Goal: Task Accomplishment & Management: Manage account settings

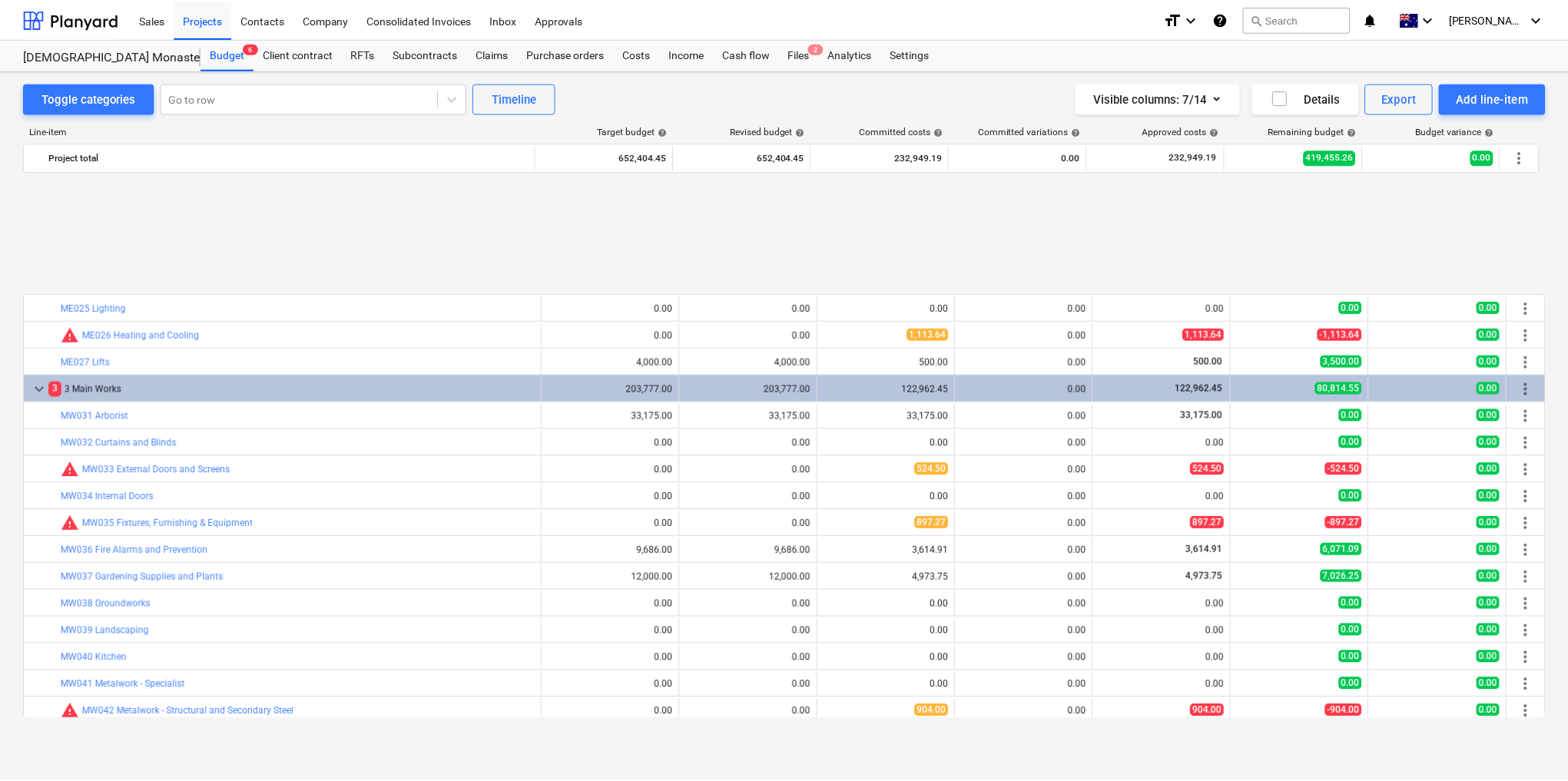
scroll to position [536, 0]
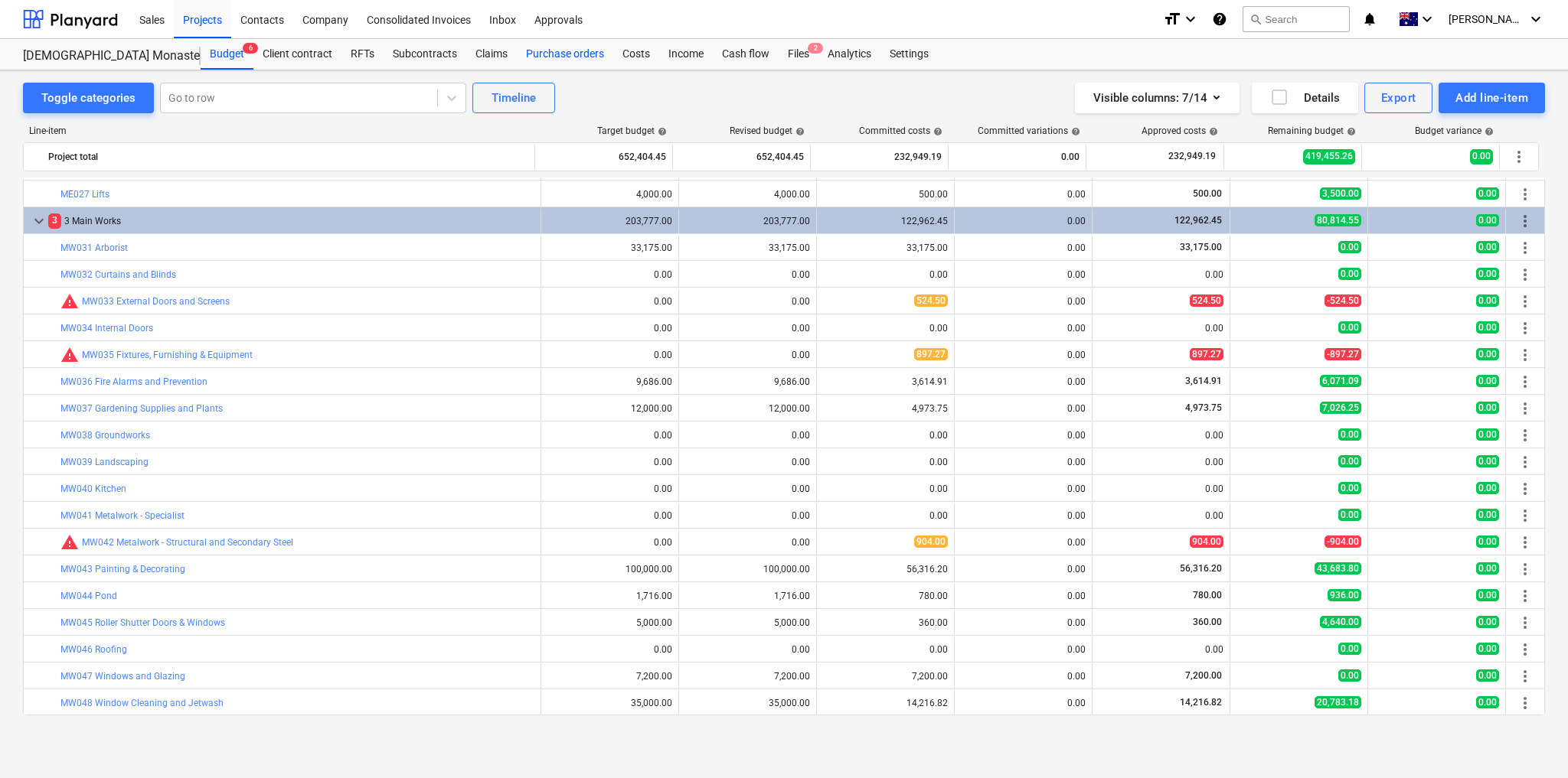
click at [575, 46] on div "Purchase orders" at bounding box center [565, 54] width 96 height 30
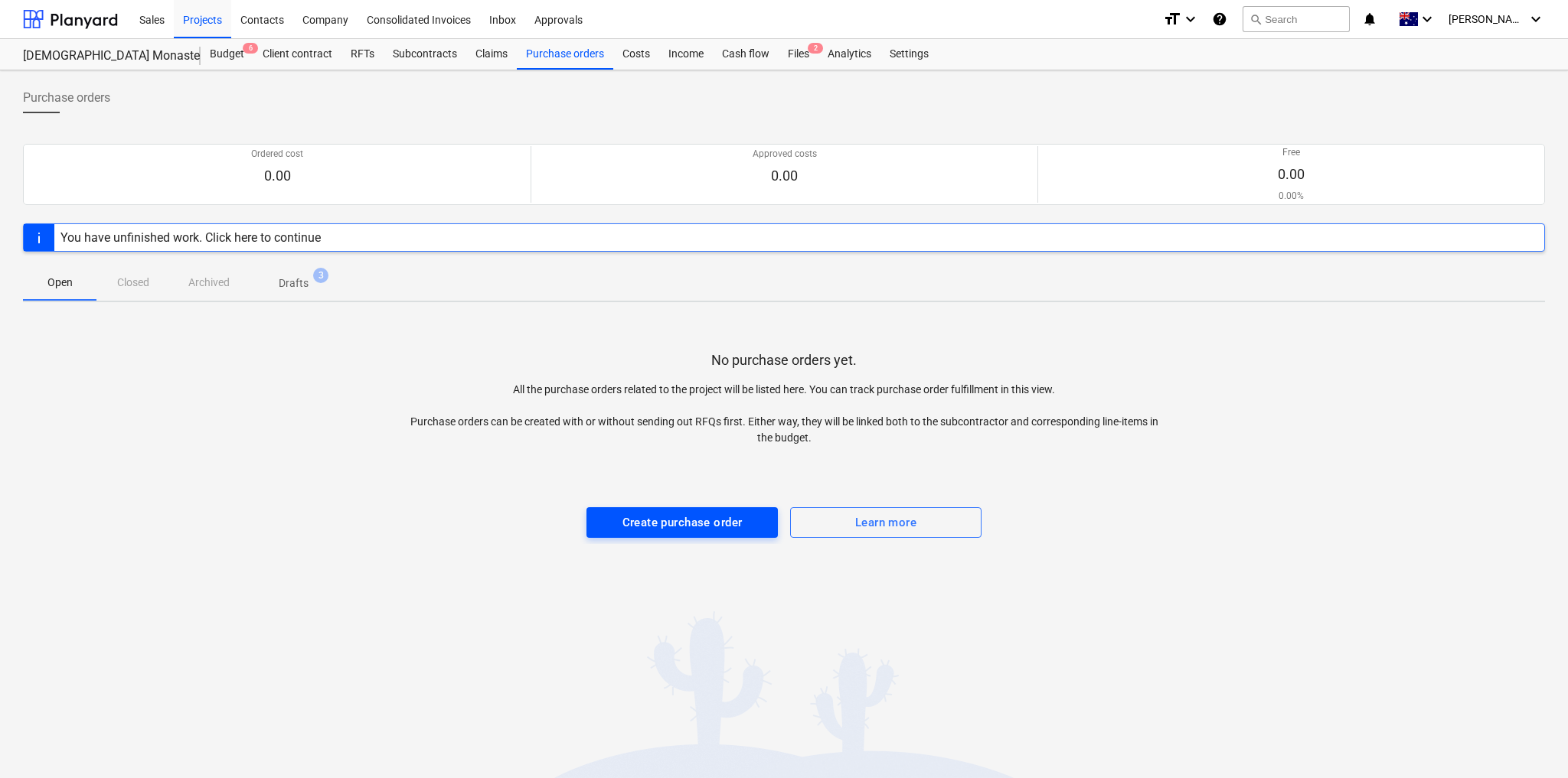
click at [709, 530] on div "Create purchase order" at bounding box center [682, 522] width 120 height 20
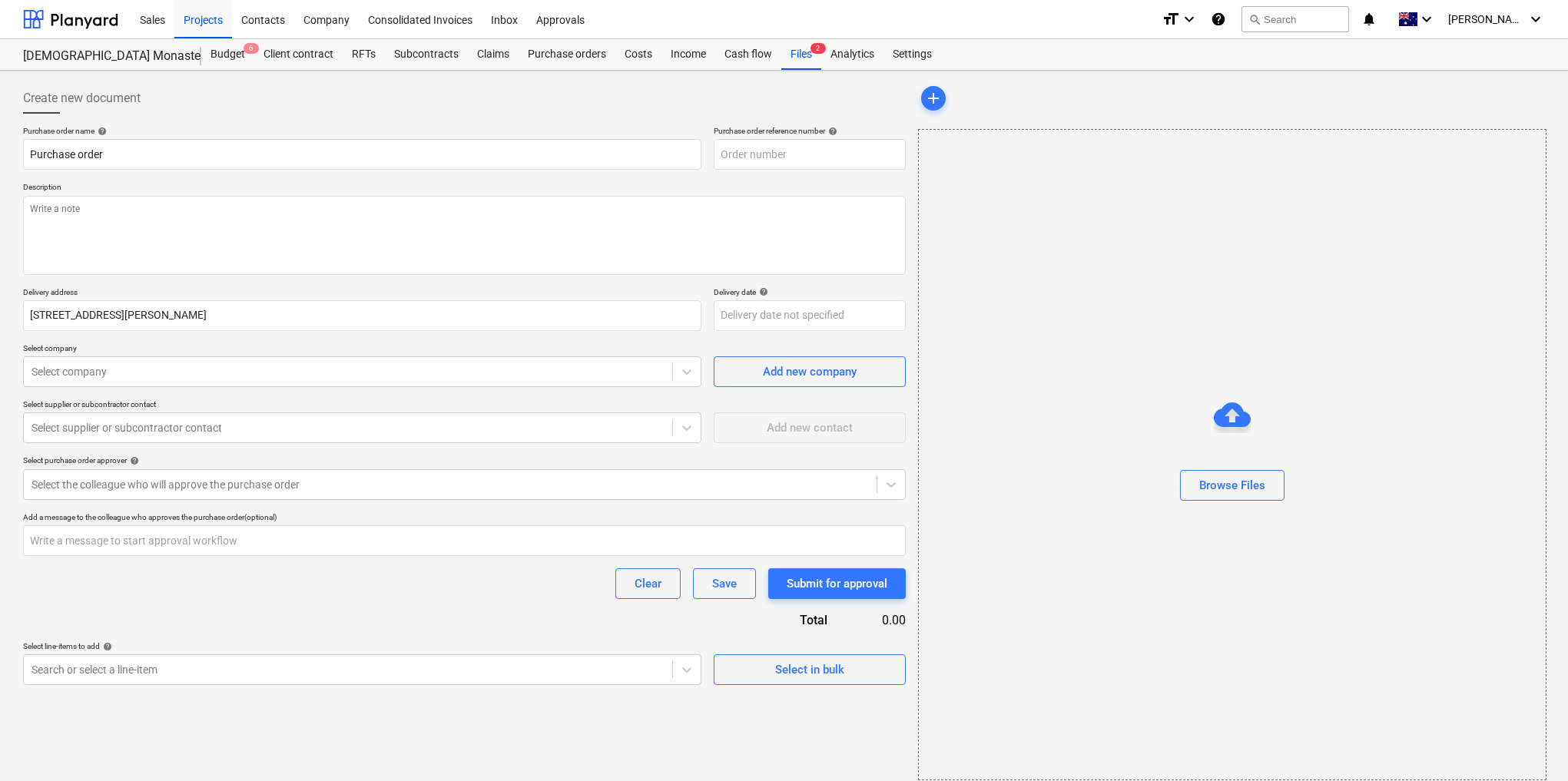
type textarea "x"
type input "CM094-PO-005"
type textarea "x"
click at [1531, 19] on div "Project fetching failed" at bounding box center [1353, 16] width 415 height 32
click at [1538, 18] on div "Project fetching failed" at bounding box center [1353, 16] width 415 height 32
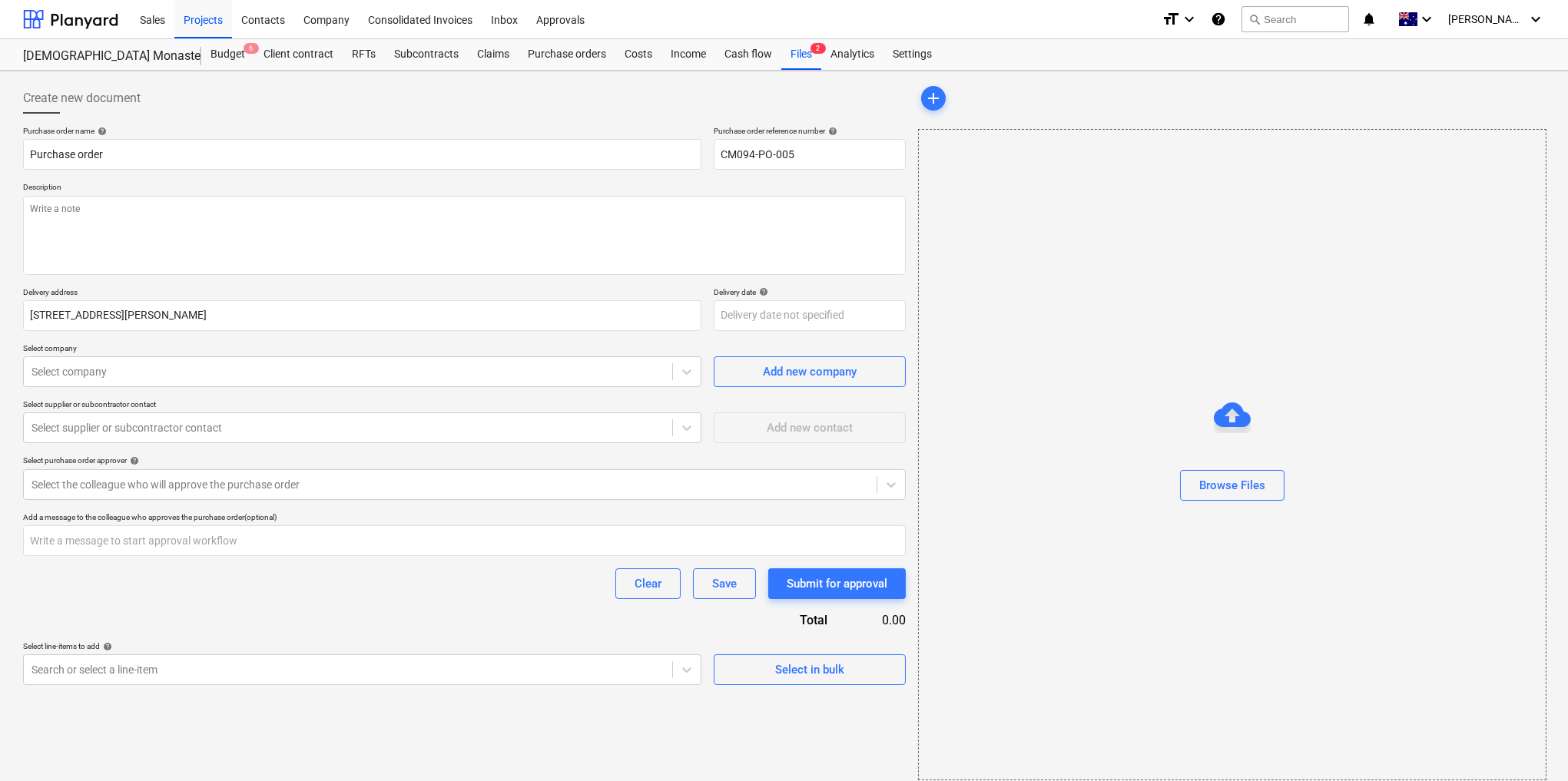
click at [1481, 21] on div "Project fetching failed" at bounding box center [1353, 16] width 415 height 32
click at [1506, 19] on div "Project fetching failed" at bounding box center [1353, 16] width 415 height 32
type textarea "x"
type input "CM094-PO-006"
click at [138, 17] on div "Sales" at bounding box center [152, 19] width 43 height 39
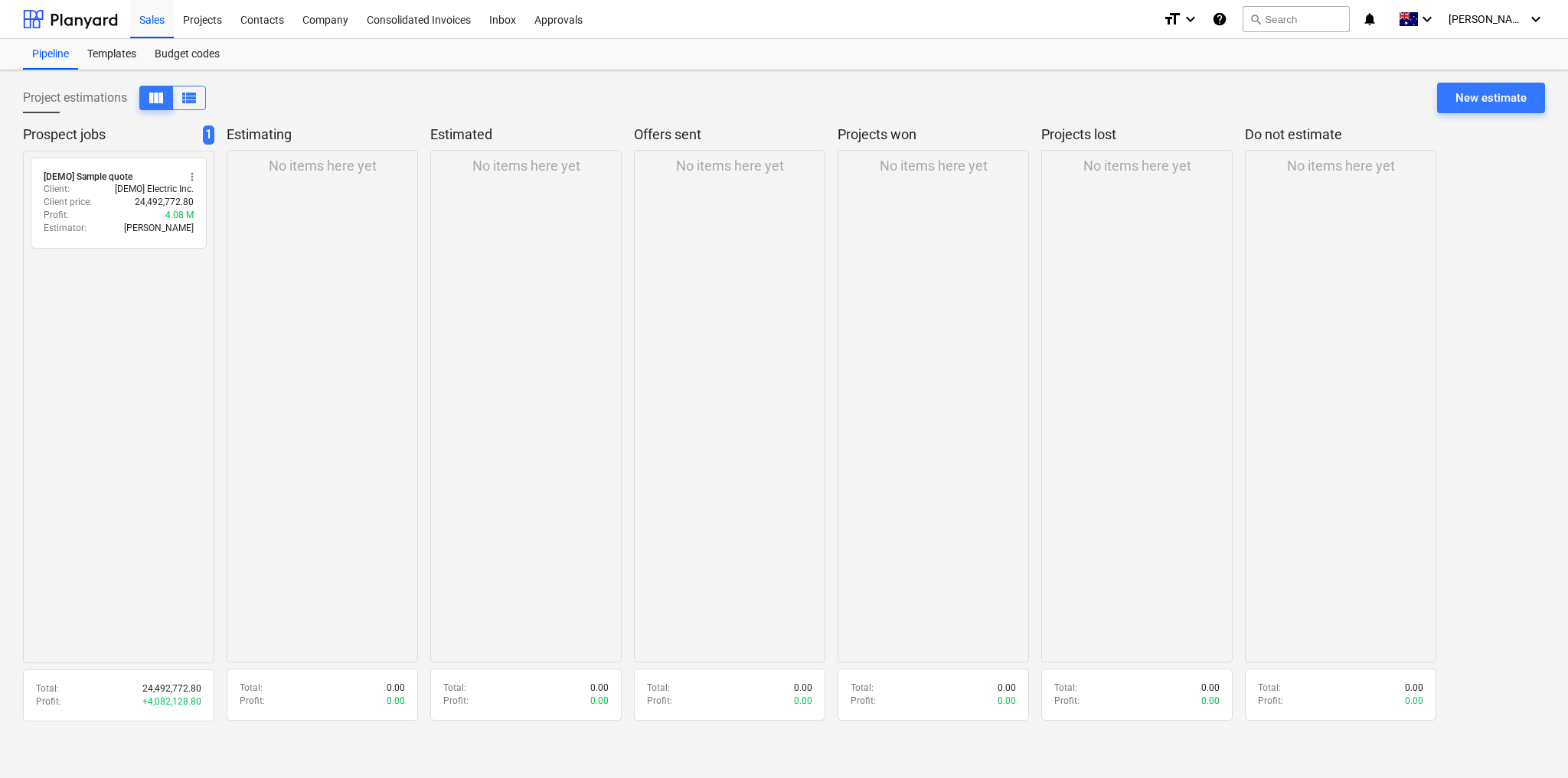
click at [271, 134] on p "Estimating" at bounding box center [319, 135] width 186 height 18
click at [120, 56] on div "Templates" at bounding box center [112, 54] width 67 height 30
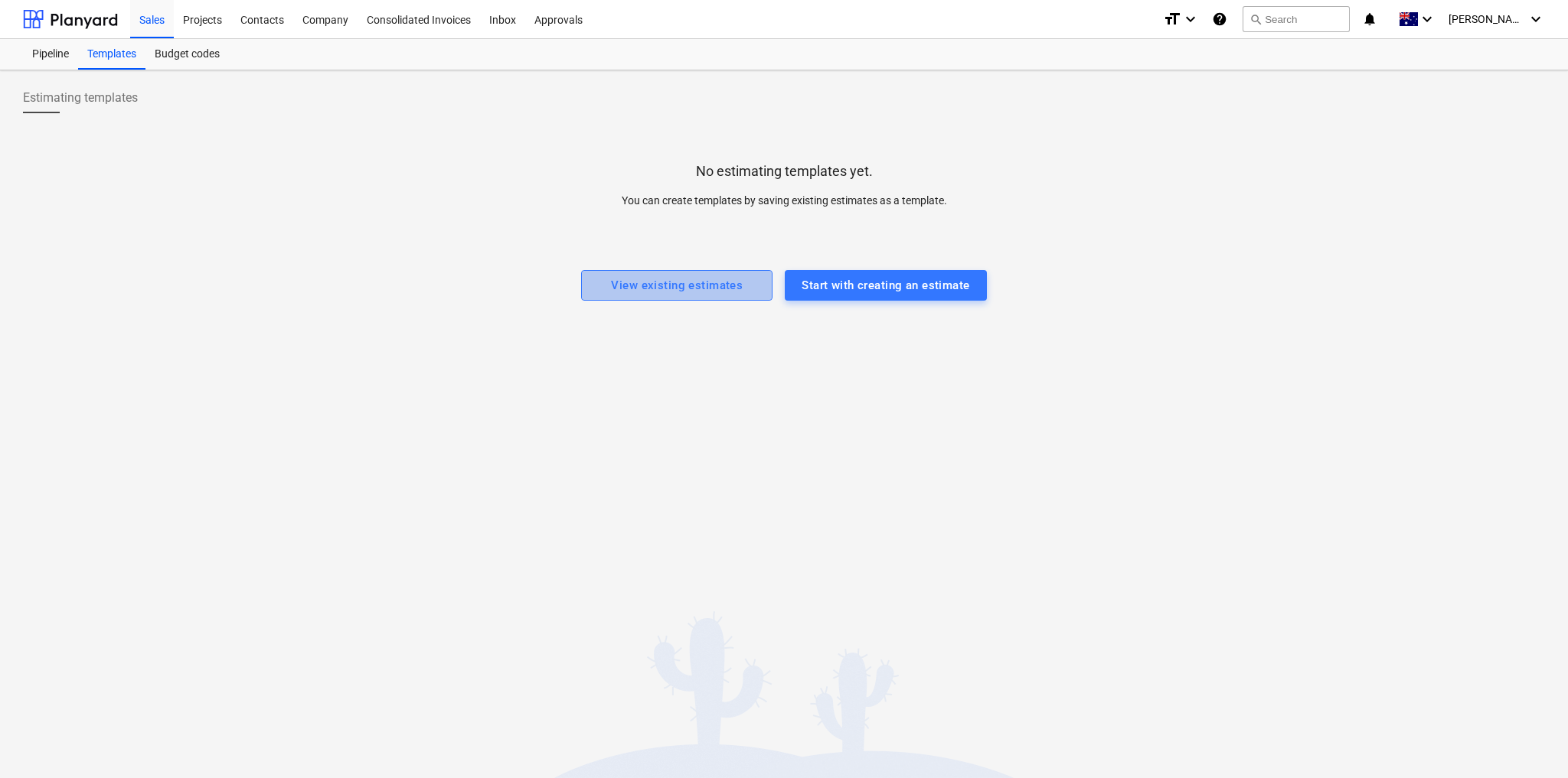
click at [676, 281] on div "View existing estimates" at bounding box center [676, 285] width 132 height 20
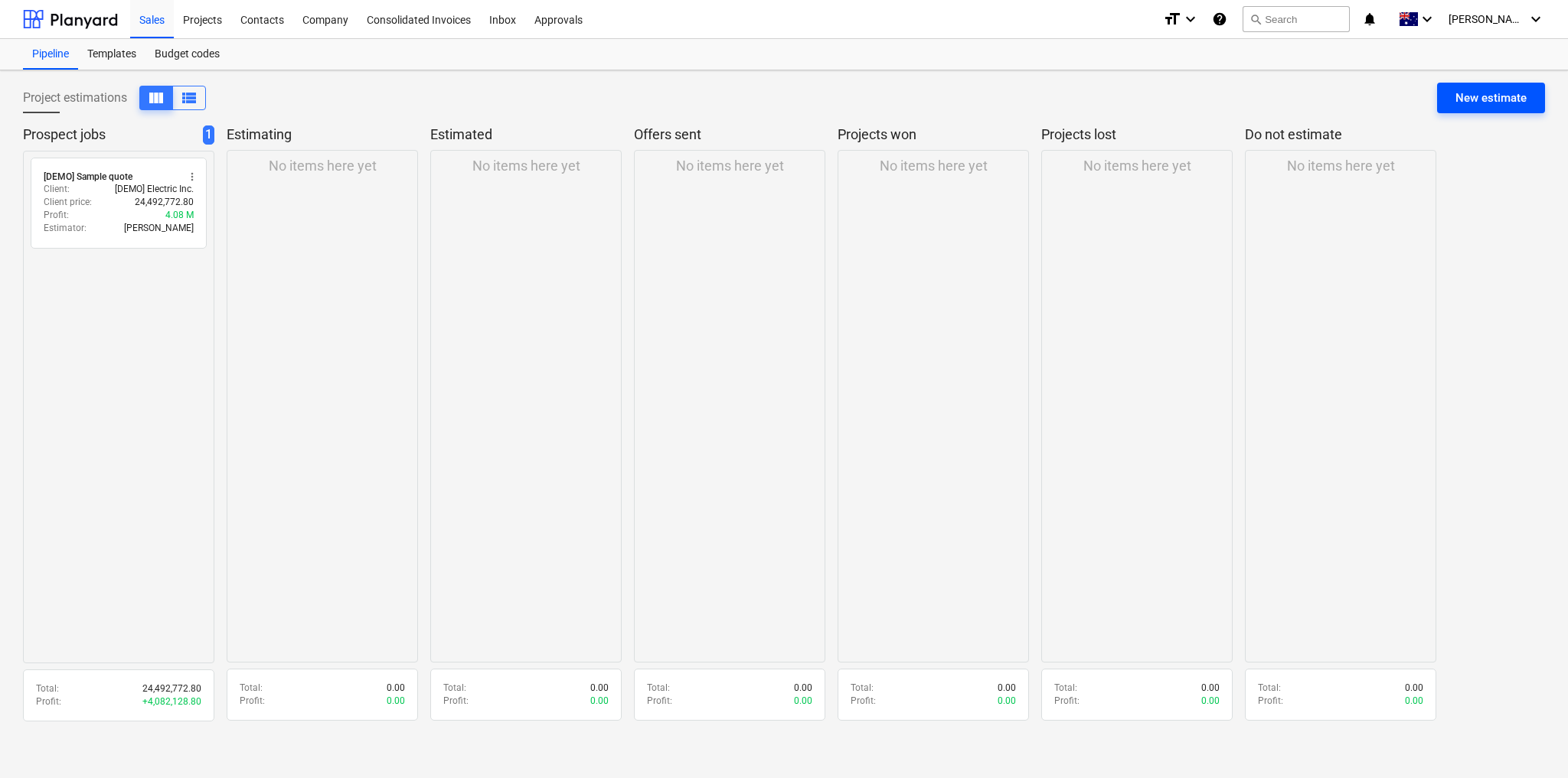
click at [1467, 96] on div "New estimate" at bounding box center [1490, 98] width 71 height 20
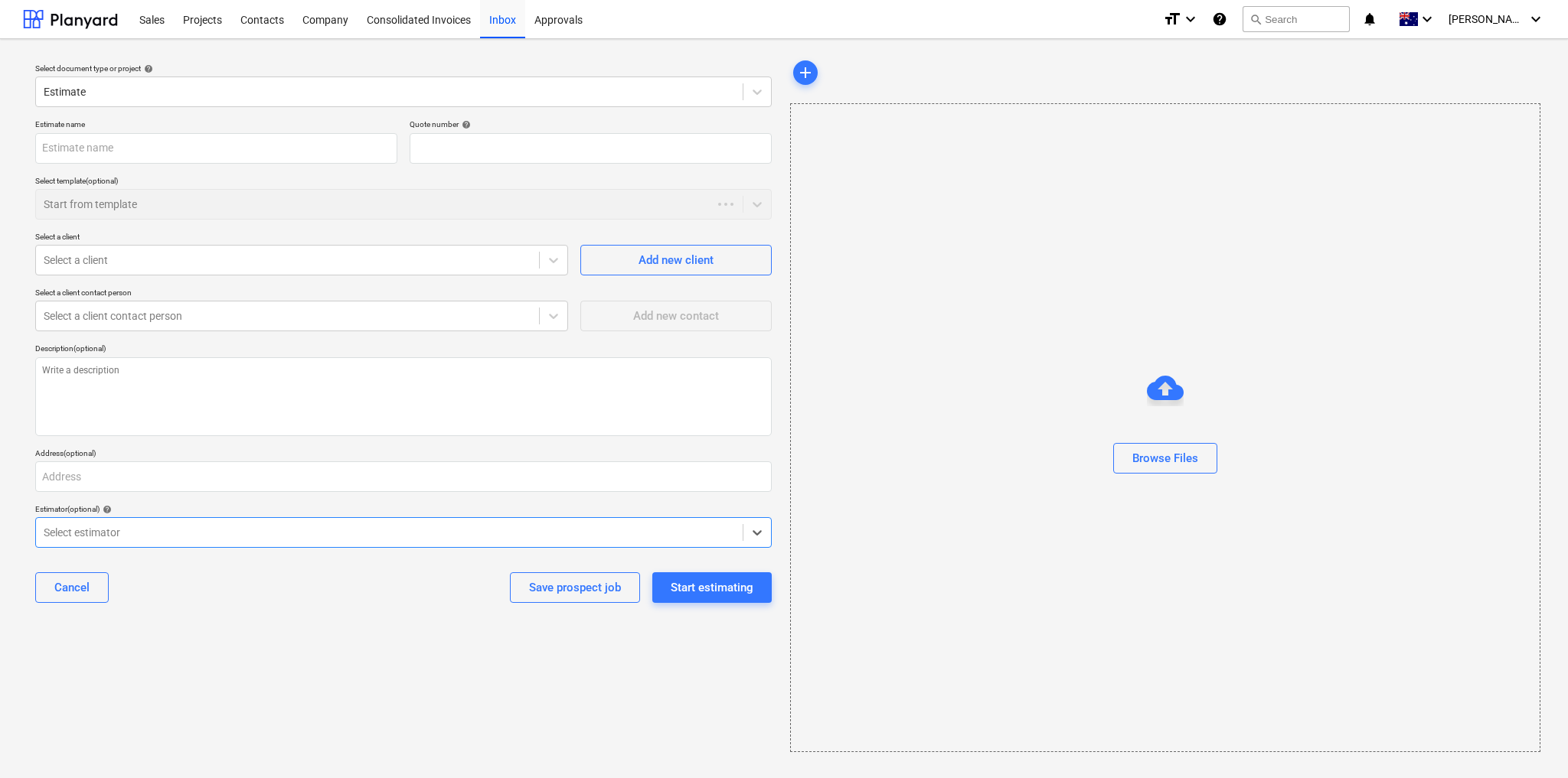
type textarea "x"
type input "QU-0002"
type textarea "x"
click at [257, 18] on div "Contacts" at bounding box center [262, 19] width 62 height 39
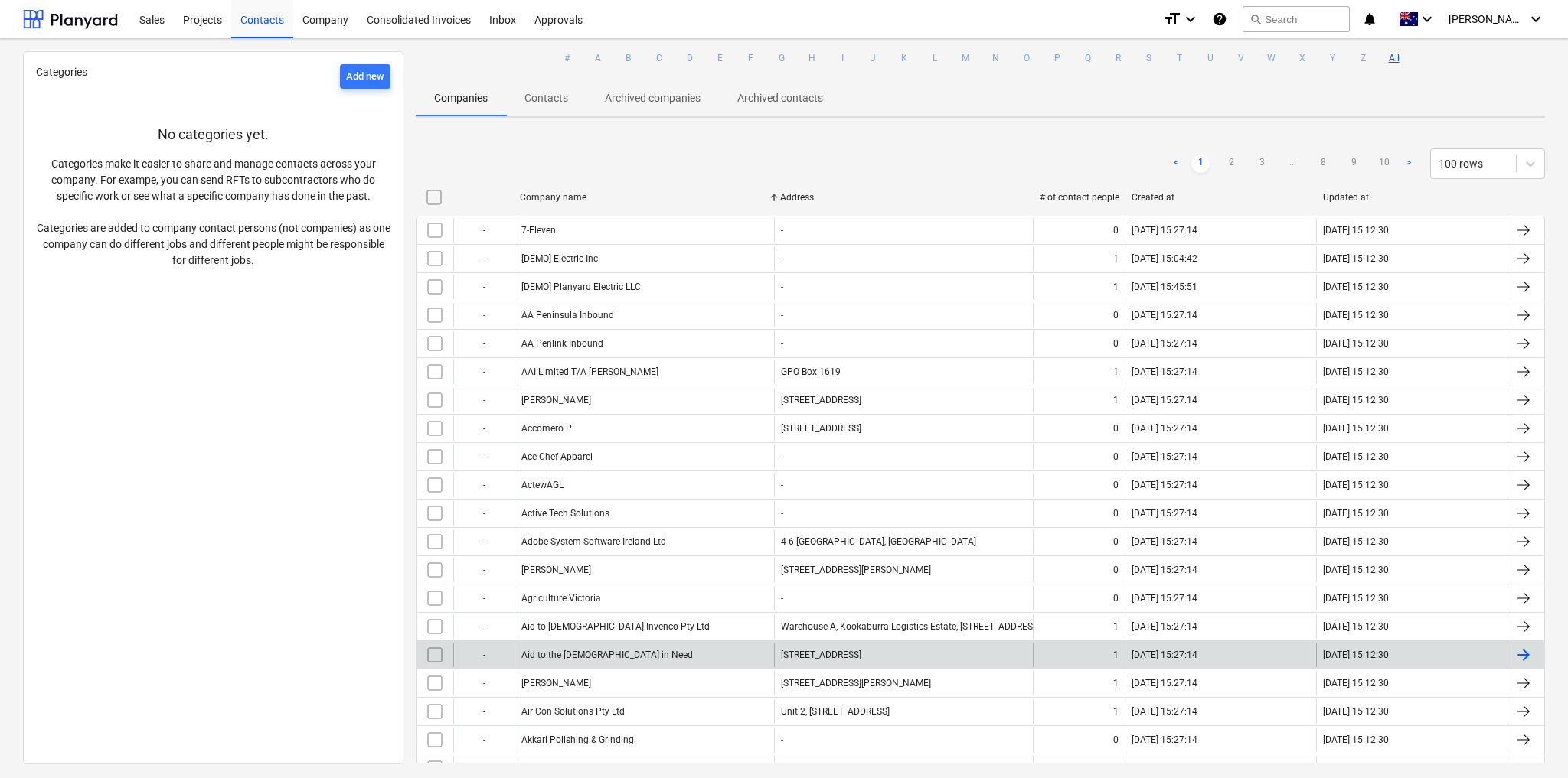
scroll to position [61, 0]
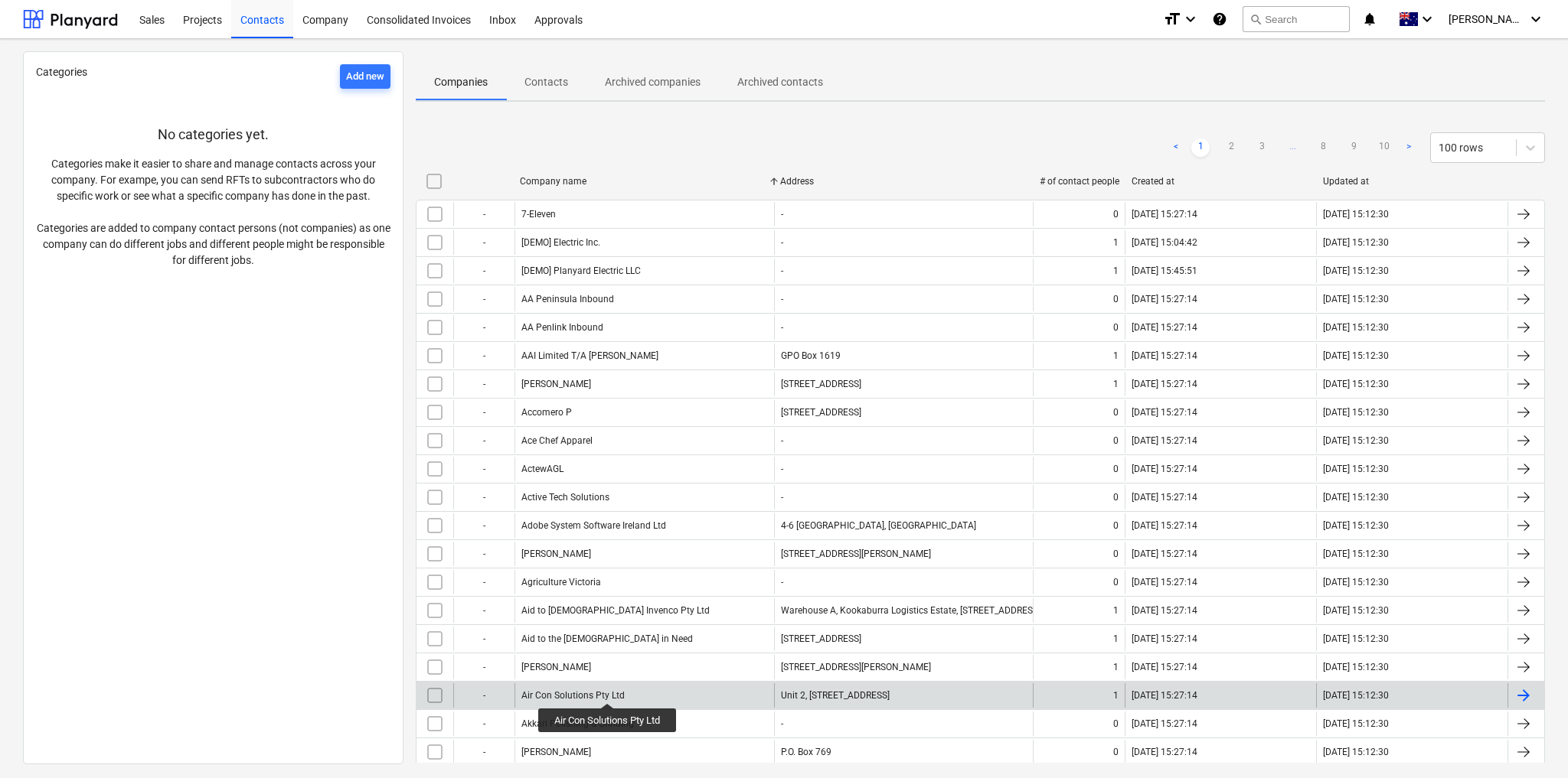
click at [609, 691] on div "Air Con Solutions Pty Ltd" at bounding box center [573, 695] width 103 height 11
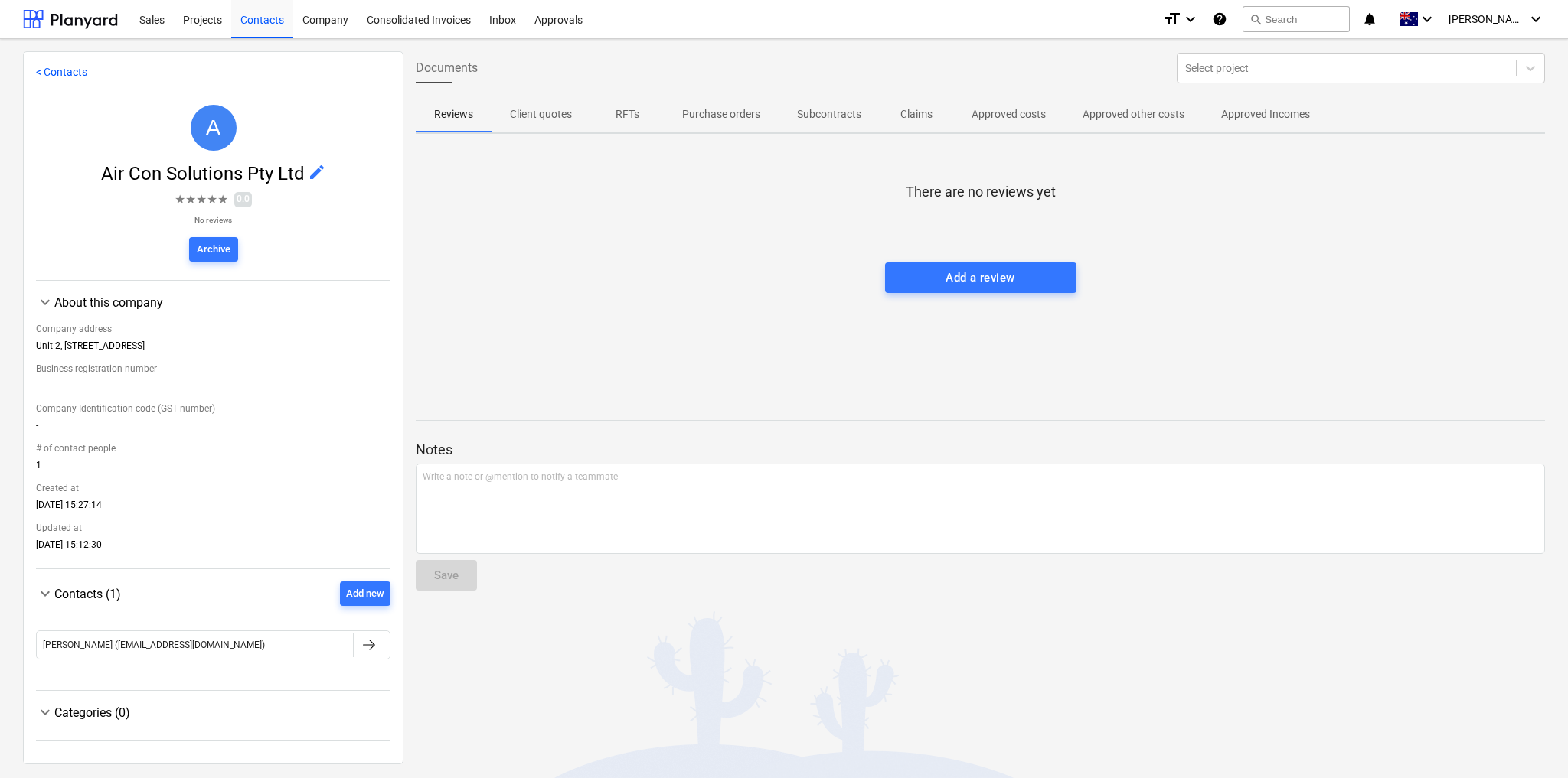
click at [222, 199] on span "★" at bounding box center [222, 199] width 11 height 18
click at [187, 16] on div "Projects" at bounding box center [203, 19] width 57 height 39
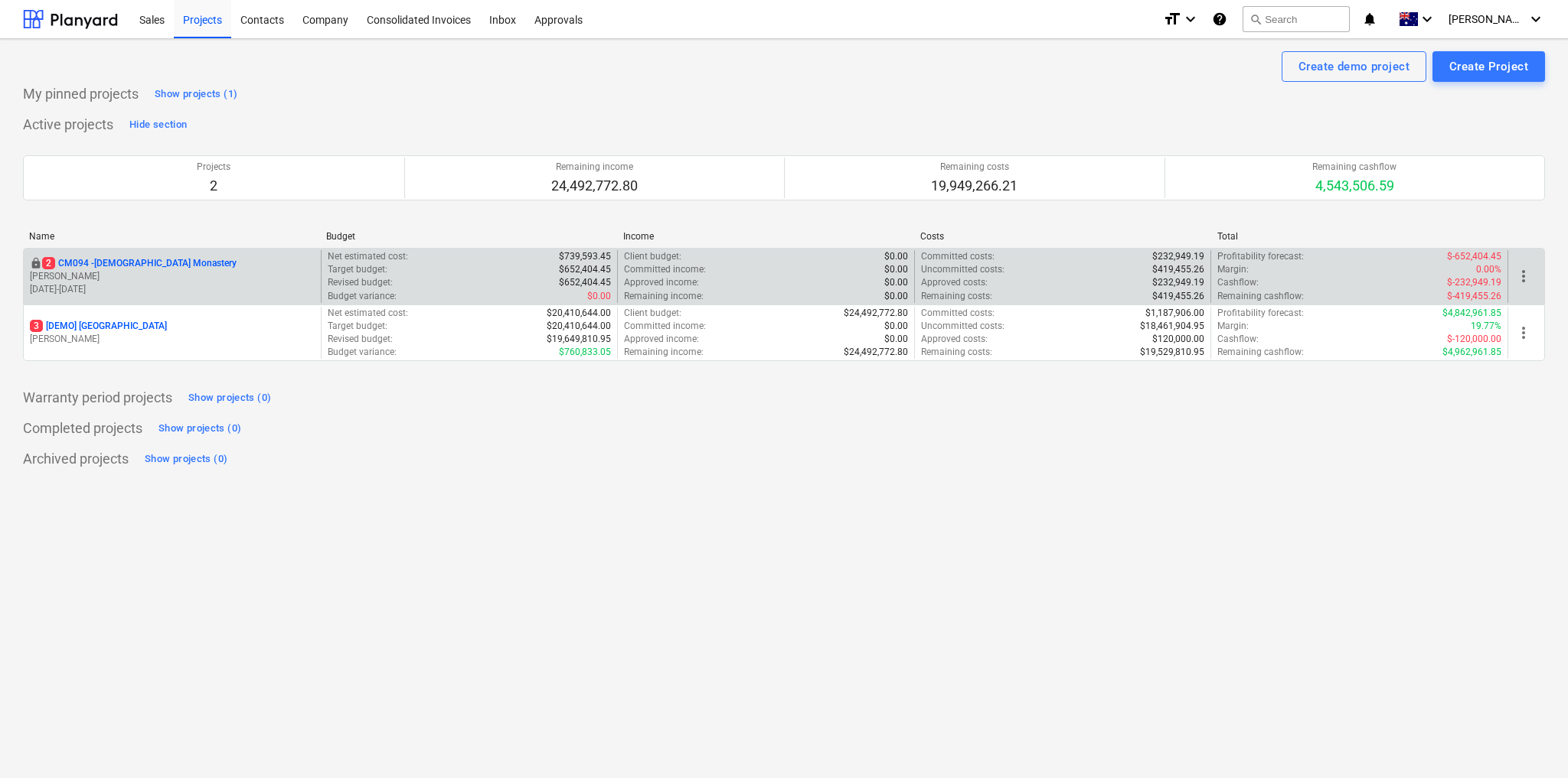
click at [153, 261] on p "2 CM094 - [GEOGRAPHIC_DATA]" at bounding box center [140, 264] width 195 height 13
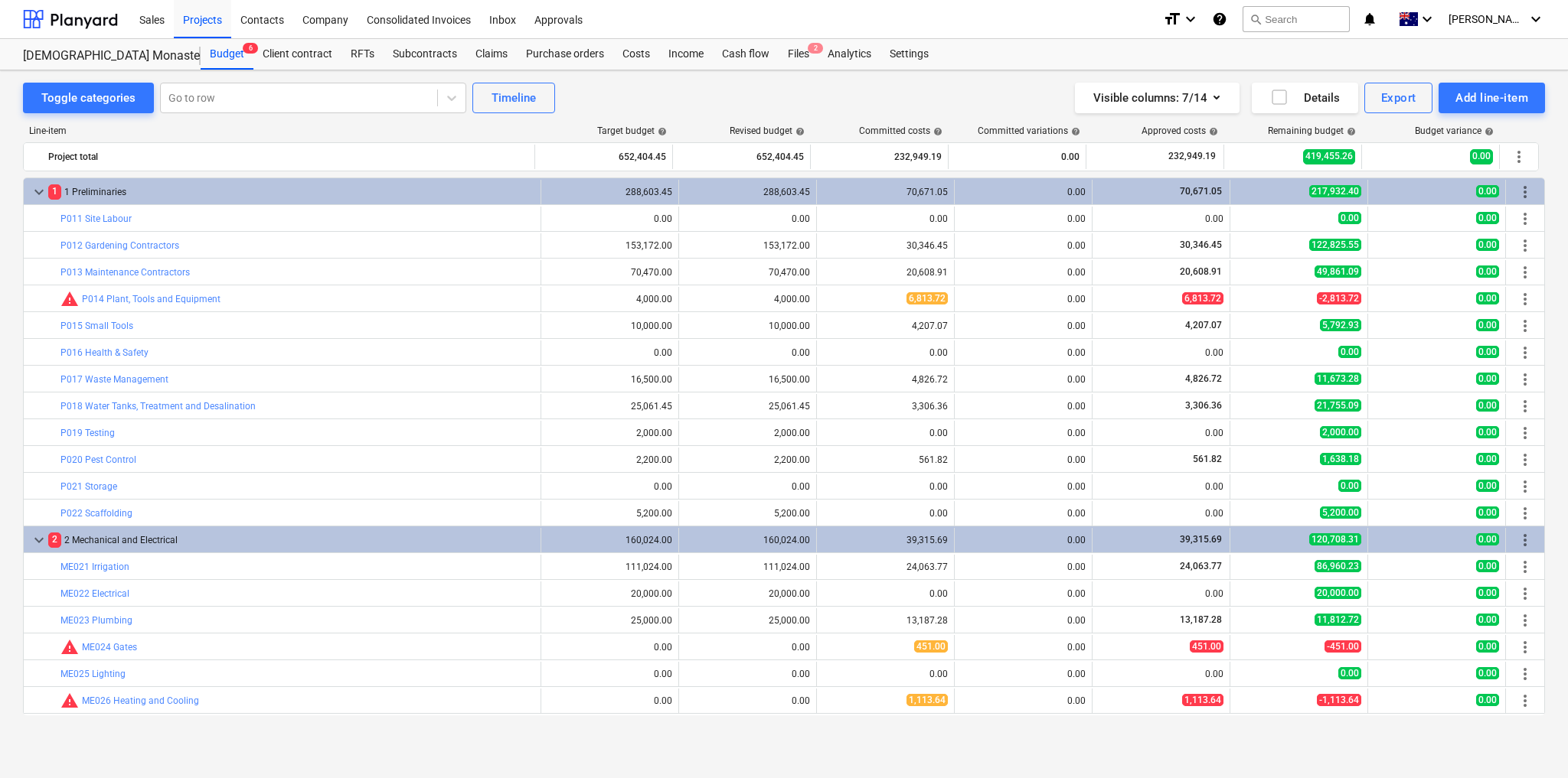
scroll to position [534, 0]
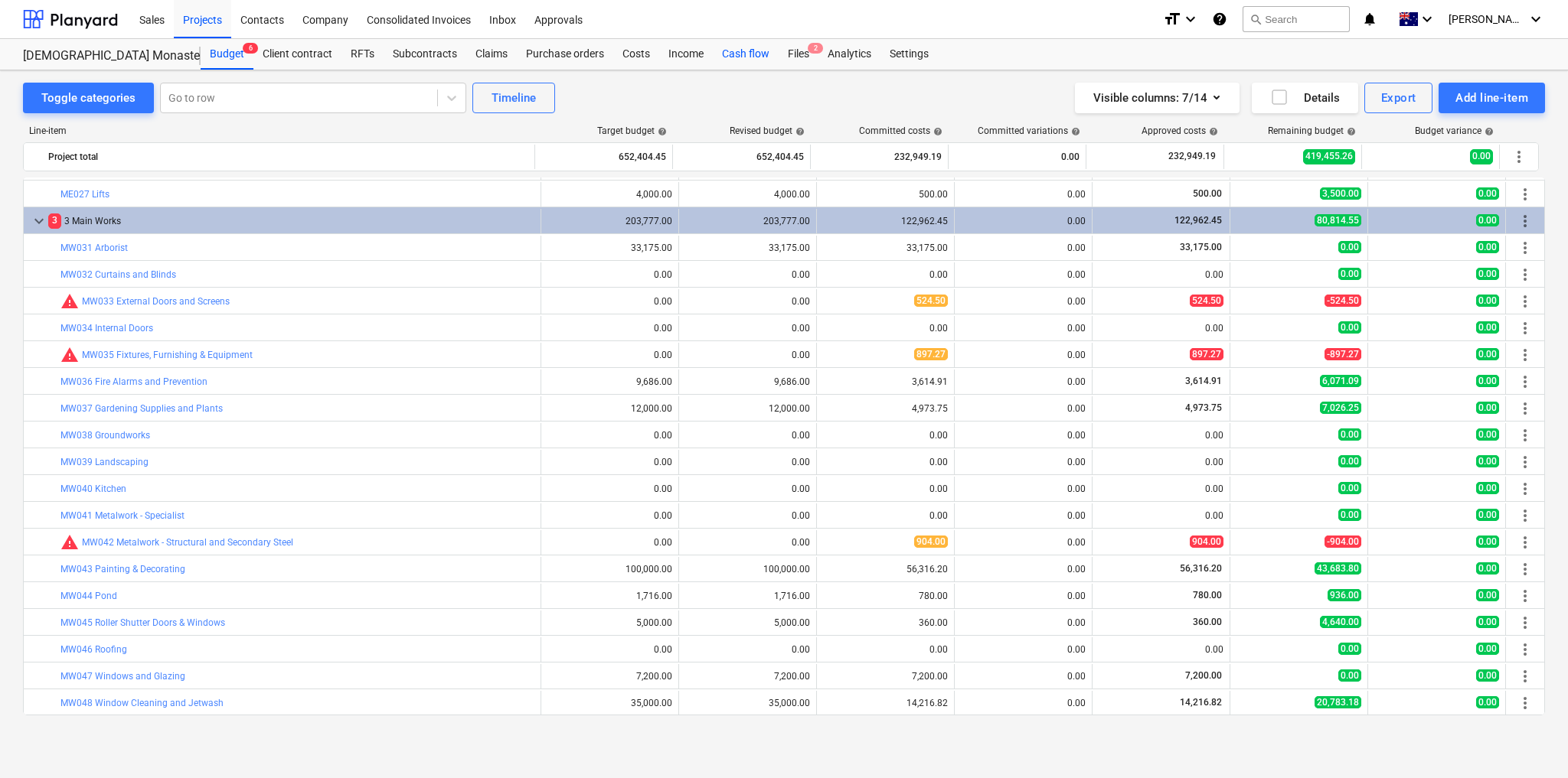
click at [748, 56] on div "Cash flow" at bounding box center [746, 54] width 66 height 30
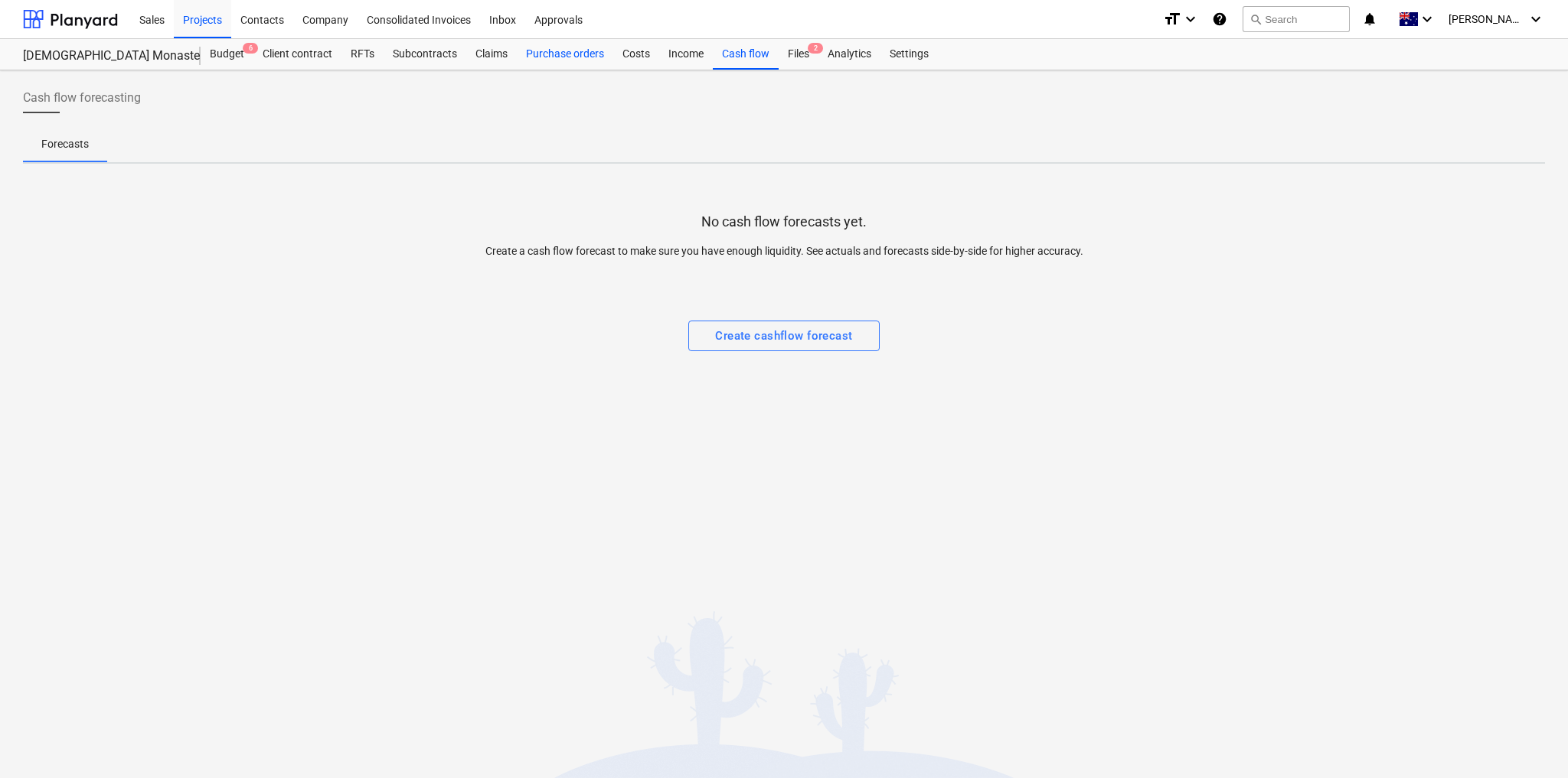
click at [585, 51] on div "Purchase orders" at bounding box center [565, 54] width 96 height 30
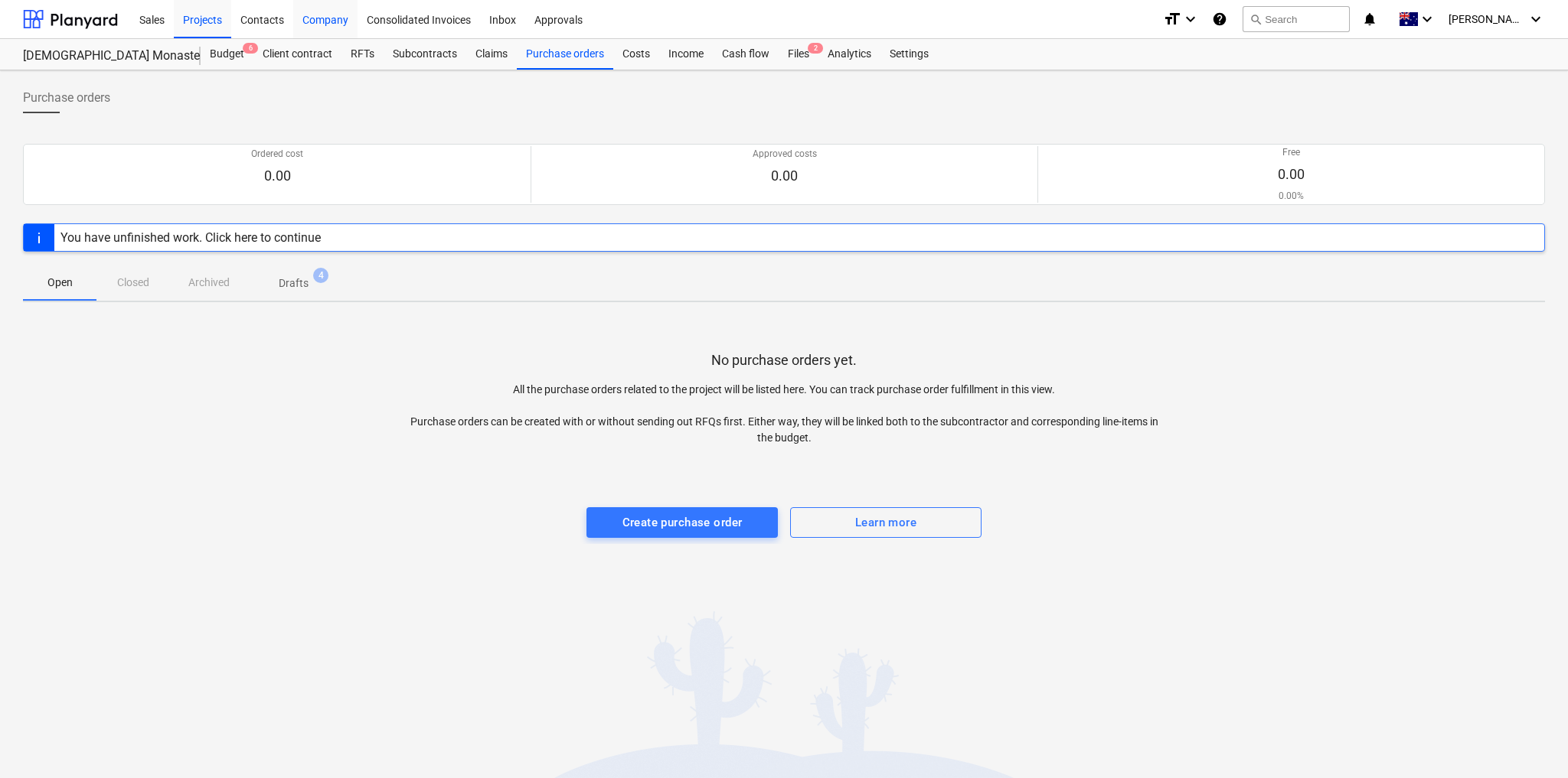
click at [322, 21] on div "Company" at bounding box center [325, 19] width 65 height 39
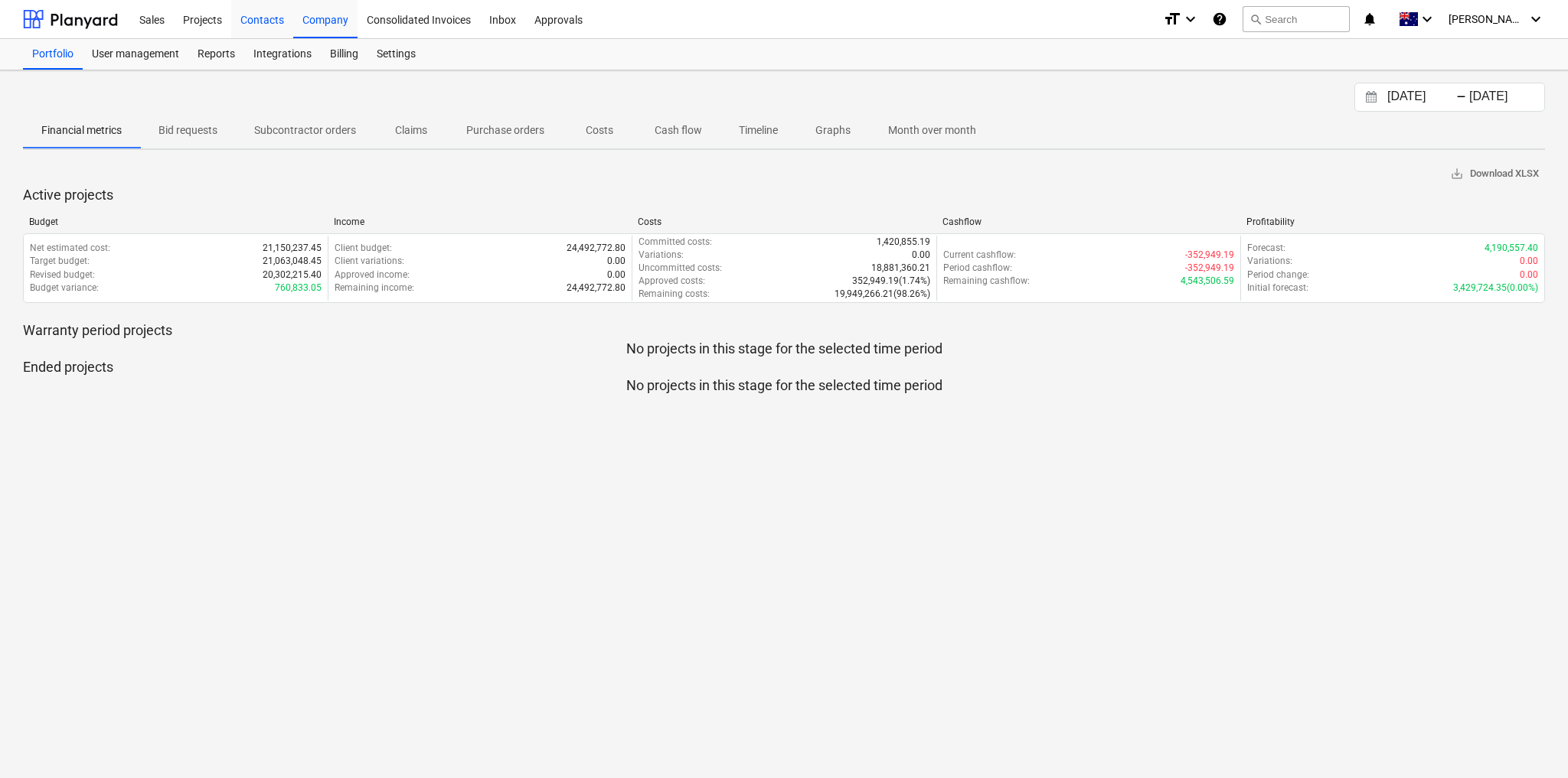
click at [267, 22] on div "Contacts" at bounding box center [262, 19] width 62 height 39
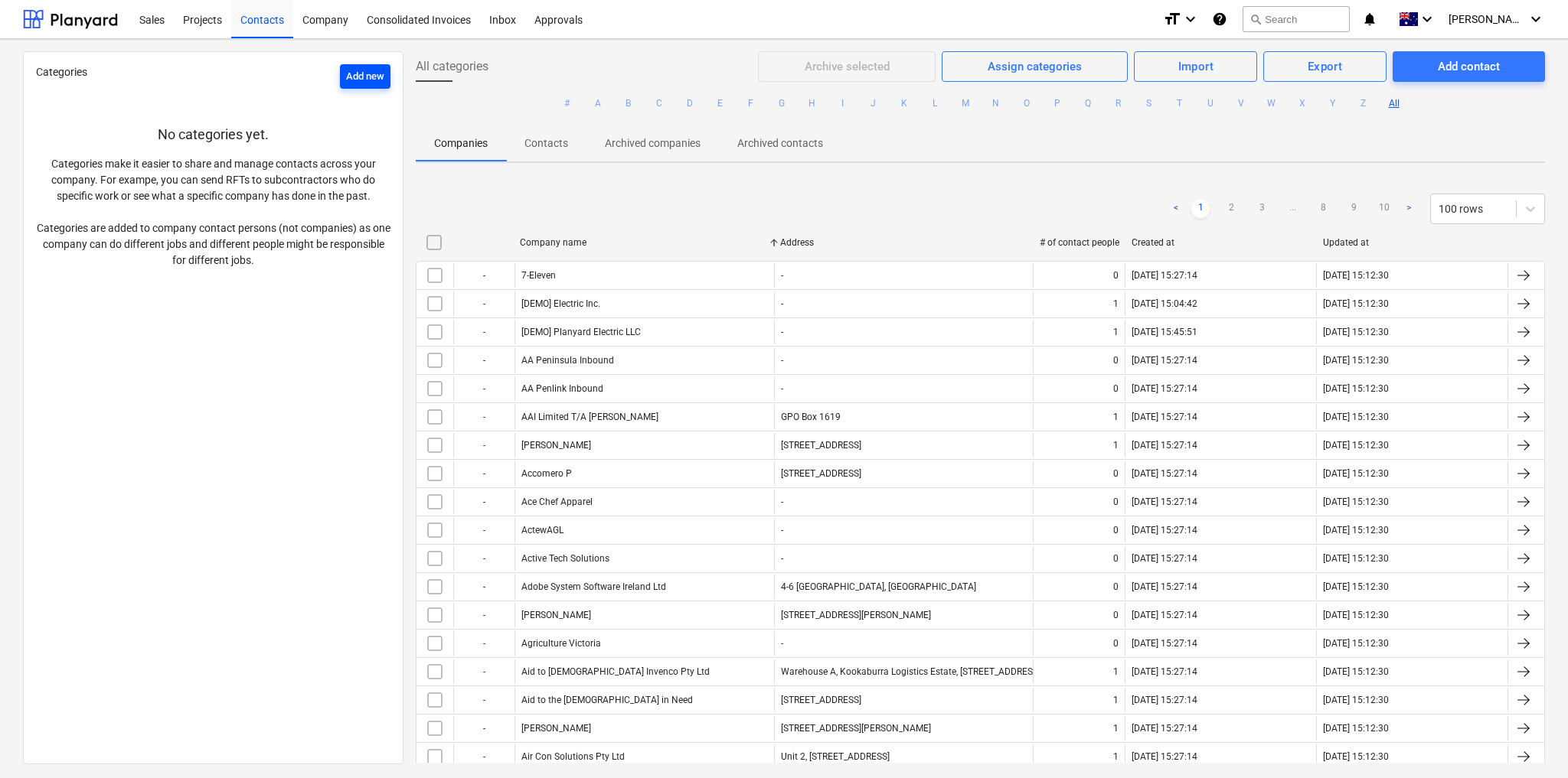
click at [366, 78] on div "Add new" at bounding box center [365, 77] width 38 height 18
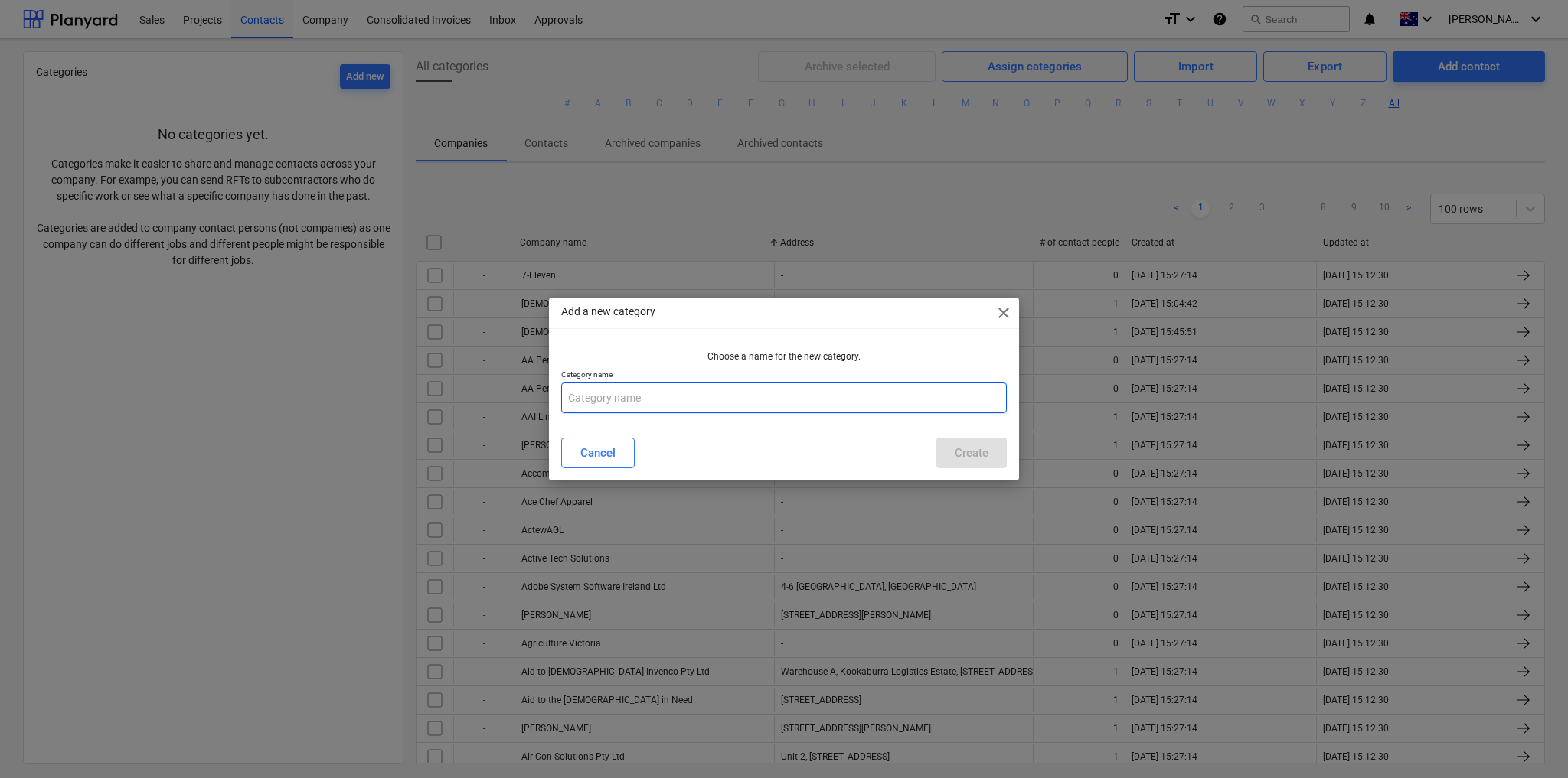
click at [646, 401] on input "text" at bounding box center [783, 397] width 446 height 30
type input "Electrical"
click at [982, 447] on div "Create" at bounding box center [971, 453] width 34 height 20
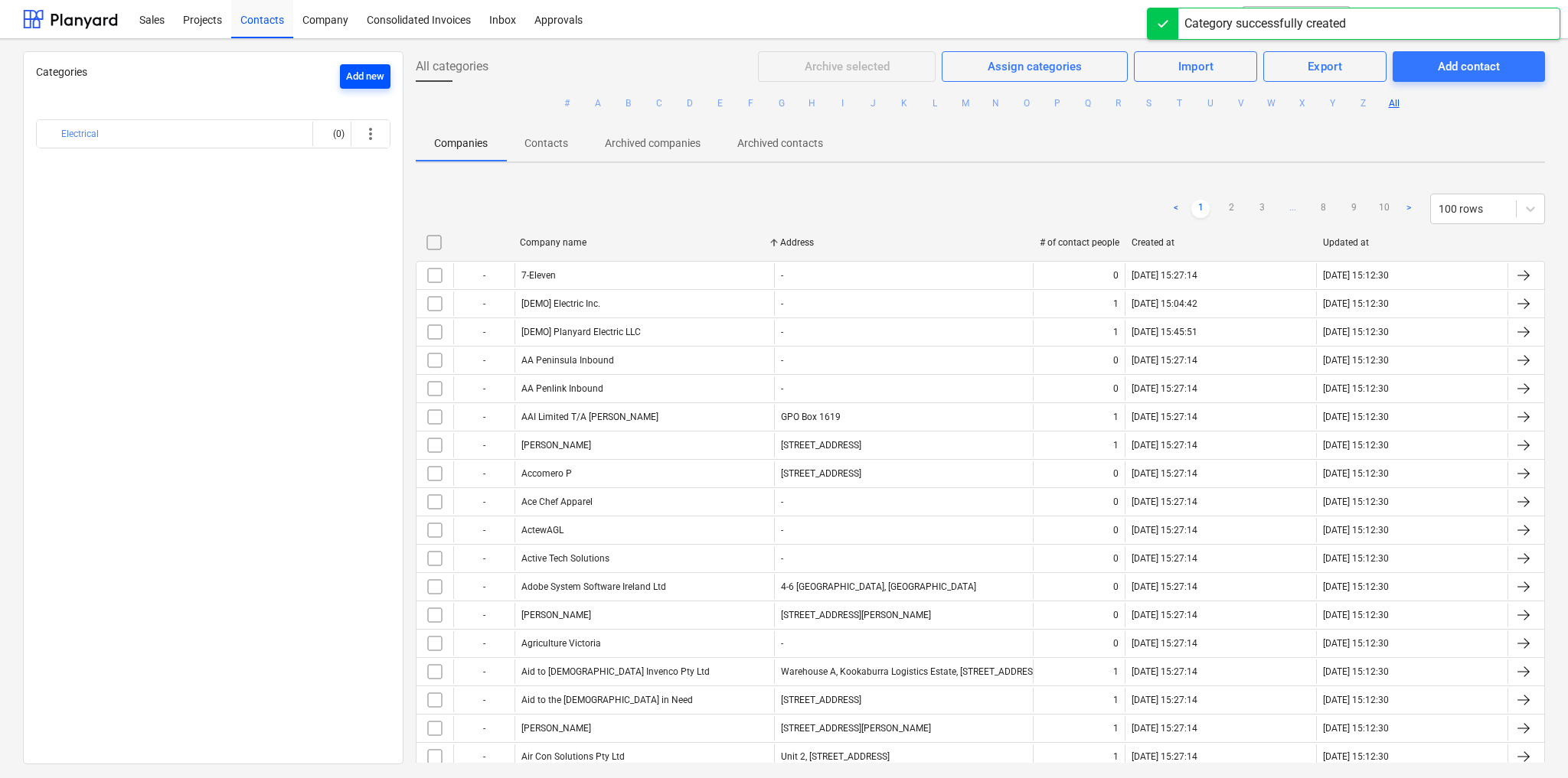
click at [367, 75] on div "Add new" at bounding box center [365, 77] width 38 height 18
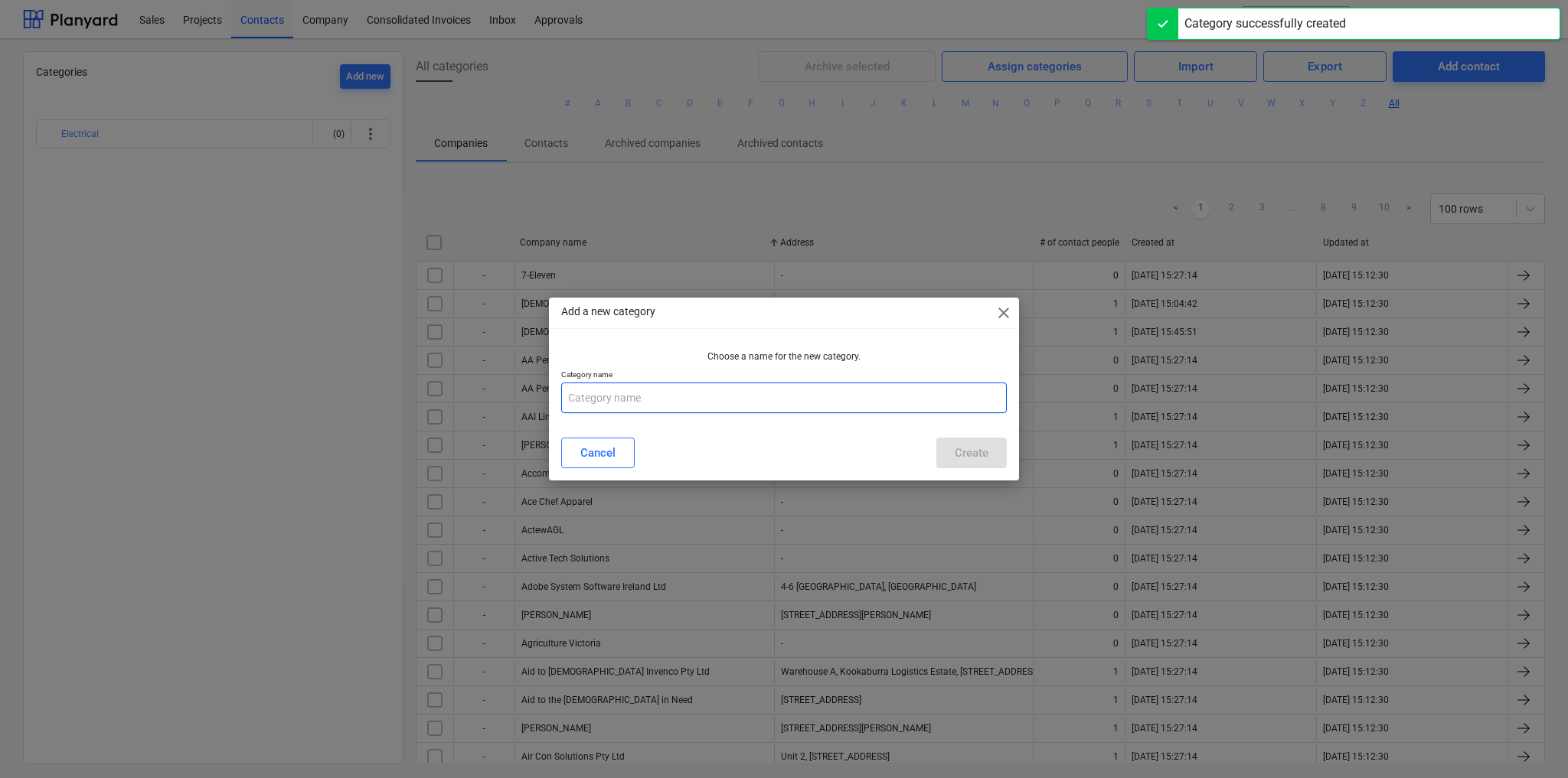
click at [631, 404] on input "text" at bounding box center [783, 397] width 446 height 30
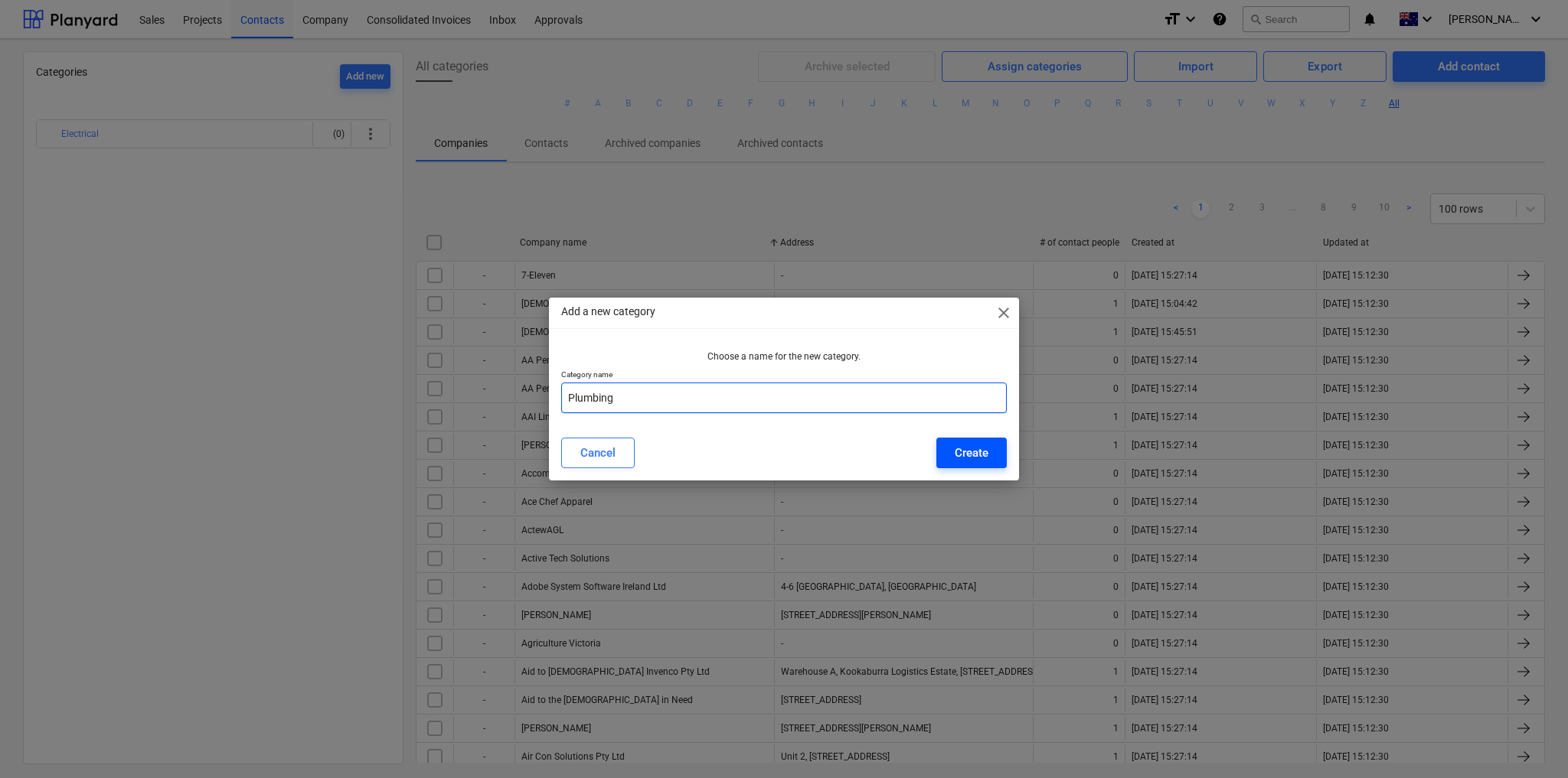
type input "Plumbing"
click at [983, 456] on div "Create" at bounding box center [971, 453] width 34 height 20
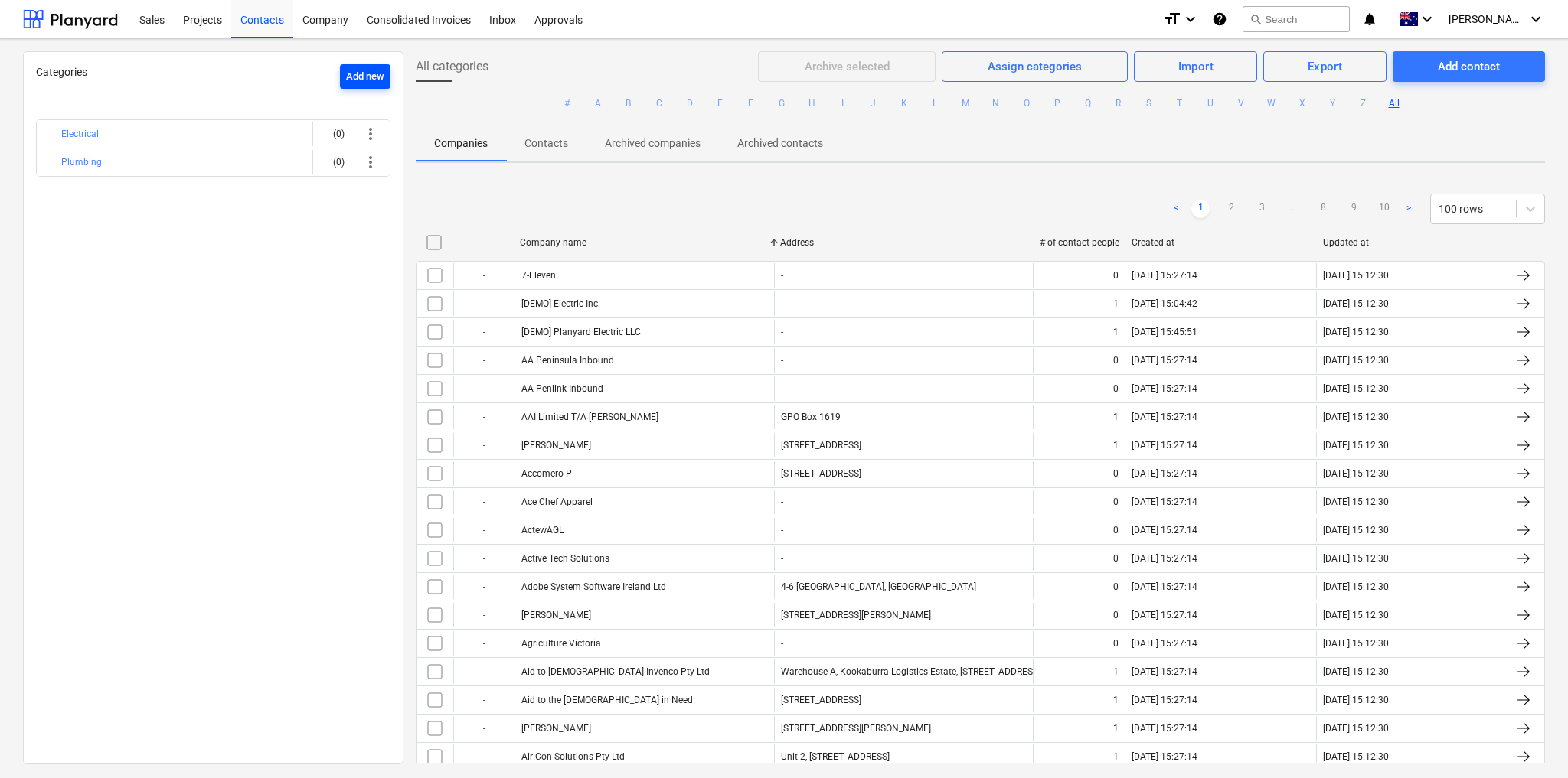
click at [360, 74] on div "Add new" at bounding box center [365, 77] width 38 height 18
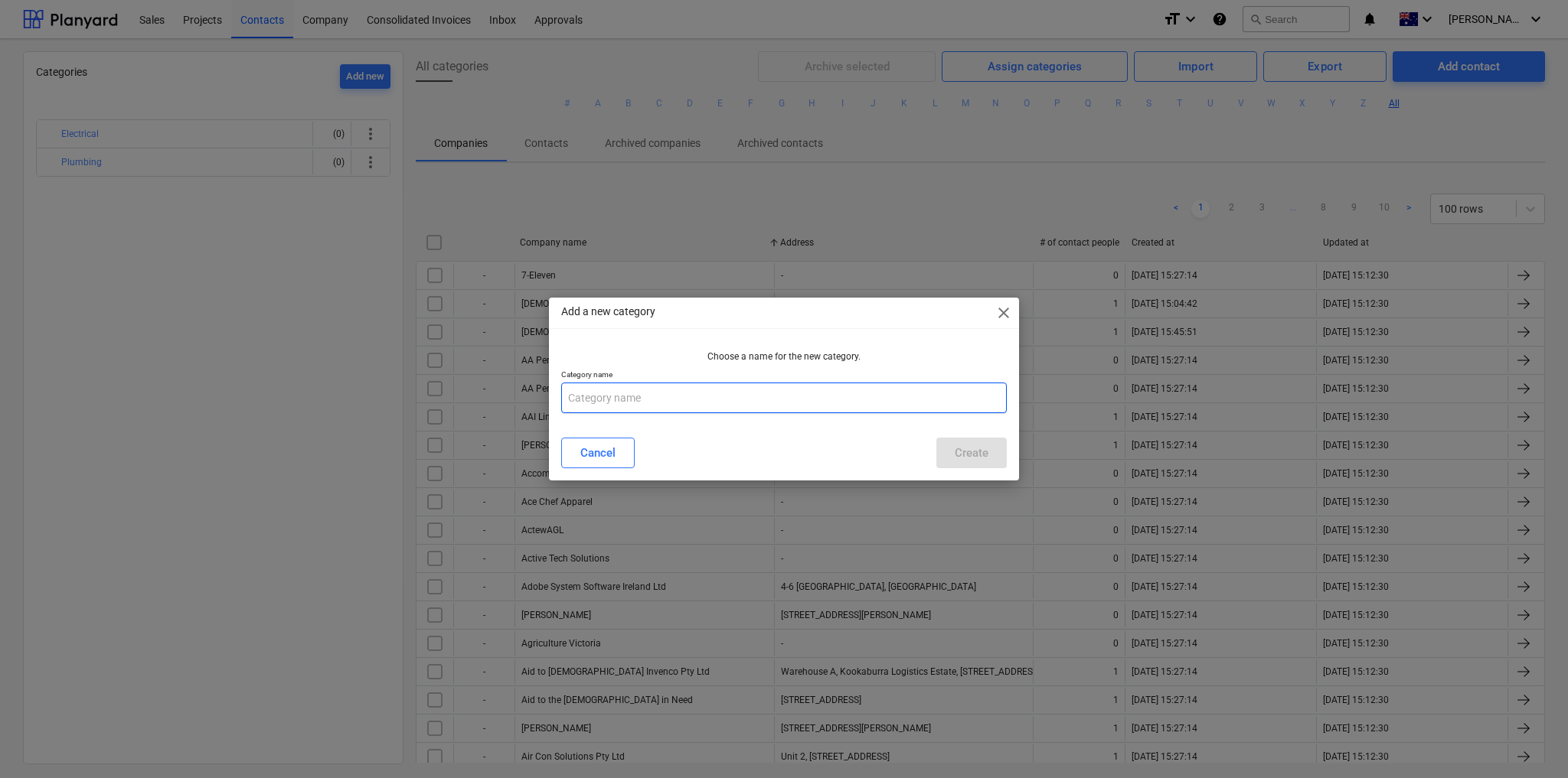
click at [609, 400] on input "text" at bounding box center [783, 397] width 446 height 30
type input "Groundworks"
click at [965, 454] on div "Create" at bounding box center [971, 453] width 34 height 20
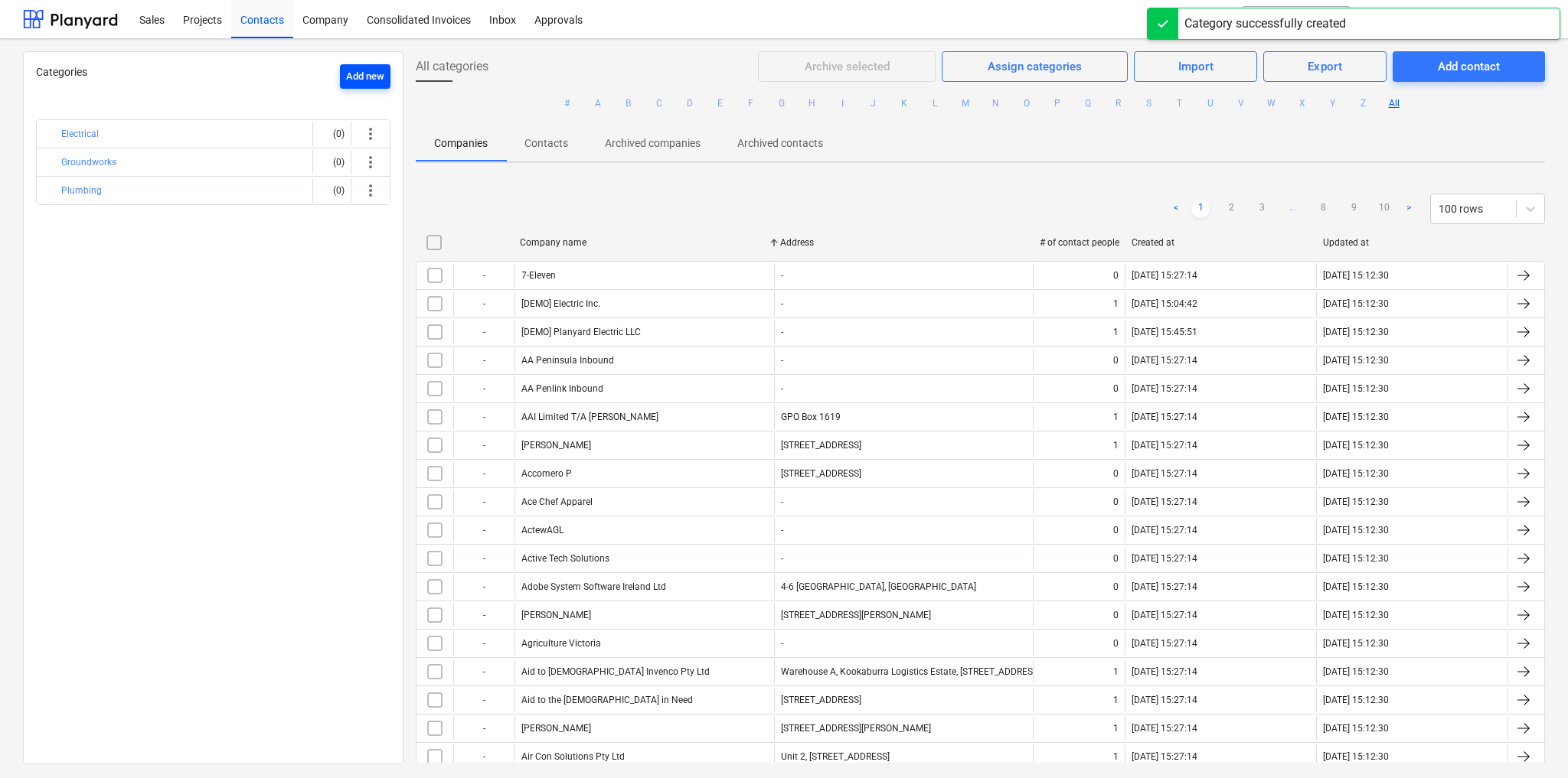
click at [357, 78] on div "Add new" at bounding box center [365, 77] width 38 height 18
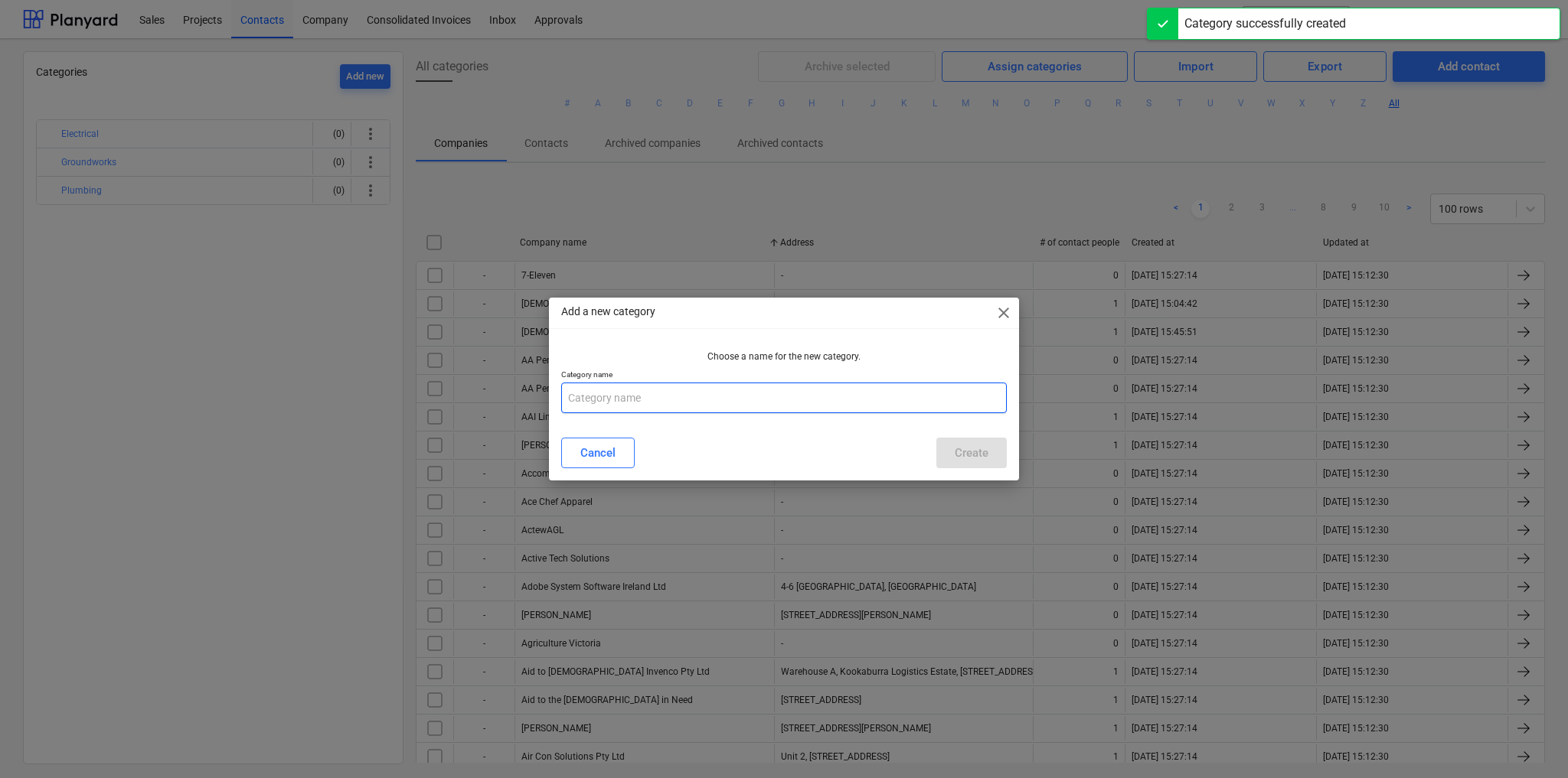
click at [609, 408] on input "text" at bounding box center [783, 397] width 446 height 30
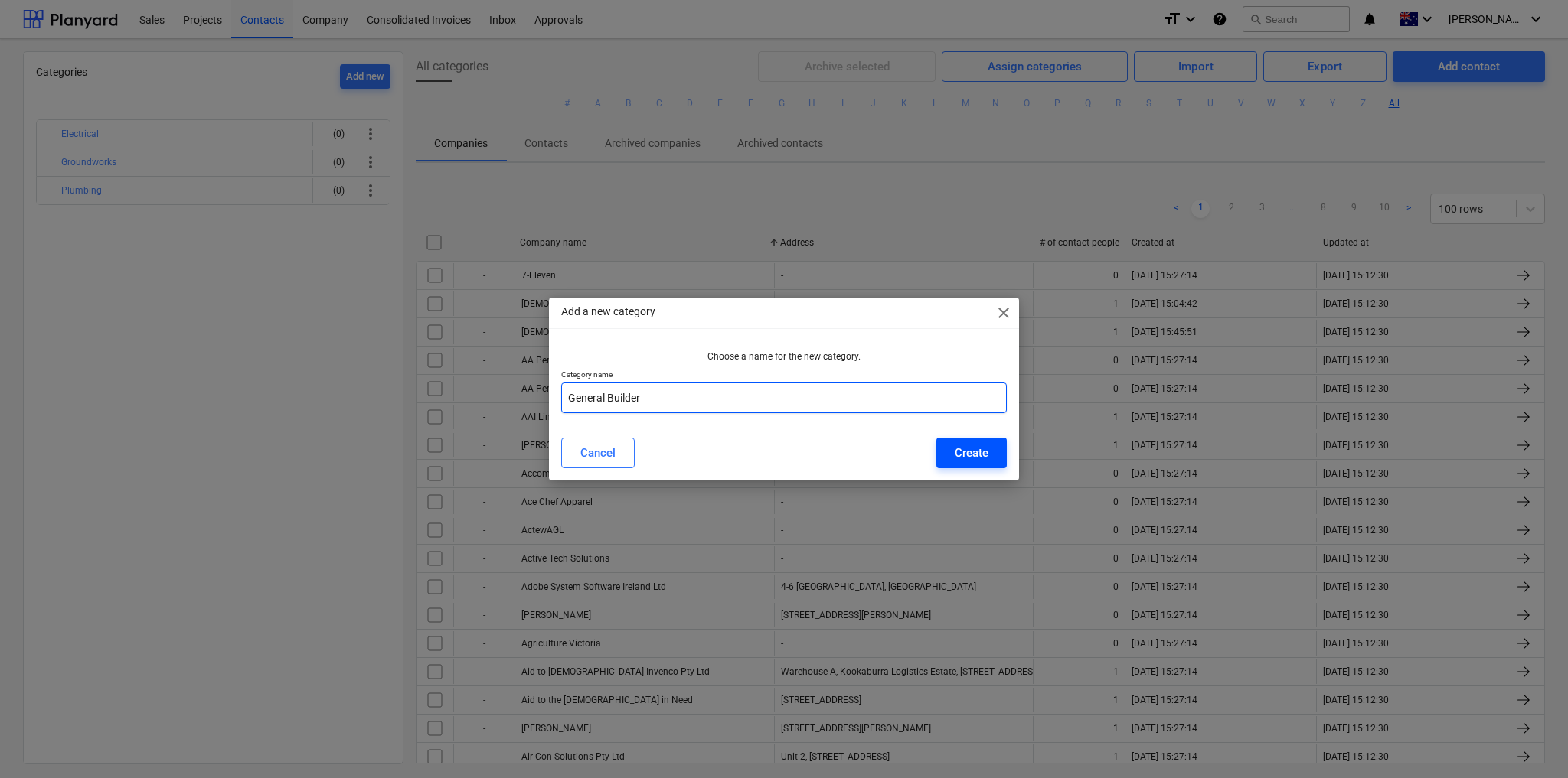
type input "General Builder"
click at [974, 452] on div "Create" at bounding box center [971, 453] width 34 height 20
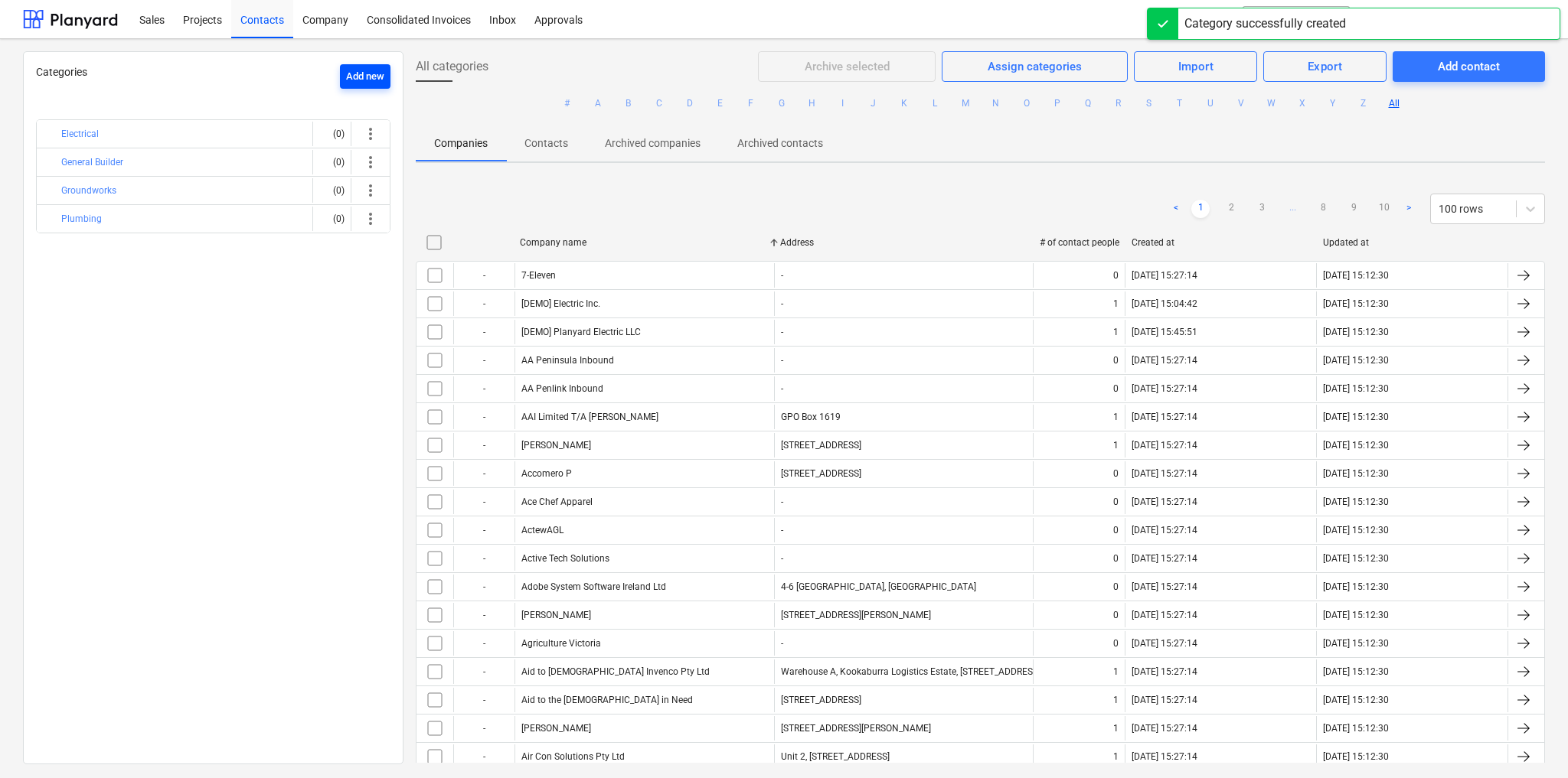
click at [346, 70] on div "Add new" at bounding box center [365, 77] width 38 height 18
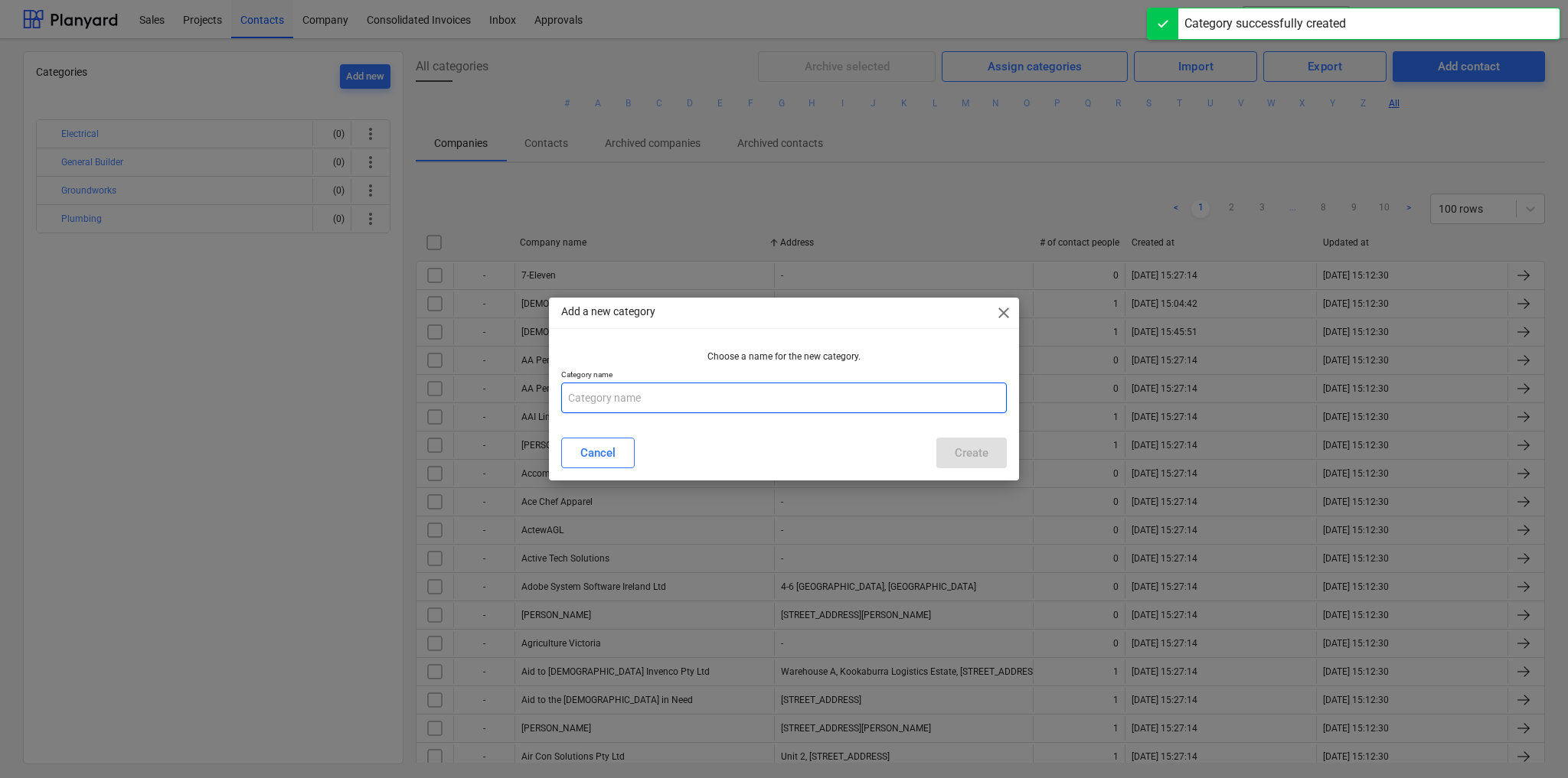
click at [678, 400] on input "text" at bounding box center [783, 397] width 446 height 30
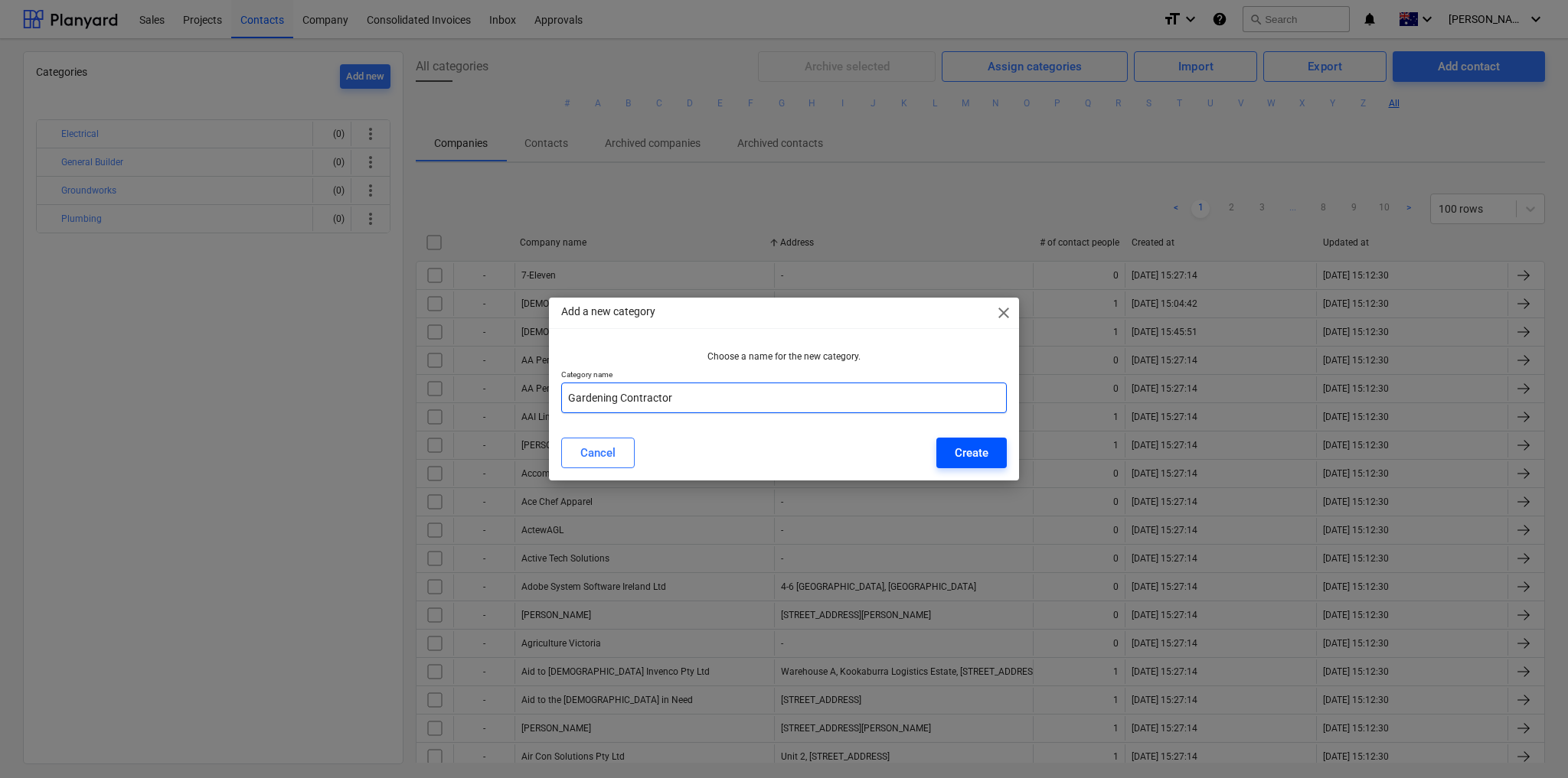
type input "Gardening Contractor"
click at [970, 447] on div "Create" at bounding box center [971, 453] width 34 height 20
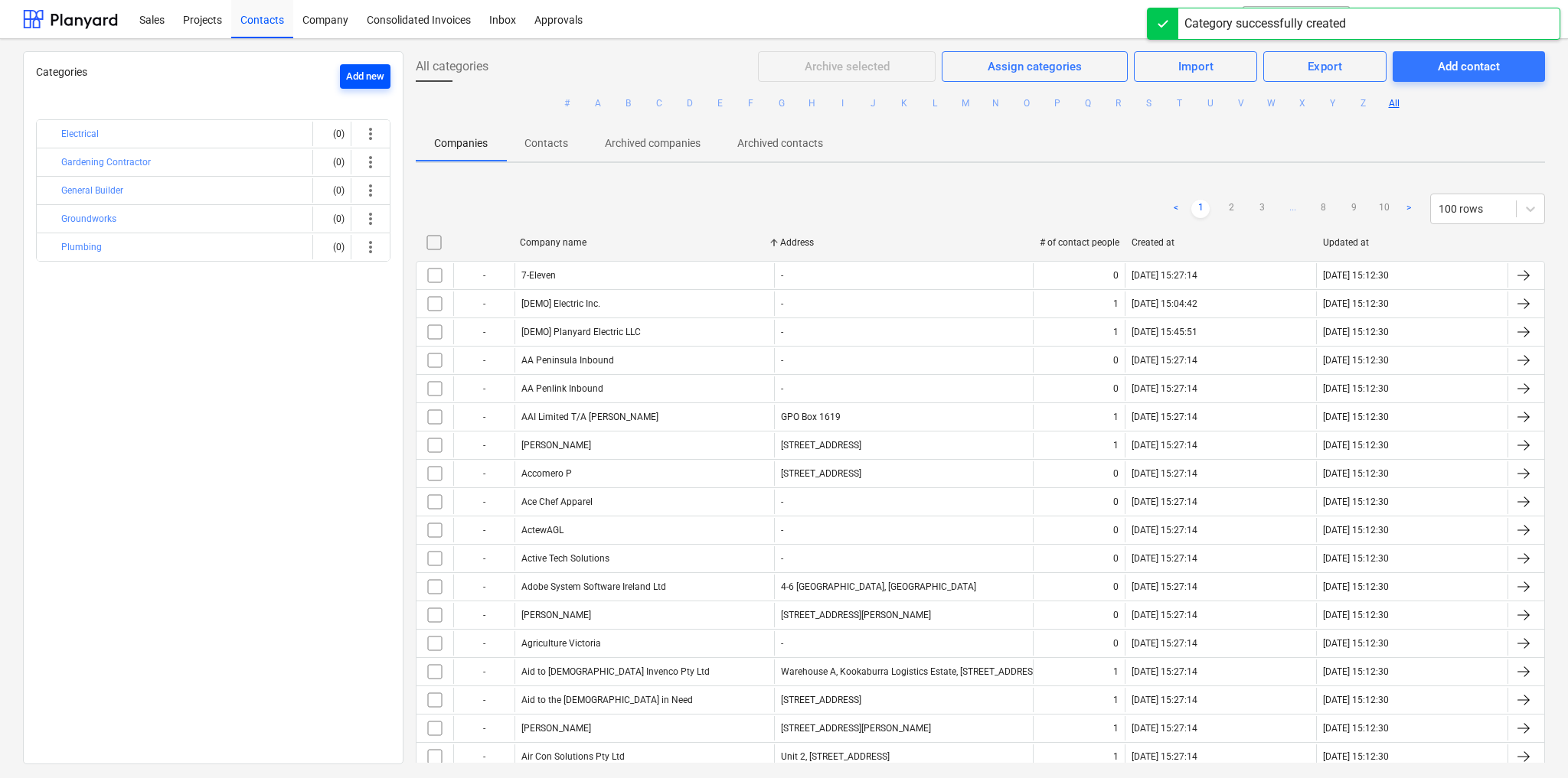
click at [352, 69] on div "Add new" at bounding box center [365, 77] width 38 height 18
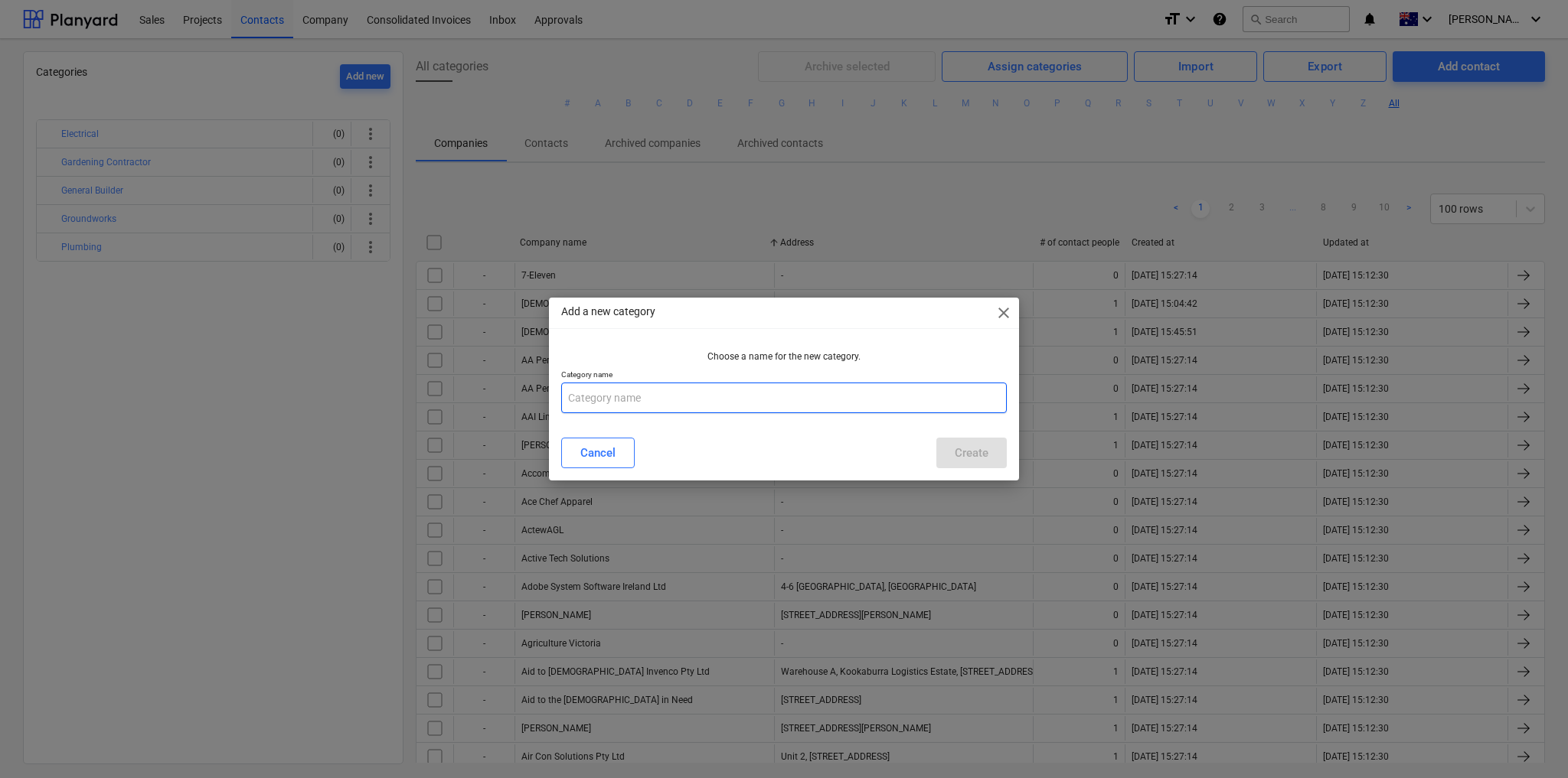
click at [732, 407] on input "text" at bounding box center [783, 397] width 446 height 30
type input "Garden Supplier"
click at [982, 453] on div "Create" at bounding box center [971, 453] width 34 height 20
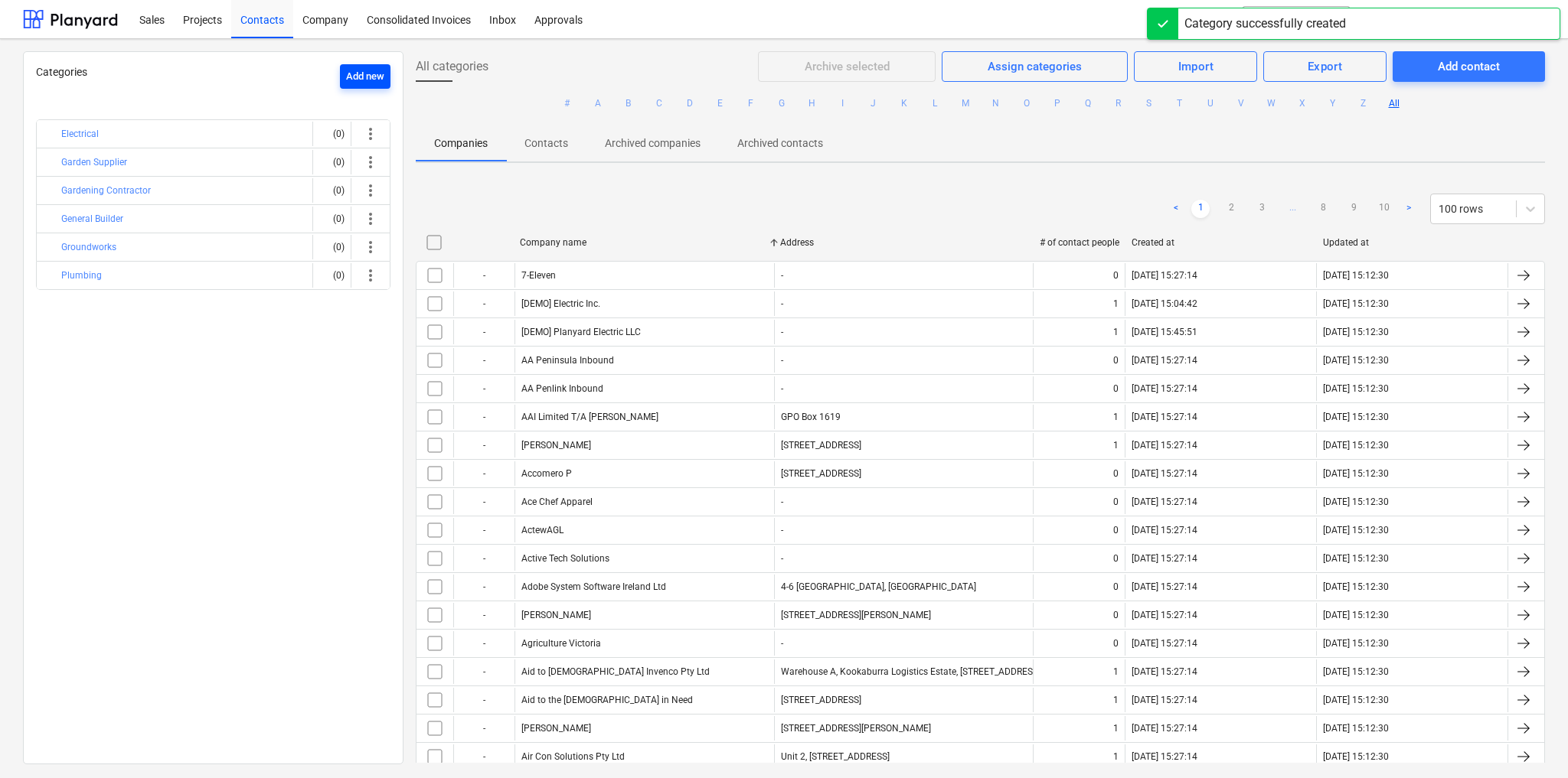
click at [348, 76] on div "Add new" at bounding box center [365, 77] width 38 height 18
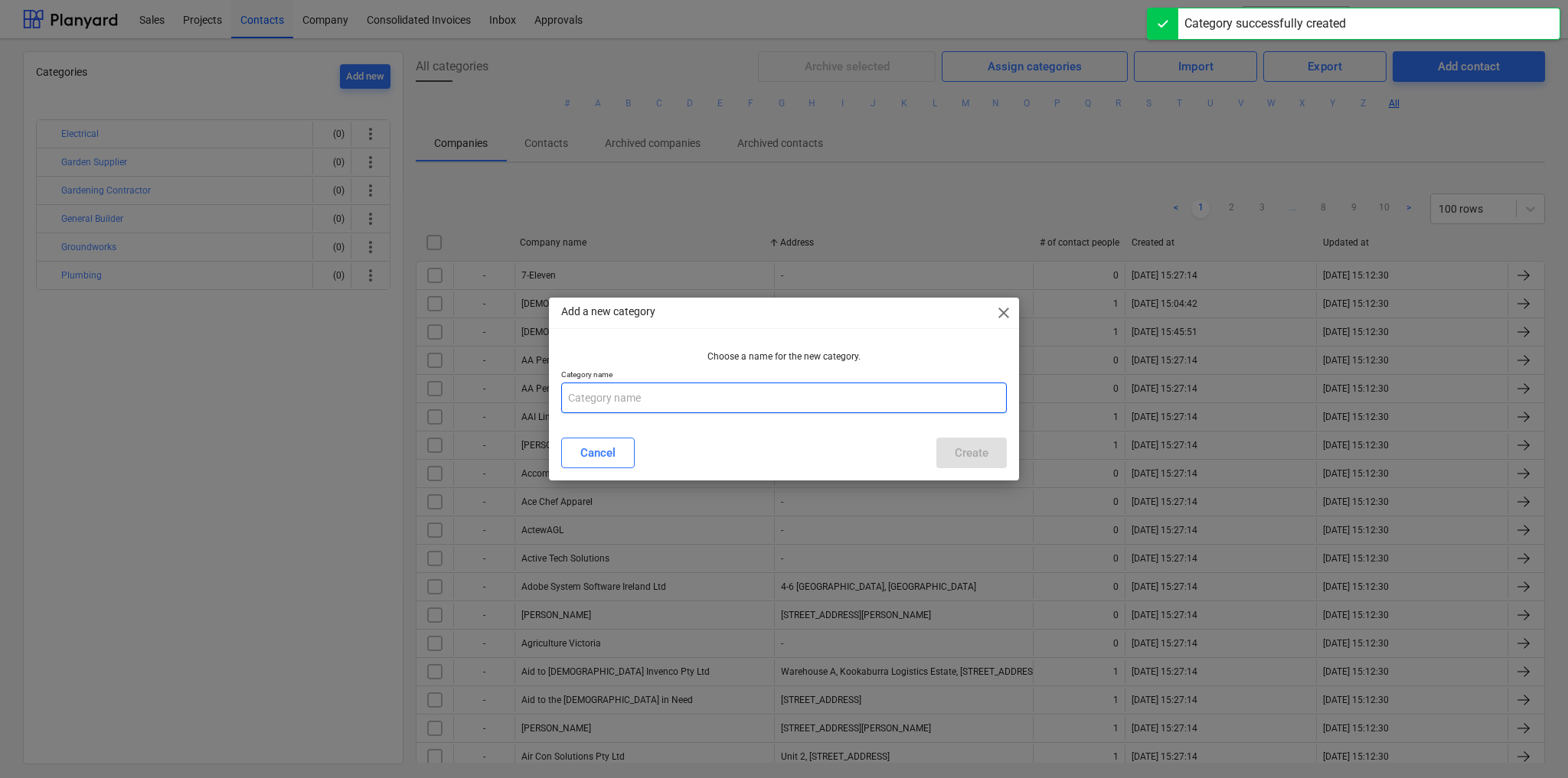
click at [657, 404] on input "text" at bounding box center [783, 397] width 446 height 30
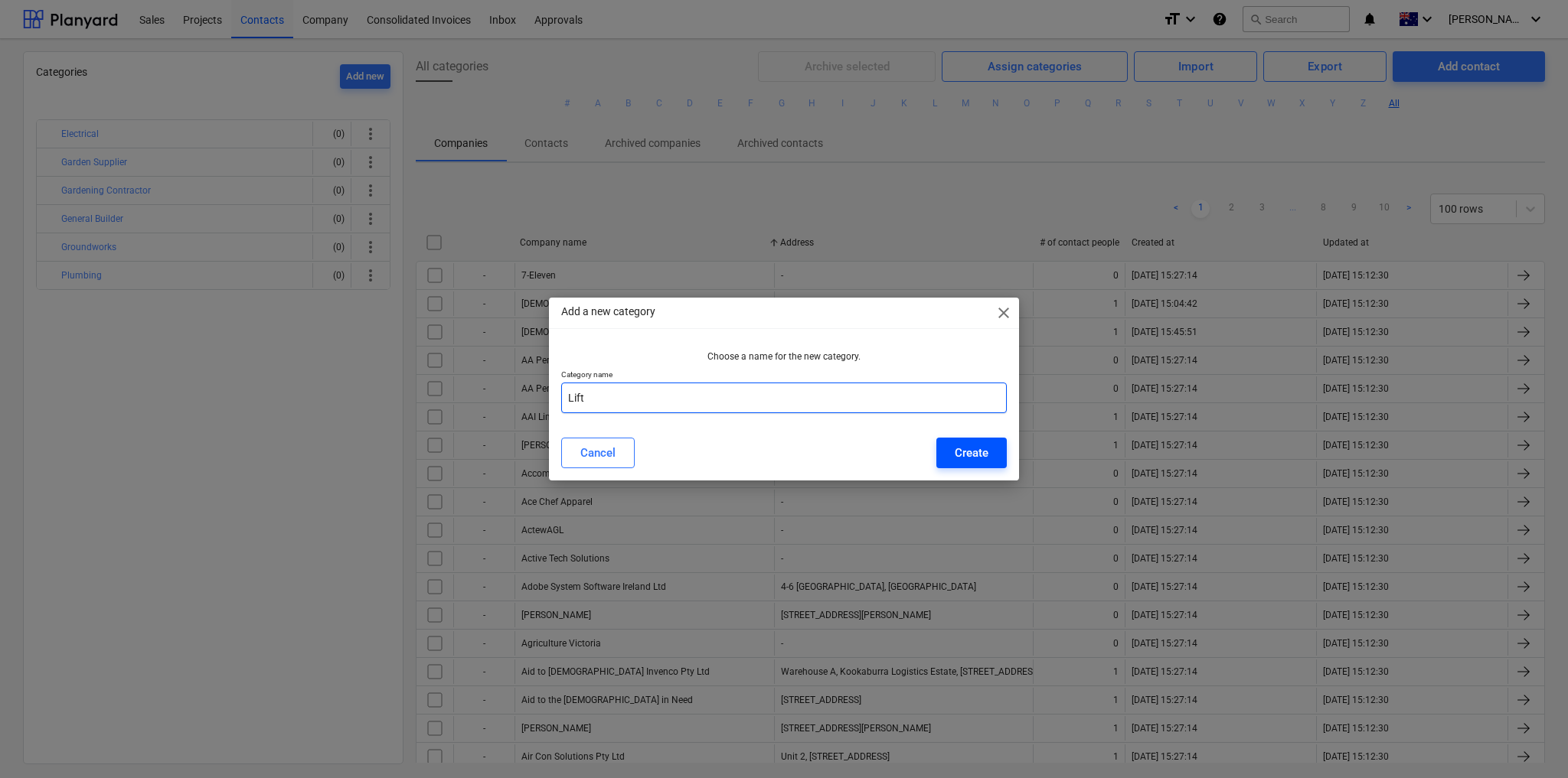
type input "Lift"
click at [952, 450] on button "Create" at bounding box center [971, 453] width 70 height 30
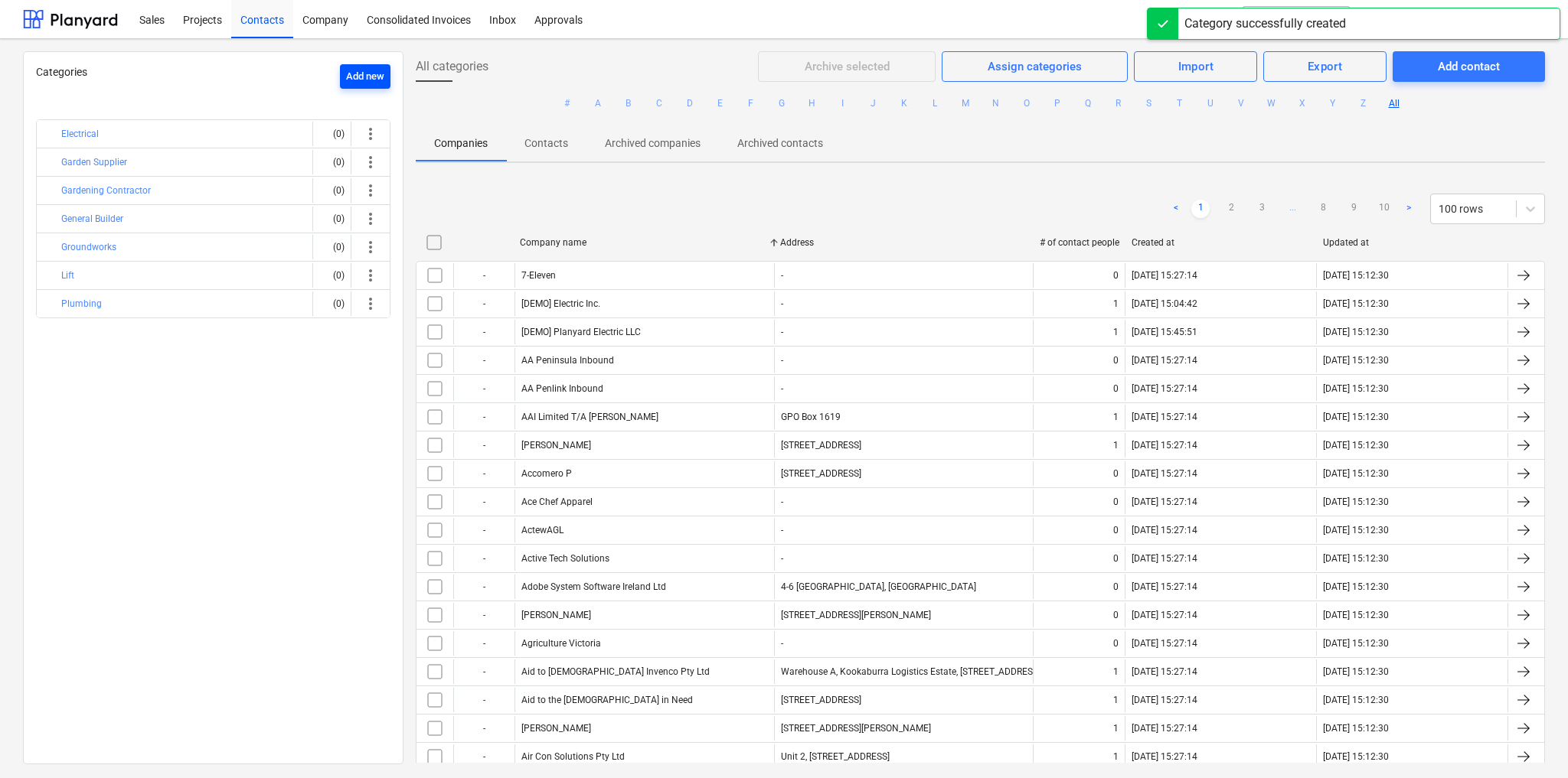
click at [362, 74] on div "Add new" at bounding box center [365, 77] width 38 height 18
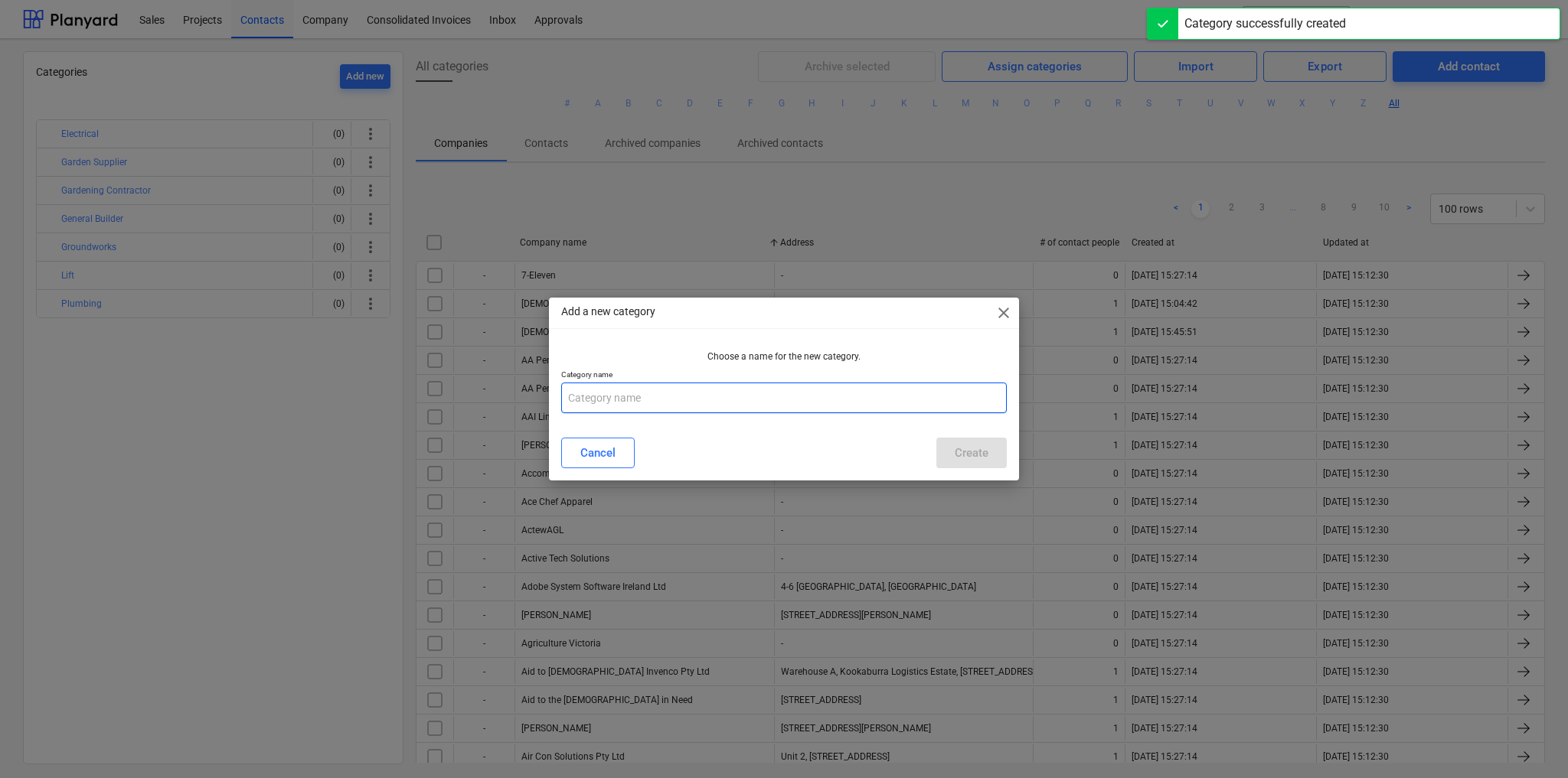
click at [631, 391] on input "text" at bounding box center [783, 397] width 446 height 30
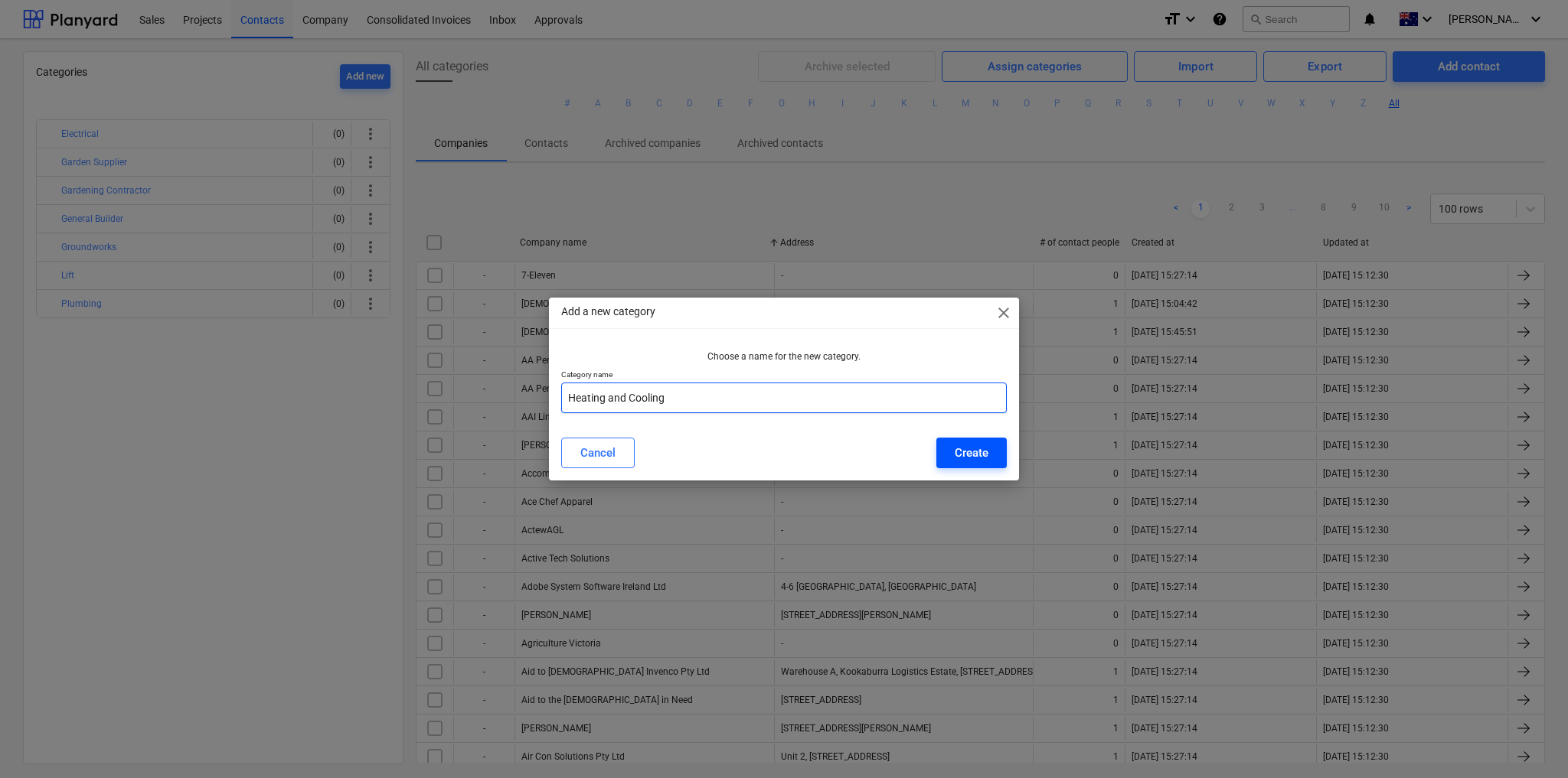
type input "Heating and Cooling"
click at [971, 445] on div "Create" at bounding box center [971, 453] width 34 height 20
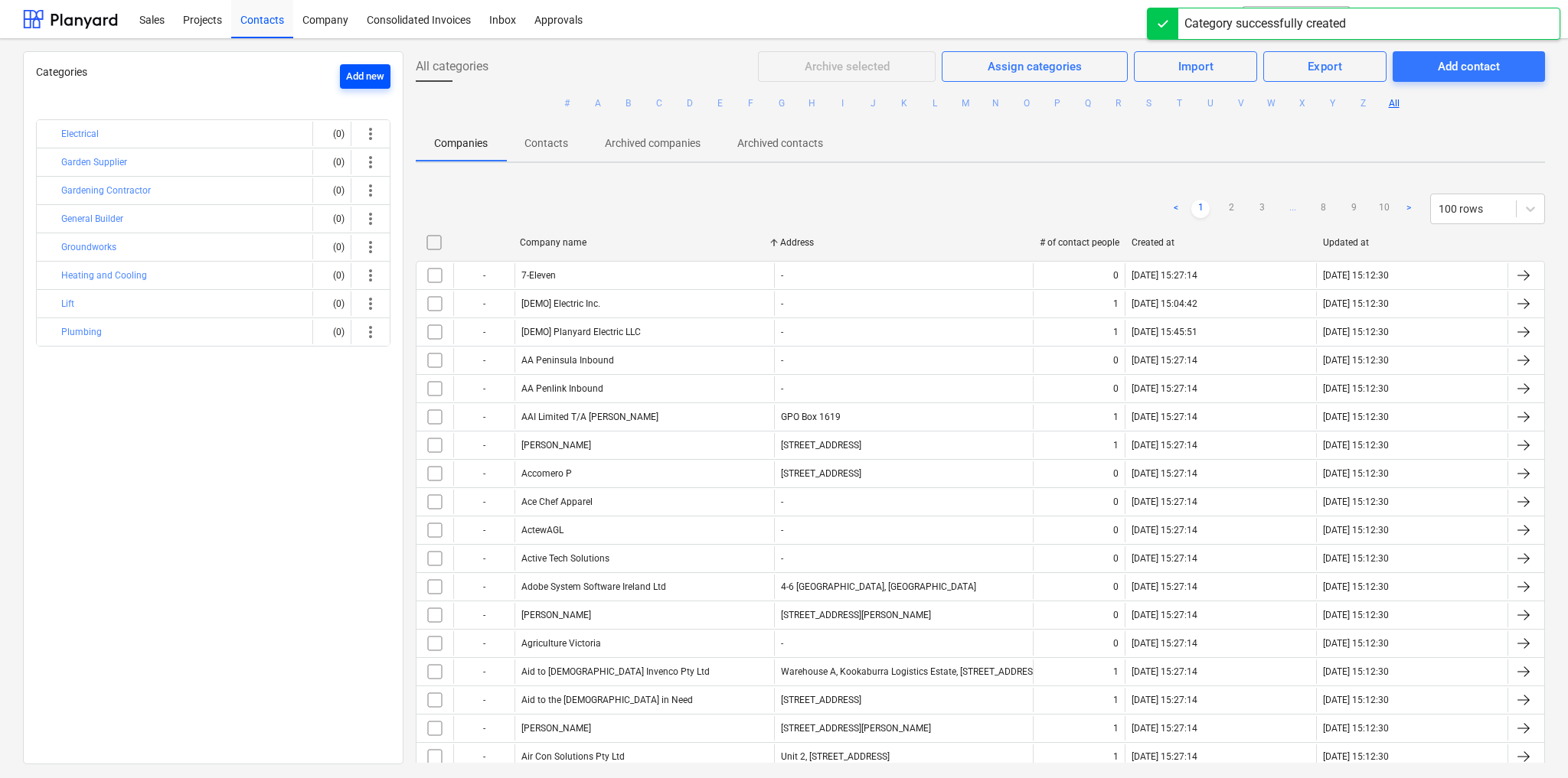
click at [370, 69] on div "Add new" at bounding box center [365, 77] width 38 height 18
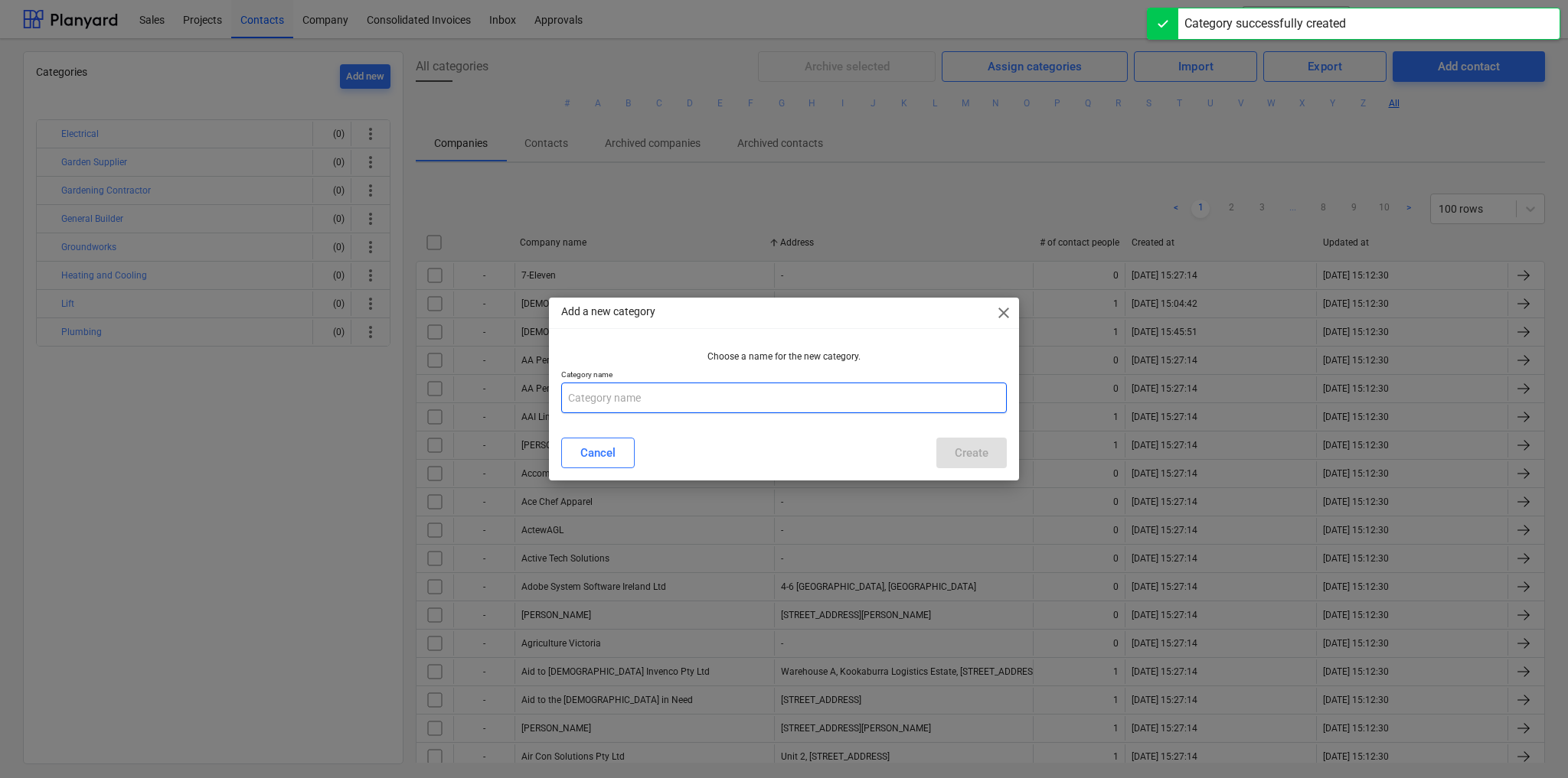
click at [637, 391] on input "text" at bounding box center [783, 397] width 446 height 30
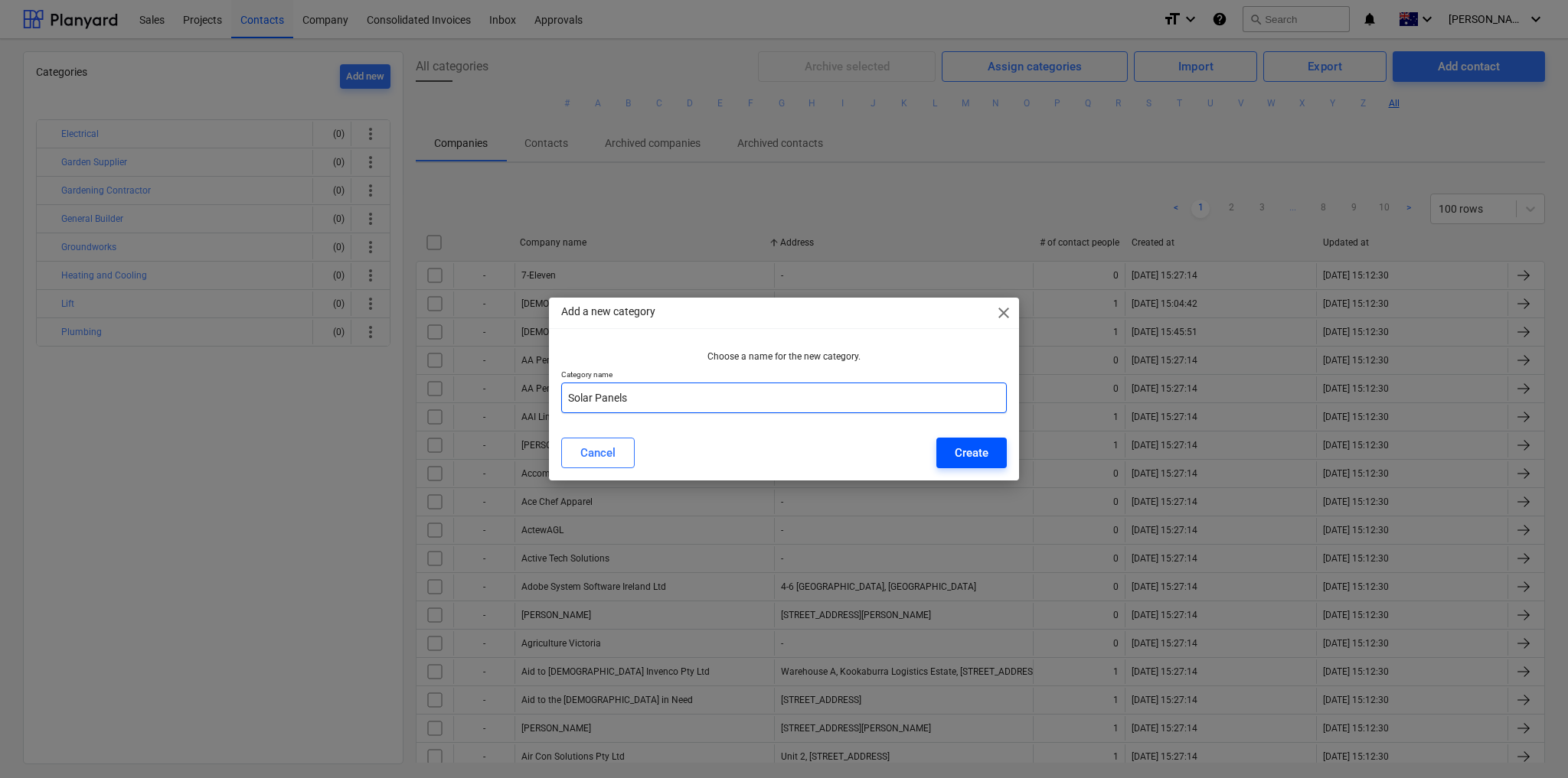
type input "Solar Panels"
click at [989, 459] on button "Create" at bounding box center [971, 453] width 70 height 30
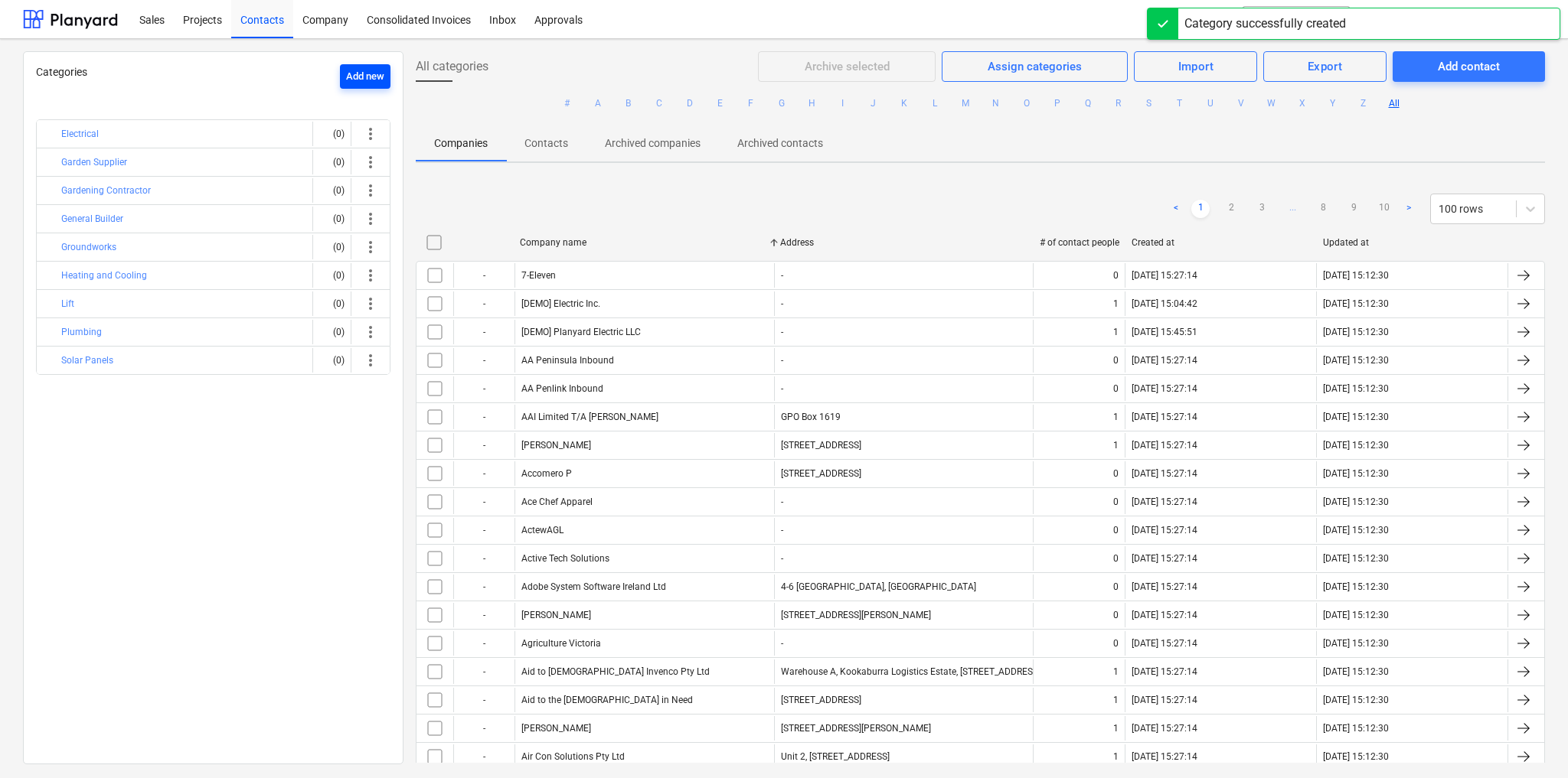
click at [365, 73] on div "Add new" at bounding box center [365, 77] width 38 height 18
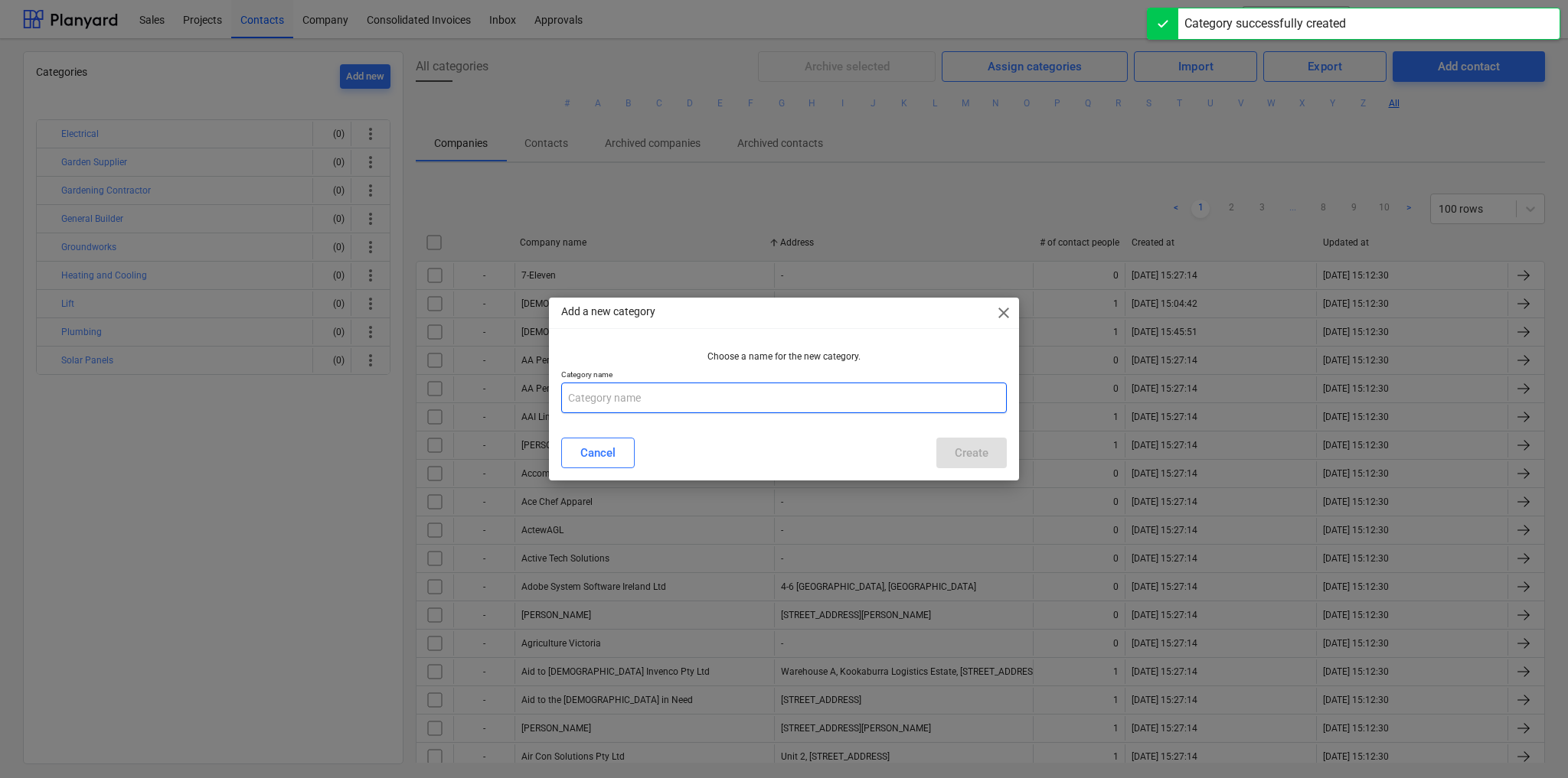
click at [587, 400] on input "text" at bounding box center [783, 397] width 446 height 30
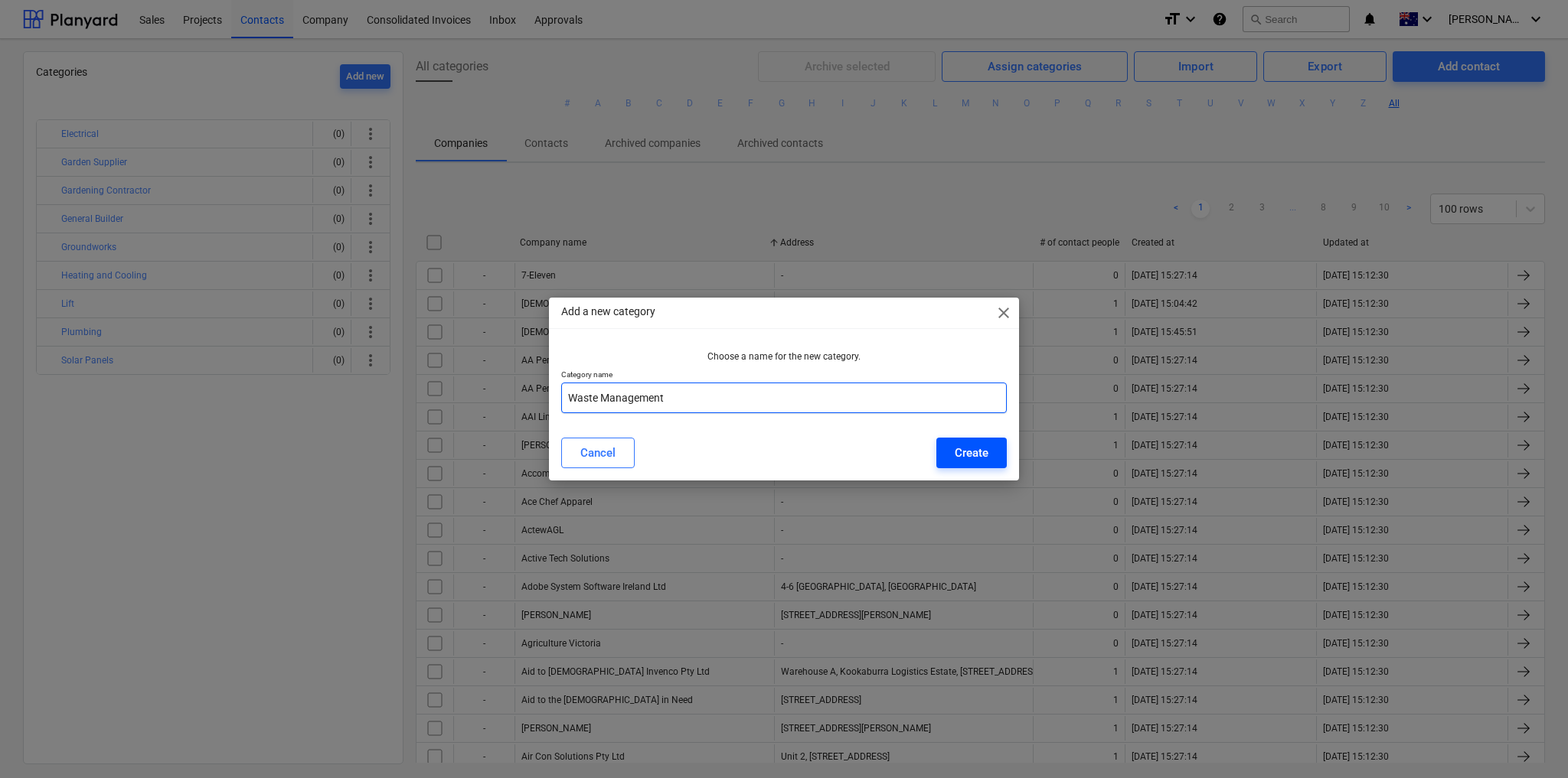
type input "Waste Management"
click at [972, 458] on div "Create" at bounding box center [971, 453] width 34 height 20
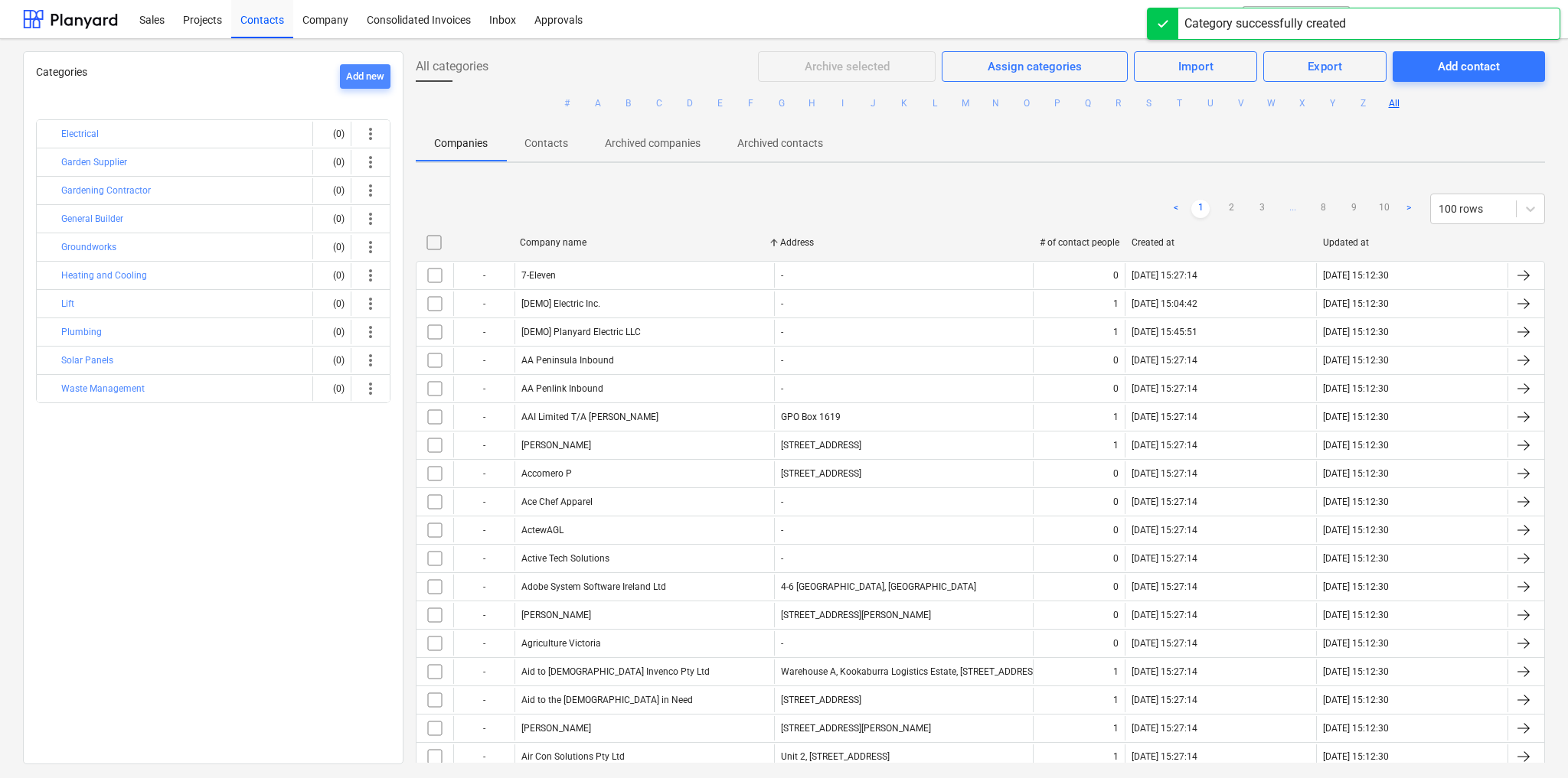
click at [360, 78] on div "Add new" at bounding box center [365, 77] width 38 height 18
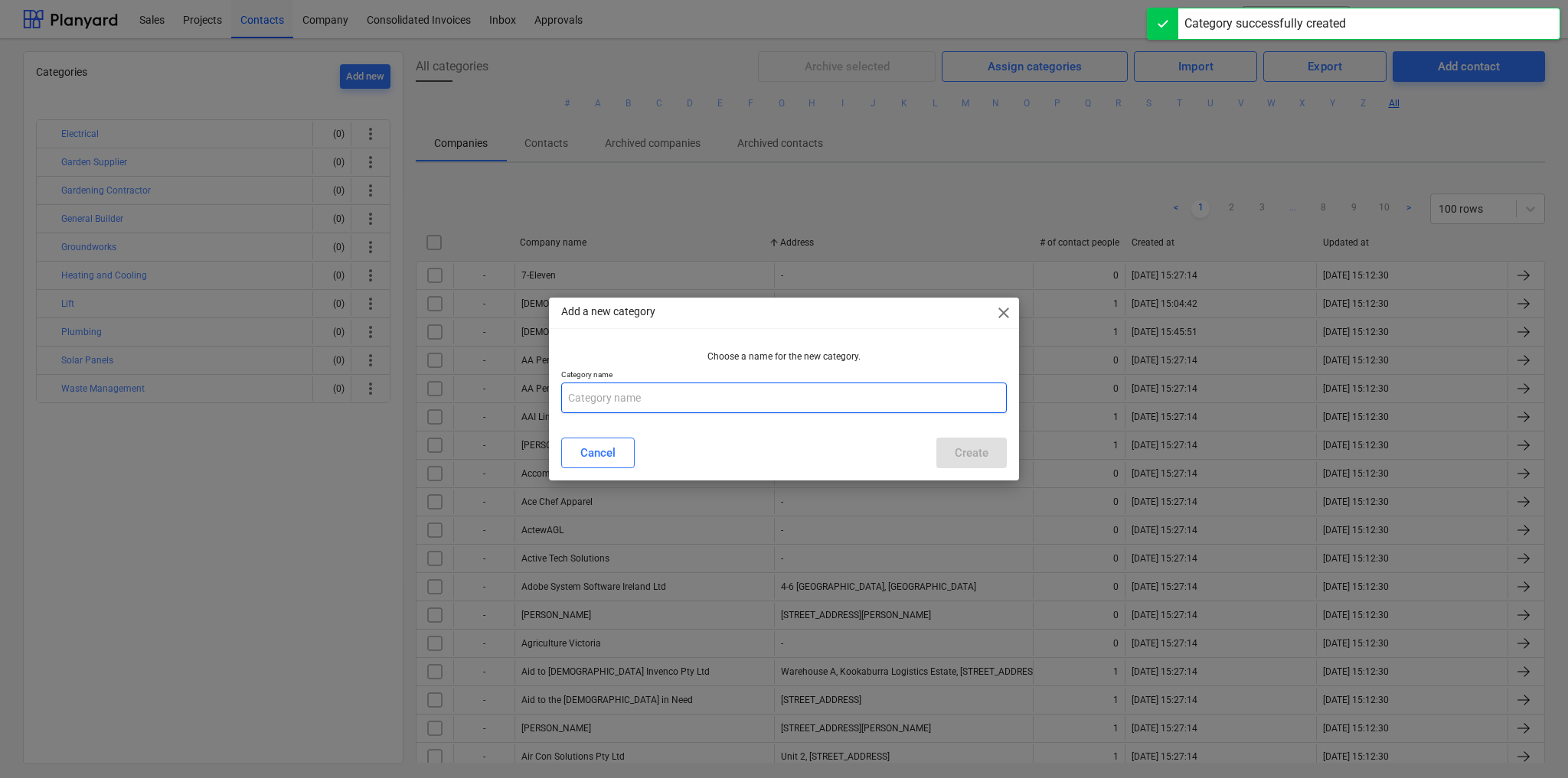
click at [660, 399] on input "text" at bounding box center [783, 397] width 446 height 30
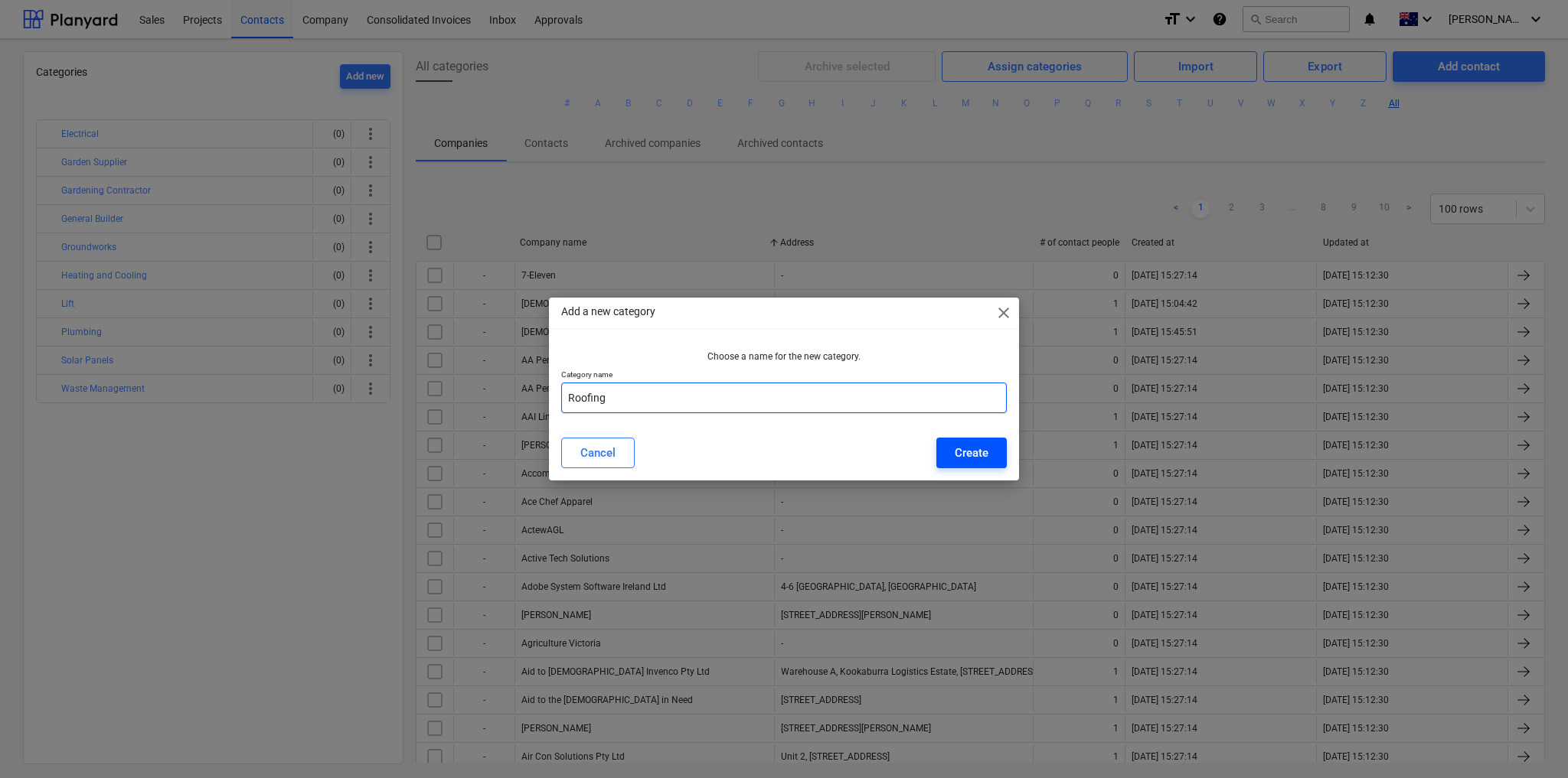
type input "Roofing"
click at [968, 454] on div "Create" at bounding box center [971, 453] width 34 height 20
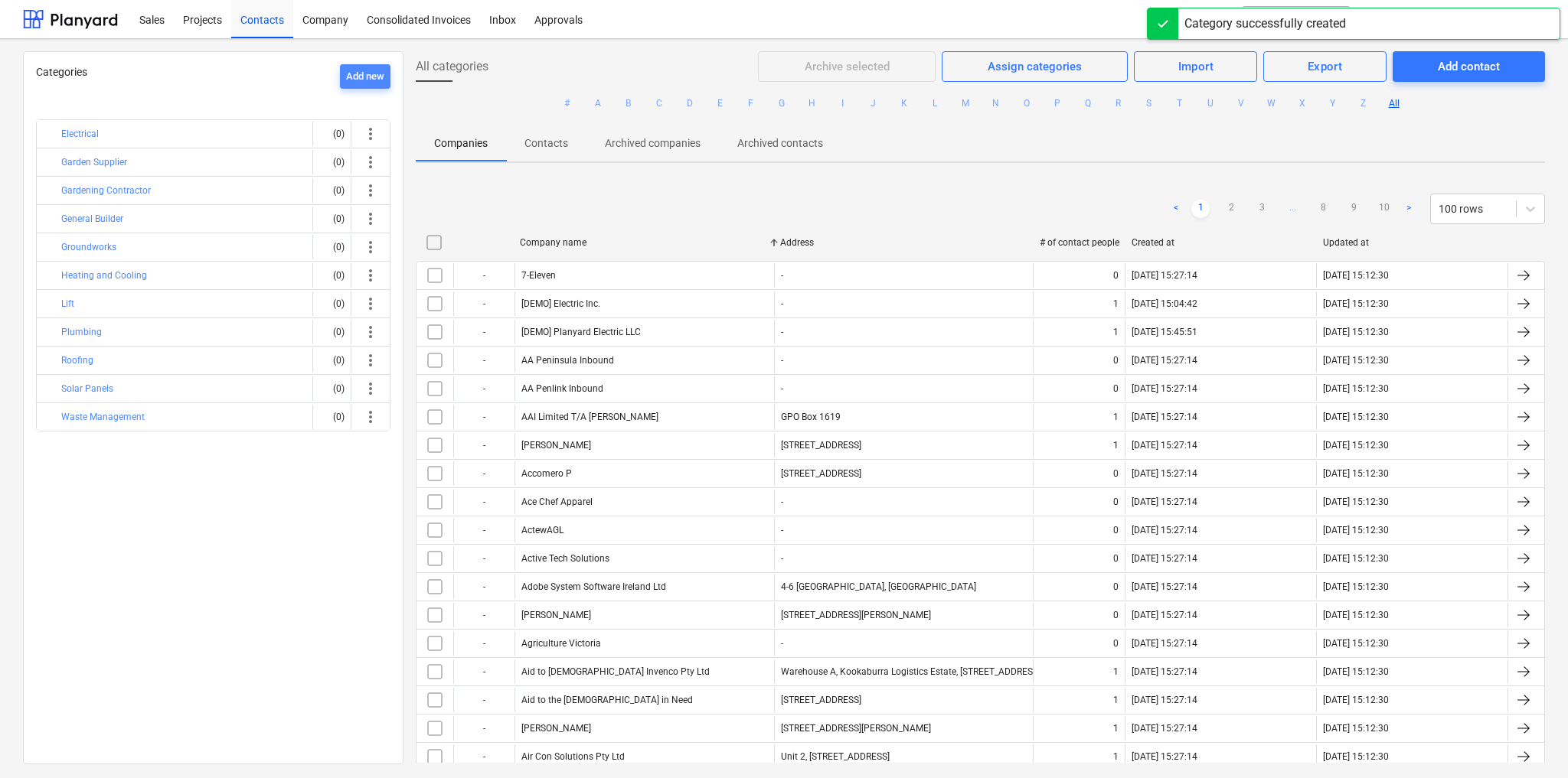
click at [358, 75] on div "Add new" at bounding box center [365, 77] width 38 height 18
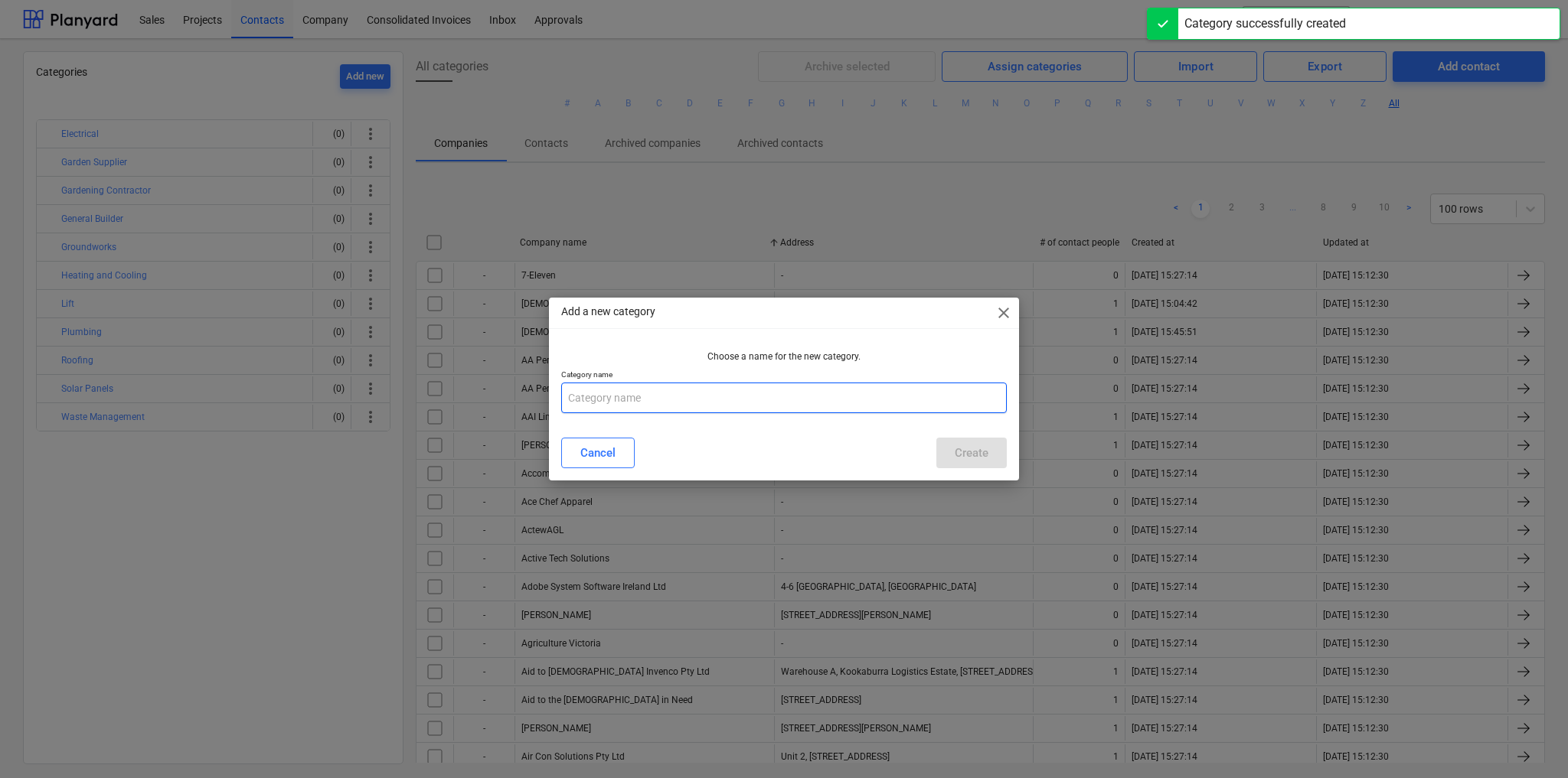
click at [601, 396] on input "text" at bounding box center [783, 397] width 446 height 30
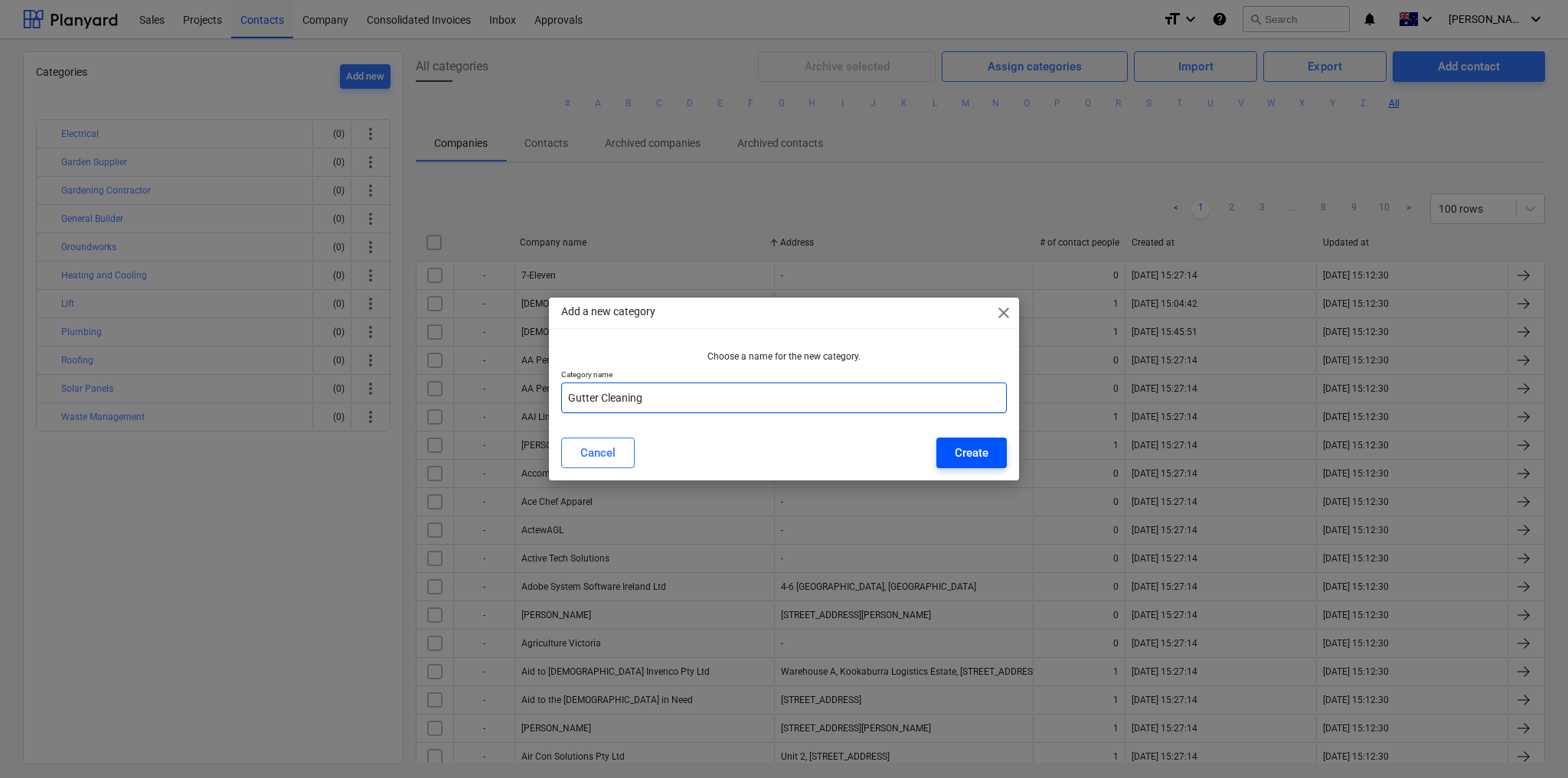
type input "Gutter Cleaning"
click at [970, 450] on div "Create" at bounding box center [971, 453] width 34 height 20
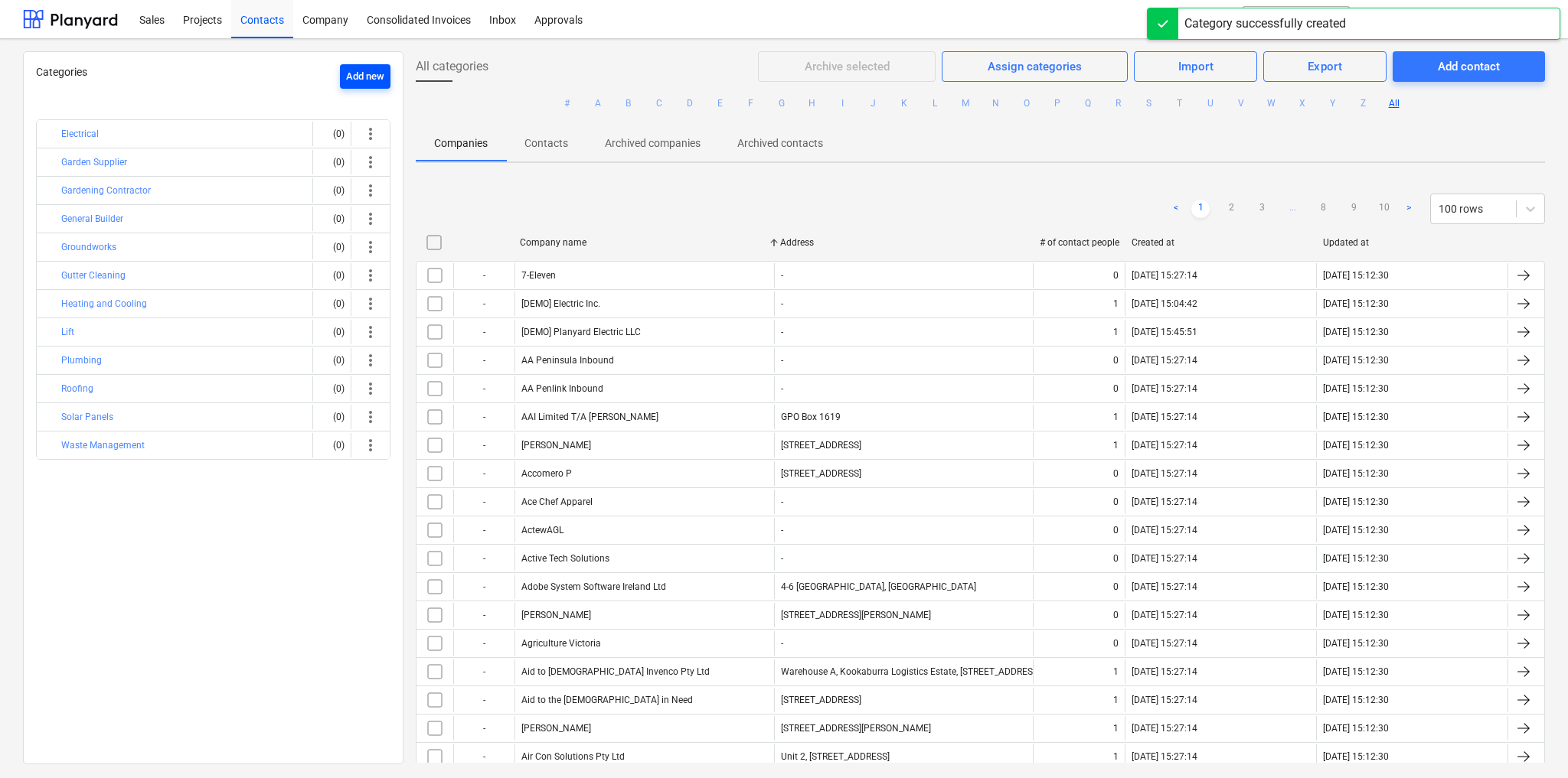
click at [355, 77] on div "Add new" at bounding box center [365, 77] width 38 height 18
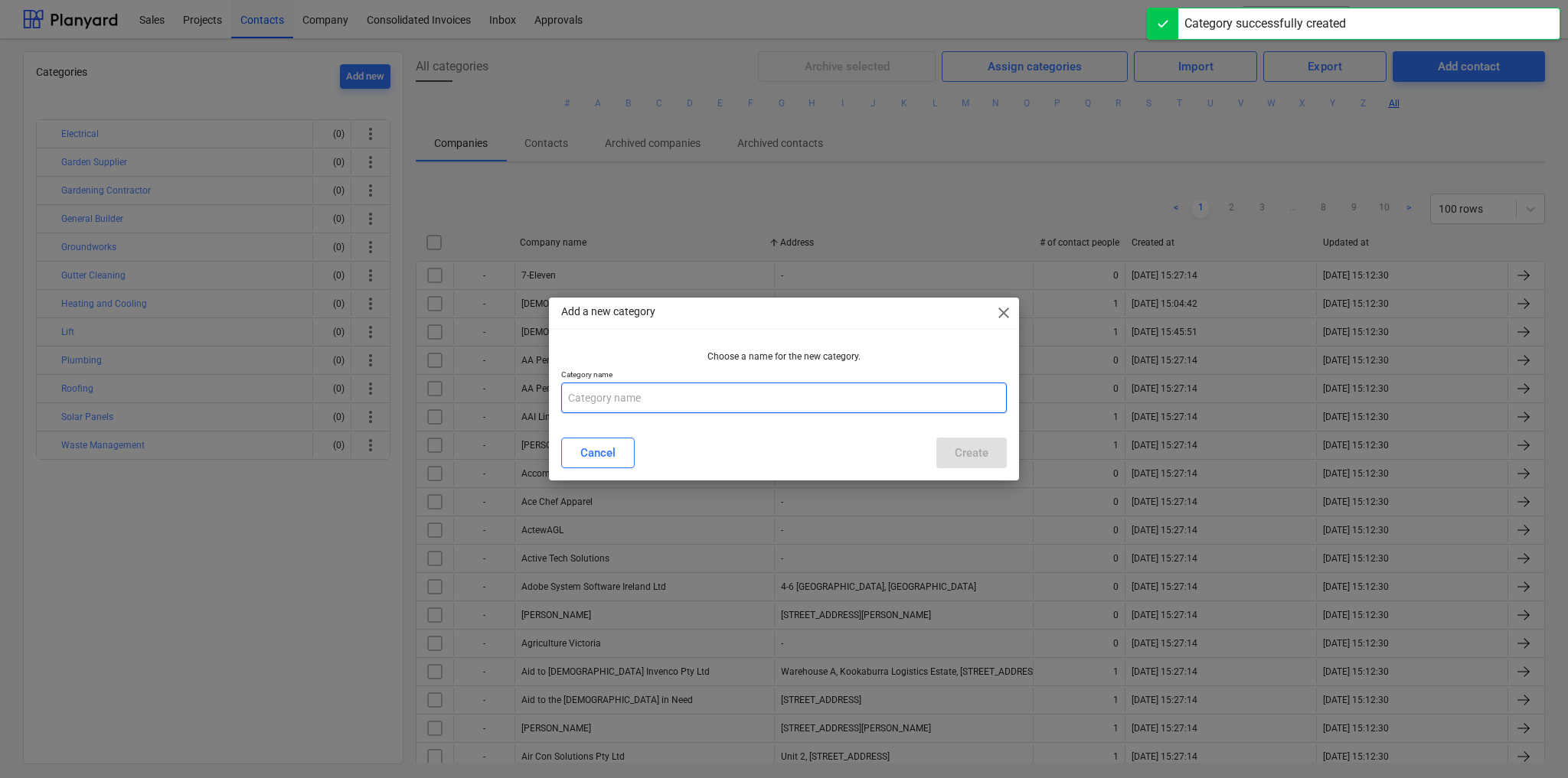
click at [659, 391] on input "text" at bounding box center [783, 397] width 446 height 30
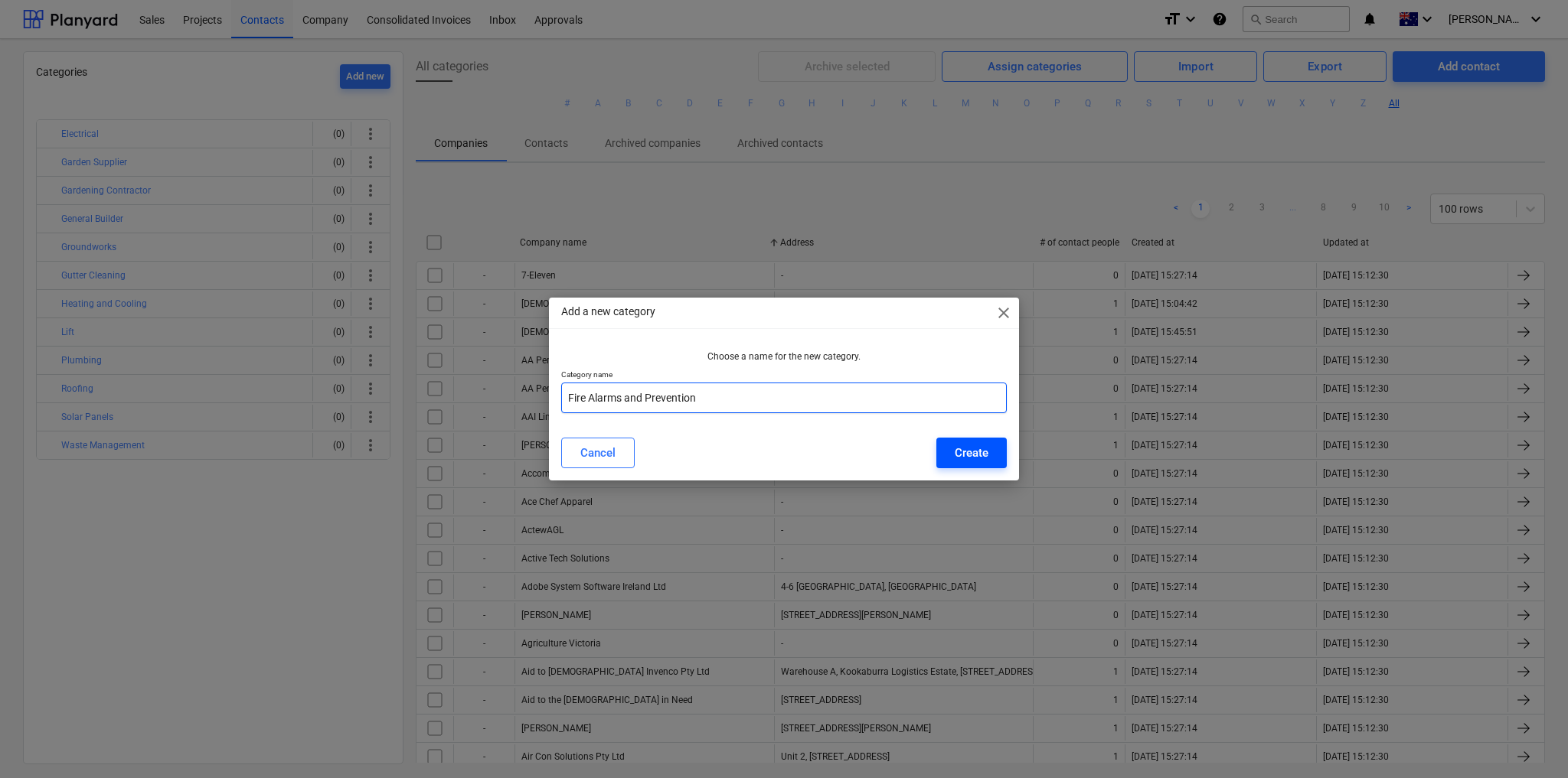
type input "Fire Alarms and Prevention"
click at [967, 453] on div "Create" at bounding box center [971, 453] width 34 height 20
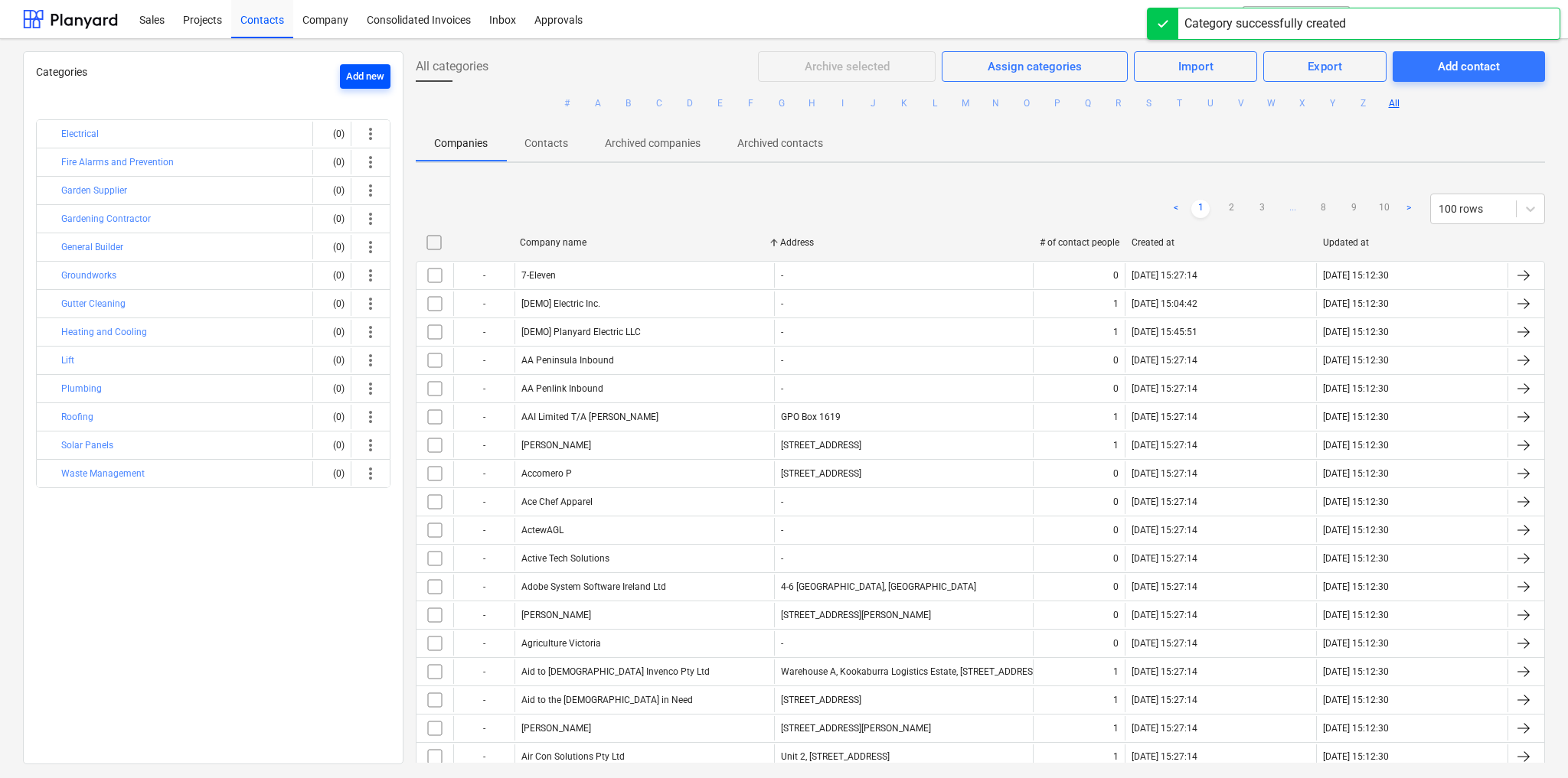
click at [360, 78] on div "Add new" at bounding box center [365, 77] width 38 height 18
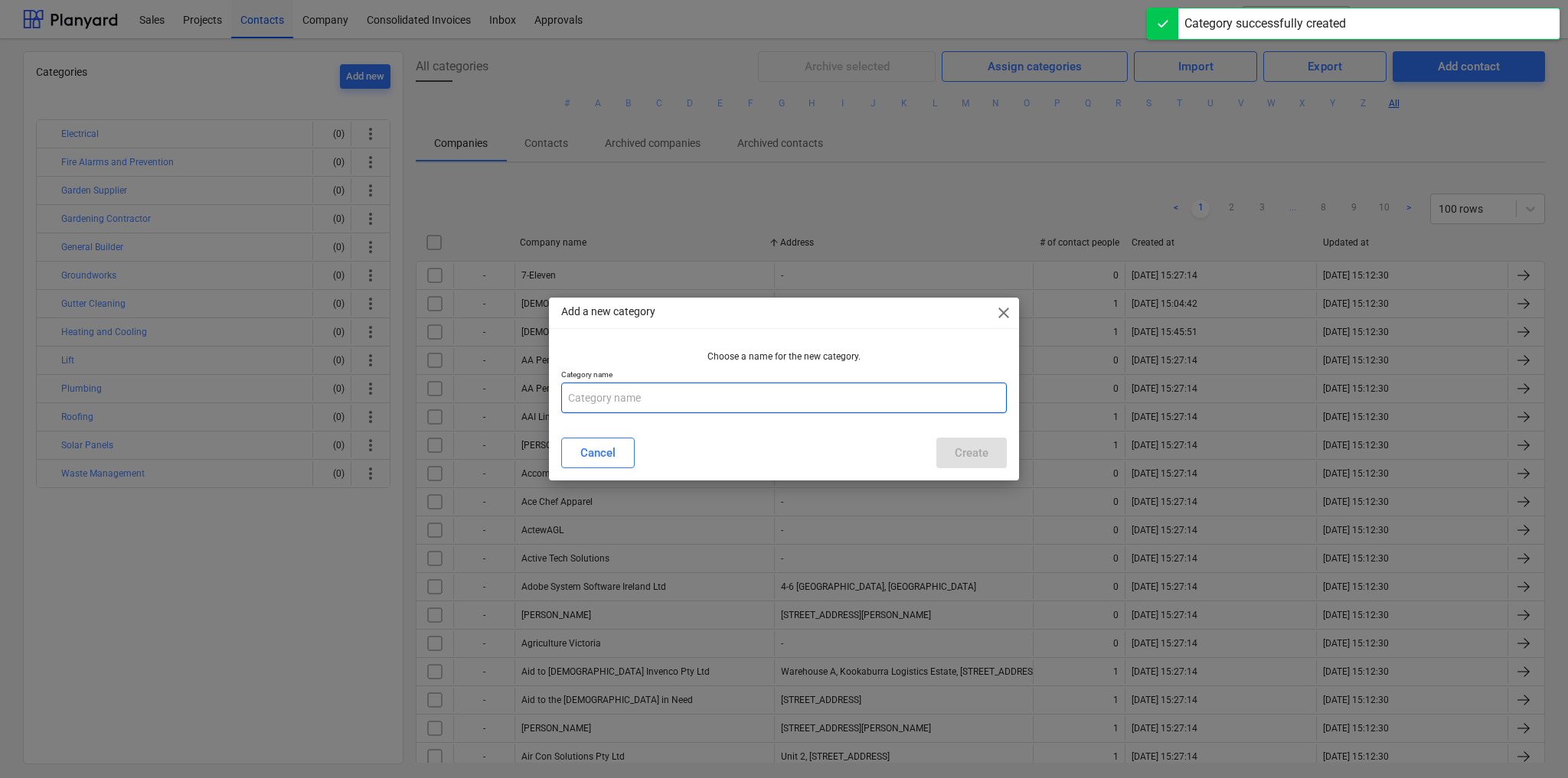
click at [678, 402] on input "text" at bounding box center [783, 397] width 446 height 30
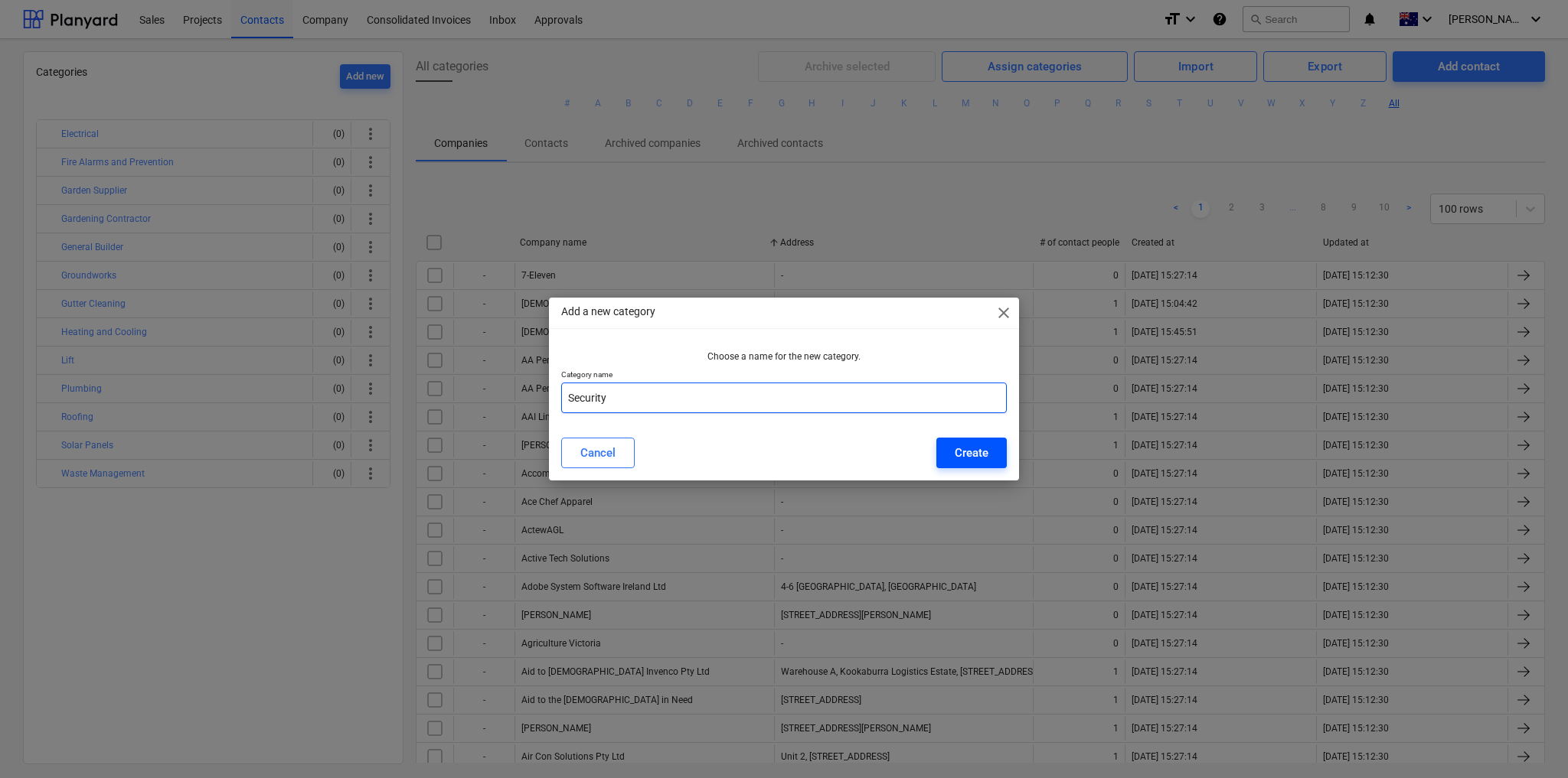
type input "Security"
click at [990, 454] on button "Create" at bounding box center [971, 453] width 70 height 30
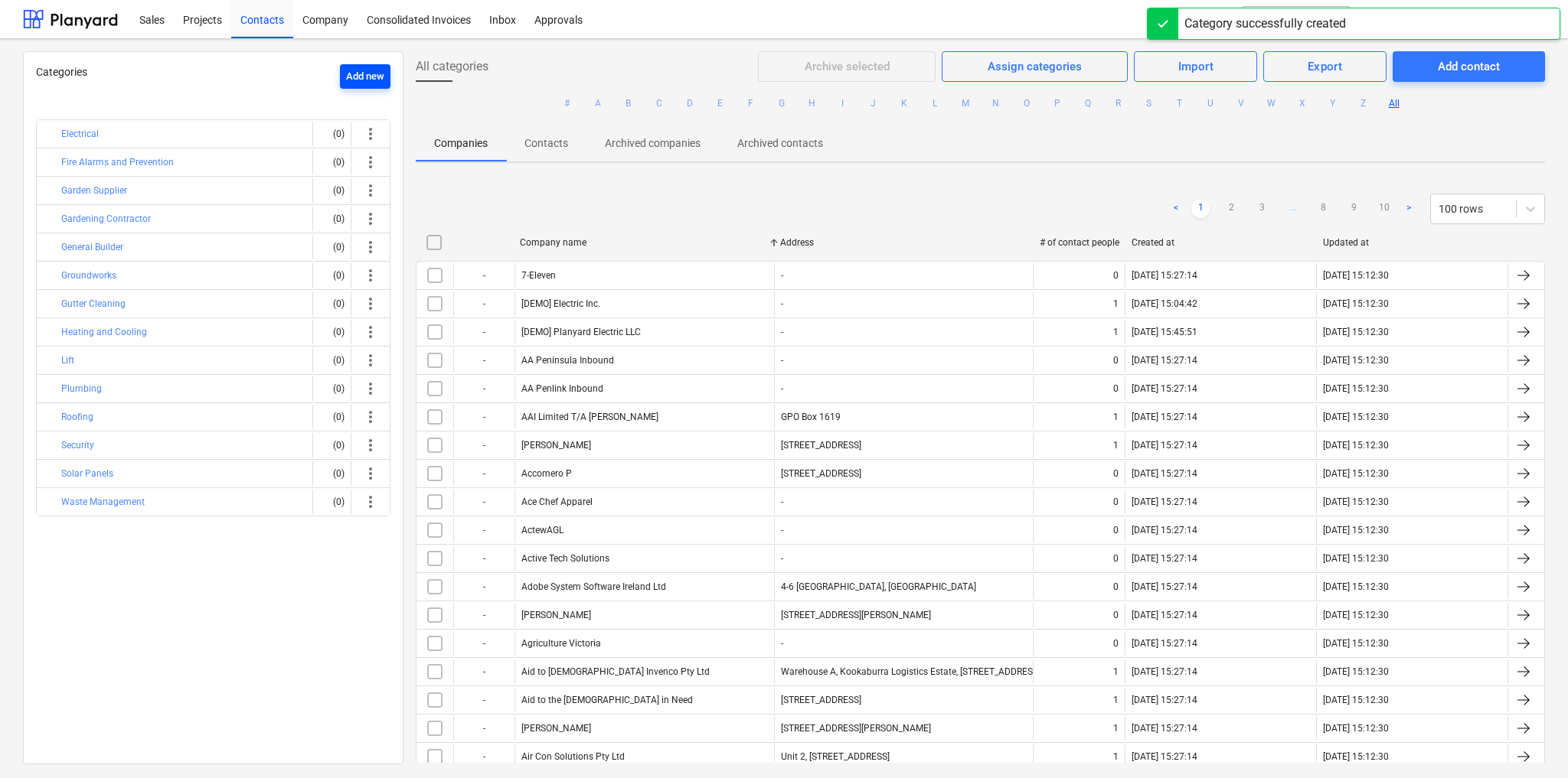
click at [377, 78] on div "Add new" at bounding box center [365, 77] width 38 height 18
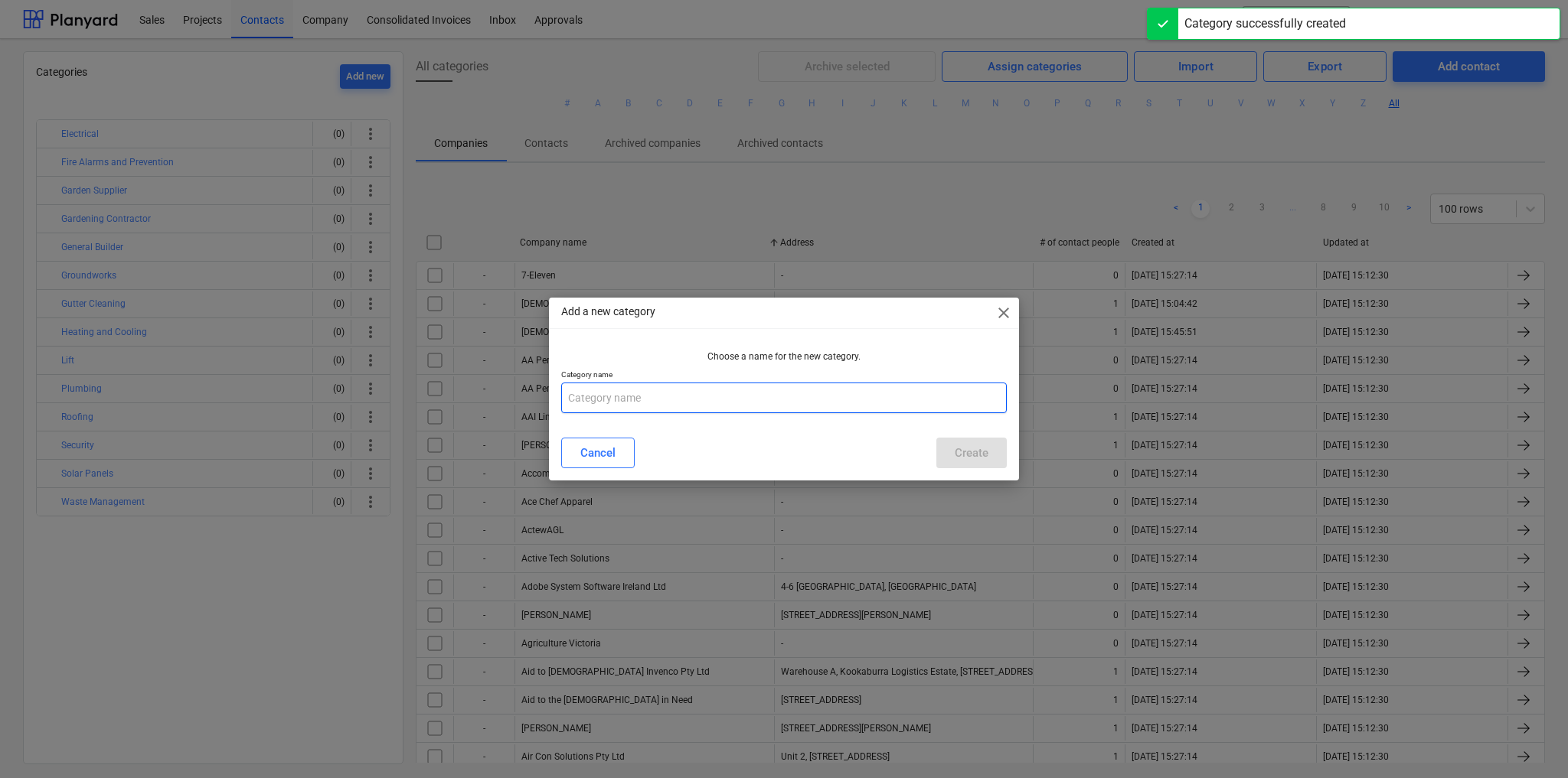
click at [618, 399] on input "text" at bounding box center [783, 397] width 446 height 30
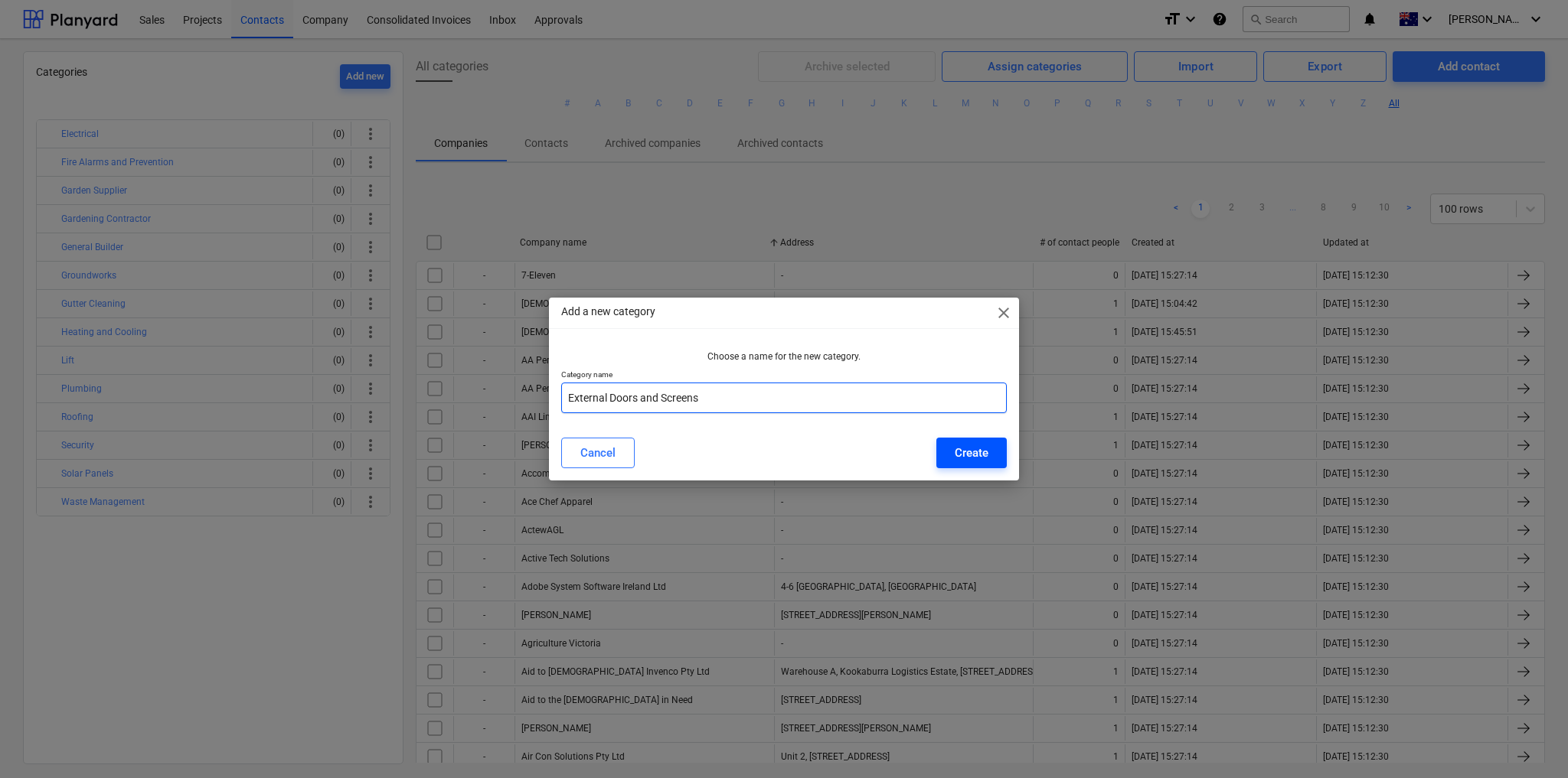
type input "External Doors and Screens"
click at [988, 454] on div "Create" at bounding box center [971, 453] width 34 height 20
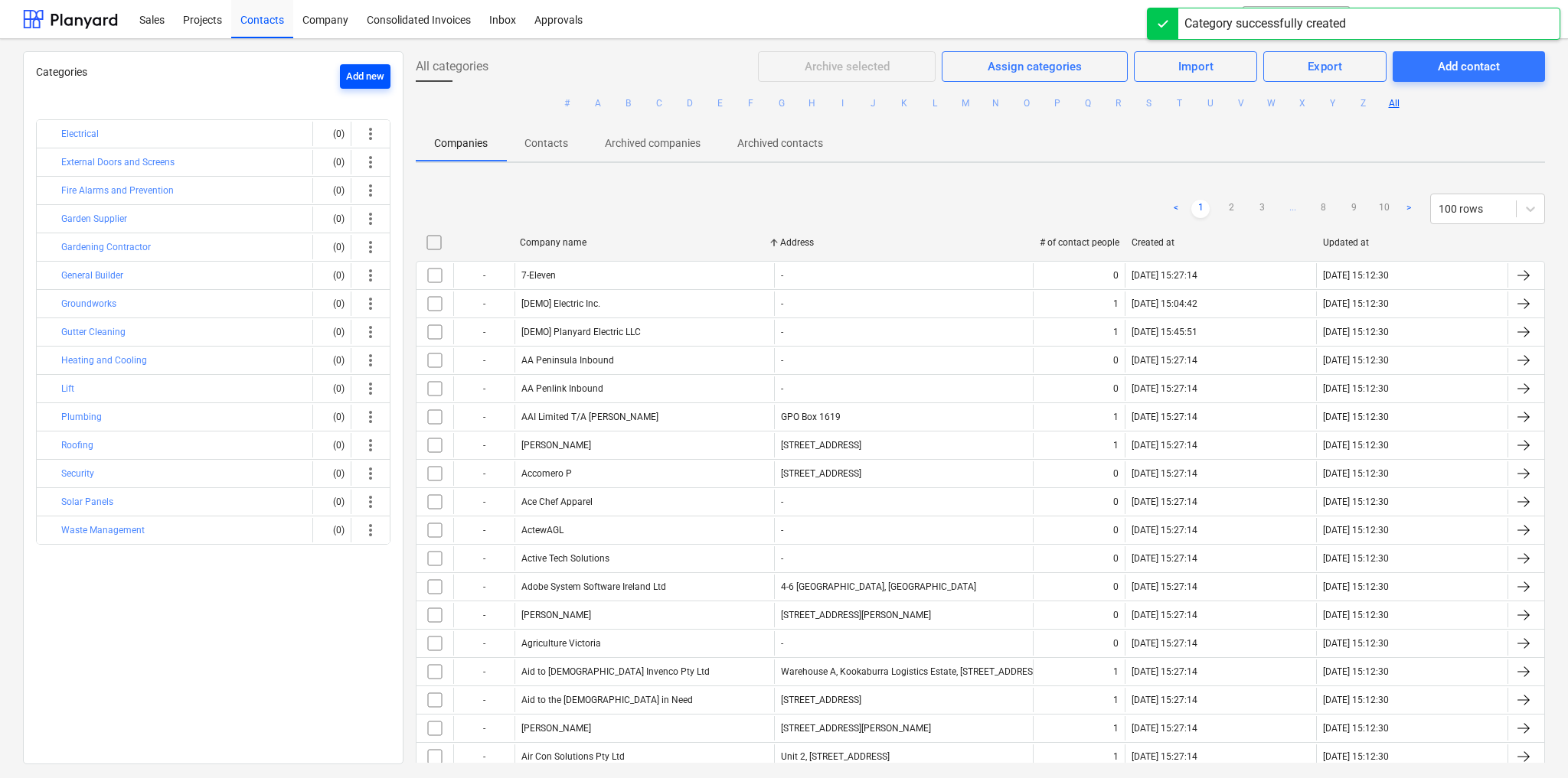
click at [346, 74] on div "Add new" at bounding box center [365, 77] width 38 height 18
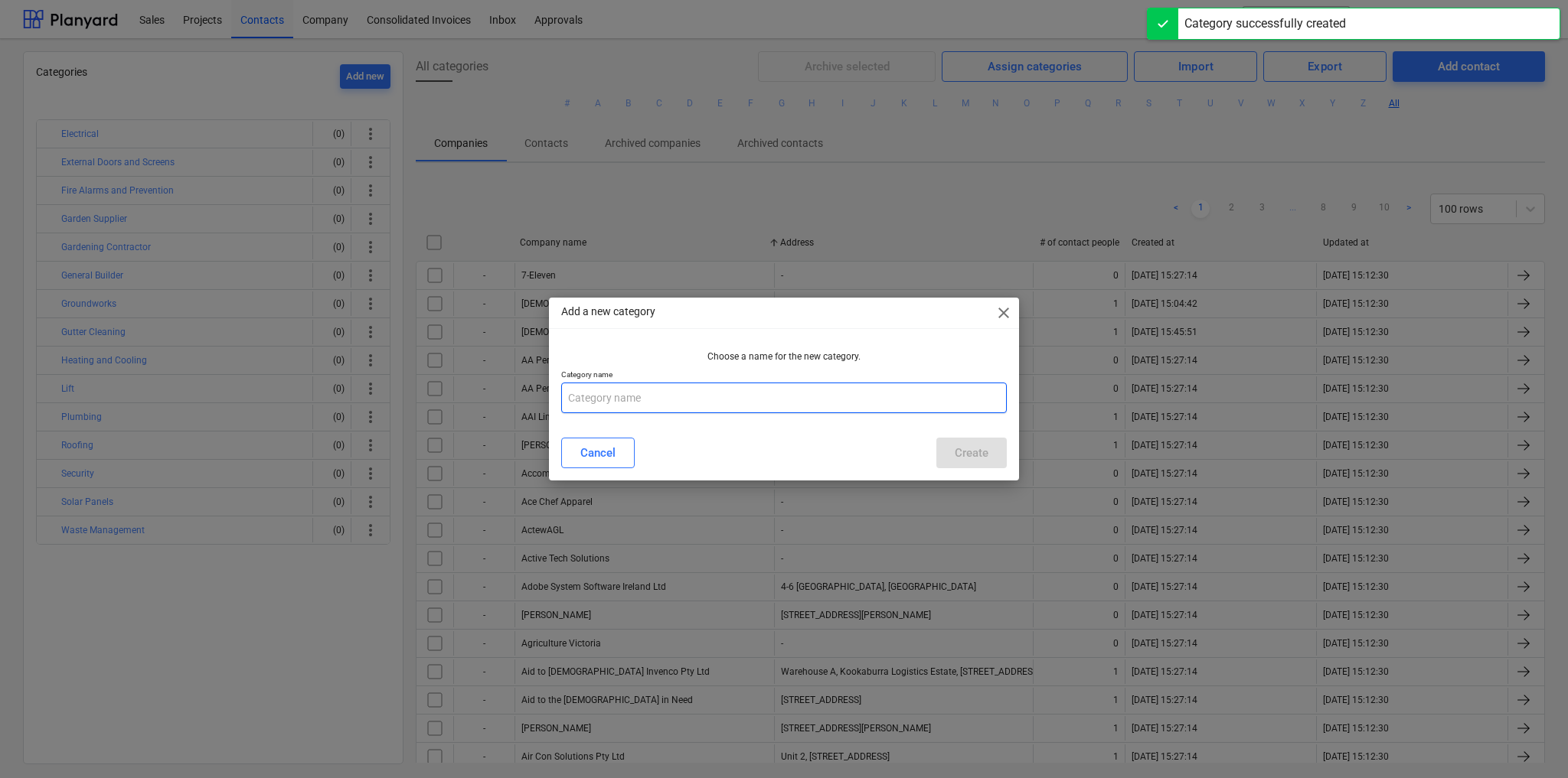
click at [763, 403] on input "text" at bounding box center [783, 397] width 446 height 30
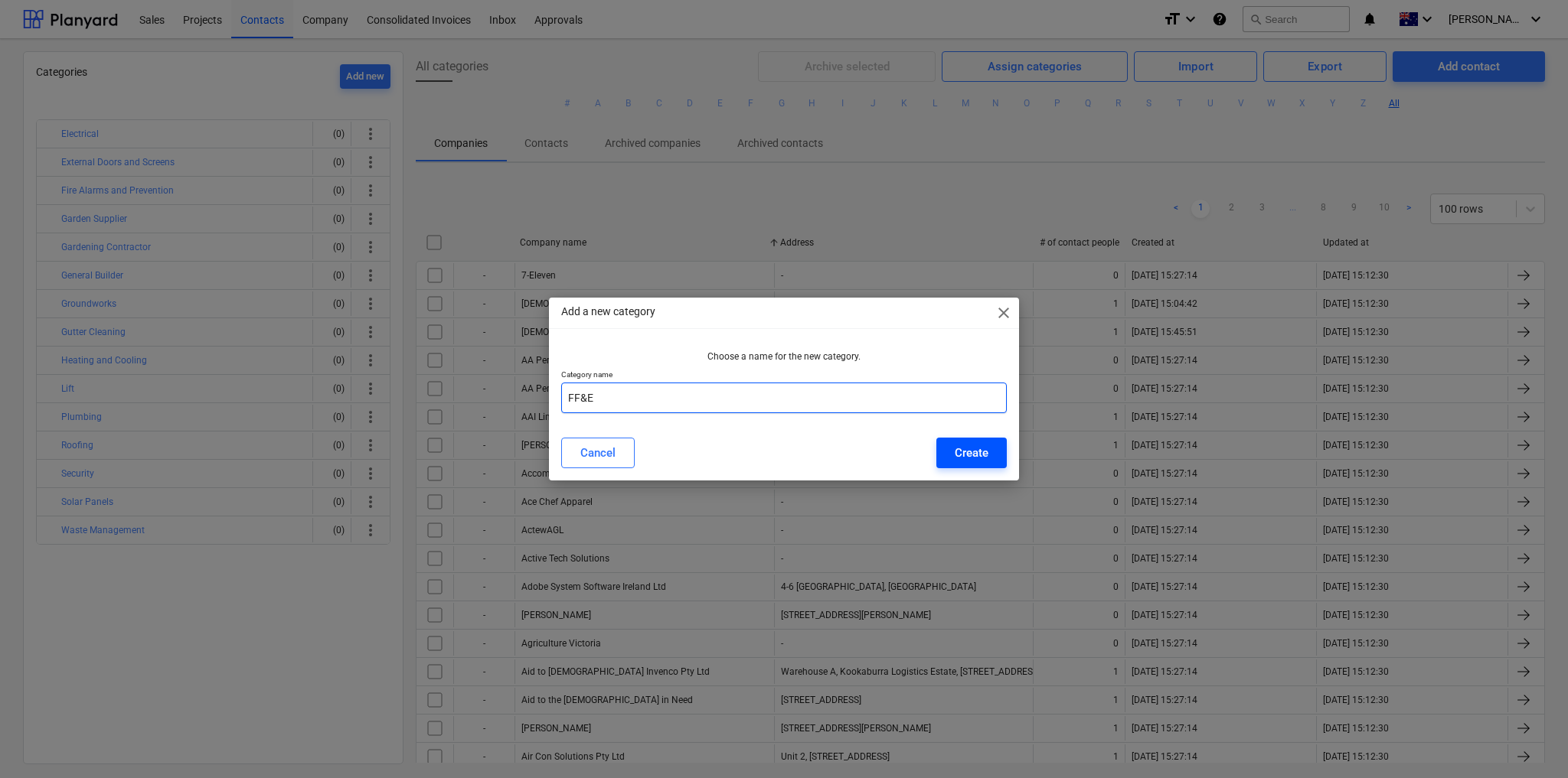
type input "FF&E"
click at [963, 447] on div "Create" at bounding box center [971, 453] width 34 height 20
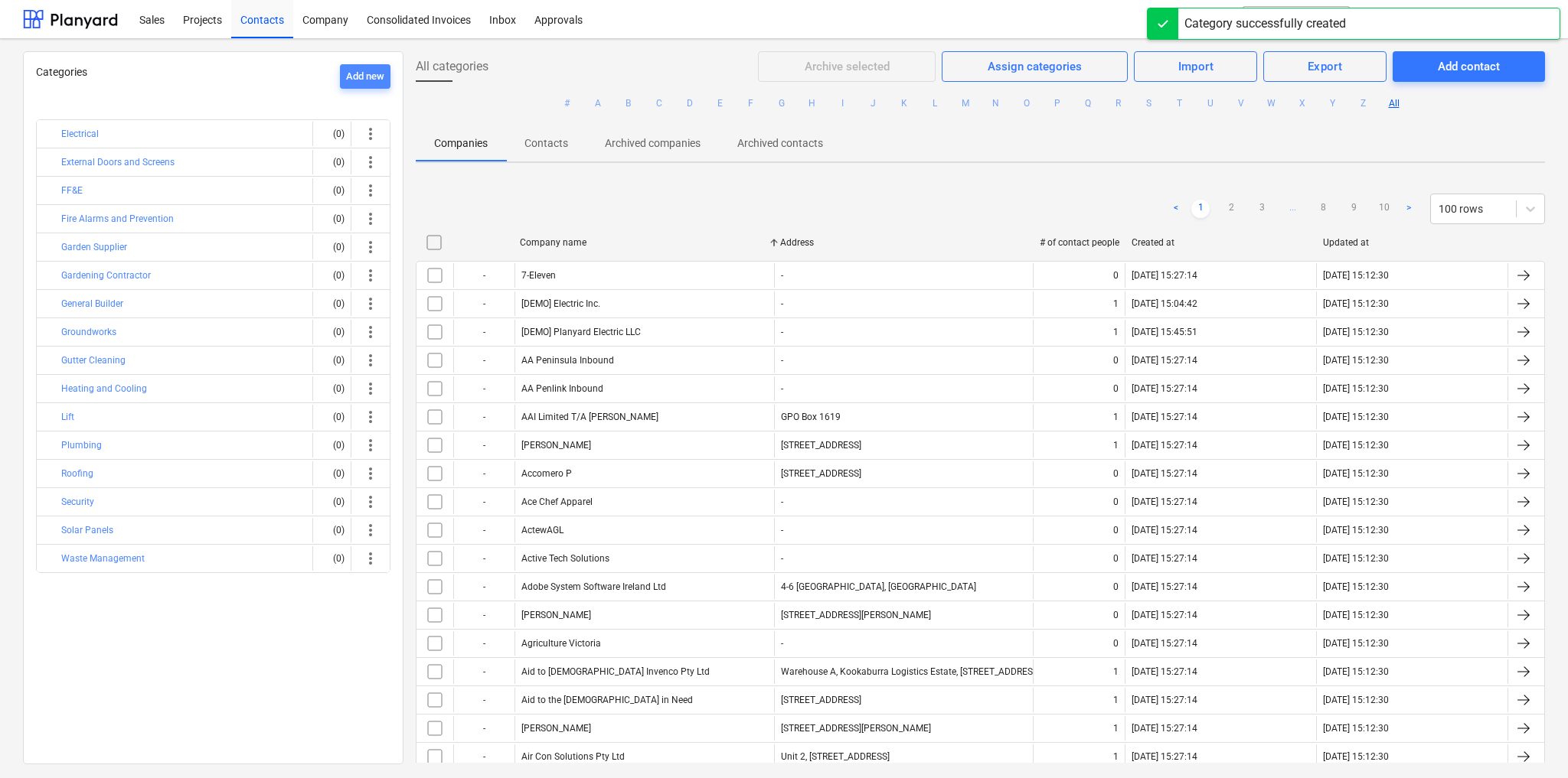
click at [364, 77] on div "Add new" at bounding box center [365, 77] width 38 height 18
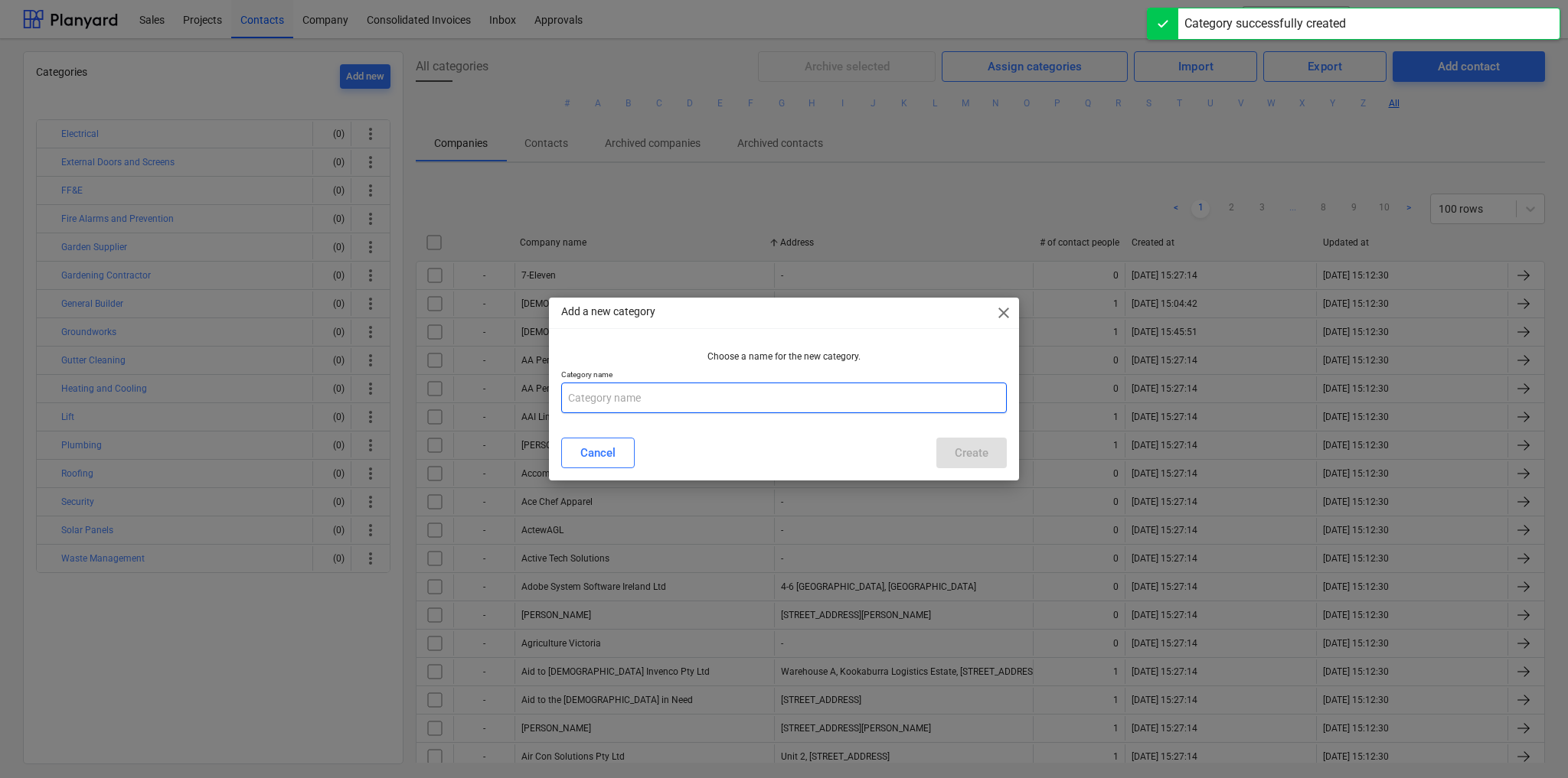
click at [672, 396] on input "text" at bounding box center [783, 397] width 446 height 30
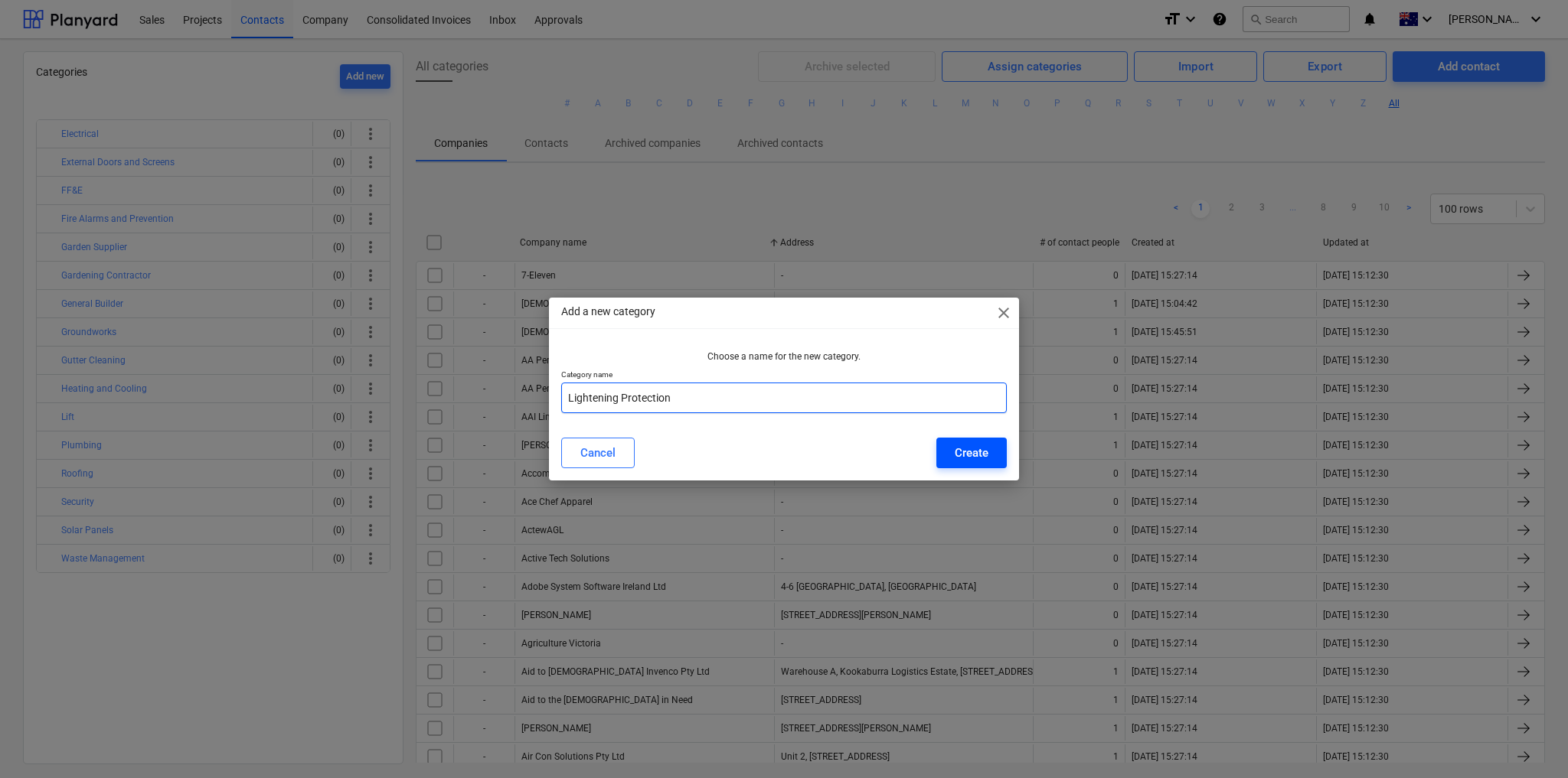
type input "Lightening Protection"
click at [964, 449] on div "Create" at bounding box center [971, 453] width 34 height 20
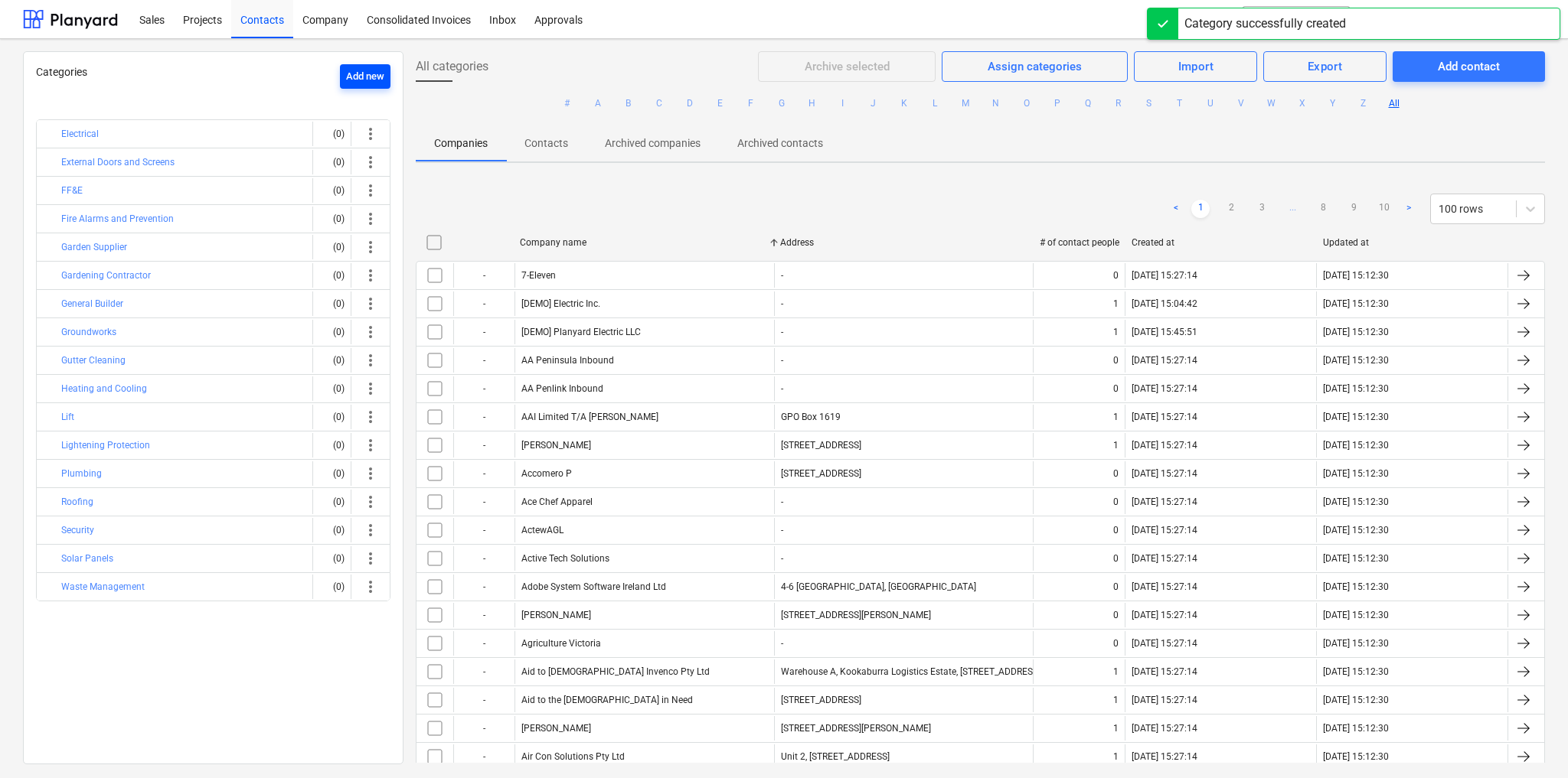
click at [361, 76] on div "Add new" at bounding box center [365, 77] width 38 height 18
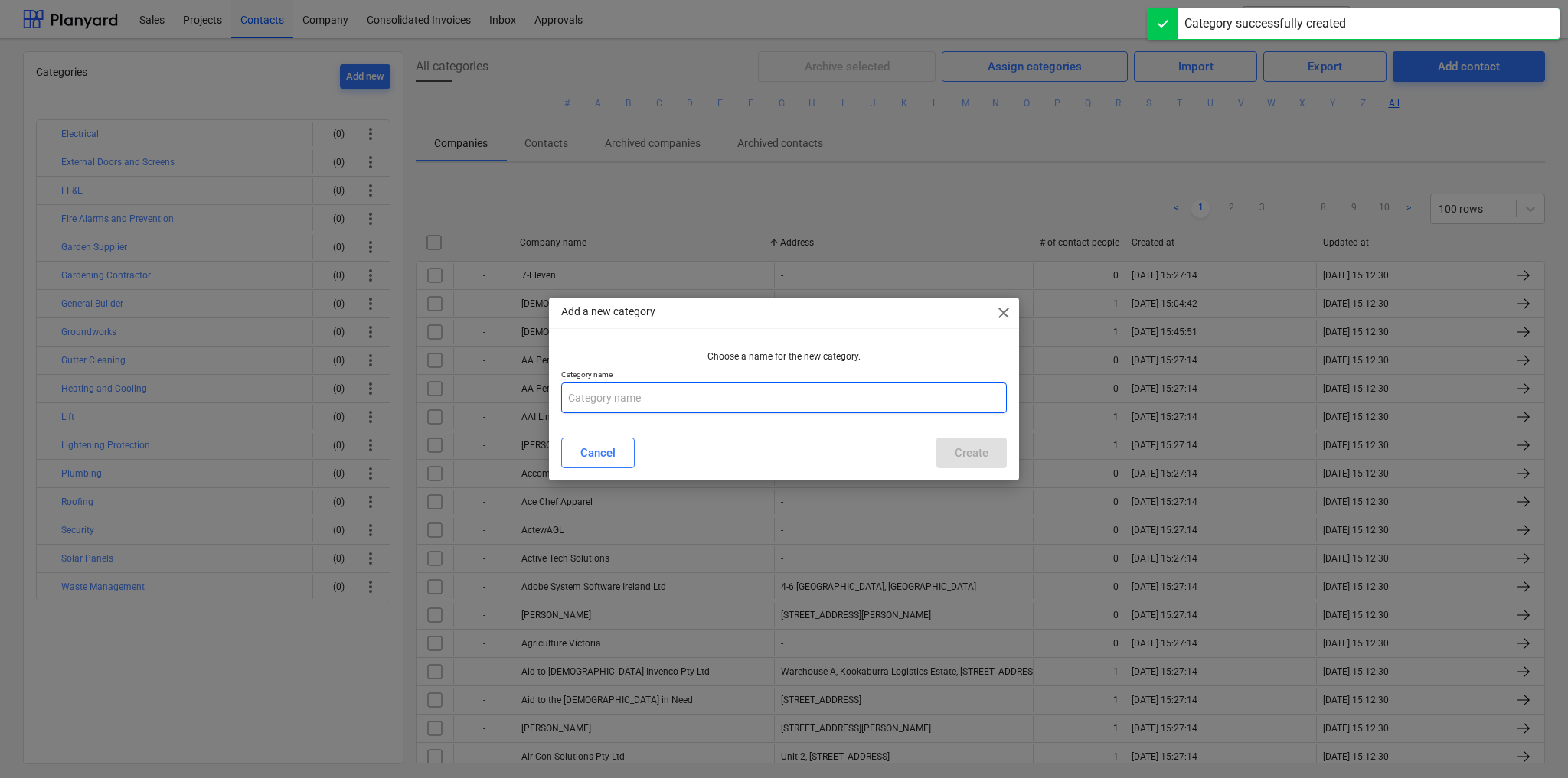
click at [686, 406] on input "text" at bounding box center [783, 397] width 446 height 30
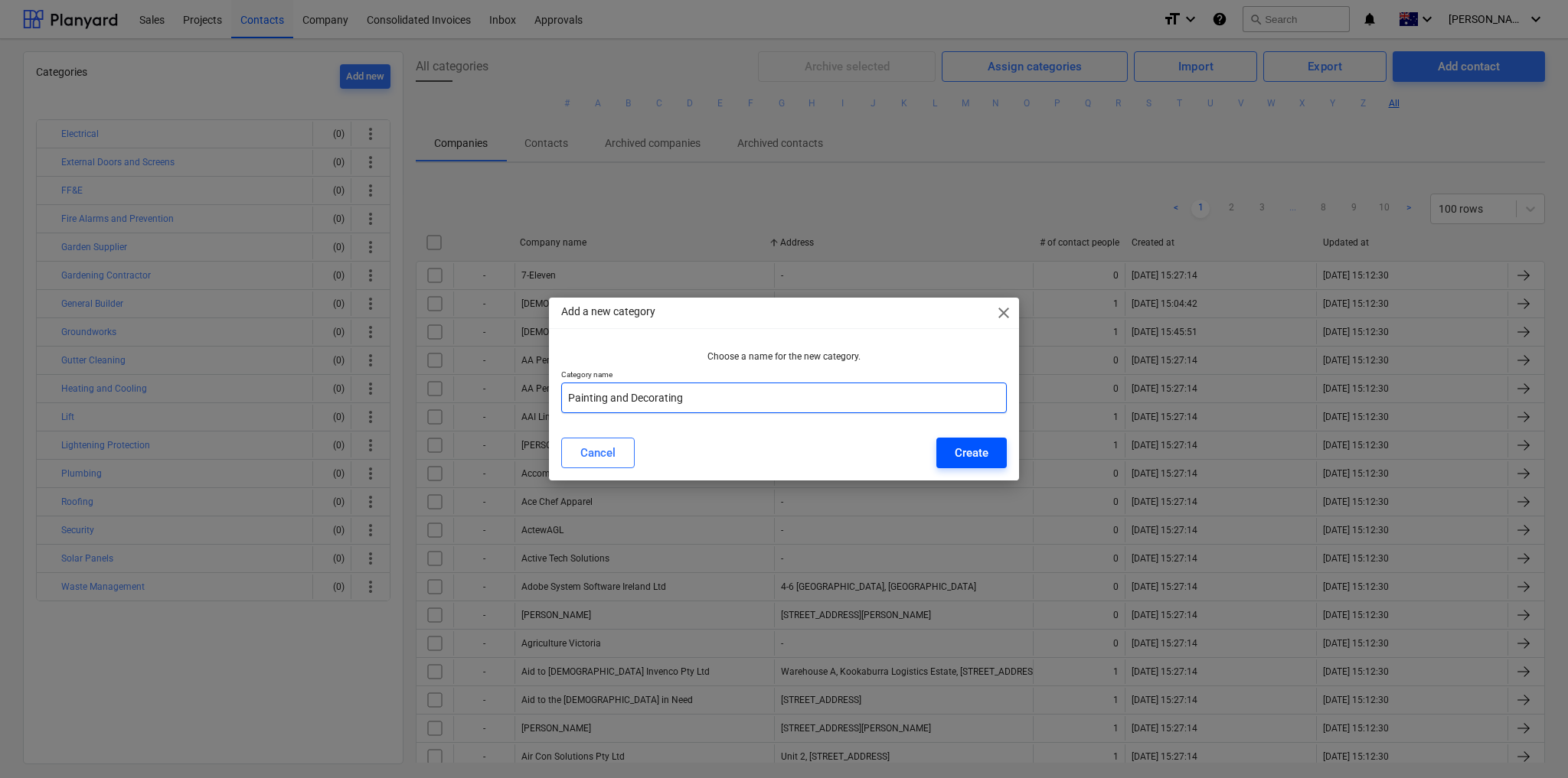
type input "Painting and Decorating"
click at [992, 456] on button "Create" at bounding box center [971, 453] width 70 height 30
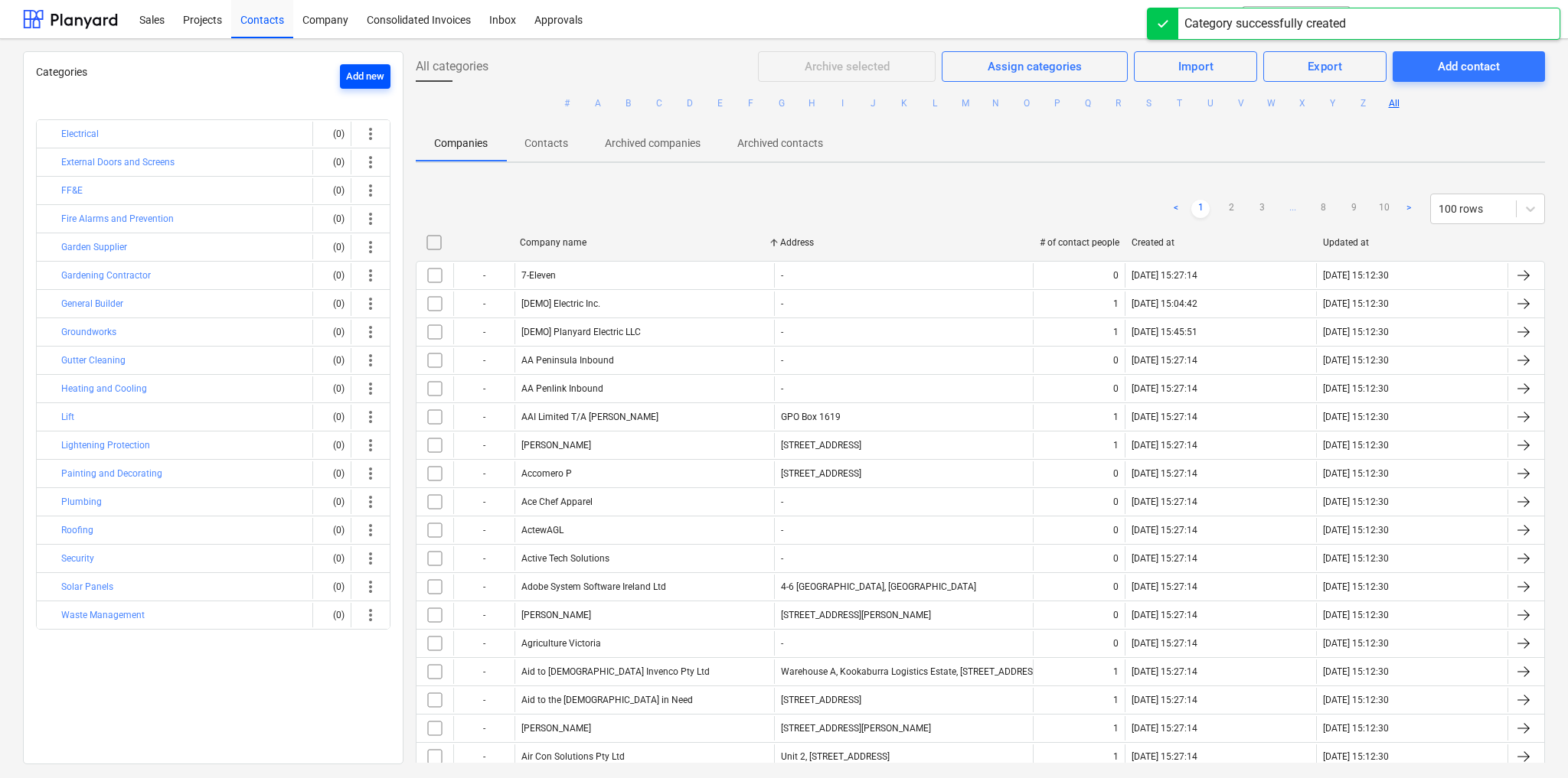
click at [358, 79] on div "Add new" at bounding box center [365, 77] width 38 height 18
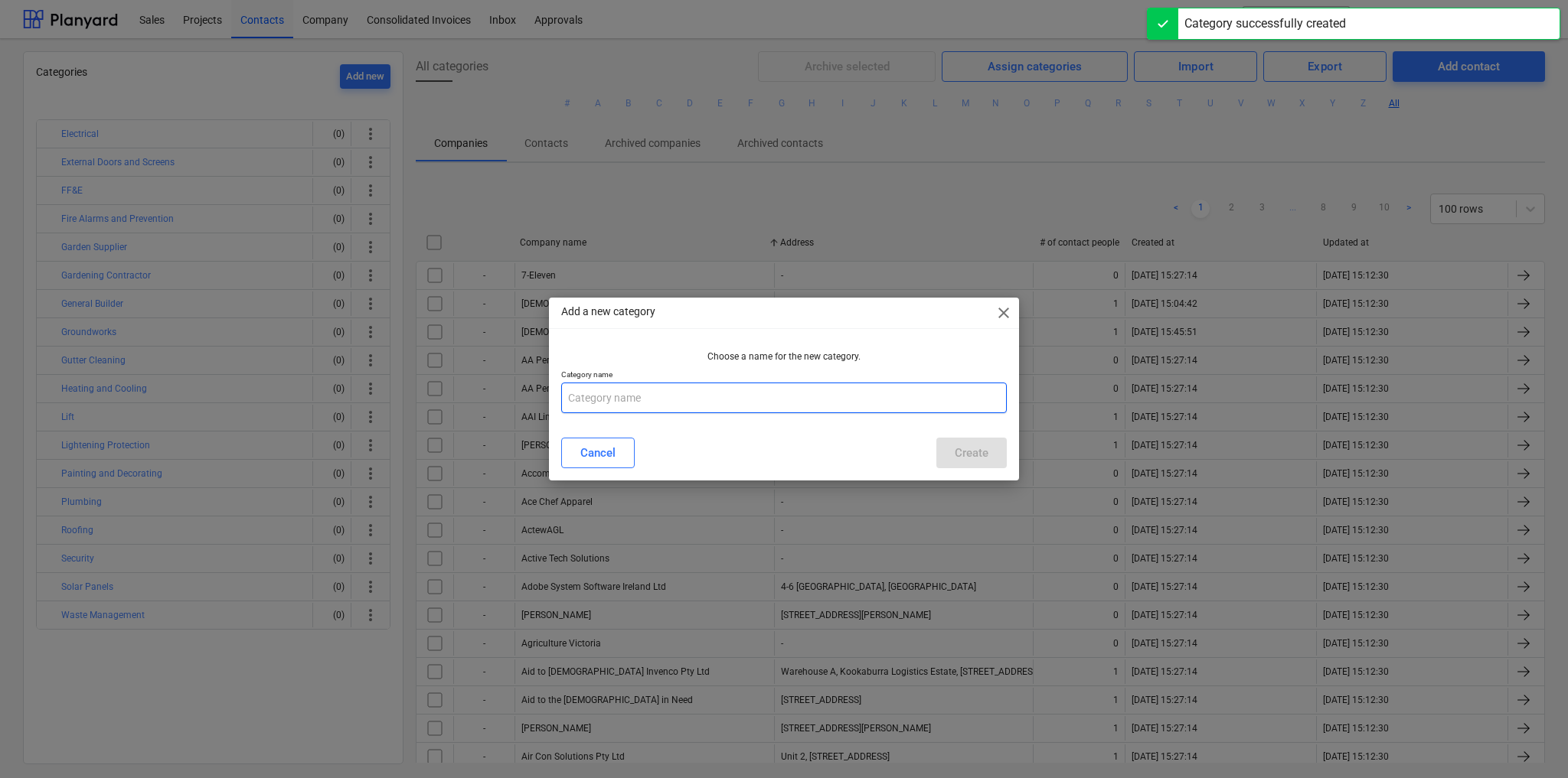
click at [719, 400] on input "text" at bounding box center [783, 397] width 446 height 30
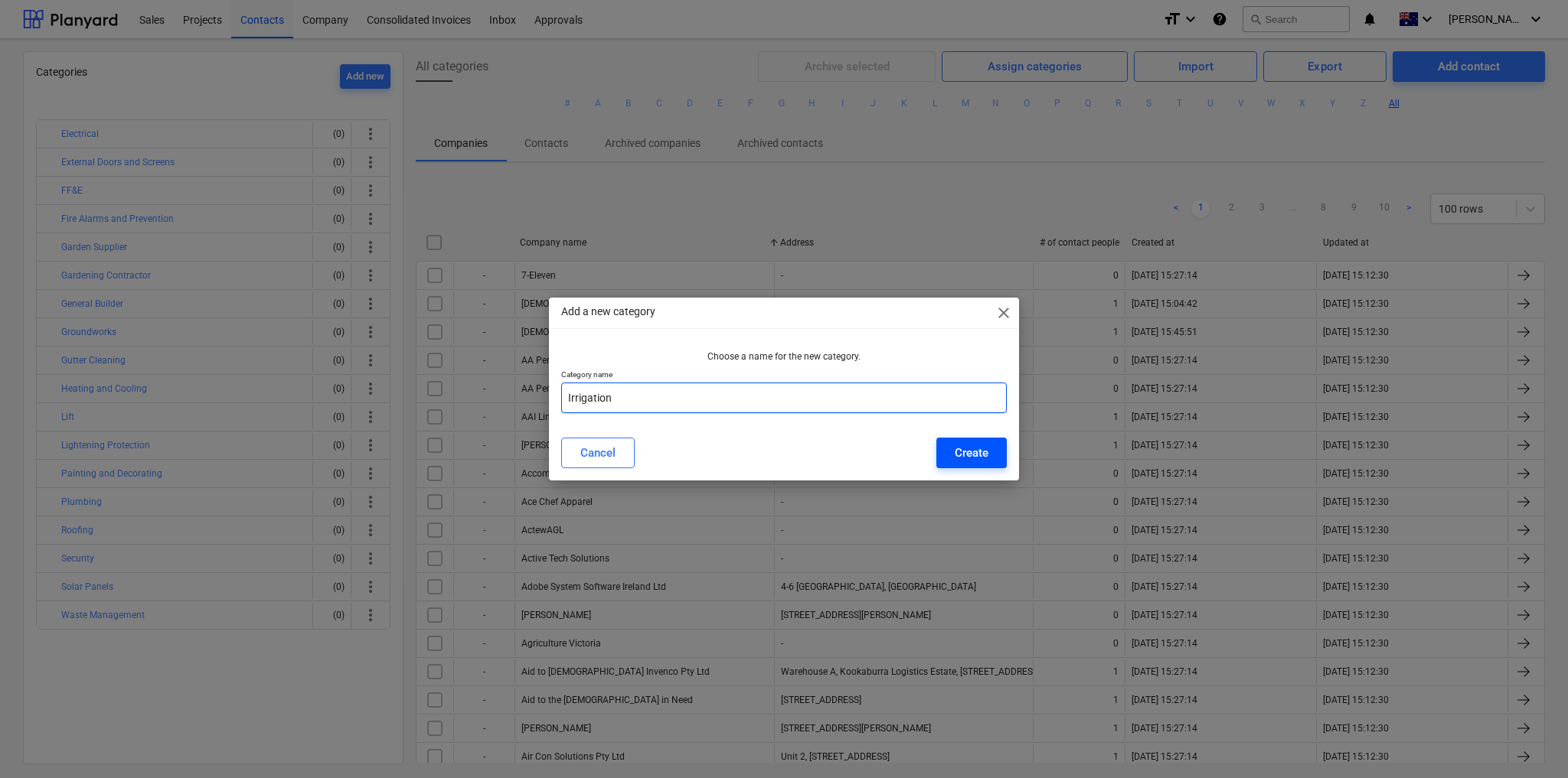
type input "Irrigation"
click at [980, 453] on div "Create" at bounding box center [971, 453] width 34 height 20
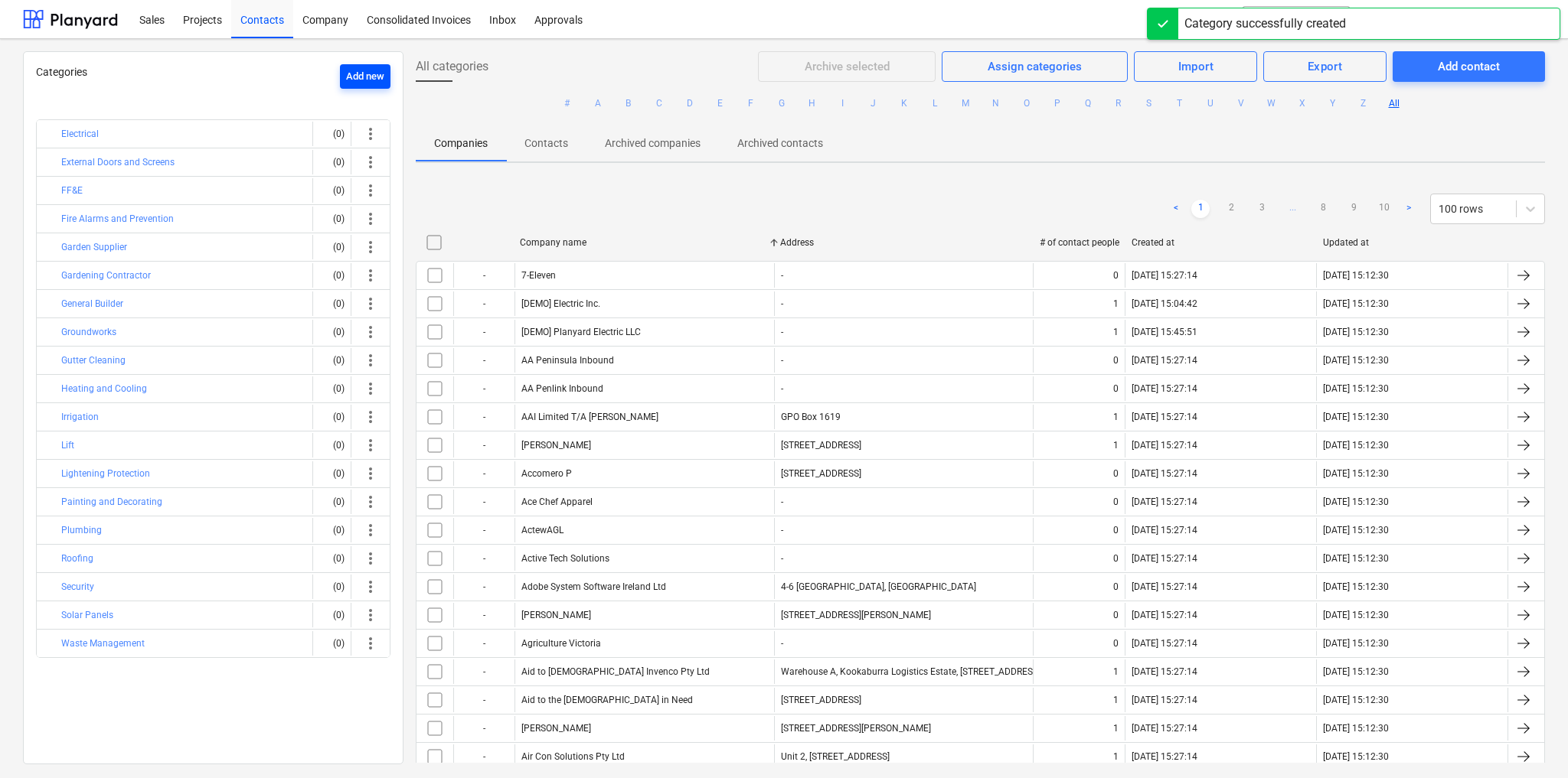
click at [359, 74] on div "Add new" at bounding box center [365, 77] width 38 height 18
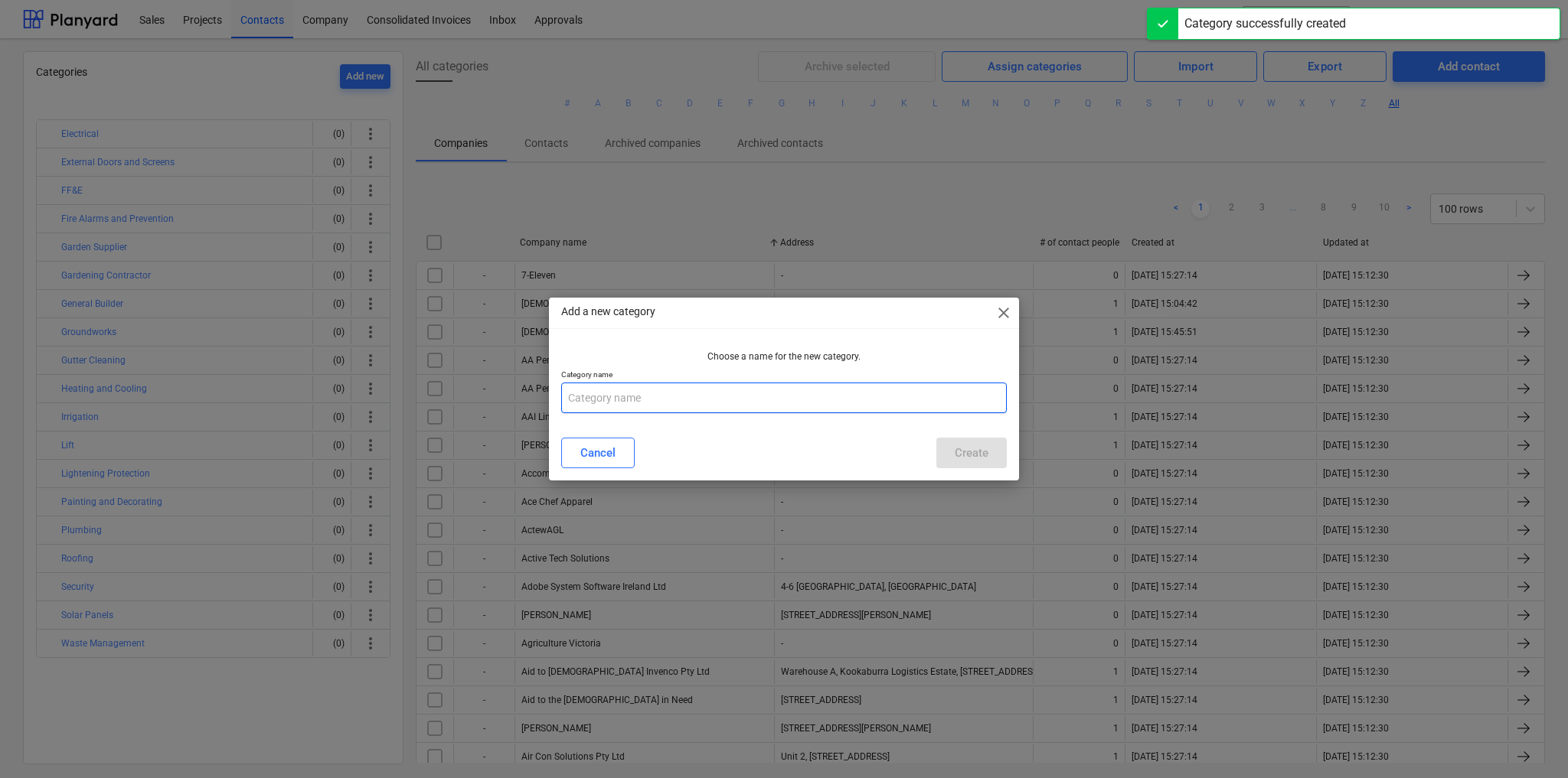
click at [656, 400] on input "text" at bounding box center [783, 397] width 446 height 30
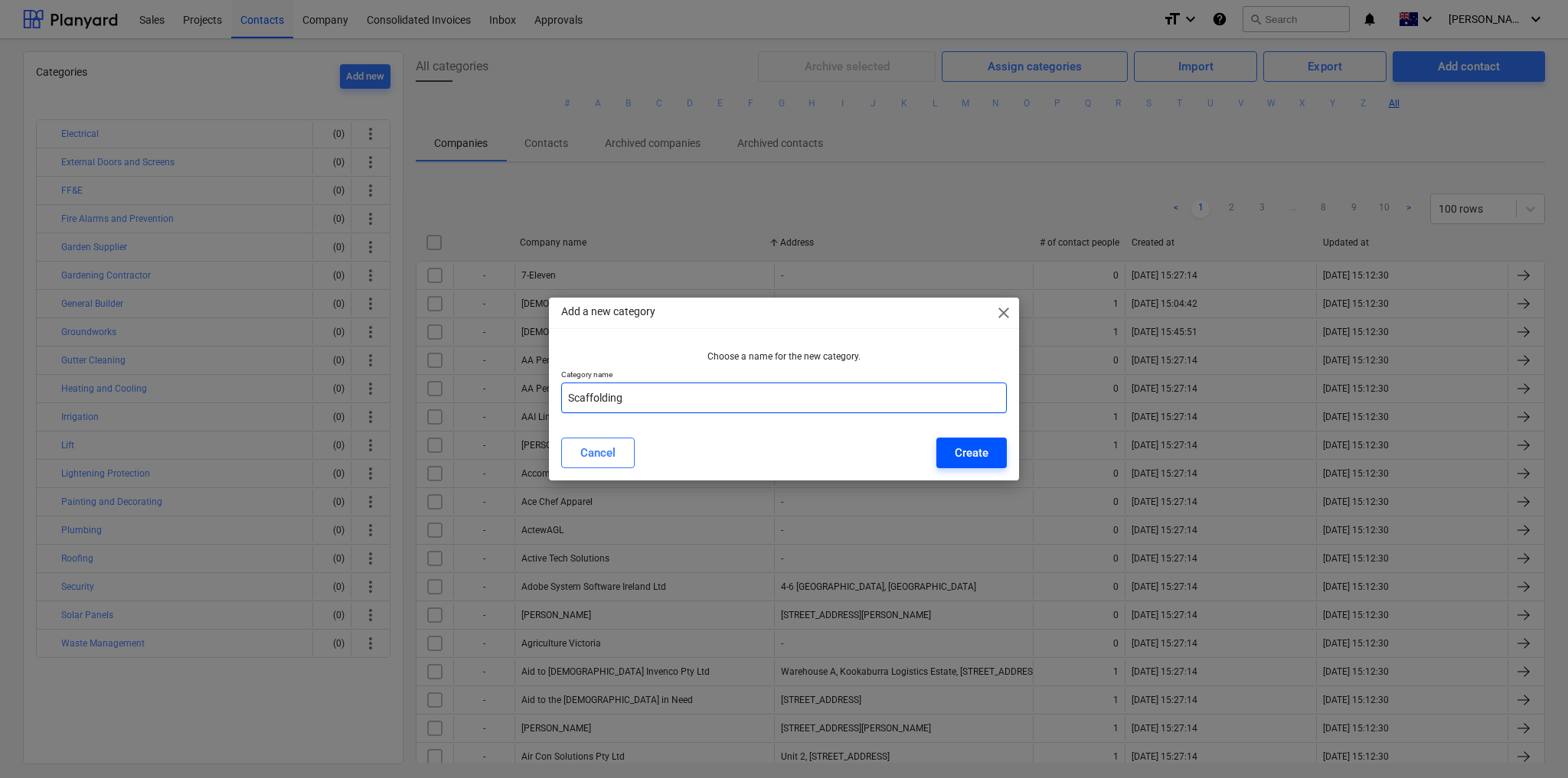
type input "Scaffolding"
click at [969, 451] on div "Create" at bounding box center [971, 453] width 34 height 20
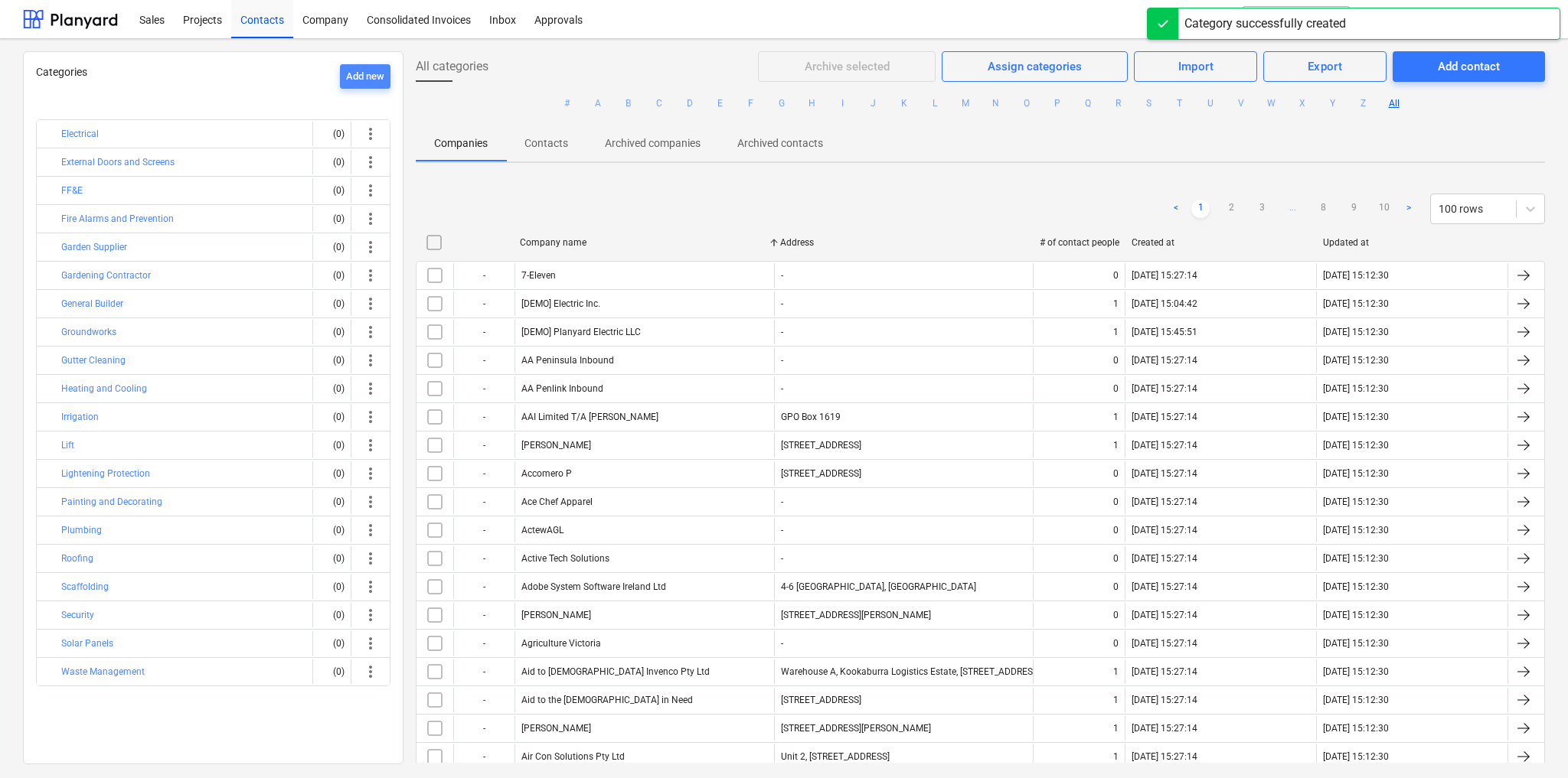
click at [356, 71] on div "Add new" at bounding box center [365, 77] width 38 height 18
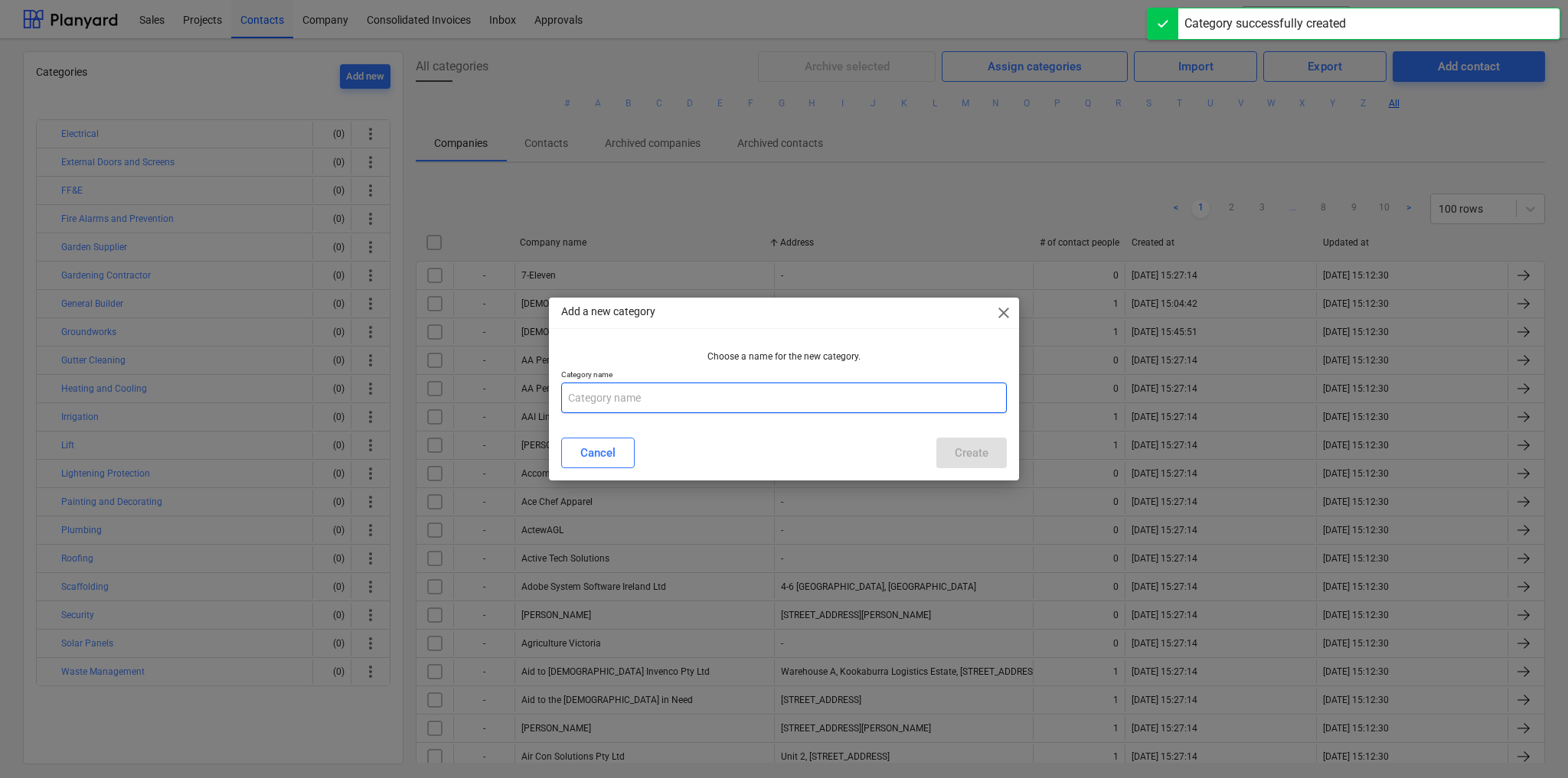
click at [644, 403] on input "text" at bounding box center [783, 397] width 446 height 30
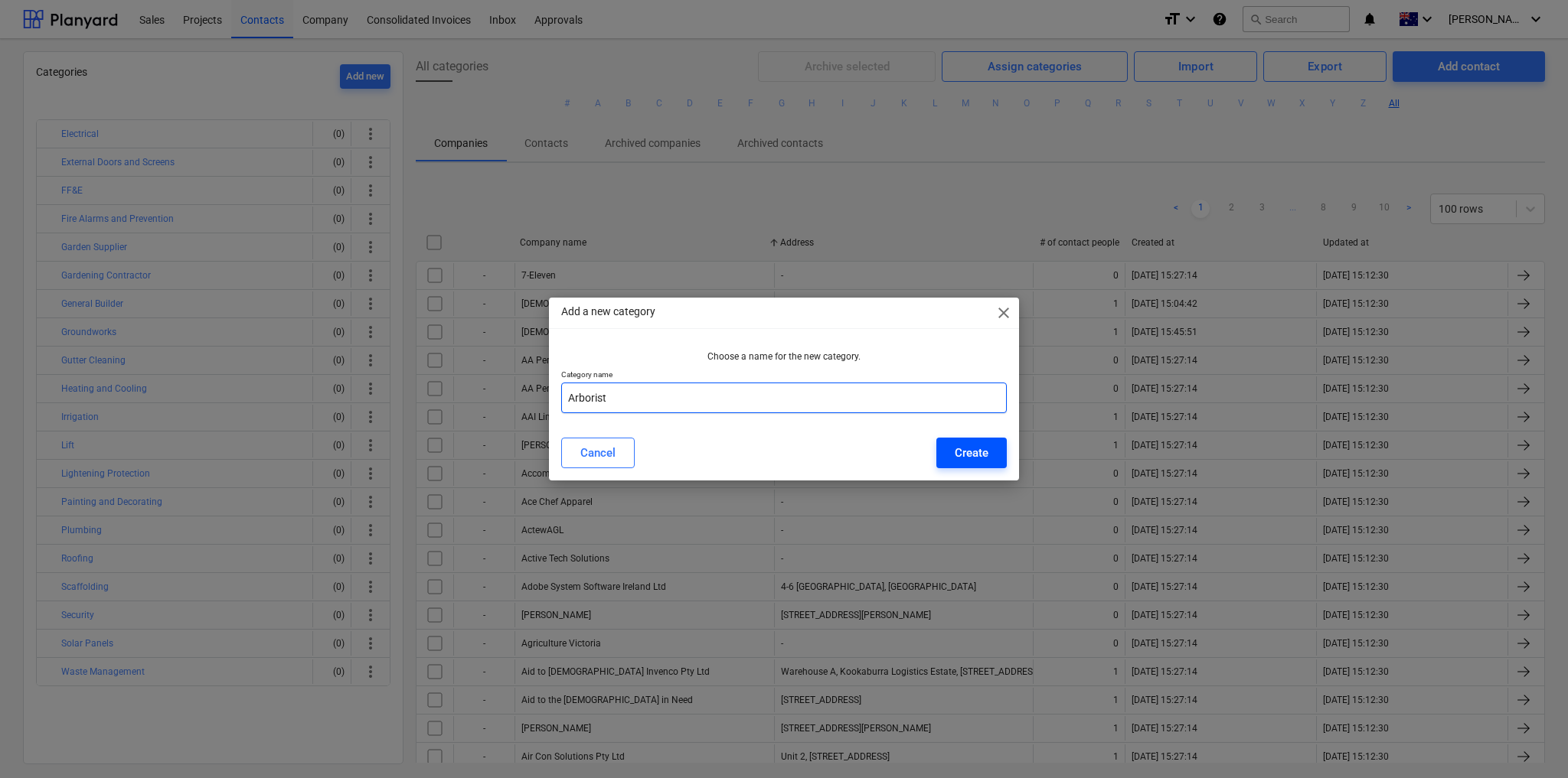
type input "Arborist"
click at [970, 449] on div "Create" at bounding box center [971, 453] width 34 height 20
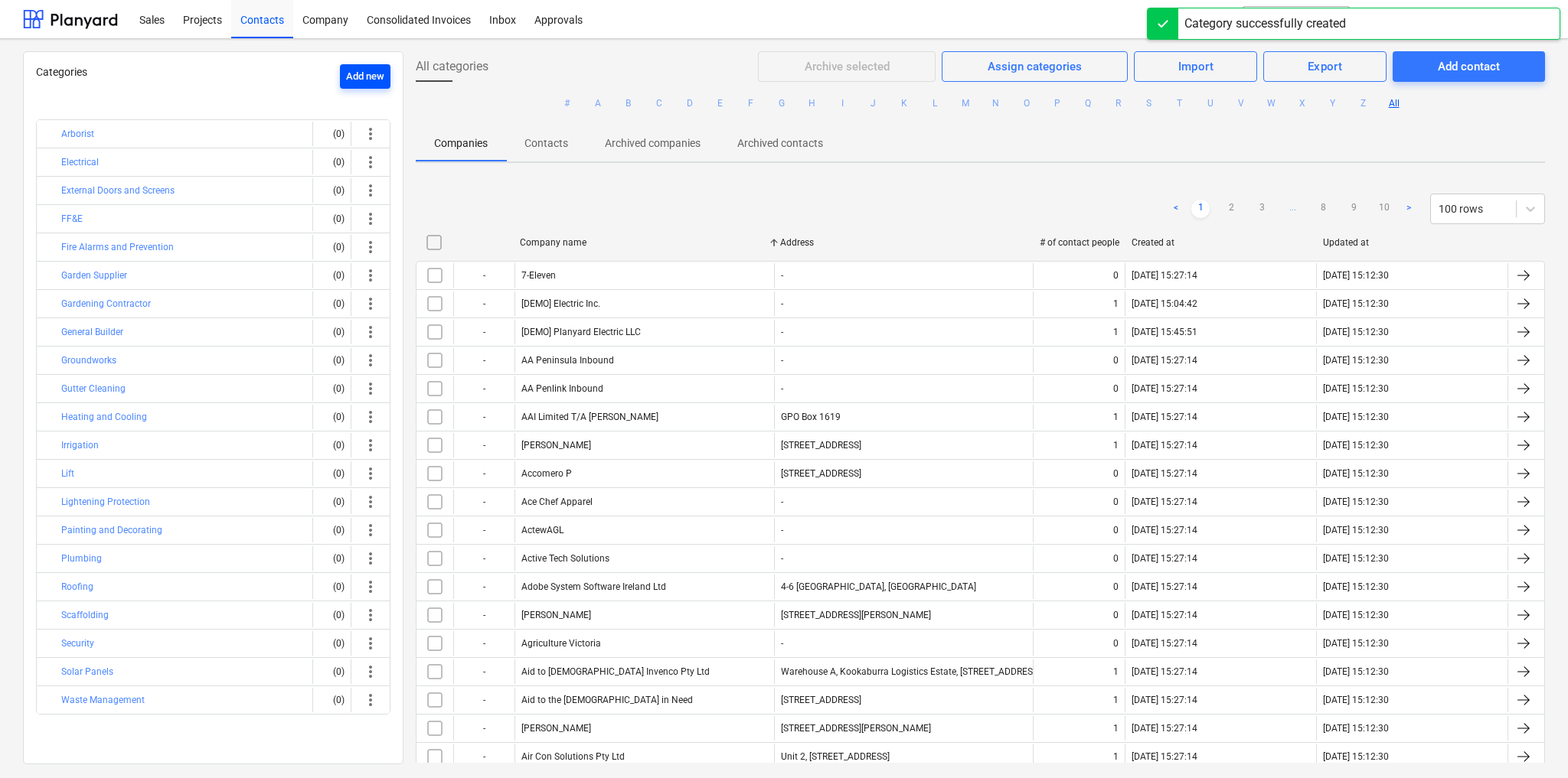
click at [355, 78] on div "Add new" at bounding box center [365, 77] width 38 height 18
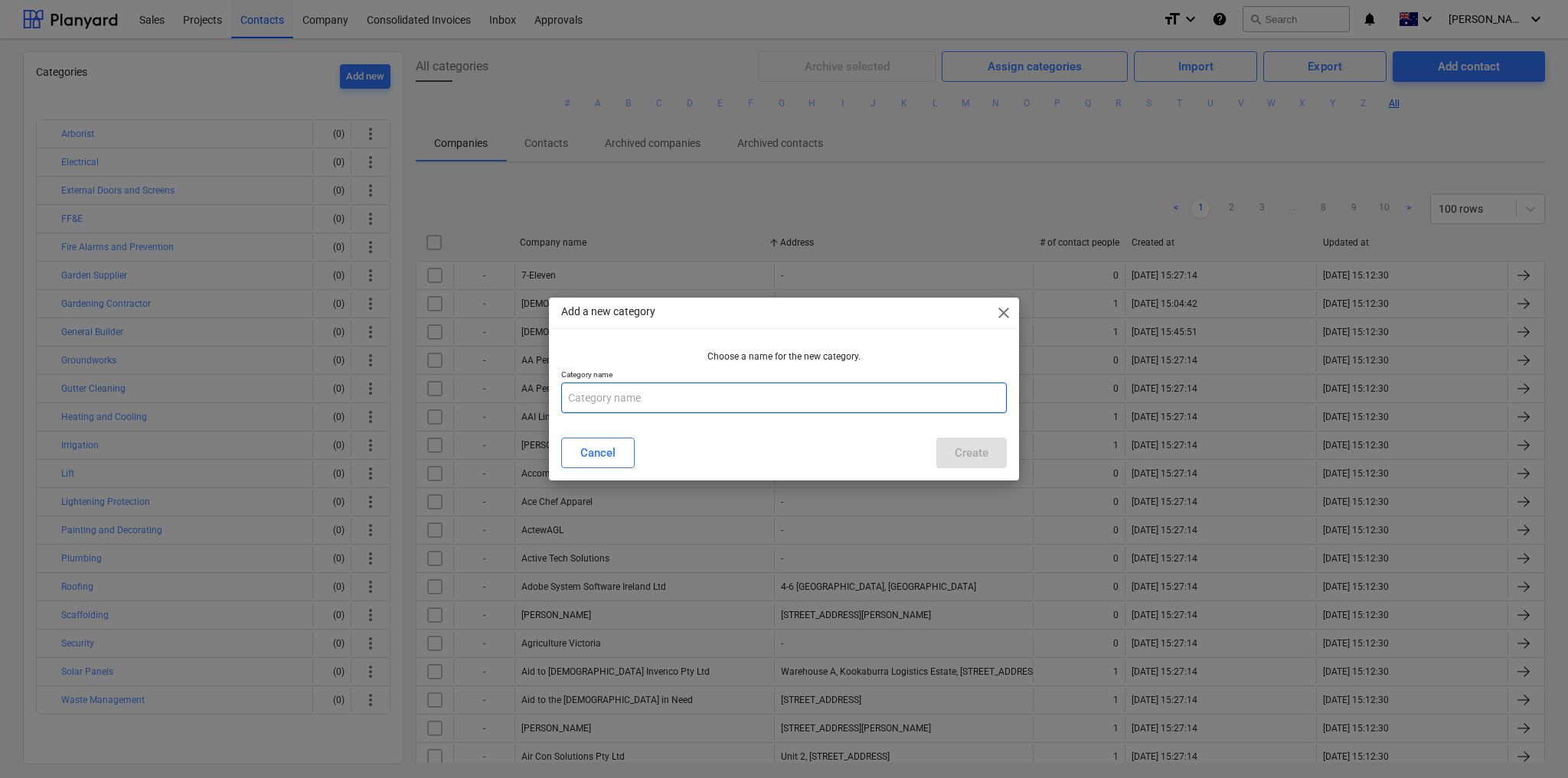
click at [594, 391] on input "text" at bounding box center [783, 397] width 446 height 30
type input "Metalwork - Structural and Secondary"
click at [970, 458] on div "Create" at bounding box center [971, 453] width 34 height 20
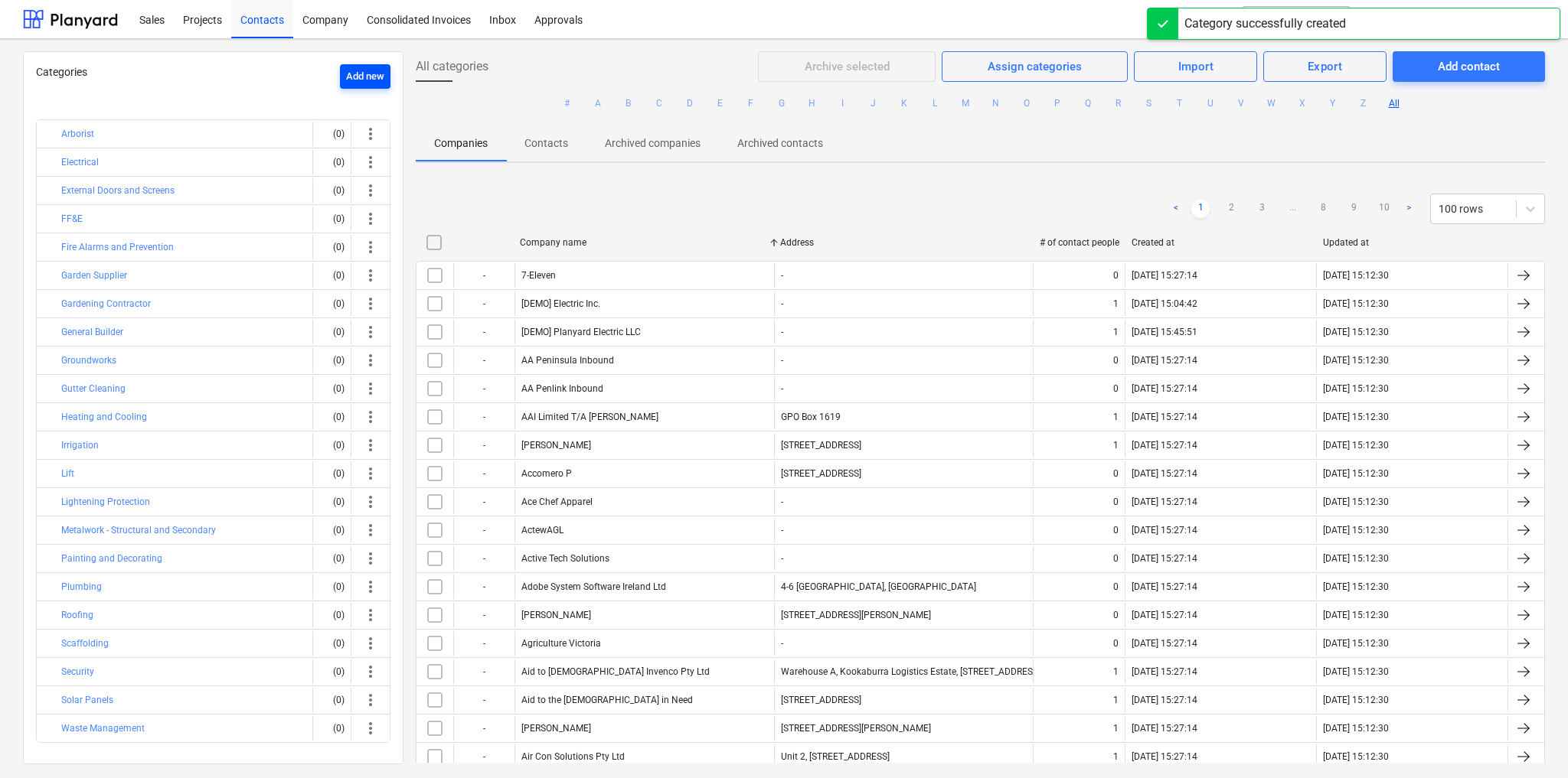
click at [346, 78] on div "Add new" at bounding box center [365, 77] width 38 height 18
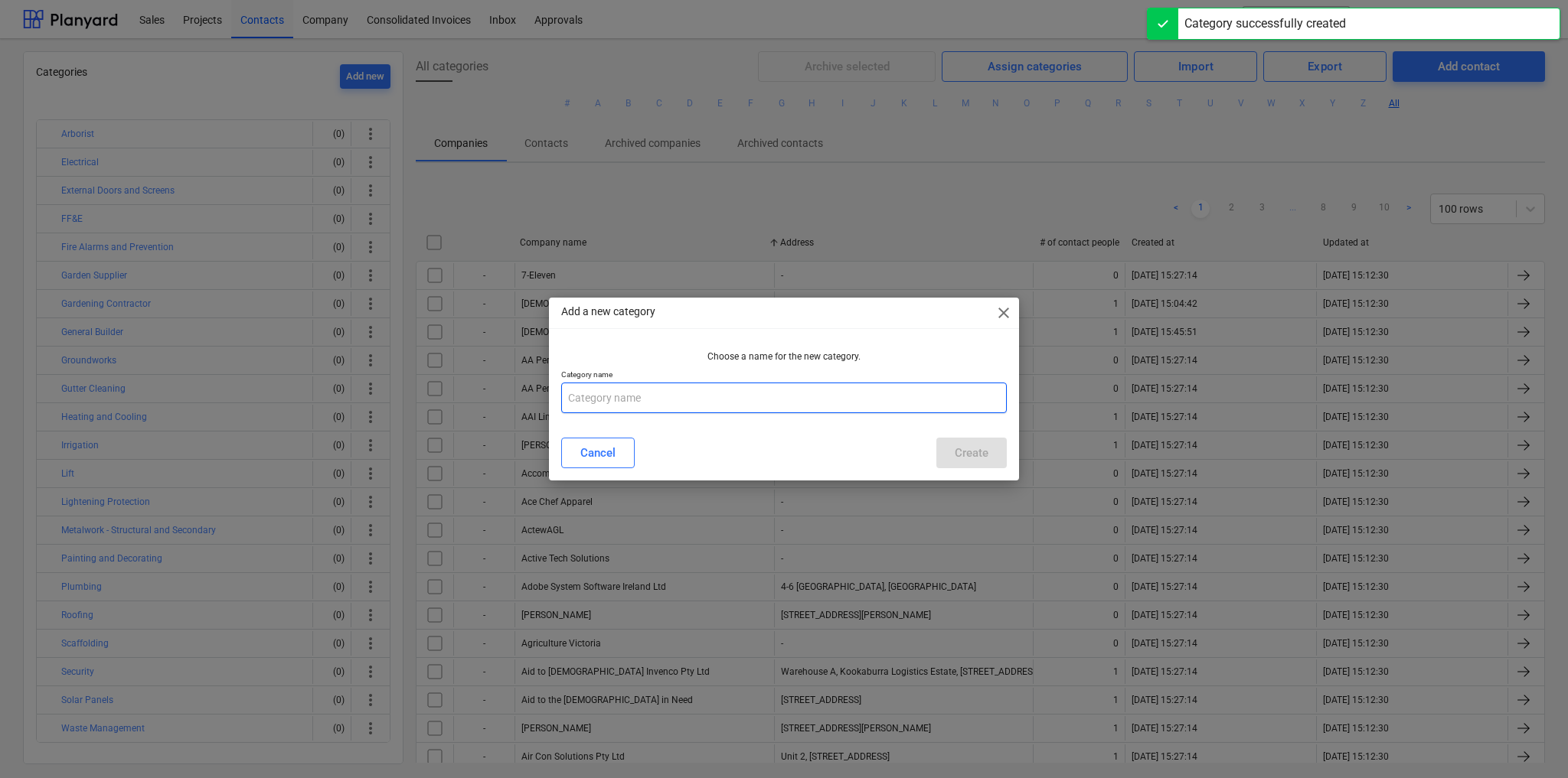
click at [790, 405] on input "text" at bounding box center [783, 397] width 446 height 30
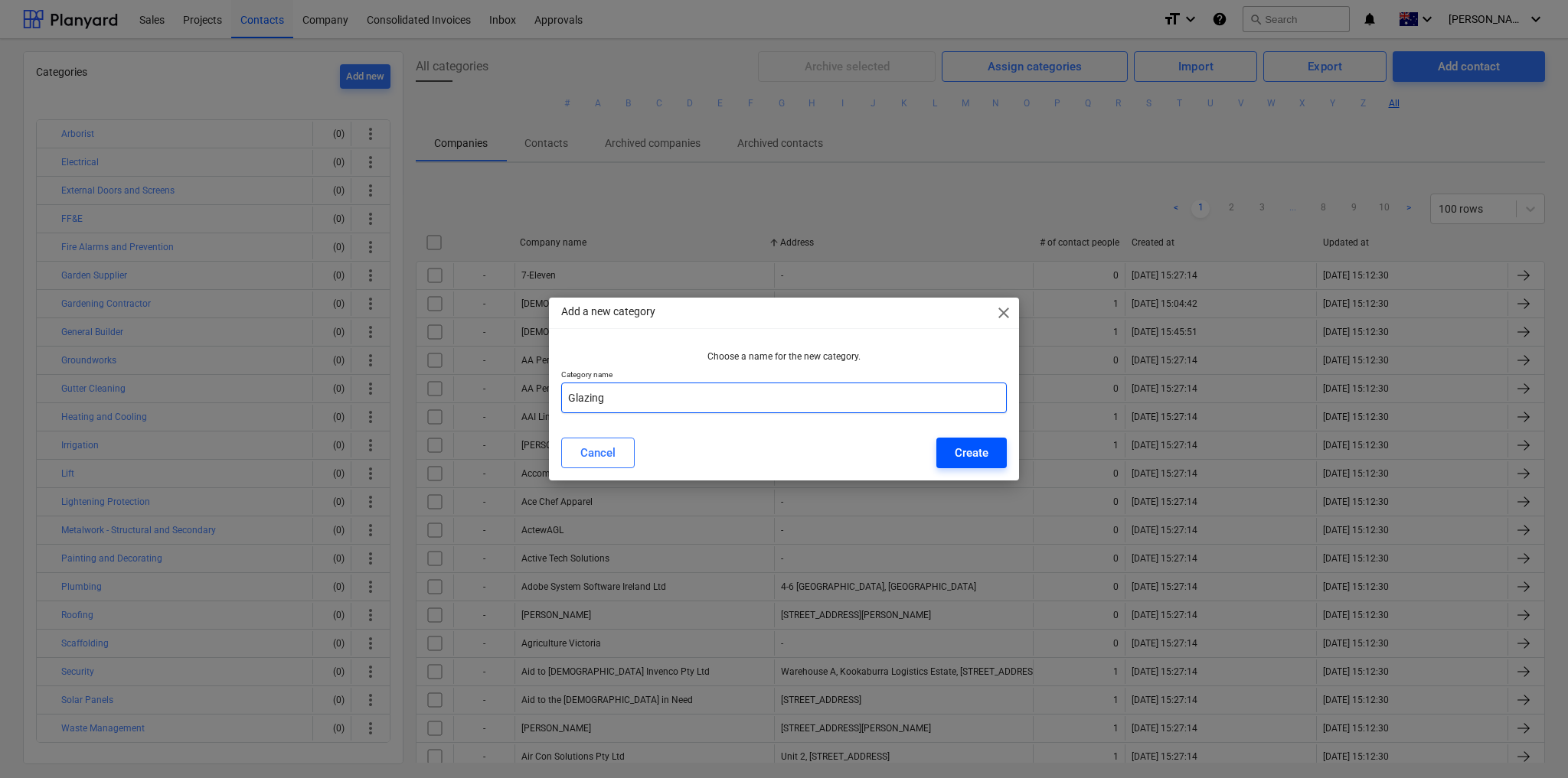
type input "Glazing"
click at [974, 449] on div "Create" at bounding box center [971, 453] width 34 height 20
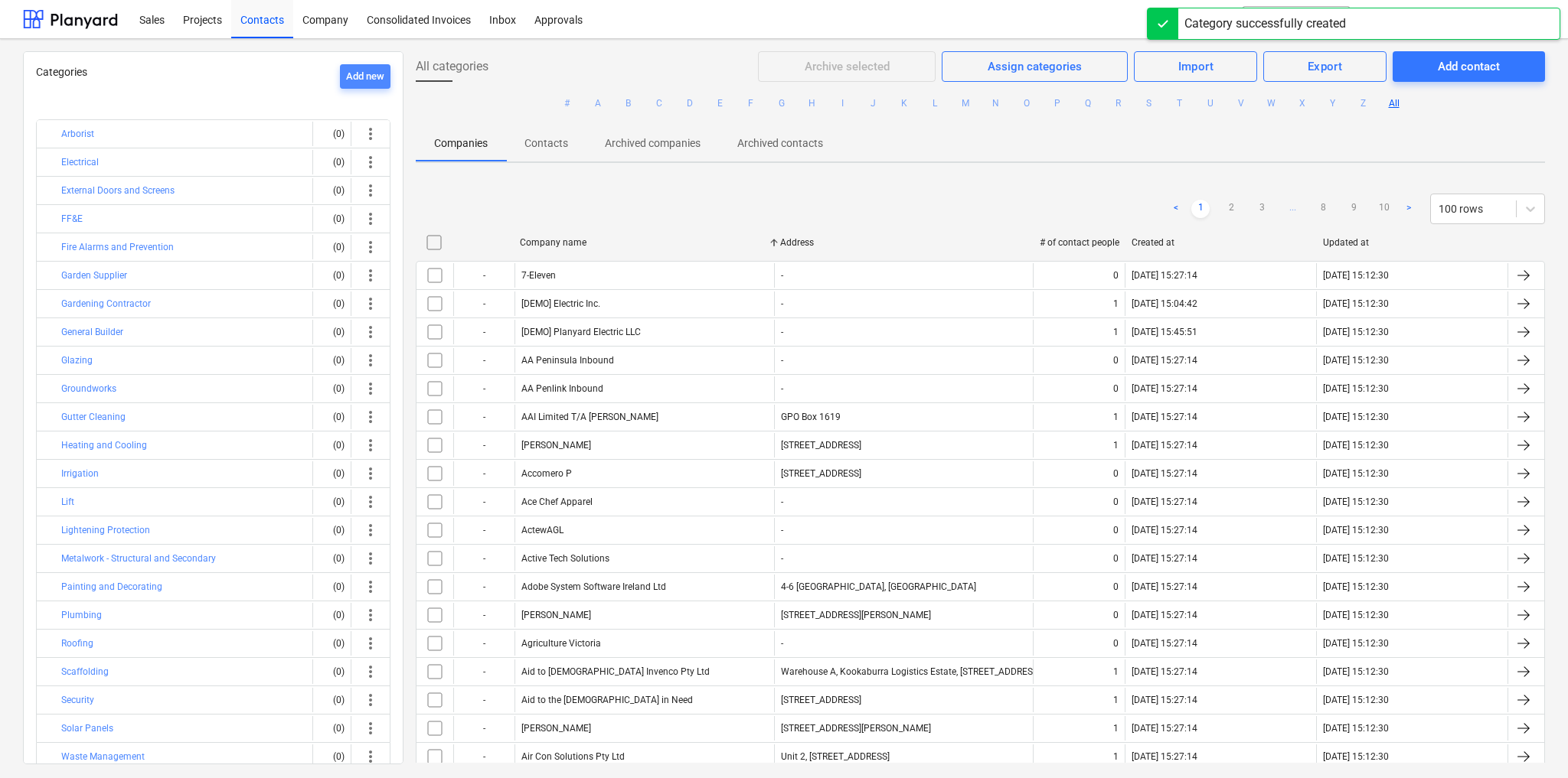
click at [350, 68] on div "Add new" at bounding box center [365, 77] width 38 height 18
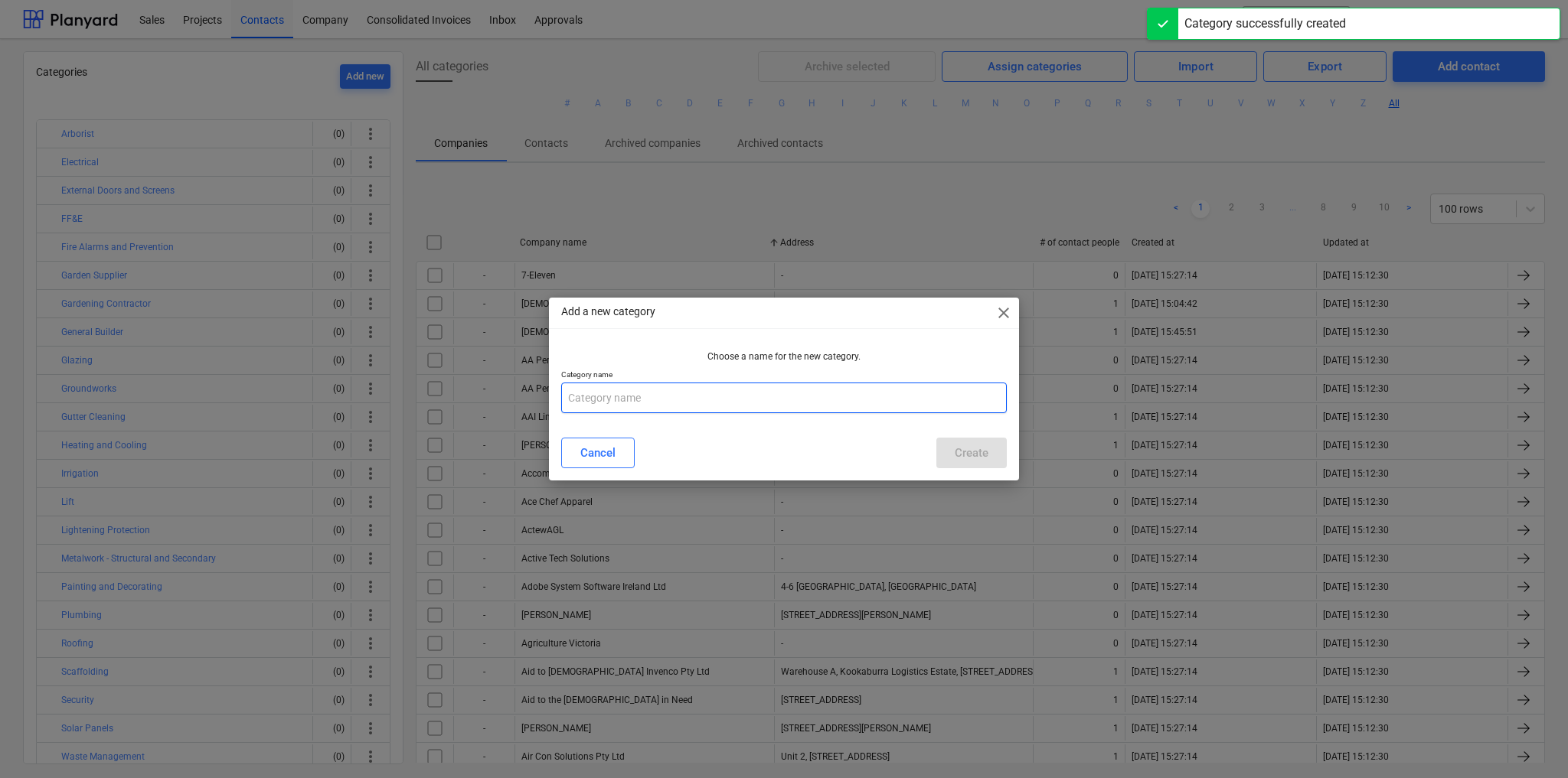
click at [656, 409] on input "text" at bounding box center [783, 397] width 446 height 30
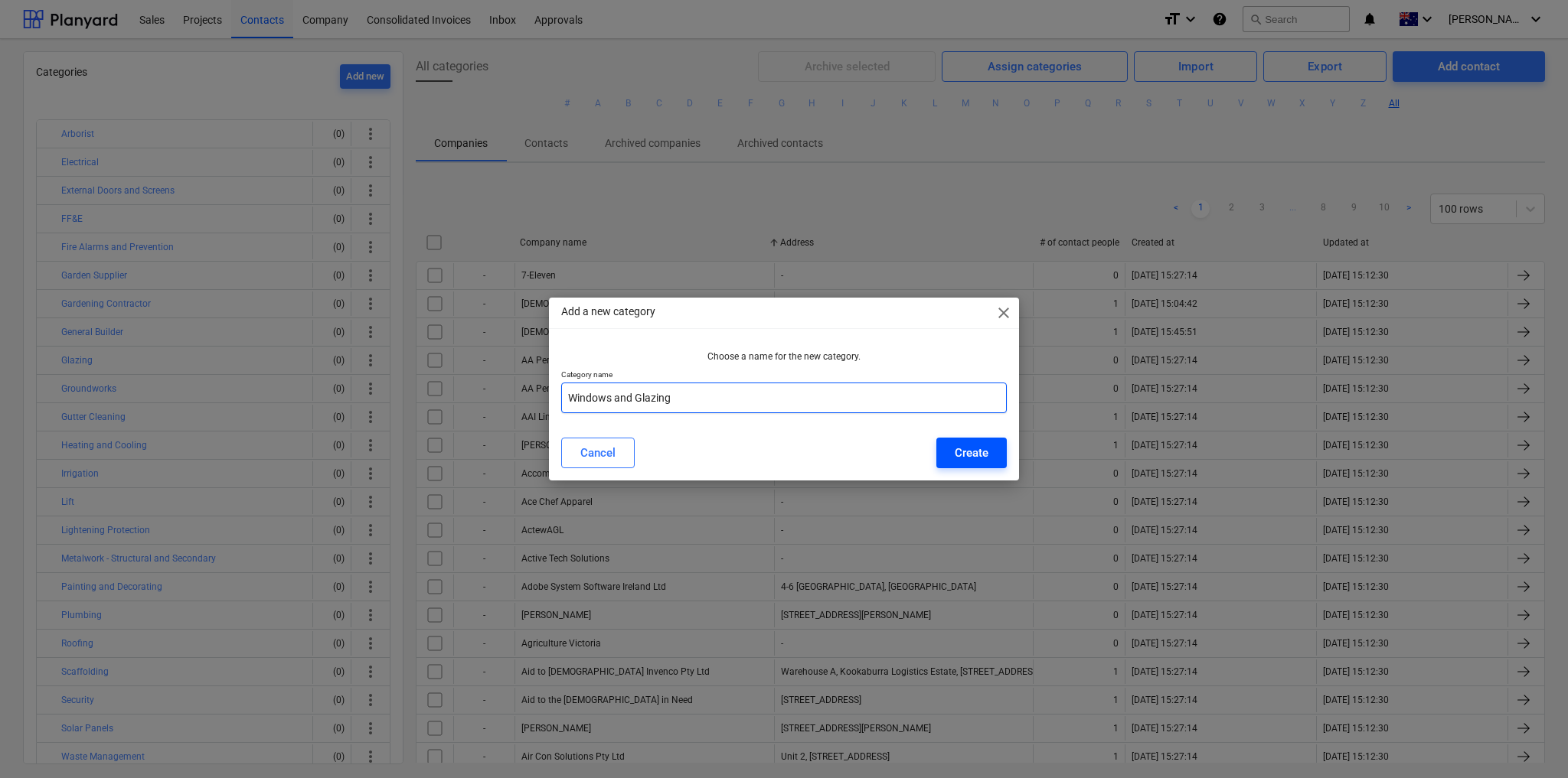
type input "Windows and Glazing"
click at [986, 447] on div "Create" at bounding box center [971, 453] width 34 height 20
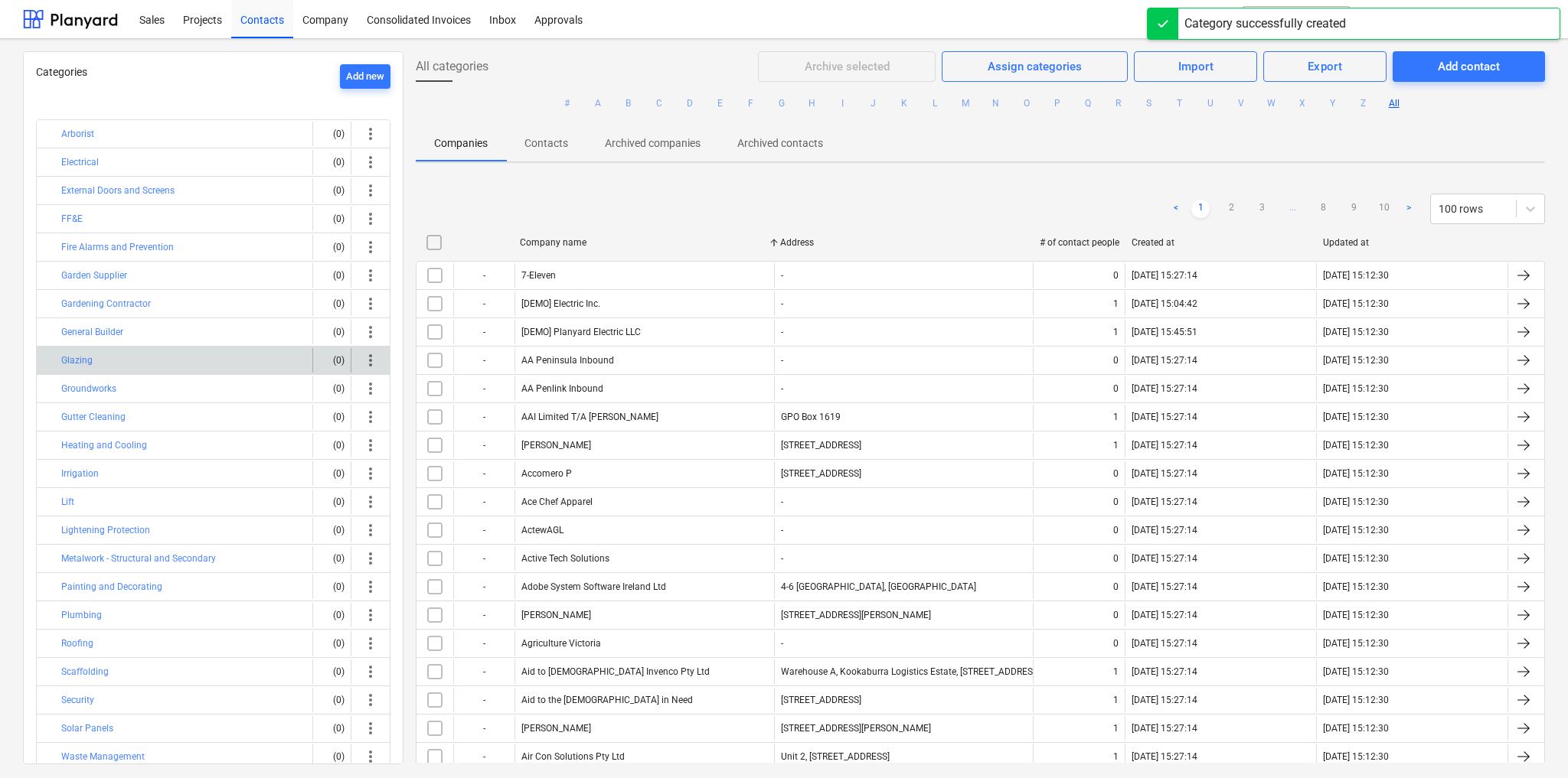
click at [367, 356] on span "more_vert" at bounding box center [370, 360] width 18 height 18
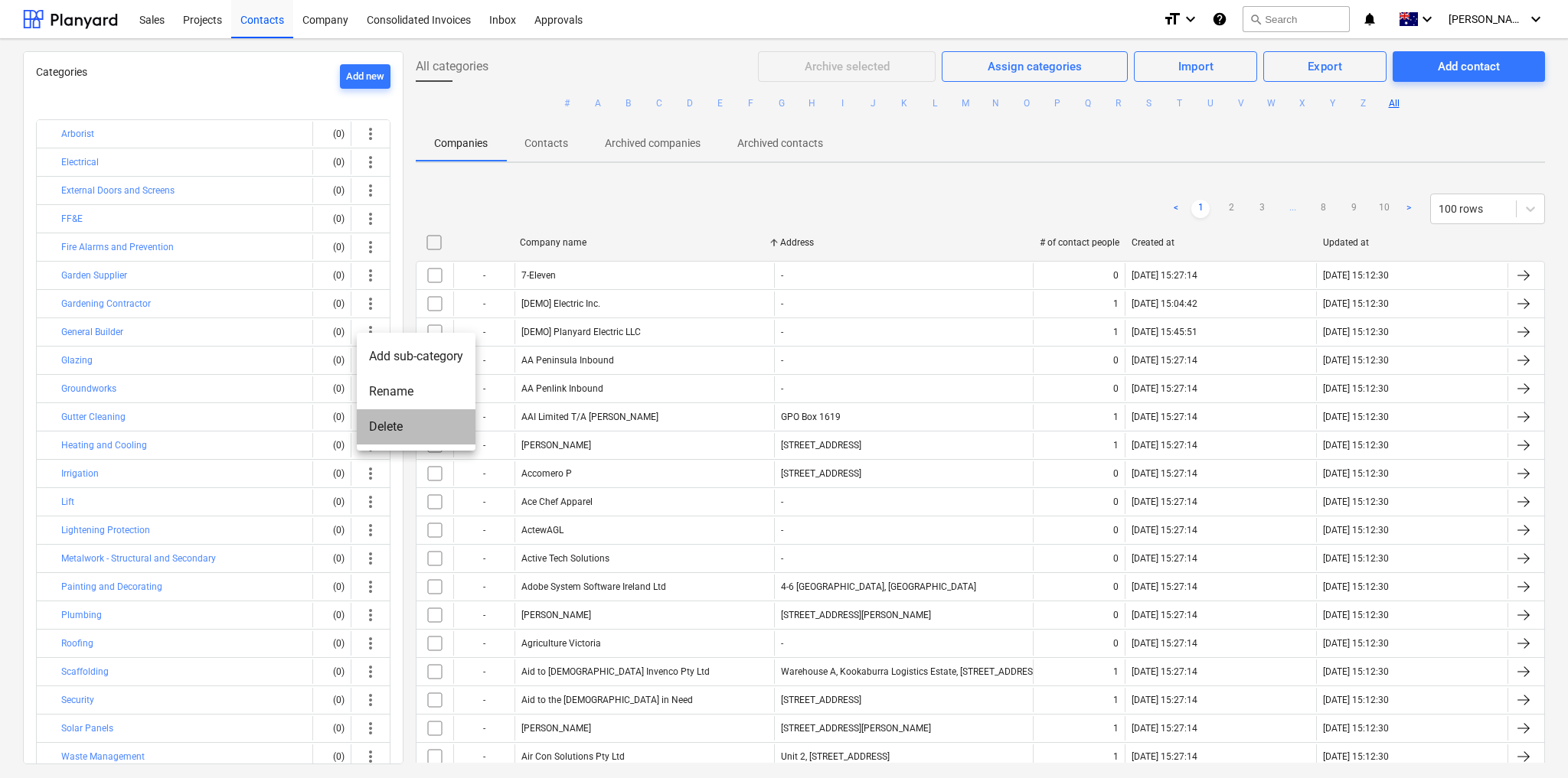
click at [390, 424] on li "Delete" at bounding box center [415, 427] width 119 height 35
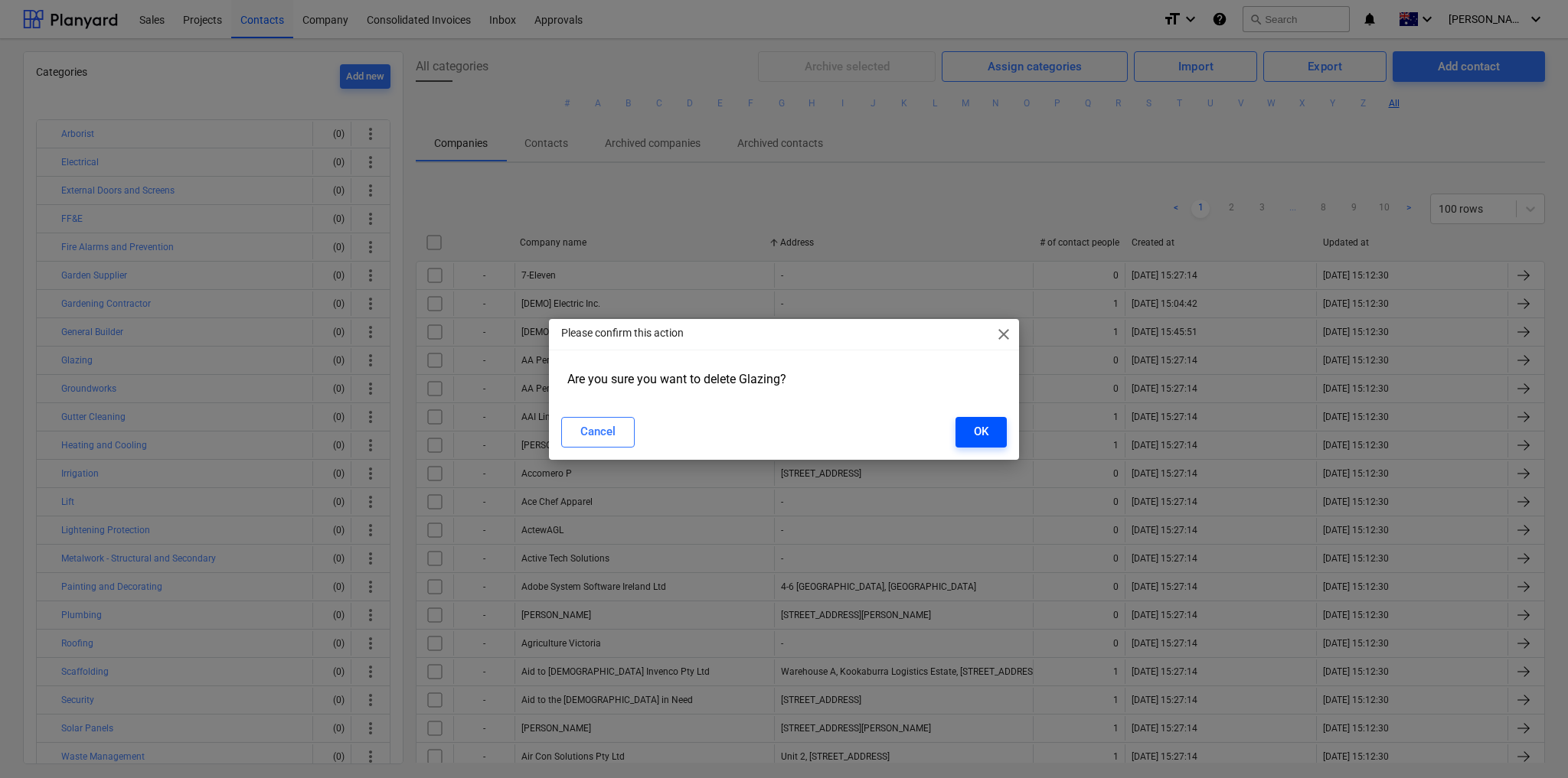
click at [970, 432] on button "OK" at bounding box center [981, 431] width 52 height 30
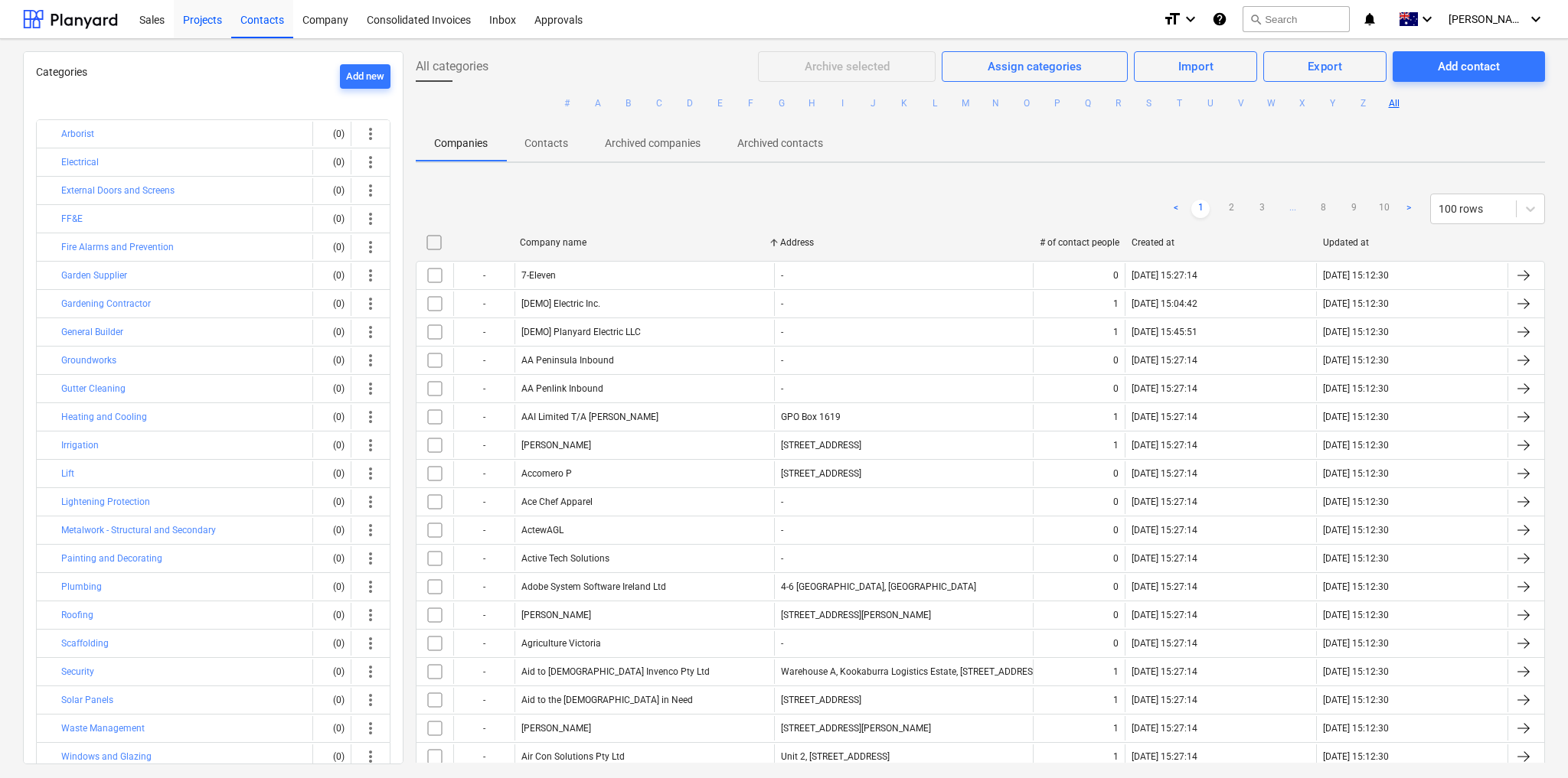
click at [204, 14] on div "Projects" at bounding box center [203, 19] width 57 height 39
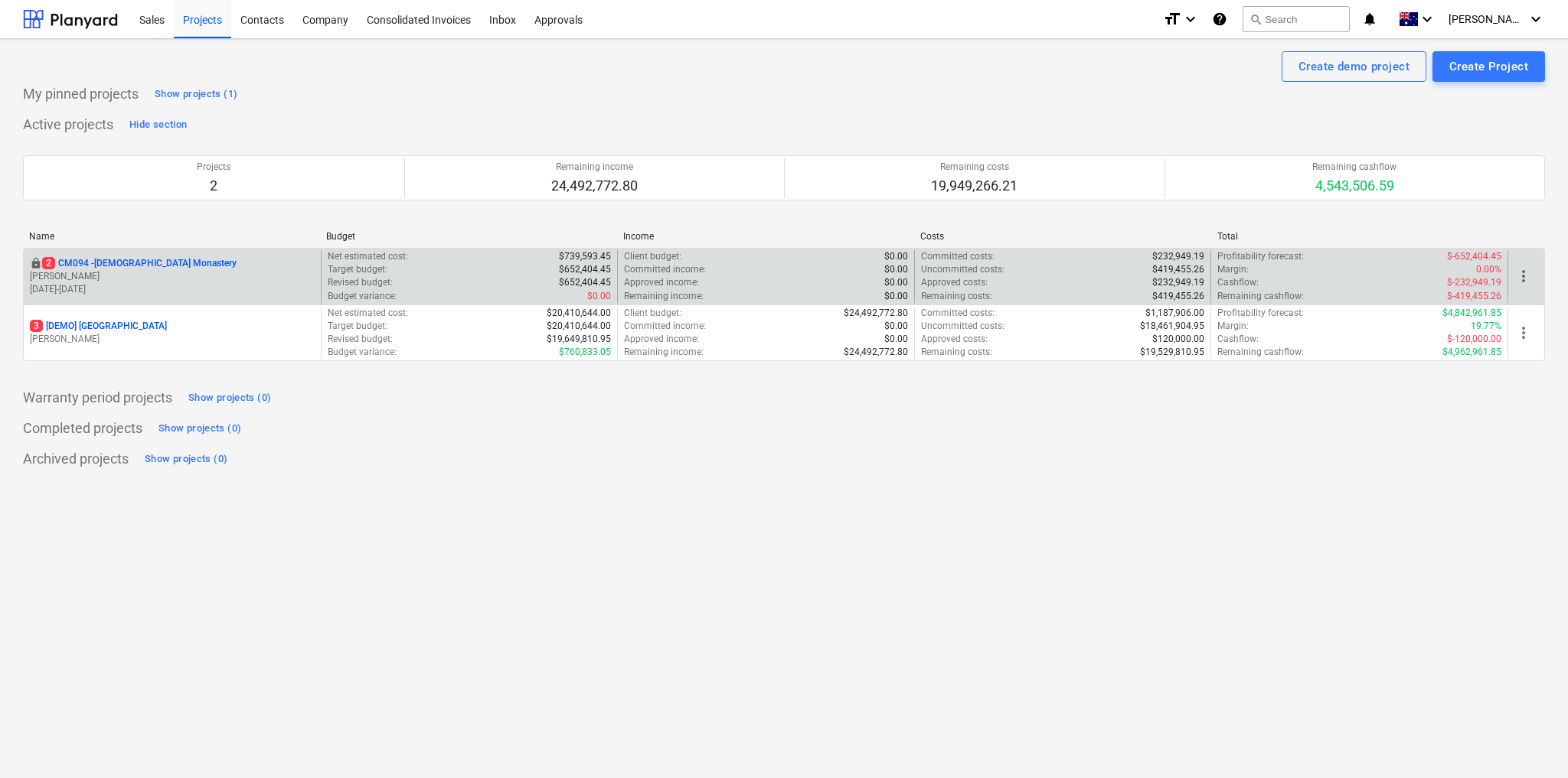
click at [217, 275] on p "[PERSON_NAME]" at bounding box center [172, 277] width 284 height 13
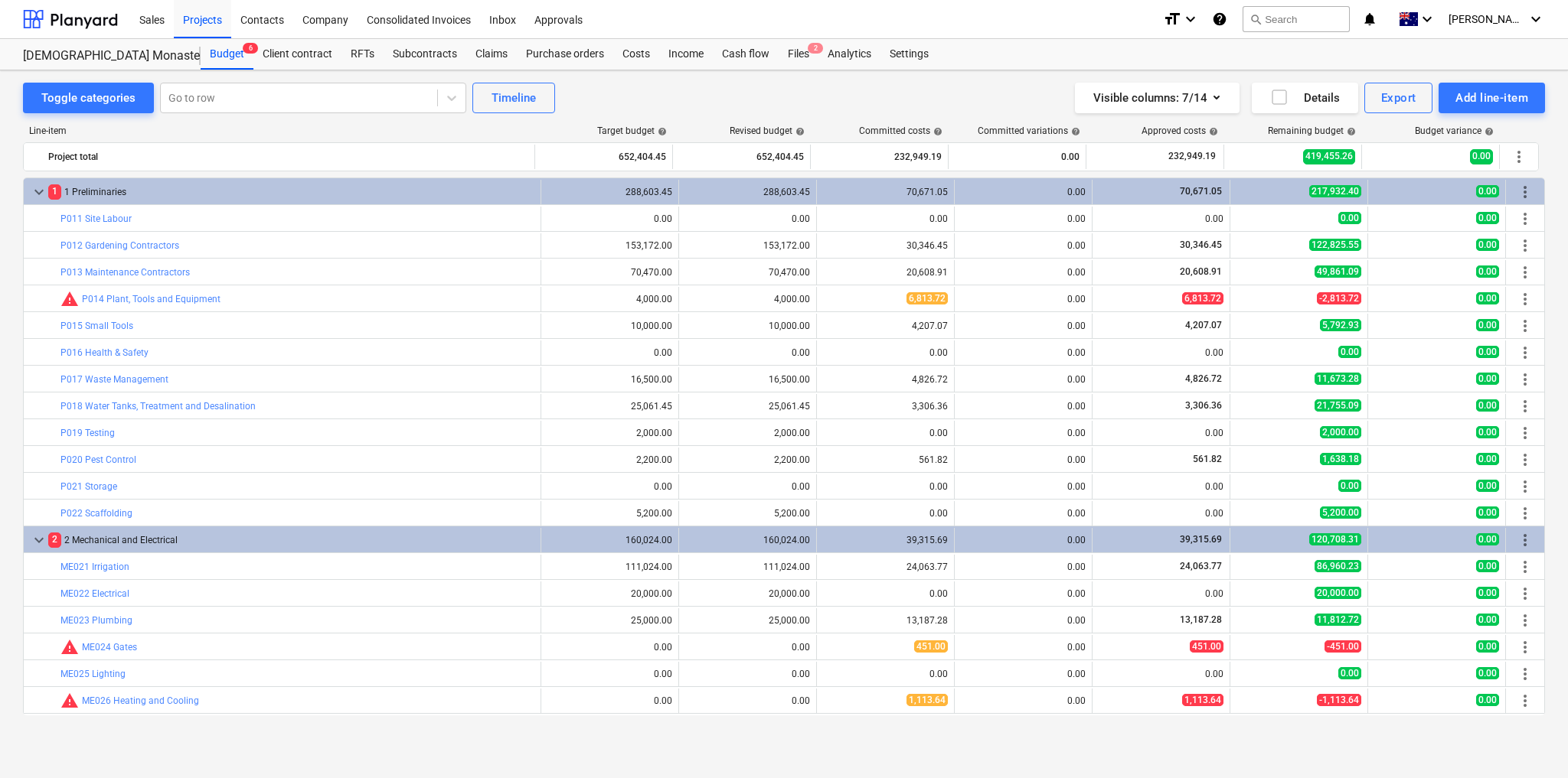
scroll to position [534, 0]
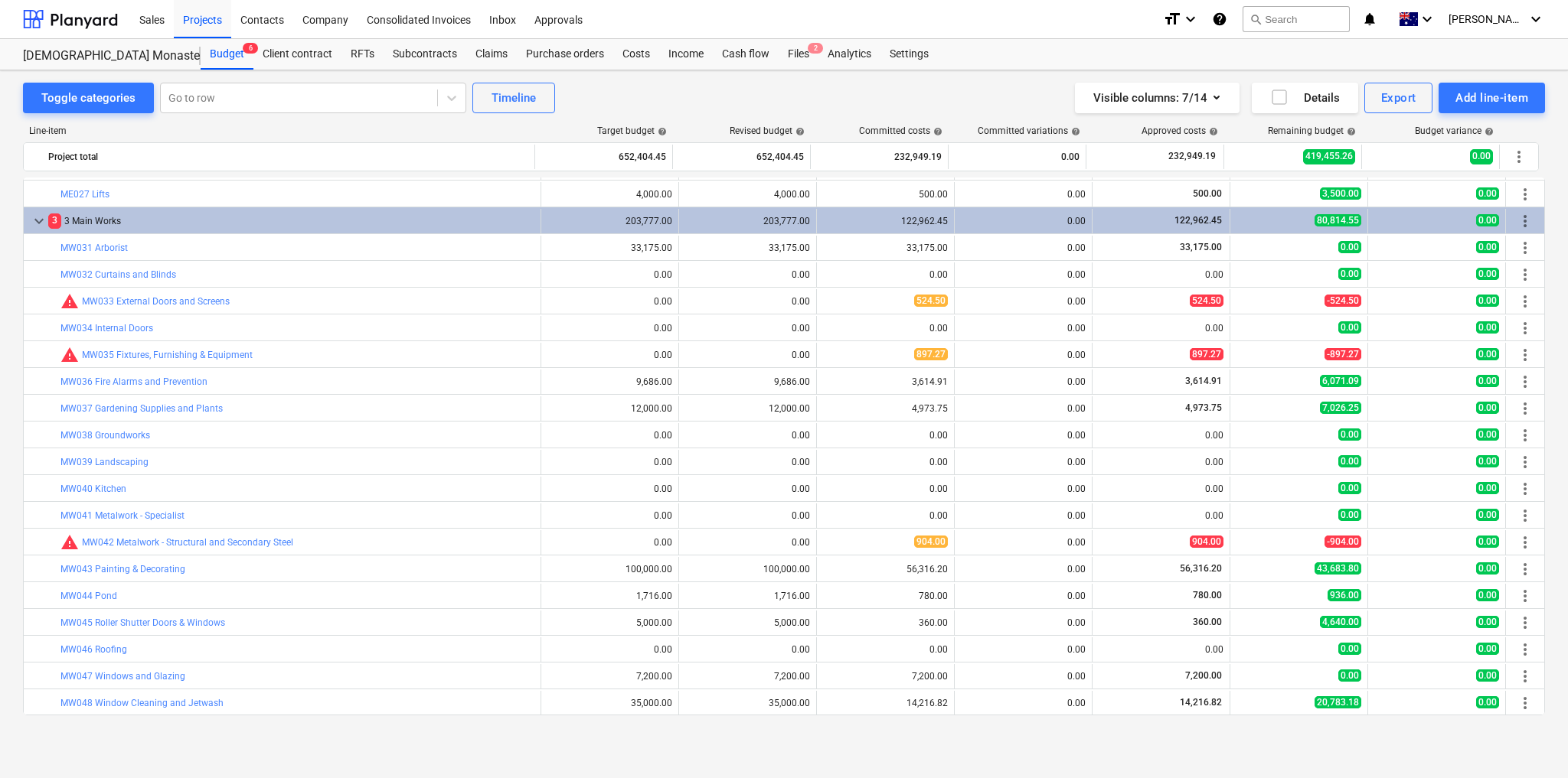
click at [720, 99] on div "Toggle categories Go to row Timeline Visible columns : 7/14 Details Export Add …" at bounding box center [784, 97] width 1522 height 30
click at [417, 21] on div "Consolidated Invoices" at bounding box center [419, 19] width 123 height 39
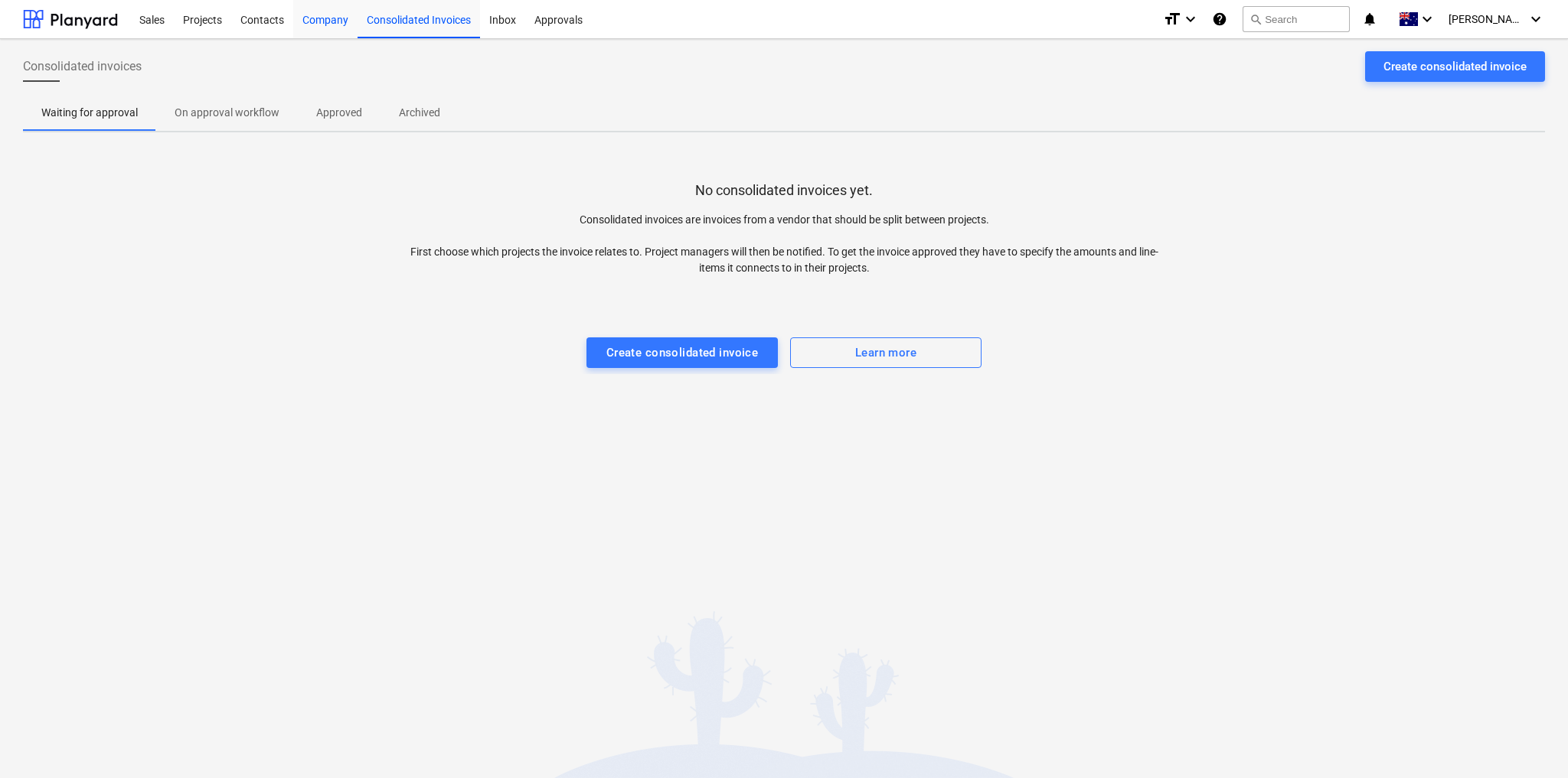
click at [325, 17] on div "Company" at bounding box center [325, 19] width 65 height 39
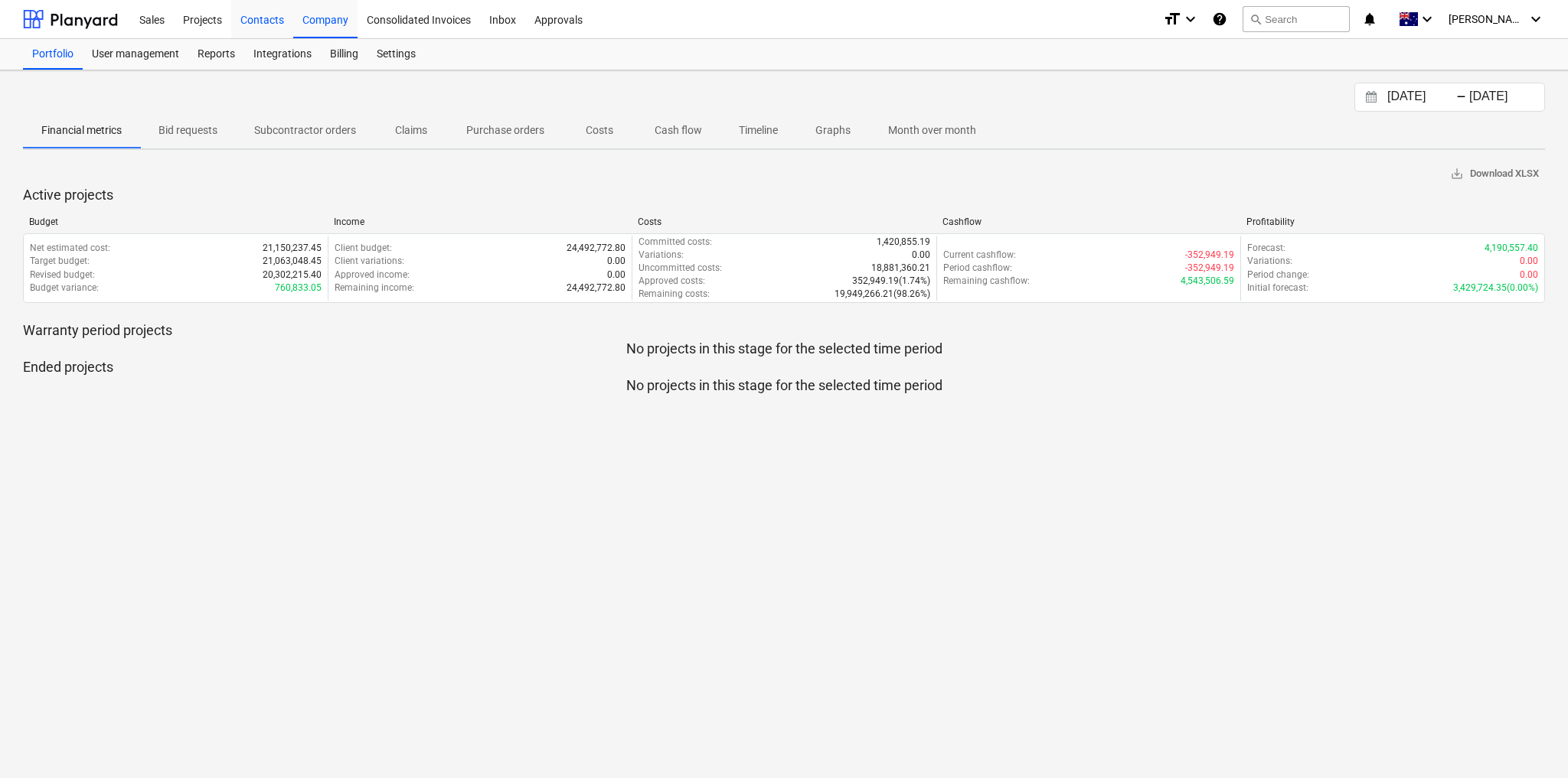
click at [261, 14] on div "Contacts" at bounding box center [262, 19] width 62 height 39
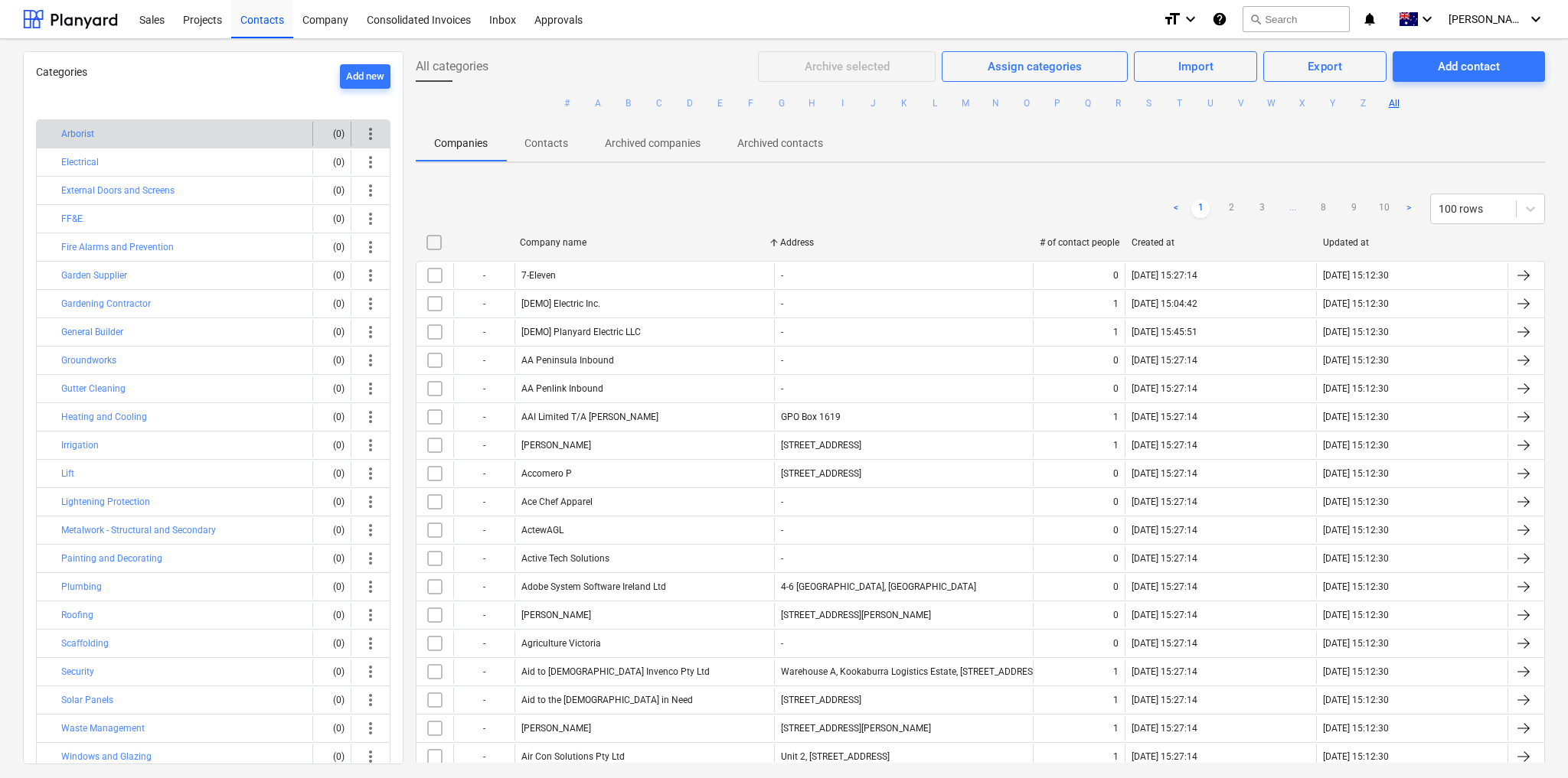
click at [190, 133] on div "Arborist" at bounding box center [184, 134] width 245 height 25
click at [367, 135] on span "more_vert" at bounding box center [370, 134] width 18 height 18
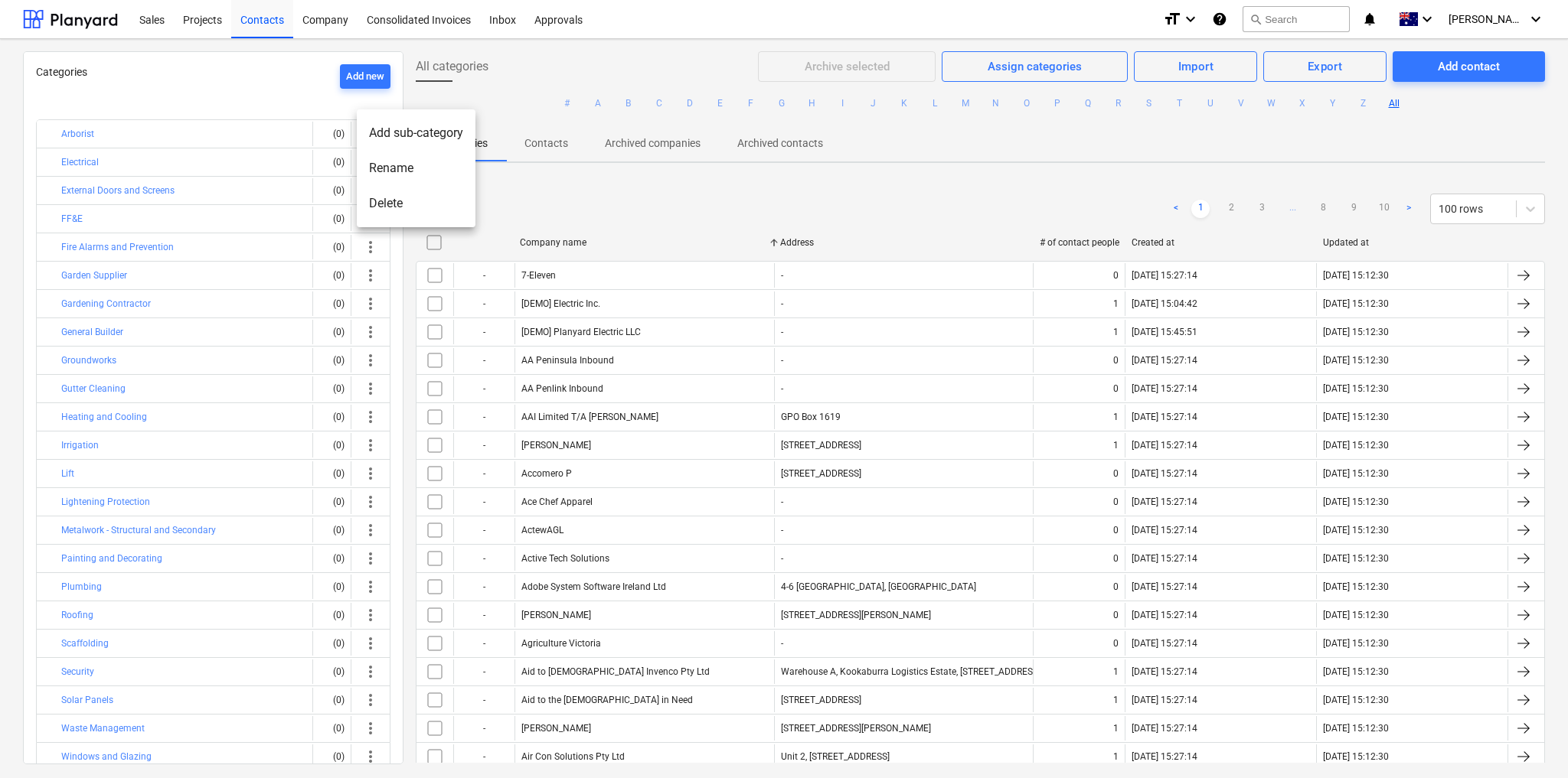
click at [311, 130] on div at bounding box center [784, 389] width 1568 height 778
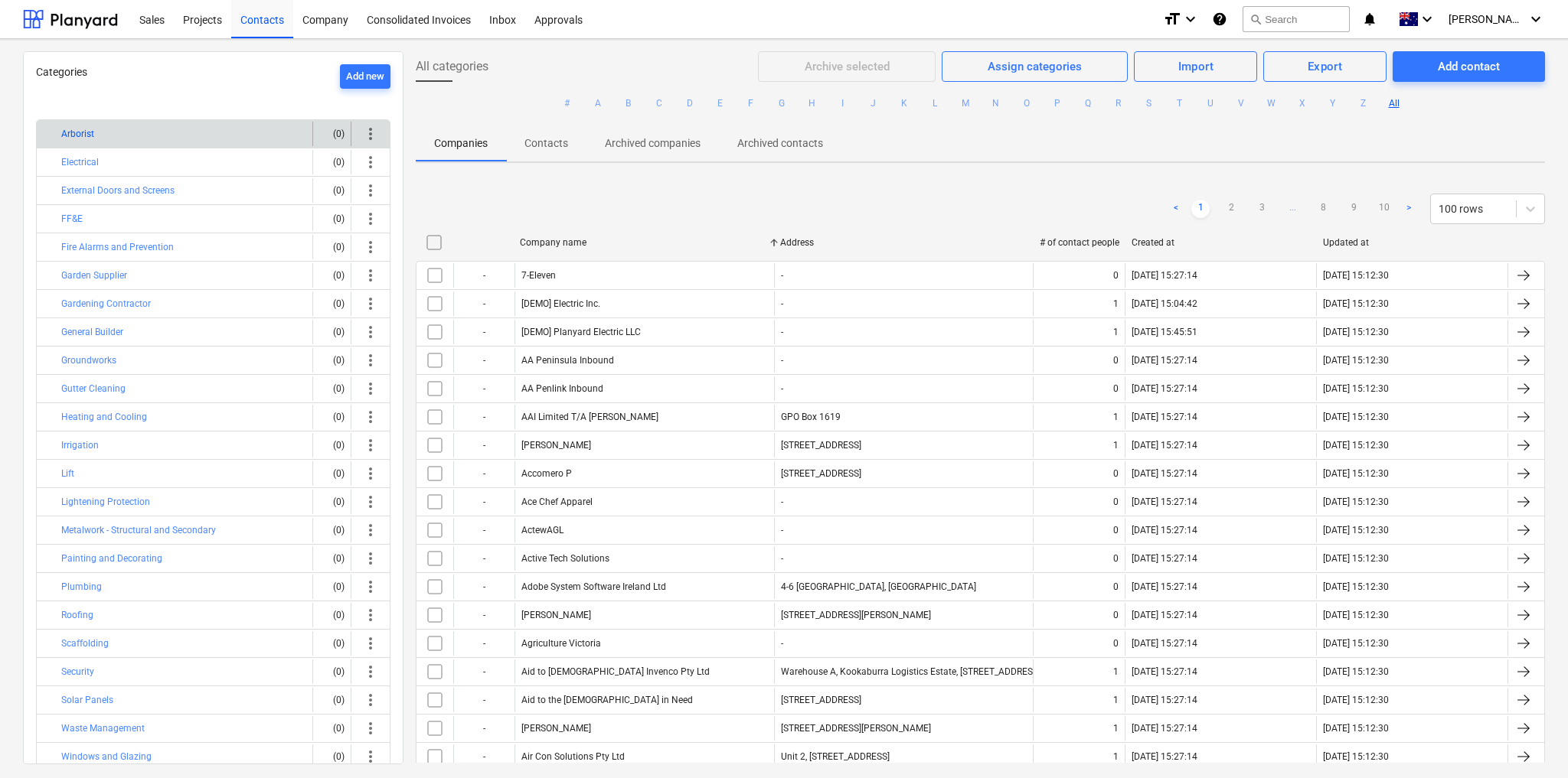
click at [83, 132] on button "Arborist" at bounding box center [78, 134] width 33 height 18
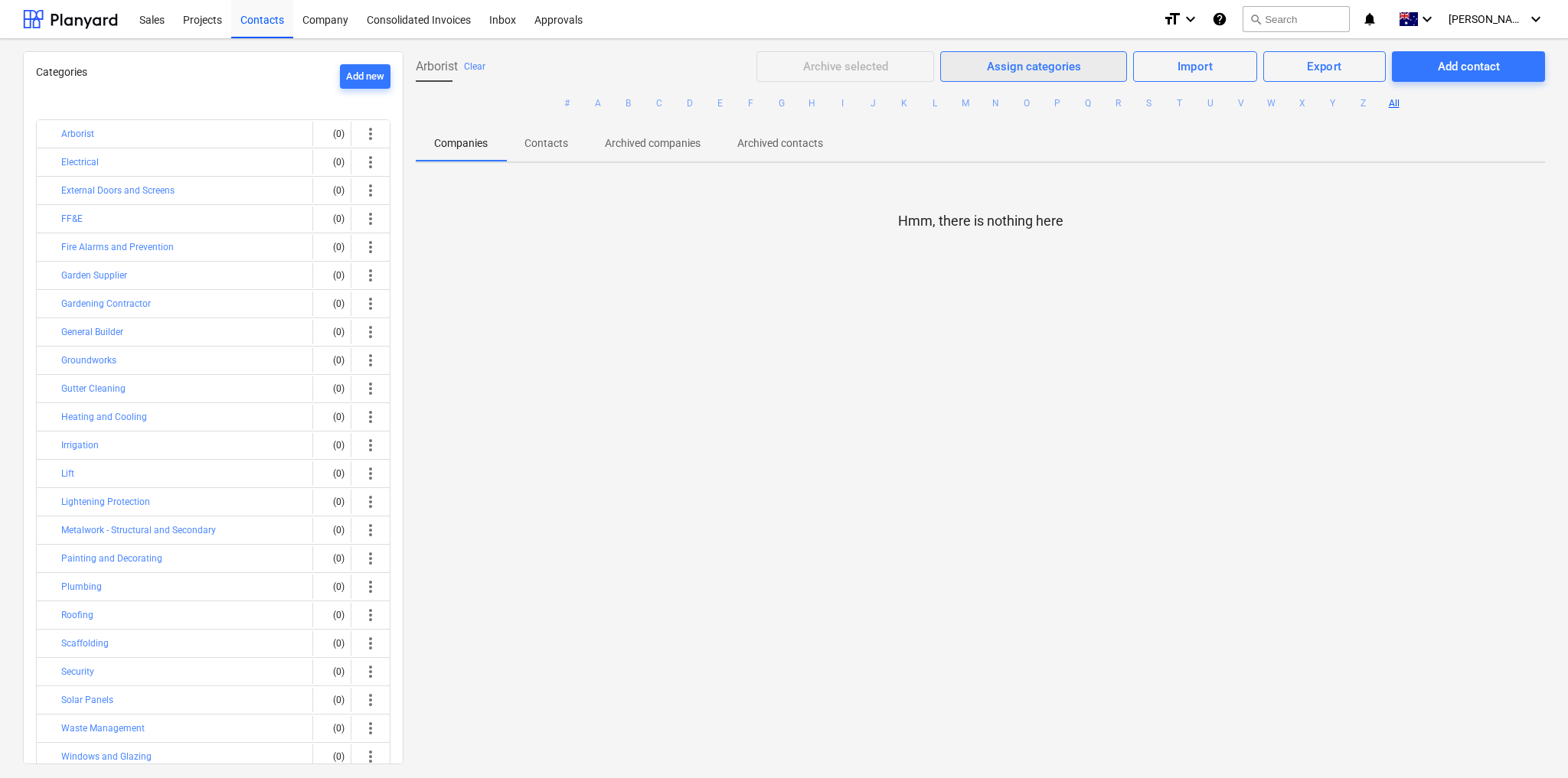
click at [1018, 65] on div "Assign categories" at bounding box center [1033, 66] width 94 height 20
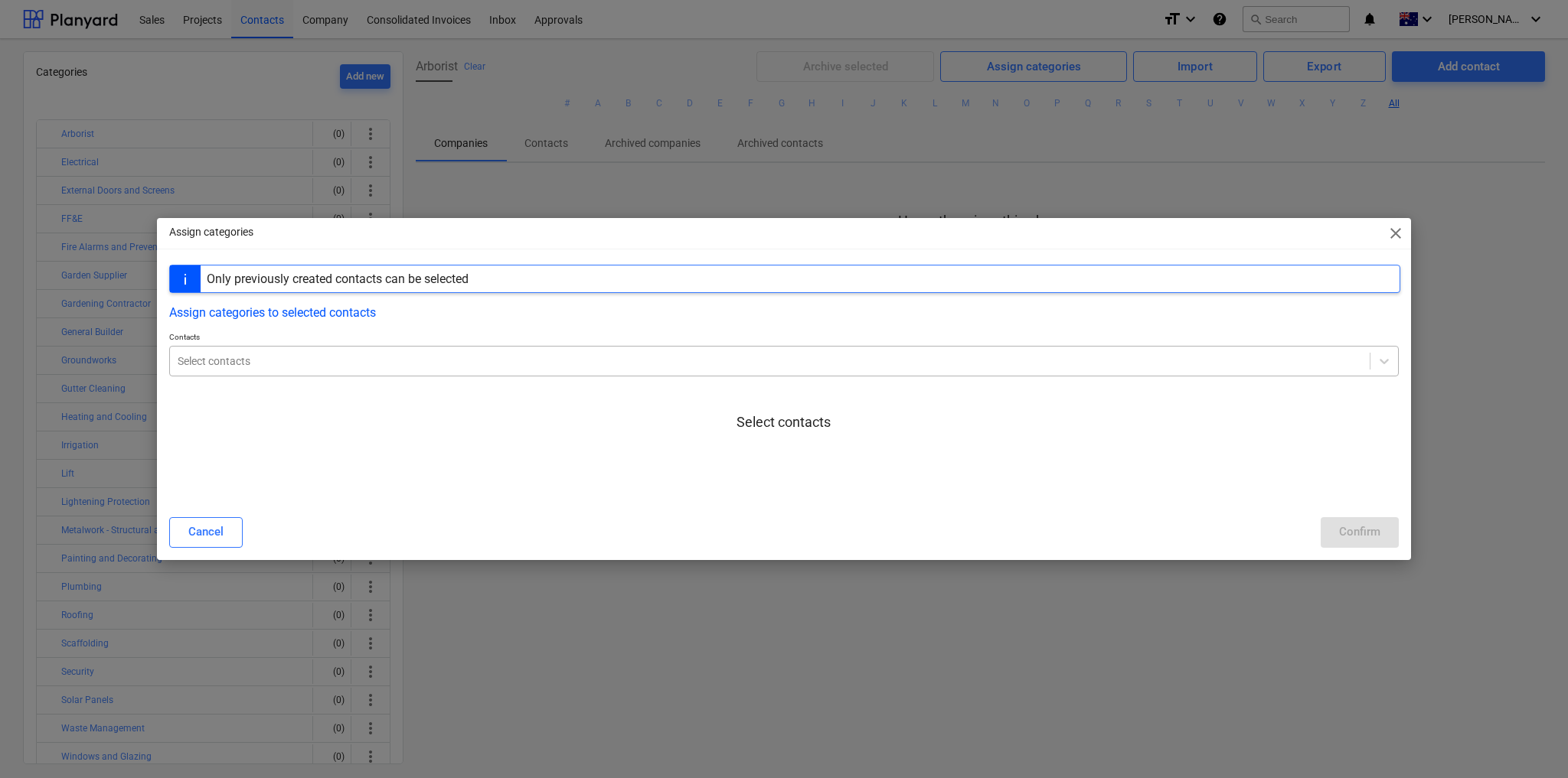
click at [367, 355] on div at bounding box center [769, 361] width 1185 height 16
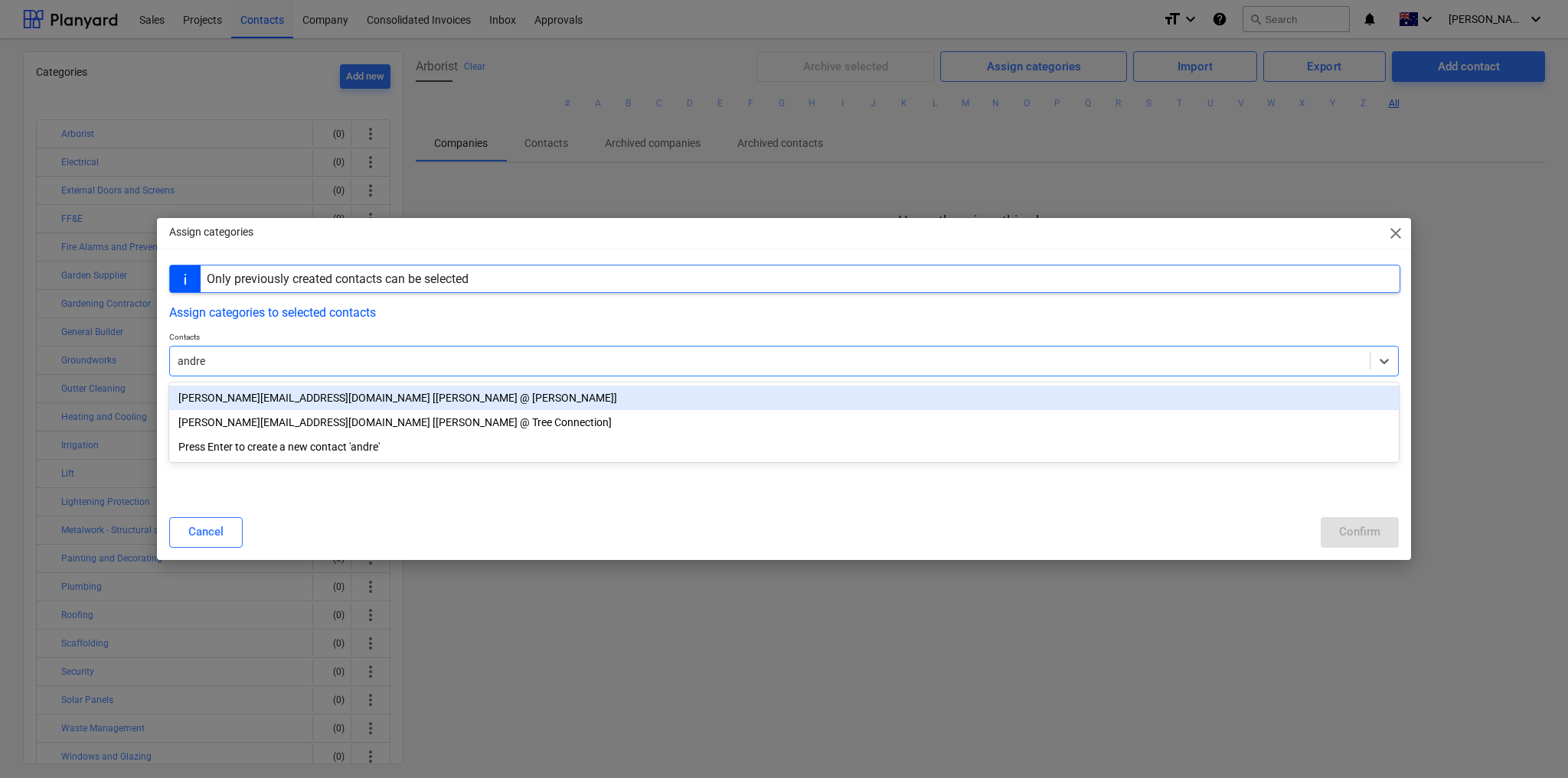
type input "[PERSON_NAME]"
click at [335, 392] on div "[PERSON_NAME][EMAIL_ADDRESS][DOMAIN_NAME] [[PERSON_NAME] @ Tree Connection]" at bounding box center [784, 398] width 1230 height 25
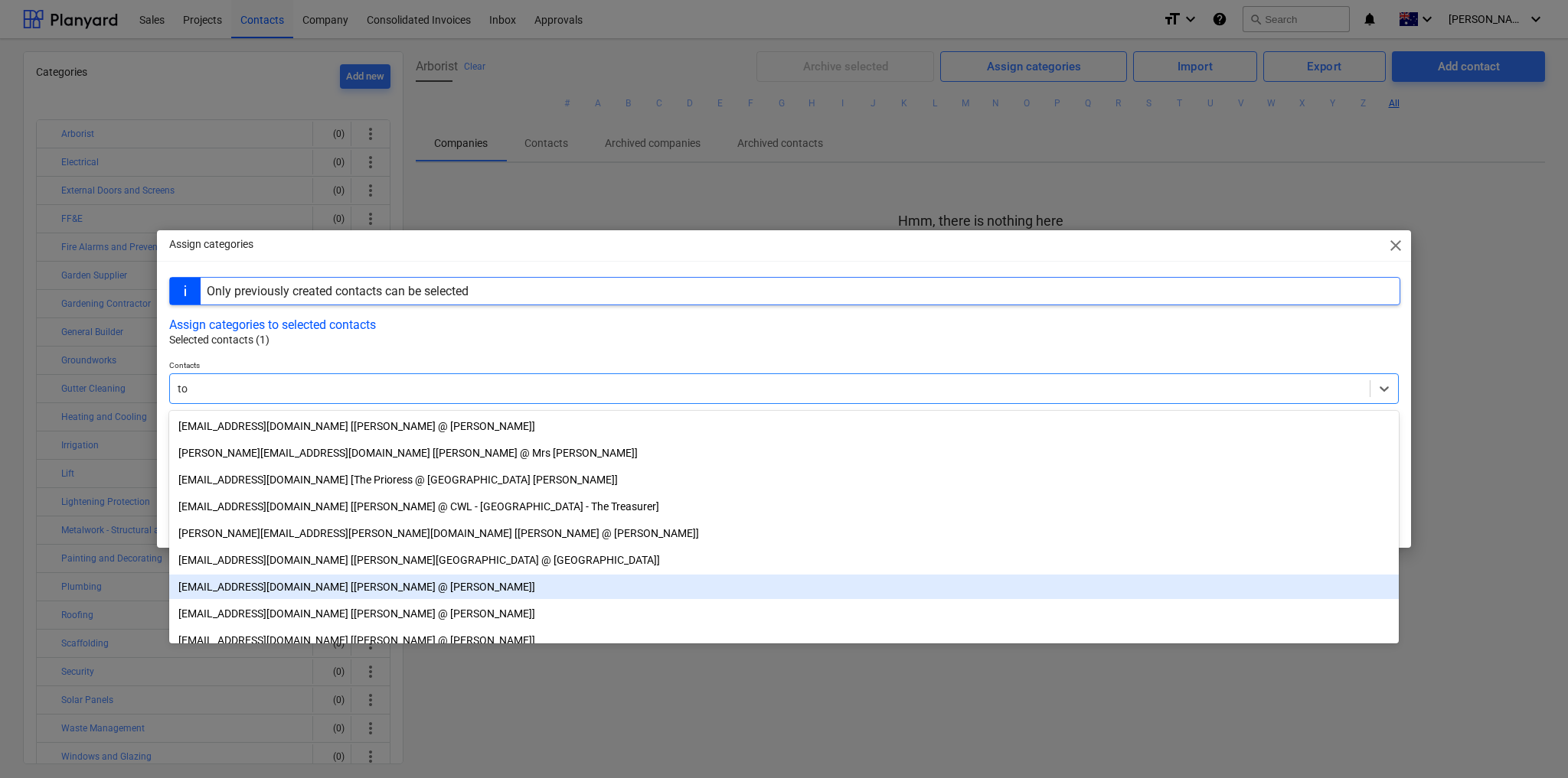
type input "t"
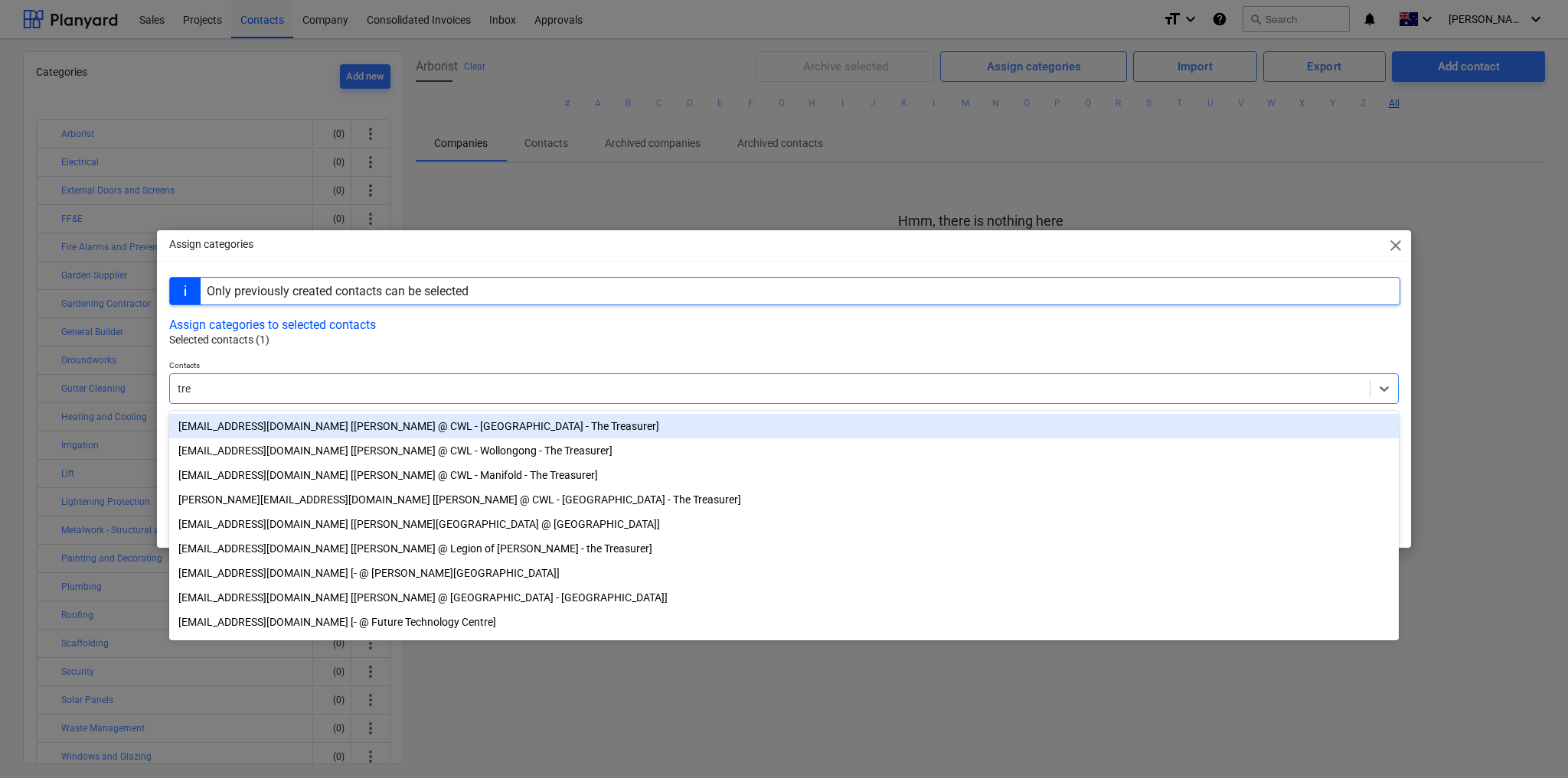
type input "tree"
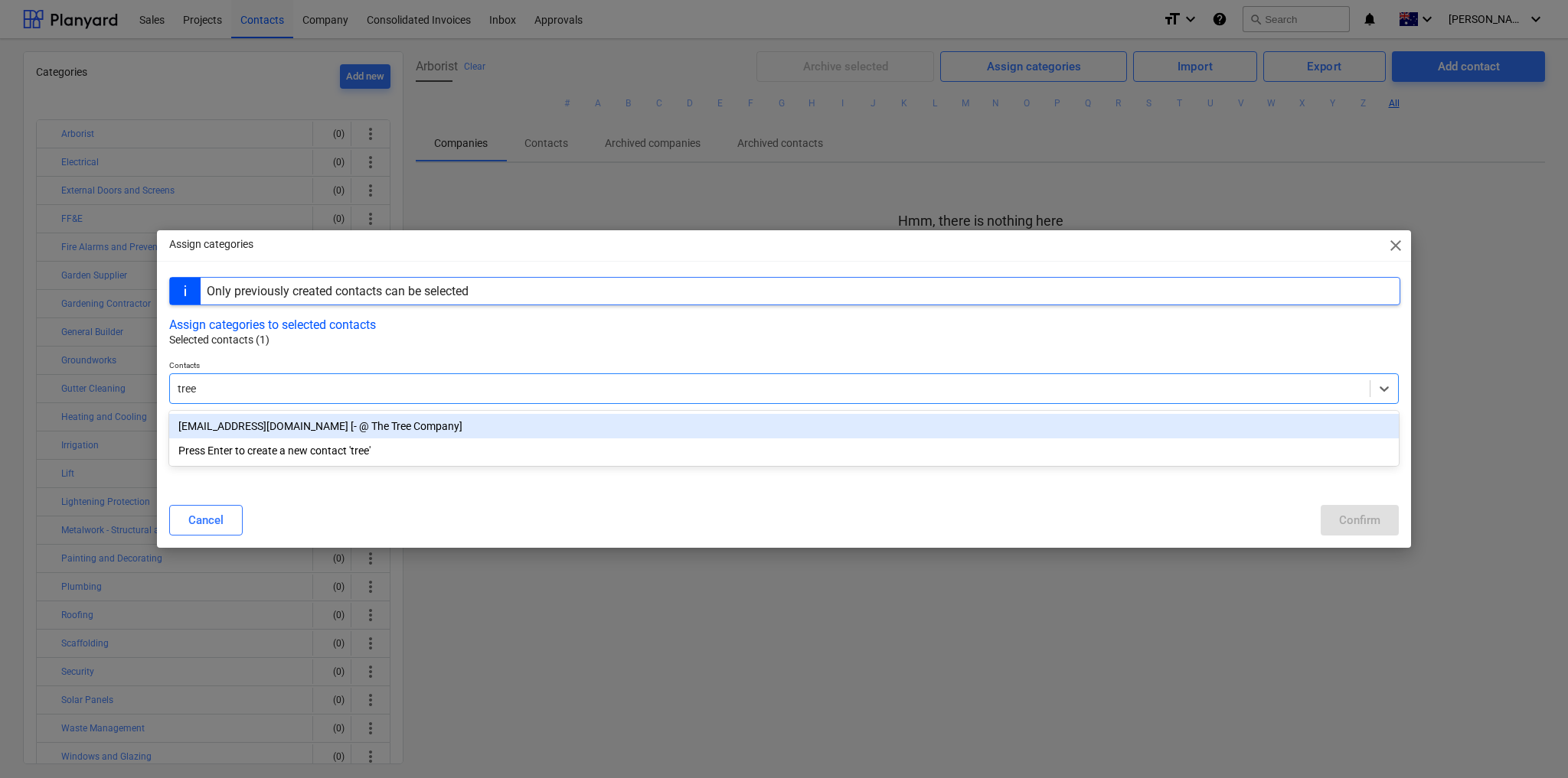
click at [329, 426] on div "[EMAIL_ADDRESS][DOMAIN_NAME] [- @ The Tree Company]" at bounding box center [784, 427] width 1230 height 25
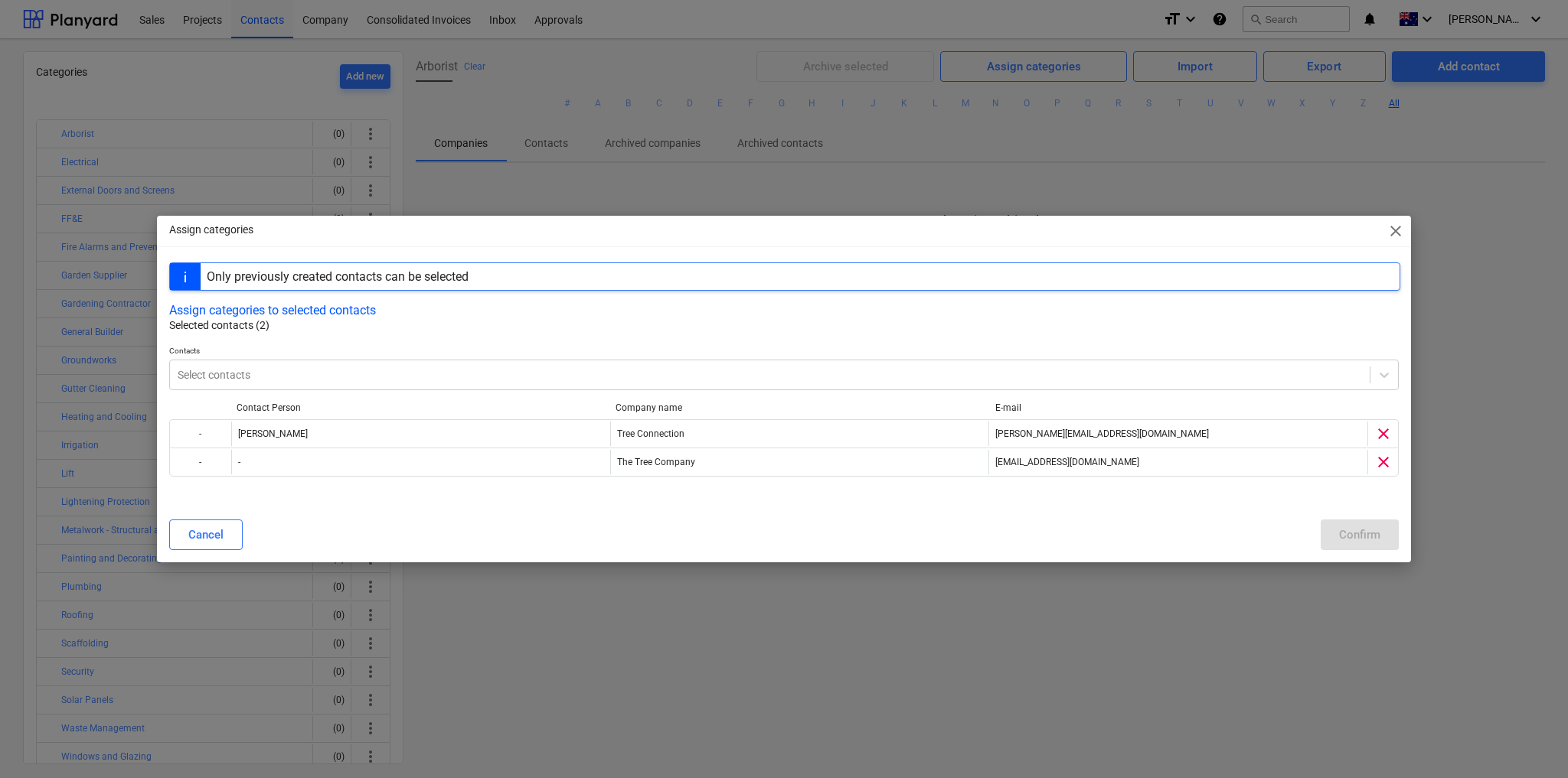
click at [518, 315] on div "Assign categories to selected contacts" at bounding box center [784, 311] width 1230 height 15
click at [242, 307] on button "Assign categories to selected contacts" at bounding box center [272, 311] width 207 height 15
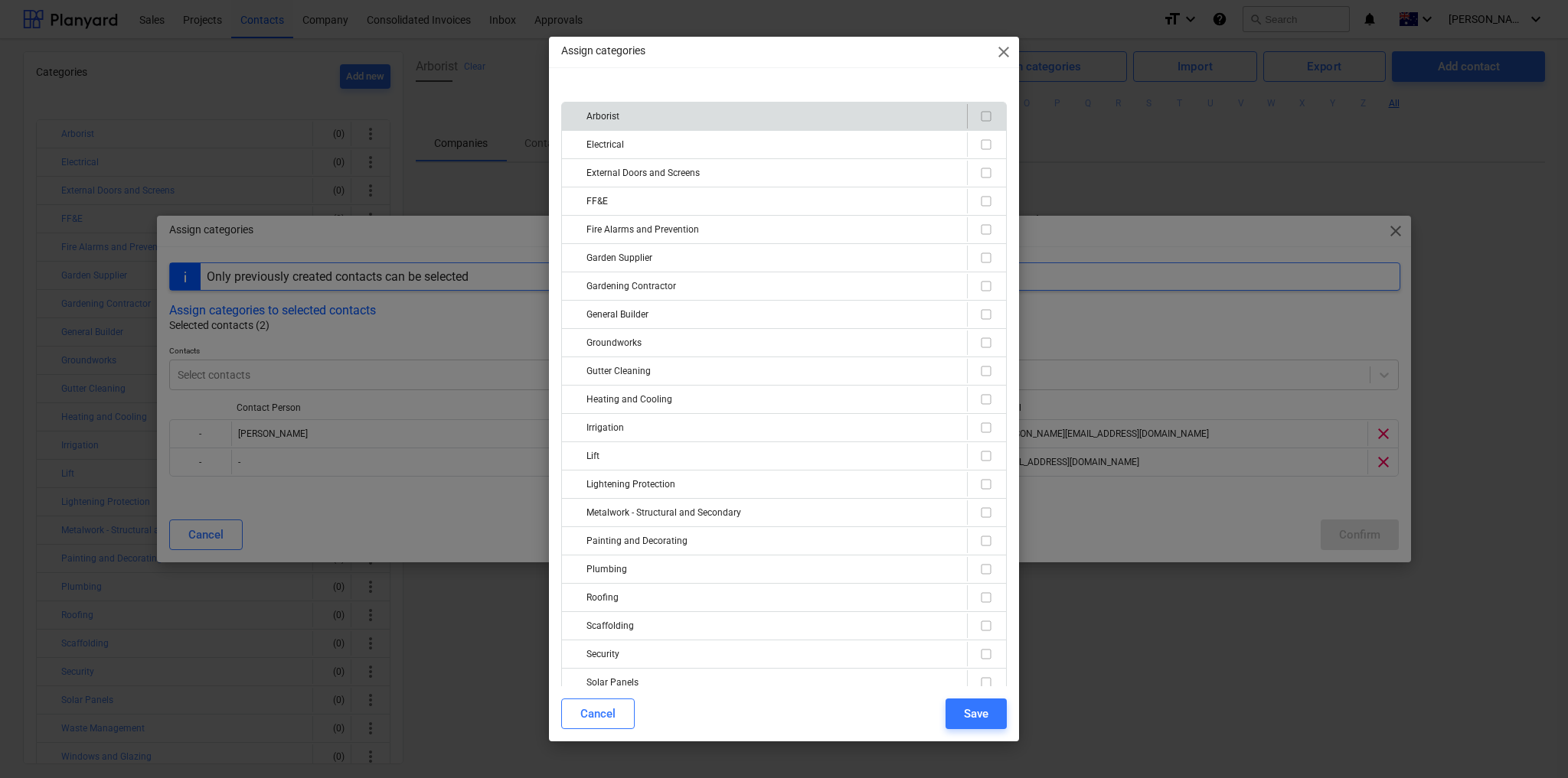
click at [752, 119] on div "Arborist" at bounding box center [773, 116] width 374 height 25
click at [981, 116] on input "checkbox" at bounding box center [986, 116] width 18 height 18
checkbox input "true"
click at [990, 713] on button "Save" at bounding box center [976, 713] width 61 height 30
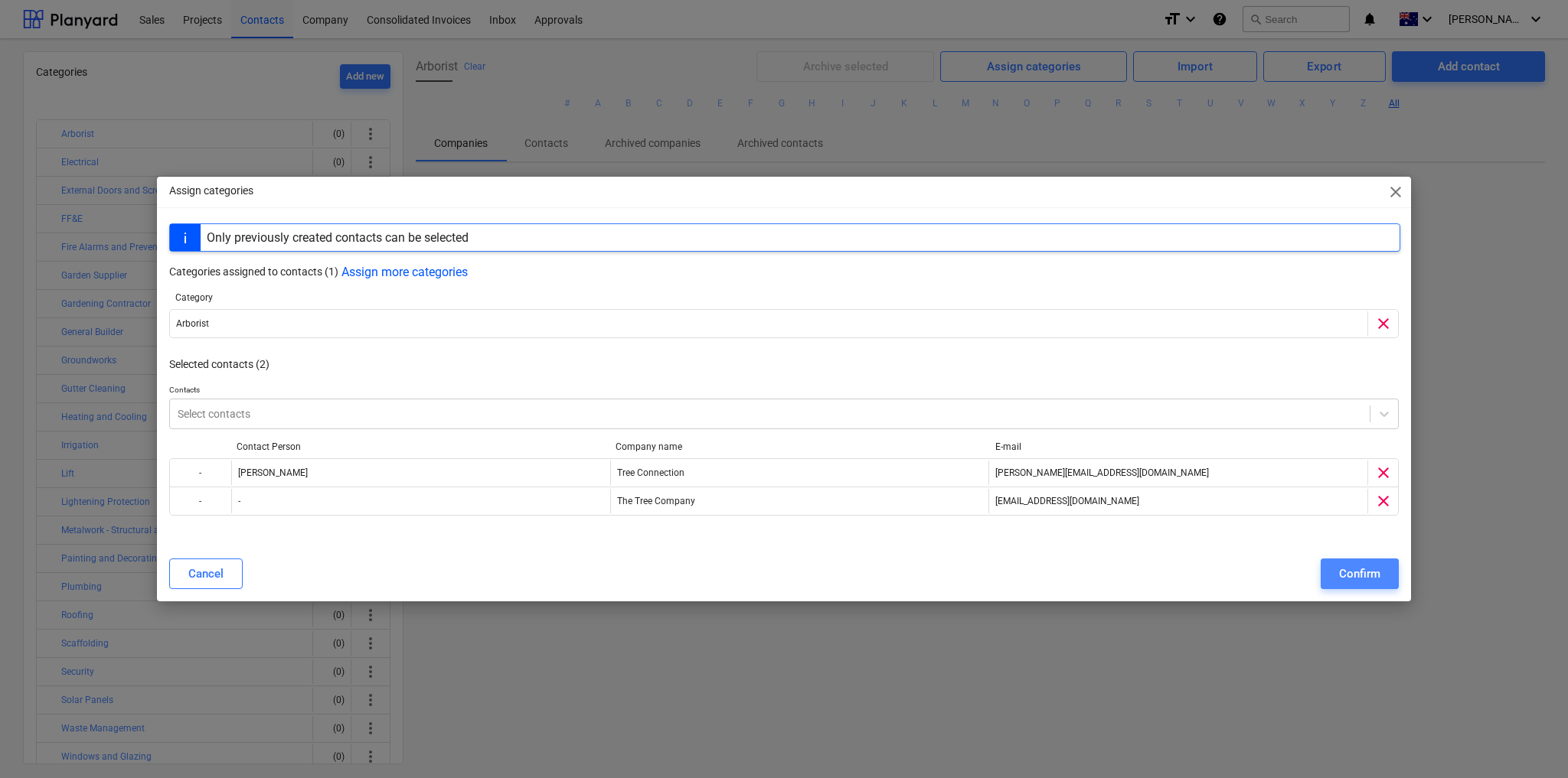
click at [1357, 581] on div "Confirm" at bounding box center [1360, 574] width 42 height 20
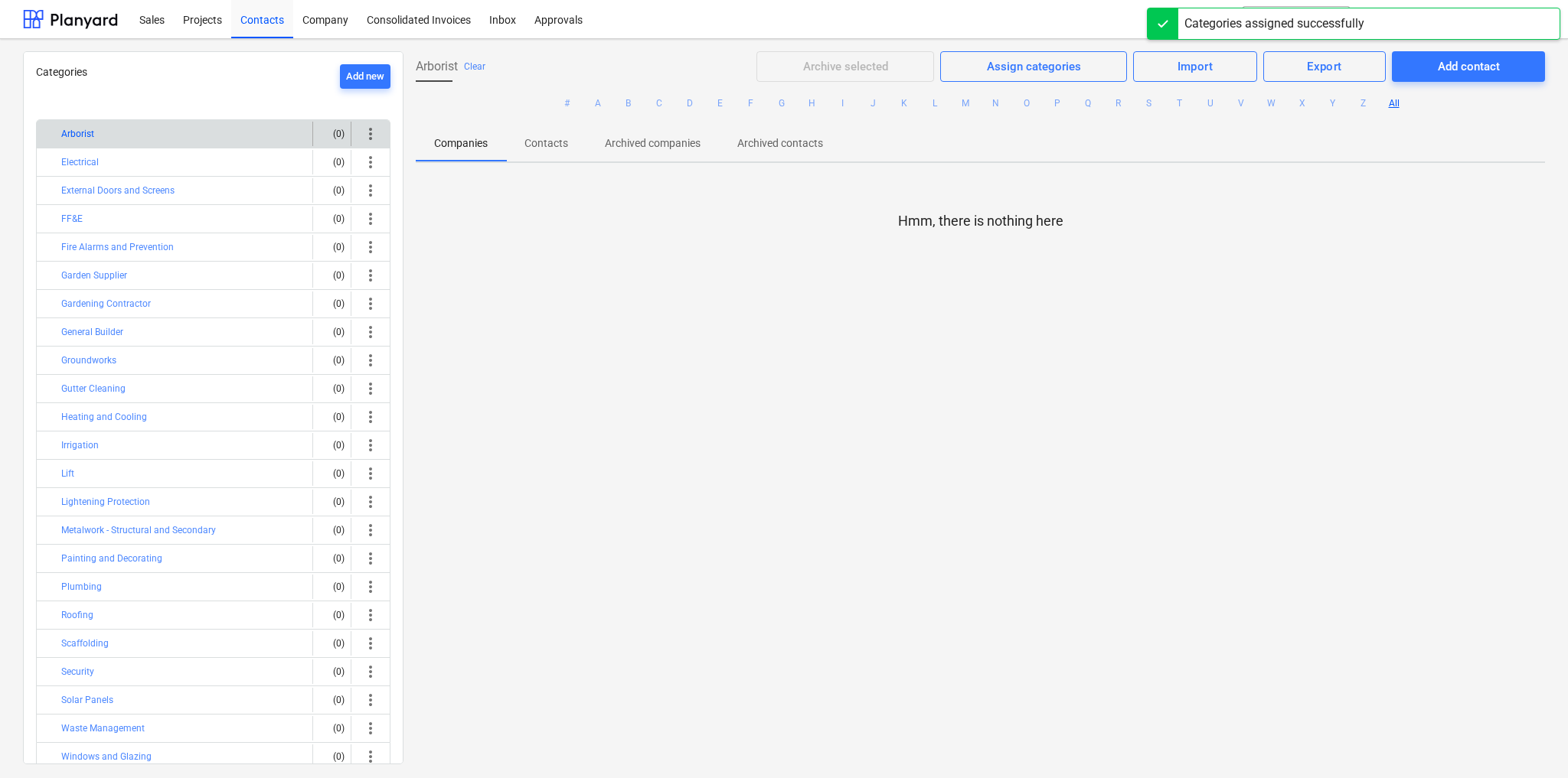
click at [80, 132] on button "Arborist" at bounding box center [78, 134] width 33 height 18
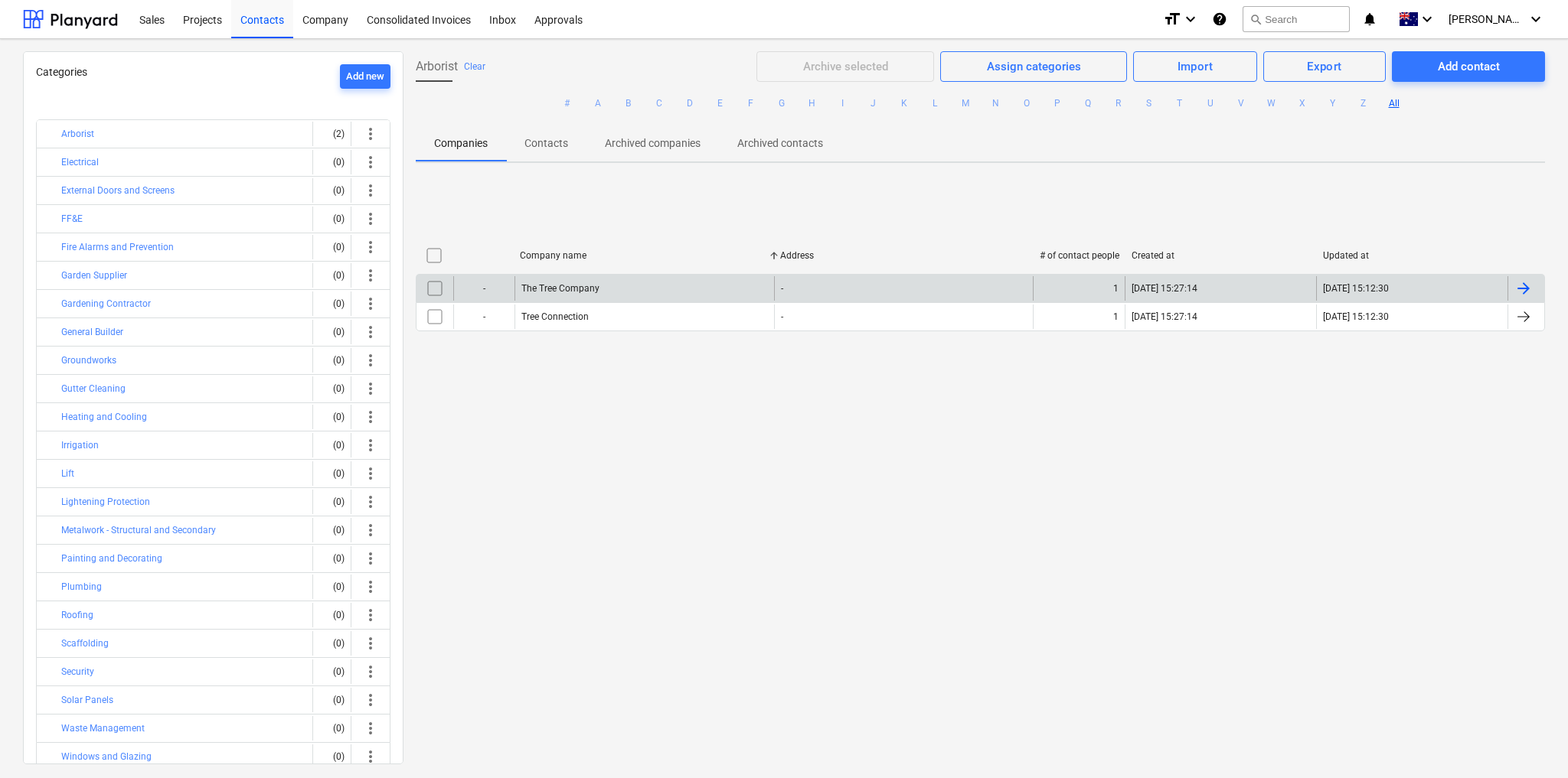
click at [858, 286] on div "-" at bounding box center [903, 288] width 259 height 25
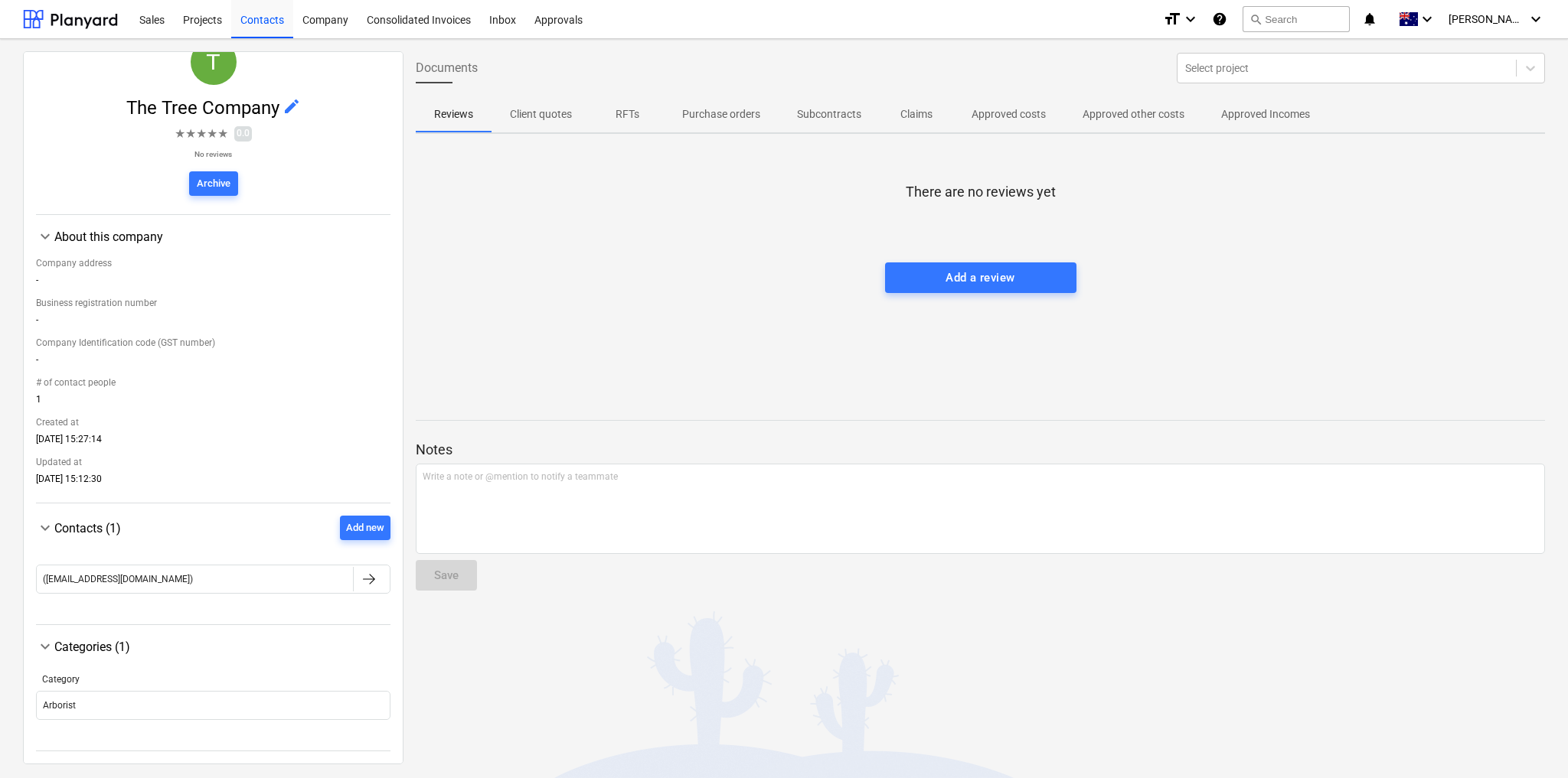
scroll to position [67, 0]
click at [292, 104] on span "edit" at bounding box center [292, 106] width 18 height 18
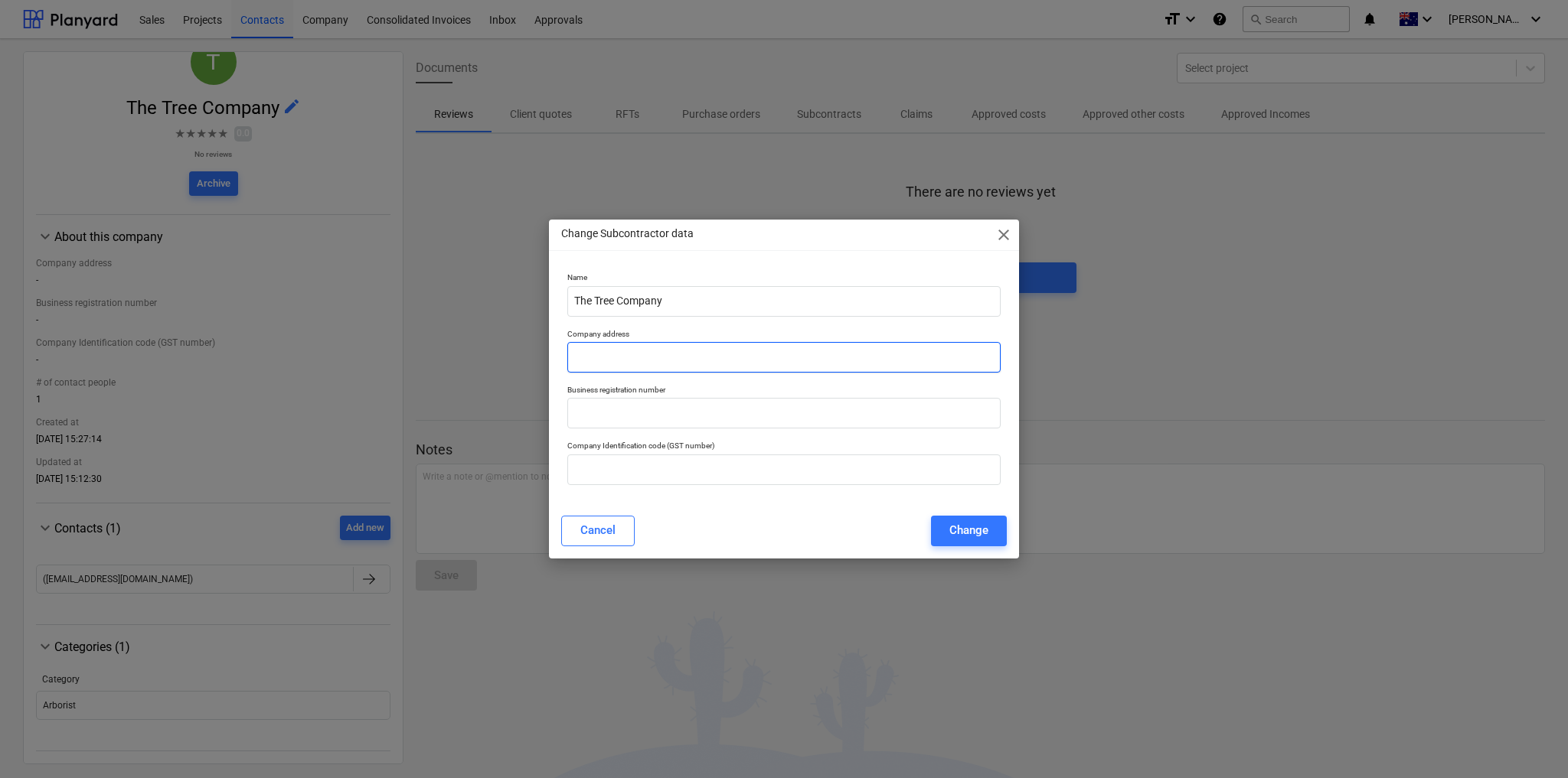
click at [597, 364] on input "text" at bounding box center [784, 357] width 433 height 30
click at [660, 416] on input "text" at bounding box center [784, 413] width 433 height 30
paste input "97 120 997 239"
click at [667, 409] on input "97 120 997 239" at bounding box center [784, 413] width 433 height 30
type input "97 120 997 239"
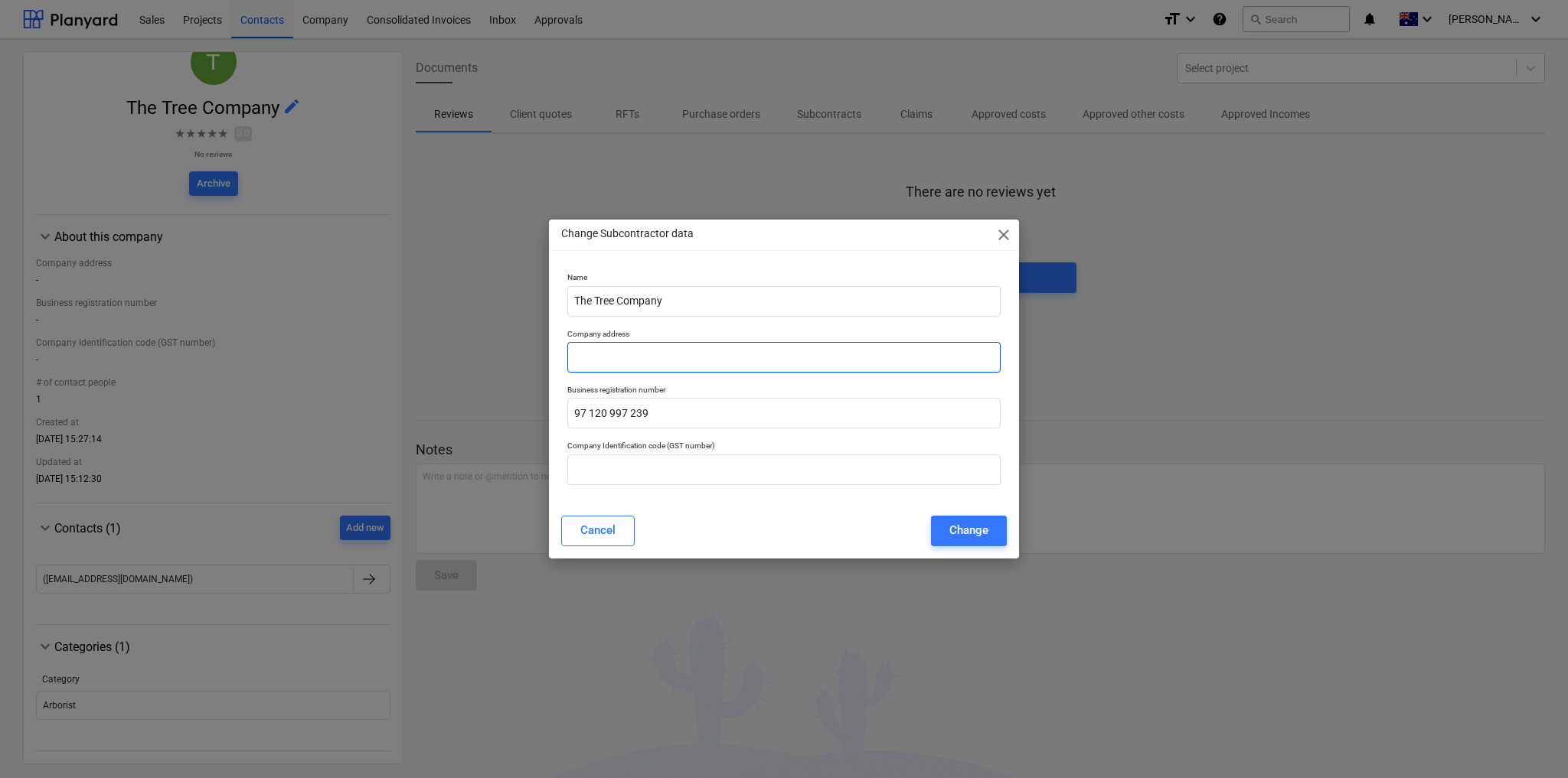
click at [619, 360] on input "text" at bounding box center [784, 357] width 433 height 30
click at [612, 365] on input "text" at bounding box center [784, 357] width 433 height 30
paste input "[STREET_ADDRESS]"
click at [672, 355] on input "[STREET_ADDRESS]" at bounding box center [784, 357] width 433 height 30
click at [731, 358] on input "[STREET_ADDRESS]" at bounding box center [784, 357] width 433 height 30
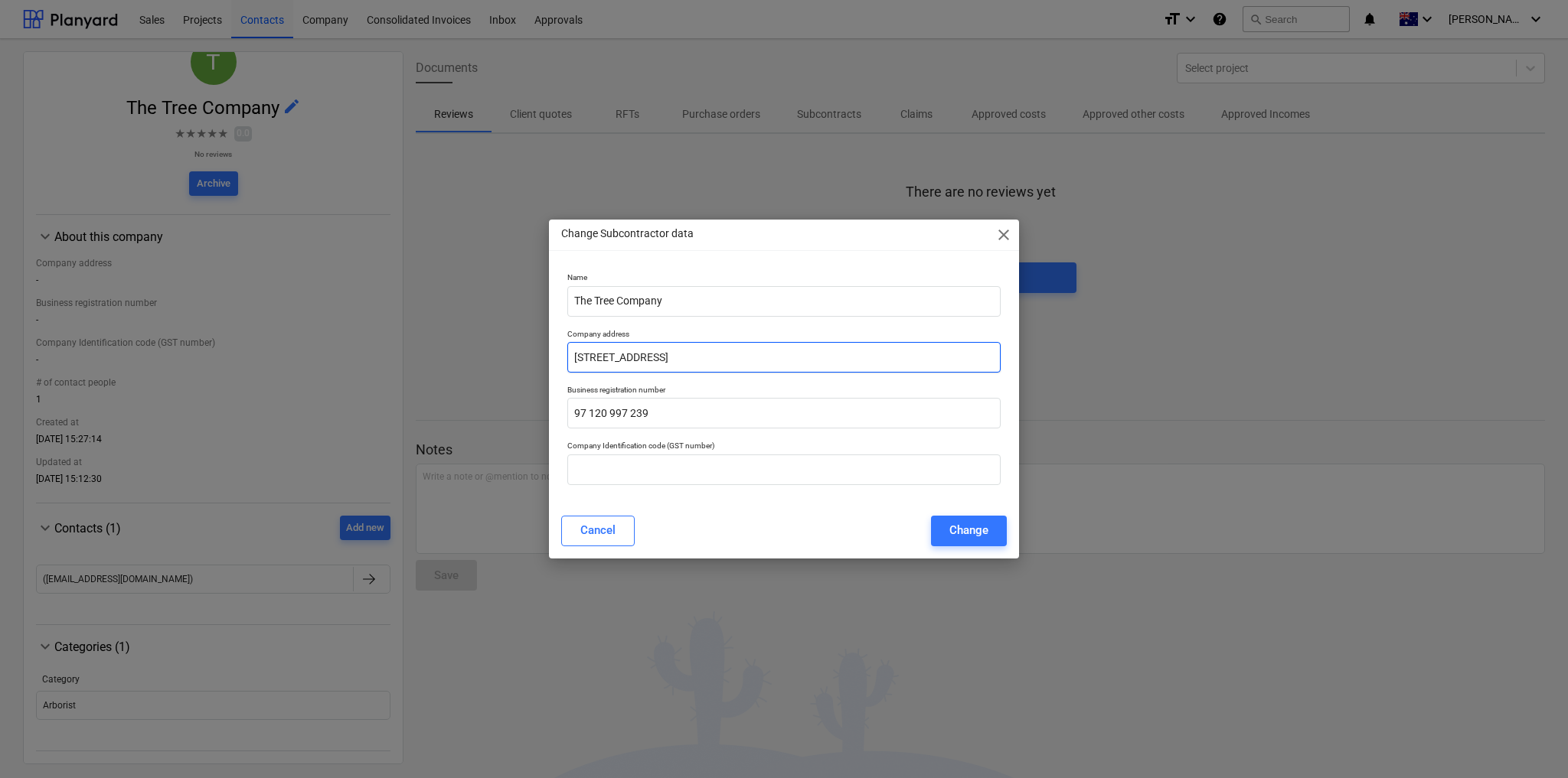
click at [774, 356] on input "[STREET_ADDRESS]" at bounding box center [784, 357] width 433 height 30
type input "[STREET_ADDRESS]"
click at [788, 383] on div "Business registration number 97 120 997 239" at bounding box center [783, 407] width 446 height 56
click at [813, 507] on div "Change Subcontractor data close Name The Tree Company Company address [STREET_A…" at bounding box center [783, 389] width 470 height 338
click at [982, 534] on div "Change" at bounding box center [969, 530] width 39 height 20
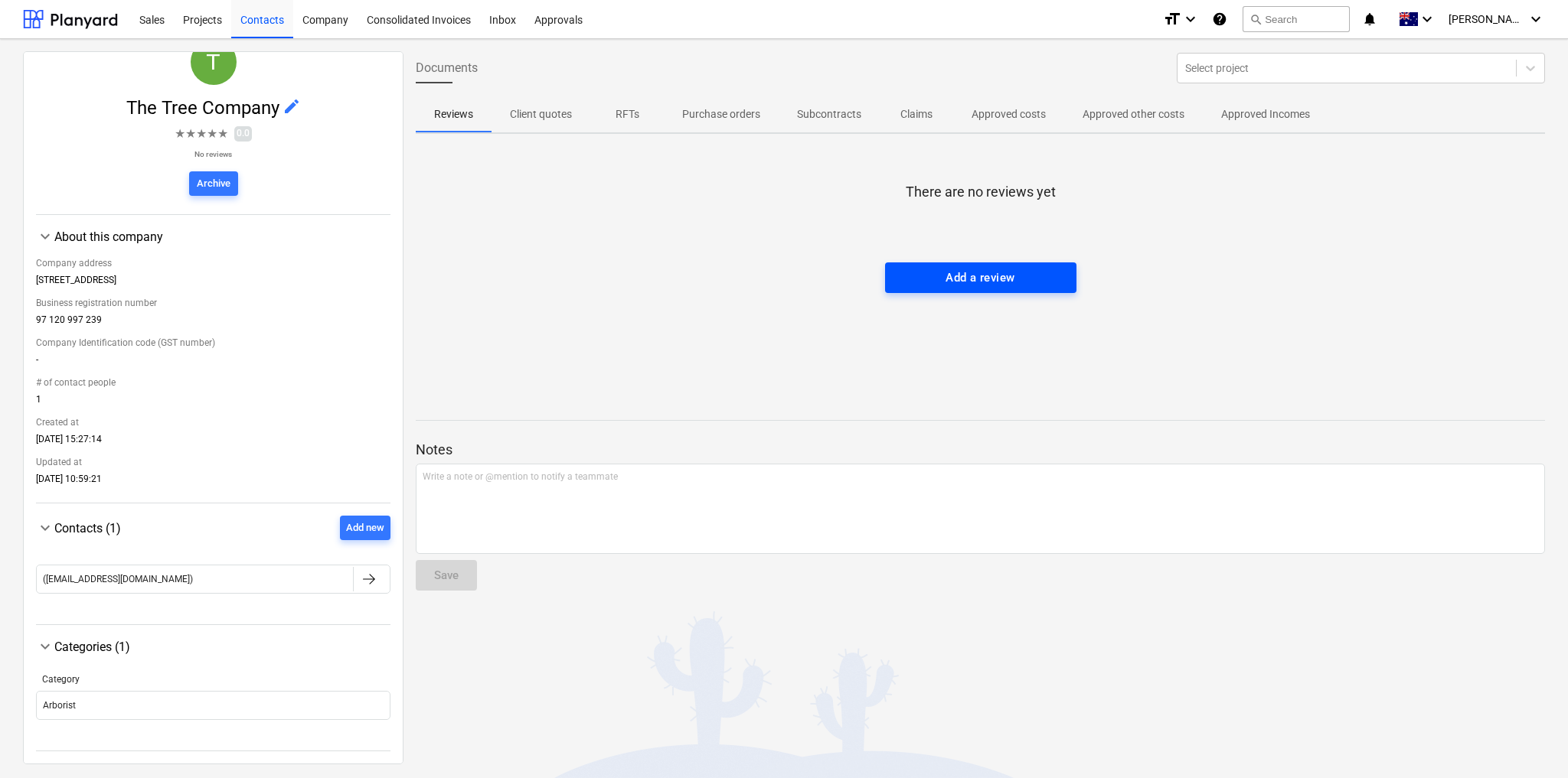
click at [1002, 282] on div "Add a review" at bounding box center [980, 278] width 69 height 20
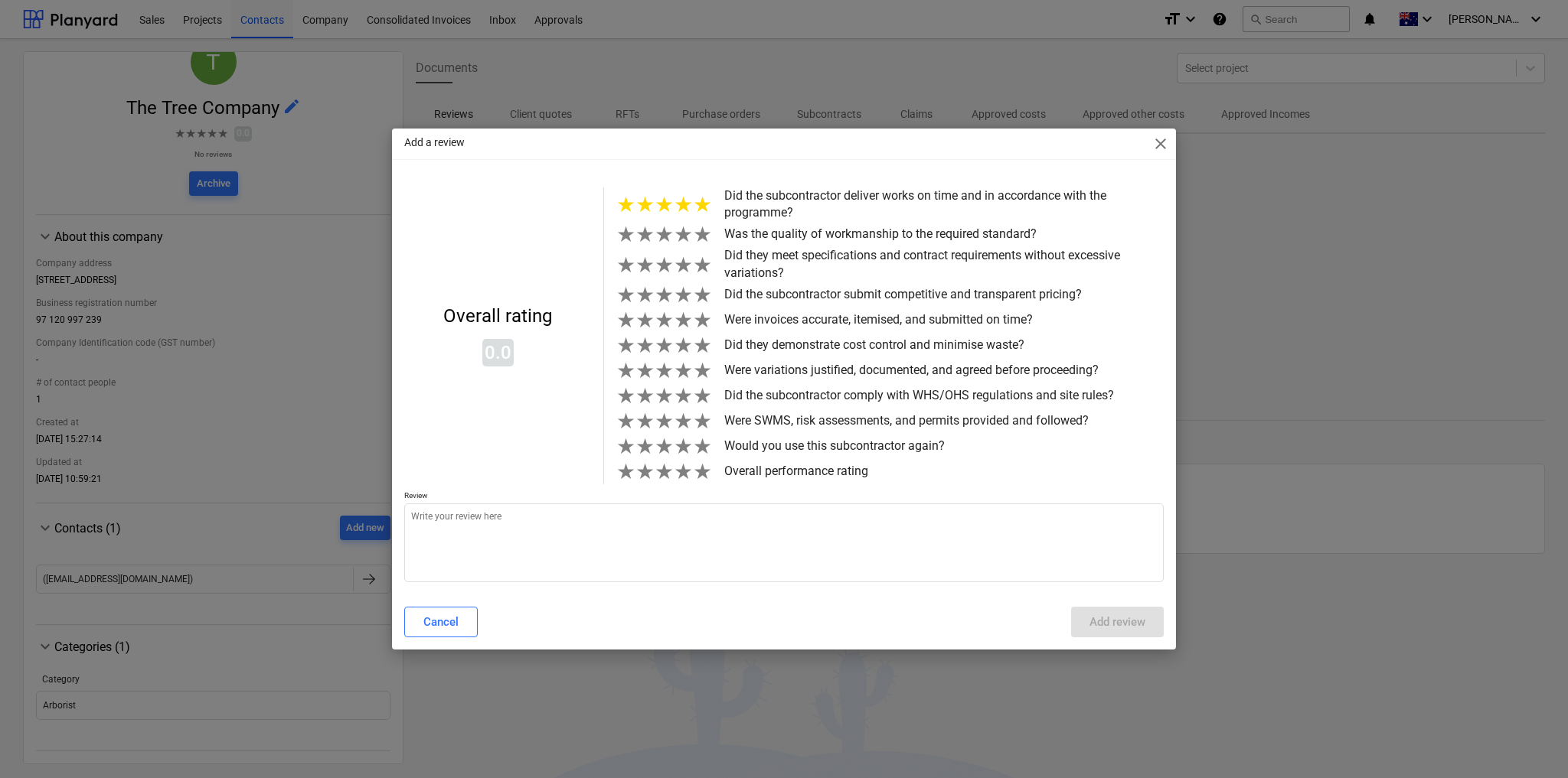
click at [701, 193] on span "★" at bounding box center [701, 204] width 19 height 25
click at [705, 222] on span "★" at bounding box center [701, 235] width 19 height 25
click at [701, 258] on span "★" at bounding box center [701, 265] width 19 height 25
click at [703, 288] on span "★" at bounding box center [701, 295] width 19 height 25
click at [705, 312] on span "★" at bounding box center [701, 320] width 19 height 25
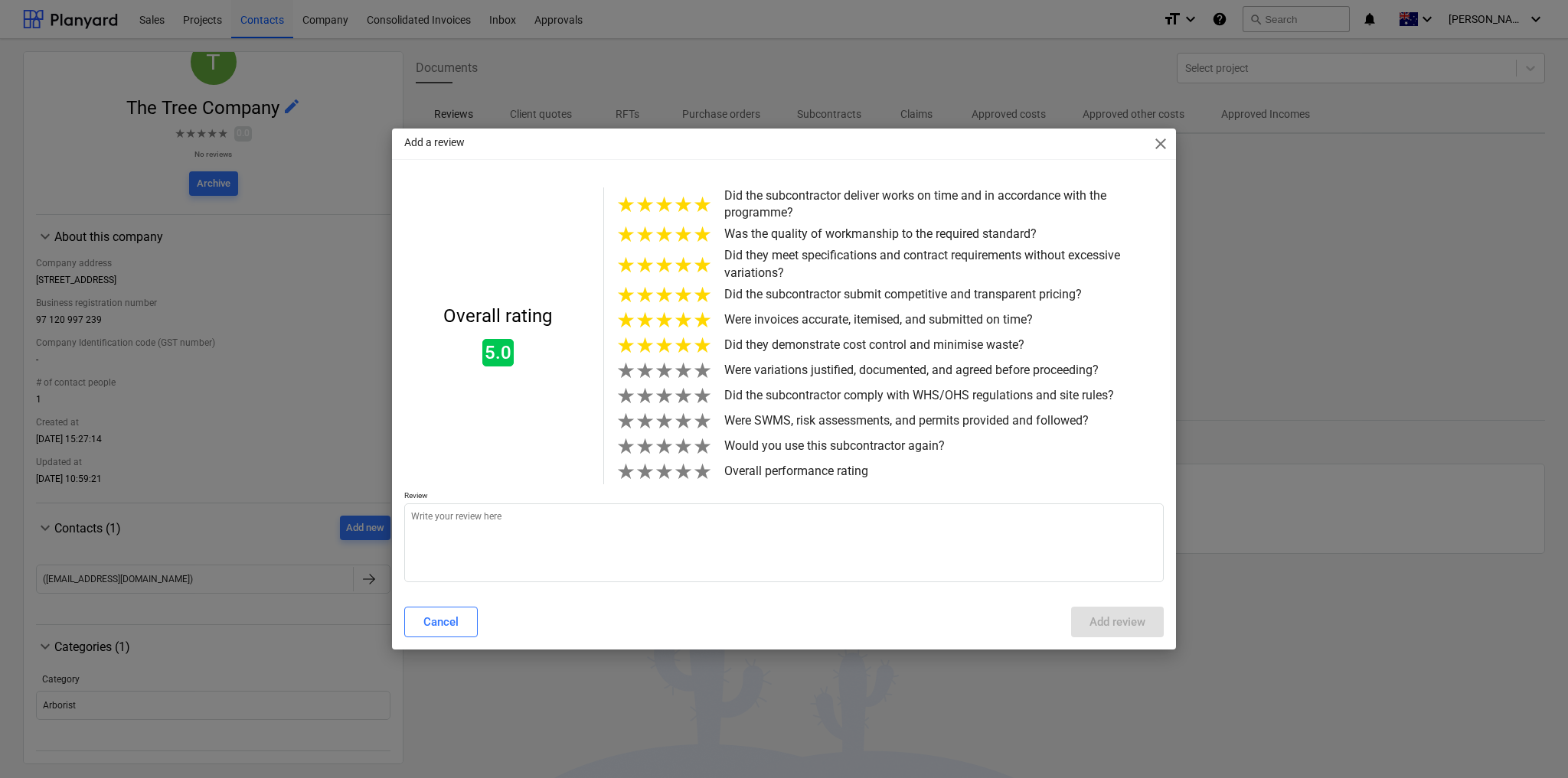
click at [705, 351] on span "★" at bounding box center [701, 345] width 19 height 25
click at [701, 376] on span "★" at bounding box center [701, 370] width 19 height 25
click at [702, 404] on span "★" at bounding box center [701, 396] width 19 height 25
click at [705, 434] on span "★" at bounding box center [701, 421] width 19 height 25
click at [701, 459] on span "★" at bounding box center [701, 446] width 19 height 25
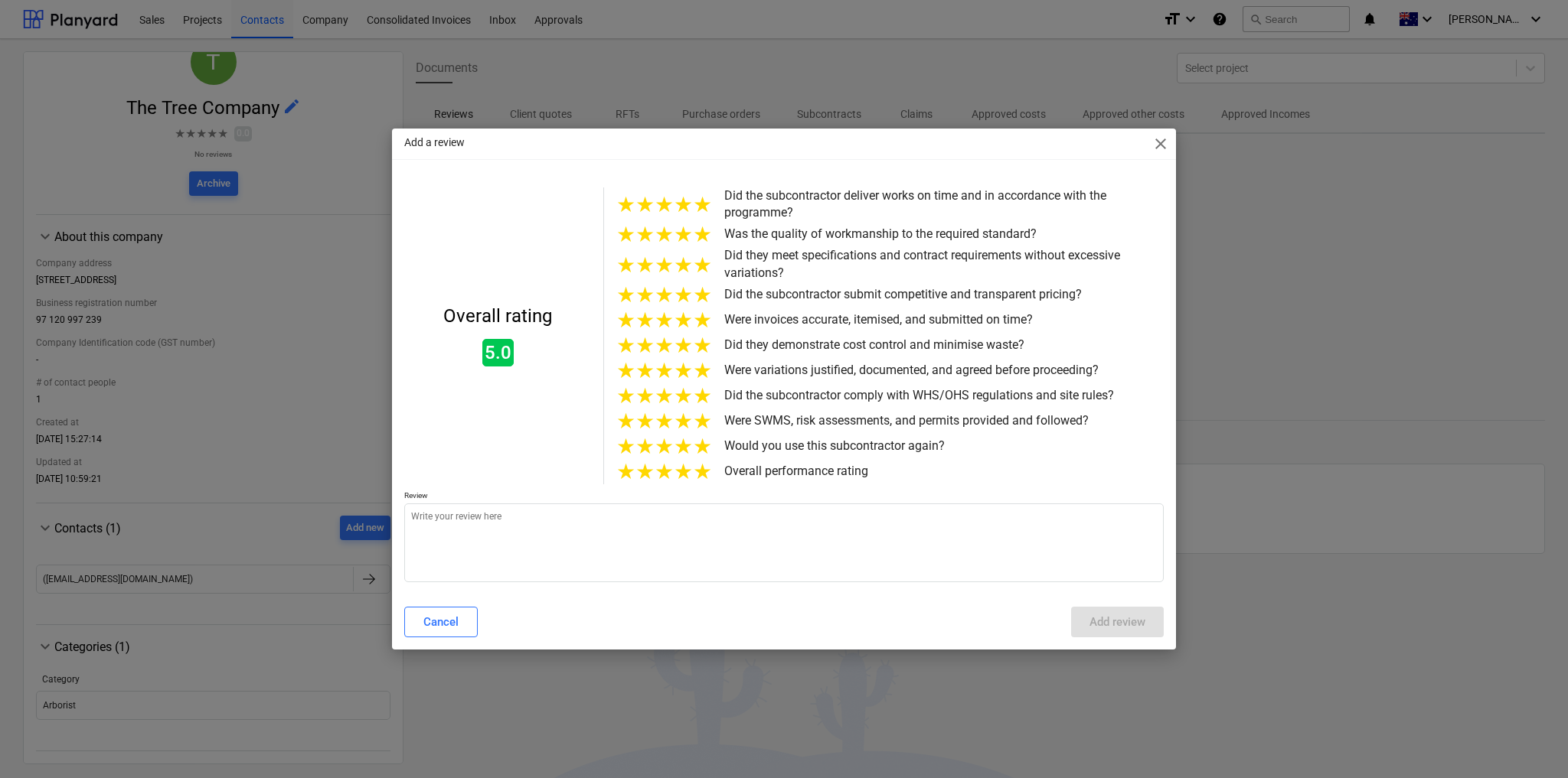
click at [704, 485] on span "★" at bounding box center [701, 472] width 19 height 25
click at [494, 529] on textarea at bounding box center [783, 543] width 759 height 78
type textarea "x"
type textarea "d"
type textarea "x"
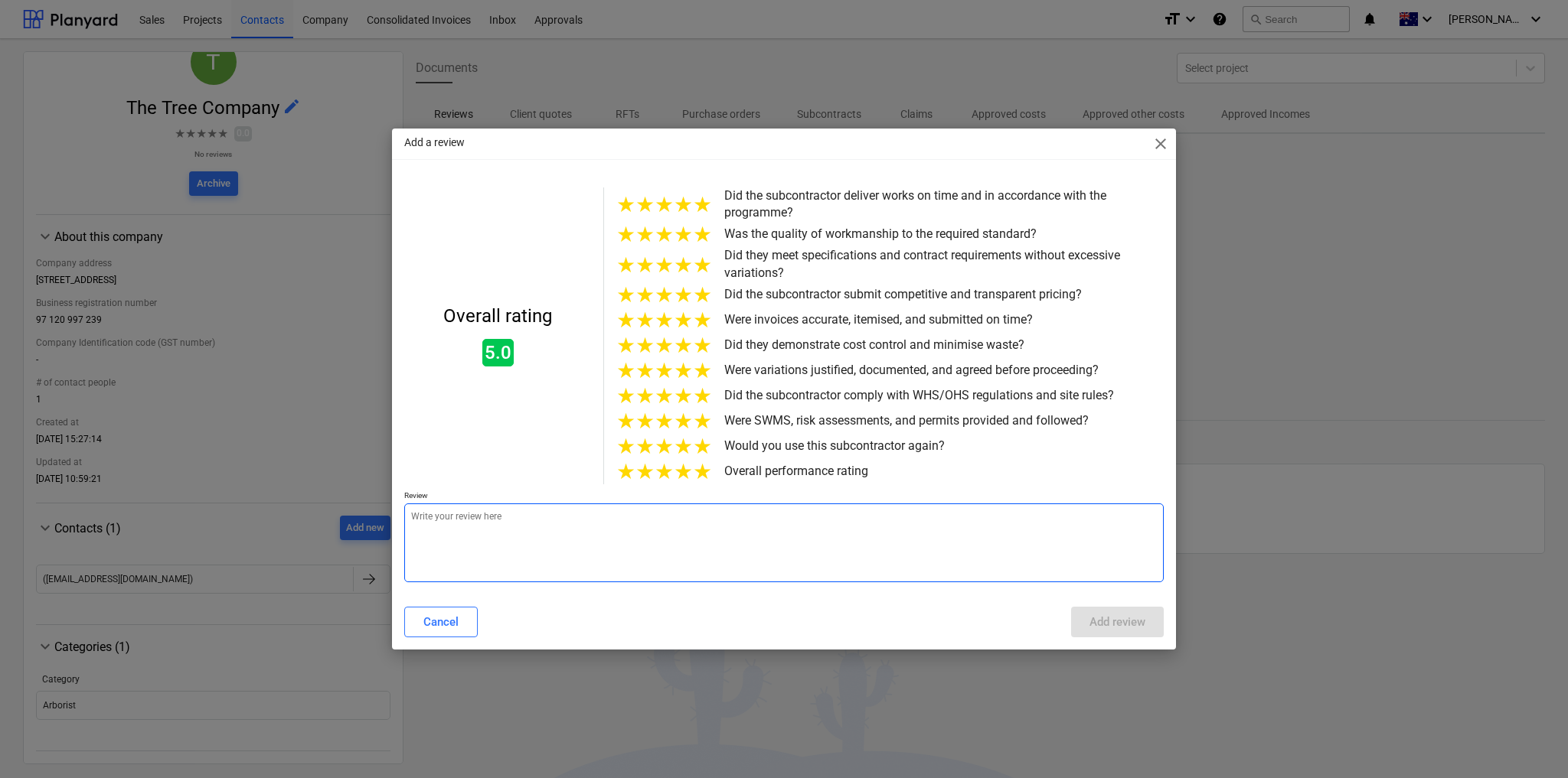
type textarea "x"
type textarea "P"
type textarea "x"
type textarea "Pr"
type textarea "x"
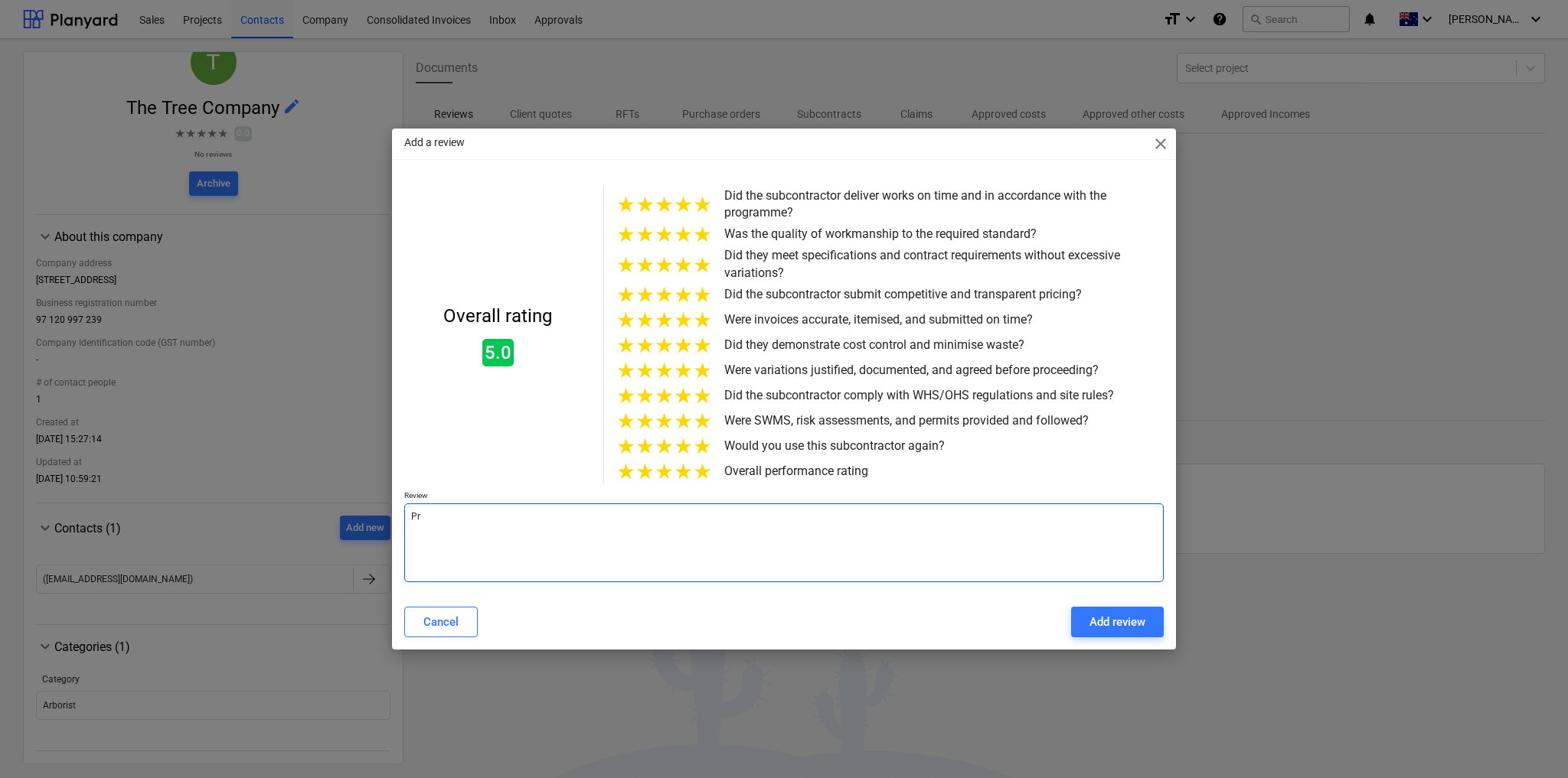
type textarea "Pro"
type textarea "x"
type textarea "Prof"
type textarea "x"
type textarea "Profe"
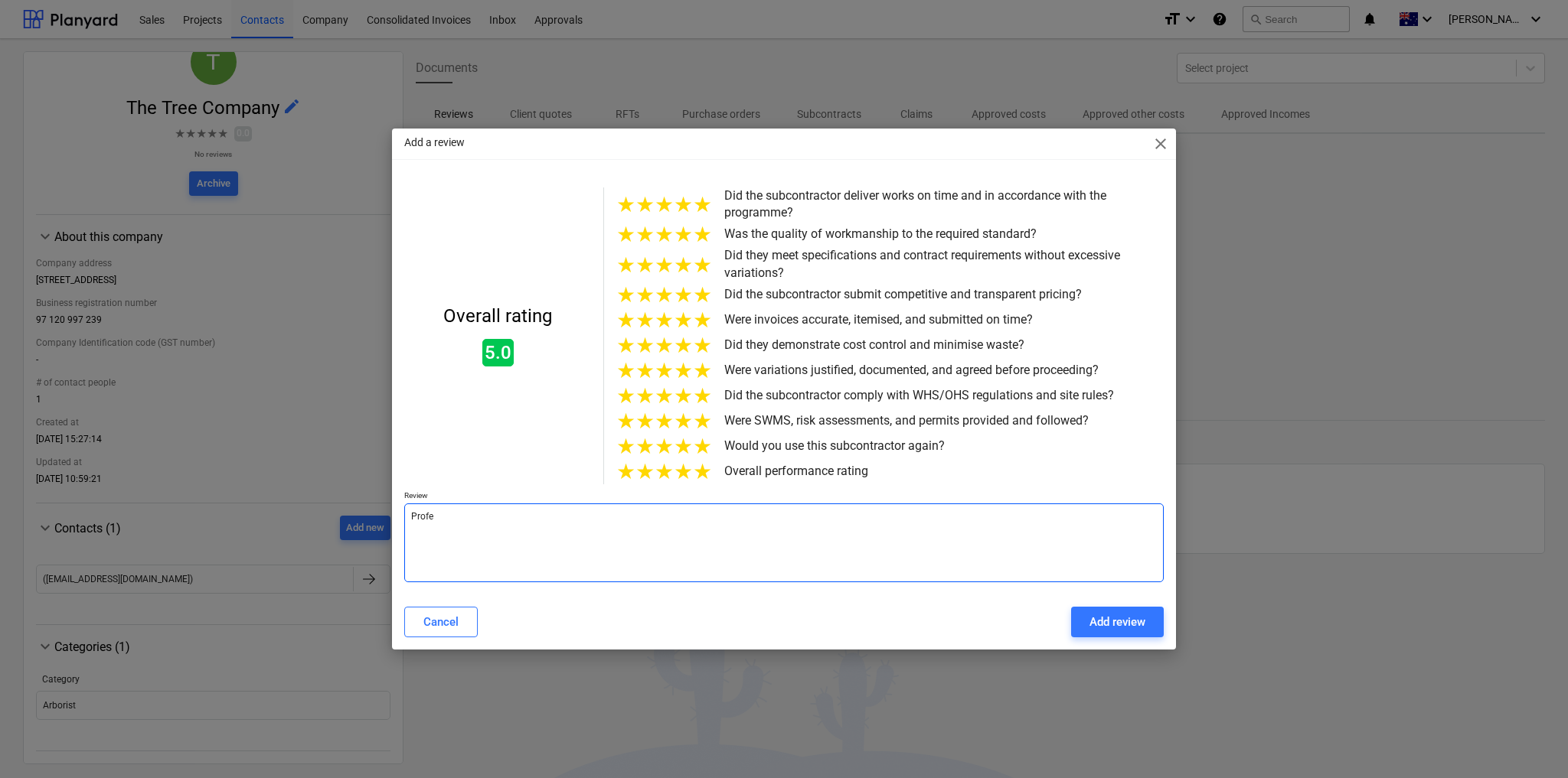
type textarea "x"
type textarea "Profes"
type textarea "x"
type textarea "Profess"
type textarea "x"
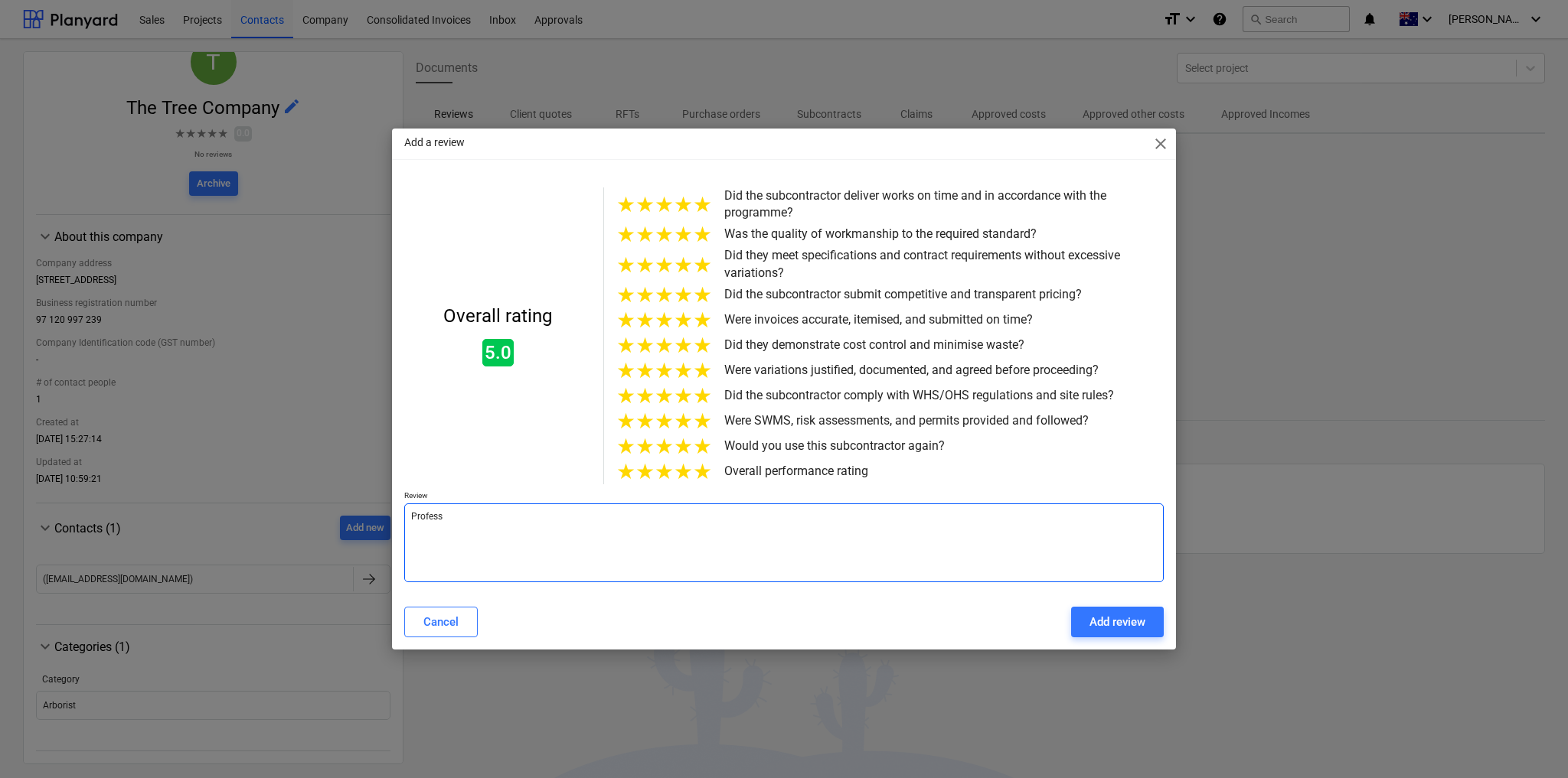
type textarea "Professi"
type textarea "x"
type textarea "Professio"
type textarea "x"
type textarea "Profession"
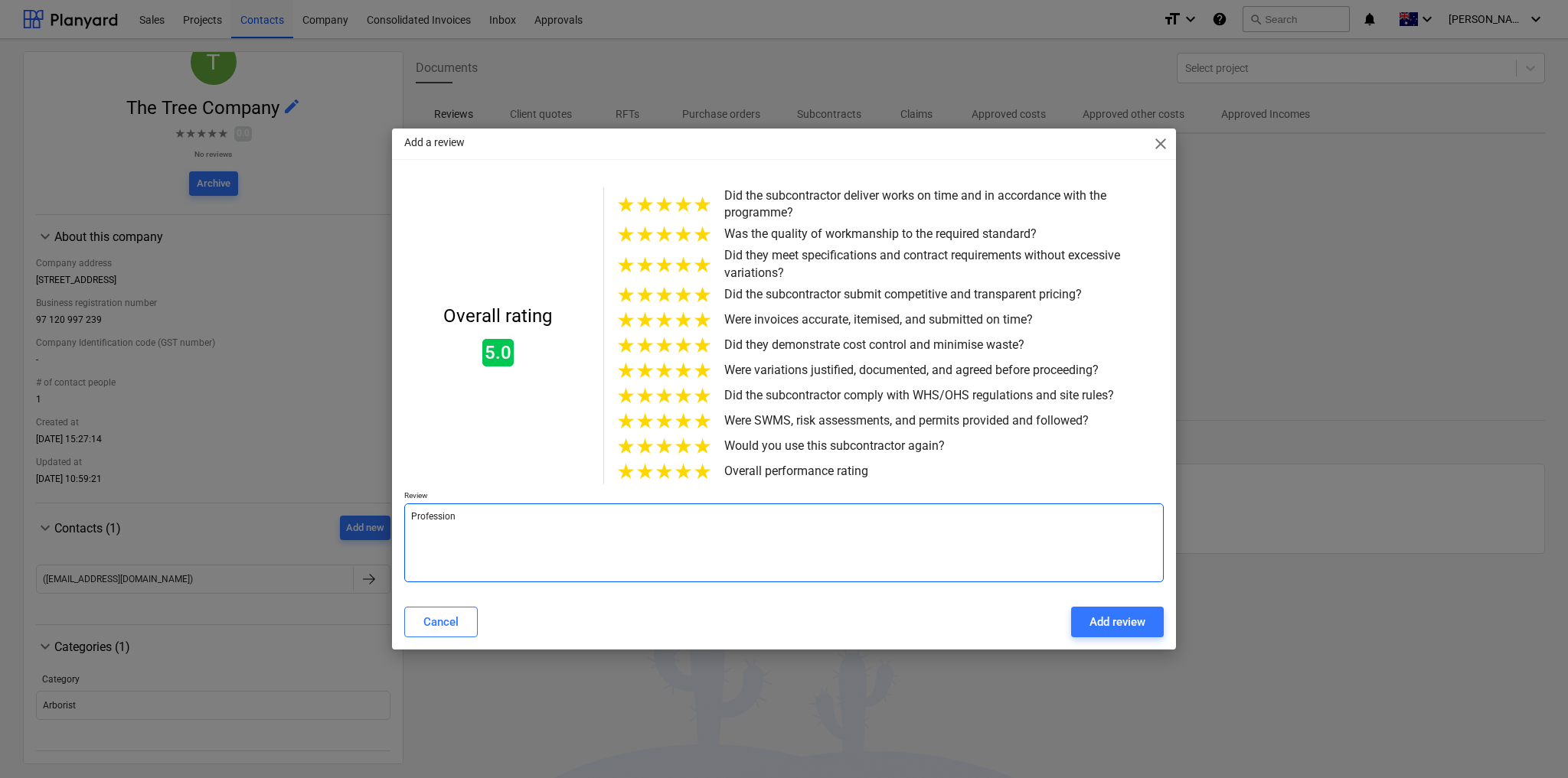
type textarea "x"
type textarea "Professiona"
type textarea "x"
type textarea "Professional"
type textarea "x"
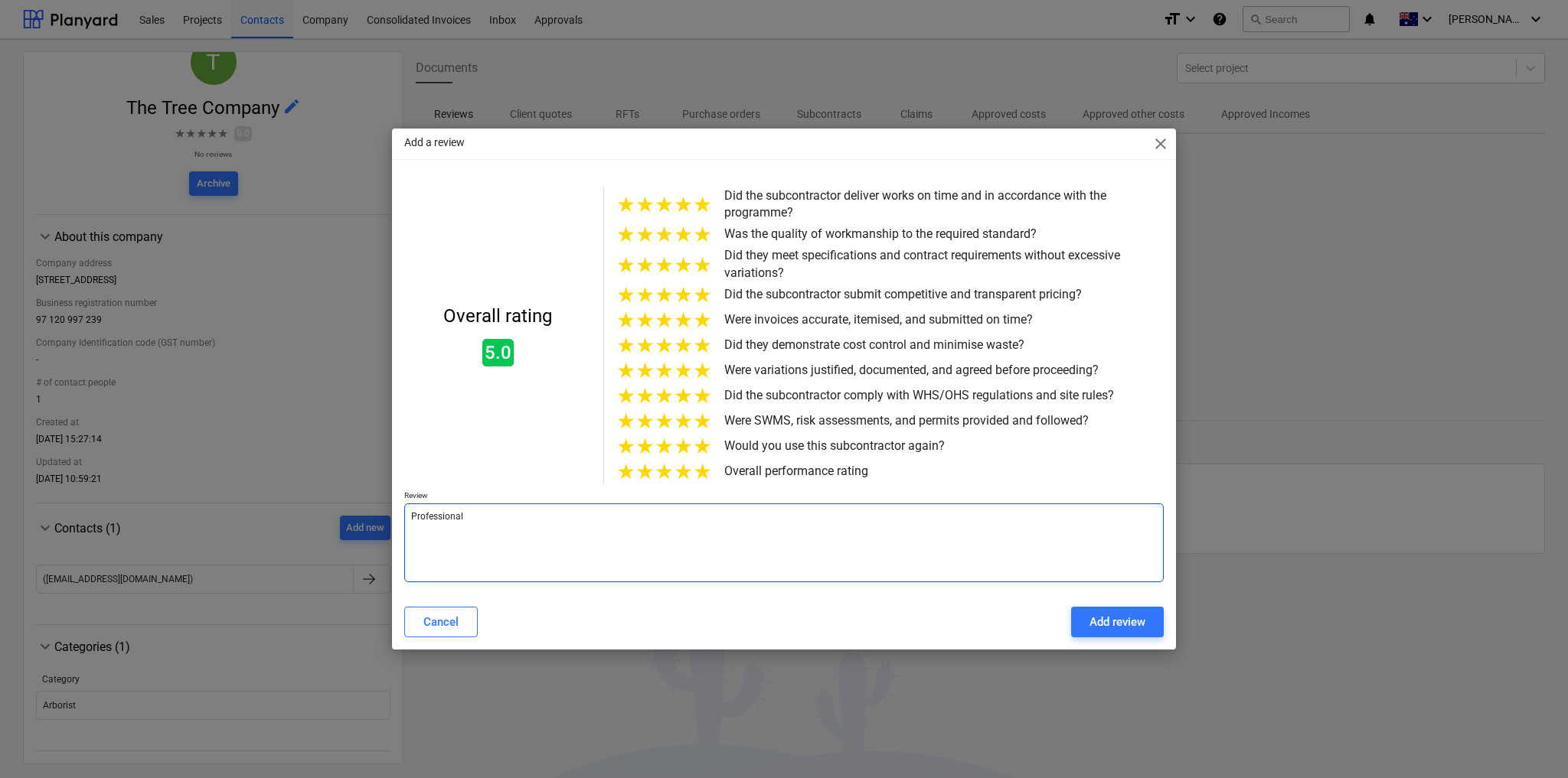
type textarea "Professional"
type textarea "x"
type textarea "Professional"
type textarea "x"
type textarea "Professiona"
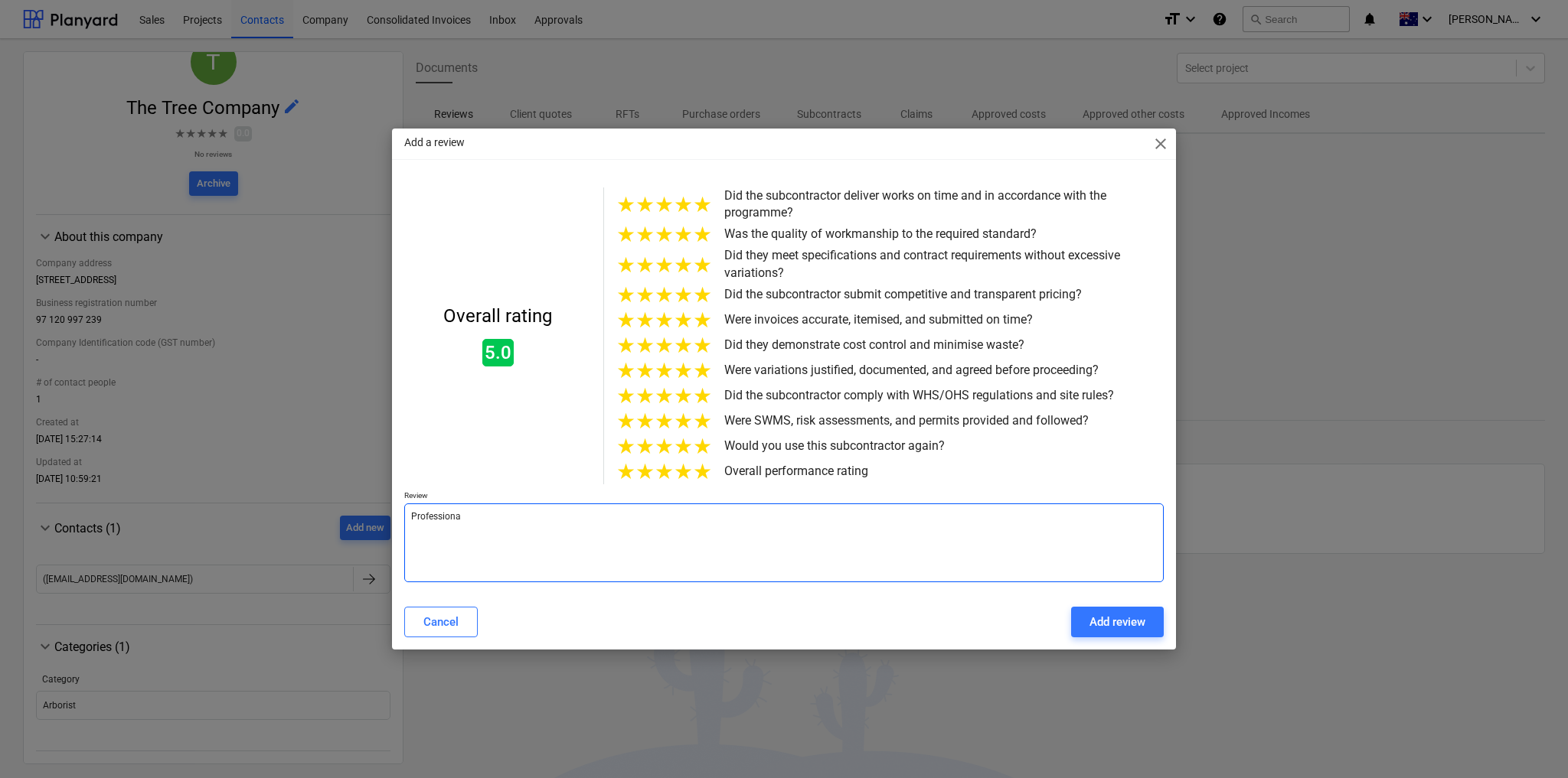
type textarea "x"
type textarea "Profession"
type textarea "x"
type textarea "Professio"
type textarea "x"
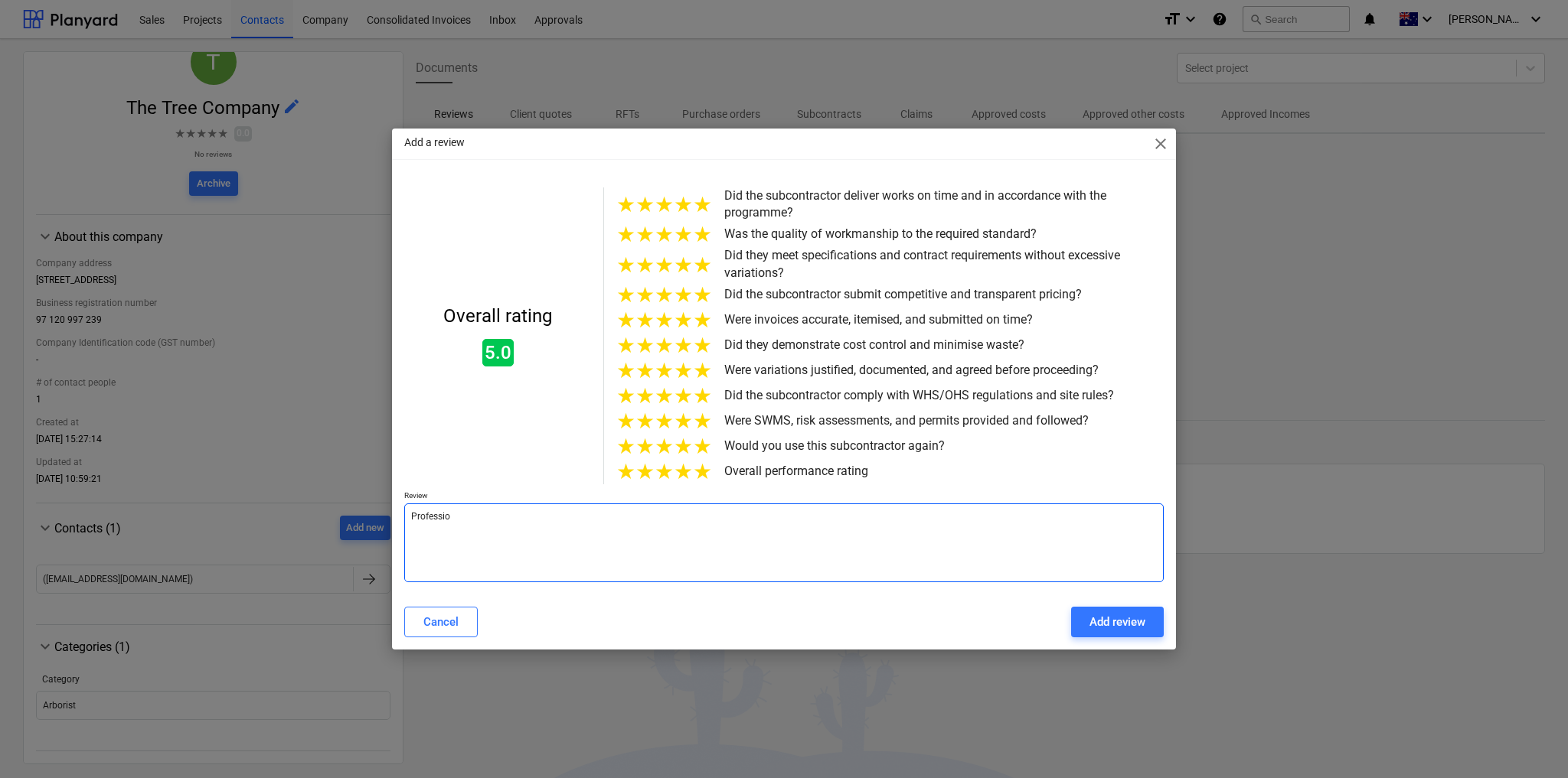
type textarea "Professi"
type textarea "x"
type textarea "Profess"
type textarea "x"
type textarea "Profes"
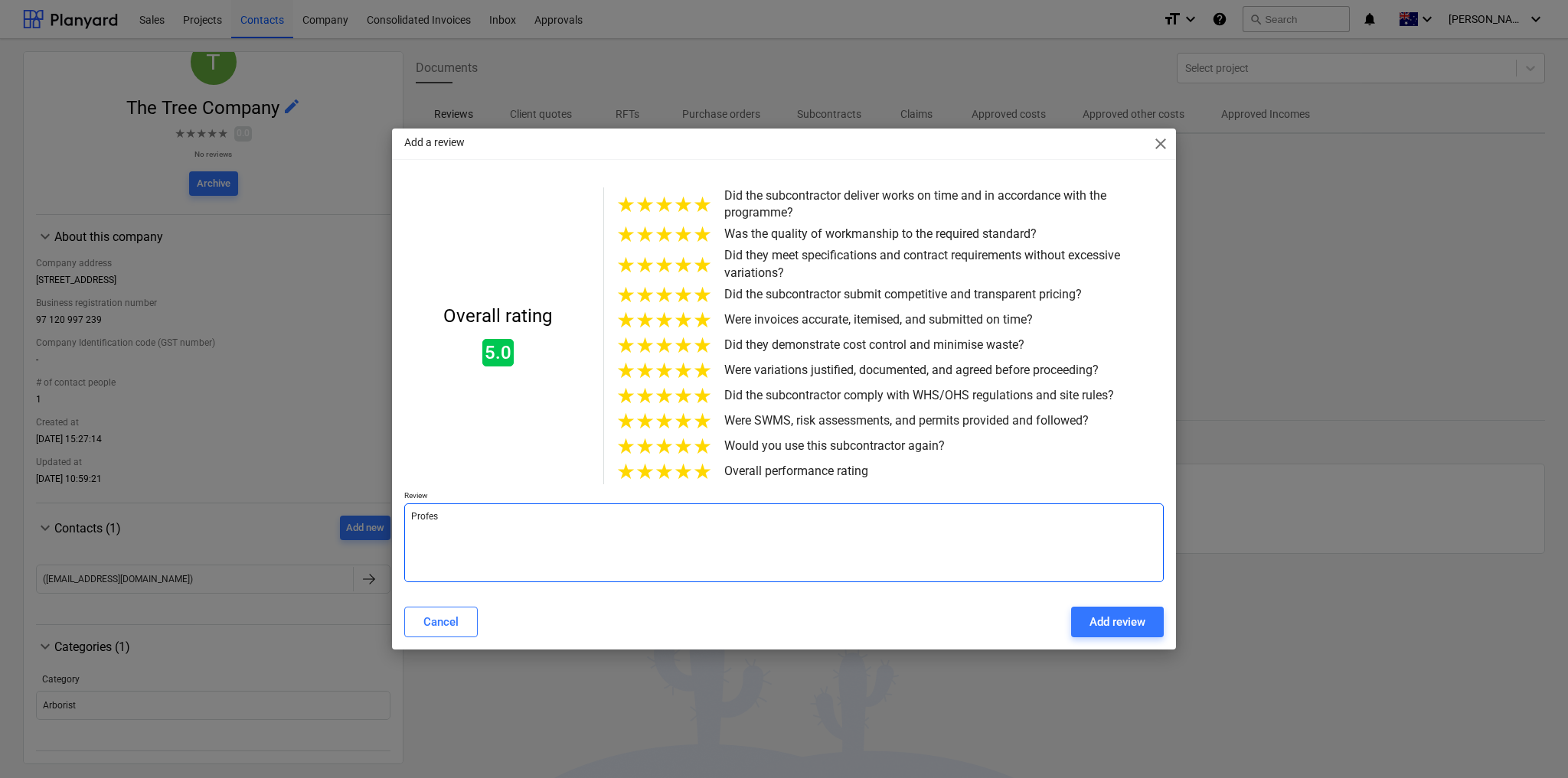
type textarea "x"
type textarea "Profe"
type textarea "x"
type textarea "Prof"
type textarea "x"
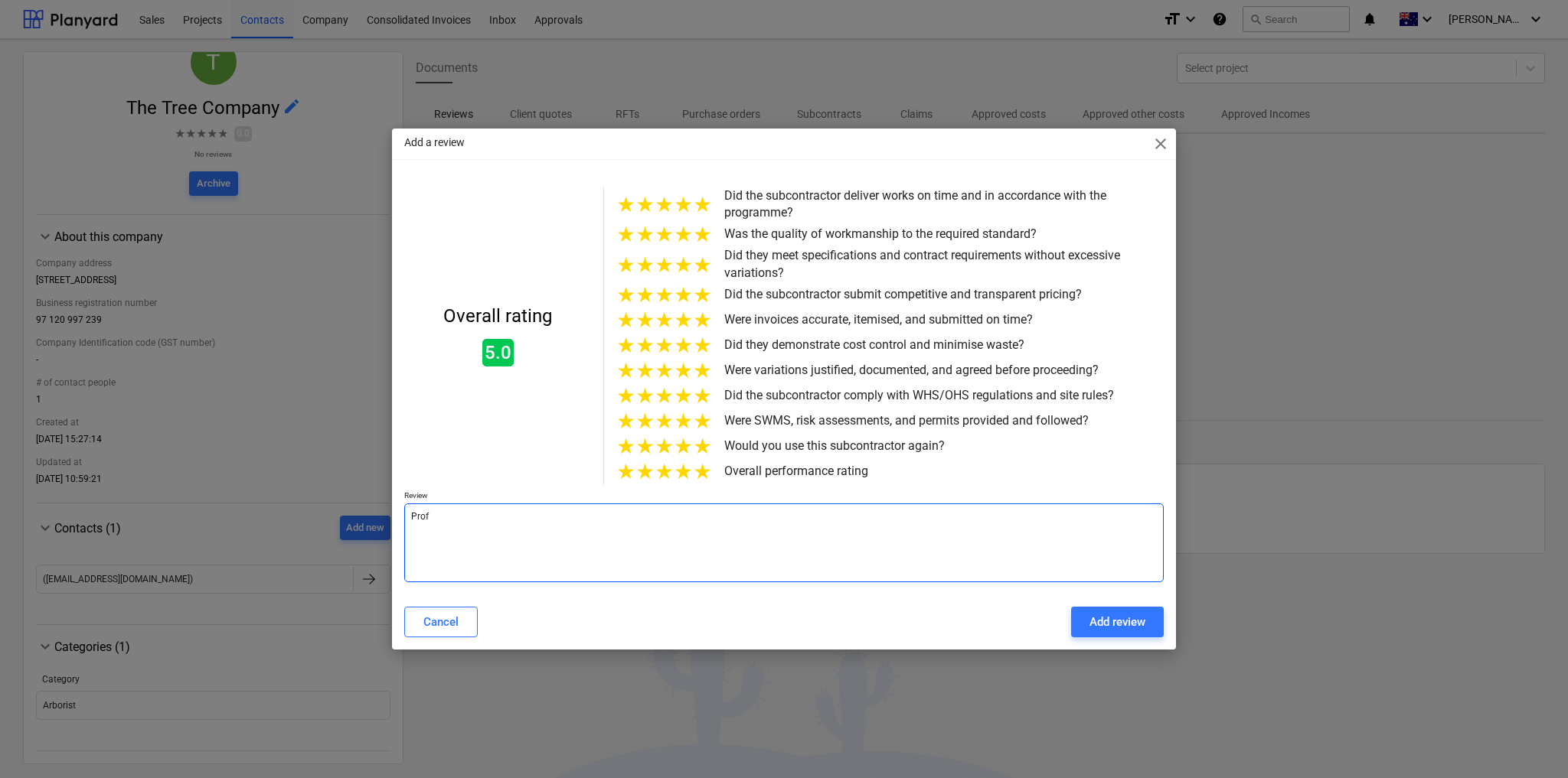
type textarea "Pro"
type textarea "x"
type textarea "Pr"
type textarea "x"
type textarea "Pre"
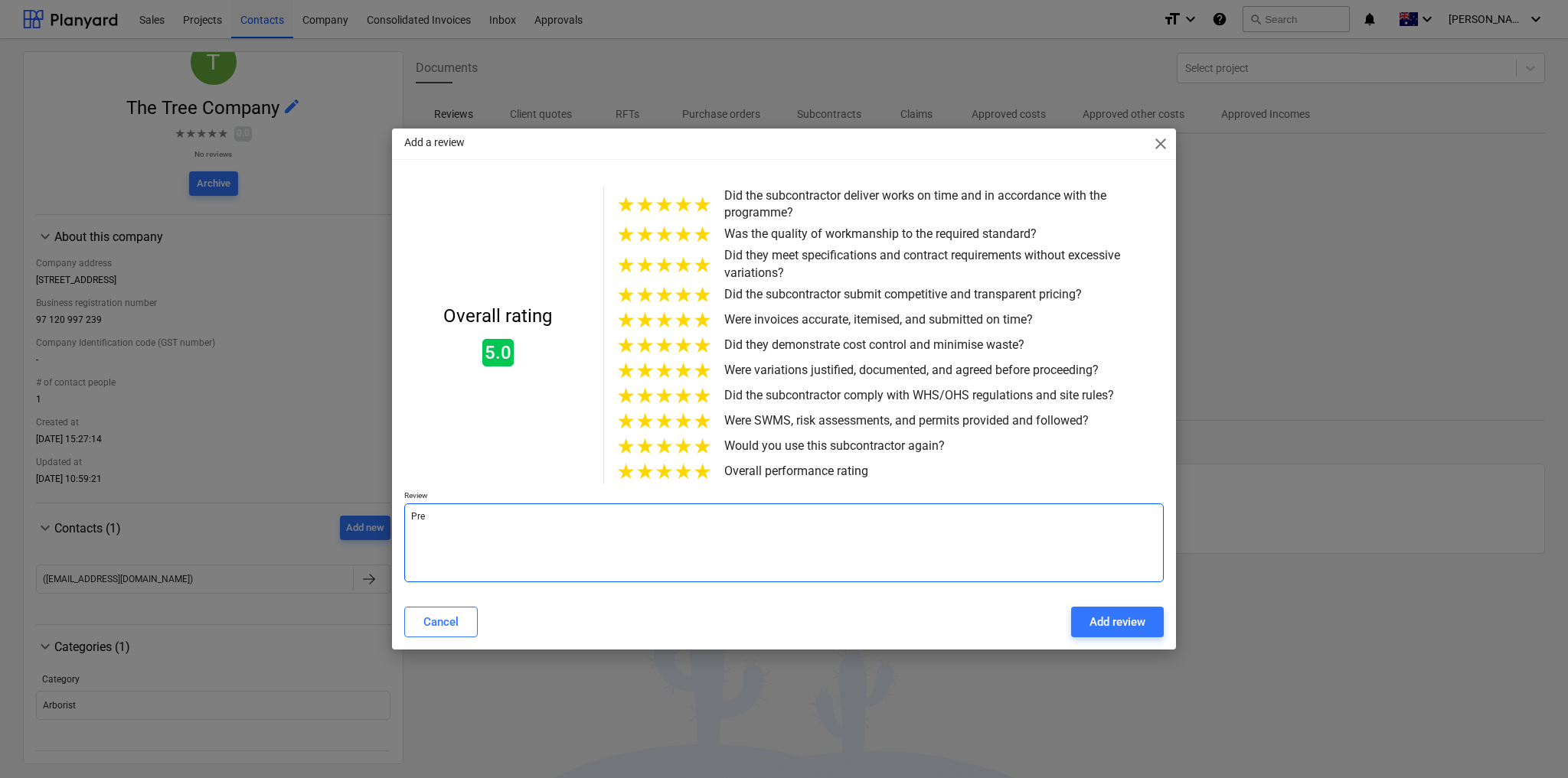
type textarea "x"
type textarea "Pref"
type textarea "x"
type textarea "Prefe"
type textarea "x"
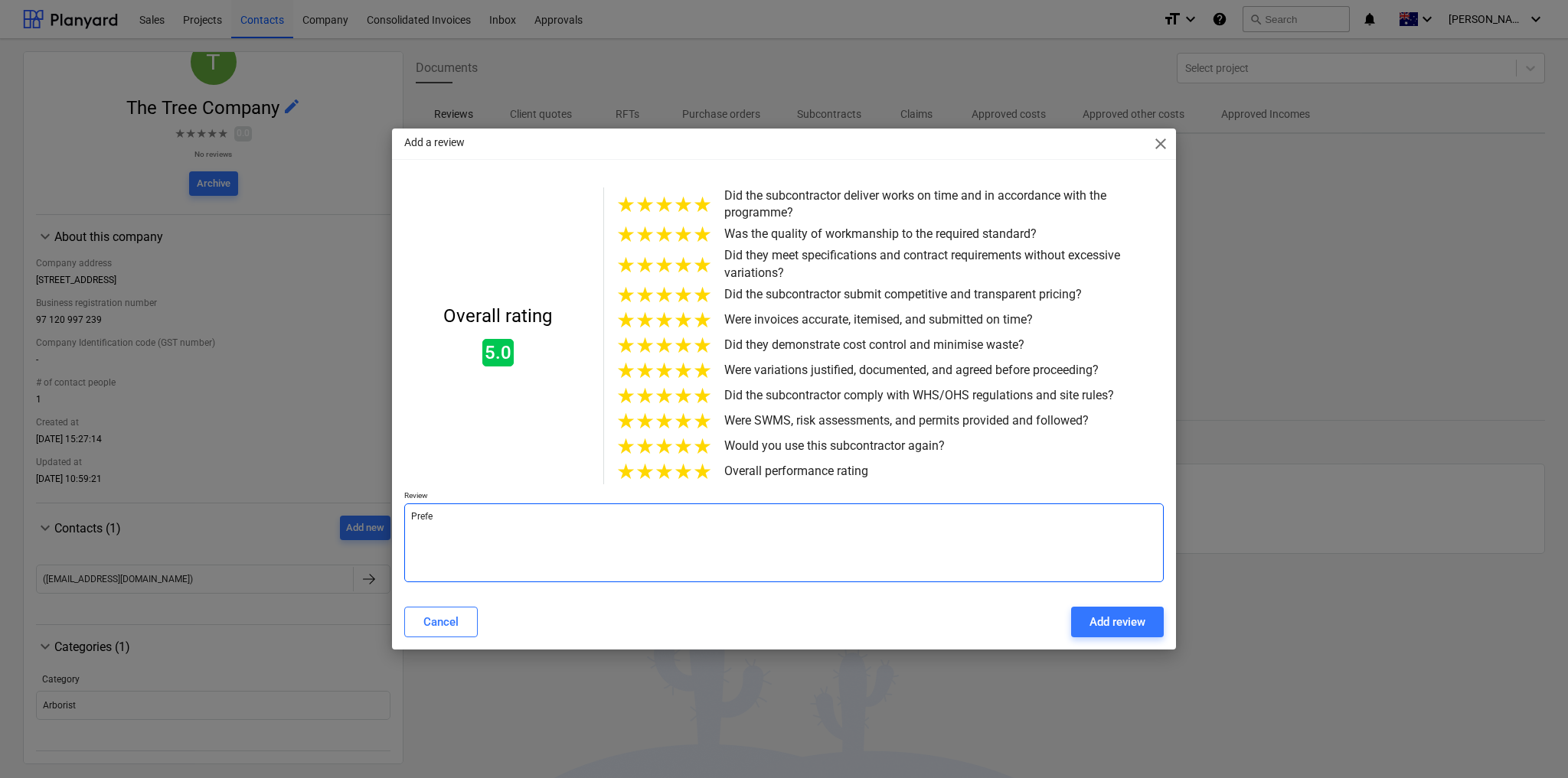
type textarea "Prefer"
type textarea "x"
type textarea "Preferr"
type textarea "x"
type textarea "Preferre"
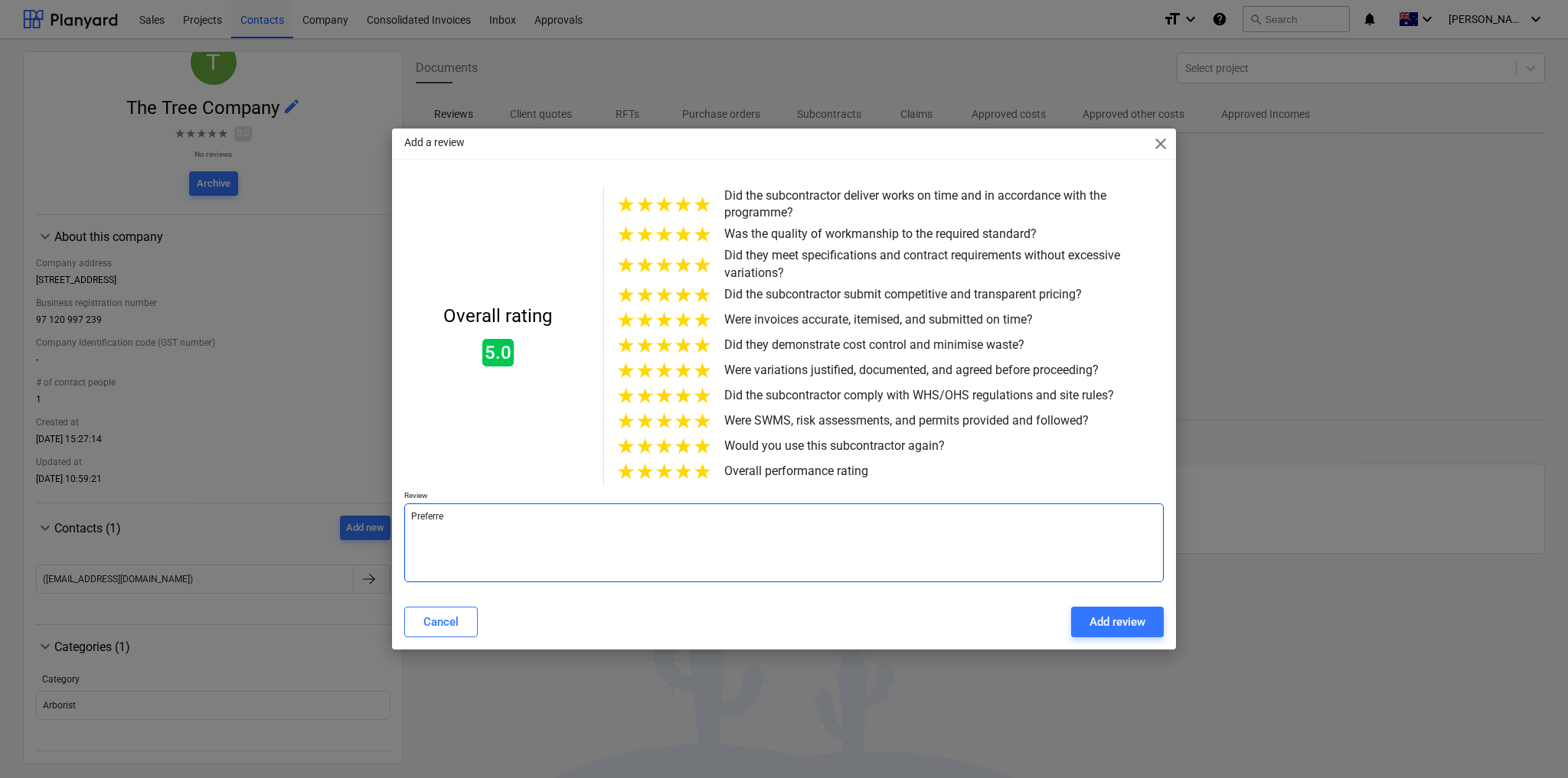
type textarea "x"
type textarea "Preferred"
type textarea "x"
type textarea "Preferred"
type textarea "x"
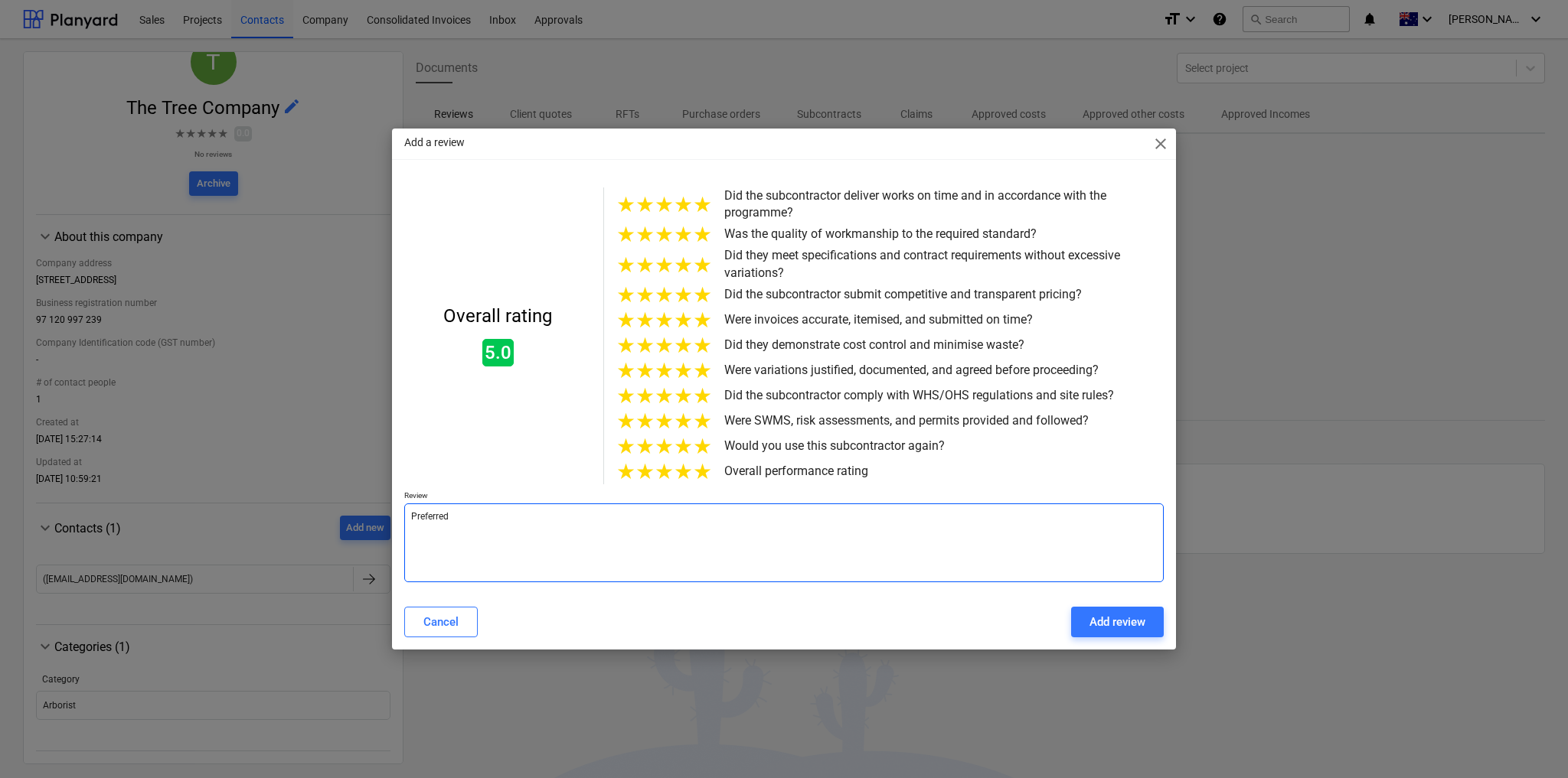
type textarea "Preferred S"
type textarea "x"
type textarea "Preferred Su"
type textarea "x"
type textarea "Preferred Sup"
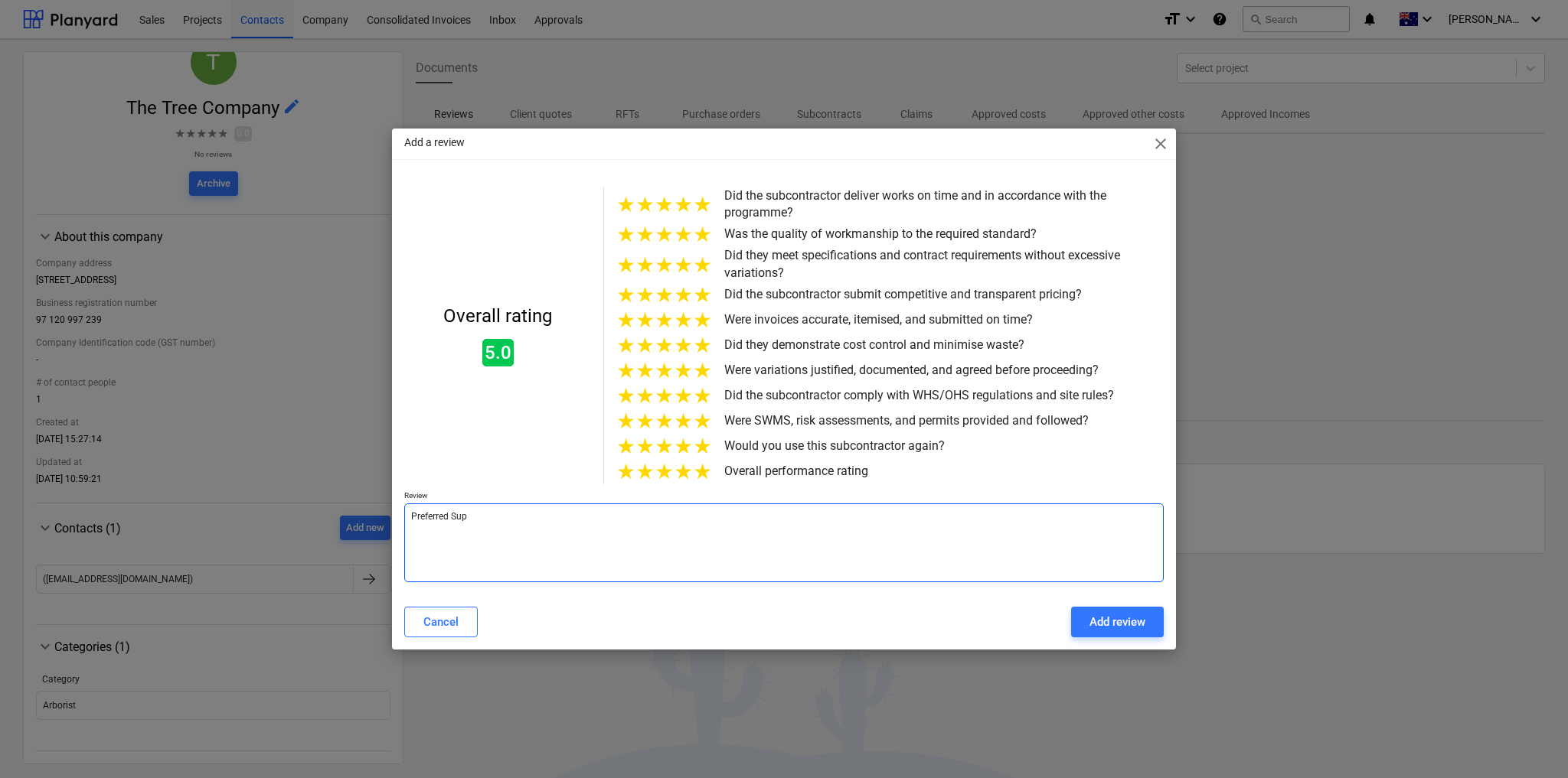
type textarea "x"
type textarea "Preferred Supp"
type textarea "x"
type textarea "Preferred Suppl"
type textarea "x"
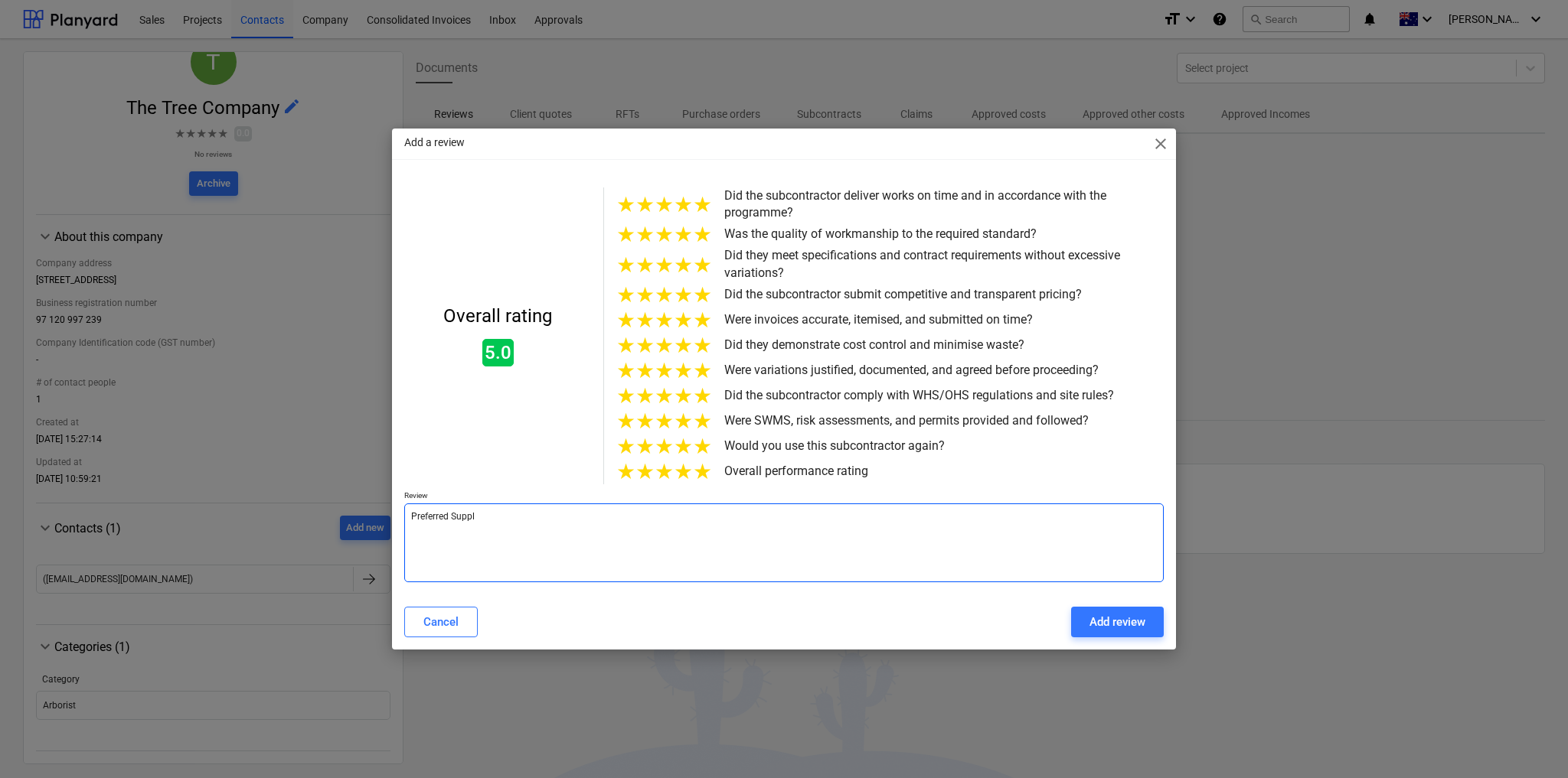
type textarea "Preferred Suppli"
type textarea "x"
type textarea "Preferred Supplie"
type textarea "x"
type textarea "Preferred Supplier"
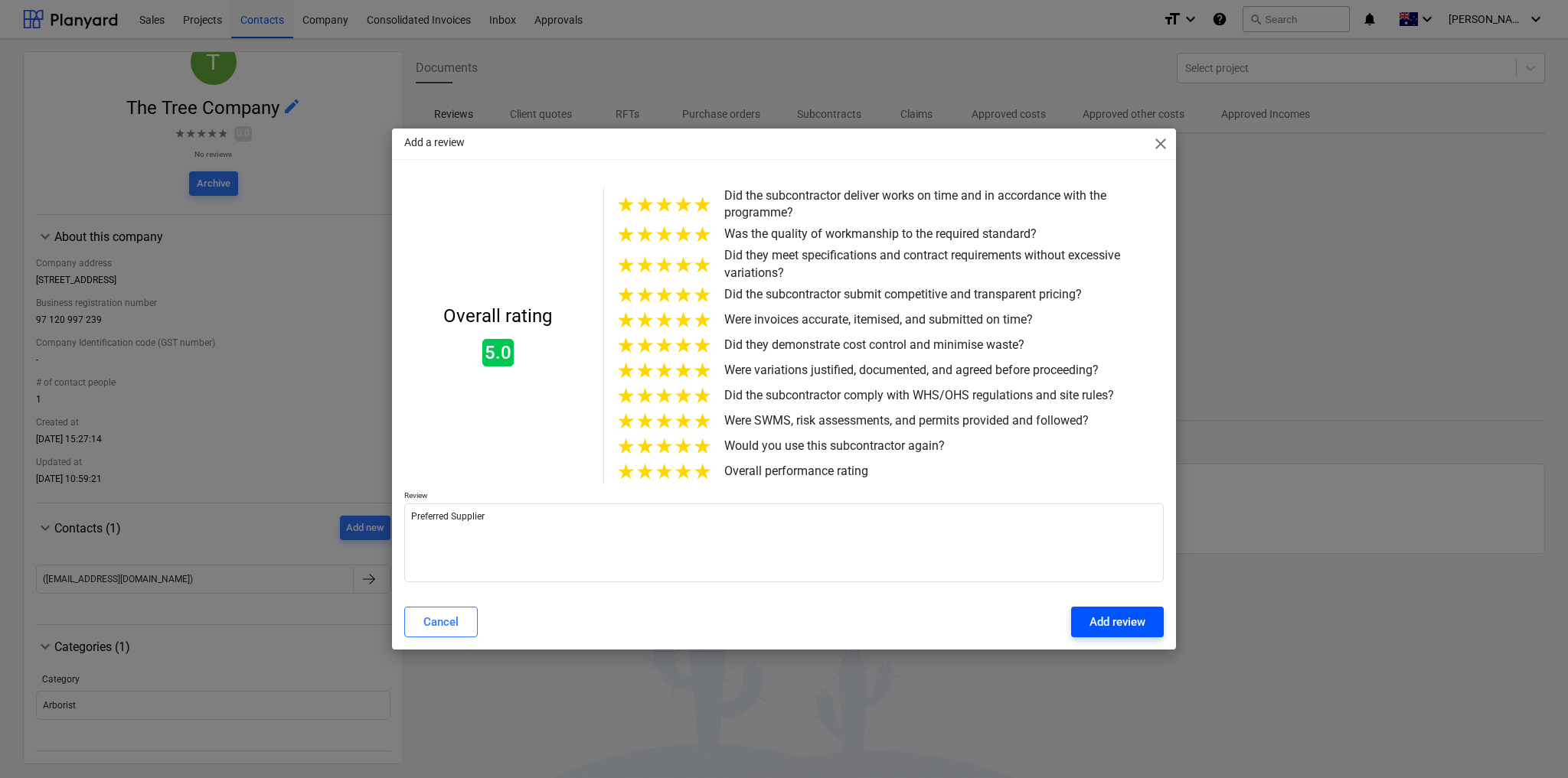
click at [1091, 633] on div "Add review" at bounding box center [1118, 622] width 56 height 20
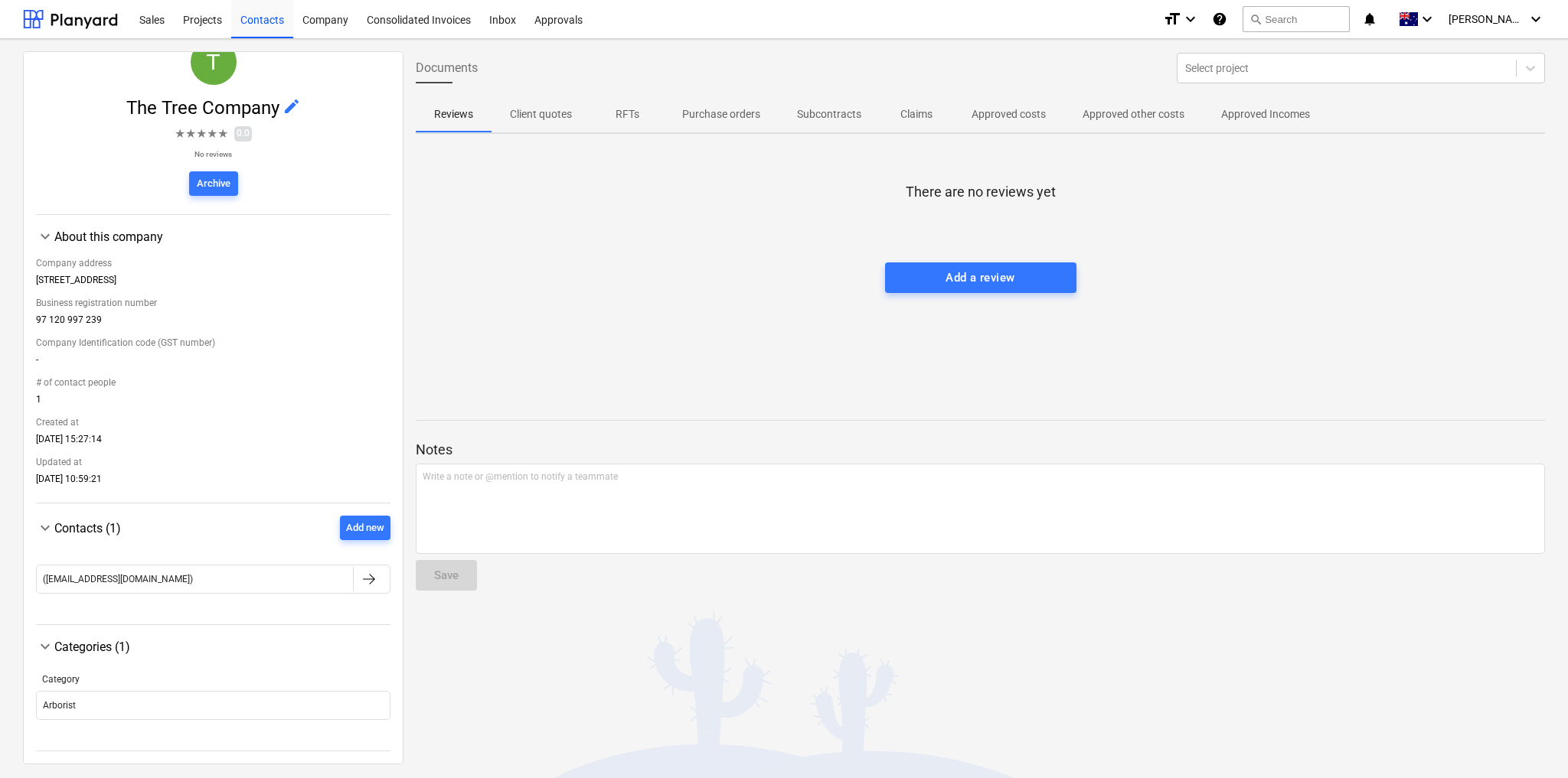
type textarea "x"
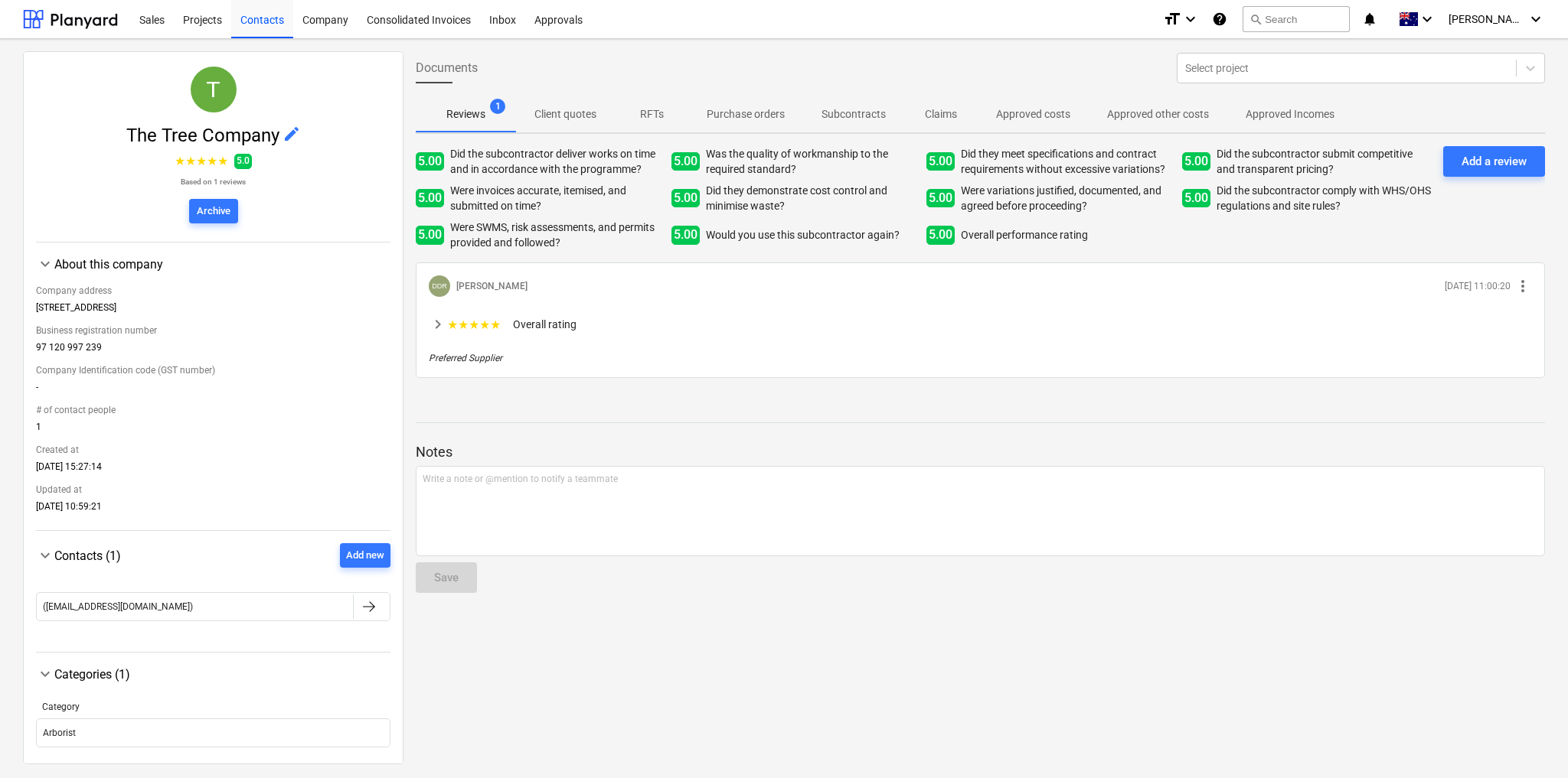
scroll to position [0, 0]
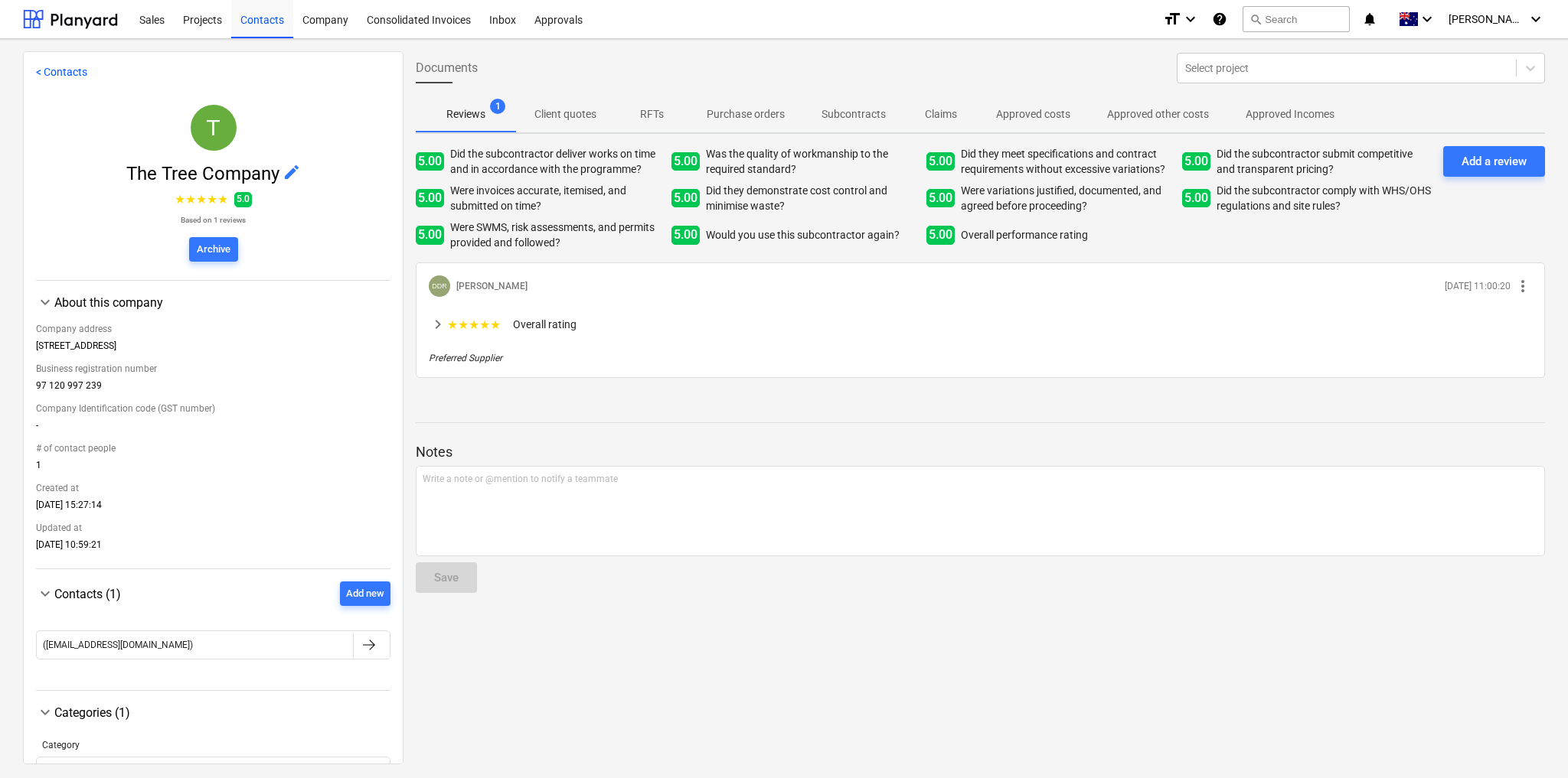
click at [73, 68] on link "< Contacts" at bounding box center [61, 72] width 52 height 12
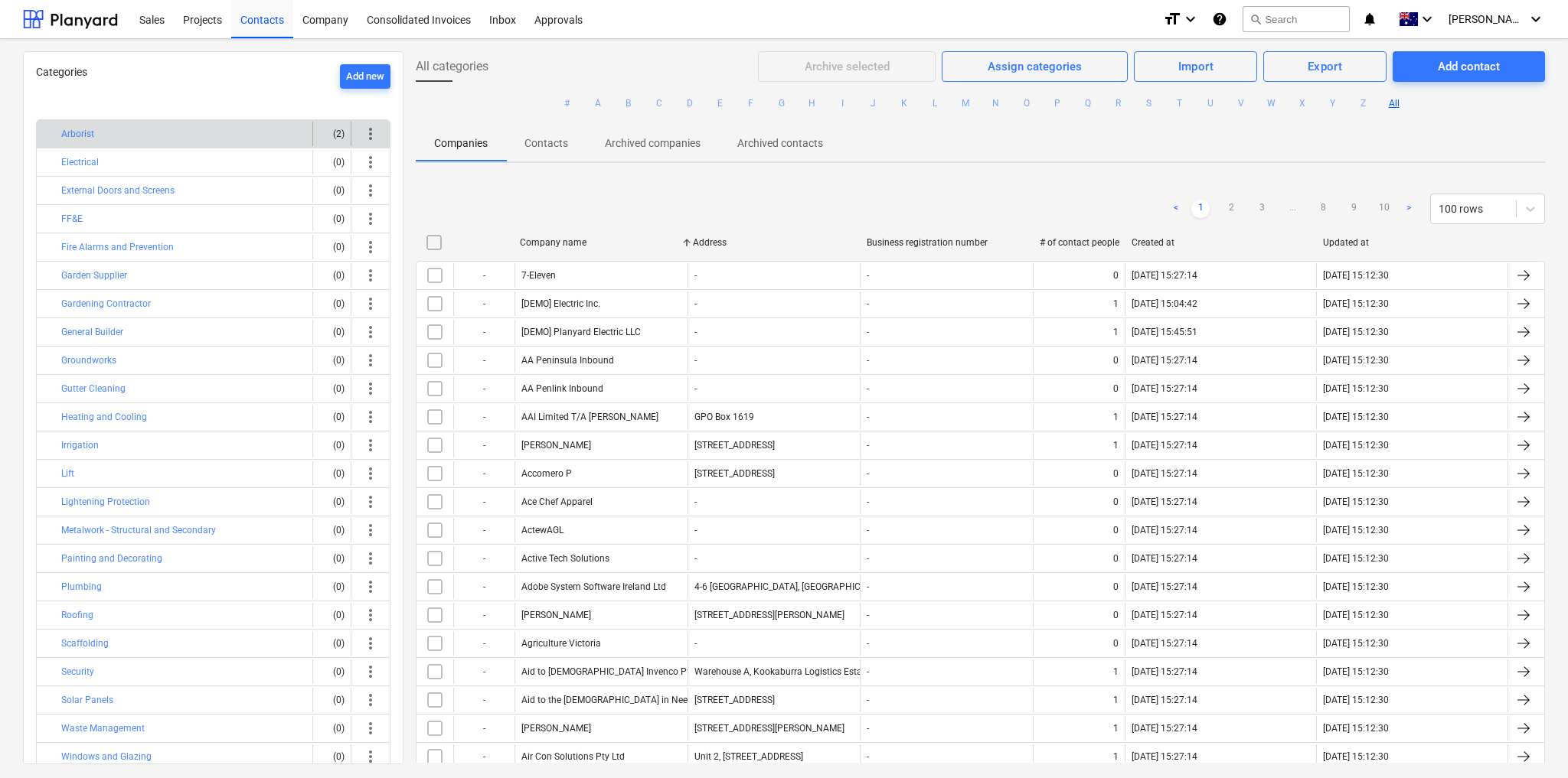
click at [329, 128] on div "(2)" at bounding box center [332, 134] width 25 height 25
click at [367, 133] on span "more_vert" at bounding box center [370, 134] width 18 height 18
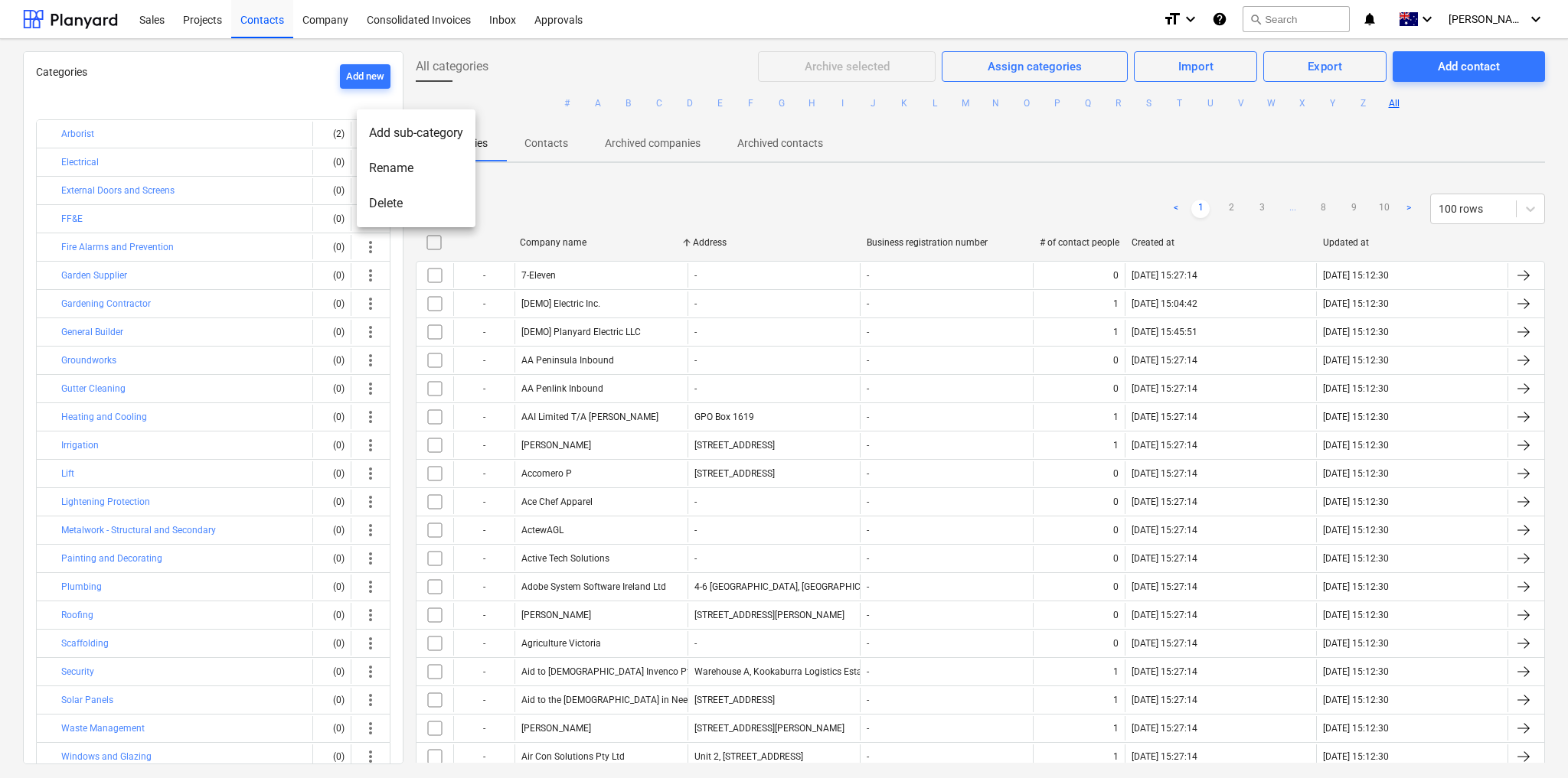
click at [242, 135] on div at bounding box center [784, 389] width 1568 height 778
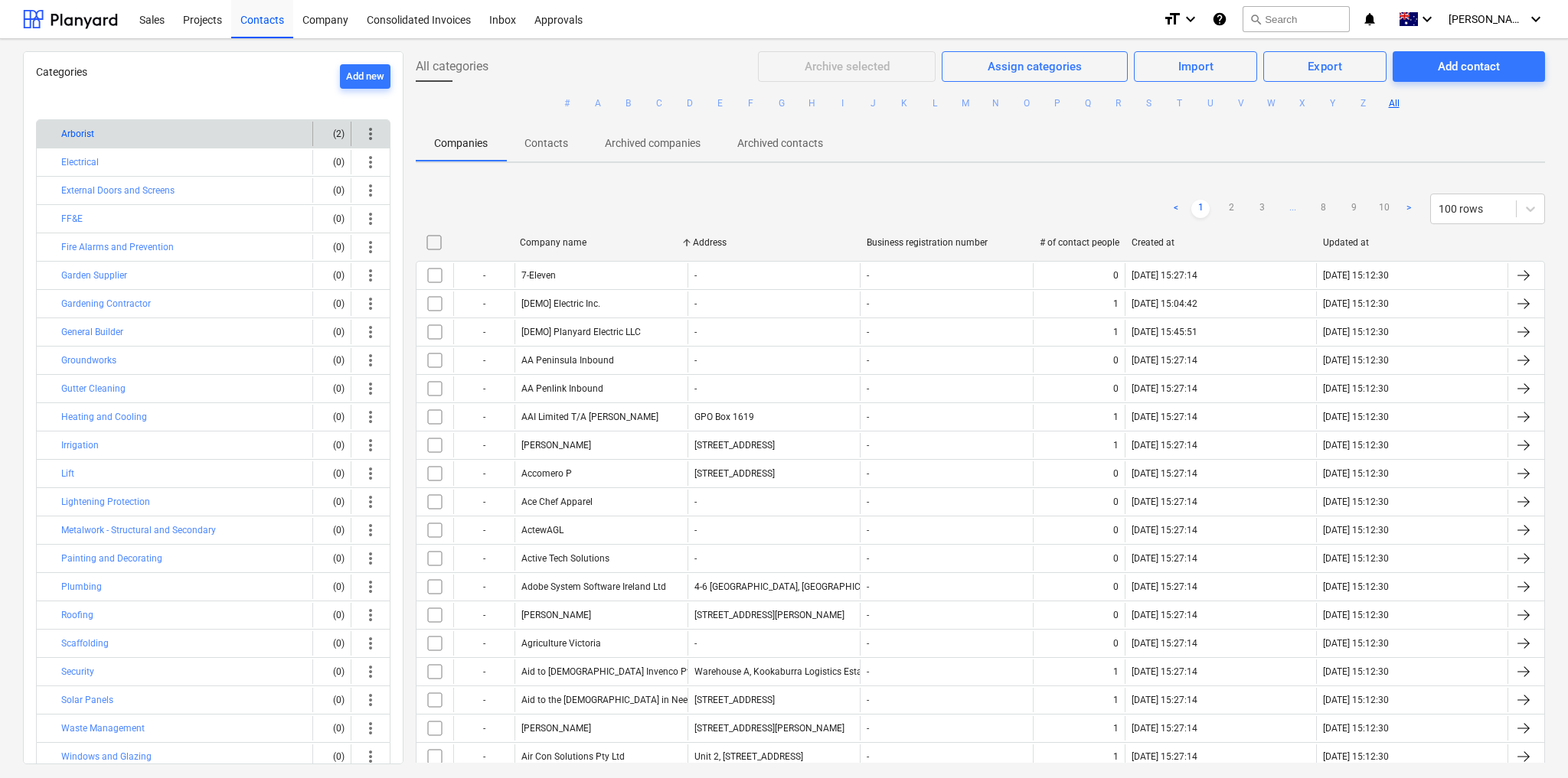
click at [83, 128] on button "Arborist" at bounding box center [78, 134] width 33 height 18
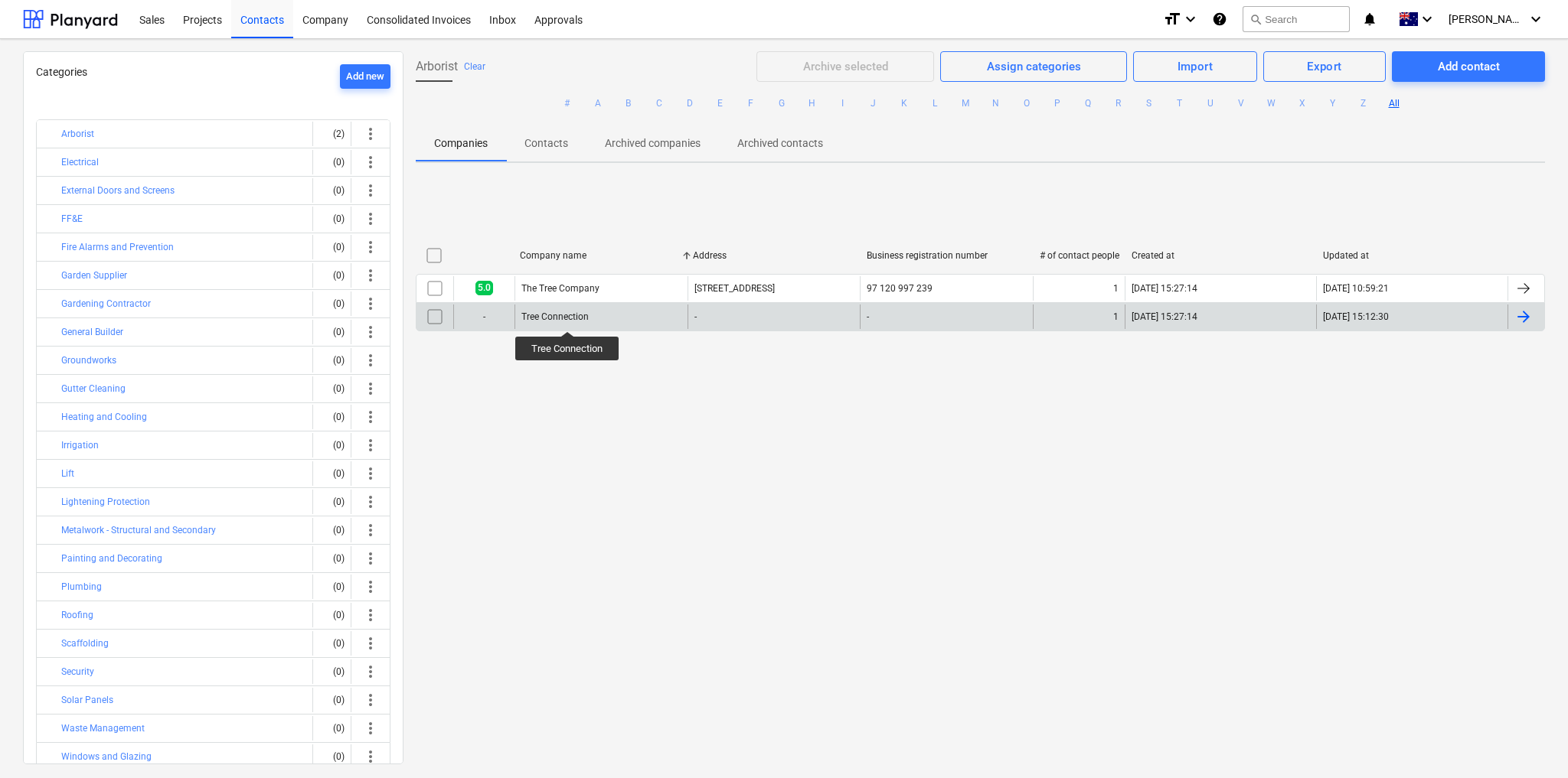
click at [567, 318] on div "Tree Connection" at bounding box center [555, 316] width 67 height 11
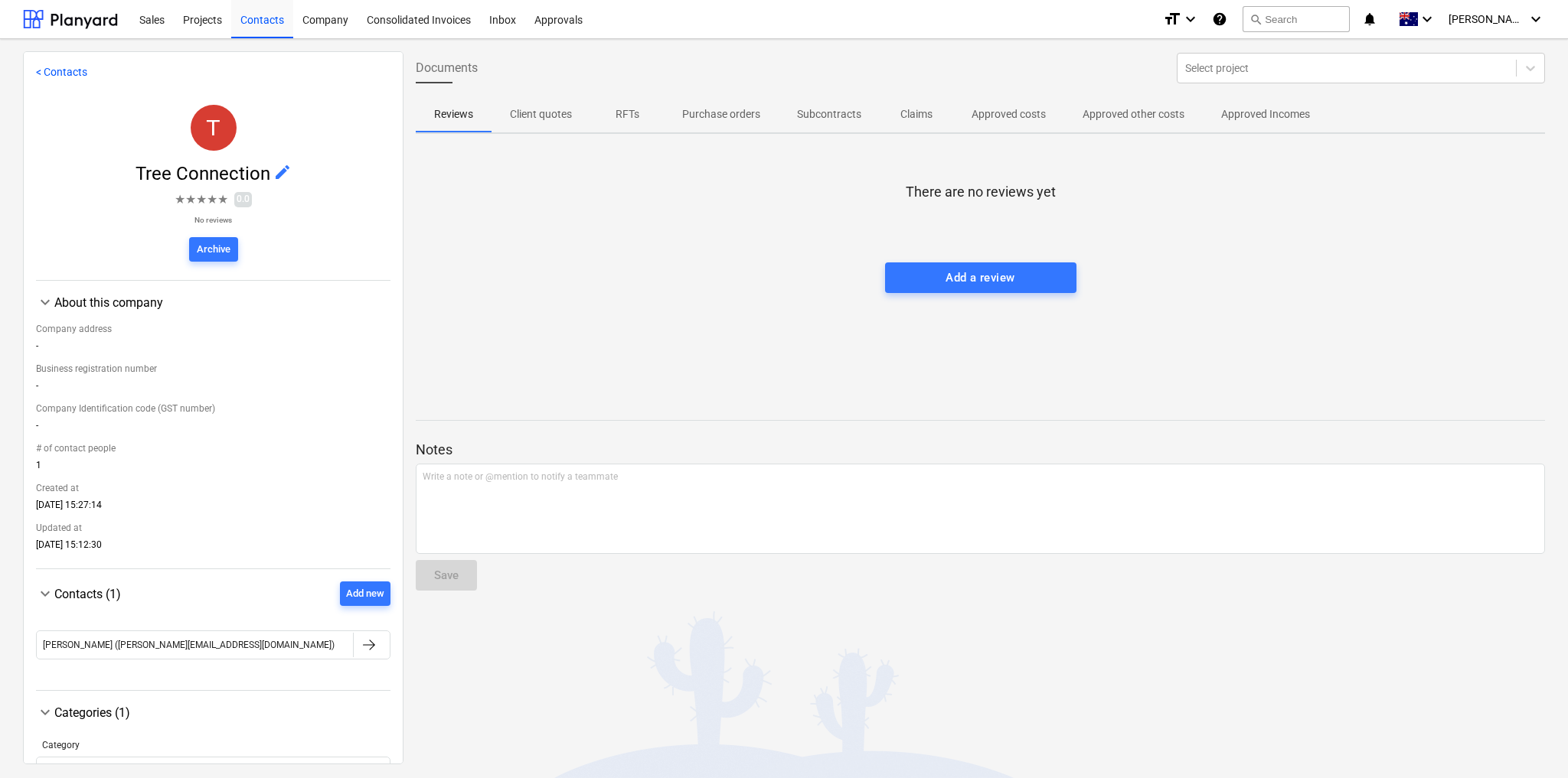
click at [275, 172] on span "edit" at bounding box center [282, 172] width 18 height 18
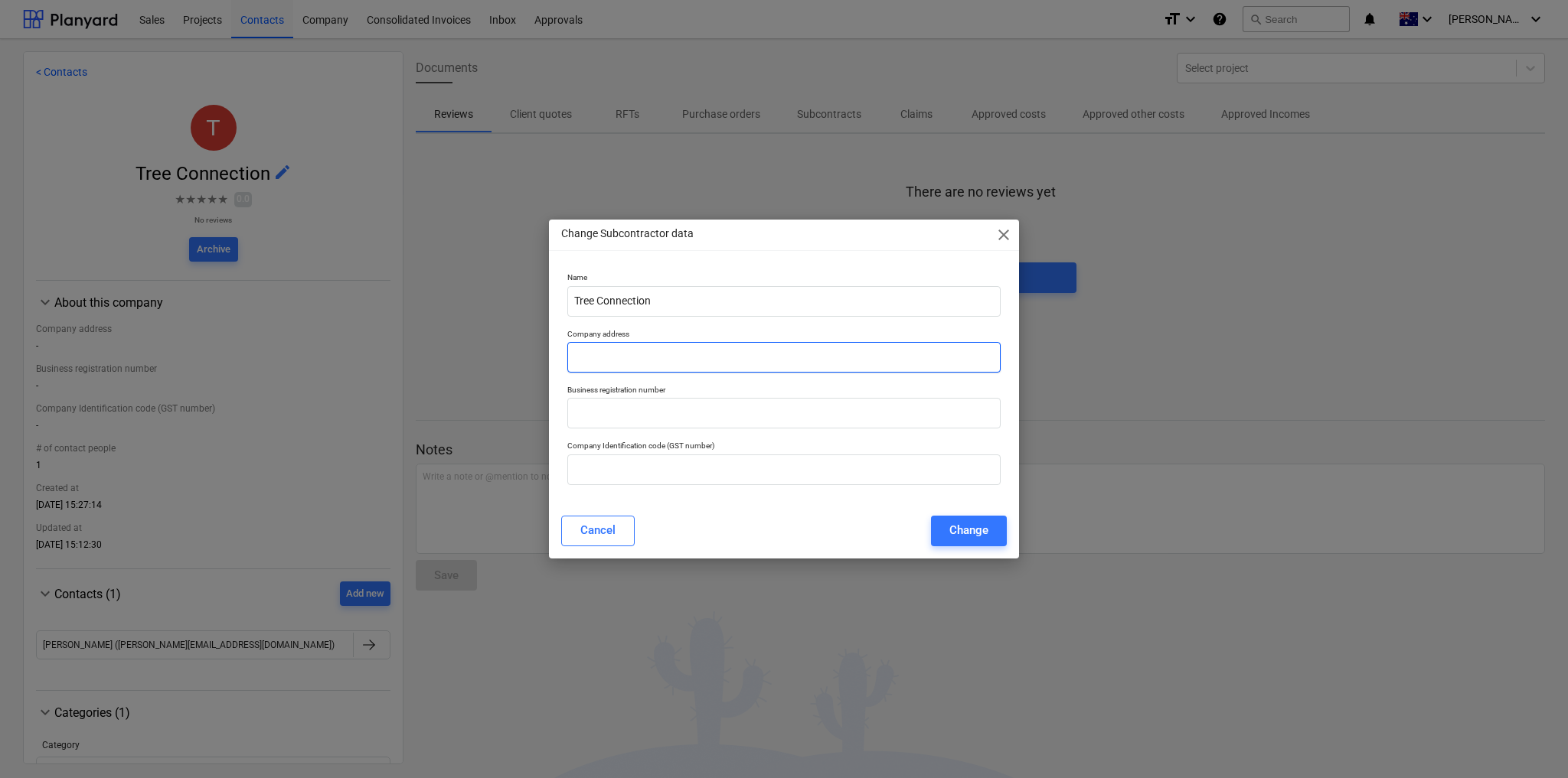
click at [648, 357] on input "text" at bounding box center [784, 357] width 433 height 30
type input "P.O. [STREET_ADDRESS][PERSON_NAME]"
click at [665, 413] on input "text" at bounding box center [784, 413] width 433 height 30
drag, startPoint x: 669, startPoint y: 384, endPoint x: 563, endPoint y: 396, distance: 106.7
click at [563, 396] on div "Business registration number" at bounding box center [783, 407] width 446 height 56
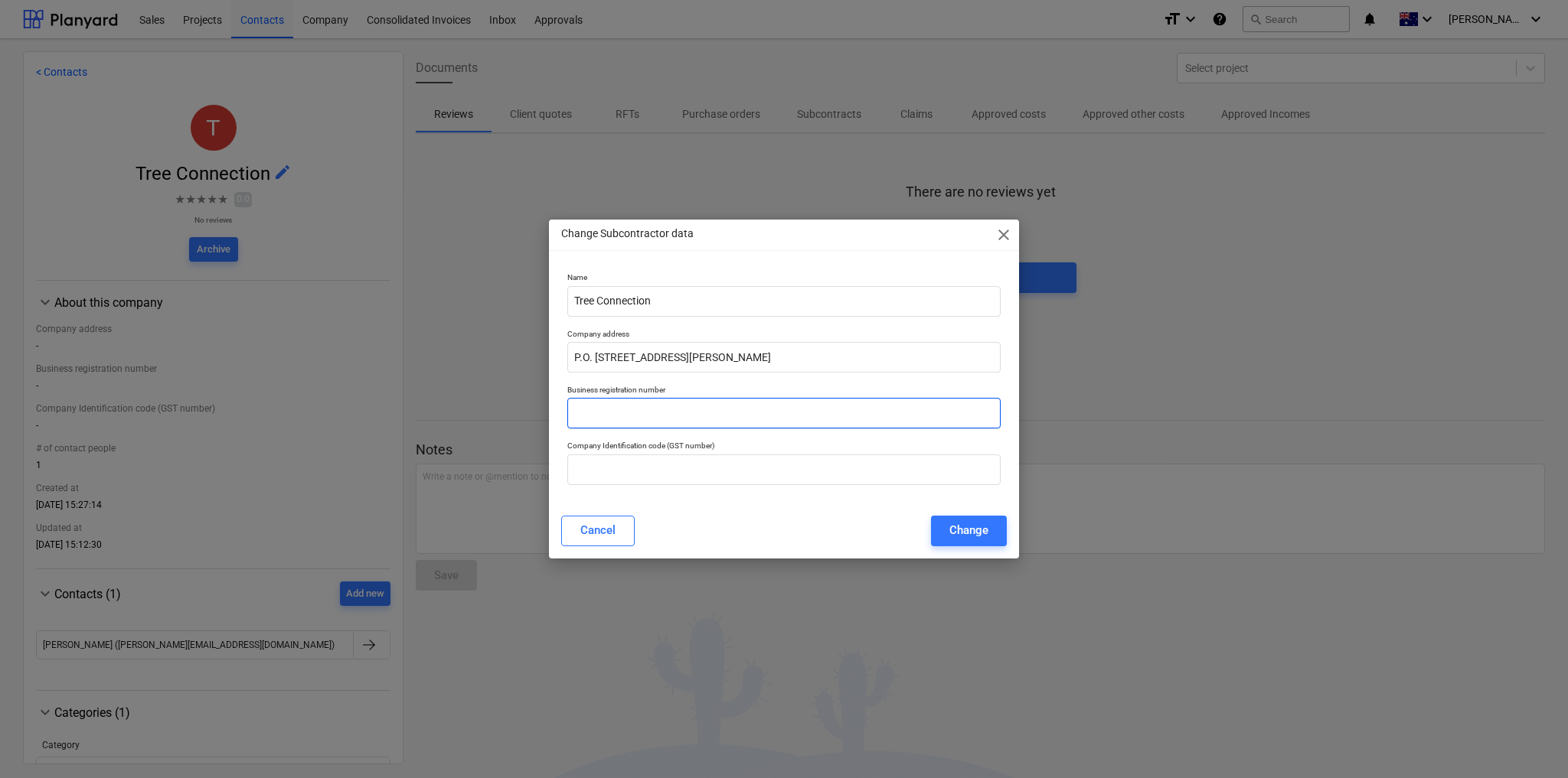
click at [591, 415] on input "text" at bounding box center [784, 413] width 433 height 30
click at [601, 467] on input "text" at bounding box center [784, 469] width 433 height 30
type input "83 530 576 085"
click at [759, 524] on div "Cancel Change" at bounding box center [783, 530] width 446 height 30
click at [974, 534] on div "Change" at bounding box center [969, 530] width 39 height 20
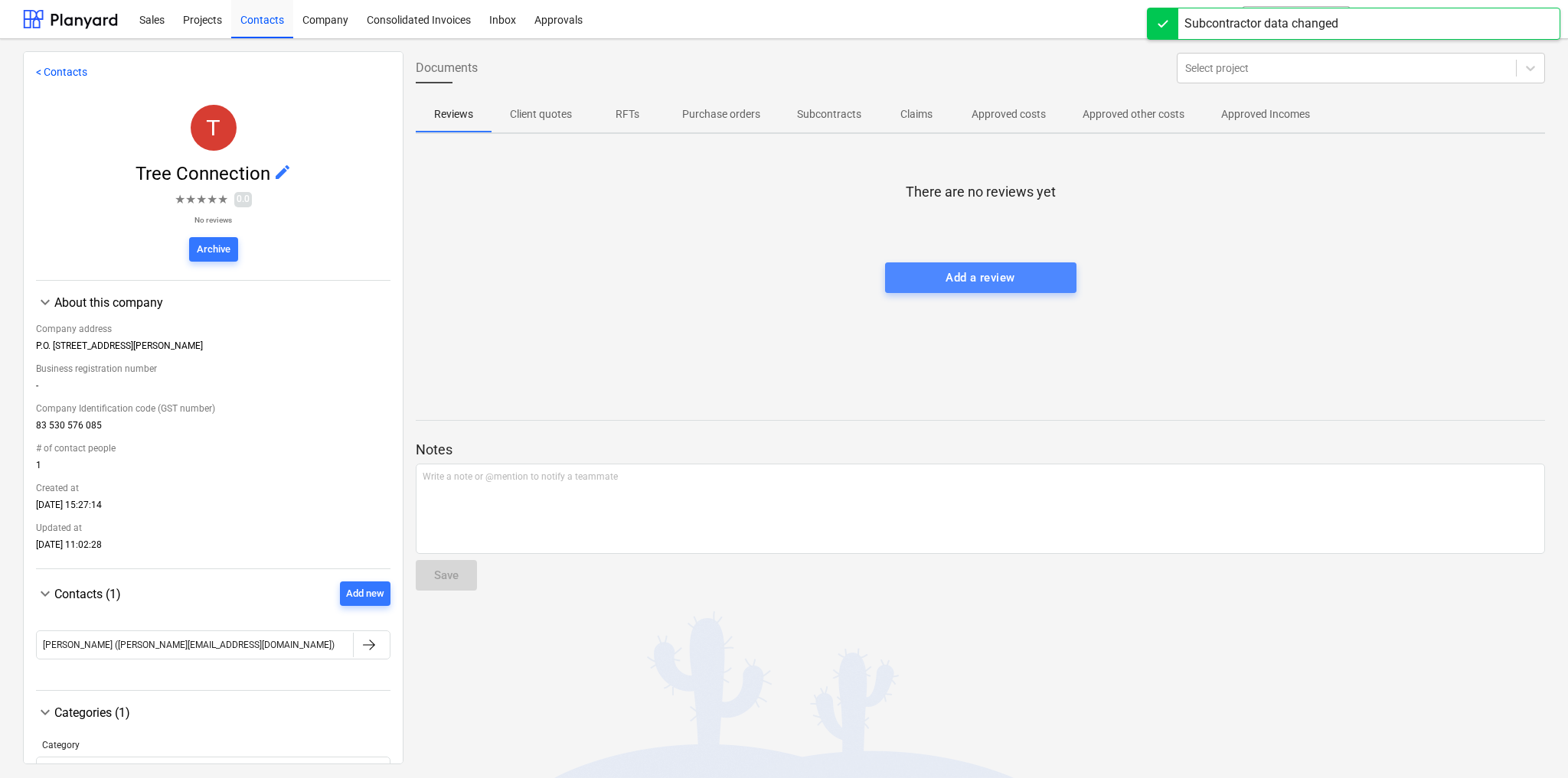
click at [946, 275] on div "Add a review" at bounding box center [980, 278] width 69 height 20
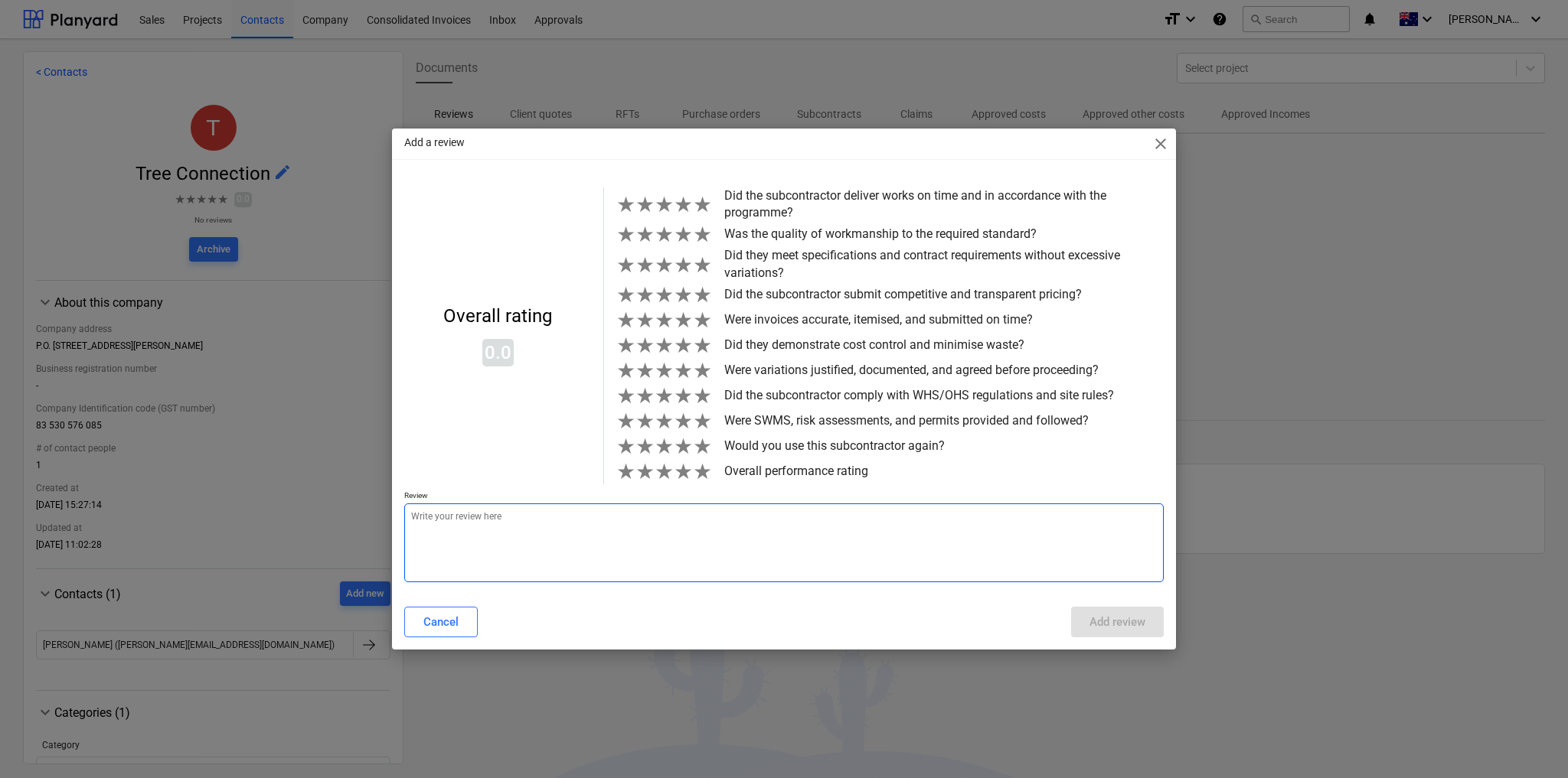
click at [697, 530] on textarea at bounding box center [783, 543] width 759 height 78
type textarea "x"
type textarea "P"
type textarea "x"
type textarea "Pr"
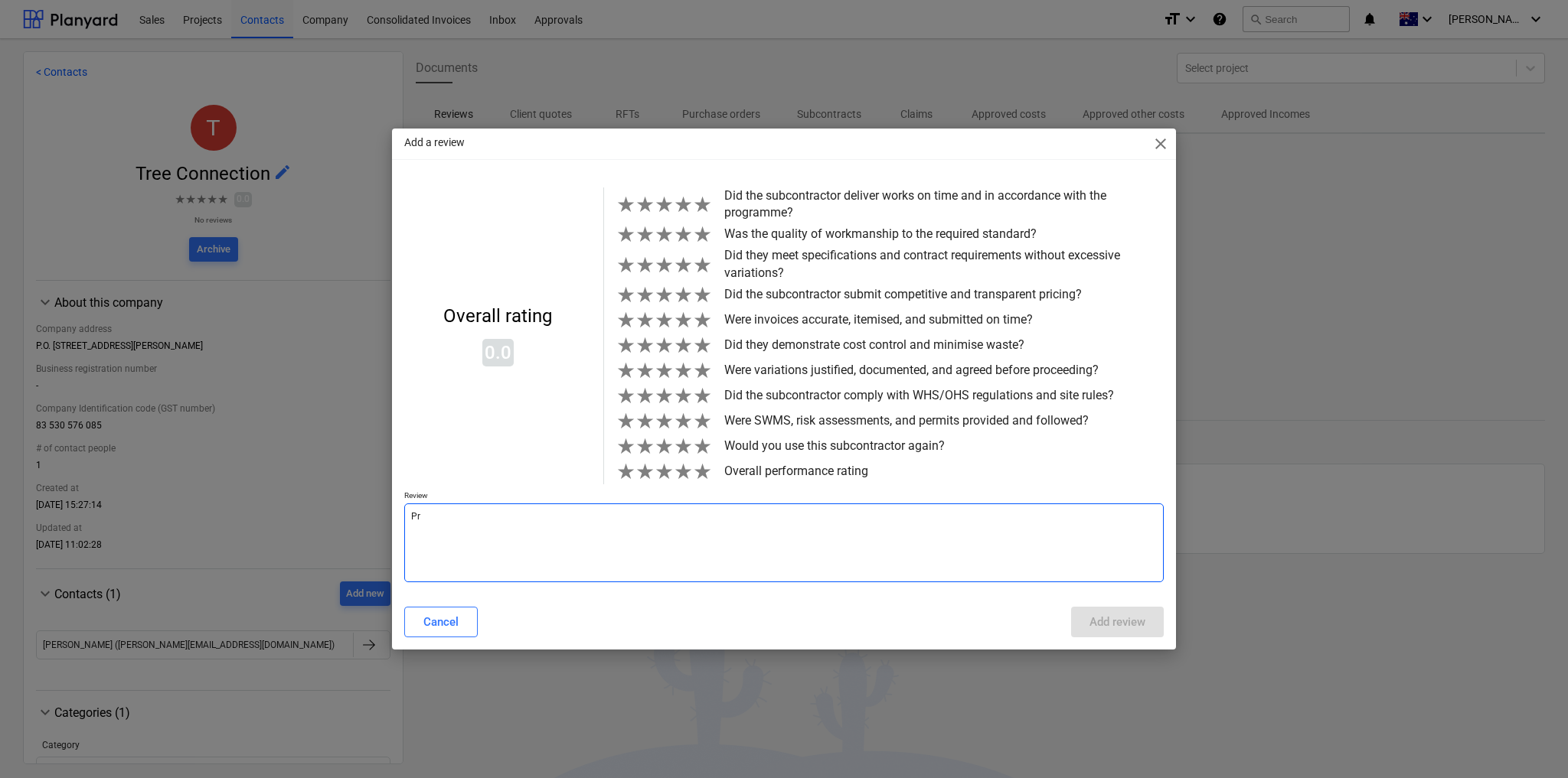
type textarea "x"
type textarea "Pre"
type textarea "x"
type textarea "Pres"
type textarea "x"
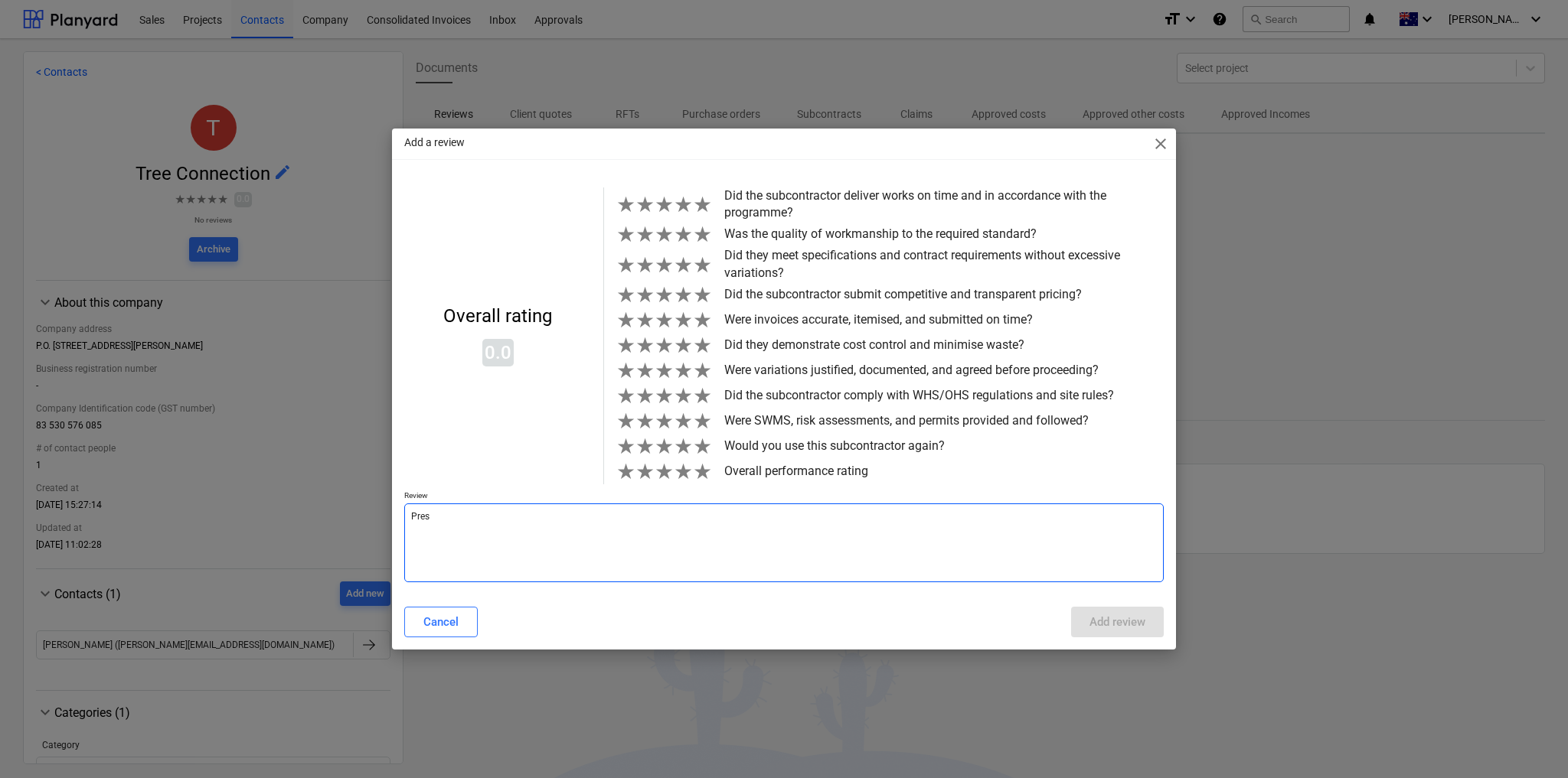
type textarea "Press"
type textarea "x"
type textarea "Presse"
type textarea "x"
type textarea "Press"
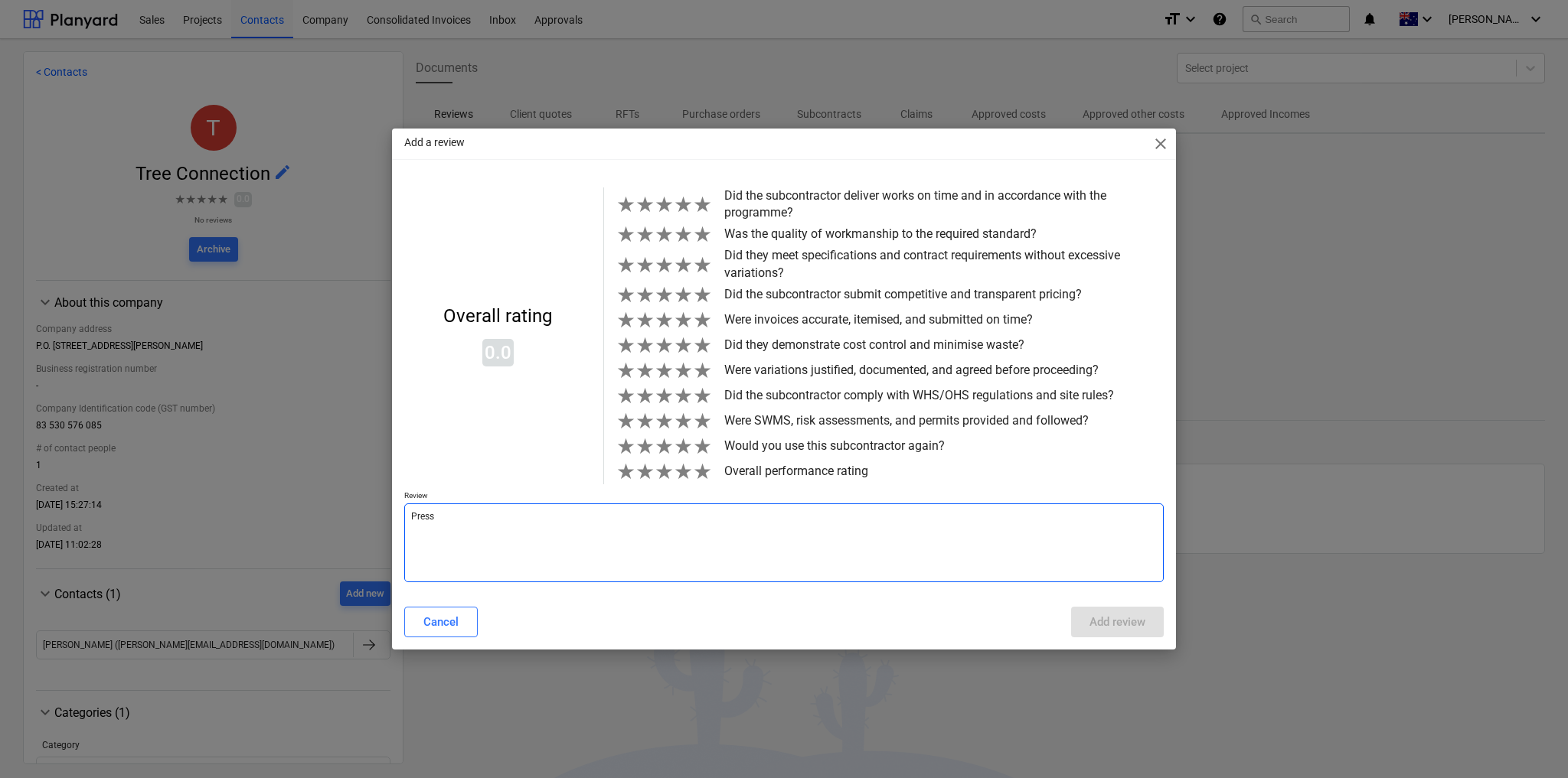
type textarea "x"
type textarea "Pres"
type textarea "x"
type textarea "Pre"
type textarea "x"
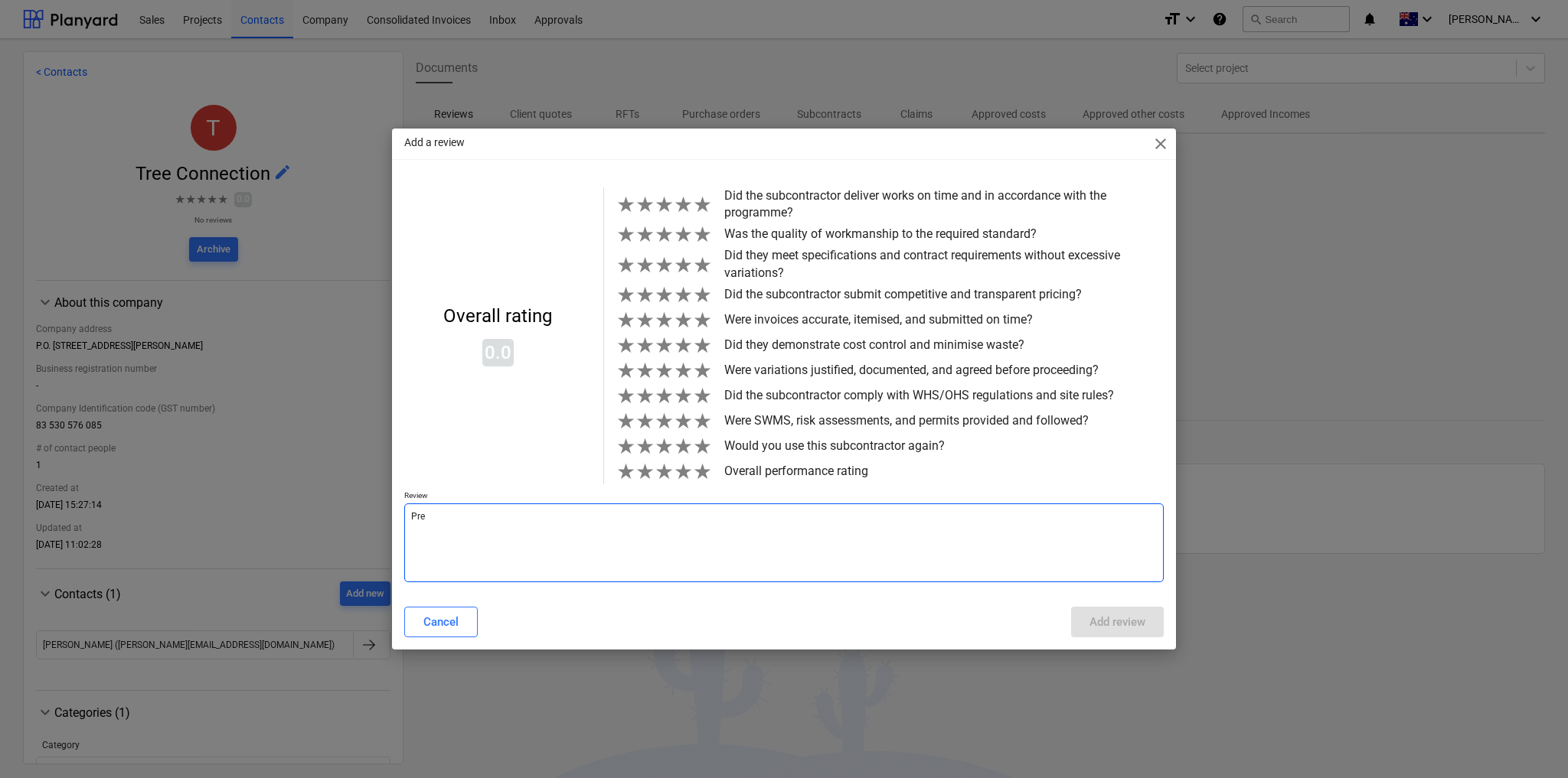
type textarea "Pref"
type textarea "x"
type textarea "Preff"
type textarea "x"
type textarea "Preffe"
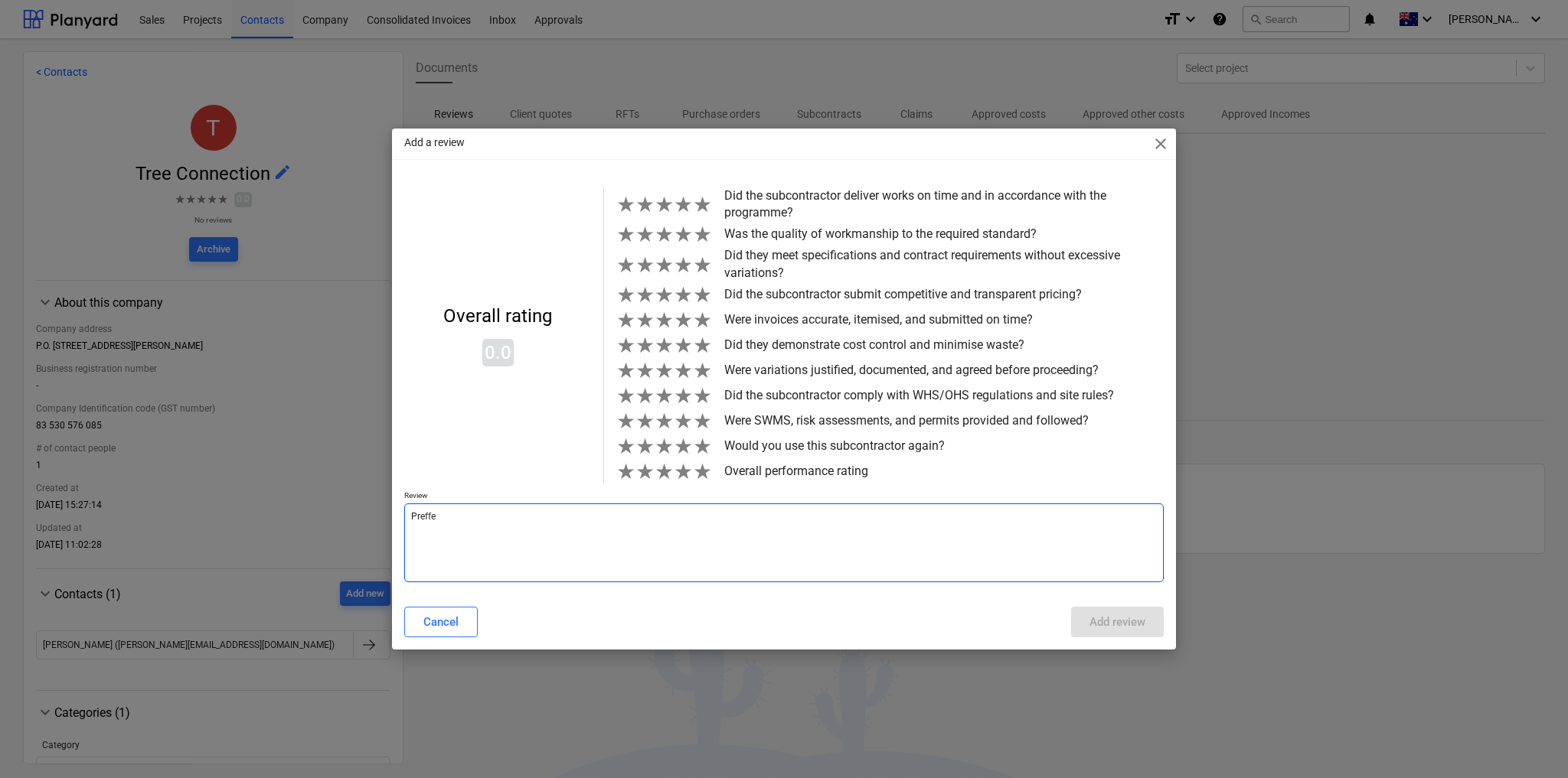
type textarea "x"
type textarea "Preffer"
type textarea "x"
type textarea "Preffere"
type textarea "x"
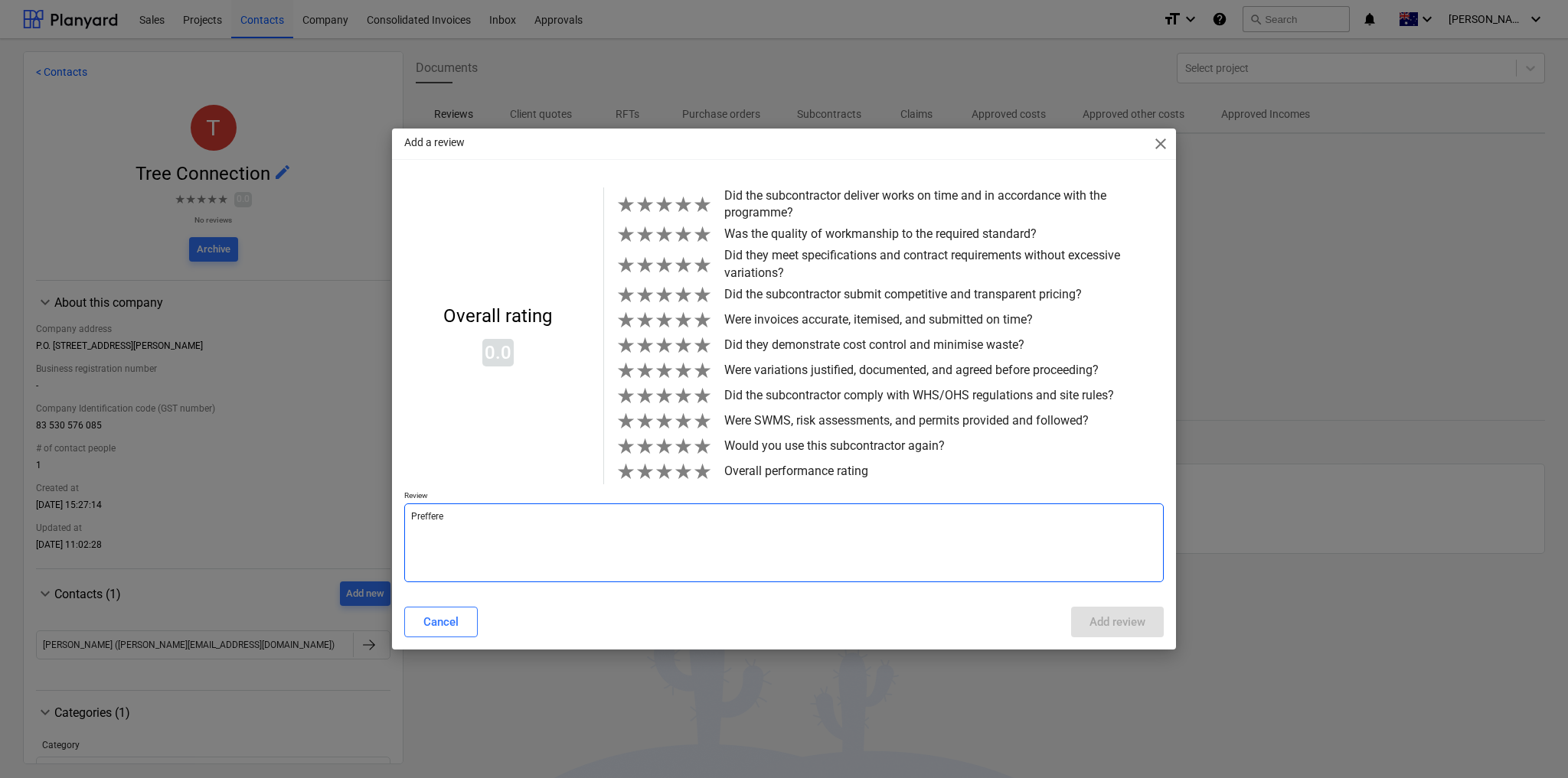
type textarea "Preffer"
type textarea "x"
type textarea "Preffe"
type textarea "x"
type textarea "Preff"
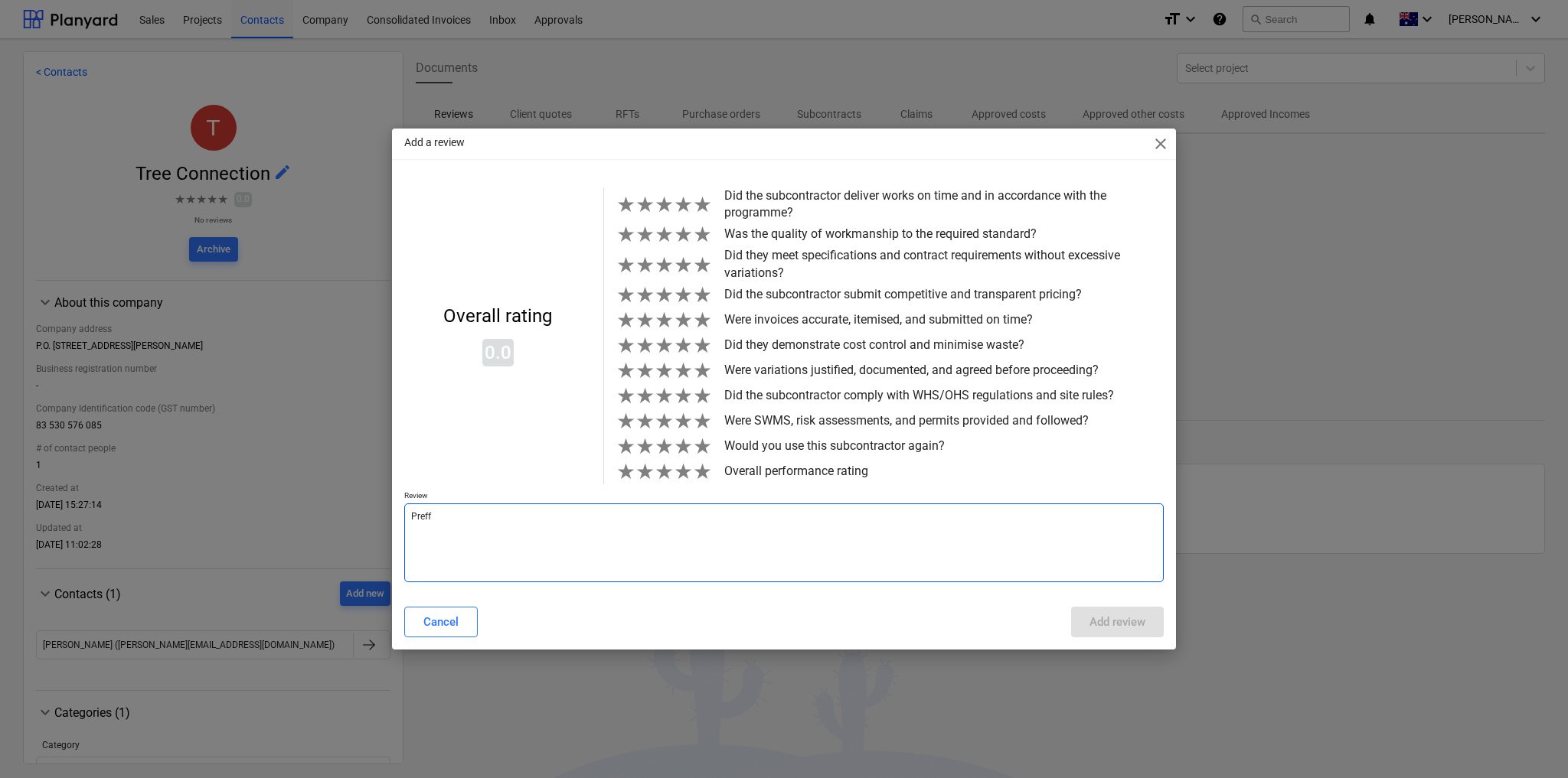
type textarea "x"
type textarea "Pref"
type textarea "x"
type textarea "Prefe"
type textarea "x"
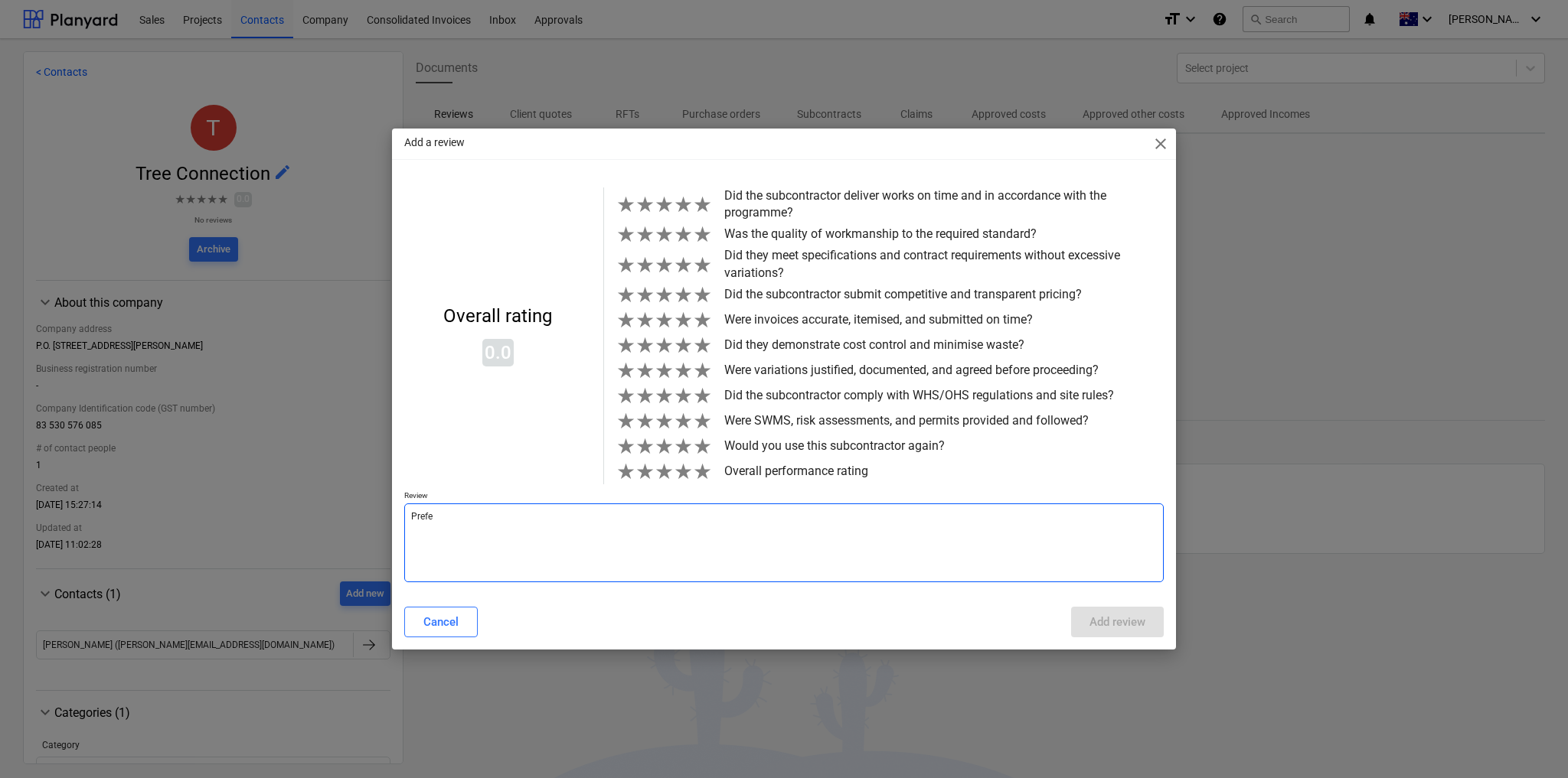
type textarea "Prefer"
type textarea "x"
type textarea "Preferr"
type textarea "x"
type textarea "Preferre"
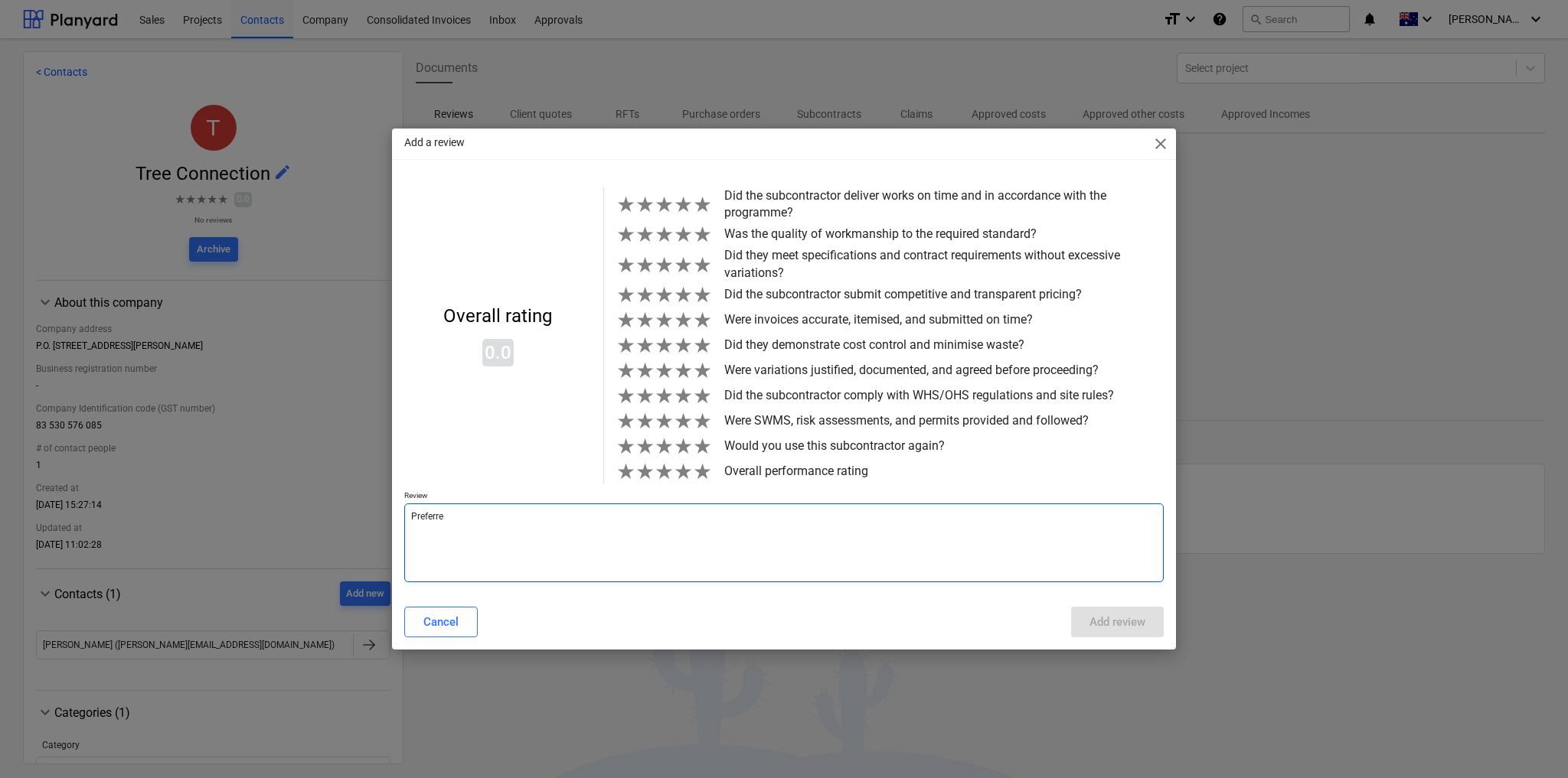
type textarea "x"
type textarea "Preferred"
type textarea "x"
type textarea "Preferred"
type textarea "x"
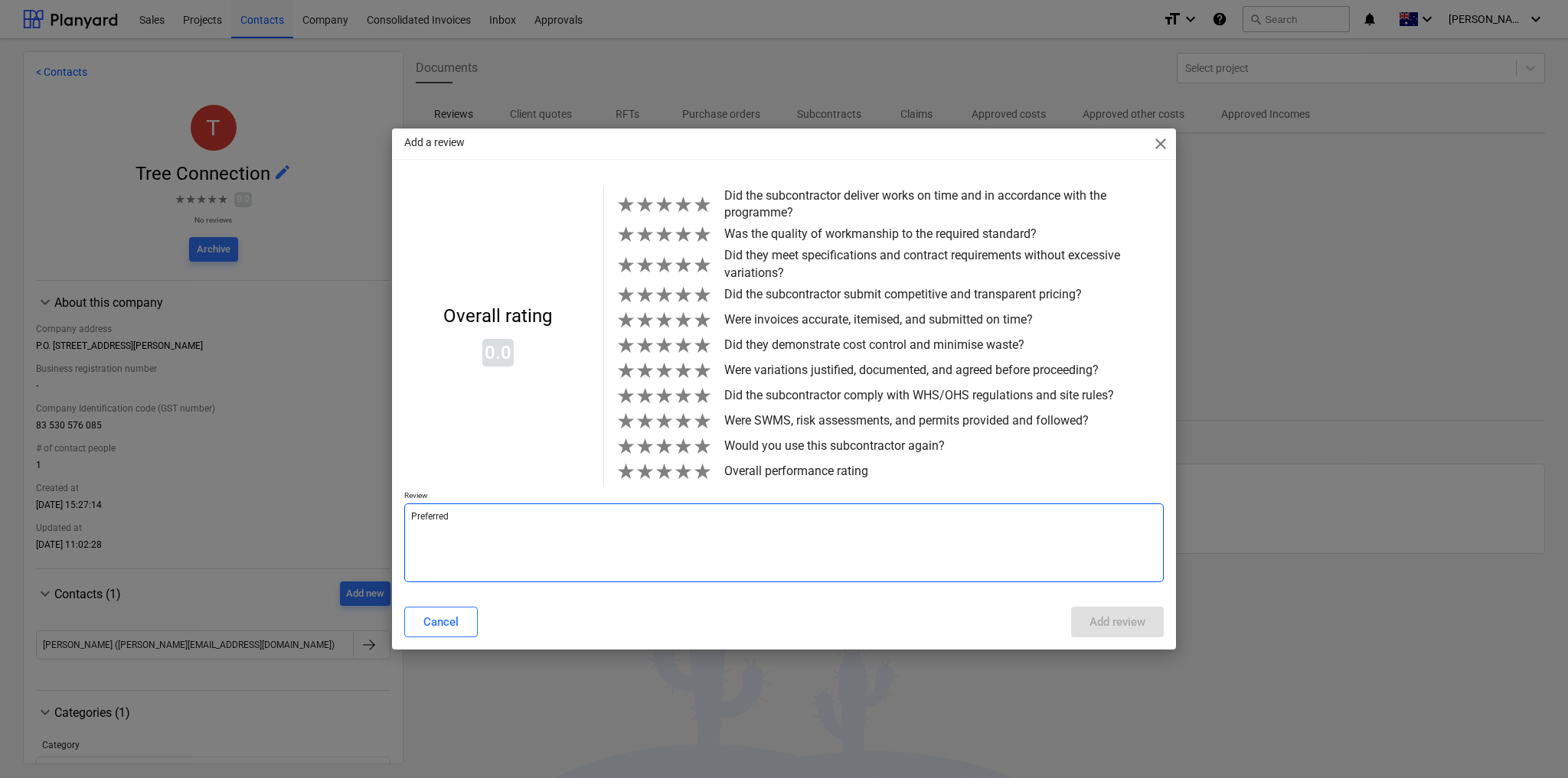
type textarea "Preferred S"
type textarea "x"
type textarea "Preferred Su"
type textarea "x"
type textarea "Preferred Sup"
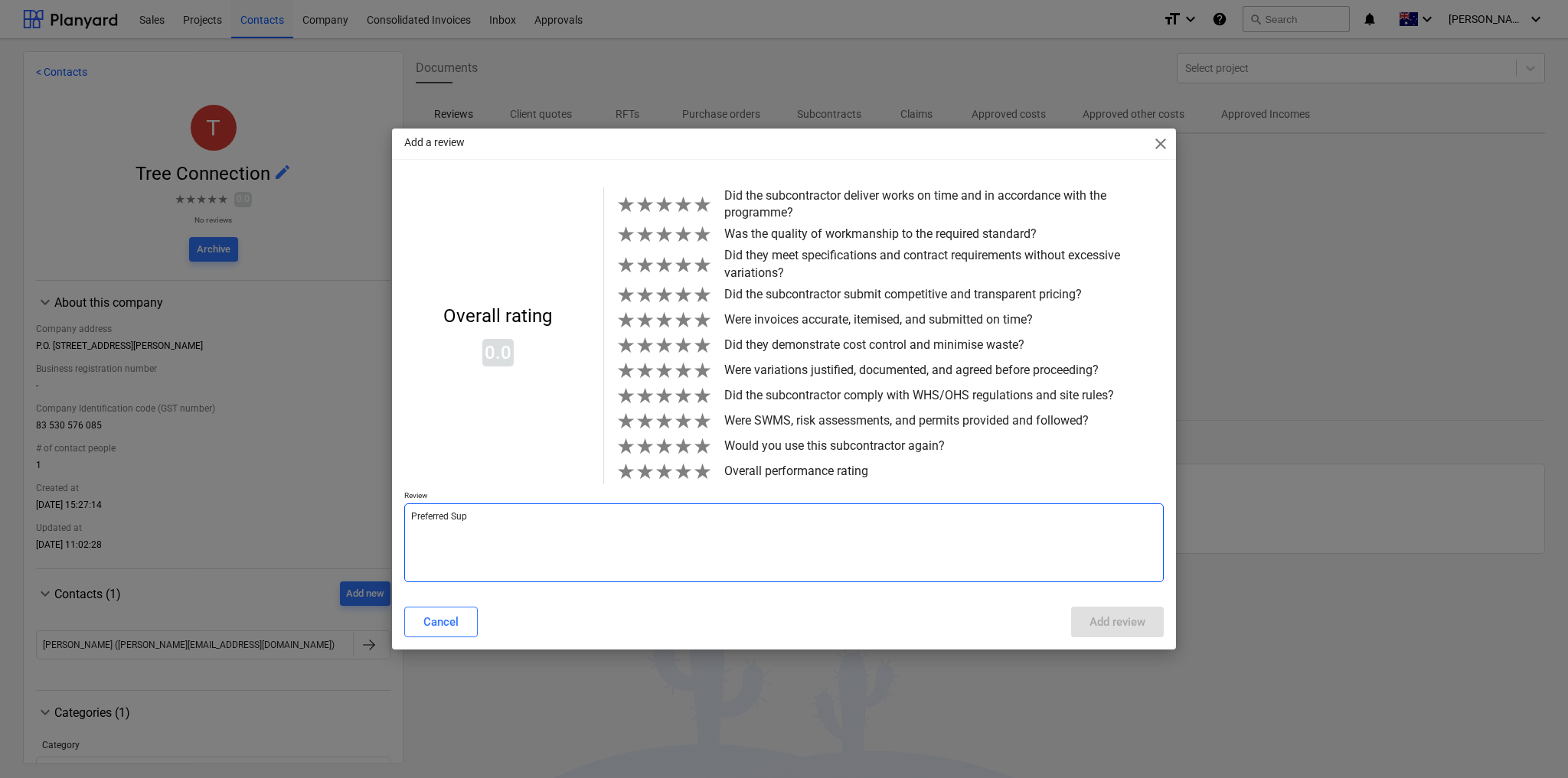
type textarea "x"
type textarea "Preferred Supp"
type textarea "x"
type textarea "Preferred Suppl"
type textarea "x"
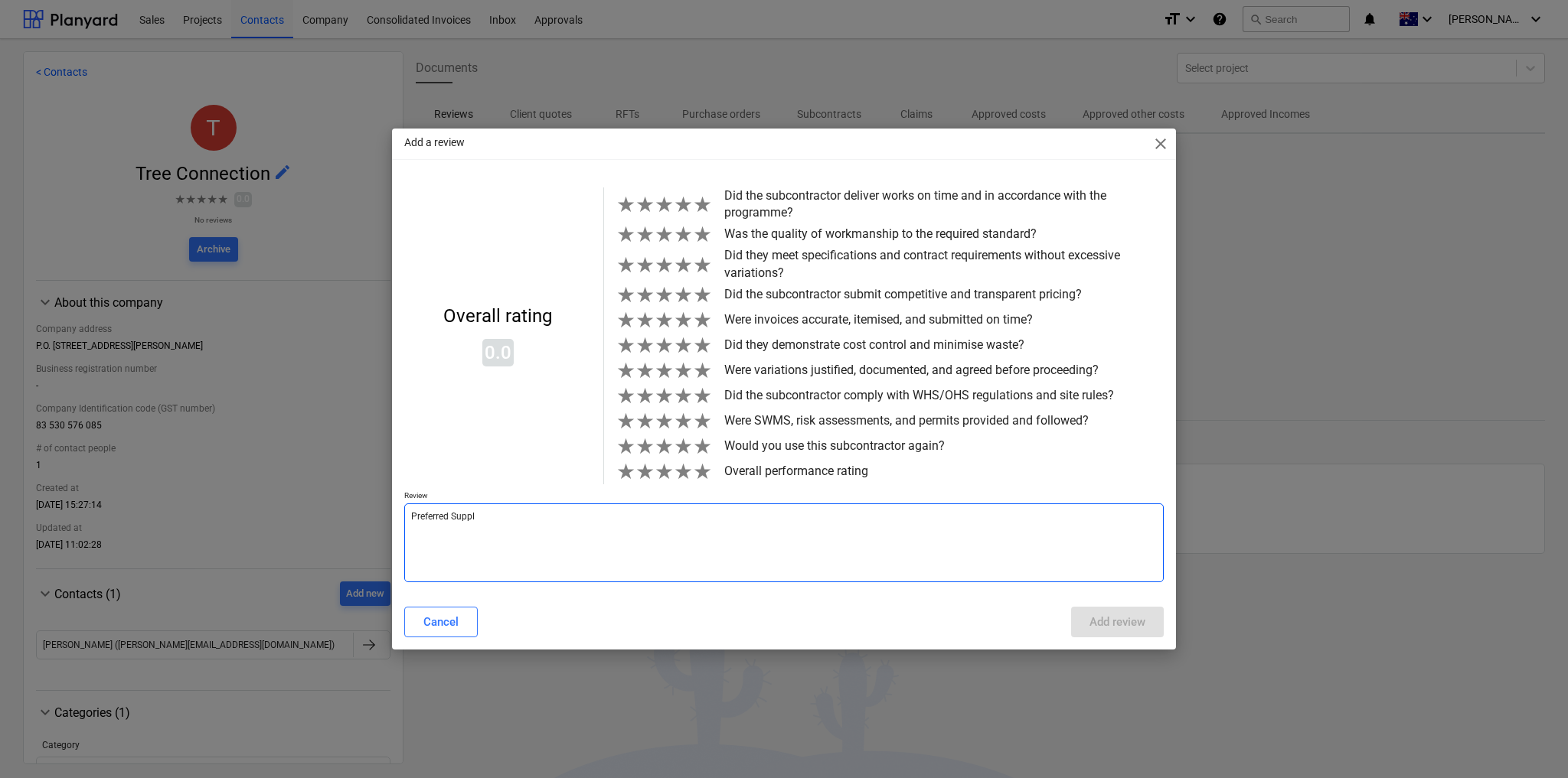
type textarea "Preferred Suppli"
type textarea "x"
type textarea "Preferred Supplie"
type textarea "x"
type textarea "Preferred Supplier"
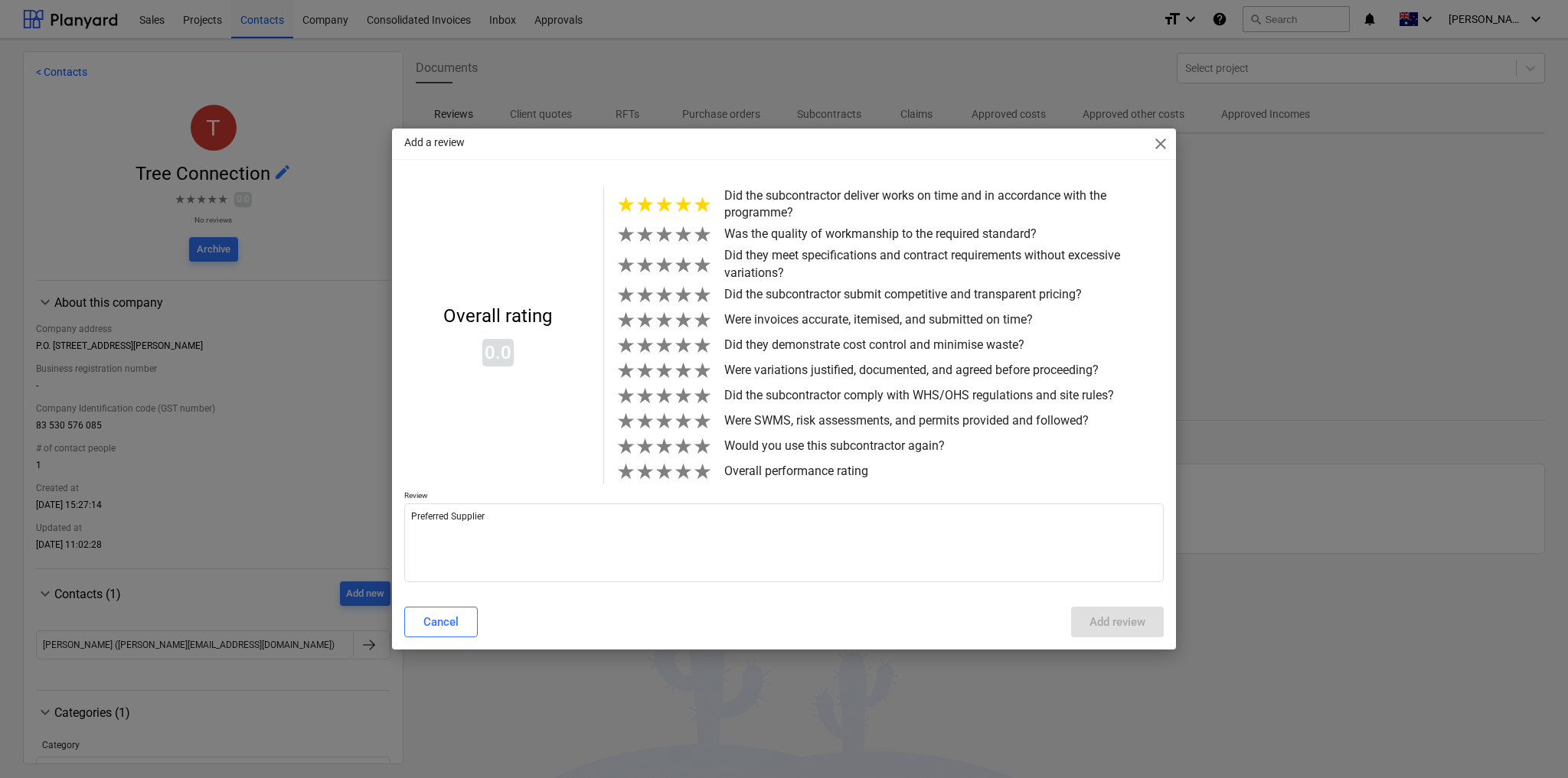
click at [705, 194] on span "★" at bounding box center [701, 204] width 19 height 25
click at [702, 226] on span "★" at bounding box center [701, 235] width 19 height 25
click at [702, 253] on span "★" at bounding box center [701, 265] width 19 height 25
click at [700, 288] on span "★" at bounding box center [701, 295] width 19 height 25
click at [703, 320] on span "★" at bounding box center [701, 320] width 19 height 25
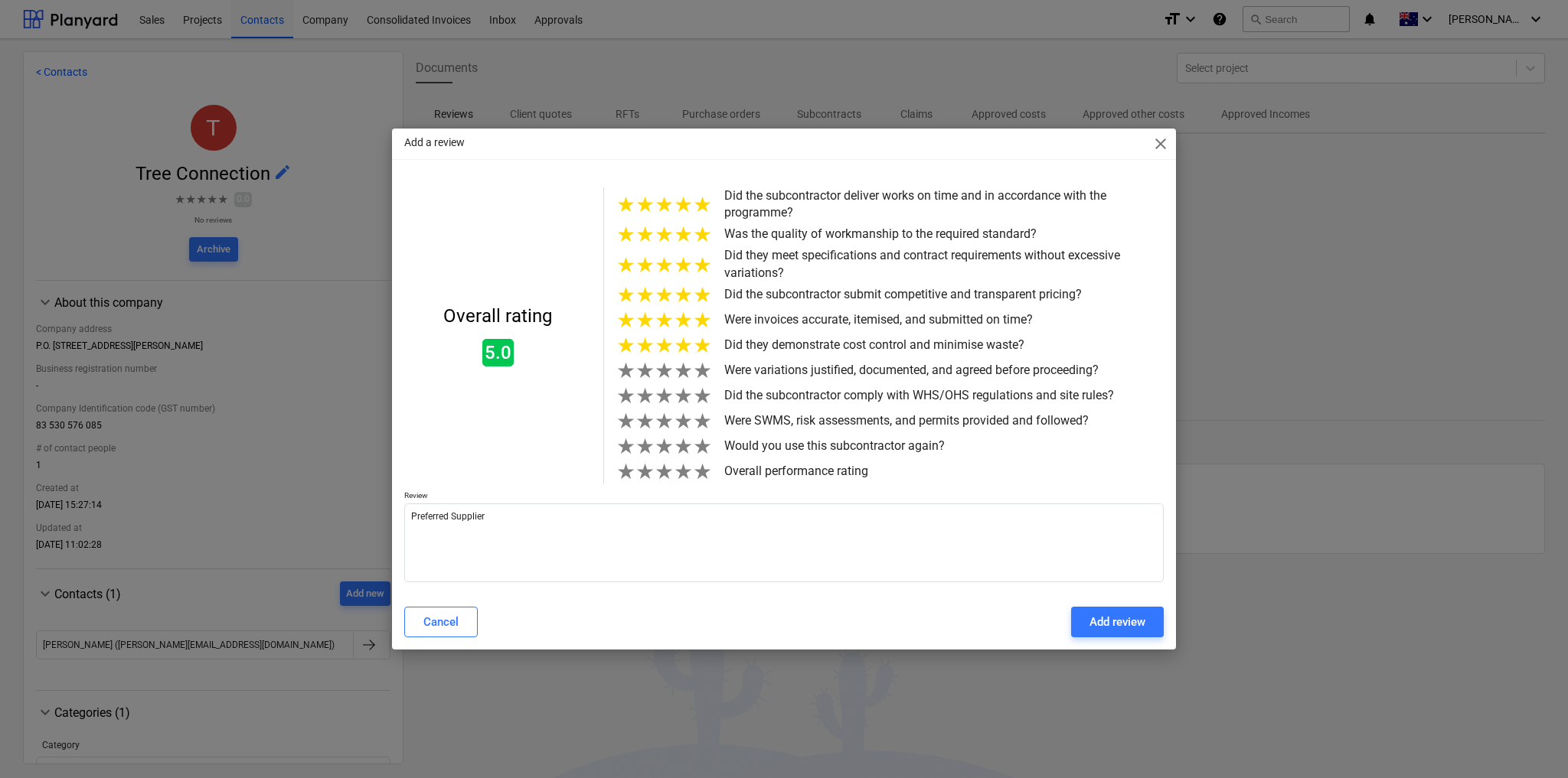
click at [705, 342] on span "★" at bounding box center [701, 345] width 19 height 25
click at [701, 373] on span "★" at bounding box center [701, 370] width 19 height 25
click at [705, 400] on span "★" at bounding box center [701, 396] width 19 height 25
click at [701, 427] on span "★" at bounding box center [701, 421] width 19 height 25
click at [703, 459] on span "★" at bounding box center [701, 446] width 19 height 25
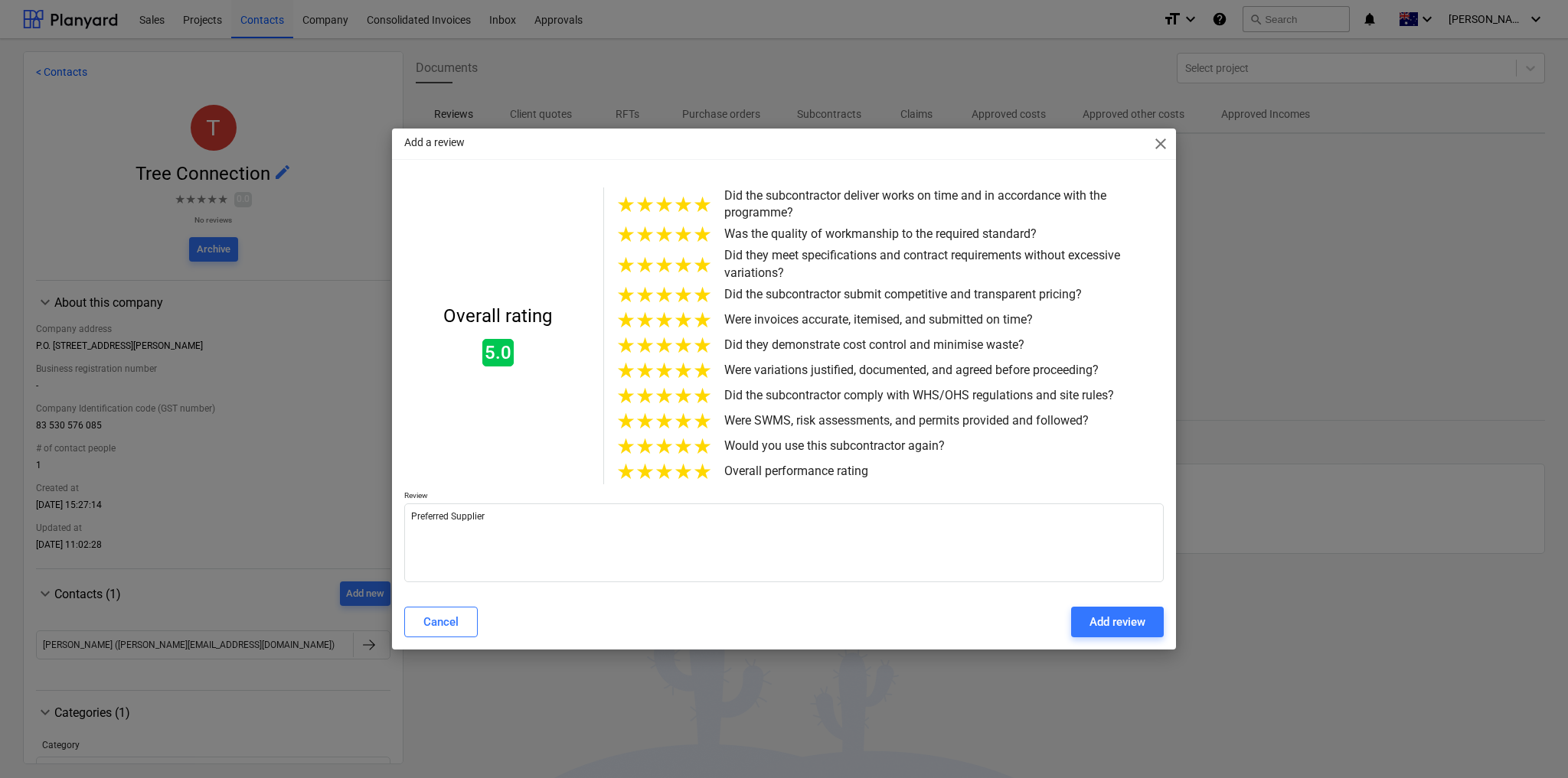
click at [702, 485] on span "★" at bounding box center [701, 472] width 19 height 25
click at [1105, 633] on div "Add review" at bounding box center [1118, 622] width 56 height 20
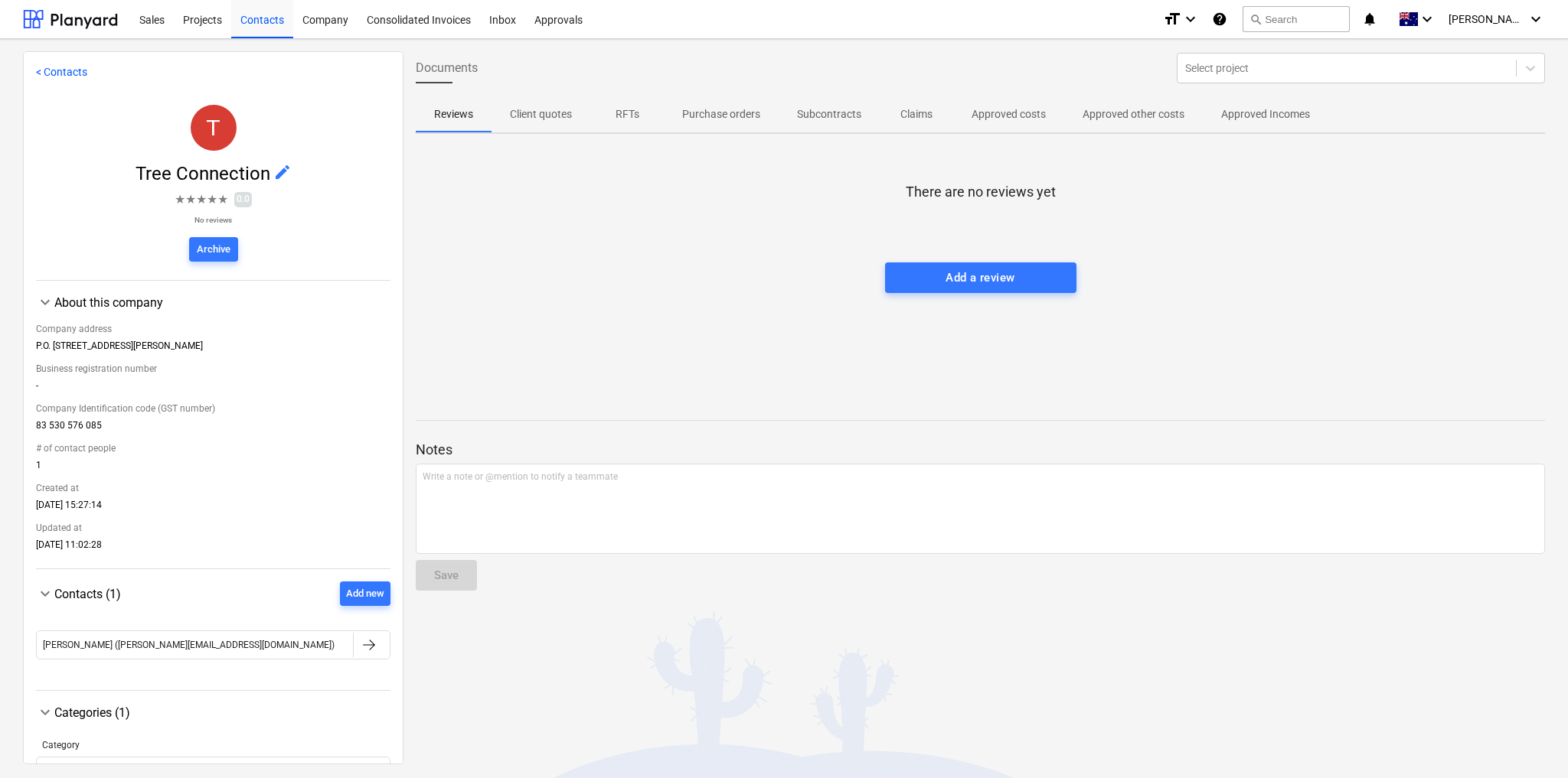
type textarea "x"
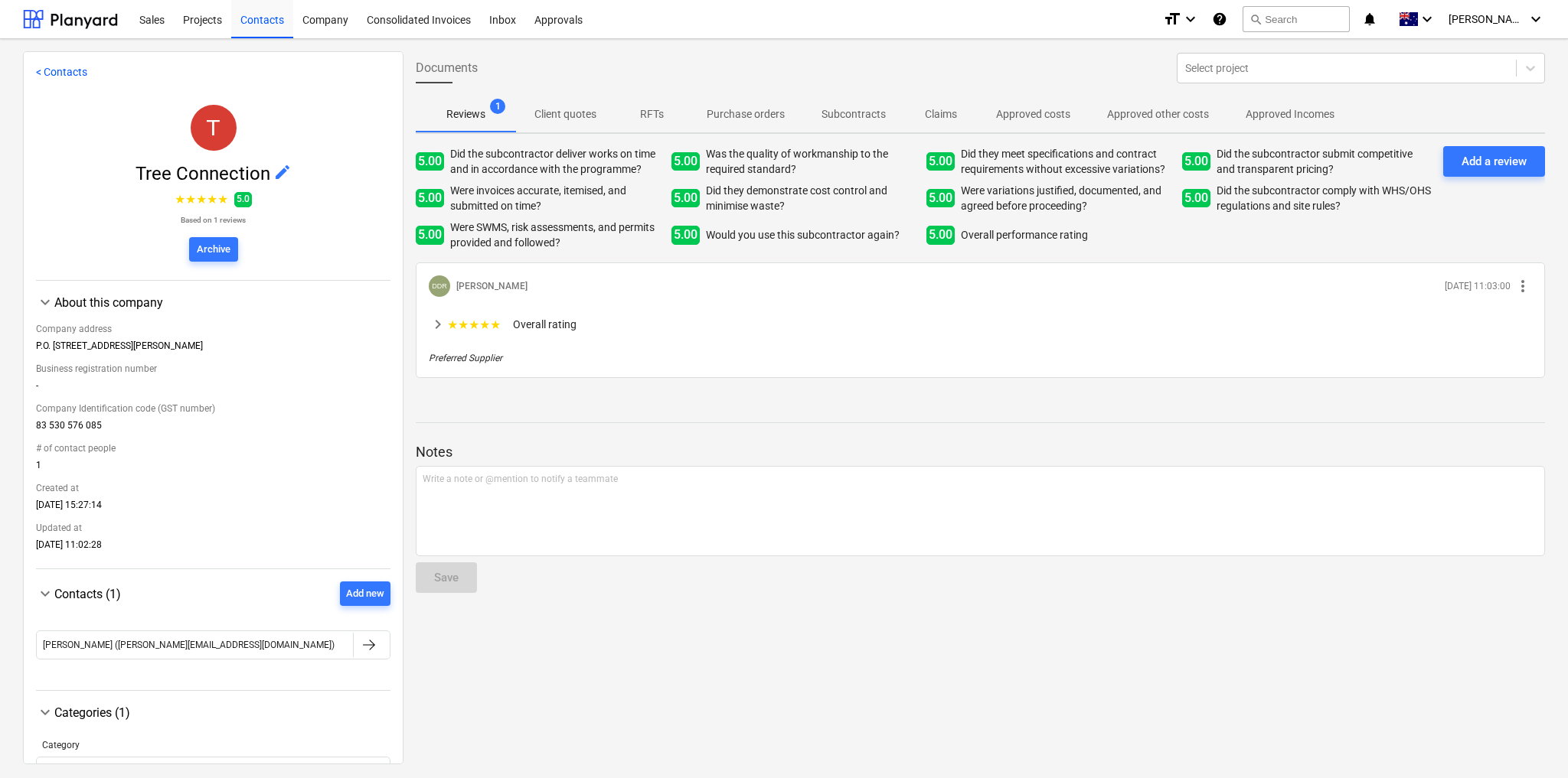
click at [64, 71] on link "< Contacts" at bounding box center [61, 72] width 52 height 12
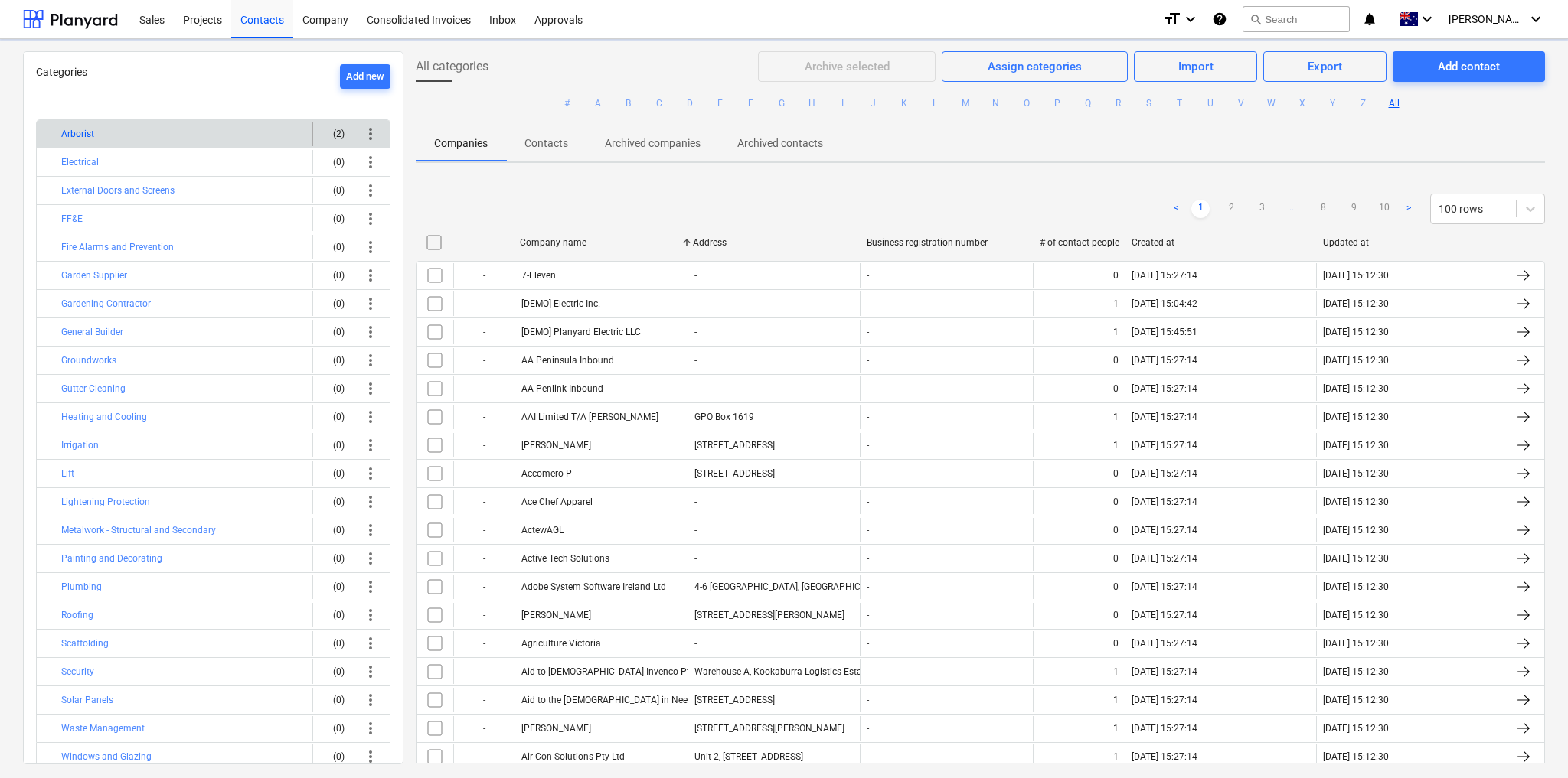
click at [76, 128] on button "Arborist" at bounding box center [78, 134] width 33 height 18
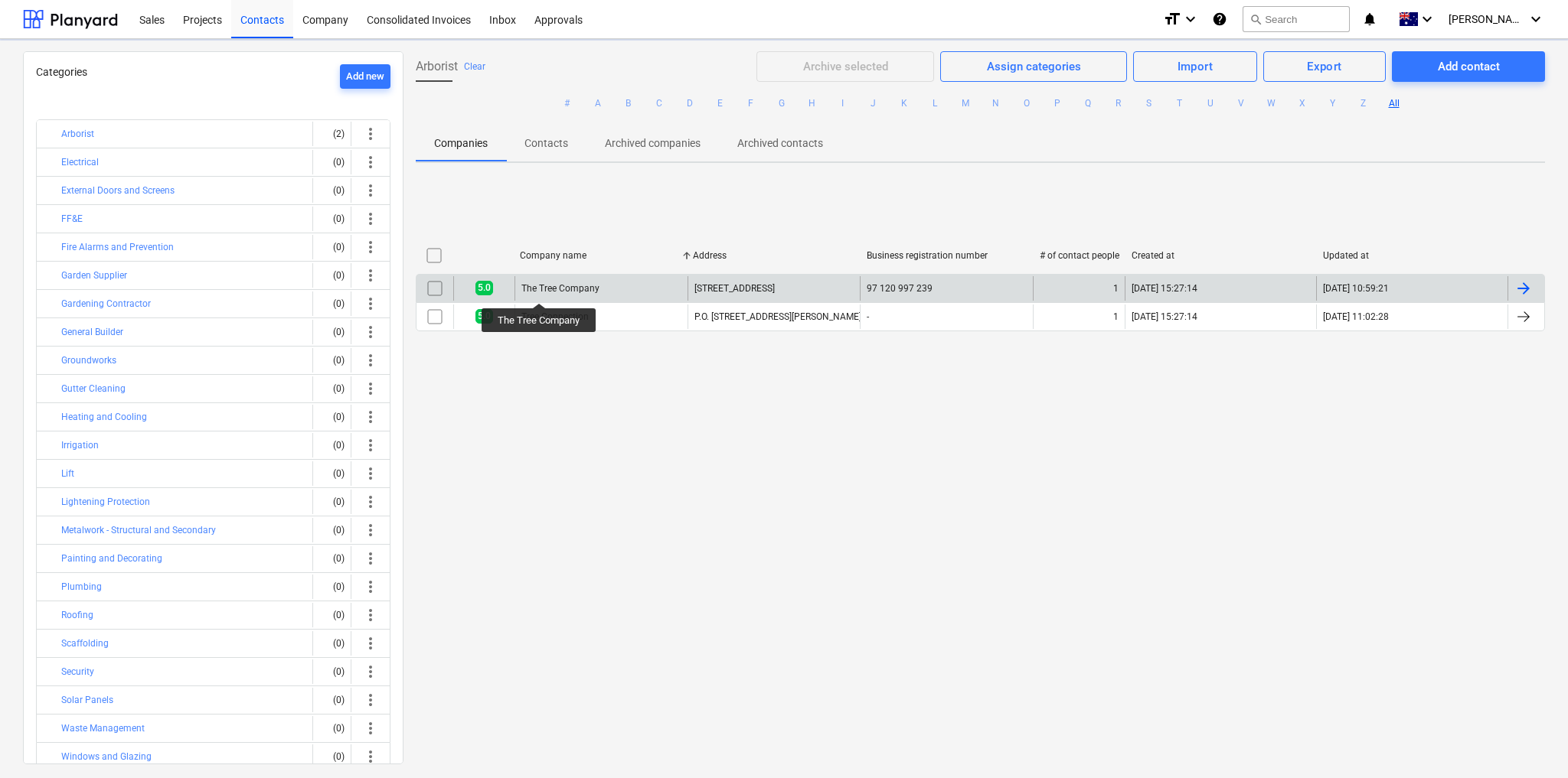
click at [540, 284] on div "The Tree Company" at bounding box center [561, 288] width 78 height 11
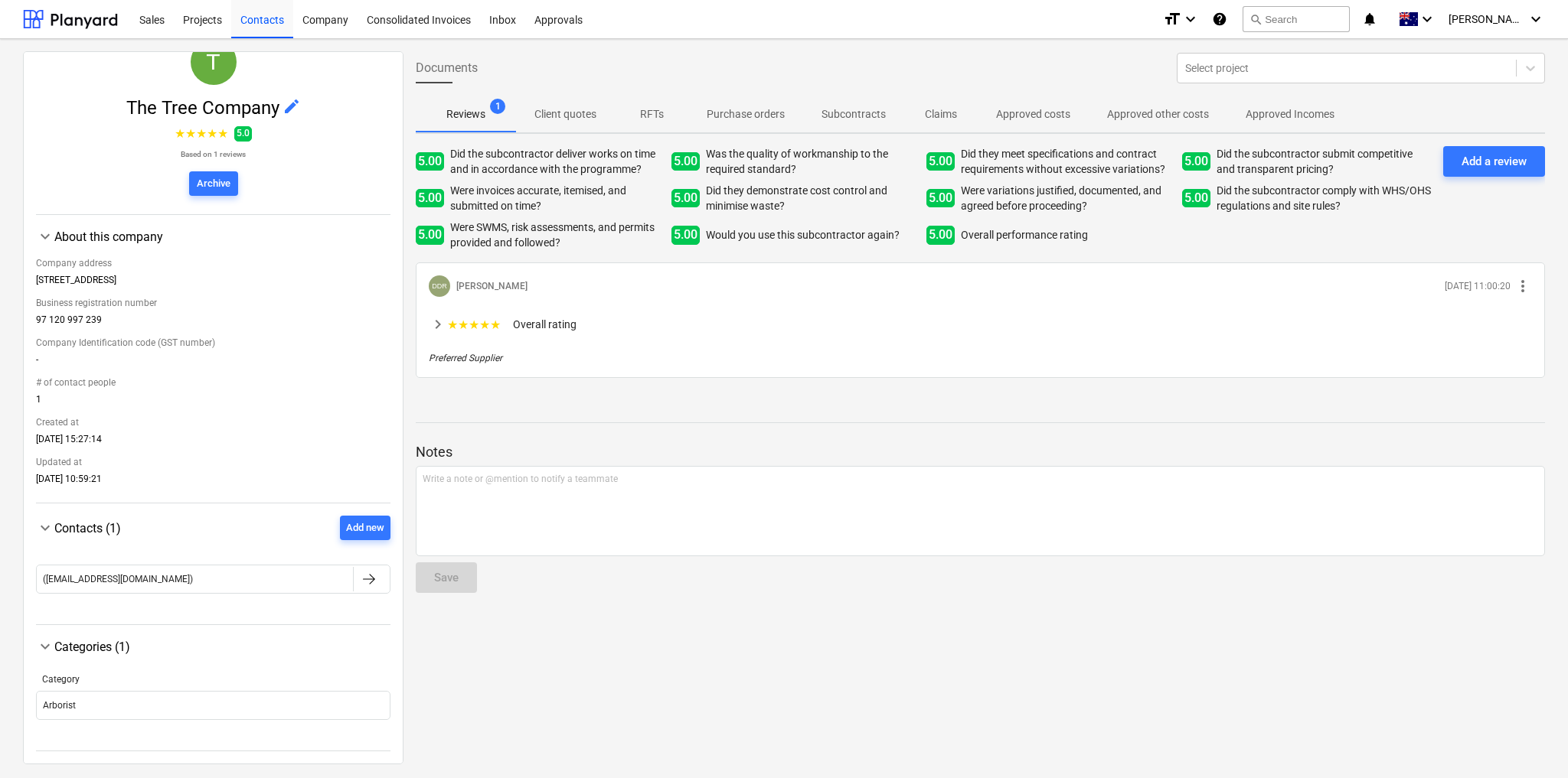
scroll to position [67, 0]
click at [365, 531] on div "Add new" at bounding box center [365, 529] width 38 height 18
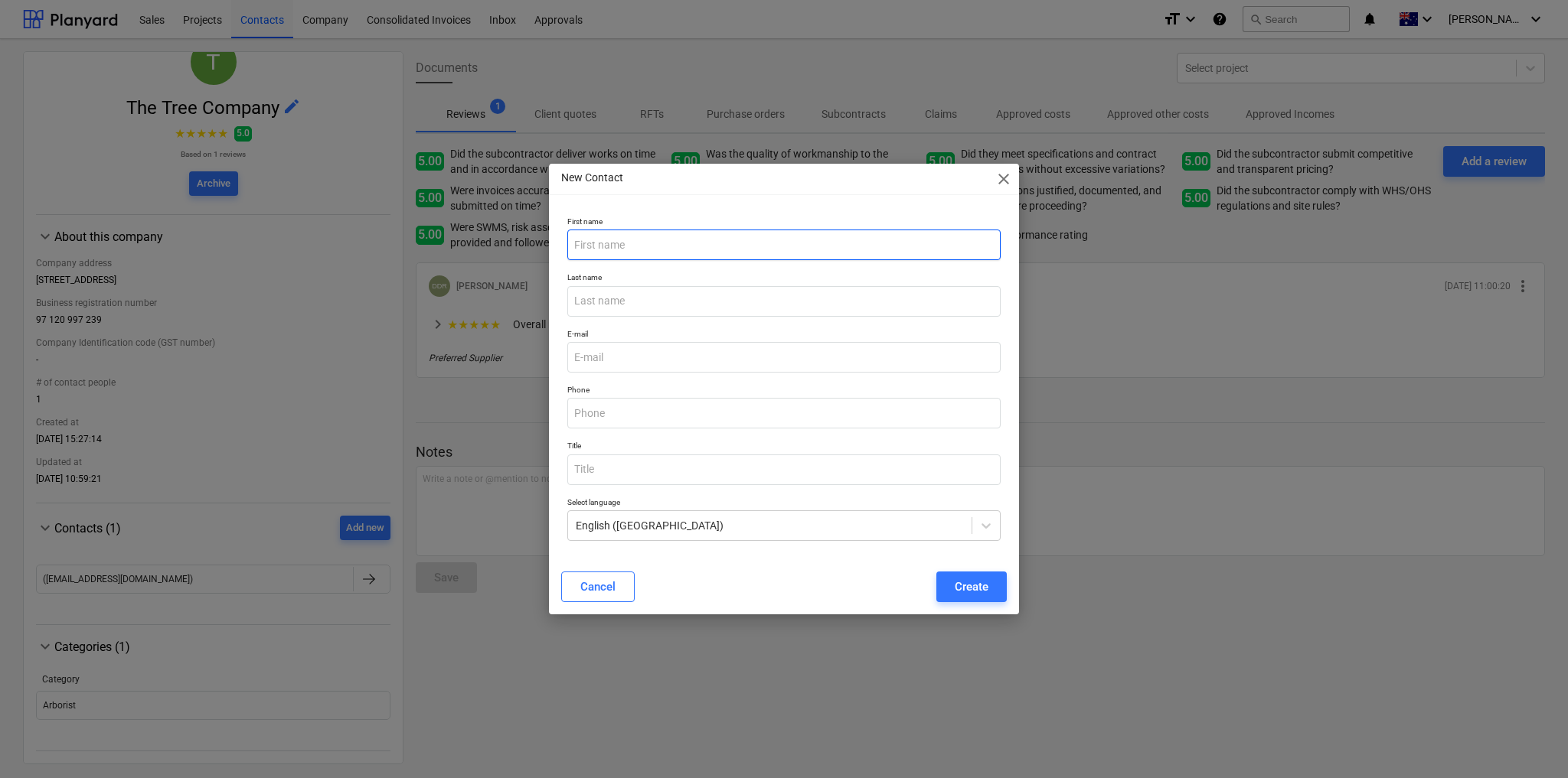
click at [656, 237] on input "text" at bounding box center [784, 244] width 433 height 30
type input "[PERSON_NAME]"
click at [633, 297] on input "text" at bounding box center [784, 301] width 433 height 30
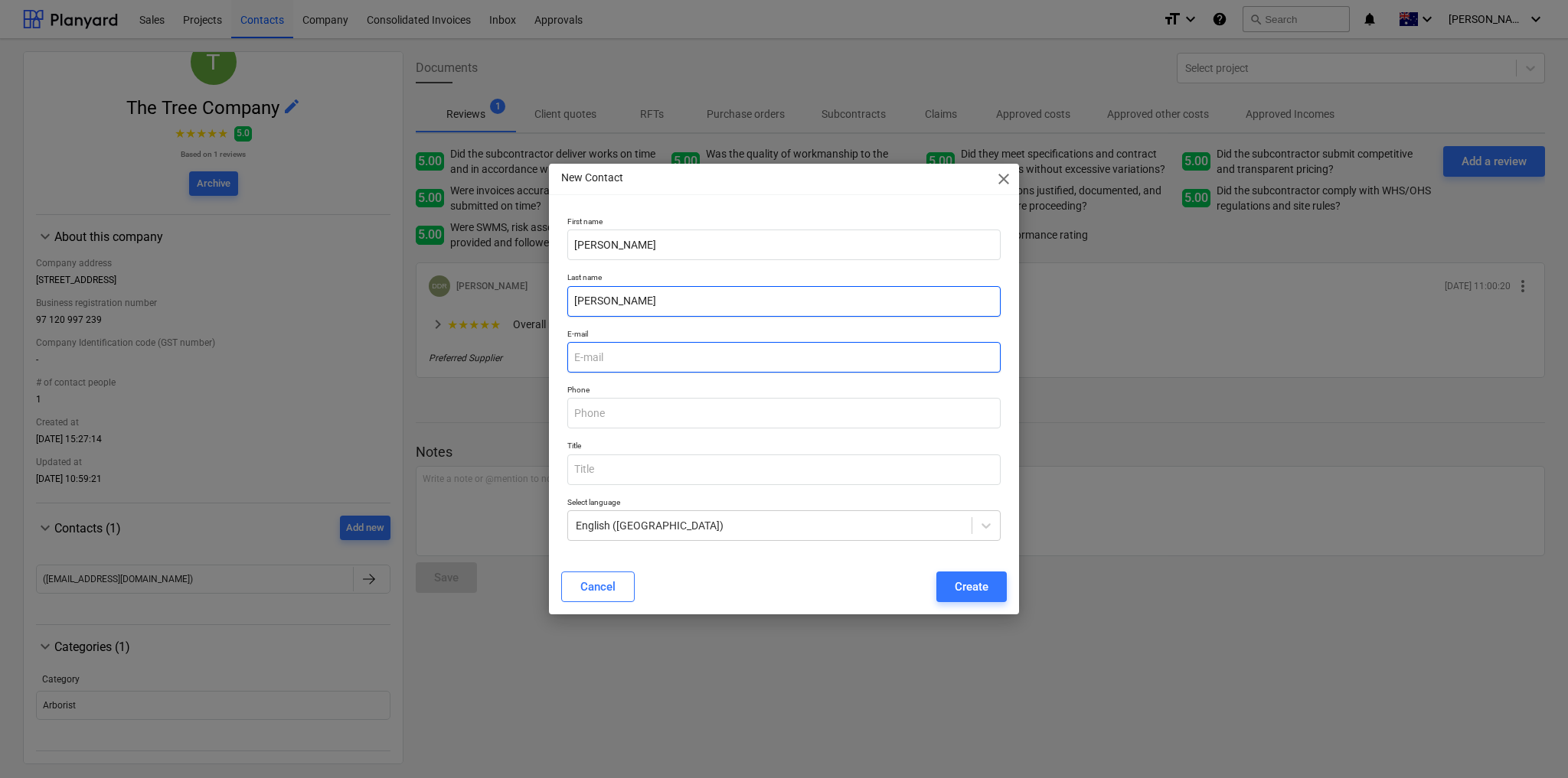
type input "[PERSON_NAME]"
click at [620, 357] on input "email" at bounding box center [784, 357] width 433 height 30
click at [609, 362] on input "email" at bounding box center [784, 357] width 433 height 30
paste input "[PERSON_NAME][EMAIL_ADDRESS][DOMAIN_NAME]"
type input "[PERSON_NAME][EMAIL_ADDRESS][DOMAIN_NAME]"
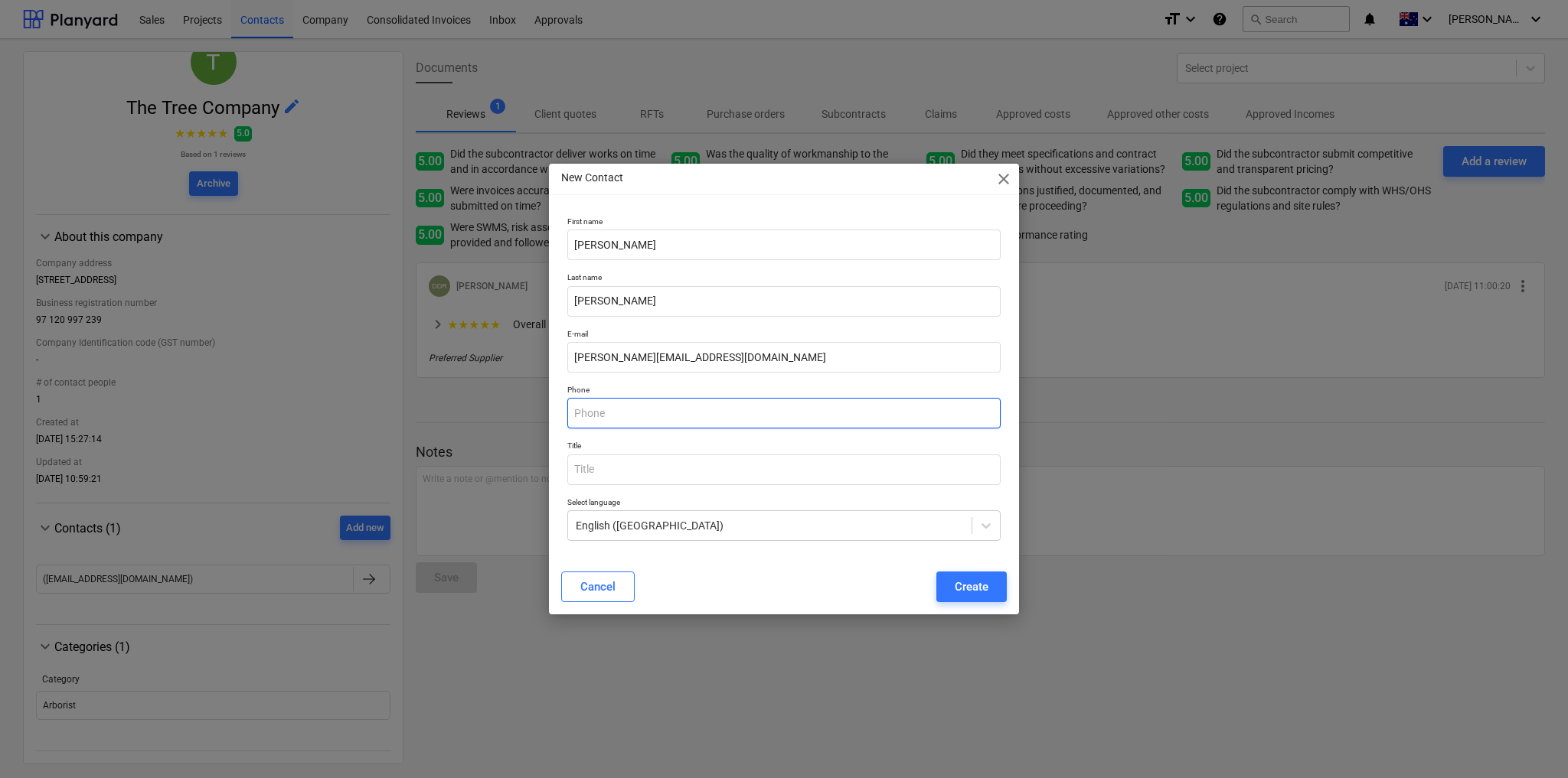
click at [597, 414] on input "text" at bounding box center [784, 413] width 433 height 30
paste input "0403 211 920"
type input "0403 211 920"
click at [596, 476] on input "text" at bounding box center [784, 469] width 433 height 30
type input "Director"
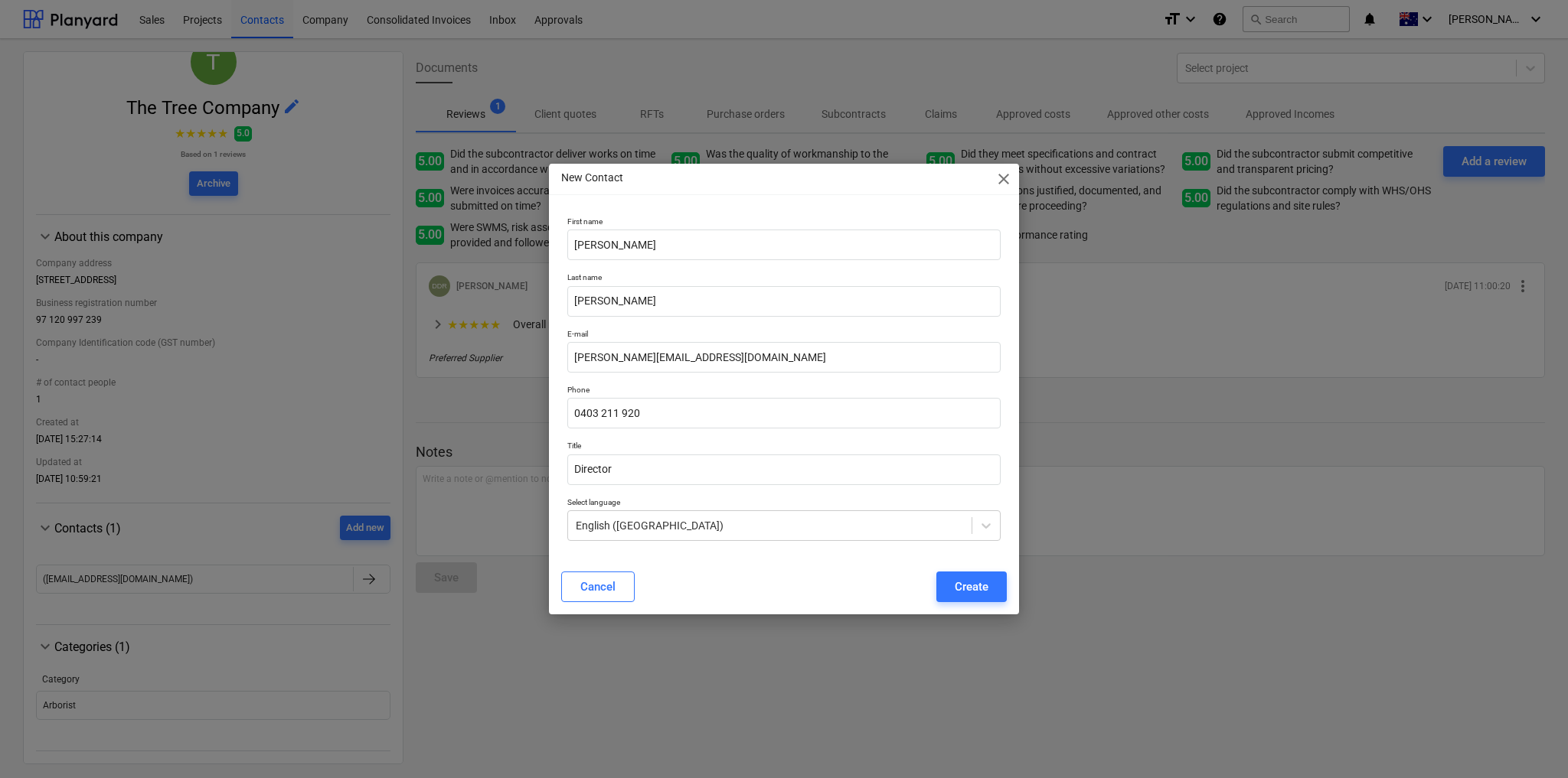
drag, startPoint x: 727, startPoint y: 576, endPoint x: 705, endPoint y: 624, distance: 52.8
click at [727, 575] on div "Cancel Create" at bounding box center [783, 587] width 446 height 30
click at [982, 592] on div "Create" at bounding box center [971, 587] width 34 height 20
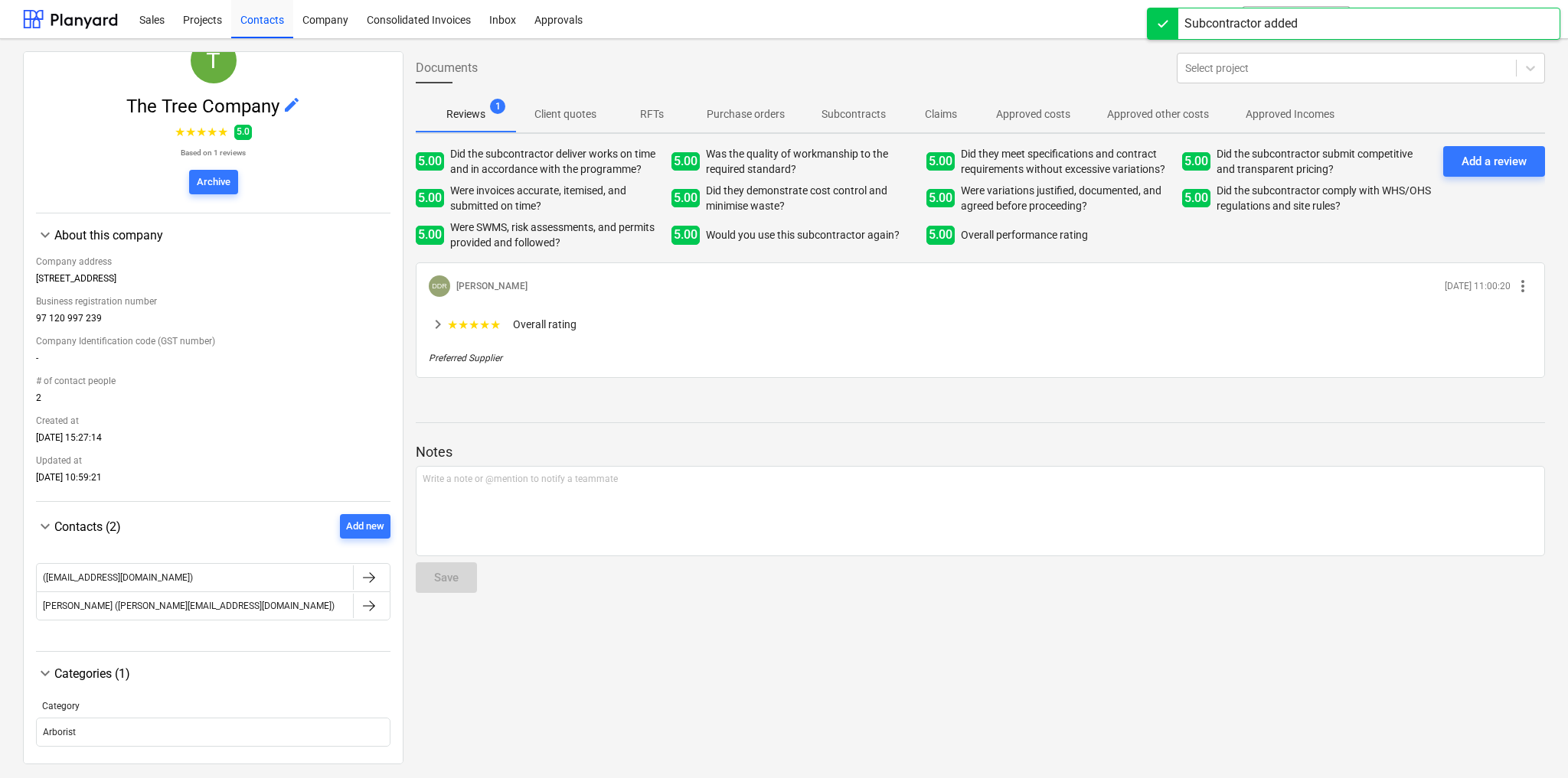
click at [284, 108] on span "edit" at bounding box center [292, 105] width 18 height 18
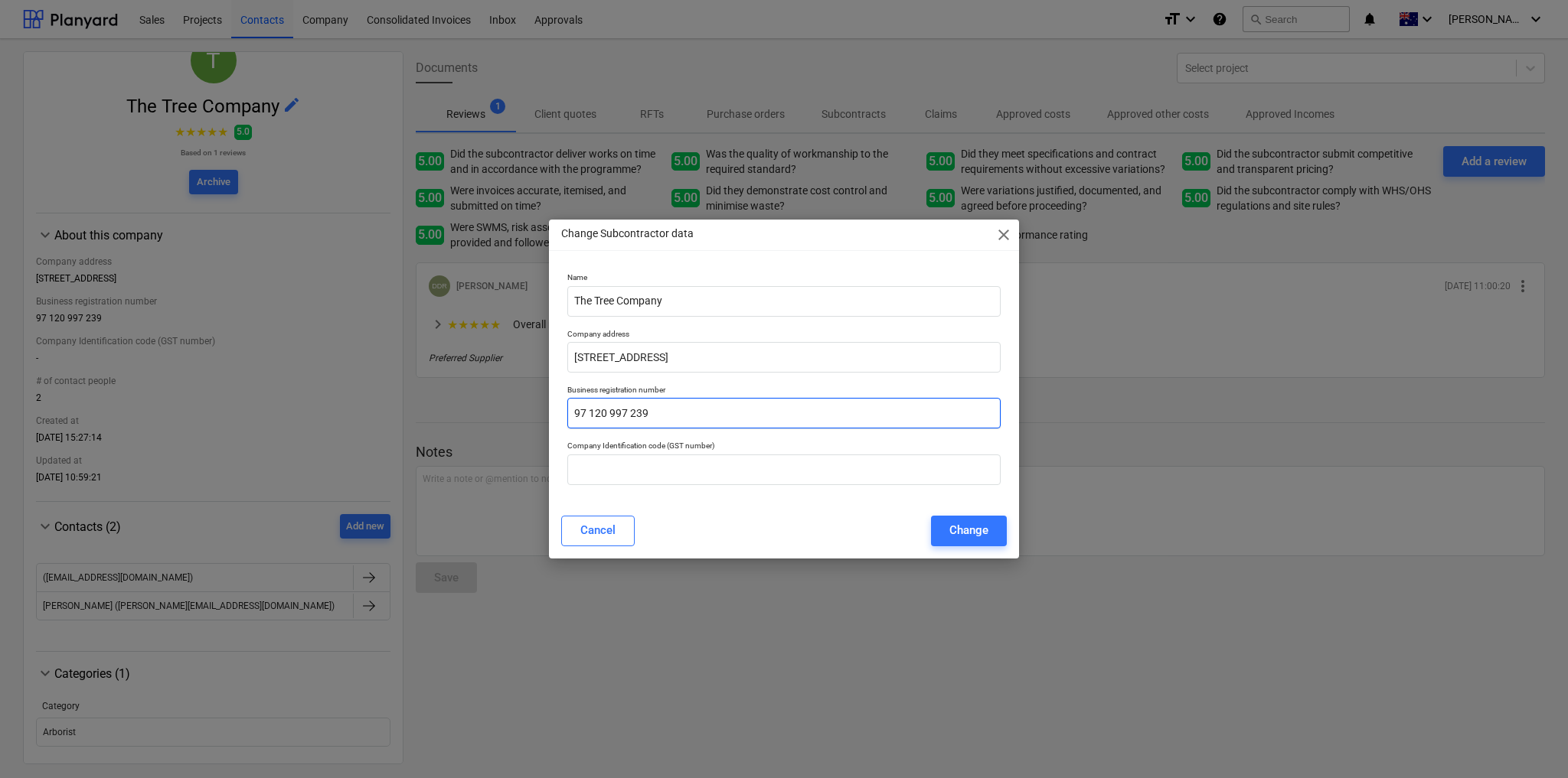
drag, startPoint x: 699, startPoint y: 417, endPoint x: 522, endPoint y: 419, distance: 177.0
click at [522, 419] on div "Change Subcontractor data close Name The Tree Company Company address [STREET_A…" at bounding box center [784, 389] width 1568 height 778
click at [616, 467] on input "text" at bounding box center [784, 469] width 433 height 30
paste input "97 120 997 239"
type input "97 120 997 239"
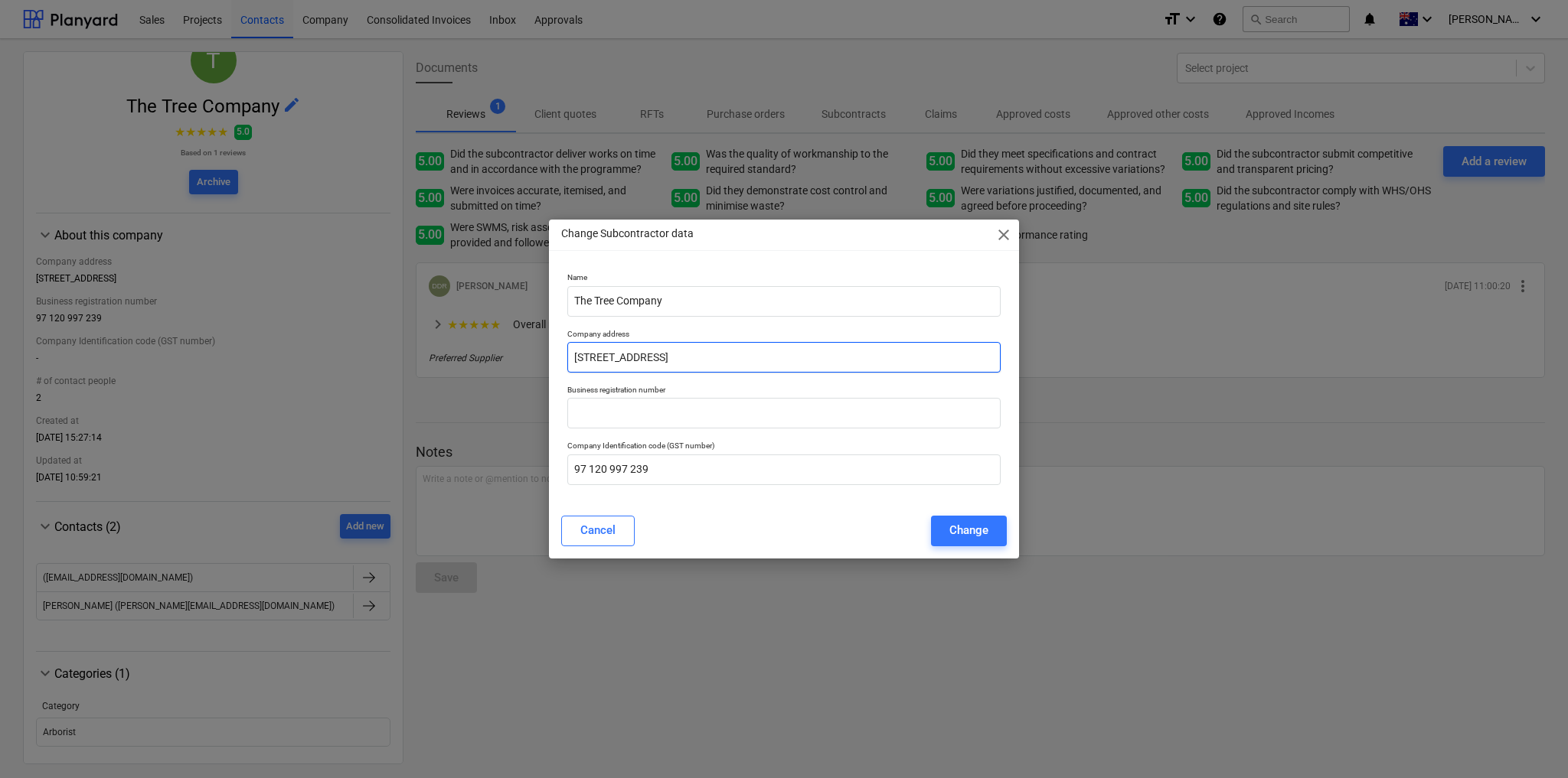
click at [644, 355] on input "[STREET_ADDRESS]" at bounding box center [784, 357] width 433 height 30
click at [645, 355] on input "[STREET_ADDRESS]" at bounding box center [784, 357] width 433 height 30
paste input "[STREET_ADDRESS]"
click at [773, 358] on input "[STREET_ADDRESS]" at bounding box center [784, 357] width 433 height 30
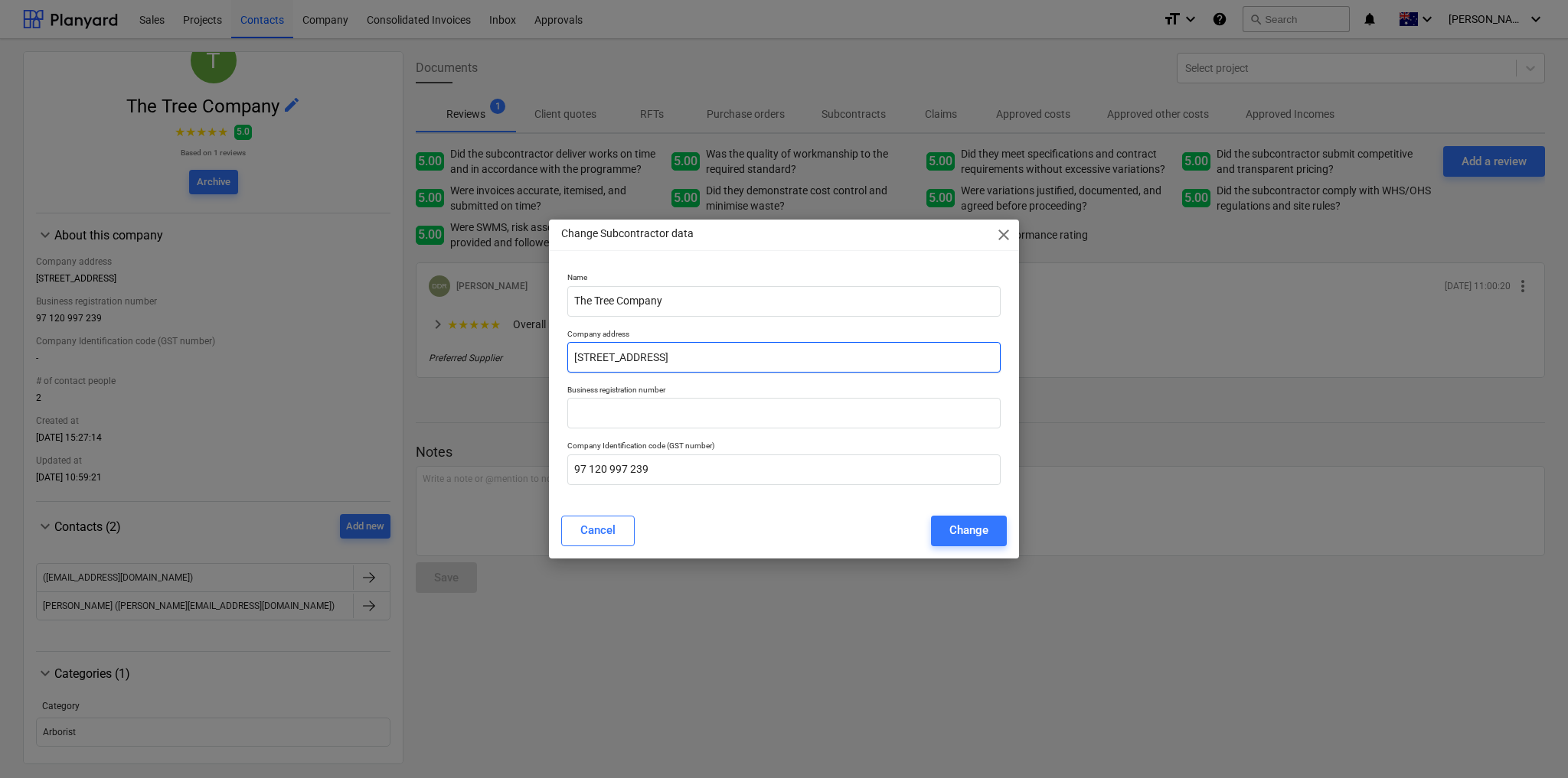
type input "[STREET_ADDRESS]"
click at [833, 512] on div "Cancel Change" at bounding box center [783, 531] width 464 height 42
click at [988, 525] on button "Change" at bounding box center [969, 530] width 76 height 30
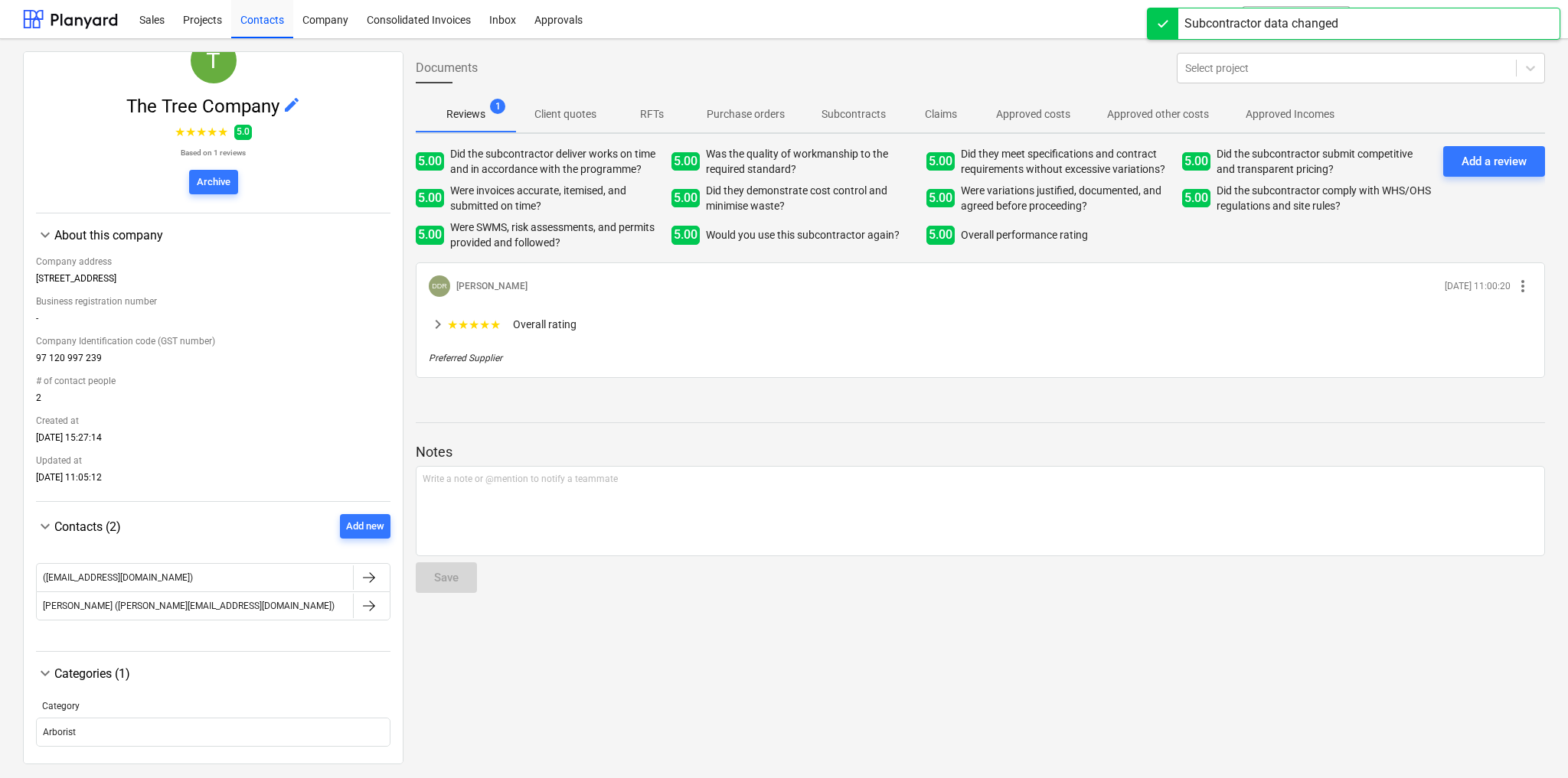
scroll to position [0, 0]
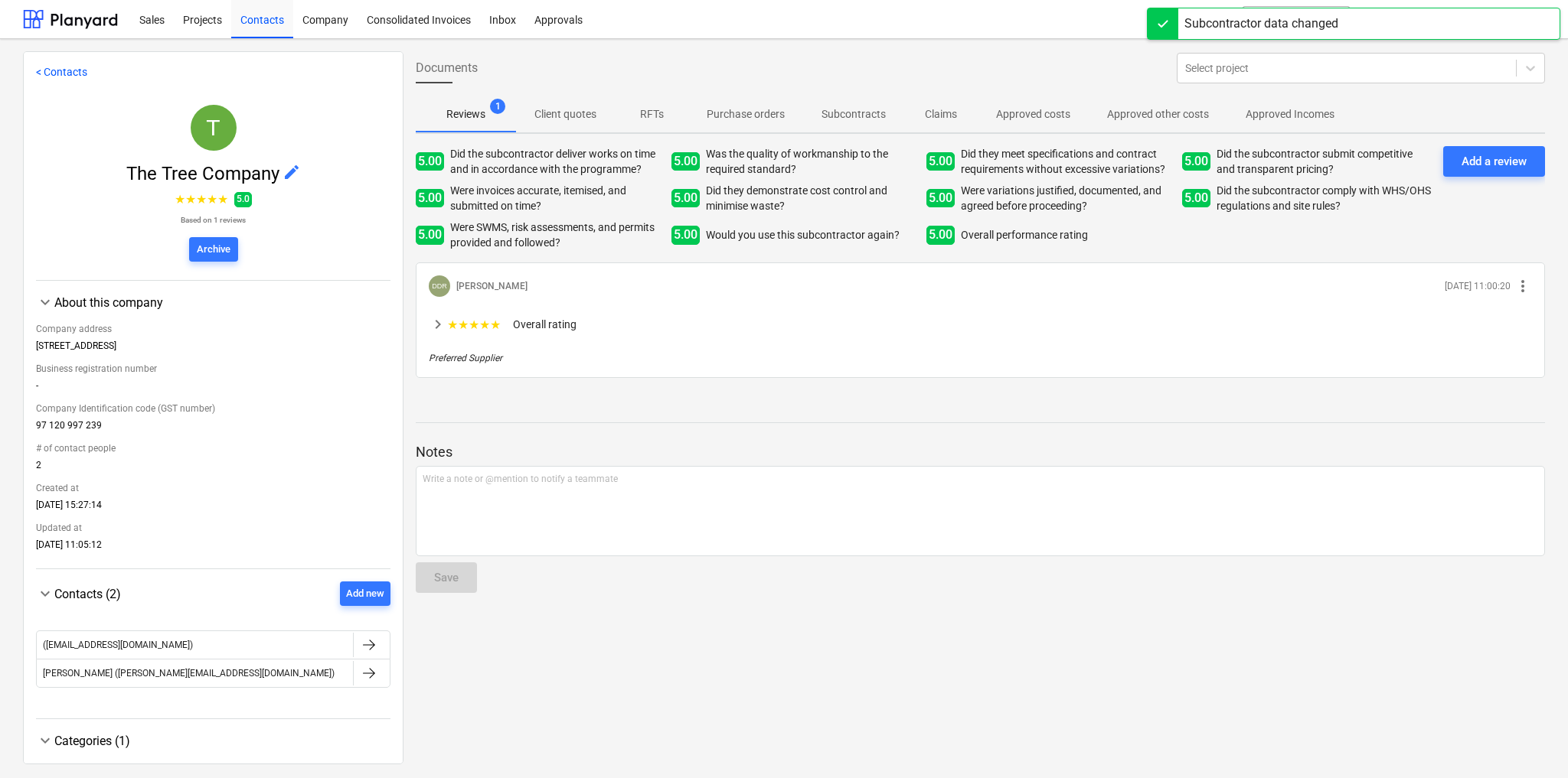
click at [51, 72] on link "< Contacts" at bounding box center [61, 72] width 52 height 12
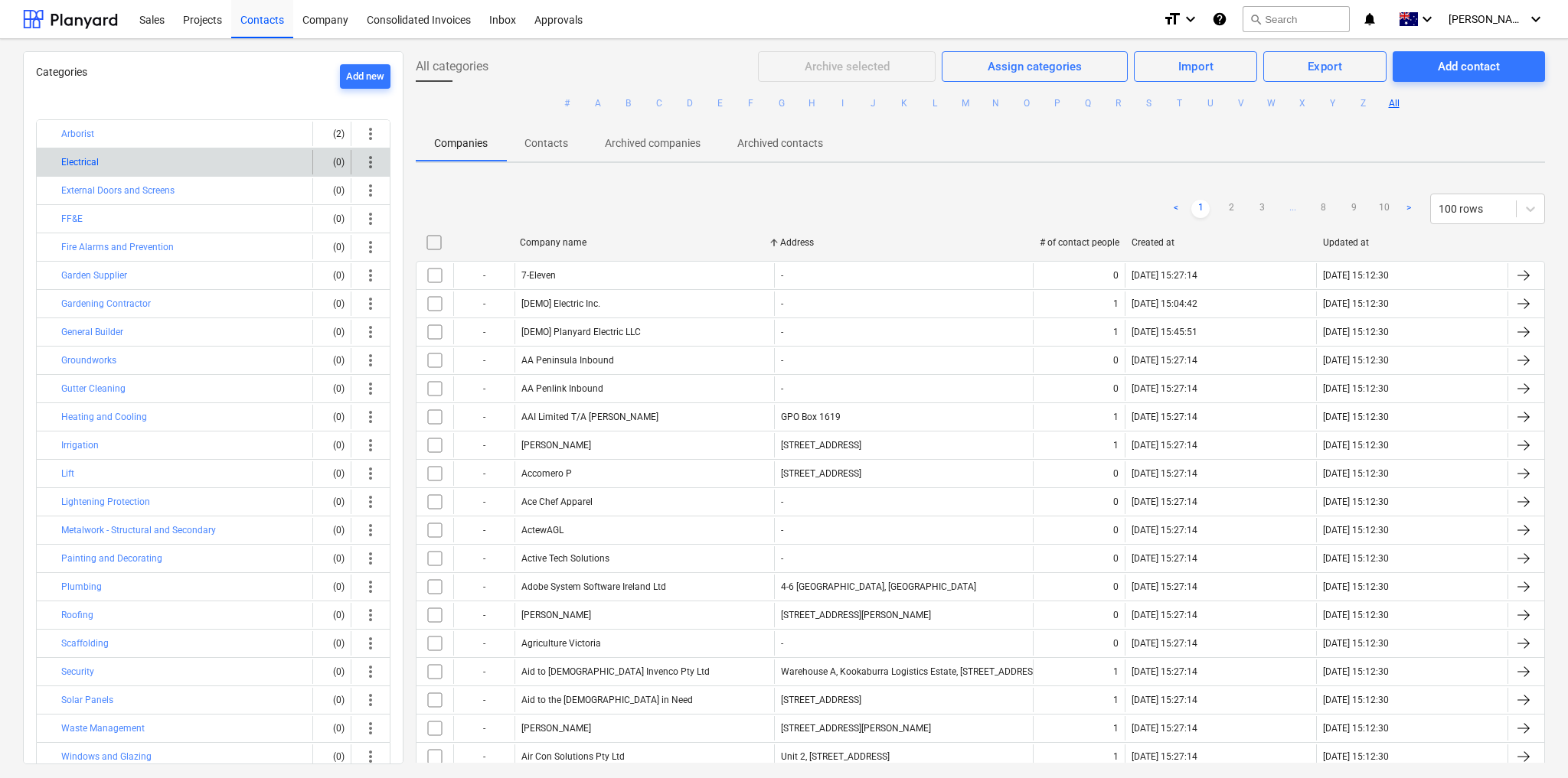
click at [66, 159] on button "Electrical" at bounding box center [80, 162] width 38 height 18
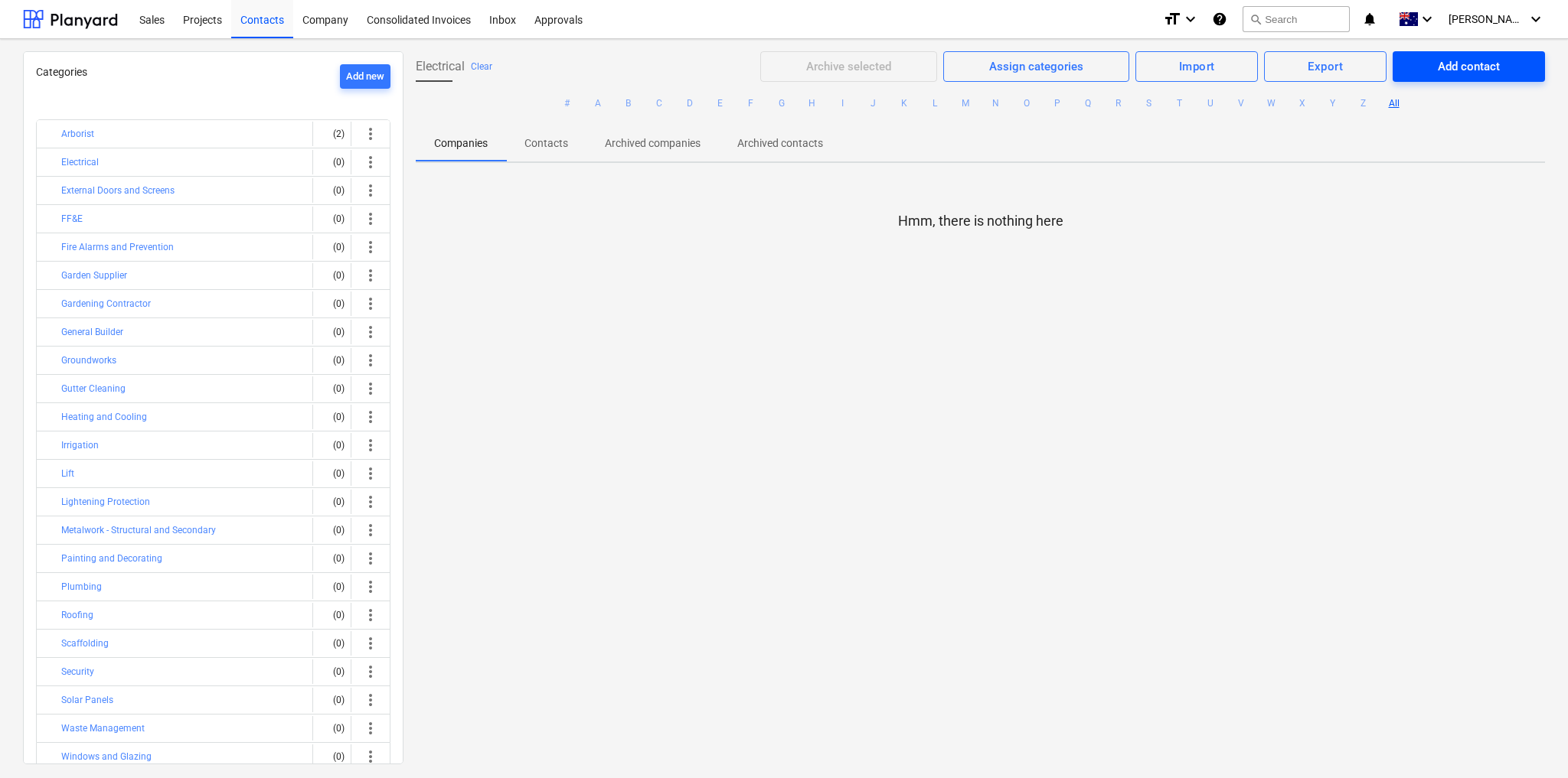
click at [1485, 62] on div "Add contact" at bounding box center [1469, 66] width 62 height 20
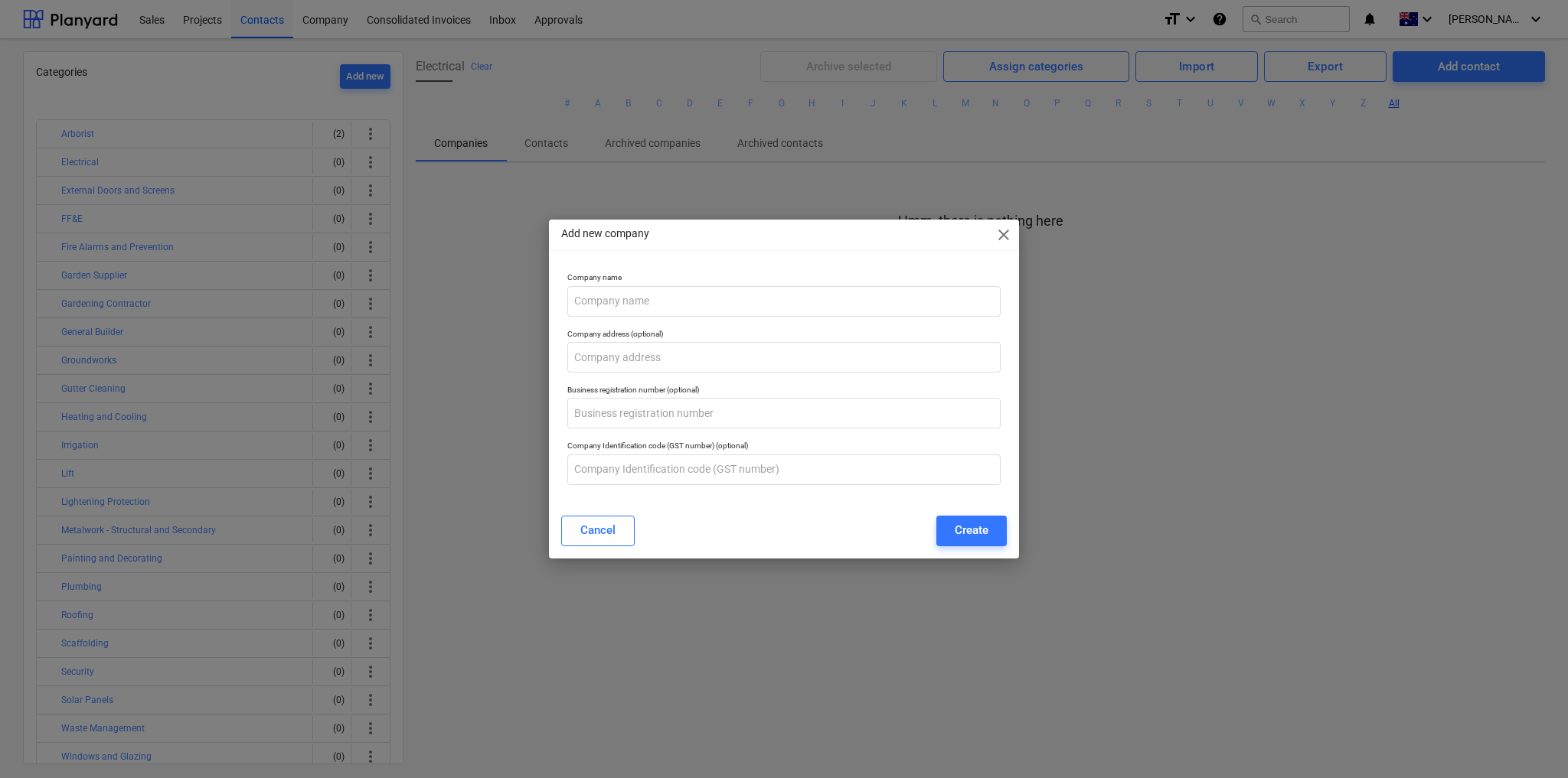
click at [1012, 234] on div "Add new company close" at bounding box center [783, 235] width 470 height 30
click at [1010, 235] on span "close" at bounding box center [1003, 235] width 18 height 18
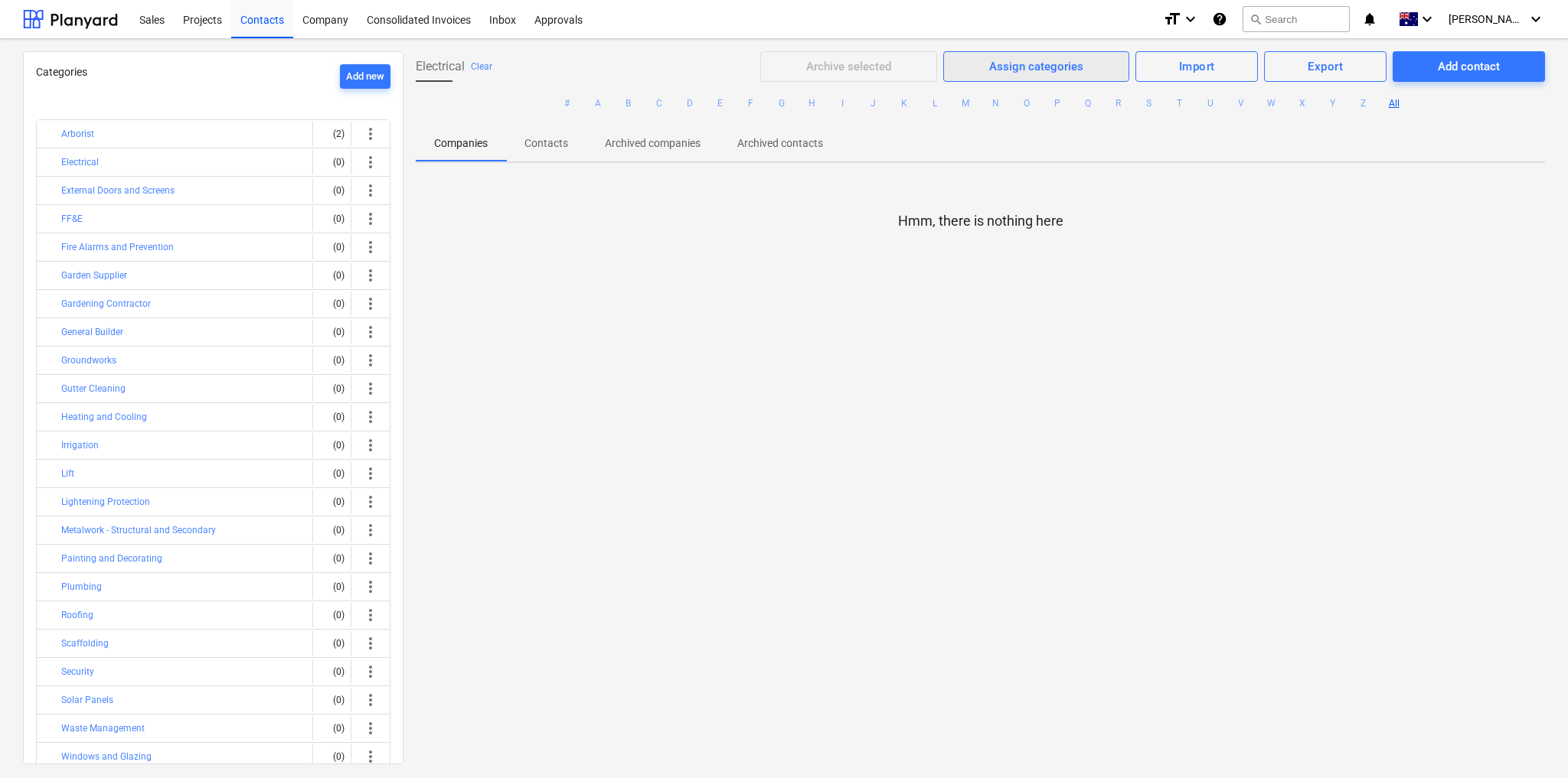
click at [1022, 56] on div "Assign categories" at bounding box center [1036, 66] width 94 height 20
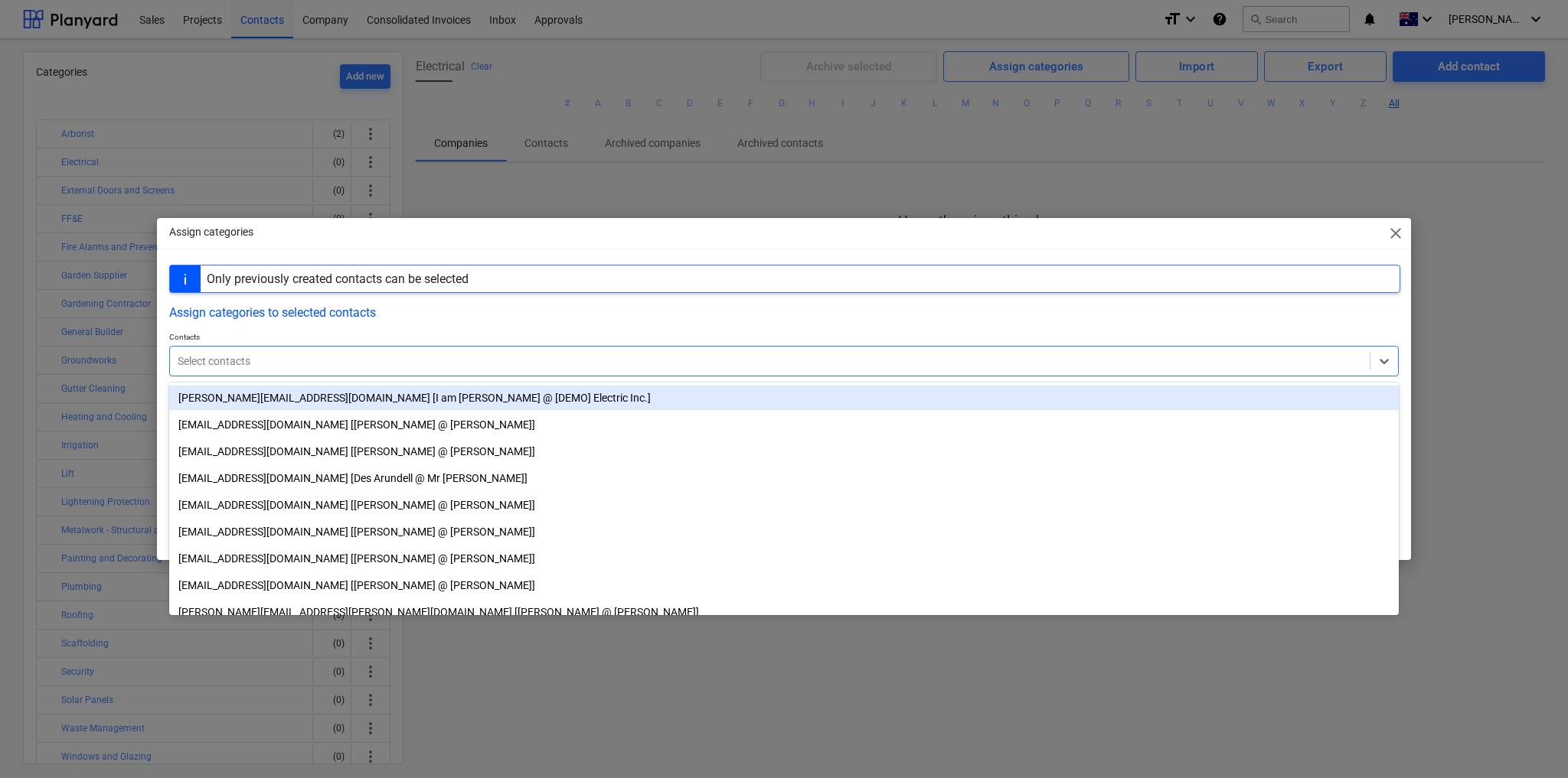
click at [284, 366] on div at bounding box center [769, 361] width 1185 height 16
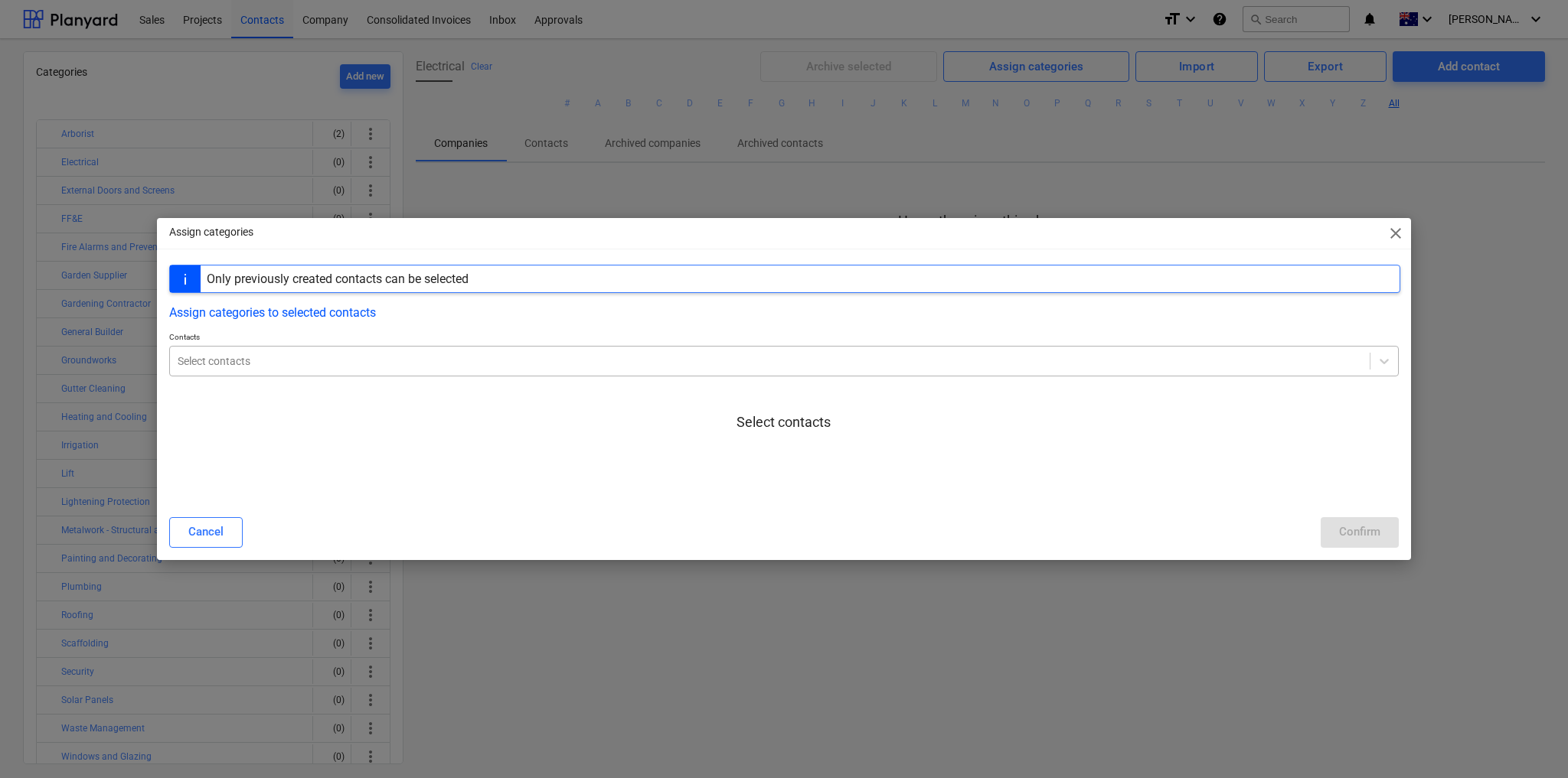
click at [231, 364] on div at bounding box center [769, 361] width 1185 height 16
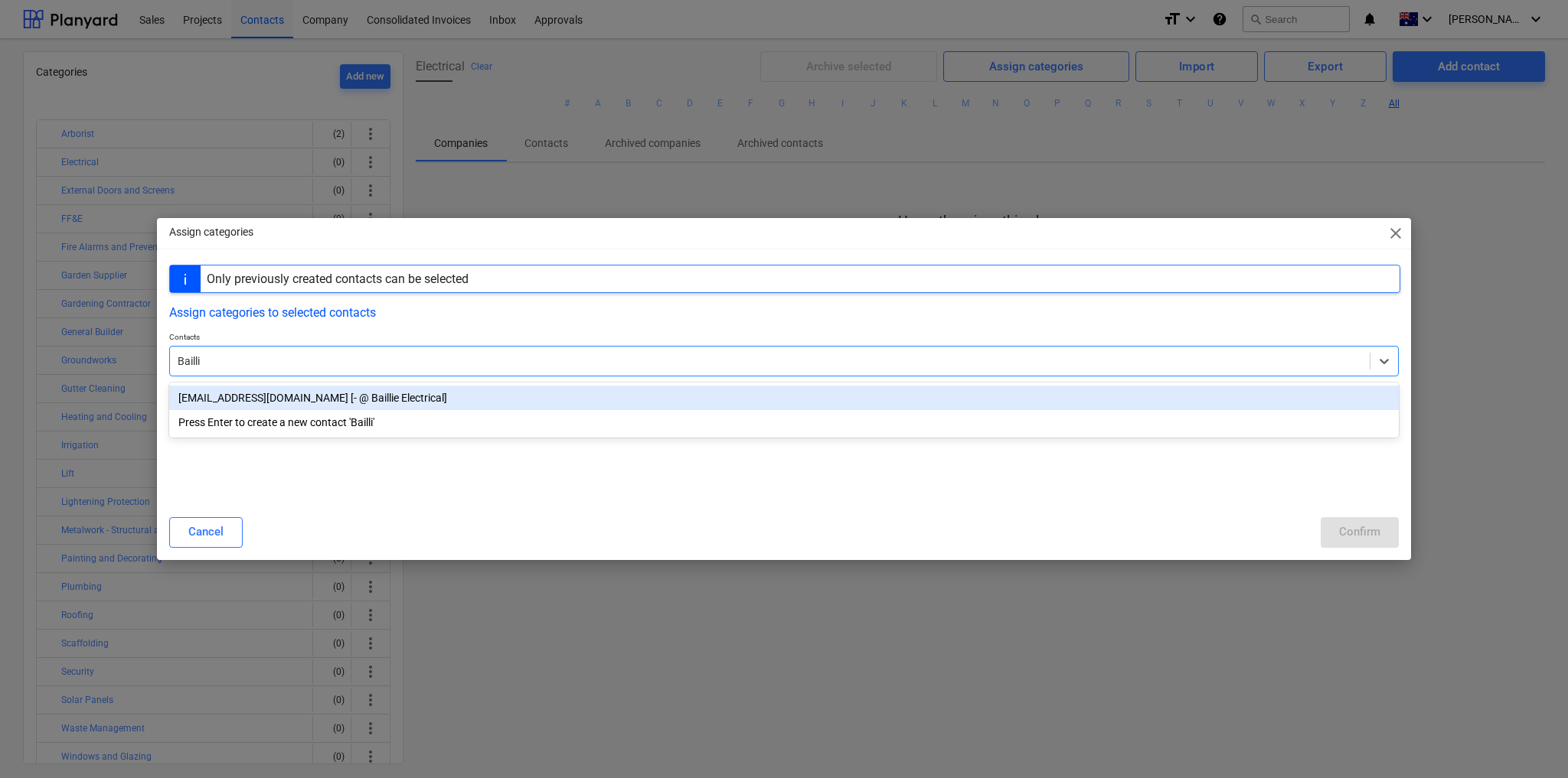
type input "Baillie"
click at [260, 401] on div "[EMAIL_ADDRESS][DOMAIN_NAME] [- @ Baillie Electrical]" at bounding box center [784, 398] width 1230 height 25
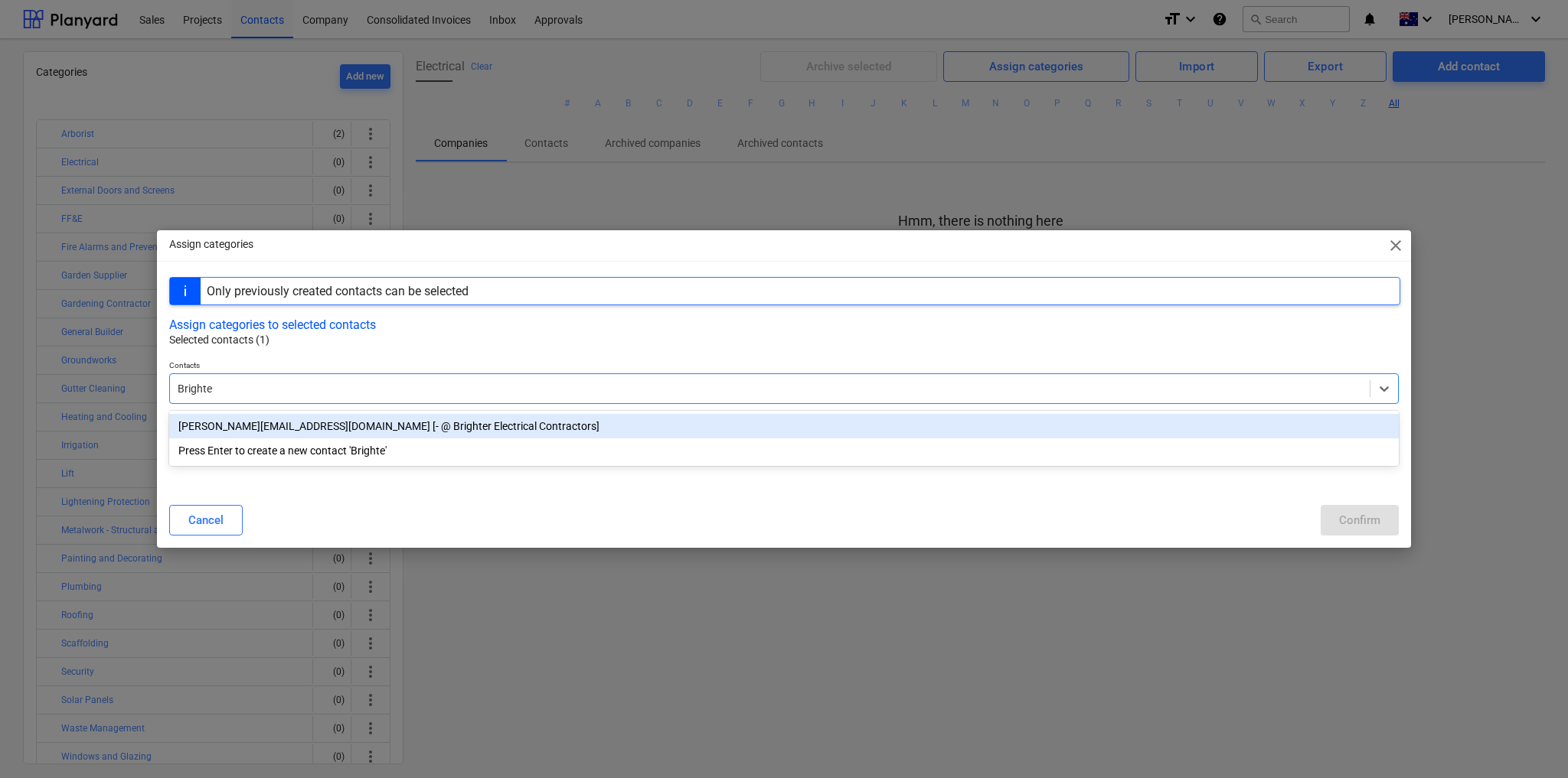
type input "Brighter"
click at [278, 426] on div "[PERSON_NAME][EMAIL_ADDRESS][DOMAIN_NAME] [- @ Brighter Electrical Contractors]" at bounding box center [784, 427] width 1230 height 25
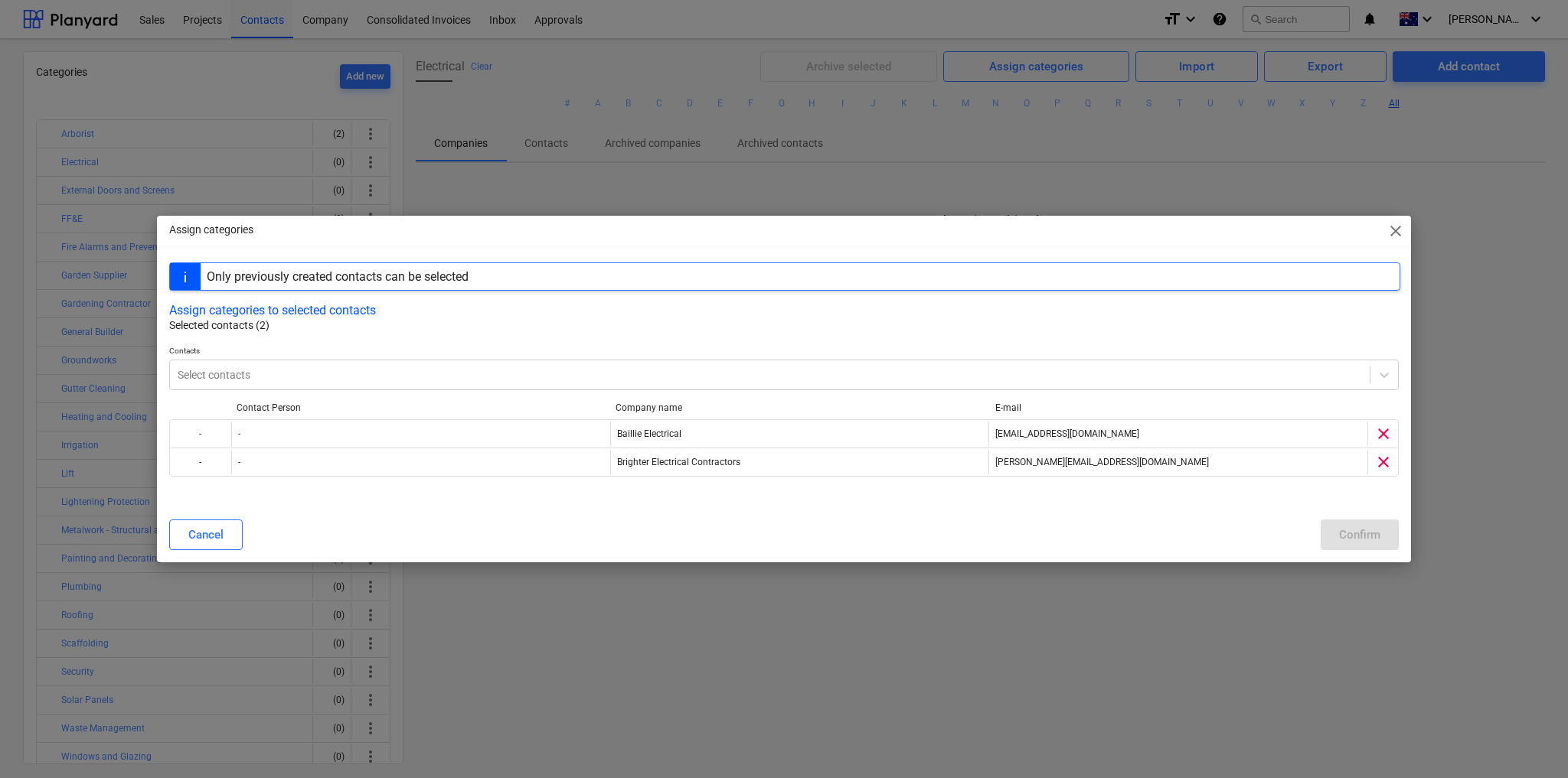
click at [773, 342] on div at bounding box center [784, 339] width 1230 height 12
click at [301, 314] on button "Assign categories to selected contacts" at bounding box center [272, 311] width 207 height 15
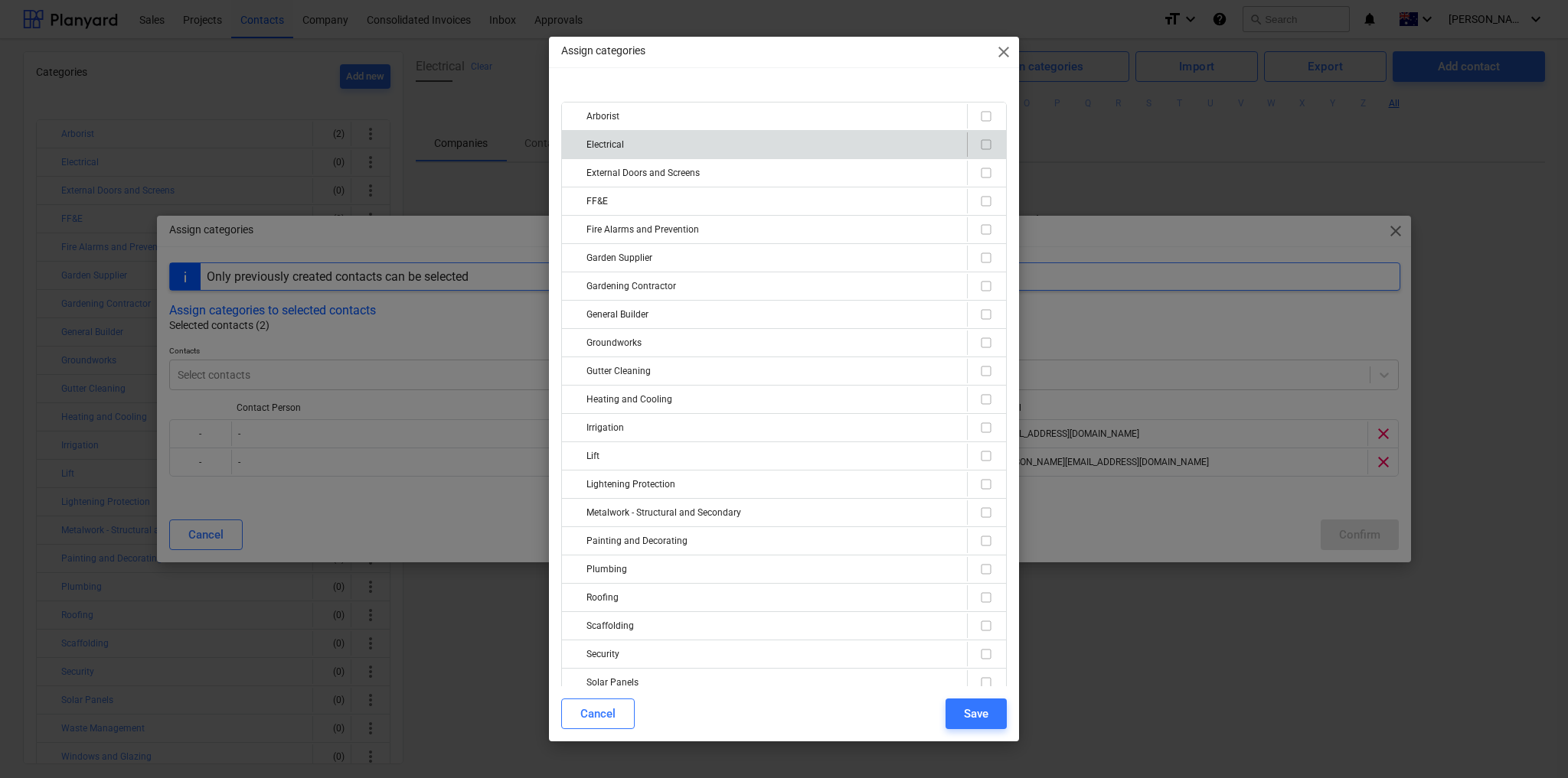
click at [666, 150] on div "Electrical" at bounding box center [773, 145] width 374 height 25
click at [979, 146] on input "checkbox" at bounding box center [986, 145] width 18 height 18
checkbox input "true"
click at [971, 719] on div "Save" at bounding box center [976, 714] width 25 height 20
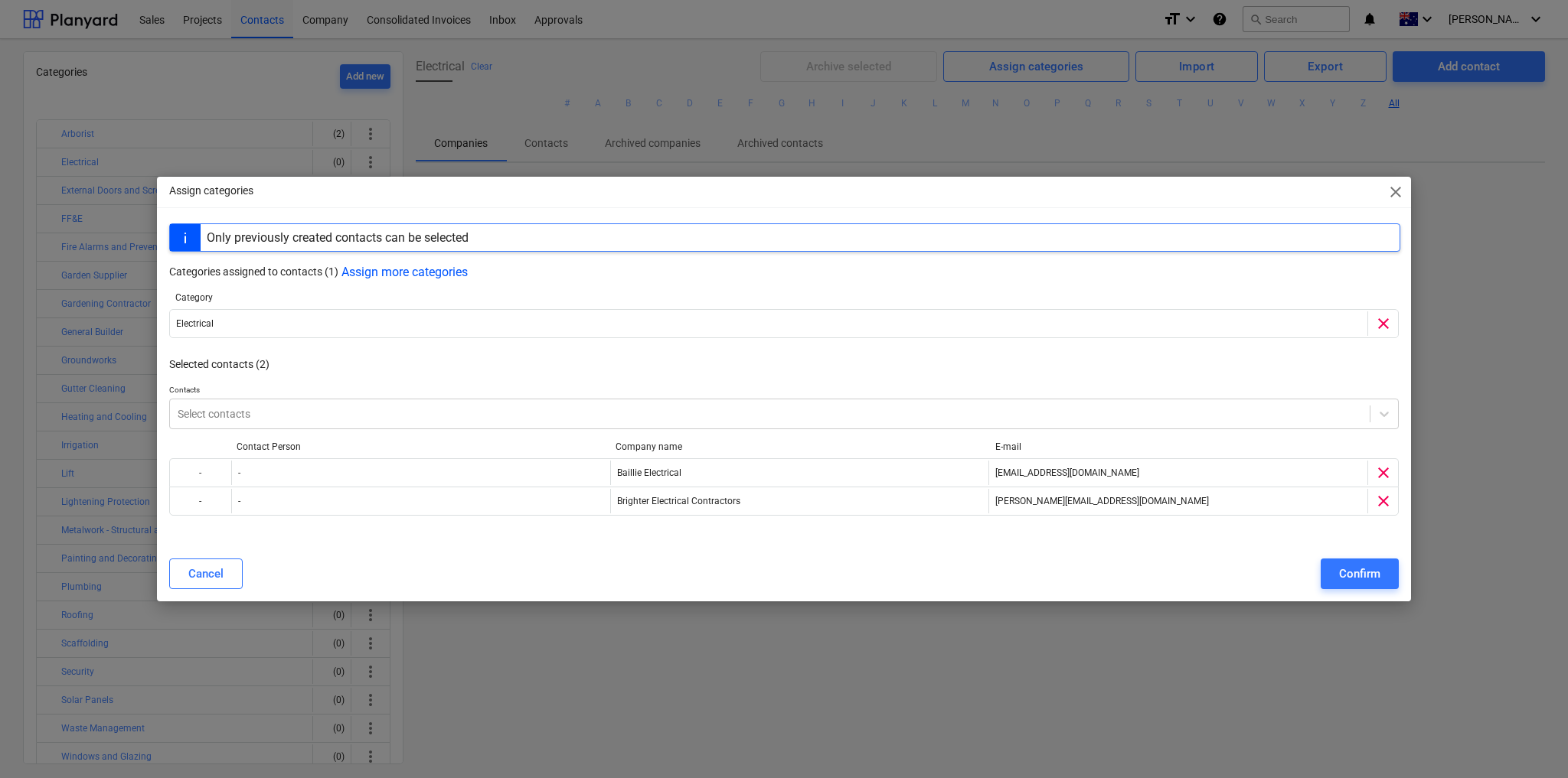
click at [1369, 573] on div "Confirm" at bounding box center [1360, 574] width 42 height 20
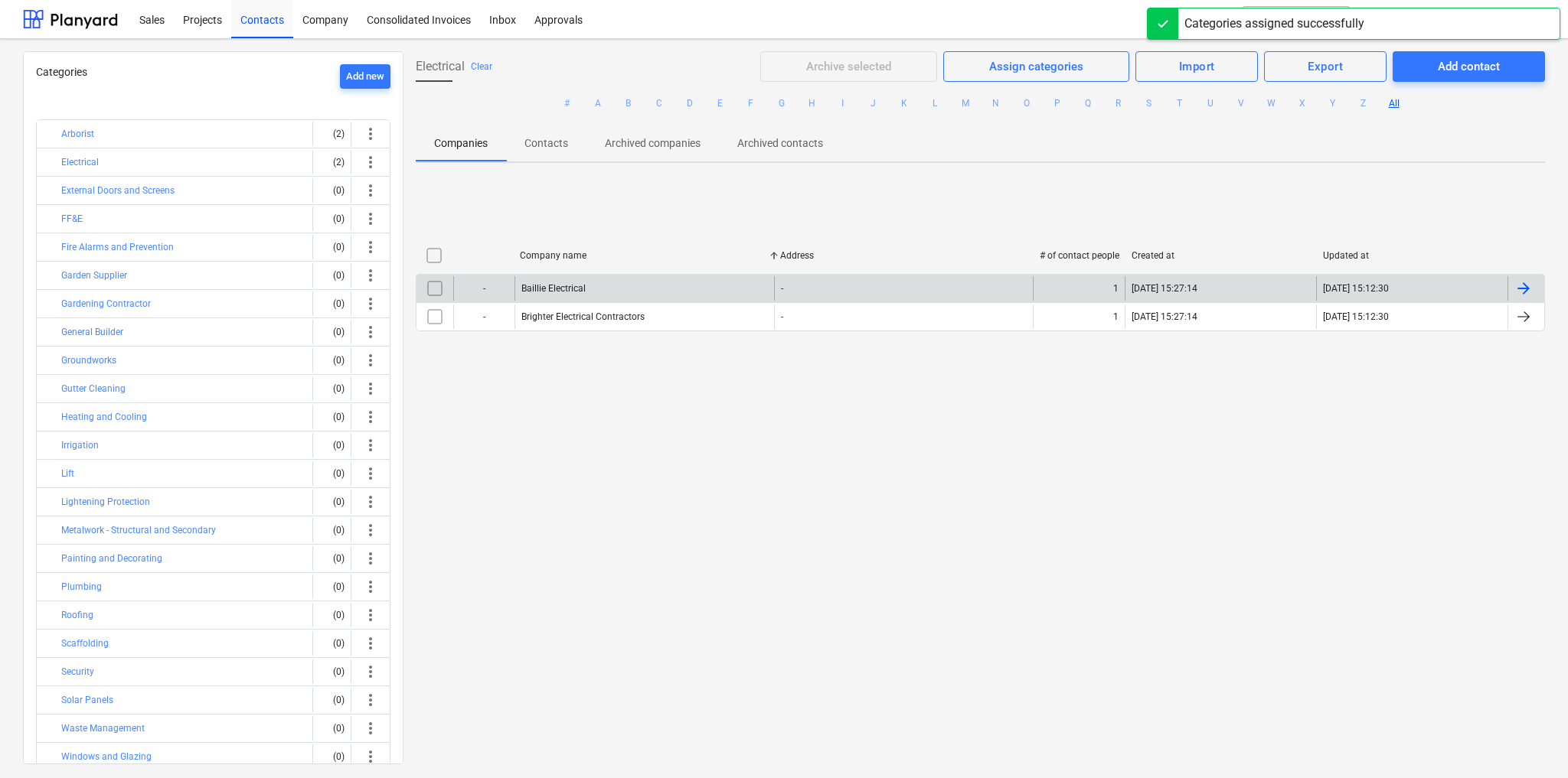
click at [436, 291] on input "checkbox" at bounding box center [435, 288] width 25 height 25
click at [555, 287] on div "Baillie Electrical" at bounding box center [553, 288] width 65 height 11
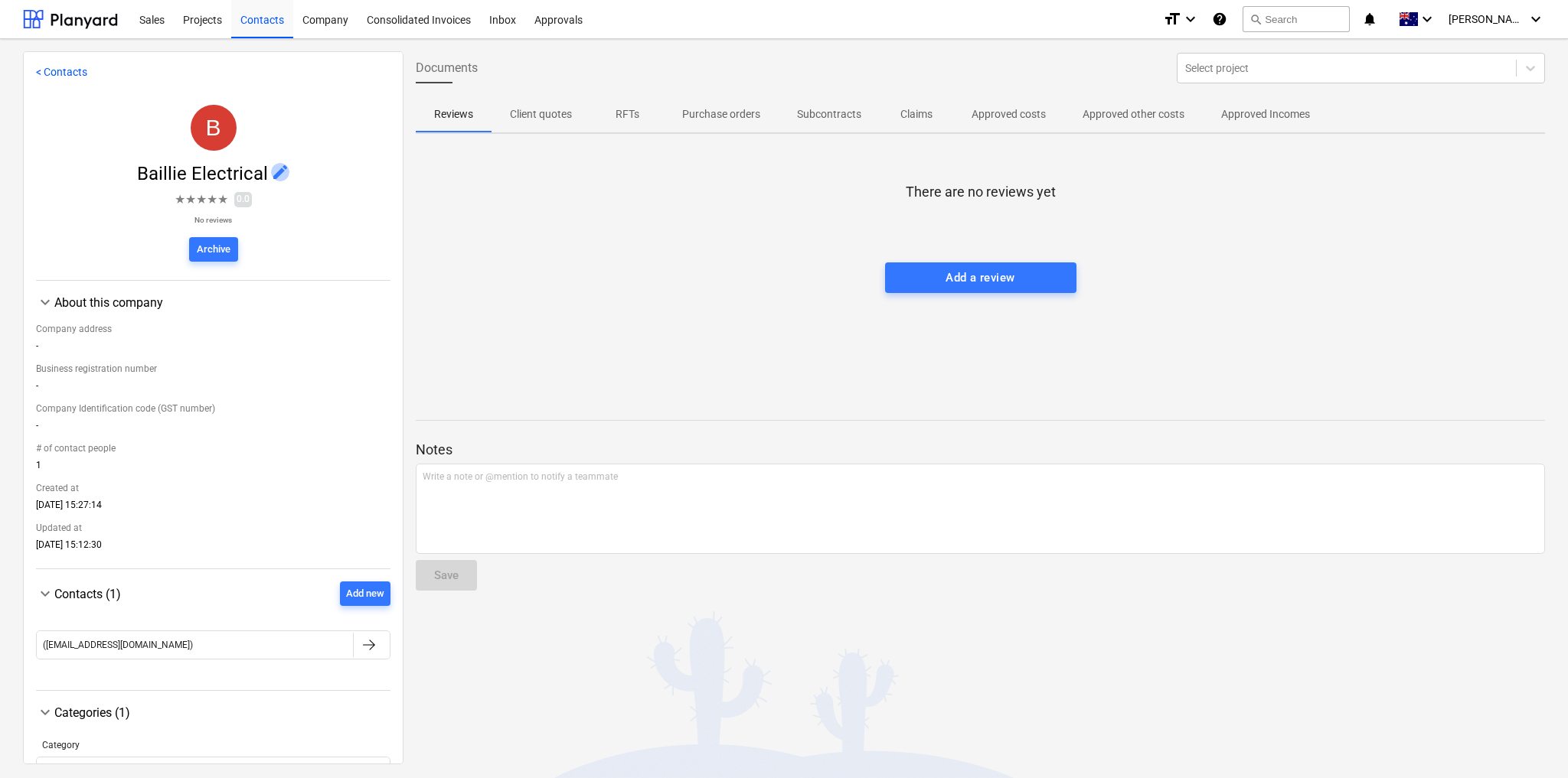
click at [273, 164] on span "edit" at bounding box center [280, 172] width 18 height 18
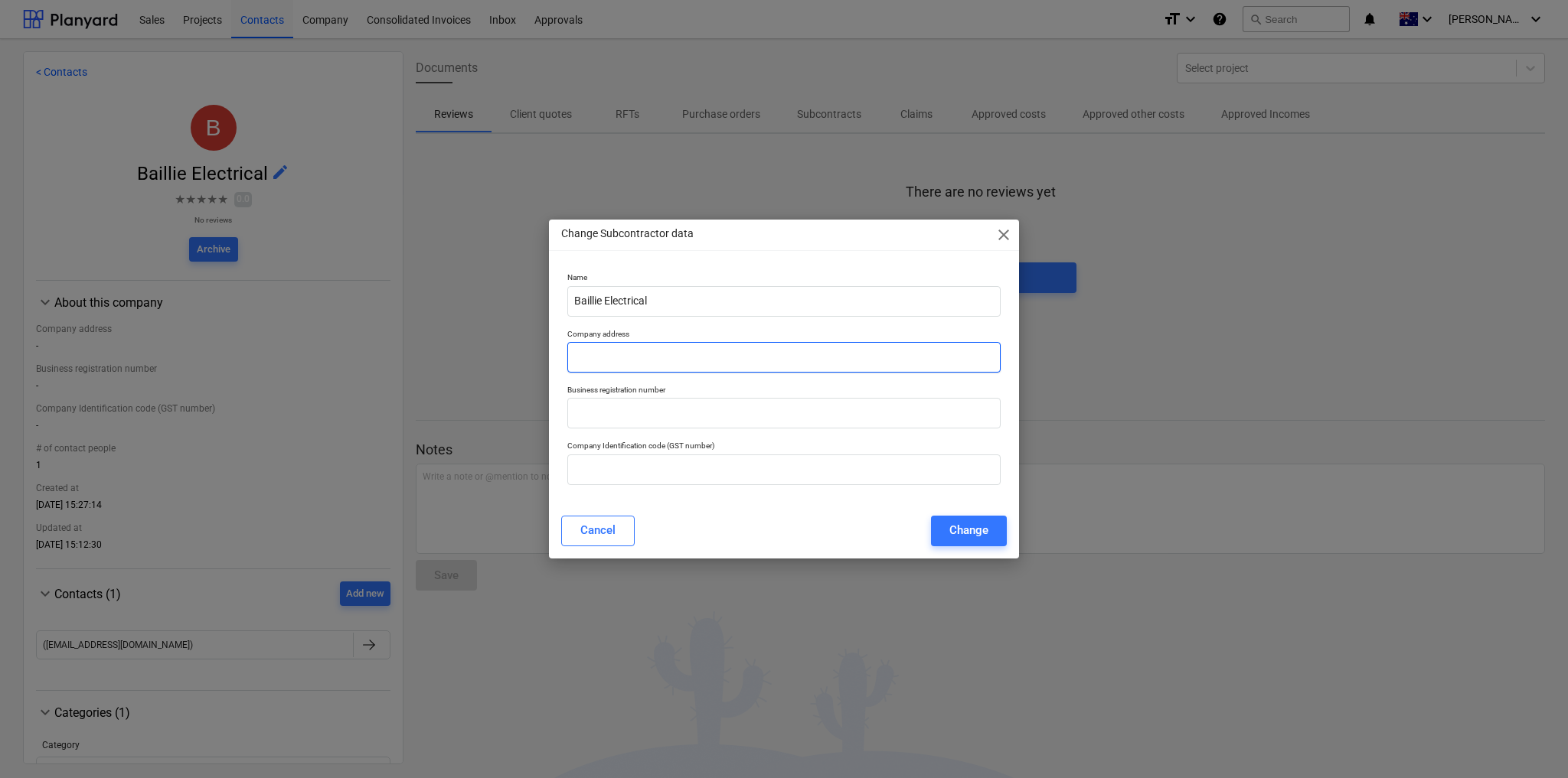
click at [632, 355] on input "text" at bounding box center [784, 357] width 433 height 30
paste input "[STREET_ADDRESS][PERSON_NAME][PERSON_NAME]"
click at [637, 414] on input "text" at bounding box center [784, 413] width 433 height 30
click at [643, 473] on input "text" at bounding box center [784, 469] width 433 height 30
paste input "89 822 153 481"
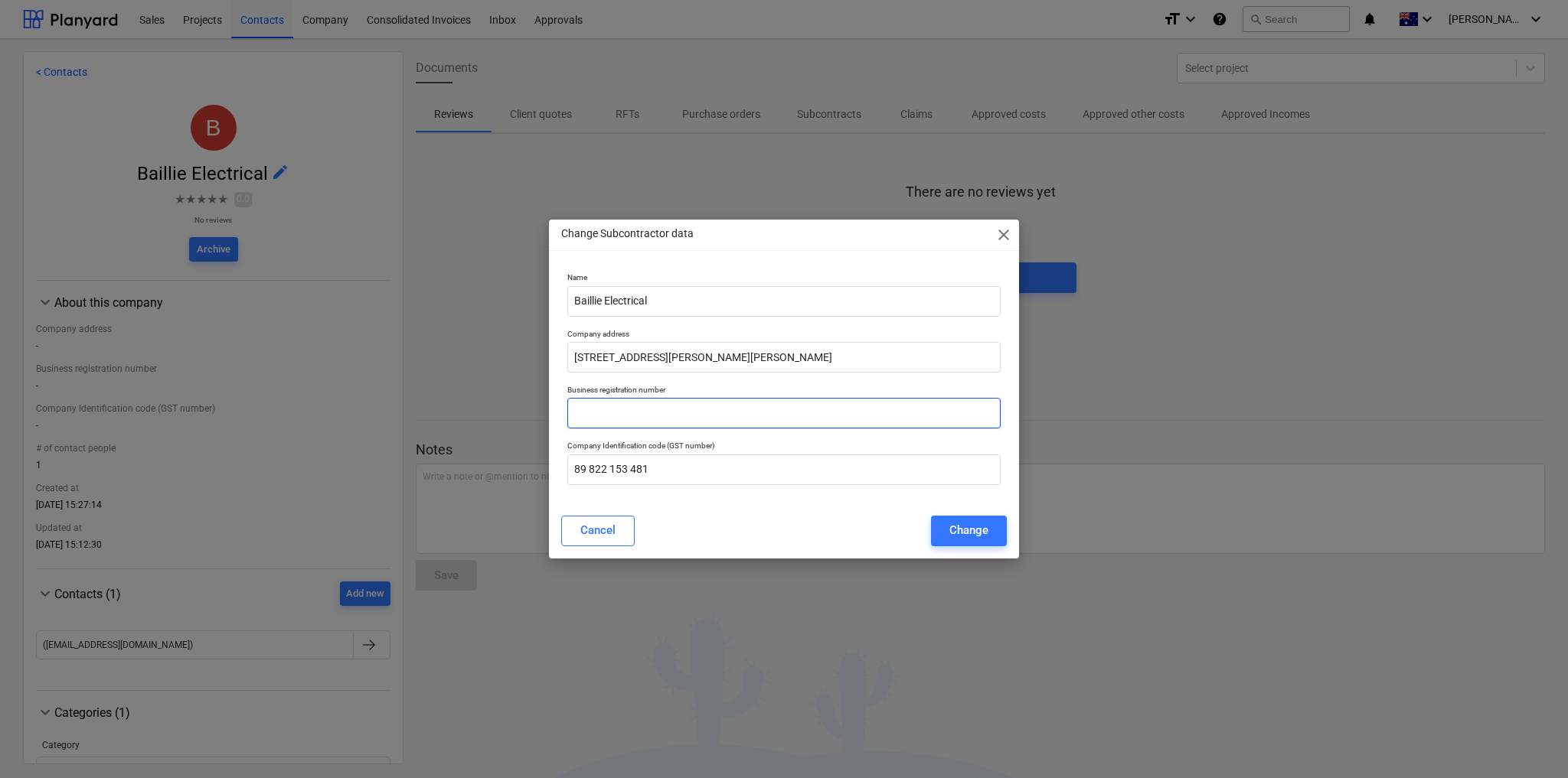
click at [620, 415] on input "text" at bounding box center [784, 413] width 433 height 30
paste input "057 033 020"
click at [768, 530] on div "Cancel Change" at bounding box center [783, 530] width 446 height 30
click at [972, 532] on div "Change" at bounding box center [969, 530] width 39 height 20
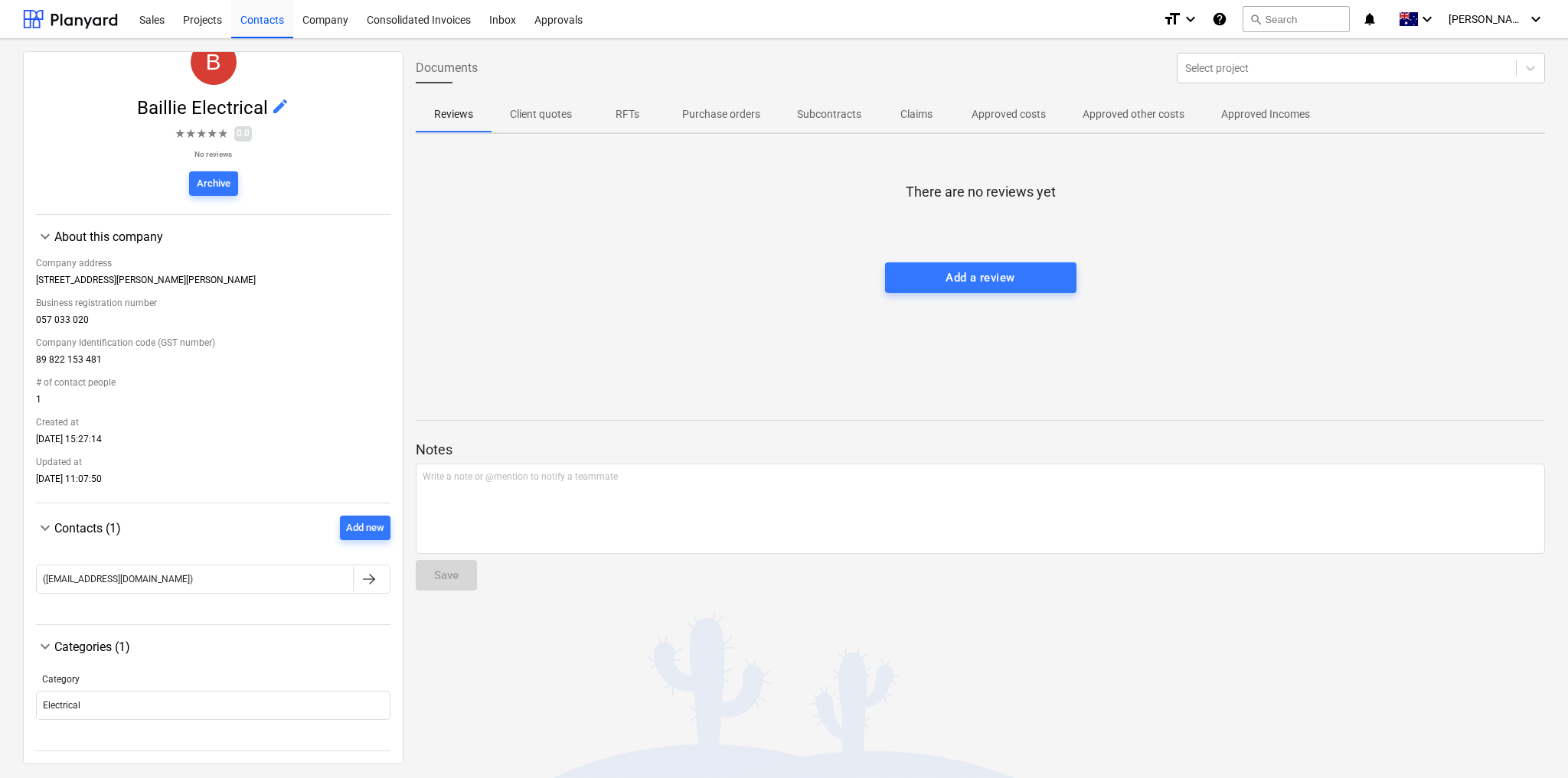
scroll to position [67, 0]
click at [259, 579] on div "([EMAIL_ADDRESS][DOMAIN_NAME])" at bounding box center [195, 579] width 316 height 25
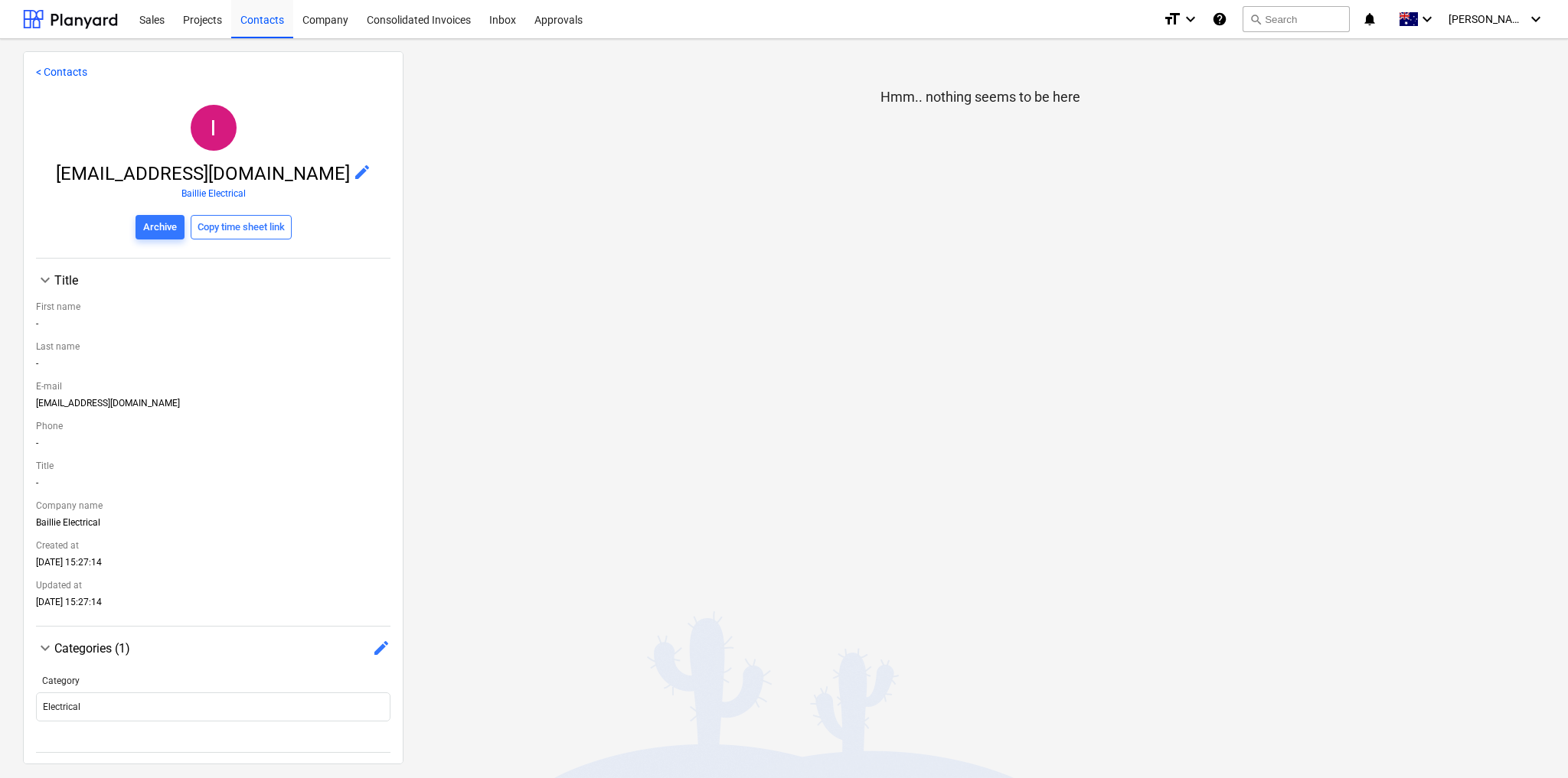
click at [353, 171] on span "edit" at bounding box center [362, 172] width 18 height 18
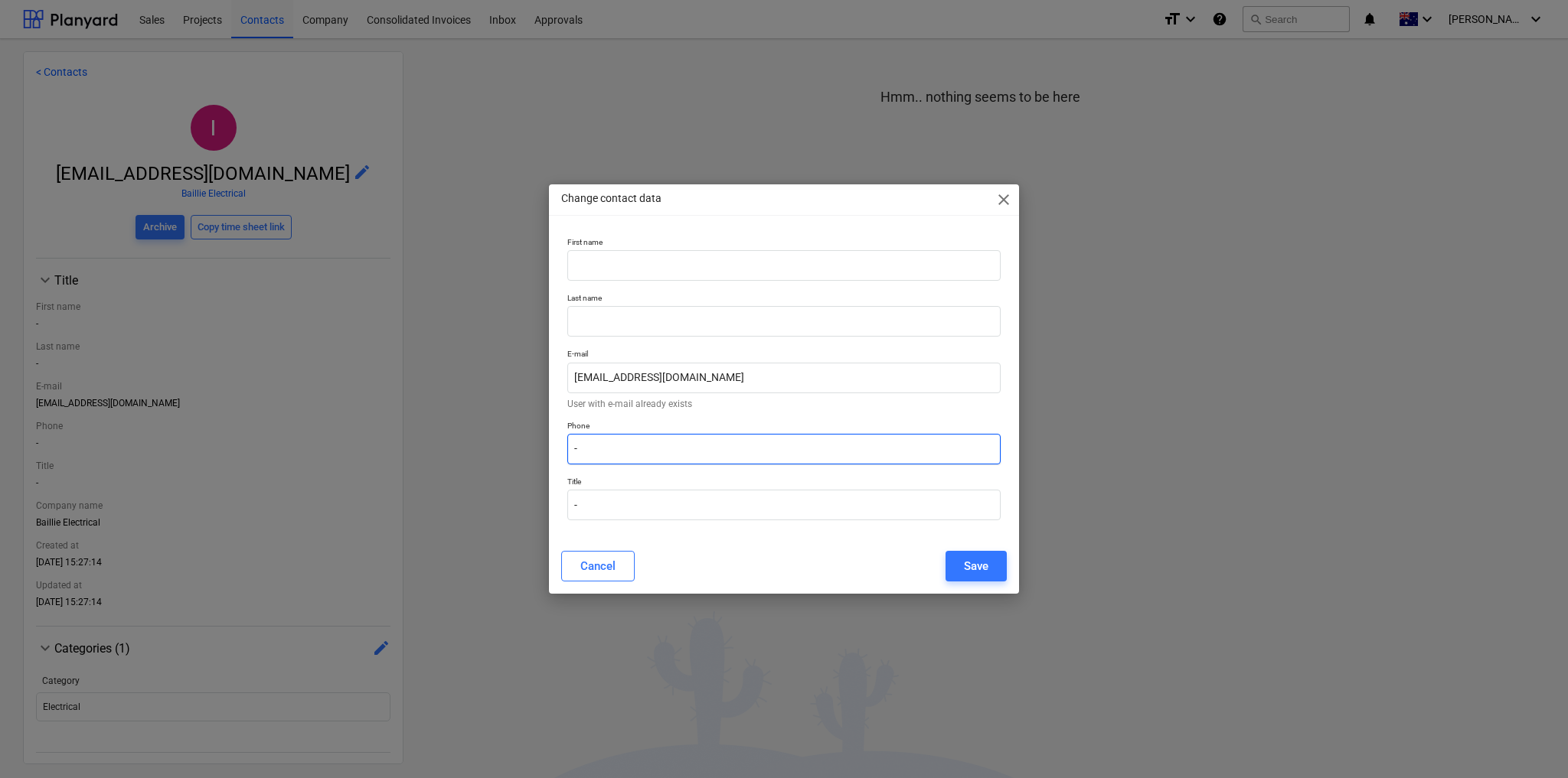
paste input "0418 390 662"
click at [576, 449] on input "-0418 390 662" at bounding box center [784, 449] width 433 height 30
click at [586, 508] on input "-" at bounding box center [784, 504] width 433 height 30
click at [709, 547] on div "Change contact data close First name Last name E-mail [EMAIL_ADDRESS][DOMAIN_NA…" at bounding box center [783, 389] width 470 height 409
click at [975, 570] on div "Save" at bounding box center [976, 566] width 25 height 20
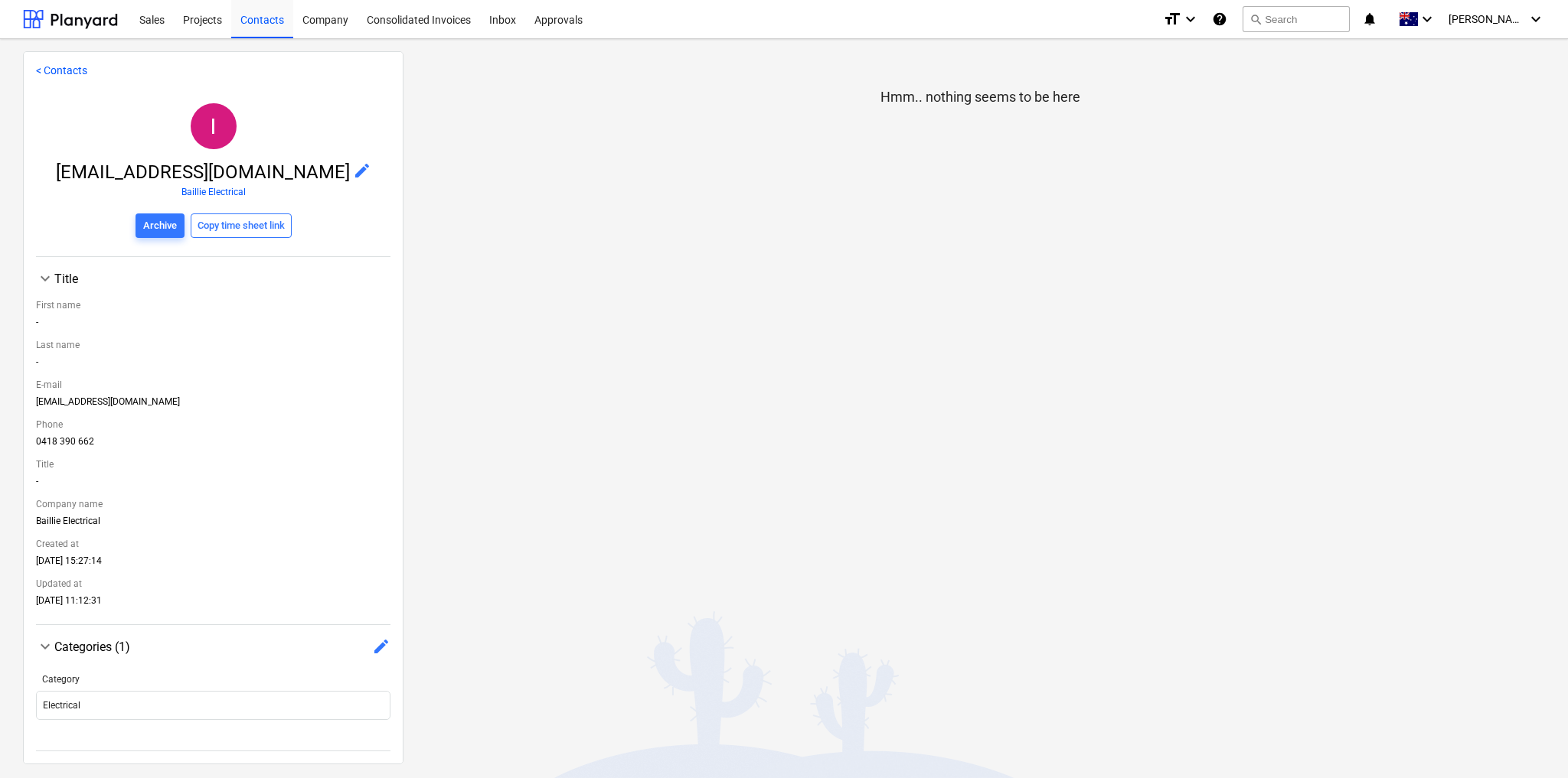
scroll to position [5, 0]
click at [57, 65] on link "< Contacts" at bounding box center [61, 70] width 52 height 12
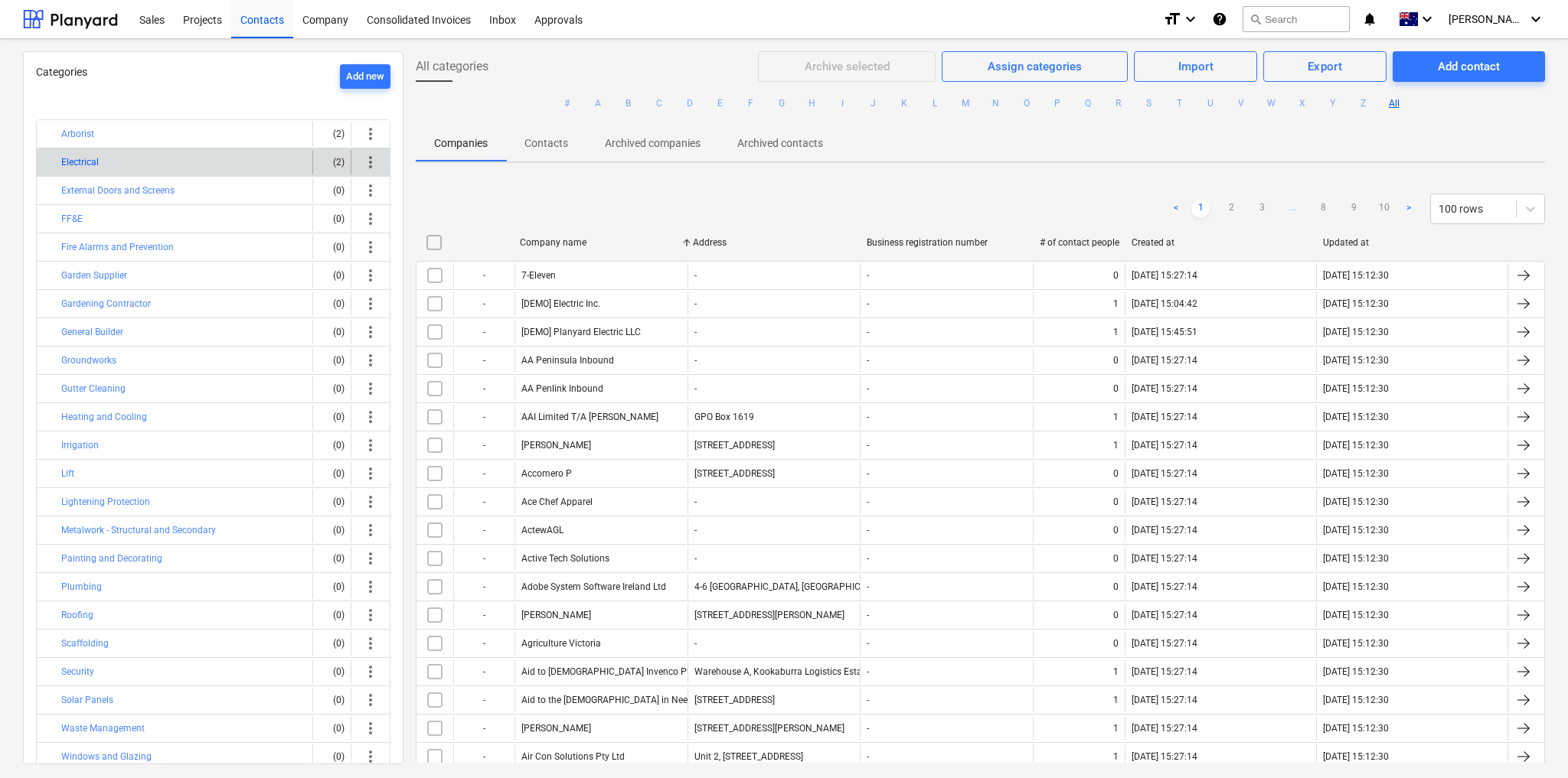
click at [95, 163] on button "Electrical" at bounding box center [80, 162] width 38 height 18
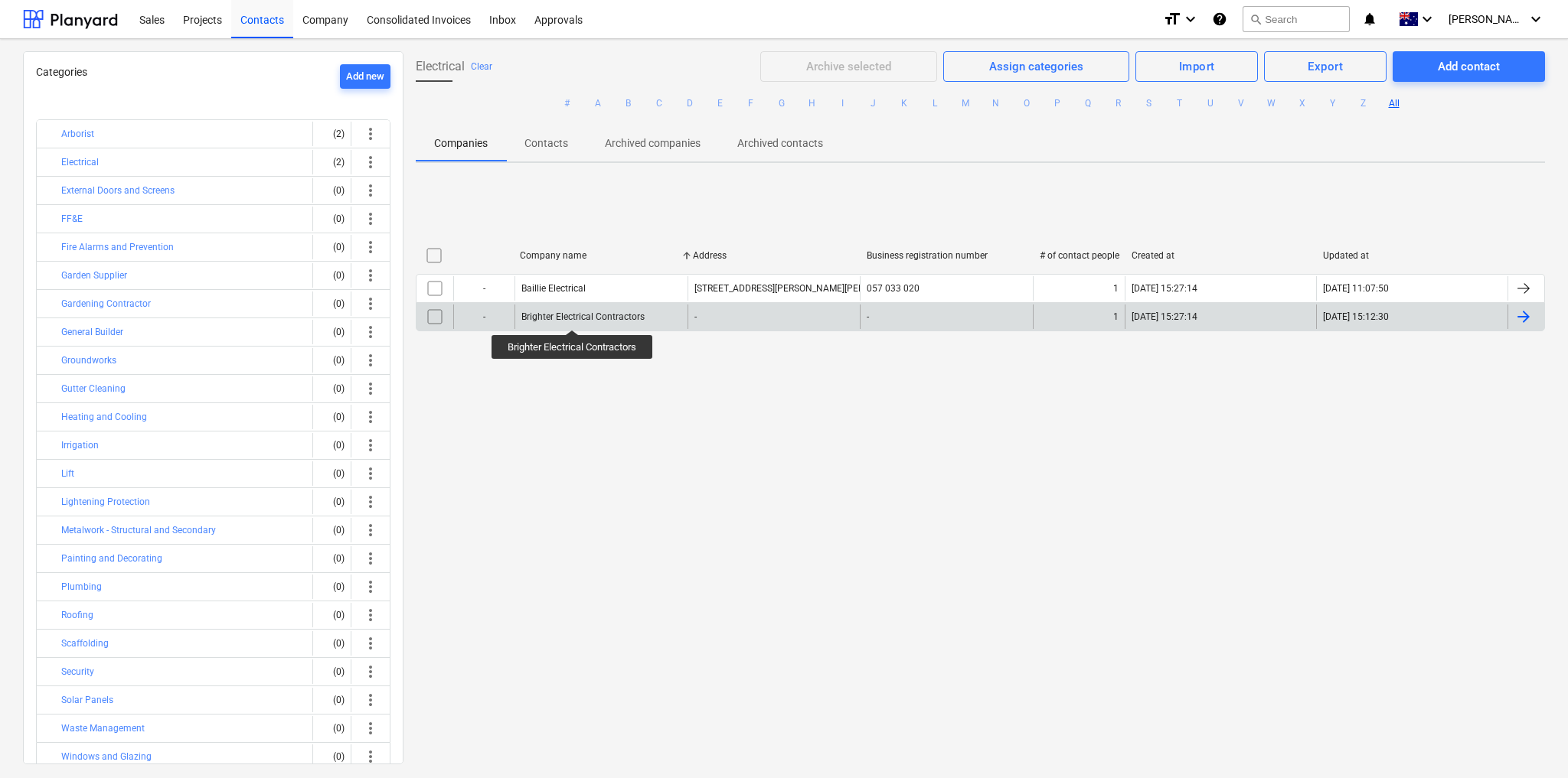
click at [574, 316] on div "Brighter Electrical Contractors" at bounding box center [583, 316] width 123 height 11
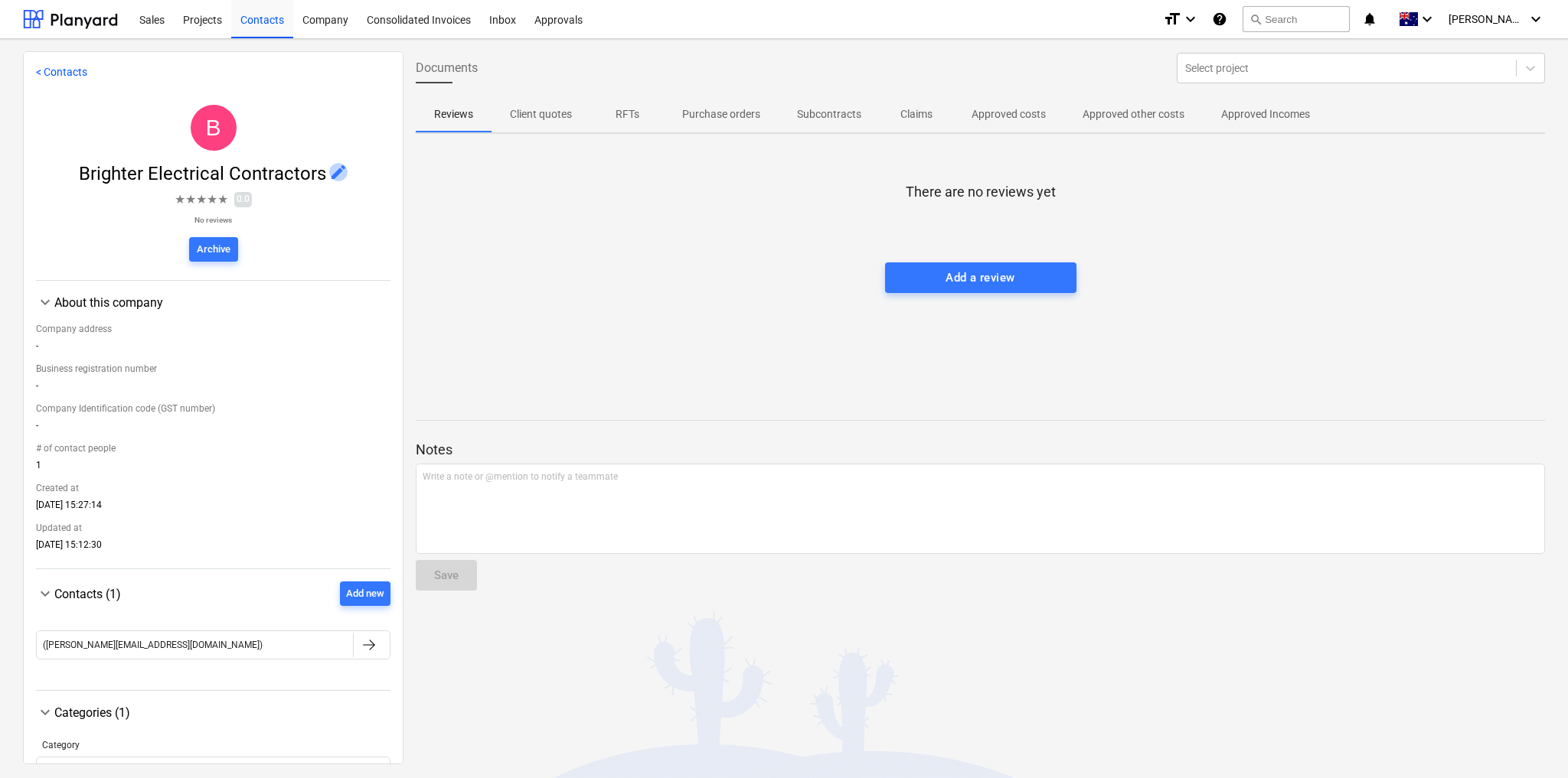
click at [331, 176] on span "edit" at bounding box center [338, 172] width 18 height 18
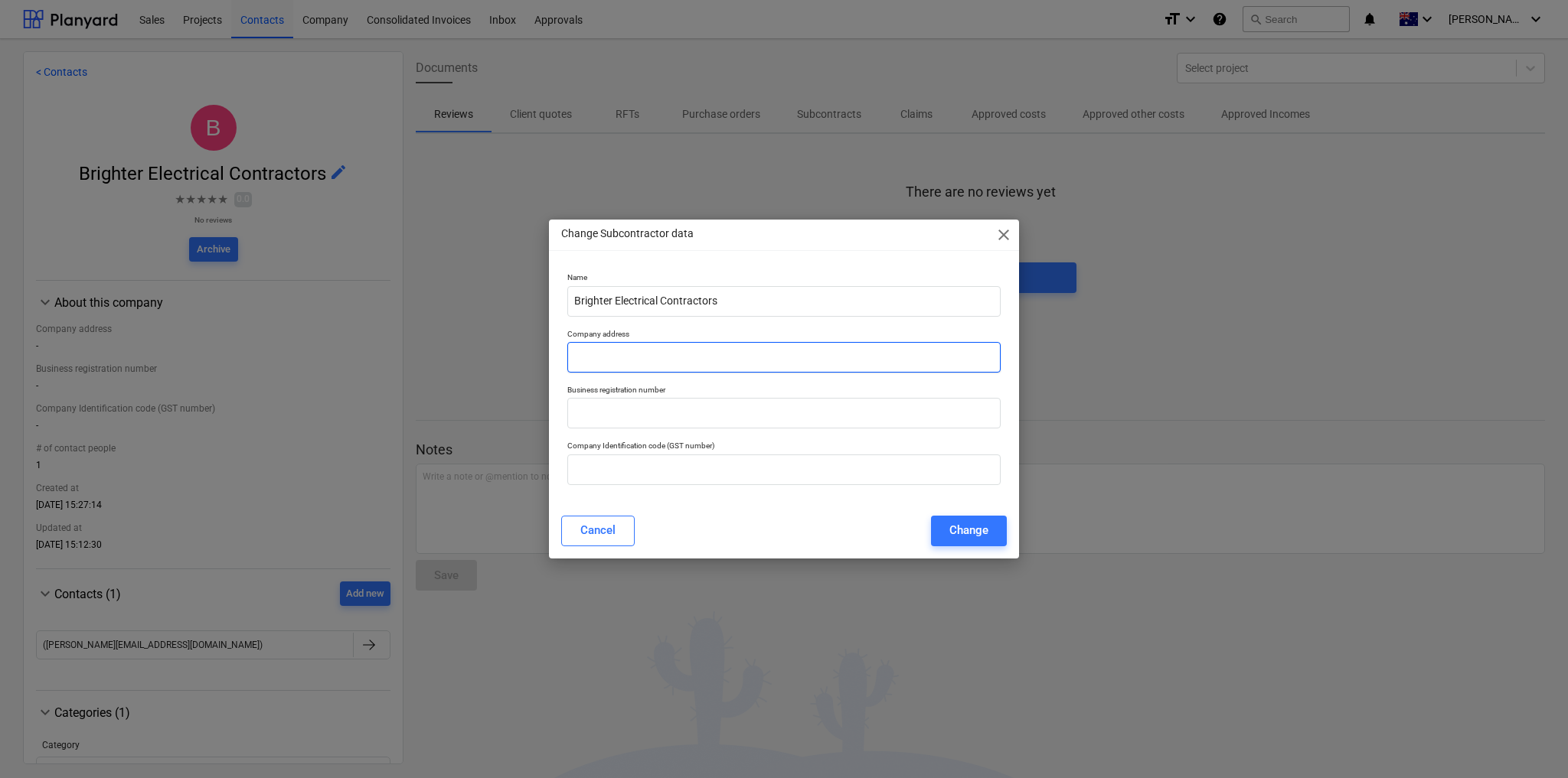
click at [668, 363] on input "text" at bounding box center [784, 357] width 433 height 30
click at [628, 475] on input "text" at bounding box center [784, 469] width 433 height 30
paste input "61 243 207 270"
drag, startPoint x: 670, startPoint y: 361, endPoint x: 664, endPoint y: 329, distance: 32.6
click at [670, 360] on input "text" at bounding box center [784, 357] width 433 height 30
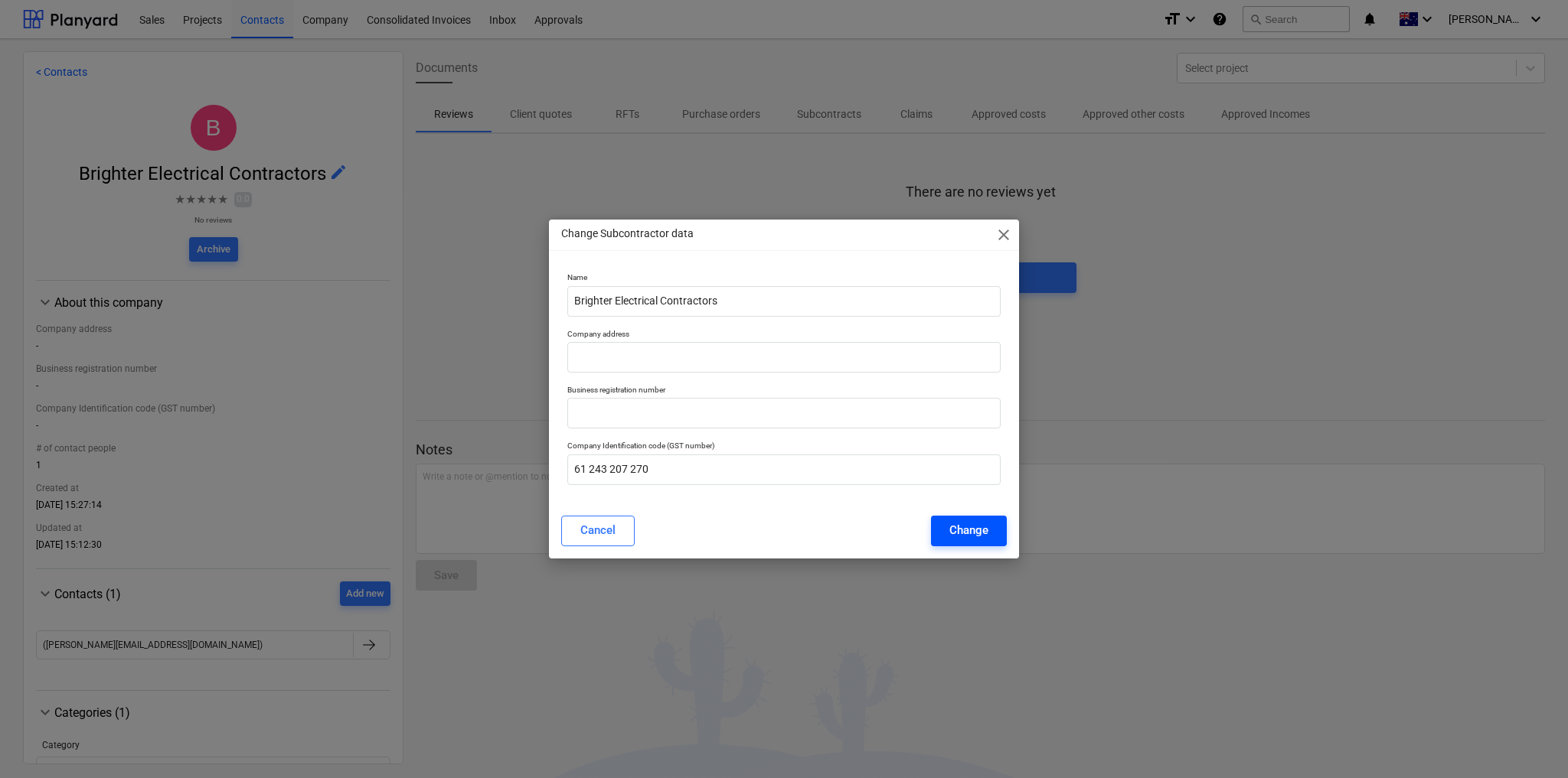
click at [982, 534] on div "Change" at bounding box center [969, 530] width 39 height 20
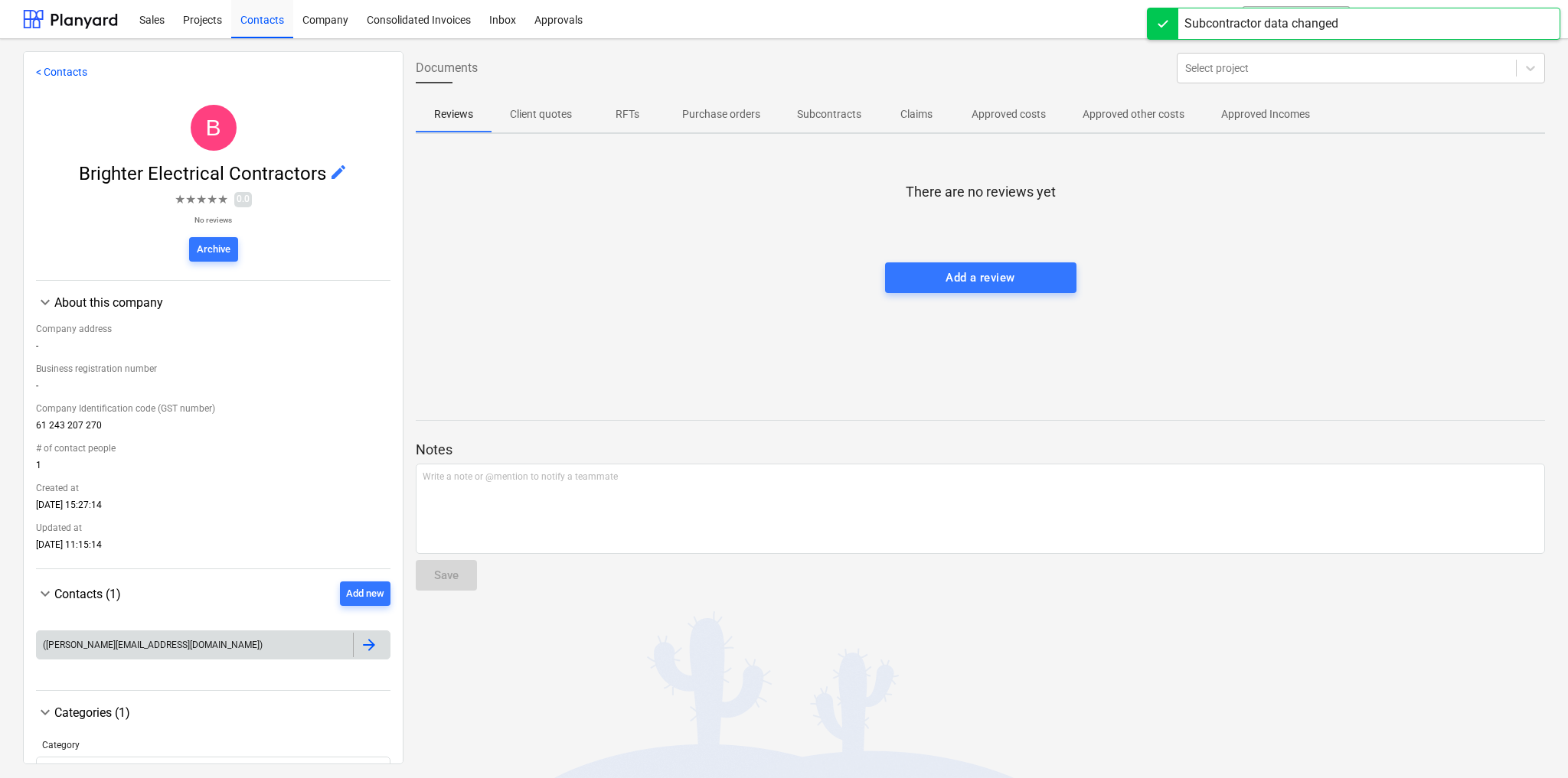
click at [360, 647] on div at bounding box center [369, 645] width 18 height 18
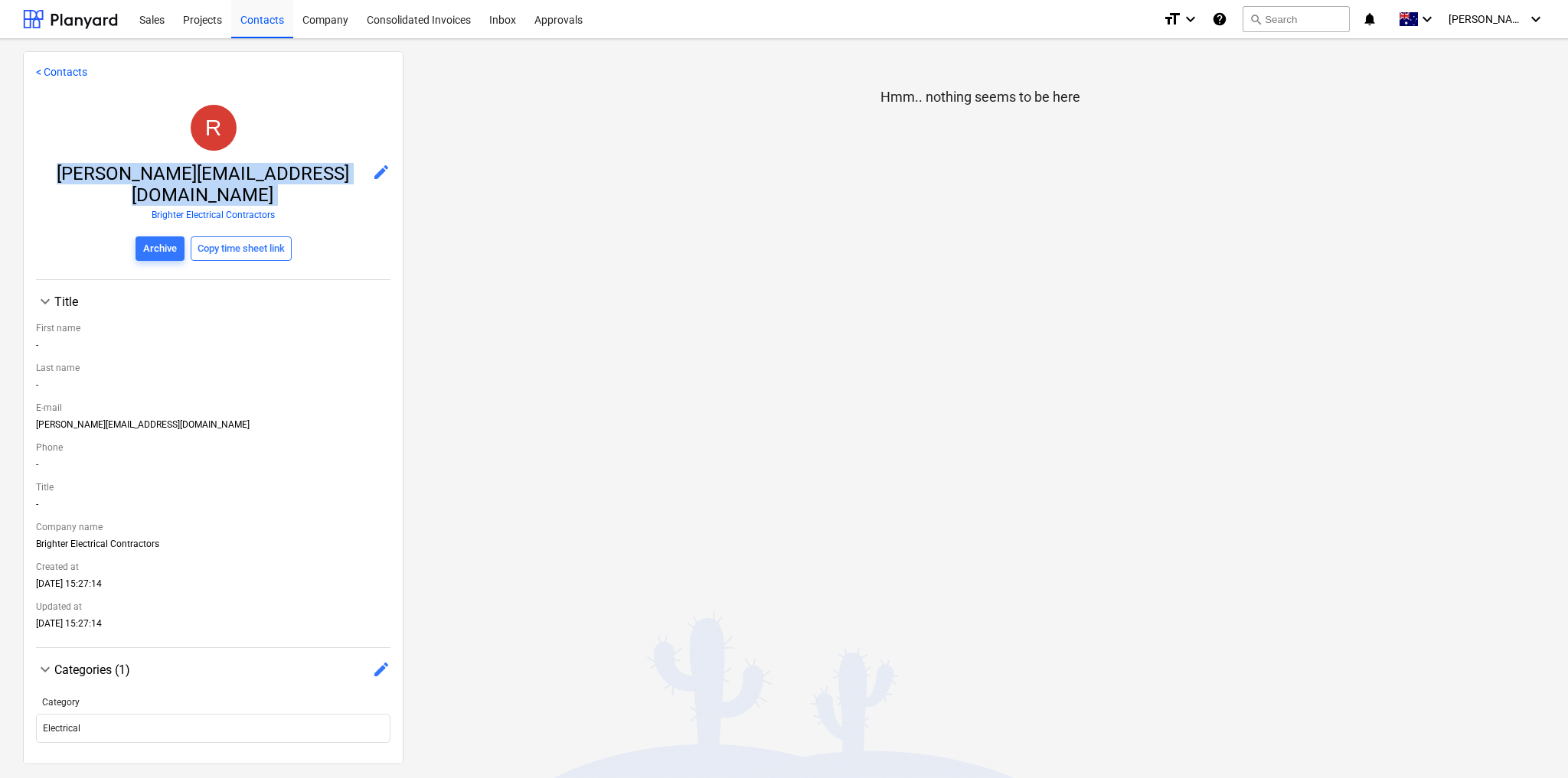
click at [341, 165] on div "[PERSON_NAME] [PERSON_NAME][EMAIL_ADDRESS][DOMAIN_NAME] edit Brighter Electrica…" at bounding box center [213, 186] width 355 height 187
click at [372, 174] on span "edit" at bounding box center [381, 172] width 18 height 18
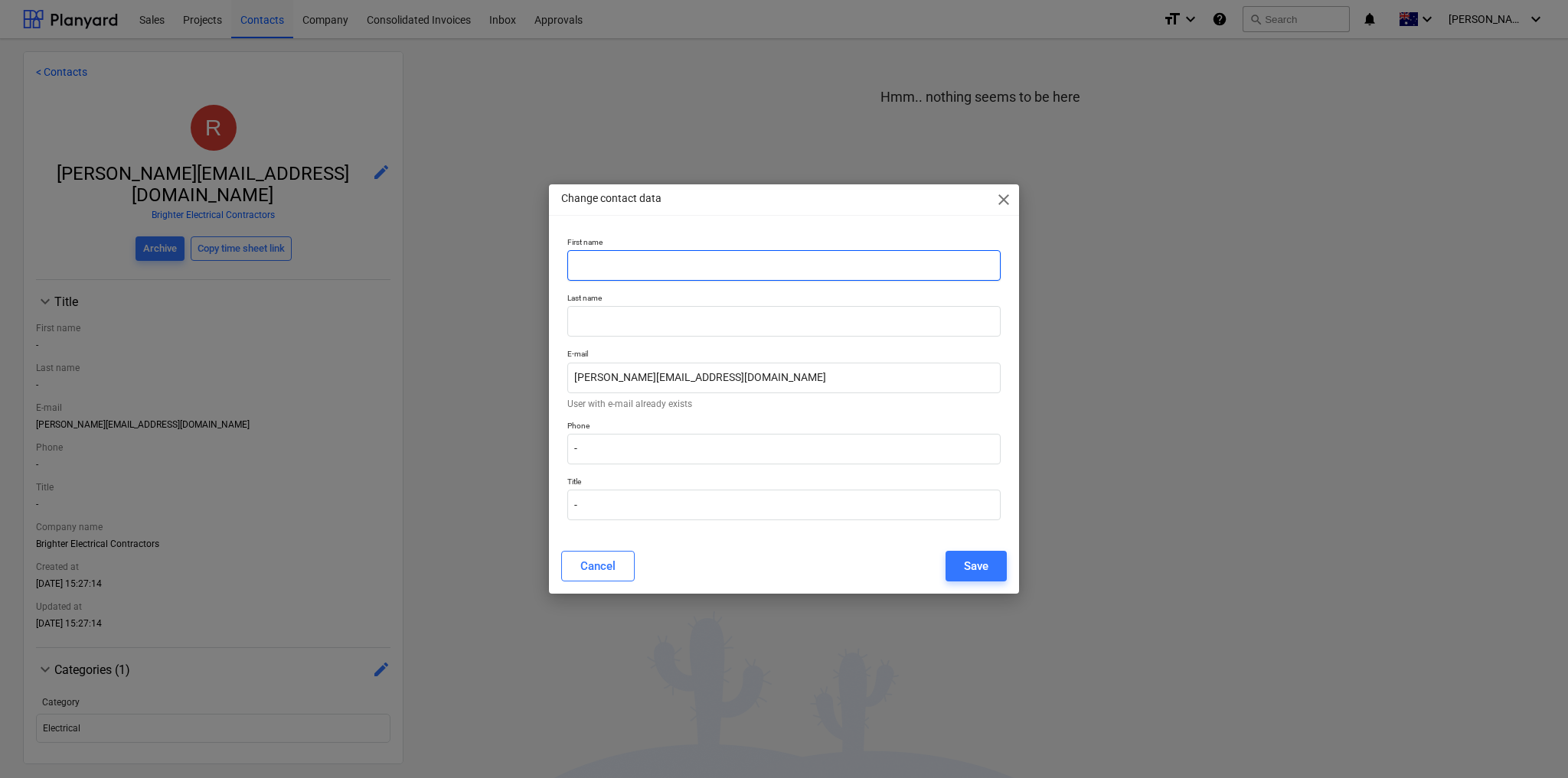
click at [629, 268] on input "text" at bounding box center [784, 265] width 433 height 30
click at [585, 322] on input "text" at bounding box center [784, 321] width 433 height 30
click at [604, 449] on input "-" at bounding box center [784, 449] width 433 height 30
click at [600, 452] on input "-" at bounding box center [784, 449] width 433 height 30
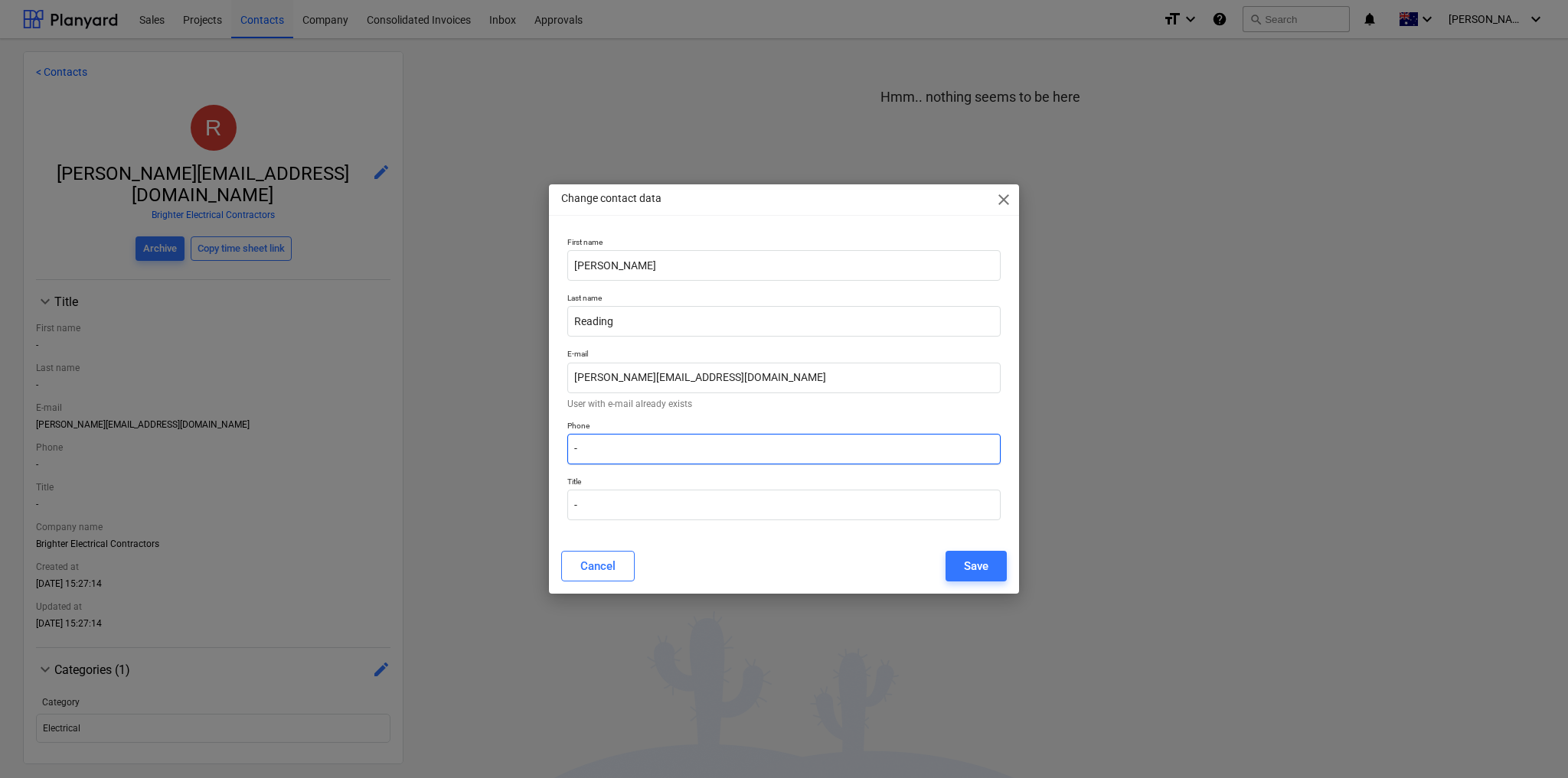
click at [600, 452] on input "-" at bounding box center [784, 449] width 433 height 30
click at [638, 507] on input "-" at bounding box center [784, 504] width 433 height 30
click at [984, 562] on div "Save" at bounding box center [976, 566] width 25 height 20
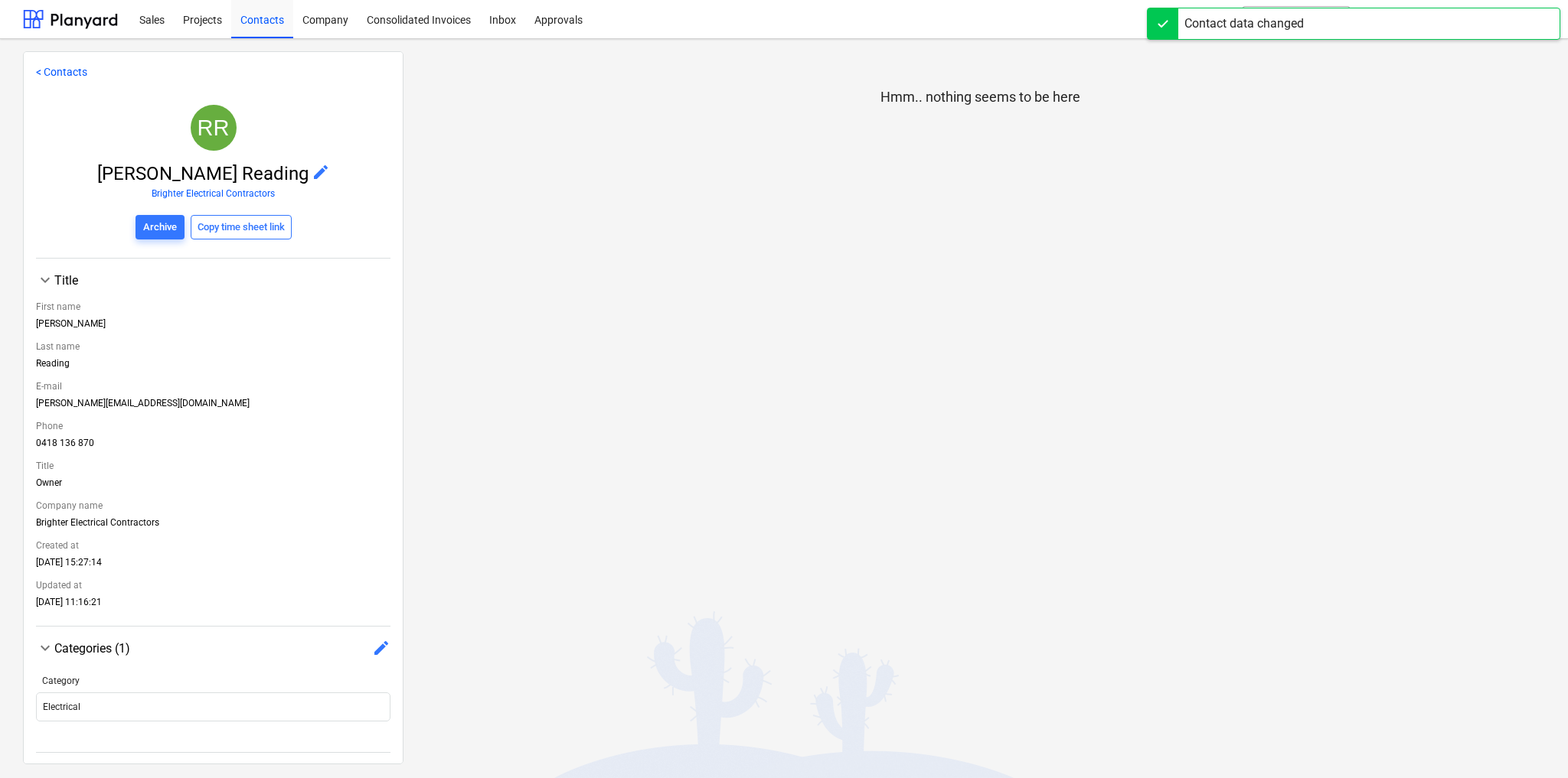
click at [51, 76] on link "< Contacts" at bounding box center [61, 72] width 52 height 12
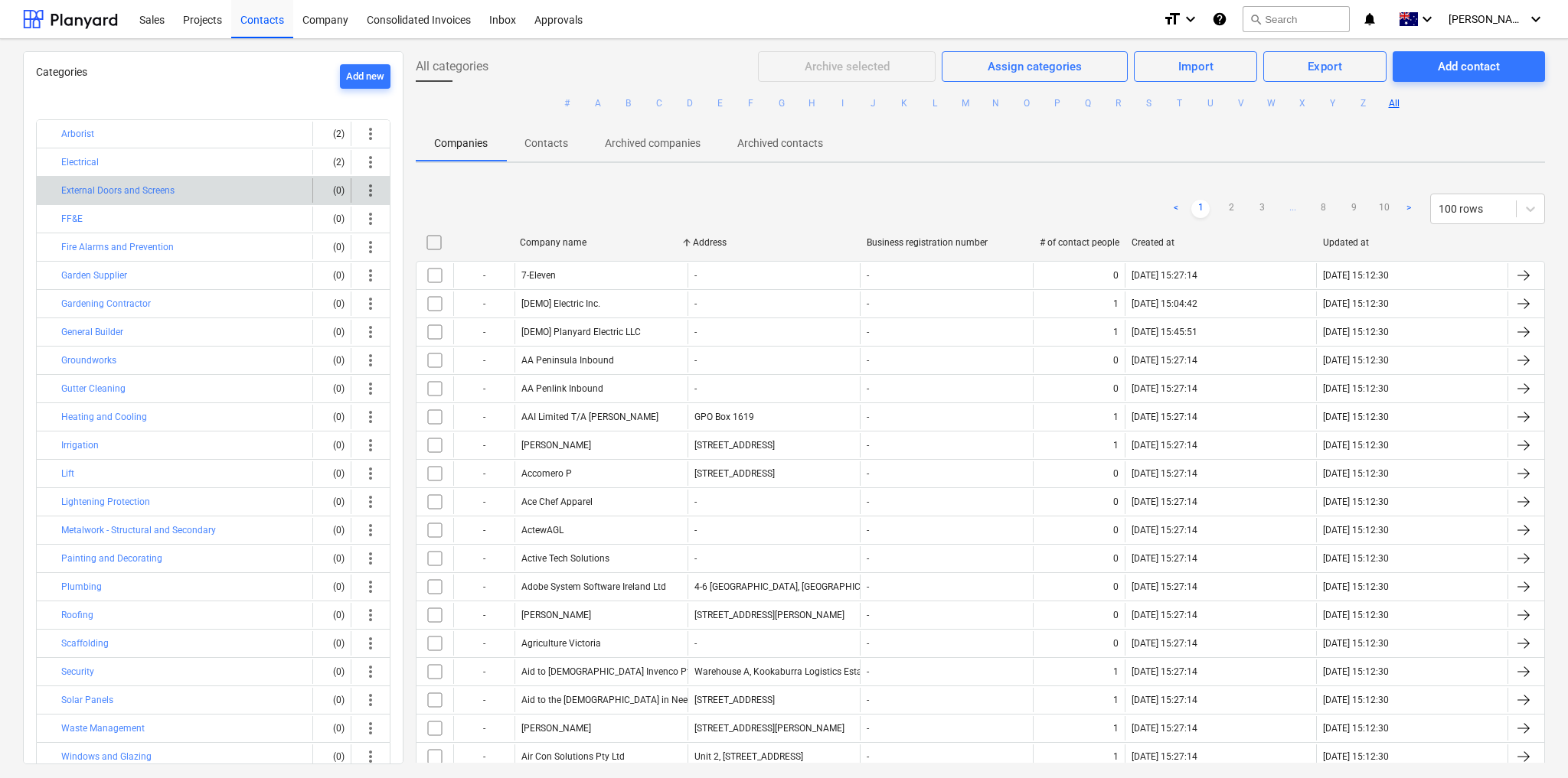
click at [223, 191] on div "External Doors and Screens" at bounding box center [184, 190] width 245 height 25
click at [129, 186] on button "External Doors and Screens" at bounding box center [118, 190] width 114 height 18
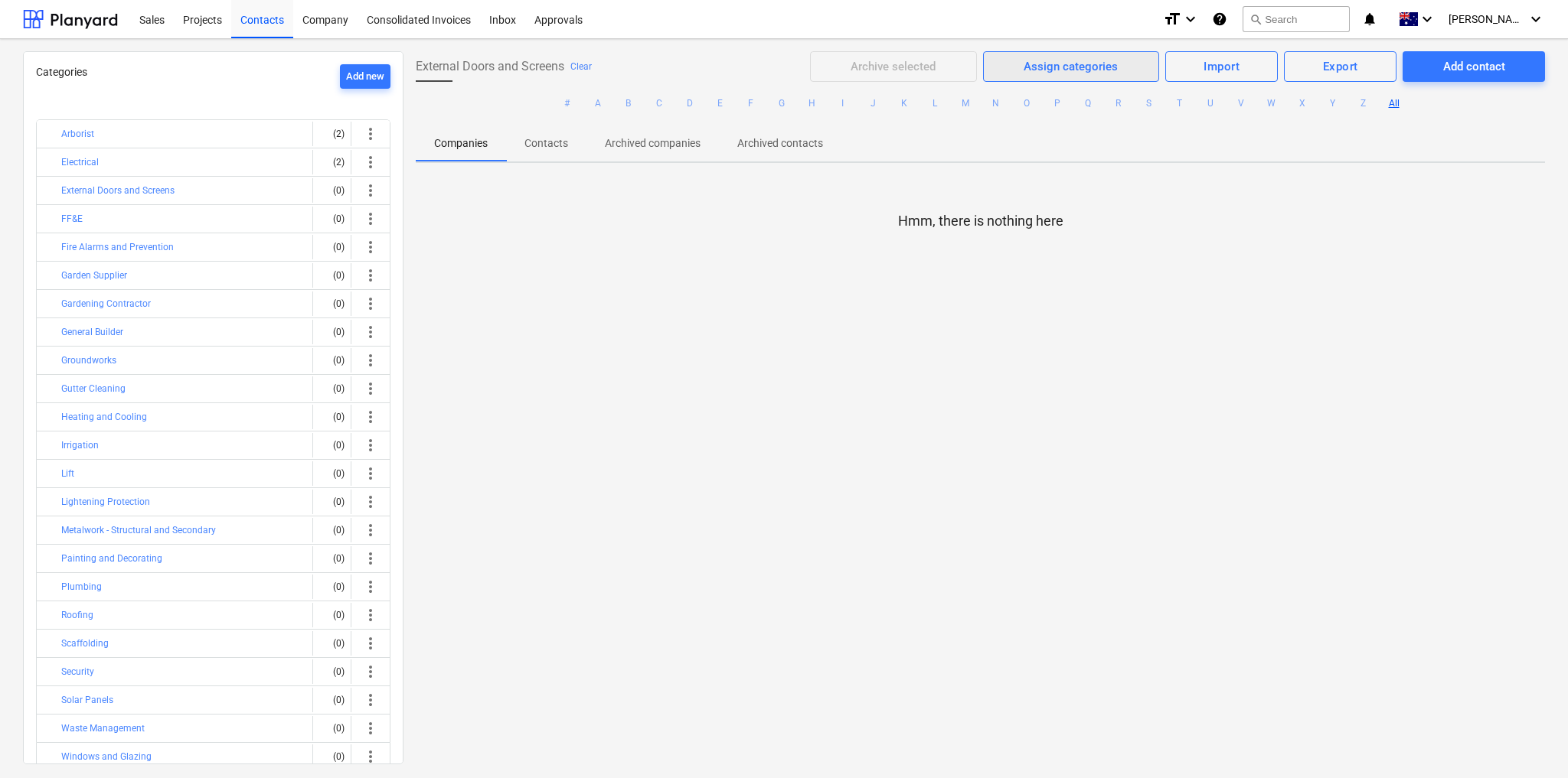
click at [1086, 69] on div "Assign categories" at bounding box center [1070, 66] width 94 height 20
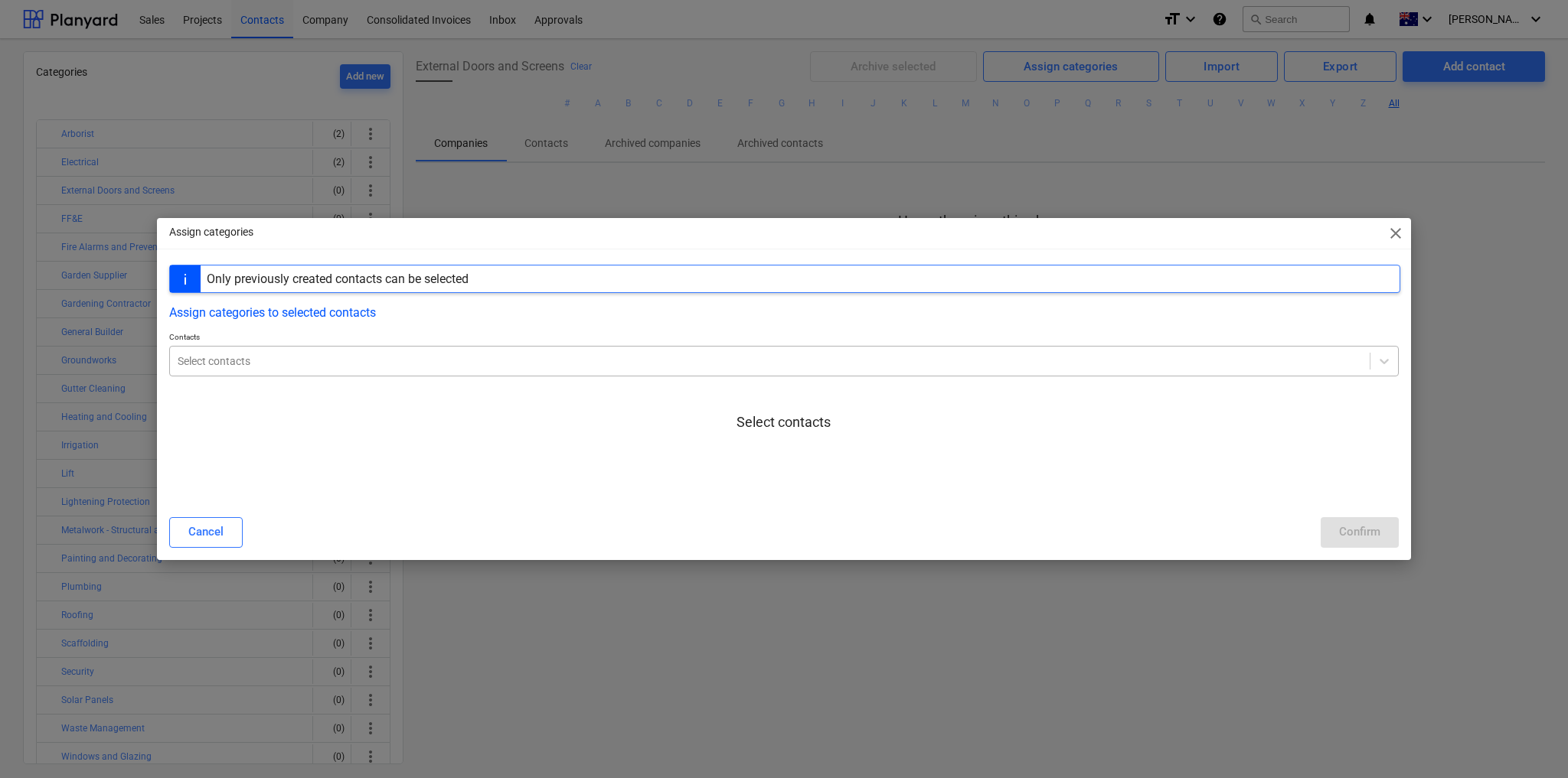
click at [249, 367] on div at bounding box center [769, 361] width 1185 height 16
drag, startPoint x: 757, startPoint y: 305, endPoint x: 393, endPoint y: 286, distance: 364.5
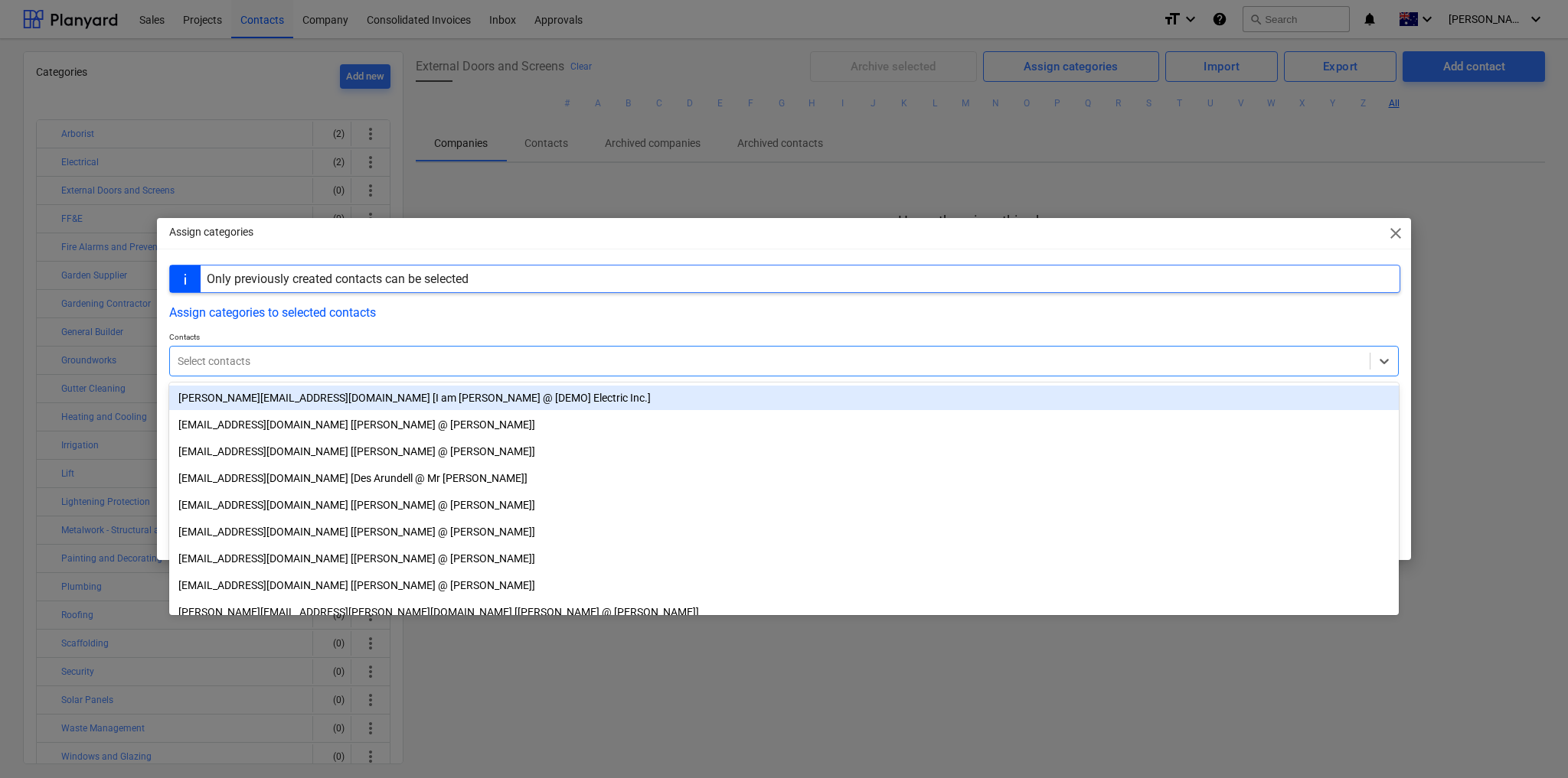
drag, startPoint x: 393, startPoint y: 286, endPoint x: 287, endPoint y: 365, distance: 132.2
click at [287, 365] on div at bounding box center [769, 361] width 1185 height 16
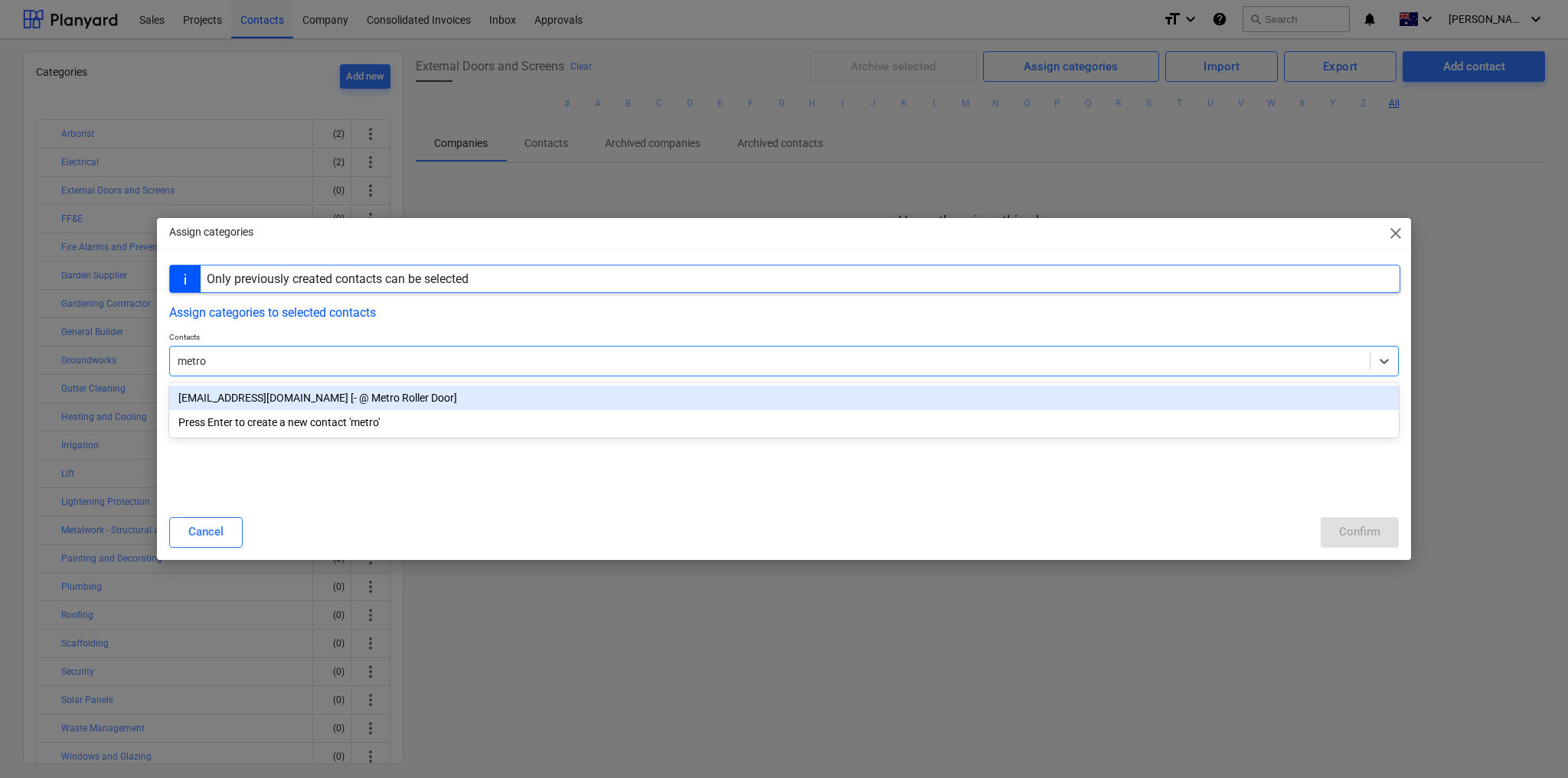
click at [344, 397] on div "[EMAIL_ADDRESS][DOMAIN_NAME] [- @ Metro Roller Door]" at bounding box center [784, 398] width 1230 height 25
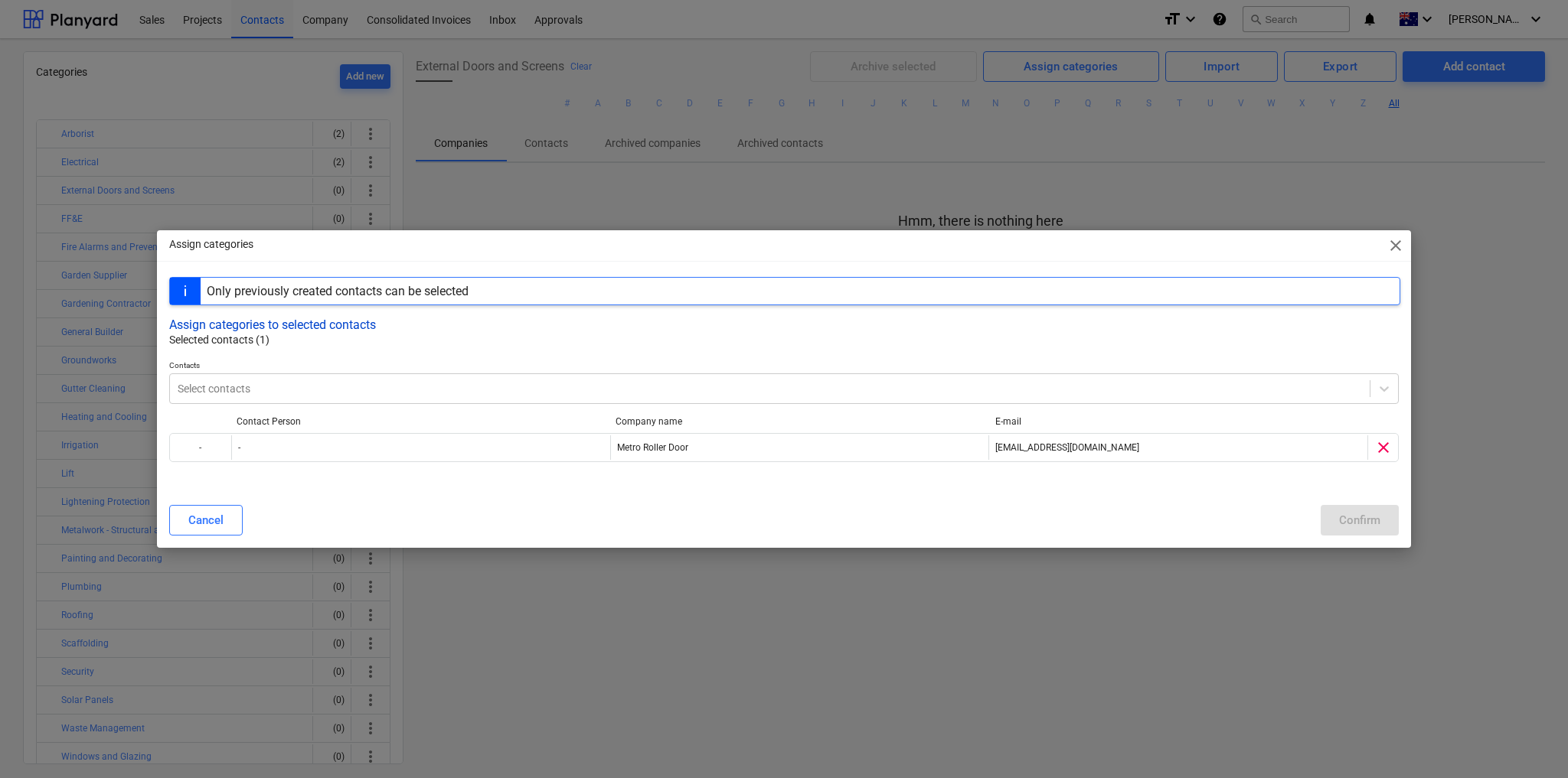
click at [259, 323] on button "Assign categories to selected contacts" at bounding box center [272, 325] width 207 height 15
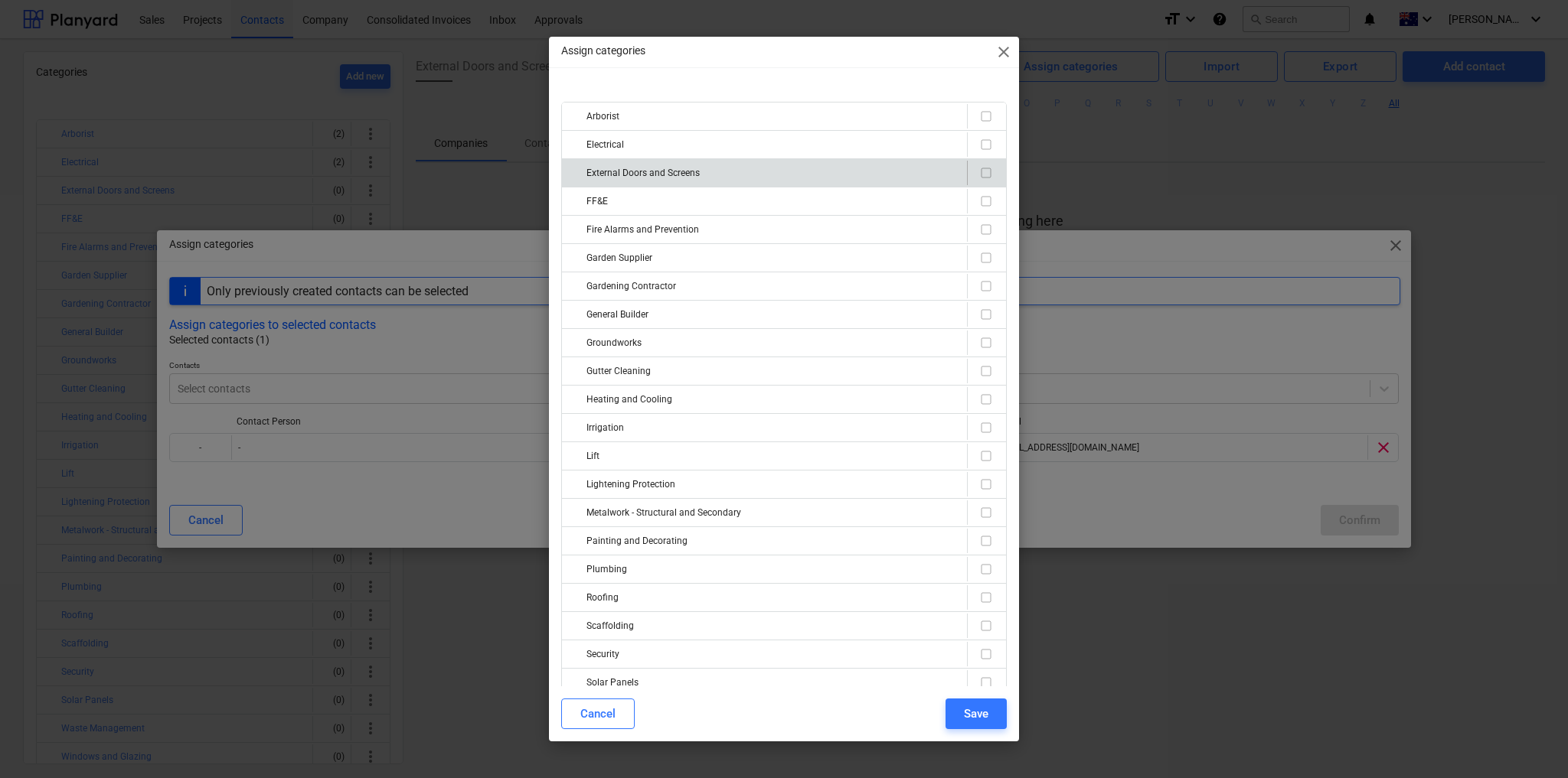
click at [726, 165] on div "External Doors and Screens" at bounding box center [773, 173] width 374 height 25
click at [992, 171] on div at bounding box center [987, 173] width 26 height 25
click at [983, 170] on input "checkbox" at bounding box center [986, 172] width 18 height 18
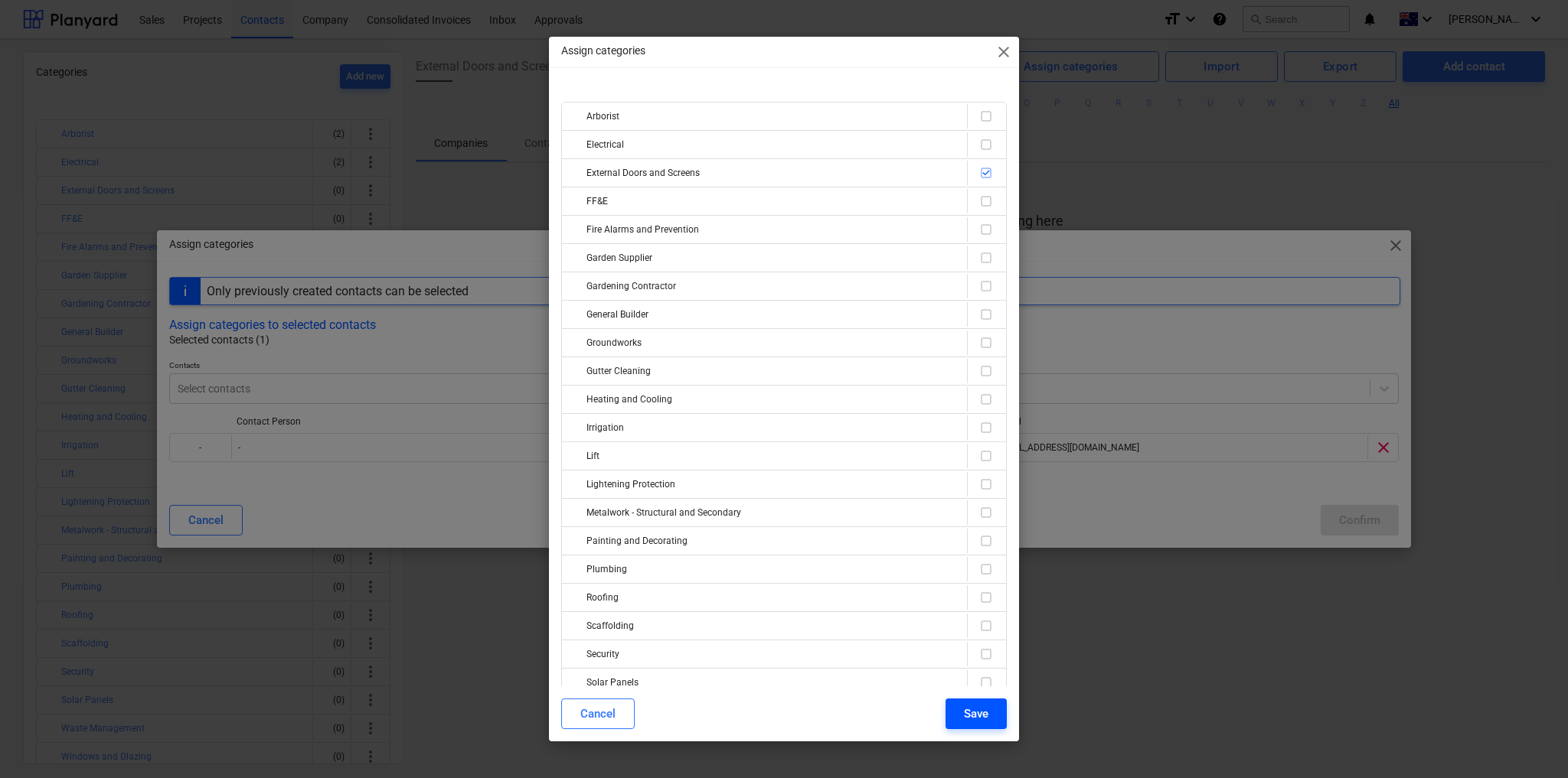
click at [983, 718] on div "Save" at bounding box center [976, 714] width 25 height 20
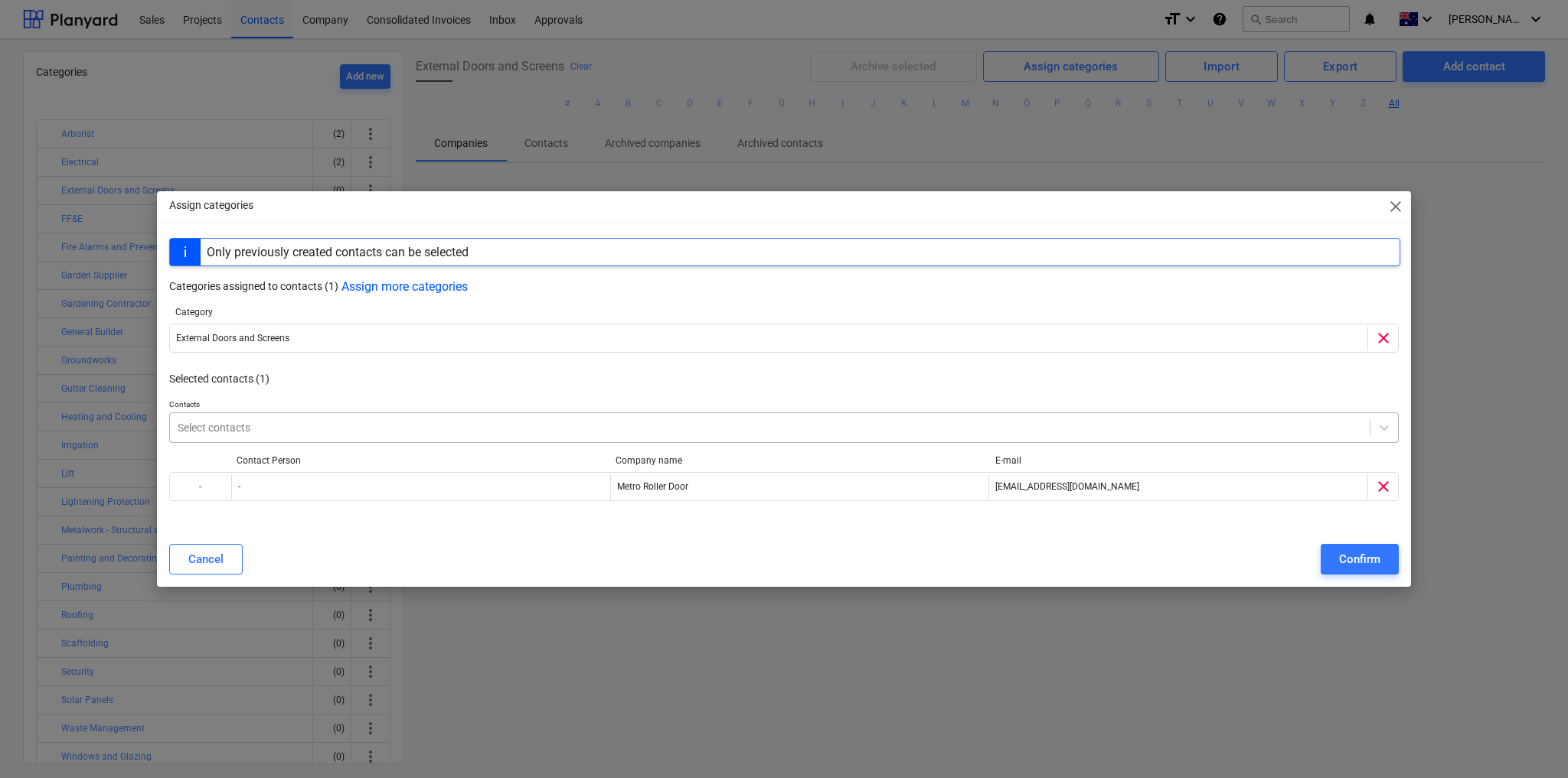
click at [247, 436] on div "Select contacts" at bounding box center [769, 427] width 1199 height 21
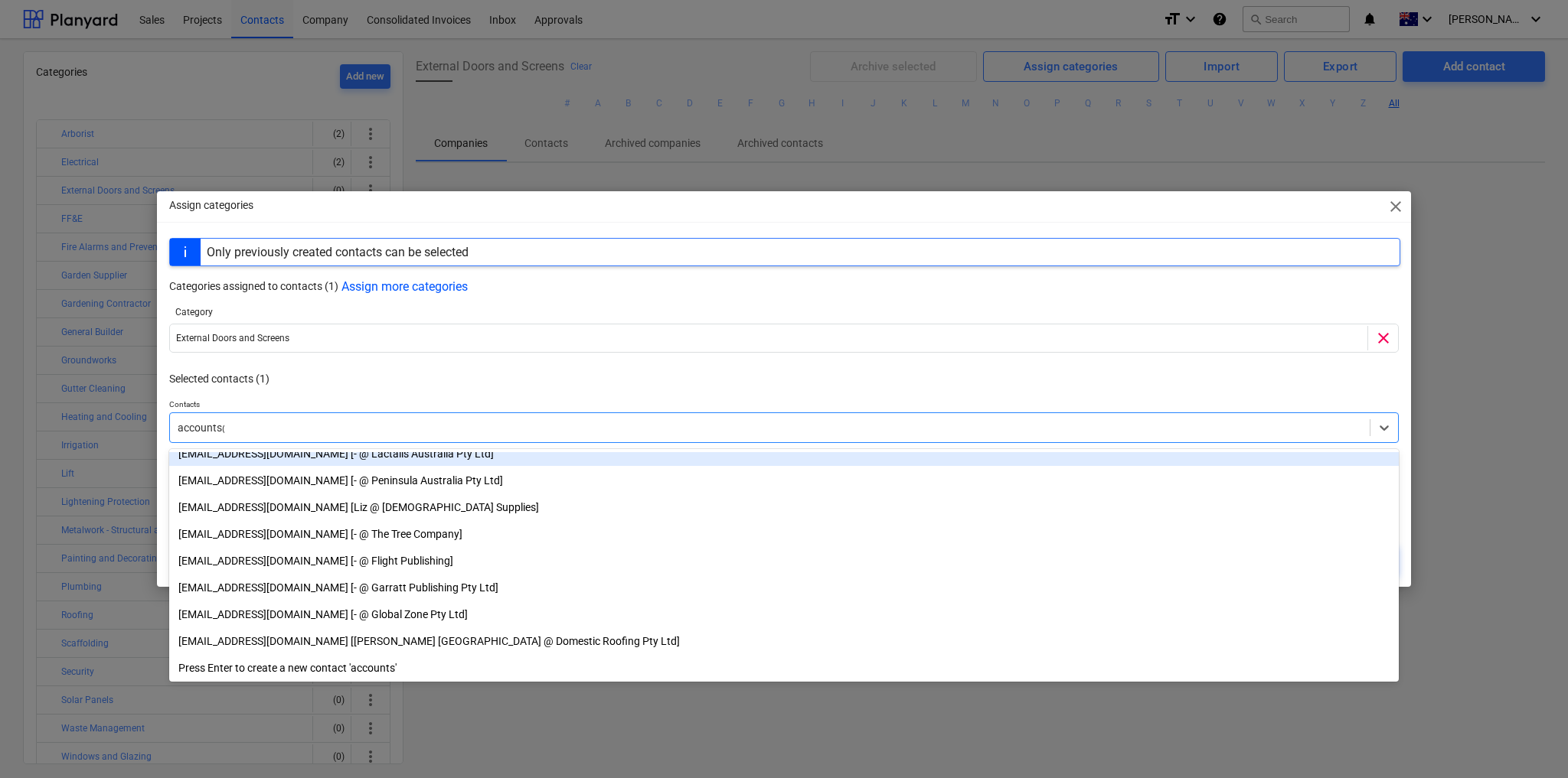
scroll to position [332, 0]
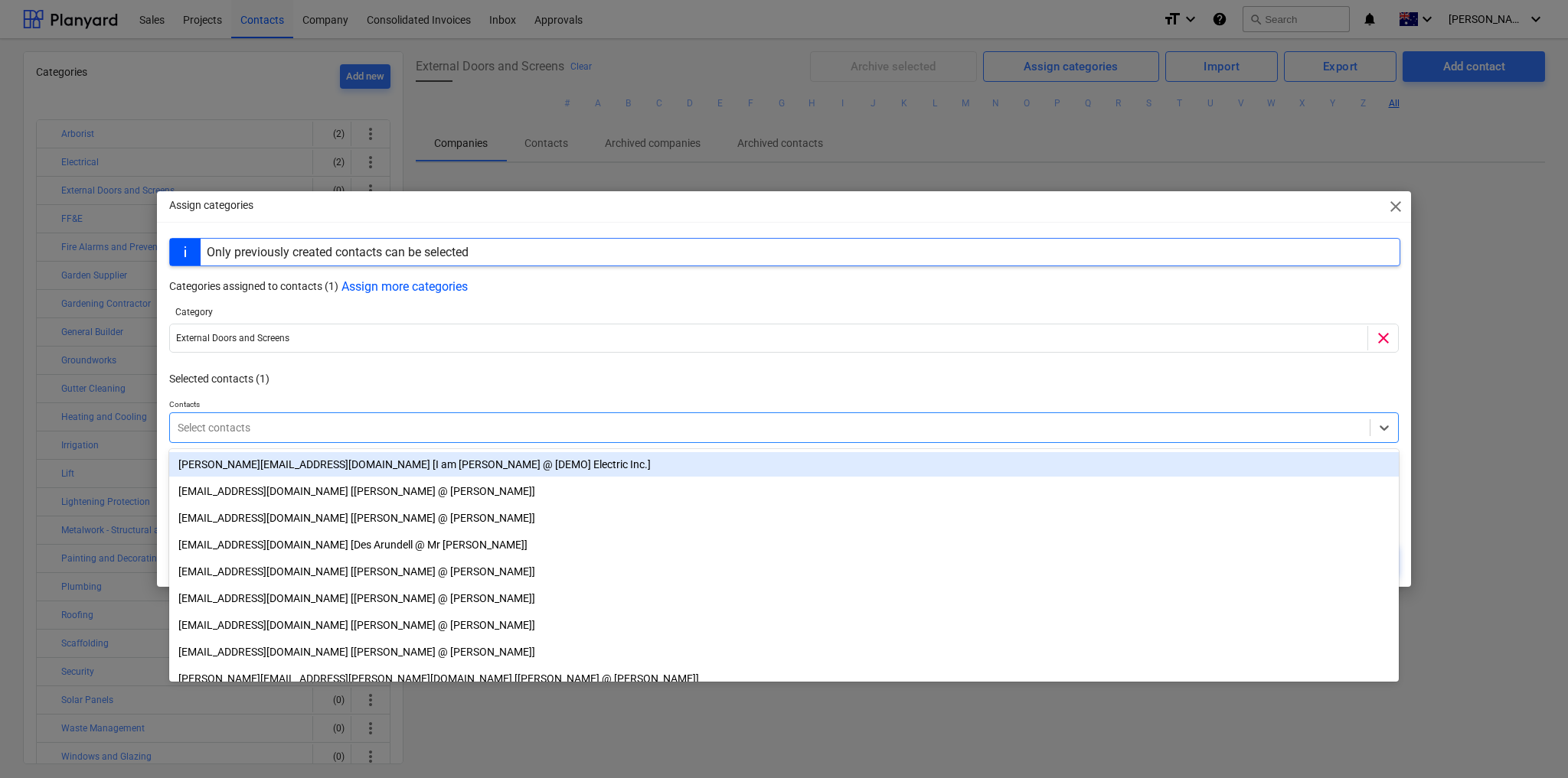
click at [404, 421] on div at bounding box center [769, 427] width 1185 height 16
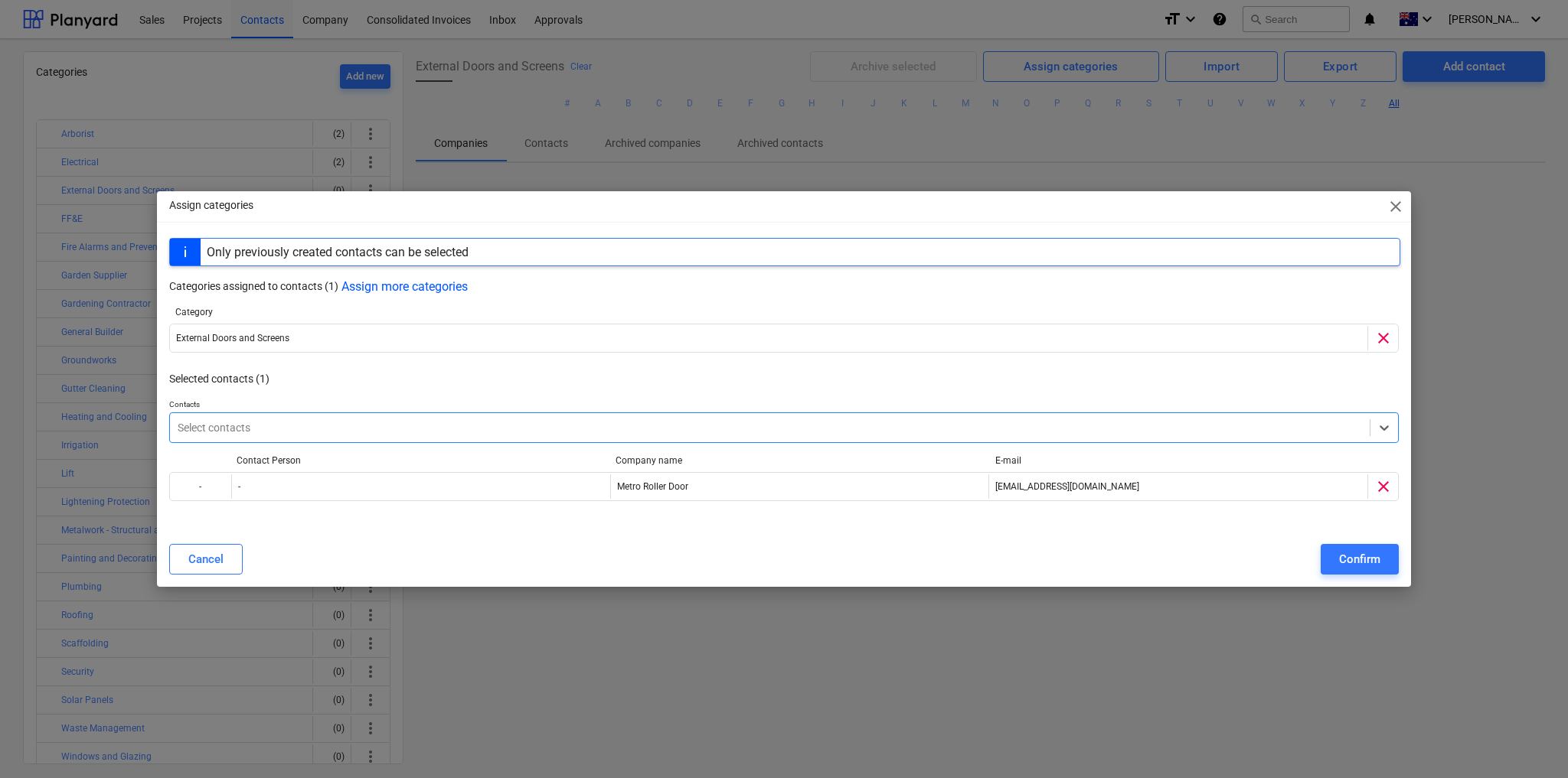
click at [480, 426] on div at bounding box center [769, 427] width 1185 height 16
click at [1141, 379] on p "Selected contacts (1)" at bounding box center [785, 379] width 1231 height 16
click at [1364, 560] on div "Confirm" at bounding box center [1360, 559] width 42 height 20
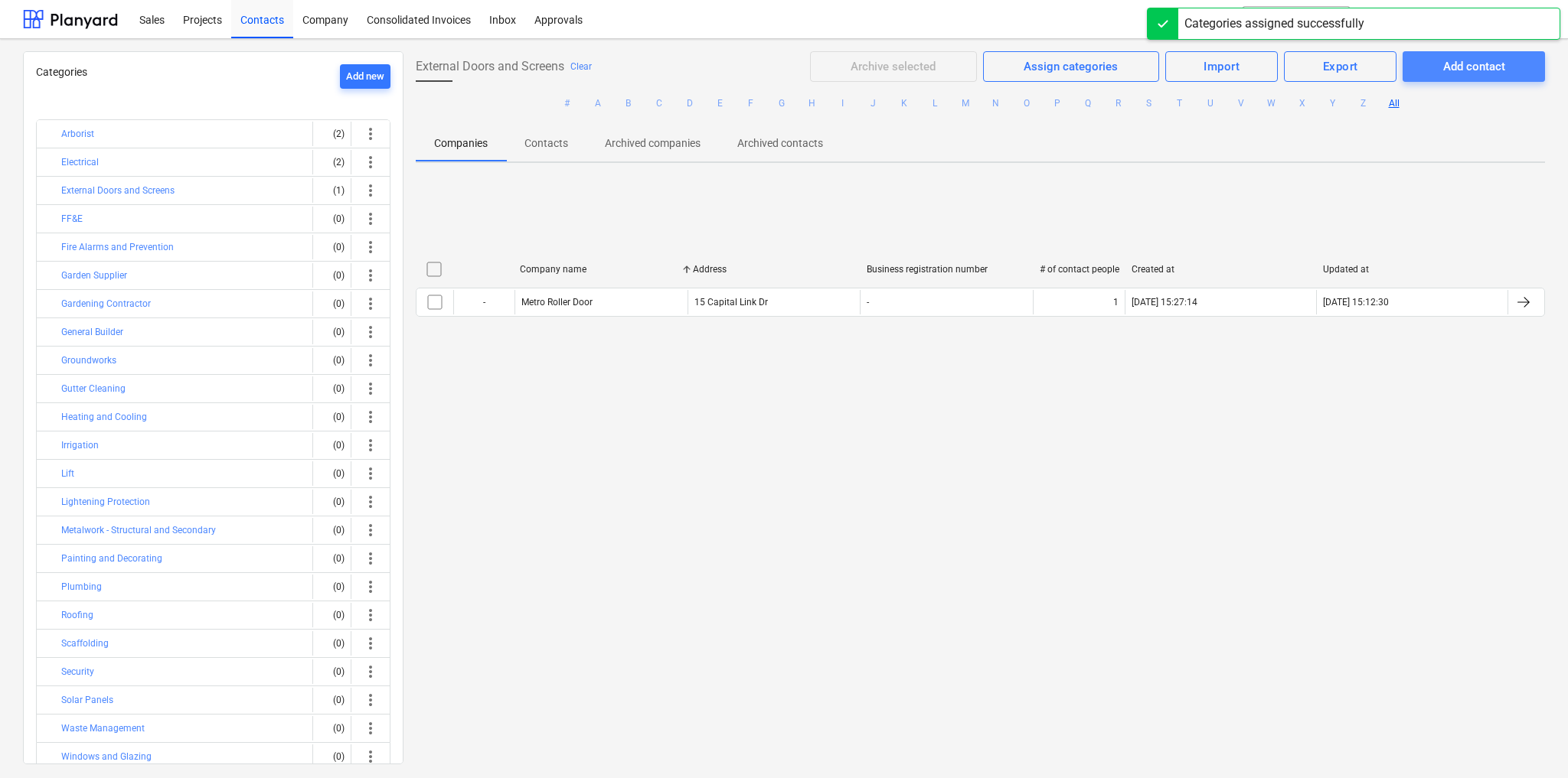
click at [1449, 66] on div "Add contact" at bounding box center [1474, 66] width 62 height 20
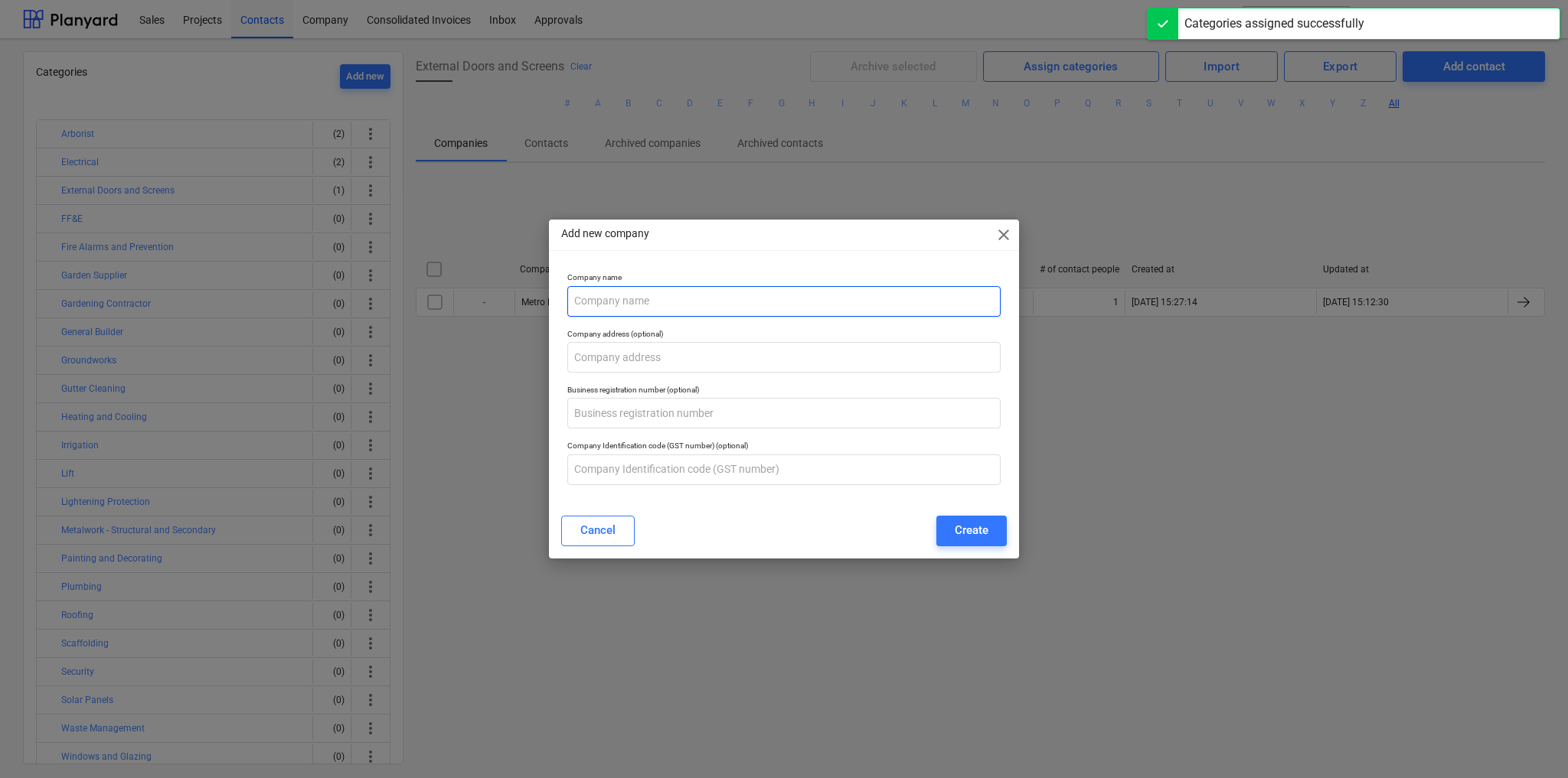
click at [621, 302] on input "text" at bounding box center [784, 301] width 433 height 30
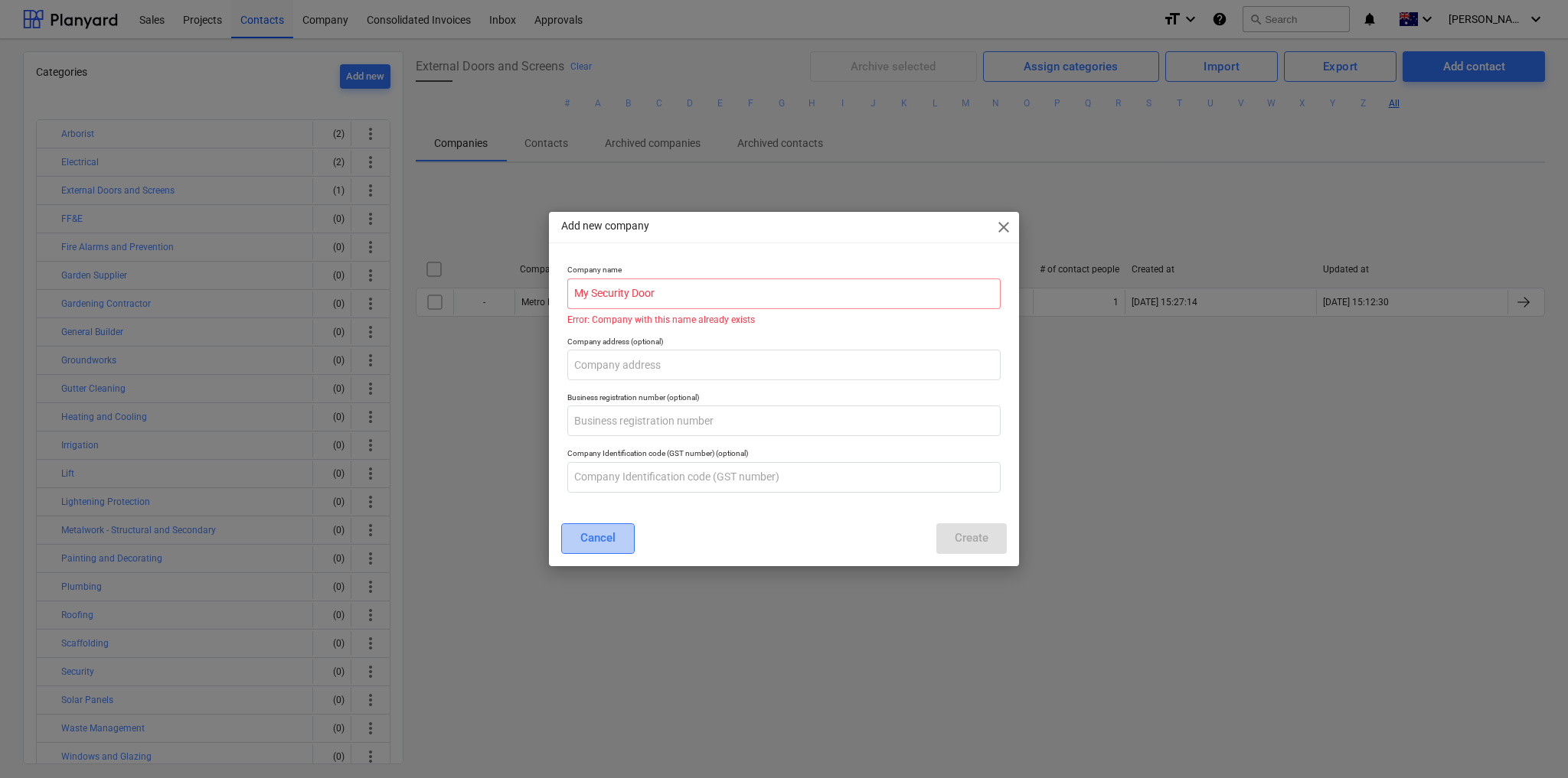
click at [600, 538] on div "Cancel" at bounding box center [598, 538] width 35 height 20
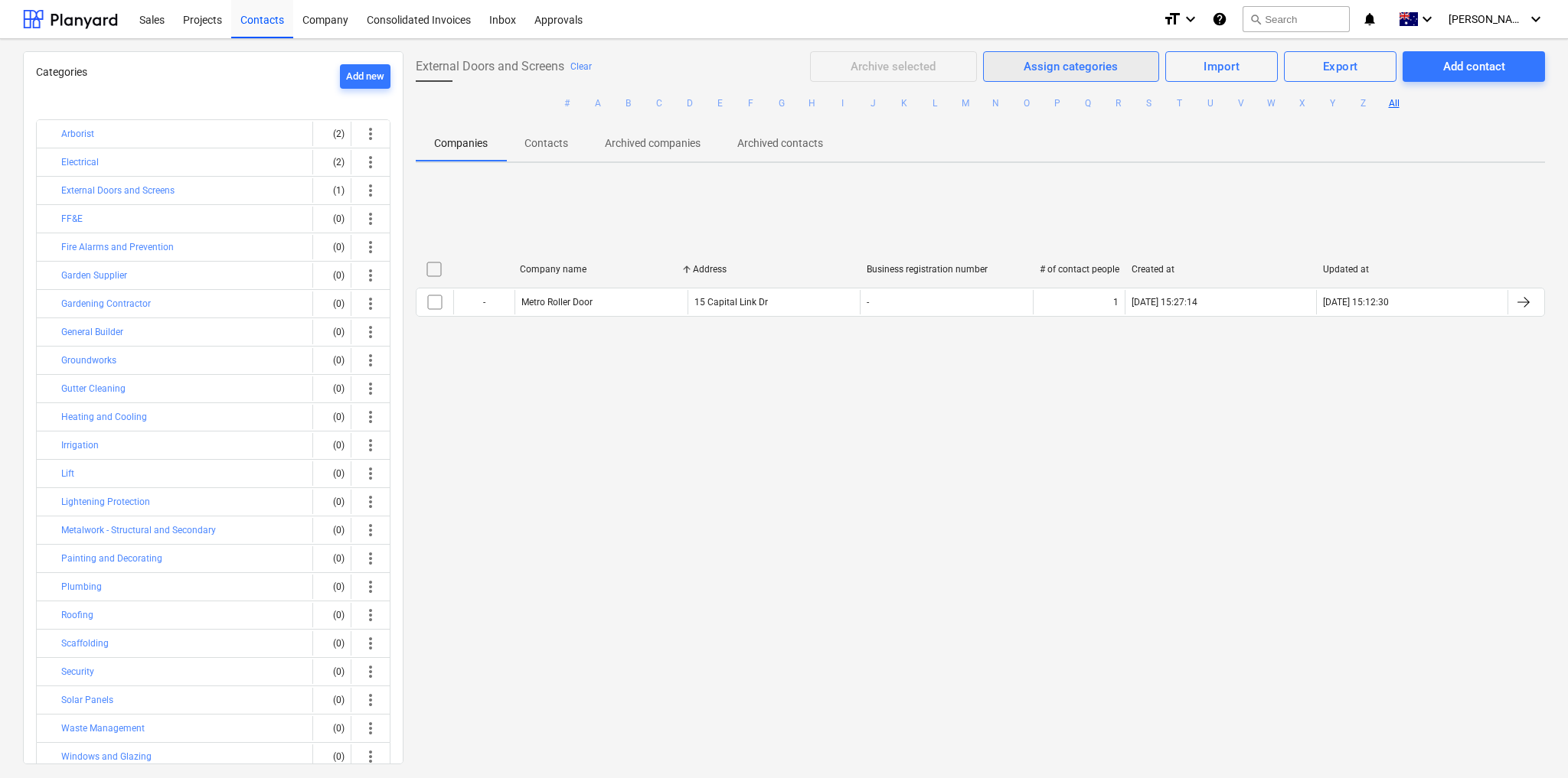
click at [1134, 67] on span "Assign categories" at bounding box center [1071, 66] width 138 height 20
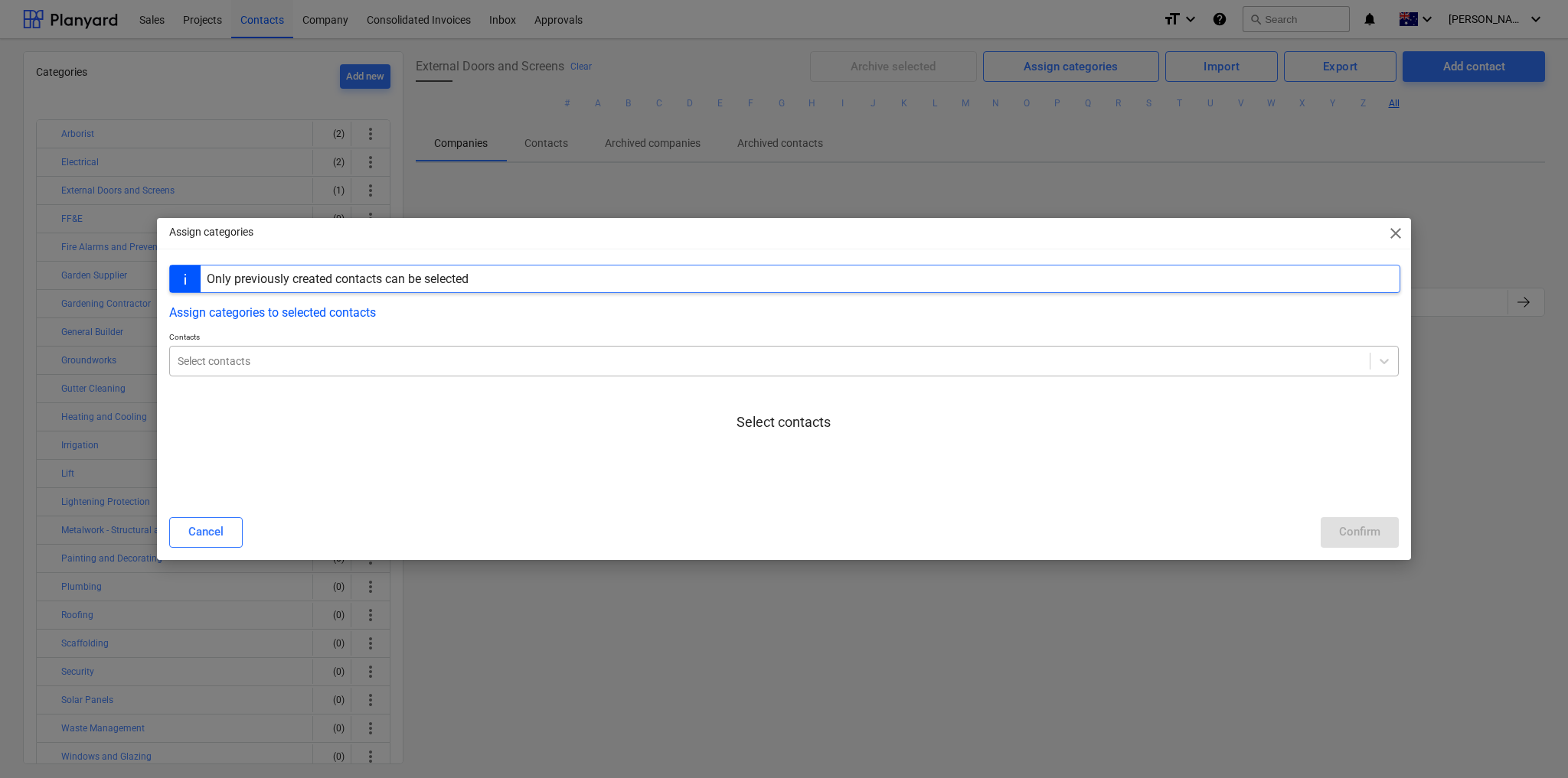
click at [338, 367] on div at bounding box center [769, 361] width 1185 height 16
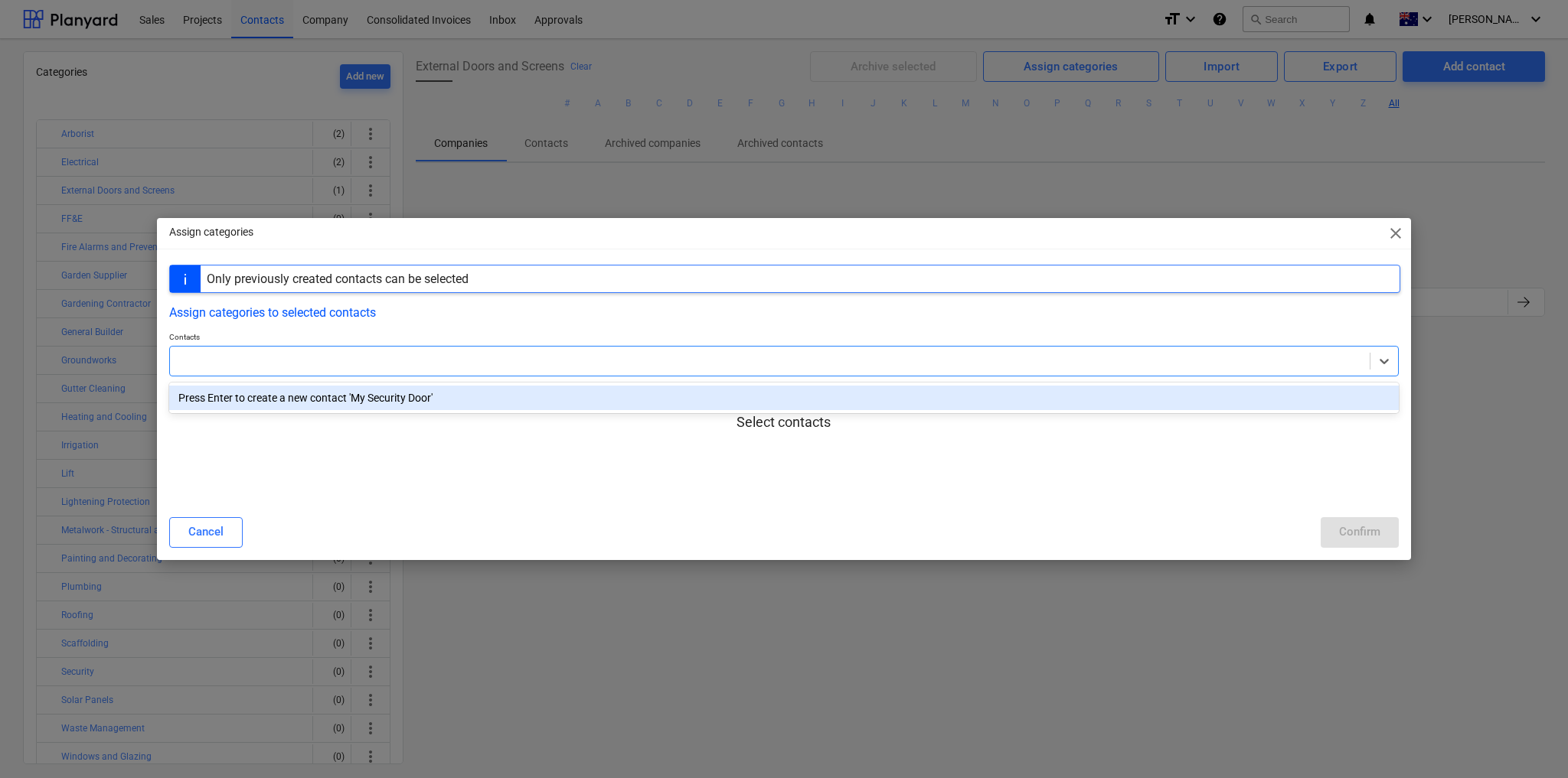
click at [724, 440] on div at bounding box center [784, 446] width 1230 height 30
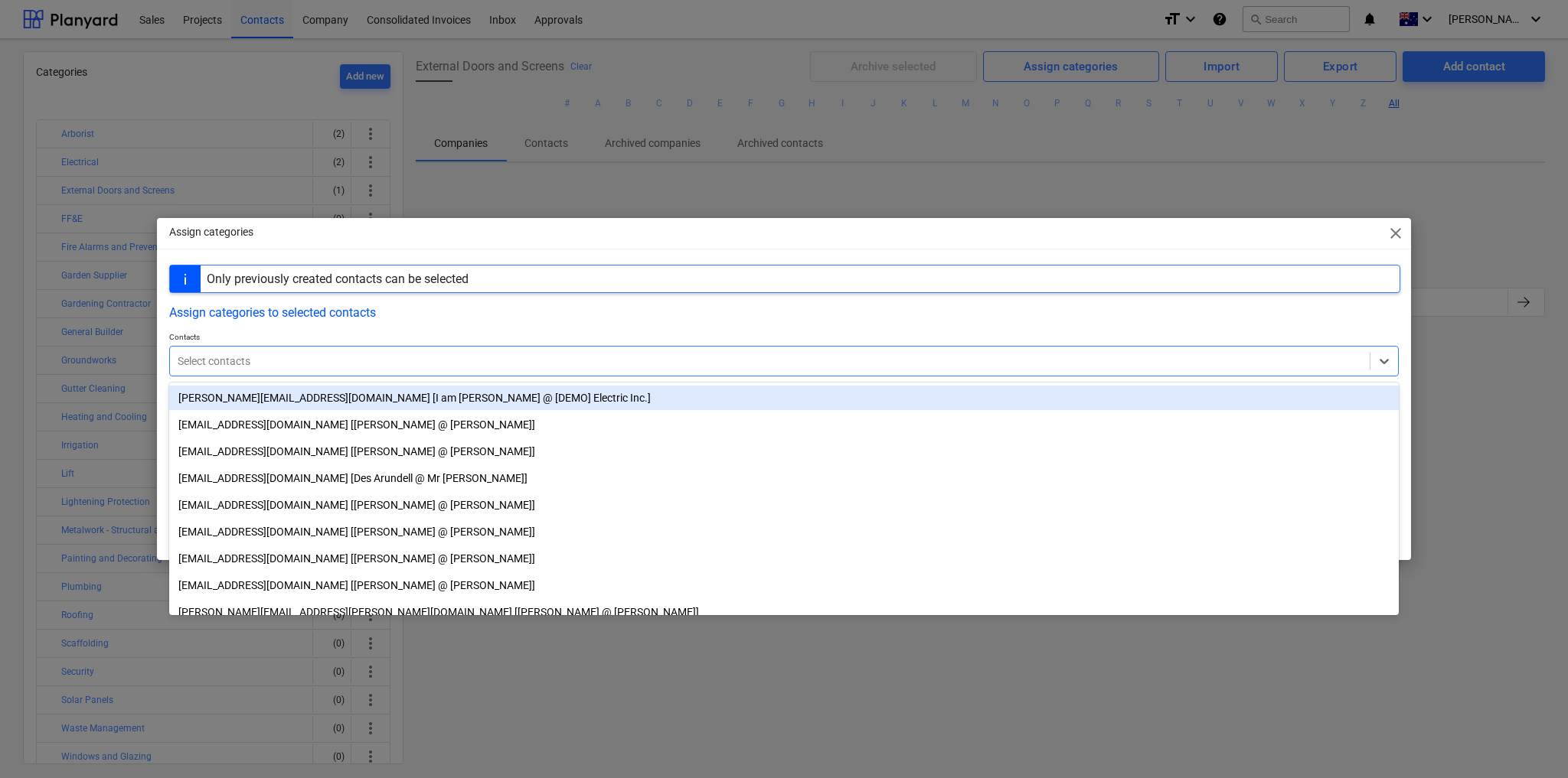
click at [272, 365] on div at bounding box center [769, 361] width 1185 height 16
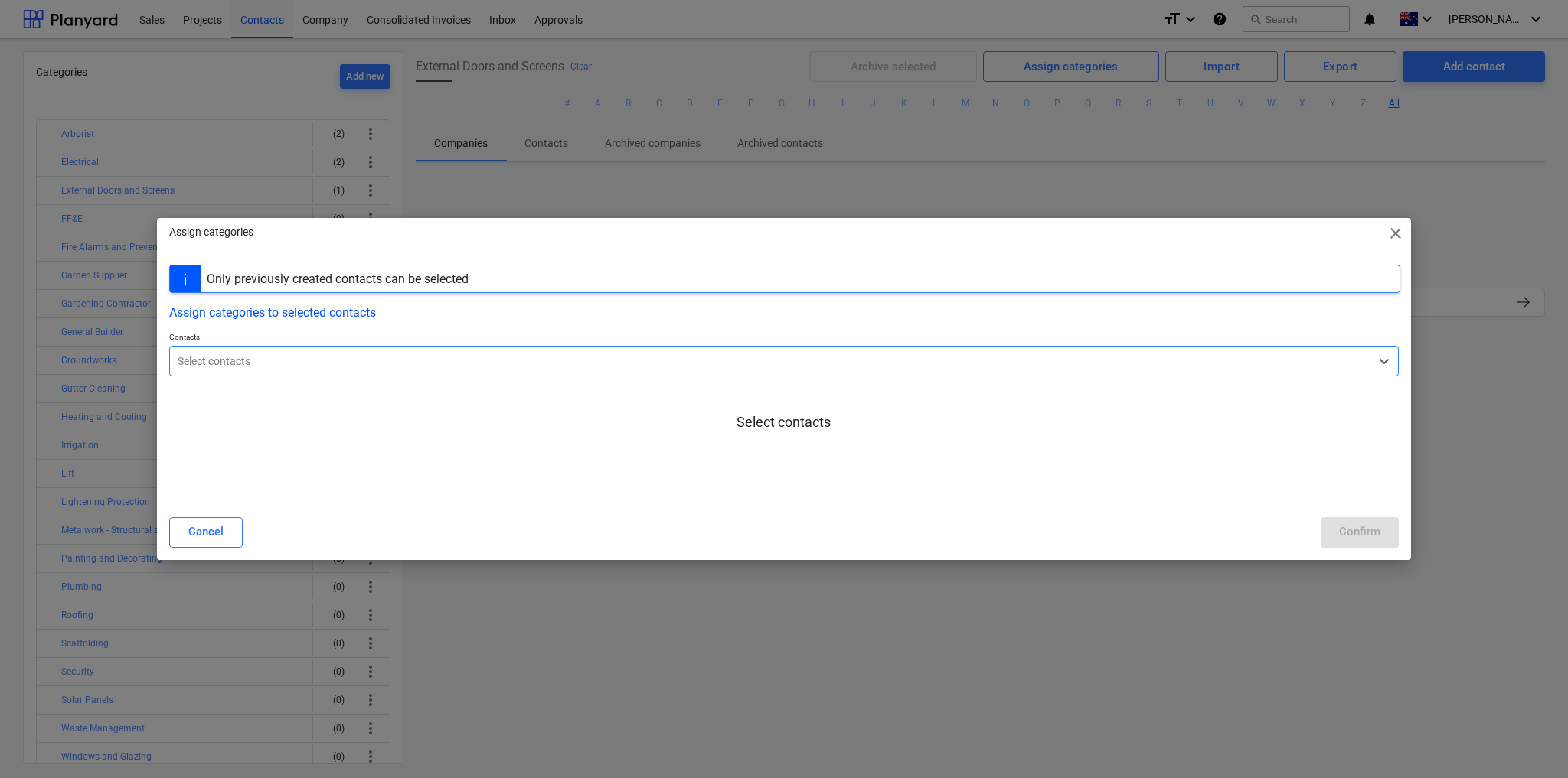
click at [598, 346] on div "Select contacts" at bounding box center [784, 360] width 1230 height 30
click at [768, 425] on p "Select contacts" at bounding box center [783, 423] width 94 height 18
click at [719, 364] on div at bounding box center [769, 361] width 1185 height 16
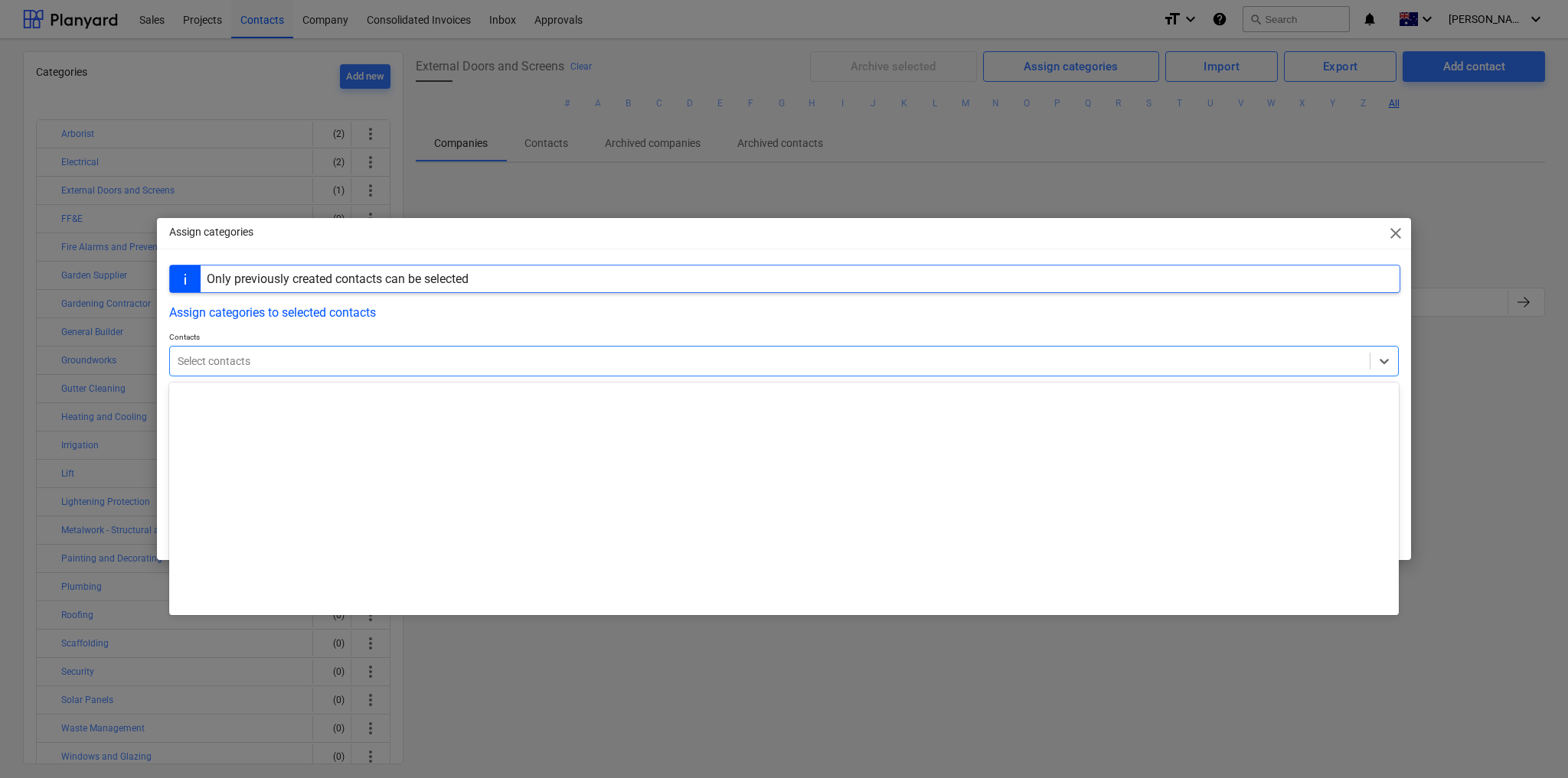
scroll to position [3367, 0]
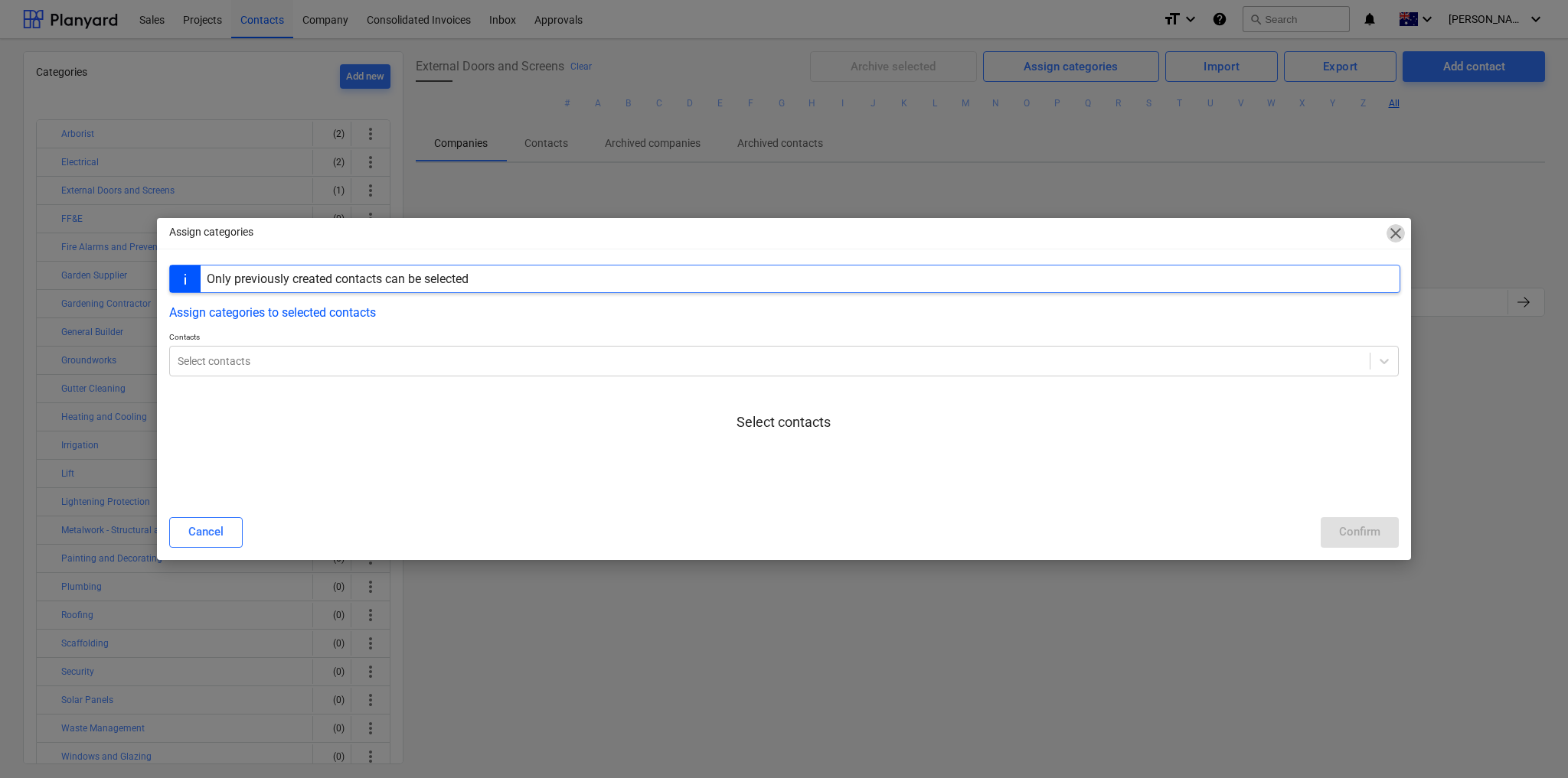
click at [1393, 233] on span "close" at bounding box center [1396, 233] width 18 height 18
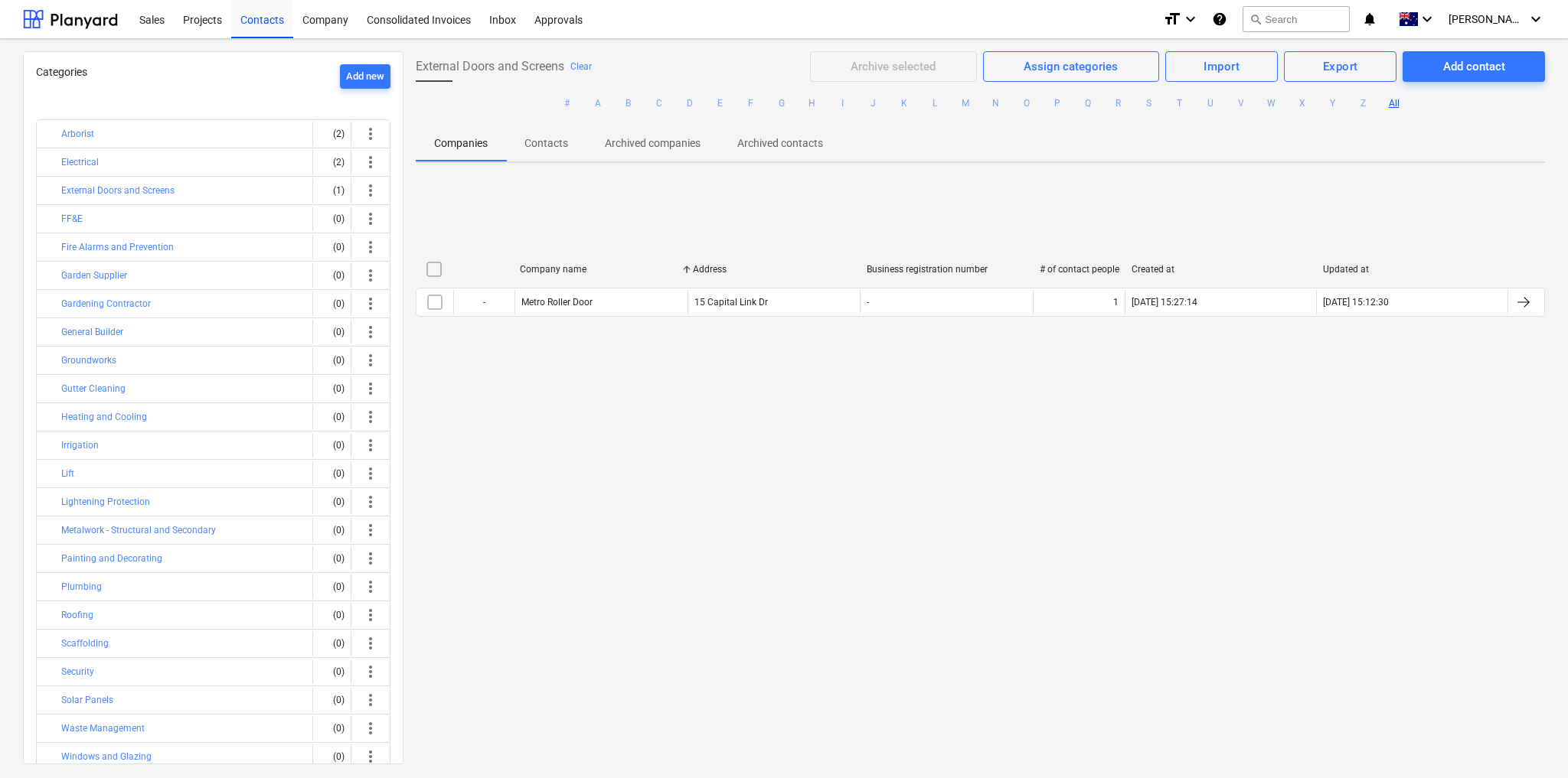
click at [547, 144] on p "Contacts" at bounding box center [545, 144] width 43 height 16
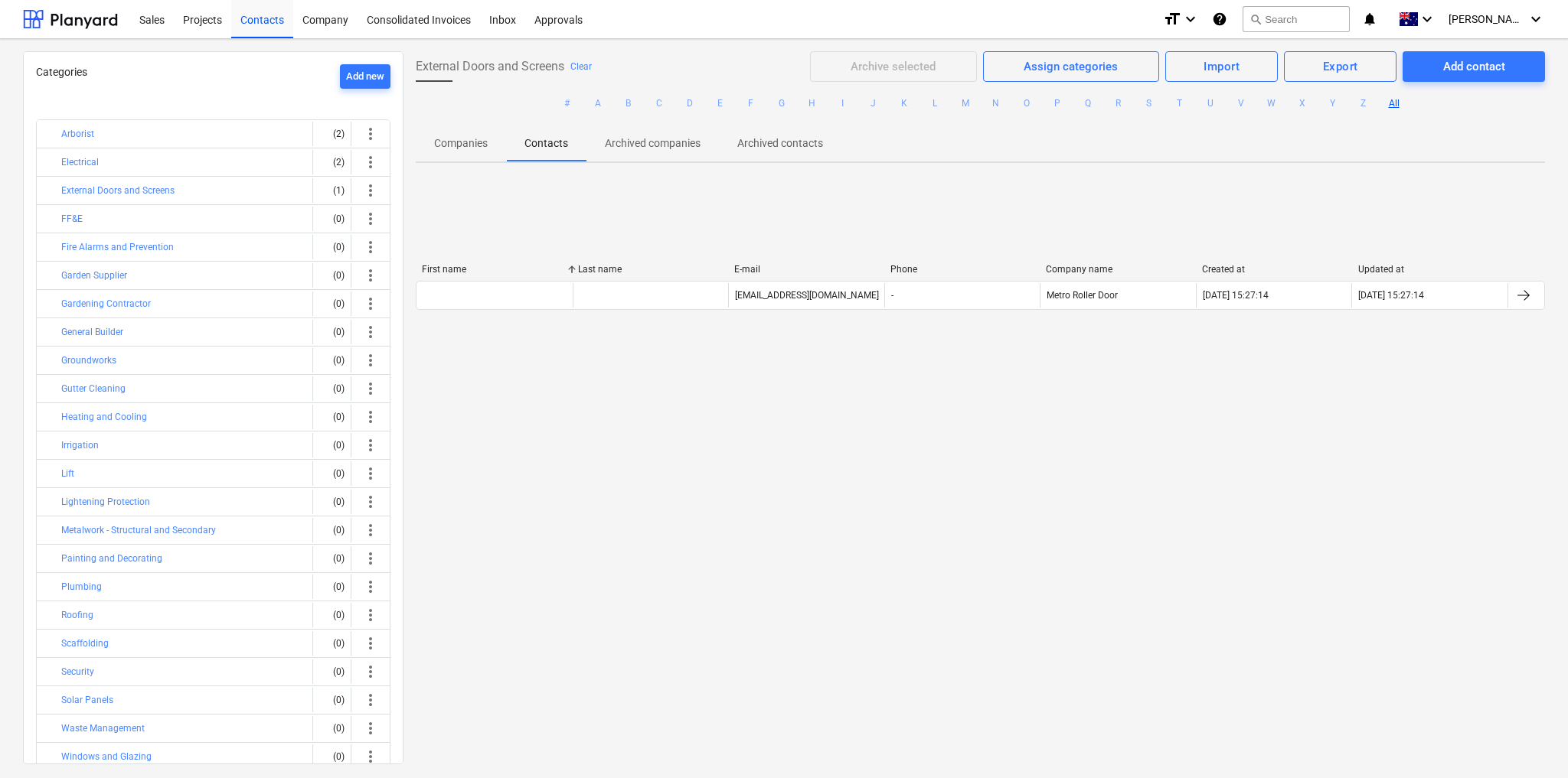
click at [476, 145] on p "Companies" at bounding box center [461, 144] width 54 height 16
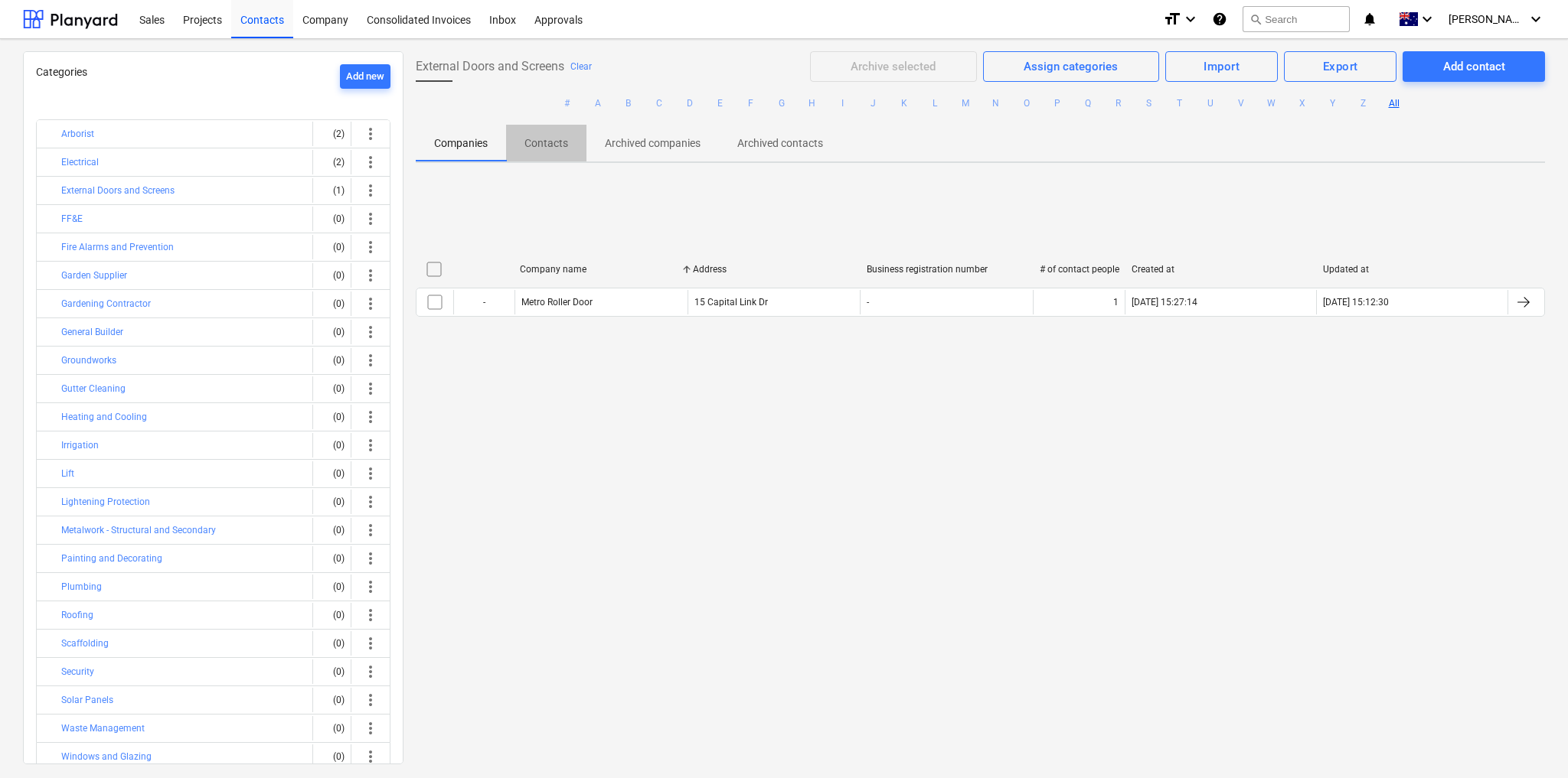
click at [558, 142] on p "Contacts" at bounding box center [545, 144] width 43 height 16
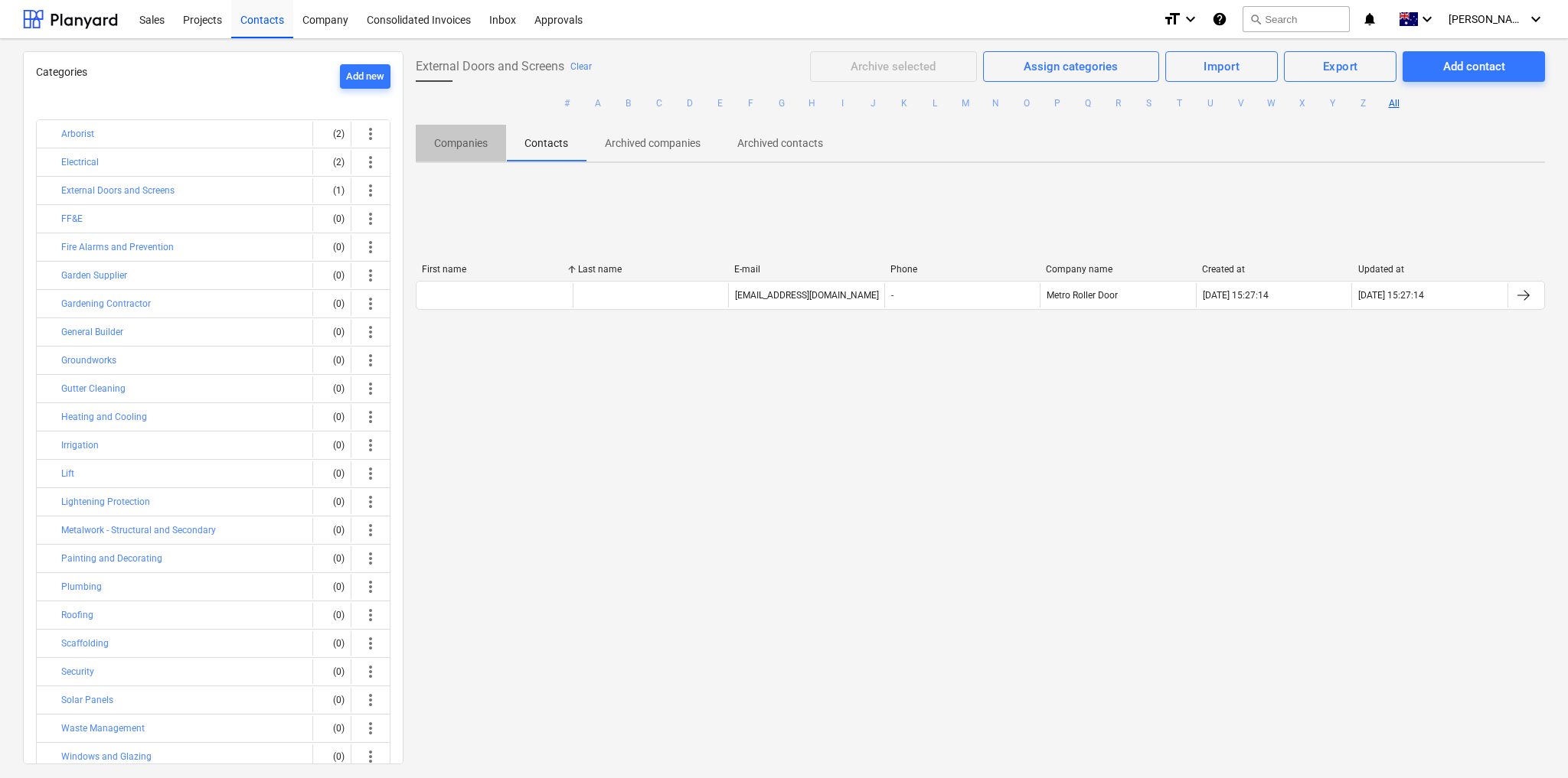
click at [476, 139] on p "Companies" at bounding box center [461, 144] width 54 height 16
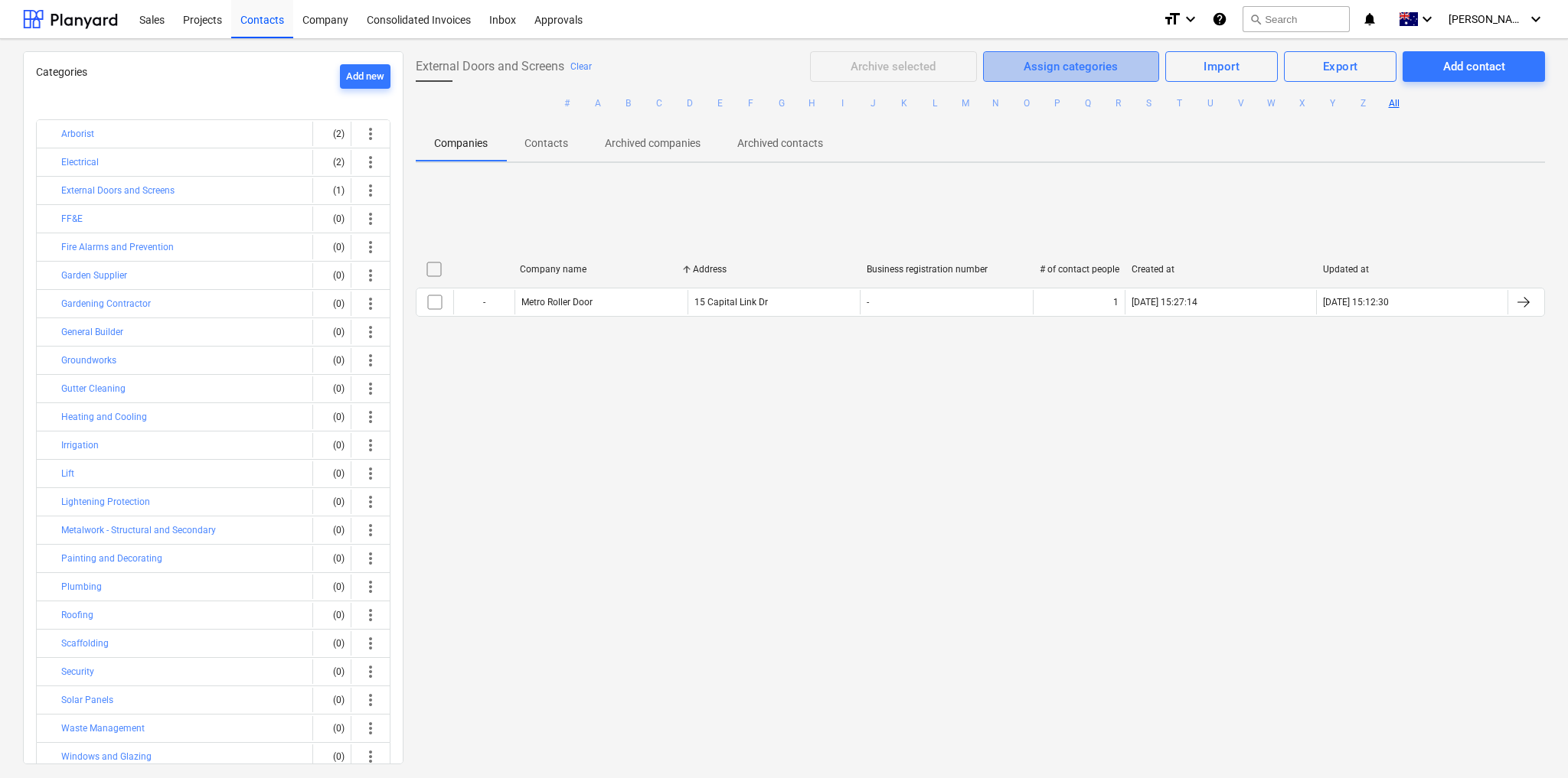
click at [1077, 71] on div "Assign categories" at bounding box center [1070, 66] width 94 height 20
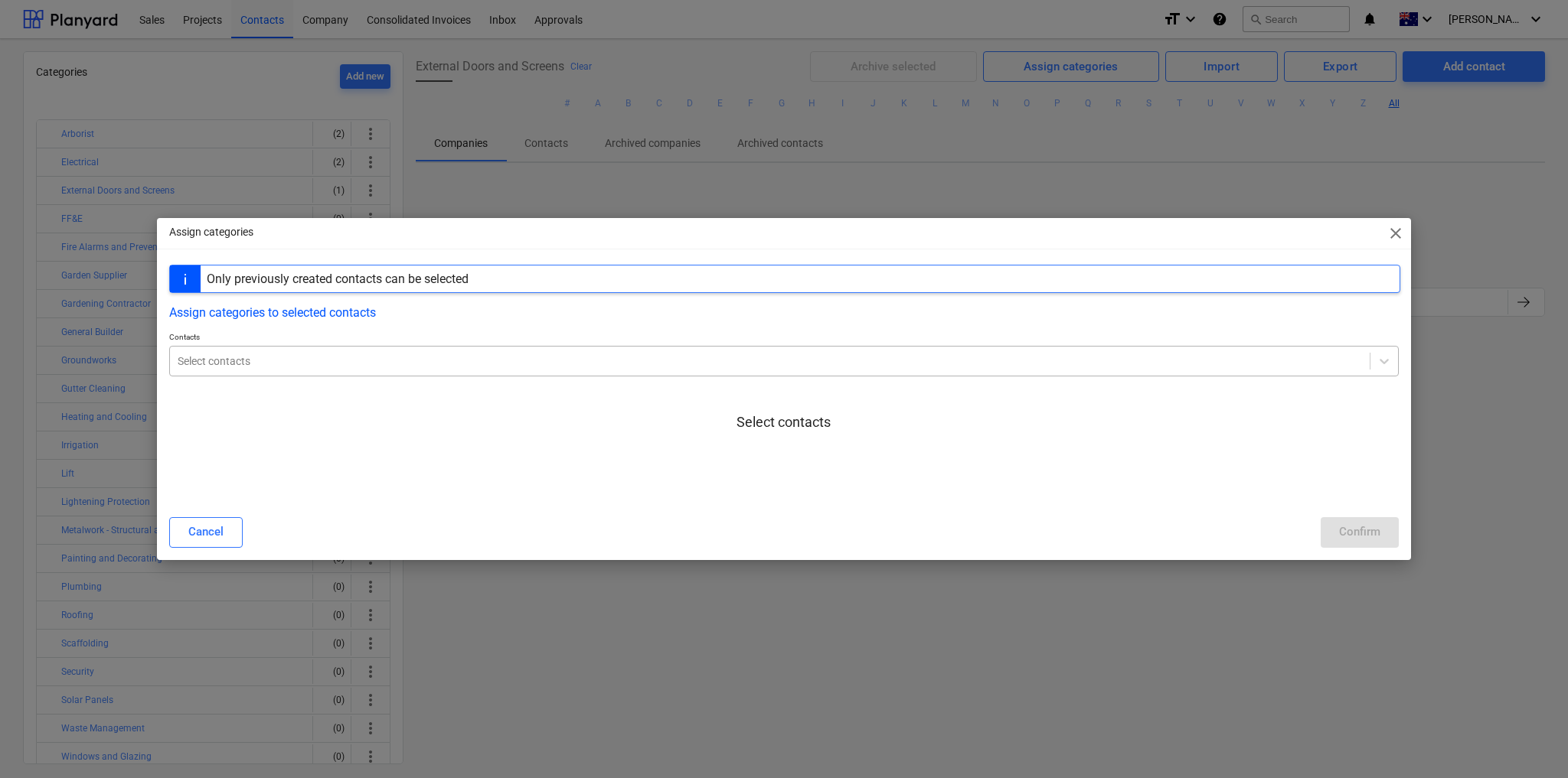
click at [297, 364] on div at bounding box center [769, 361] width 1185 height 16
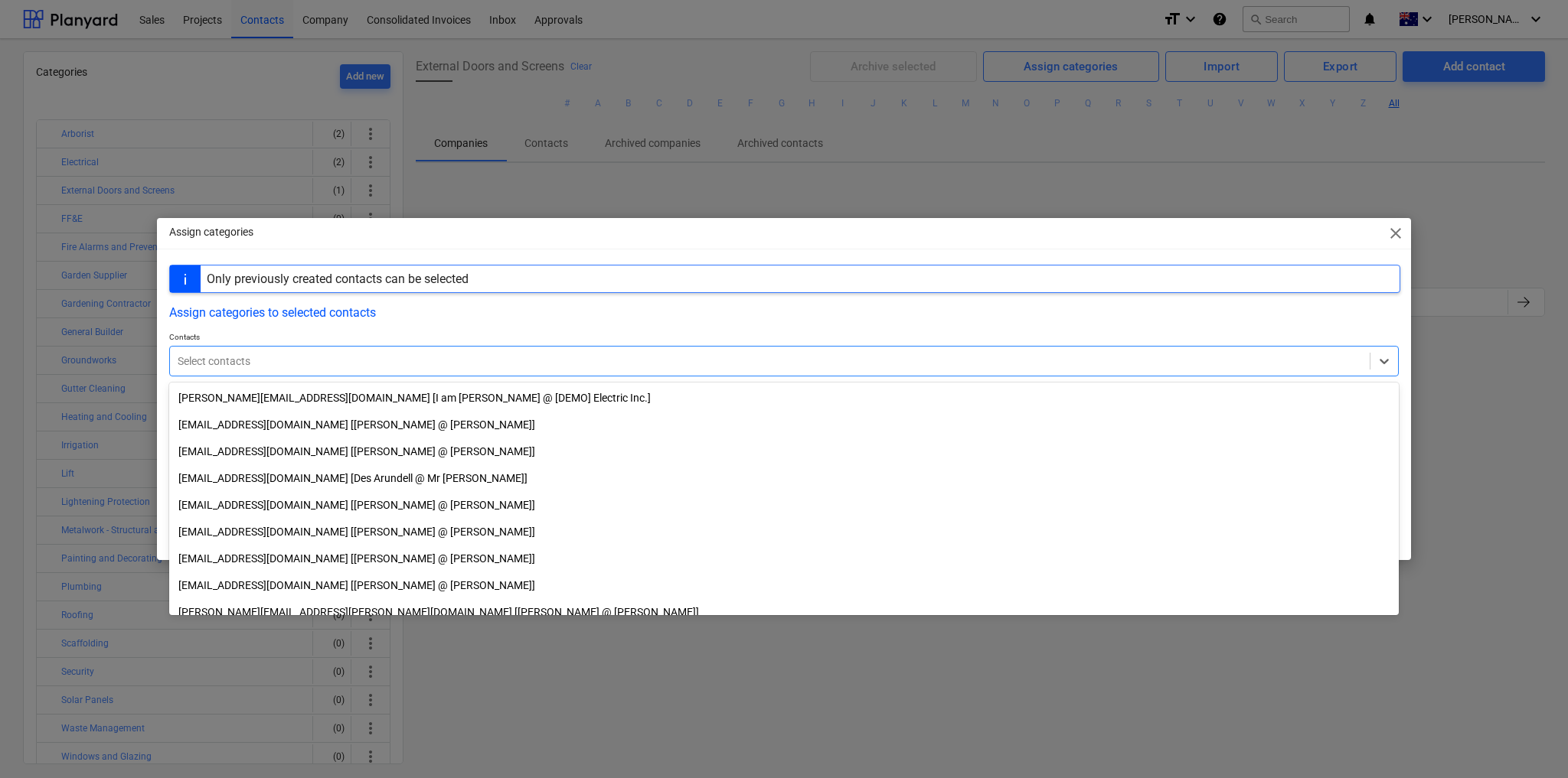
click at [1393, 234] on span "close" at bounding box center [1396, 233] width 18 height 18
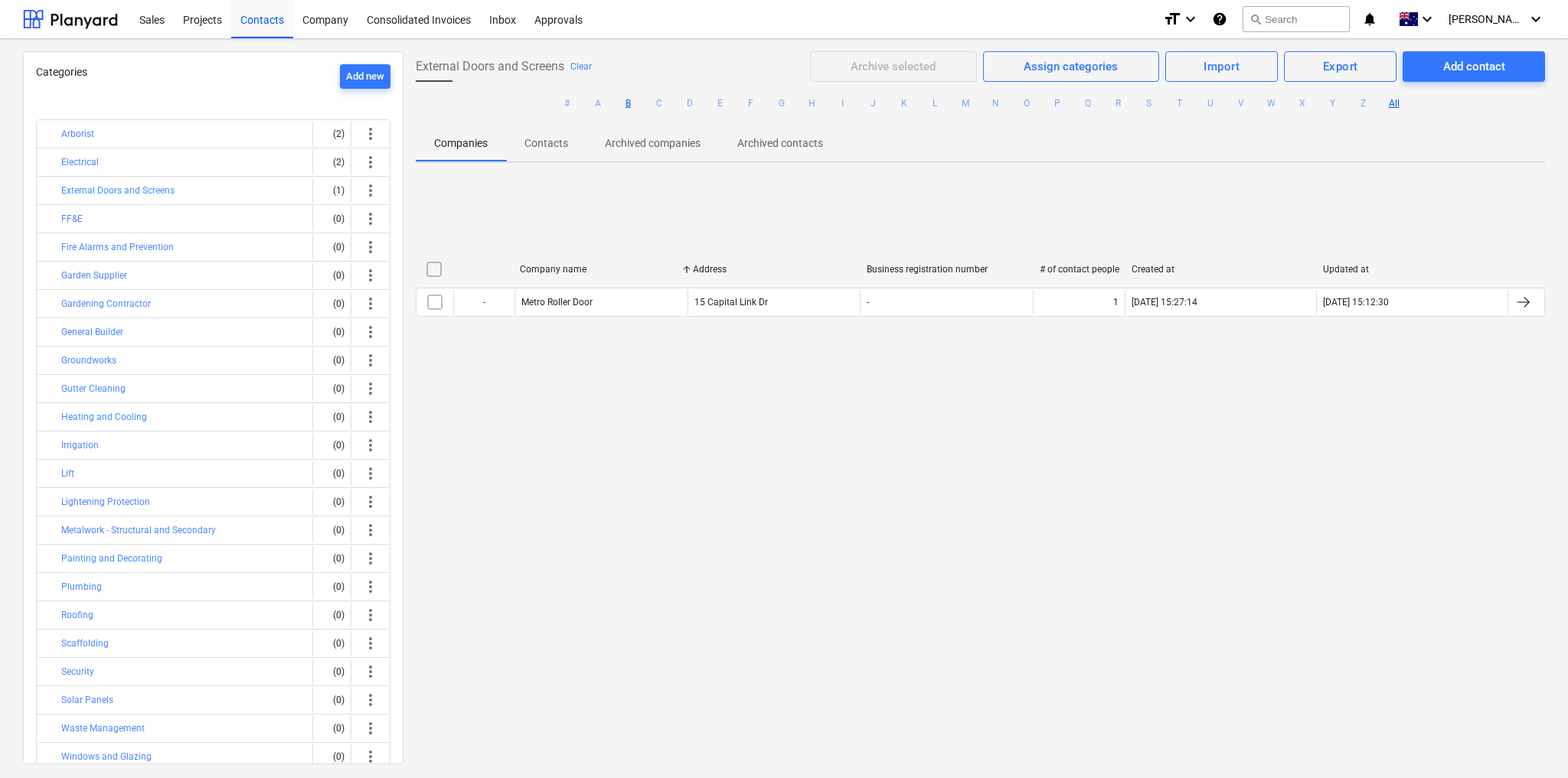
click at [633, 98] on button "B" at bounding box center [629, 103] width 18 height 18
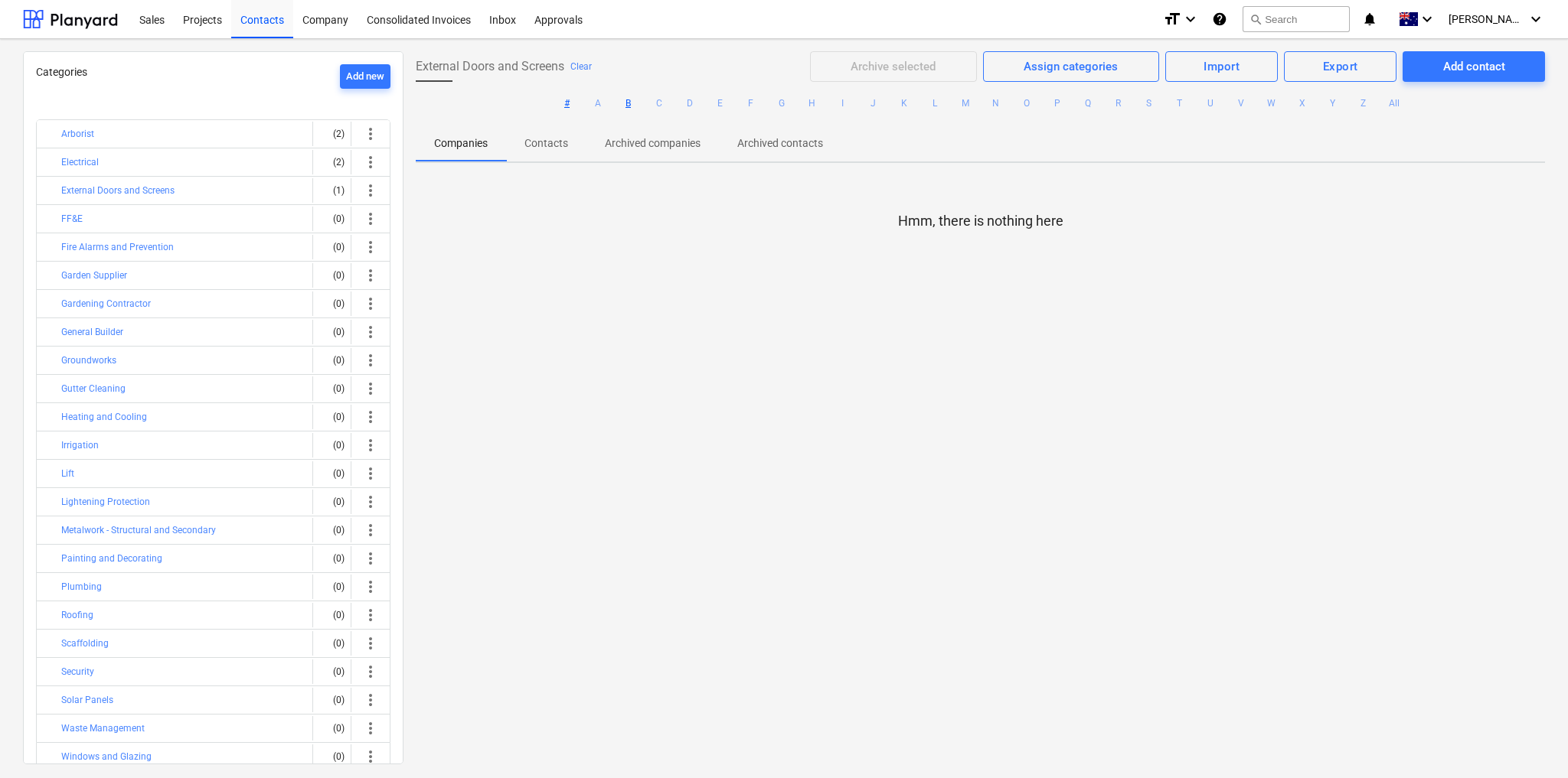
click at [568, 99] on button "#" at bounding box center [567, 103] width 18 height 18
click at [460, 146] on p "Companies" at bounding box center [461, 144] width 54 height 16
click at [253, 24] on div "Contacts" at bounding box center [262, 19] width 62 height 39
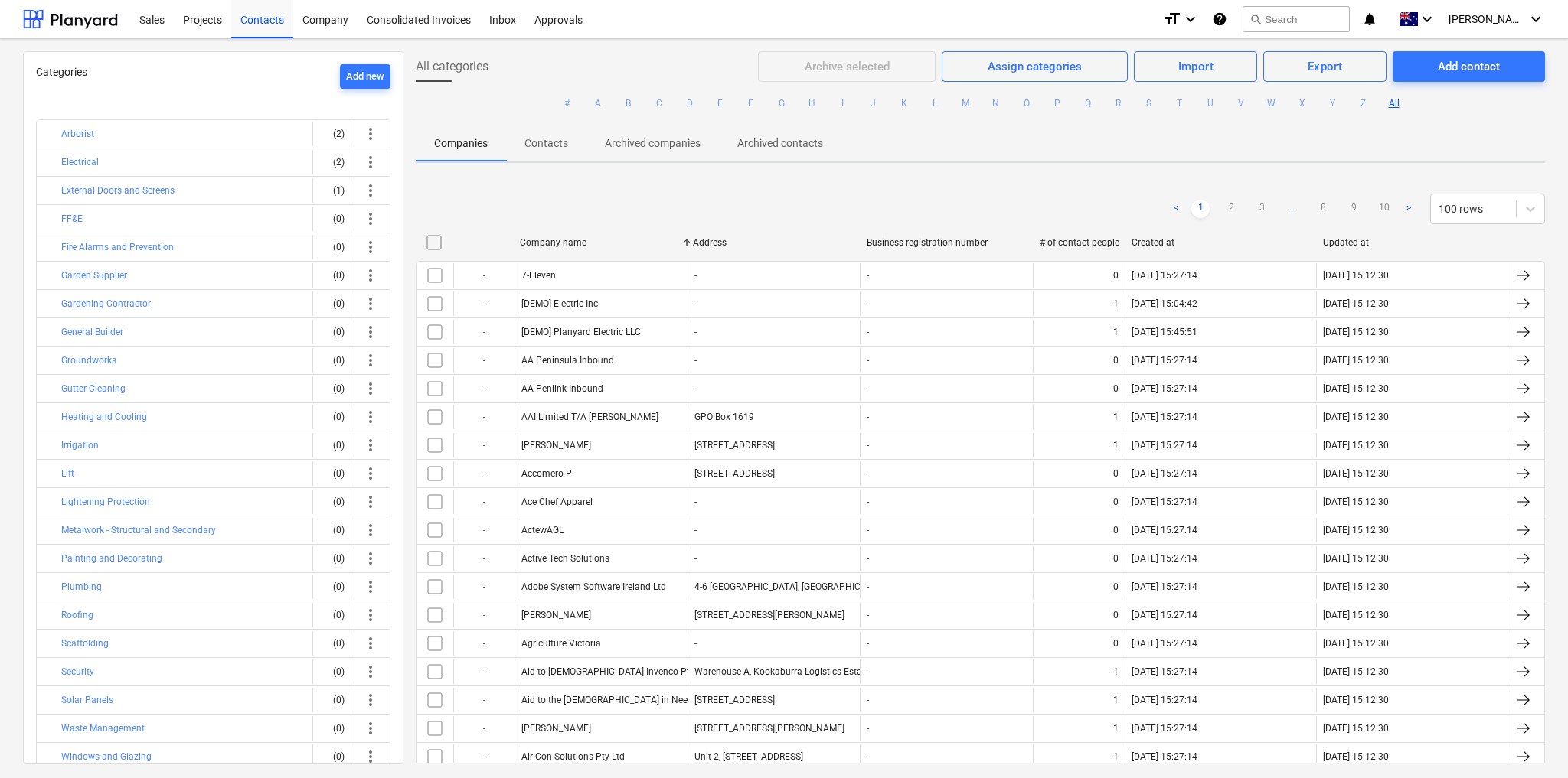
click at [958, 102] on button "M" at bounding box center [965, 103] width 18 height 18
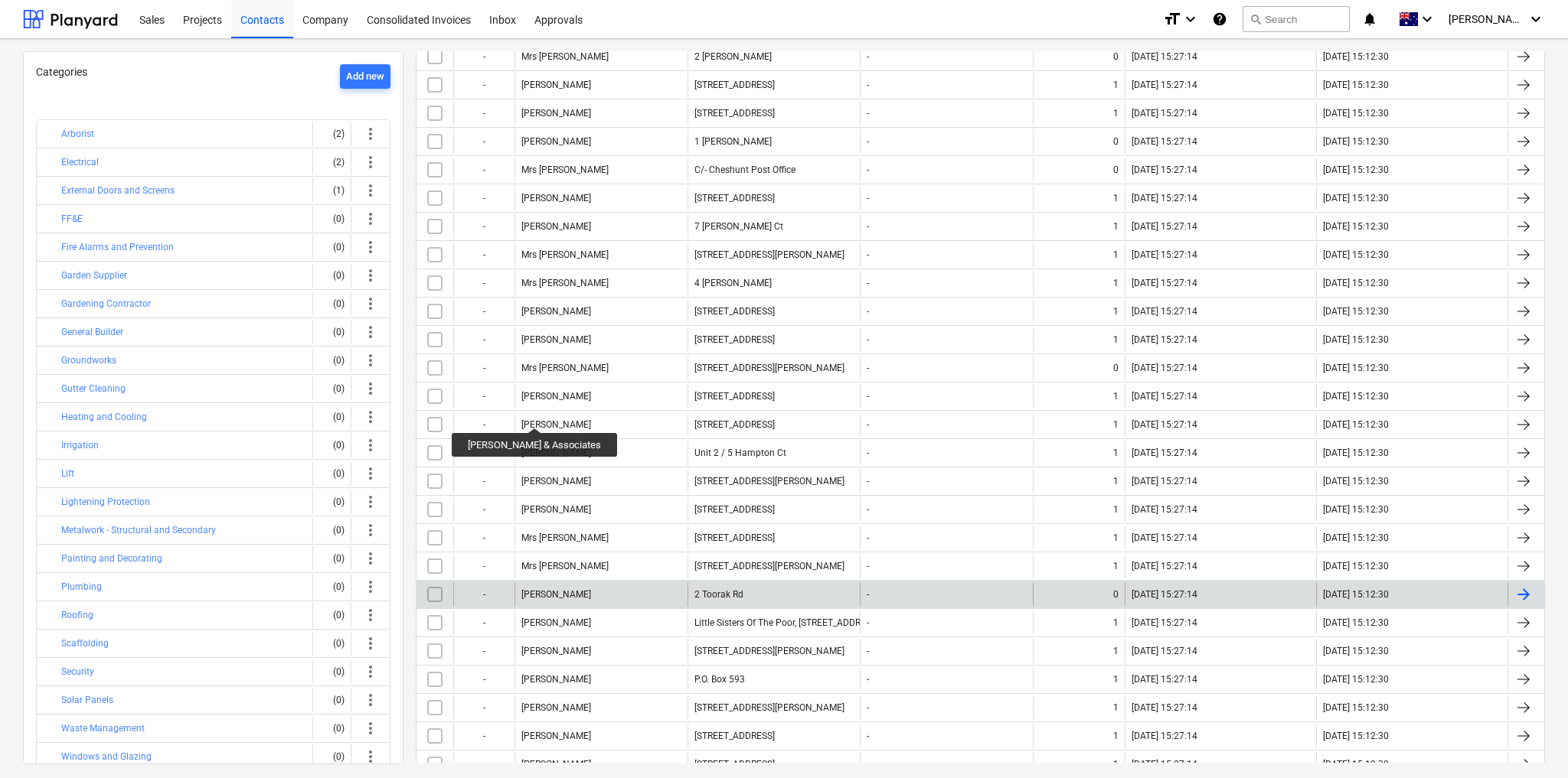
scroll to position [4266, 0]
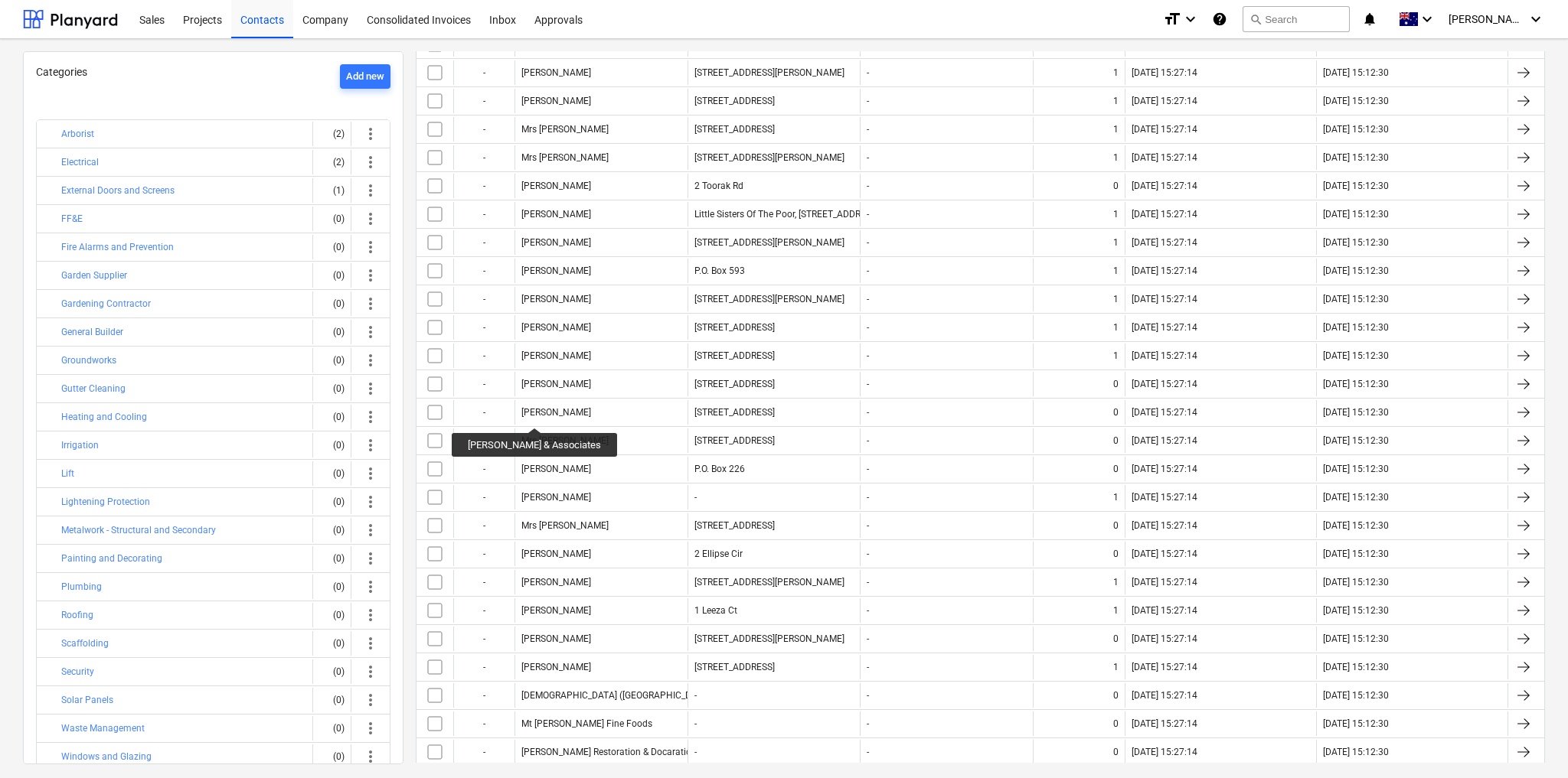
drag, startPoint x: 612, startPoint y: 717, endPoint x: 561, endPoint y: 721, distance: 51.2
click at [561, 768] on div "My Security Door" at bounding box center [601, 780] width 173 height 25
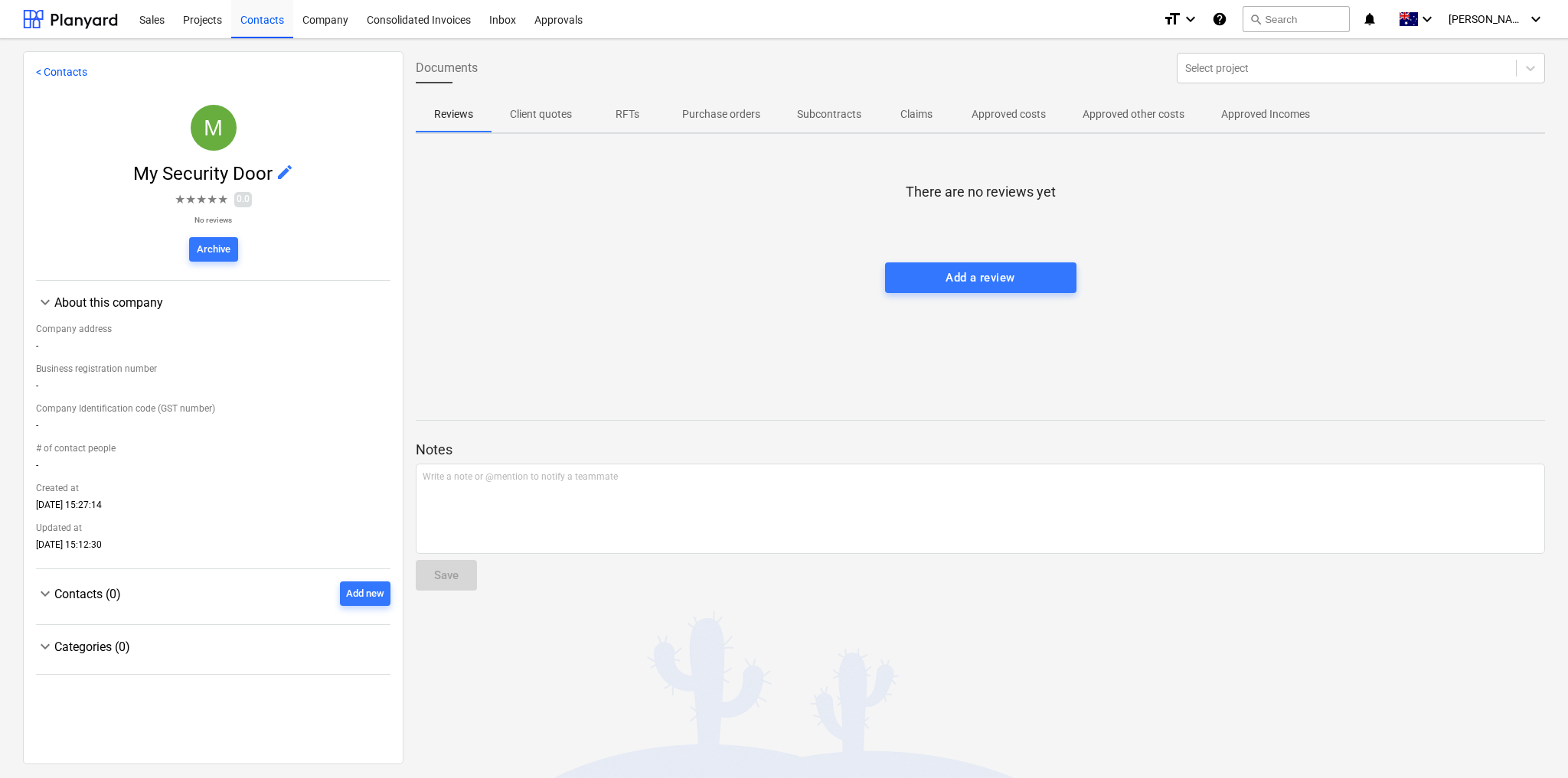
click at [284, 170] on span "edit" at bounding box center [284, 172] width 18 height 18
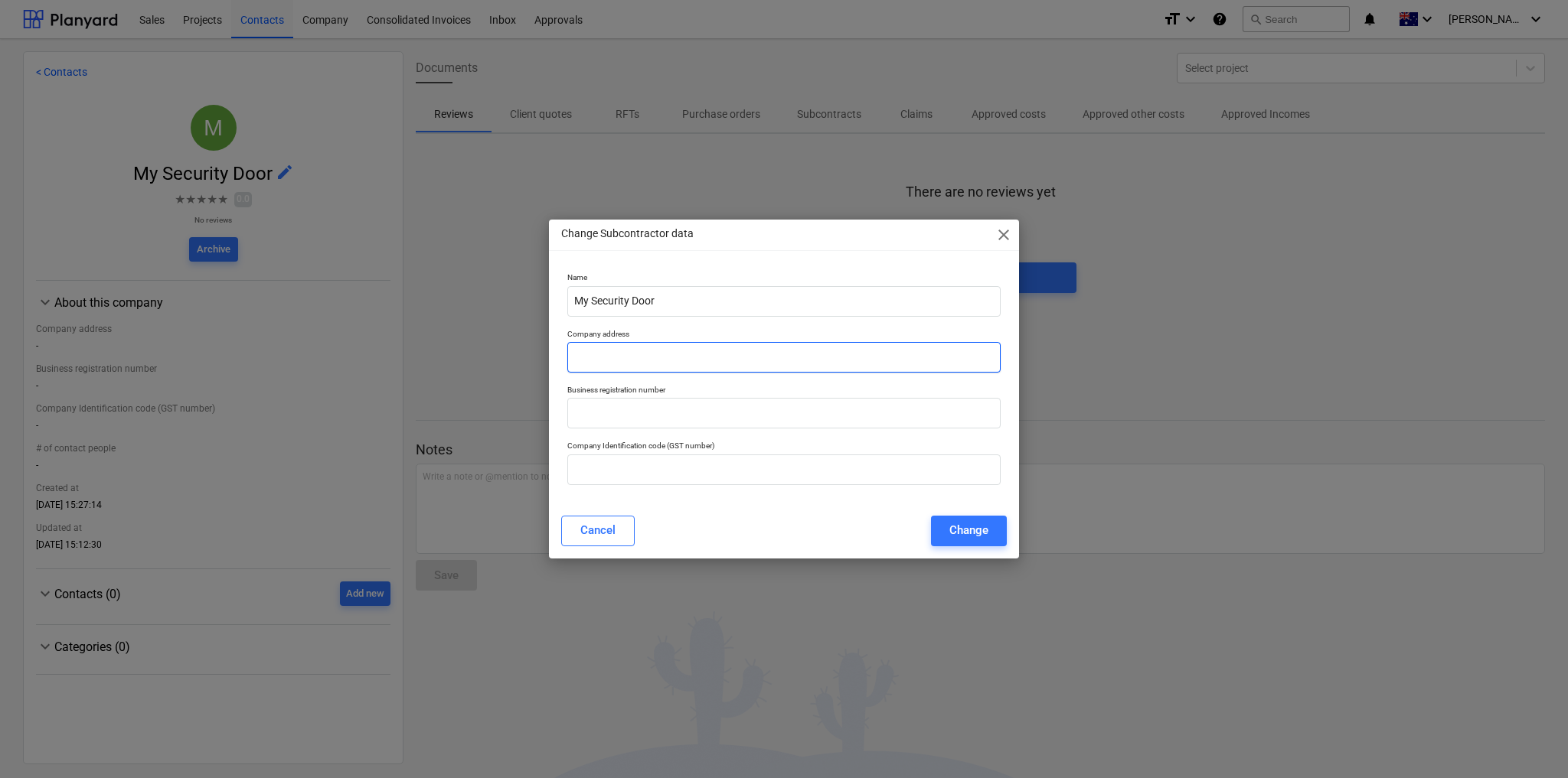
drag, startPoint x: 616, startPoint y: 326, endPoint x: 617, endPoint y: 343, distance: 17.0
click at [617, 329] on div "Company address" at bounding box center [783, 351] width 446 height 56
click at [620, 359] on input "text" at bounding box center [784, 357] width 433 height 30
click at [641, 466] on input "text" at bounding box center [784, 469] width 433 height 30
paste input "11 633 632 872"
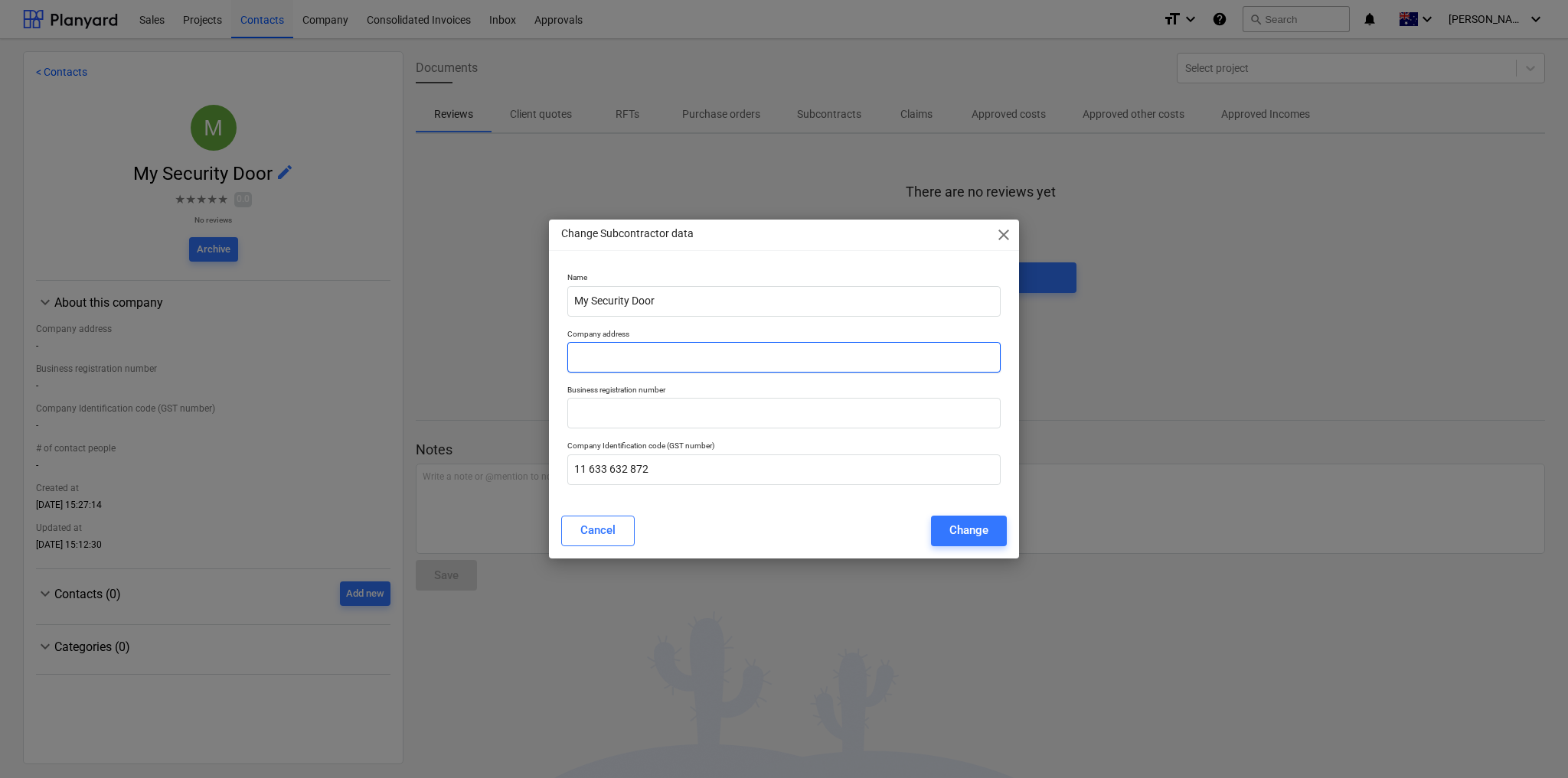
click at [622, 359] on input "text" at bounding box center [784, 357] width 433 height 30
paste input "[STREET_ADDRESS][PERSON_NAME]"
drag, startPoint x: 817, startPoint y: 356, endPoint x: 736, endPoint y: 360, distance: 81.1
click at [736, 360] on input "[STREET_ADDRESS][PERSON_NAME]" at bounding box center [784, 357] width 433 height 30
click at [690, 358] on input "[STREET_ADDRESS][PERSON_NAME]" at bounding box center [784, 357] width 433 height 30
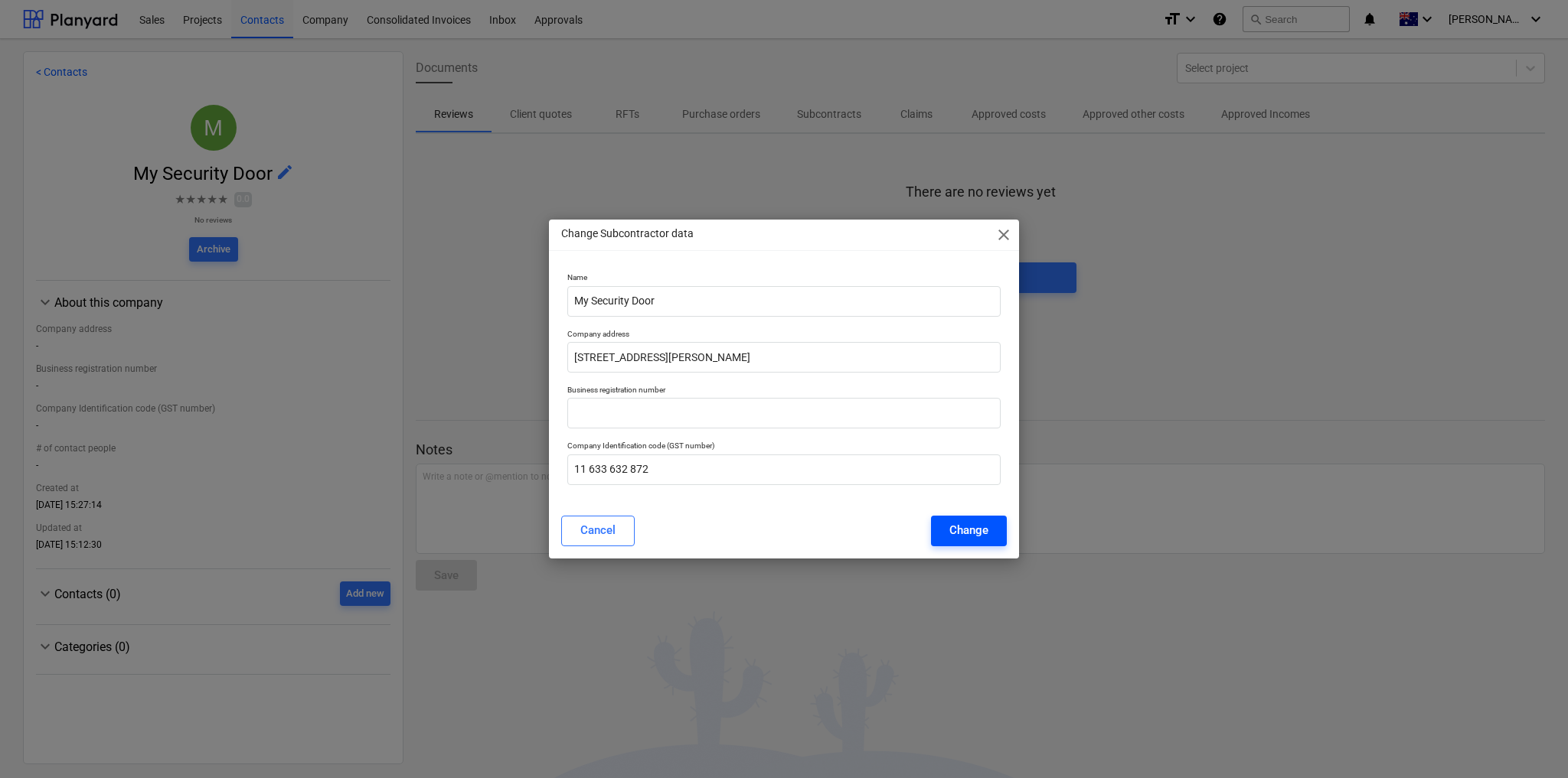
click at [975, 532] on div "Change" at bounding box center [969, 530] width 39 height 20
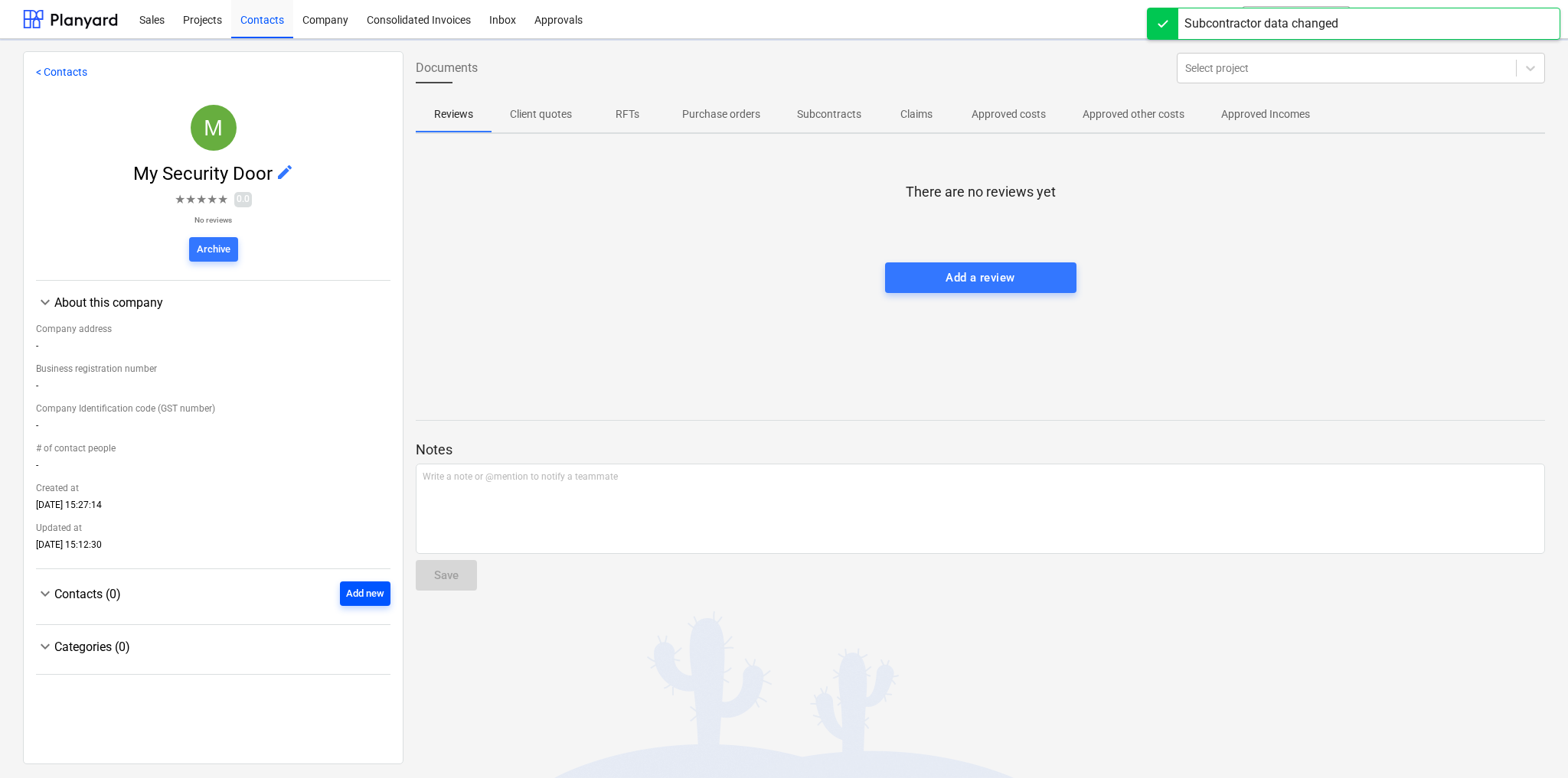
click at [377, 597] on div "Add new" at bounding box center [365, 594] width 38 height 18
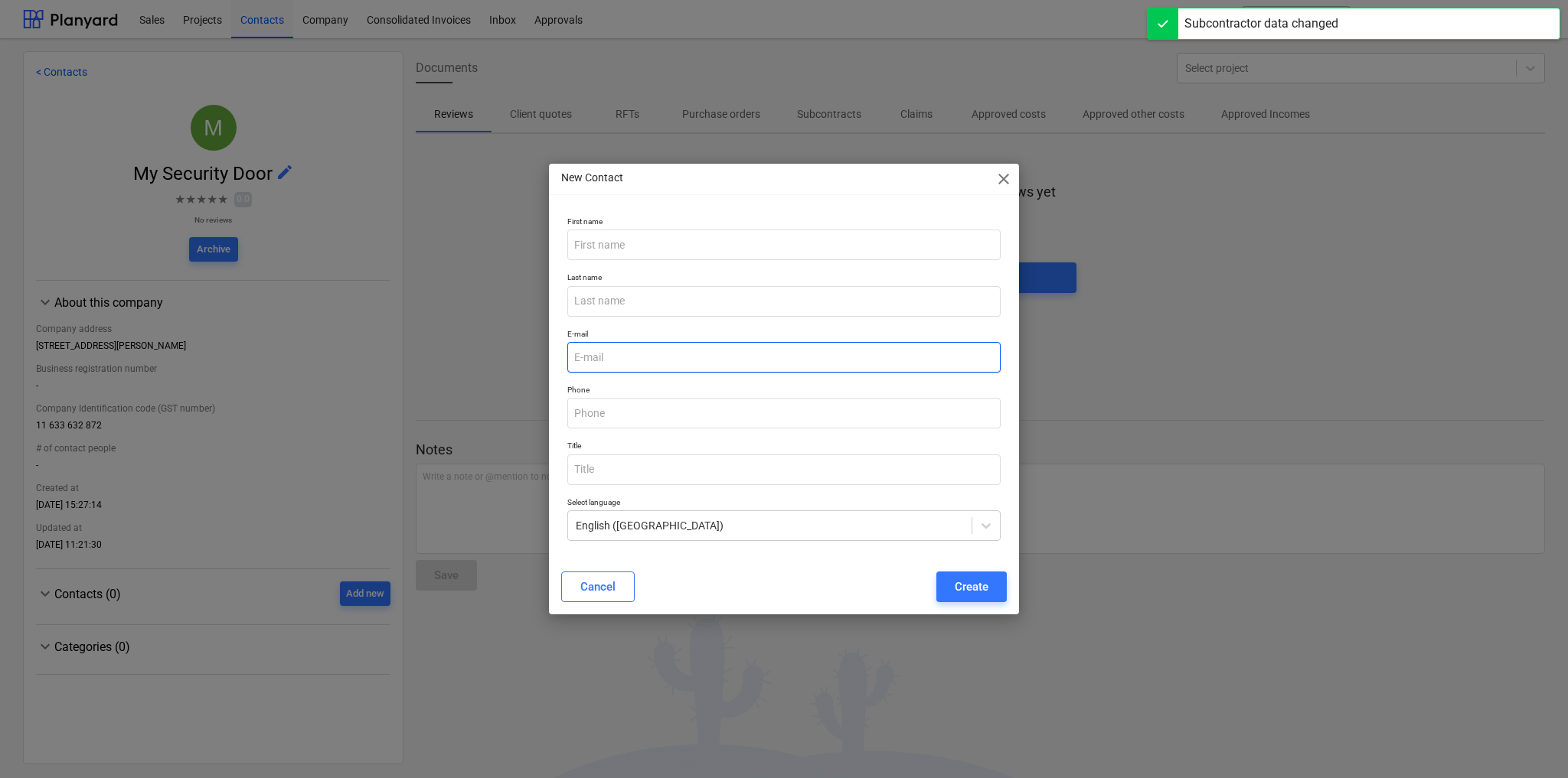
click at [619, 359] on input "email" at bounding box center [784, 357] width 433 height 30
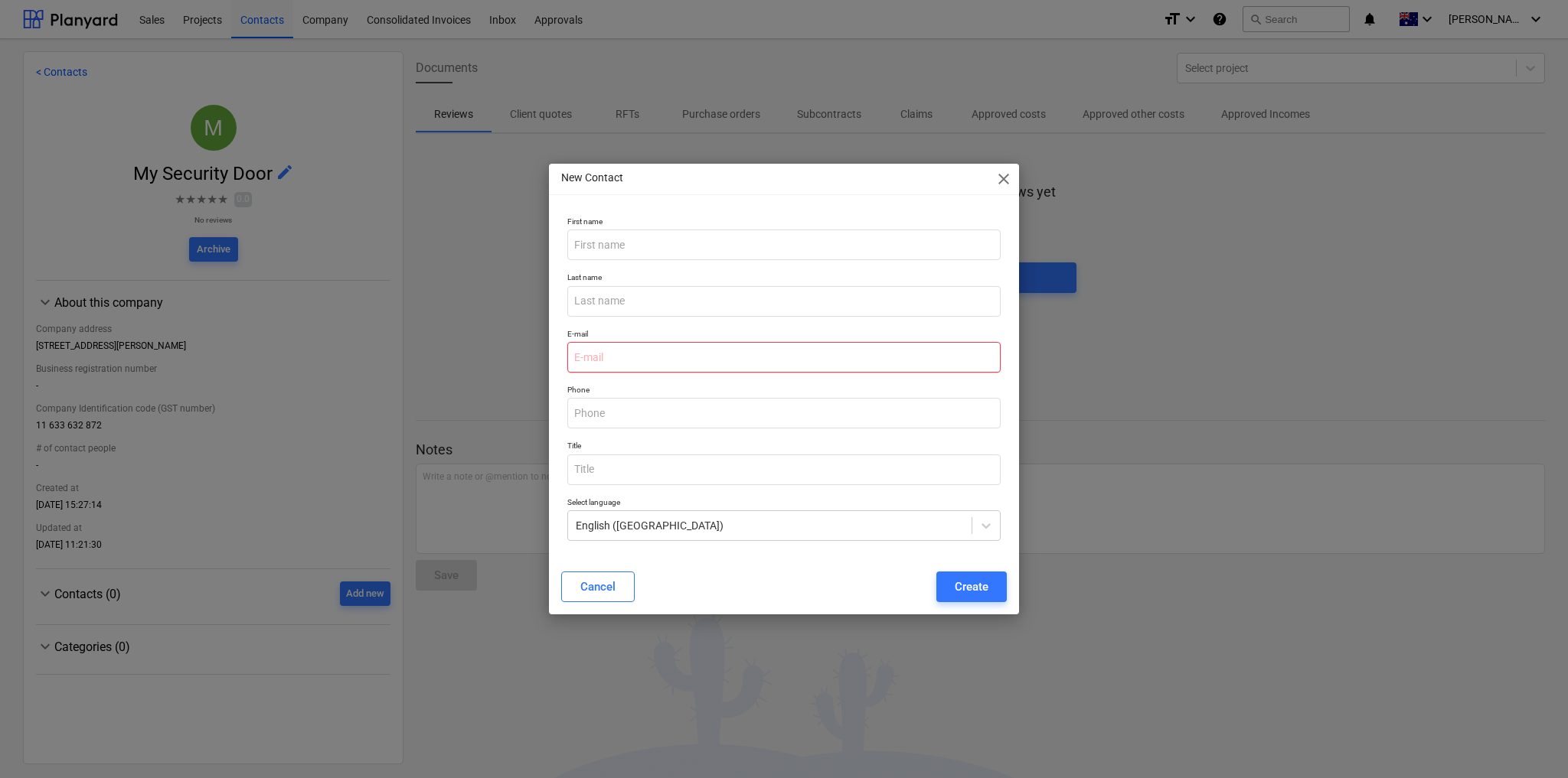
paste input "[EMAIL_ADDRESS][DOMAIN_NAME]"
click at [589, 416] on input "text" at bounding box center [784, 413] width 433 height 30
paste input "1300 025 025"
click at [646, 239] on input "text" at bounding box center [784, 244] width 433 height 30
click at [963, 586] on div "Create" at bounding box center [971, 587] width 34 height 20
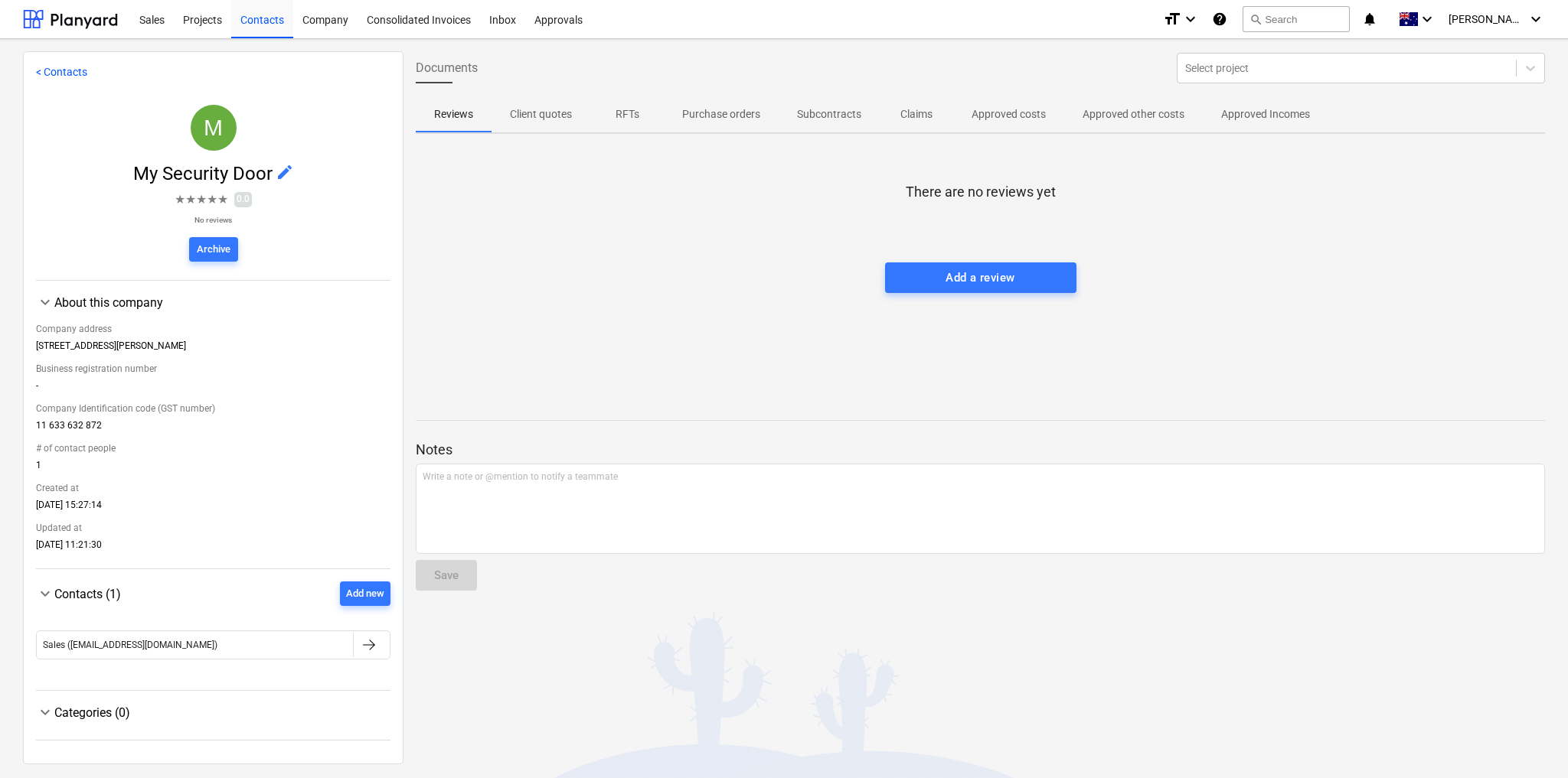
drag, startPoint x: 251, startPoint y: 418, endPoint x: 245, endPoint y: 405, distance: 14.3
click at [245, 405] on div "Company Identification code (GST number)" at bounding box center [213, 409] width 355 height 23
click at [62, 69] on link "< Contacts" at bounding box center [61, 72] width 52 height 12
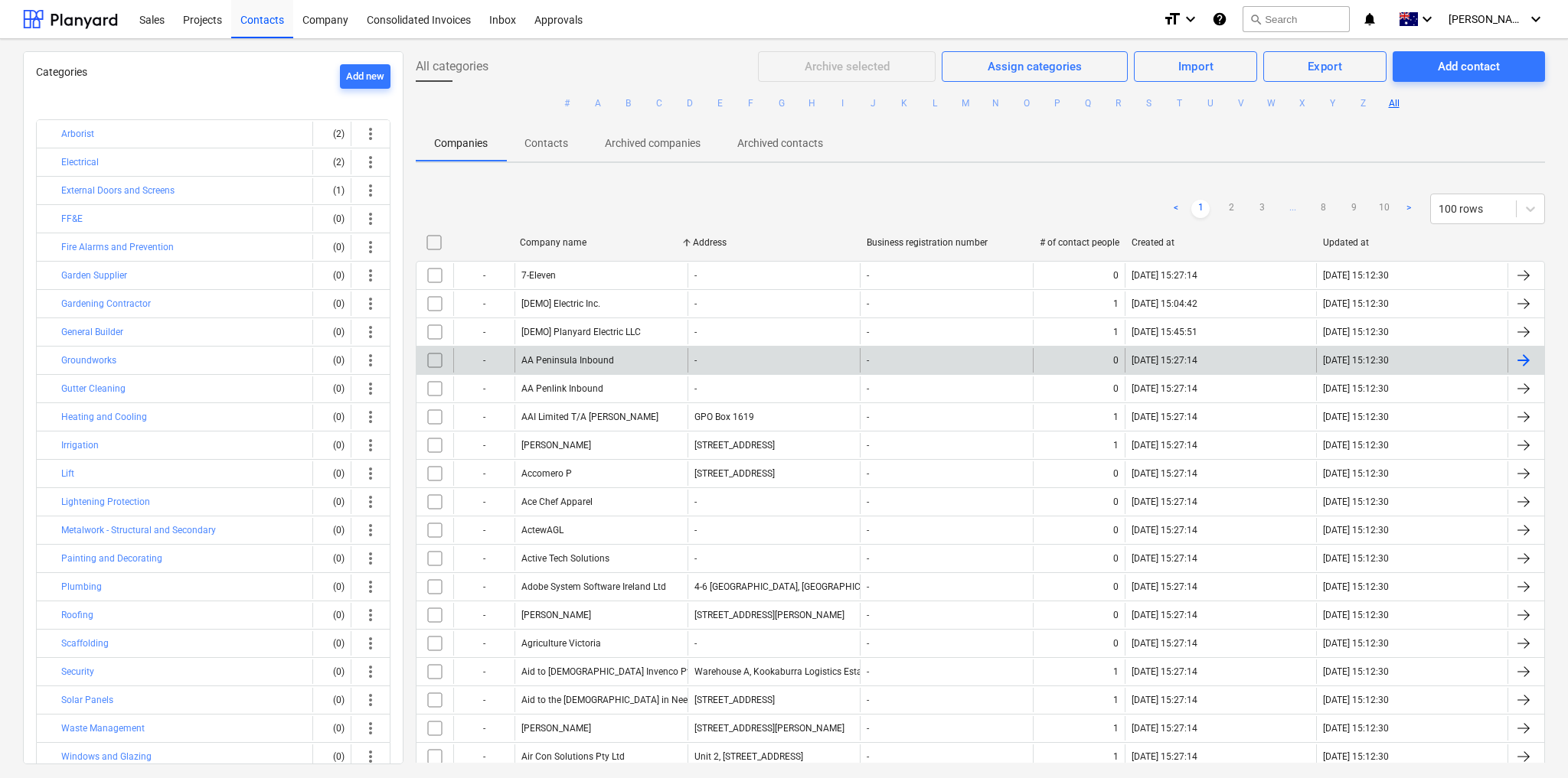
click at [588, 364] on div "AA Peninsula Inbound" at bounding box center [601, 360] width 173 height 25
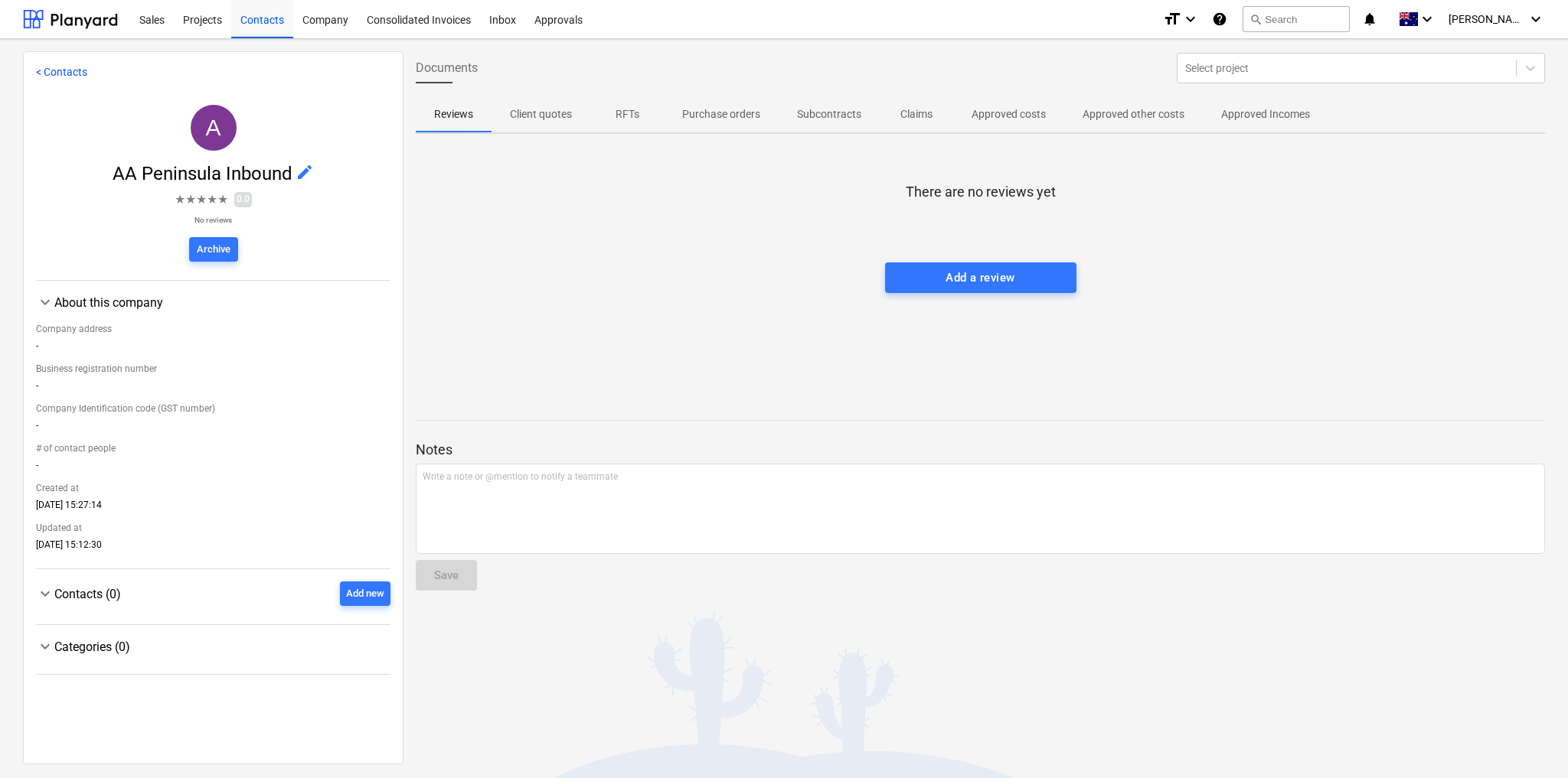
click at [112, 652] on div "Categories (0)" at bounding box center [222, 647] width 336 height 15
click at [59, 71] on link "< Contacts" at bounding box center [61, 72] width 52 height 12
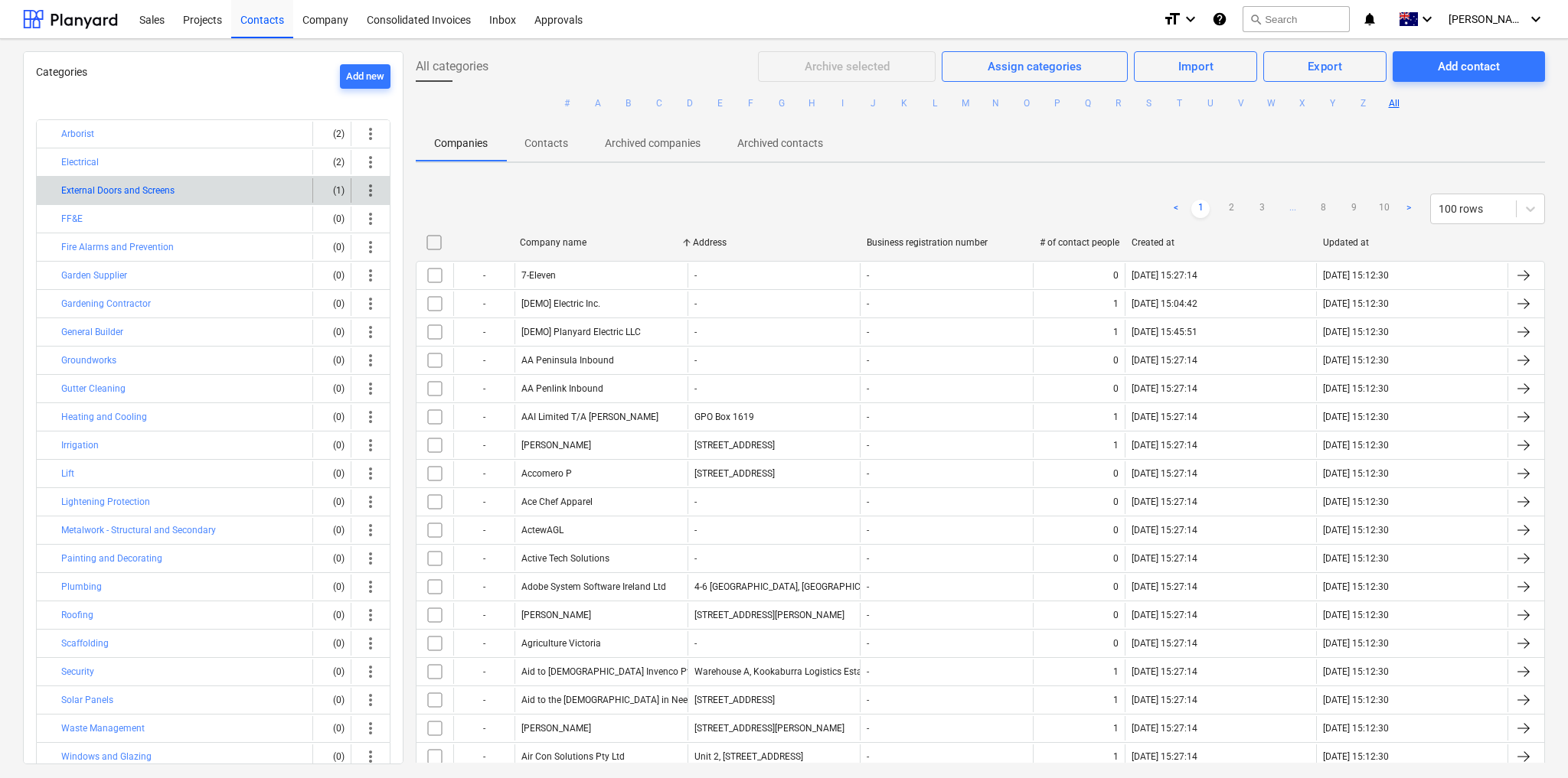
click at [107, 193] on button "External Doors and Screens" at bounding box center [118, 190] width 114 height 18
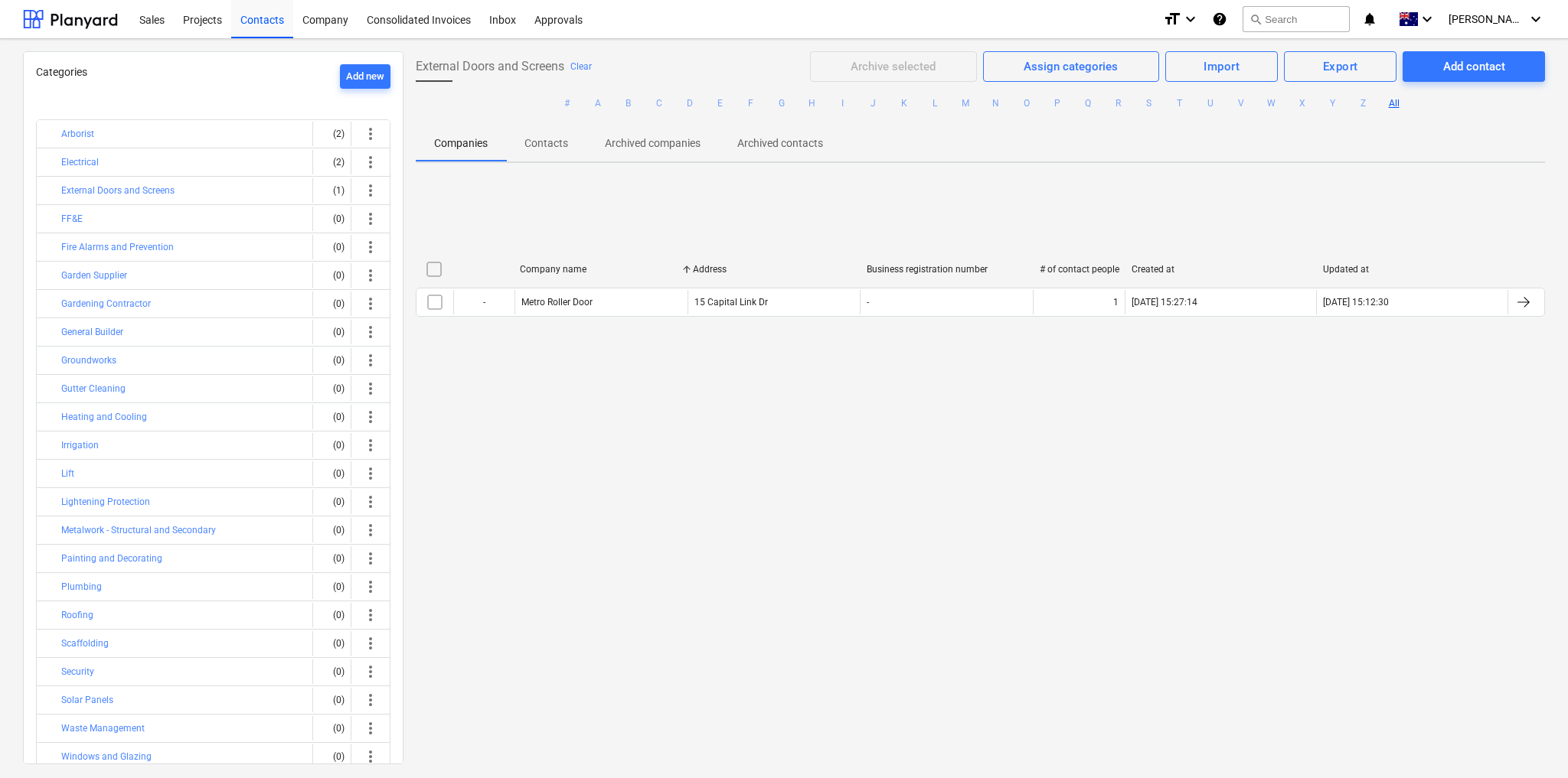
click at [470, 143] on p "Companies" at bounding box center [461, 144] width 54 height 16
click at [247, 18] on div "Contacts" at bounding box center [262, 19] width 62 height 39
click at [252, 23] on div "Contacts" at bounding box center [262, 19] width 62 height 39
click at [253, 21] on div "Contacts" at bounding box center [262, 19] width 62 height 39
click at [565, 105] on button "#" at bounding box center [567, 103] width 18 height 18
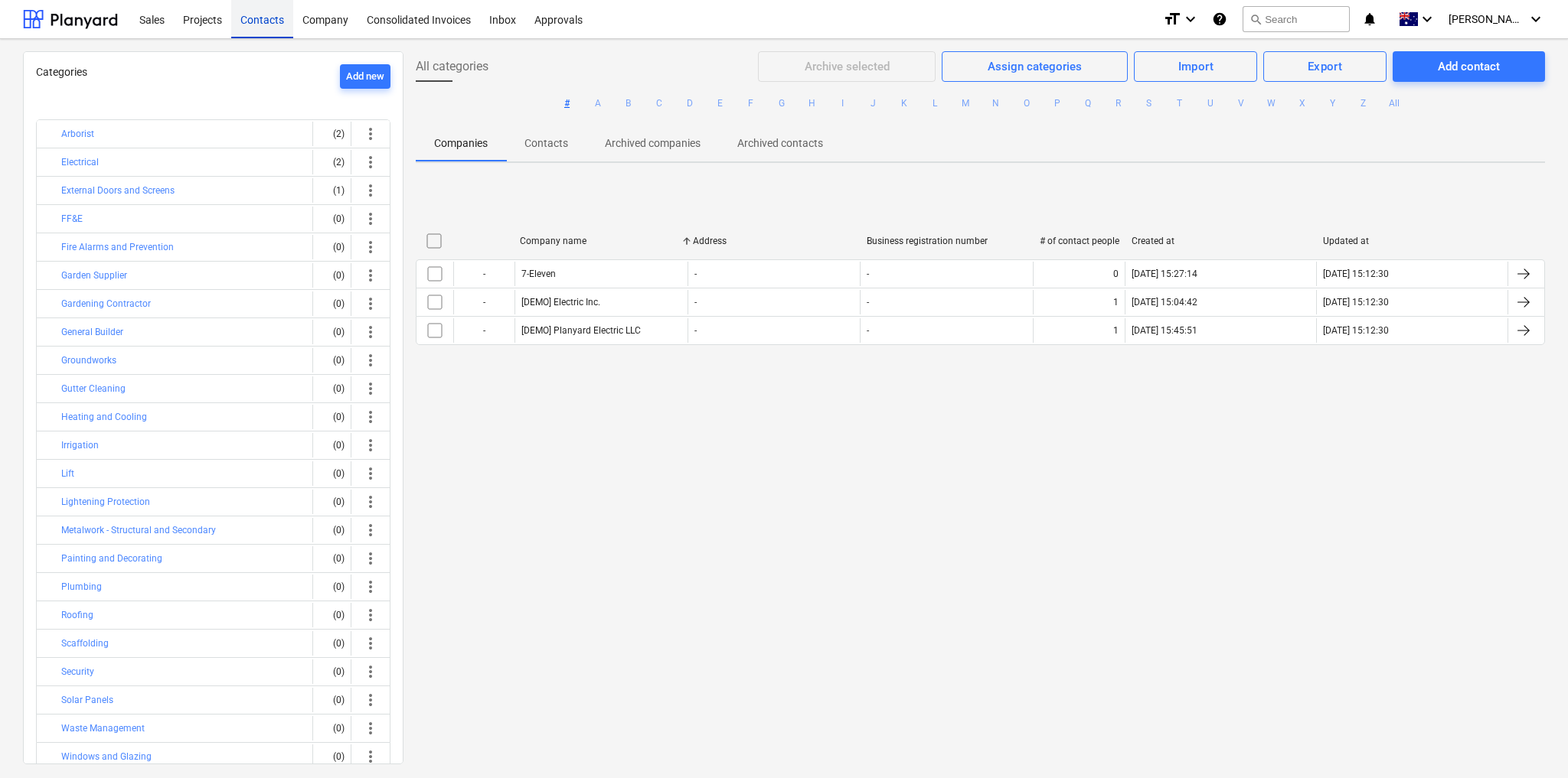
click at [261, 17] on div "Contacts" at bounding box center [262, 19] width 62 height 39
click at [88, 162] on button "Electrical" at bounding box center [80, 162] width 38 height 18
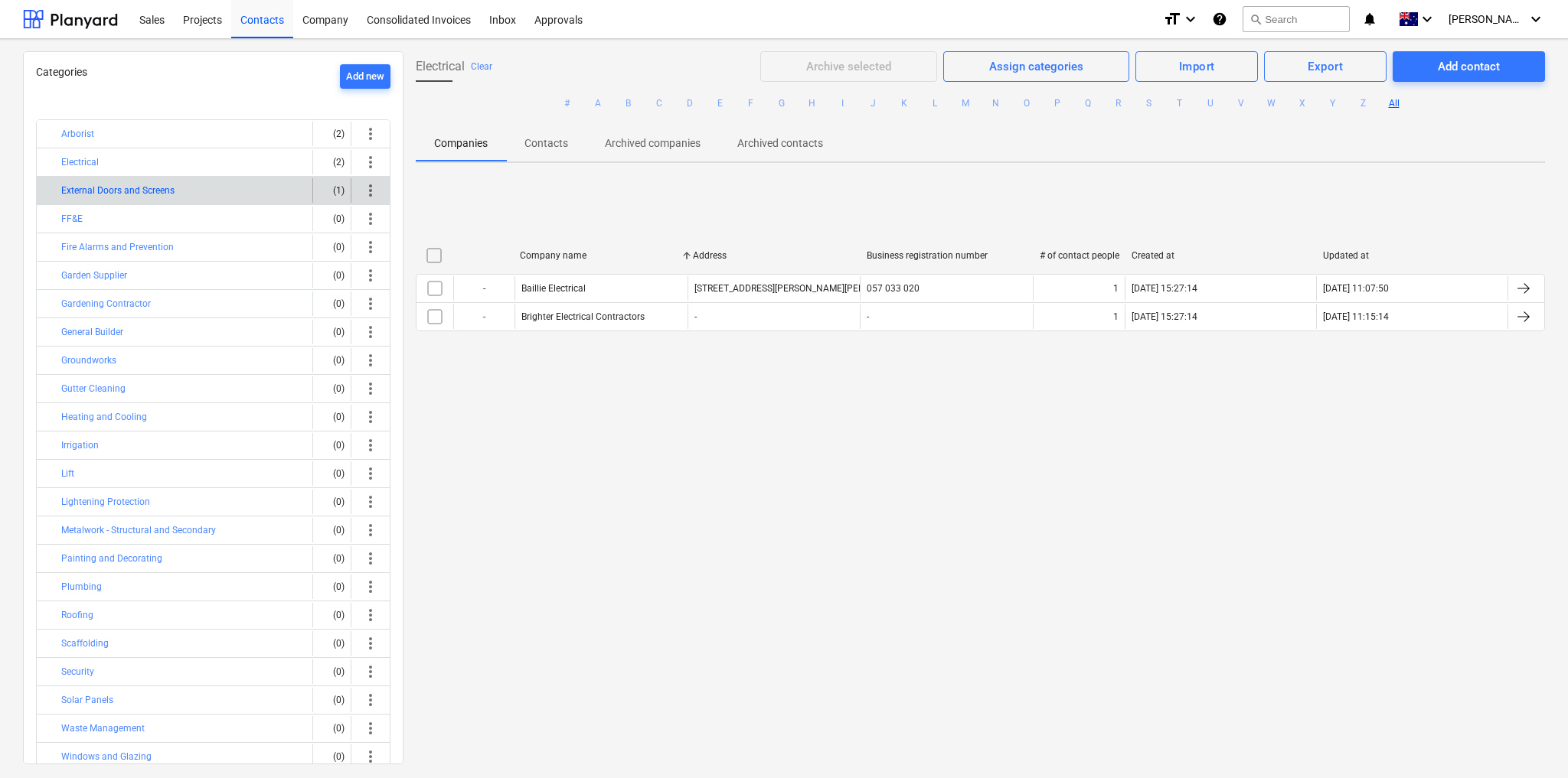
click at [146, 196] on button "External Doors and Screens" at bounding box center [118, 190] width 114 height 18
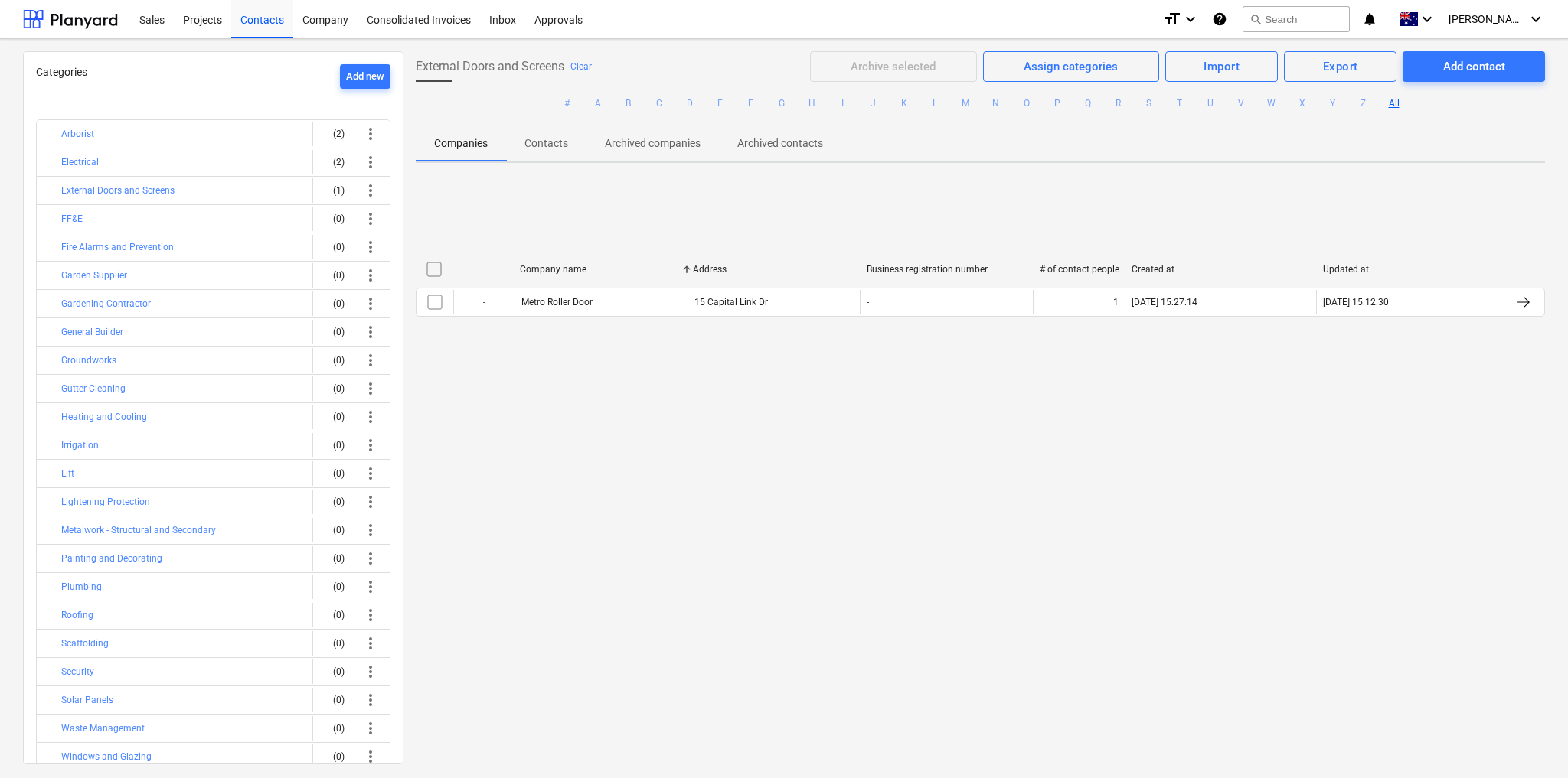
click at [1391, 101] on button "All" at bounding box center [1394, 103] width 18 height 18
click at [1391, 103] on button "All" at bounding box center [1394, 103] width 18 height 18
click at [585, 68] on button "Clear" at bounding box center [581, 66] width 21 height 18
click at [545, 147] on p "Contacts" at bounding box center [545, 144] width 43 height 16
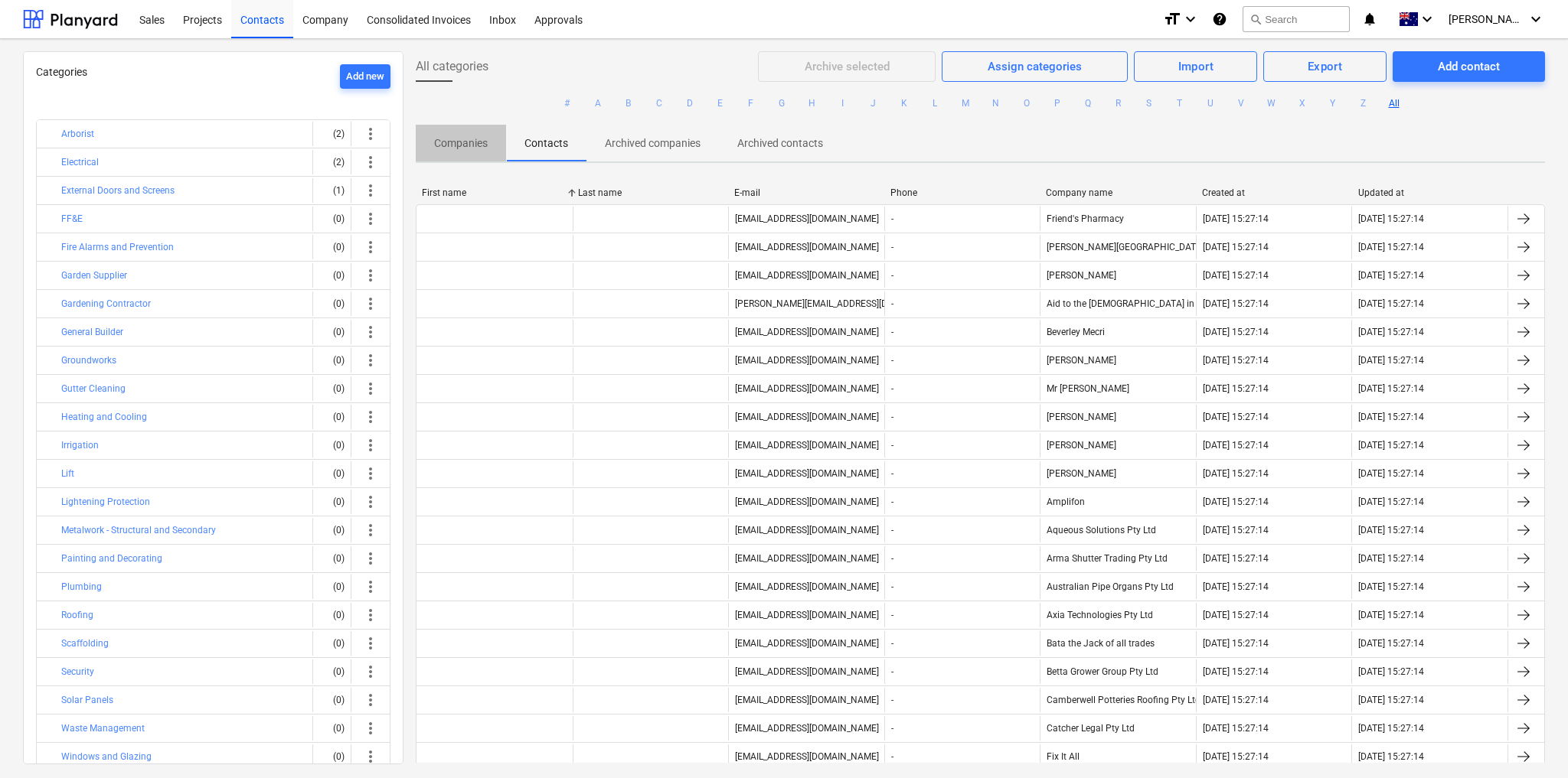
click at [464, 141] on p "Companies" at bounding box center [461, 144] width 54 height 16
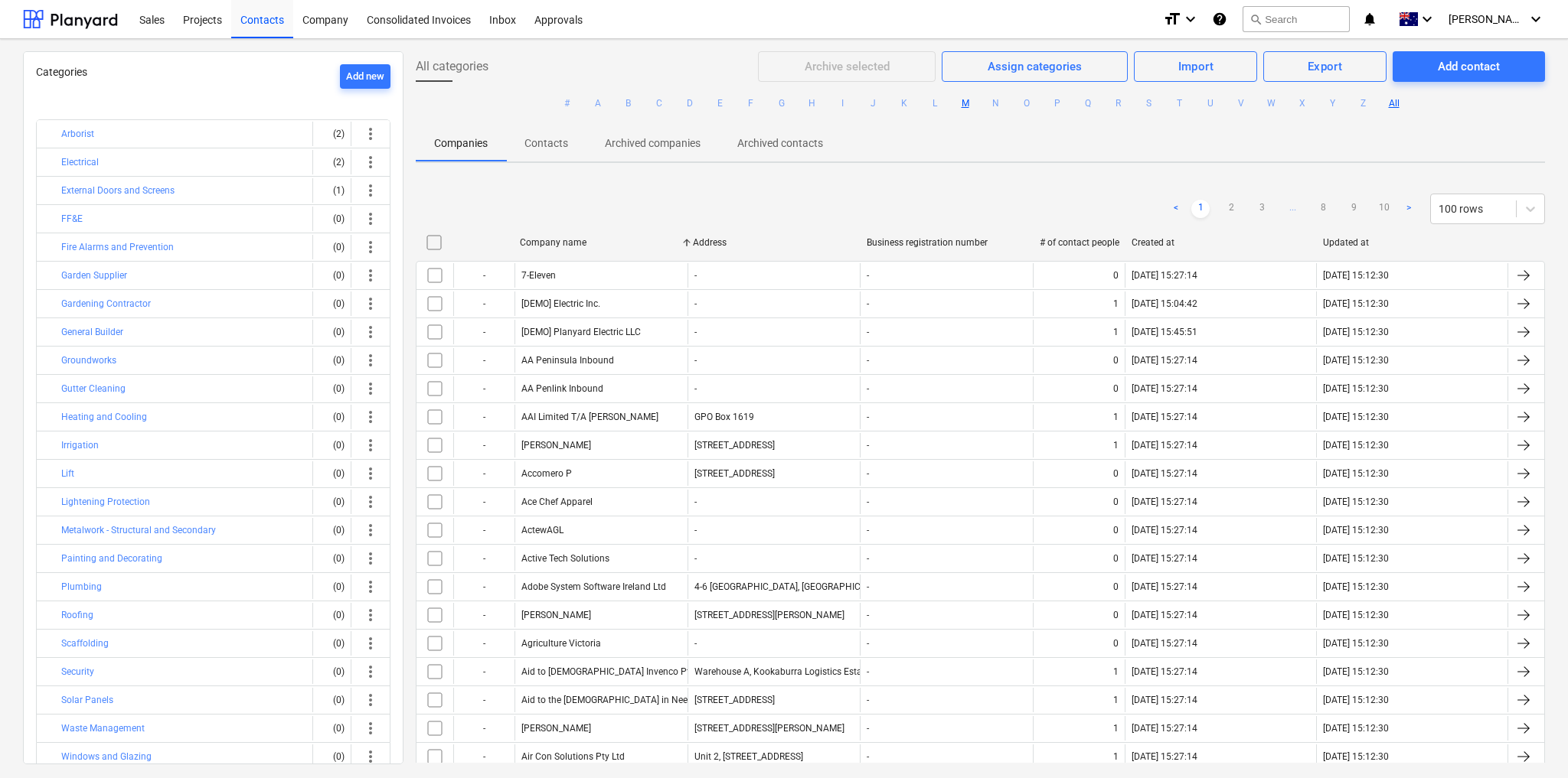
click at [958, 100] on button "M" at bounding box center [965, 103] width 18 height 18
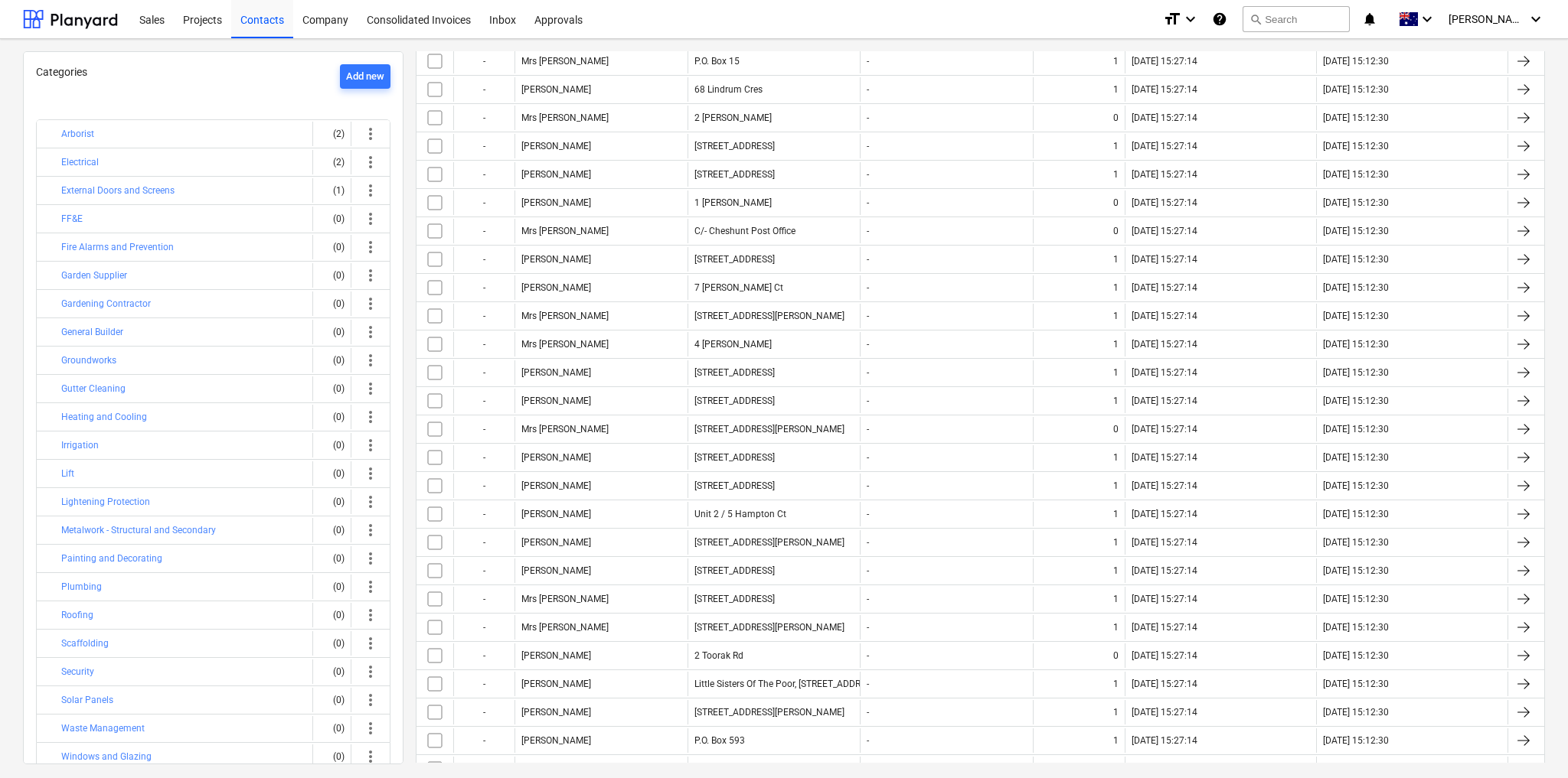
scroll to position [4266, 0]
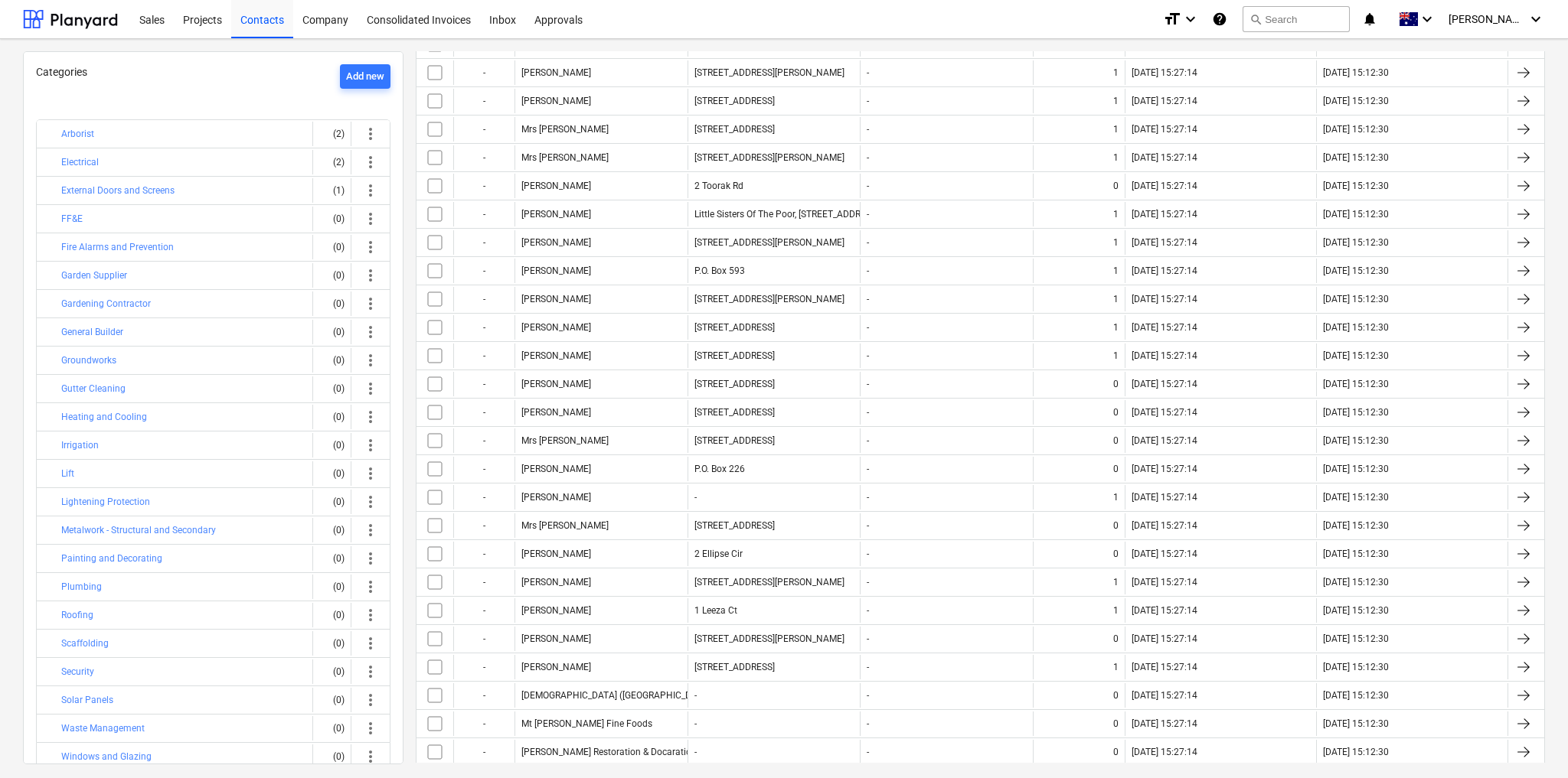
click at [595, 768] on div "My Security Door" at bounding box center [601, 780] width 173 height 25
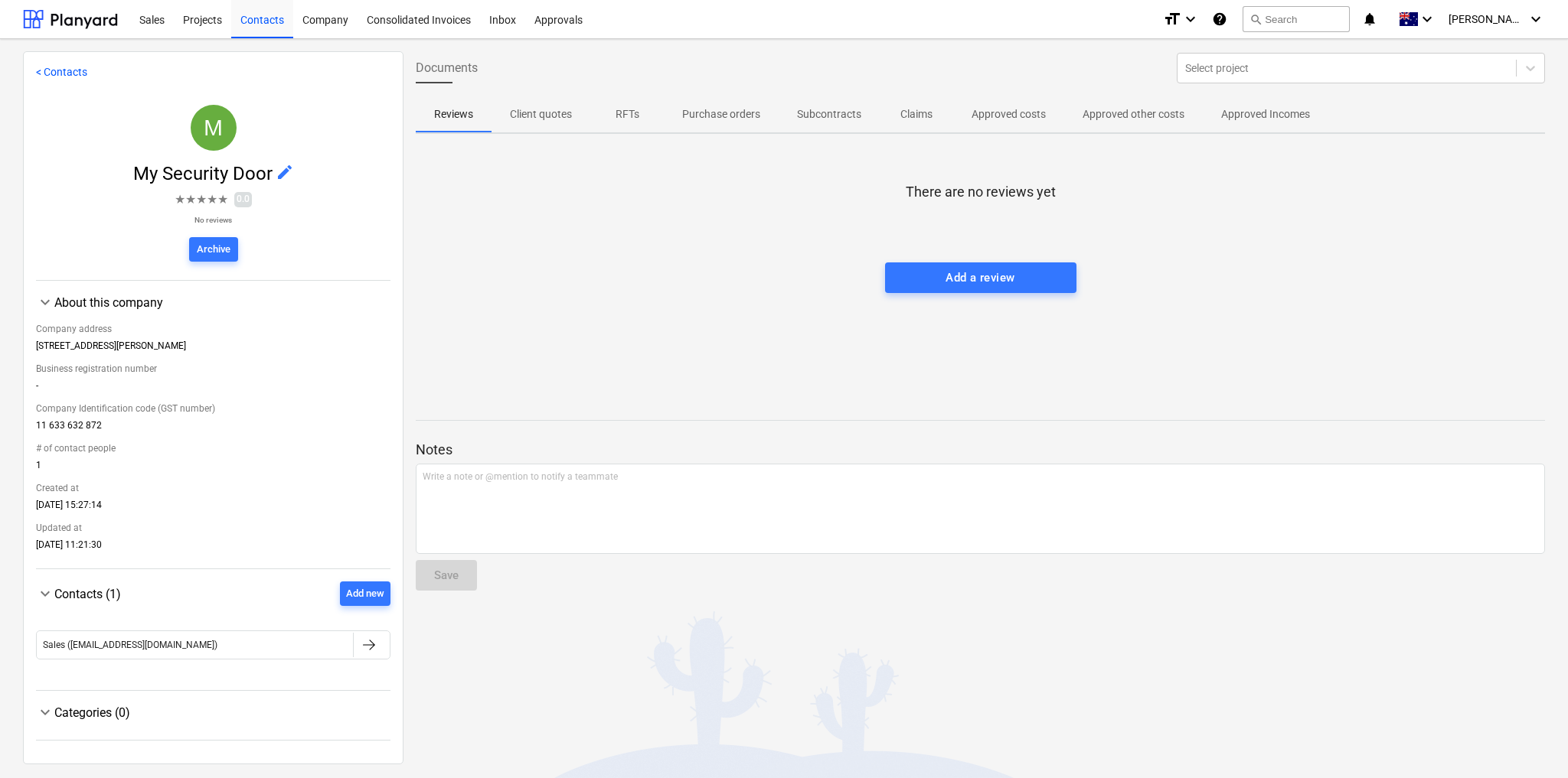
click at [63, 716] on div "Categories (0)" at bounding box center [222, 713] width 336 height 15
click at [64, 715] on div "Categories (0)" at bounding box center [222, 713] width 336 height 15
drag, startPoint x: 266, startPoint y: 233, endPoint x: 848, endPoint y: 171, distance: 585.3
click at [848, 171] on div "There are no reviews yet Add a review" at bounding box center [979, 261] width 1129 height 230
click at [1523, 65] on icon at bounding box center [1530, 68] width 16 height 16
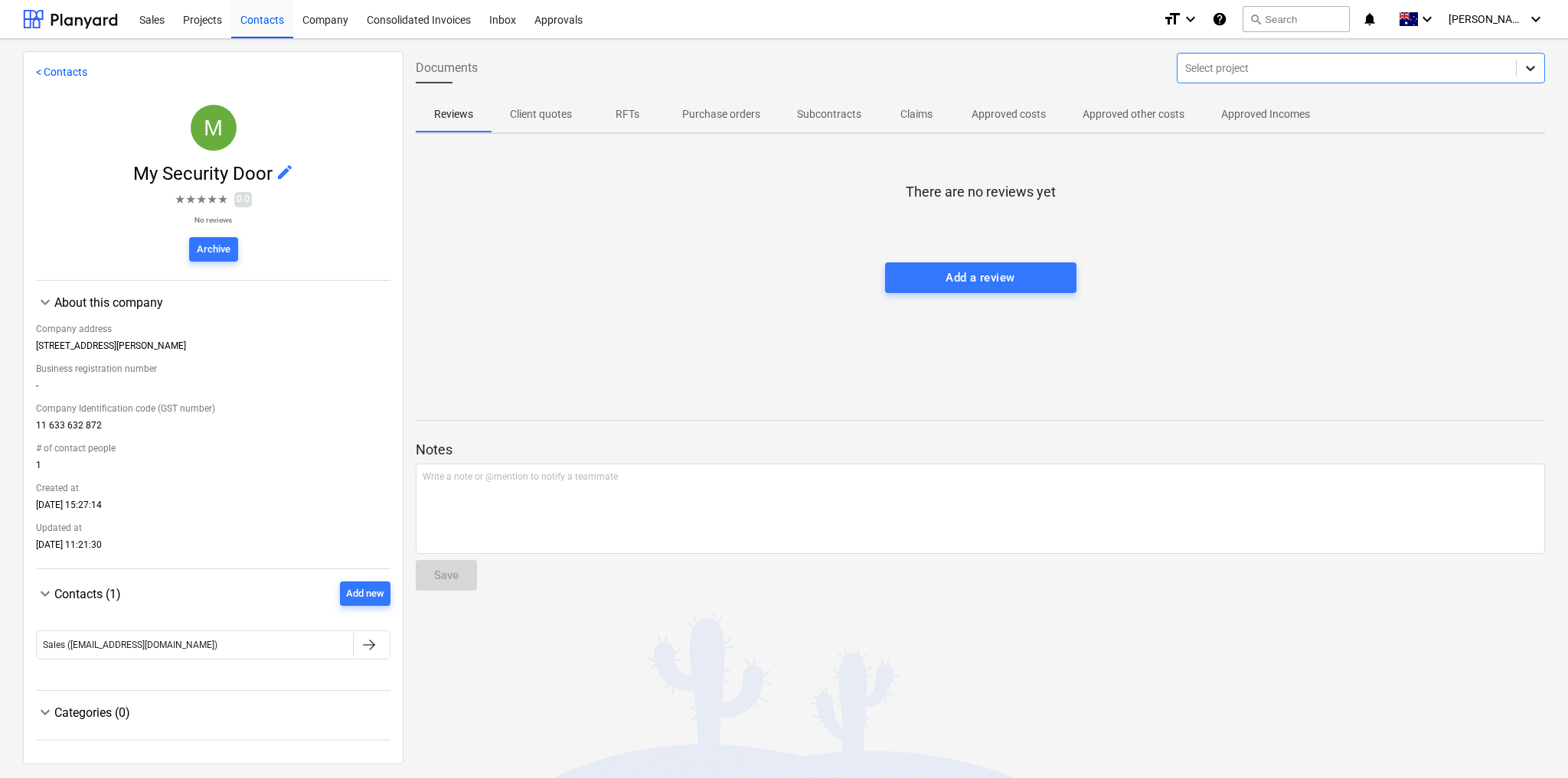
click at [1525, 66] on icon at bounding box center [1530, 69] width 9 height 6
click at [1526, 19] on icon "keyboard_arrow_down" at bounding box center [1535, 19] width 18 height 18
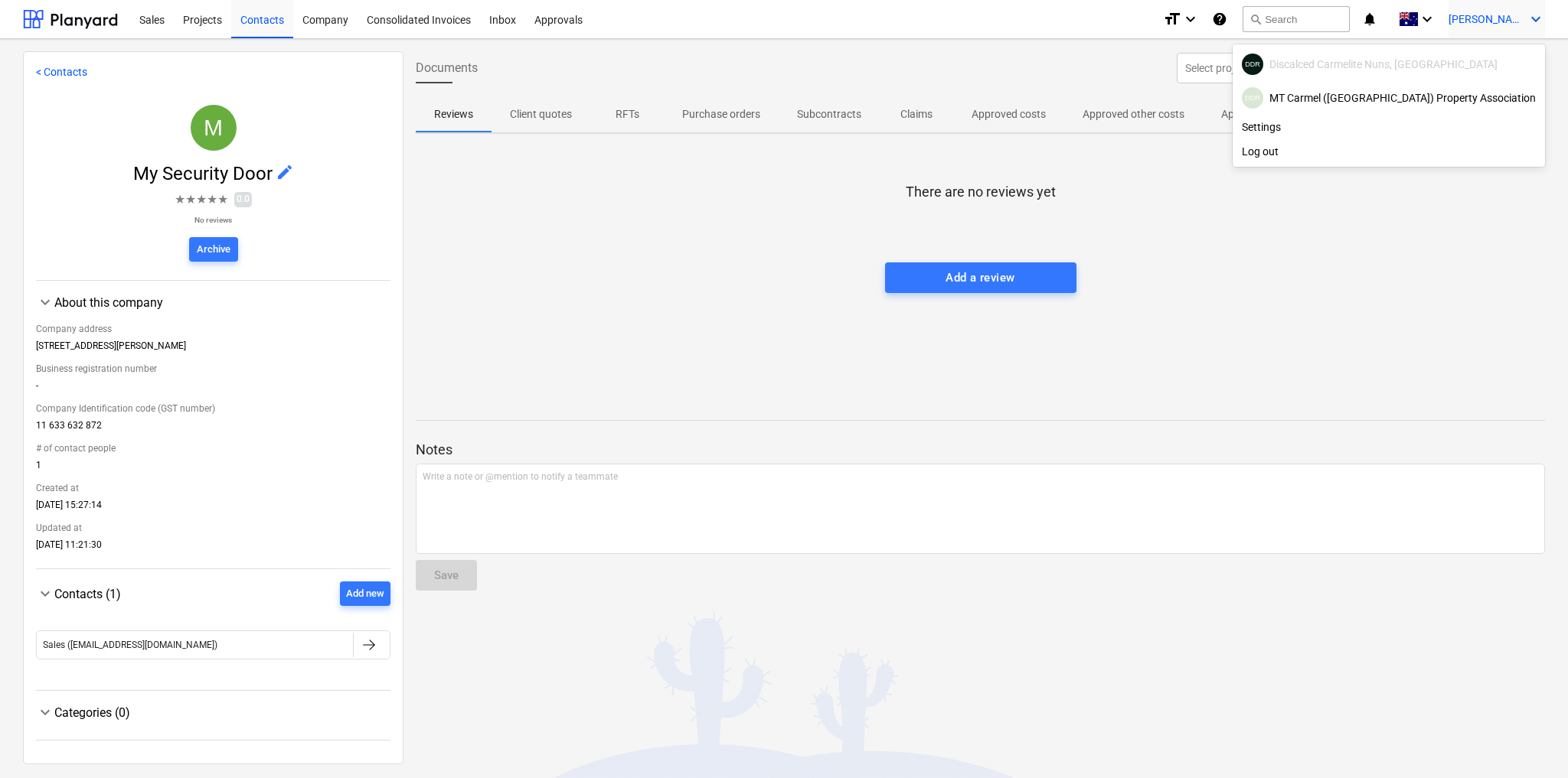
click at [1524, 20] on div at bounding box center [784, 389] width 1568 height 778
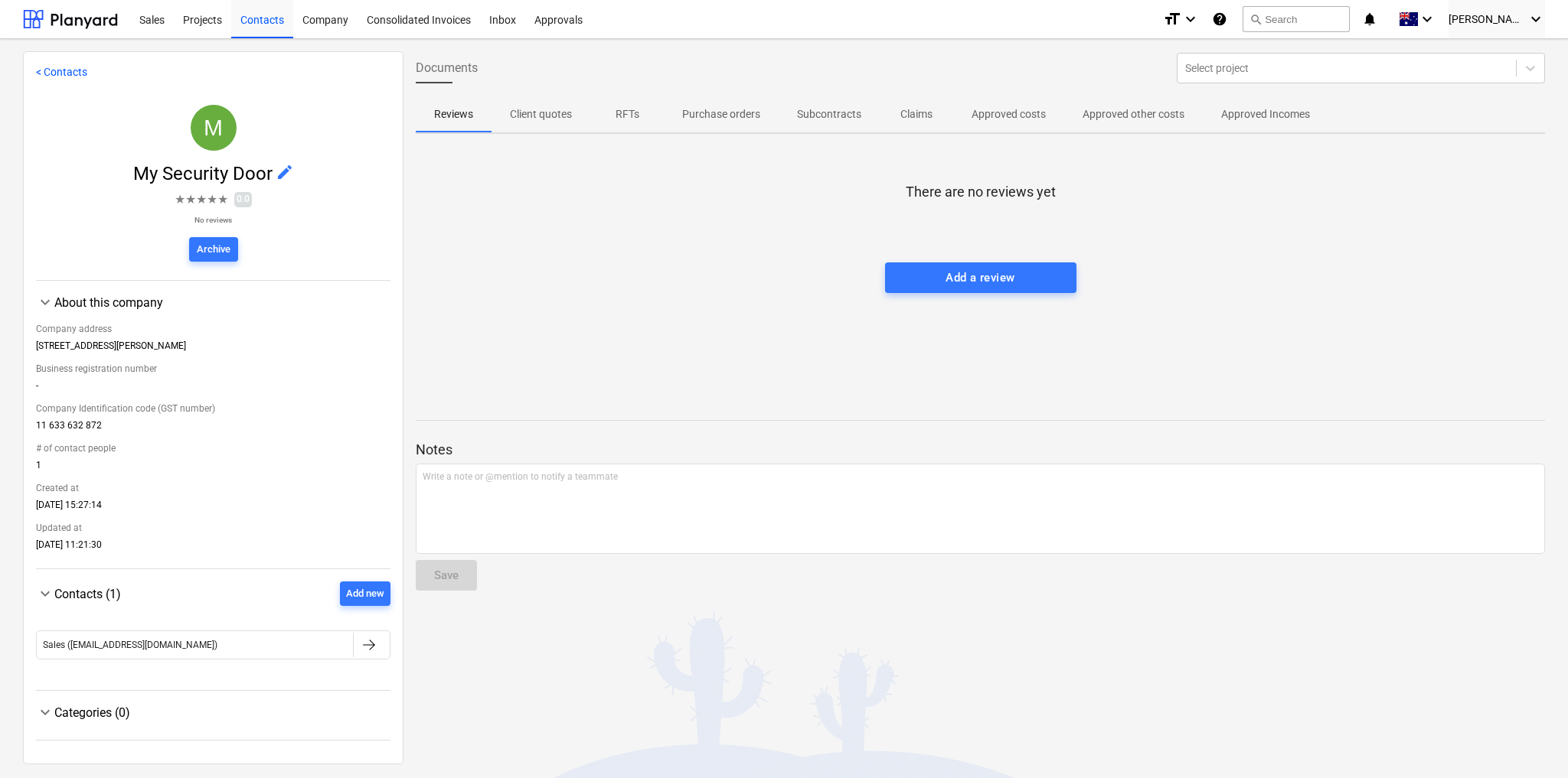
click at [64, 78] on link "< Contacts" at bounding box center [61, 72] width 52 height 12
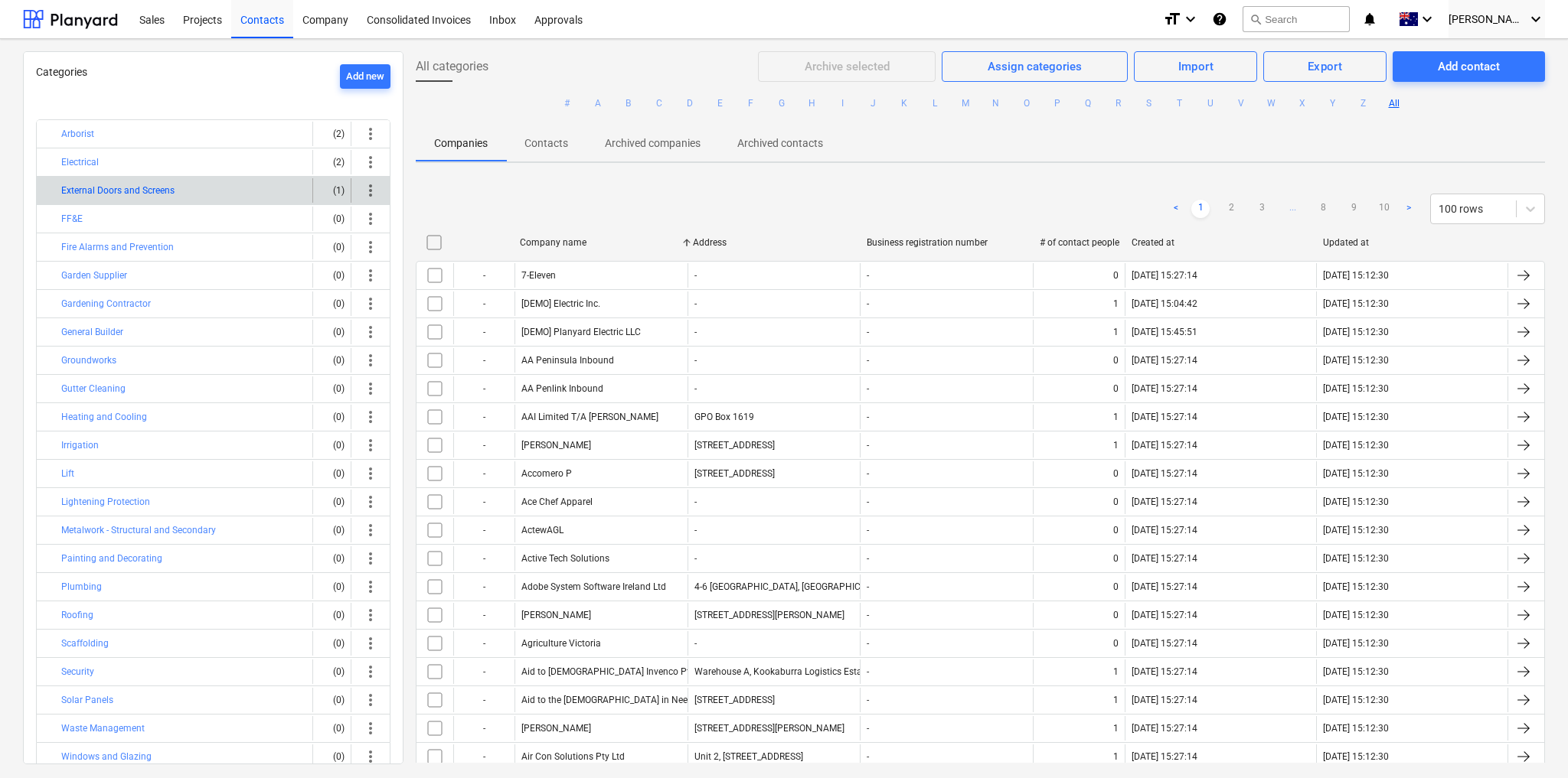
click at [131, 186] on button "External Doors and Screens" at bounding box center [118, 190] width 114 height 18
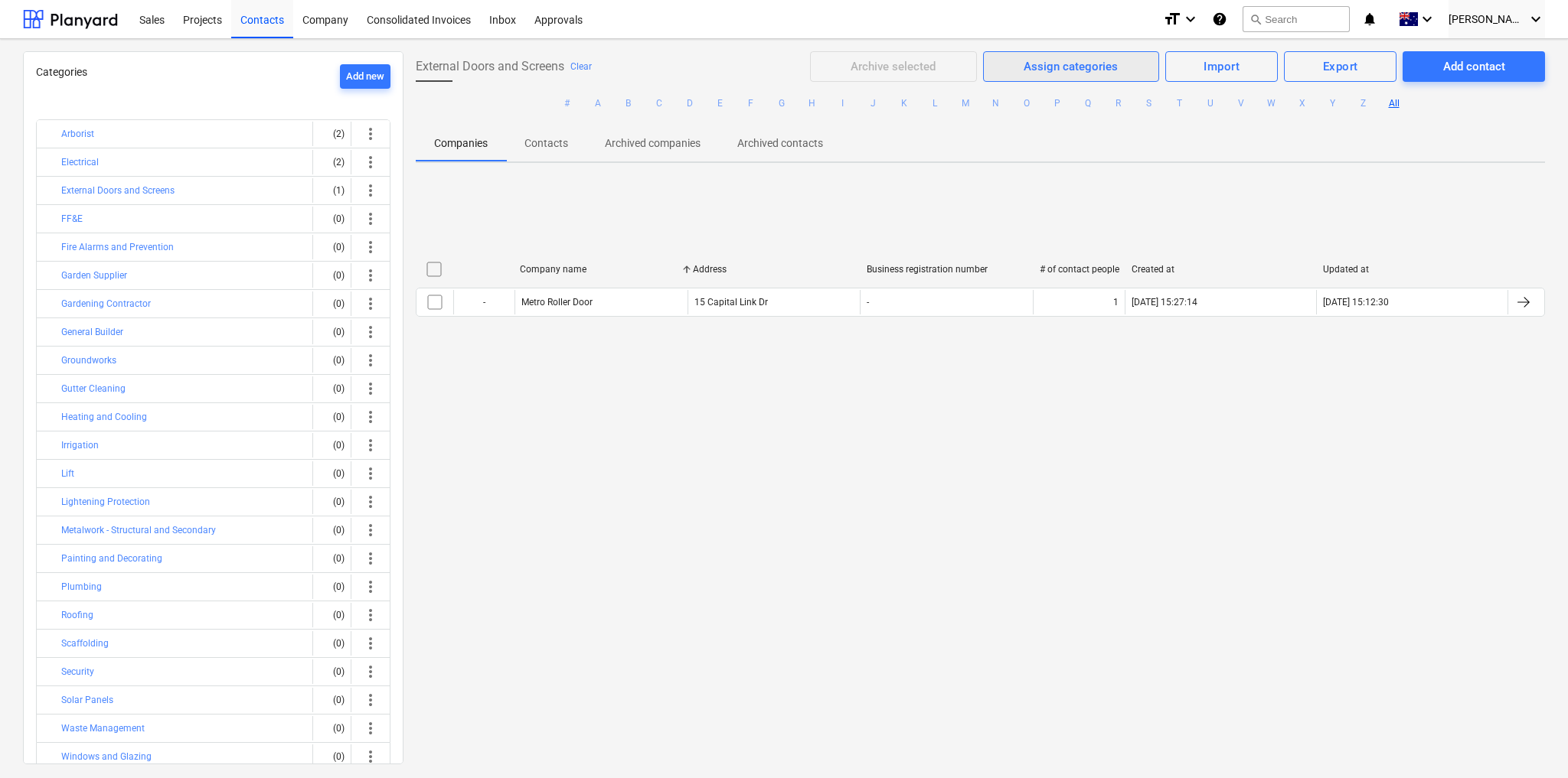
click at [1073, 62] on div "Assign categories" at bounding box center [1070, 66] width 94 height 20
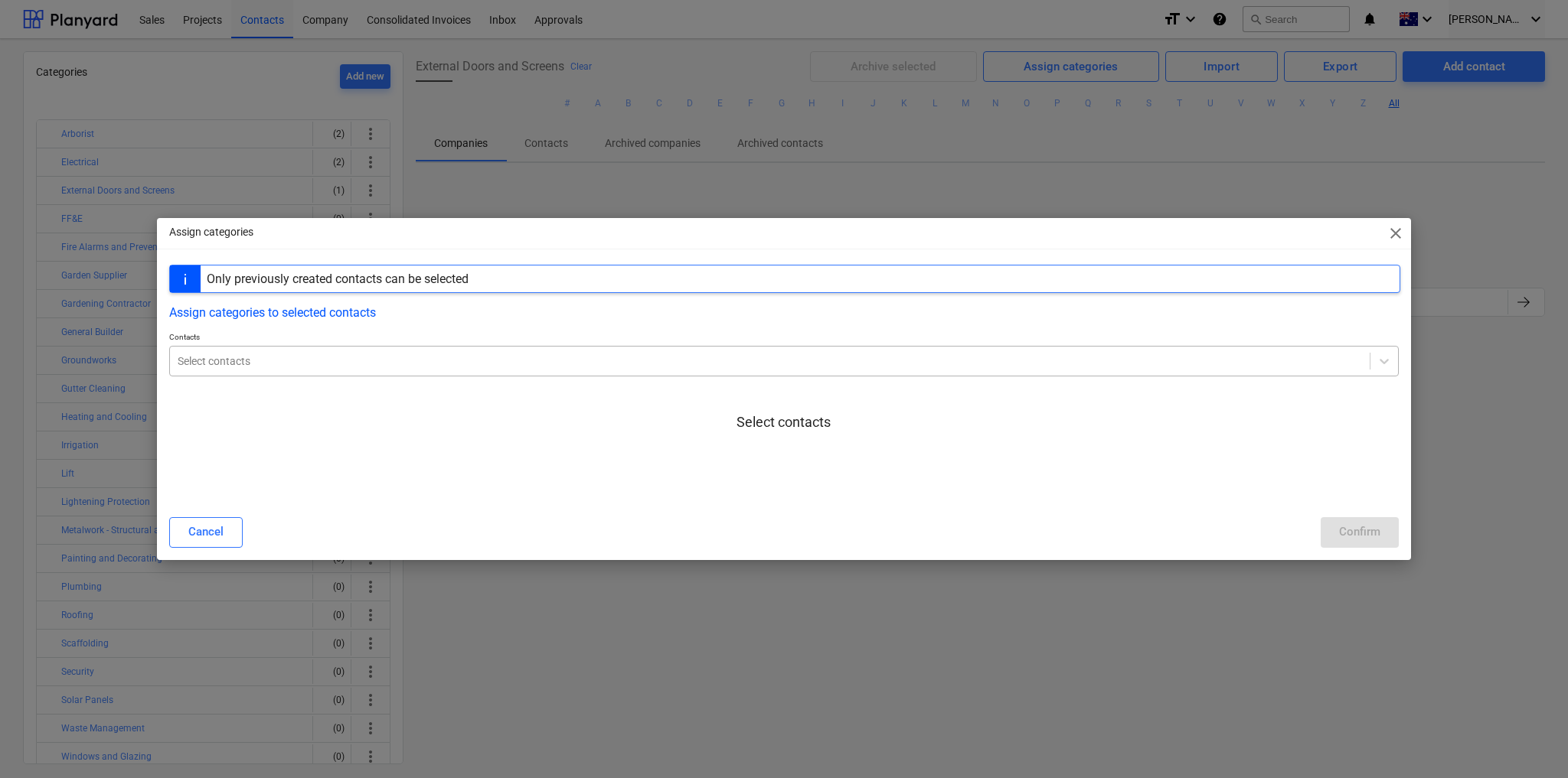
click at [277, 373] on div "Select contacts" at bounding box center [784, 360] width 1230 height 30
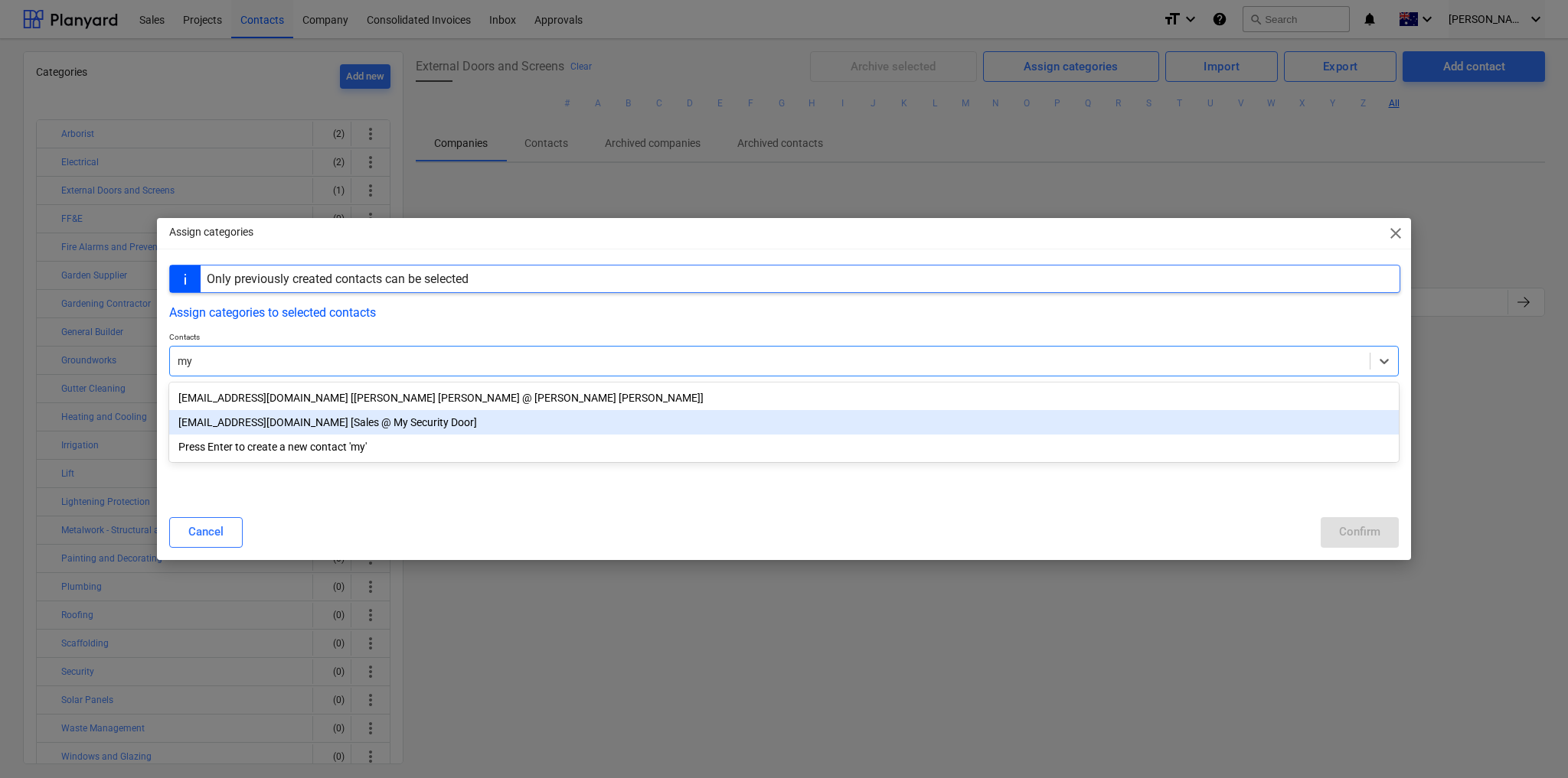
click at [301, 428] on div "[EMAIL_ADDRESS][DOMAIN_NAME] [Sales @ My Security Door]" at bounding box center [784, 423] width 1230 height 25
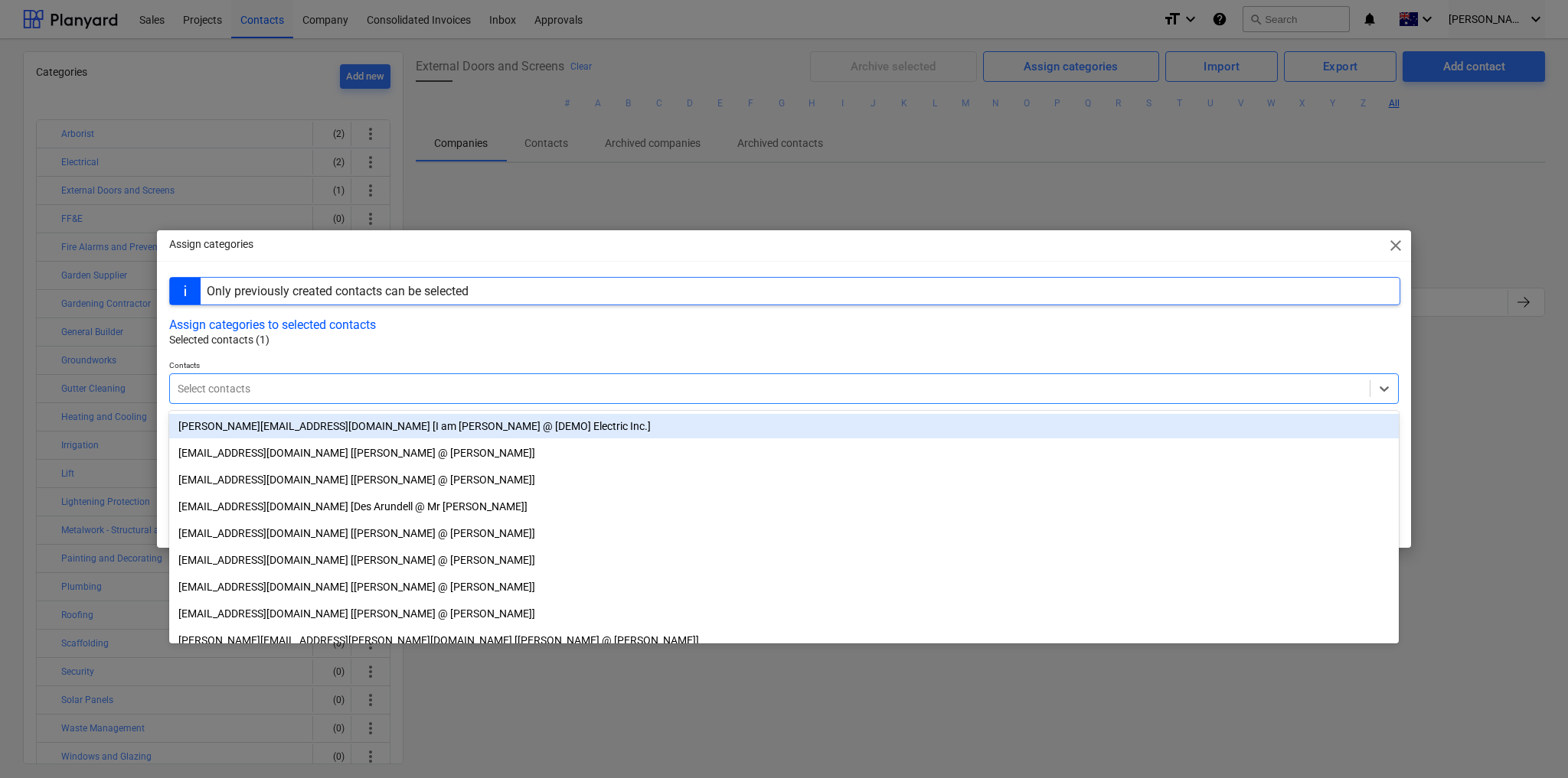
click at [426, 347] on p "Selected contacts (1)" at bounding box center [785, 340] width 1231 height 16
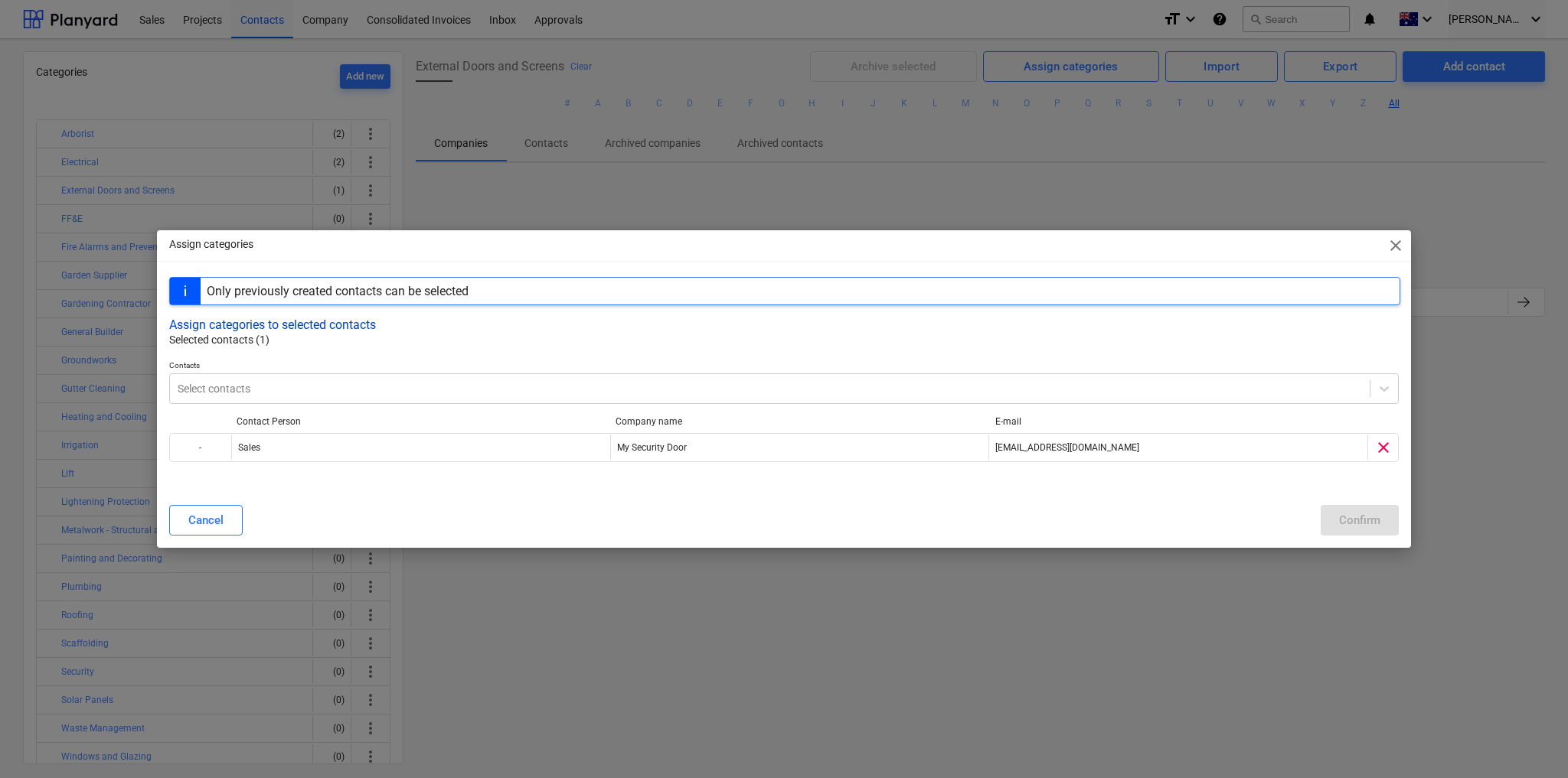
click at [321, 327] on button "Assign categories to selected contacts" at bounding box center [272, 325] width 207 height 15
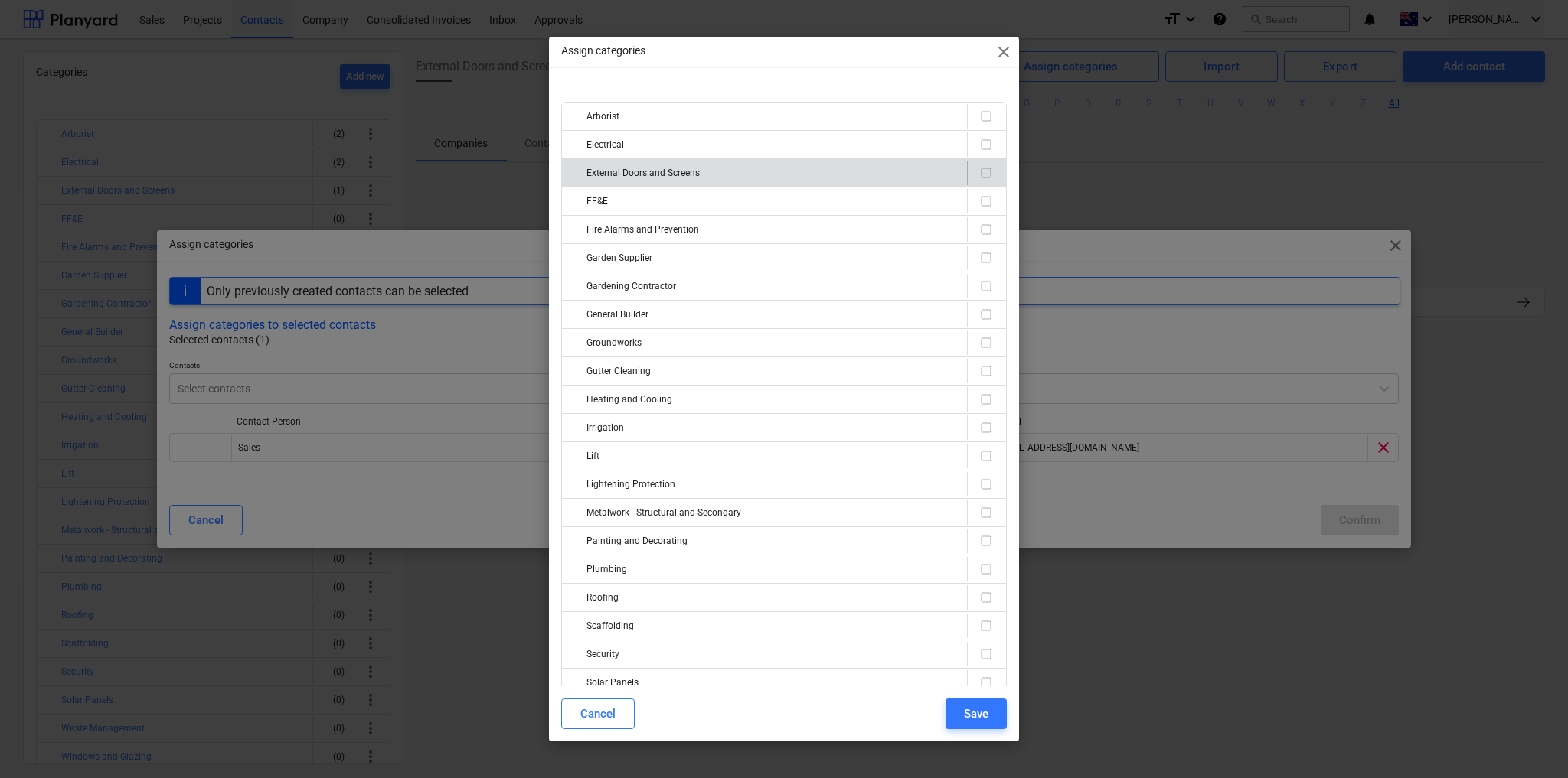
click at [983, 170] on input "checkbox" at bounding box center [986, 172] width 18 height 18
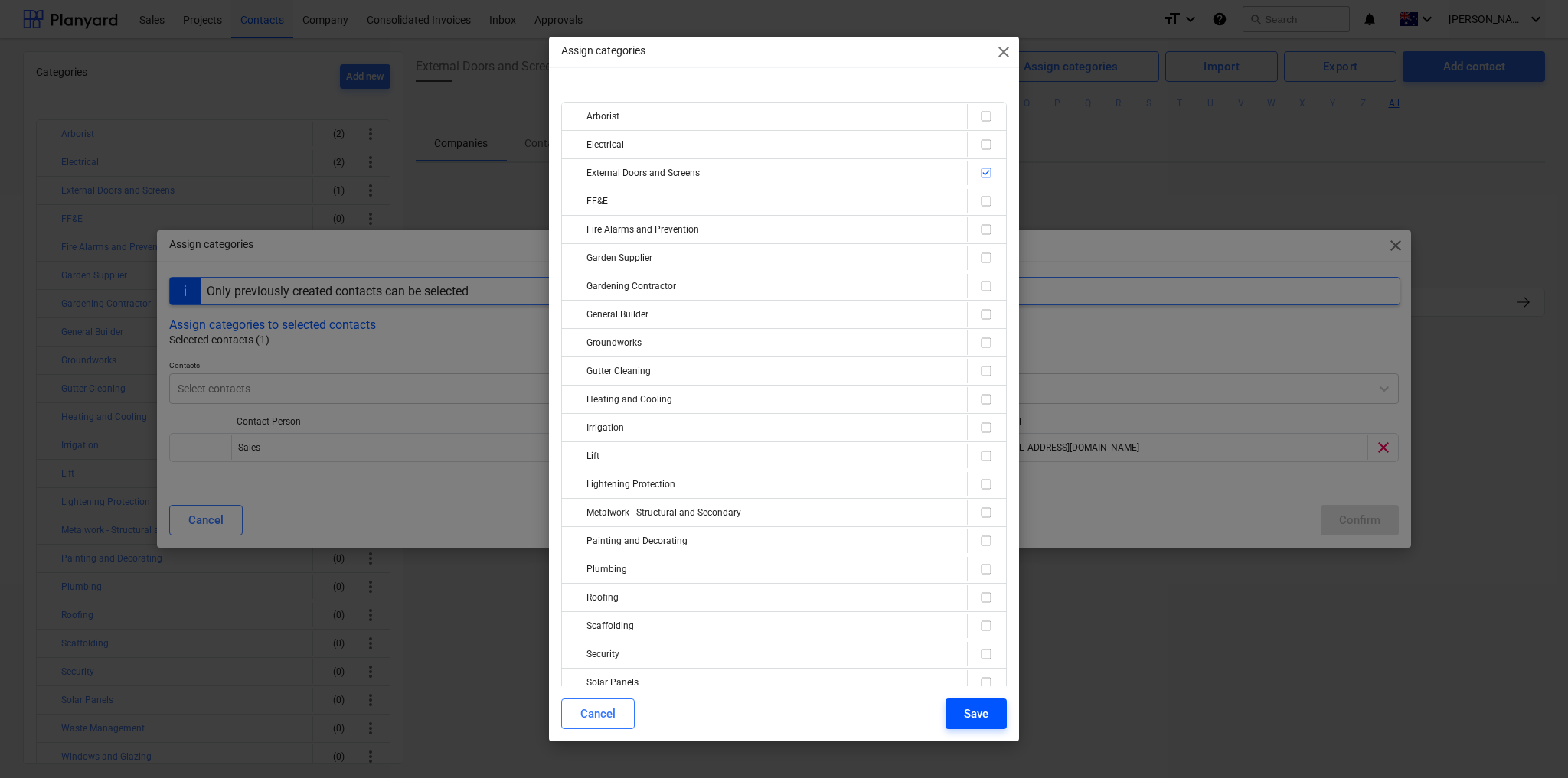
click at [982, 716] on div "Save" at bounding box center [976, 714] width 25 height 20
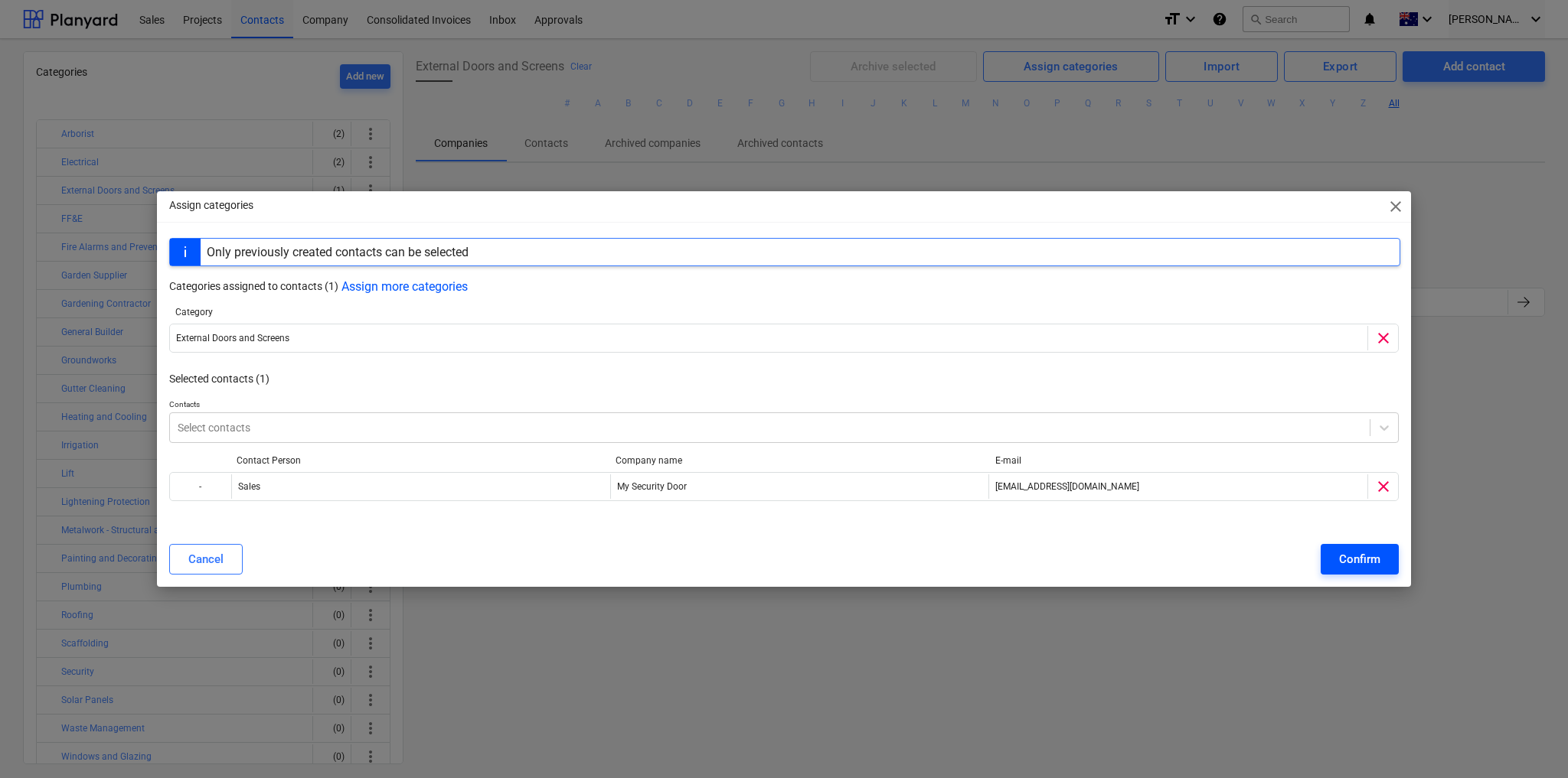
click at [1355, 562] on div "Confirm" at bounding box center [1360, 559] width 42 height 20
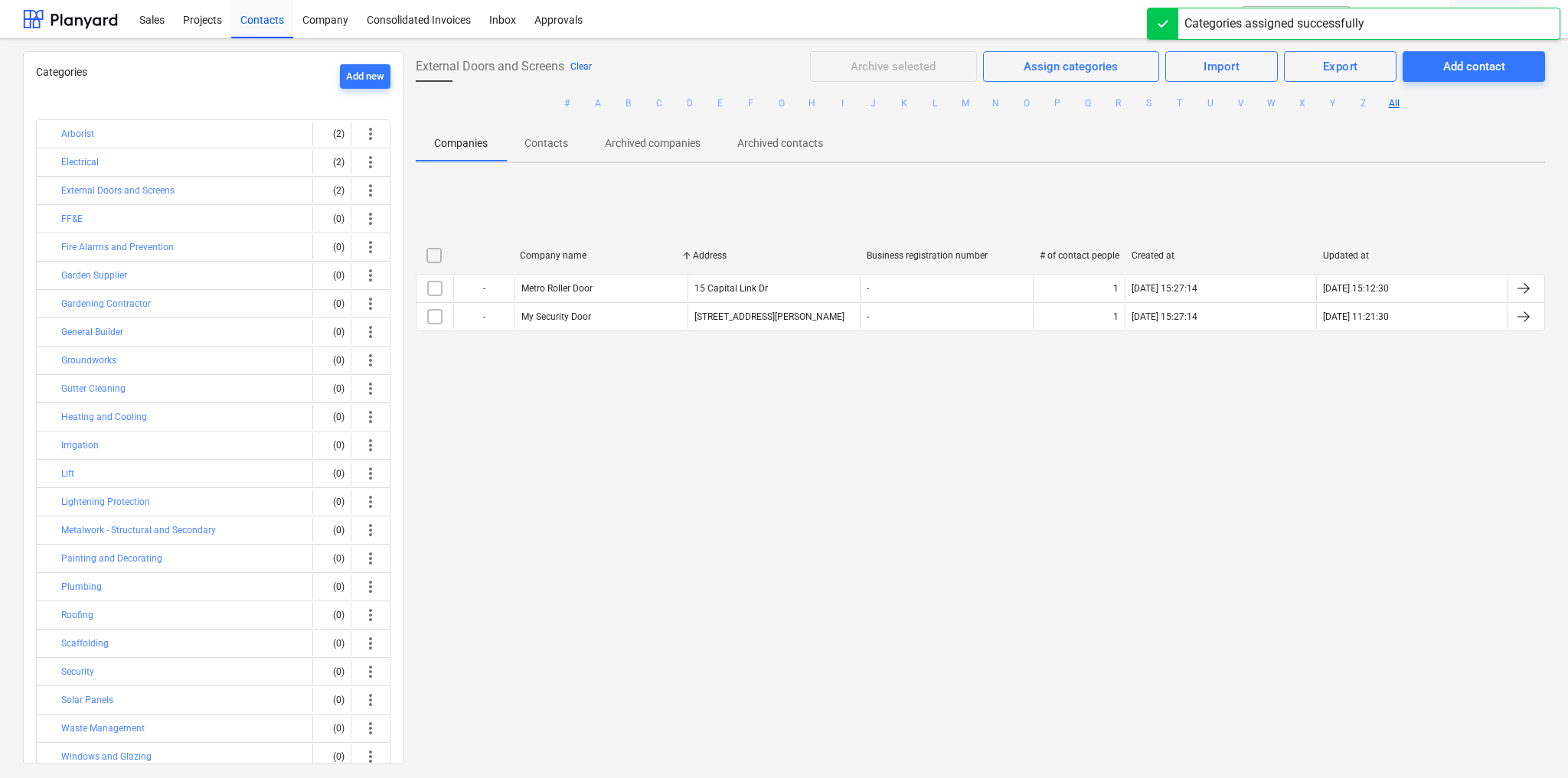
click at [582, 66] on button "Clear" at bounding box center [581, 66] width 21 height 18
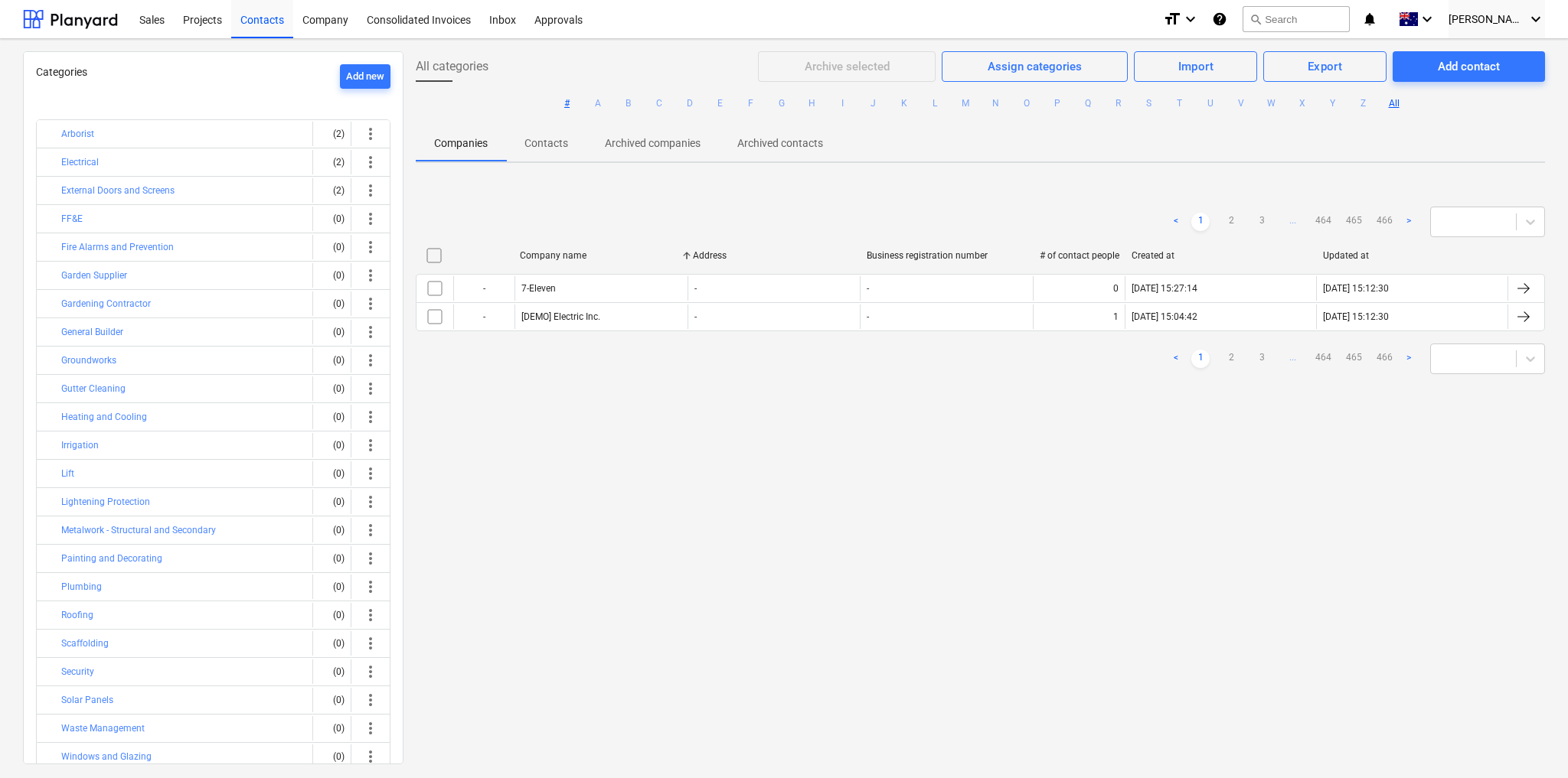
click at [567, 102] on button "#" at bounding box center [567, 103] width 18 height 18
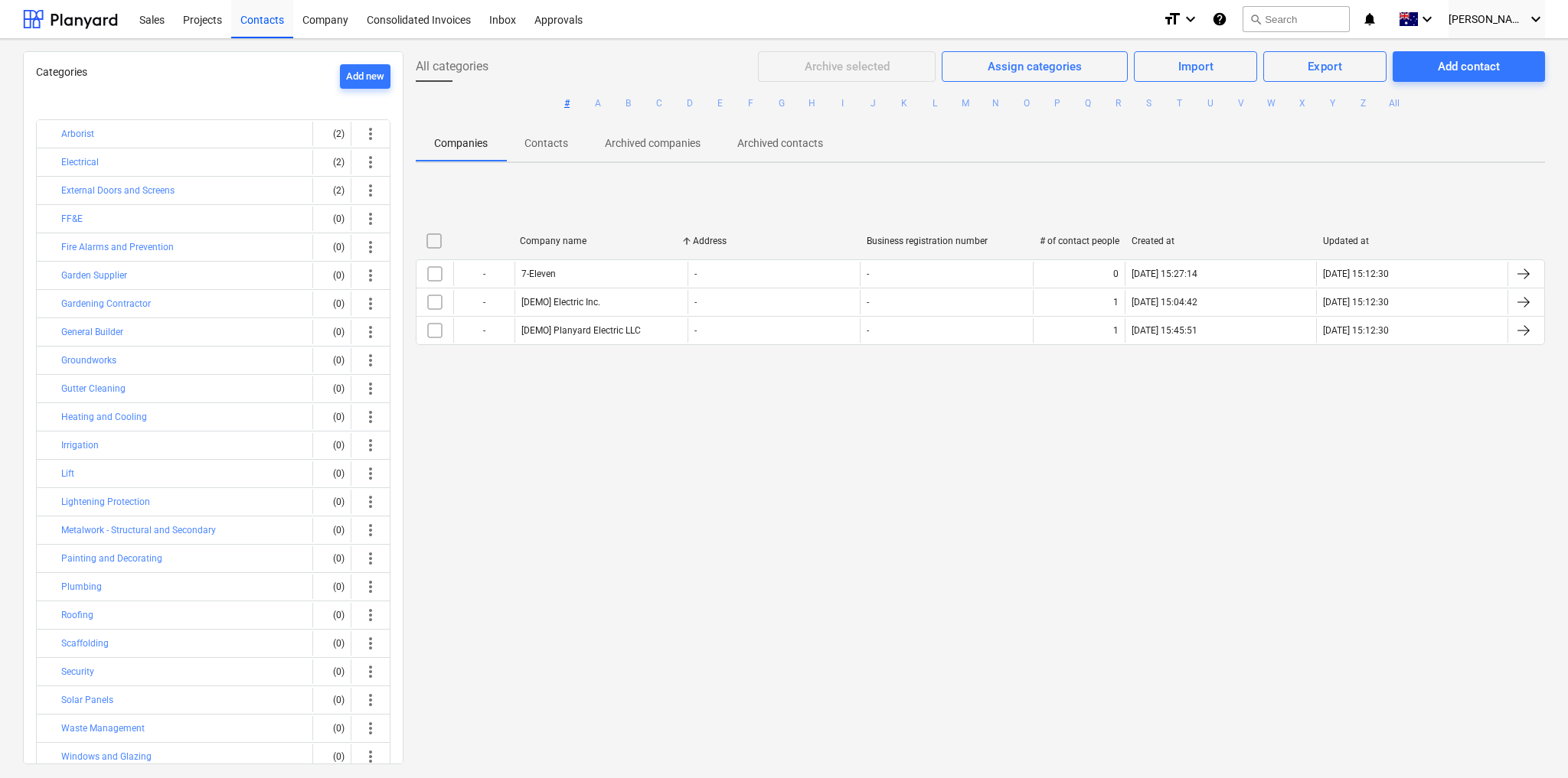
click at [548, 139] on p "Contacts" at bounding box center [545, 144] width 43 height 16
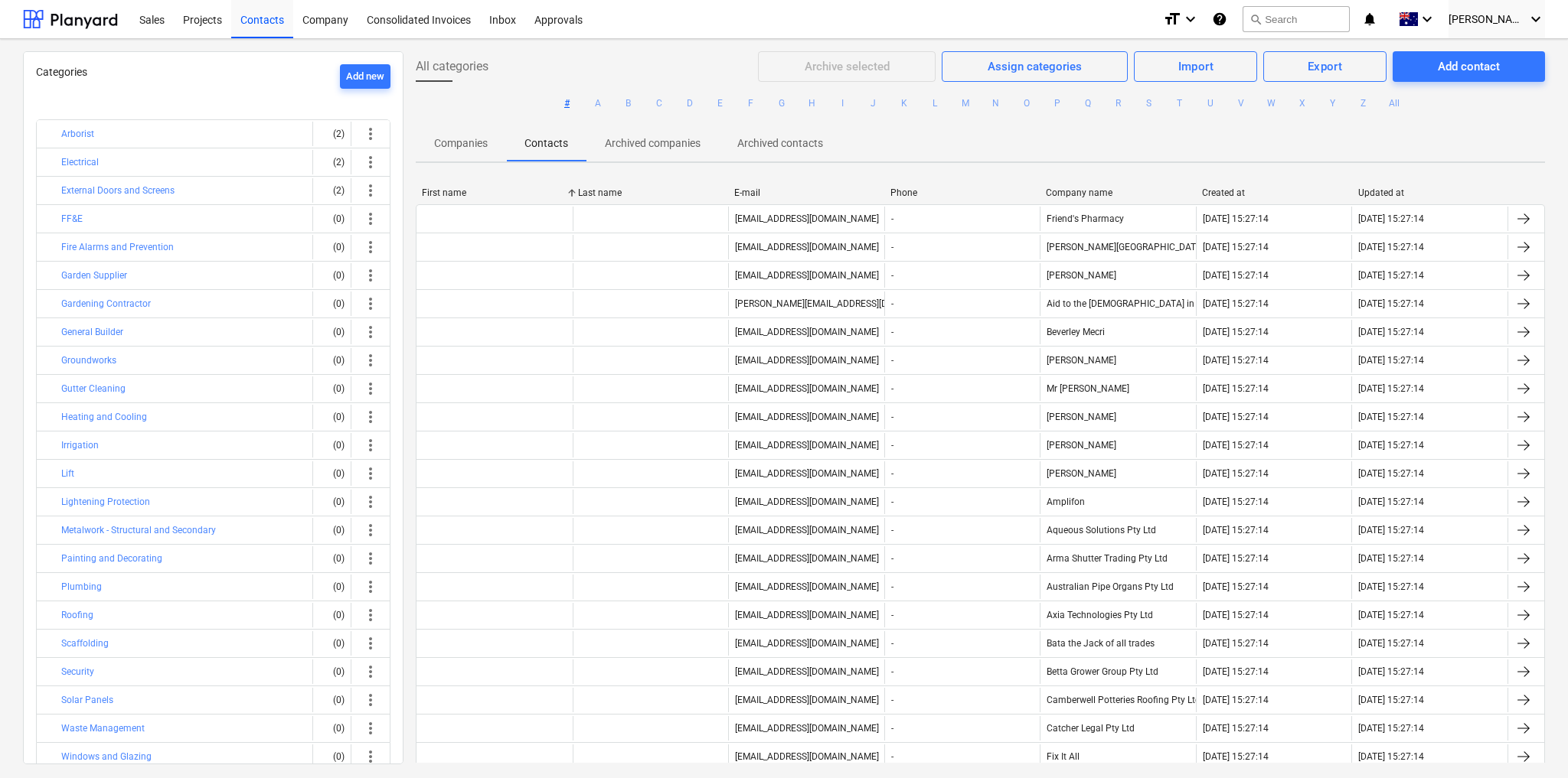
click at [467, 145] on p "Companies" at bounding box center [461, 144] width 54 height 16
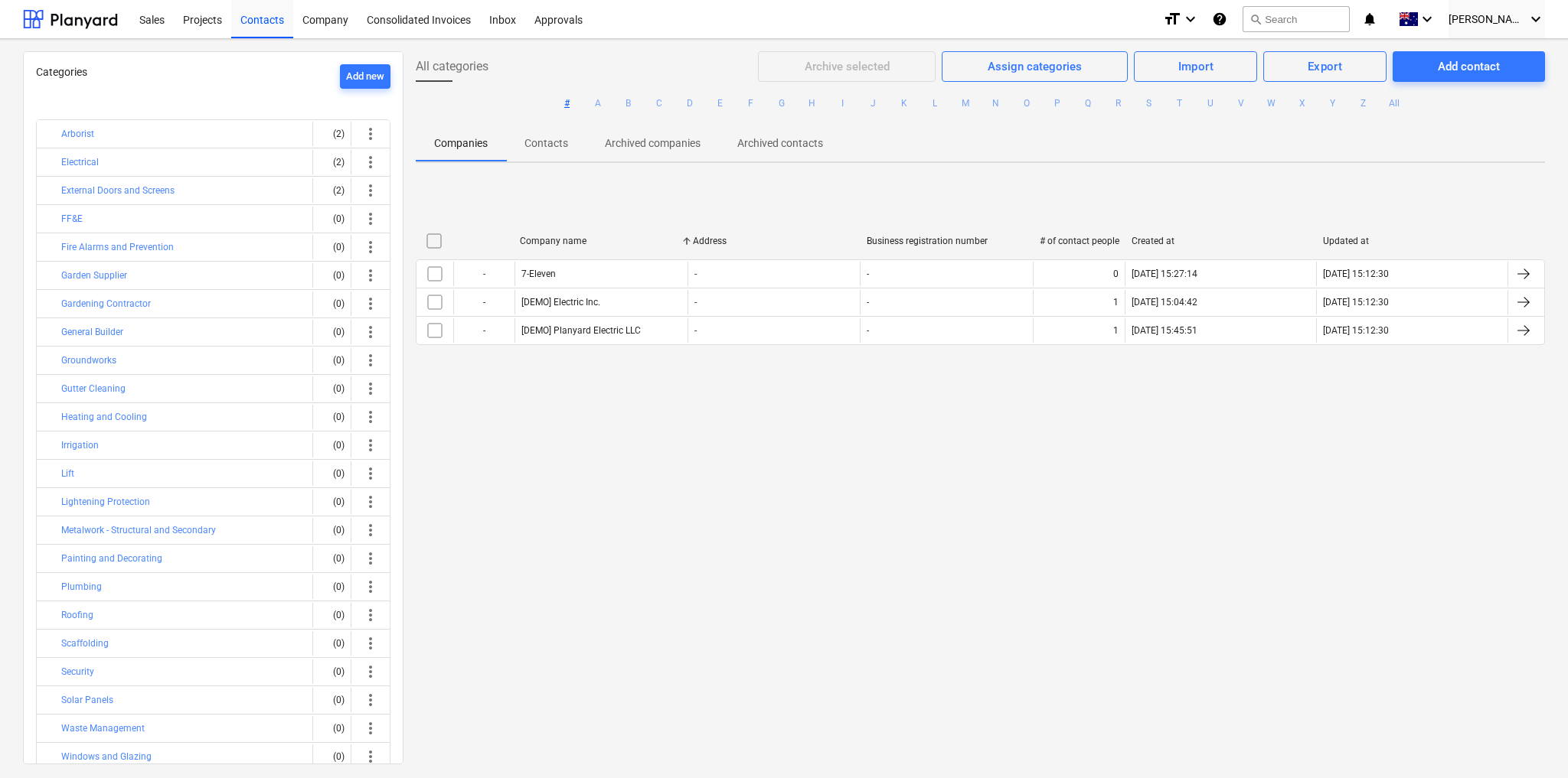
click at [651, 134] on span "Archived companies" at bounding box center [652, 143] width 132 height 25
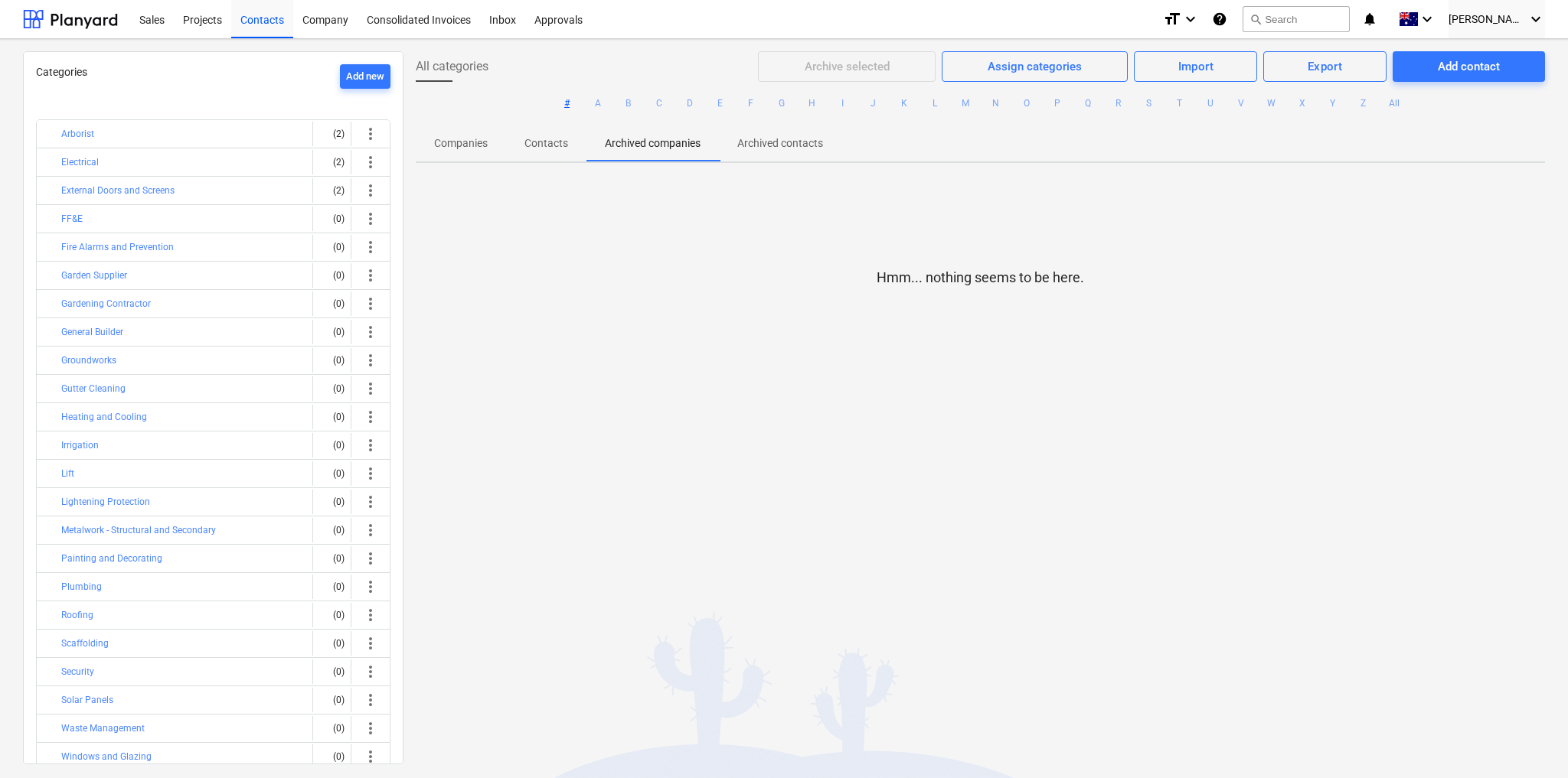
click at [537, 147] on p "Contacts" at bounding box center [545, 144] width 43 height 16
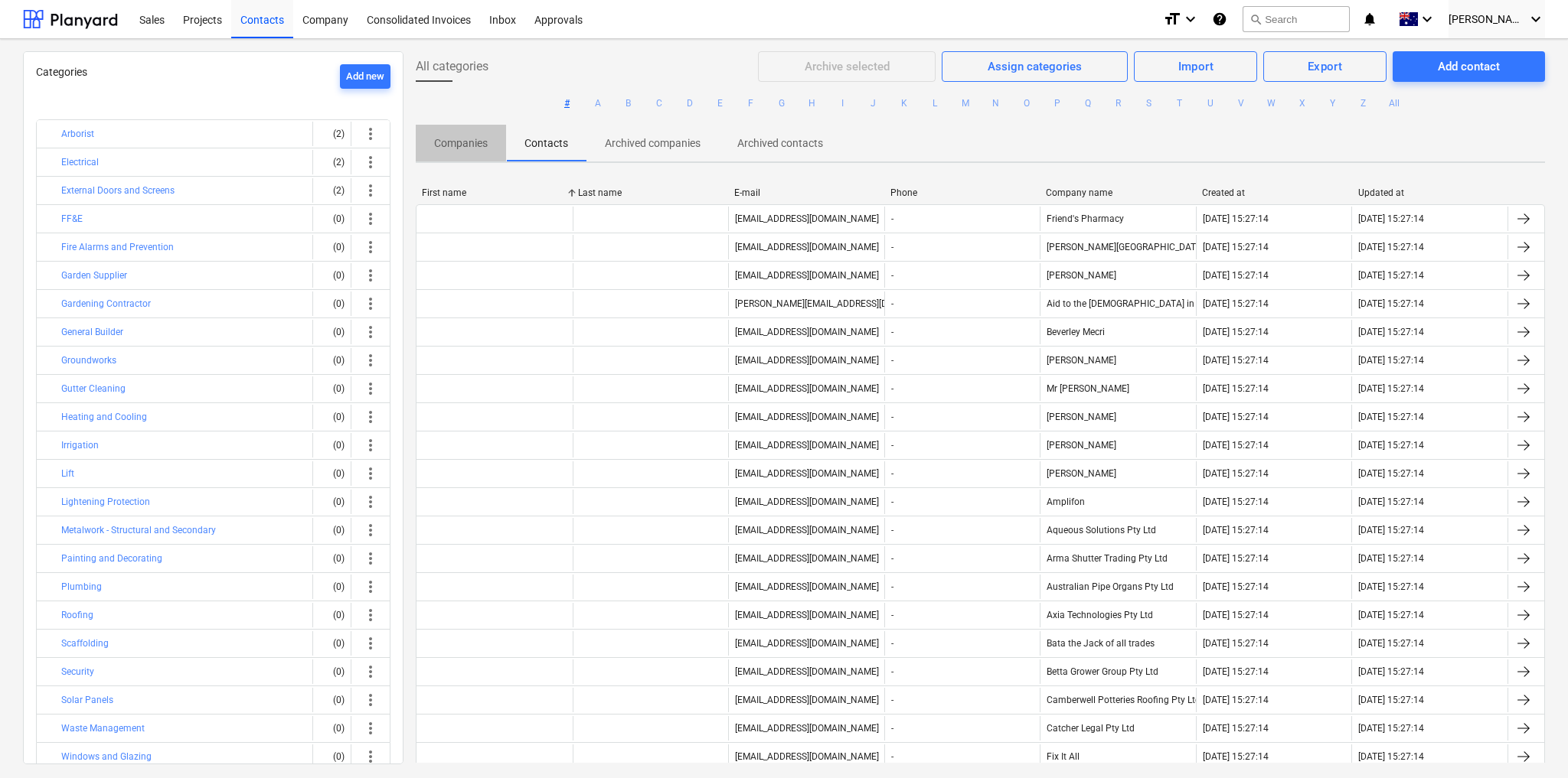
click at [480, 141] on p "Companies" at bounding box center [461, 144] width 54 height 16
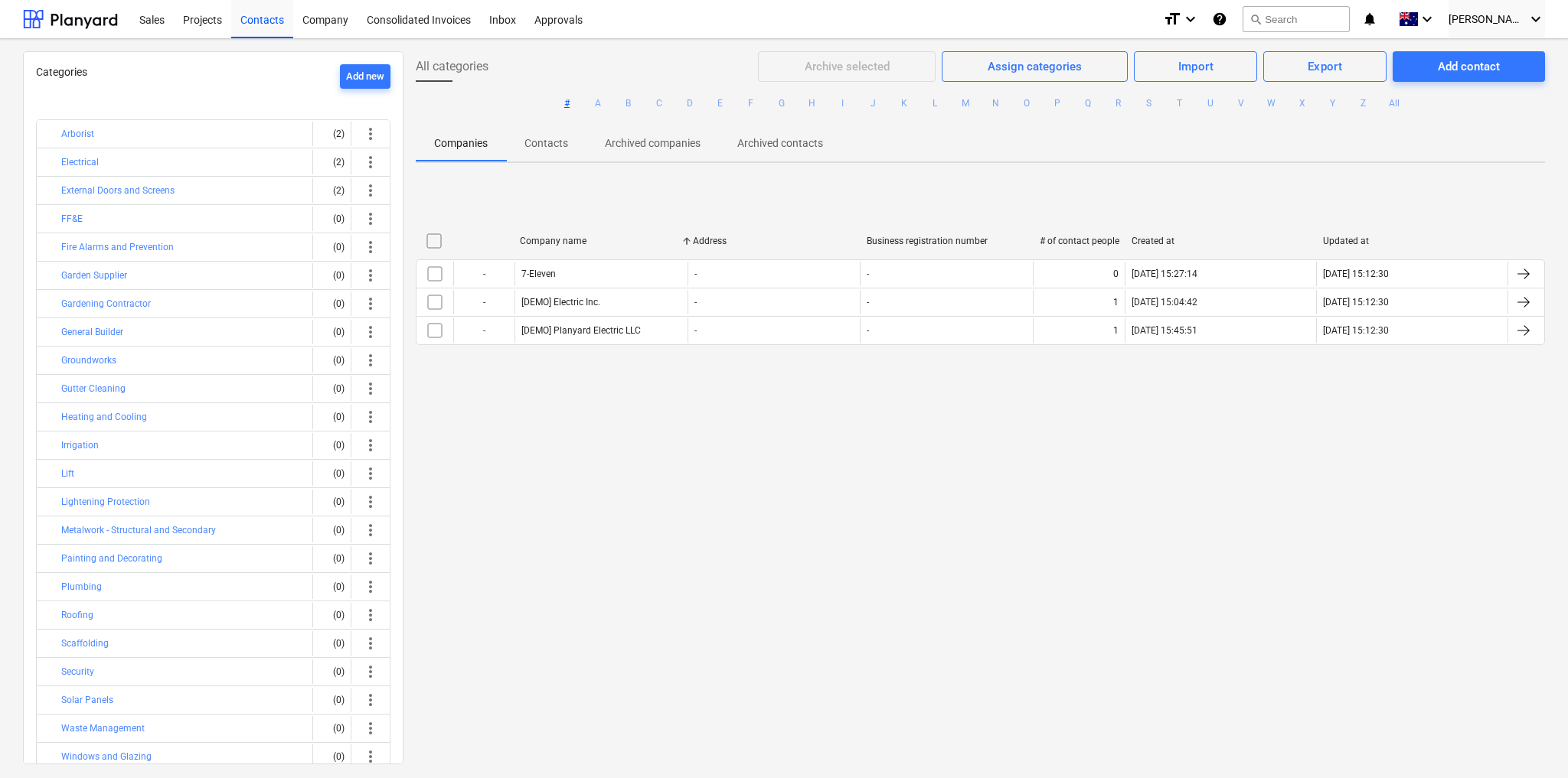
click at [567, 102] on button "#" at bounding box center [567, 103] width 18 height 18
click at [1385, 103] on button "All" at bounding box center [1394, 103] width 18 height 18
click at [558, 138] on p "Contacts" at bounding box center [545, 144] width 43 height 16
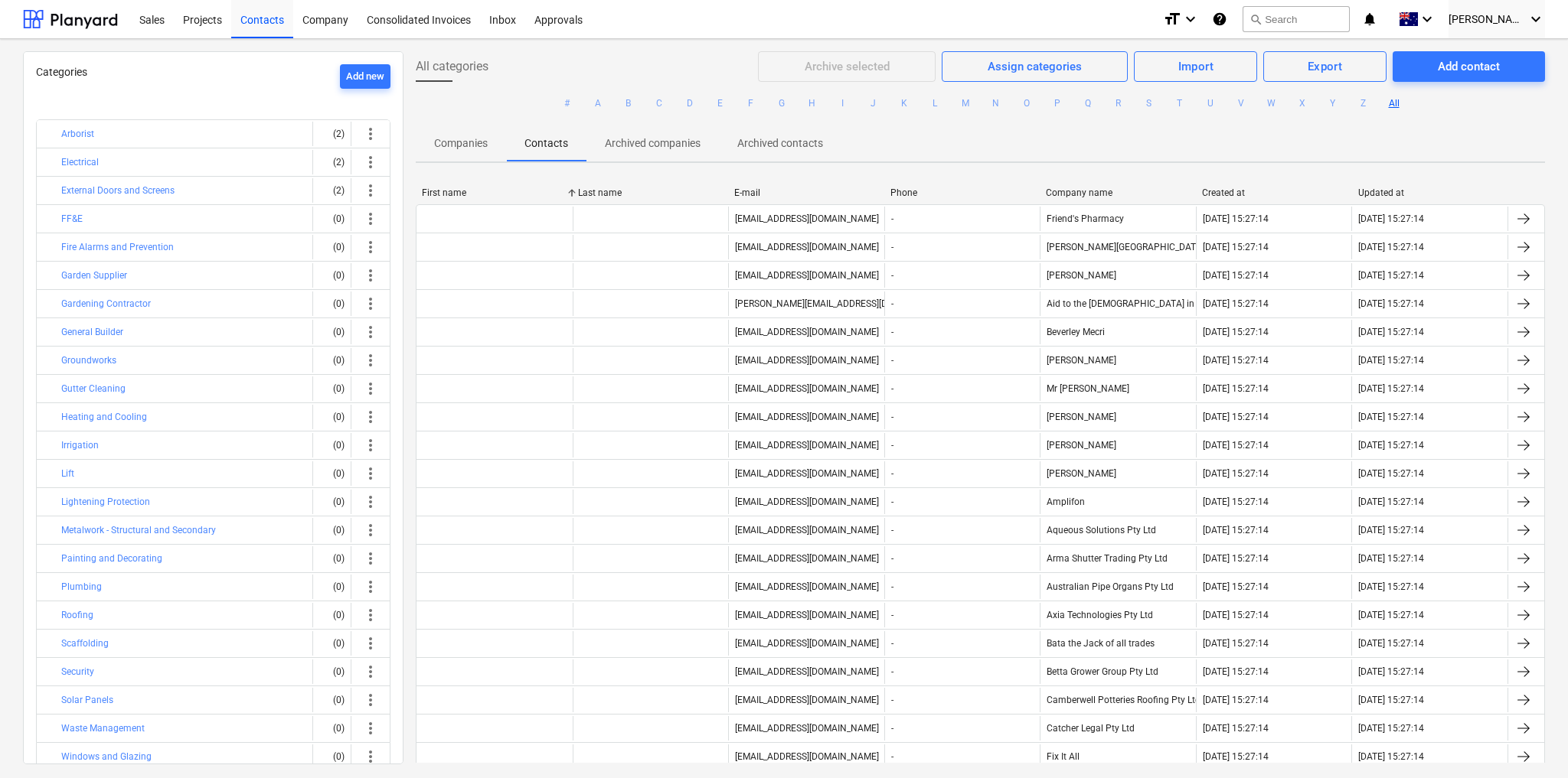
click at [472, 144] on p "Companies" at bounding box center [461, 144] width 54 height 16
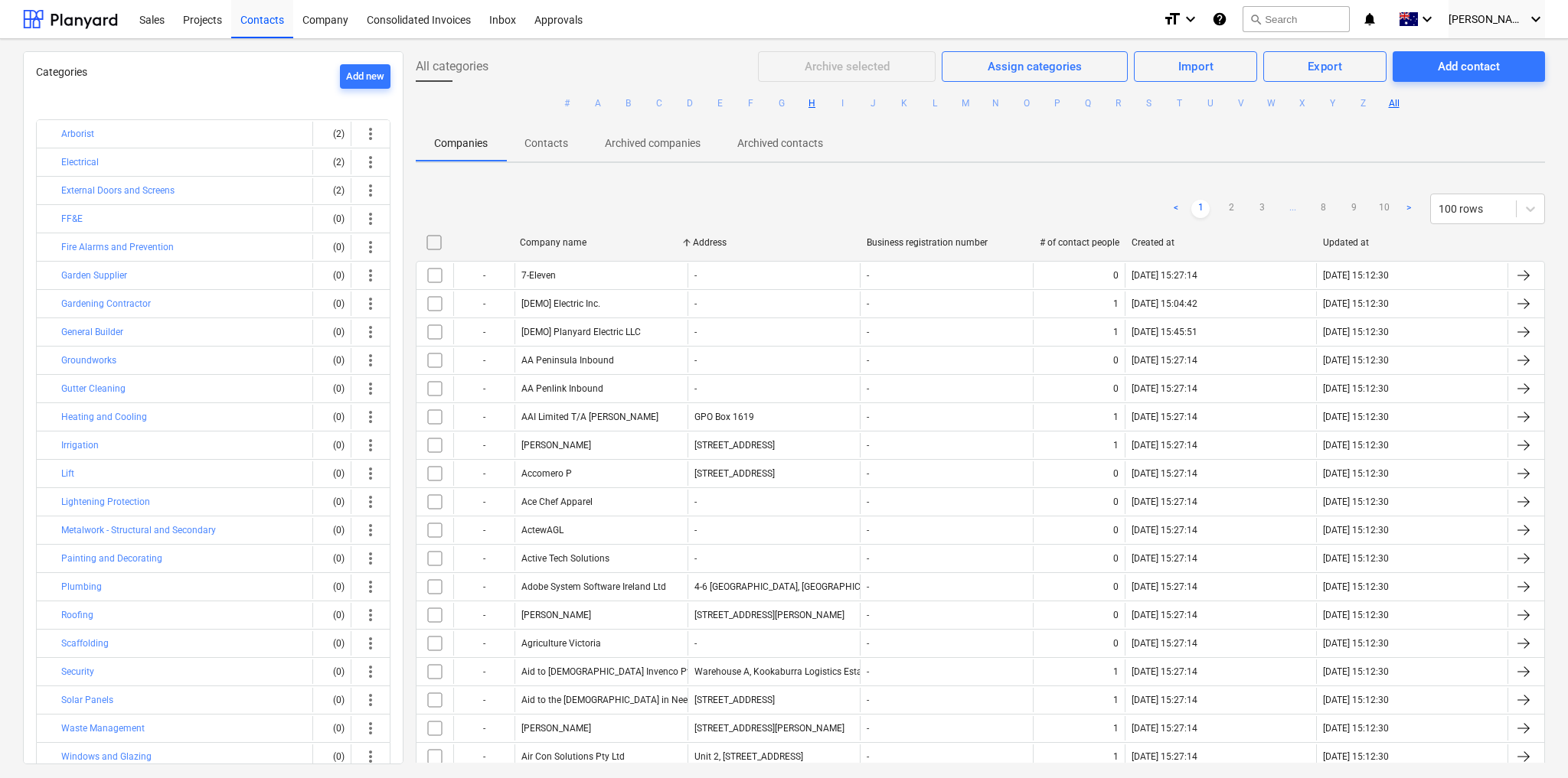
click at [810, 102] on button "H" at bounding box center [812, 103] width 18 height 18
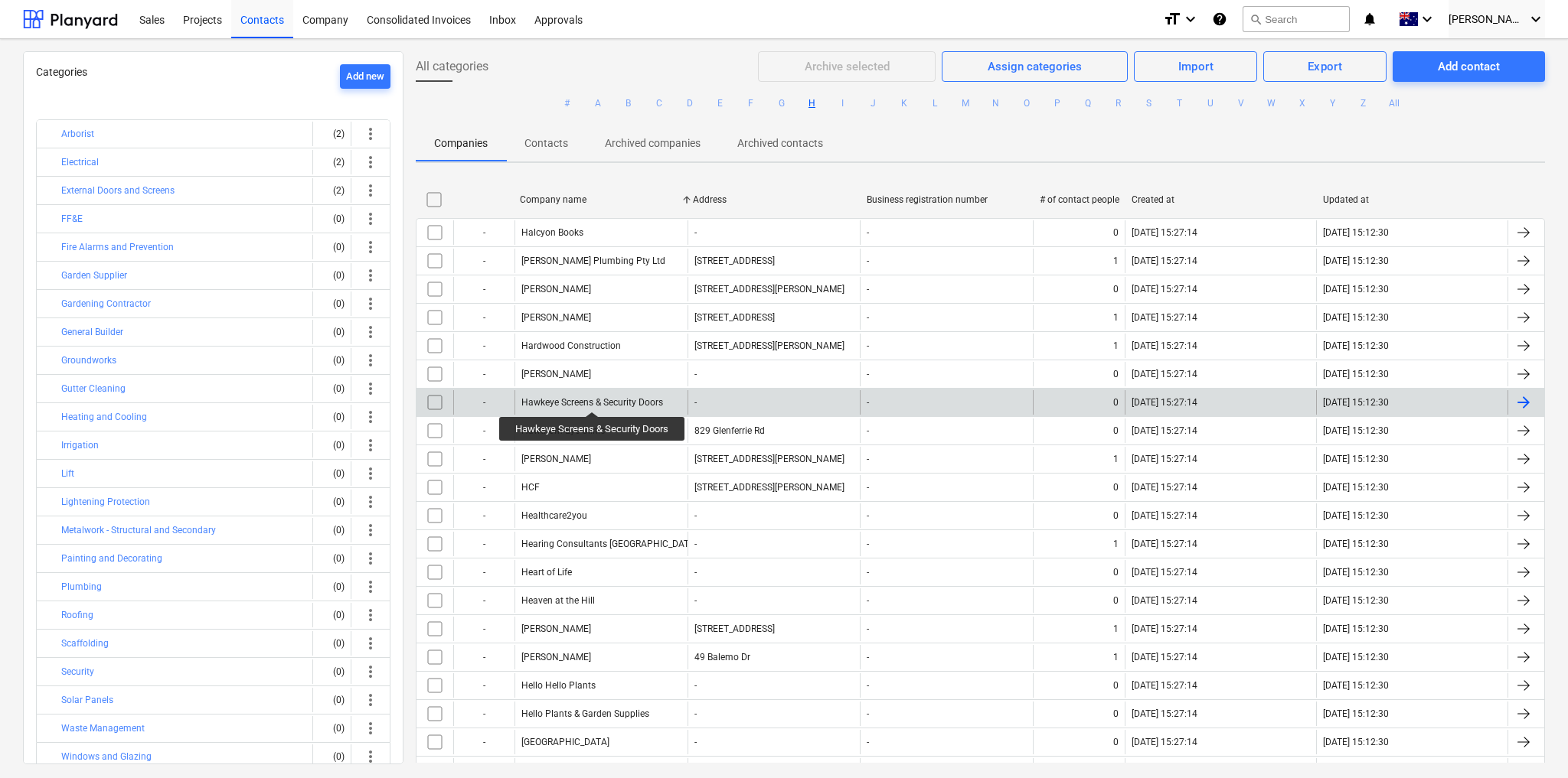
click at [592, 398] on div "Hawkeye Screens & Security Doors" at bounding box center [592, 402] width 141 height 11
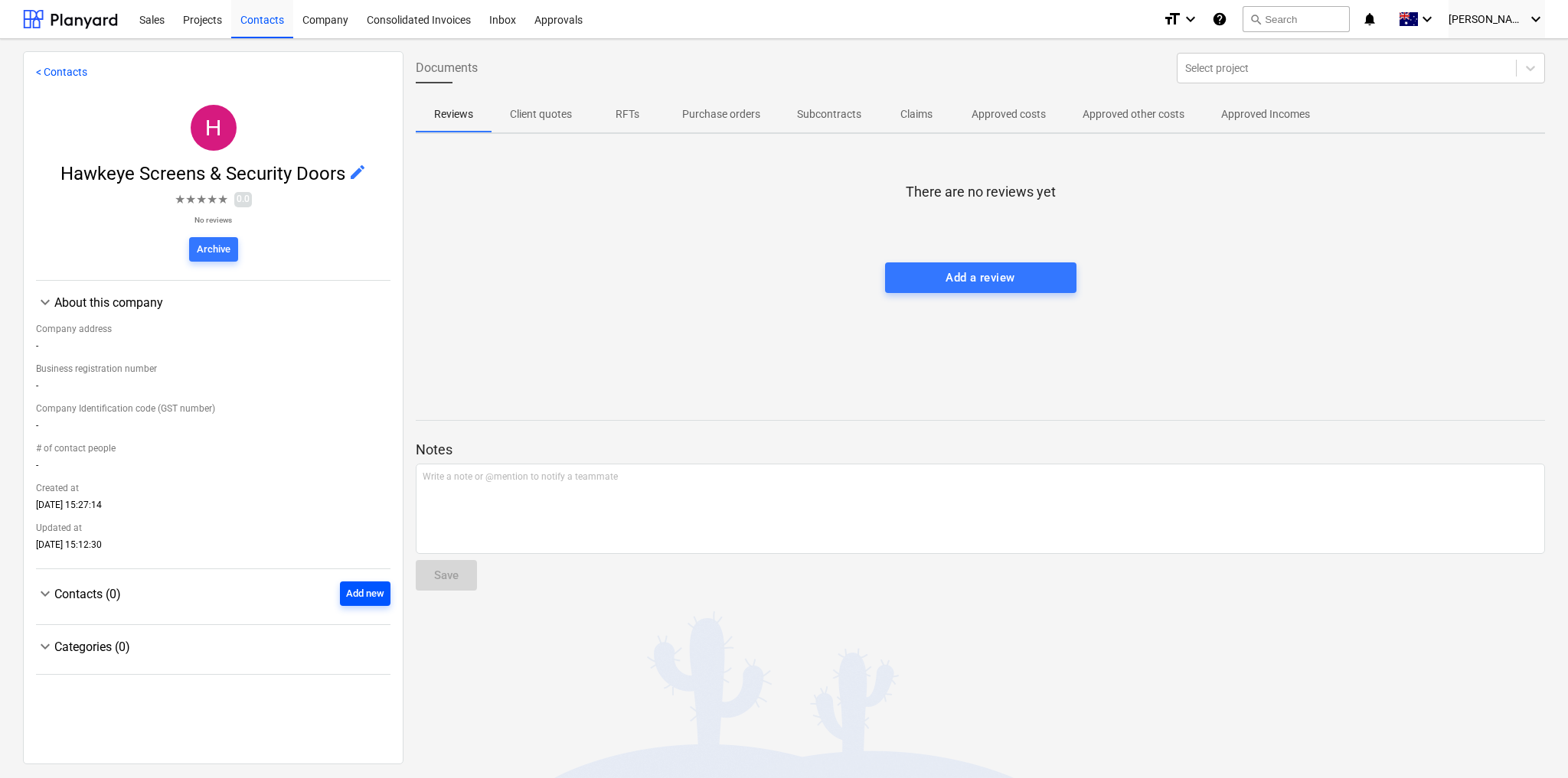
click at [351, 597] on div "Add new" at bounding box center [365, 594] width 38 height 18
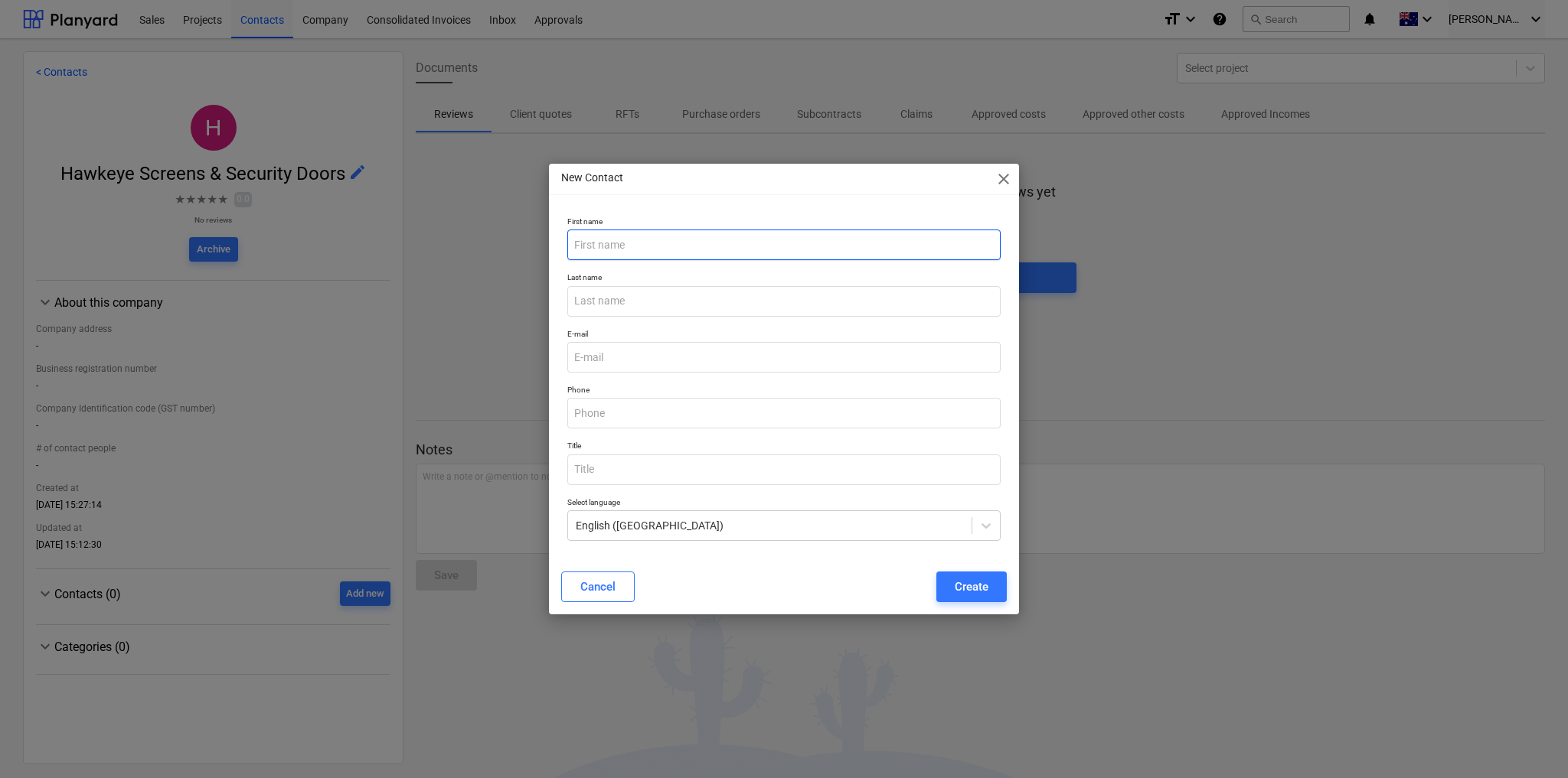
click at [627, 250] on input "text" at bounding box center [784, 244] width 433 height 30
paste input "Hawkeye Screens & Security Doors"
click at [626, 300] on input "text" at bounding box center [784, 301] width 433 height 30
click at [595, 364] on input "email" at bounding box center [784, 357] width 433 height 30
paste input "[EMAIL_ADDRESS][DOMAIN_NAME]"
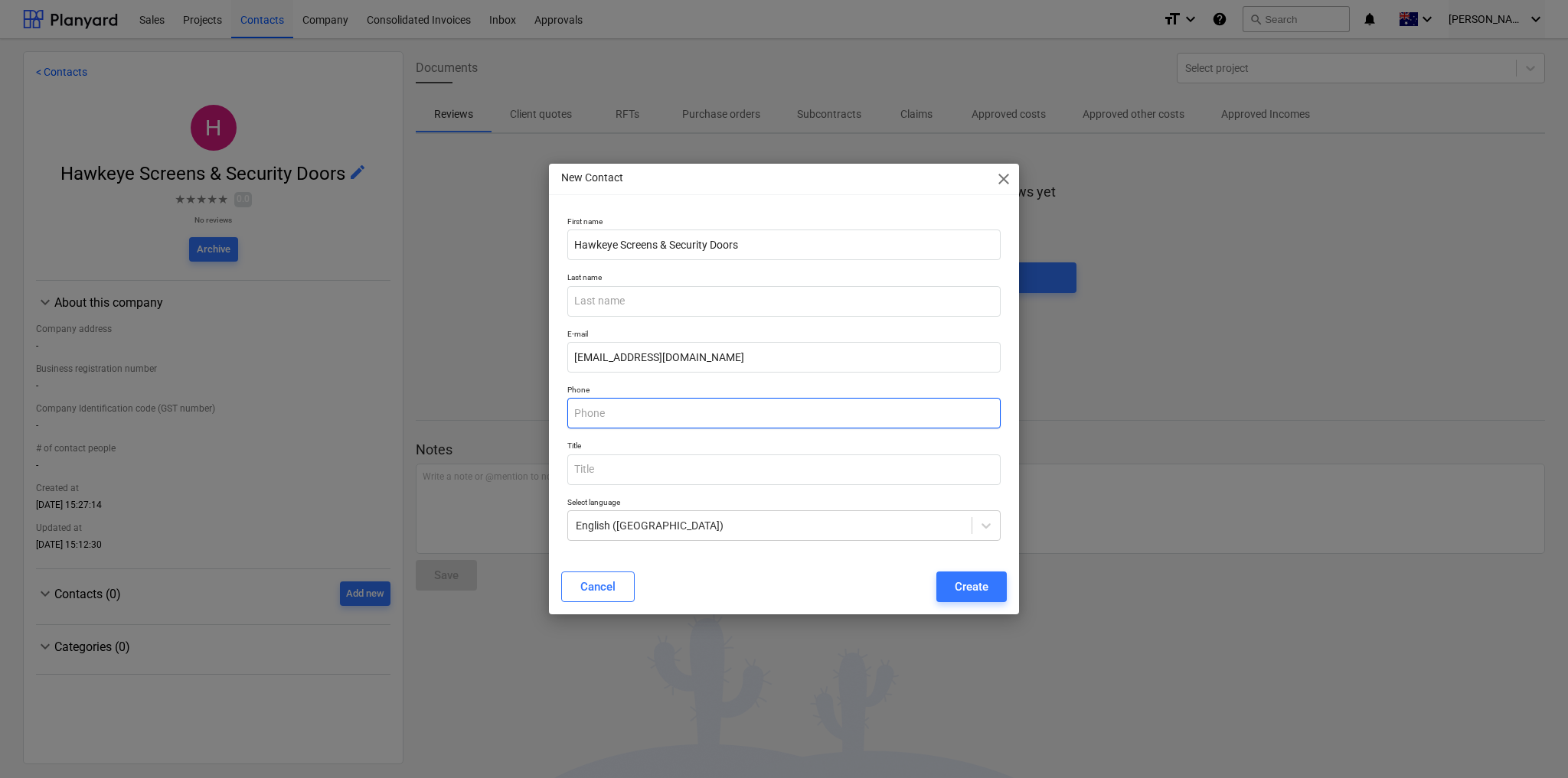
click at [655, 414] on input "text" at bounding box center [784, 413] width 433 height 30
paste input "0474 580 514"
click at [980, 595] on div "Create" at bounding box center [971, 587] width 34 height 20
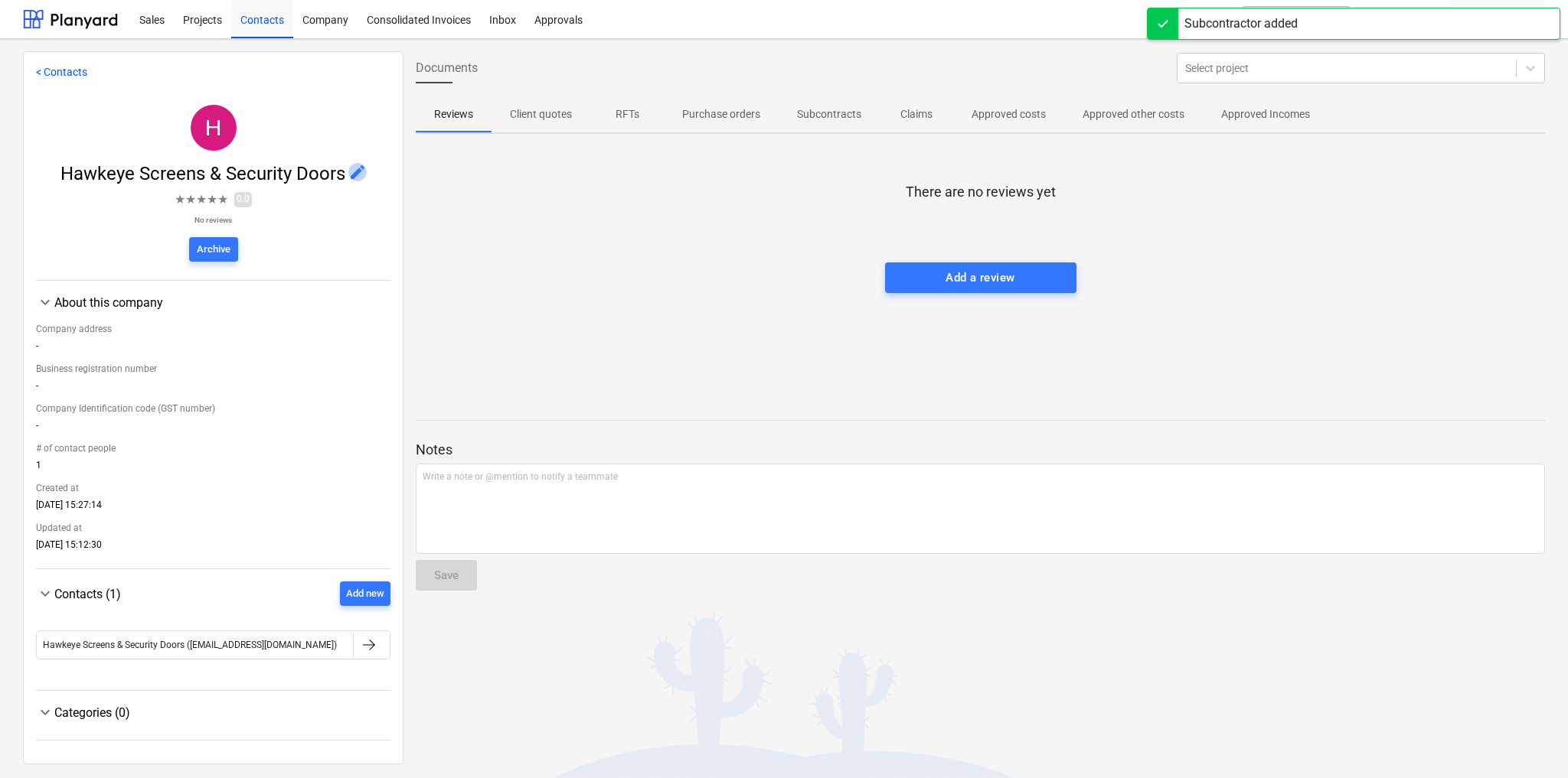
click at [356, 172] on span "edit" at bounding box center [357, 172] width 18 height 18
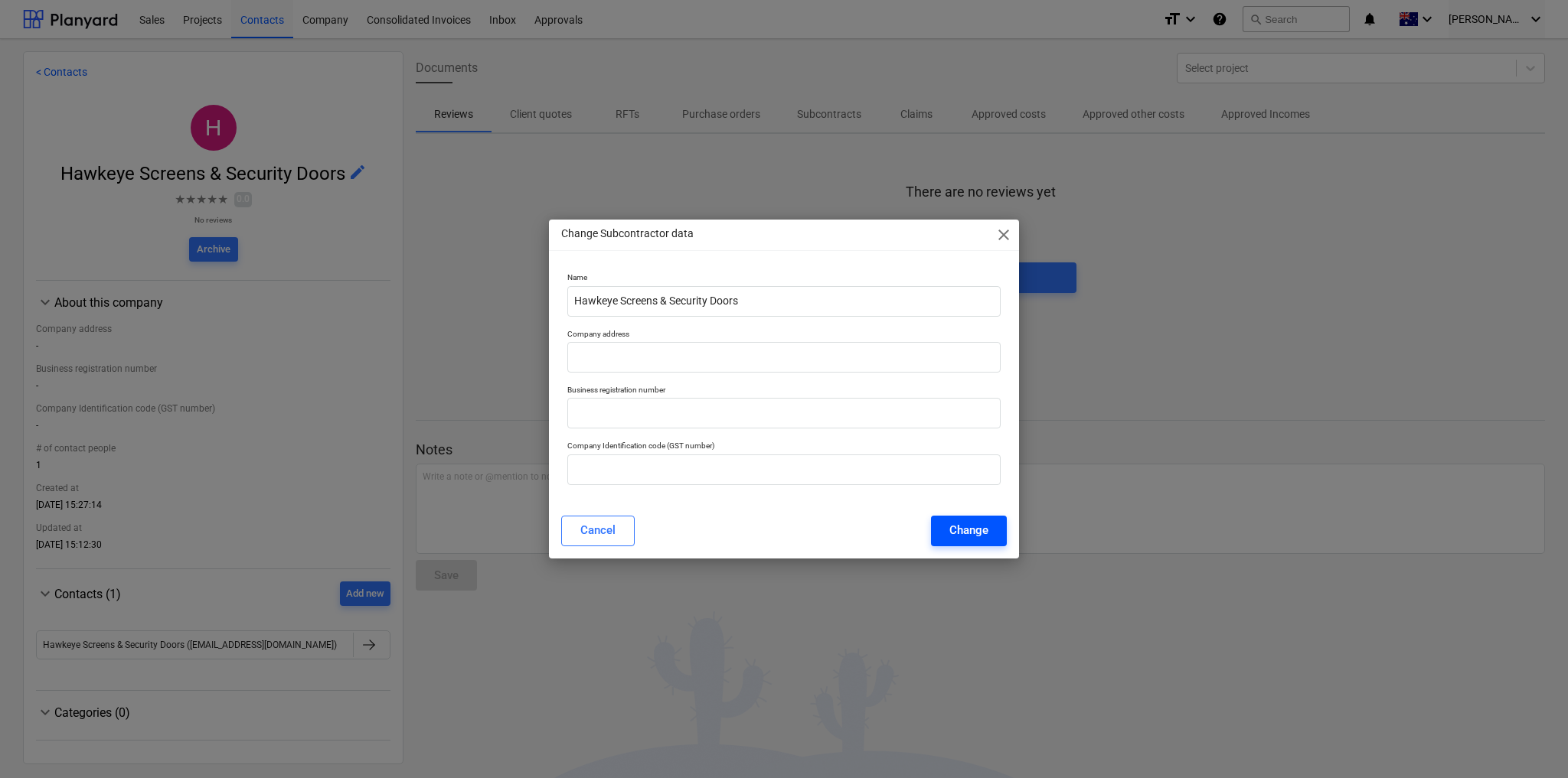
click at [956, 528] on div "Change" at bounding box center [969, 530] width 39 height 20
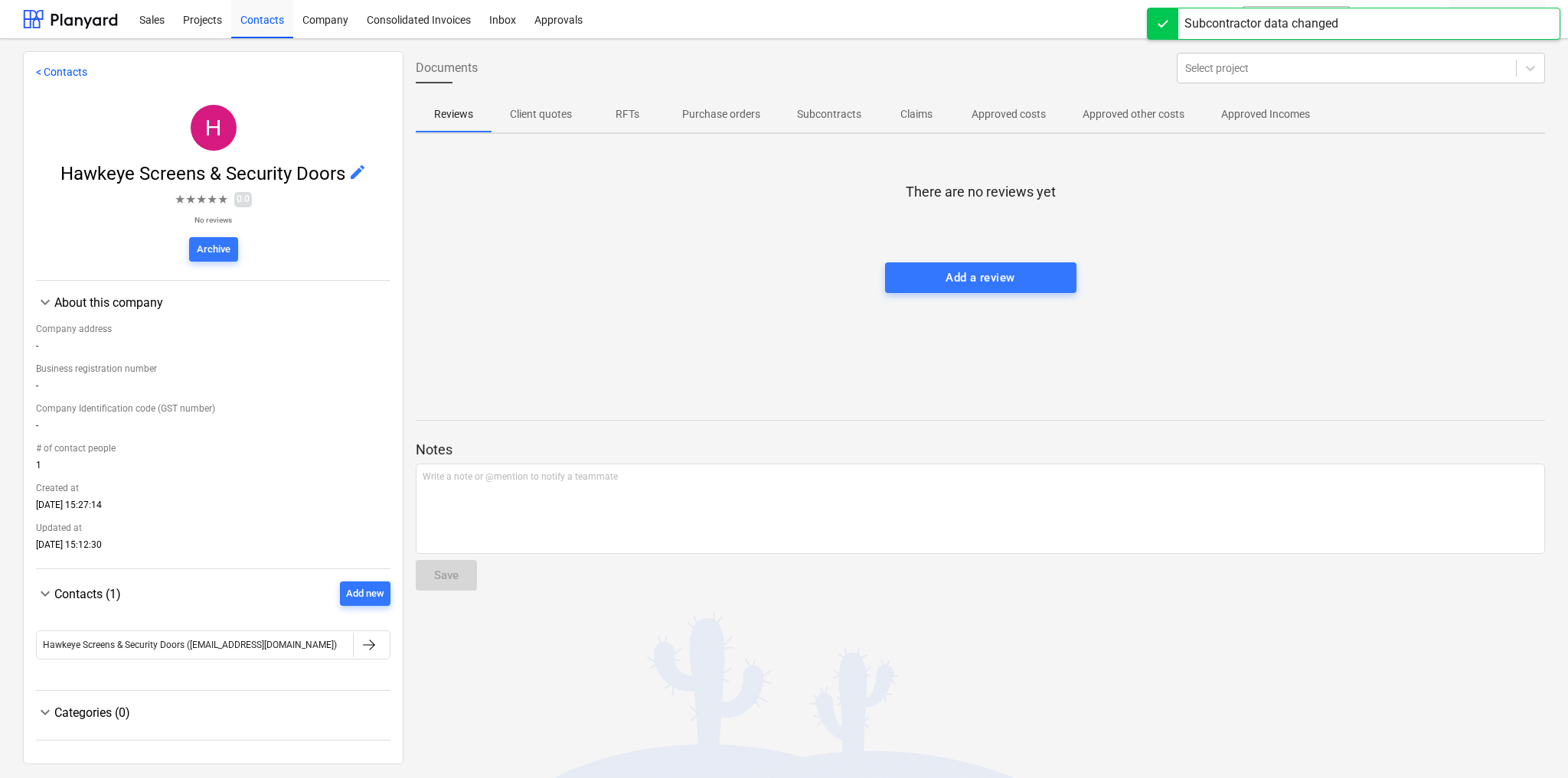
click at [72, 68] on link "< Contacts" at bounding box center [61, 72] width 52 height 12
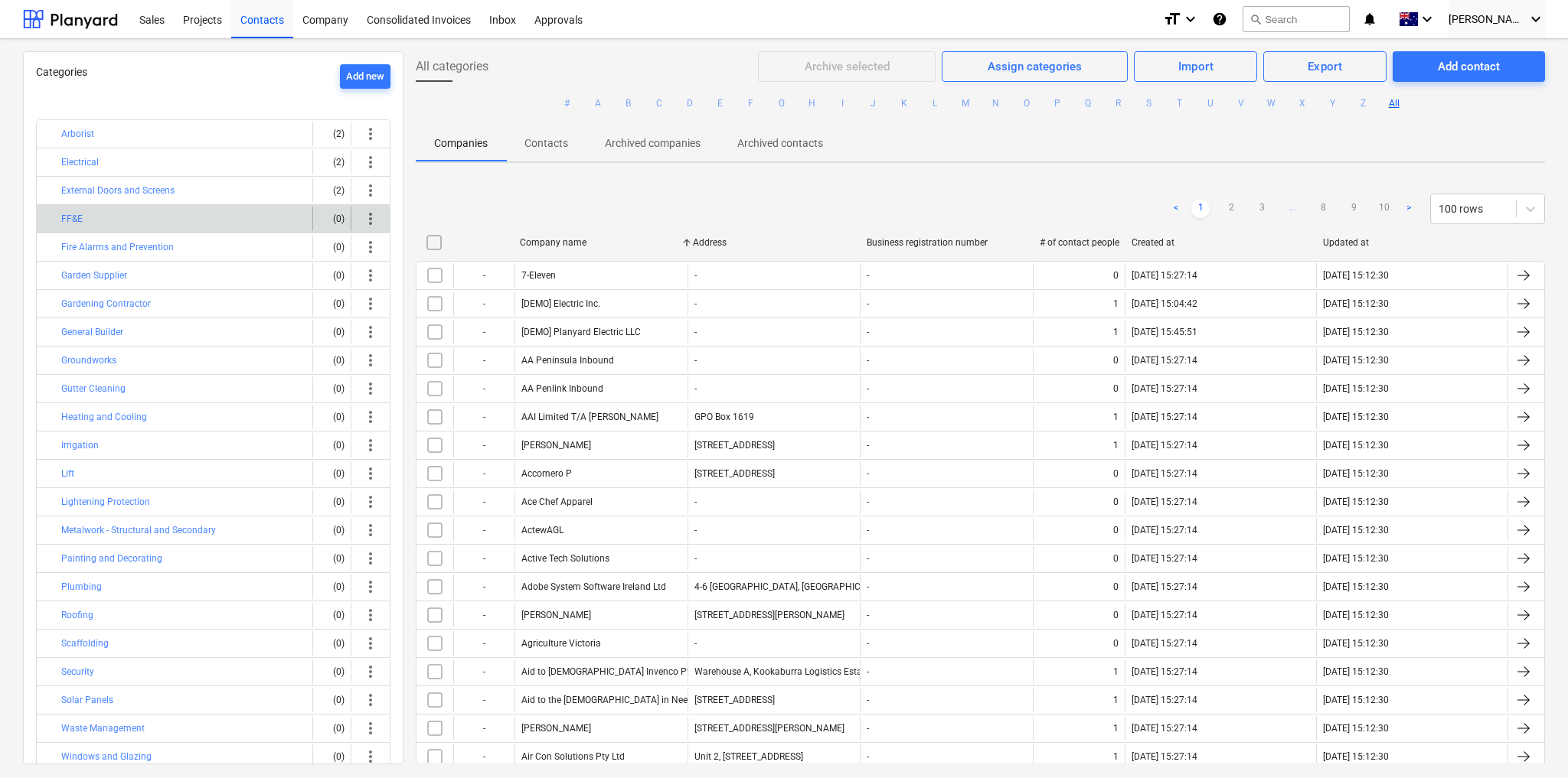
click at [251, 210] on div "FF&E" at bounding box center [184, 219] width 245 height 25
click at [50, 209] on div at bounding box center [52, 219] width 18 height 25
click at [66, 212] on button "FF&E" at bounding box center [72, 219] width 21 height 18
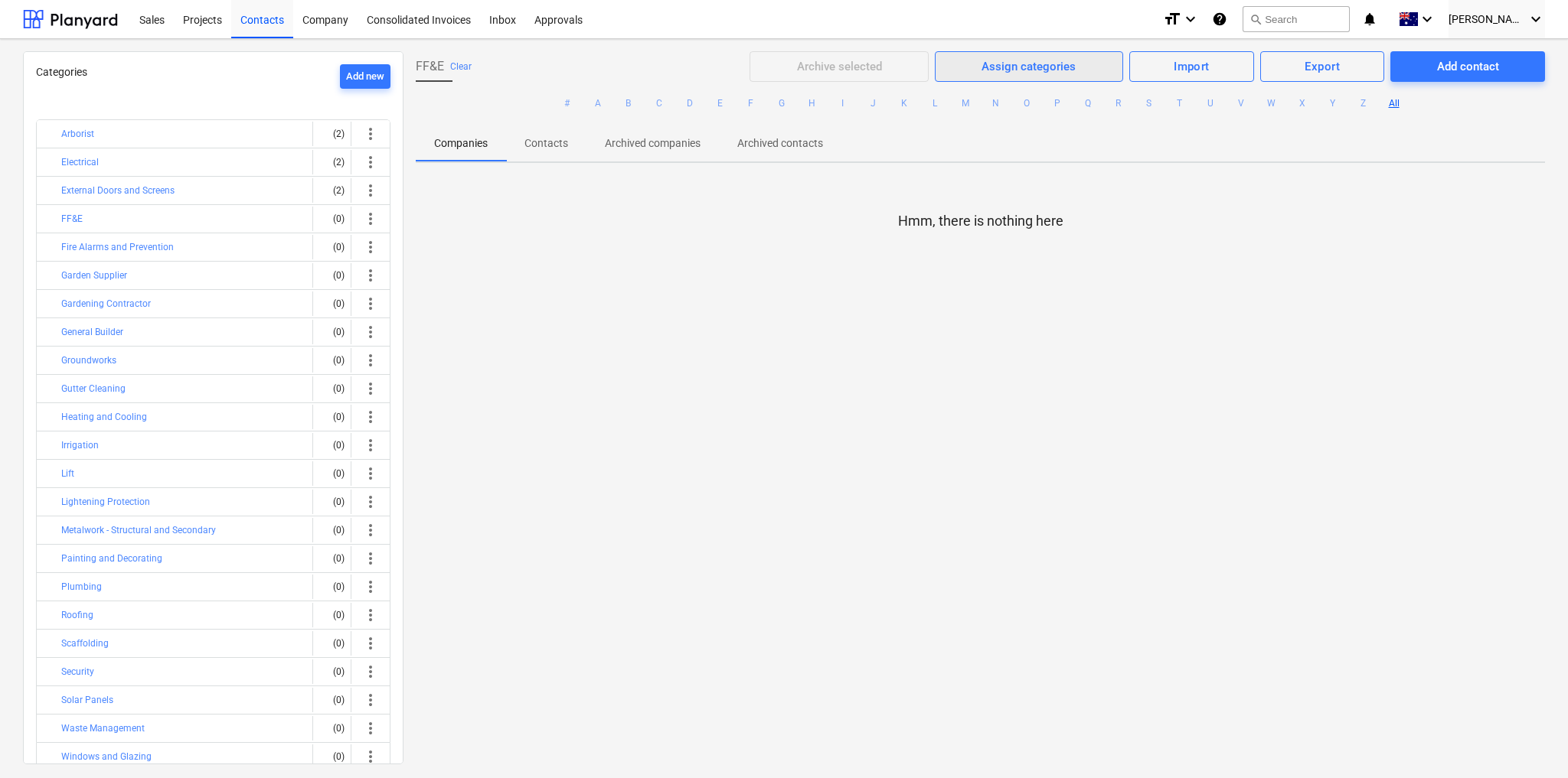
click at [997, 62] on div "Assign categories" at bounding box center [1028, 66] width 94 height 20
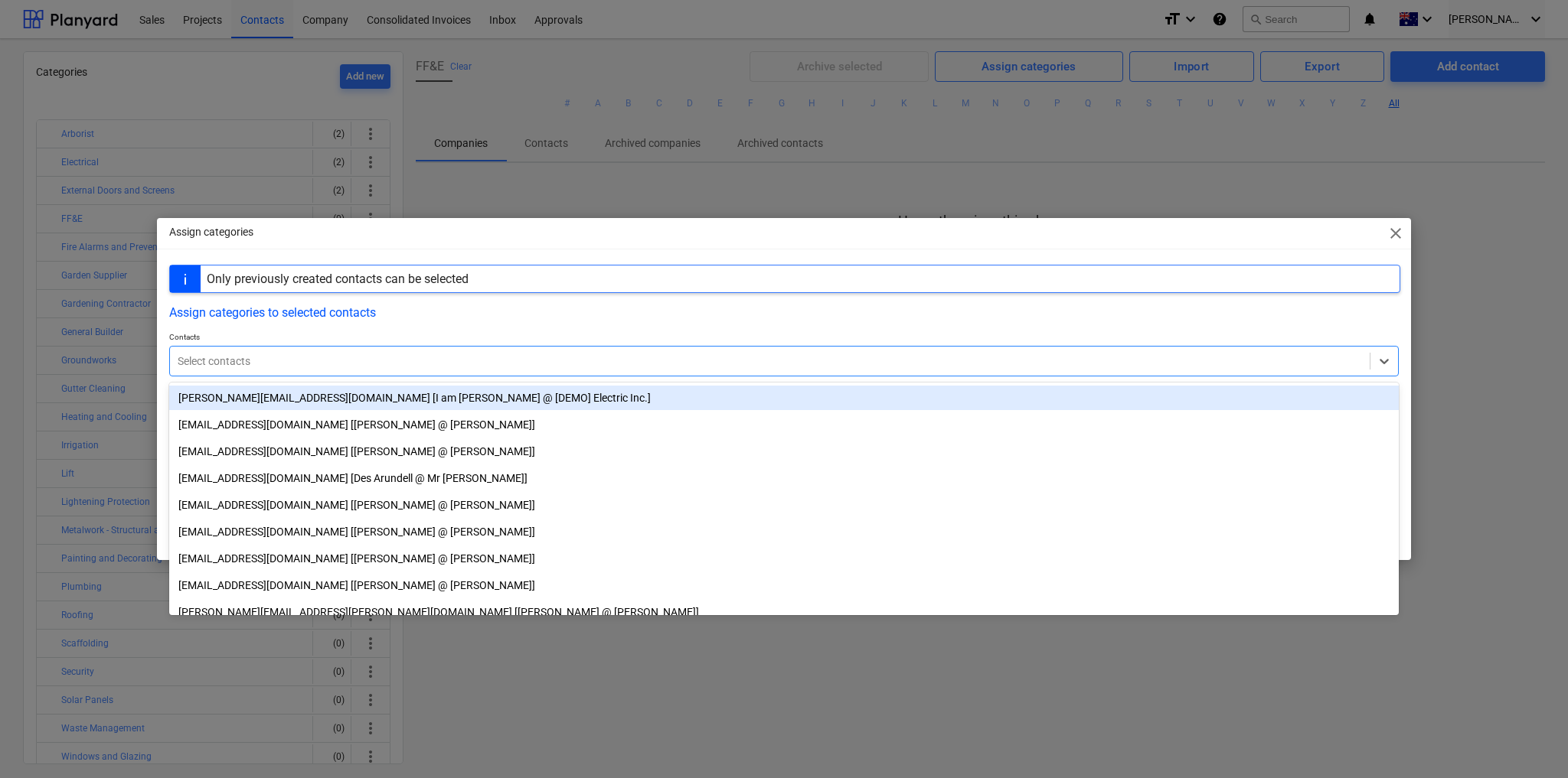
click at [346, 355] on div at bounding box center [769, 361] width 1185 height 16
click at [405, 355] on div at bounding box center [769, 361] width 1185 height 16
click at [1396, 230] on span "close" at bounding box center [1396, 233] width 18 height 18
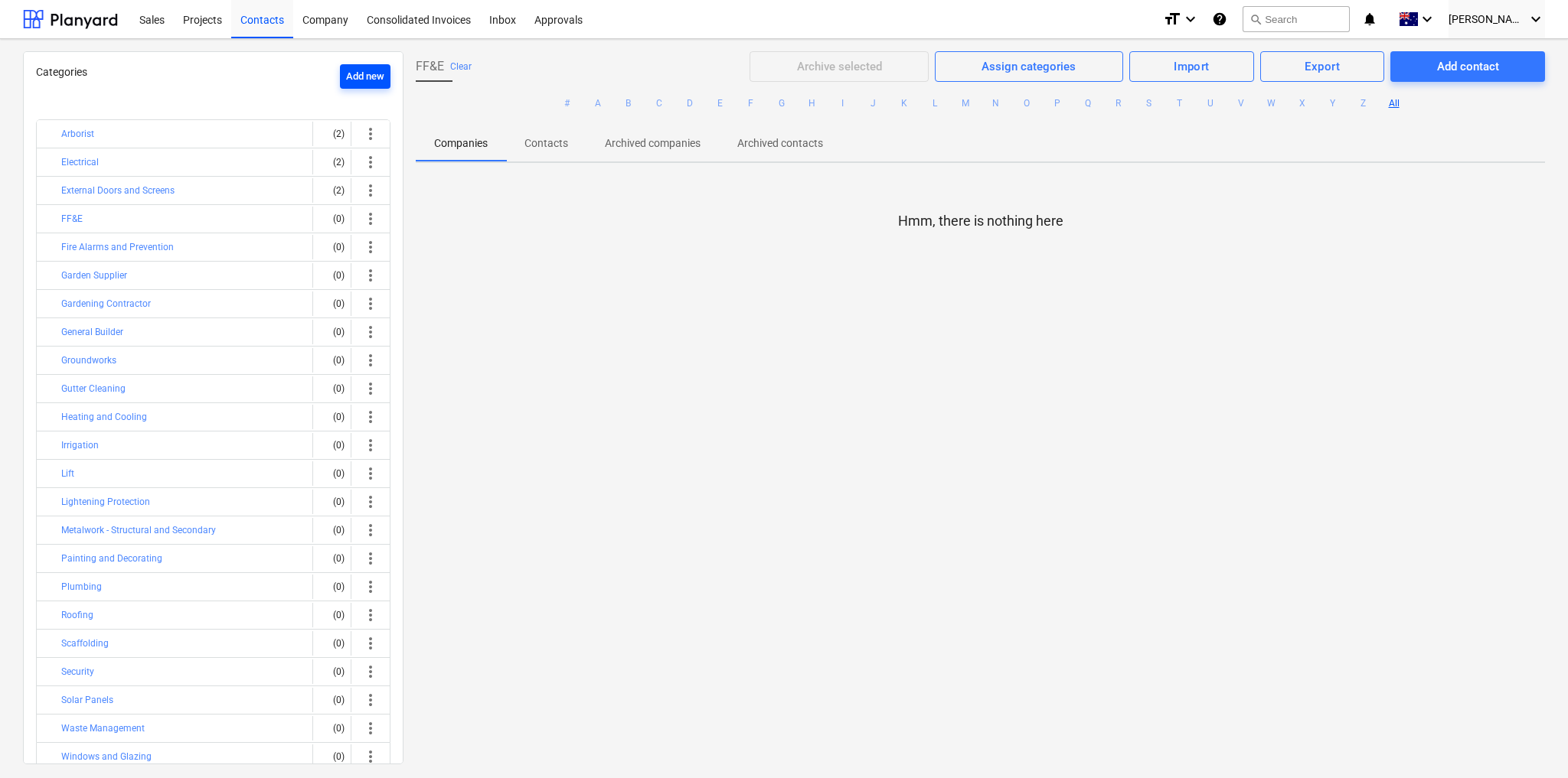
click at [360, 78] on div "Add new" at bounding box center [365, 77] width 38 height 18
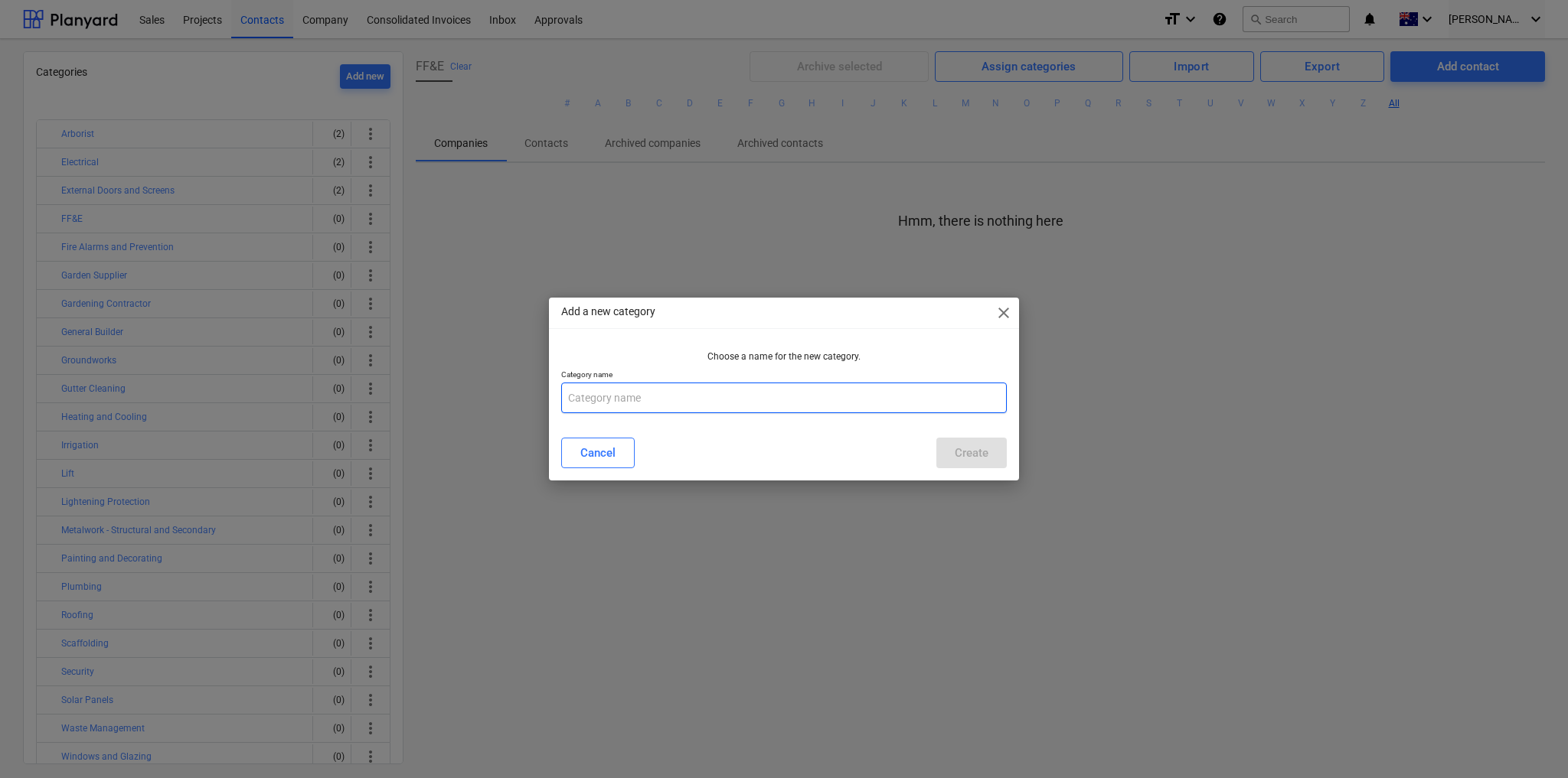
click at [626, 402] on input "text" at bounding box center [783, 397] width 446 height 30
click at [979, 458] on div "Create" at bounding box center [971, 453] width 34 height 20
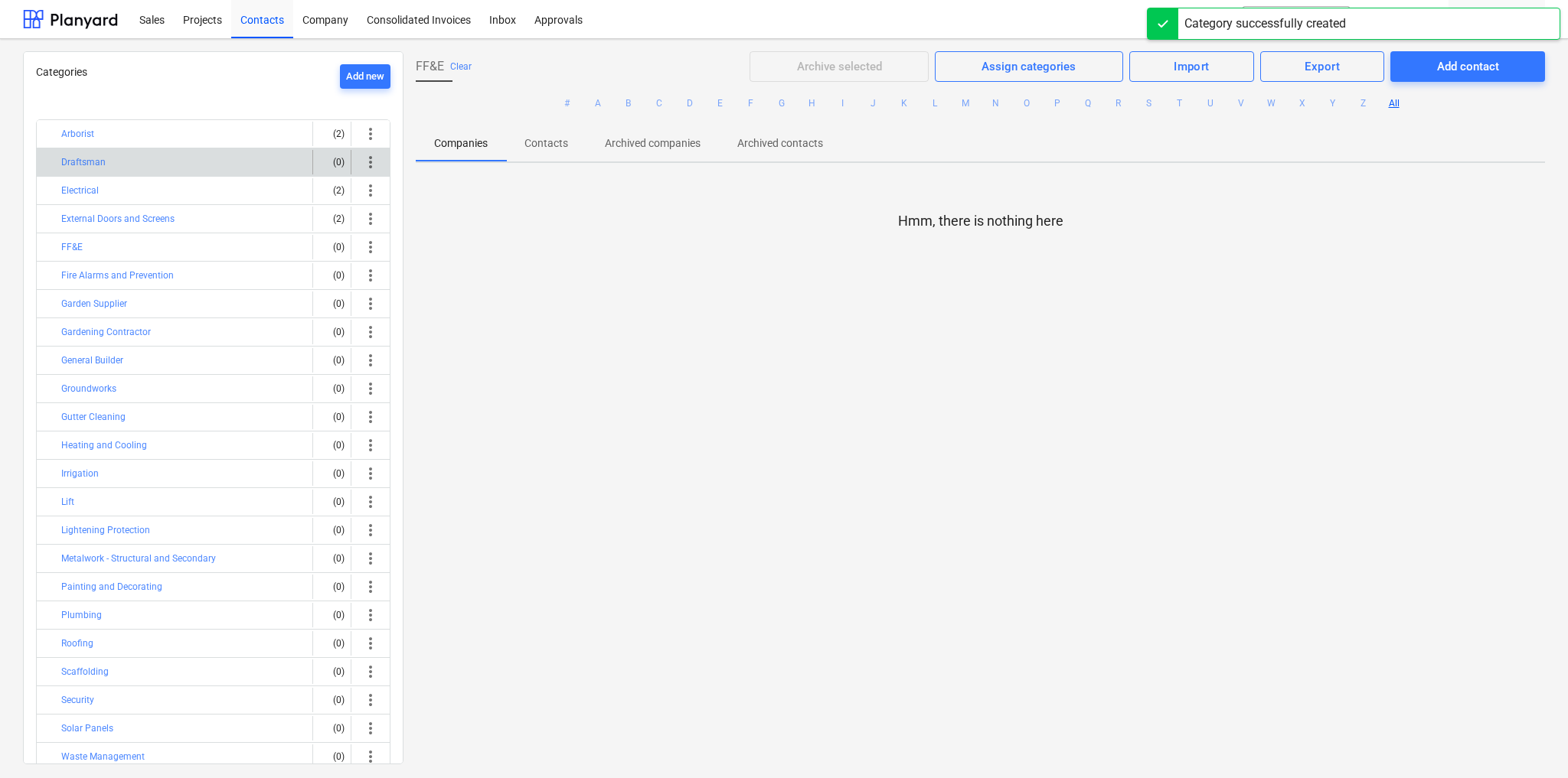
click at [367, 159] on span "more_vert" at bounding box center [370, 162] width 18 height 18
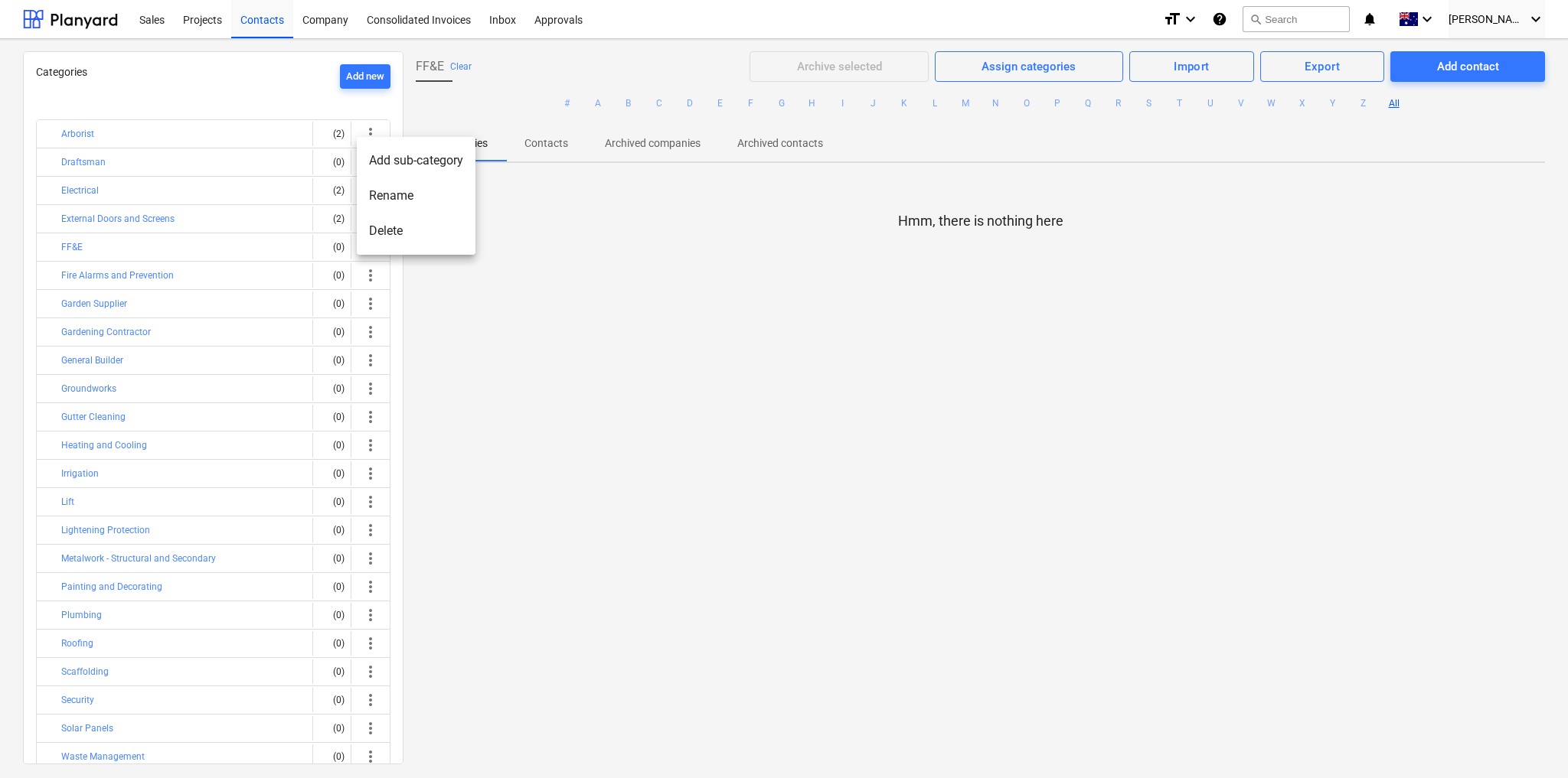
click at [92, 159] on div at bounding box center [784, 389] width 1568 height 778
click at [92, 159] on button "Draftsman" at bounding box center [83, 162] width 44 height 18
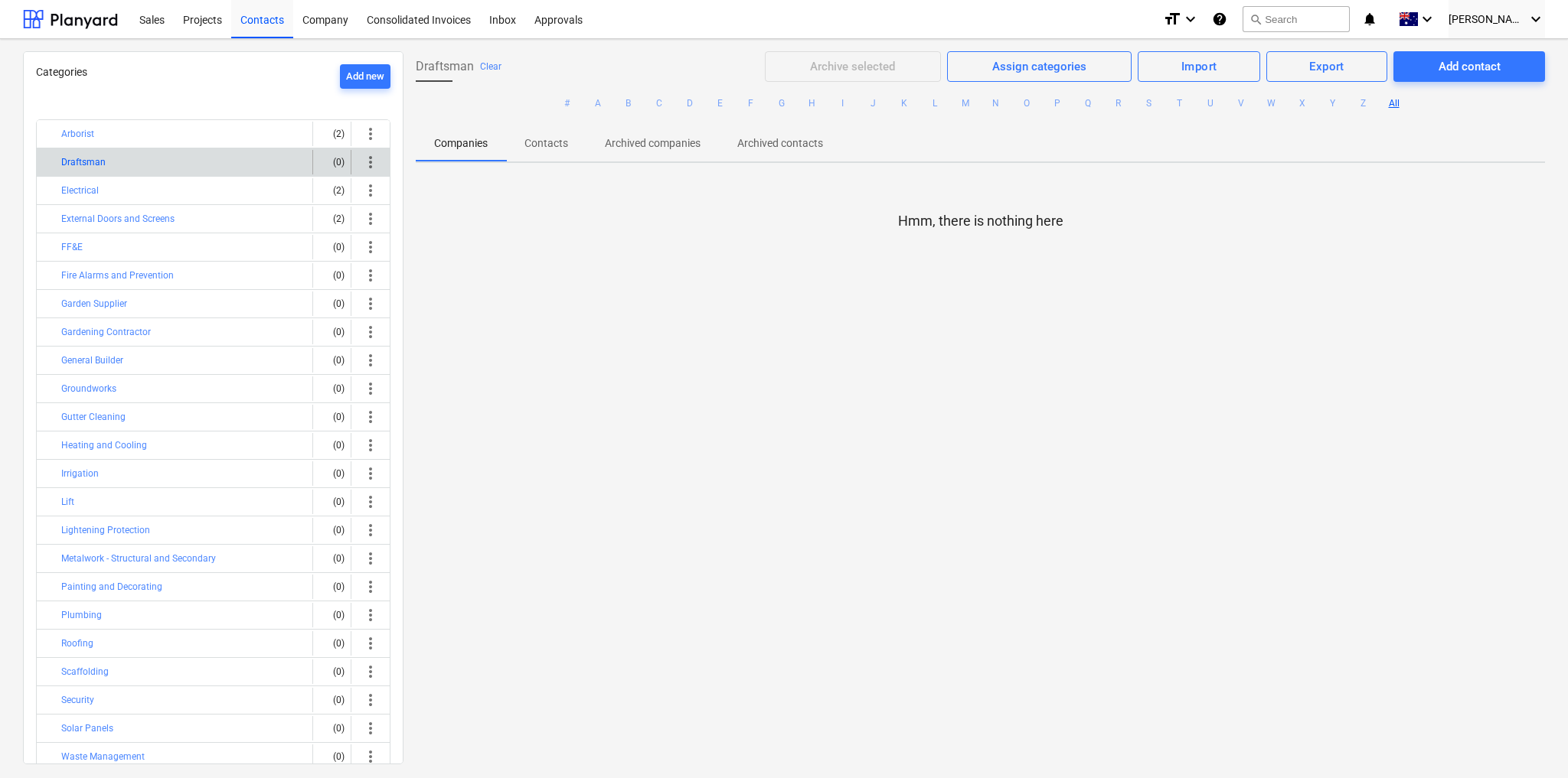
click at [82, 163] on button "Draftsman" at bounding box center [83, 162] width 44 height 18
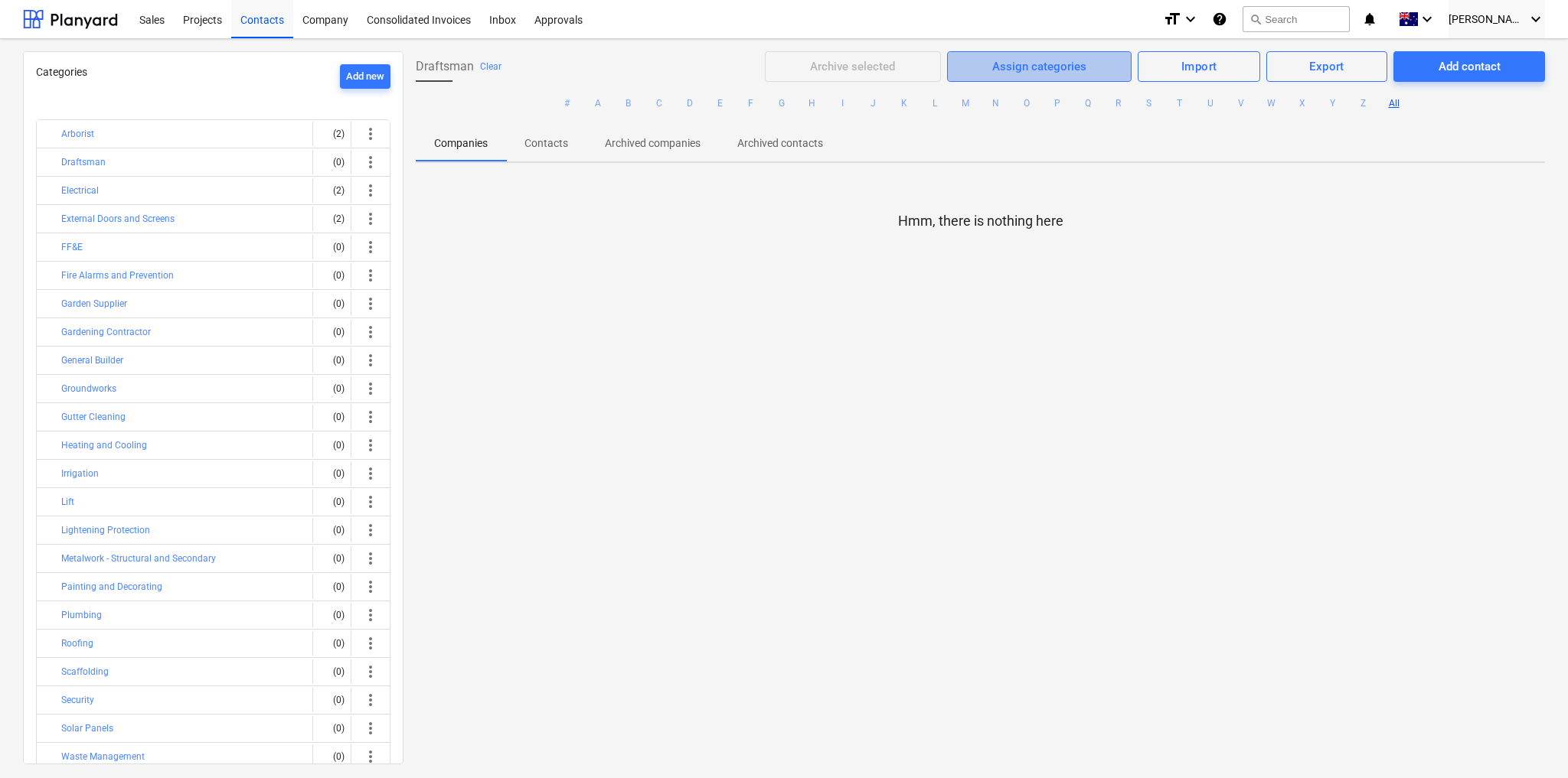
click at [1042, 74] on div "Assign categories" at bounding box center [1039, 66] width 94 height 20
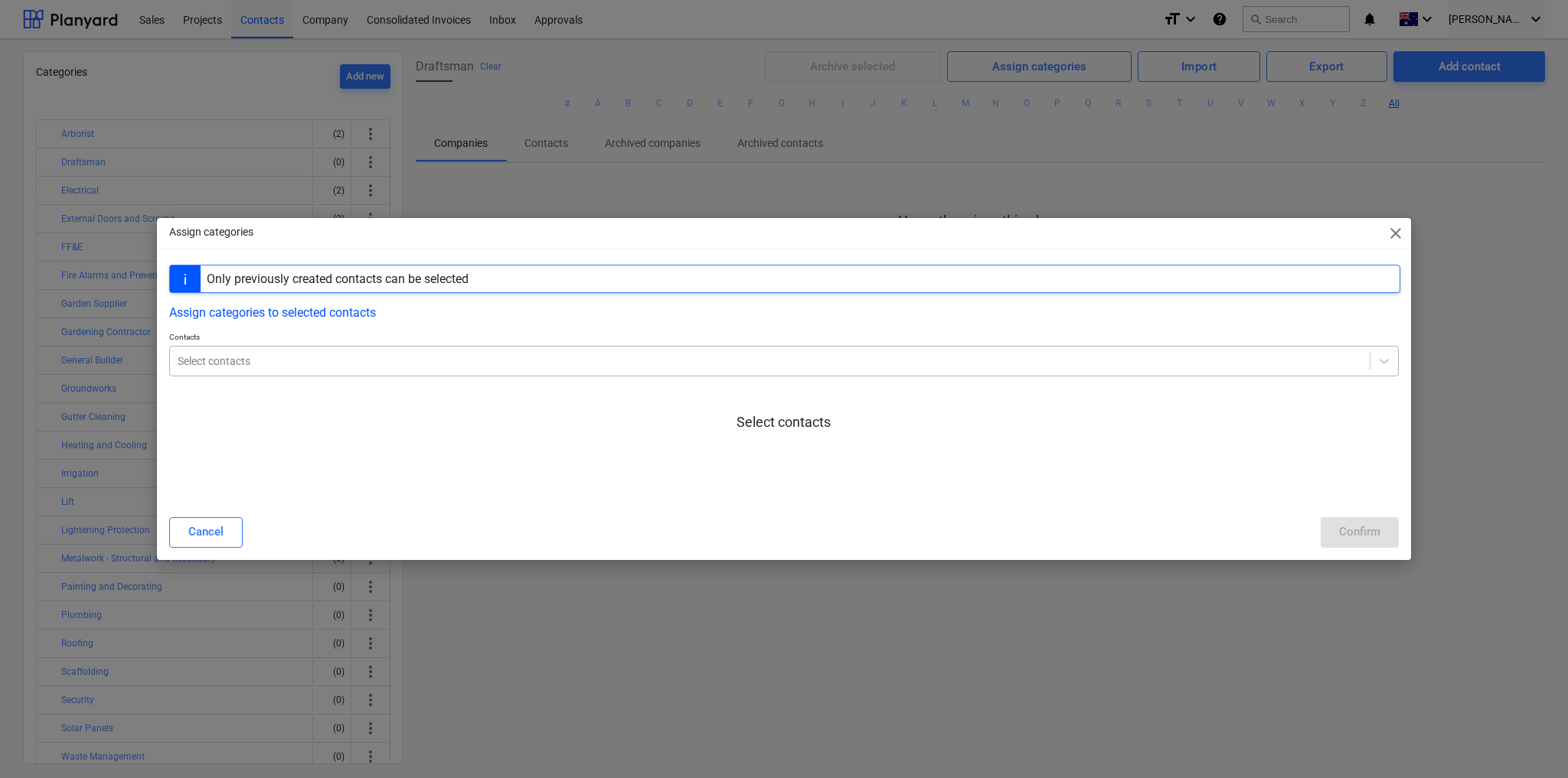
click at [293, 365] on div at bounding box center [769, 361] width 1185 height 16
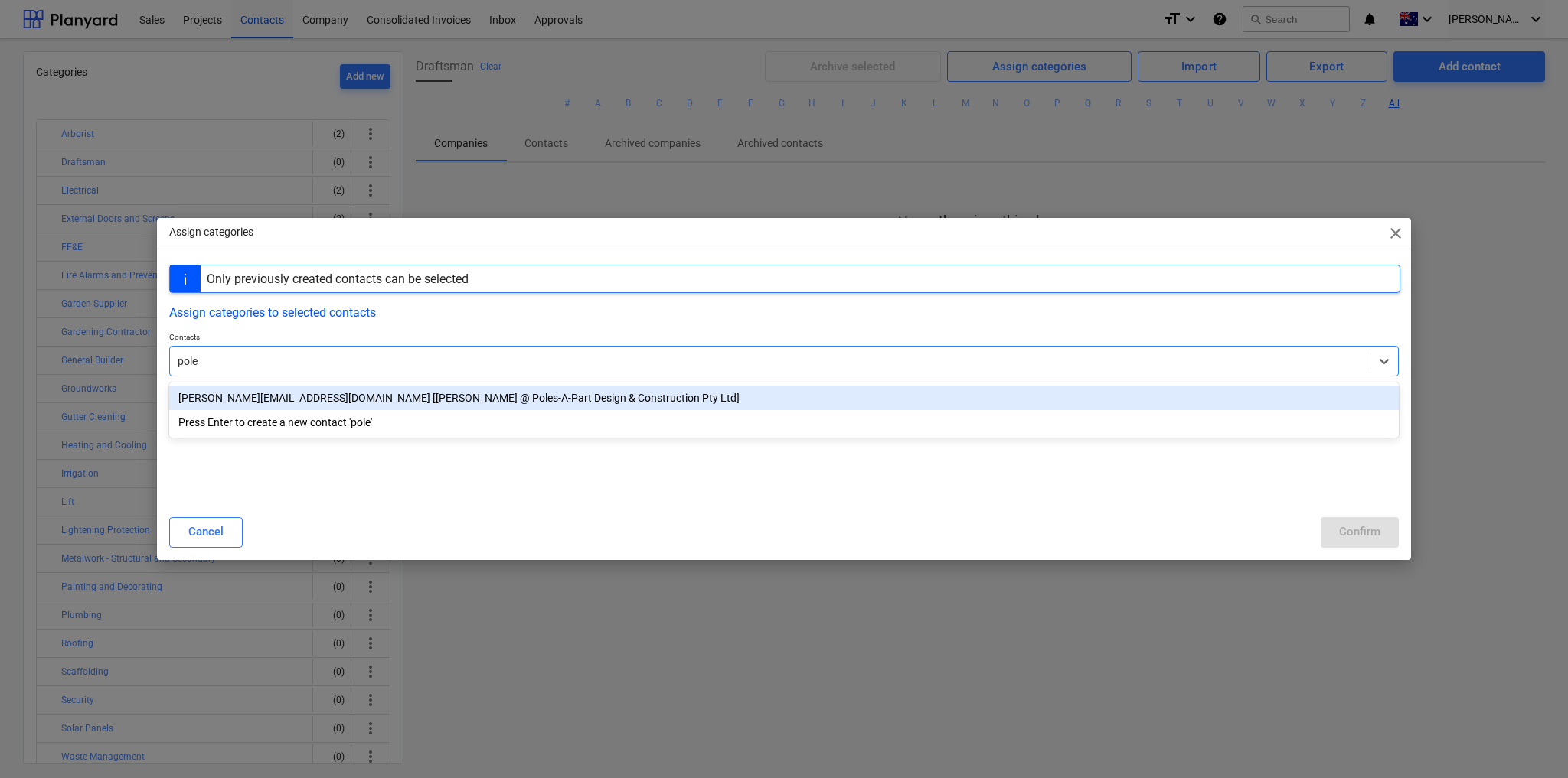
click at [368, 393] on div "[PERSON_NAME][EMAIL_ADDRESS][DOMAIN_NAME] [[PERSON_NAME] @ Poles-A-Part Design …" at bounding box center [784, 398] width 1230 height 25
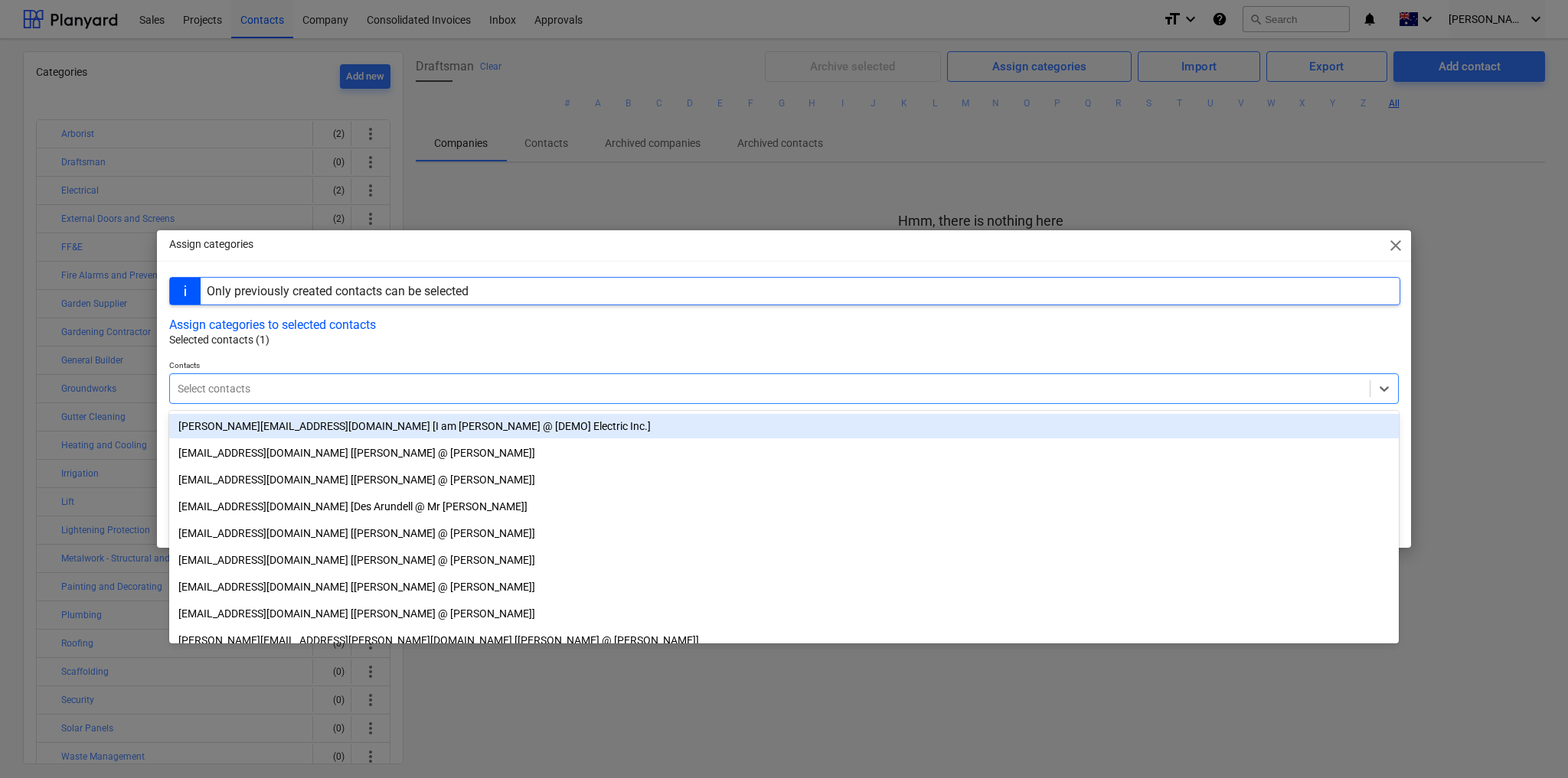
click at [736, 369] on p "Contacts" at bounding box center [784, 367] width 1230 height 13
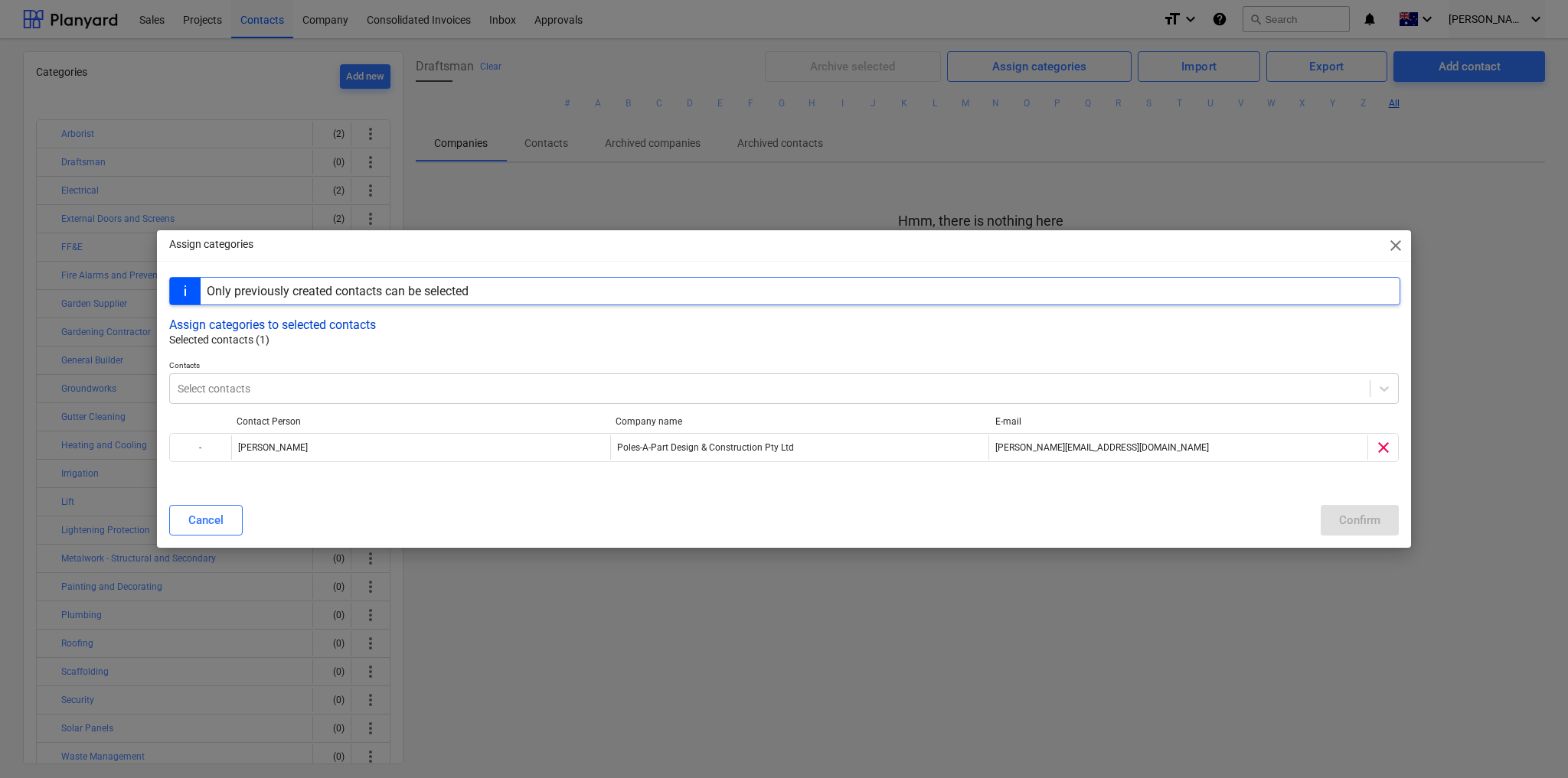
click at [282, 328] on button "Assign categories to selected contacts" at bounding box center [272, 325] width 207 height 15
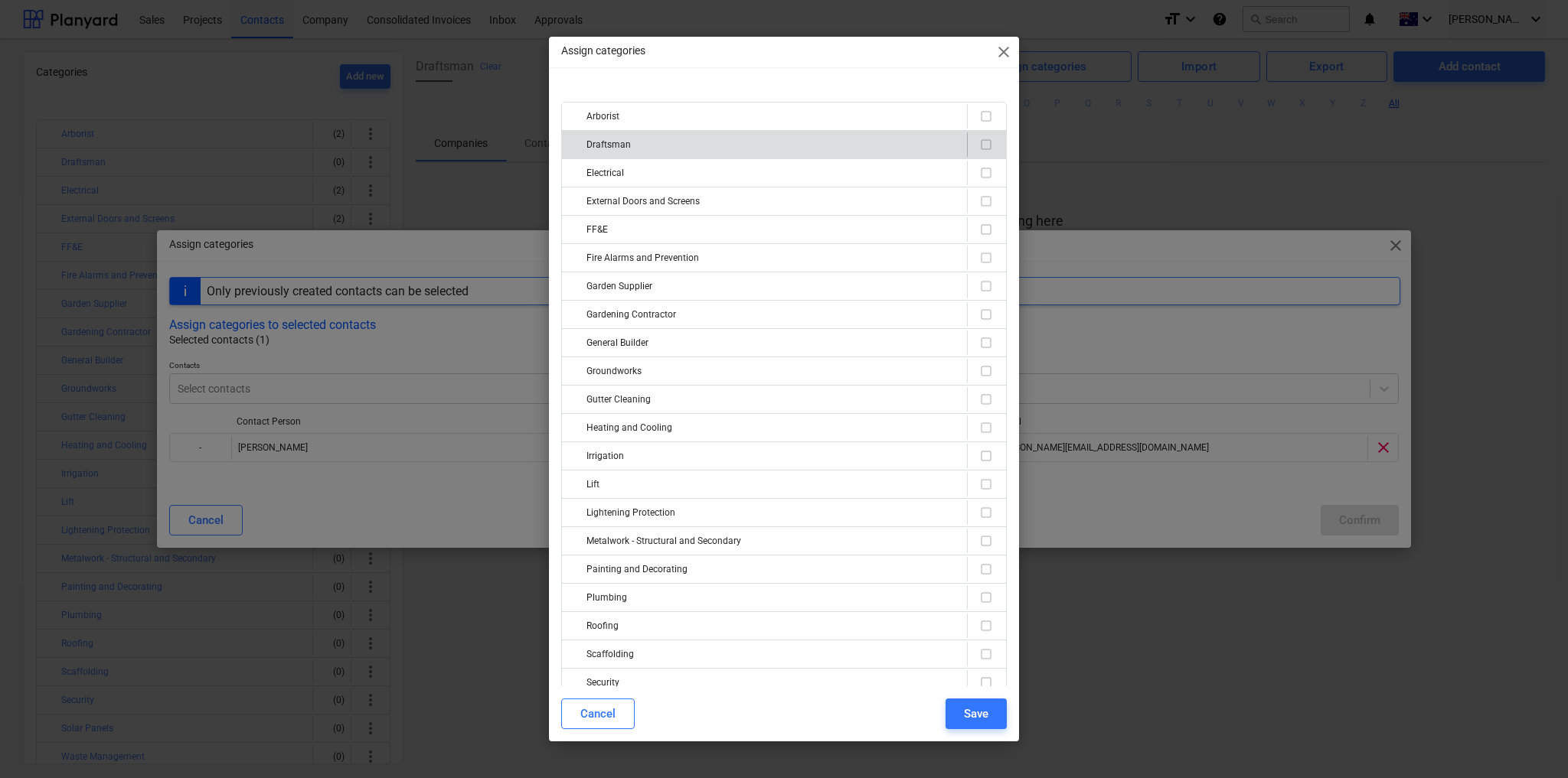
click at [977, 147] on input "checkbox" at bounding box center [986, 145] width 18 height 18
click at [982, 713] on div "Save" at bounding box center [976, 714] width 25 height 20
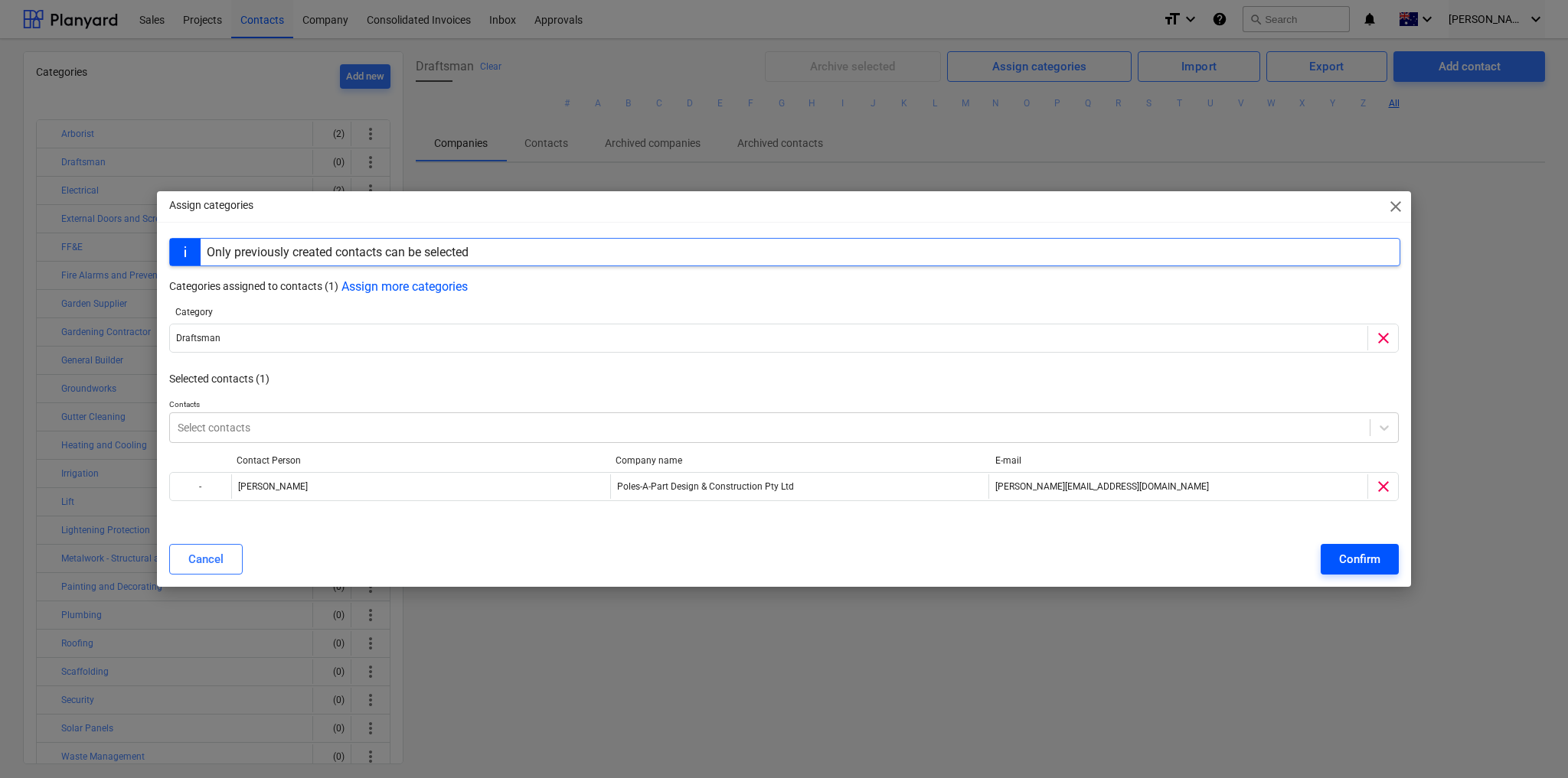
click at [1359, 560] on div "Confirm" at bounding box center [1360, 559] width 42 height 20
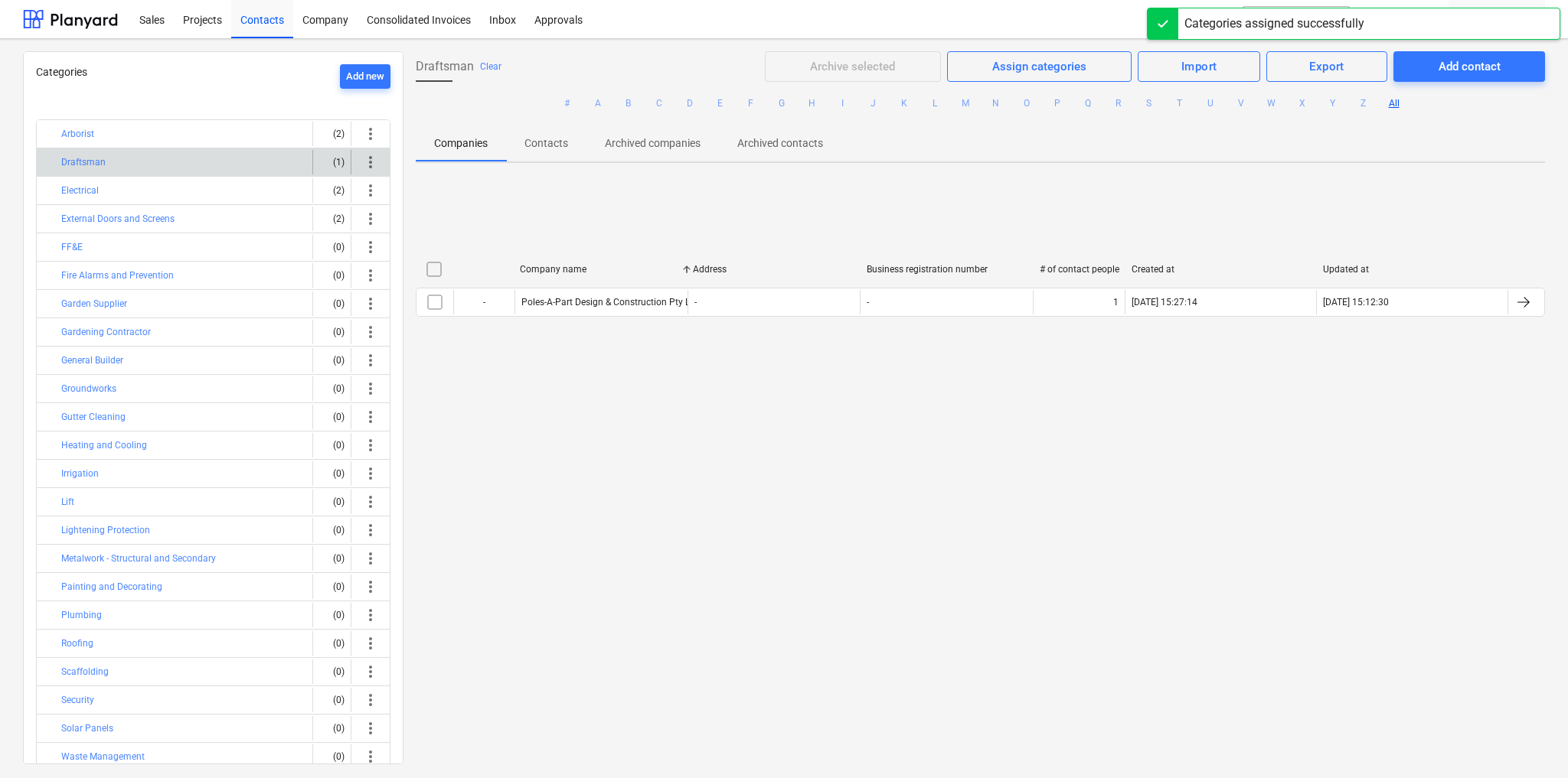
click at [293, 164] on div "Draftsman" at bounding box center [184, 163] width 245 height 25
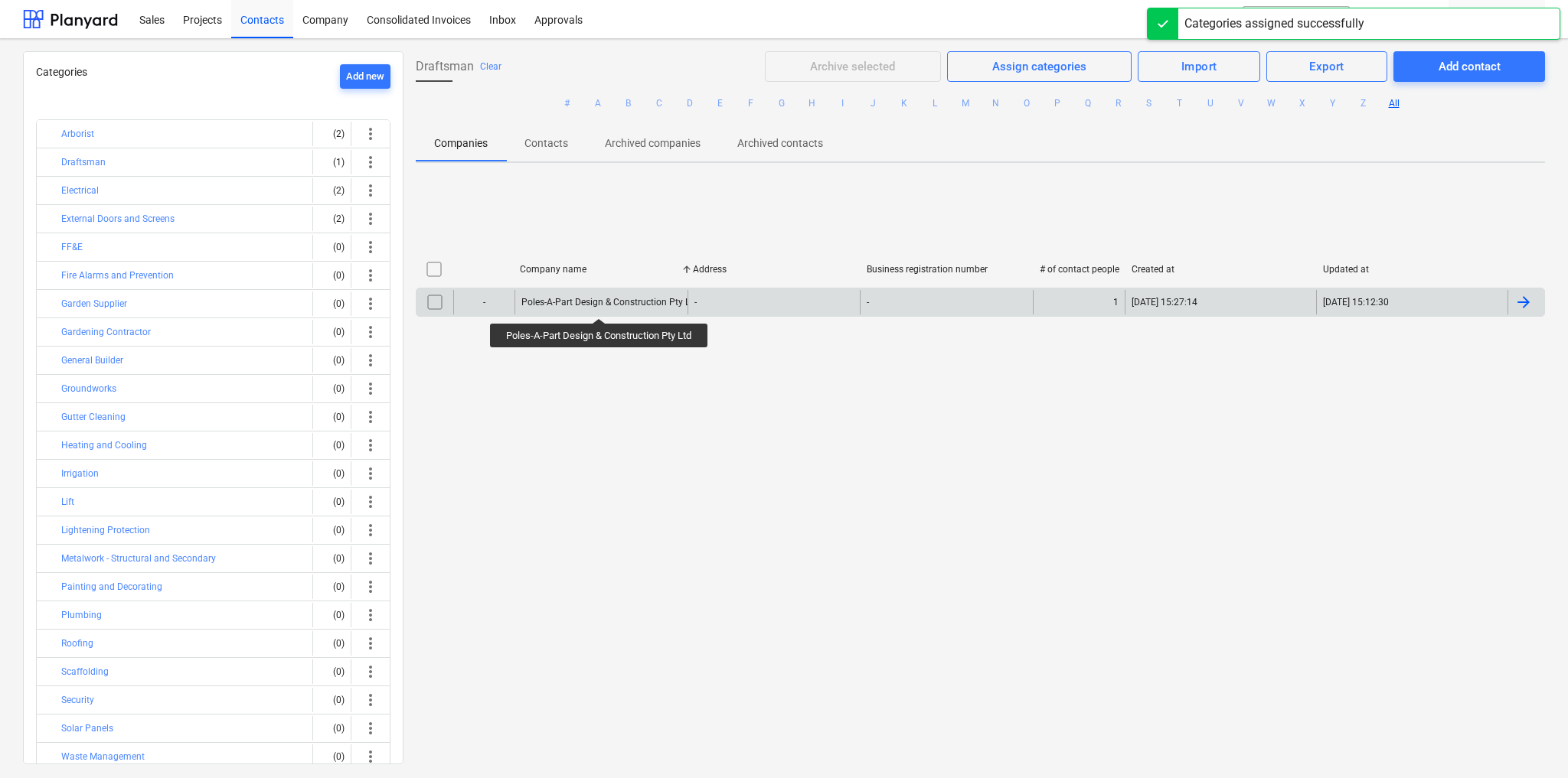
click at [601, 303] on div "Poles-A-Part Design & Construction Pty Ltd" at bounding box center [610, 302] width 177 height 11
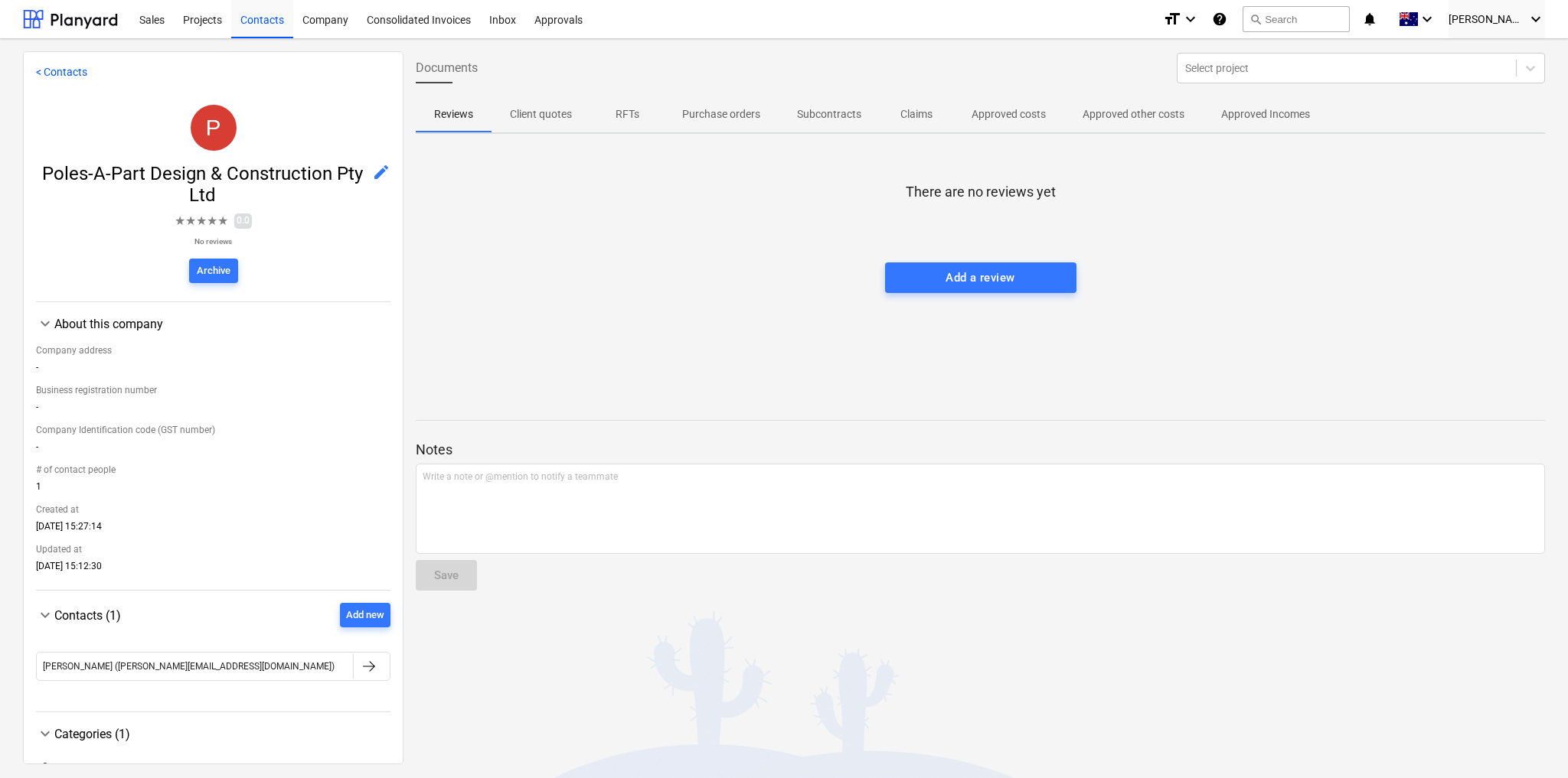
click at [372, 176] on span "edit" at bounding box center [381, 172] width 18 height 18
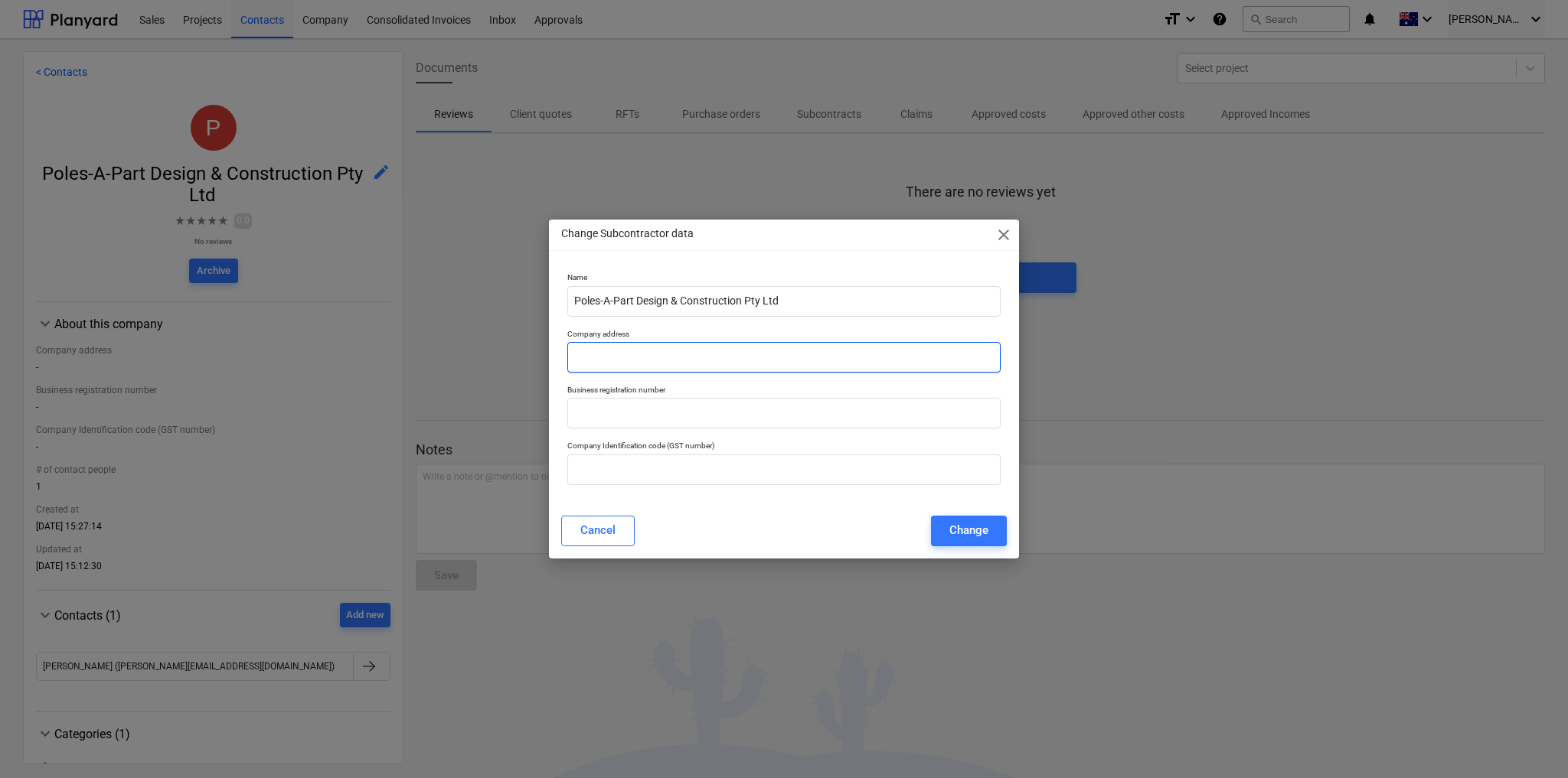
click at [620, 363] on input "text" at bounding box center [784, 357] width 433 height 30
click at [607, 476] on input "text" at bounding box center [784, 469] width 433 height 30
paste input "98 121 066 439"
click at [632, 362] on input "text" at bounding box center [784, 357] width 433 height 30
paste input "[STREET_ADDRESS]"
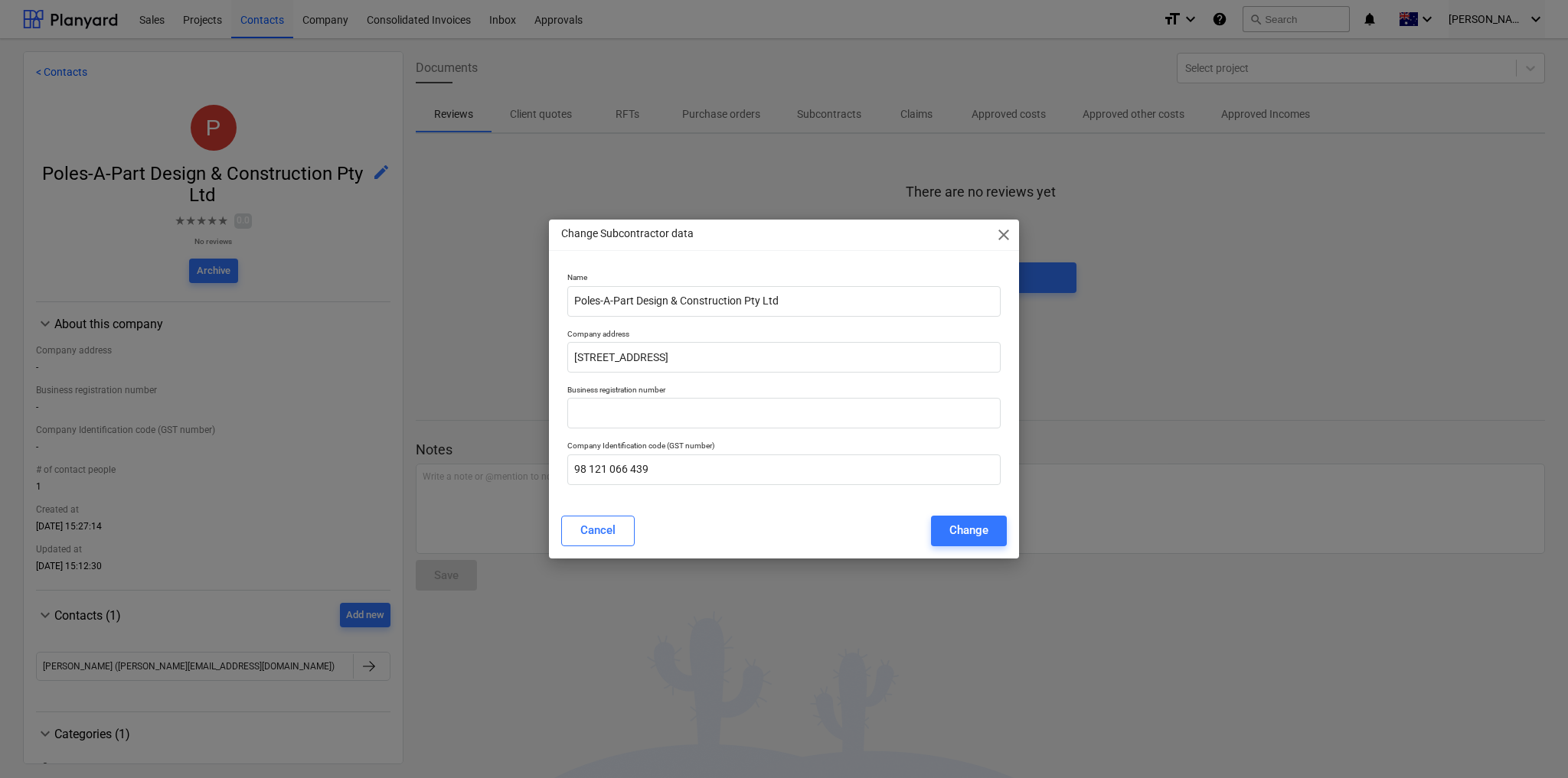
click at [979, 531] on div "Change" at bounding box center [969, 530] width 39 height 20
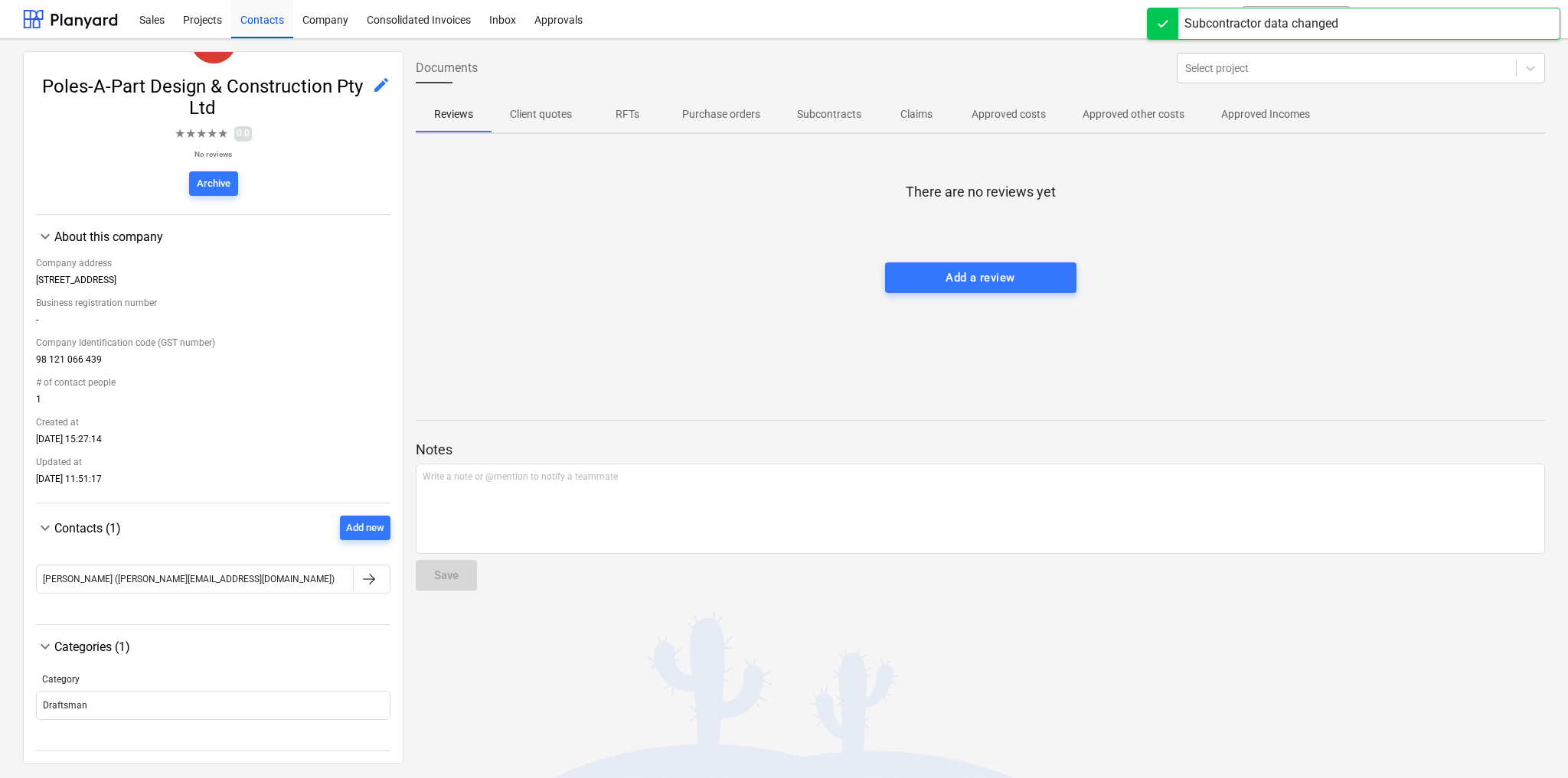
scroll to position [90, 0]
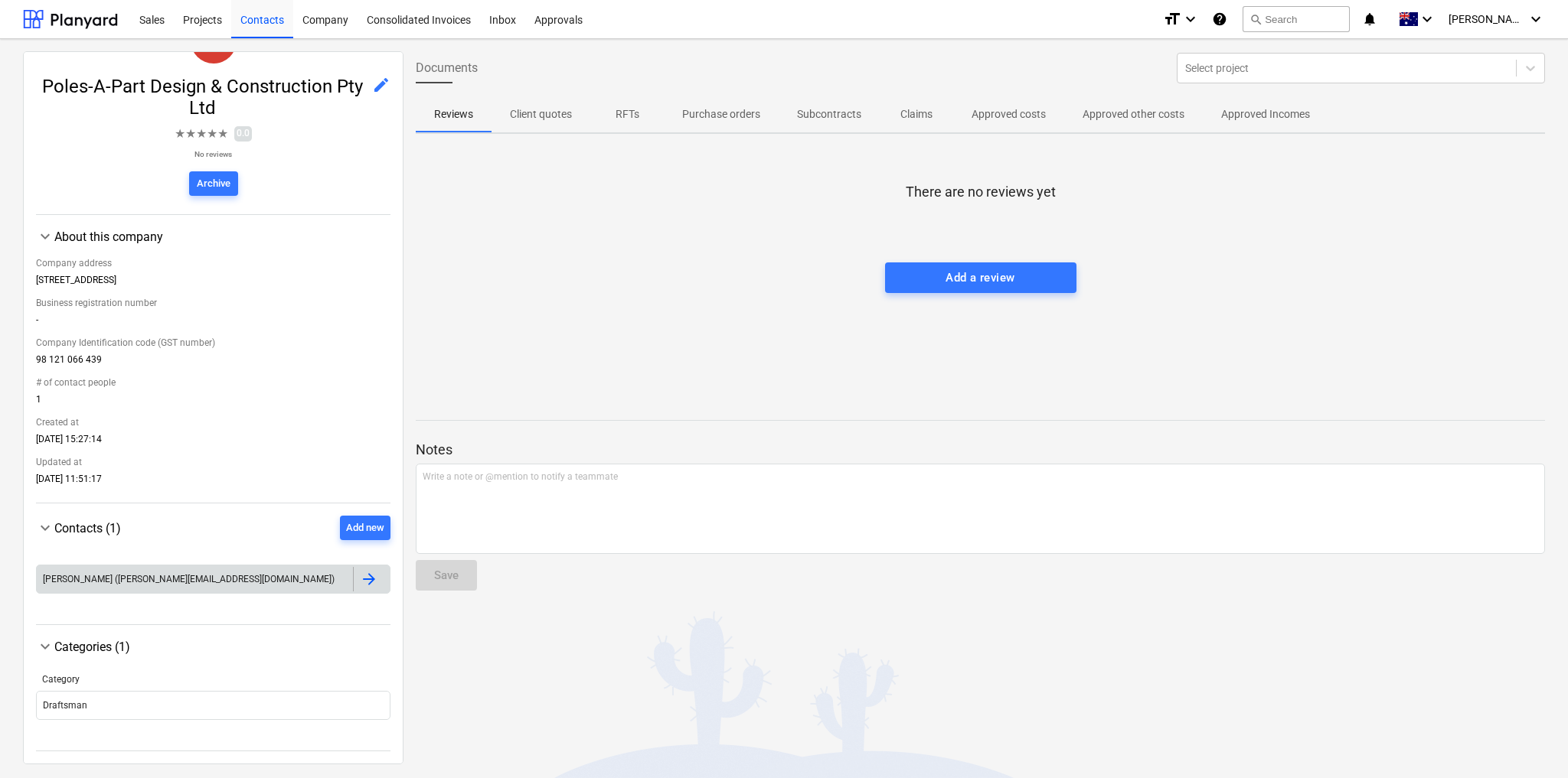
click at [360, 584] on div at bounding box center [369, 579] width 18 height 18
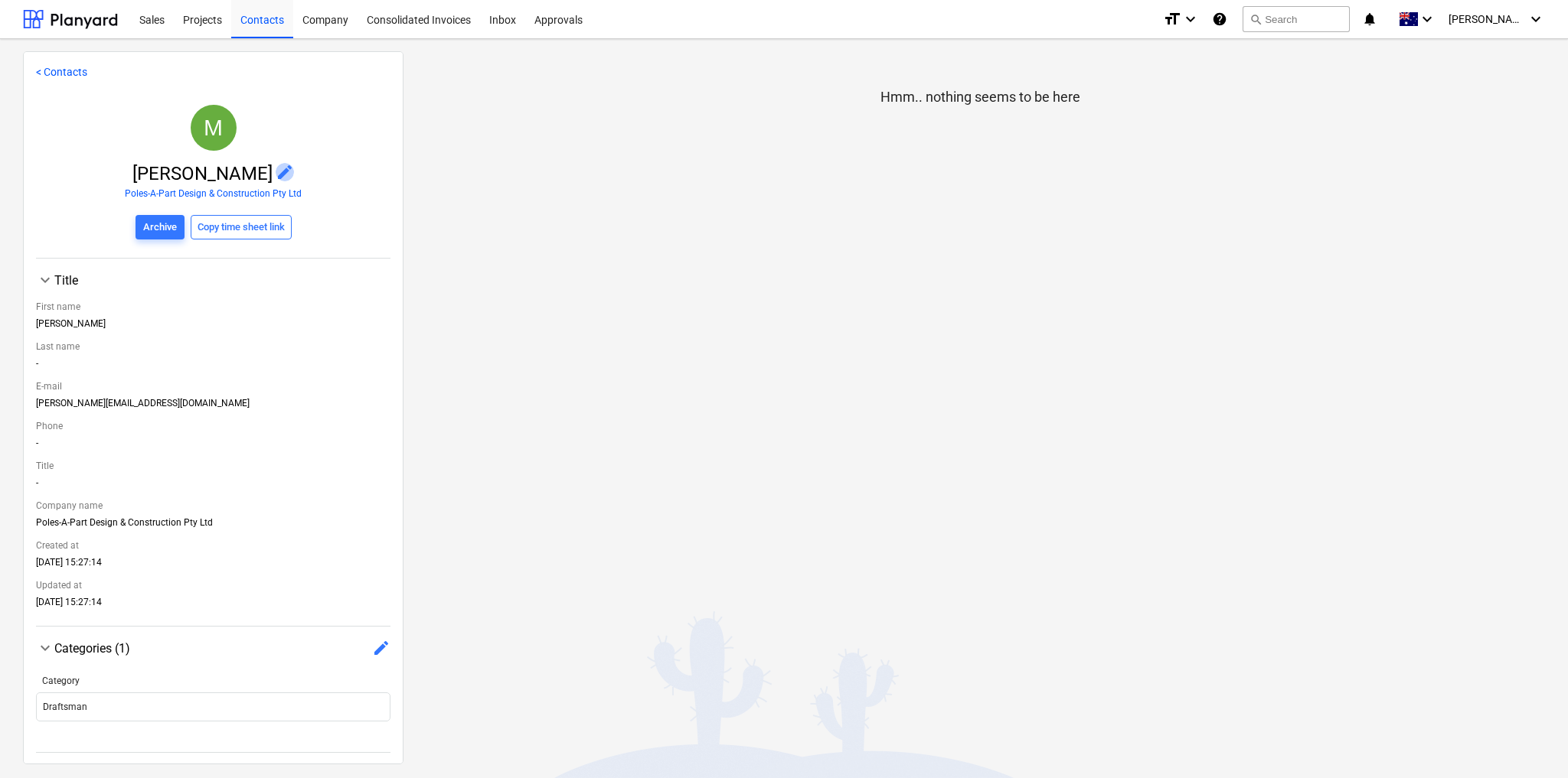
click at [276, 172] on span "edit" at bounding box center [284, 172] width 18 height 18
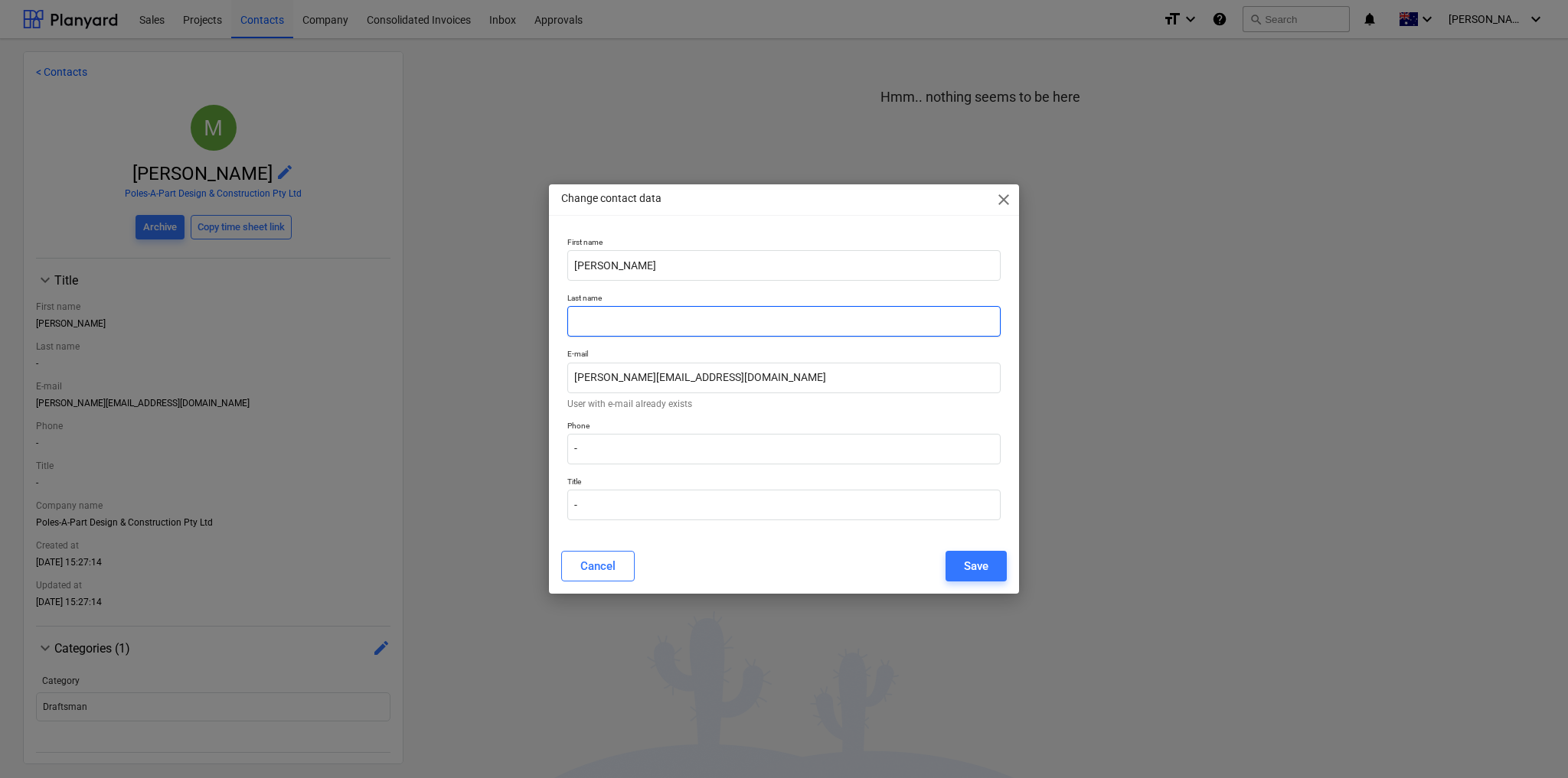
click at [625, 314] on input "text" at bounding box center [784, 321] width 433 height 30
click at [629, 449] on input "-" at bounding box center [784, 449] width 433 height 30
paste input "(03) 8418 0000"
click at [591, 446] on input "(03) 8418 0000" at bounding box center [784, 449] width 433 height 30
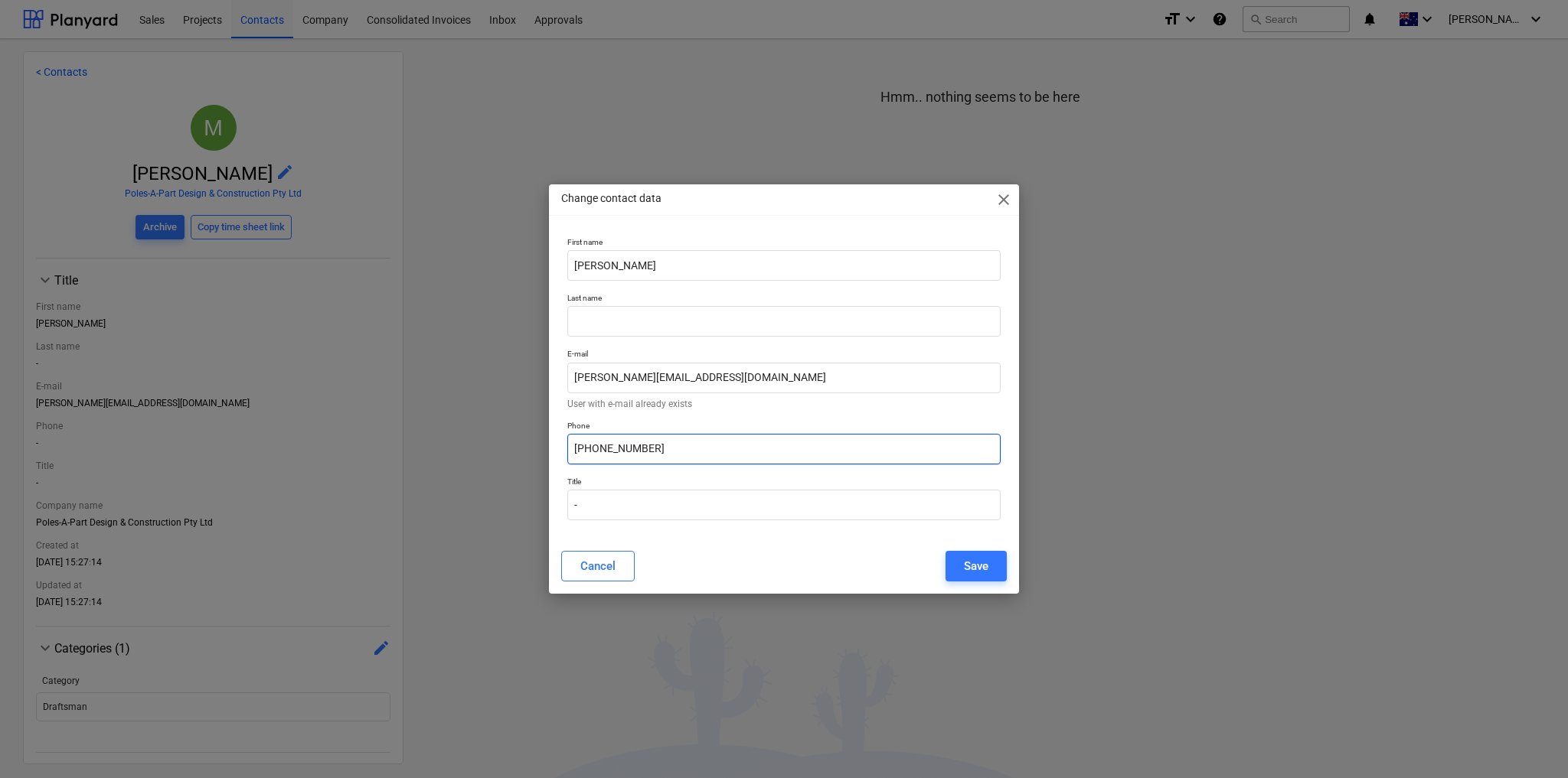
click at [596, 449] on input "(03) 8418 0000" at bounding box center [784, 449] width 433 height 30
click at [576, 449] on input "(03 8418 0000" at bounding box center [784, 449] width 433 height 30
click at [587, 448] on input "03 8418 0000" at bounding box center [784, 449] width 433 height 30
type input "03 8418 0000"
click at [972, 567] on div "Save" at bounding box center [976, 566] width 25 height 20
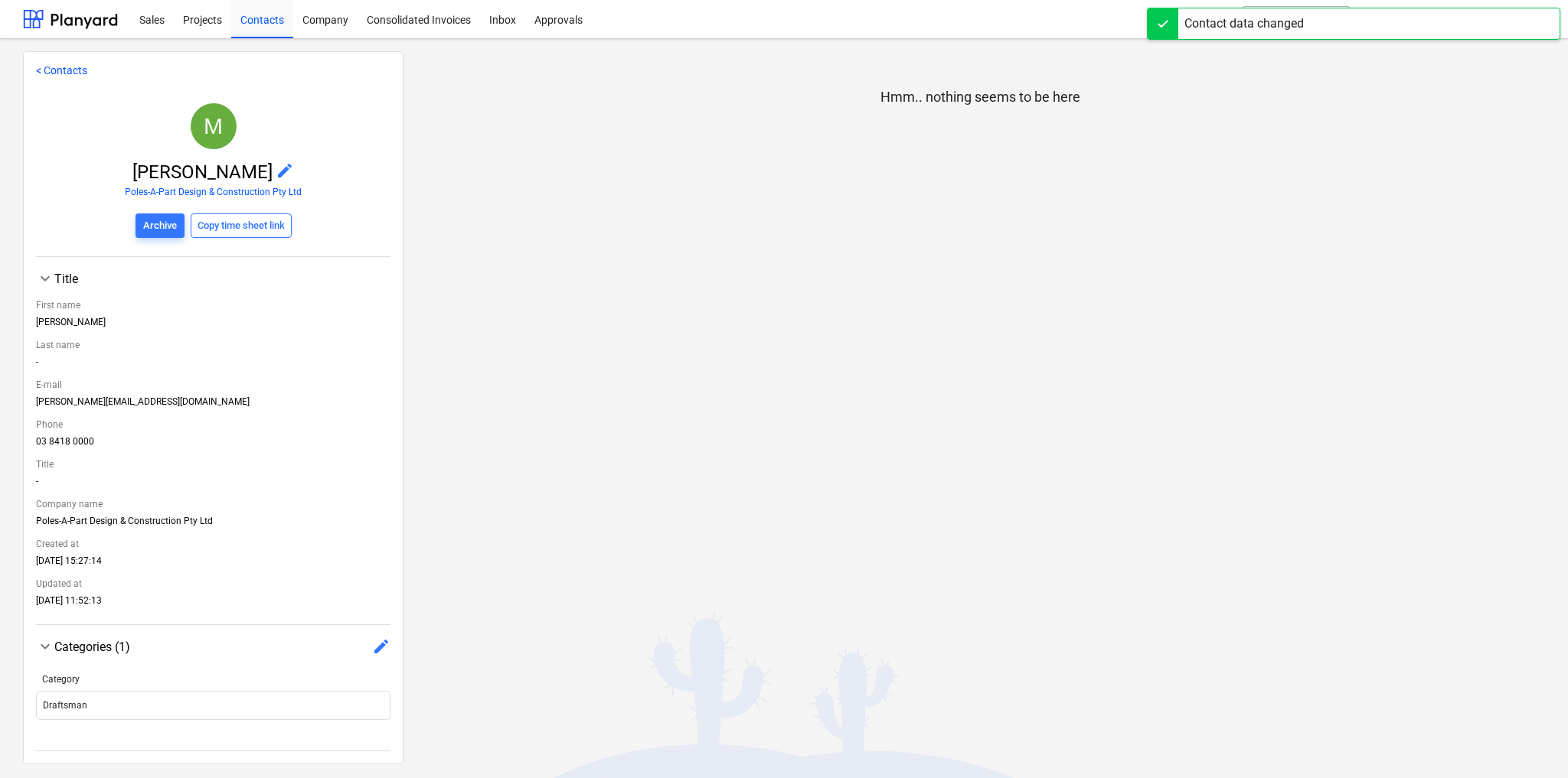
scroll to position [5, 0]
click at [375, 652] on span "edit" at bounding box center [381, 646] width 18 height 18
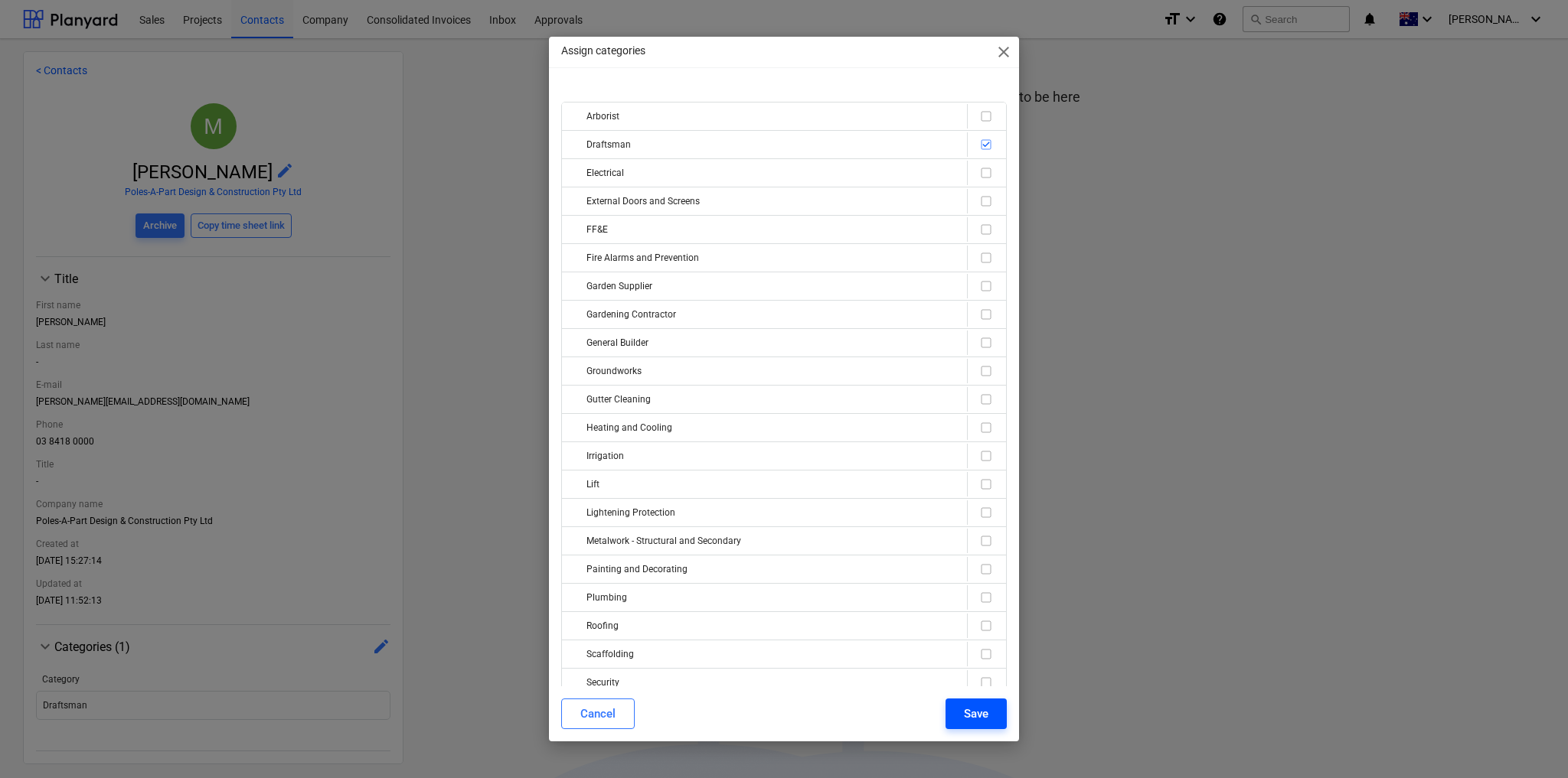
click at [977, 709] on div "Save" at bounding box center [976, 714] width 25 height 20
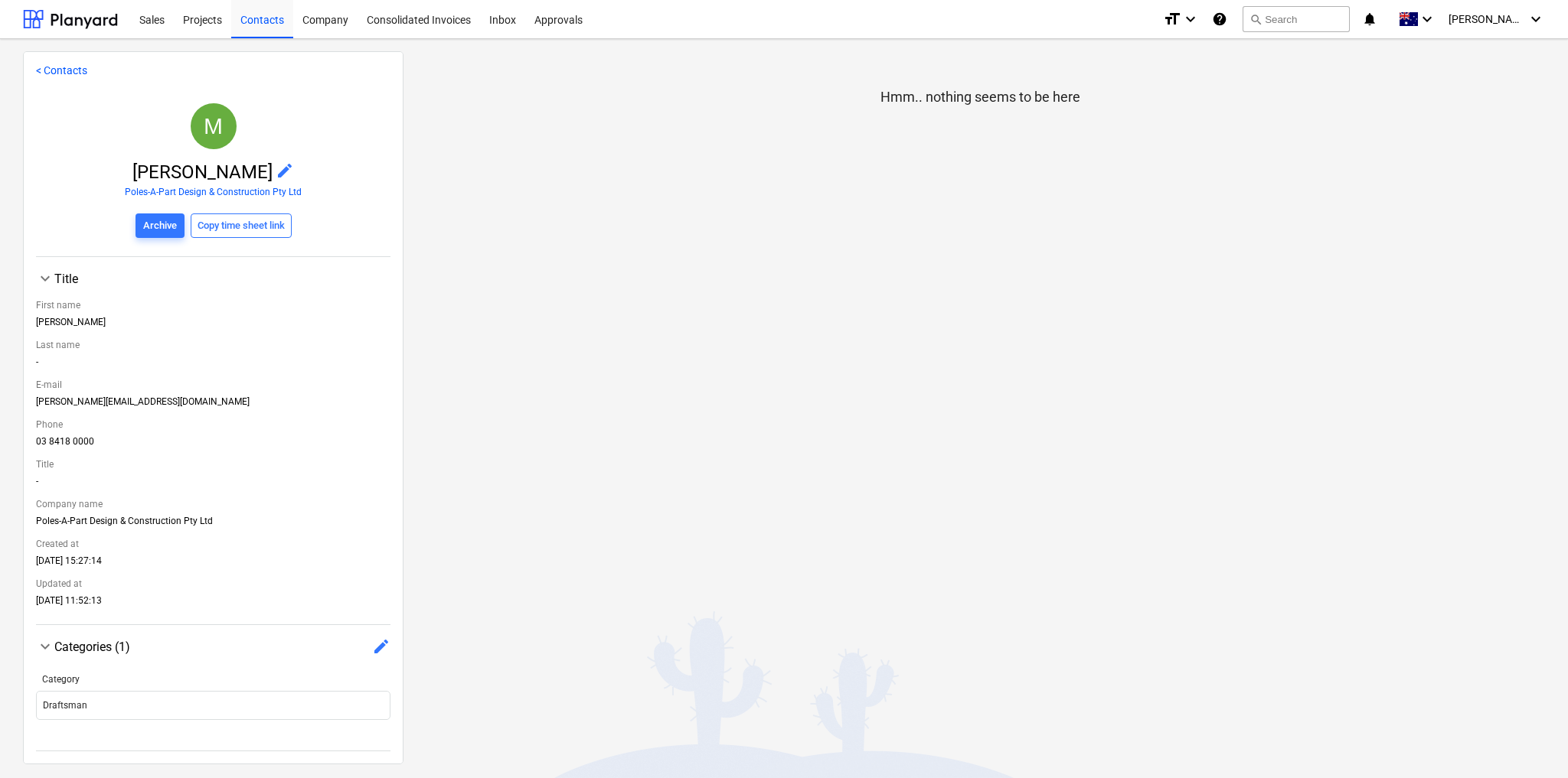
click at [55, 71] on link "< Contacts" at bounding box center [61, 70] width 52 height 12
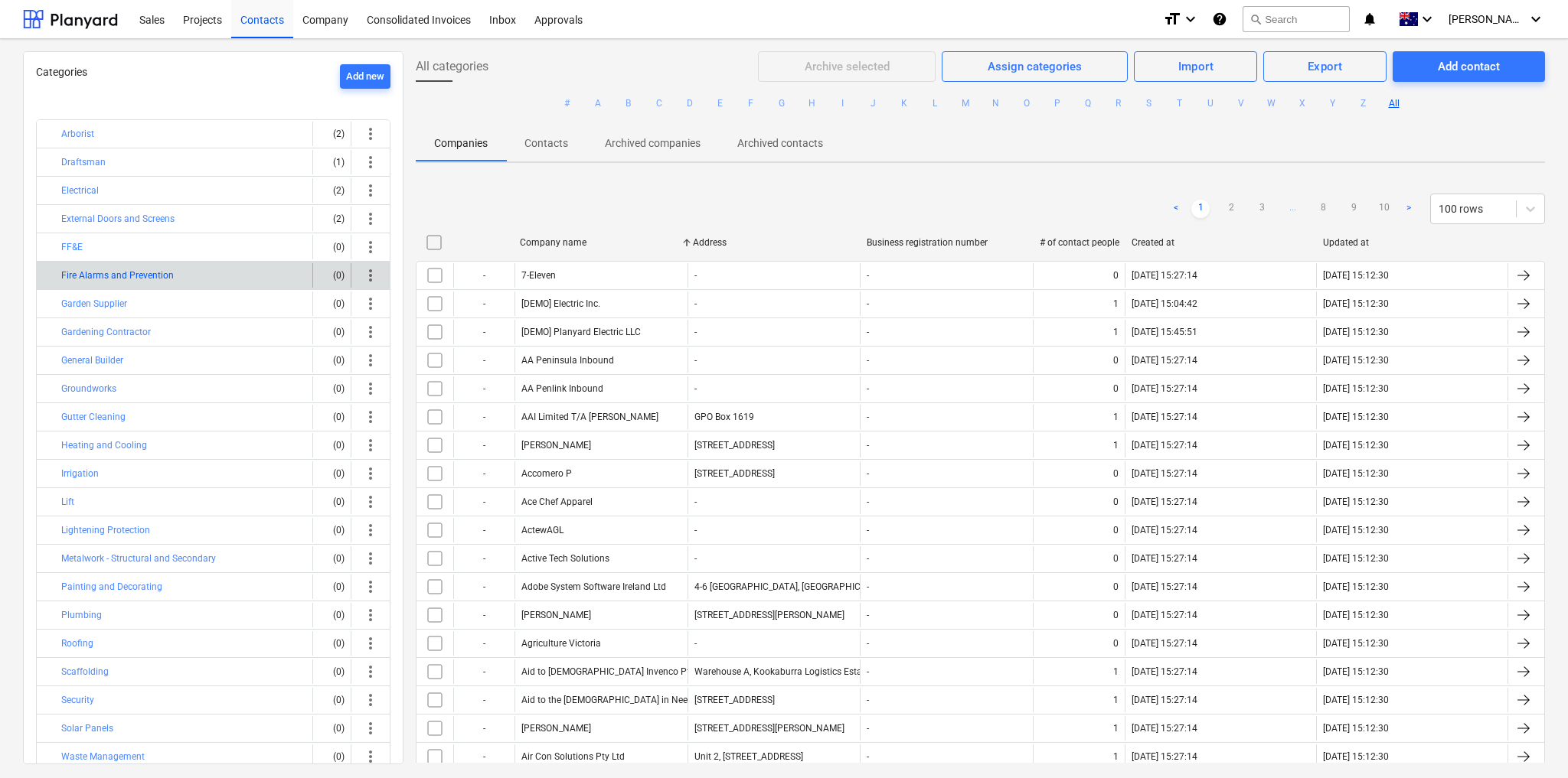
click at [93, 273] on button "Fire Alarms and Prevention" at bounding box center [118, 275] width 113 height 18
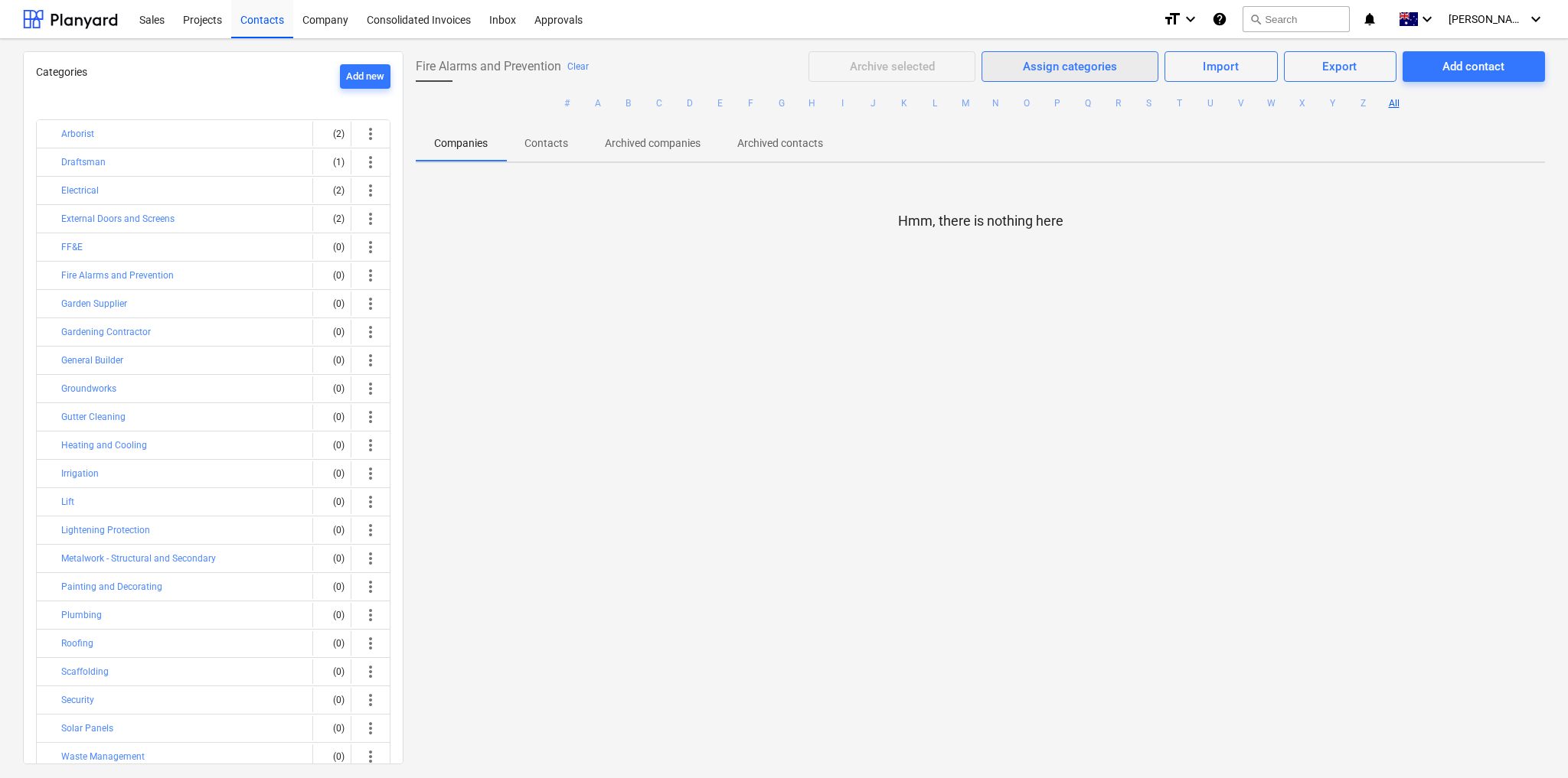
click at [1040, 69] on div "Assign categories" at bounding box center [1069, 66] width 94 height 20
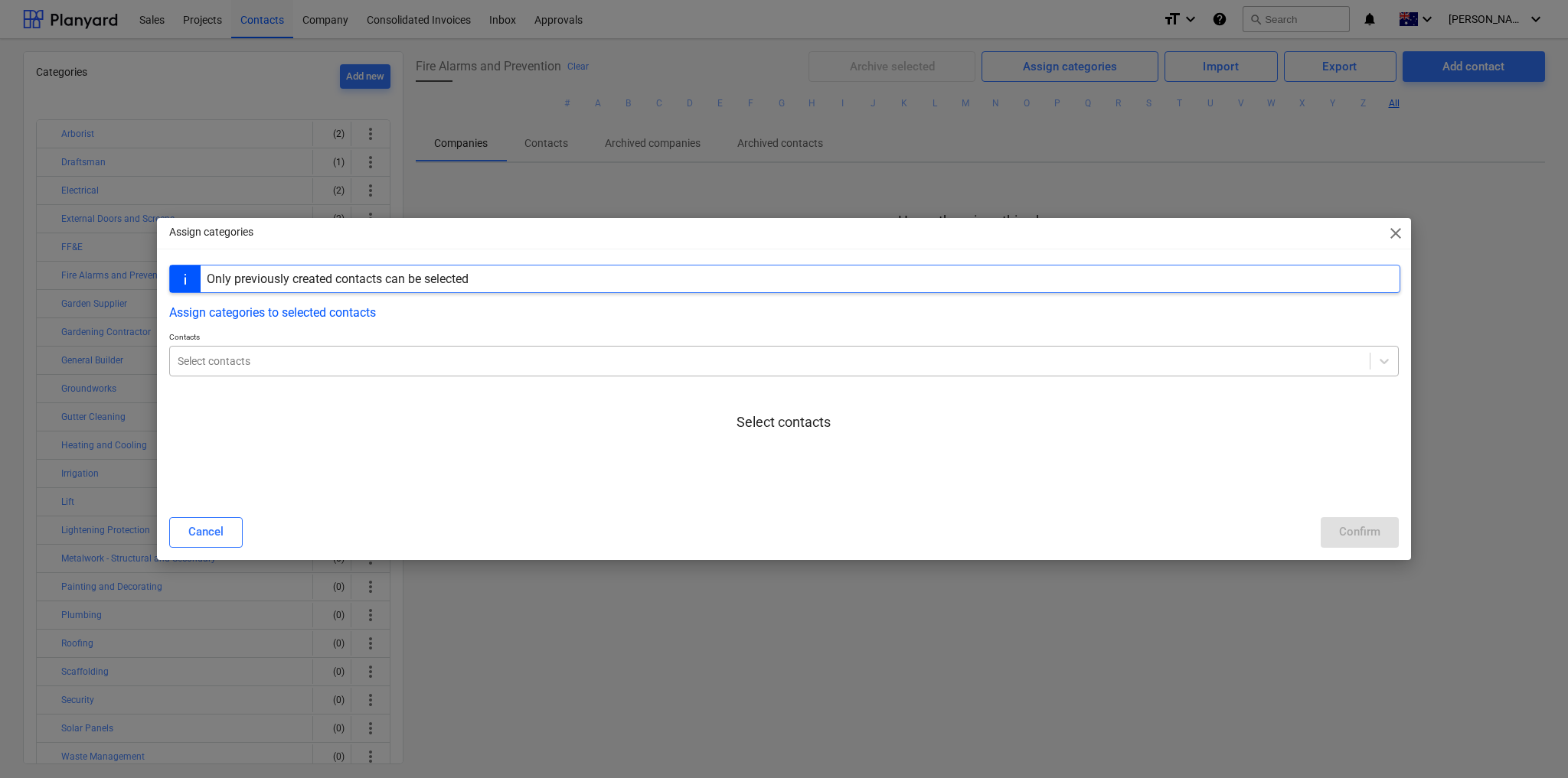
click at [227, 368] on div at bounding box center [769, 361] width 1185 height 16
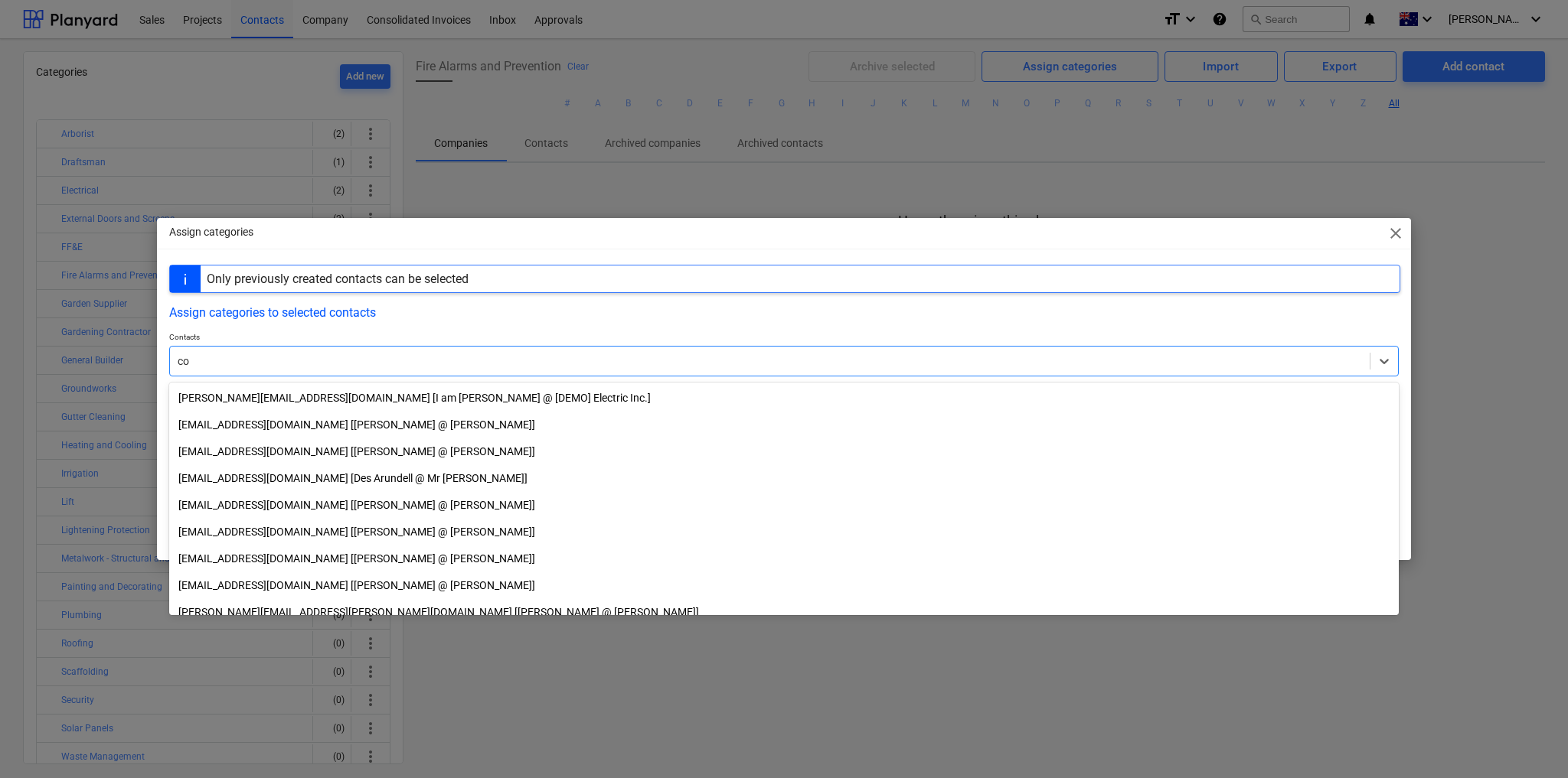
type input "c"
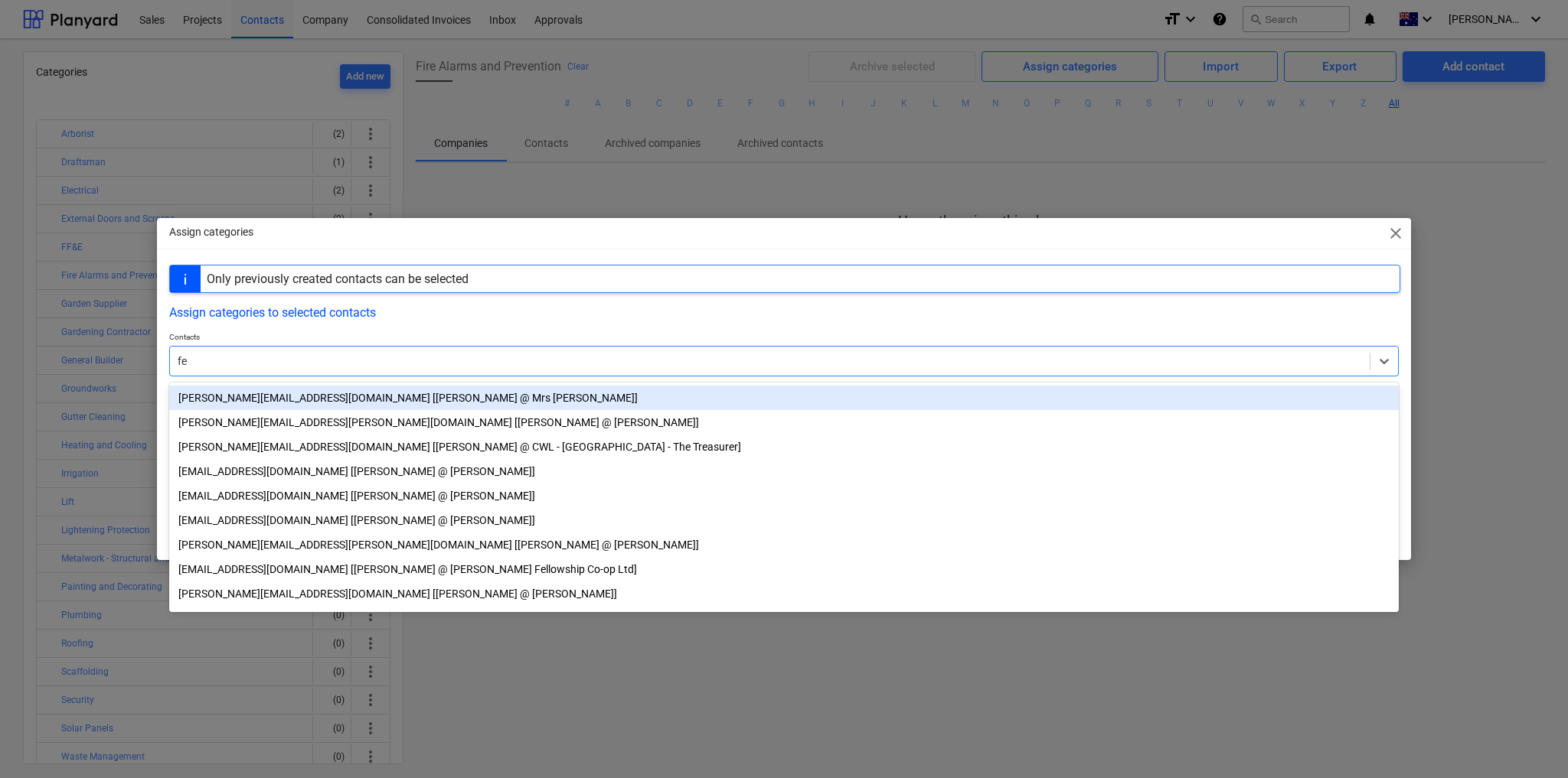
type input "f"
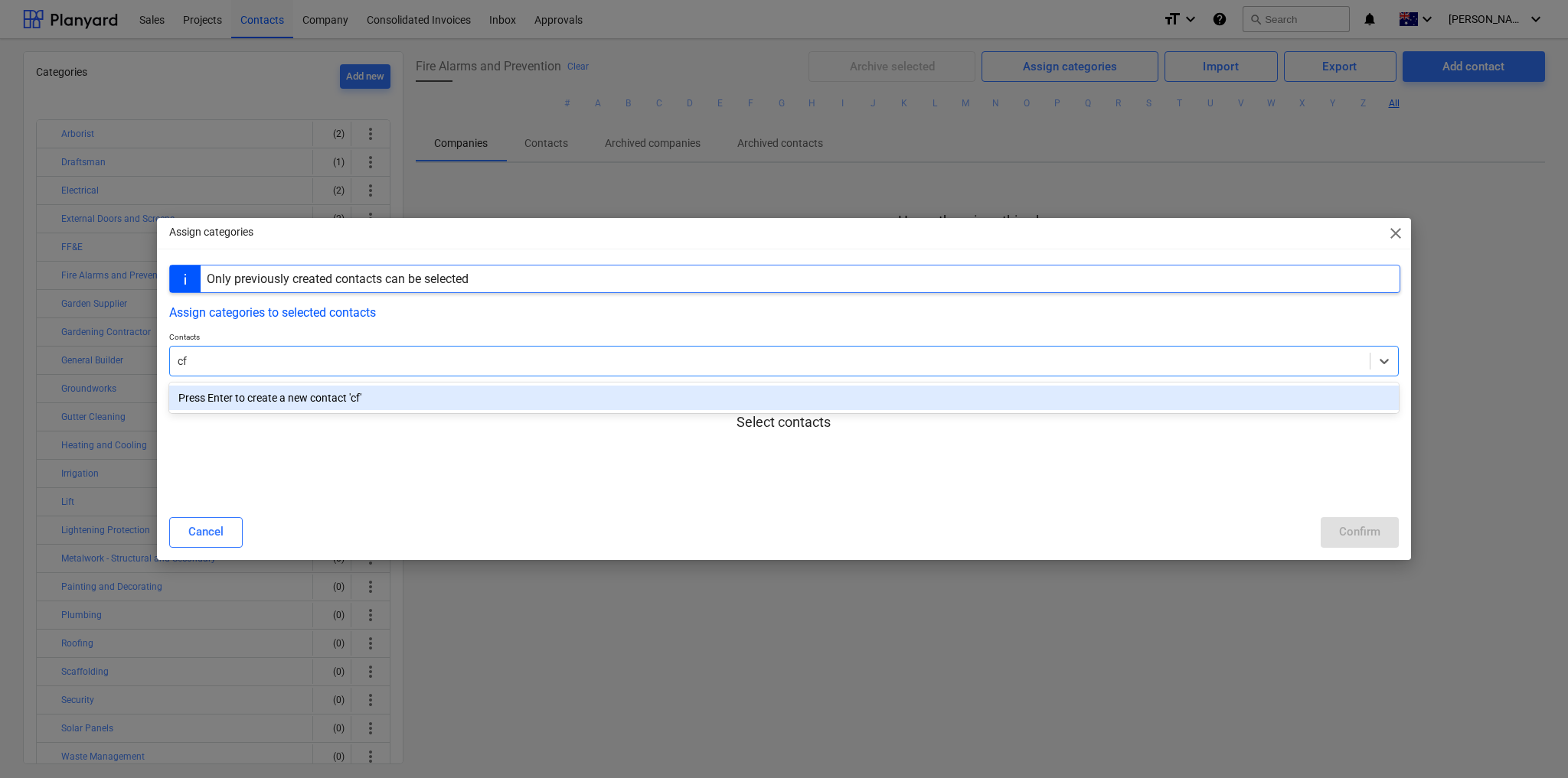
type input "cfa"
click at [208, 536] on div "Cancel" at bounding box center [205, 532] width 35 height 20
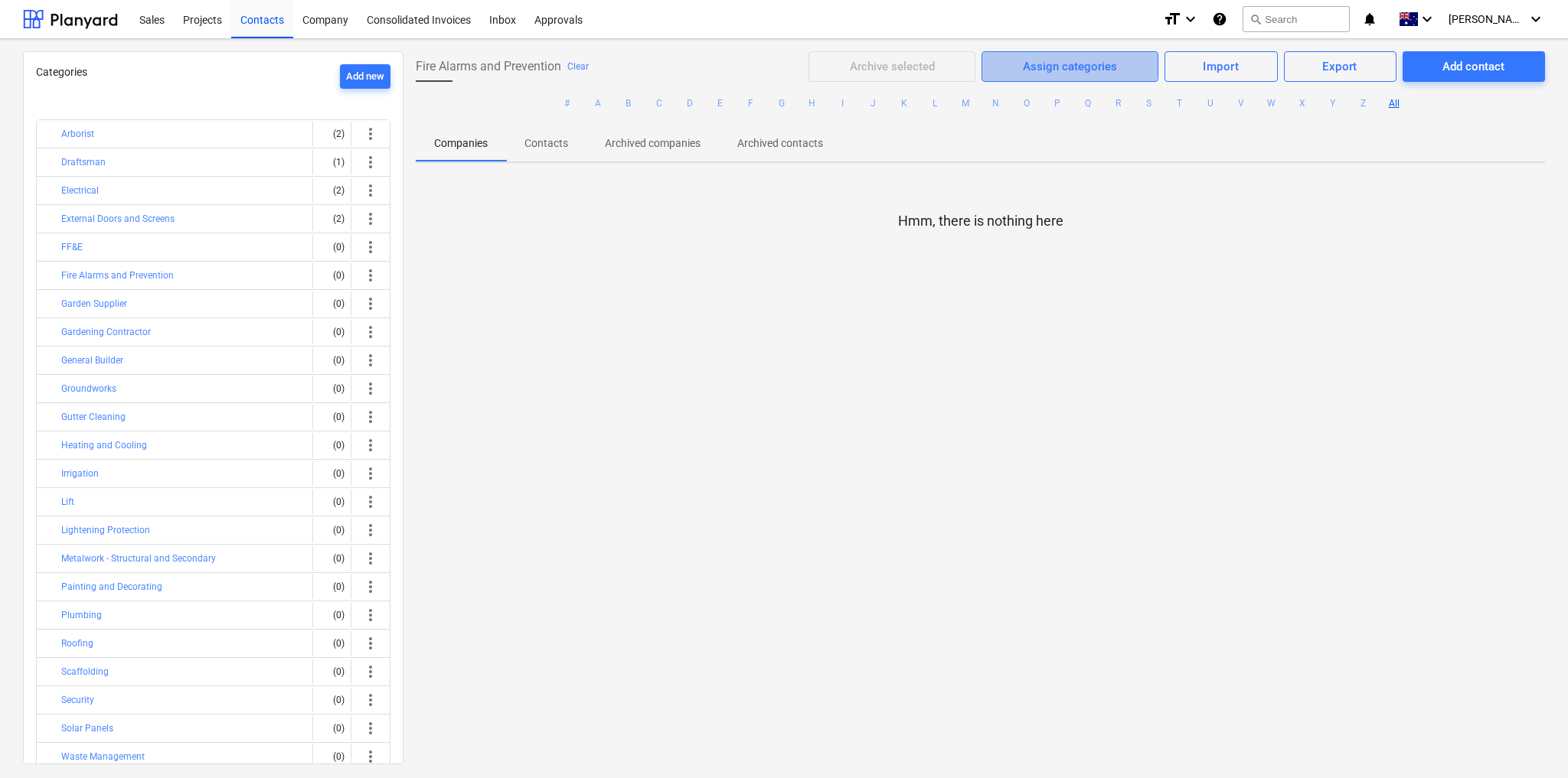
click at [1042, 61] on div "Assign categories" at bounding box center [1069, 66] width 94 height 20
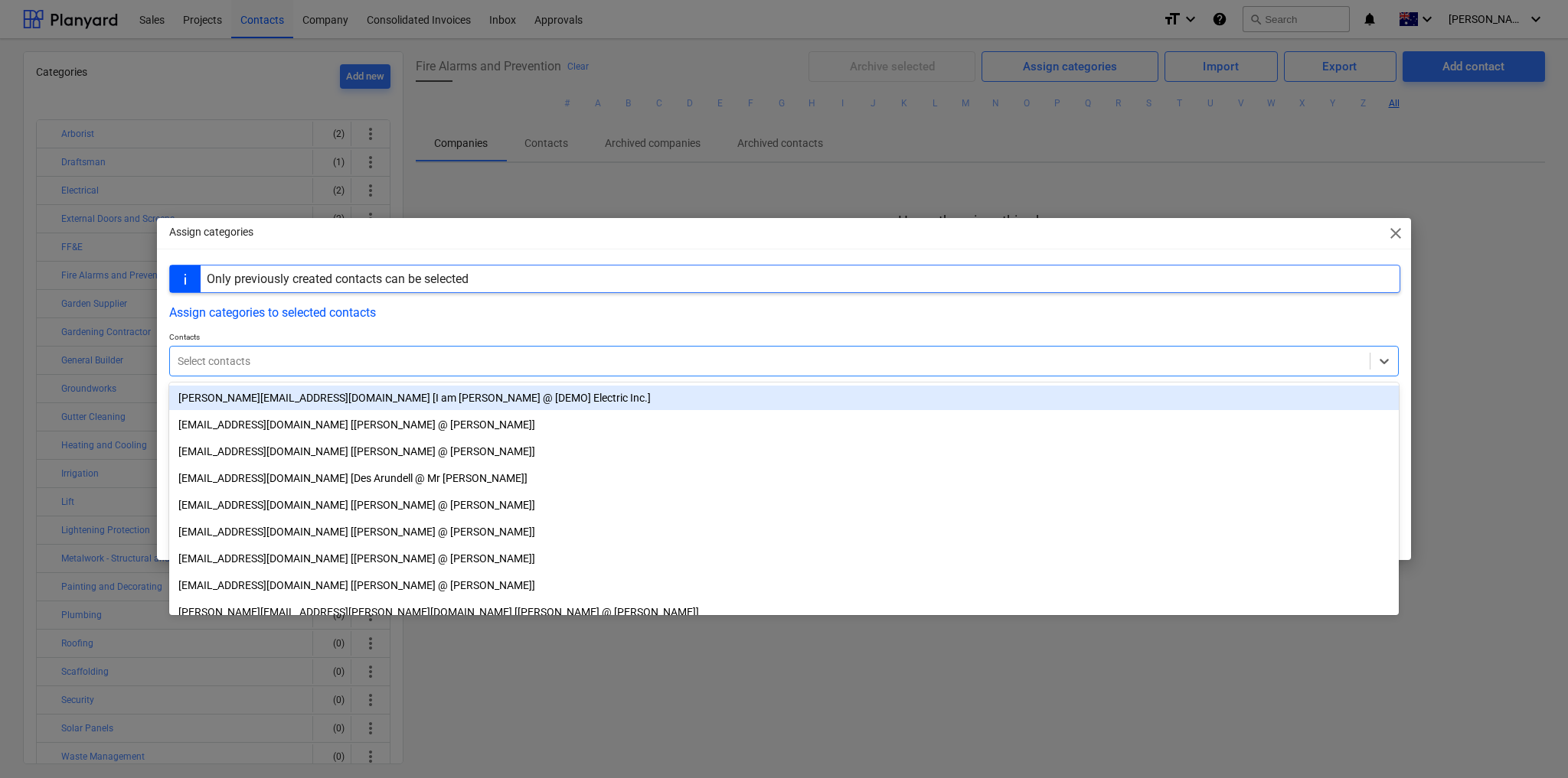
click at [214, 365] on div at bounding box center [769, 361] width 1185 height 16
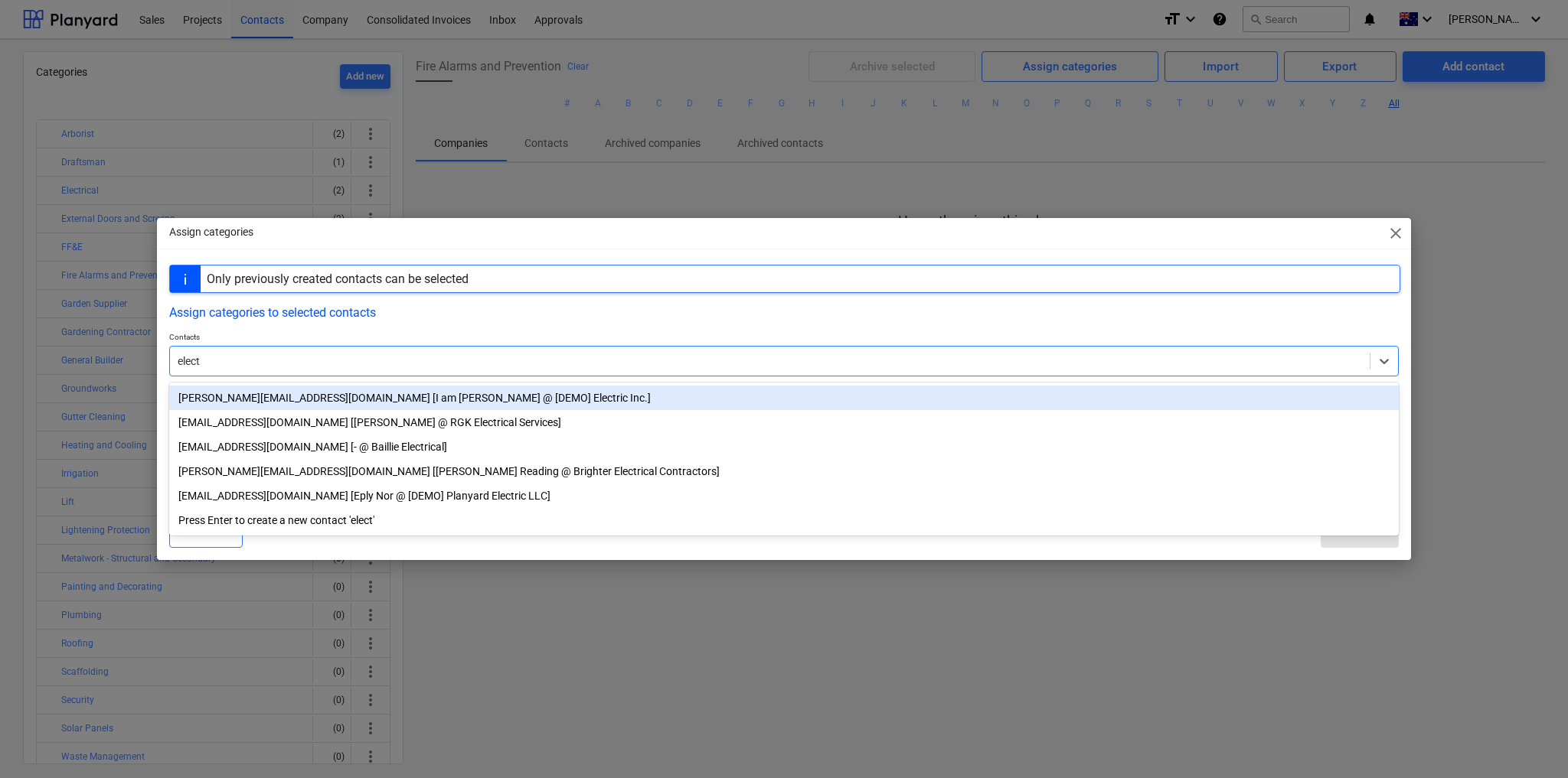
type input "elec"
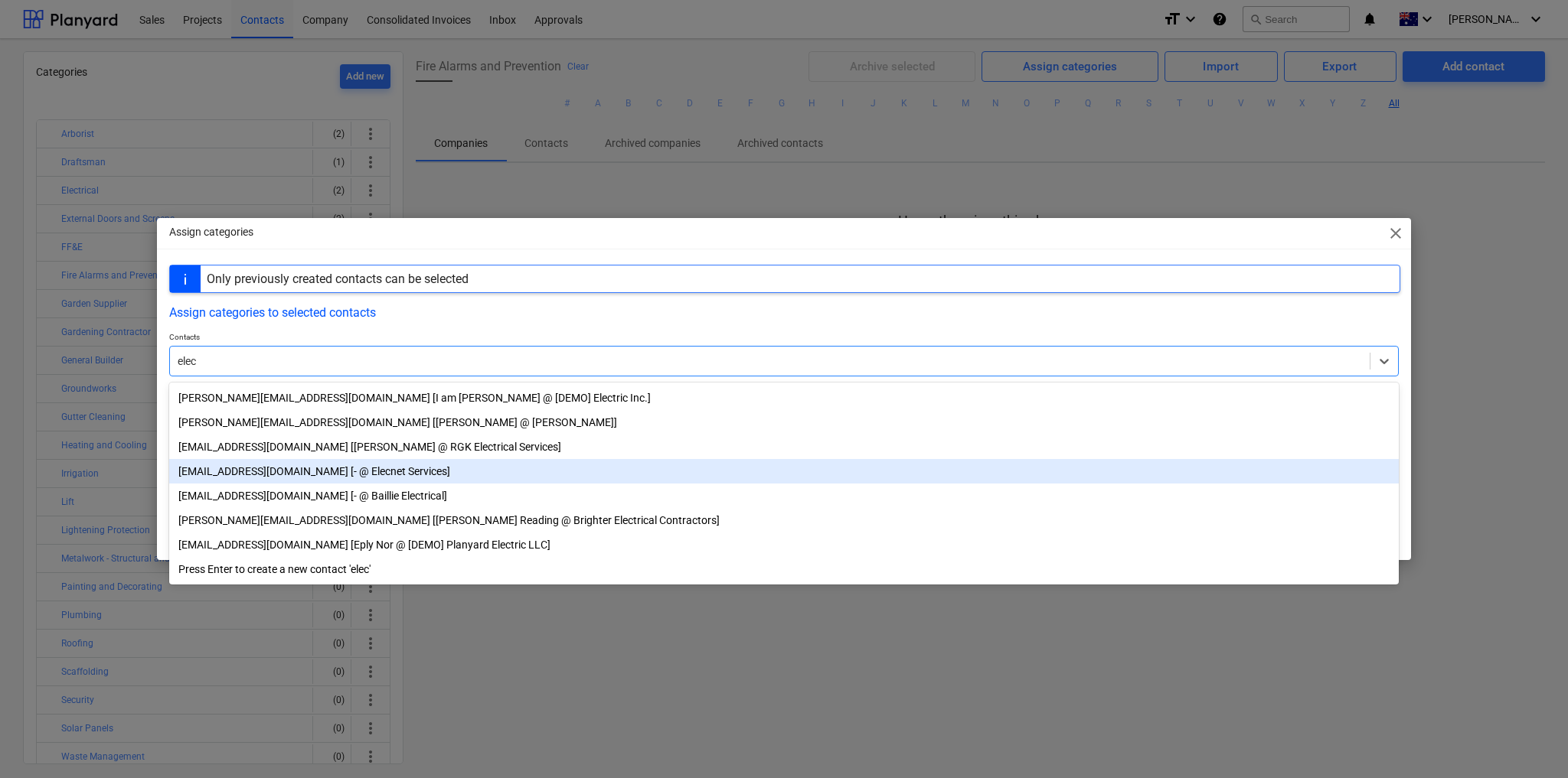
click at [311, 471] on div "info.elecnet@gmail.com [- @ Elecnet Services]" at bounding box center [784, 472] width 1230 height 25
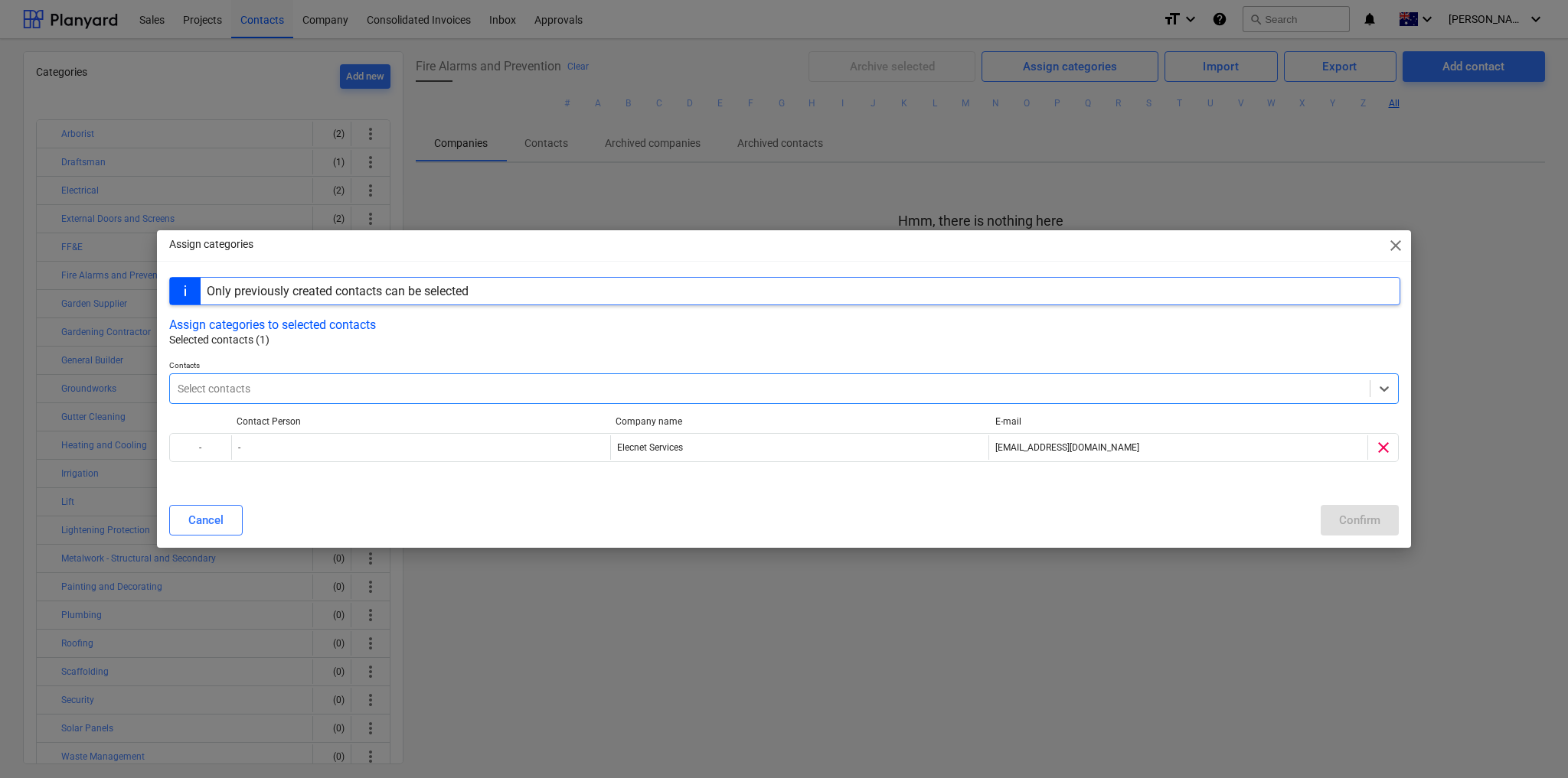
click at [247, 398] on div "Select contacts" at bounding box center [769, 389] width 1199 height 21
click at [440, 398] on div "Select contacts" at bounding box center [769, 389] width 1199 height 21
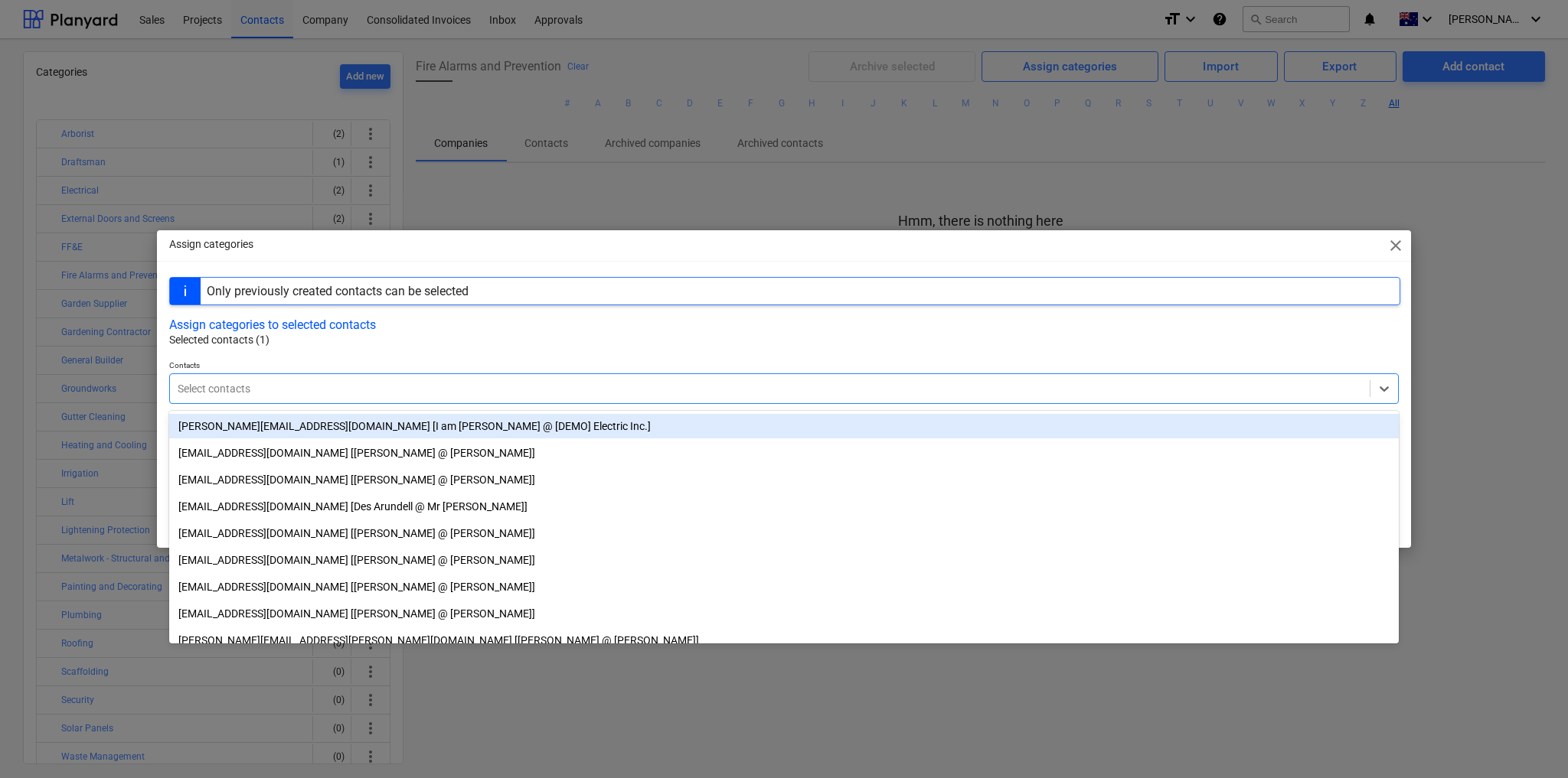
paste input "fem@cfa.vic.gov.au"
type input "fem@cfa.vic.gov.au"
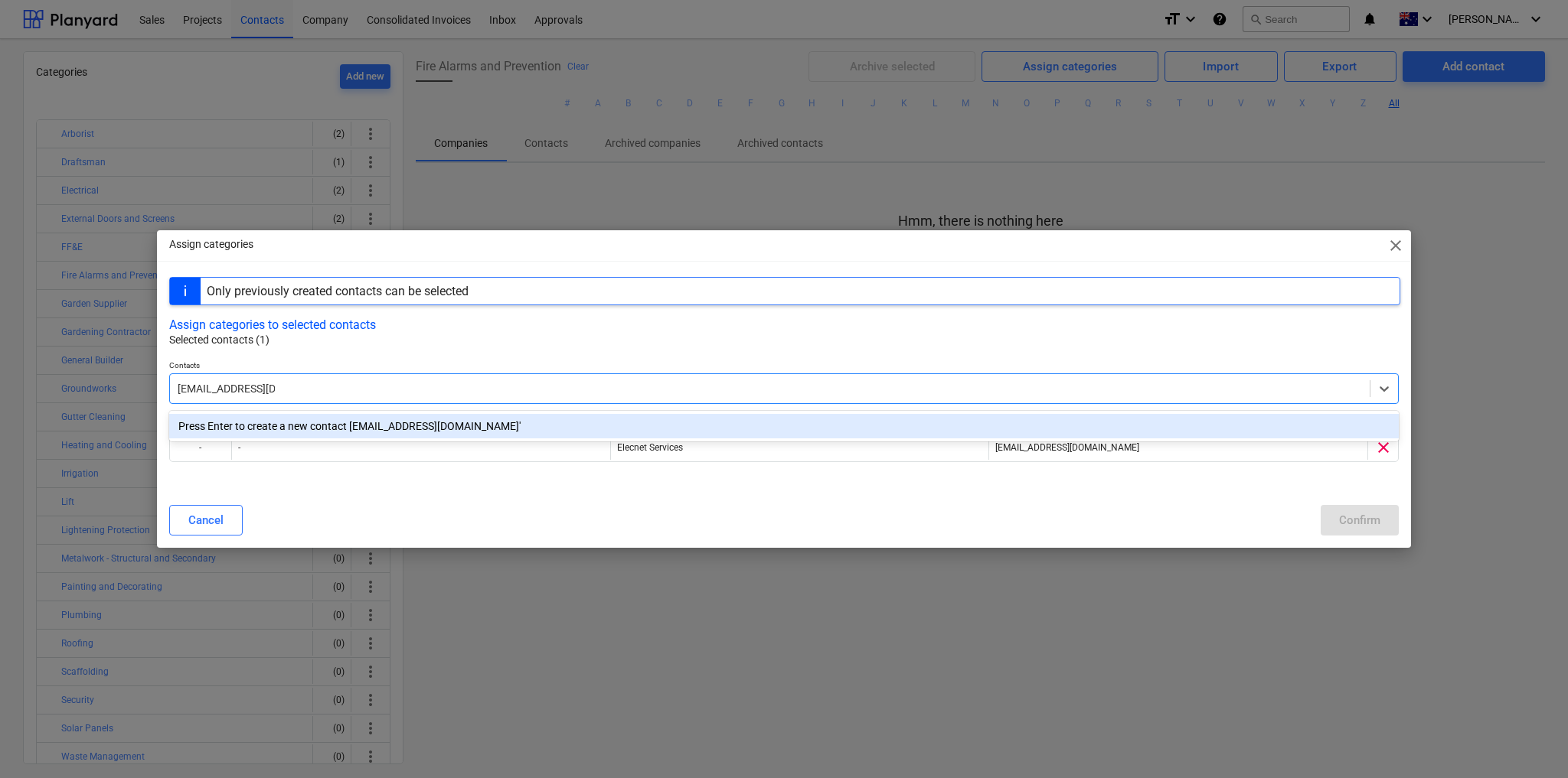
click at [289, 427] on div "Press Enter to create a new contact 'fem@cfa.vic.gov.au'" at bounding box center [784, 427] width 1230 height 25
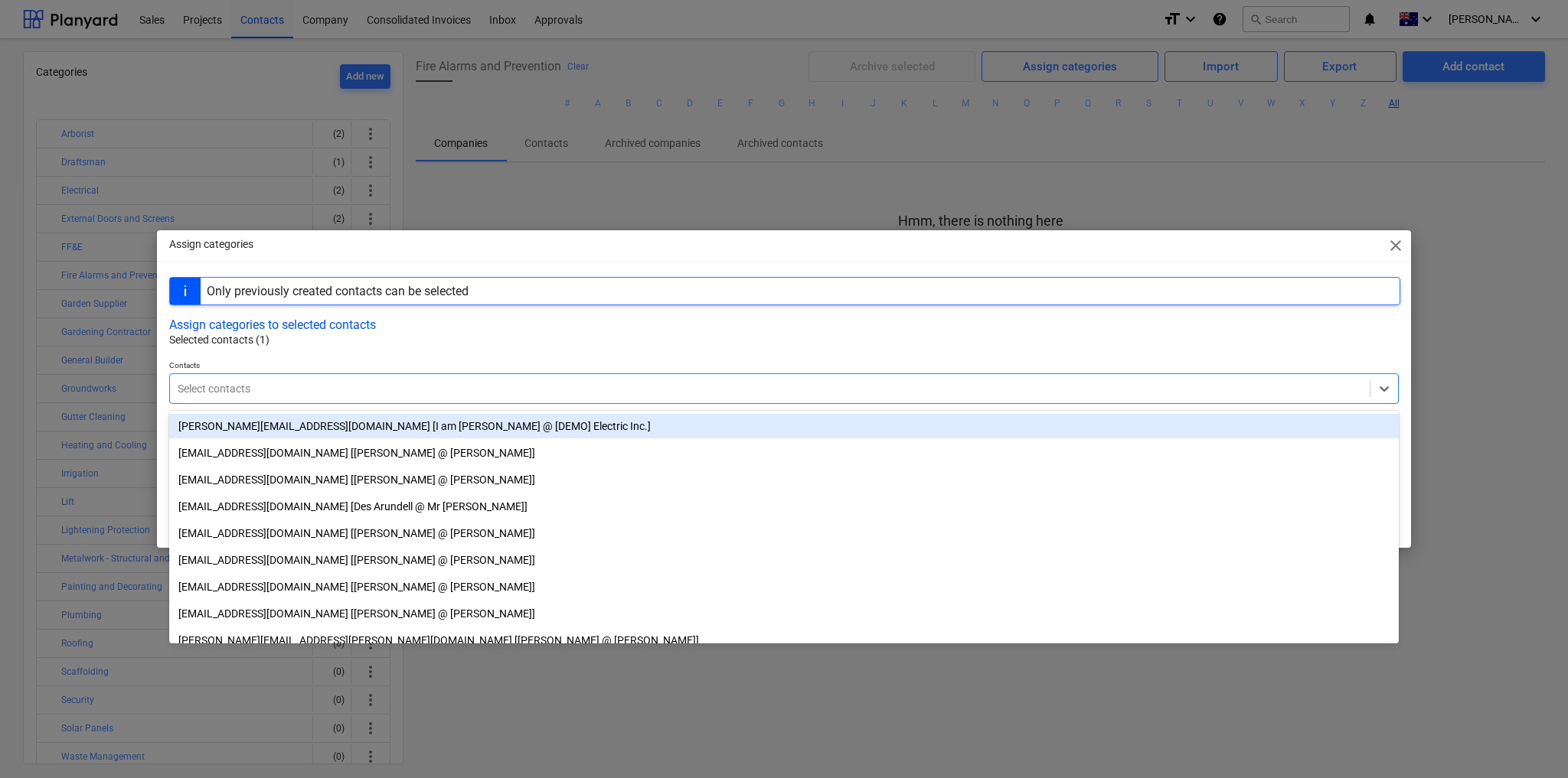
click at [259, 387] on div at bounding box center [769, 388] width 1185 height 16
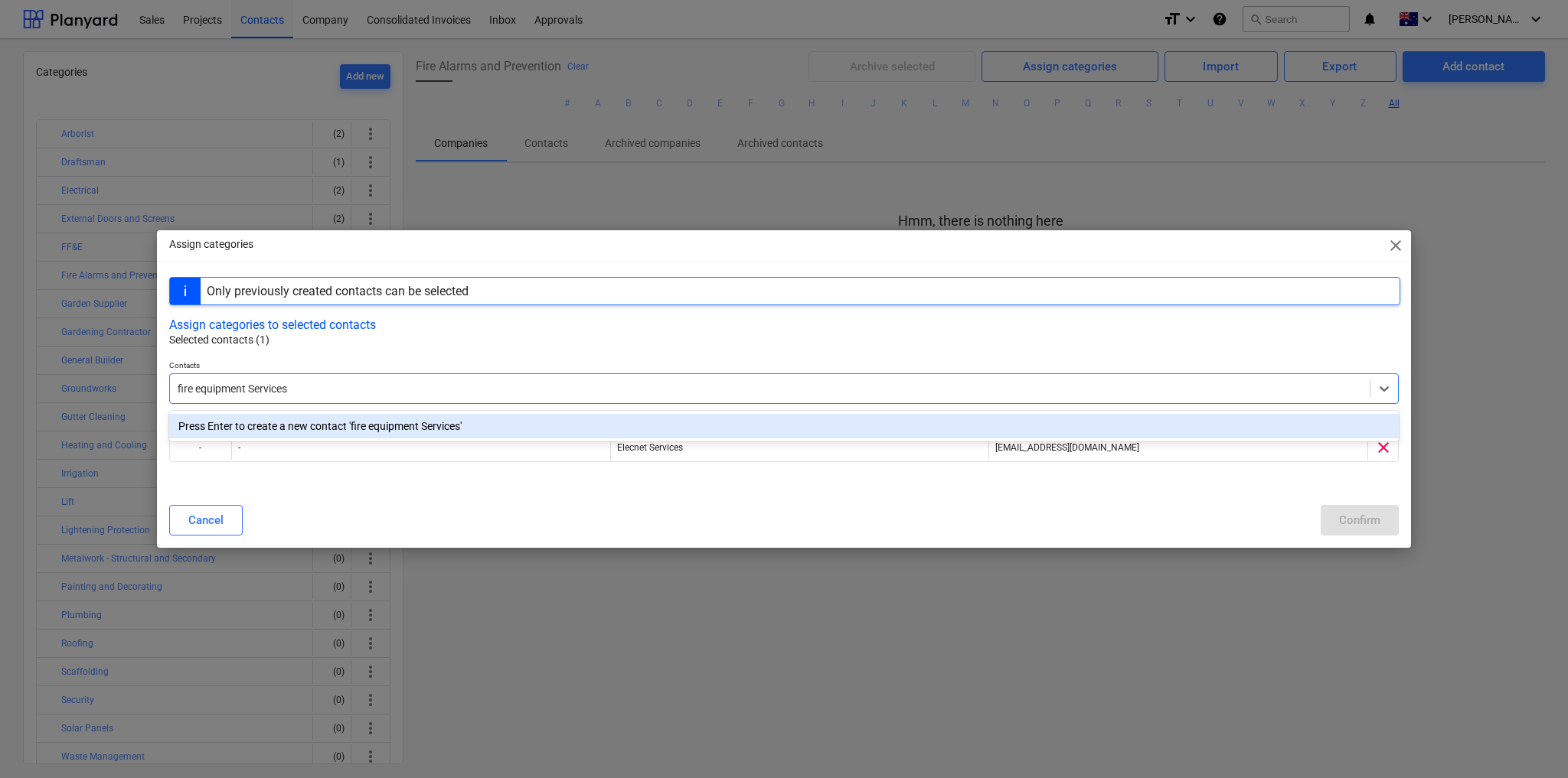
click at [202, 392] on input "fire equipment Services" at bounding box center [233, 388] width 112 height 12
click at [181, 391] on input "fire Equipment Services" at bounding box center [234, 388] width 113 height 12
type input "Fire Equipment Services"
click at [428, 430] on div "Press Enter to create a new contact 'Fire Equipment Services'" at bounding box center [784, 427] width 1230 height 25
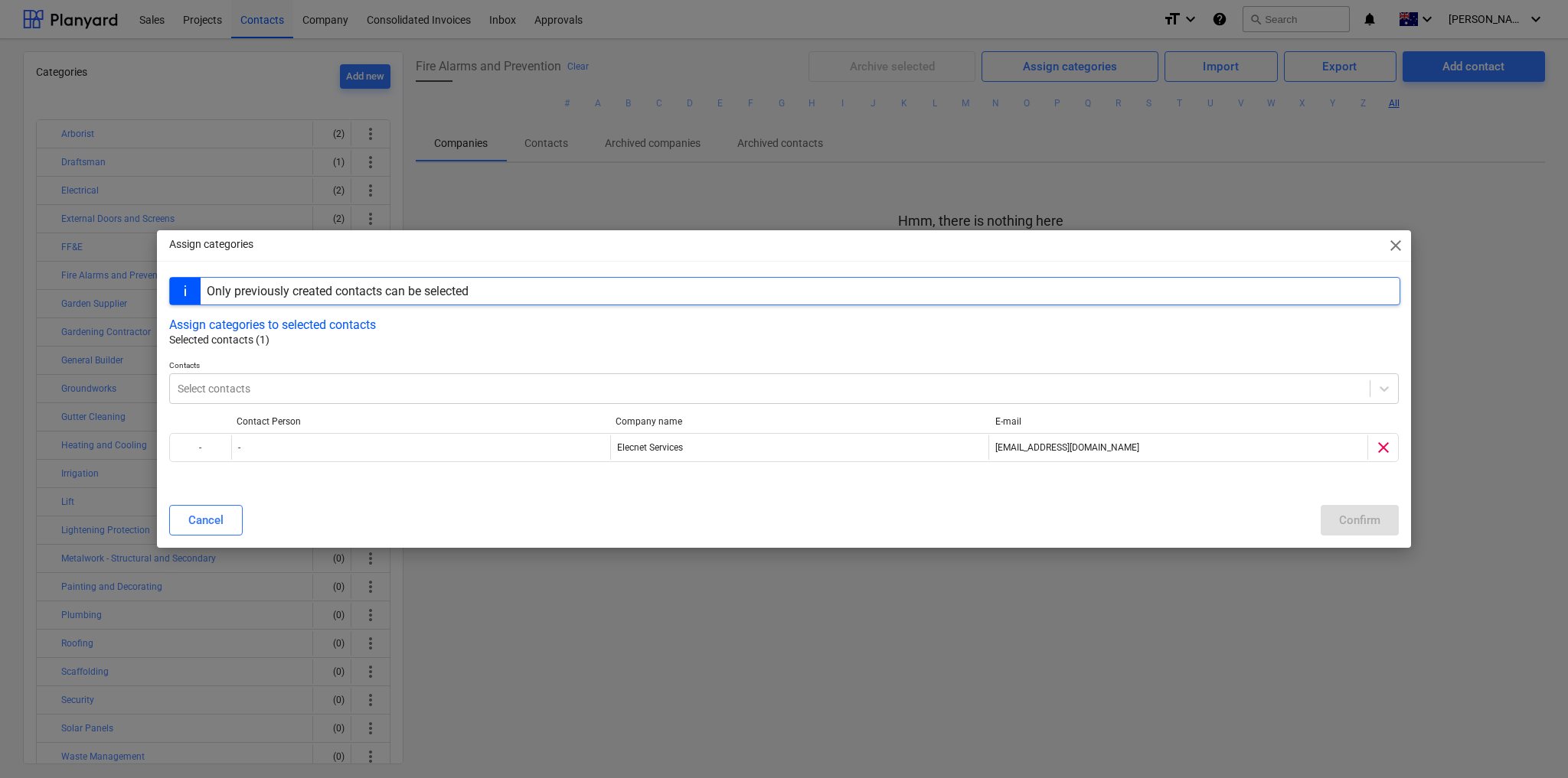
click at [469, 340] on p "Selected contacts (1)" at bounding box center [785, 340] width 1231 height 16
click at [222, 390] on div at bounding box center [769, 388] width 1185 height 16
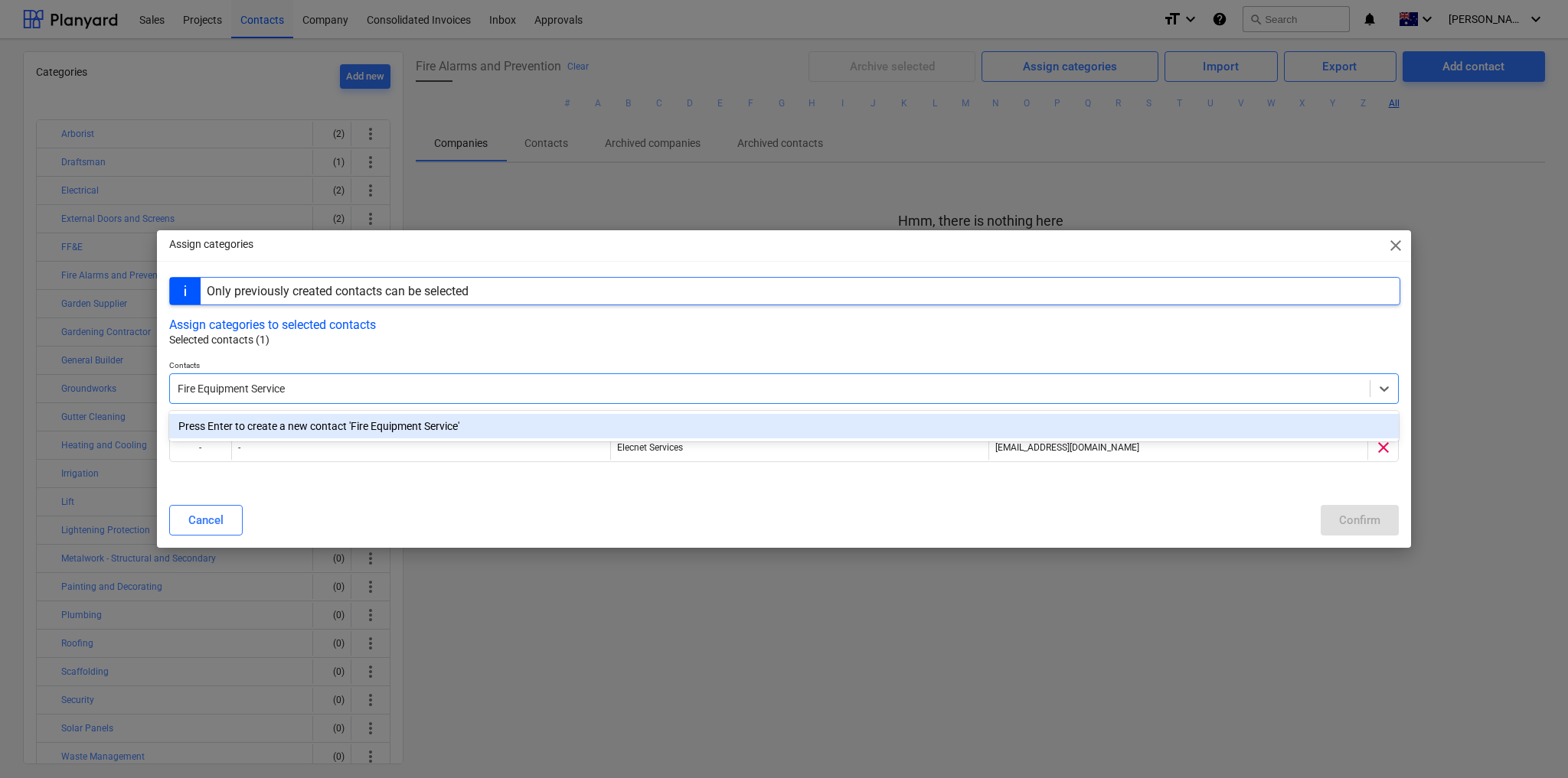
type input "Fire Equipment Services"
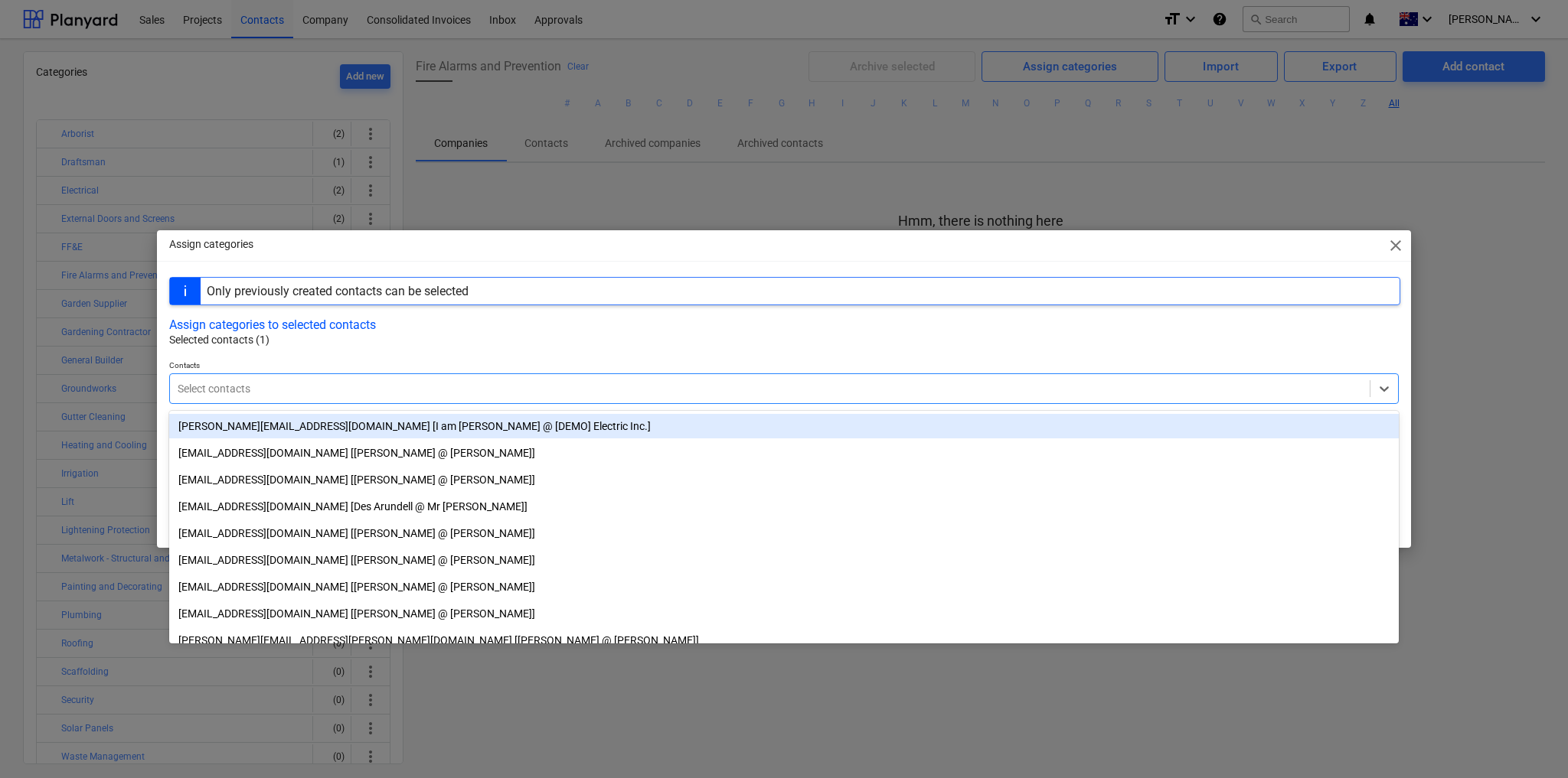
click at [370, 360] on div at bounding box center [784, 354] width 1230 height 12
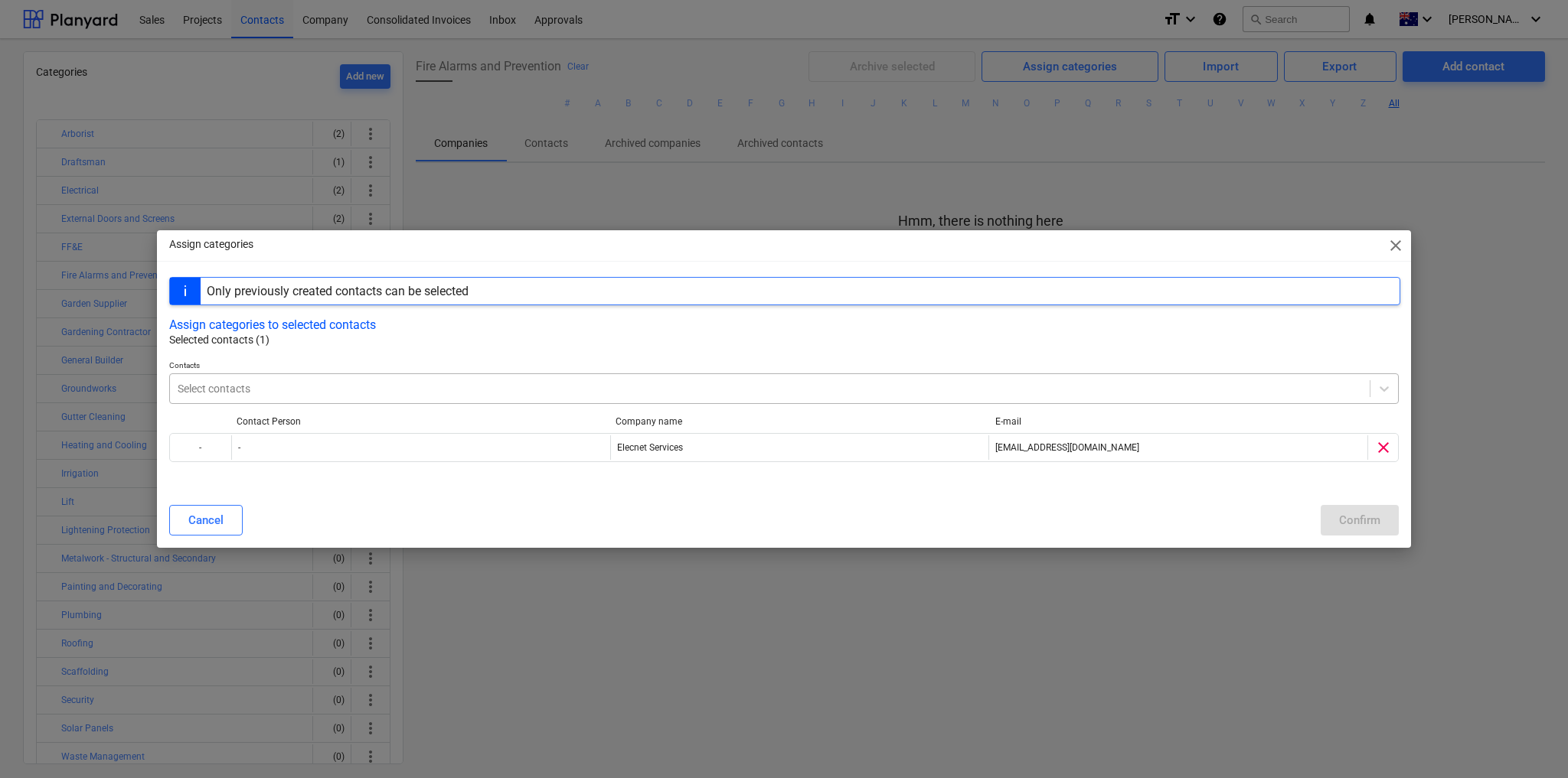
click at [294, 389] on div at bounding box center [769, 388] width 1185 height 16
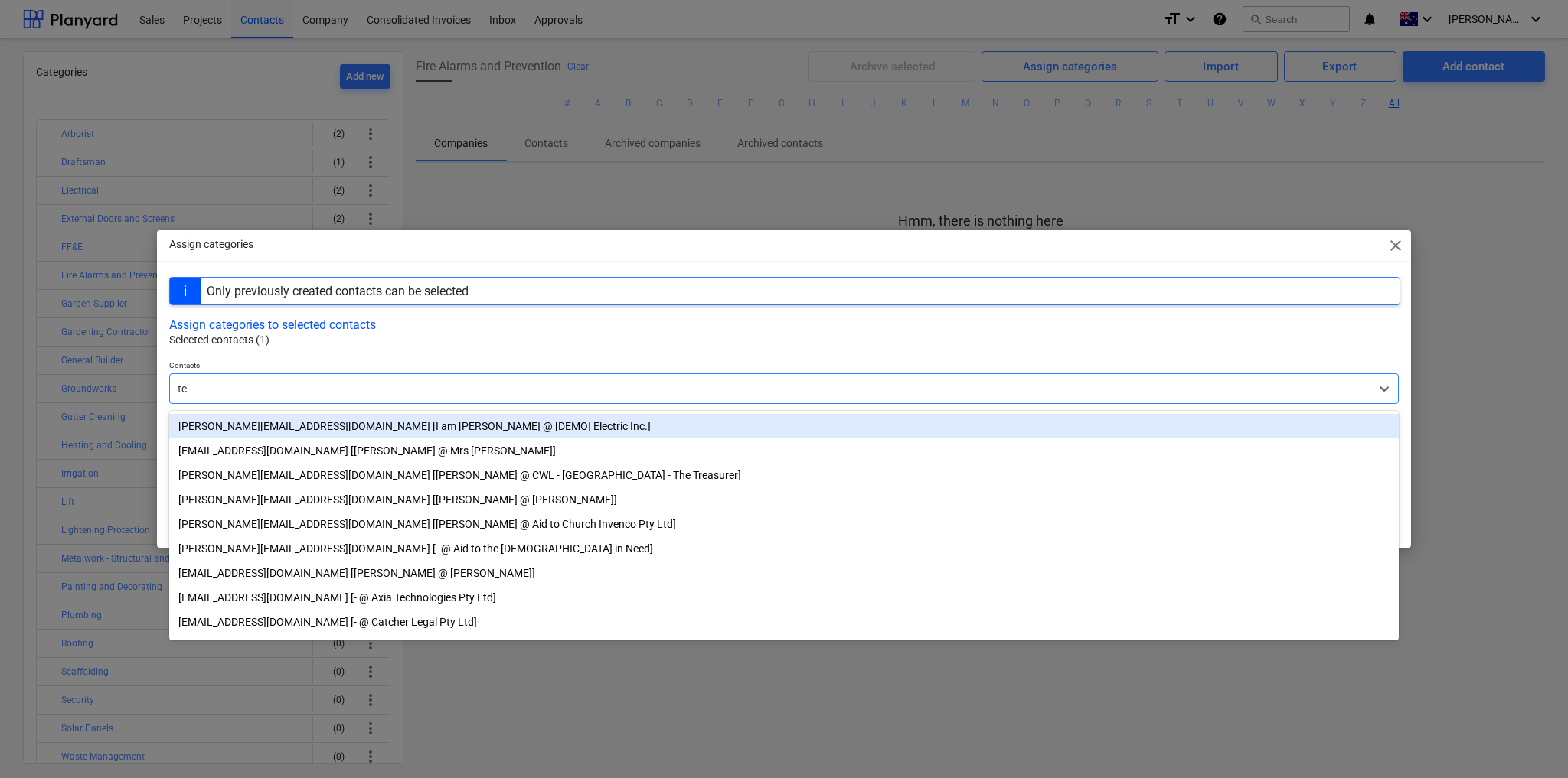
type input "tcm"
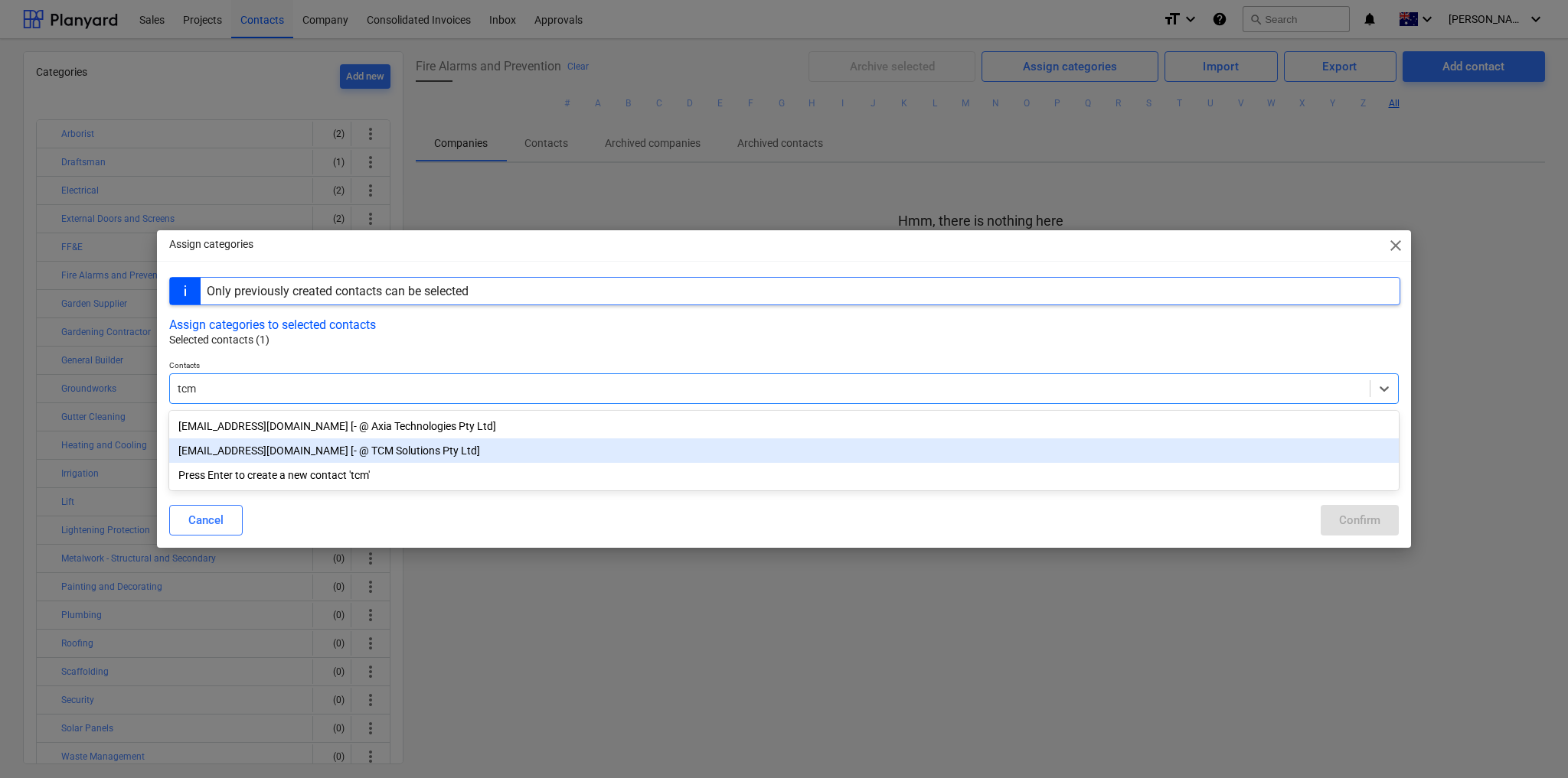
click at [262, 447] on div "info@tcmsolutions.com.au [- @ TCM Solutions Pty Ltd]" at bounding box center [784, 451] width 1230 height 25
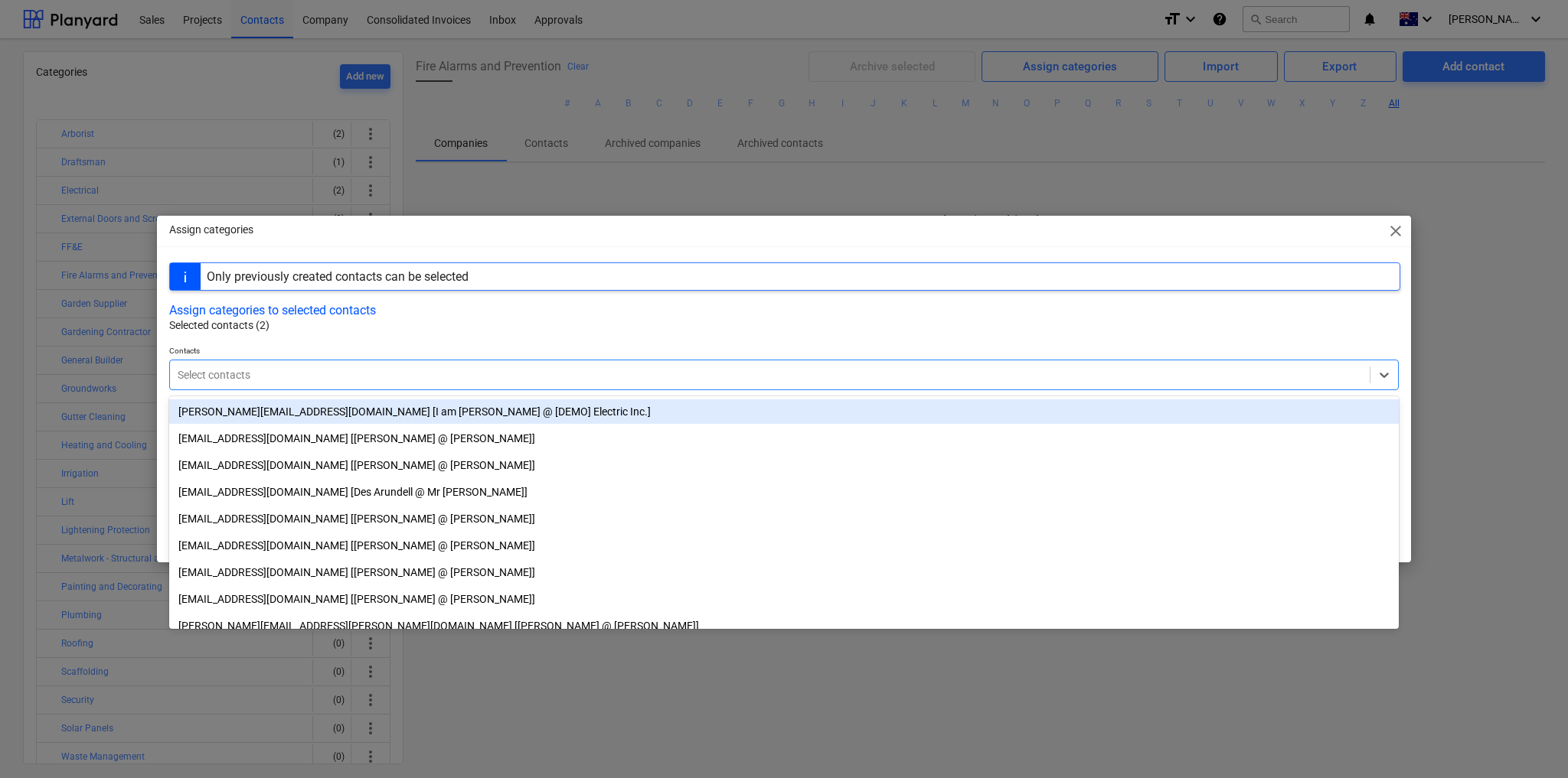
click at [576, 313] on div "Assign categories to selected contacts" at bounding box center [784, 311] width 1230 height 15
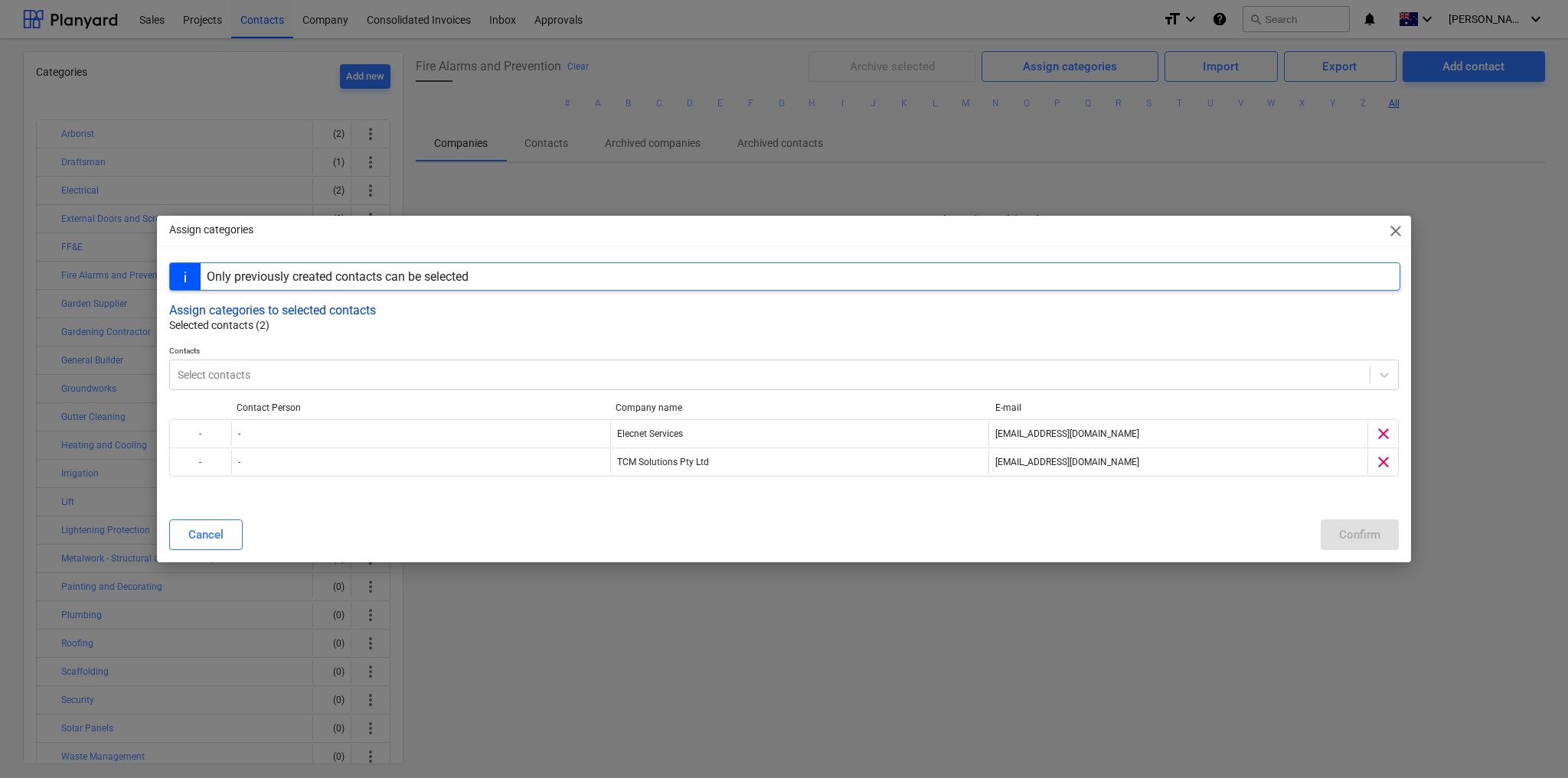
click at [292, 311] on button "Assign categories to selected contacts" at bounding box center [272, 311] width 207 height 15
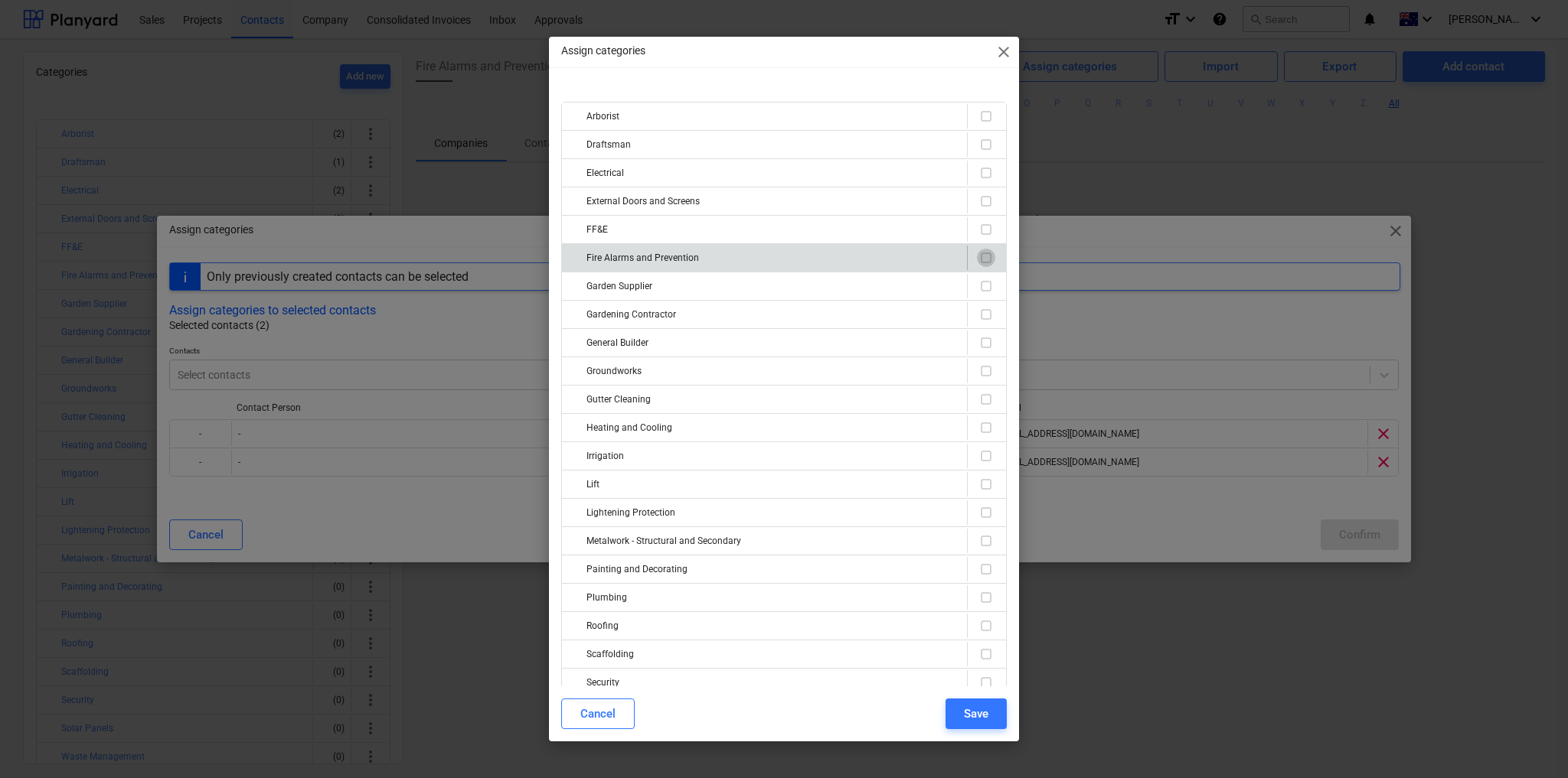
click at [978, 254] on input "checkbox" at bounding box center [986, 257] width 18 height 18
checkbox input "true"
click at [974, 720] on div "Save" at bounding box center [976, 714] width 25 height 20
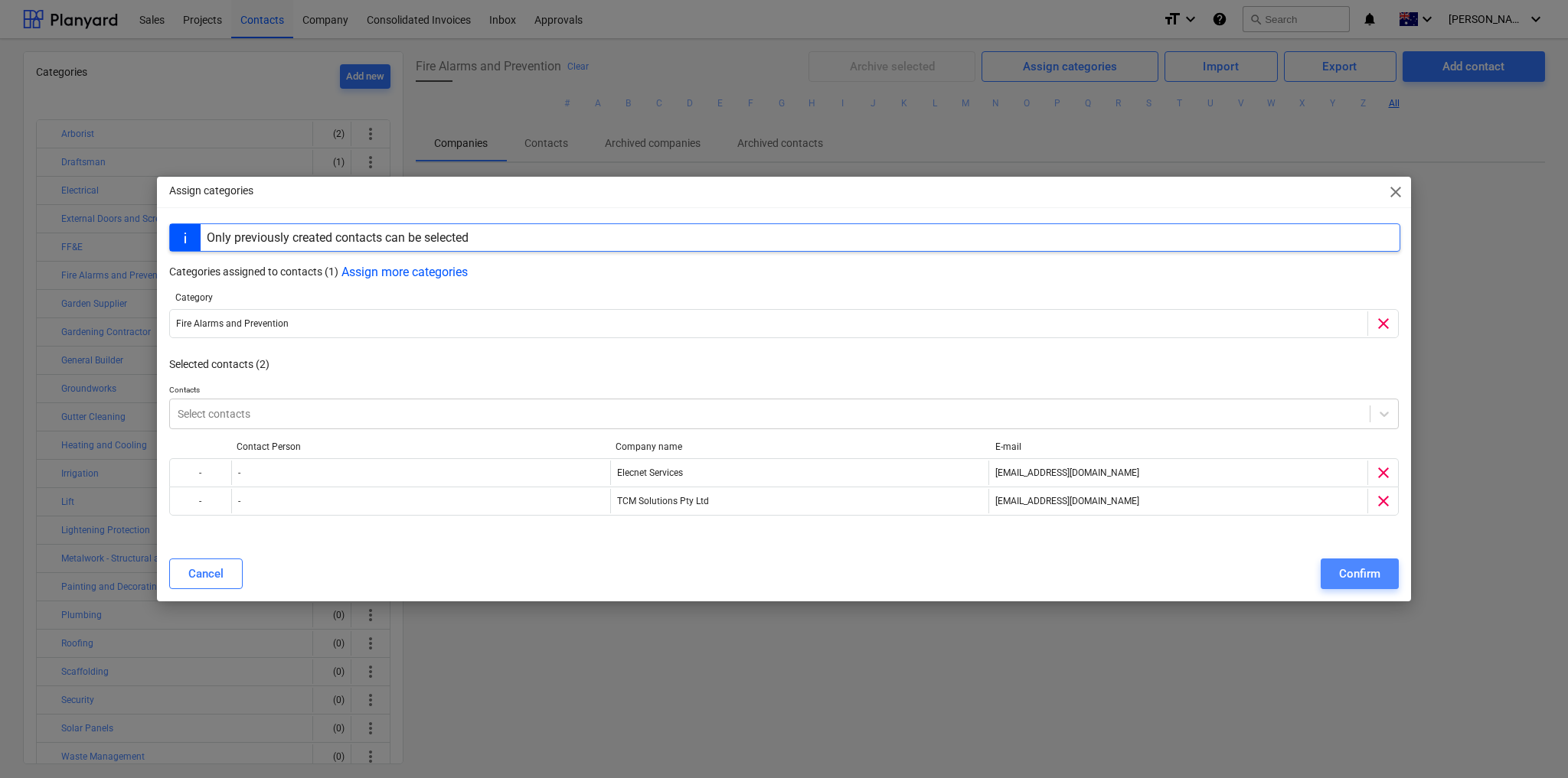
click at [1372, 570] on div "Confirm" at bounding box center [1360, 574] width 42 height 20
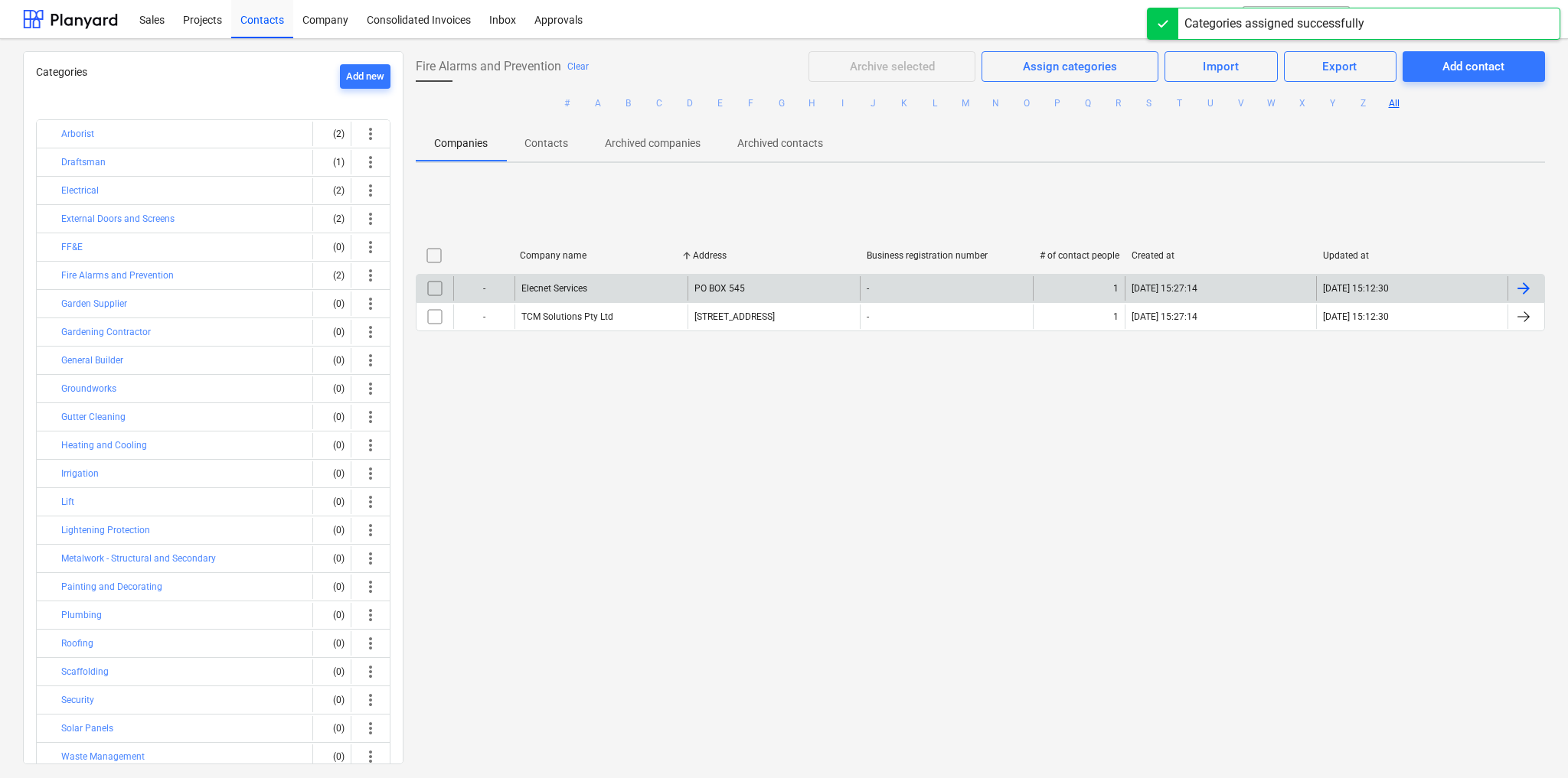
click at [594, 293] on div "Elecnet Services" at bounding box center [601, 288] width 173 height 25
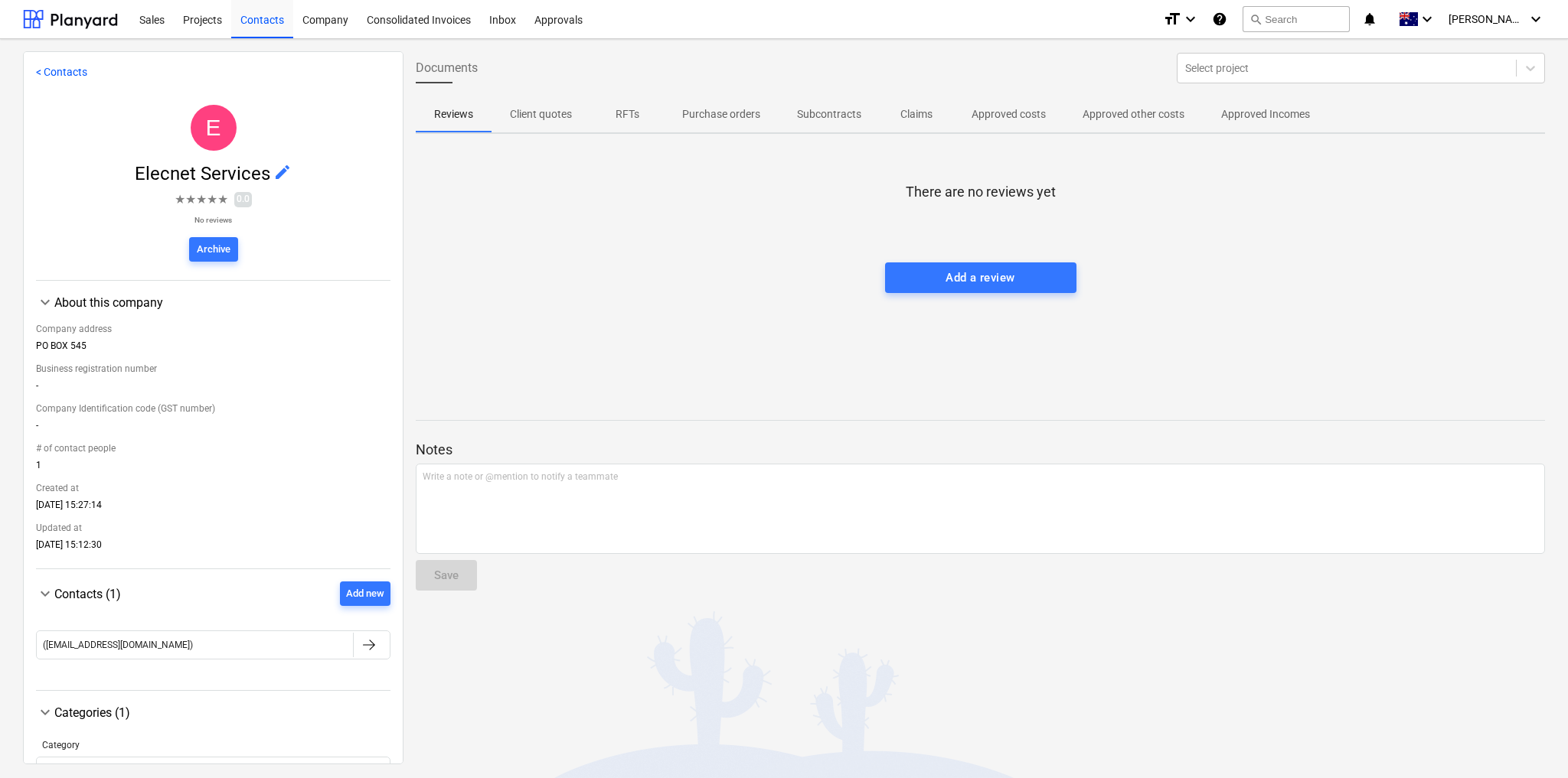
click at [275, 172] on span "edit" at bounding box center [282, 172] width 18 height 18
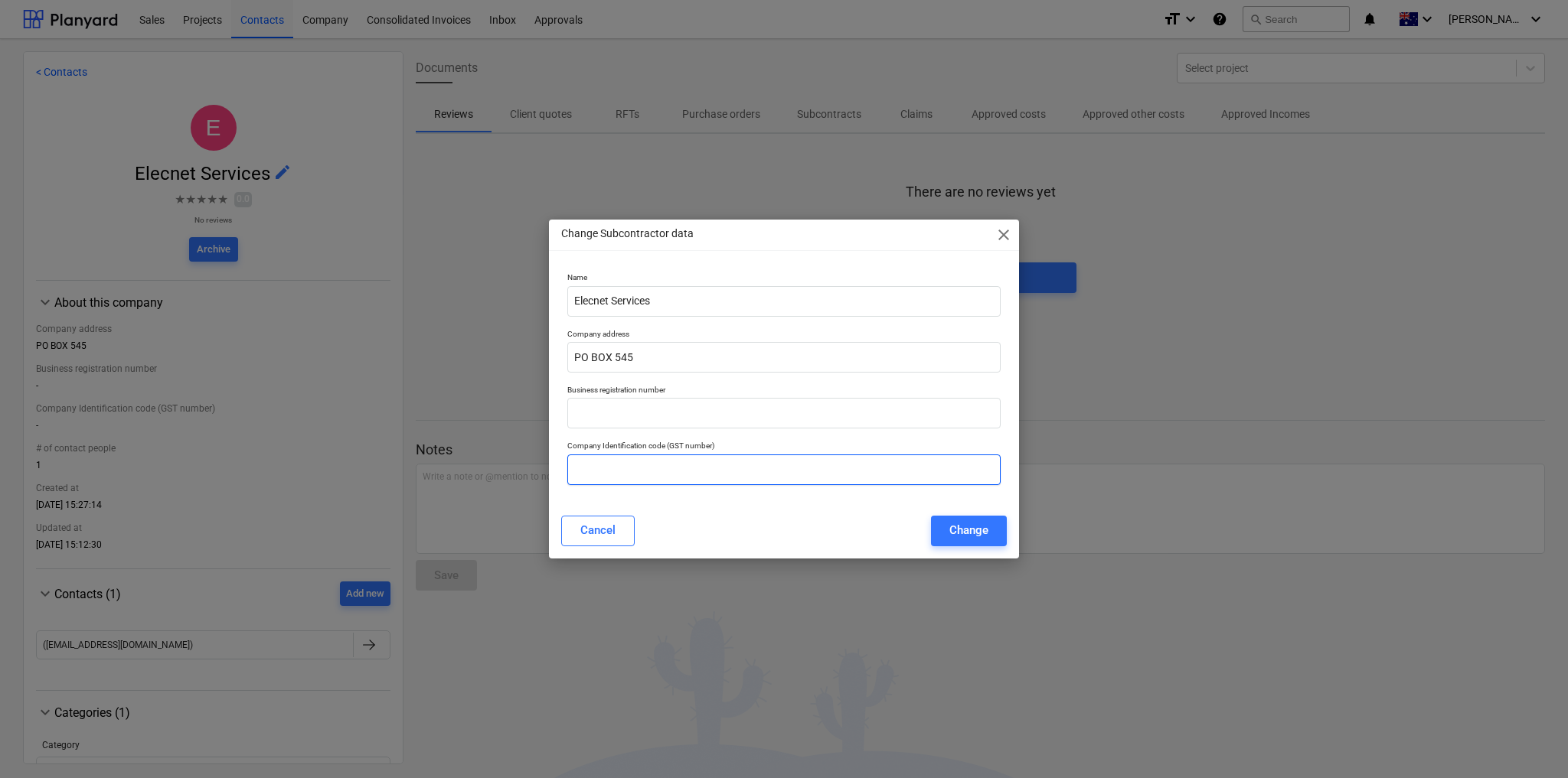
click at [645, 475] on input "text" at bounding box center [784, 469] width 433 height 30
paste input "80 661 668 362"
type input "80 661 668 362"
click at [638, 355] on input "PO BOX 545" at bounding box center [784, 357] width 433 height 30
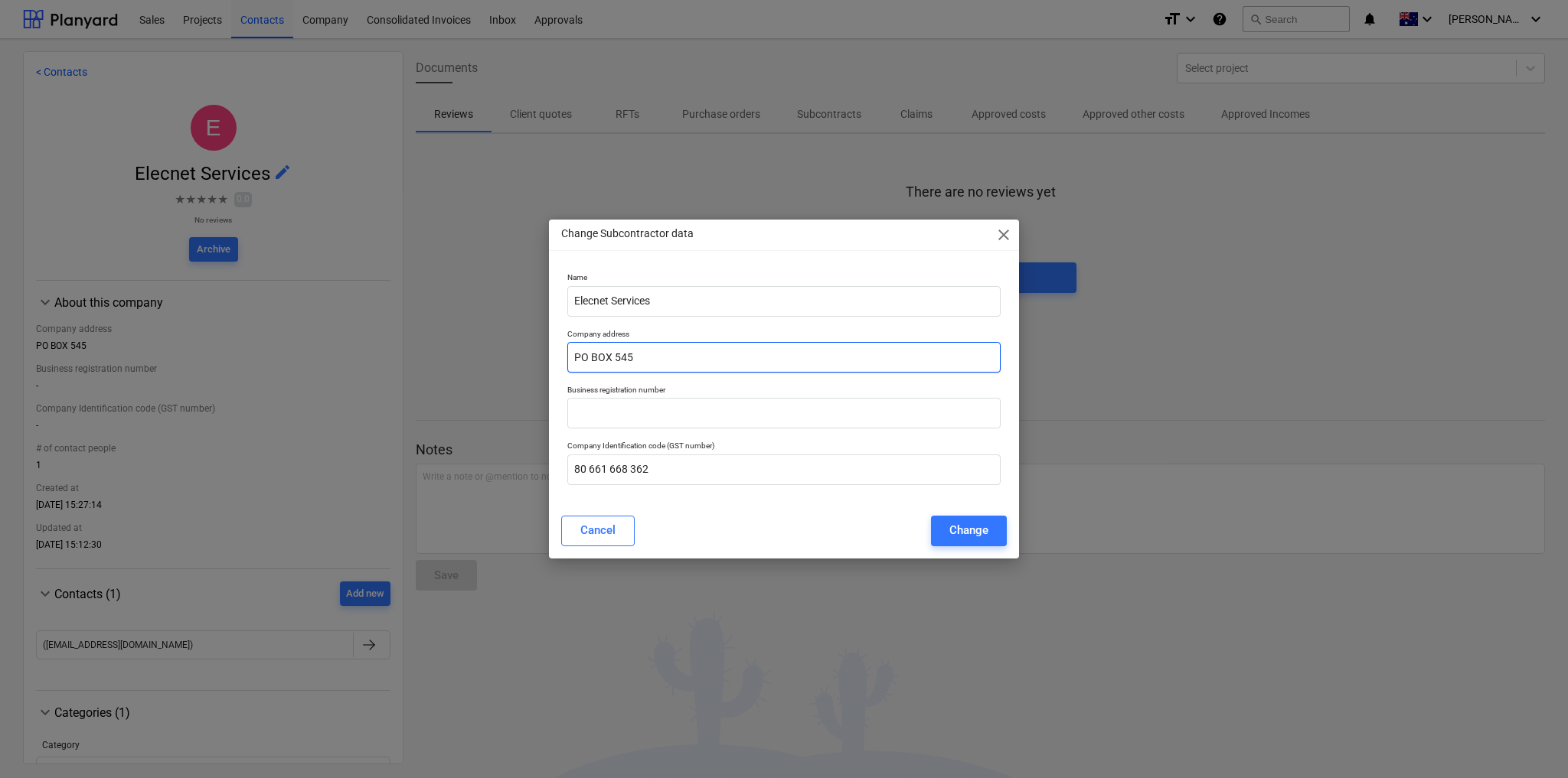
click at [638, 355] on input "PO BOX 545" at bounding box center [784, 357] width 433 height 30
click at [637, 355] on input "PO BOX 545" at bounding box center [784, 357] width 433 height 30
drag, startPoint x: 637, startPoint y: 355, endPoint x: 579, endPoint y: 362, distance: 58.4
click at [579, 362] on input "PO BOX 545" at bounding box center [784, 357] width 433 height 30
paste input "ox 545 Diamond Creek, VIC, 3089"
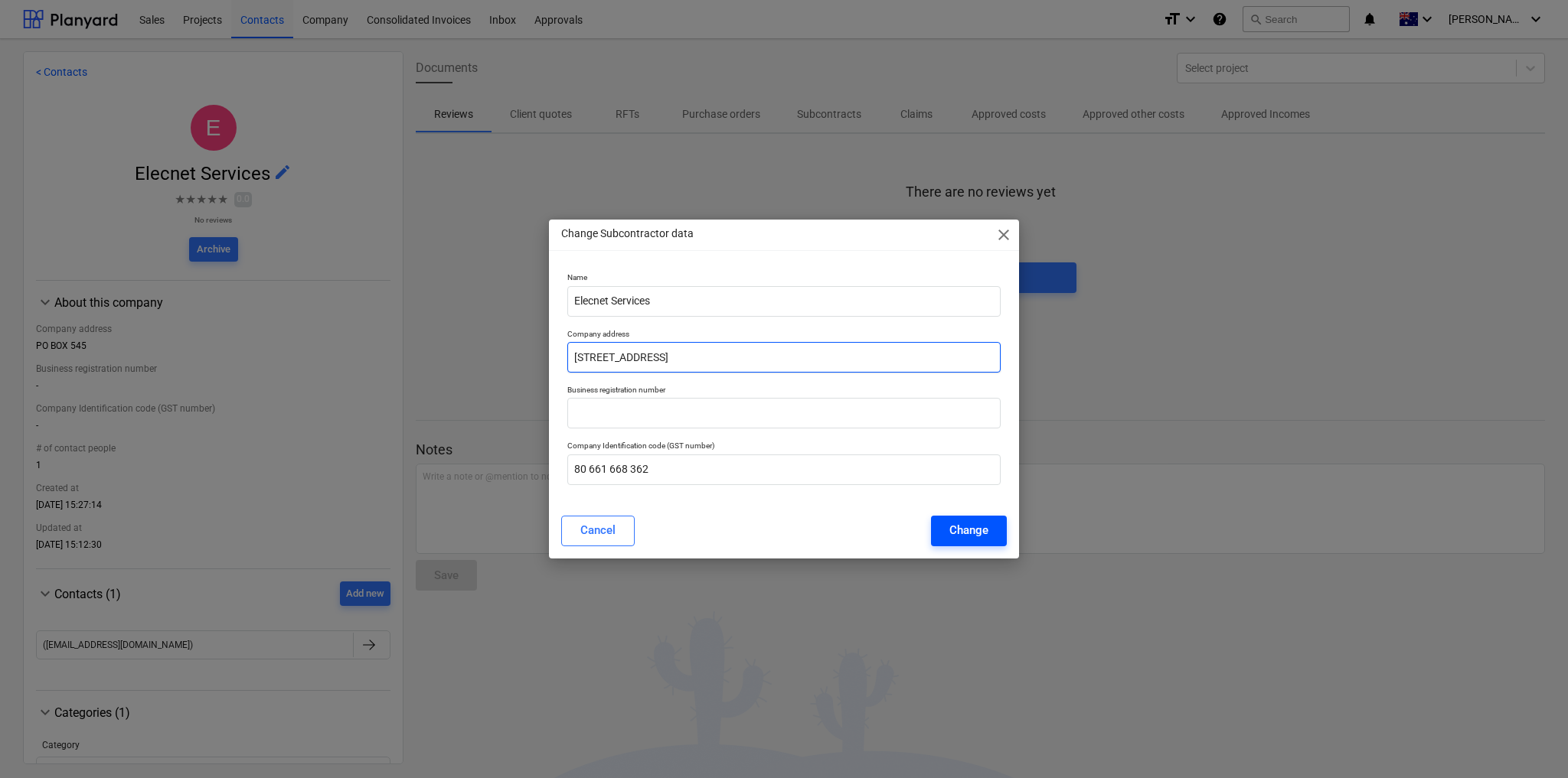
type input "PO Box 545 Diamond Creek, VIC, 3089"
click at [976, 534] on div "Change" at bounding box center [969, 530] width 39 height 20
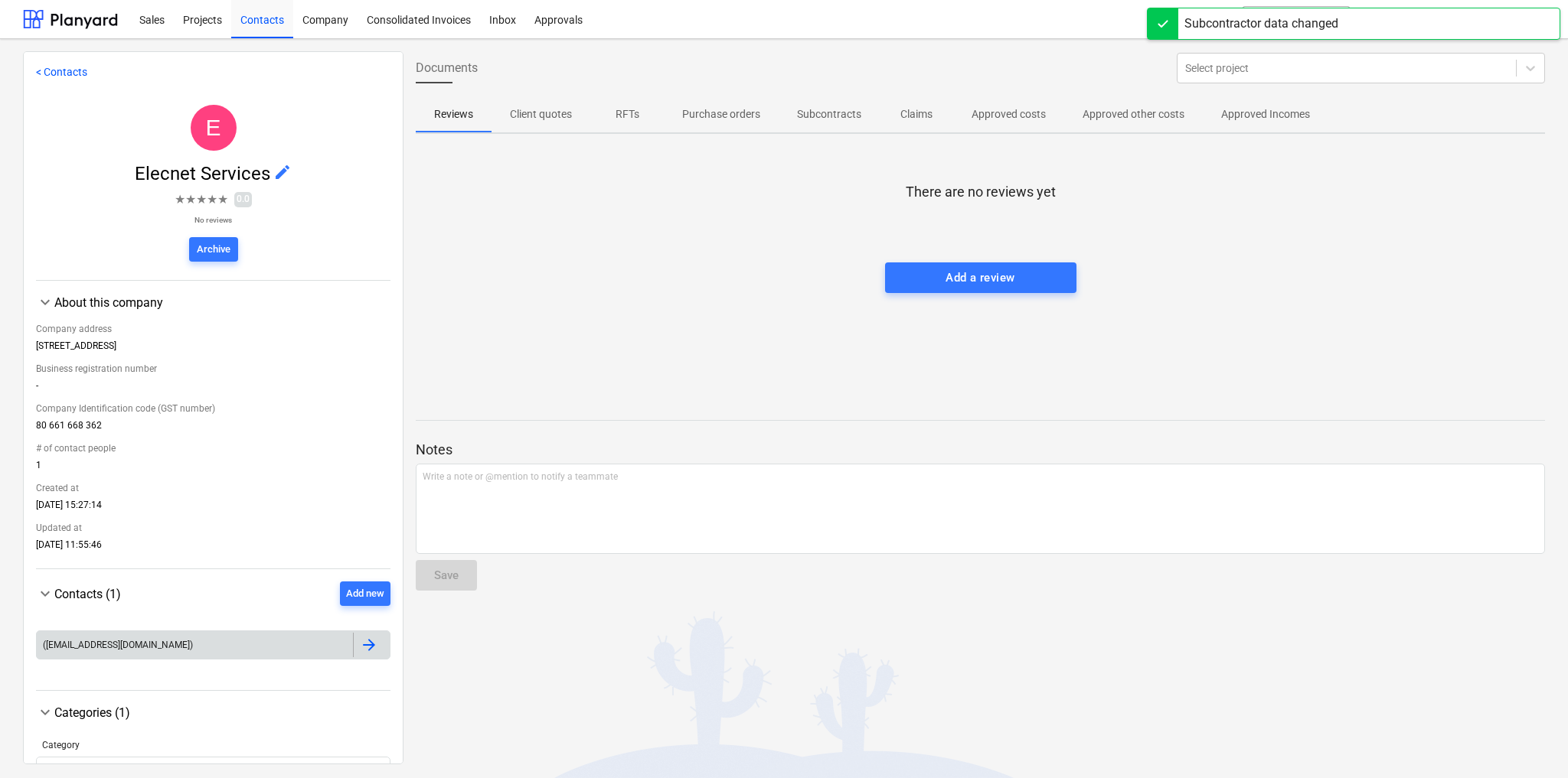
click at [361, 660] on div "(info.elecnet@gmail.com)" at bounding box center [213, 646] width 355 height 29
click at [361, 651] on div at bounding box center [369, 645] width 18 height 18
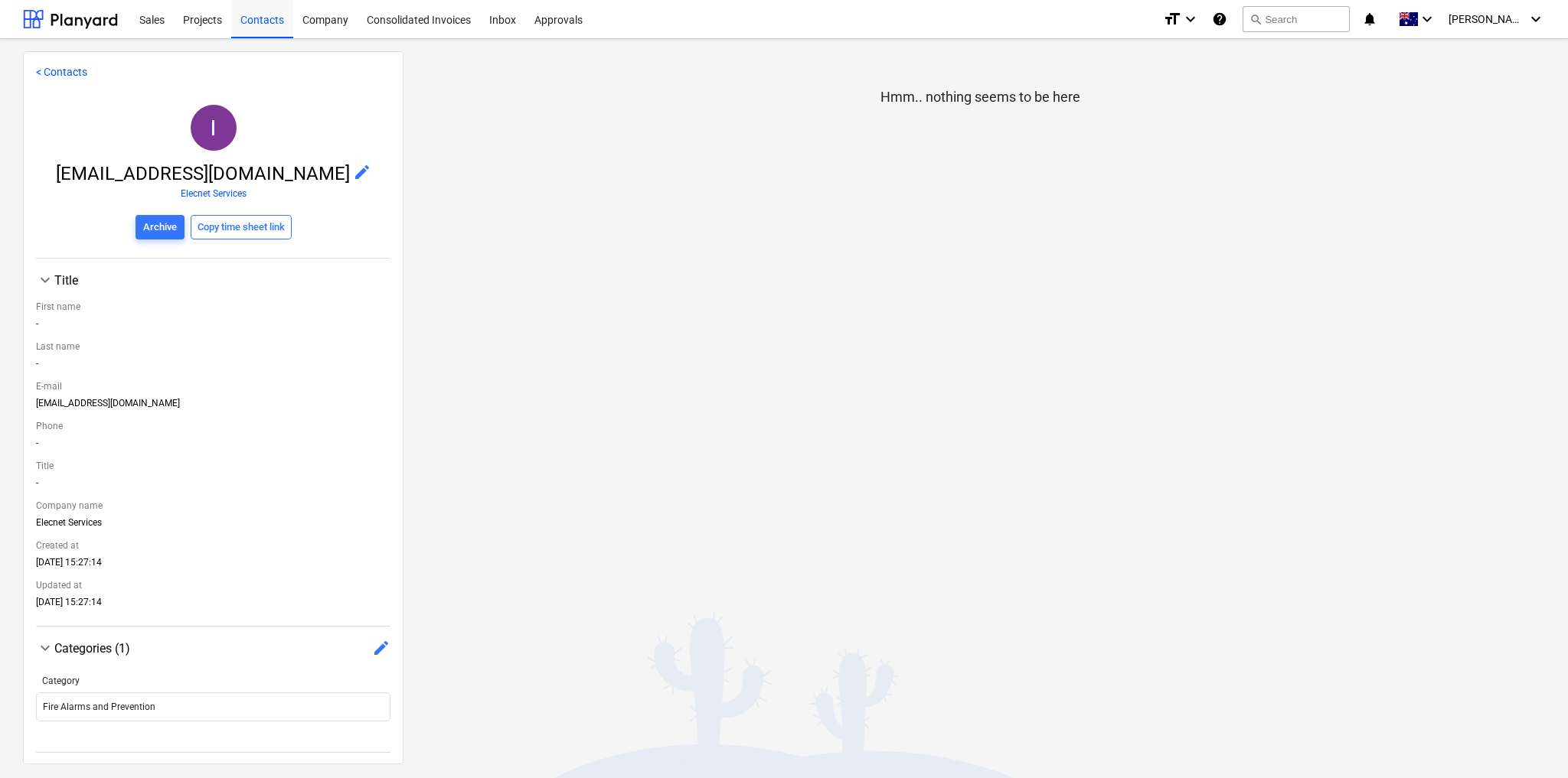
scroll to position [5, 0]
click at [353, 163] on span "edit" at bounding box center [362, 171] width 18 height 18
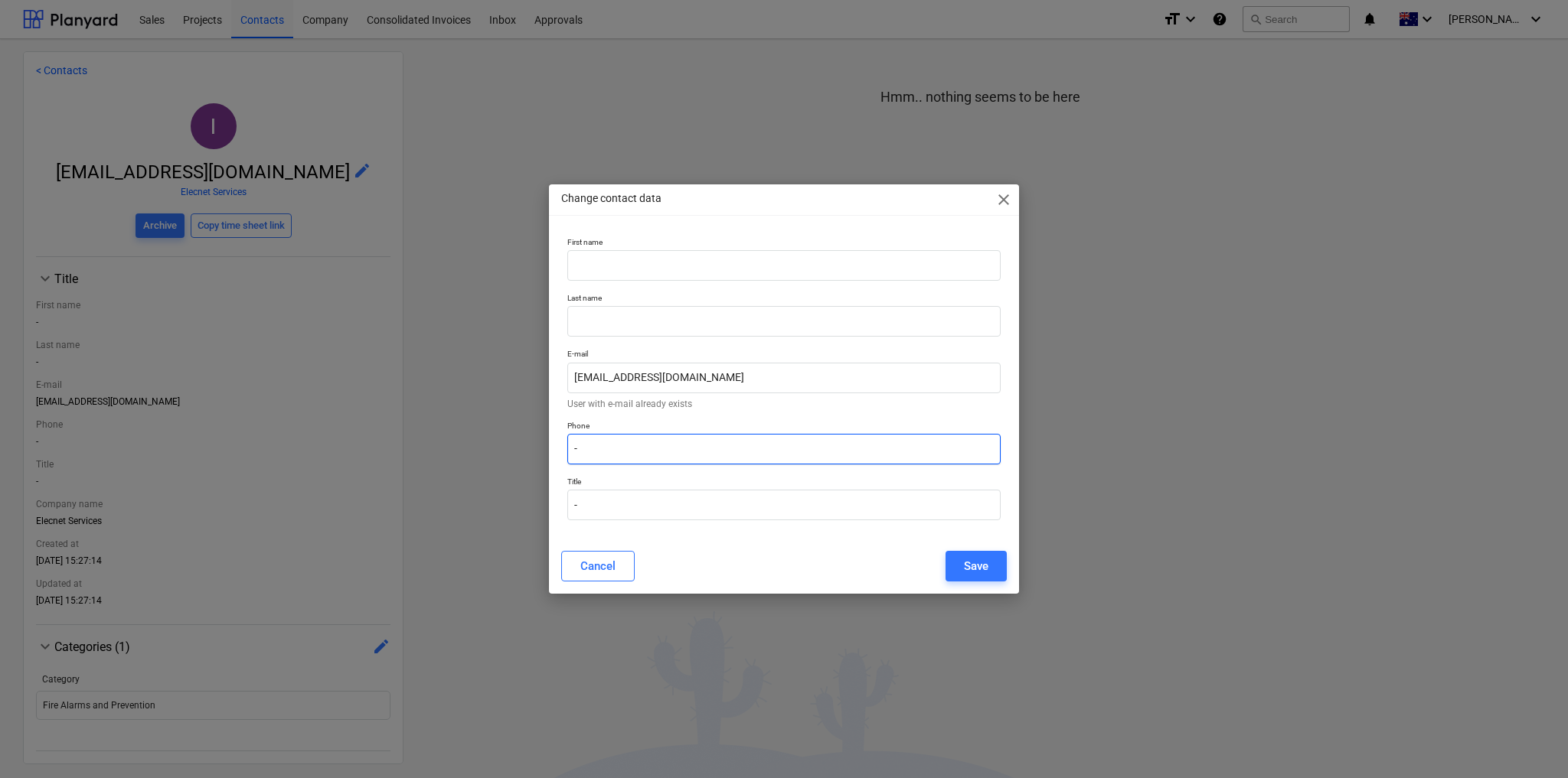
click at [640, 445] on input "-" at bounding box center [784, 449] width 433 height 30
paste input "PO Box 545 Diamond Creek, VIC, 3089"
type input "PO Box 545 Diamond Creek, VIC, 3089"
drag, startPoint x: 697, startPoint y: 450, endPoint x: 541, endPoint y: 454, distance: 156.1
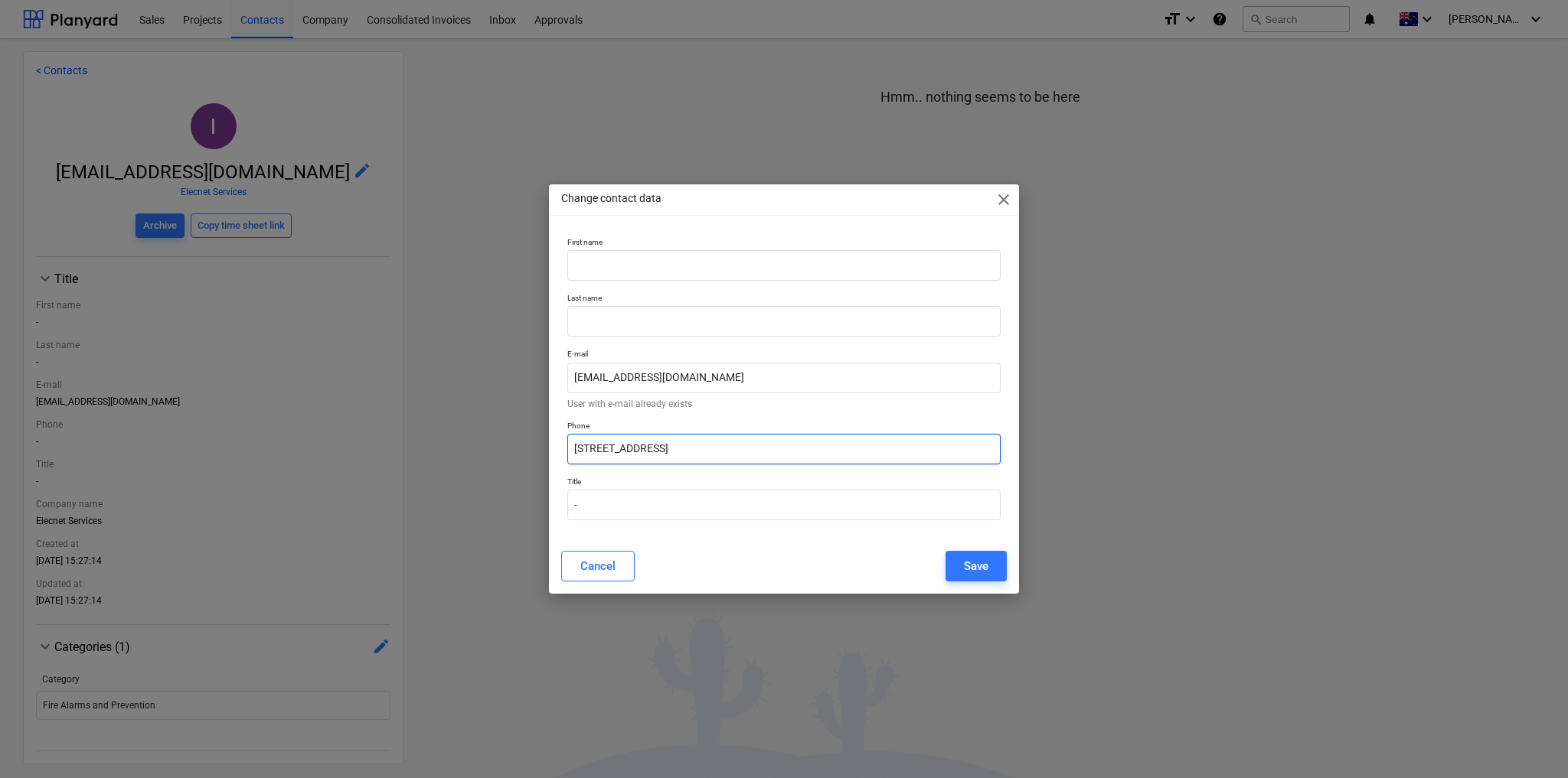
click at [541, 454] on div "Change contact data close First name Last name E-mail info.elecnet@gmail.com Us…" at bounding box center [784, 389] width 1568 height 778
type input "0416 199 519"
click at [800, 580] on div "Cancel Save" at bounding box center [783, 566] width 446 height 30
click at [971, 566] on div "Save" at bounding box center [976, 566] width 25 height 20
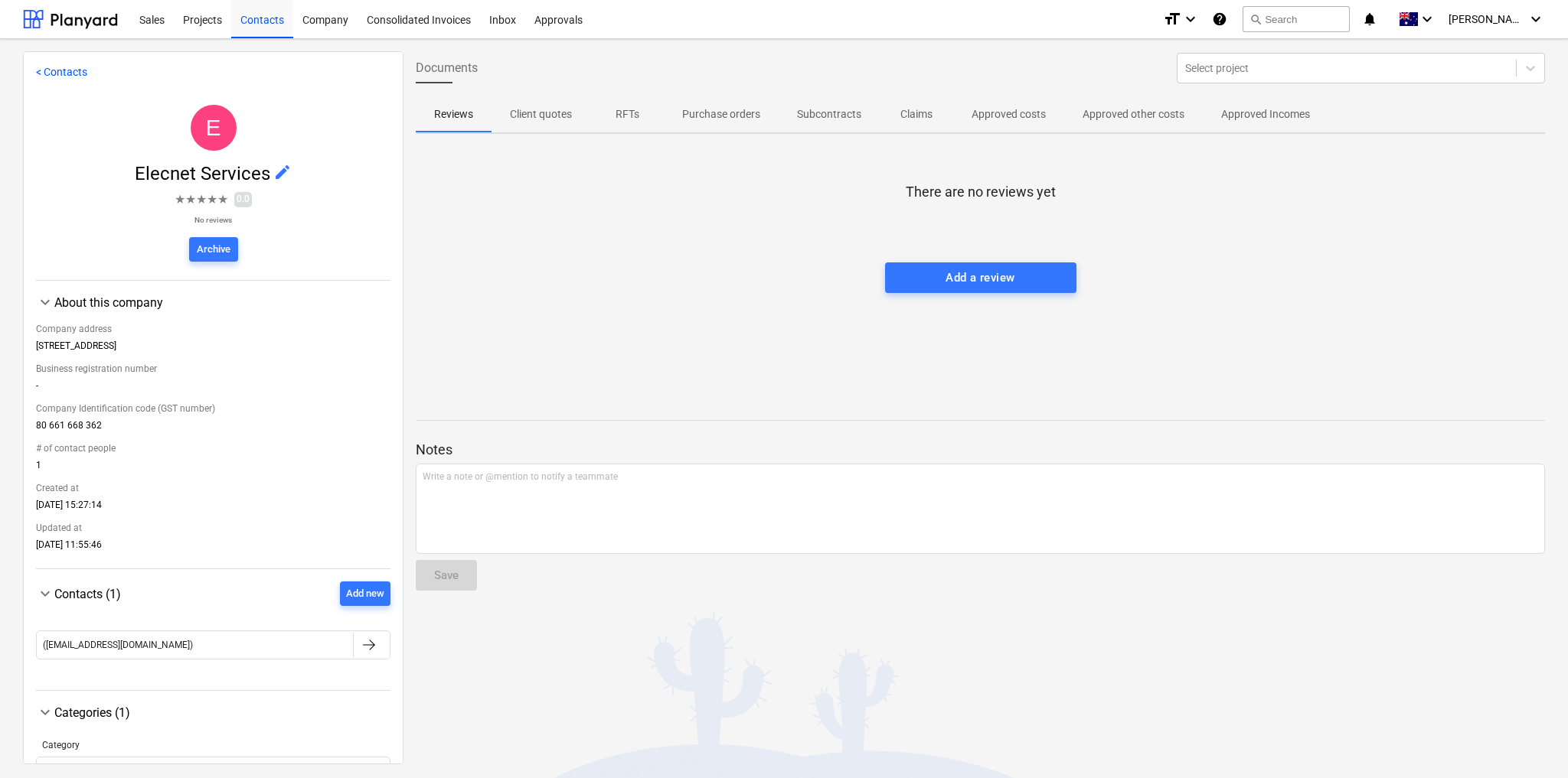
click at [59, 66] on link "< Contacts" at bounding box center [61, 72] width 52 height 12
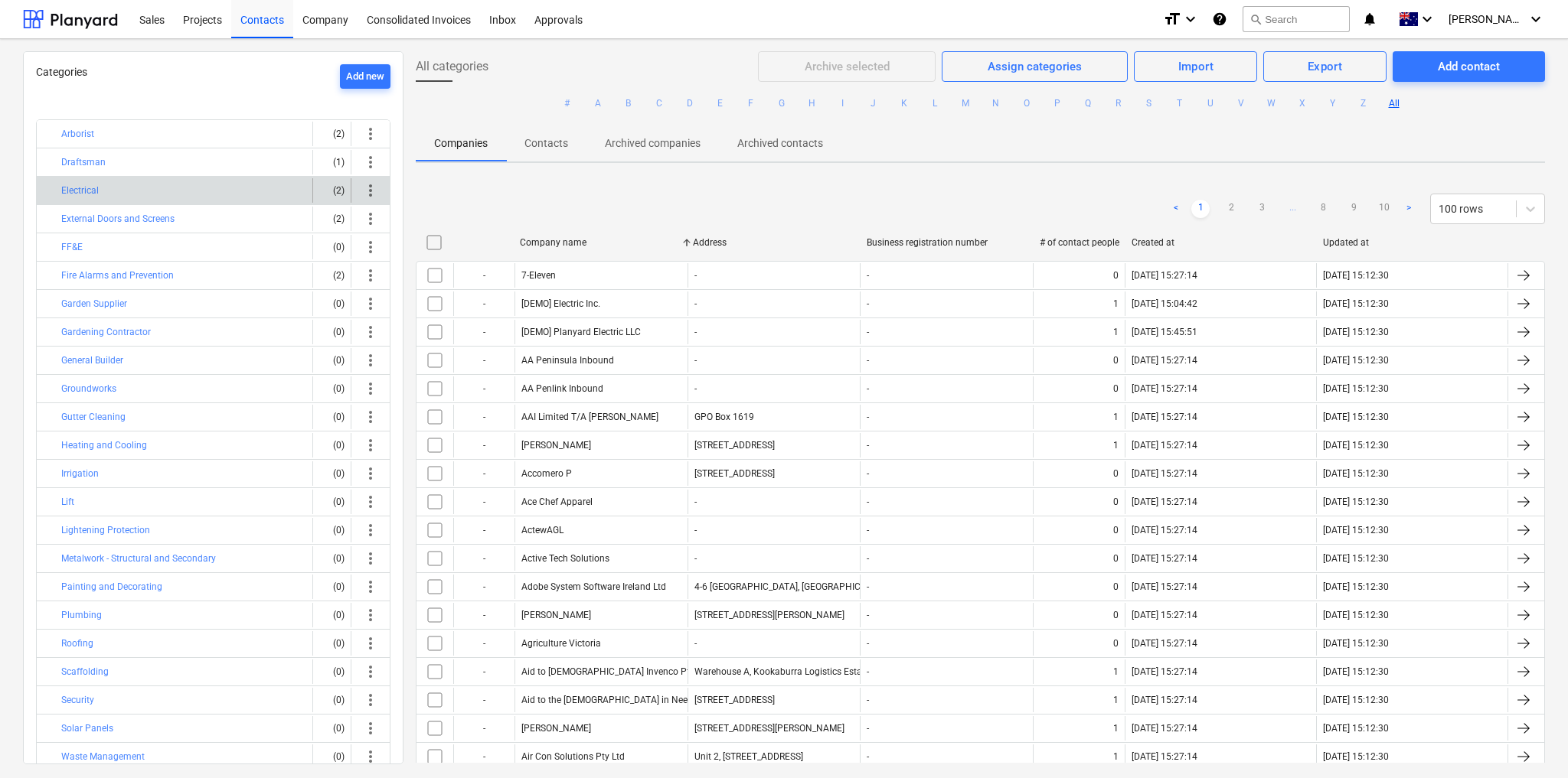
click at [118, 178] on div "Electrical" at bounding box center [184, 190] width 245 height 25
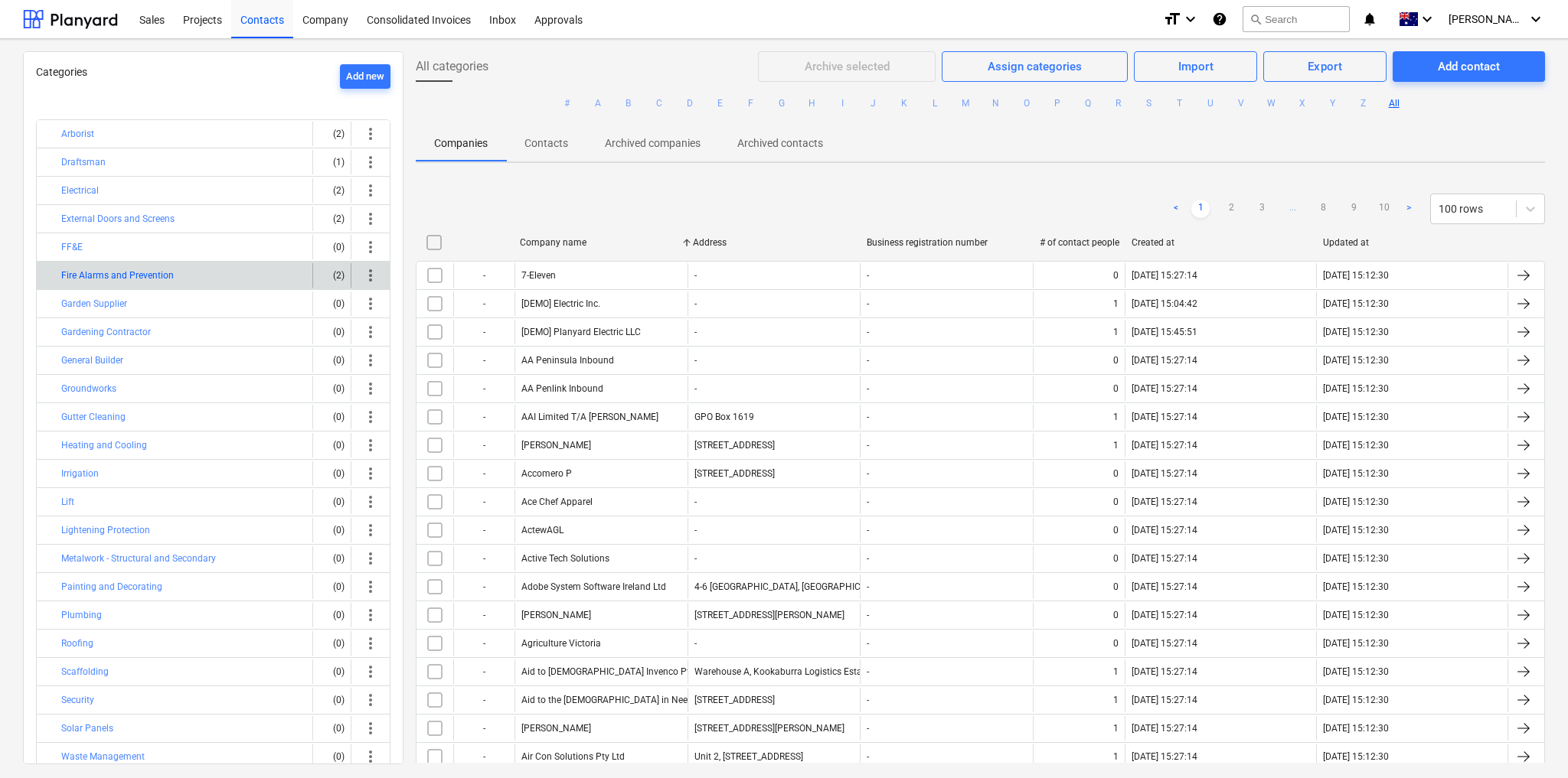
click at [137, 268] on button "Fire Alarms and Prevention" at bounding box center [118, 275] width 113 height 18
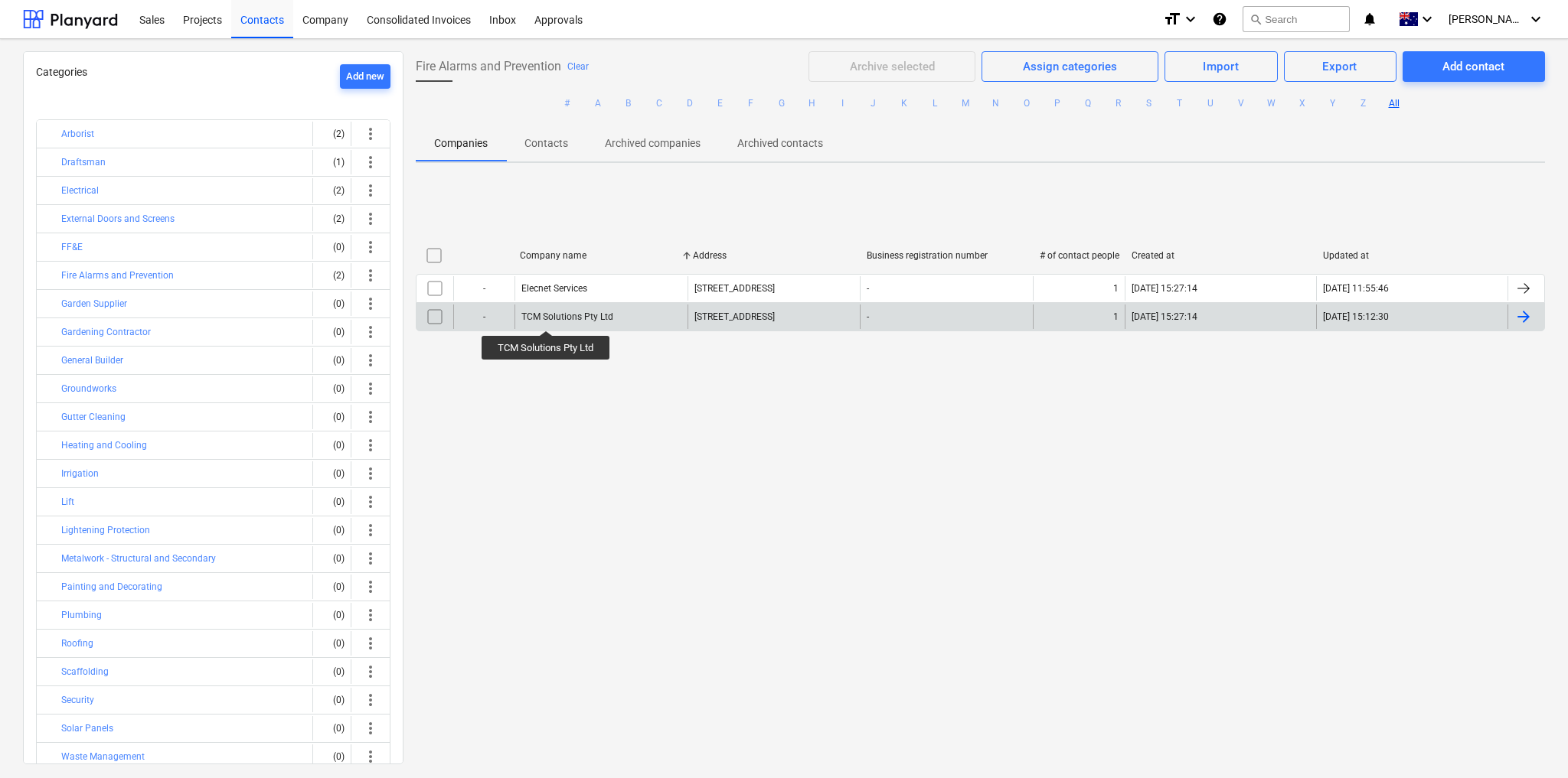
click at [546, 317] on div "TCM Solutions Pty Ltd" at bounding box center [567, 316] width 92 height 11
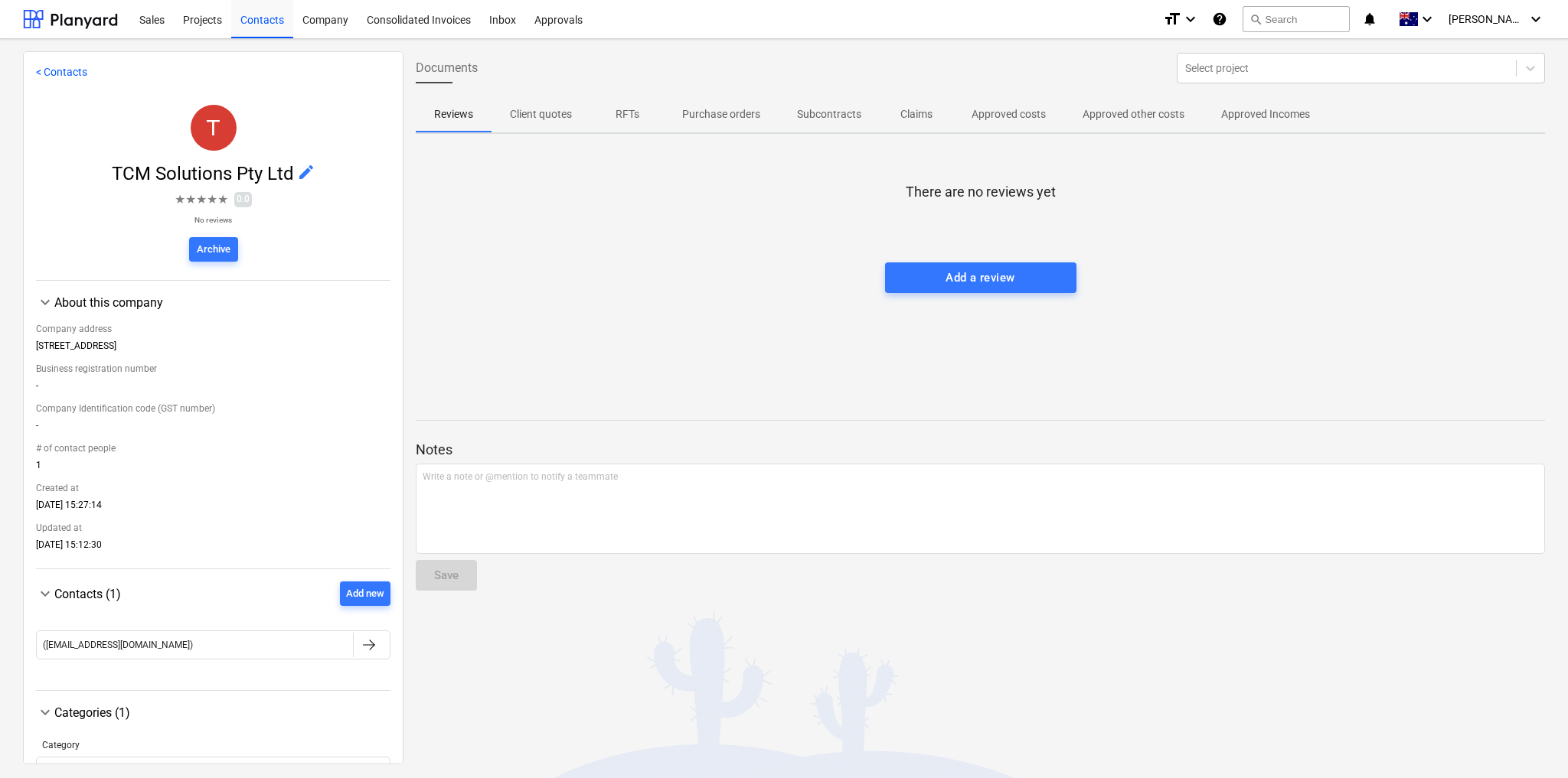
click at [306, 171] on span "edit" at bounding box center [306, 172] width 18 height 18
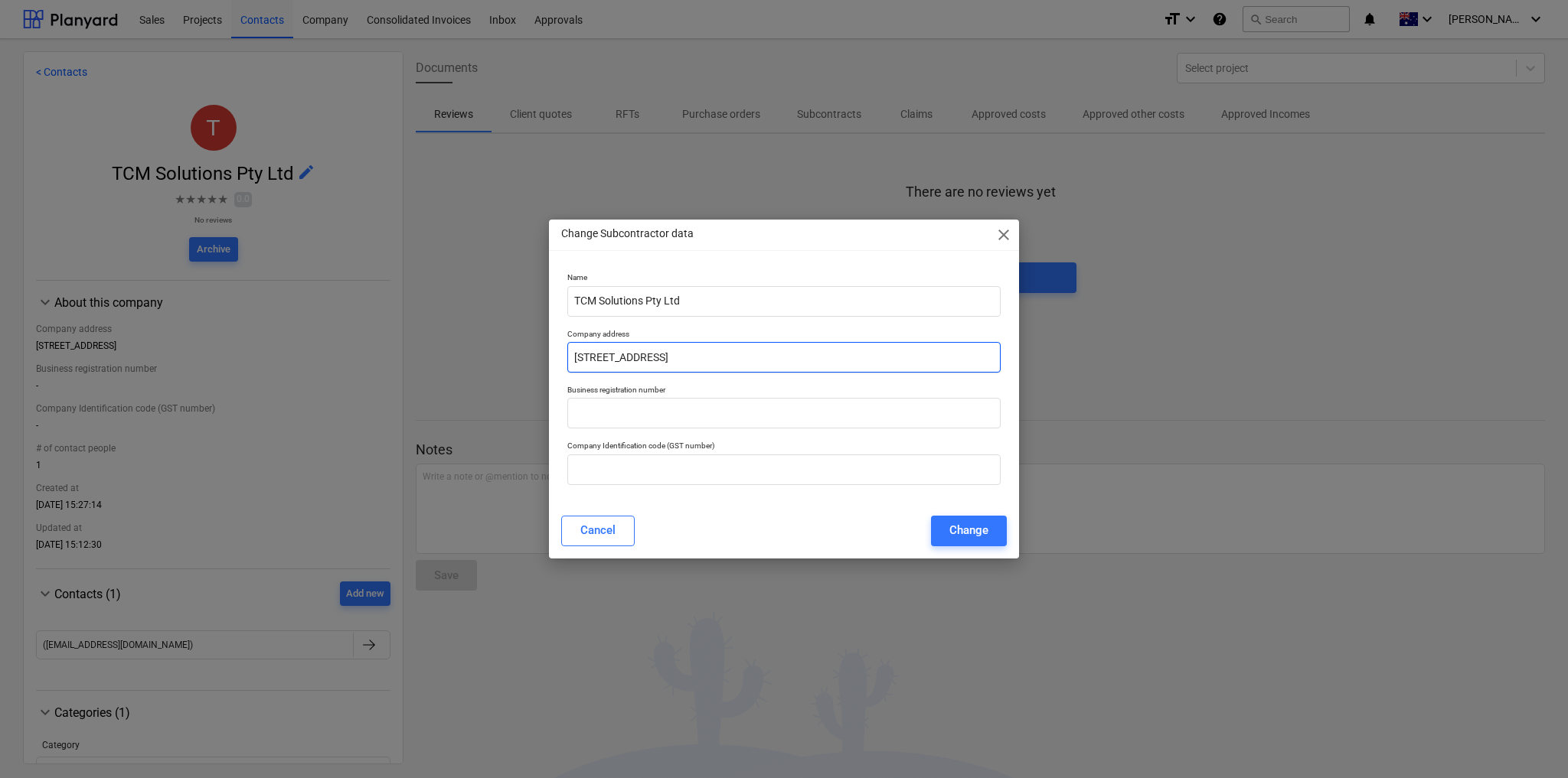
click at [662, 362] on input "516 High St" at bounding box center [784, 357] width 433 height 30
paste input ", Preston, VIC 3072"
type input "516 High St, Preston, VIC 3072"
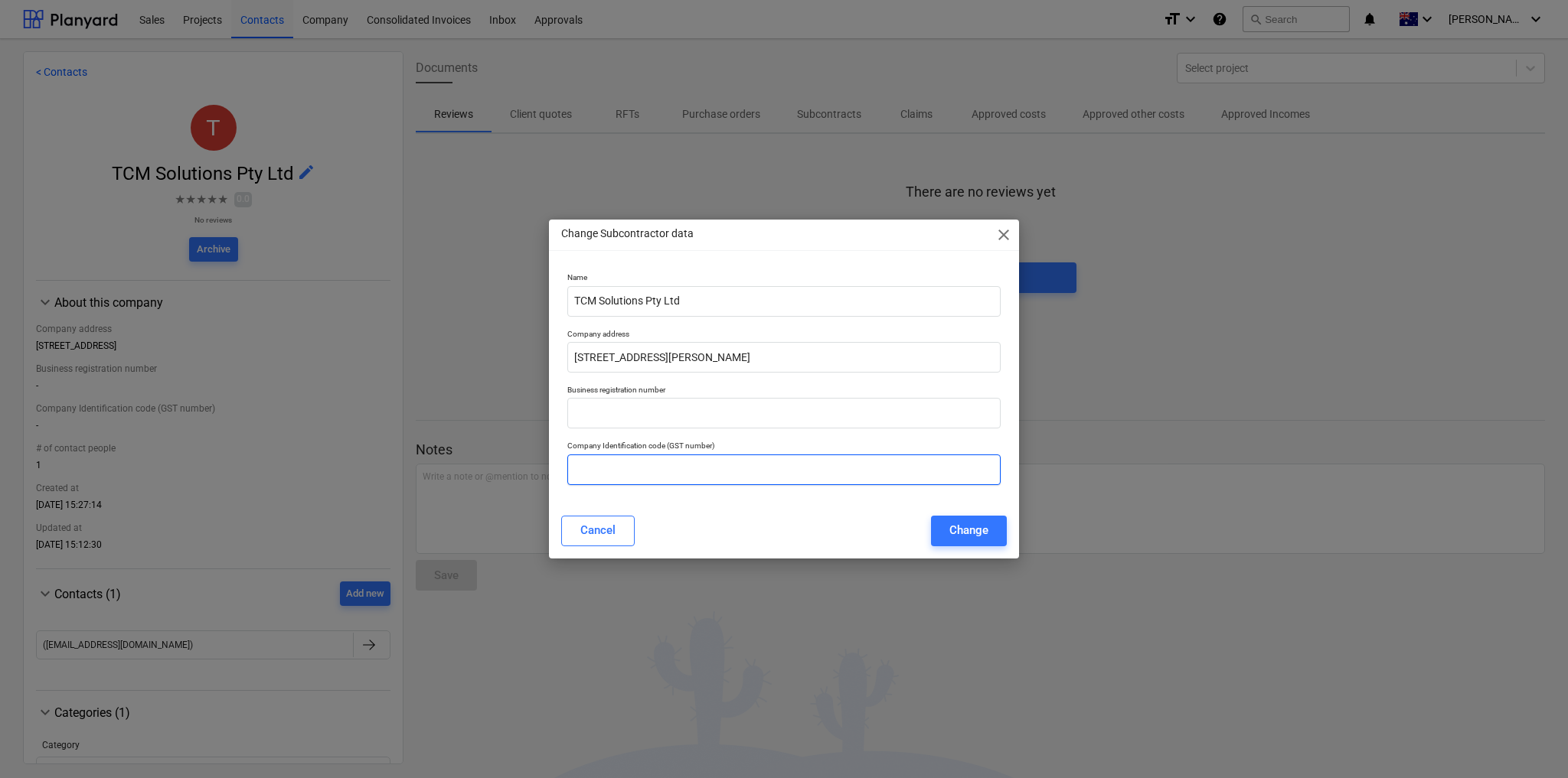
click at [634, 467] on input "text" at bounding box center [784, 469] width 433 height 30
paste input "44 675 881 017"
type input "44 675 881 017"
click at [954, 528] on div "Change" at bounding box center [969, 530] width 39 height 20
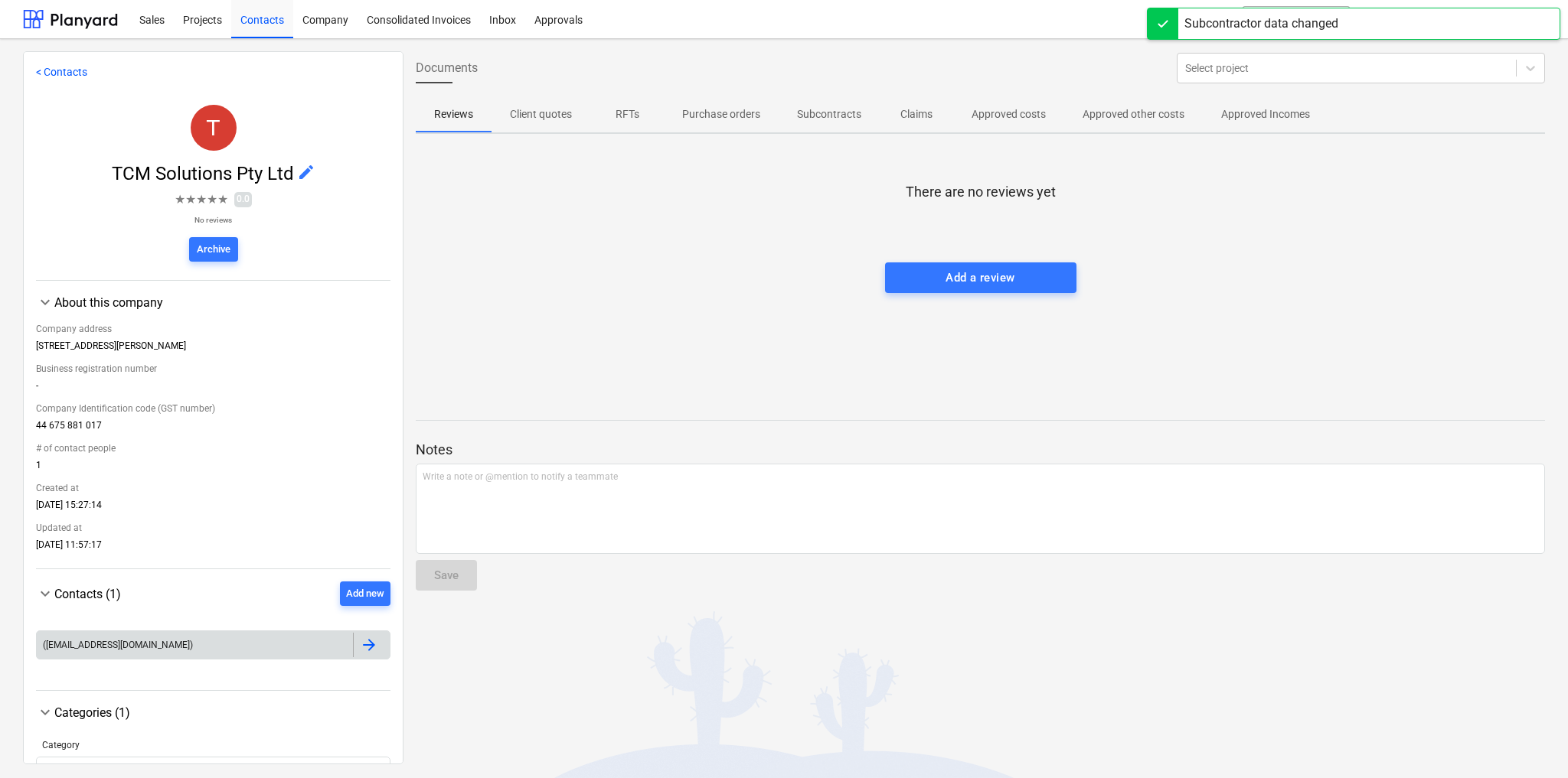
click at [326, 646] on div "(info@tcmsolutions.com.au)" at bounding box center [195, 645] width 316 height 25
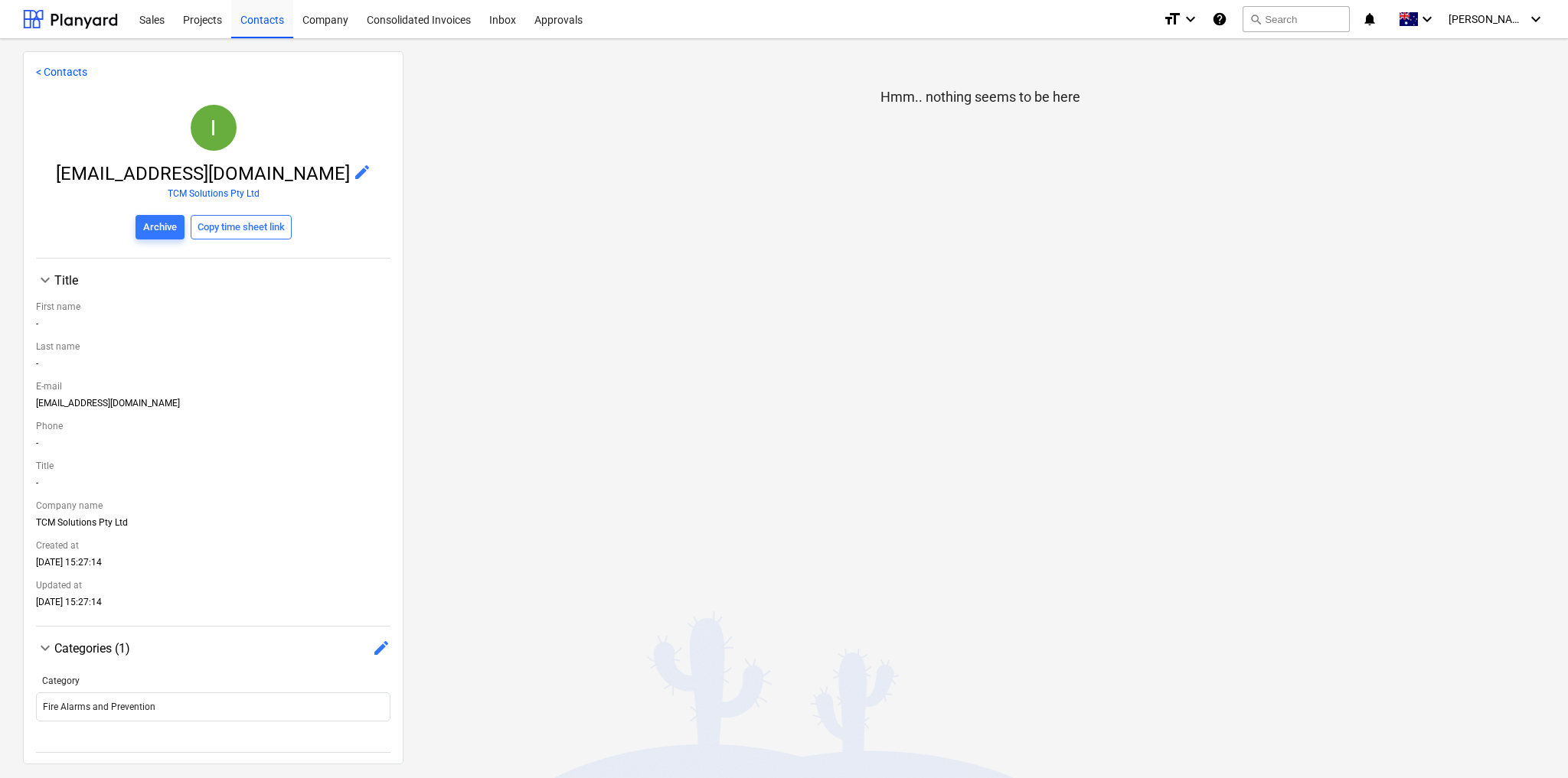
click at [353, 172] on span "edit" at bounding box center [362, 172] width 18 height 18
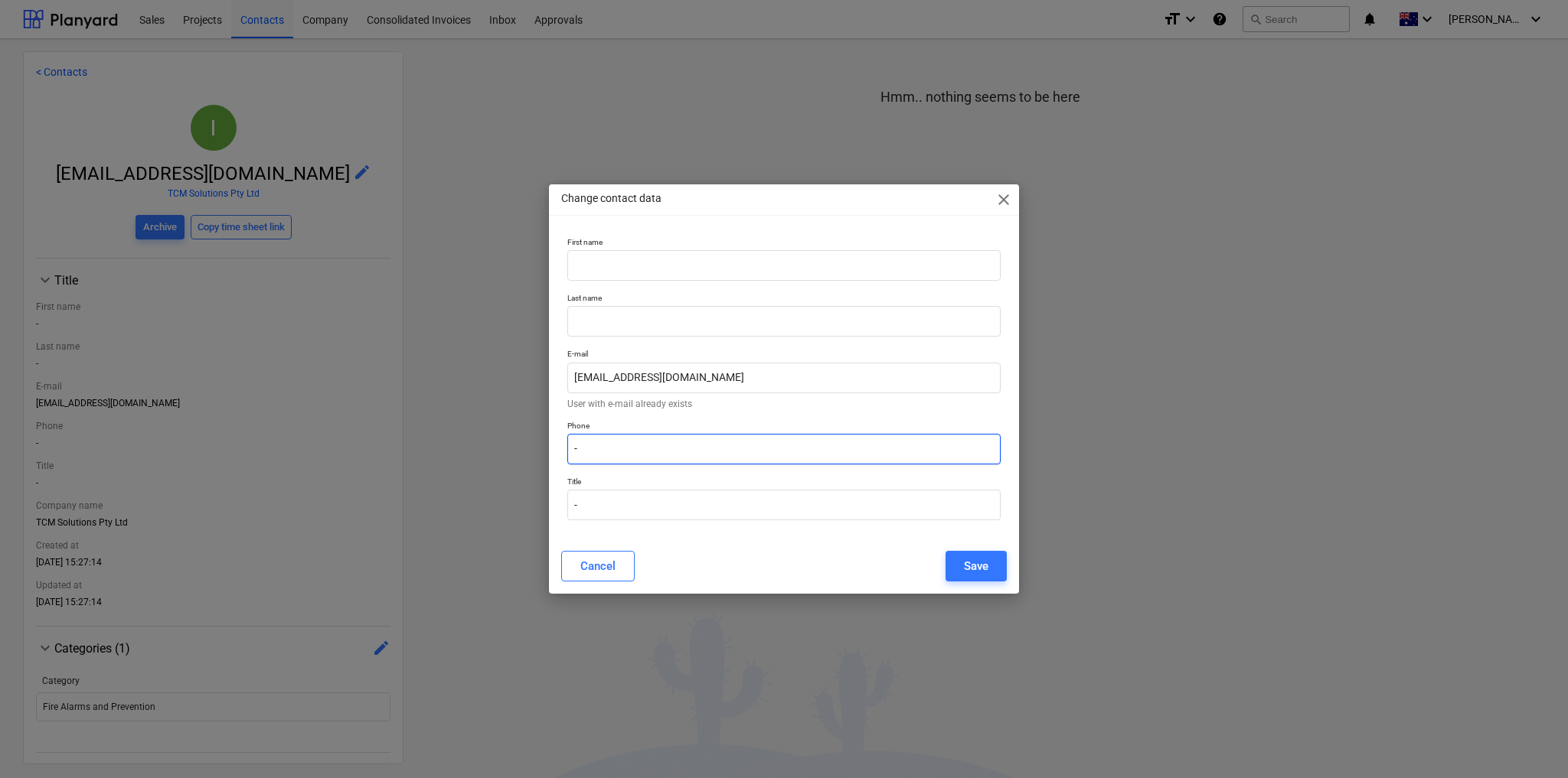
click at [621, 445] on input "-" at bounding box center [784, 449] width 433 height 30
paste input "03 8470 9600"
type input "03 8470 9600"
click at [786, 402] on p "User with e-mail already exists" at bounding box center [784, 404] width 433 height 9
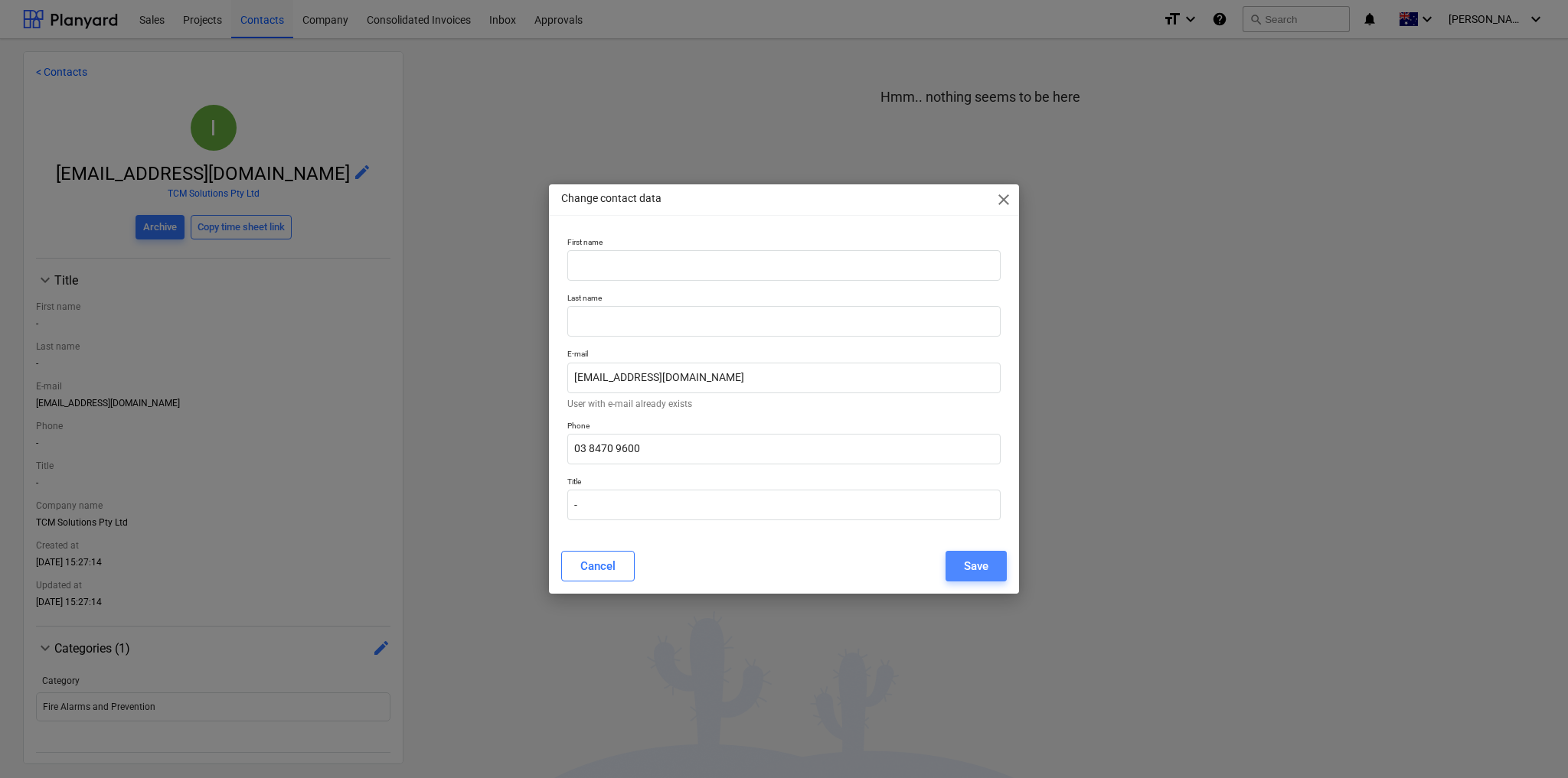
click at [977, 565] on div "Save" at bounding box center [976, 566] width 25 height 20
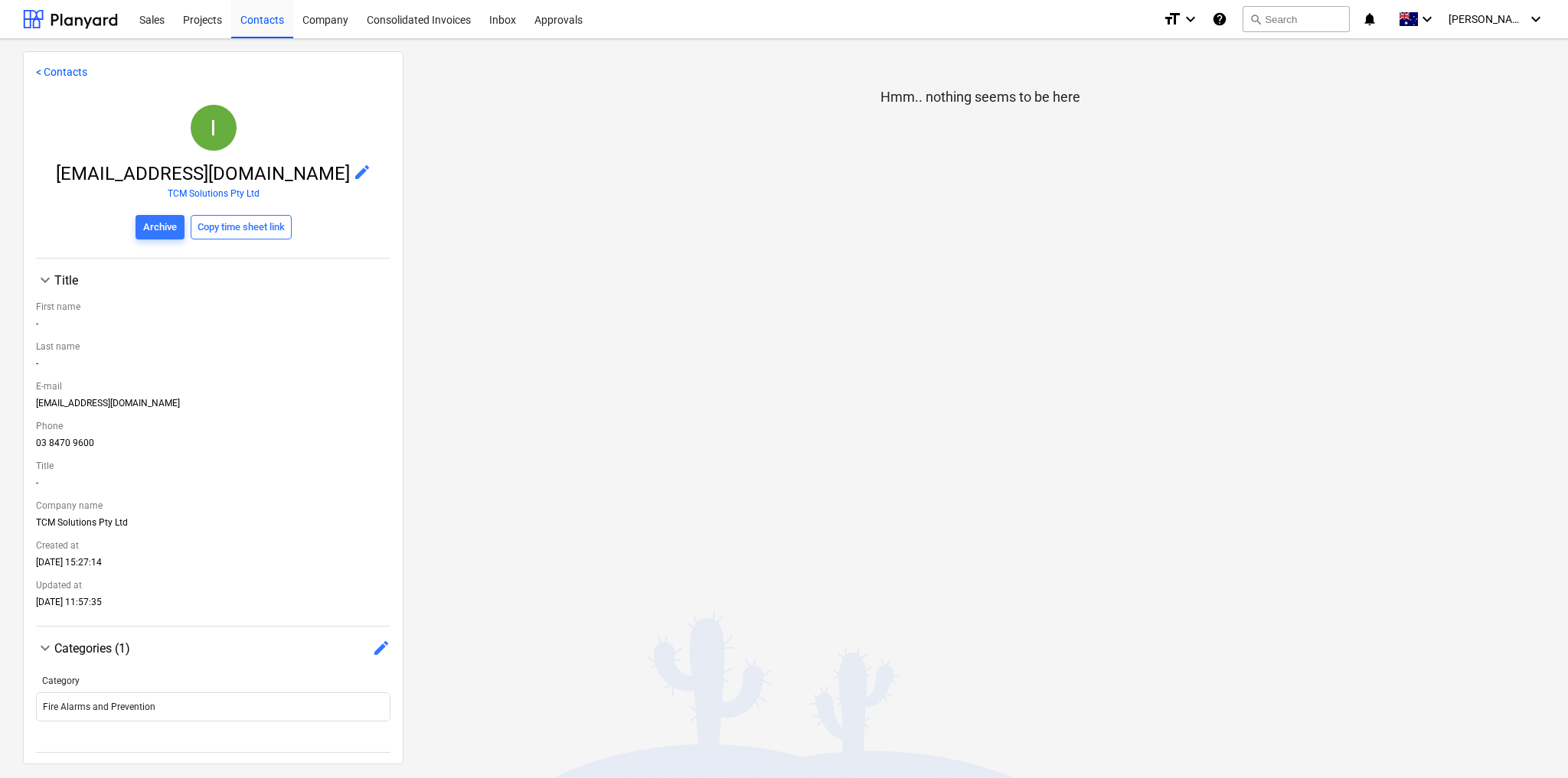
click at [60, 69] on link "< Contacts" at bounding box center [61, 72] width 52 height 12
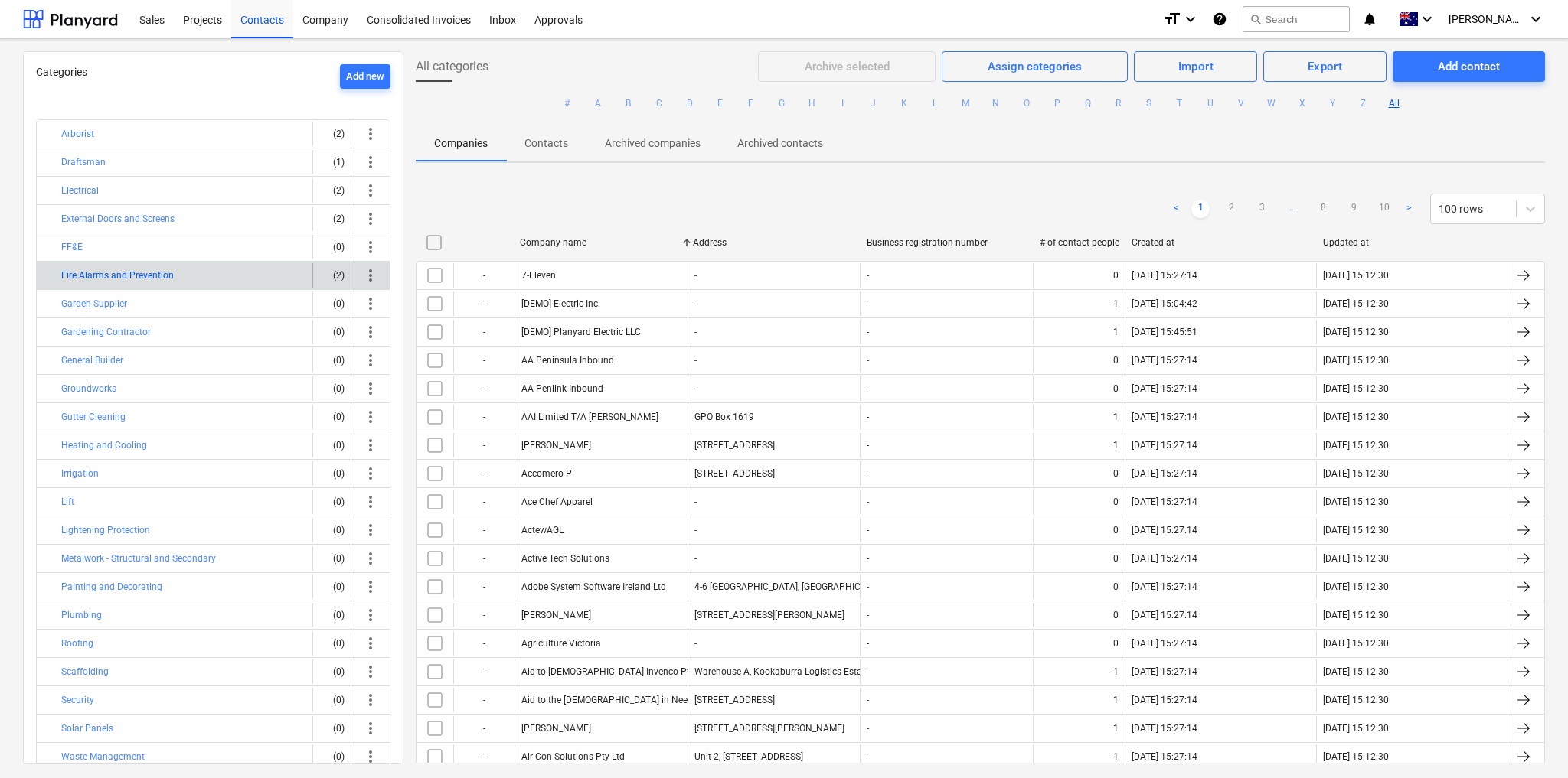
click at [127, 269] on button "Fire Alarms and Prevention" at bounding box center [118, 275] width 113 height 18
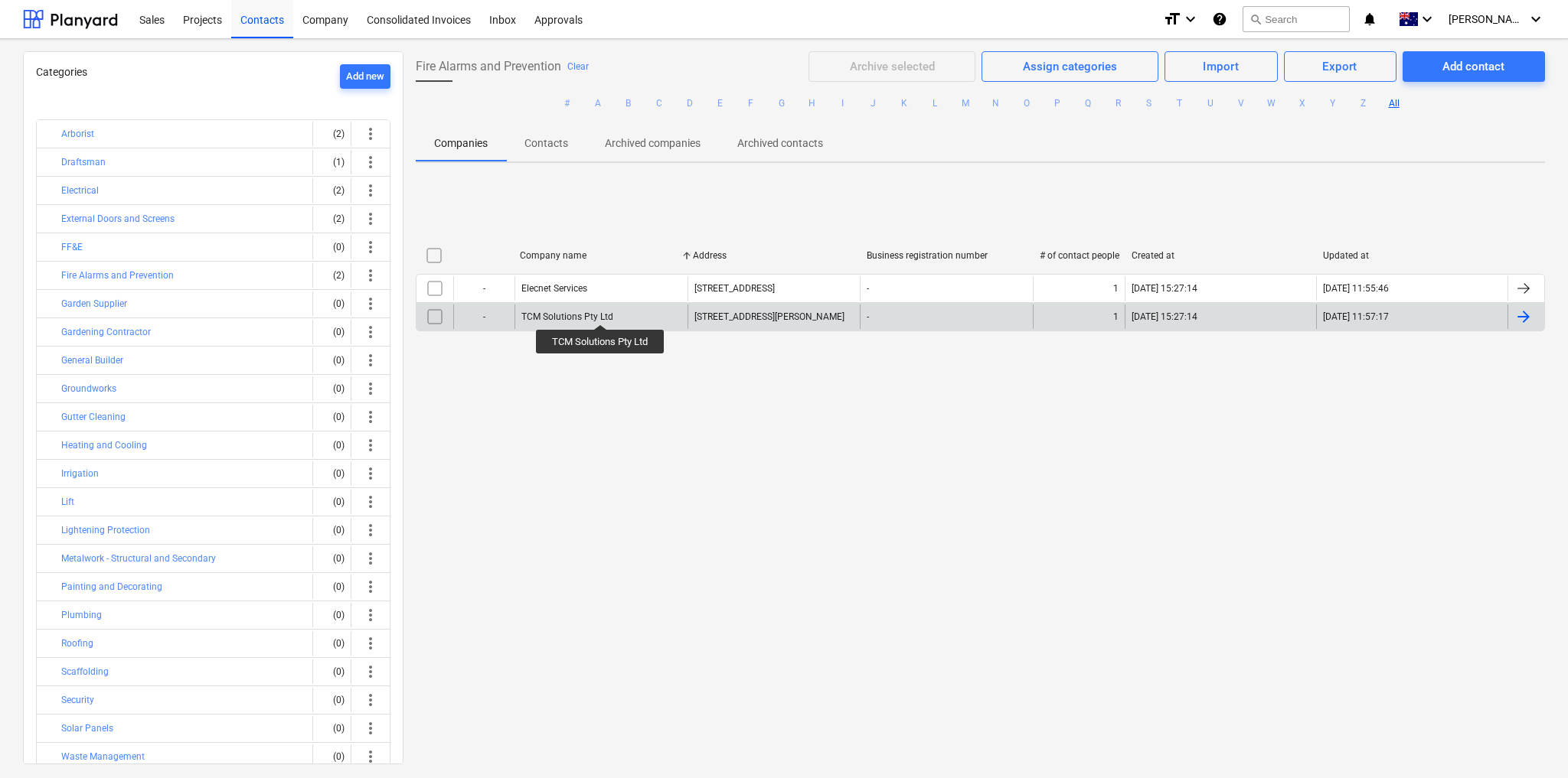
click at [601, 311] on div "TCM Solutions Pty Ltd" at bounding box center [567, 316] width 92 height 11
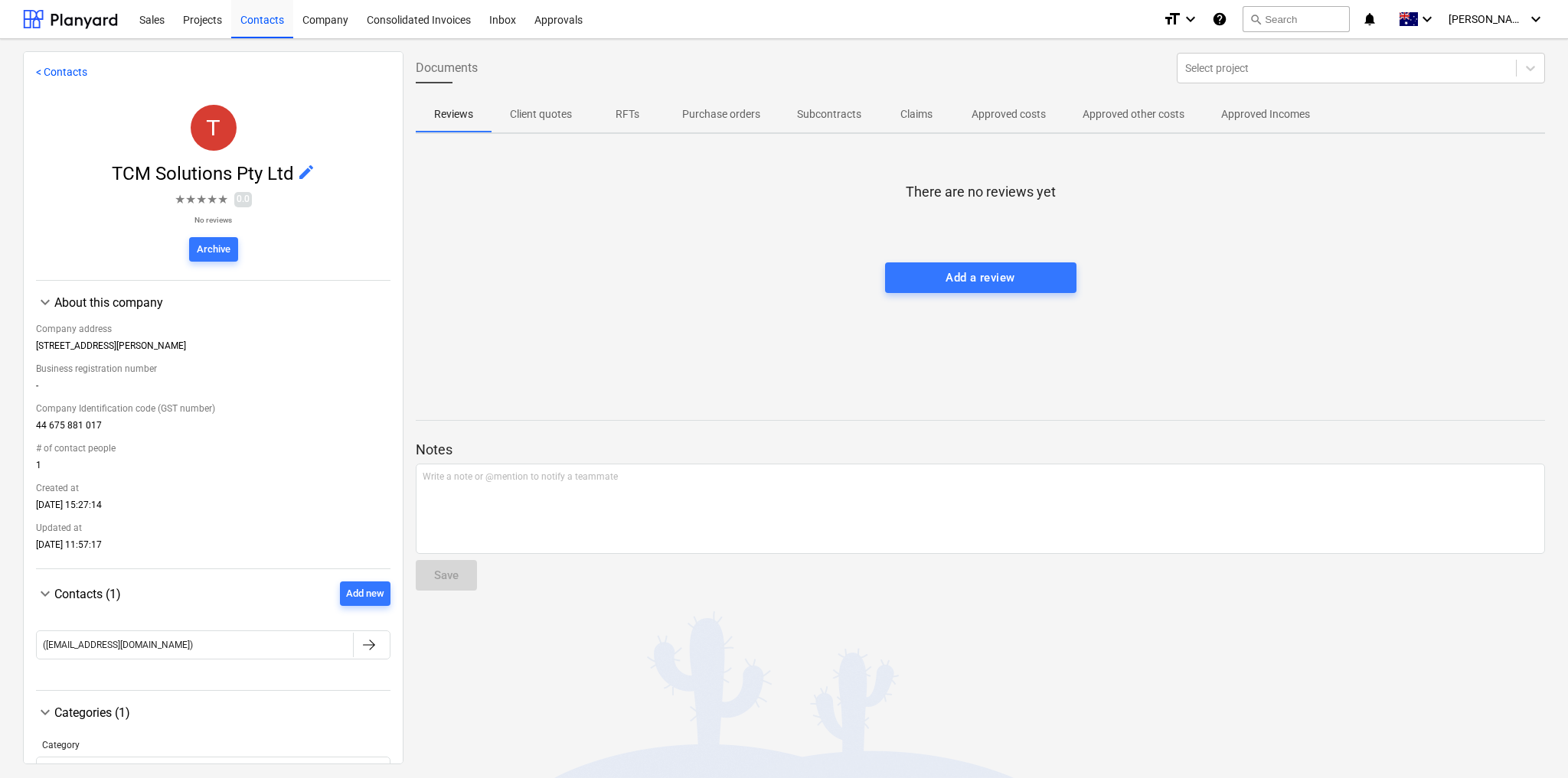
click at [55, 66] on link "< Contacts" at bounding box center [61, 72] width 52 height 12
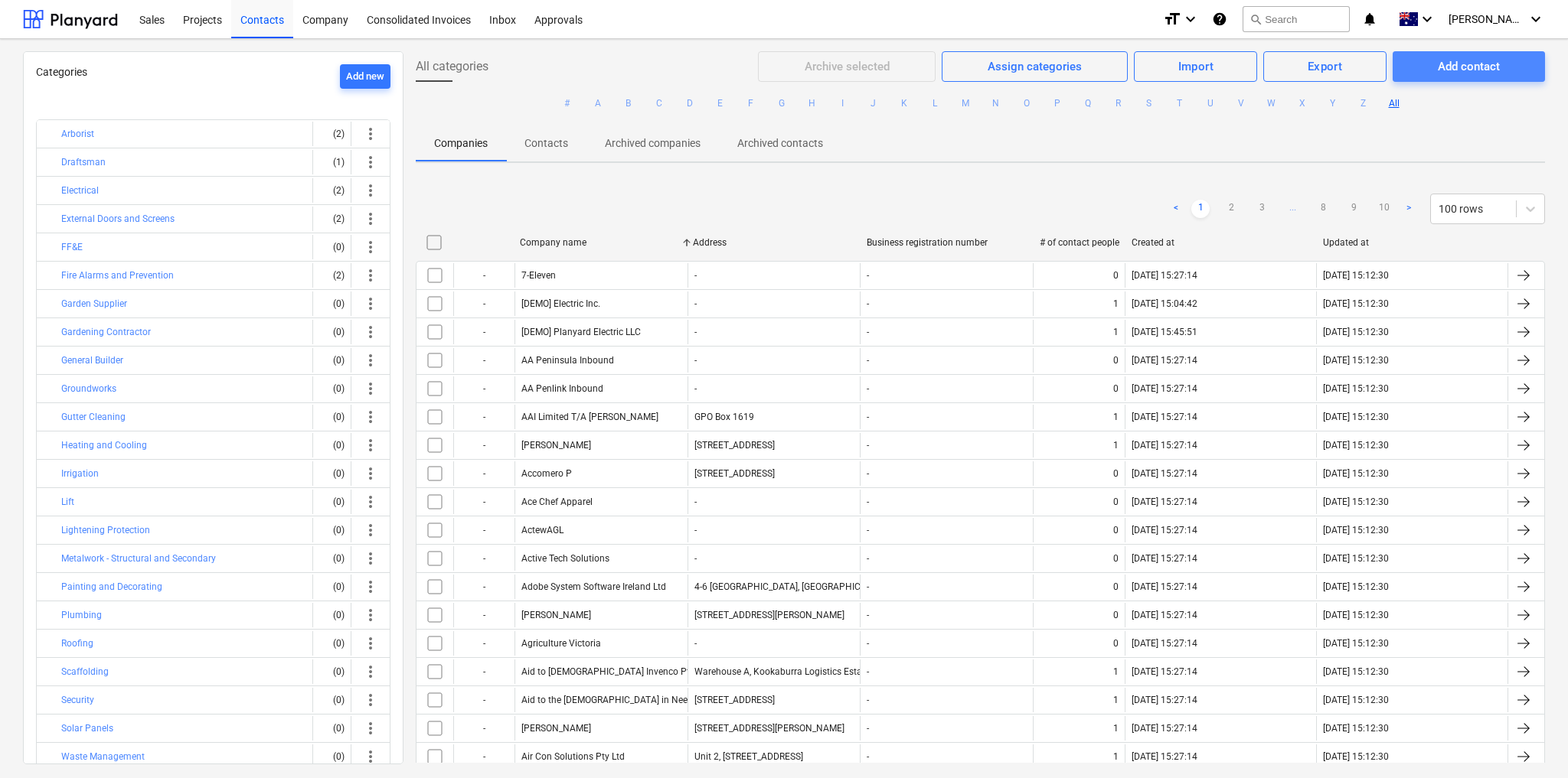
click at [1425, 60] on span "Add contact" at bounding box center [1468, 66] width 115 height 20
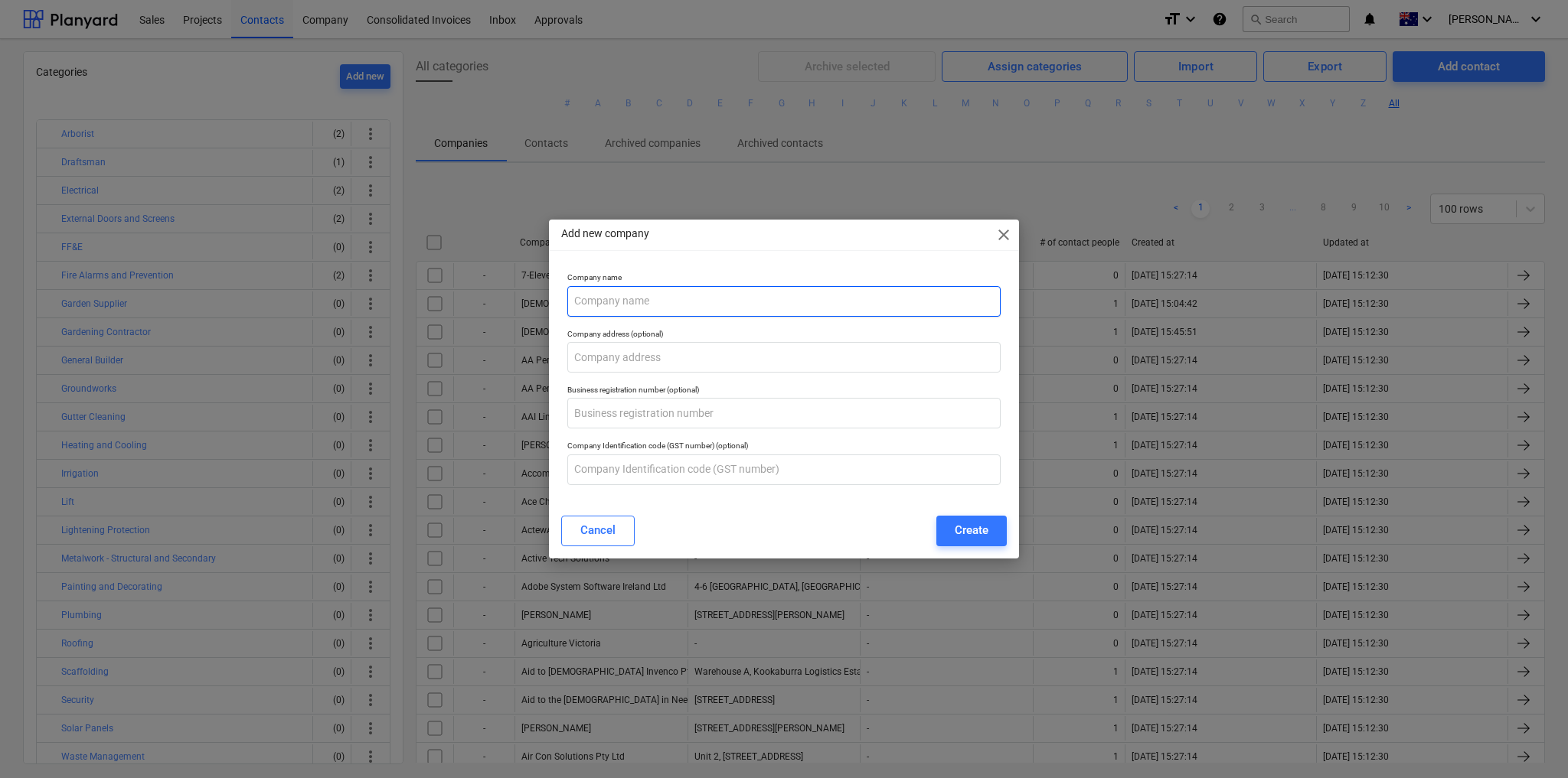
click at [639, 295] on input "text" at bounding box center [784, 301] width 433 height 30
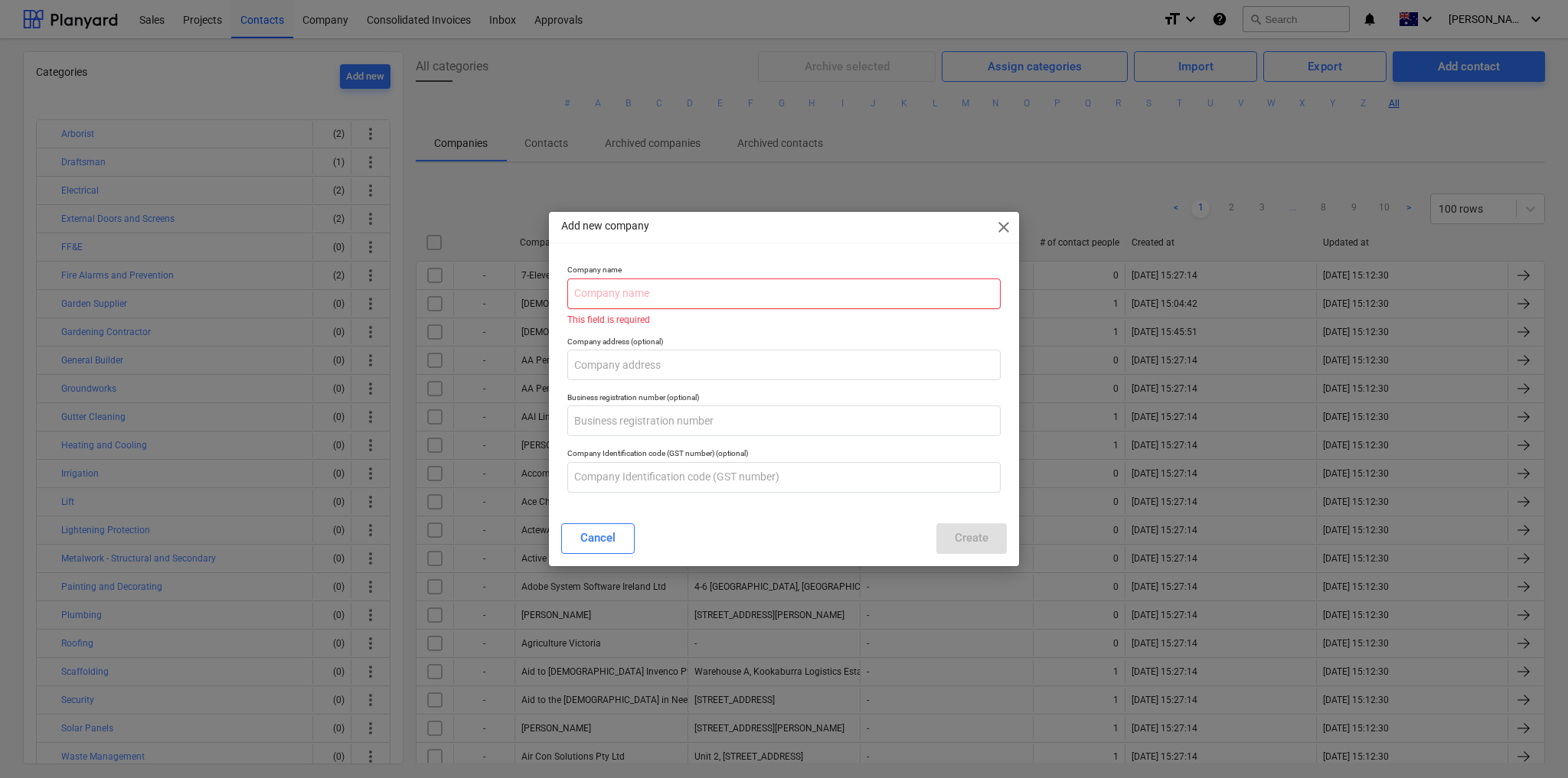
click at [579, 288] on input "text" at bounding box center [784, 293] width 433 height 30
paste input "Country Fire Authority"
type input "Country Fire Authority"
drag, startPoint x: 692, startPoint y: 299, endPoint x: 563, endPoint y: 302, distance: 129.0
click at [563, 302] on div "Company name Country Fire Authority Error: Company with this name already exists" at bounding box center [783, 294] width 446 height 71
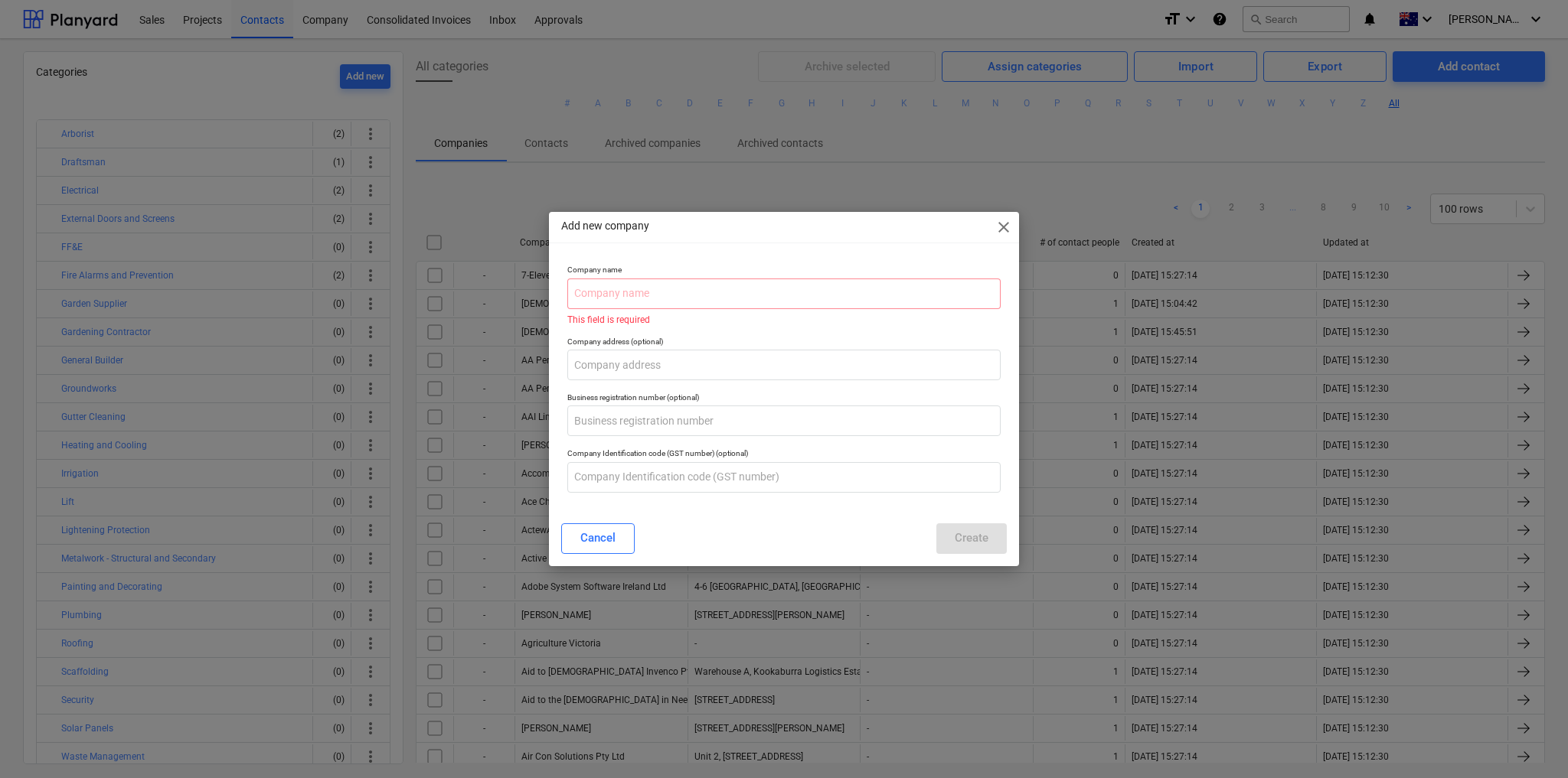
click at [1003, 226] on span "close" at bounding box center [1003, 227] width 18 height 18
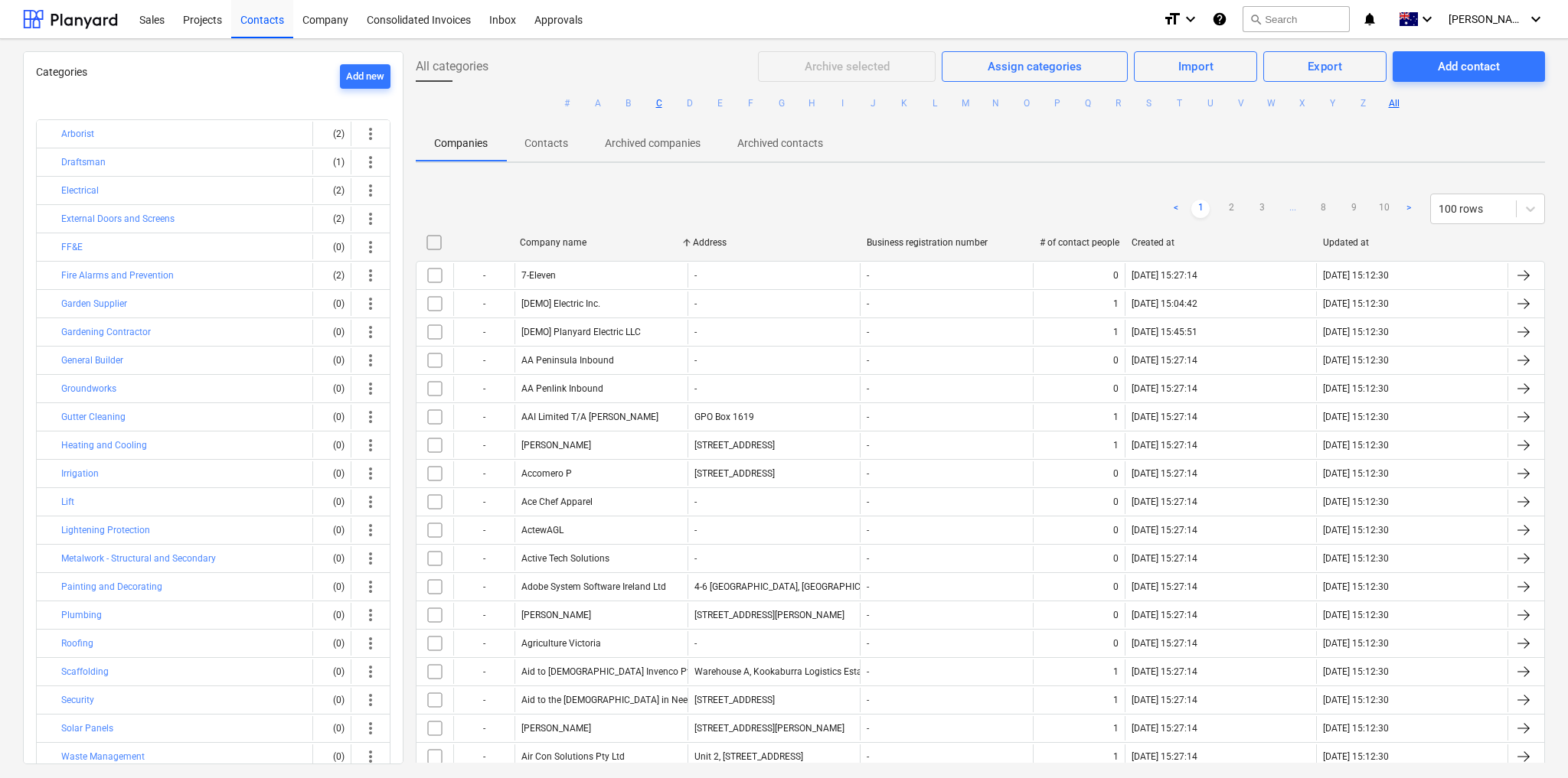
click at [654, 101] on button "C" at bounding box center [659, 103] width 18 height 18
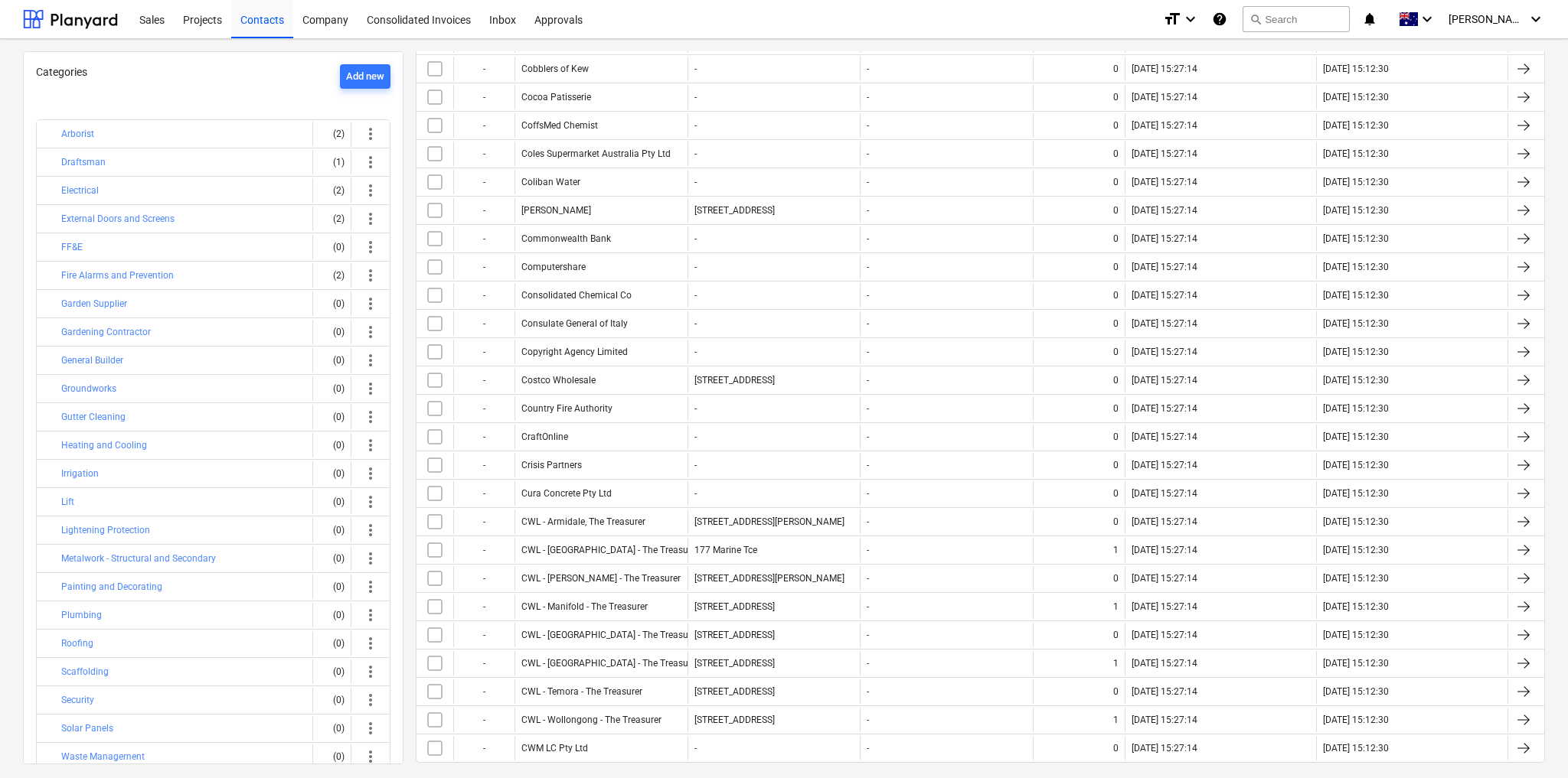
scroll to position [1656, 0]
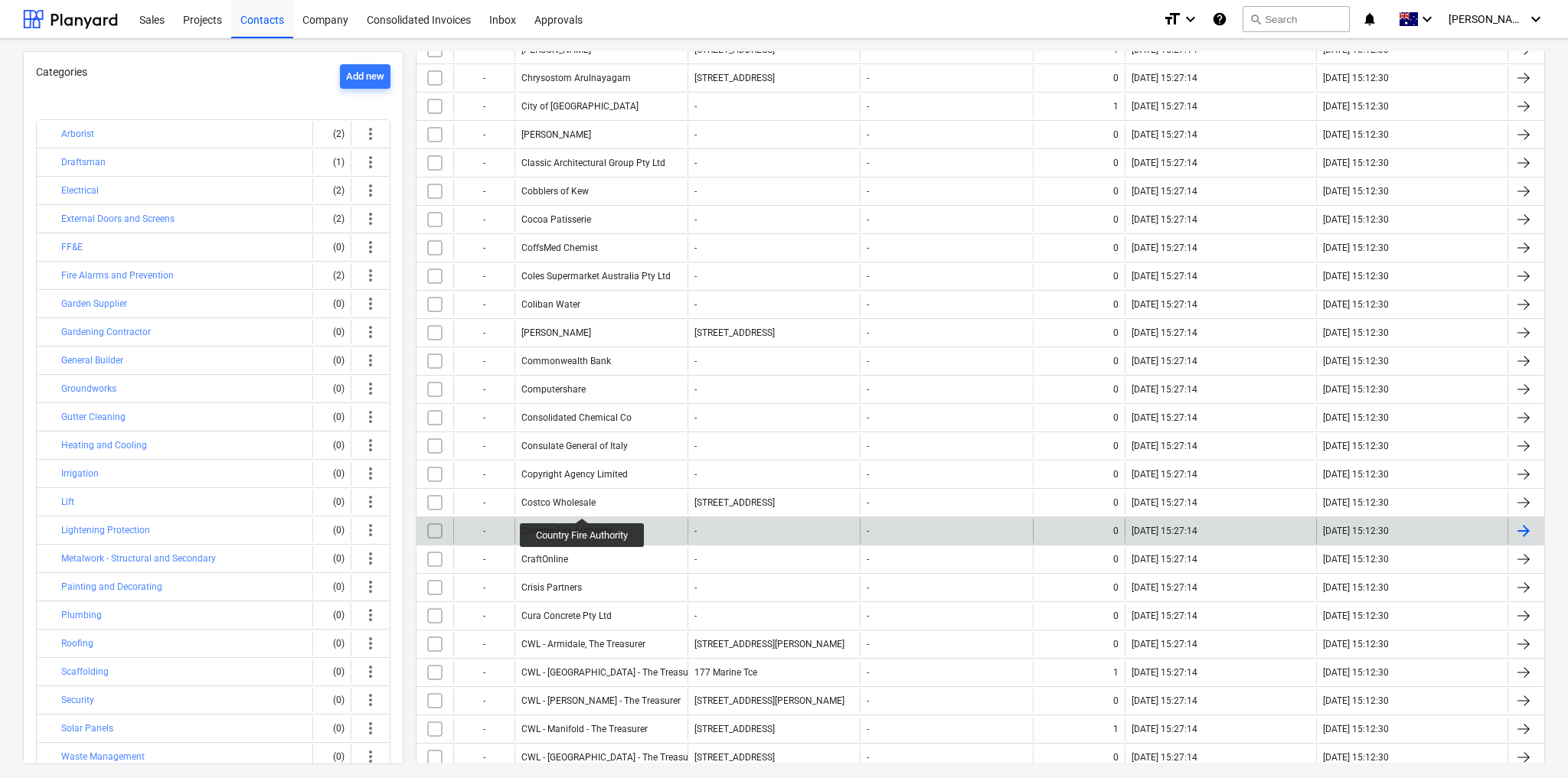
click at [585, 525] on div "Country Fire Authority" at bounding box center [567, 530] width 91 height 11
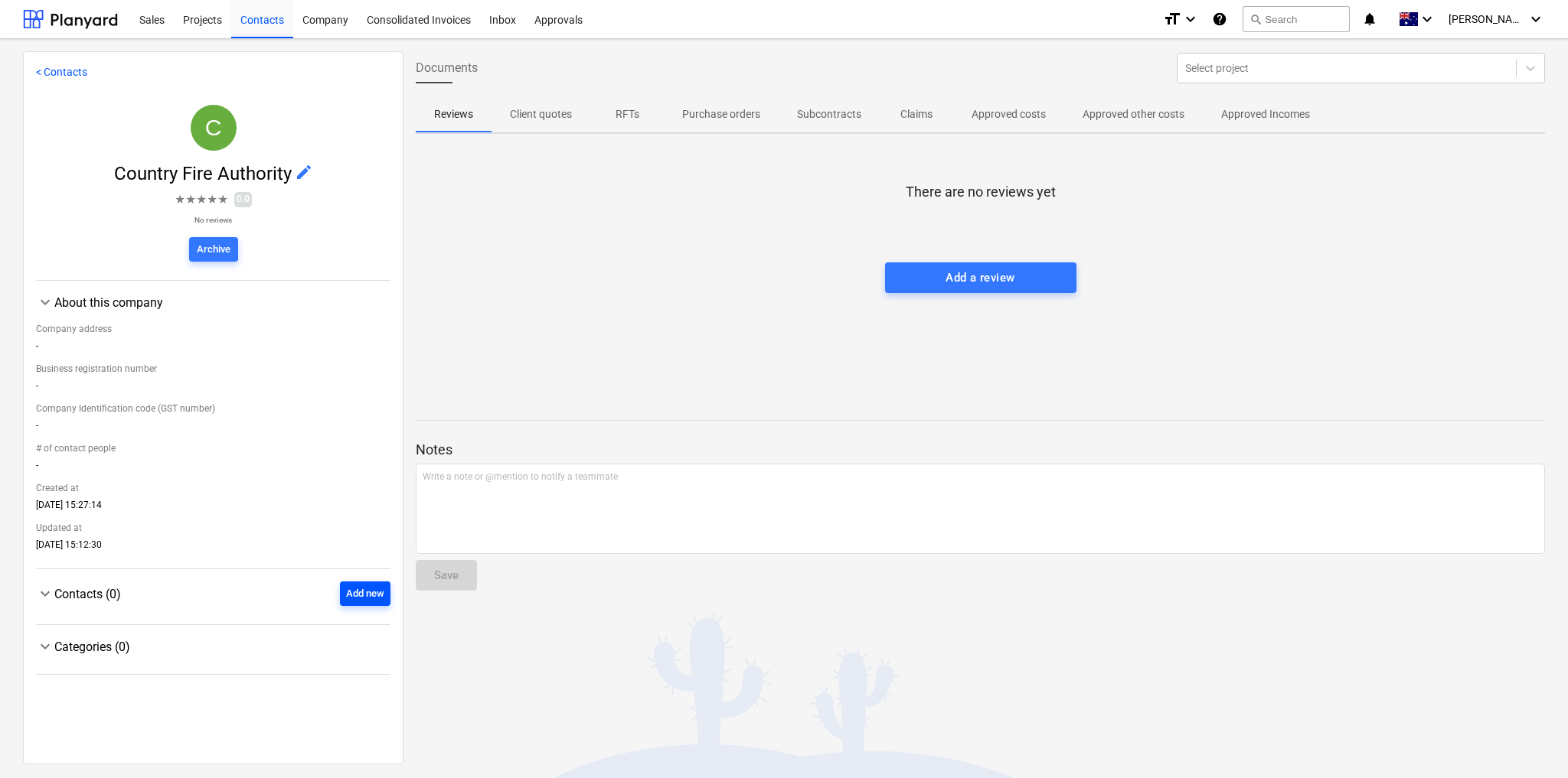
click at [356, 600] on div "Add new" at bounding box center [365, 594] width 38 height 18
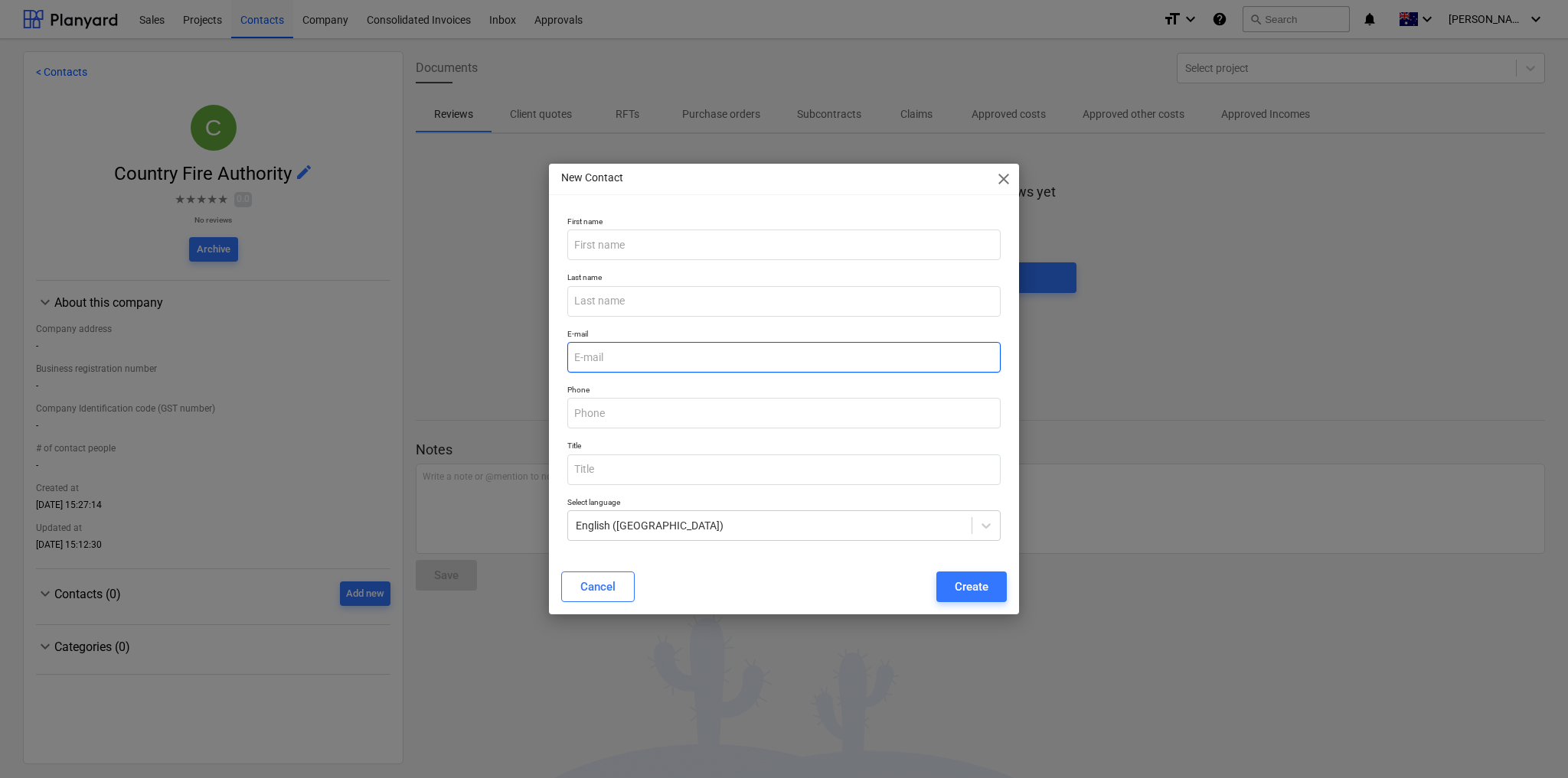
click at [637, 363] on input "email" at bounding box center [784, 357] width 433 height 30
paste input "fem@cfa.vic.gov.au"
type input "fem@cfa.vic.gov.au"
drag, startPoint x: 739, startPoint y: 416, endPoint x: 747, endPoint y: 418, distance: 8.2
click at [739, 416] on input "text" at bounding box center [784, 413] width 433 height 30
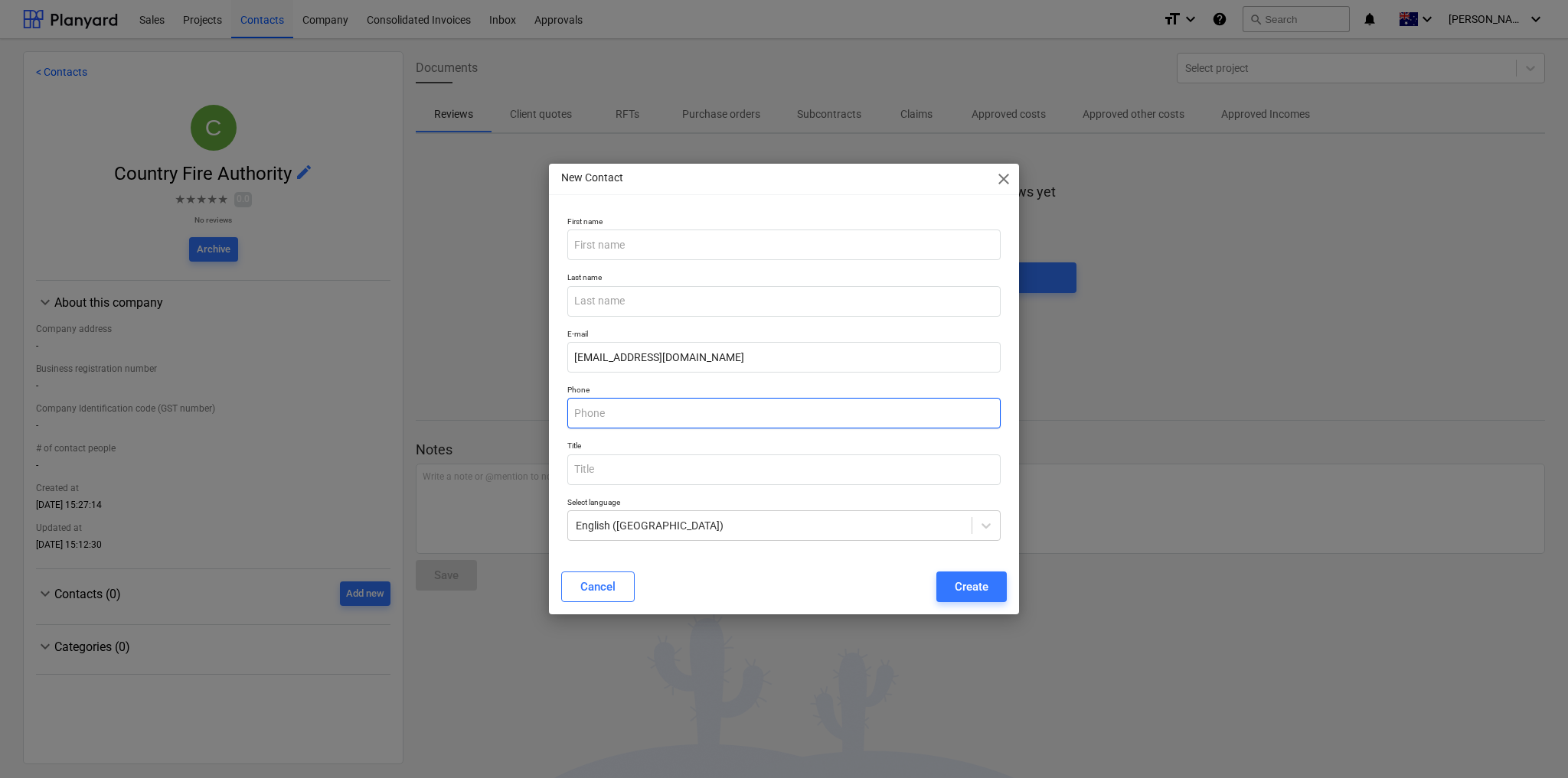
paste input "(03) 9262 8444"
type input "(03) 9262 8444"
click at [984, 587] on div "Create" at bounding box center [971, 587] width 34 height 20
click at [613, 236] on input "text" at bounding box center [784, 244] width 433 height 30
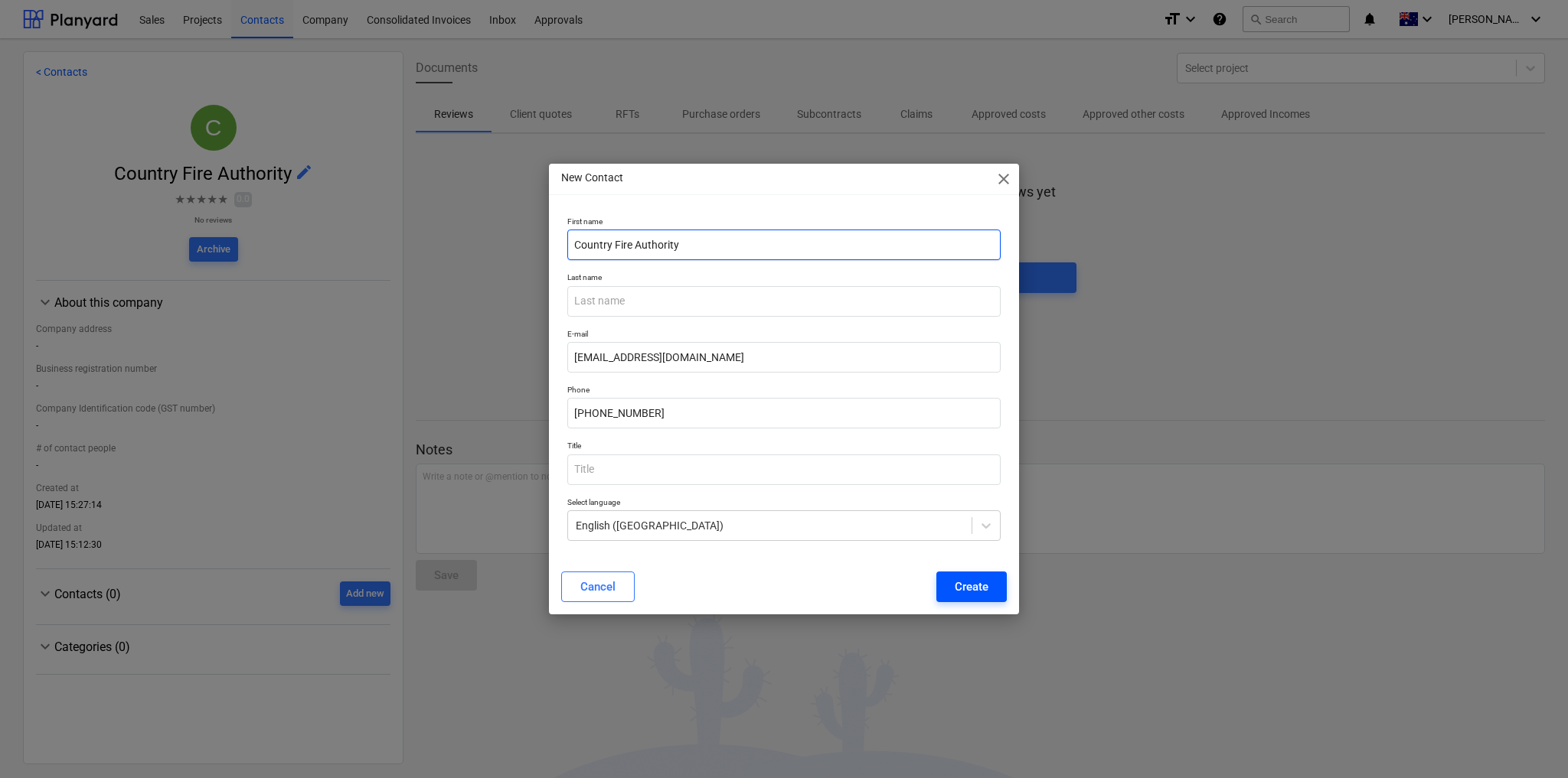
type input "Country Fire Authority"
click at [978, 586] on div "Create" at bounding box center [971, 587] width 34 height 20
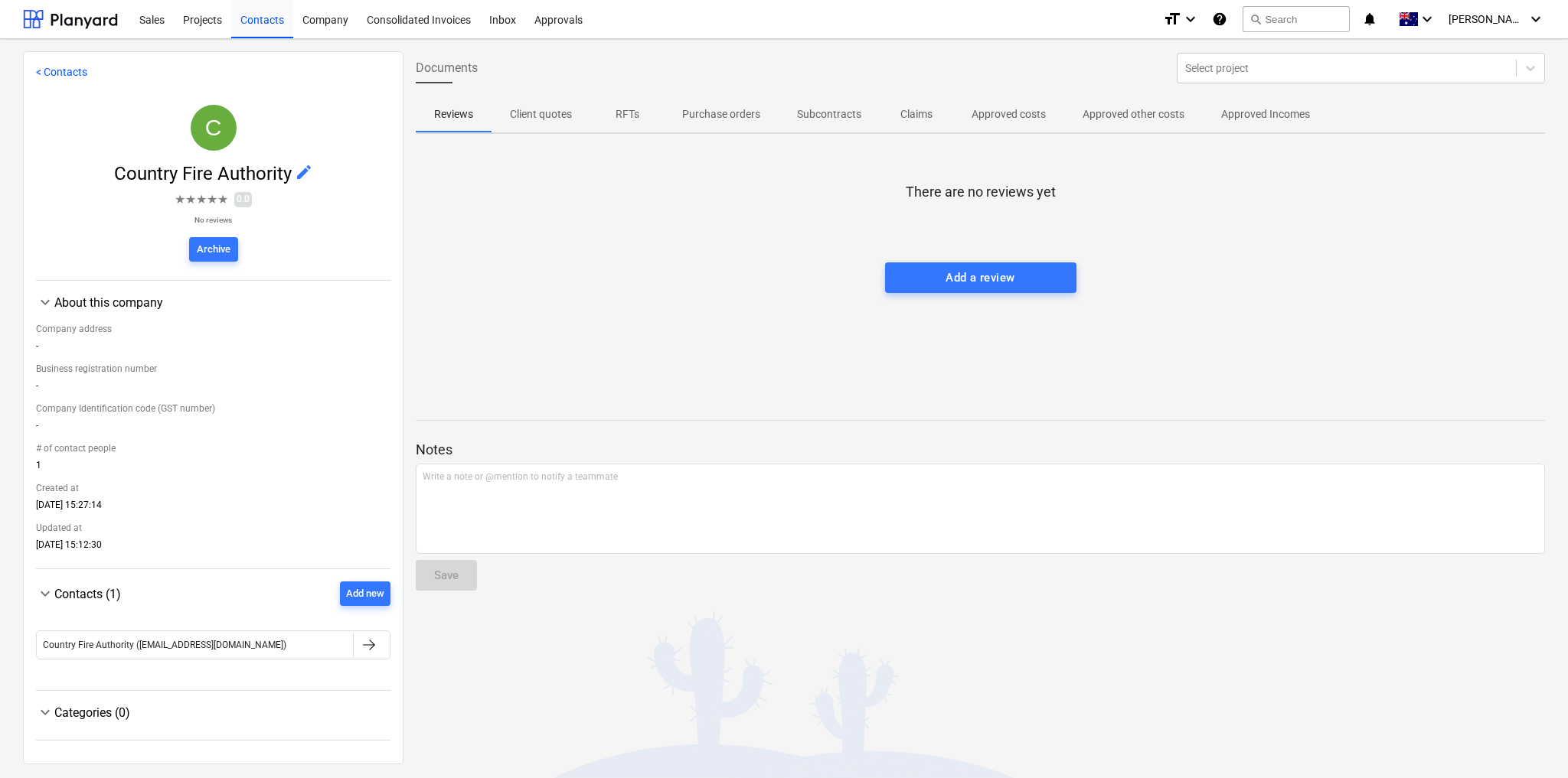
click at [67, 76] on link "< Contacts" at bounding box center [61, 72] width 52 height 12
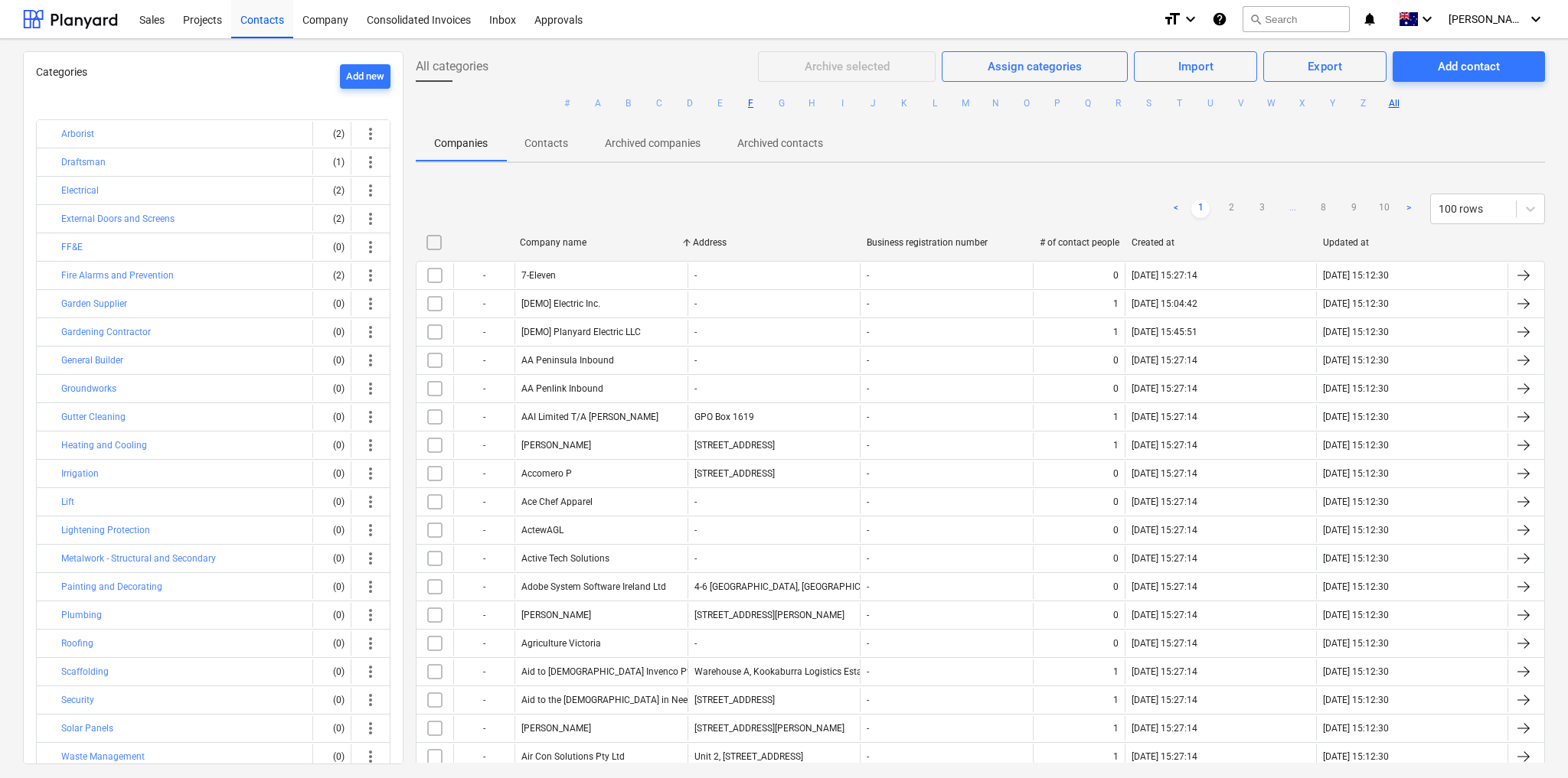
click at [748, 102] on button "F" at bounding box center [750, 103] width 18 height 18
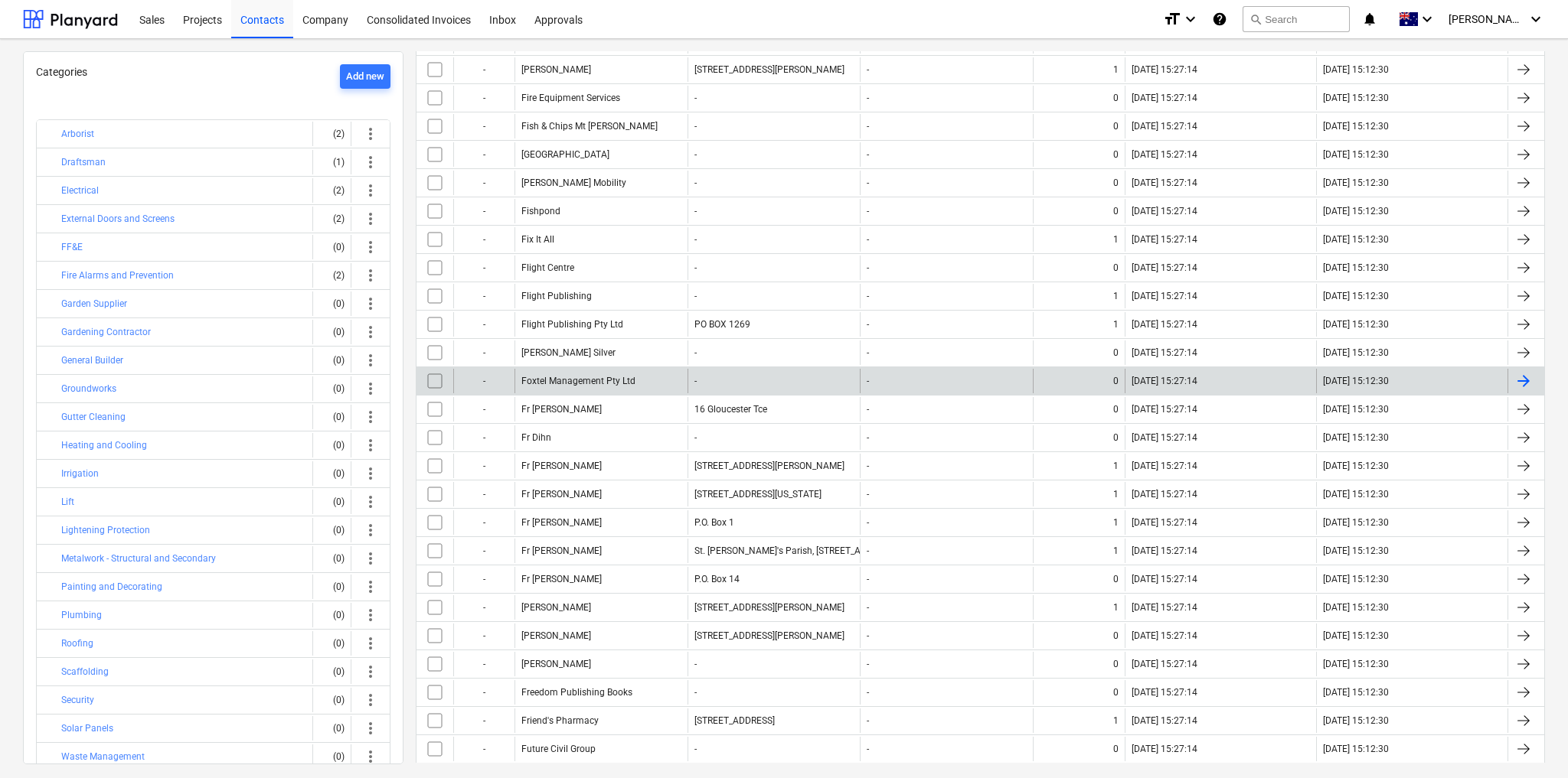
scroll to position [458, 0]
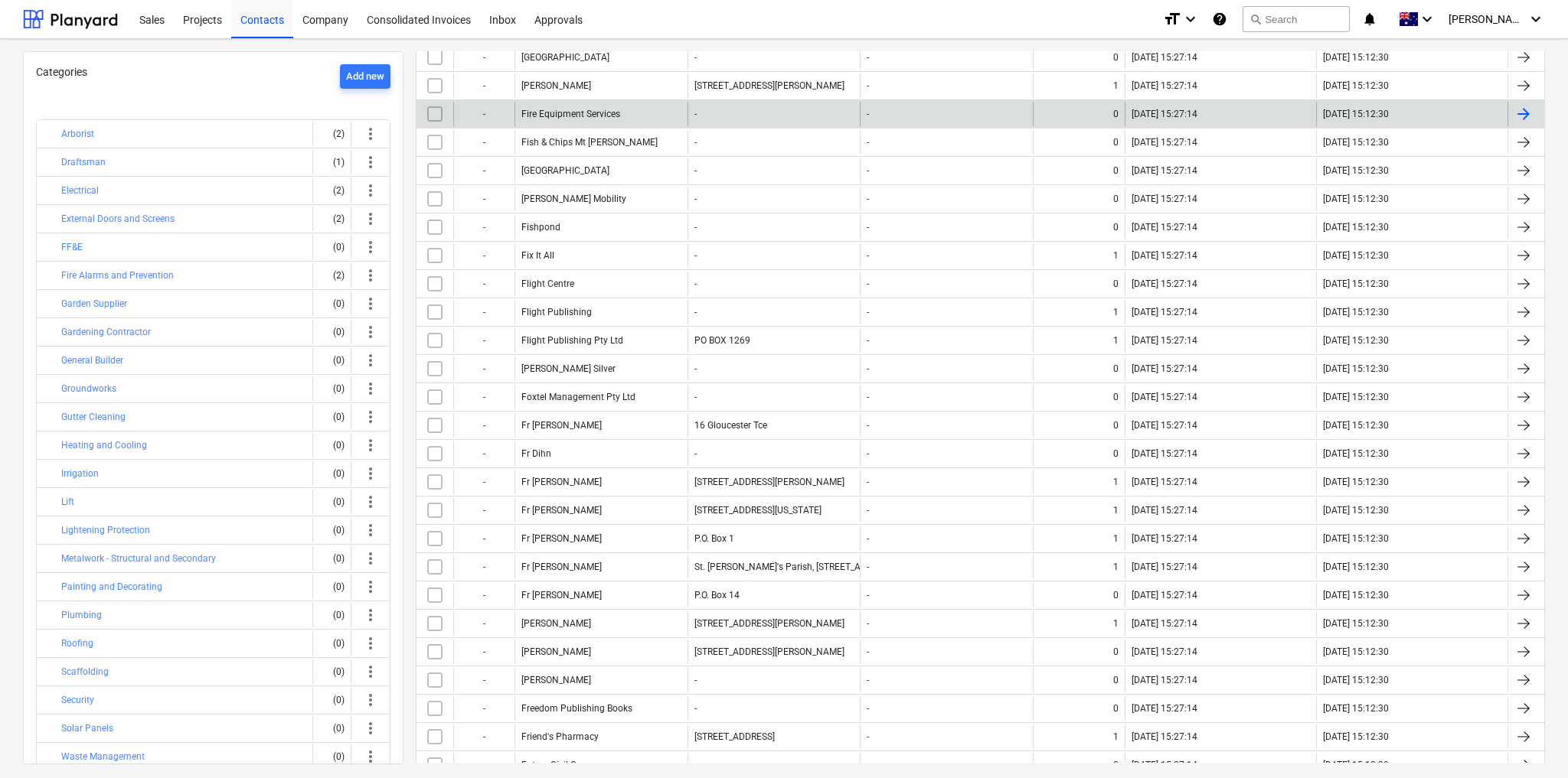
click at [612, 102] on div "Fire Equipment Services" at bounding box center [601, 114] width 173 height 25
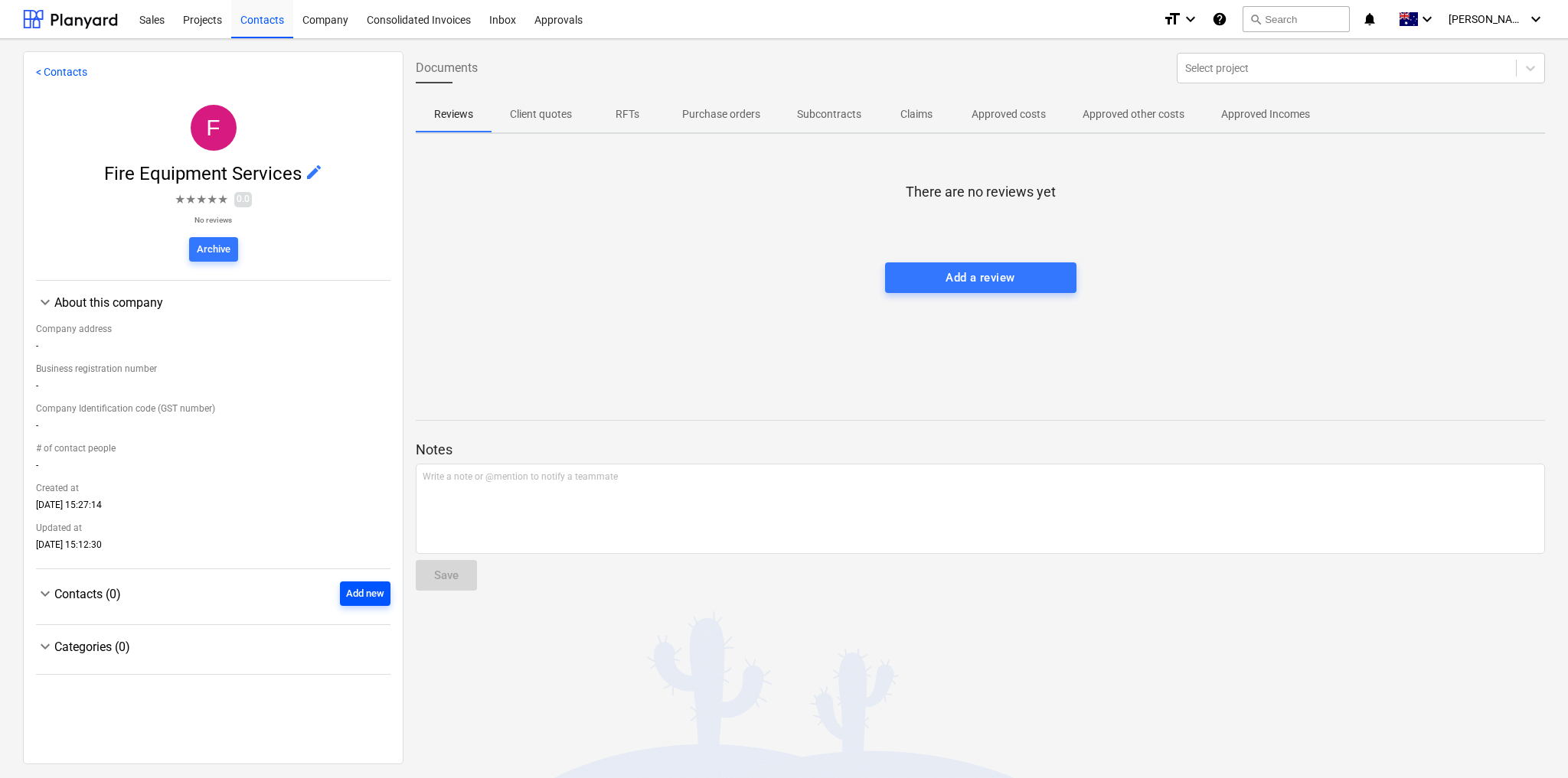
click at [346, 598] on div "Add new" at bounding box center [365, 594] width 38 height 18
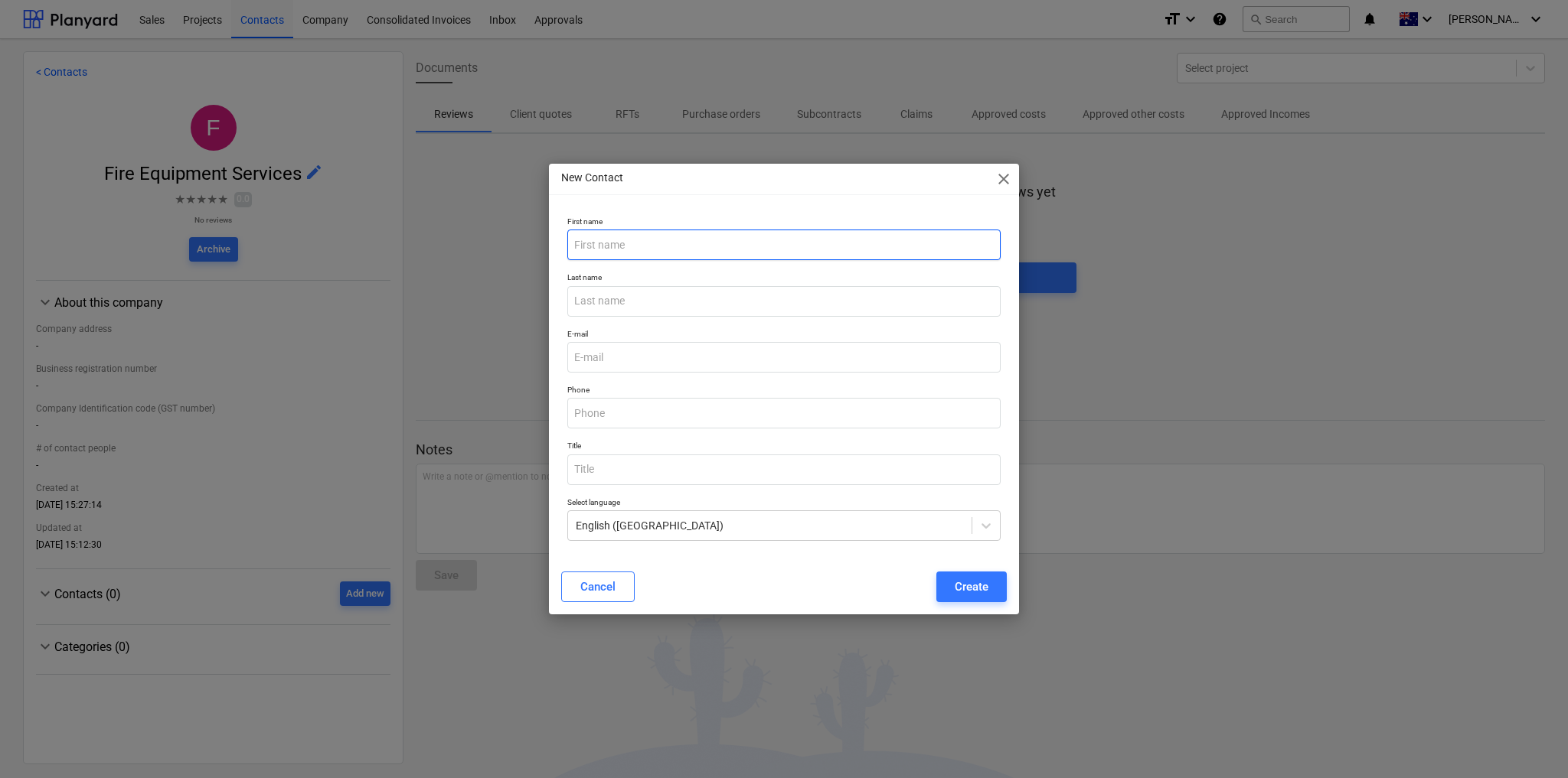
click at [625, 237] on input "text" at bounding box center [784, 244] width 433 height 30
click at [625, 252] on input "text" at bounding box center [784, 244] width 433 height 30
paste input "Fire Equipment Services"
type input "Fire Equipment Services"
click at [631, 409] on input "text" at bounding box center [784, 413] width 433 height 30
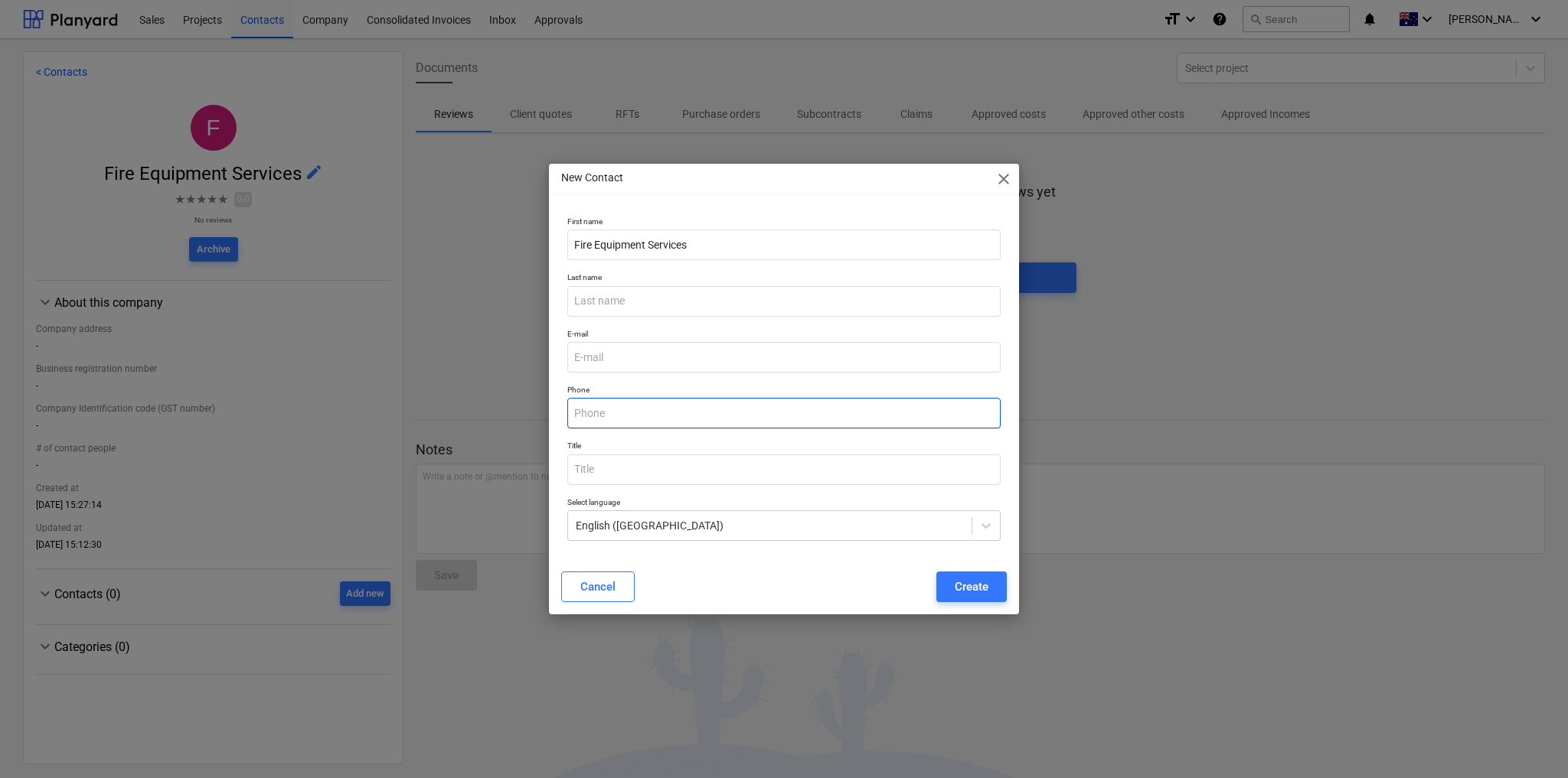
paste input "1300 855 163"
type input "1300 855 163"
click at [973, 588] on div "Create" at bounding box center [971, 587] width 34 height 20
click at [645, 353] on input "email" at bounding box center [784, 357] width 433 height 30
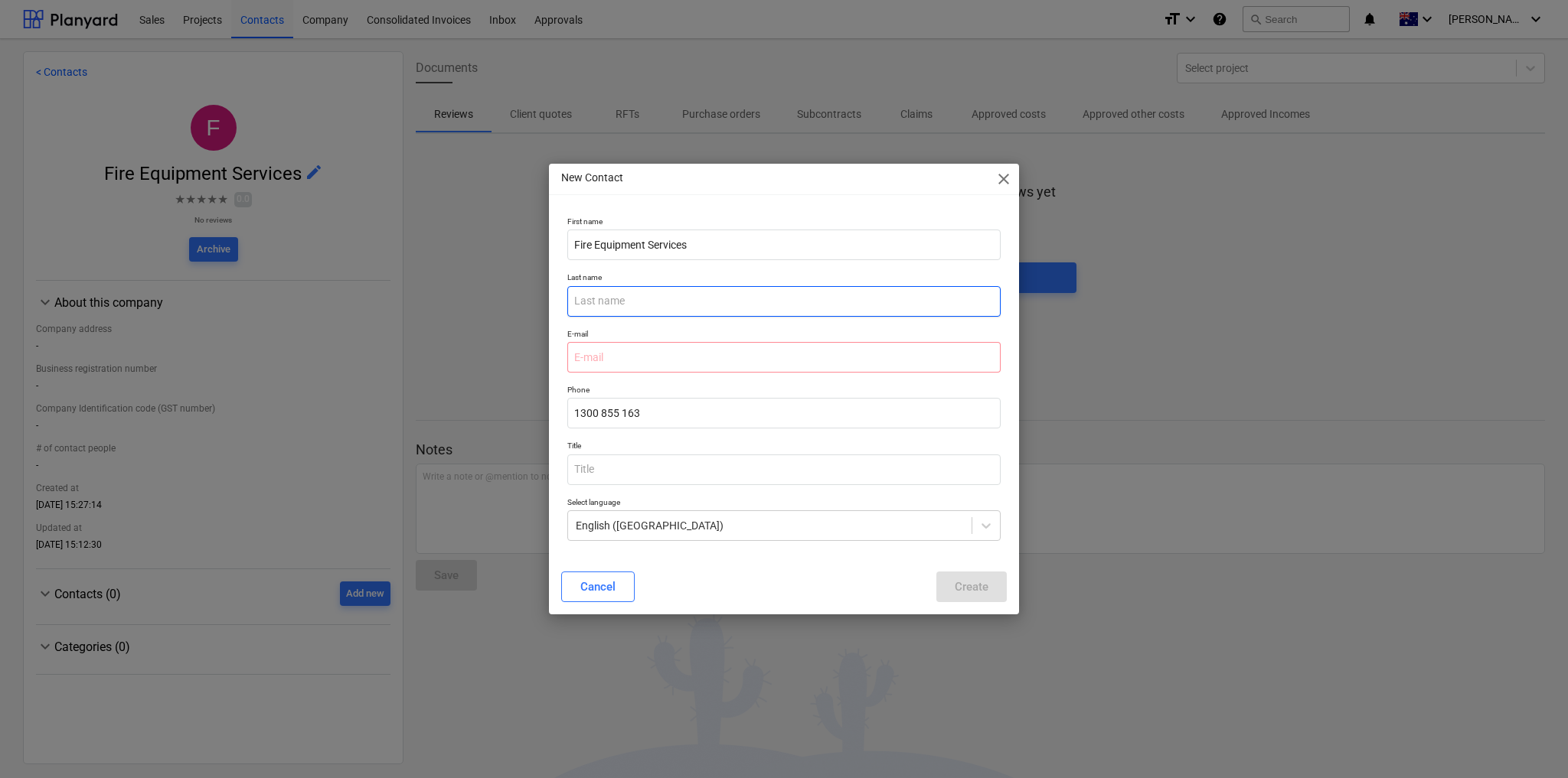
click at [611, 311] on input "text" at bounding box center [784, 301] width 433 height 30
type input "G"
click at [615, 242] on input "Fire Equipment Services" at bounding box center [784, 244] width 433 height 30
click at [619, 244] on input "Fire Equipment Services" at bounding box center [784, 244] width 433 height 30
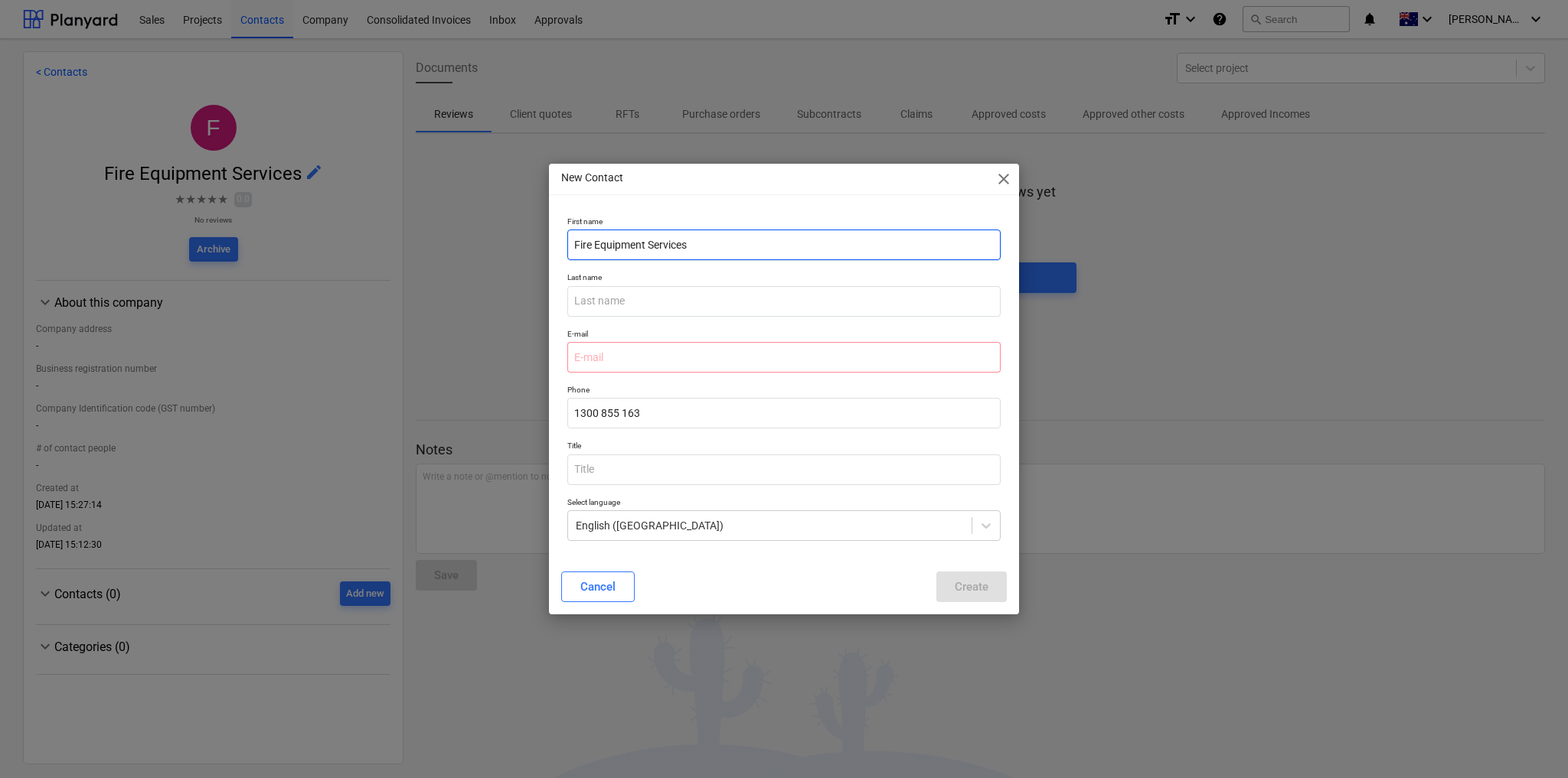
click at [619, 244] on input "Fire Equipment Services" at bounding box center [784, 244] width 433 height 30
type input "Graham"
click at [656, 308] on input "text" at bounding box center [784, 301] width 433 height 30
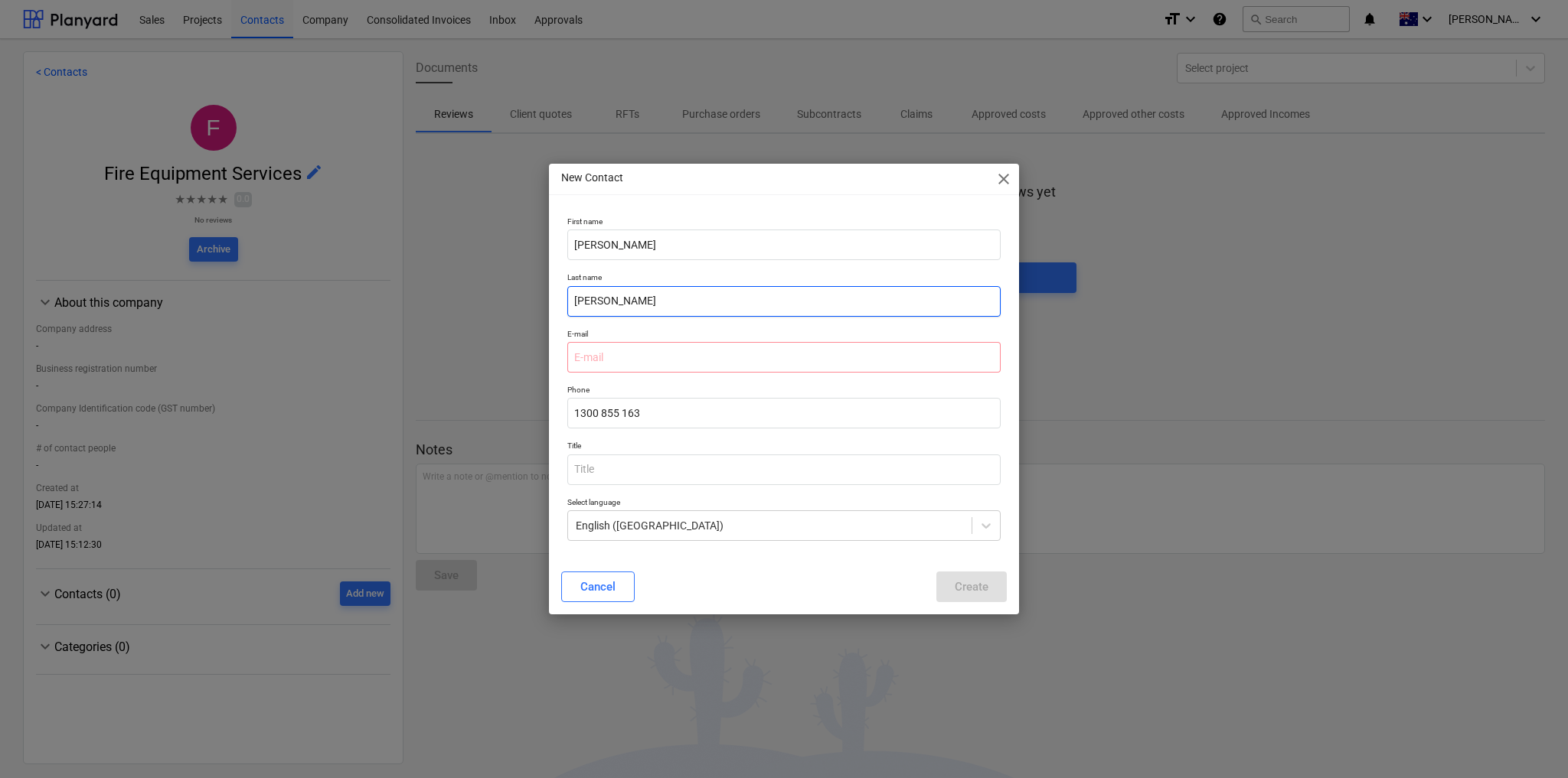
type input "[PERSON_NAME]"
click at [649, 363] on input "email" at bounding box center [784, 357] width 433 height 30
paste input "remittances@fes.com.au"
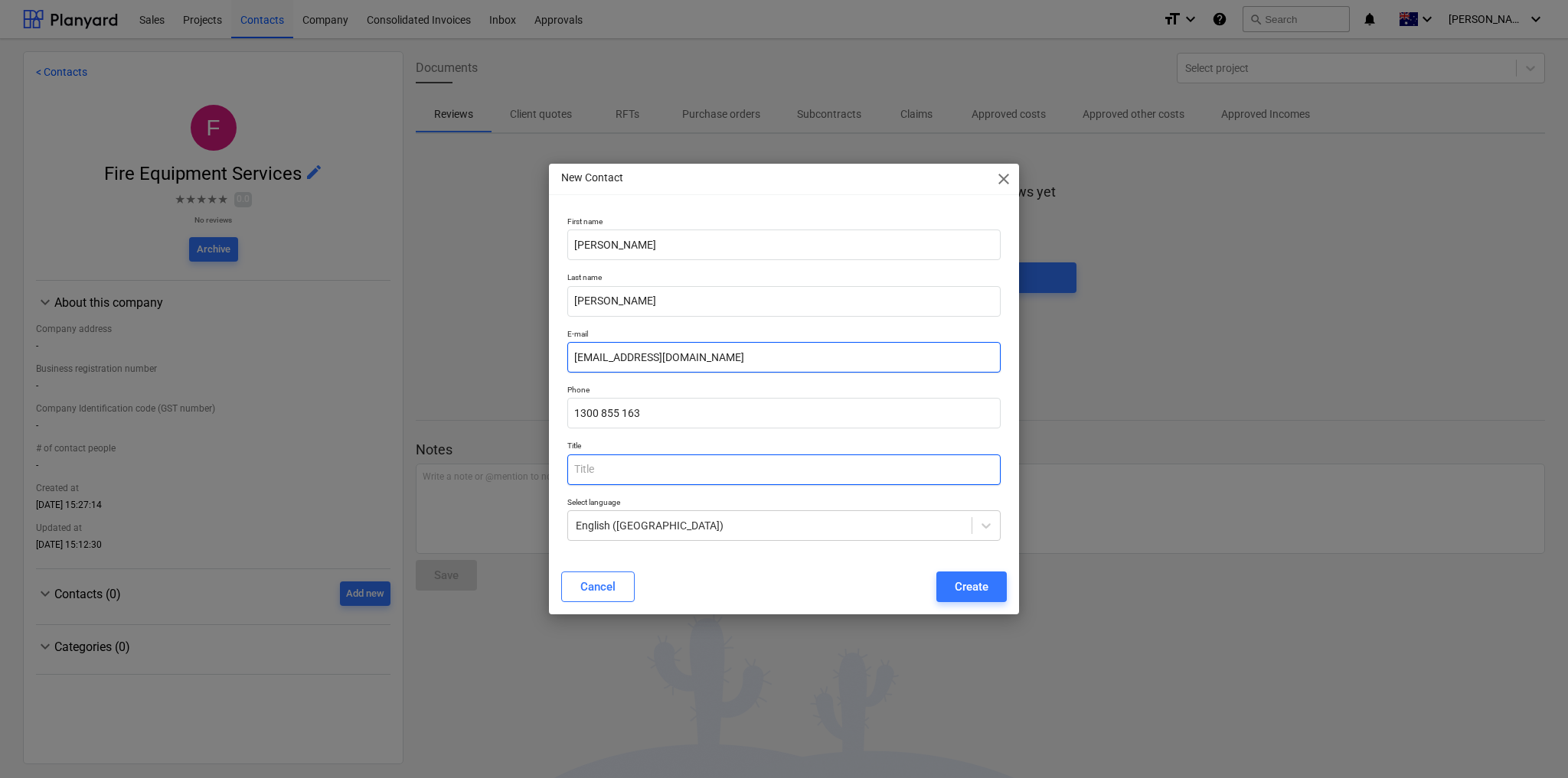
type input "remittances@fes.com.au"
click at [625, 471] on input "text" at bounding box center [784, 469] width 433 height 30
type input "T"
click at [584, 297] on input "[PERSON_NAME]" at bounding box center [784, 301] width 433 height 30
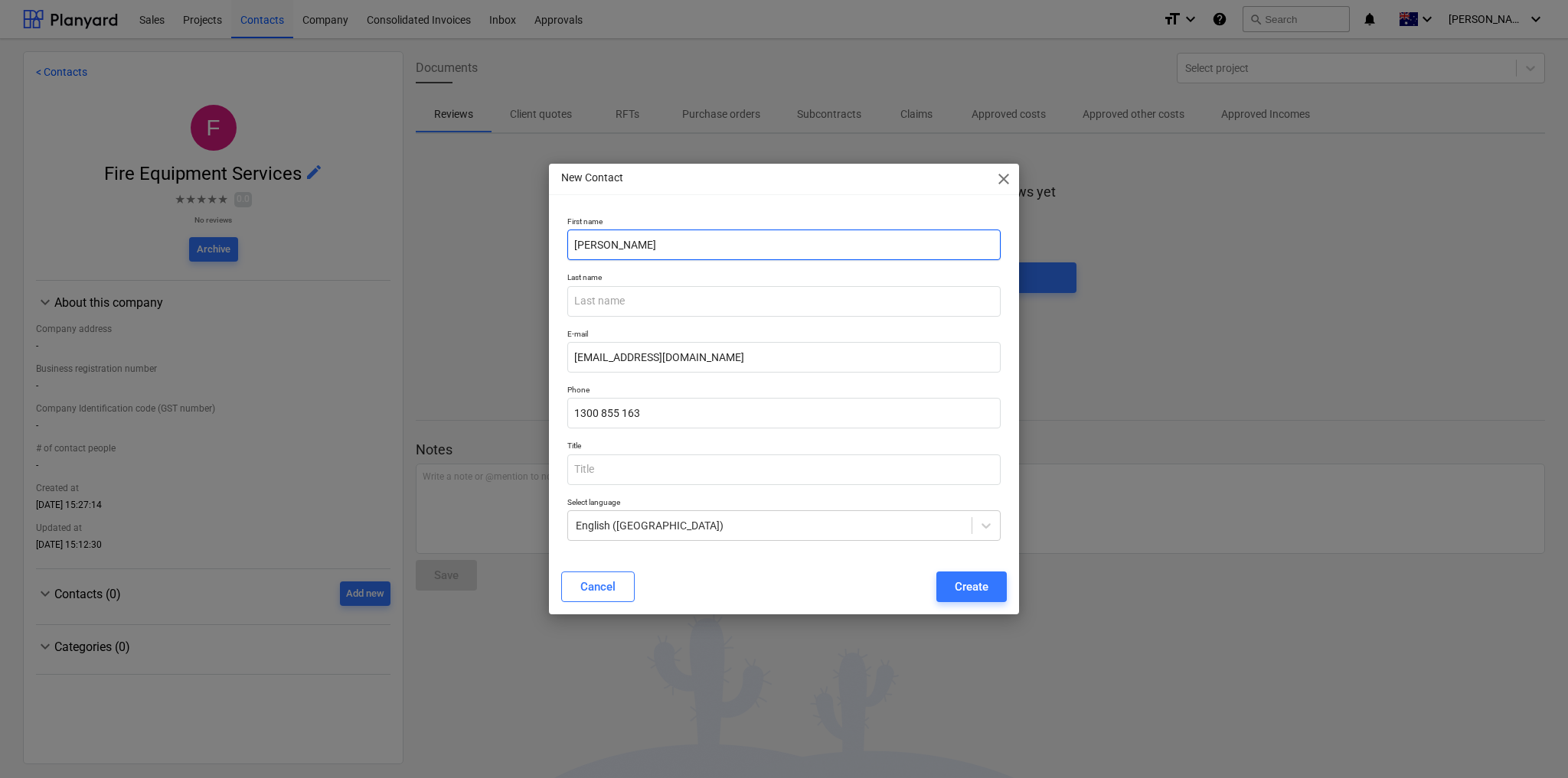
click at [589, 241] on input "Graham" at bounding box center [784, 244] width 433 height 30
type input "Fire Equipment Services"
click at [968, 587] on div "Create" at bounding box center [971, 587] width 34 height 20
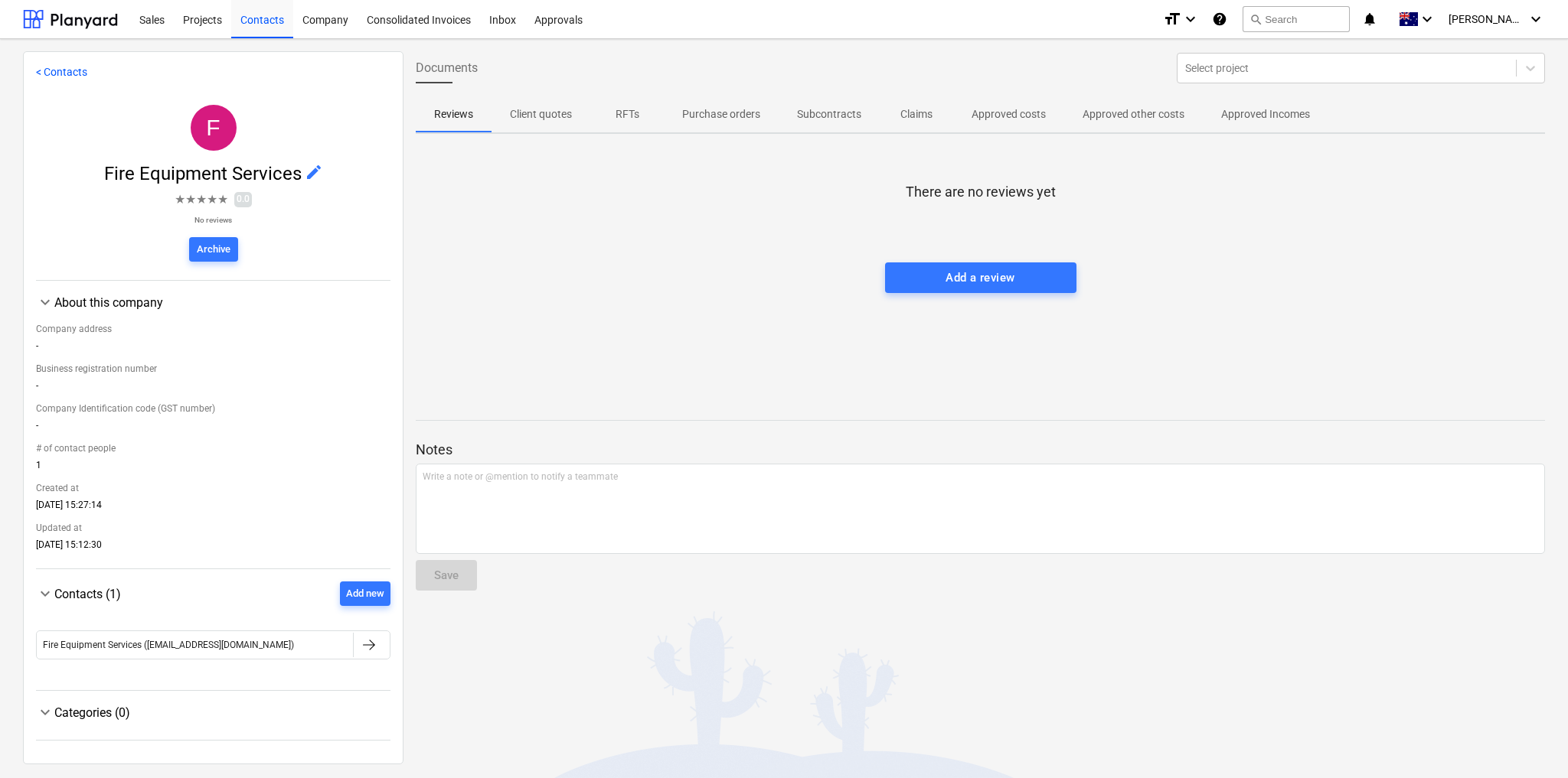
click at [307, 169] on span "edit" at bounding box center [314, 172] width 18 height 18
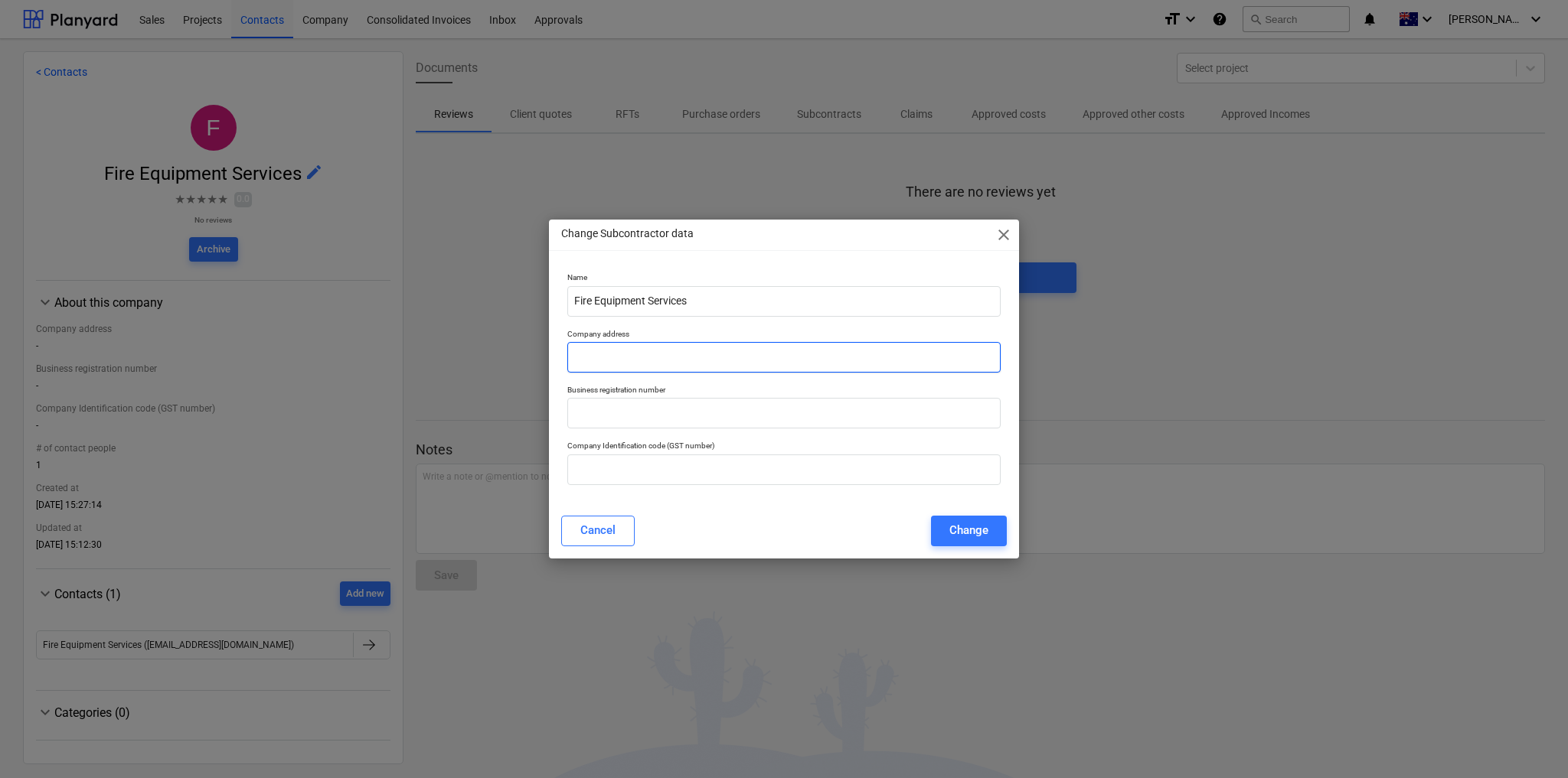
click at [637, 361] on input "text" at bounding box center [784, 357] width 433 height 30
paste input "PO Box 3070, Nunawading, Vic 3131"
type input "PO Box 3070, Nunawading, Vic 3131"
click at [656, 468] on input "text" at bounding box center [784, 469] width 433 height 30
paste input "8 598 558 561"
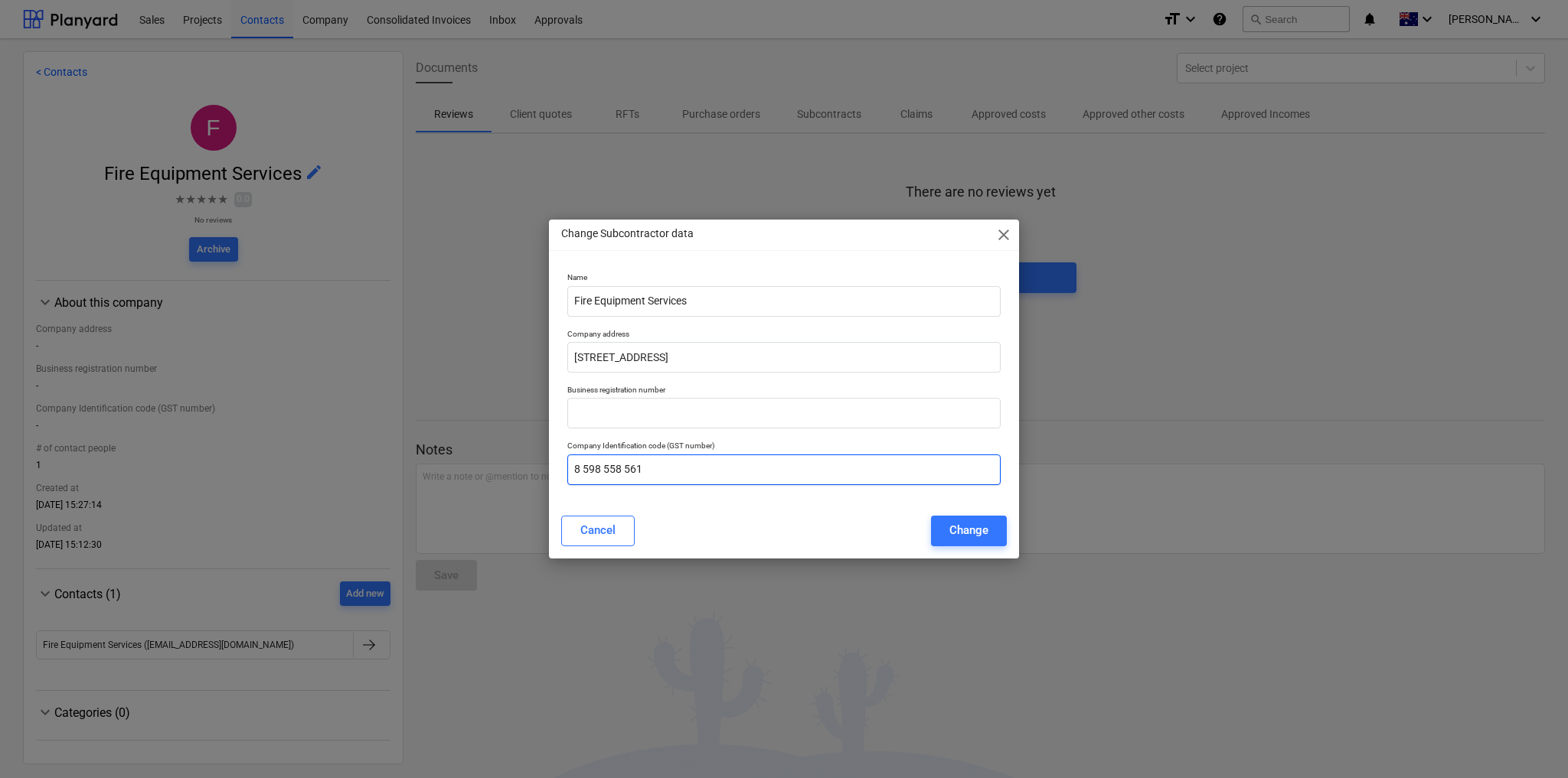
click at [572, 466] on input "8 598 558 561" at bounding box center [784, 469] width 433 height 30
type input "28 598 558 561"
click at [683, 492] on div "Name Fire Equipment Services Company address PO Box 3070, Nunawading, Vic 3131 …" at bounding box center [783, 384] width 470 height 236
click at [991, 532] on button "Change" at bounding box center [969, 530] width 76 height 30
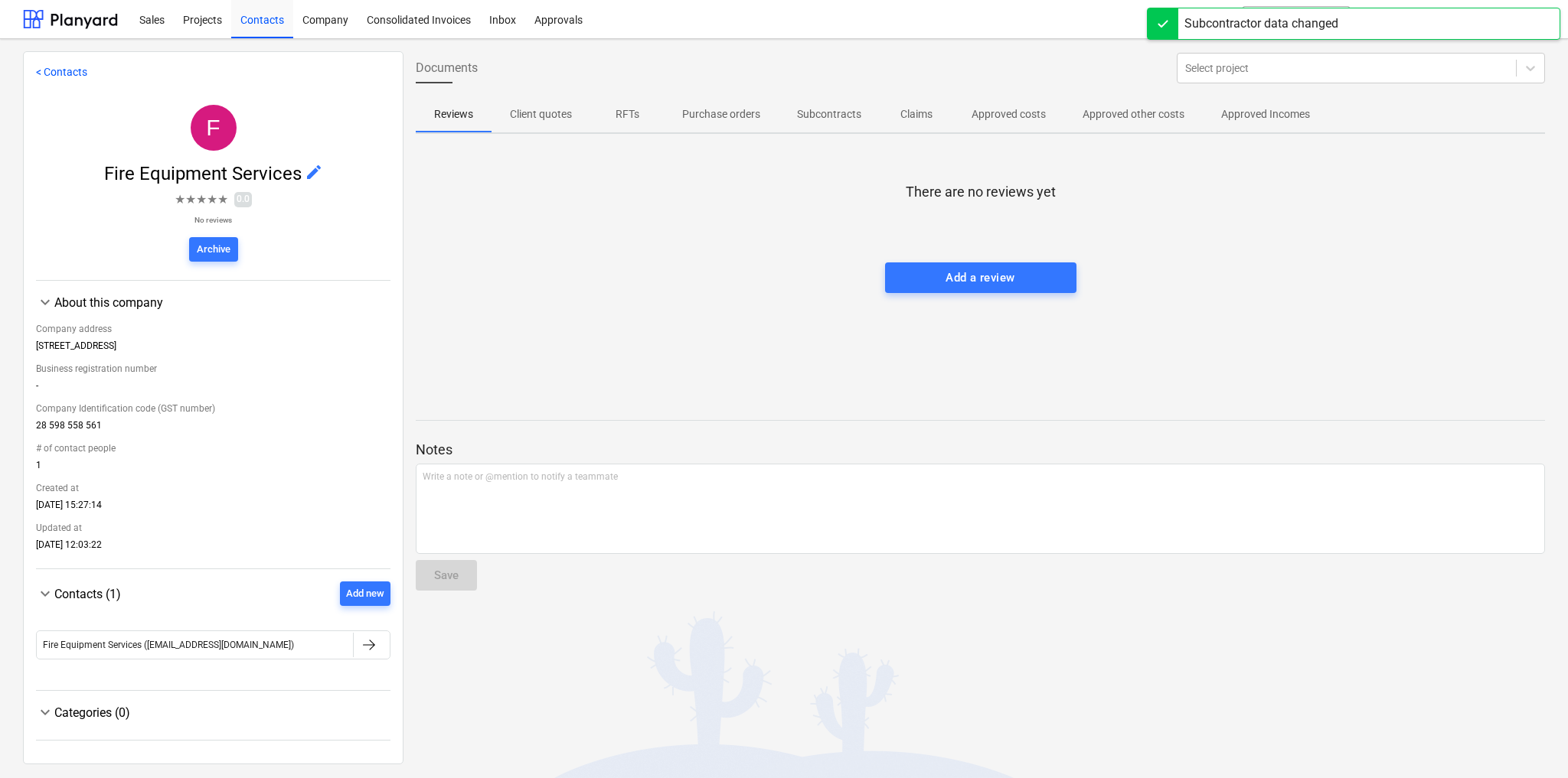
click at [57, 70] on link "< Contacts" at bounding box center [61, 72] width 52 height 12
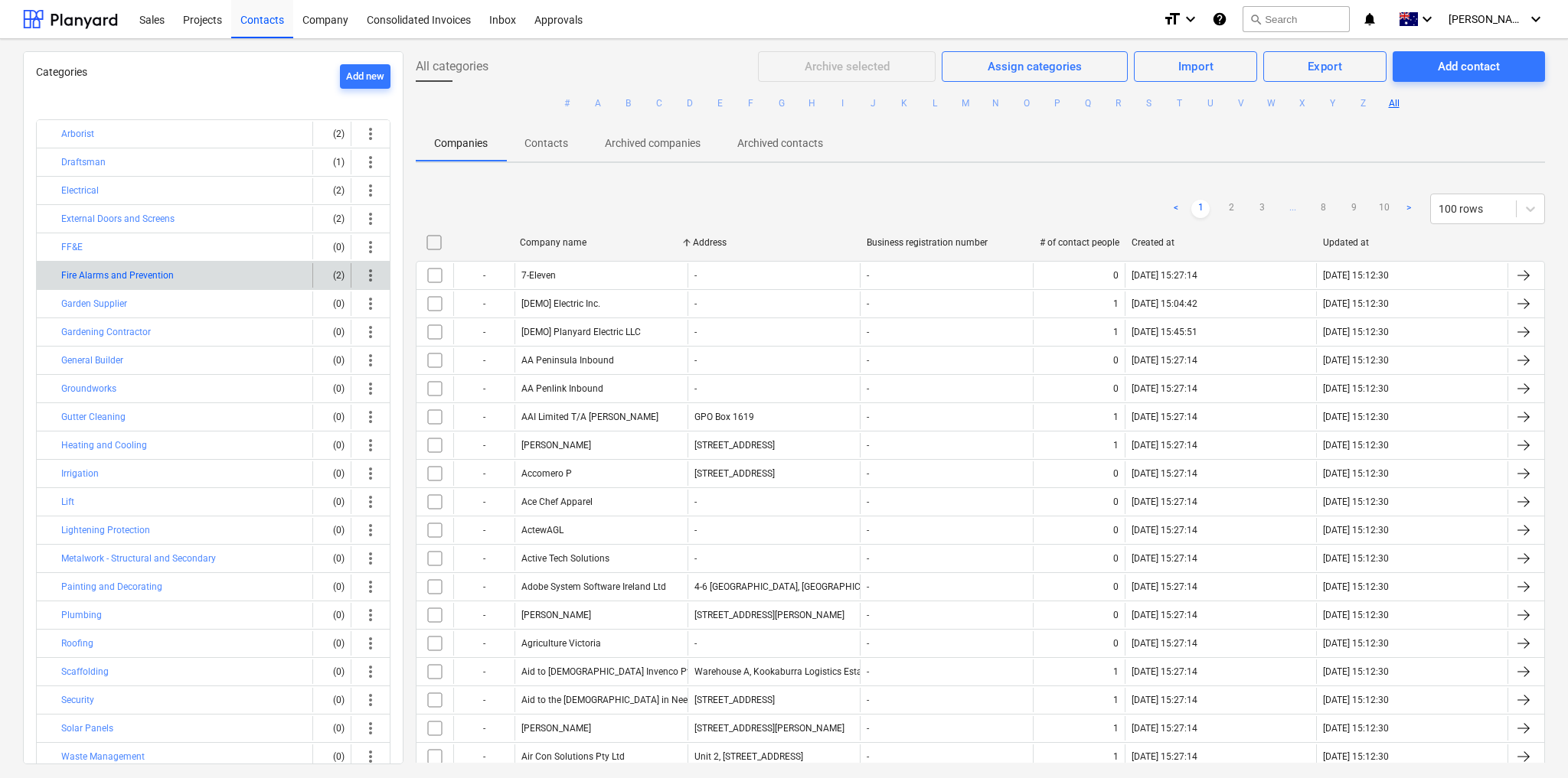
click at [148, 274] on button "Fire Alarms and Prevention" at bounding box center [118, 275] width 113 height 18
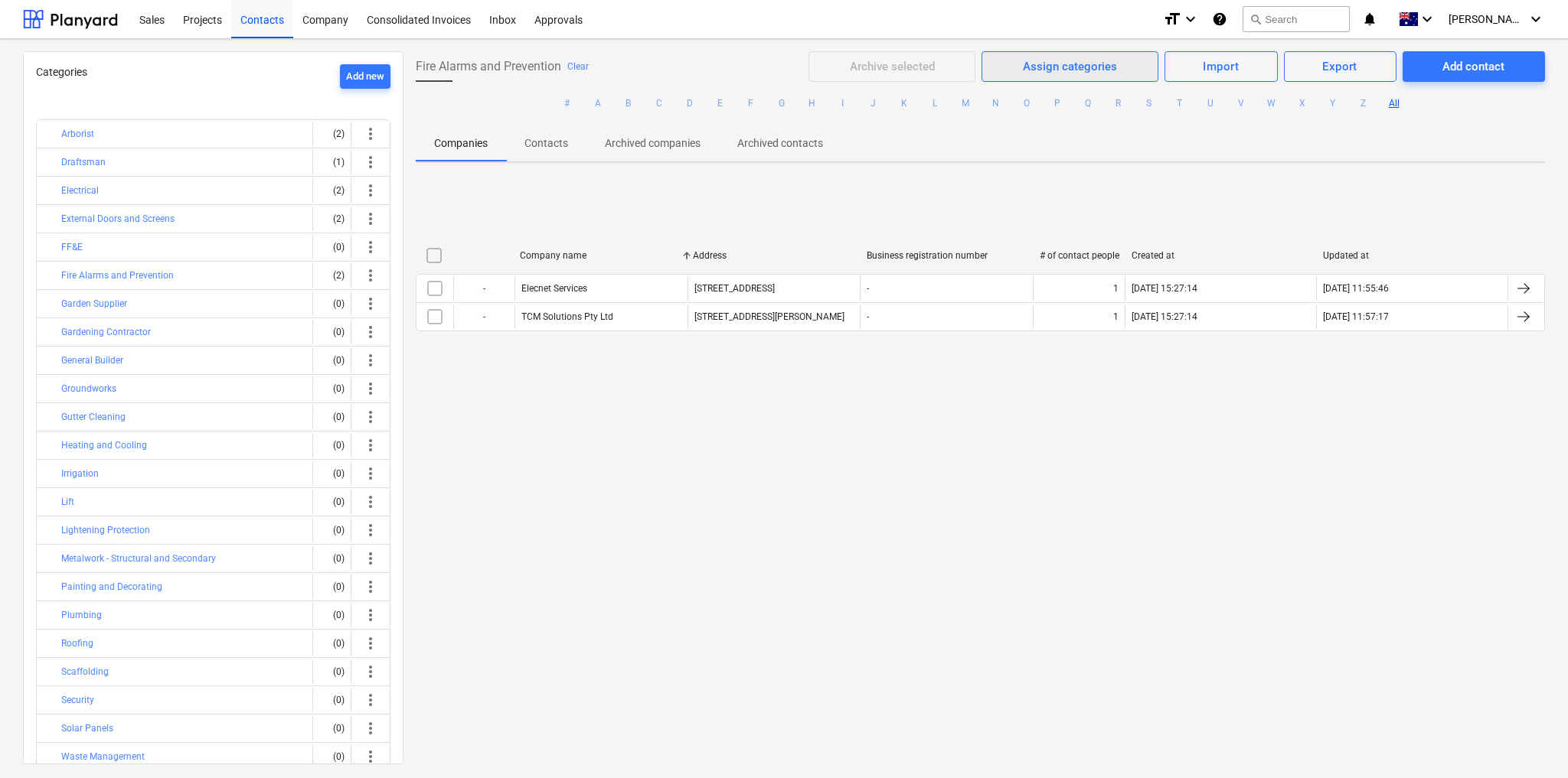
click at [1093, 62] on div "Assign categories" at bounding box center [1069, 66] width 94 height 20
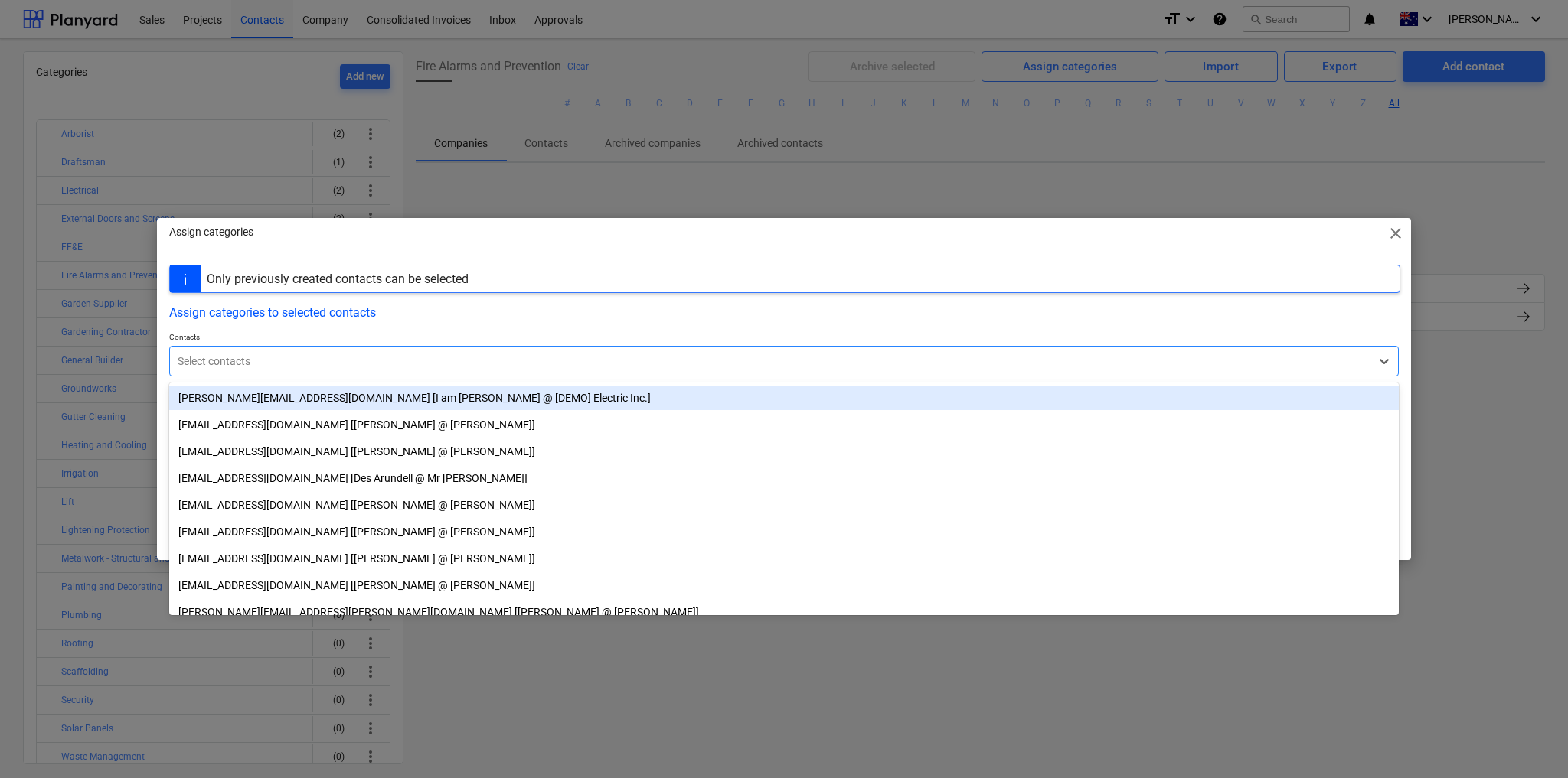
click at [356, 364] on div at bounding box center [769, 361] width 1185 height 16
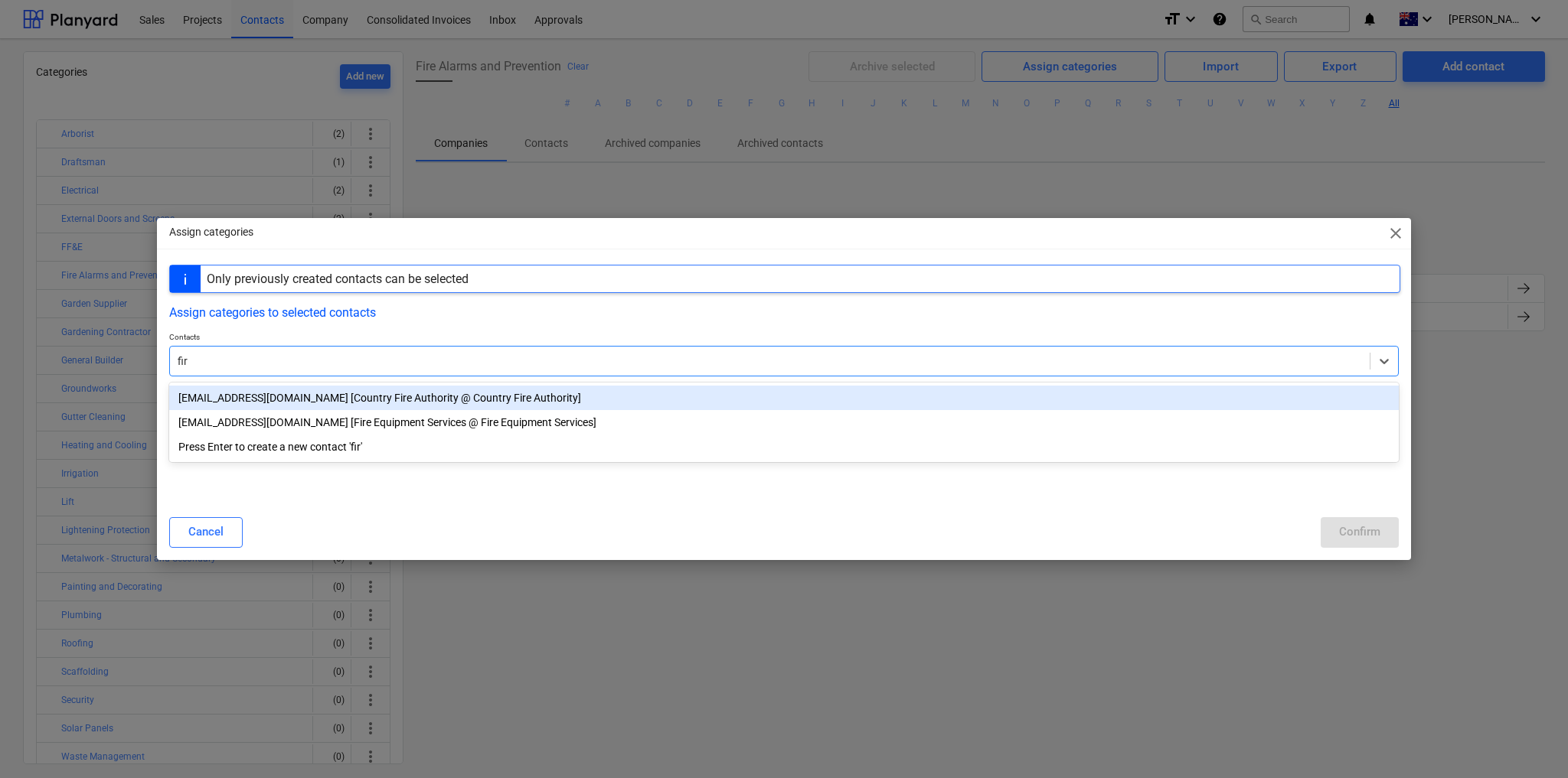
type input "fire"
click at [322, 396] on div "fem@cfa.vic.gov.au [Country Fire Authority @ Country Fire Authority]" at bounding box center [784, 398] width 1230 height 25
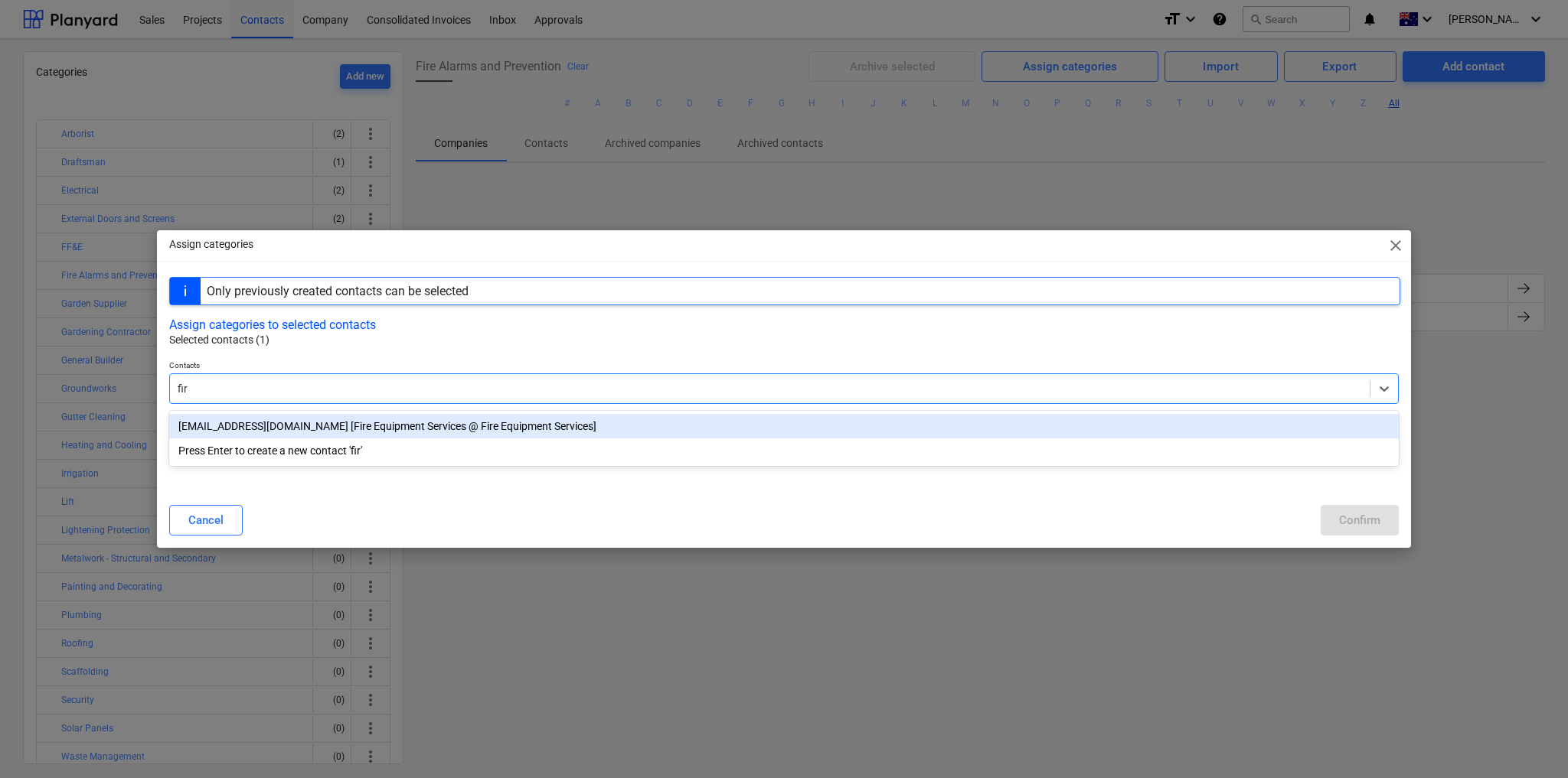
type input "fire"
click at [302, 431] on div "remittances@fes.com.au [Fire Equipment Services @ Fire Equipment Services]" at bounding box center [784, 427] width 1230 height 25
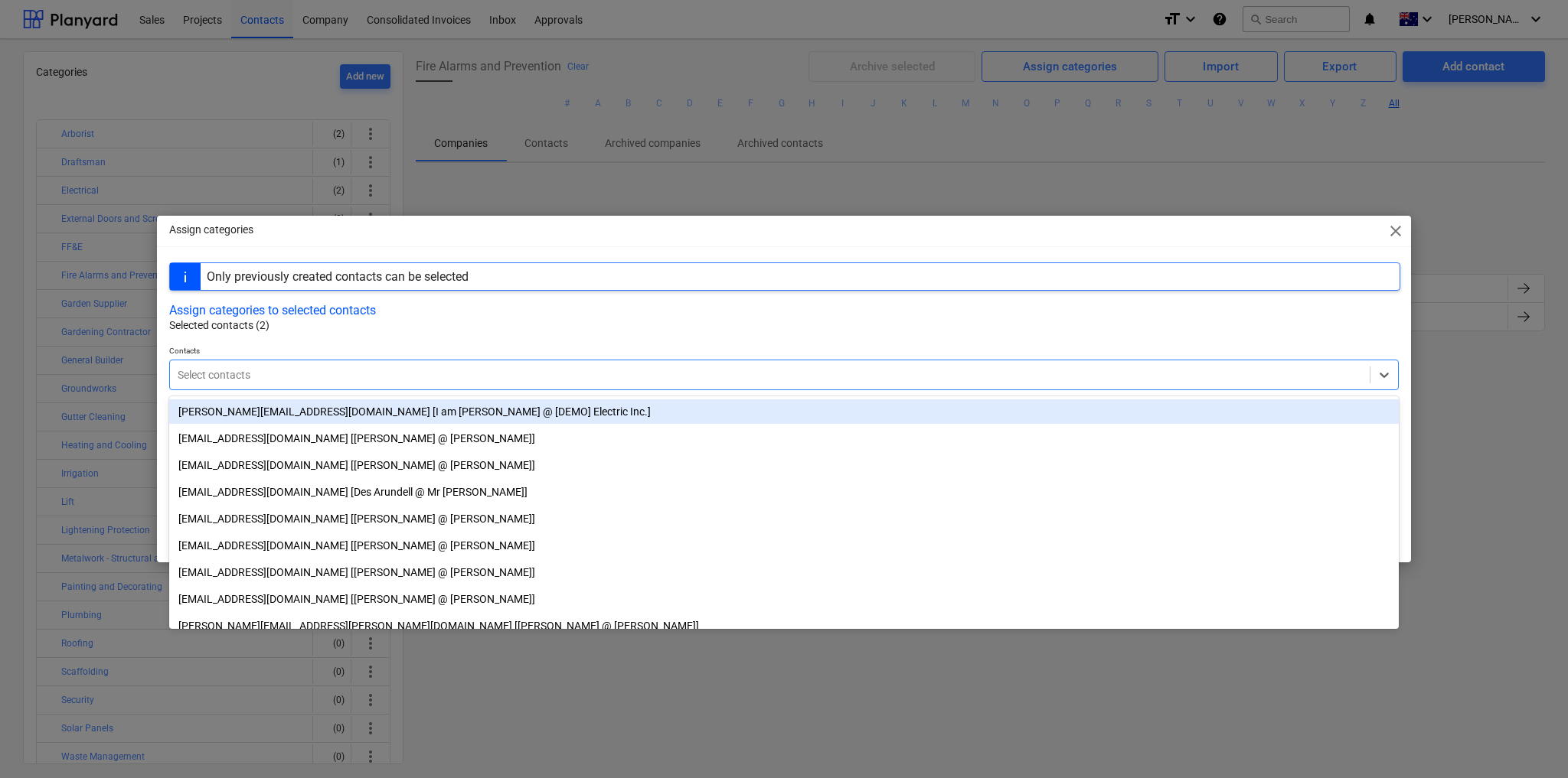
click at [933, 310] on div "Assign categories to selected contacts" at bounding box center [784, 311] width 1230 height 15
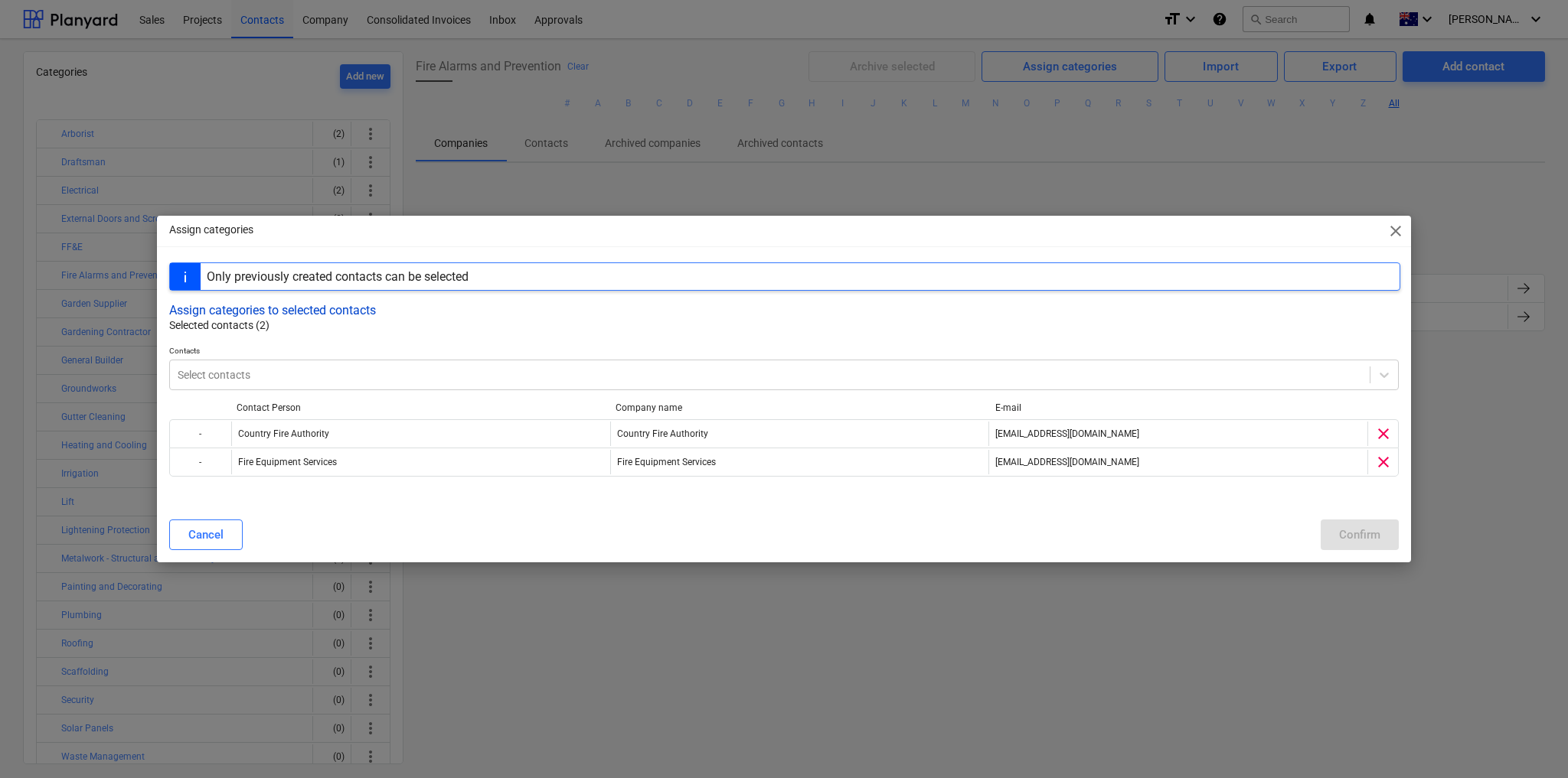
click at [345, 310] on button "Assign categories to selected contacts" at bounding box center [272, 311] width 207 height 15
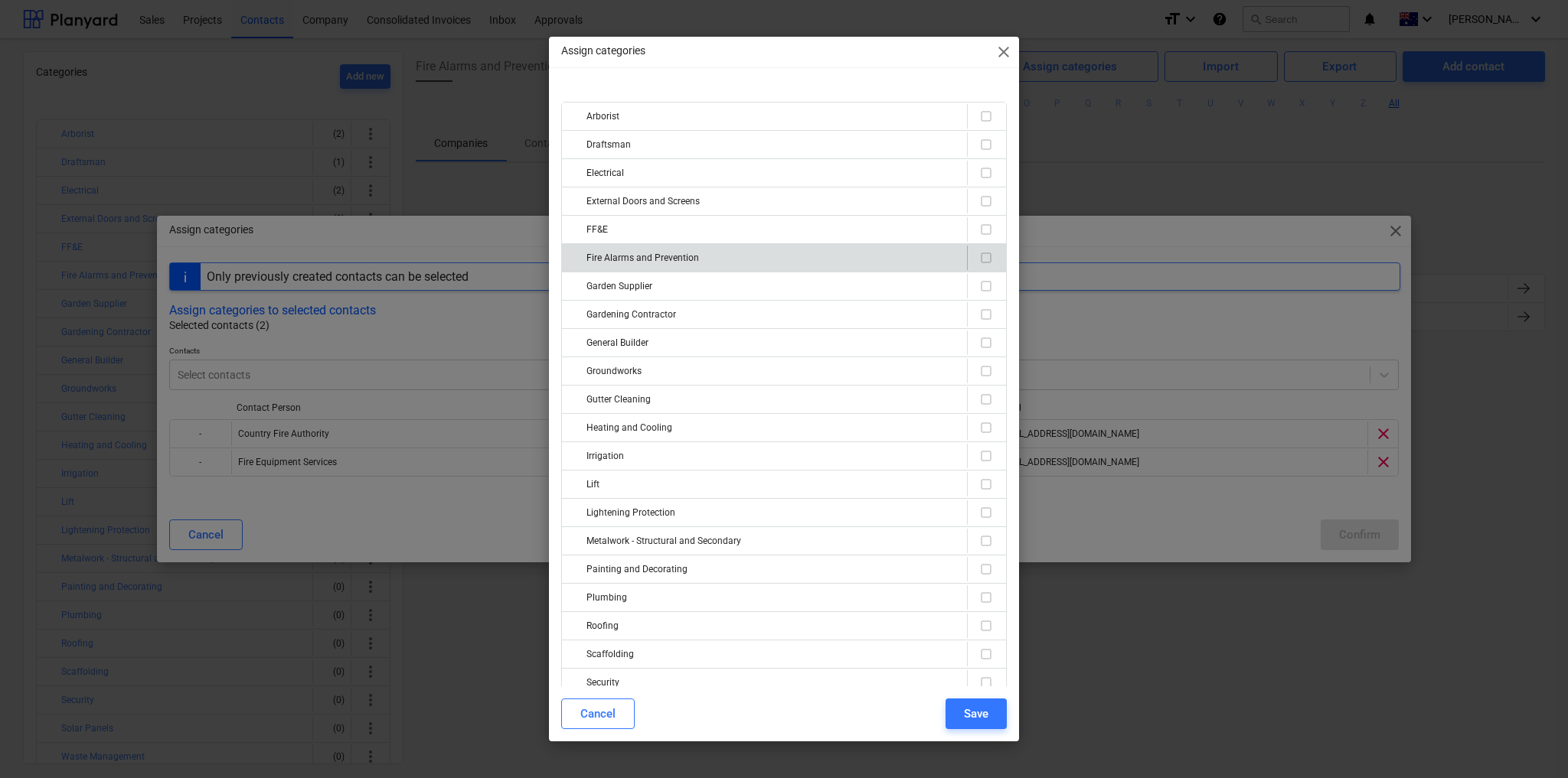
click at [981, 258] on input "checkbox" at bounding box center [986, 257] width 18 height 18
checkbox input "true"
click at [987, 718] on div "Save" at bounding box center [976, 714] width 25 height 20
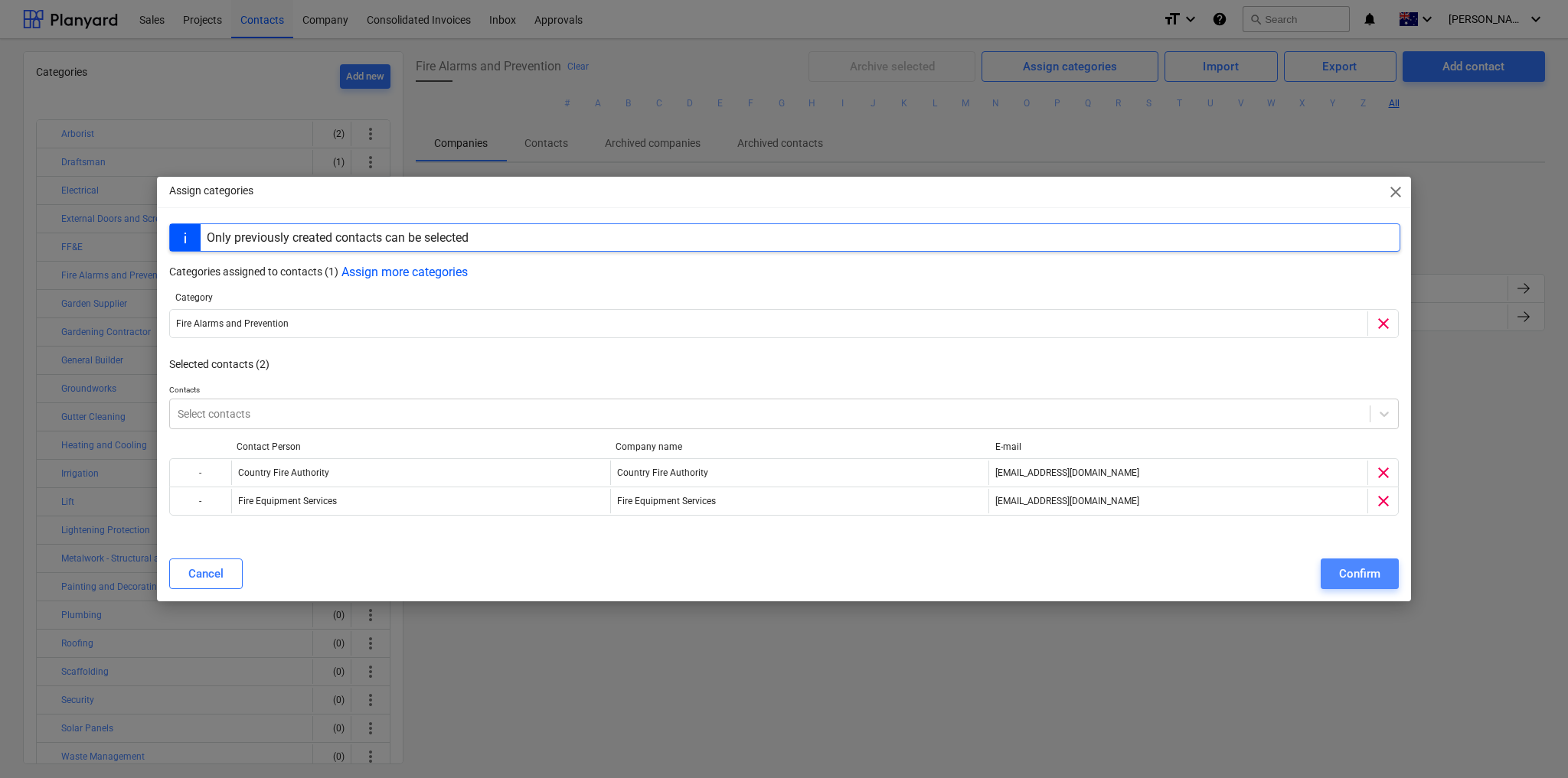
click at [1362, 575] on div "Confirm" at bounding box center [1360, 574] width 42 height 20
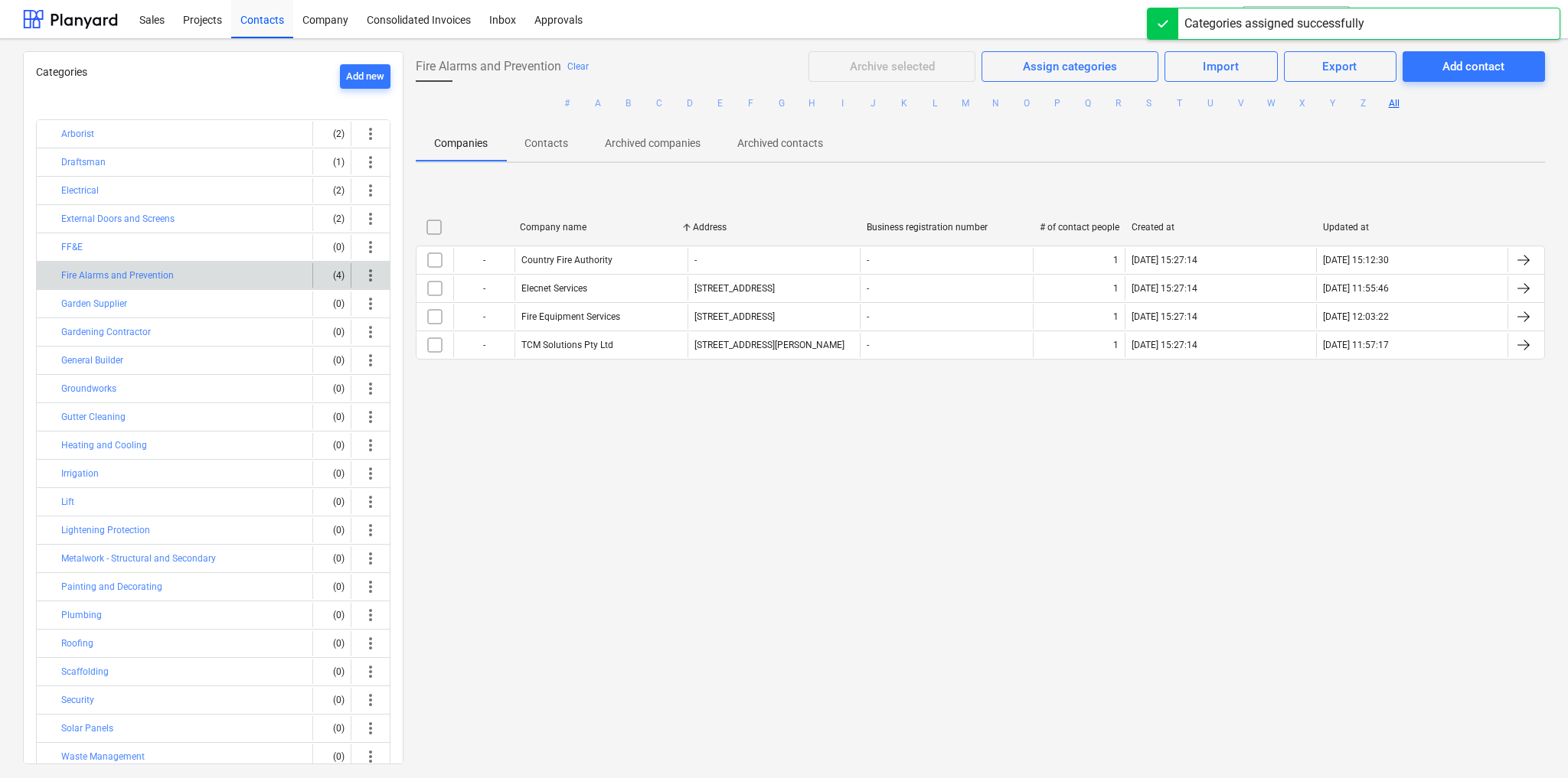
click at [365, 271] on span "more_vert" at bounding box center [370, 275] width 18 height 18
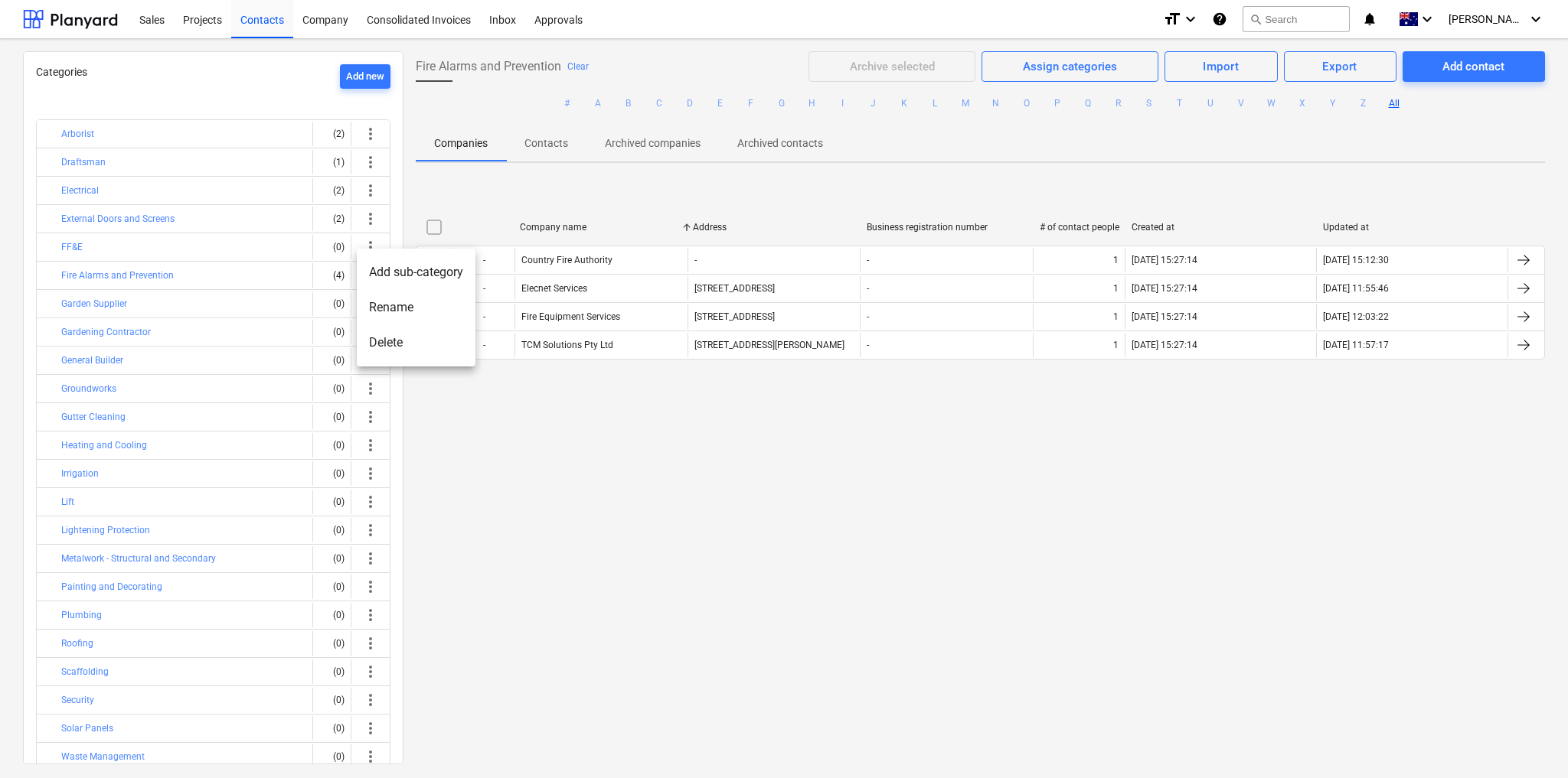
click at [414, 314] on li "Rename" at bounding box center [415, 307] width 119 height 35
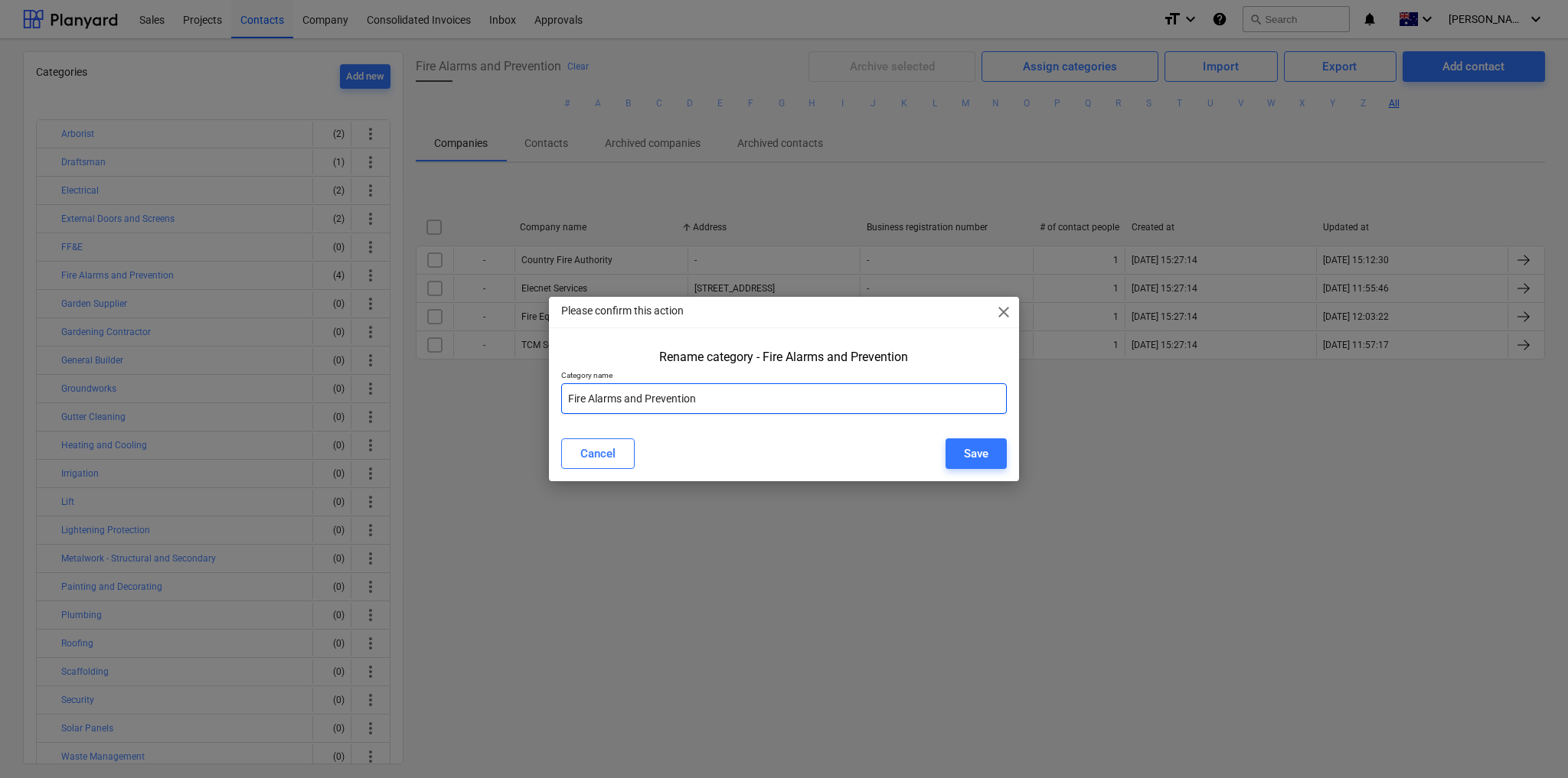
drag, startPoint x: 645, startPoint y: 397, endPoint x: 622, endPoint y: 399, distance: 23.1
click at [622, 399] on input "Fire Alarms and Prevention" at bounding box center [783, 398] width 446 height 30
type input "Fire Alarms, Systems and Prevention"
click at [748, 454] on div "Cancel Save" at bounding box center [783, 454] width 446 height 30
click at [979, 453] on div "Save" at bounding box center [976, 454] width 25 height 20
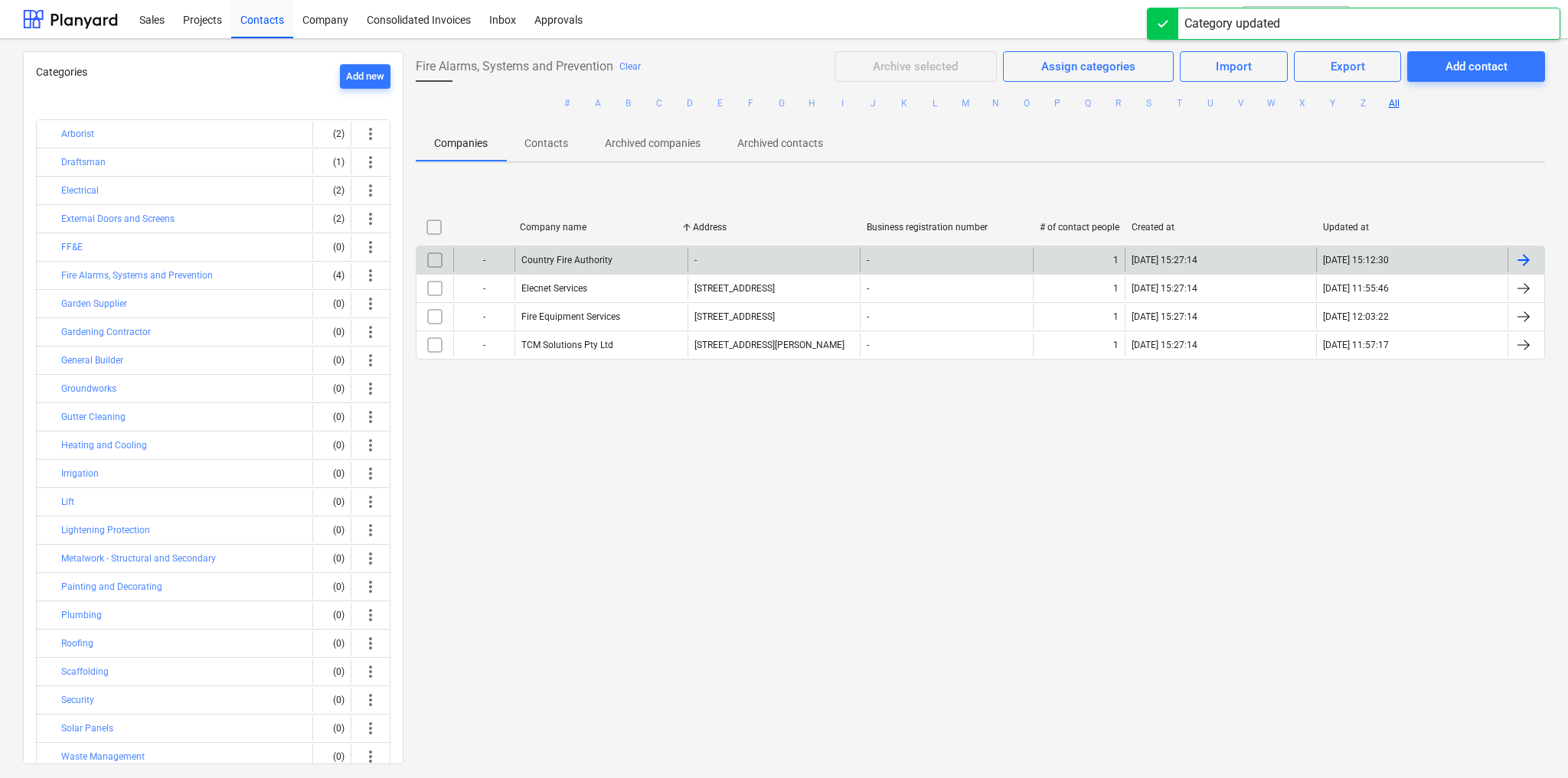
click at [482, 260] on div "-" at bounding box center [483, 260] width 61 height 25
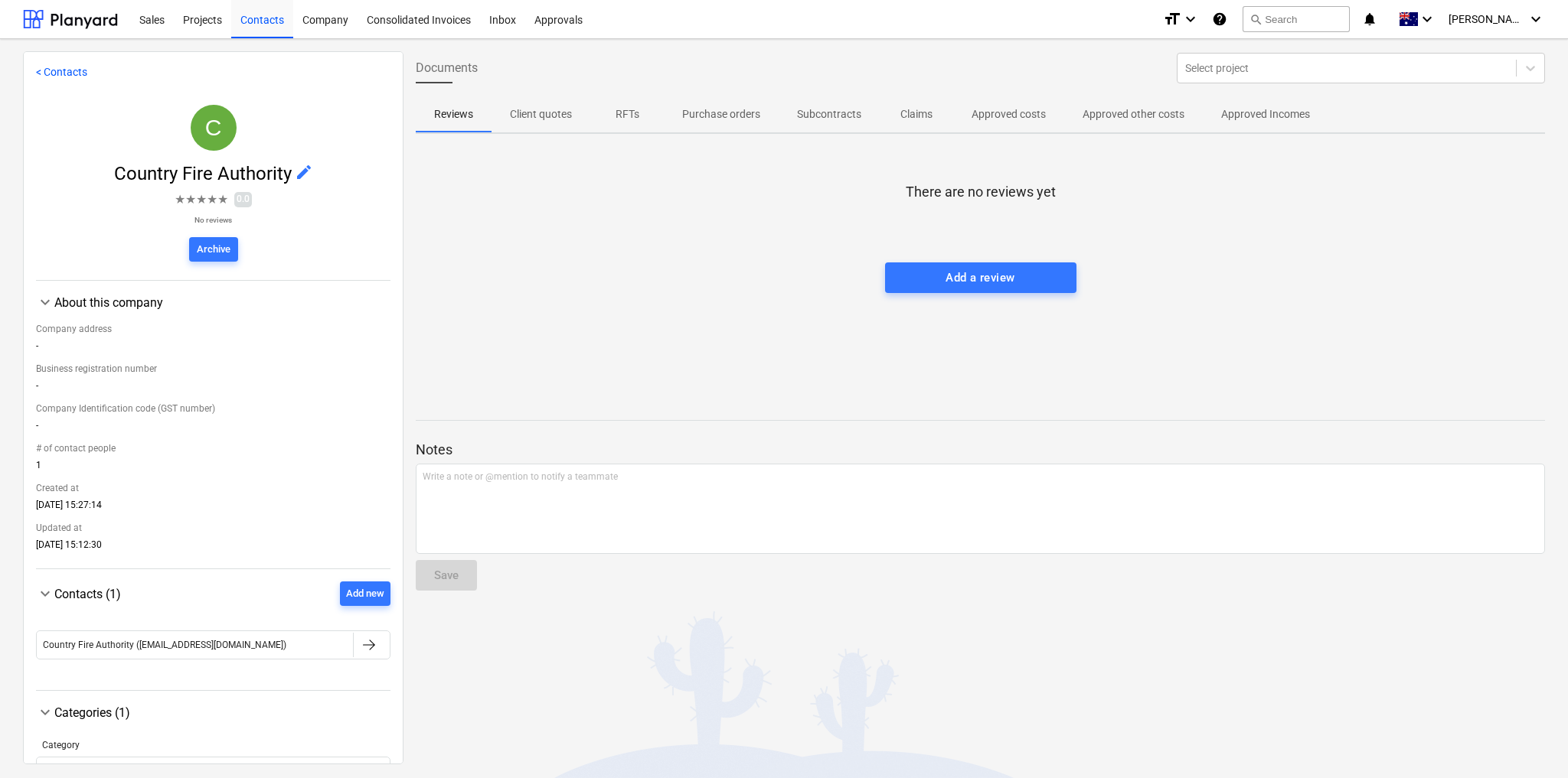
click at [298, 171] on span "edit" at bounding box center [304, 172] width 18 height 18
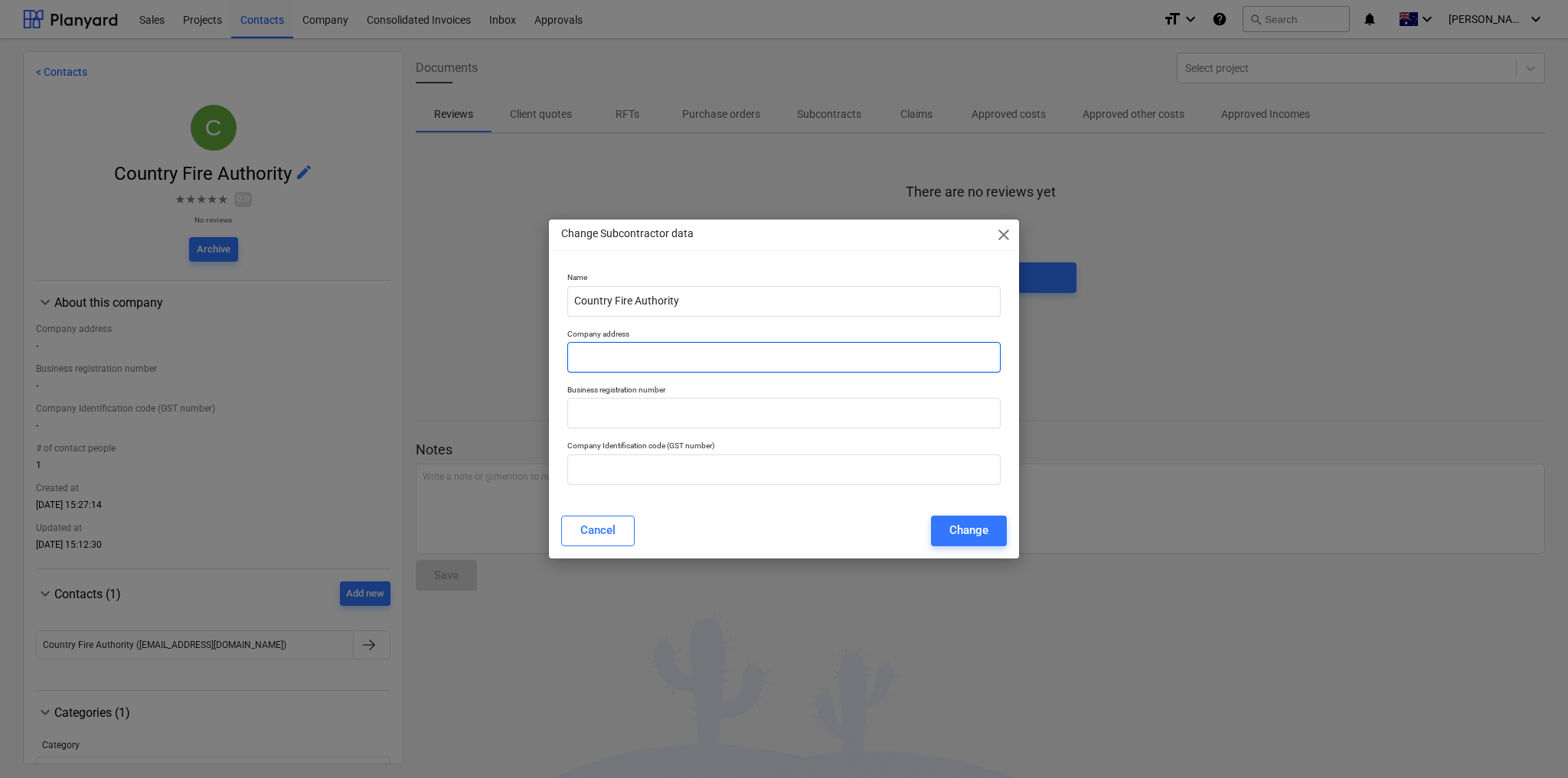
click at [631, 359] on input "text" at bounding box center [784, 357] width 433 height 30
paste input "PO Box 1071 Kangaroo Flat, Vic 3555"
type input "PO Box 1071 Kangaroo Flat, Vic 3555"
click at [637, 476] on input "text" at bounding box center [784, 469] width 433 height 30
paste input "39 255 319 010"
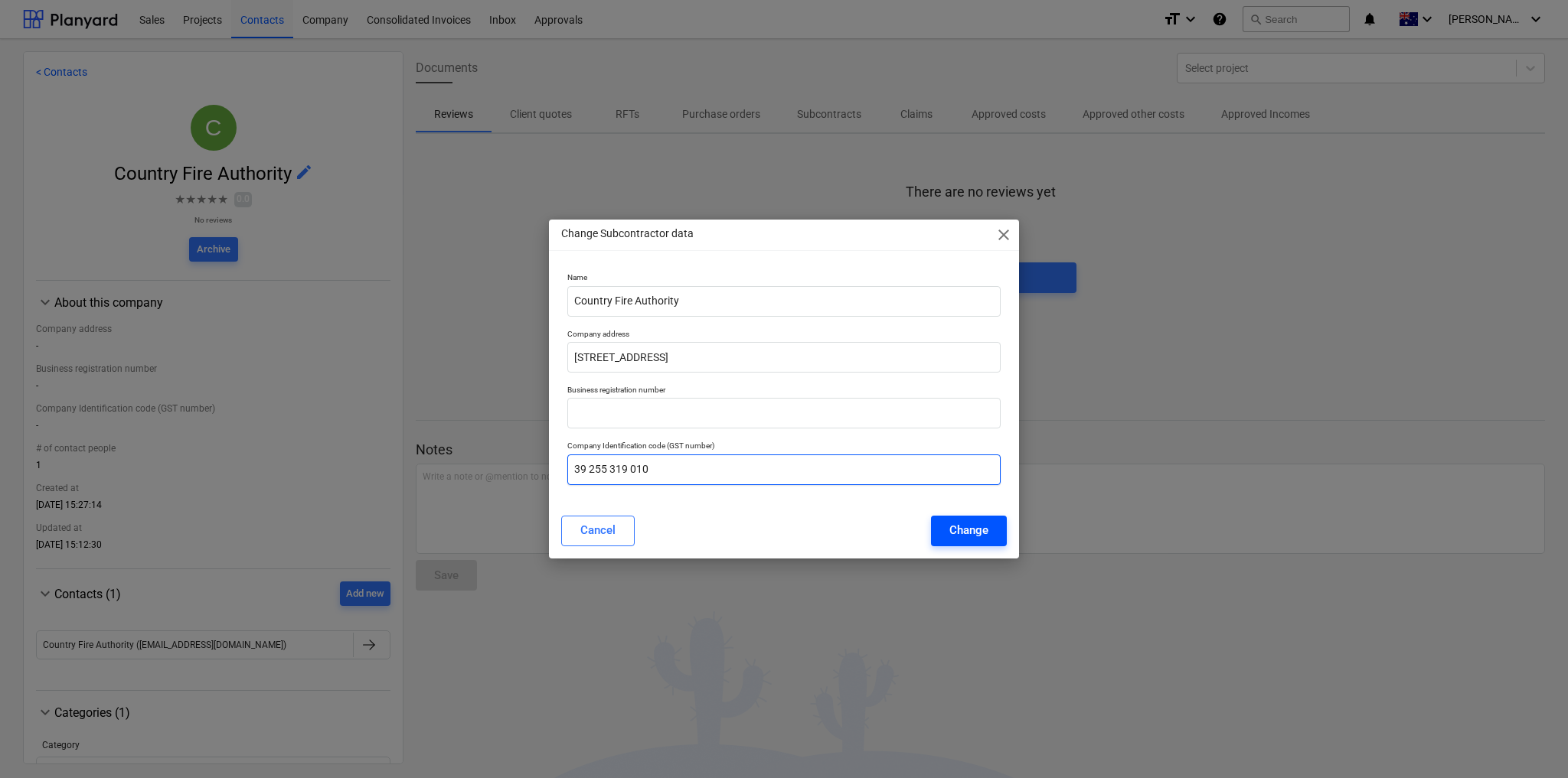
type input "39 255 319 010"
click at [954, 530] on div "Change" at bounding box center [969, 530] width 39 height 20
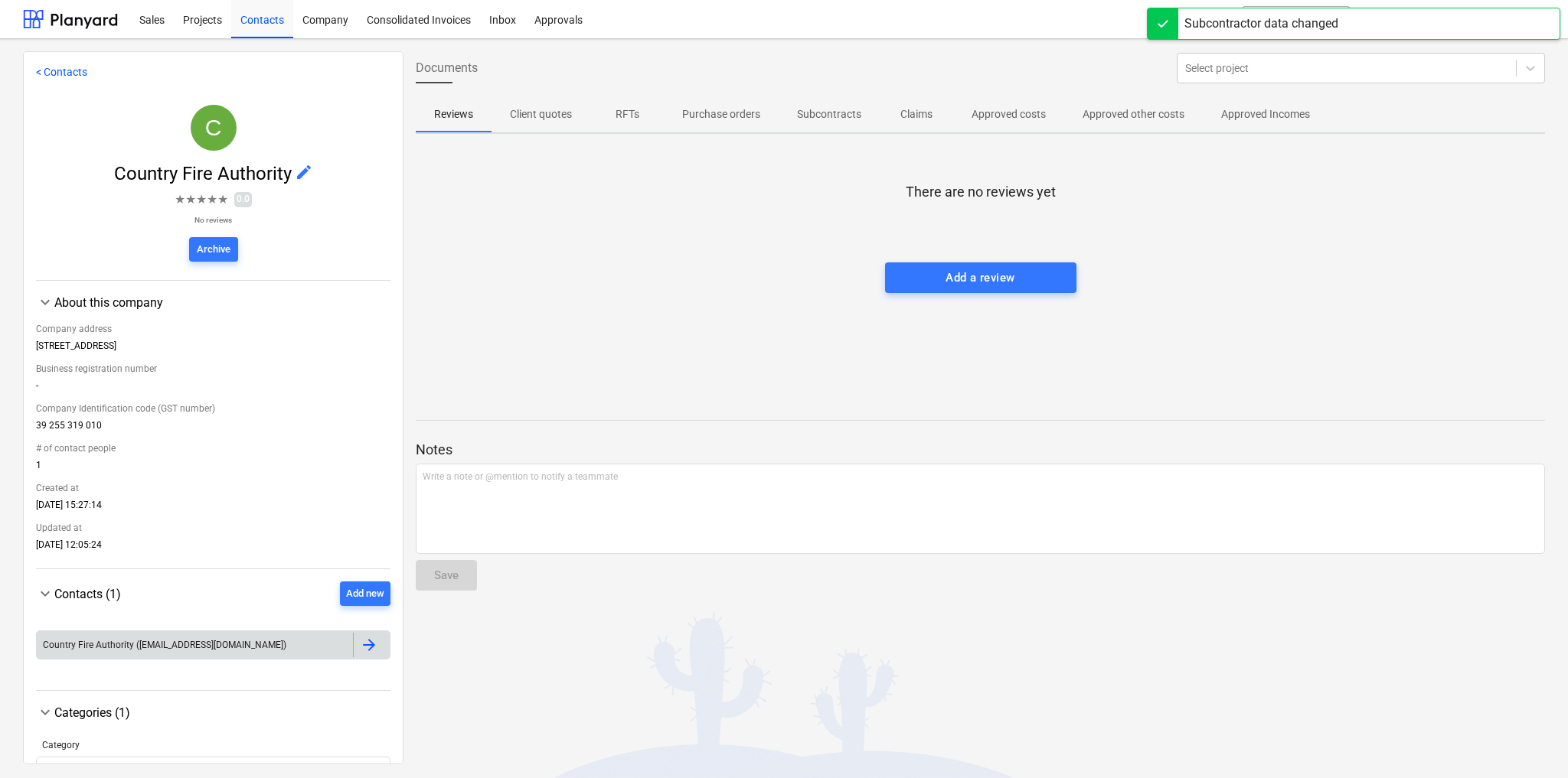
click at [302, 641] on div "Country Fire Authority (fem@cfa.vic.gov.au)" at bounding box center [195, 645] width 316 height 25
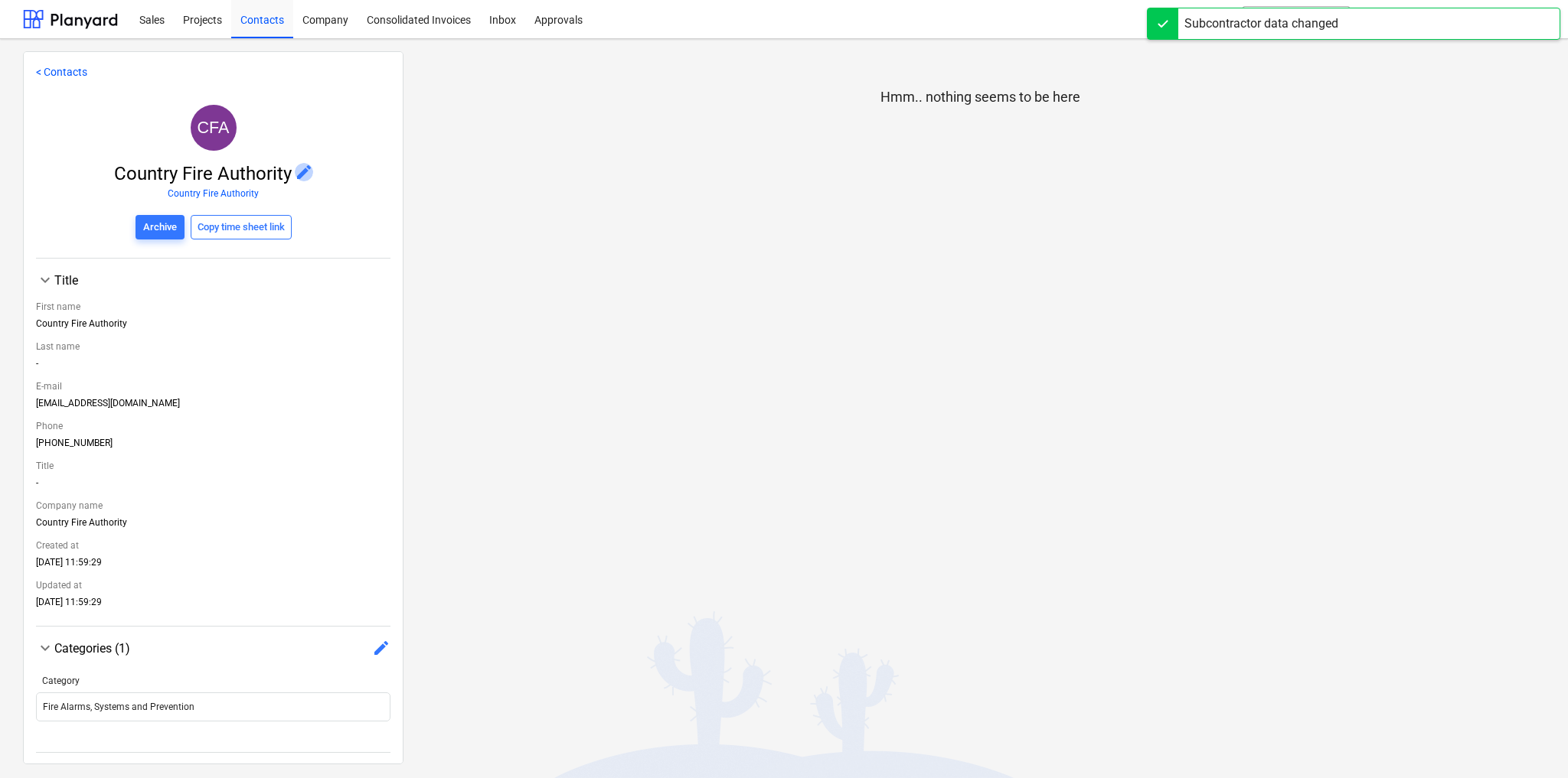
click at [299, 171] on span "edit" at bounding box center [304, 172] width 18 height 18
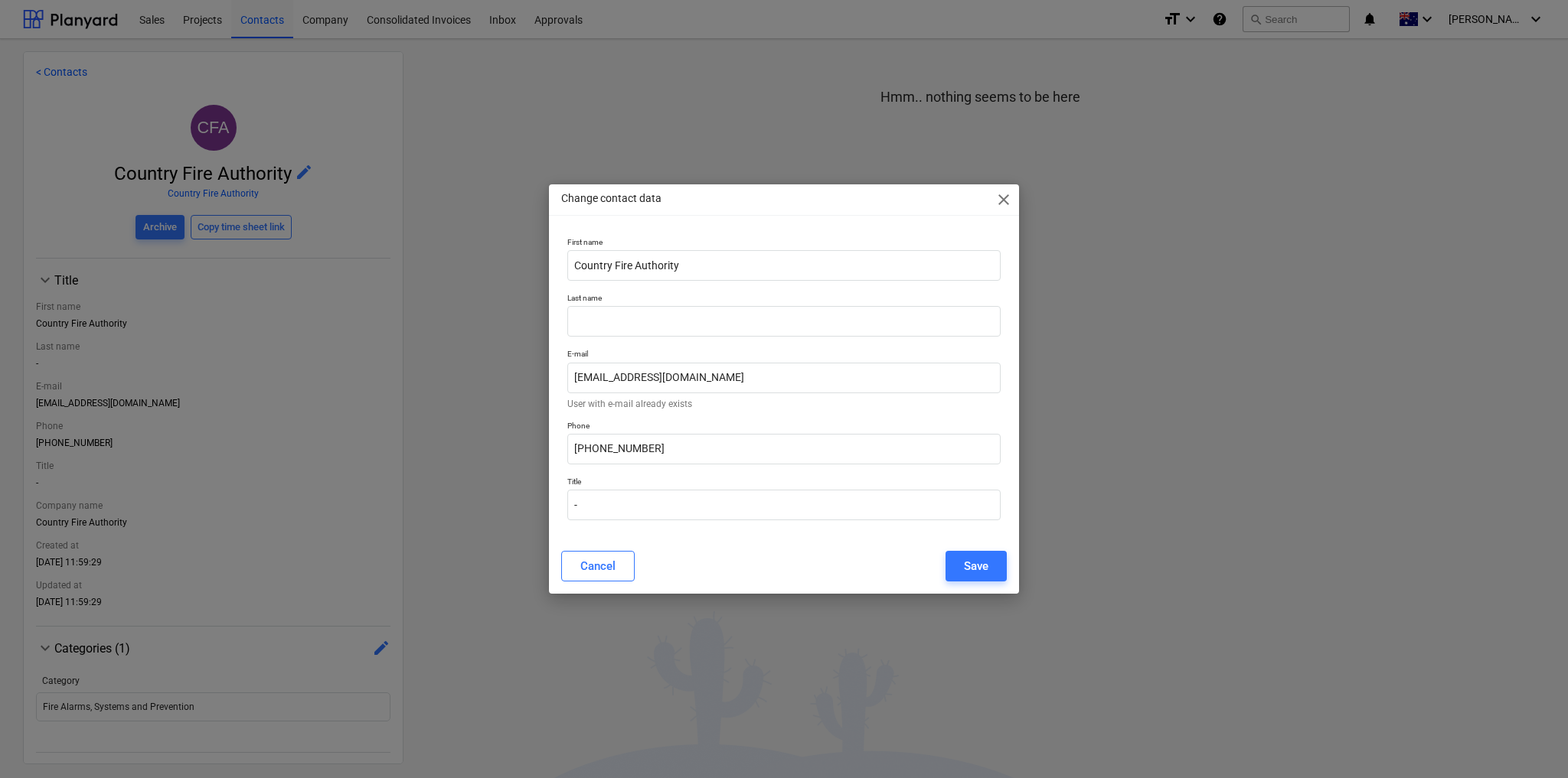
click at [987, 567] on div "Save" at bounding box center [976, 566] width 25 height 20
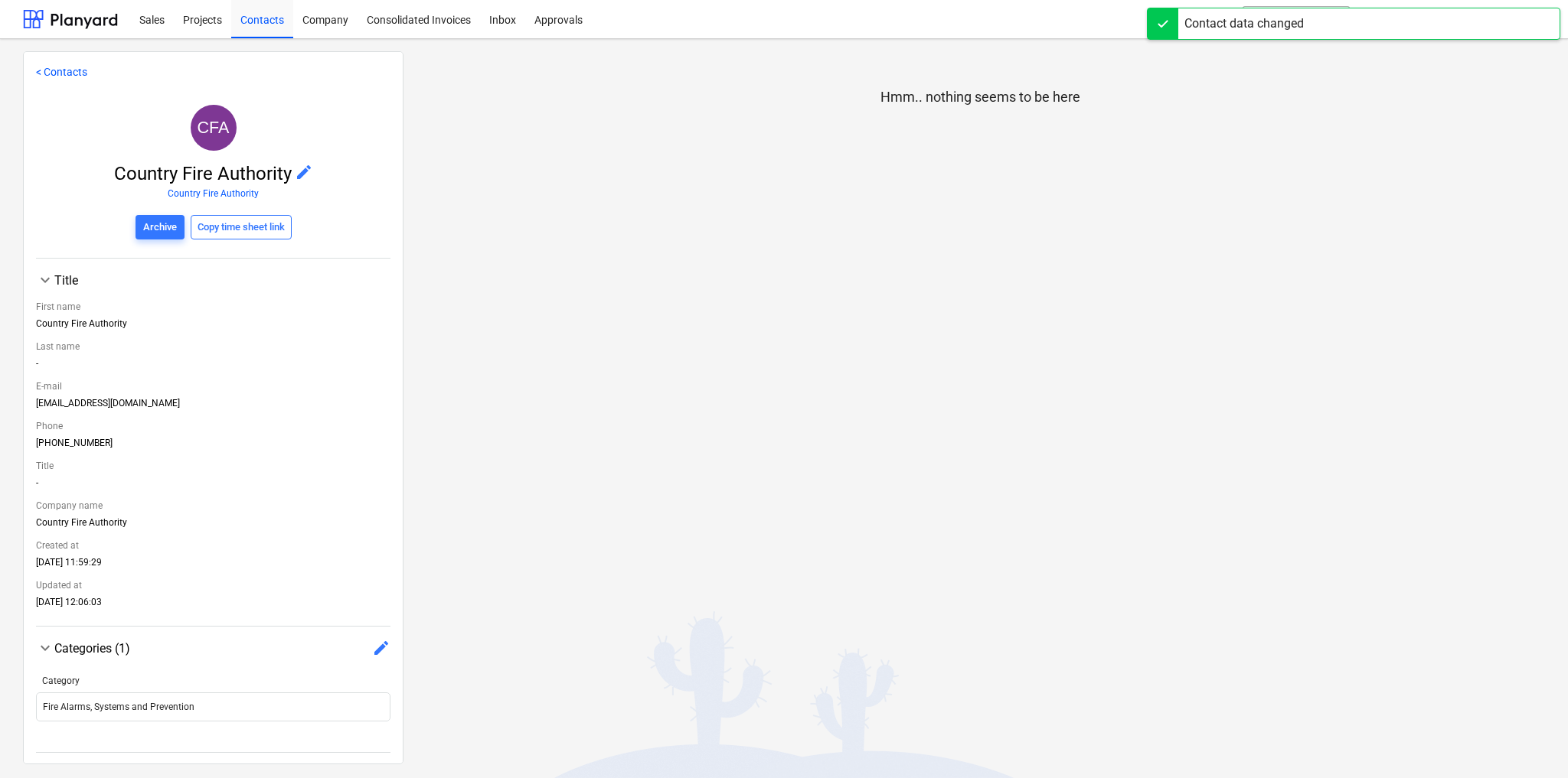
click at [59, 77] on link "< Contacts" at bounding box center [61, 72] width 52 height 12
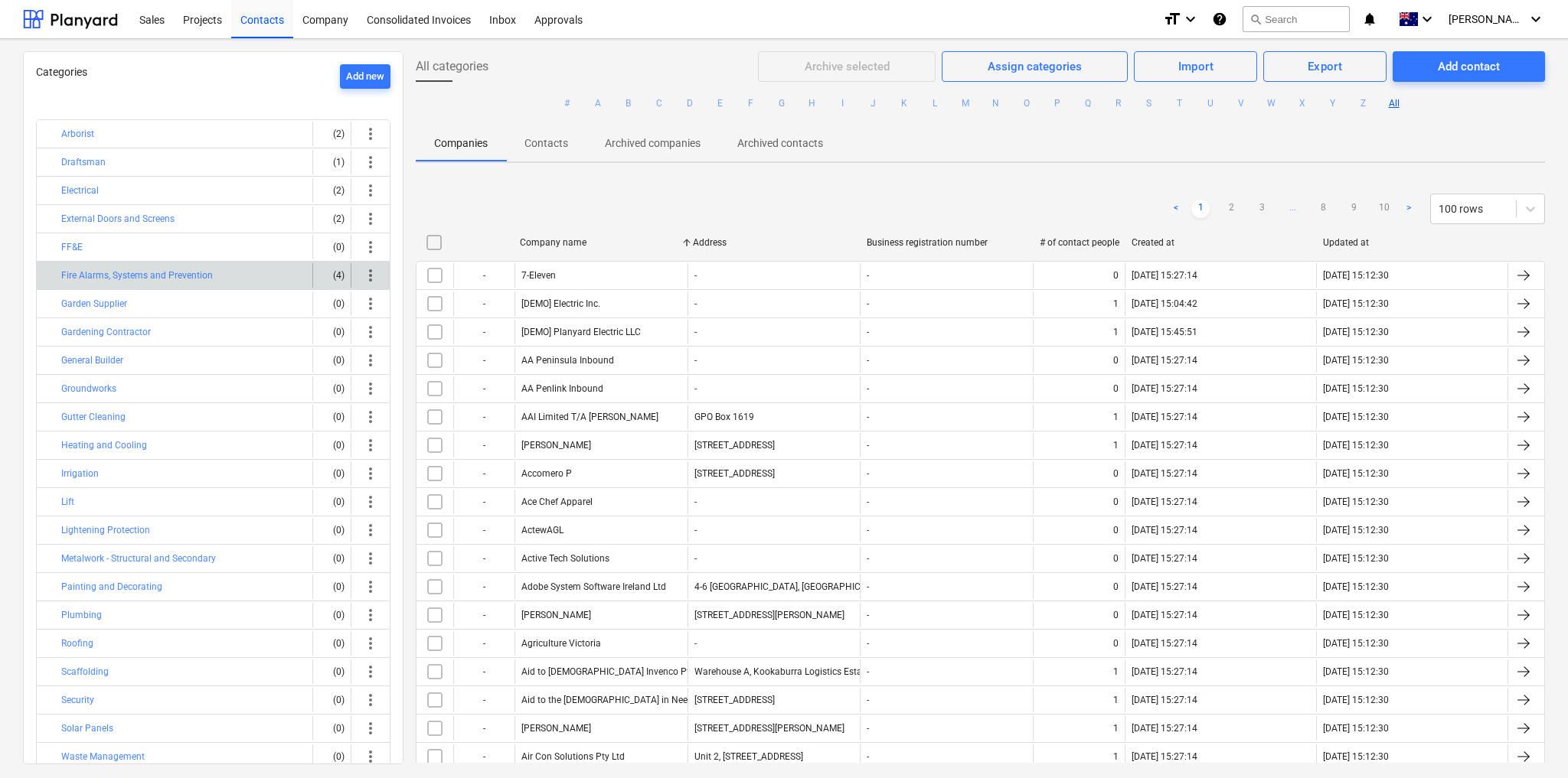
click at [369, 276] on span "more_vert" at bounding box center [370, 275] width 18 height 18
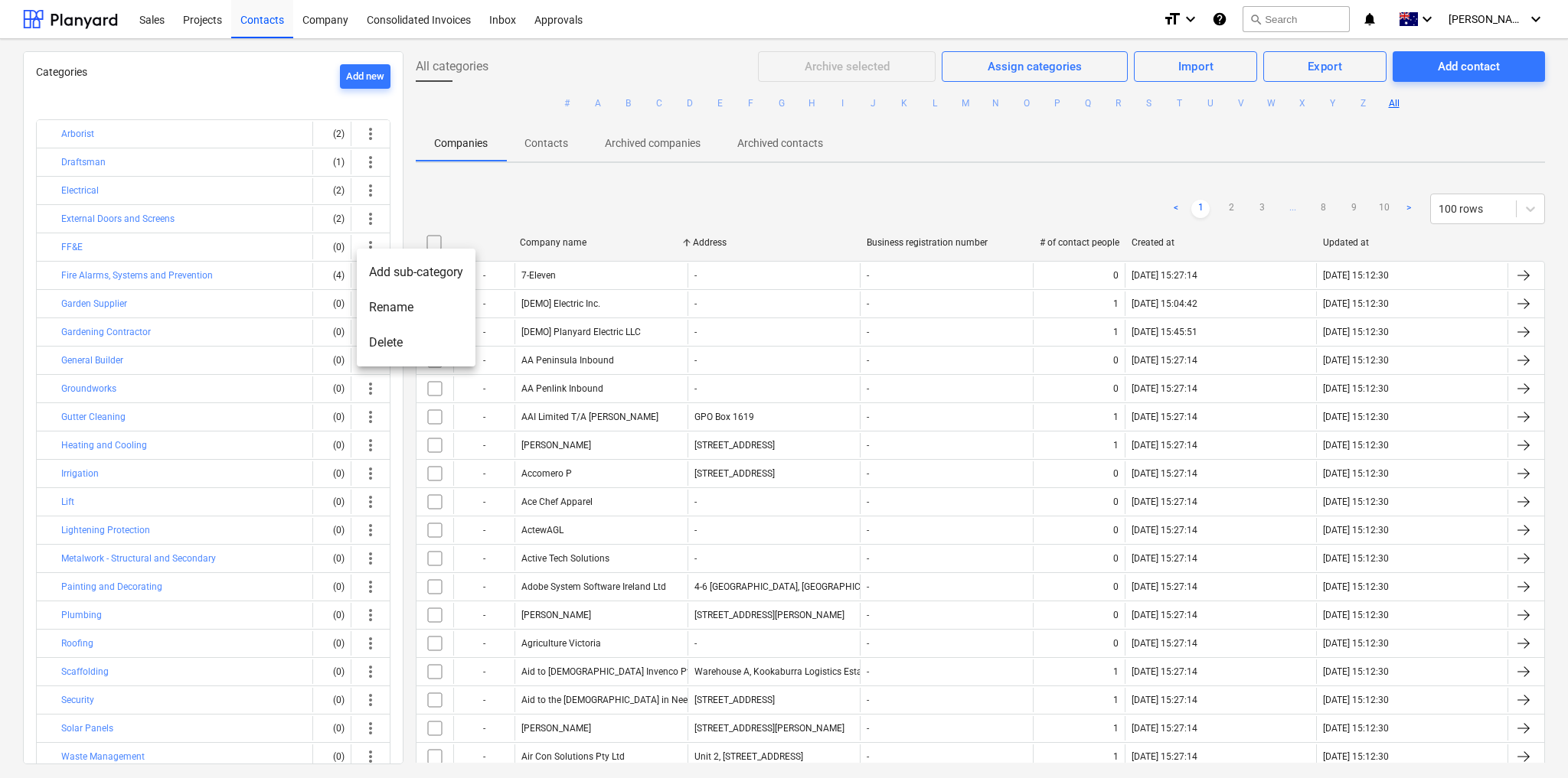
click at [392, 305] on li "Rename" at bounding box center [415, 307] width 119 height 35
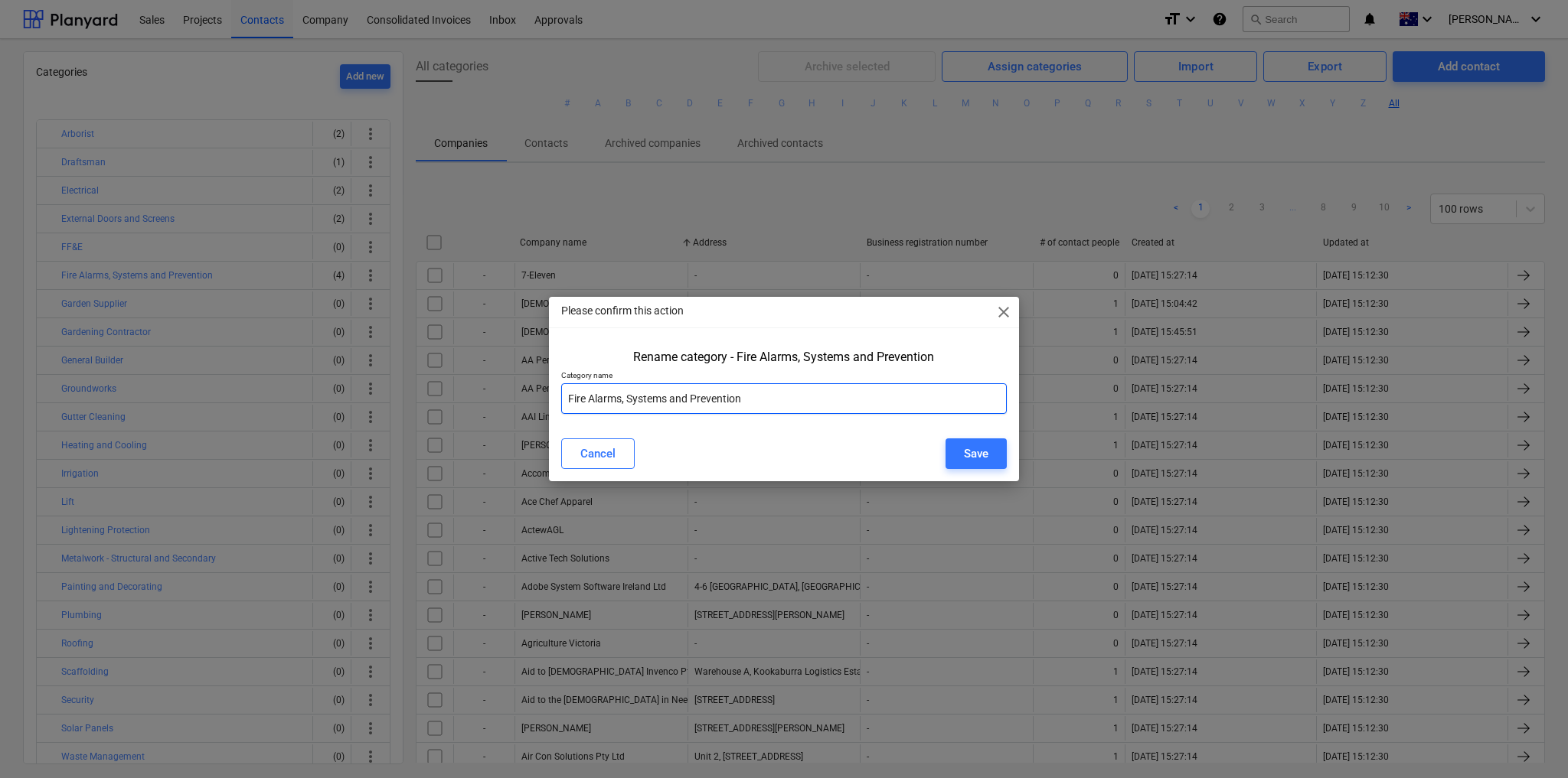
click at [638, 395] on input "Fire Alarms, Systems and Prevention" at bounding box center [783, 398] width 446 height 30
type input "Fire Alarms, Equipment and Prevention"
click at [806, 432] on div "Cancel Save" at bounding box center [783, 454] width 464 height 42
click at [982, 452] on div "Save" at bounding box center [976, 454] width 25 height 20
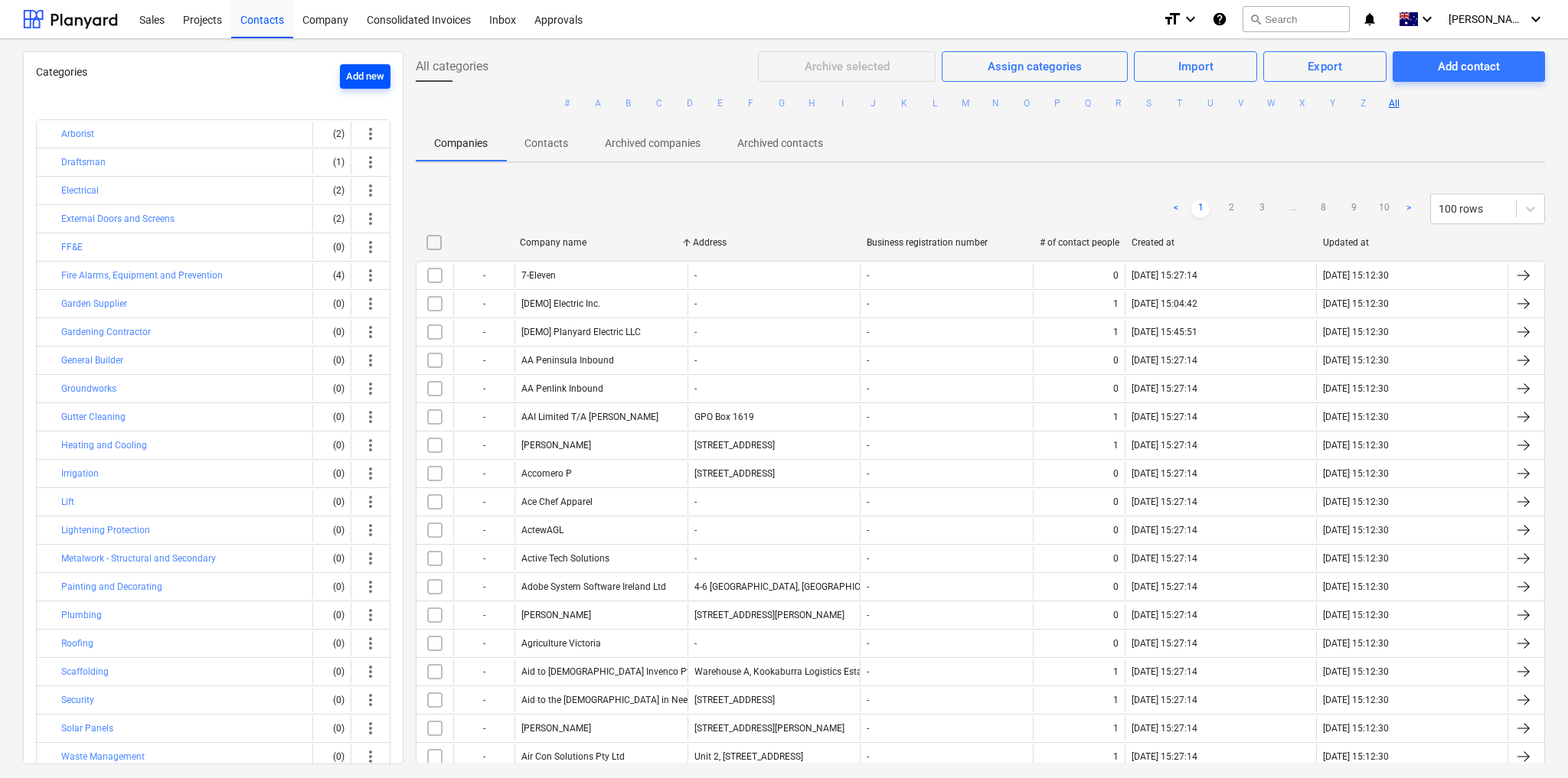
click at [352, 72] on div "Add new" at bounding box center [365, 77] width 38 height 18
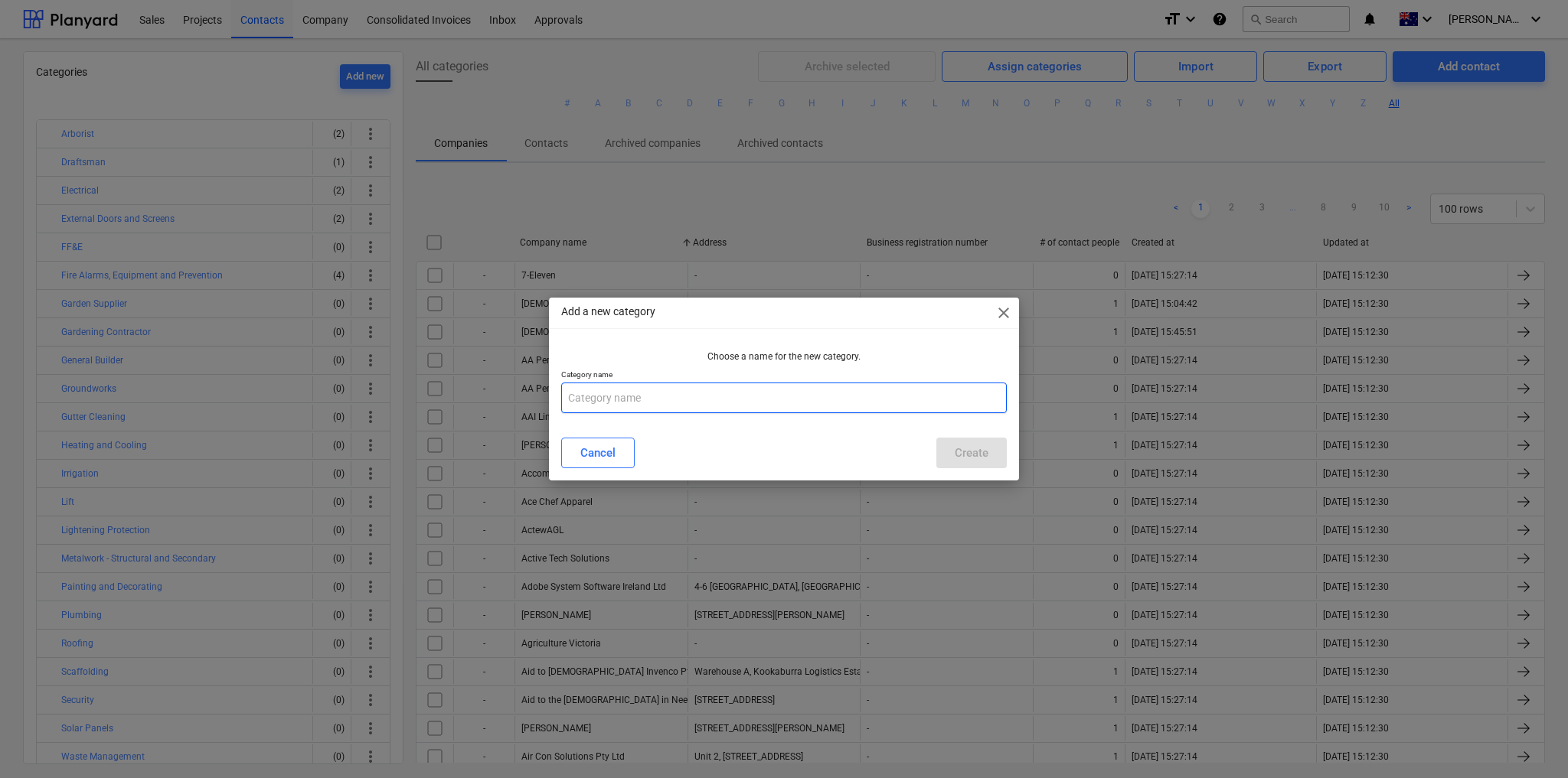
click at [599, 405] on input "text" at bounding box center [783, 397] width 446 height 30
drag, startPoint x: 596, startPoint y: 404, endPoint x: 580, endPoint y: 391, distance: 20.6
type input "Flooring"
drag, startPoint x: 580, startPoint y: 391, endPoint x: 848, endPoint y: 436, distance: 271.8
click at [848, 436] on div "Cancel Create" at bounding box center [783, 453] width 464 height 42
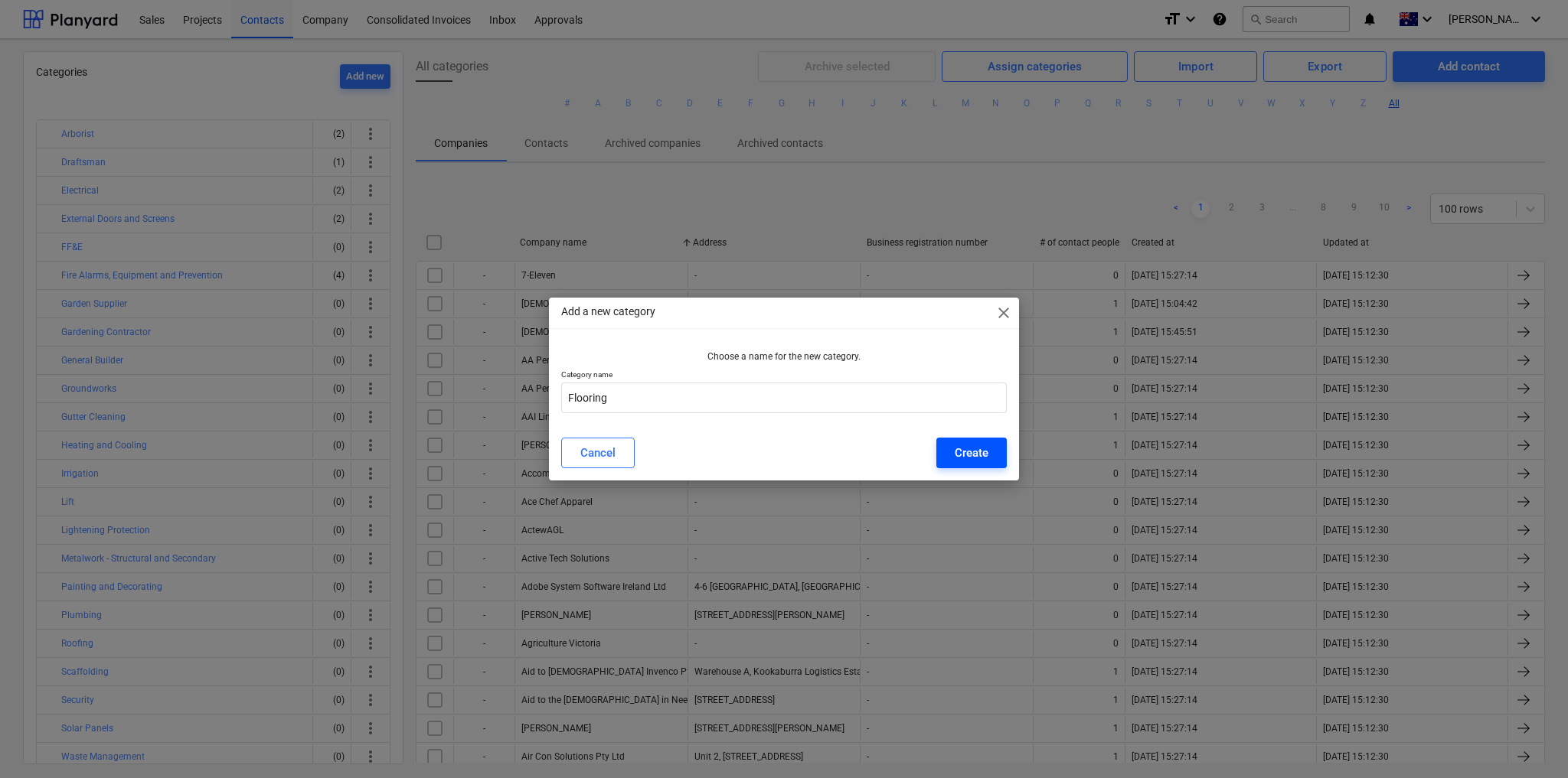
click at [986, 458] on div "Create" at bounding box center [971, 453] width 34 height 20
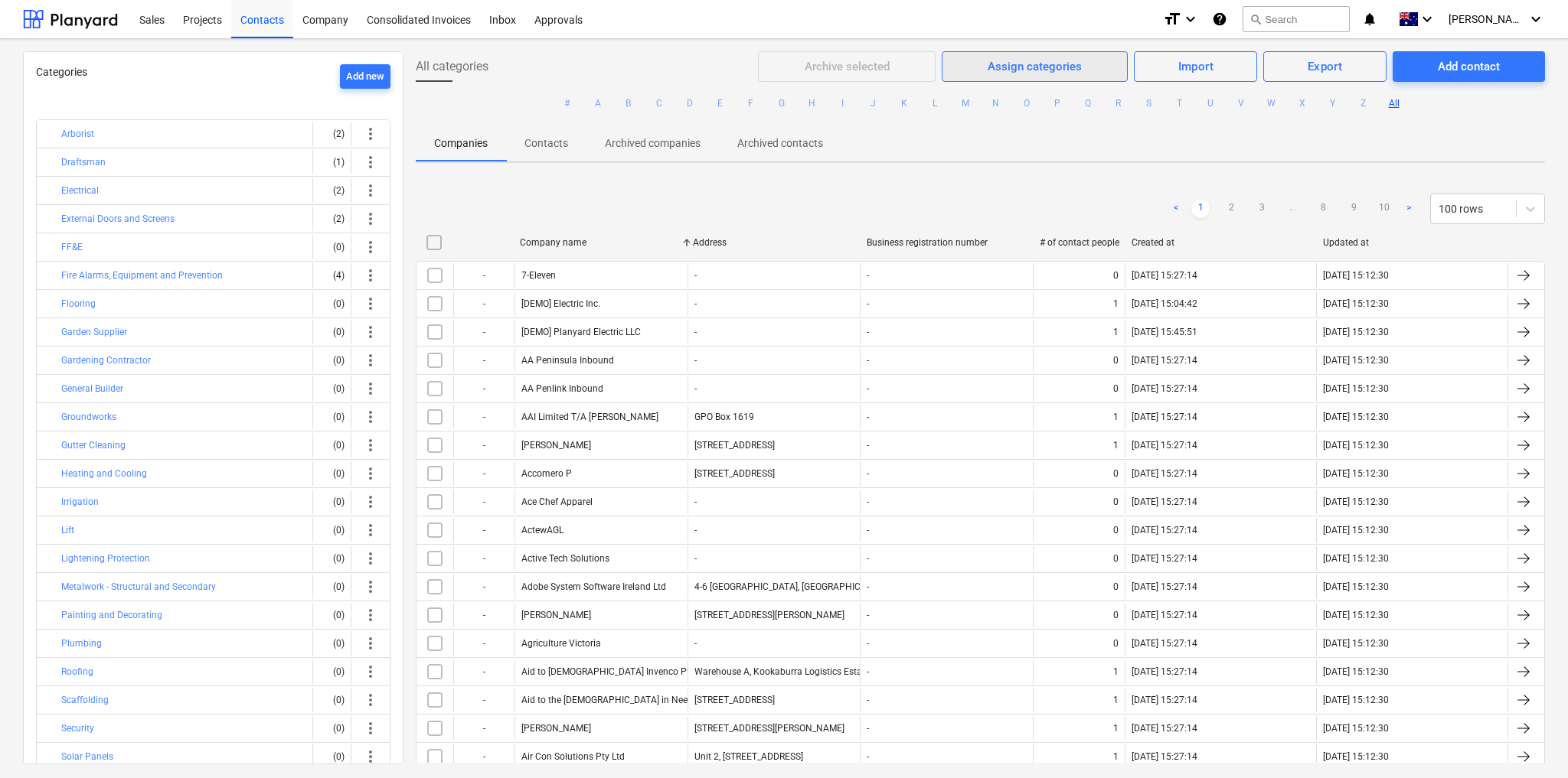
click at [1085, 66] on span "Assign categories" at bounding box center [1034, 66] width 148 height 20
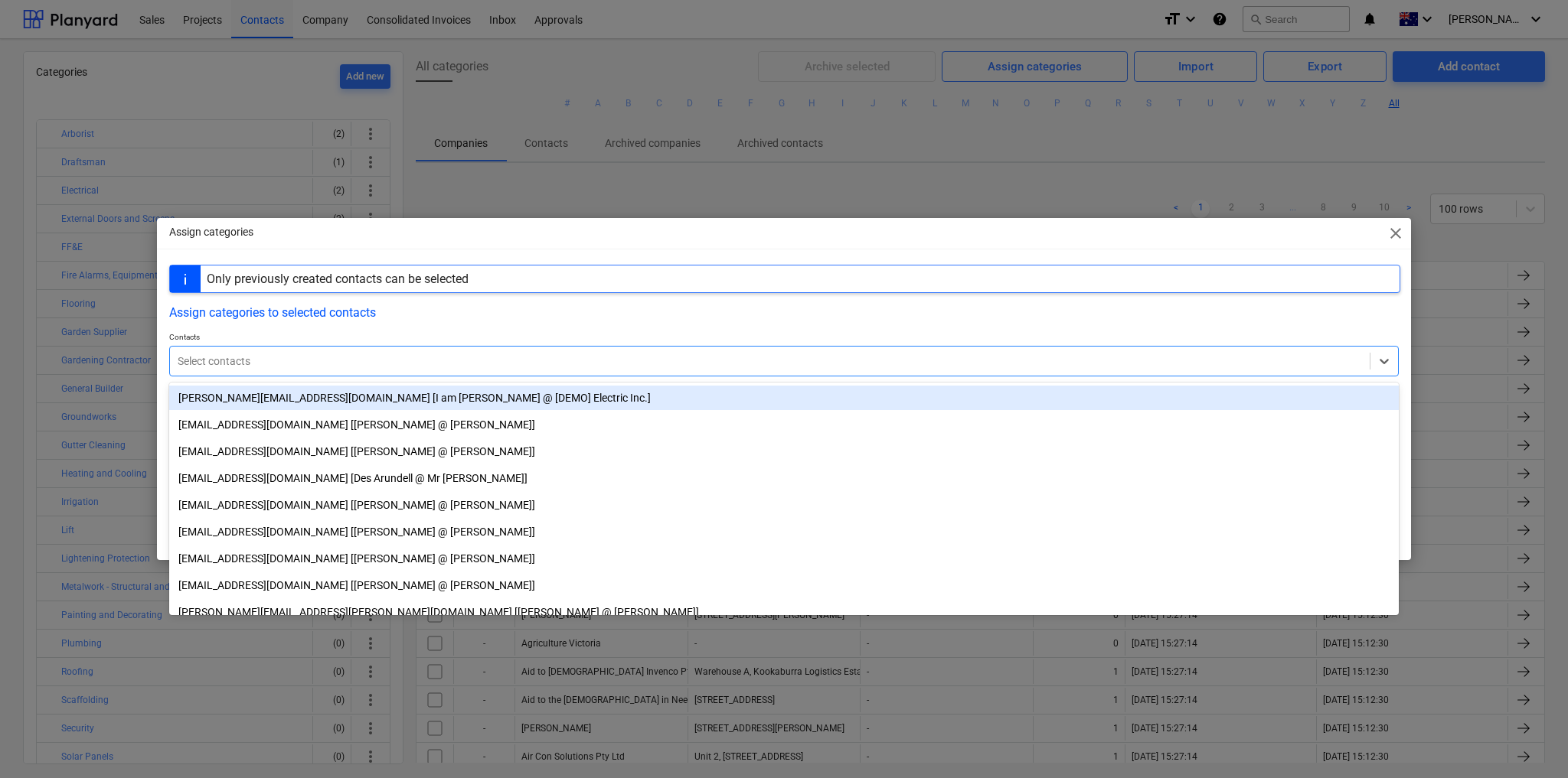
click at [473, 355] on div at bounding box center [769, 361] width 1185 height 16
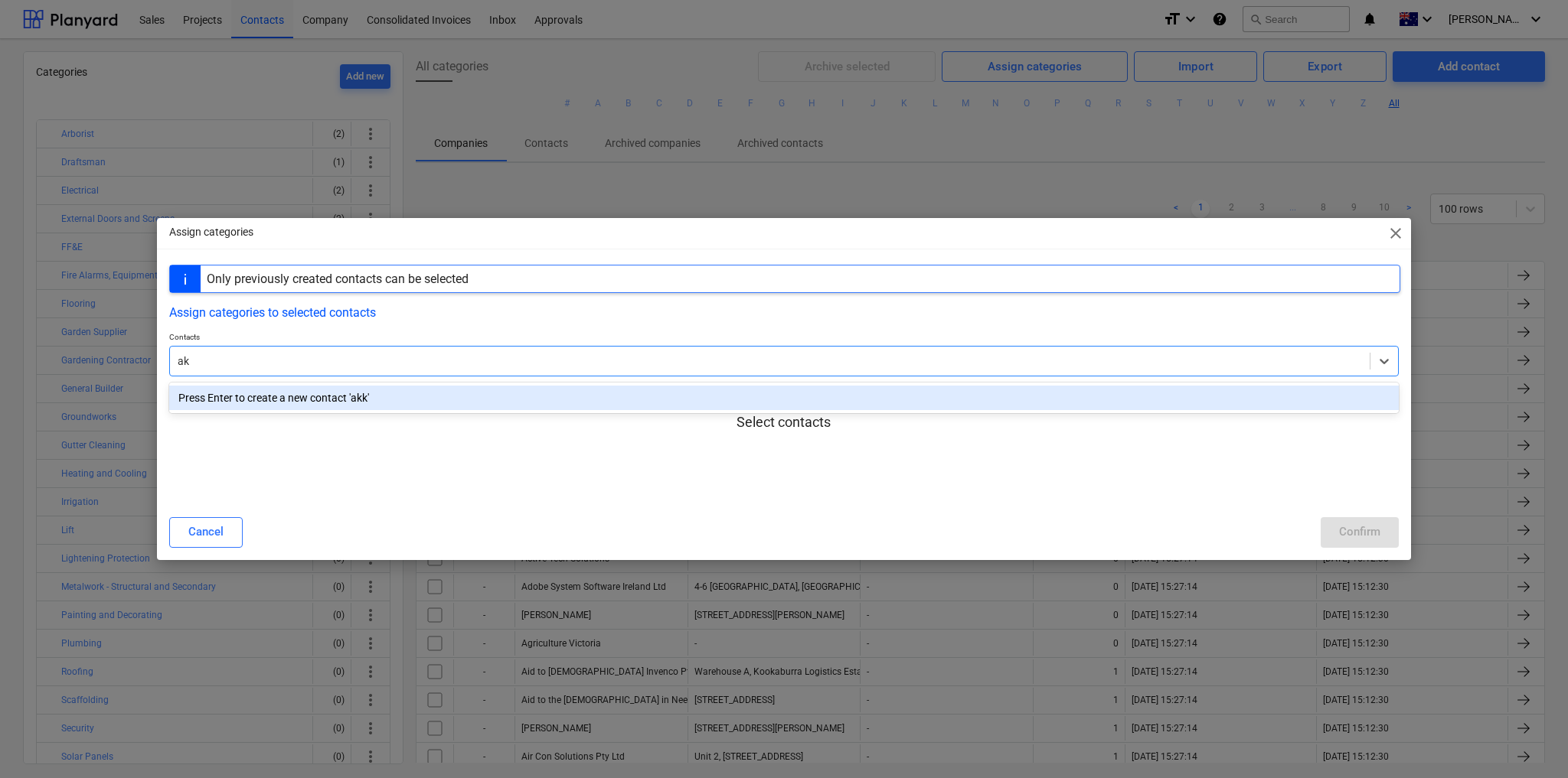
type input "a"
type input "b"
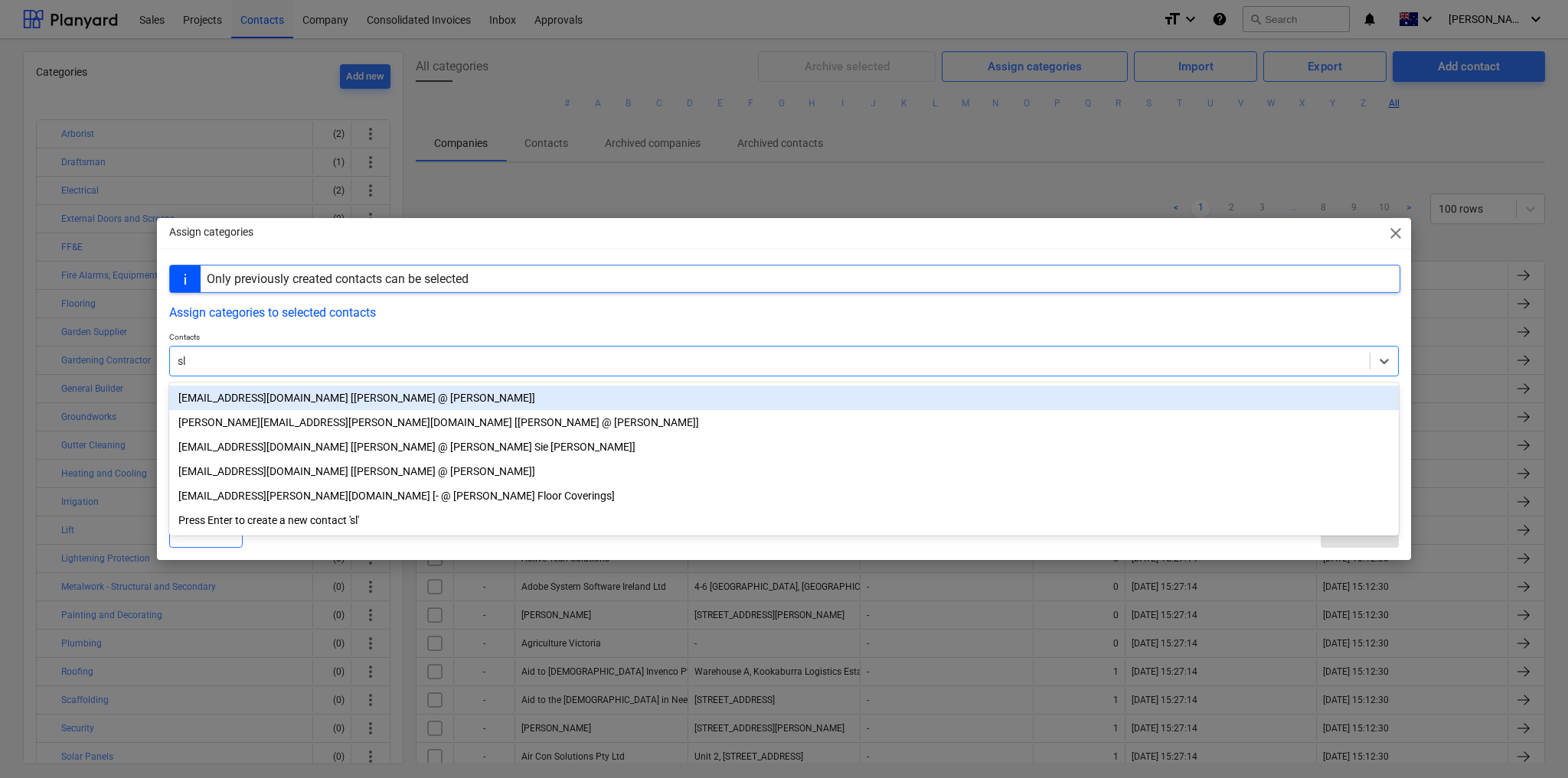
type input "slo"
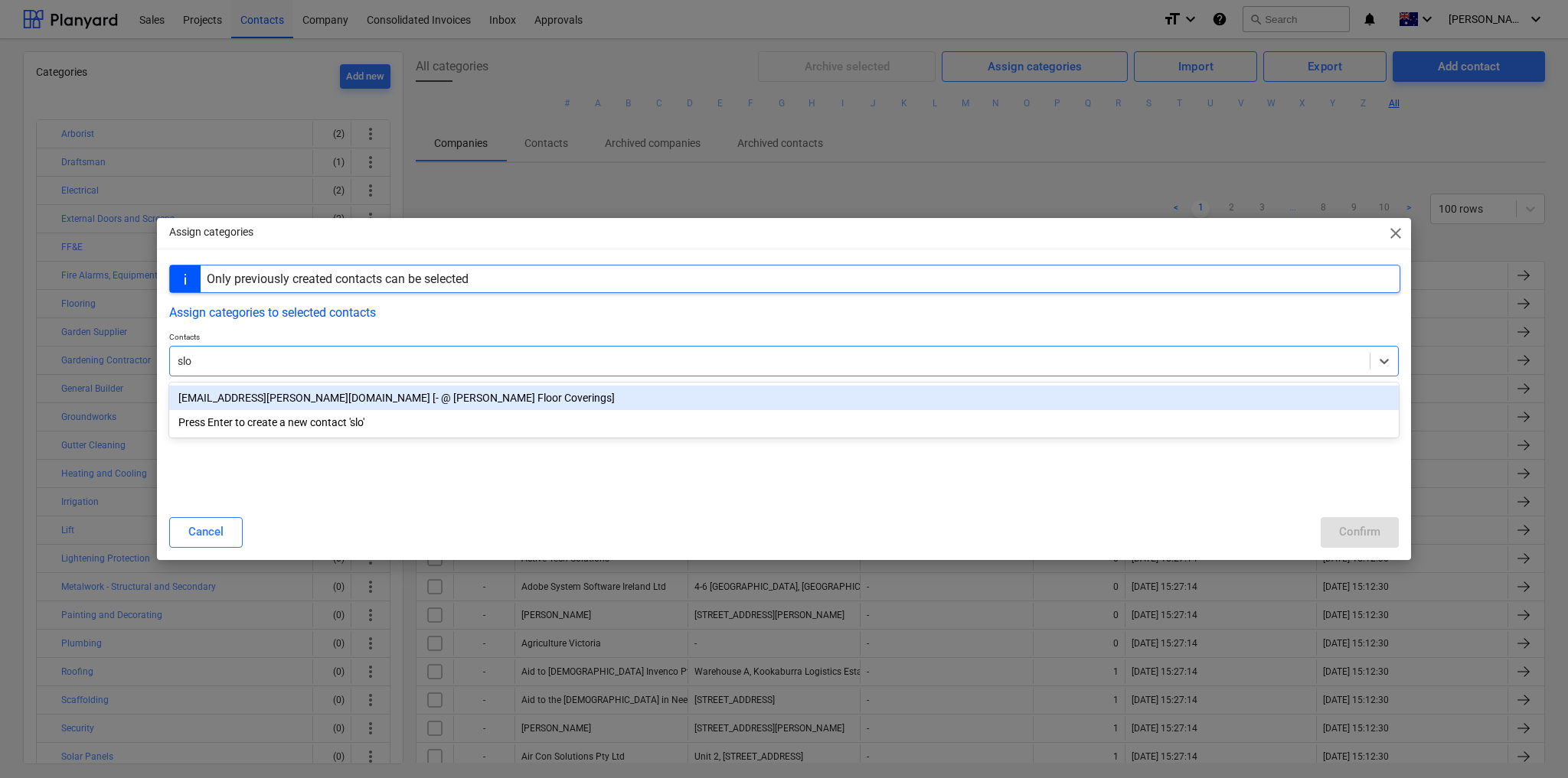
drag, startPoint x: 446, startPoint y: 396, endPoint x: 453, endPoint y: 397, distance: 7.1
click at [447, 396] on div "info@slocum.com.au [- @ Slocum Floor Coverings]" at bounding box center [784, 398] width 1230 height 25
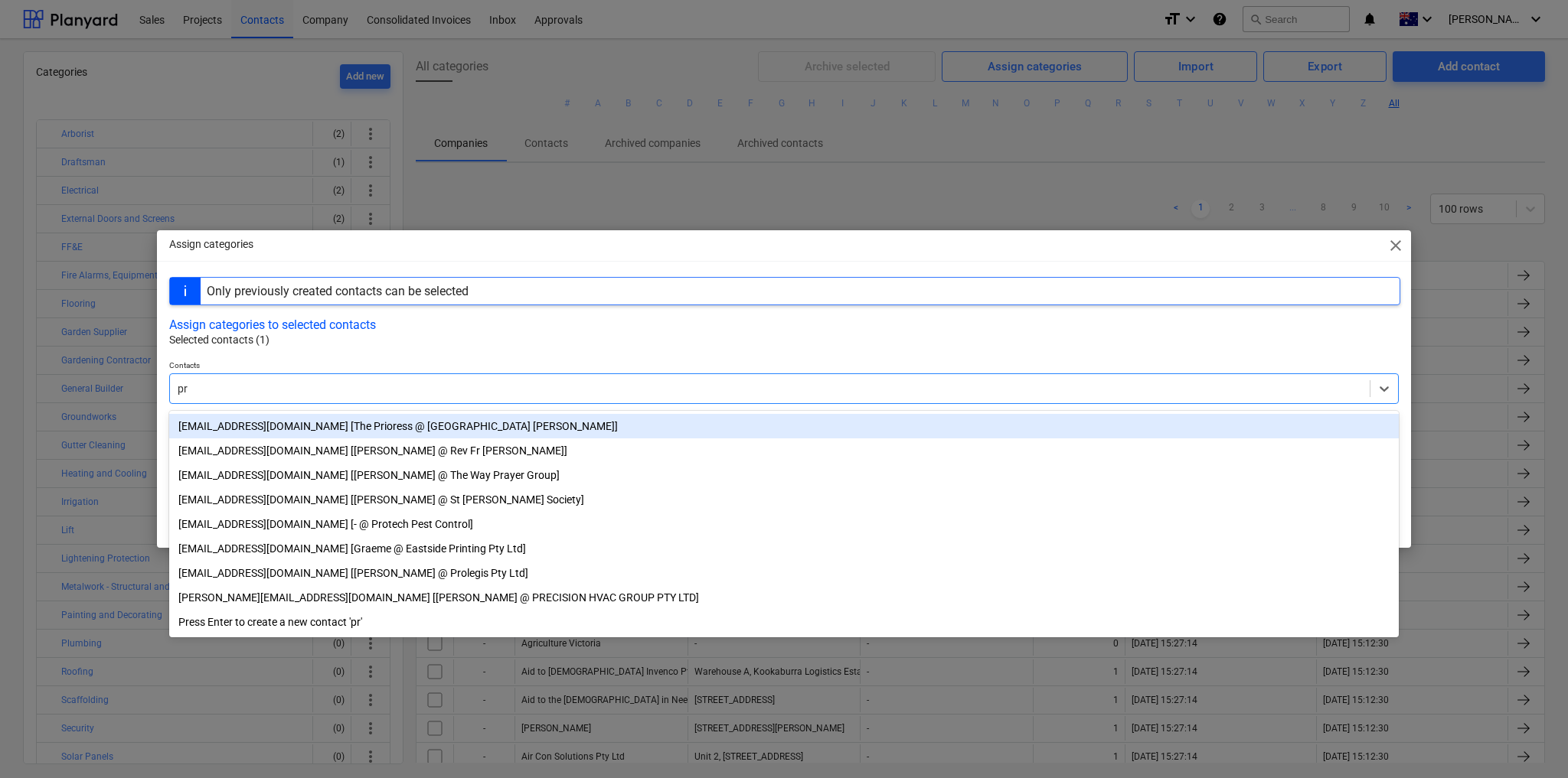
type input "p"
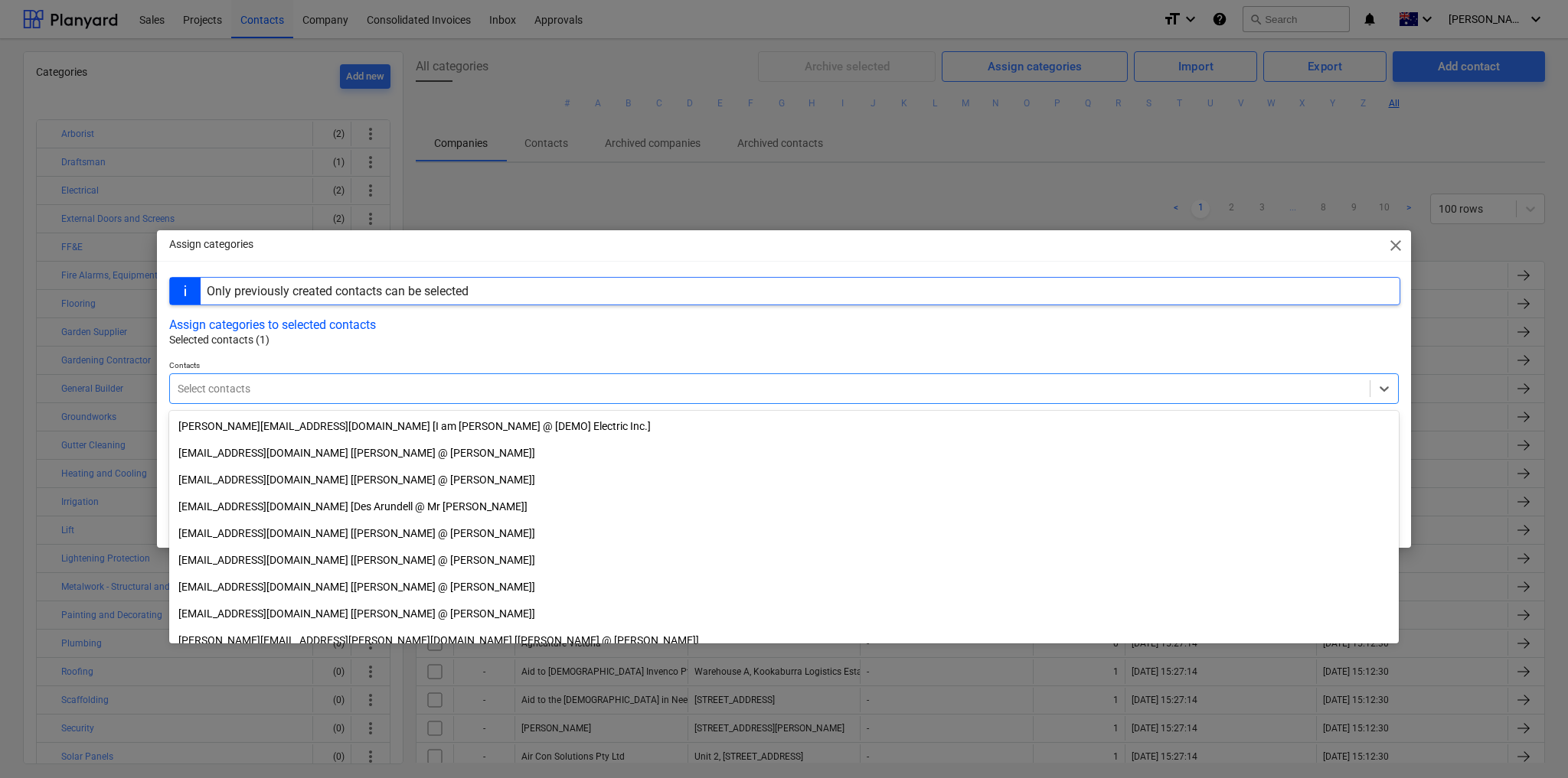
click at [815, 355] on div at bounding box center [784, 354] width 1230 height 12
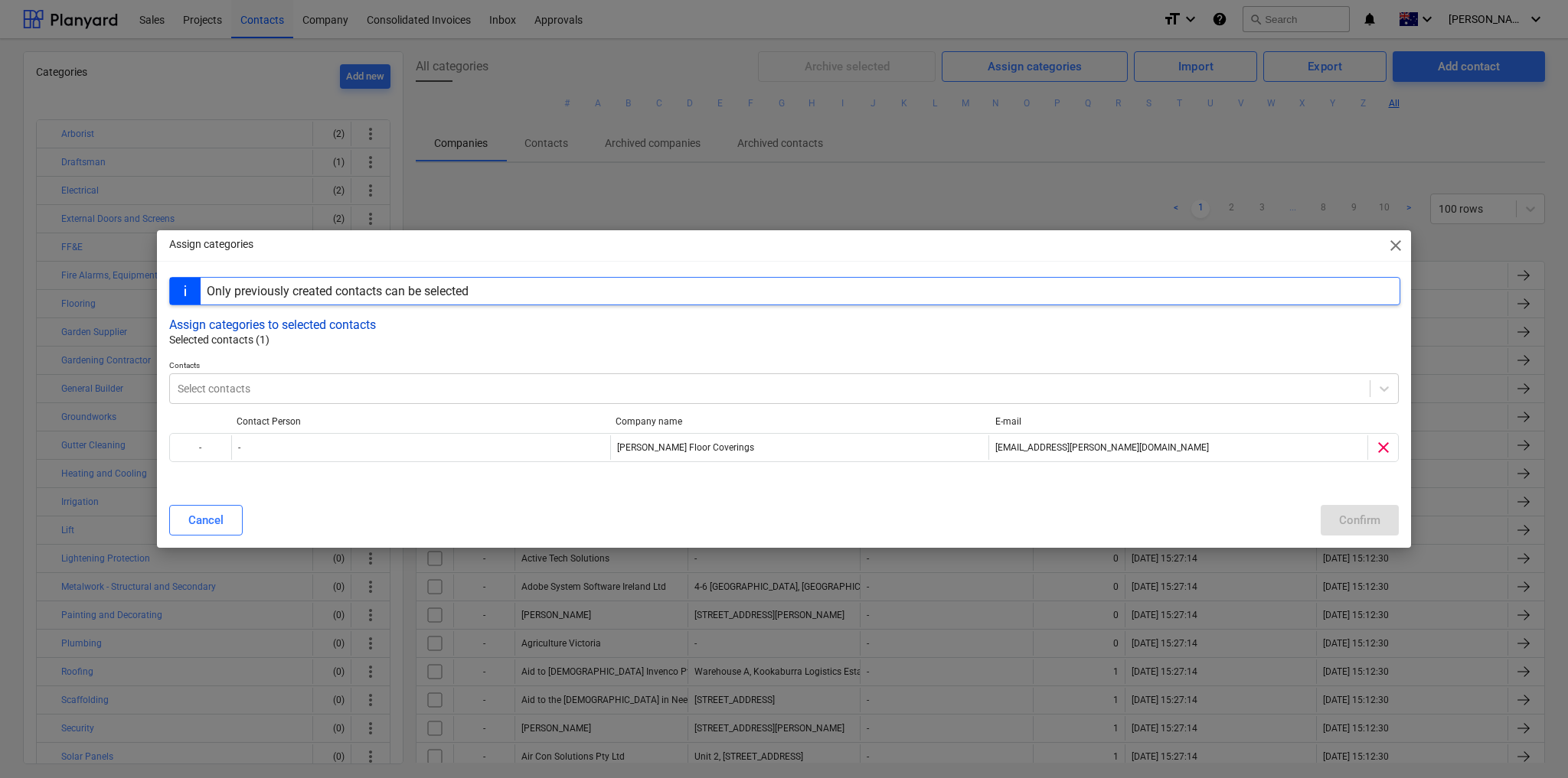
click at [307, 321] on button "Assign categories to selected contacts" at bounding box center [272, 325] width 207 height 15
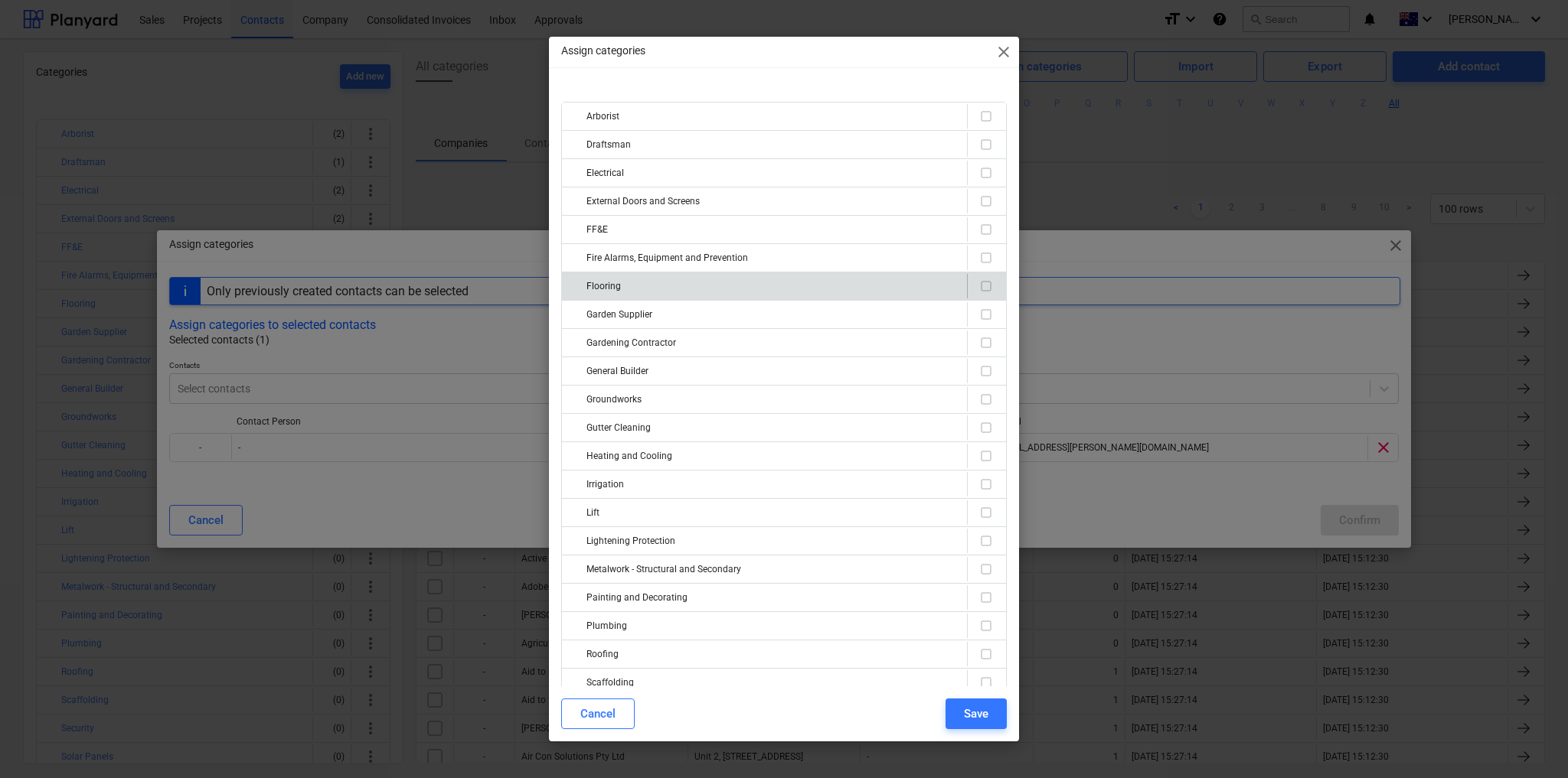
click at [750, 283] on div "Flooring" at bounding box center [773, 286] width 374 height 25
click at [977, 283] on input "checkbox" at bounding box center [986, 286] width 18 height 18
checkbox input "true"
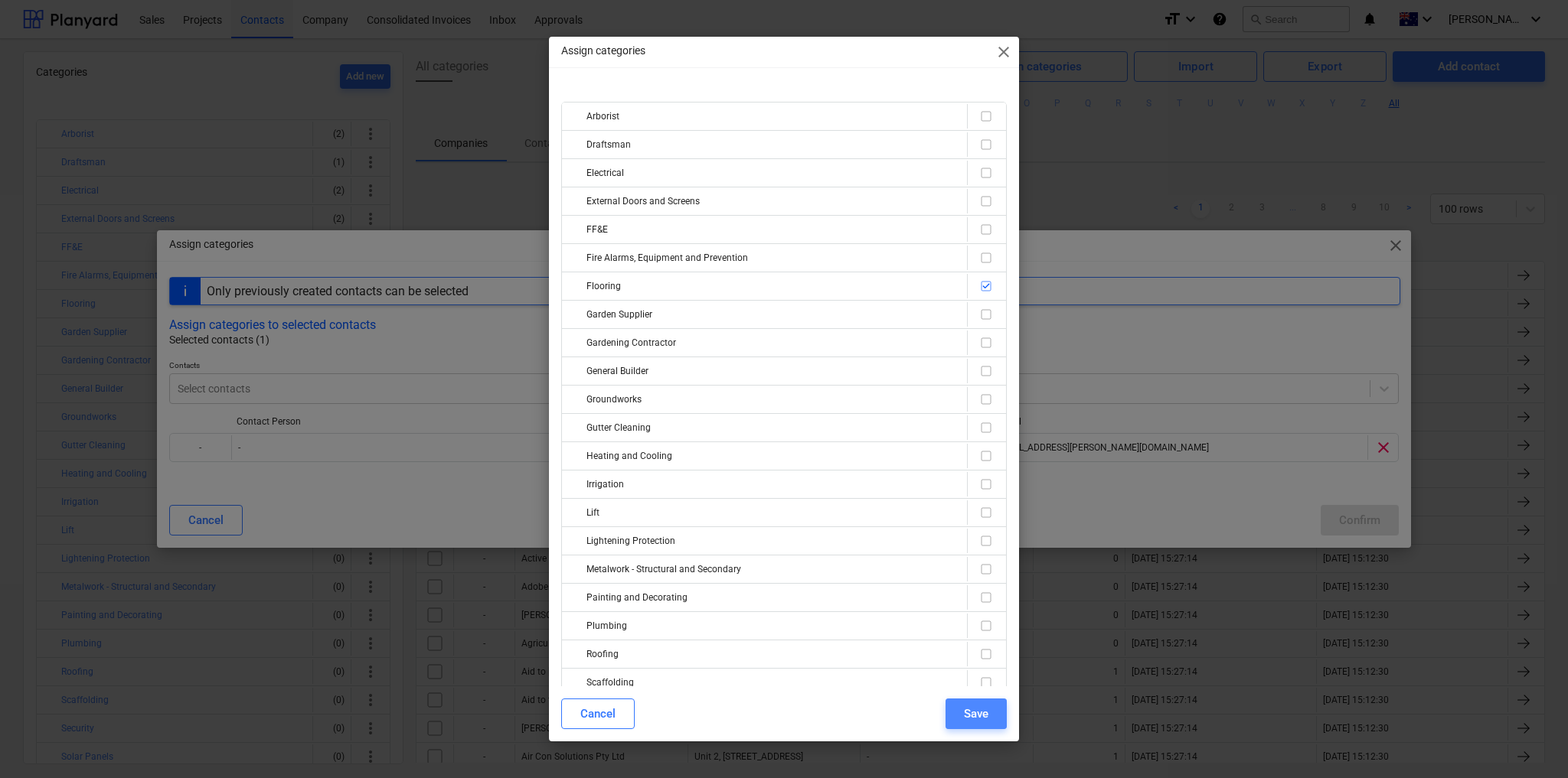
click at [958, 718] on button "Save" at bounding box center [976, 713] width 61 height 30
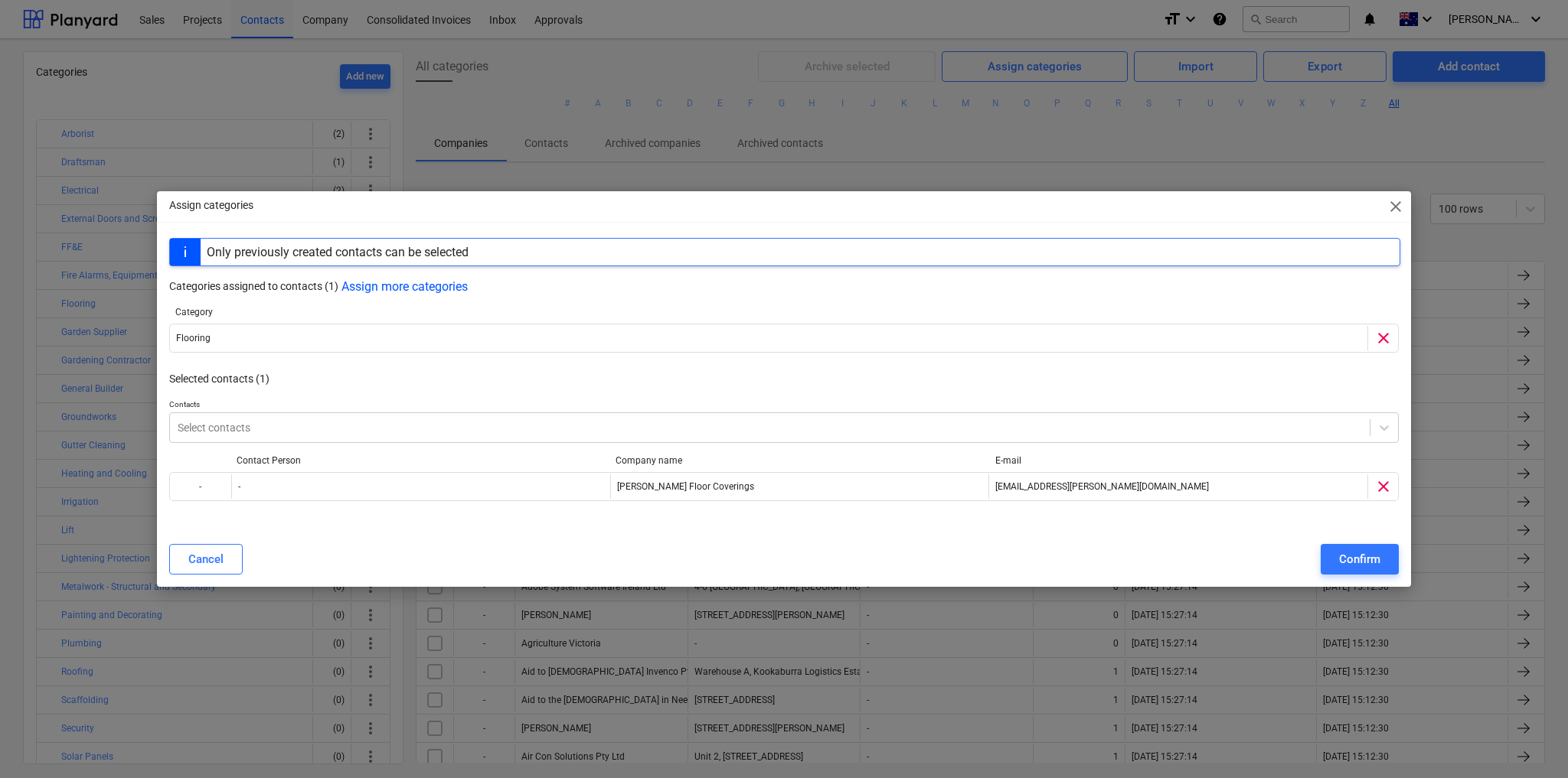
click at [1339, 557] on button "Confirm" at bounding box center [1360, 559] width 78 height 30
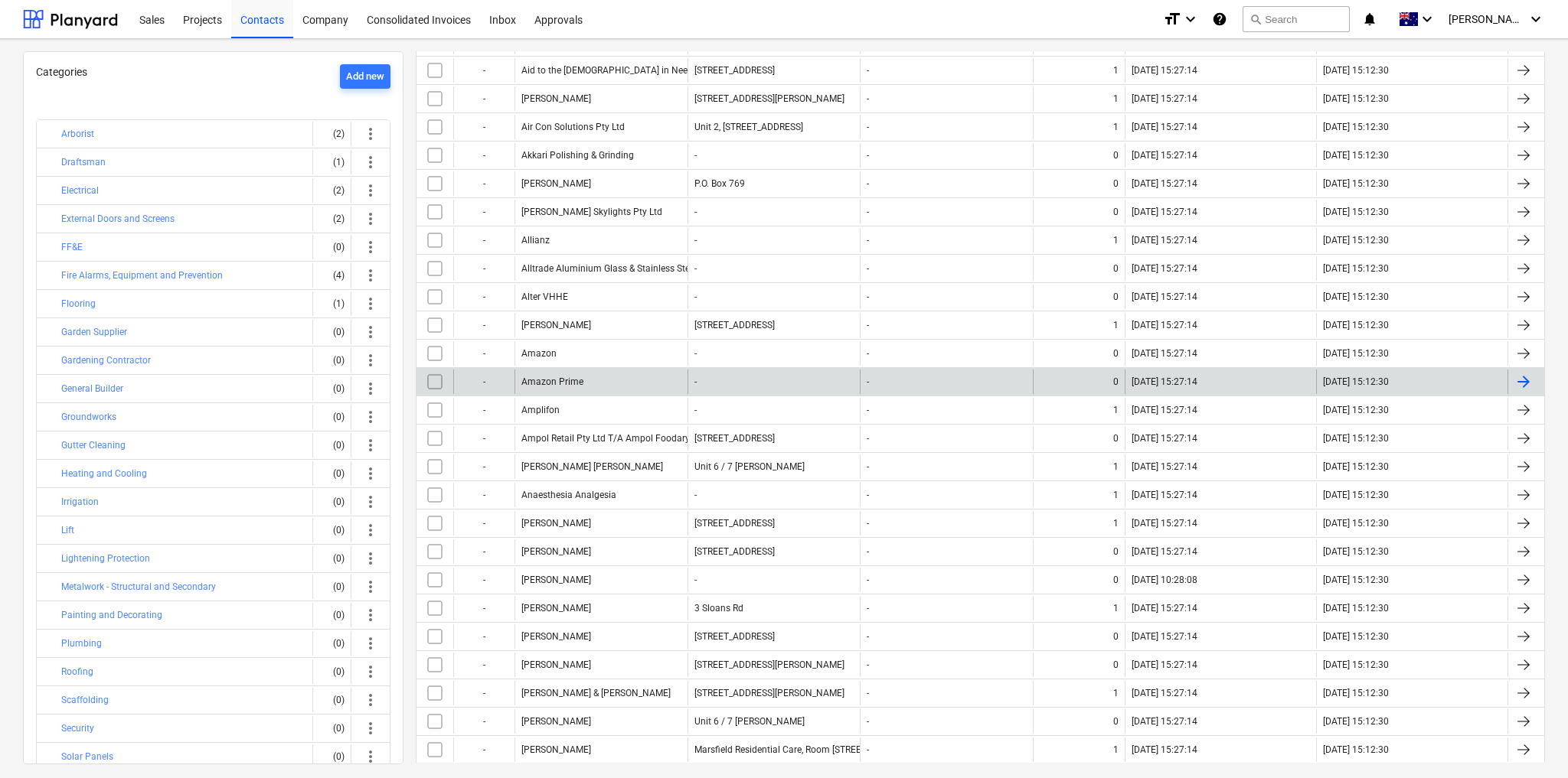
scroll to position [612, 0]
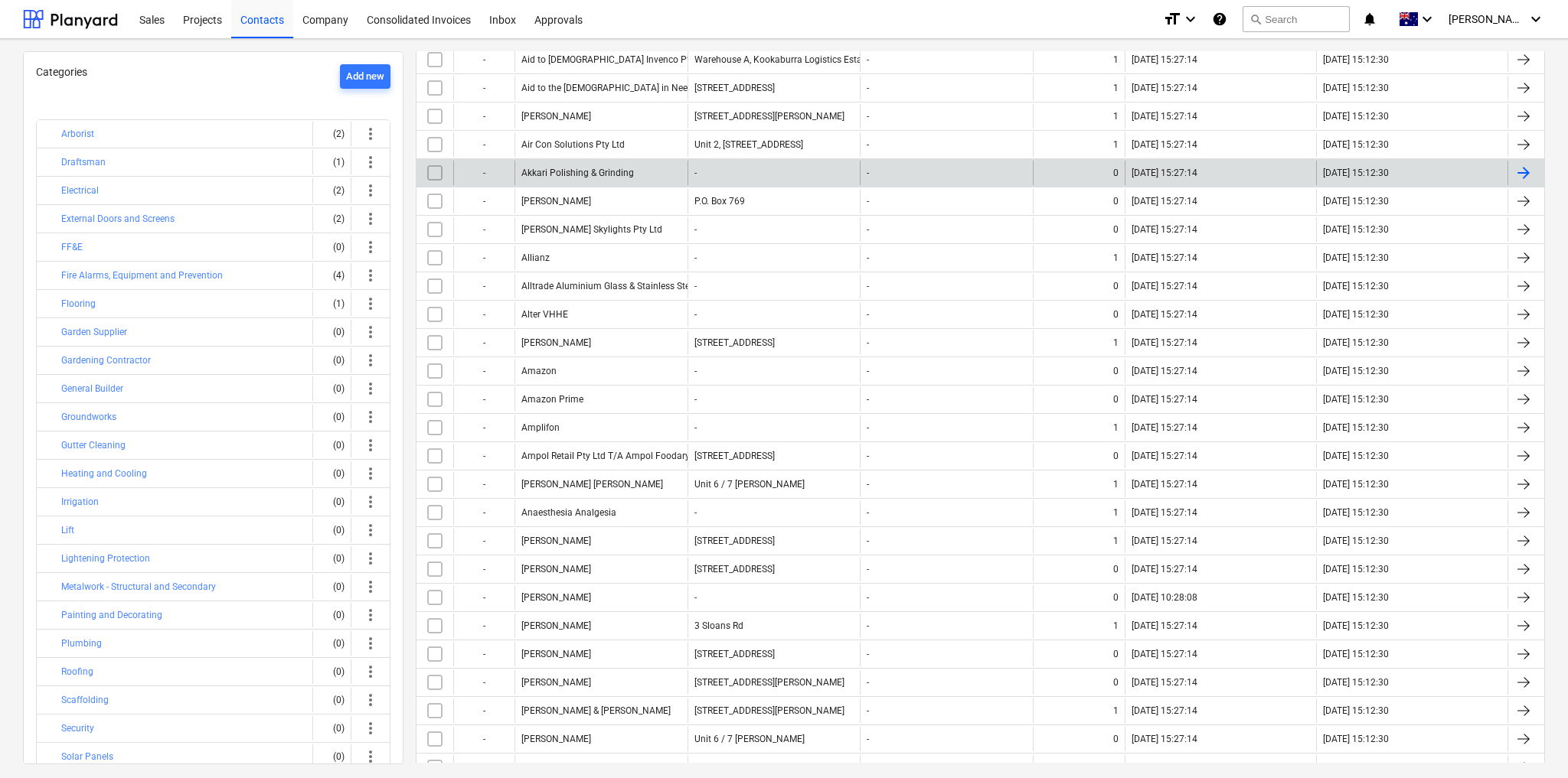
click at [632, 163] on div "Akkari Polishing & Grinding" at bounding box center [601, 173] width 173 height 25
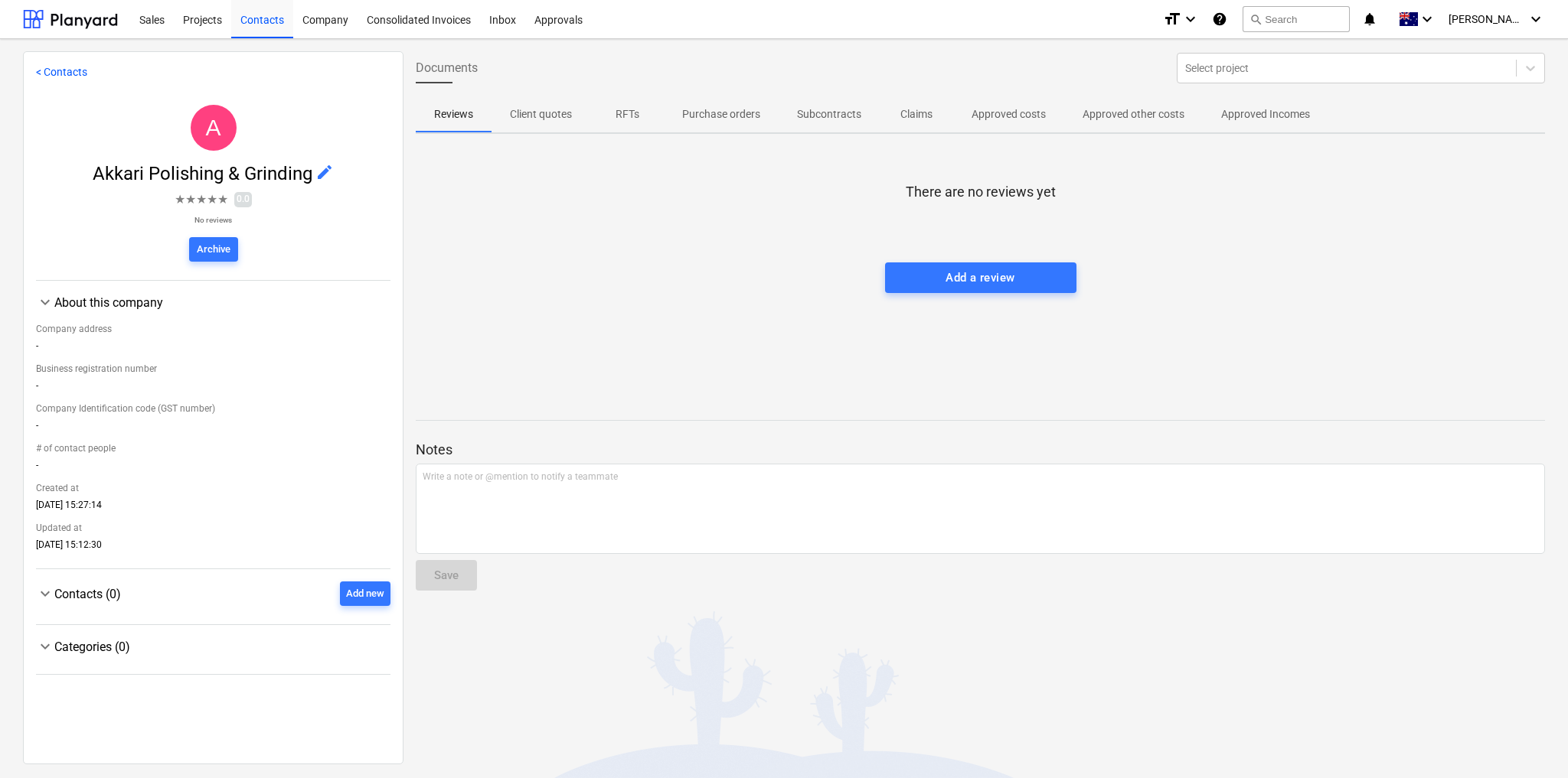
click at [322, 169] on span "edit" at bounding box center [325, 172] width 18 height 18
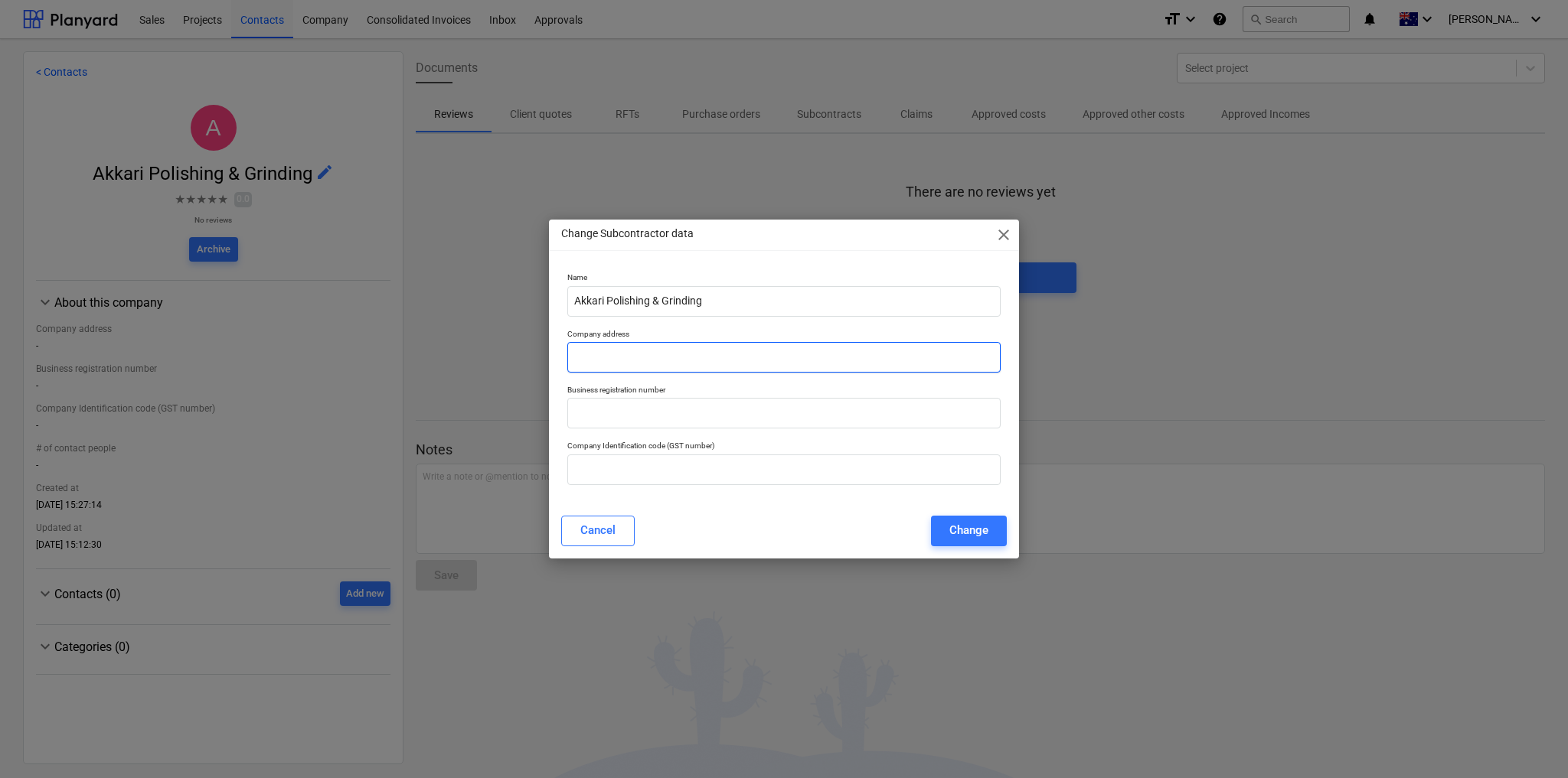
click at [627, 355] on input "text" at bounding box center [784, 357] width 433 height 30
click at [661, 355] on input "text" at bounding box center [784, 357] width 433 height 30
paste input "18b Burnett St, Somerton, Somerton VIC 3062"
type input "18b Burnett St, Somerton, Somerton VIC 3062"
click at [658, 454] on input "text" at bounding box center [784, 469] width 433 height 30
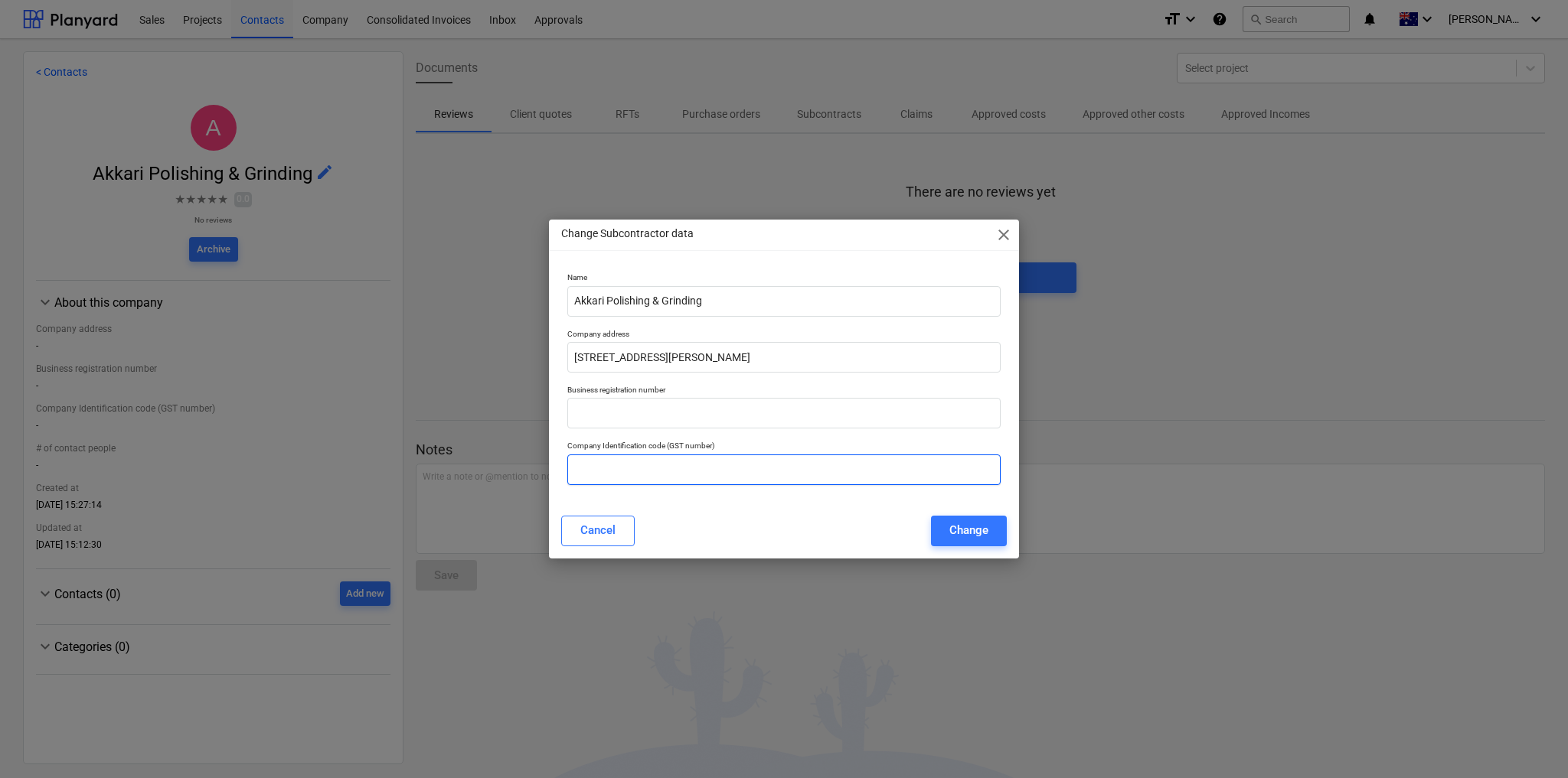
paste input "47 610 626 134"
type input "47 610 626 134"
click at [973, 534] on div "Change" at bounding box center [969, 530] width 39 height 20
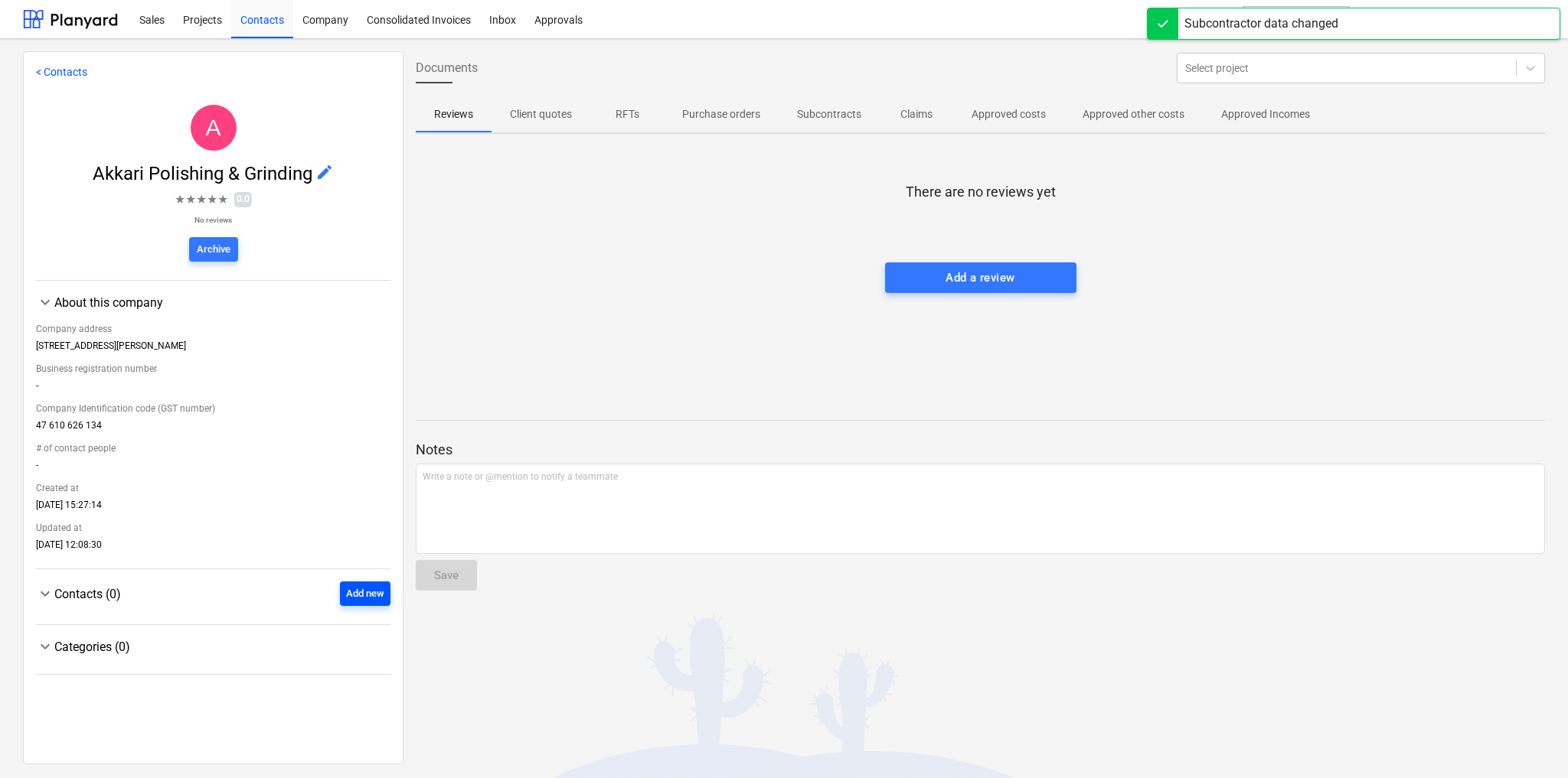
click at [356, 599] on div "Add new" at bounding box center [365, 594] width 38 height 18
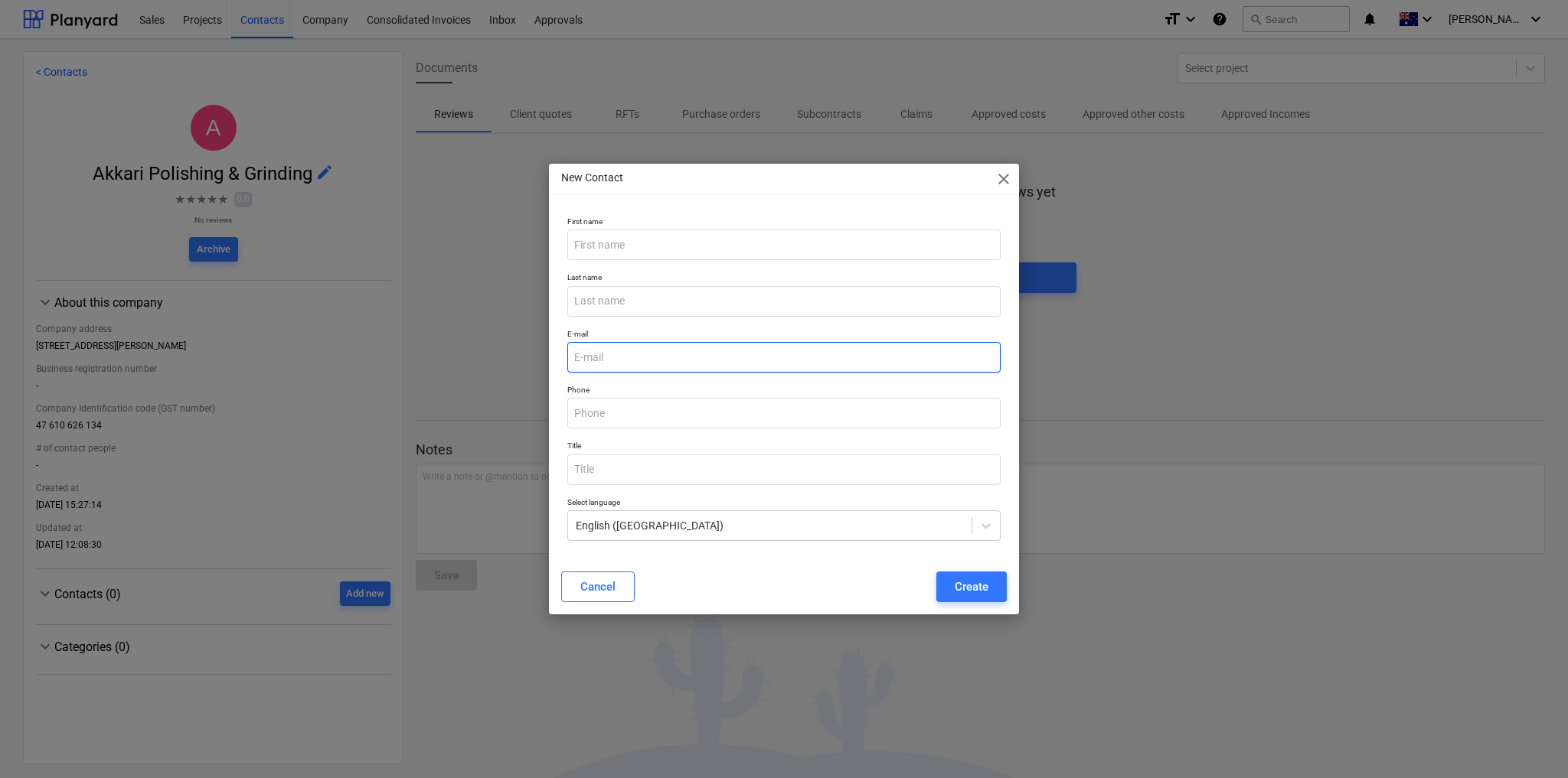
click at [627, 354] on input "email" at bounding box center [784, 357] width 433 height 30
paste input "info@akkaripg.com.au"
type input "info@akkaripg.com.au"
click at [616, 412] on input "text" at bounding box center [784, 413] width 433 height 30
paste input "0425 830 111"
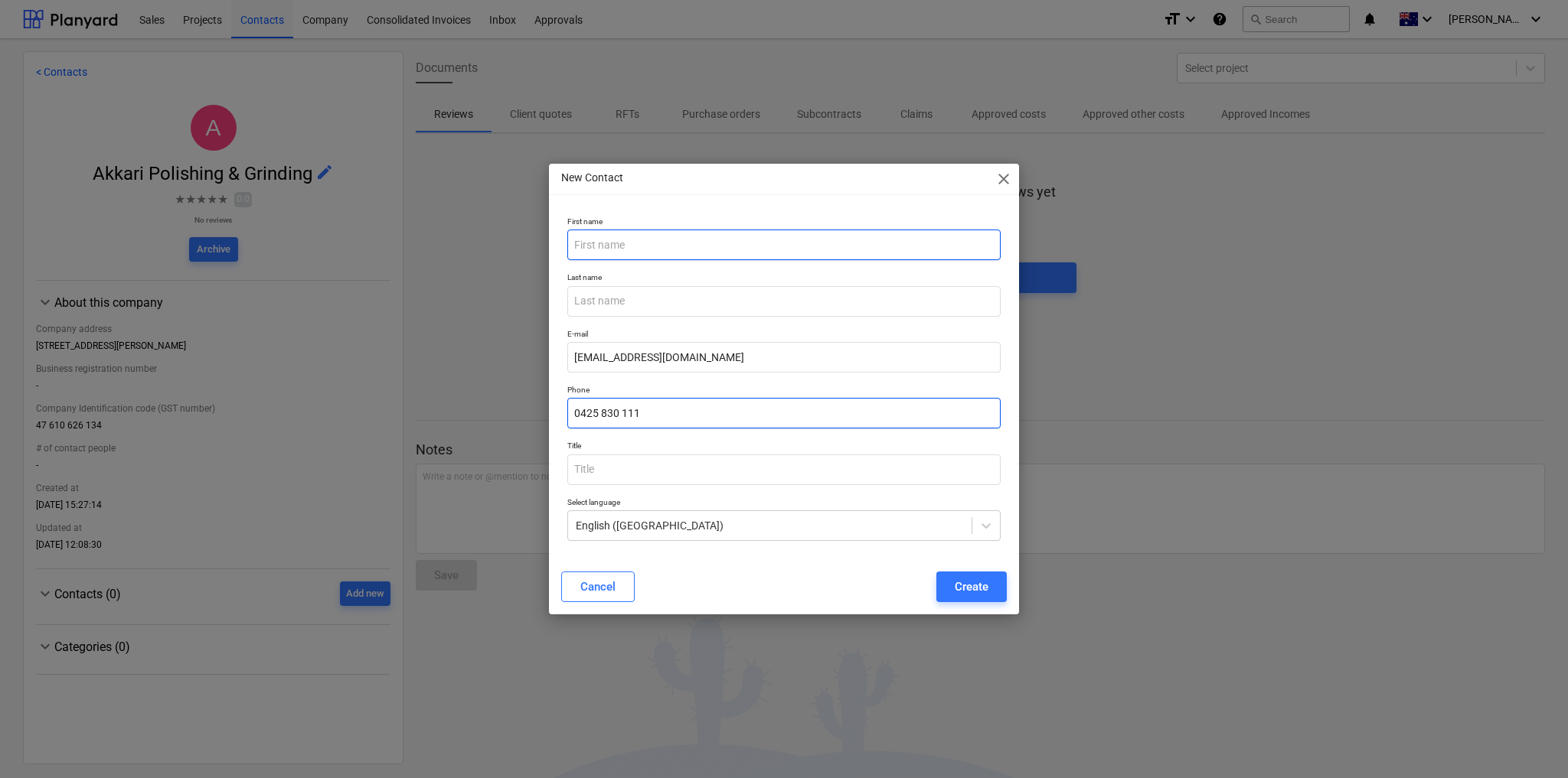
type input "0425 830 111"
click at [604, 240] on input "text" at bounding box center [784, 244] width 433 height 30
type input "Akkari Polishing & Grinding Ltd"
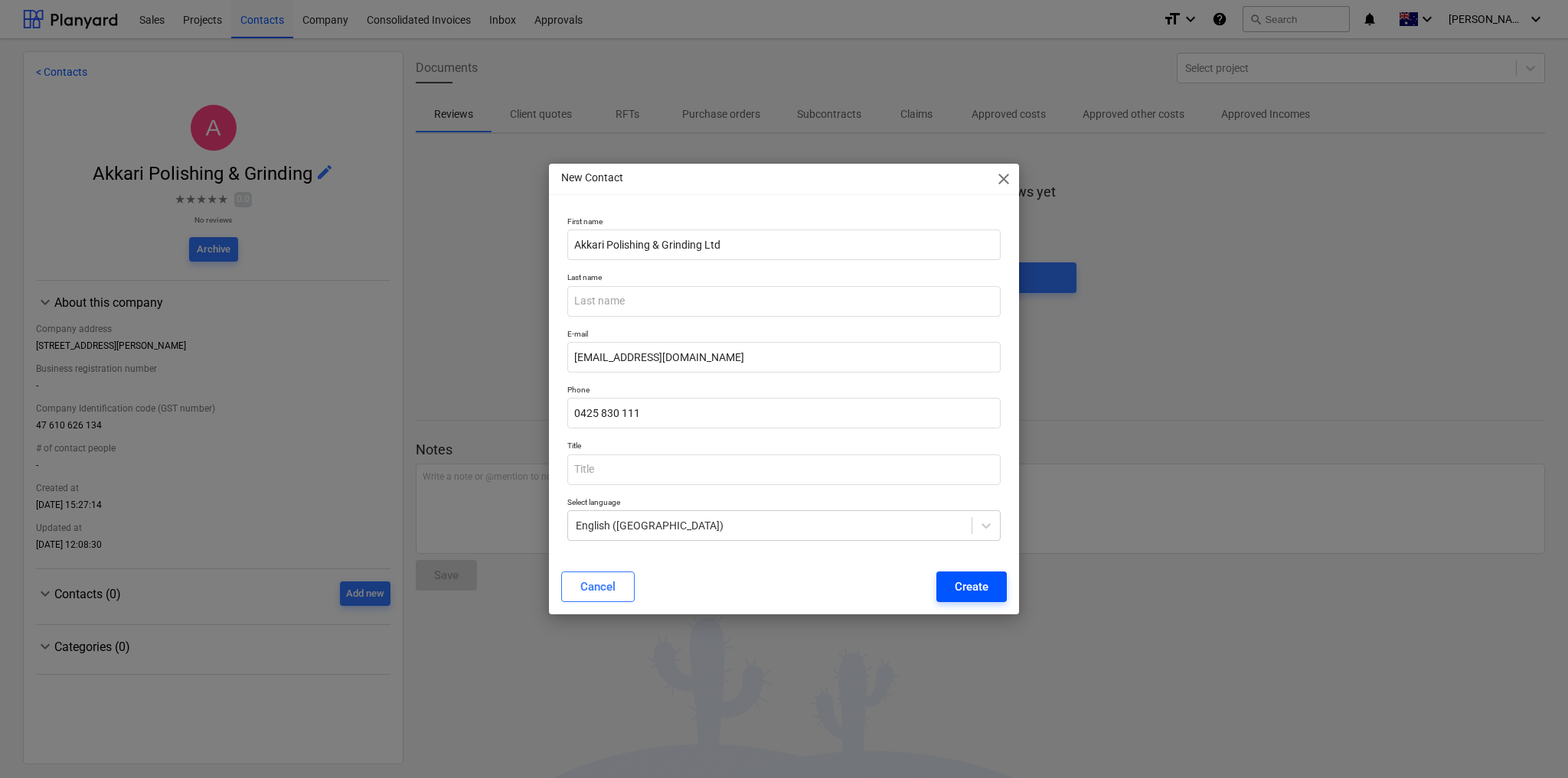
click at [988, 592] on div "Create" at bounding box center [971, 587] width 34 height 20
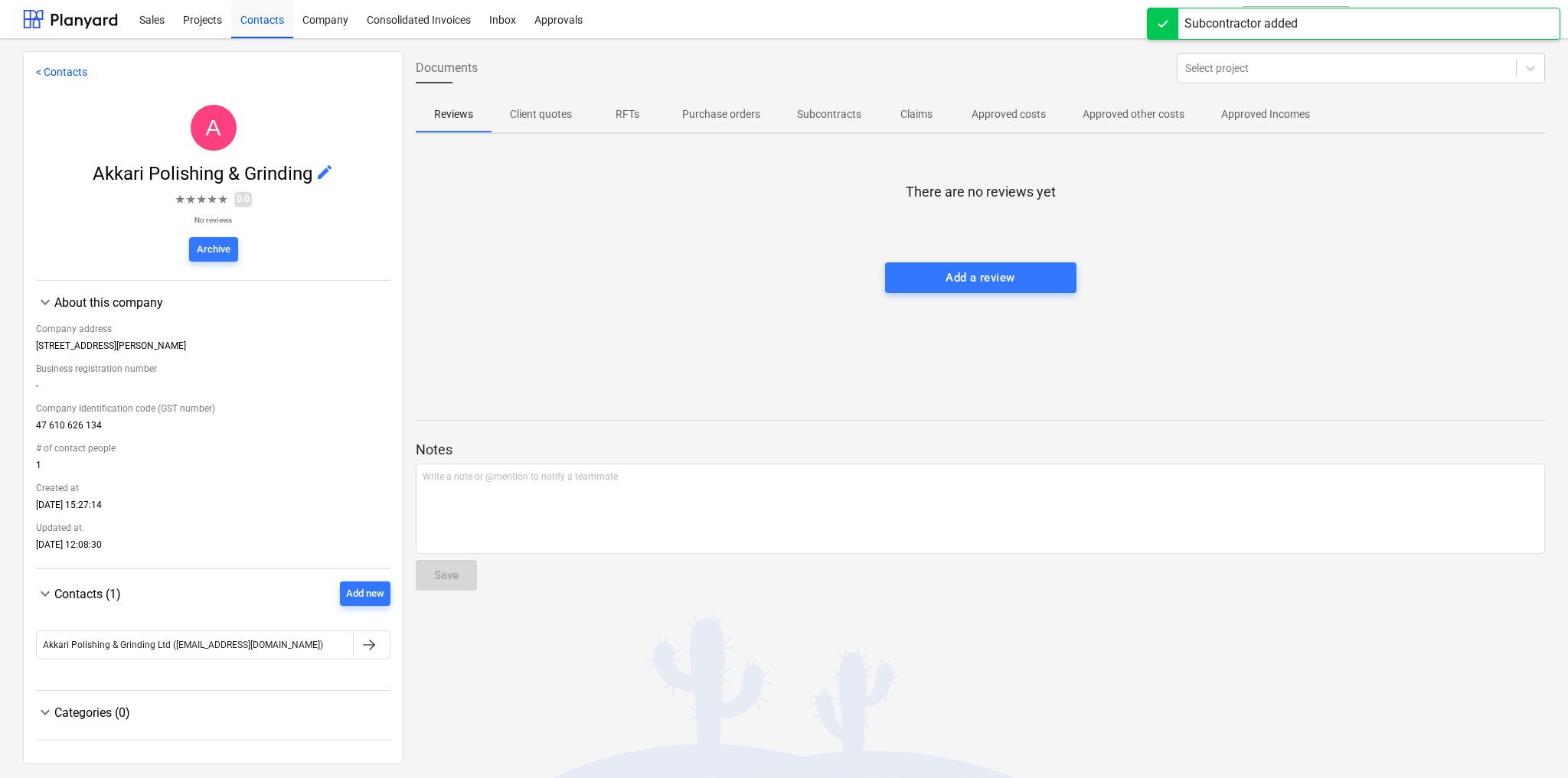
click at [100, 713] on div "Categories (0)" at bounding box center [222, 713] width 336 height 15
click at [100, 715] on div "Categories (0)" at bounding box center [222, 713] width 336 height 15
click at [372, 716] on div "Categories (0)" at bounding box center [222, 713] width 336 height 15
click at [67, 70] on link "< Contacts" at bounding box center [61, 72] width 52 height 12
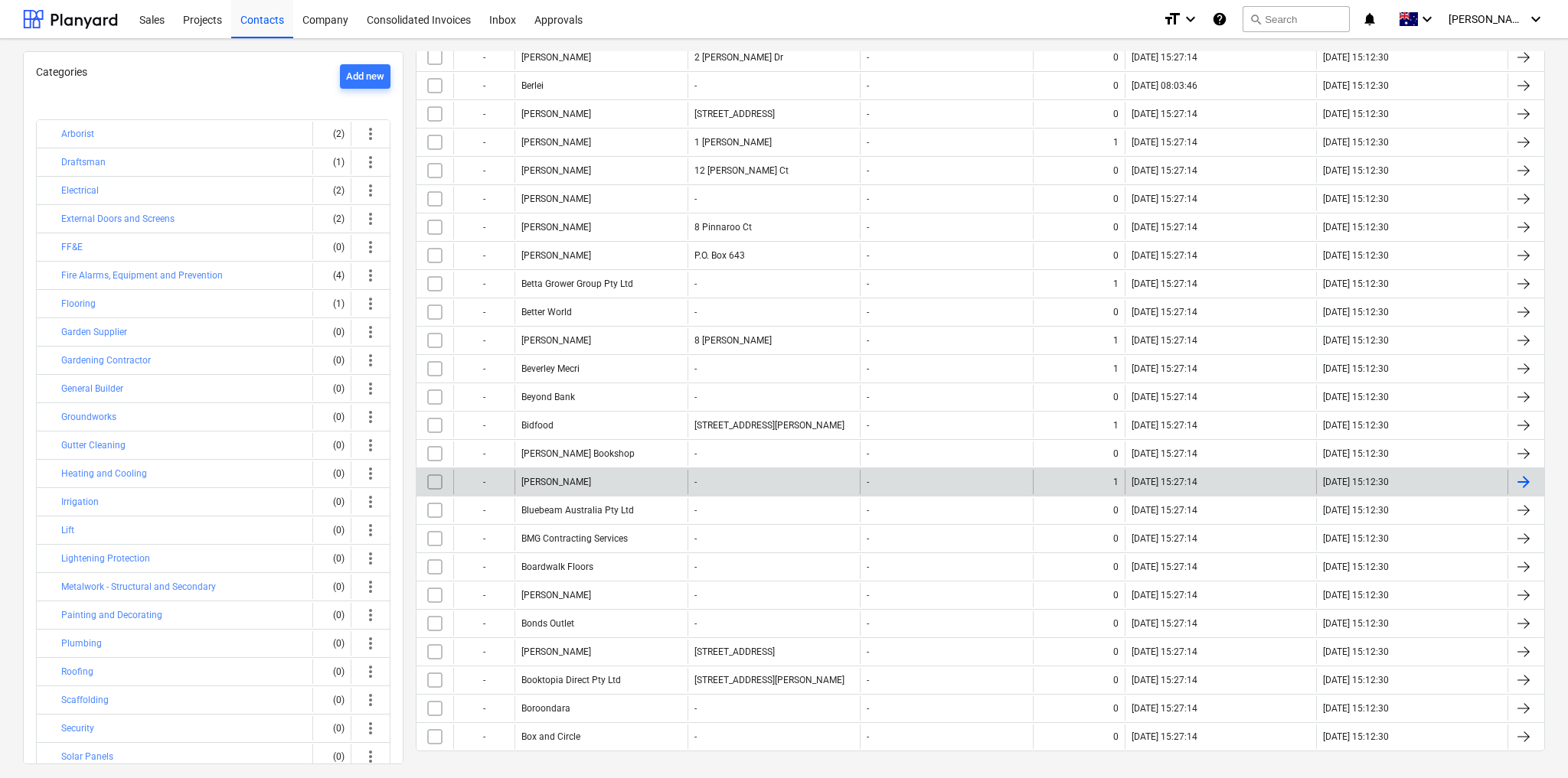
scroll to position [2367, 0]
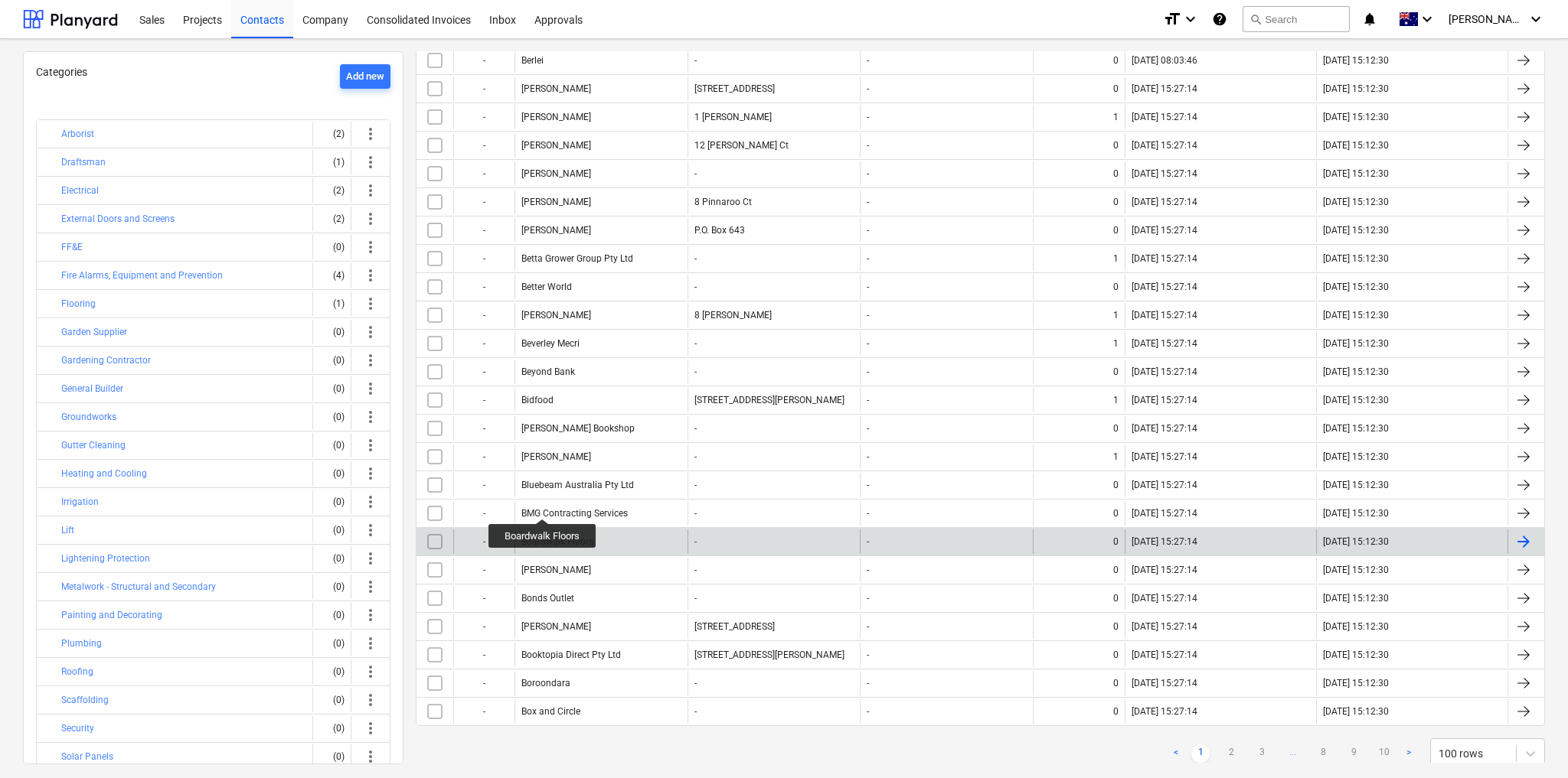
click at [546, 536] on div "Boardwalk Floors" at bounding box center [558, 541] width 72 height 11
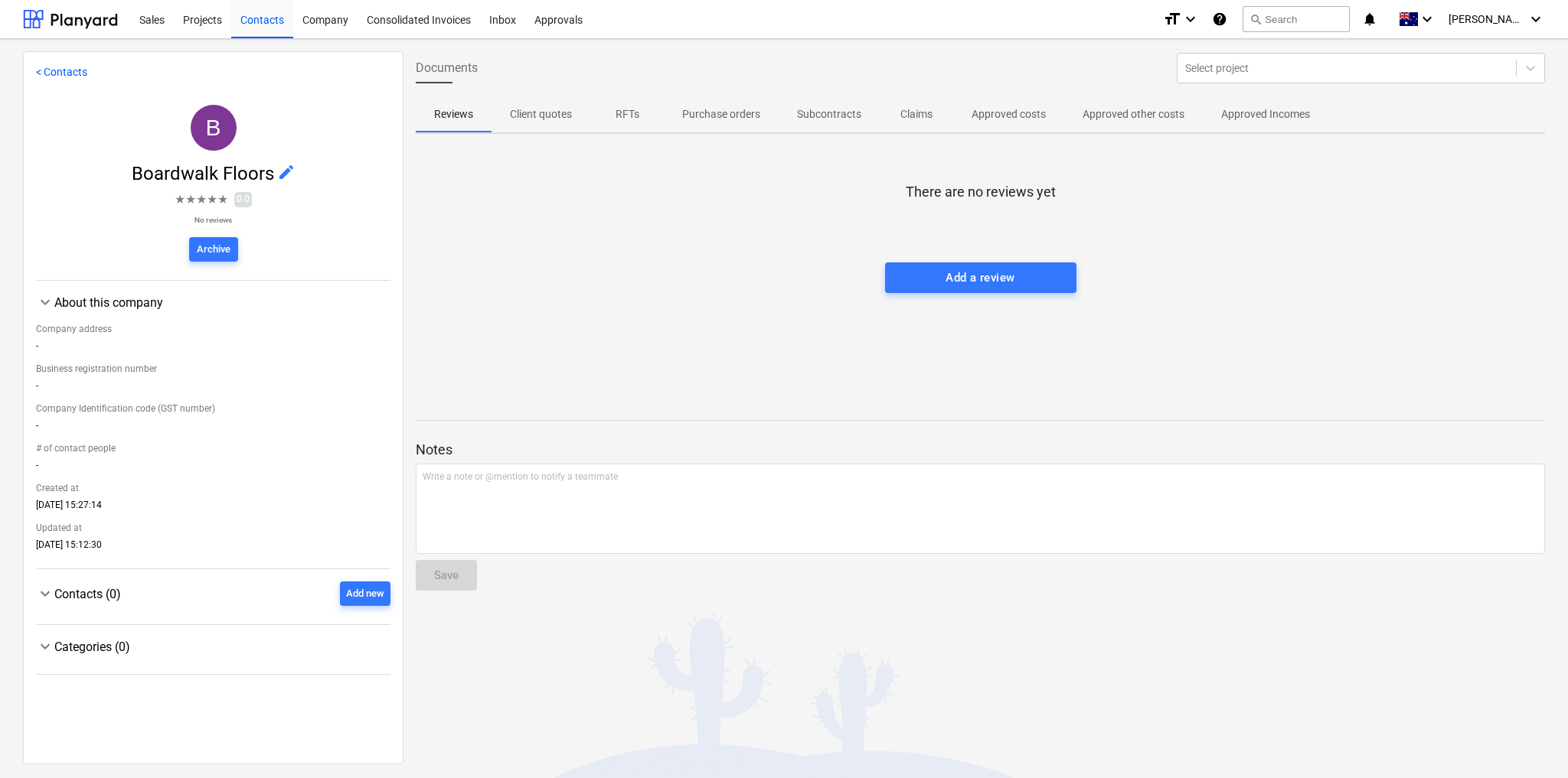
click at [283, 172] on span "edit" at bounding box center [286, 172] width 18 height 18
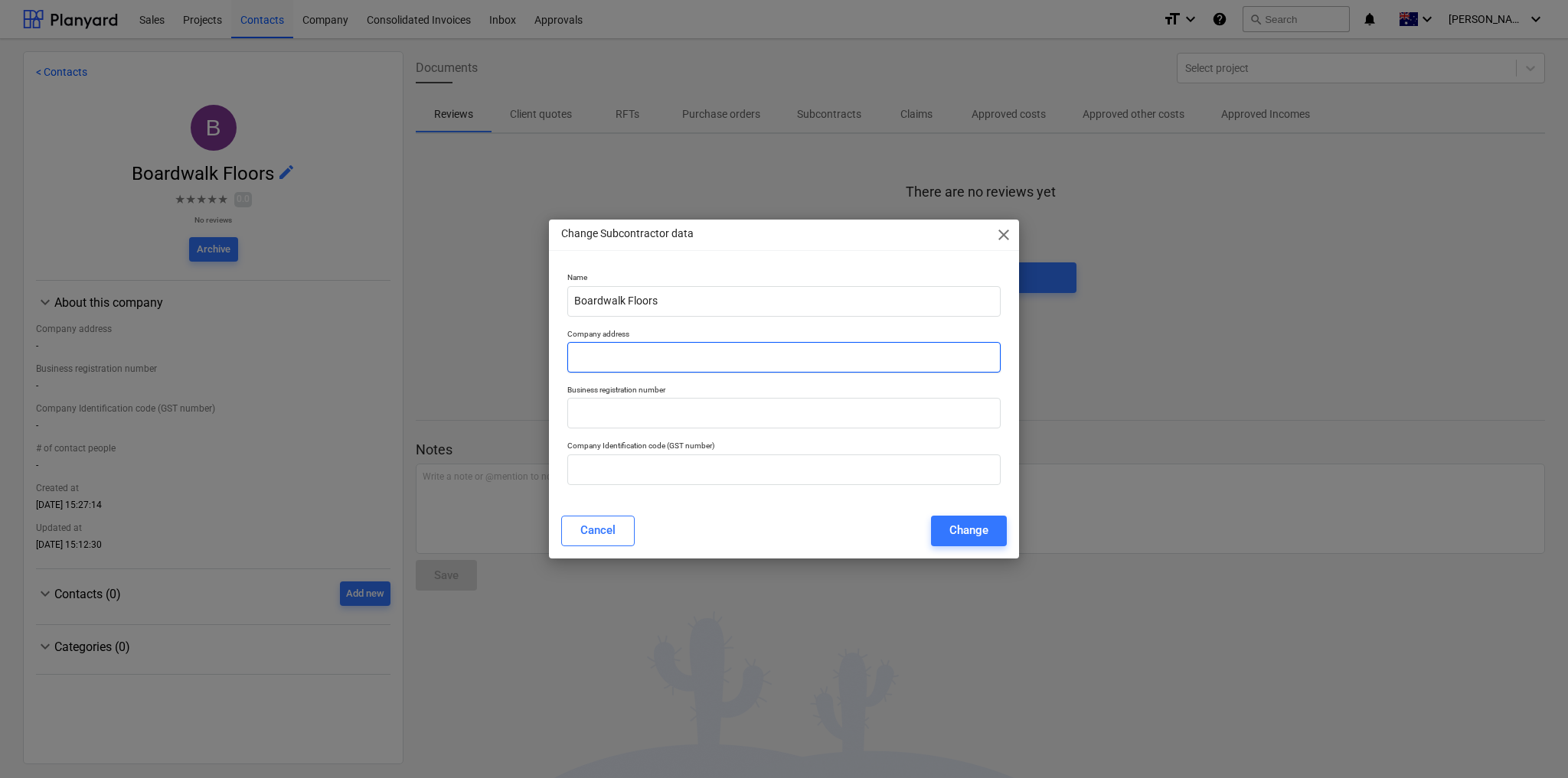
click at [619, 371] on input "text" at bounding box center [784, 357] width 433 height 30
click at [641, 351] on input "text" at bounding box center [784, 357] width 433 height 30
paste input "Brewster St, Berwick VIC 3806"
type input "Brewster St, Berwick VIC 3806"
click at [690, 472] on input "text" at bounding box center [784, 469] width 433 height 30
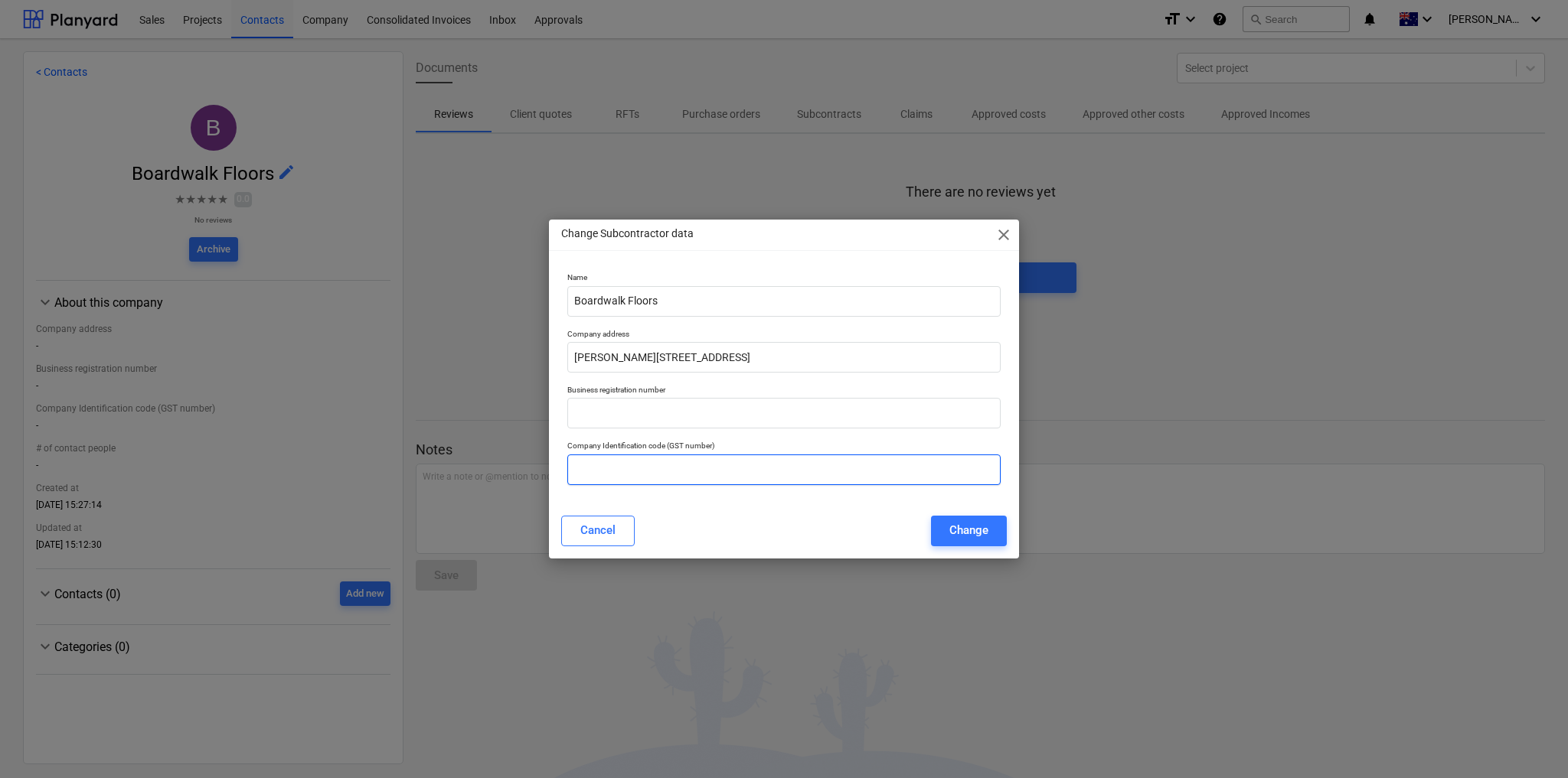
paste input "0414 546 724"
type input "0414 546 724"
click at [969, 540] on div "Change" at bounding box center [969, 530] width 39 height 20
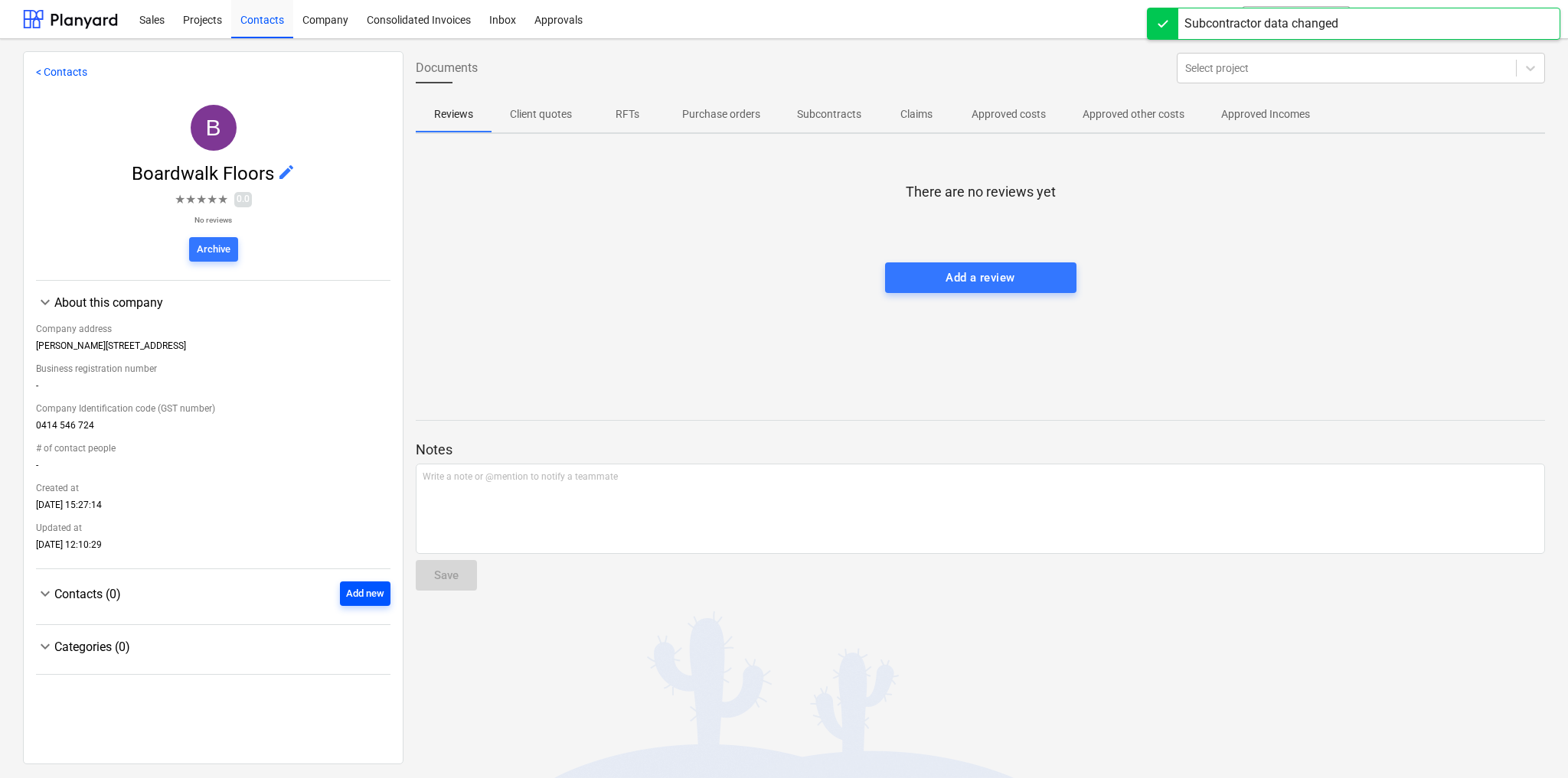
click at [366, 596] on div "Add new" at bounding box center [365, 594] width 38 height 18
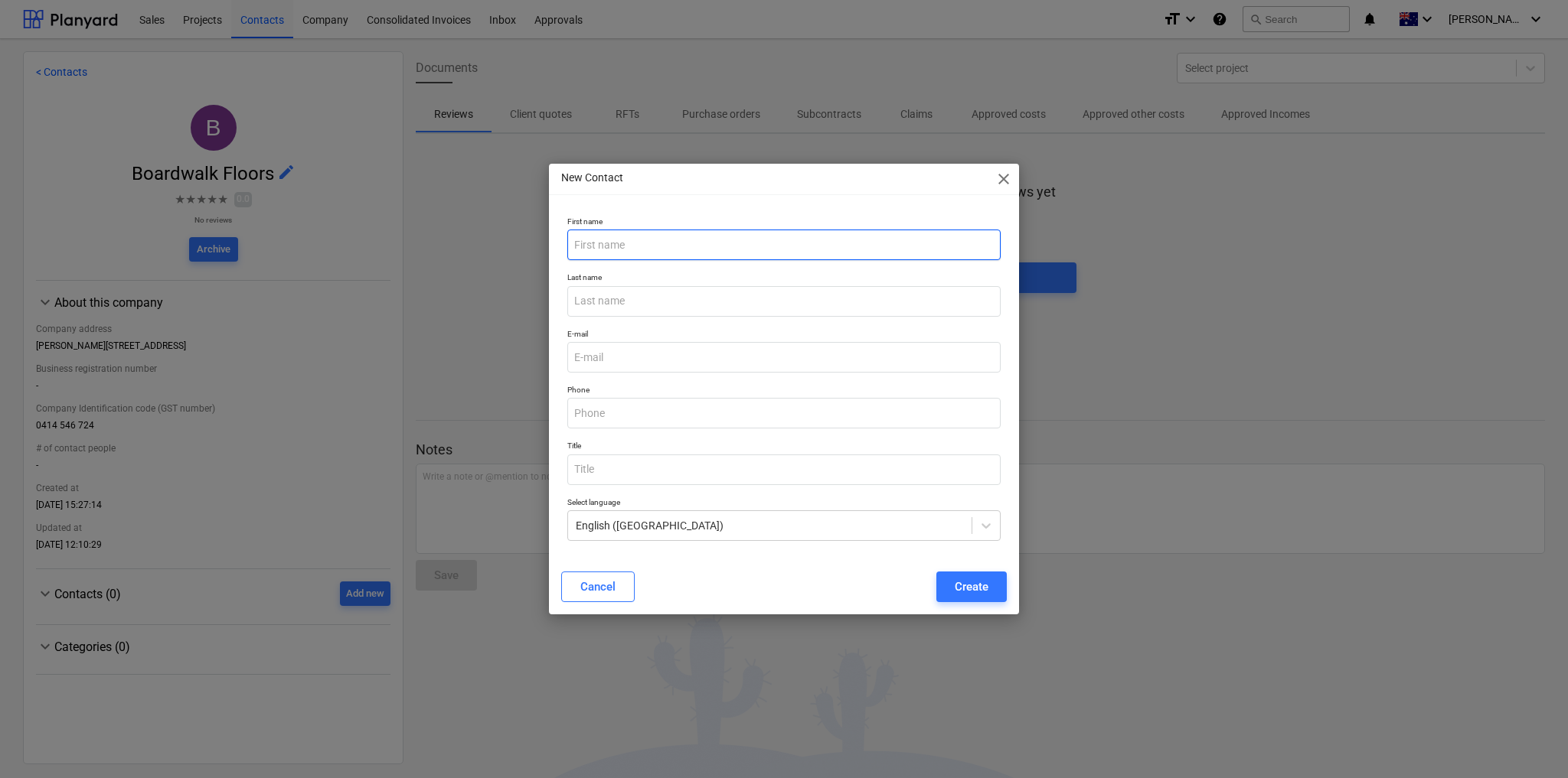
click at [612, 246] on input "text" at bounding box center [784, 244] width 433 height 30
type input "[PERSON_NAME]"
click at [634, 302] on input "text" at bounding box center [784, 301] width 433 height 30
type input "Freeman"
click at [612, 414] on input "text" at bounding box center [784, 413] width 433 height 30
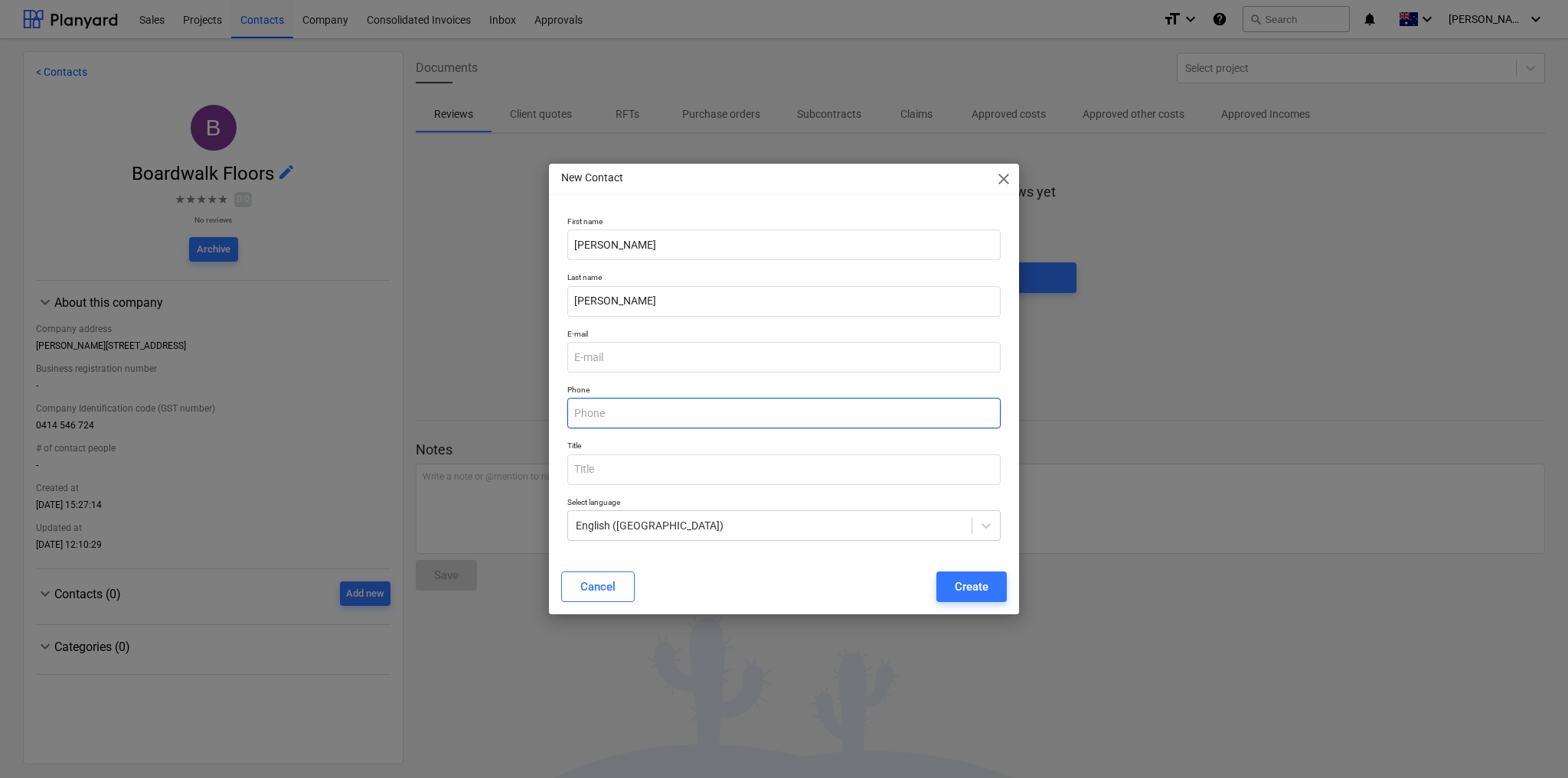
paste input "0414 546 724"
type input "0414 546 724"
click at [628, 356] on input "email" at bounding box center [784, 357] width 433 height 30
click at [619, 363] on input "email" at bounding box center [784, 357] width 433 height 30
paste input "info@boardwalkfloors.com.au"
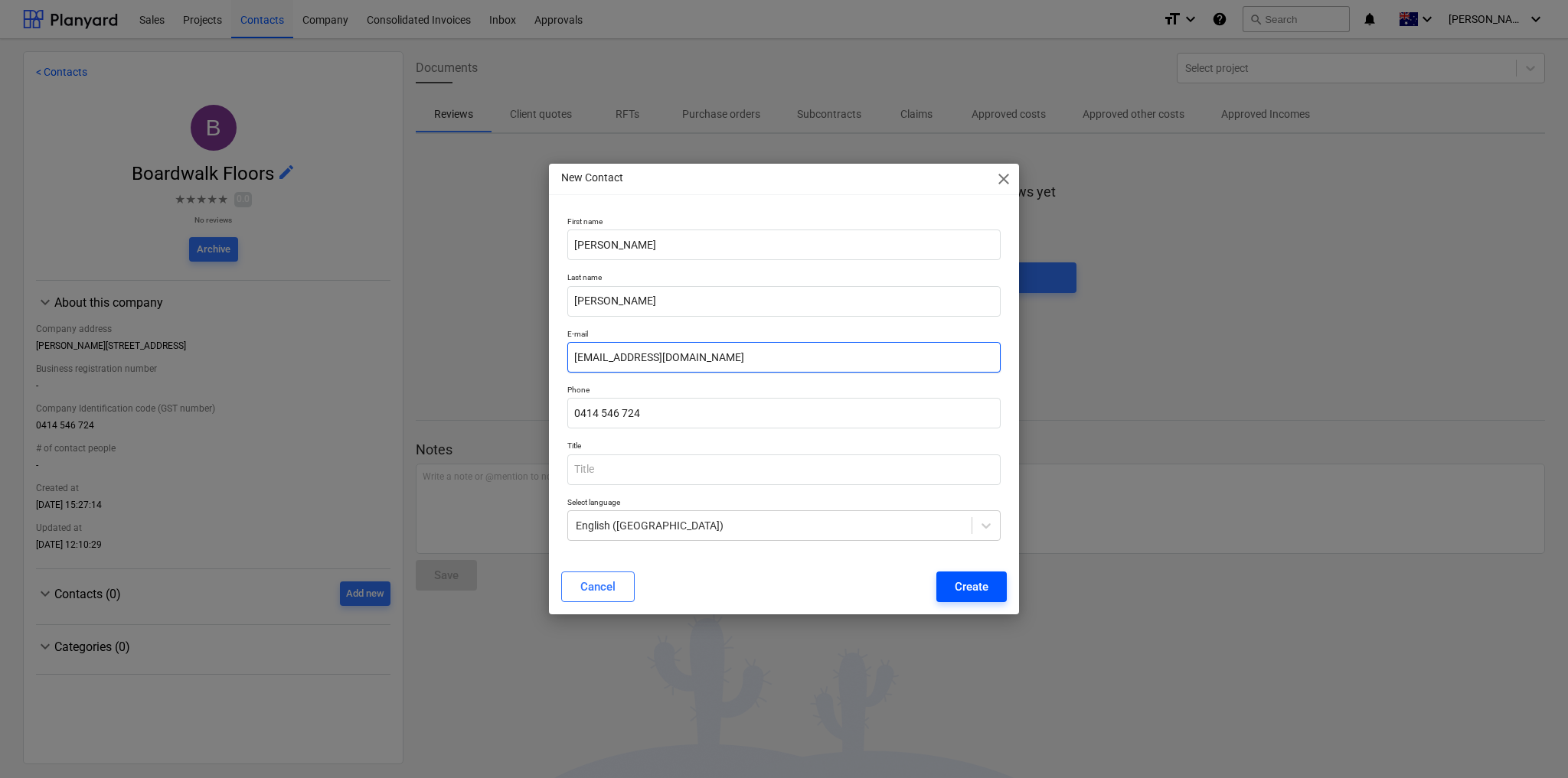
type input "info@boardwalkfloors.com.au"
click at [980, 592] on div "Create" at bounding box center [971, 587] width 34 height 20
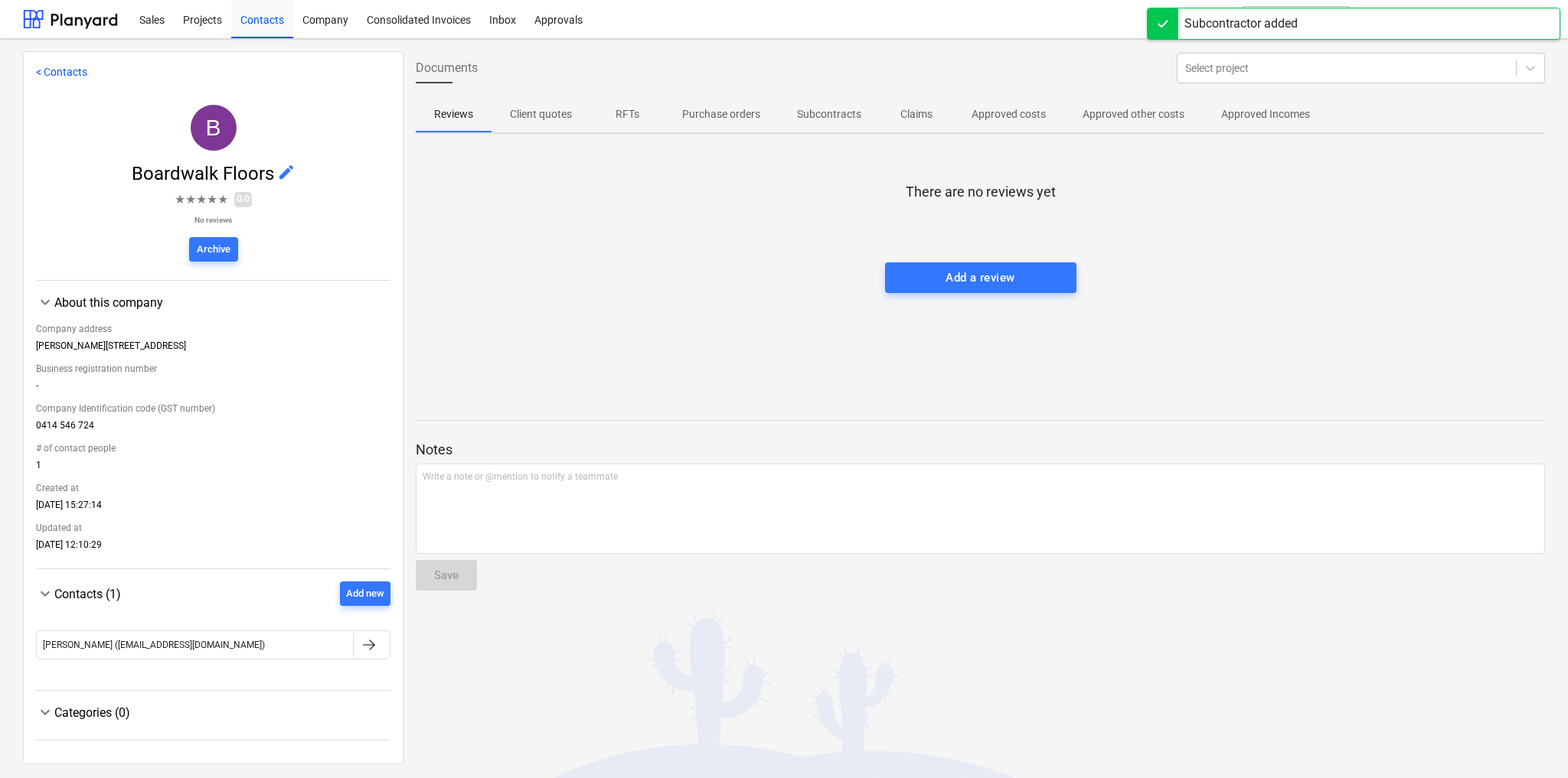
click at [284, 171] on span "edit" at bounding box center [286, 172] width 18 height 18
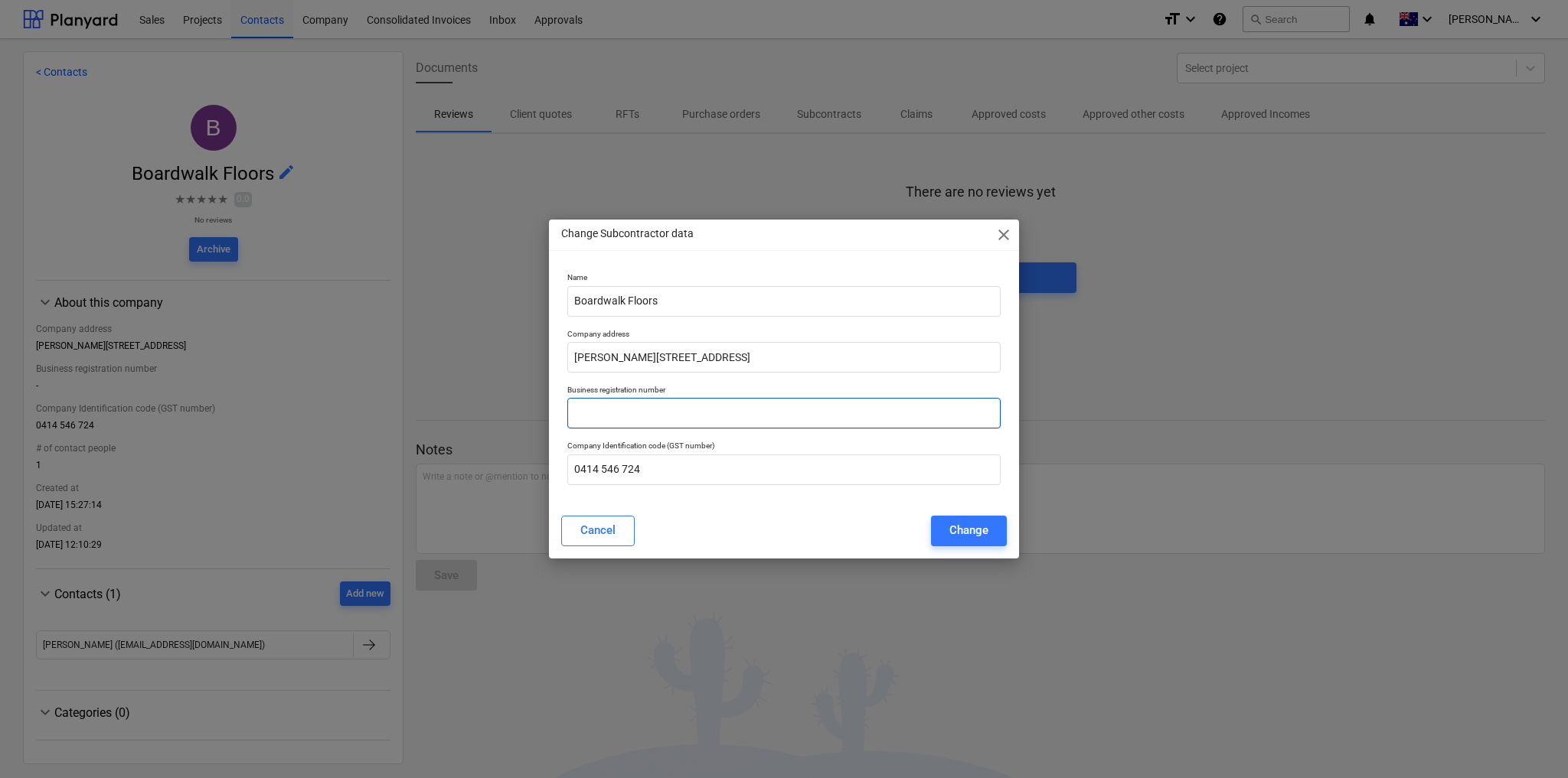
click at [665, 408] on input "text" at bounding box center [784, 413] width 433 height 30
click at [646, 469] on input "0414 546 724" at bounding box center [784, 469] width 433 height 30
paste input "84615 254 953"
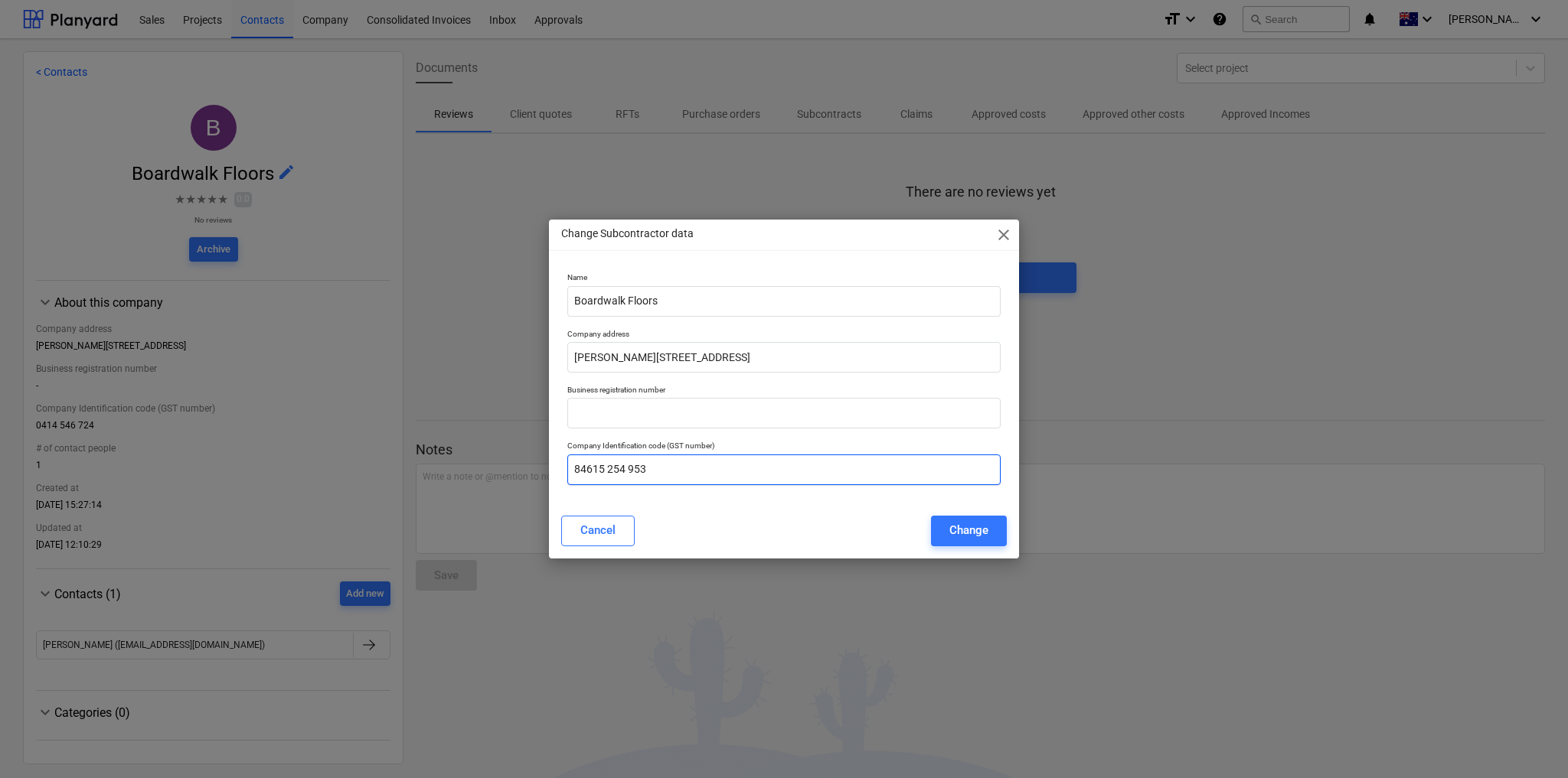
click at [585, 470] on input "84615 254 953" at bounding box center [784, 469] width 433 height 30
type input "84 615 254 953"
click at [974, 534] on div "Change" at bounding box center [969, 530] width 39 height 20
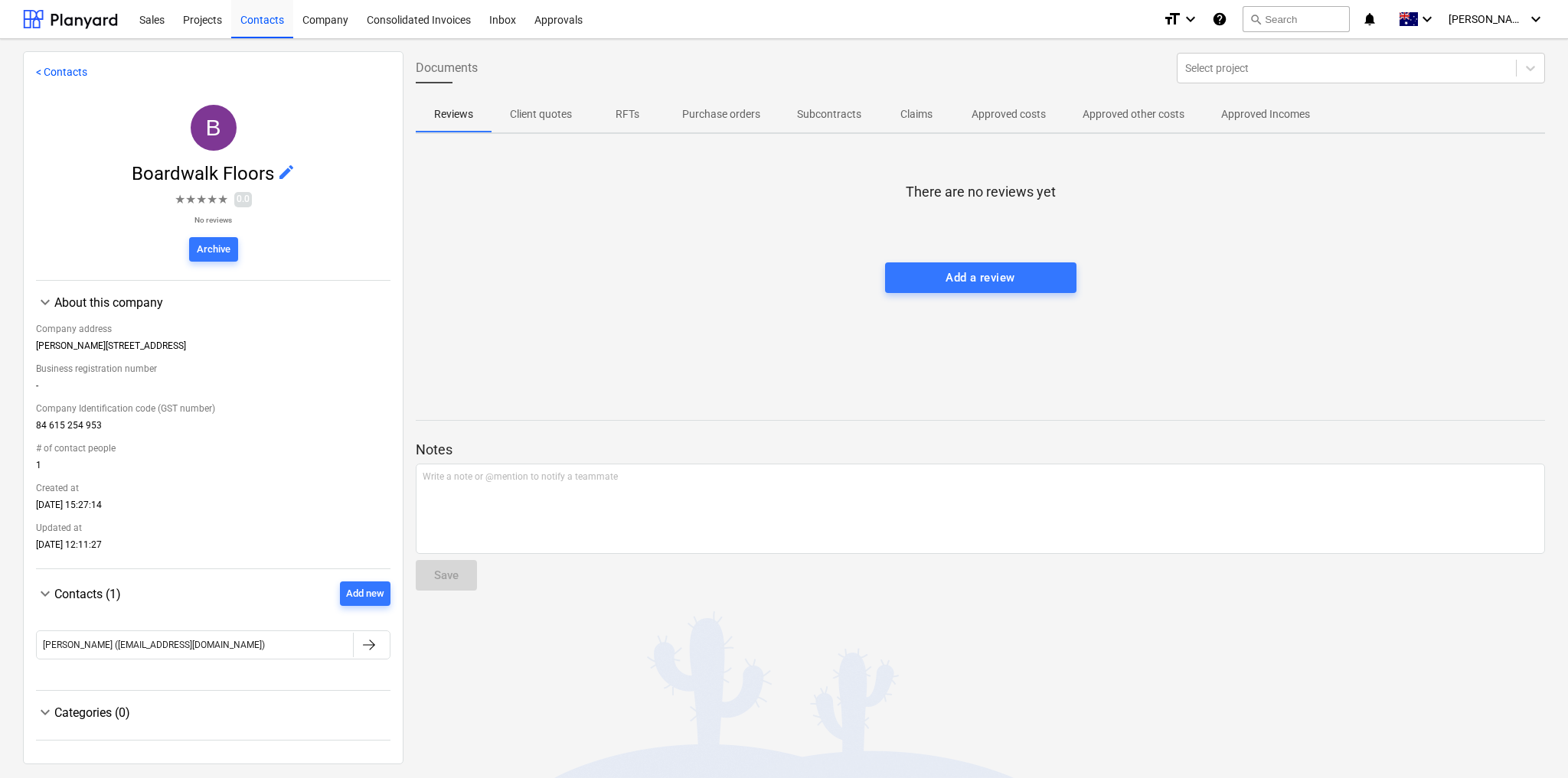
click at [58, 68] on link "< Contacts" at bounding box center [61, 72] width 52 height 12
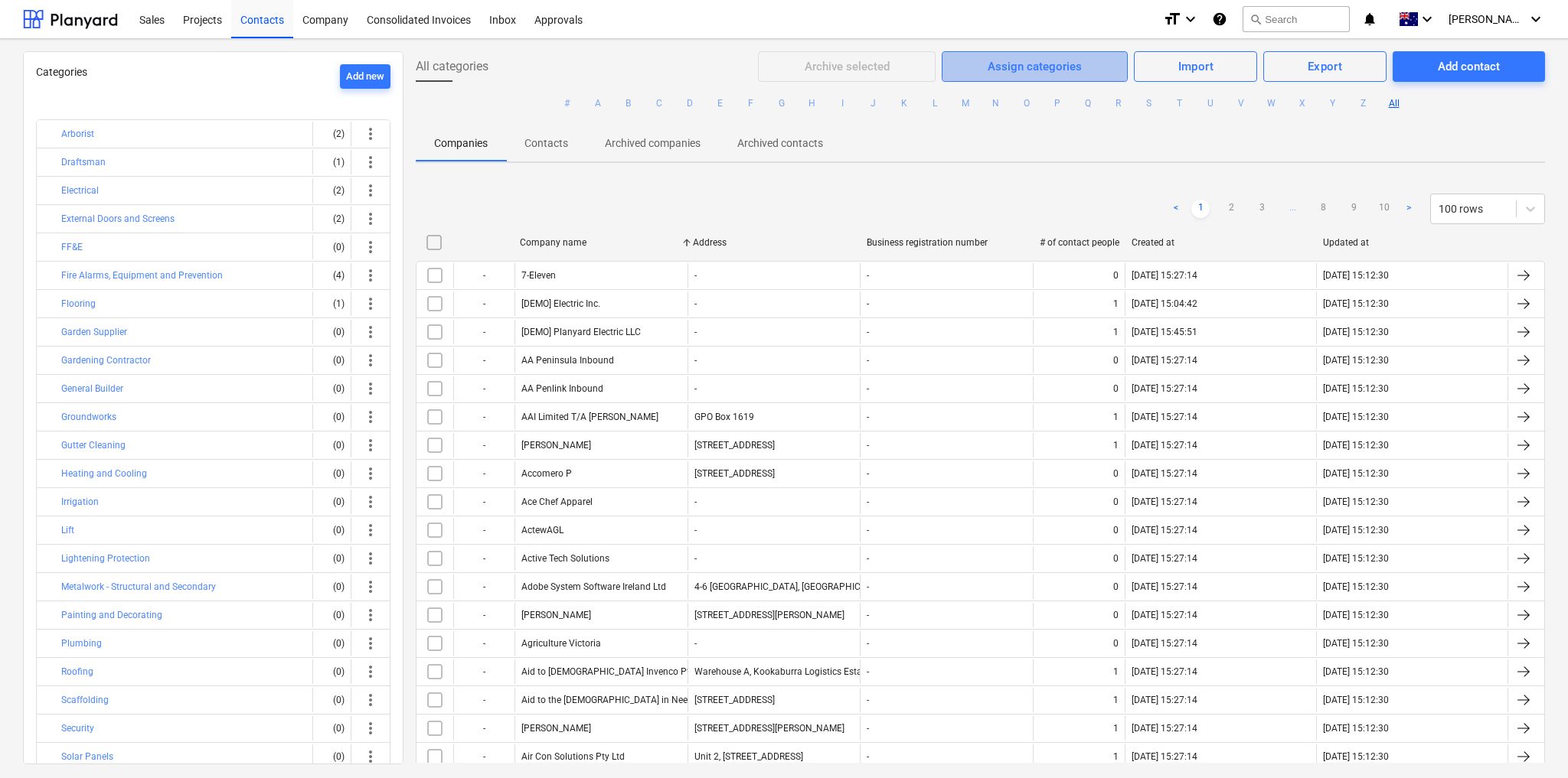
click at [990, 56] on div "Assign categories" at bounding box center [1034, 66] width 94 height 20
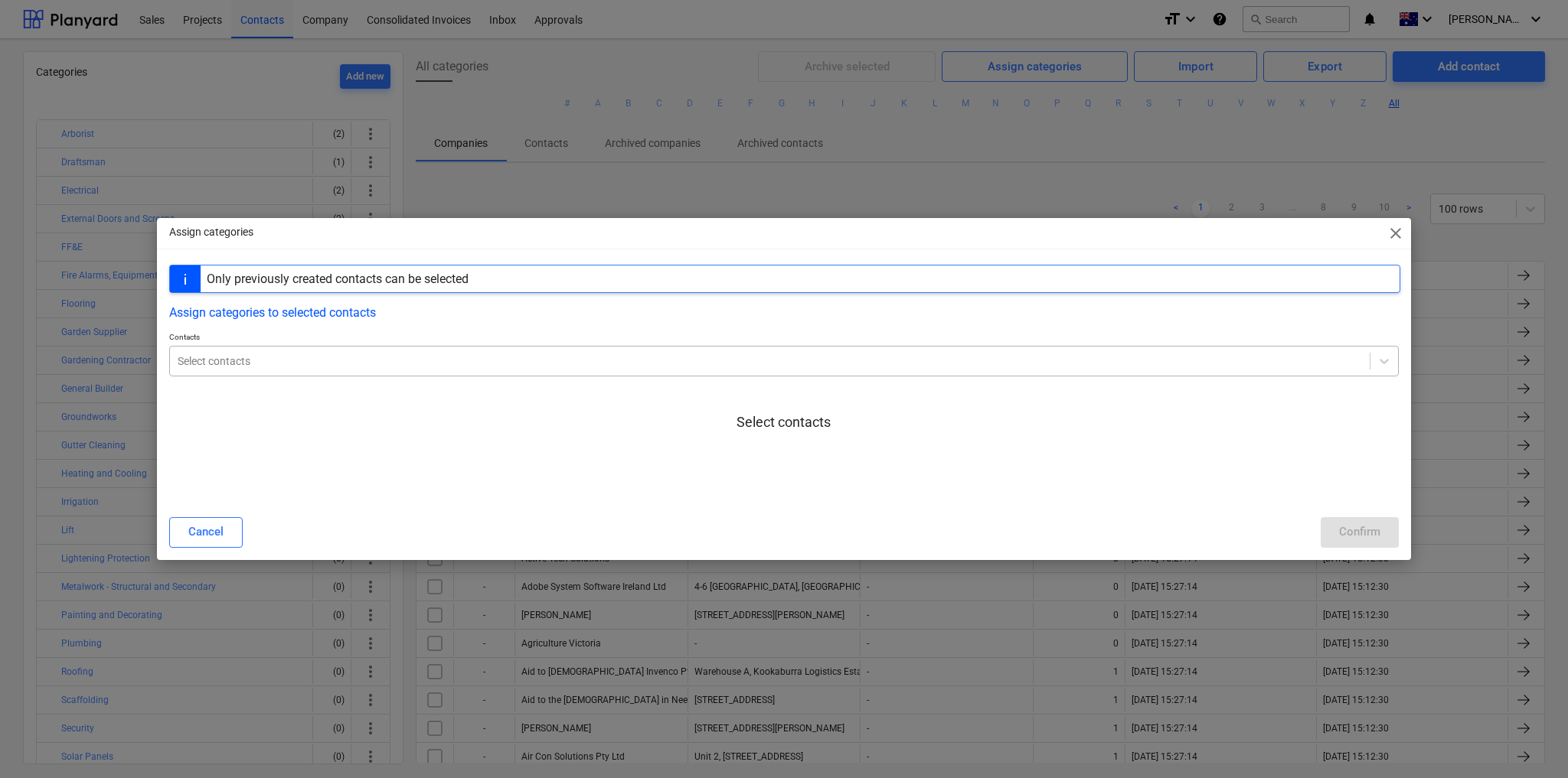
click at [426, 358] on div at bounding box center [769, 361] width 1185 height 16
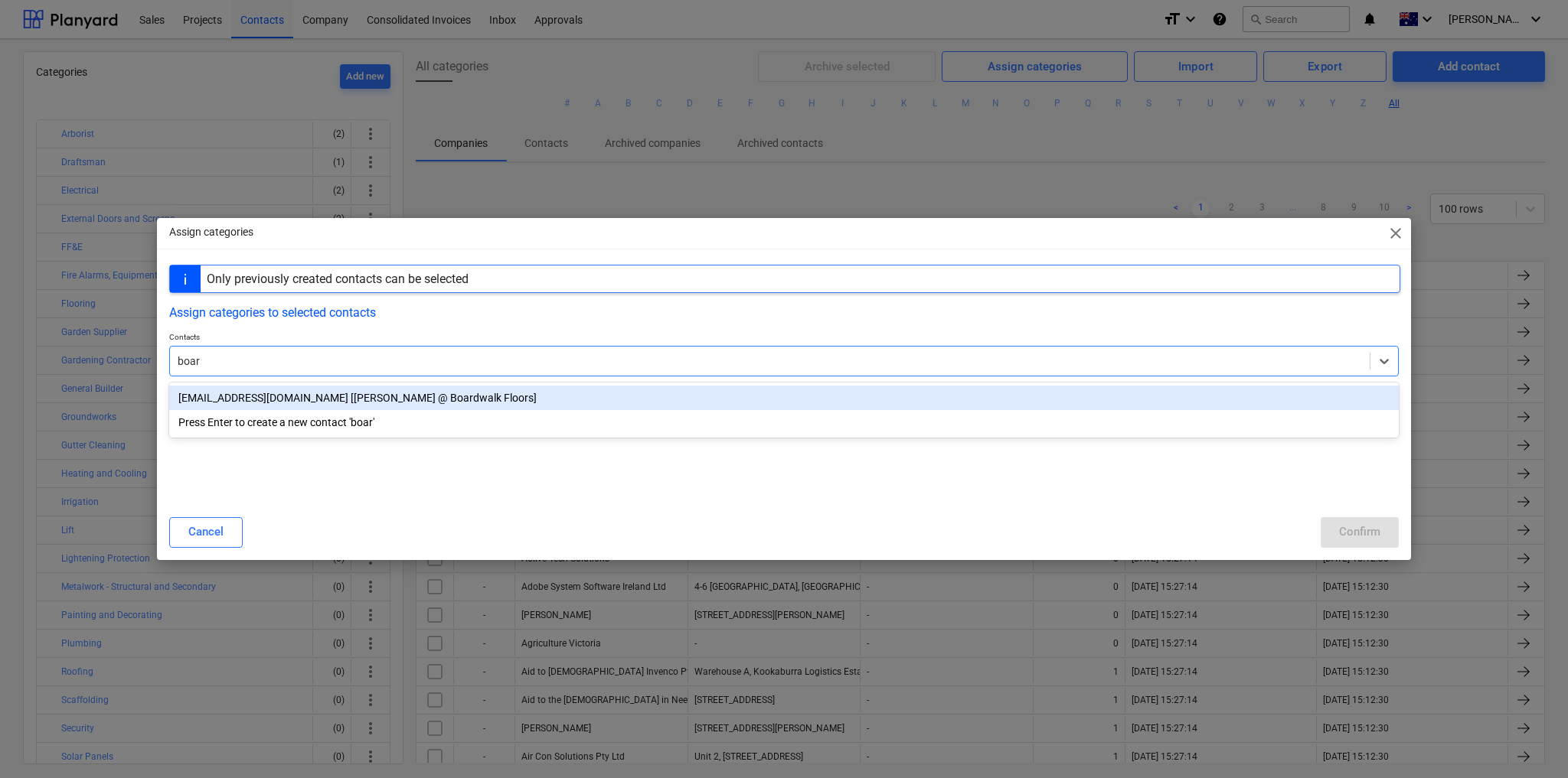
type input "board"
click at [383, 396] on div "info@boardwalkfloors.com.au [David Freeman @ Boardwalk Floors]" at bounding box center [784, 398] width 1230 height 25
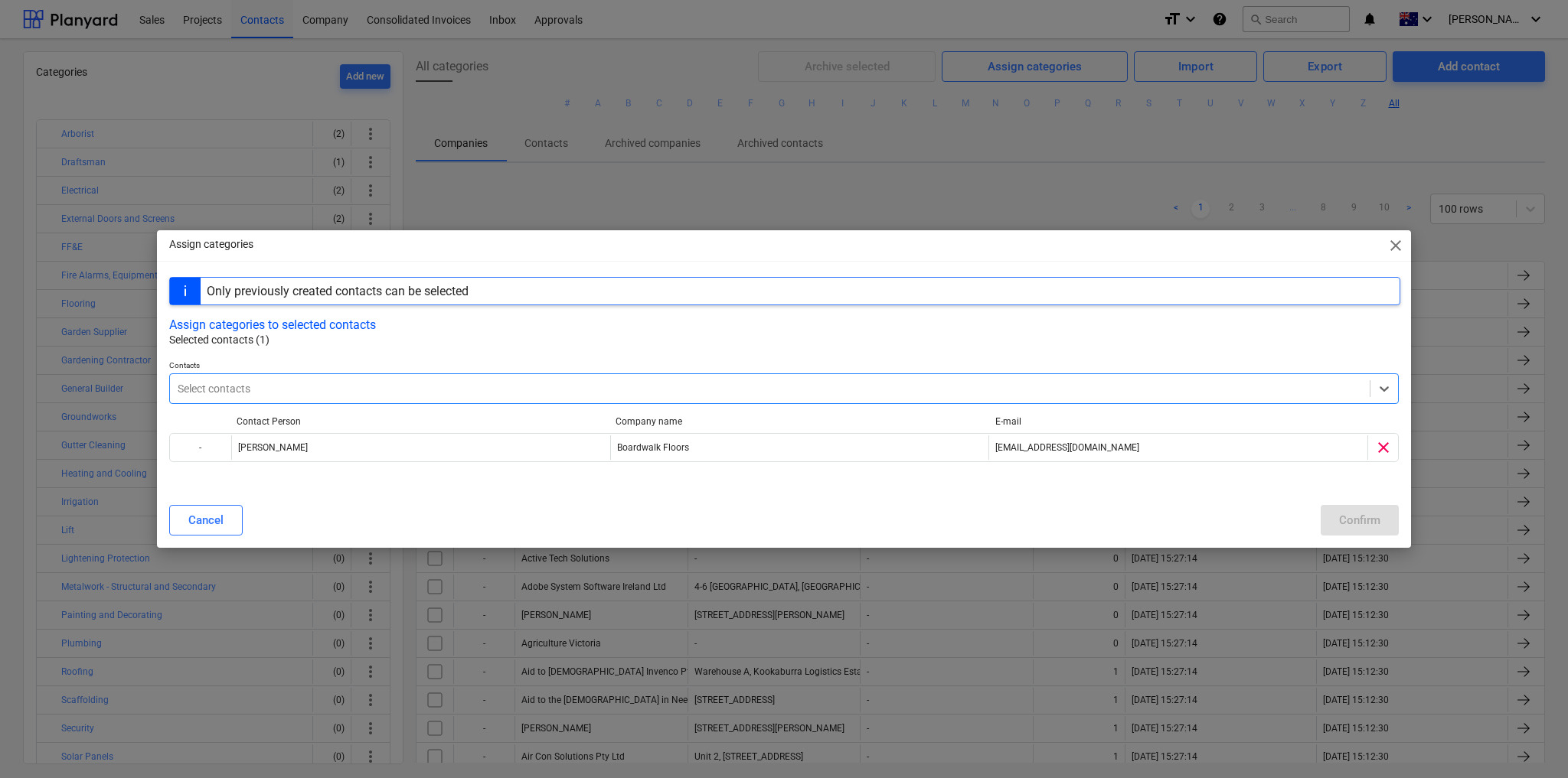
click at [338, 387] on div at bounding box center [769, 388] width 1185 height 16
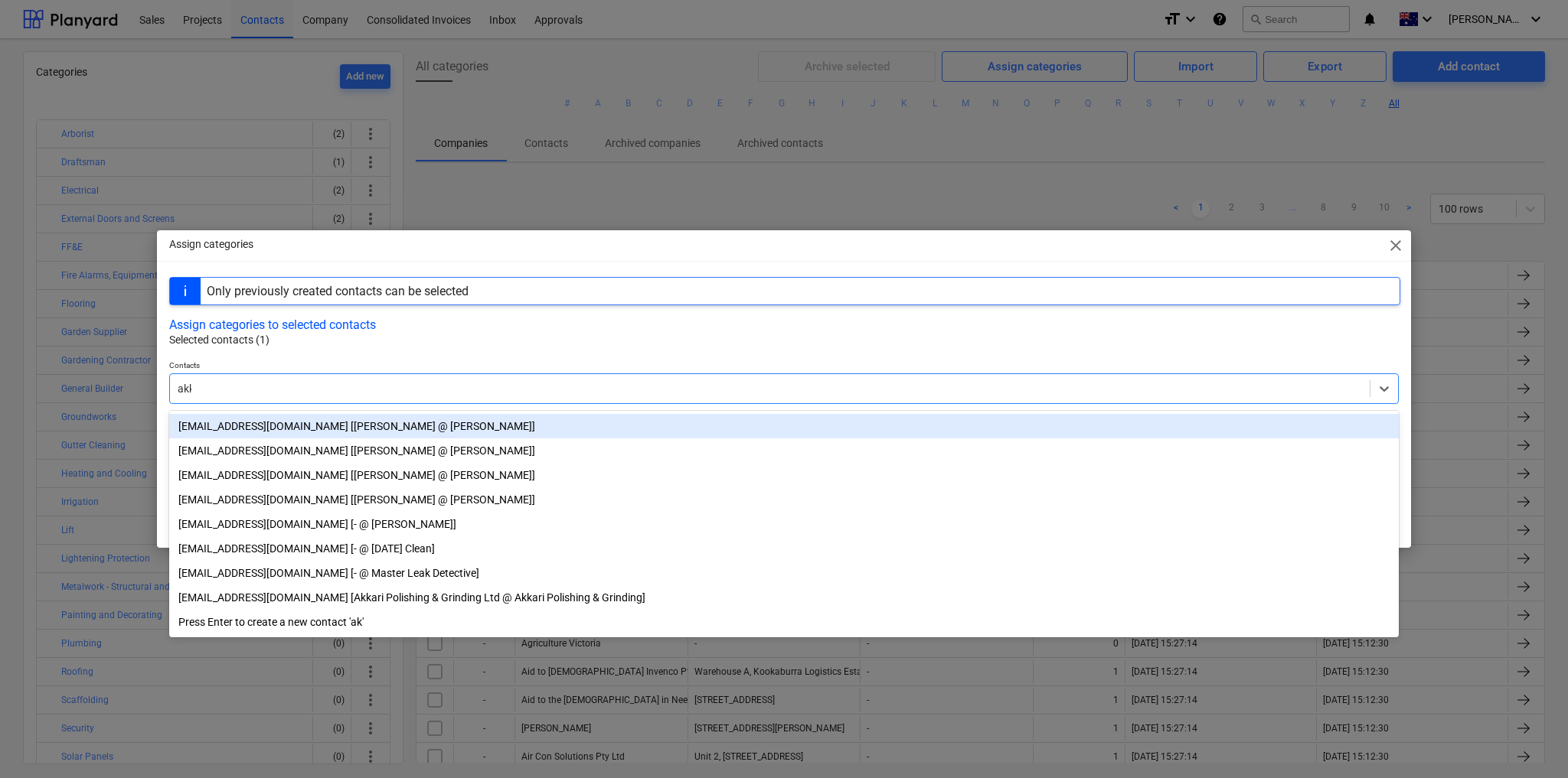
type input "akka"
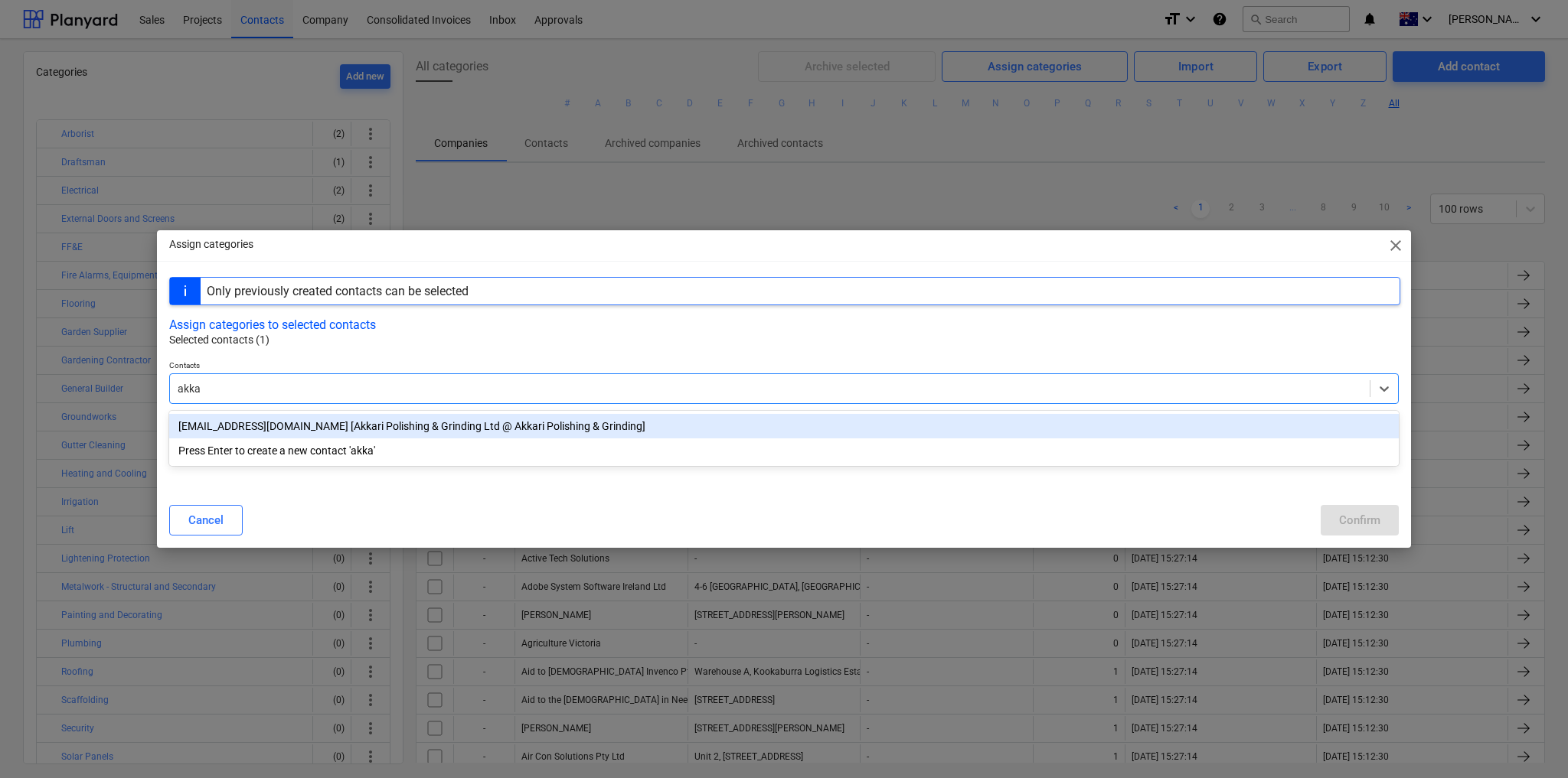
click at [361, 427] on div "info@akkaripg.com.au [Akkari Polishing & Grinding Ltd @ Akkari Polishing & Grin…" at bounding box center [784, 427] width 1230 height 25
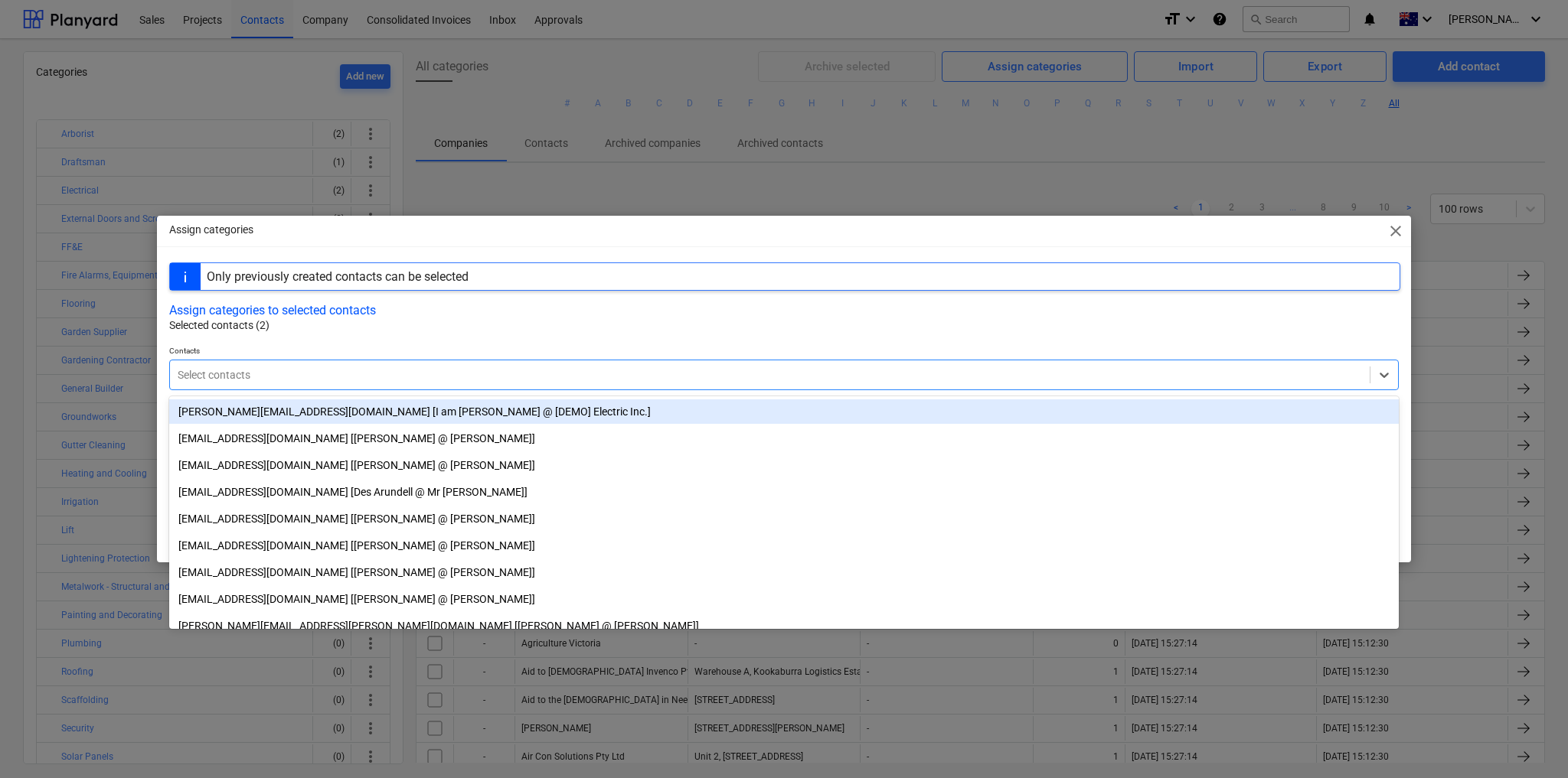
click at [343, 342] on div at bounding box center [784, 339] width 1230 height 12
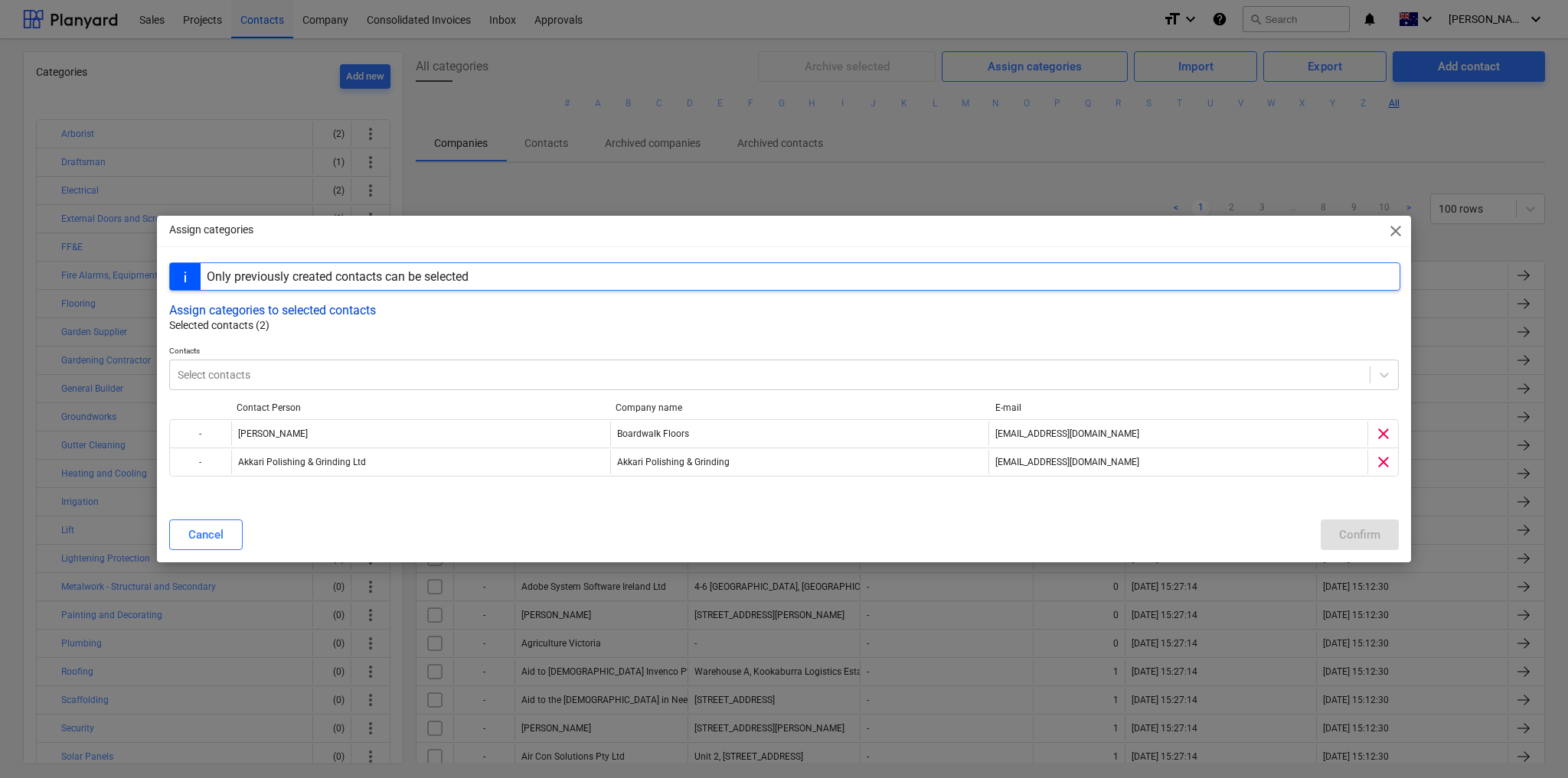
click at [343, 311] on button "Assign categories to selected contacts" at bounding box center [272, 311] width 207 height 15
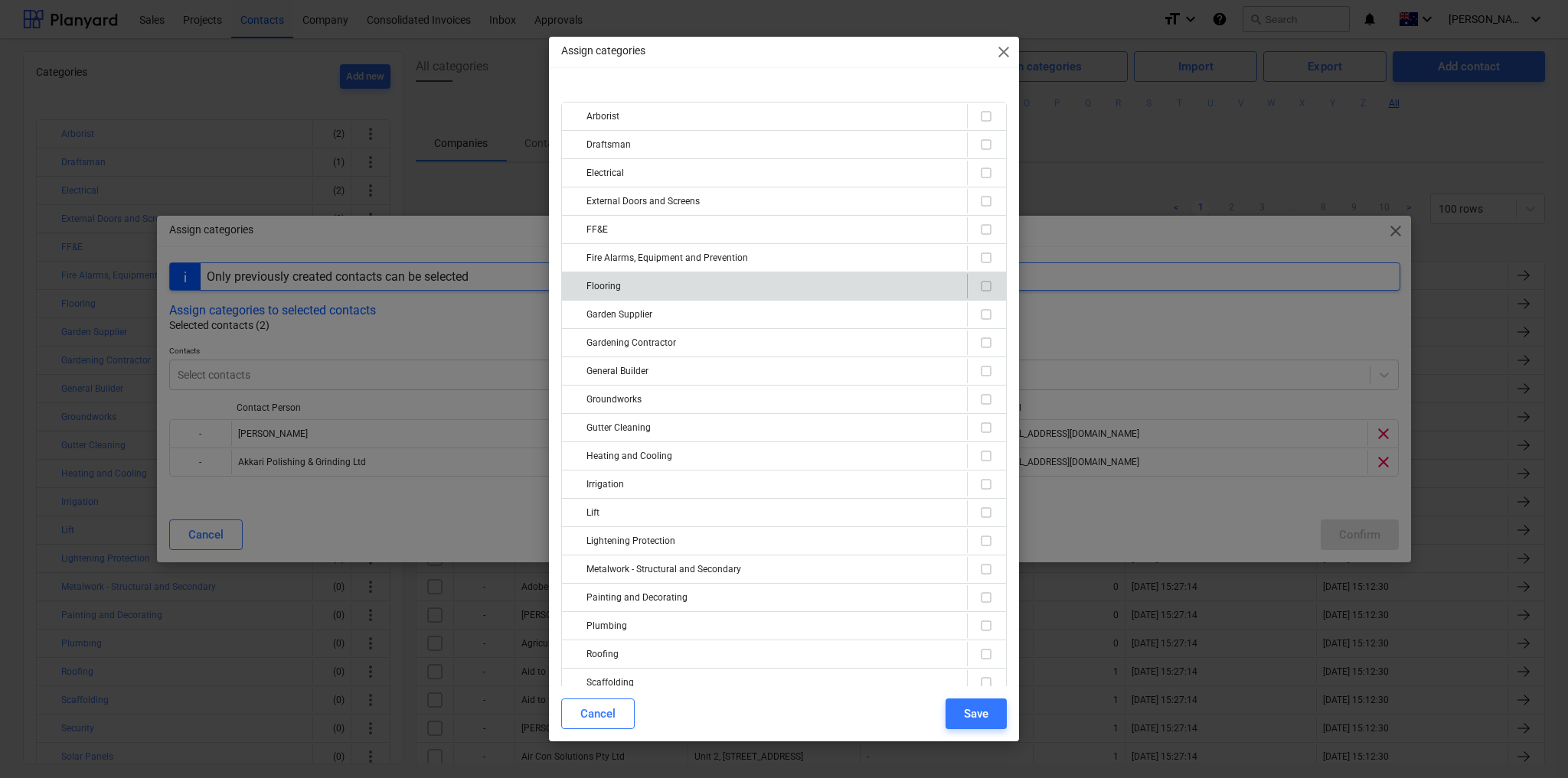
click at [982, 280] on input "checkbox" at bounding box center [986, 286] width 18 height 18
checkbox input "true"
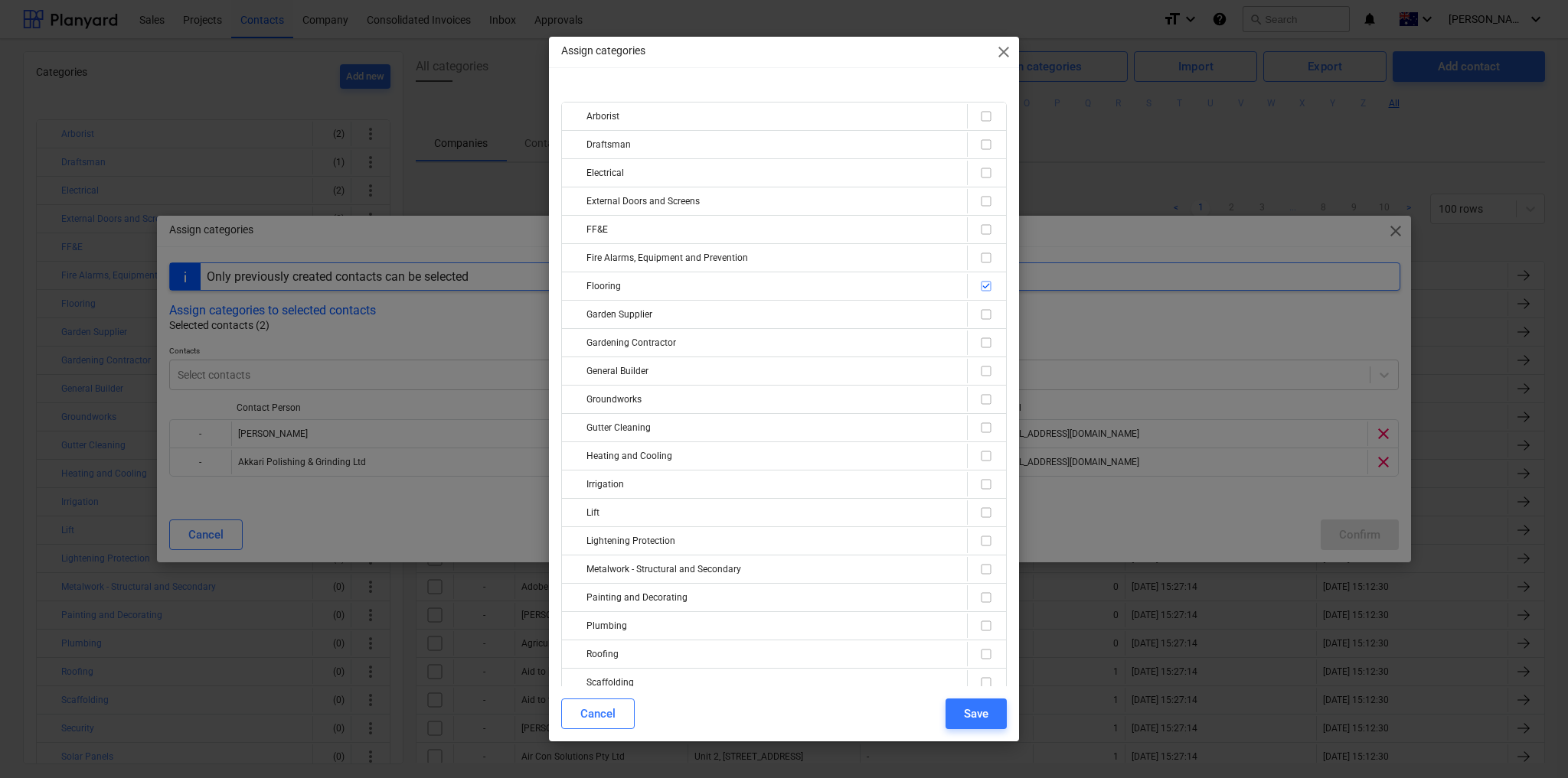
click at [970, 711] on div "Save" at bounding box center [976, 714] width 25 height 20
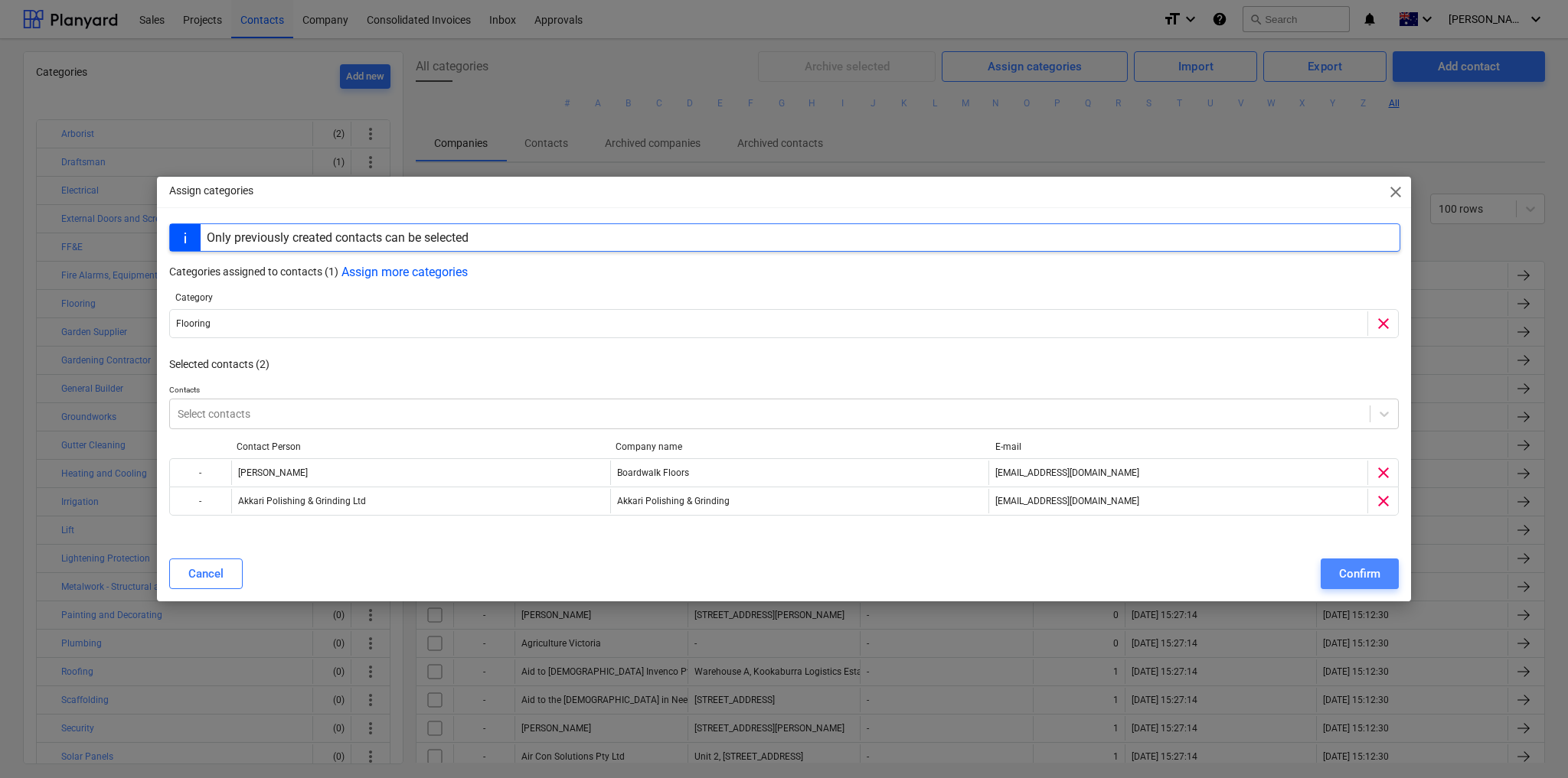
click at [1366, 572] on div "Confirm" at bounding box center [1360, 574] width 42 height 20
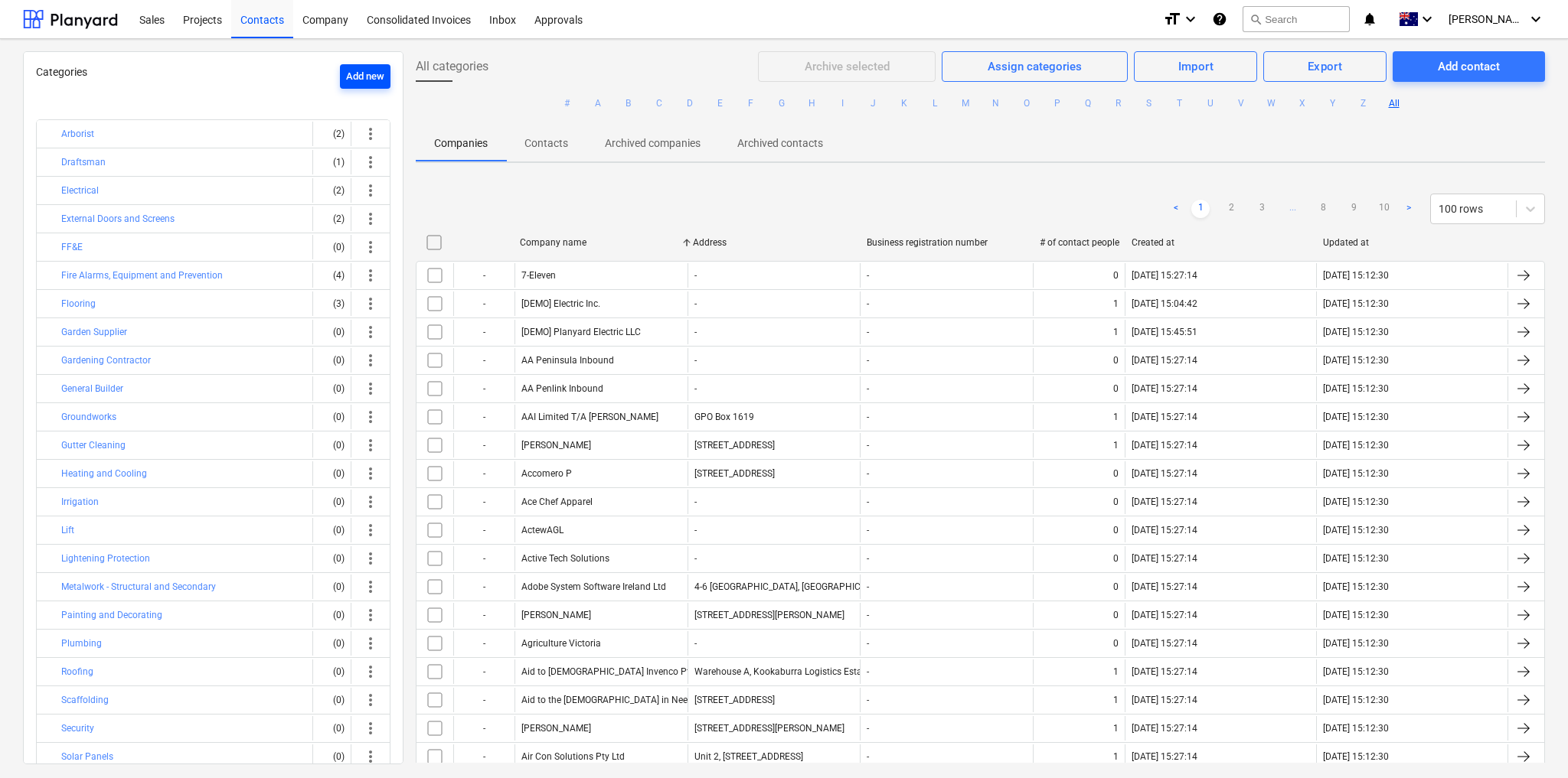
click at [347, 74] on div "Add new" at bounding box center [365, 77] width 38 height 18
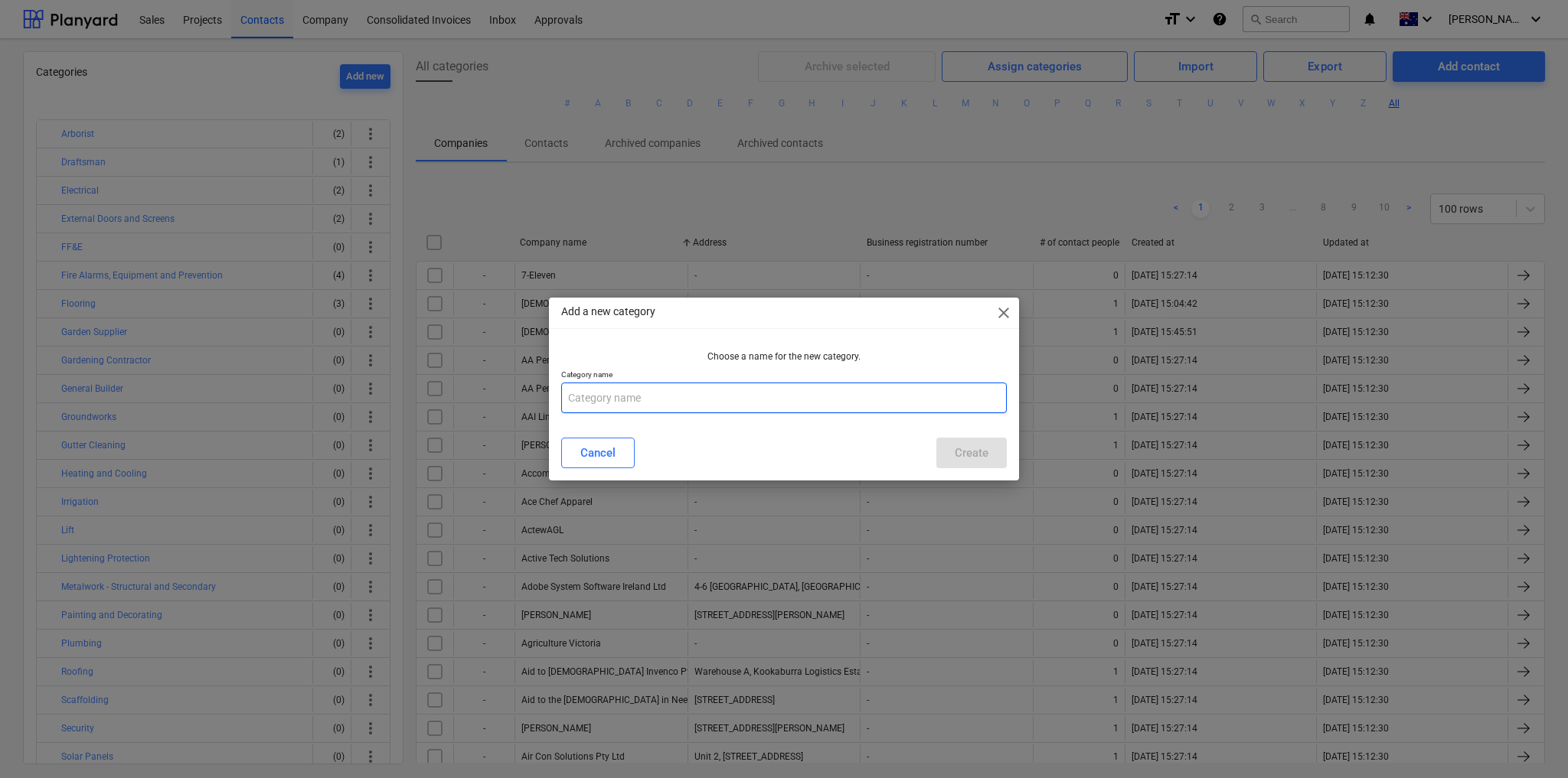
click at [638, 400] on input "text" at bounding box center [783, 397] width 446 height 30
type input "c"
type input "Craneage"
click at [966, 456] on div "Create" at bounding box center [971, 453] width 34 height 20
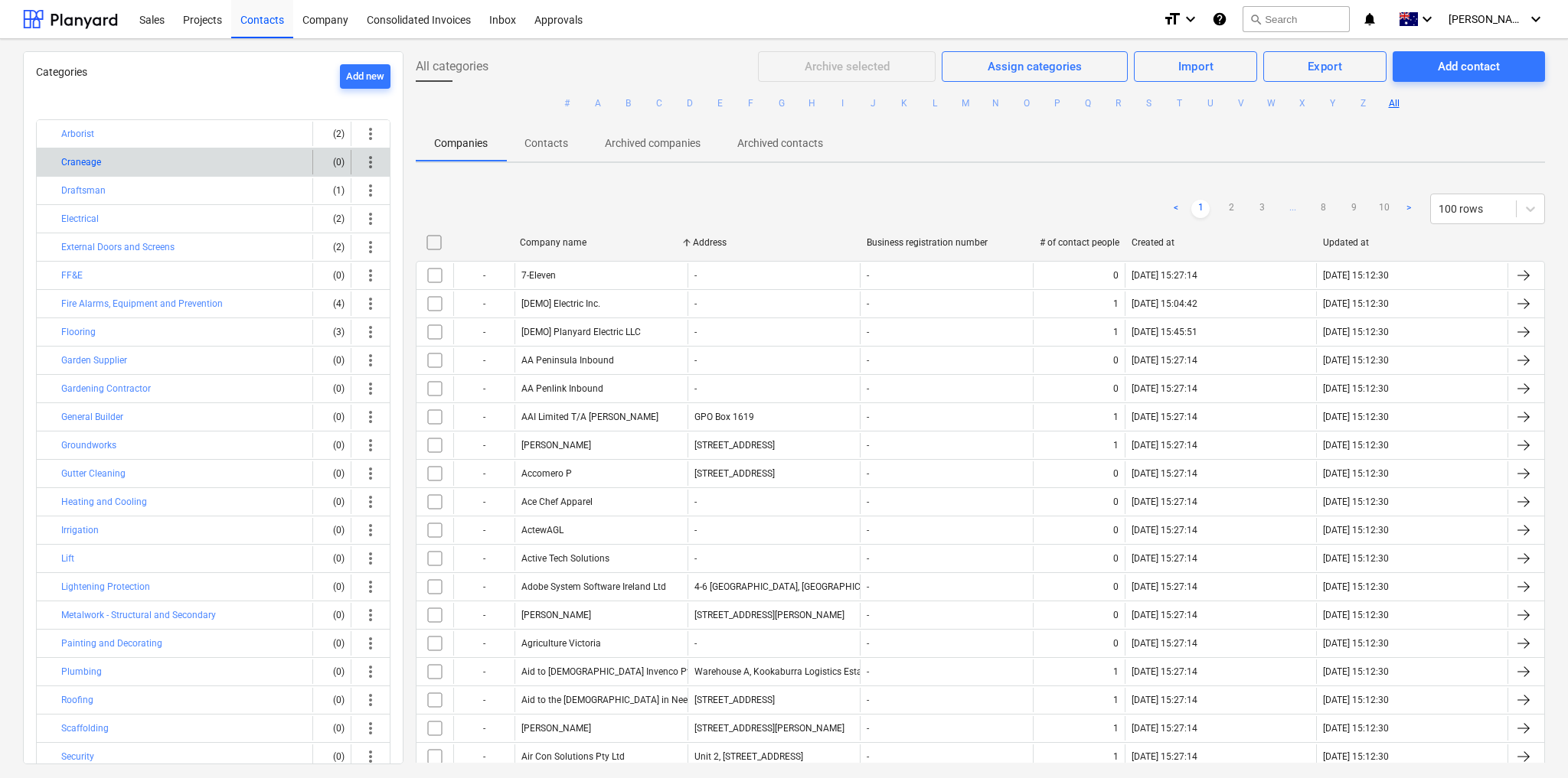
click at [81, 160] on button "Craneage" at bounding box center [81, 162] width 40 height 18
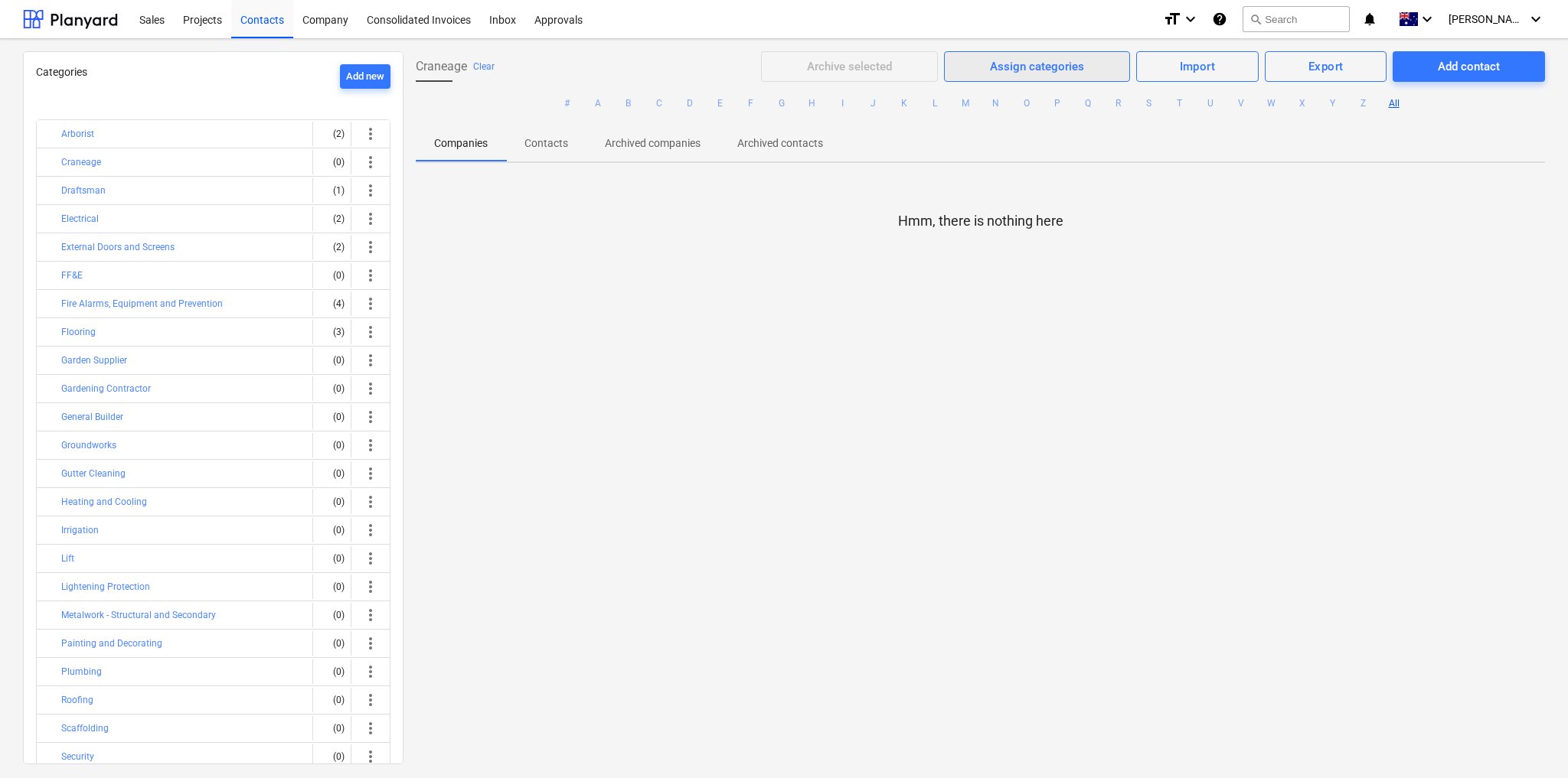
click at [994, 63] on div "Assign categories" at bounding box center [1037, 66] width 94 height 20
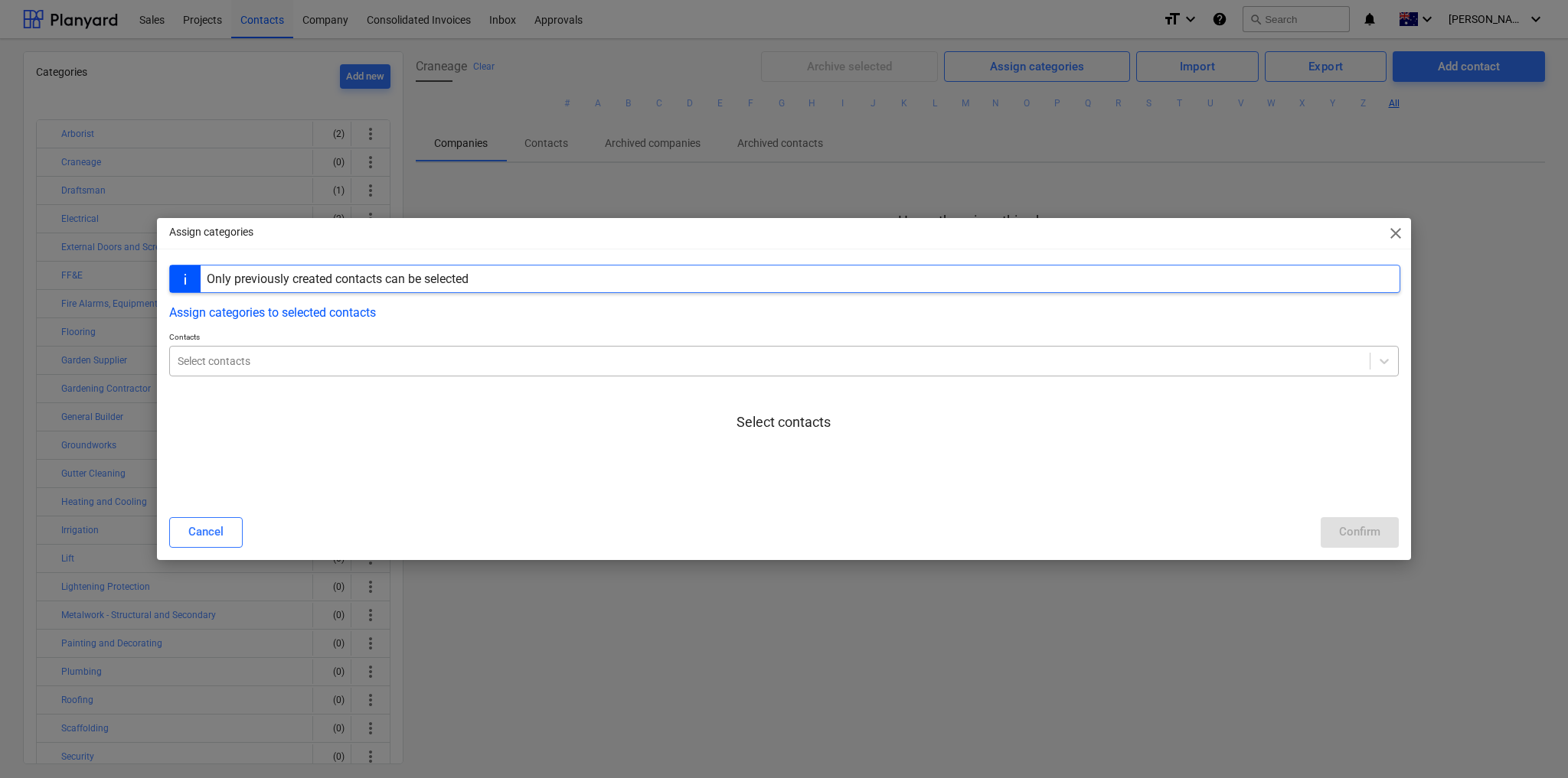
click at [486, 363] on div at bounding box center [769, 361] width 1185 height 16
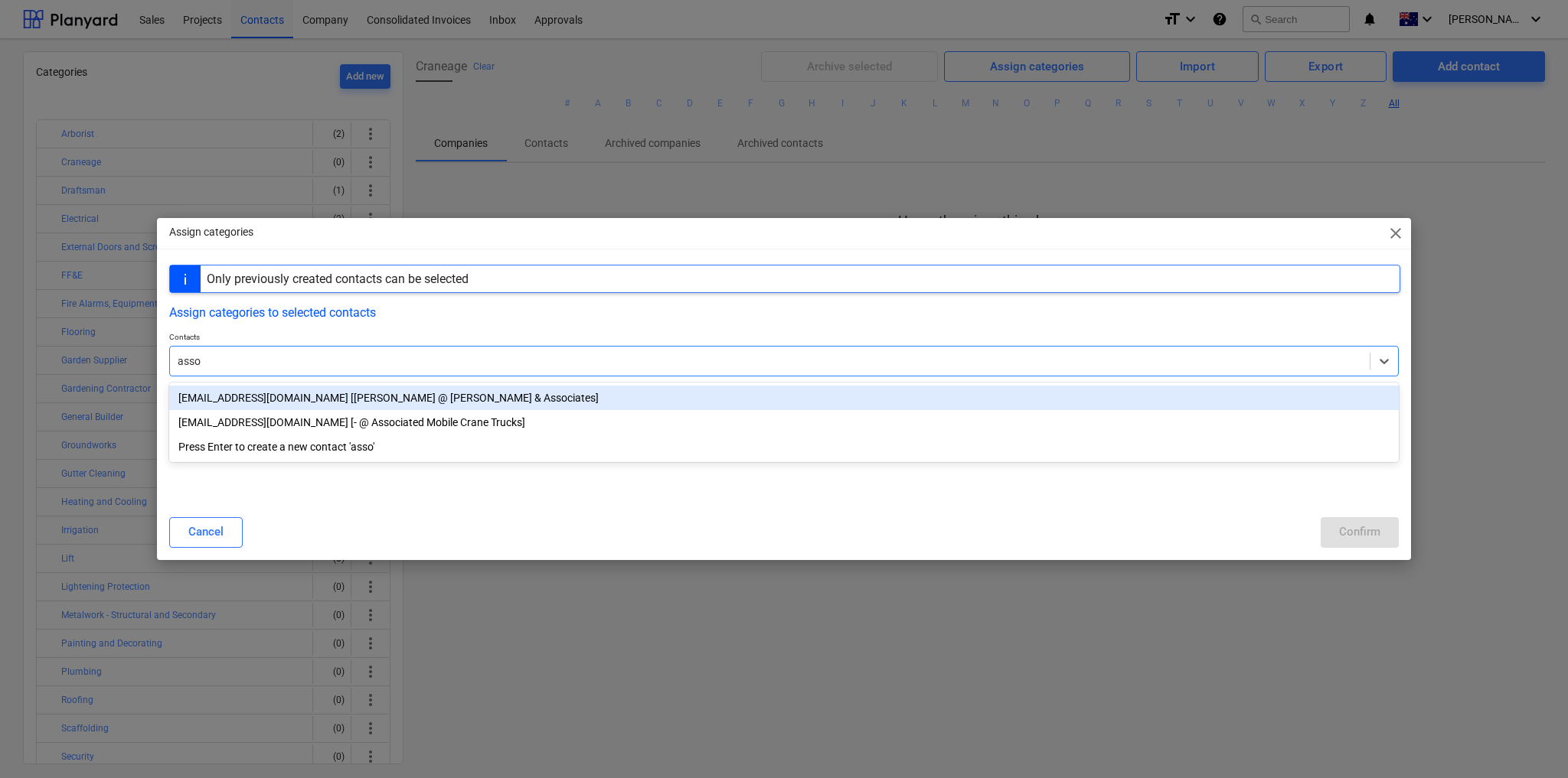
type input "asso"
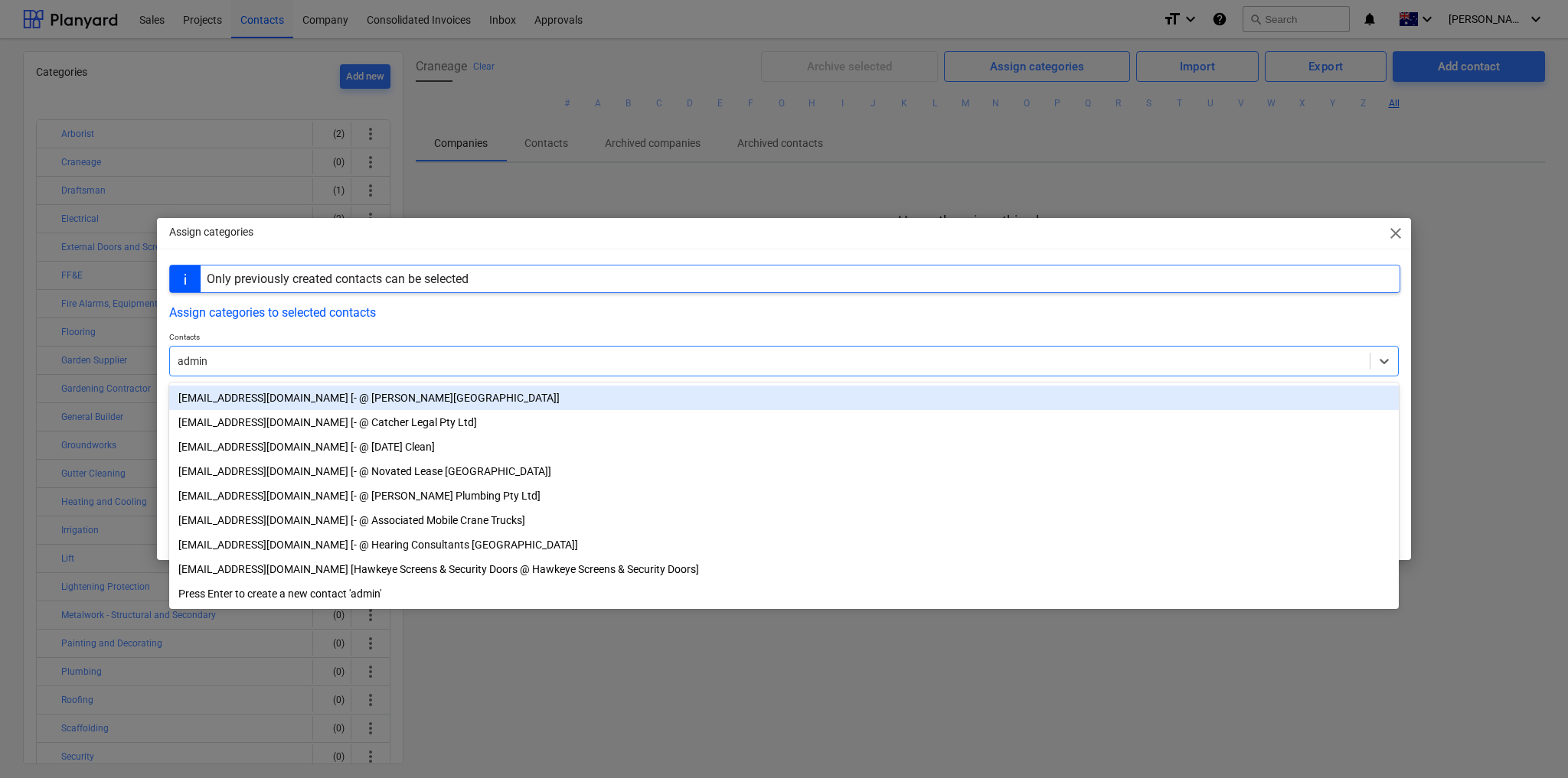
type input "admin"
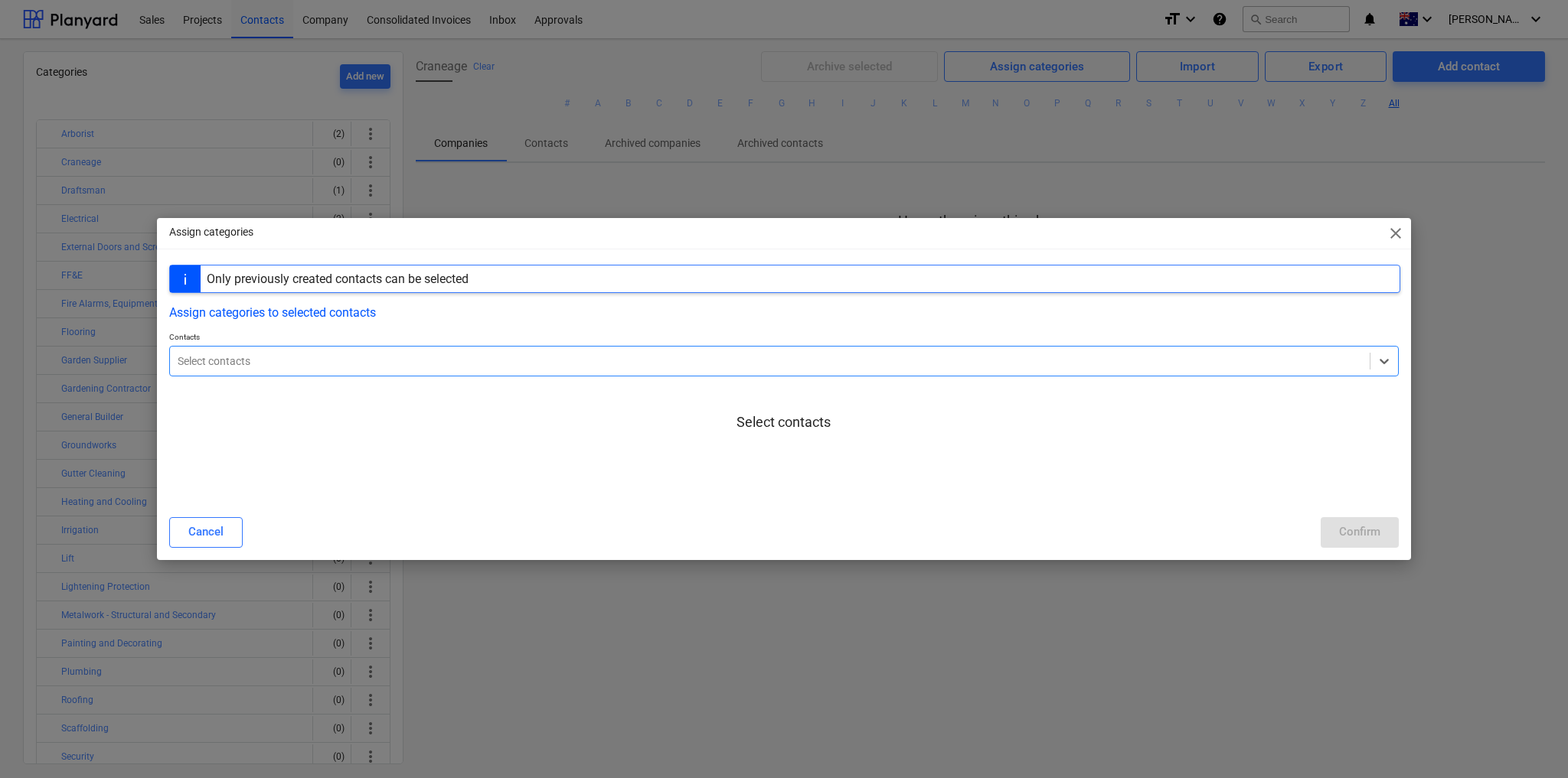
click at [316, 359] on div at bounding box center [769, 361] width 1185 height 16
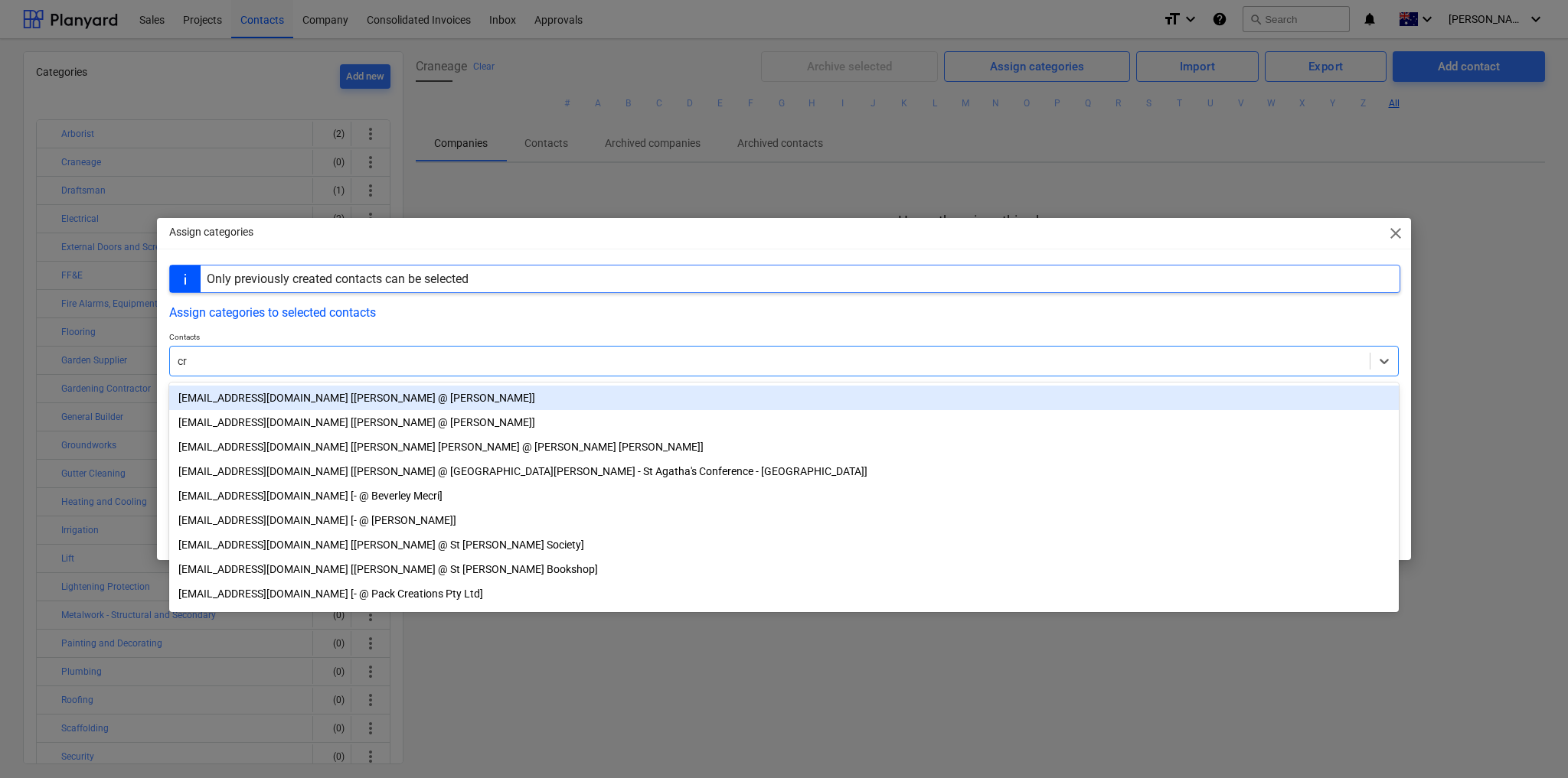
type input "cra"
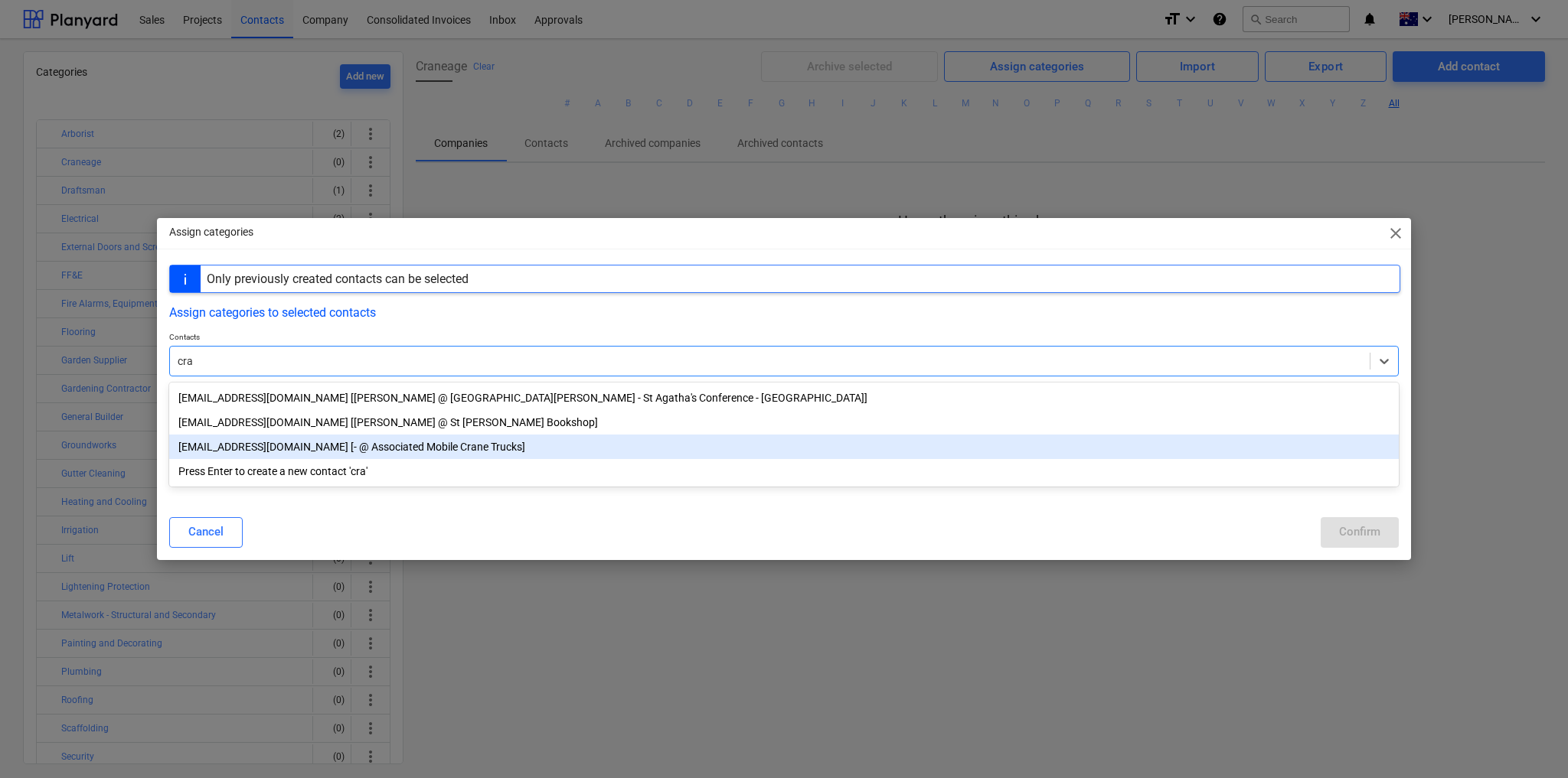
click at [307, 451] on div "admin@clarkcranes.com.au [- @ Associated Mobile Crane Trucks]" at bounding box center [784, 447] width 1230 height 25
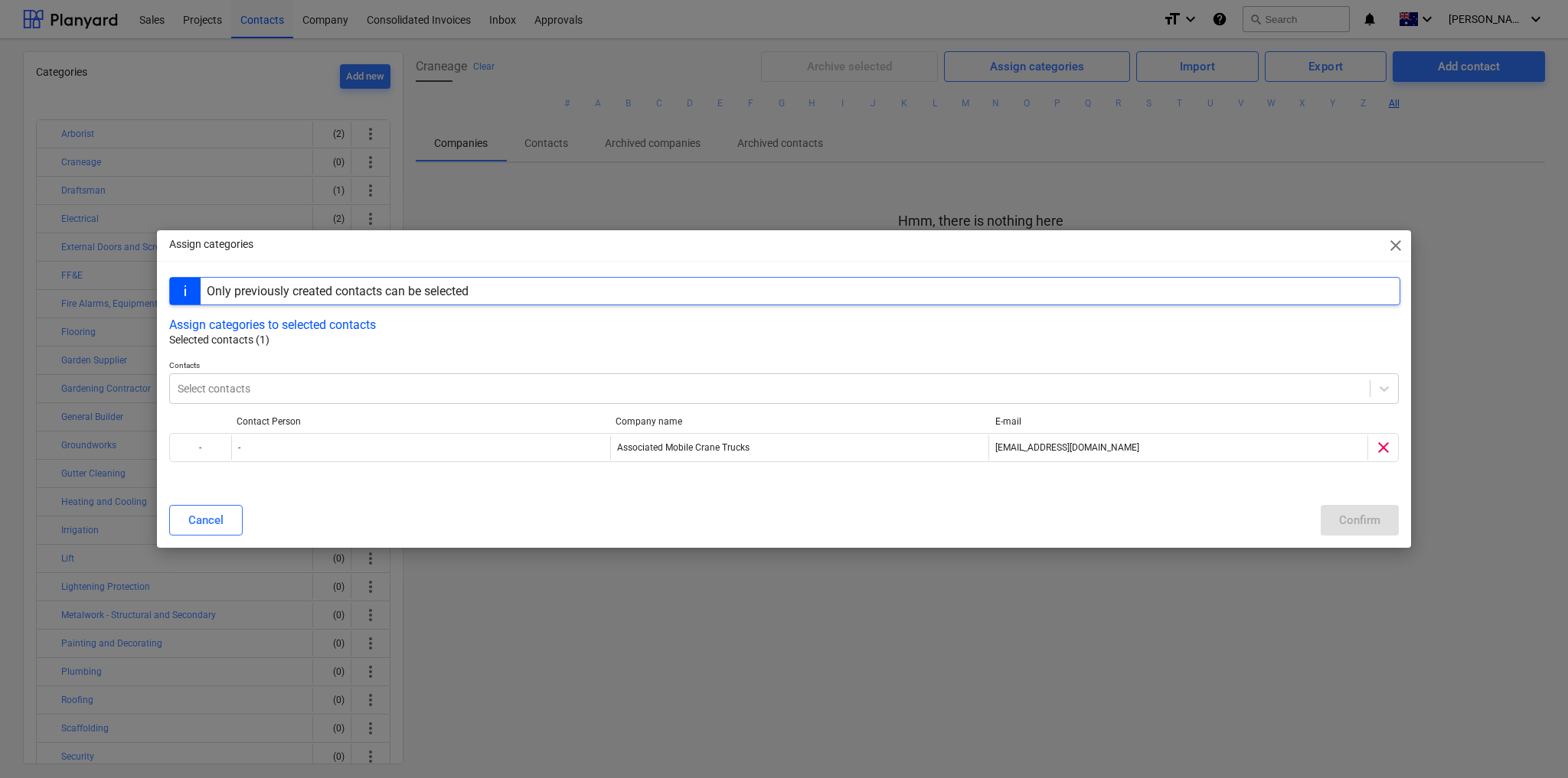
click at [548, 342] on p "Selected contacts (1)" at bounding box center [785, 340] width 1231 height 16
click at [356, 323] on button "Assign categories to selected contacts" at bounding box center [272, 325] width 207 height 15
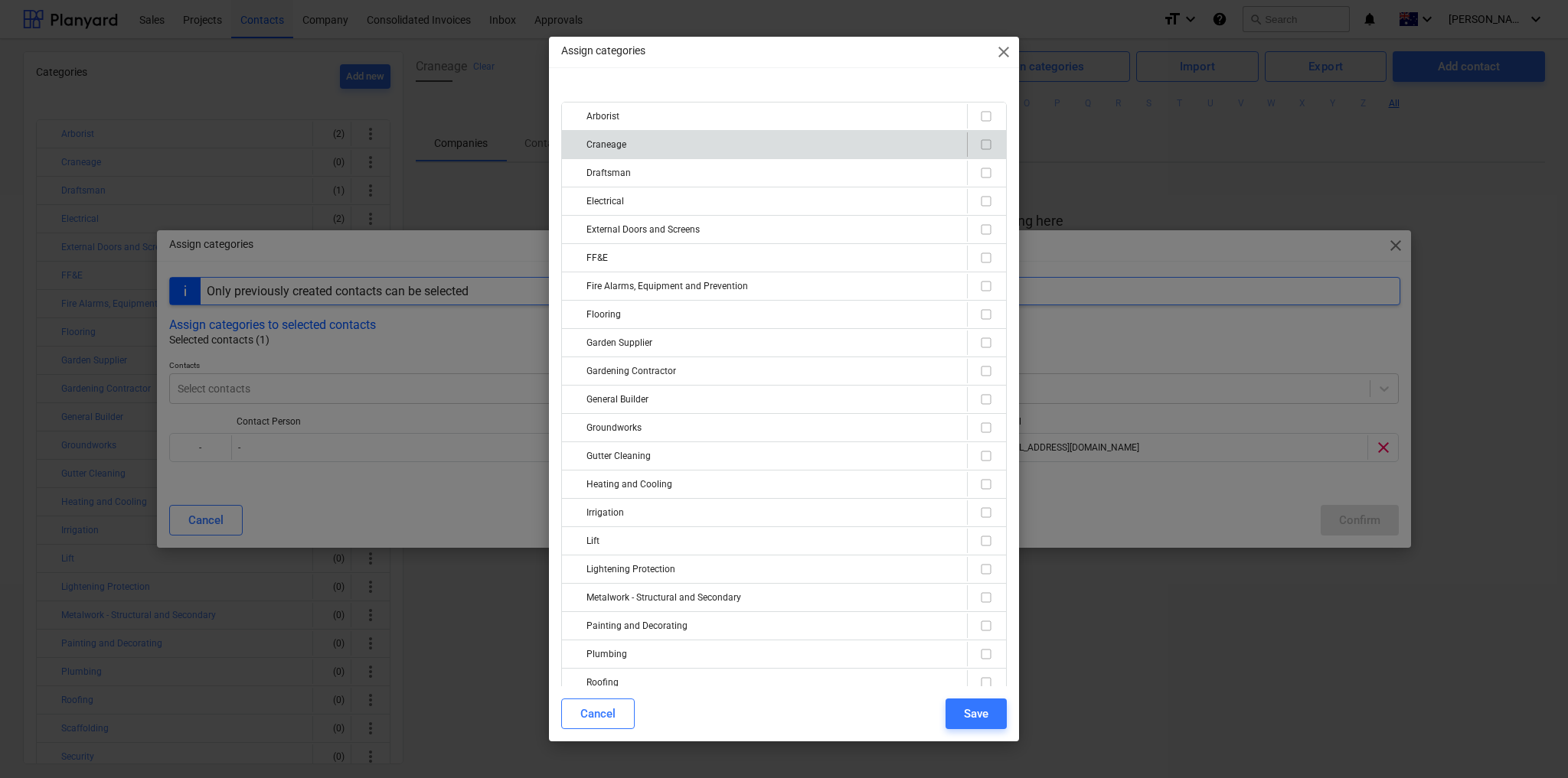
click at [981, 143] on input "checkbox" at bounding box center [986, 145] width 18 height 18
checkbox input "true"
click at [987, 713] on div "Save" at bounding box center [976, 714] width 25 height 20
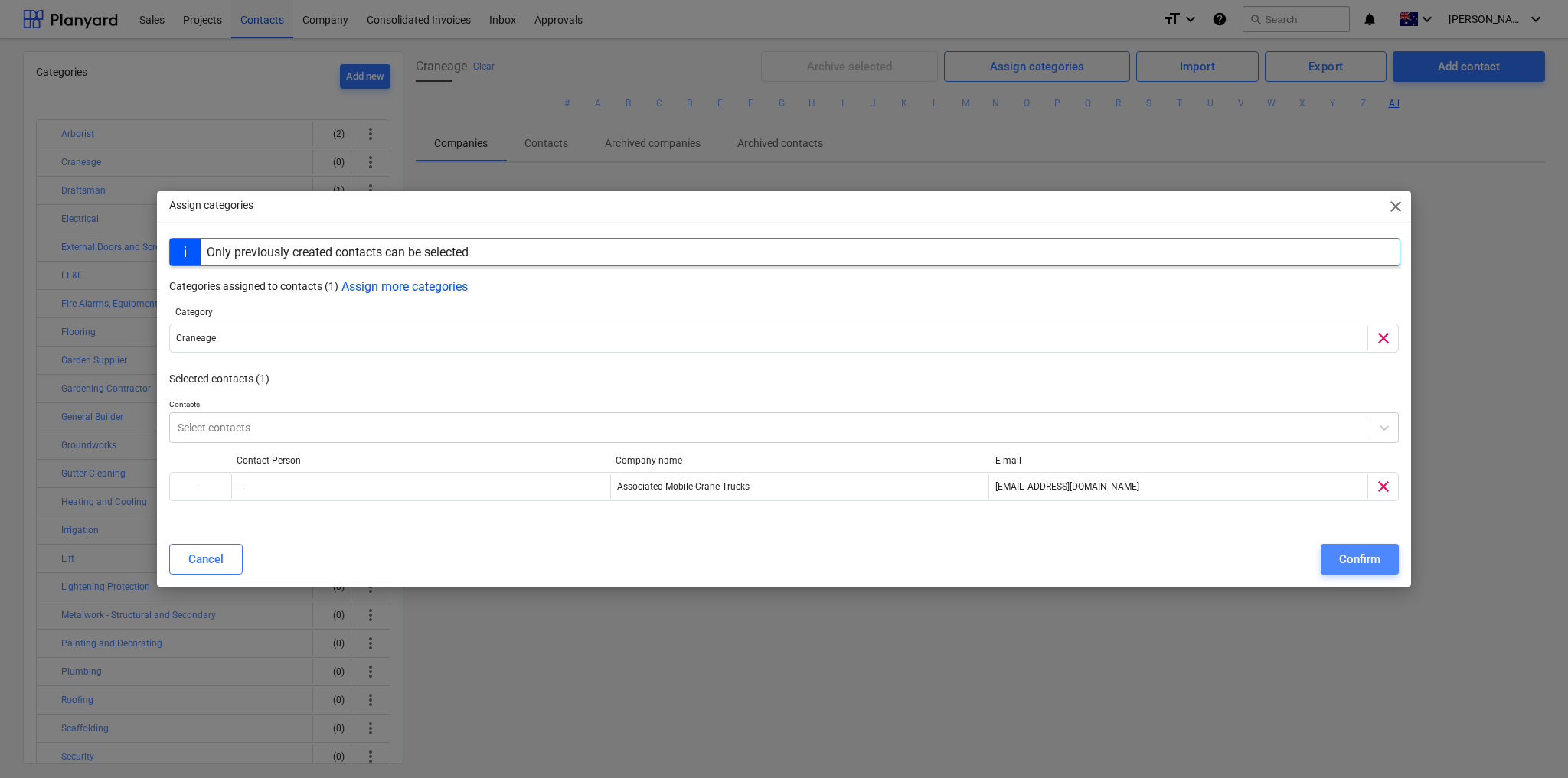
click at [1354, 556] on div "Confirm" at bounding box center [1360, 559] width 42 height 20
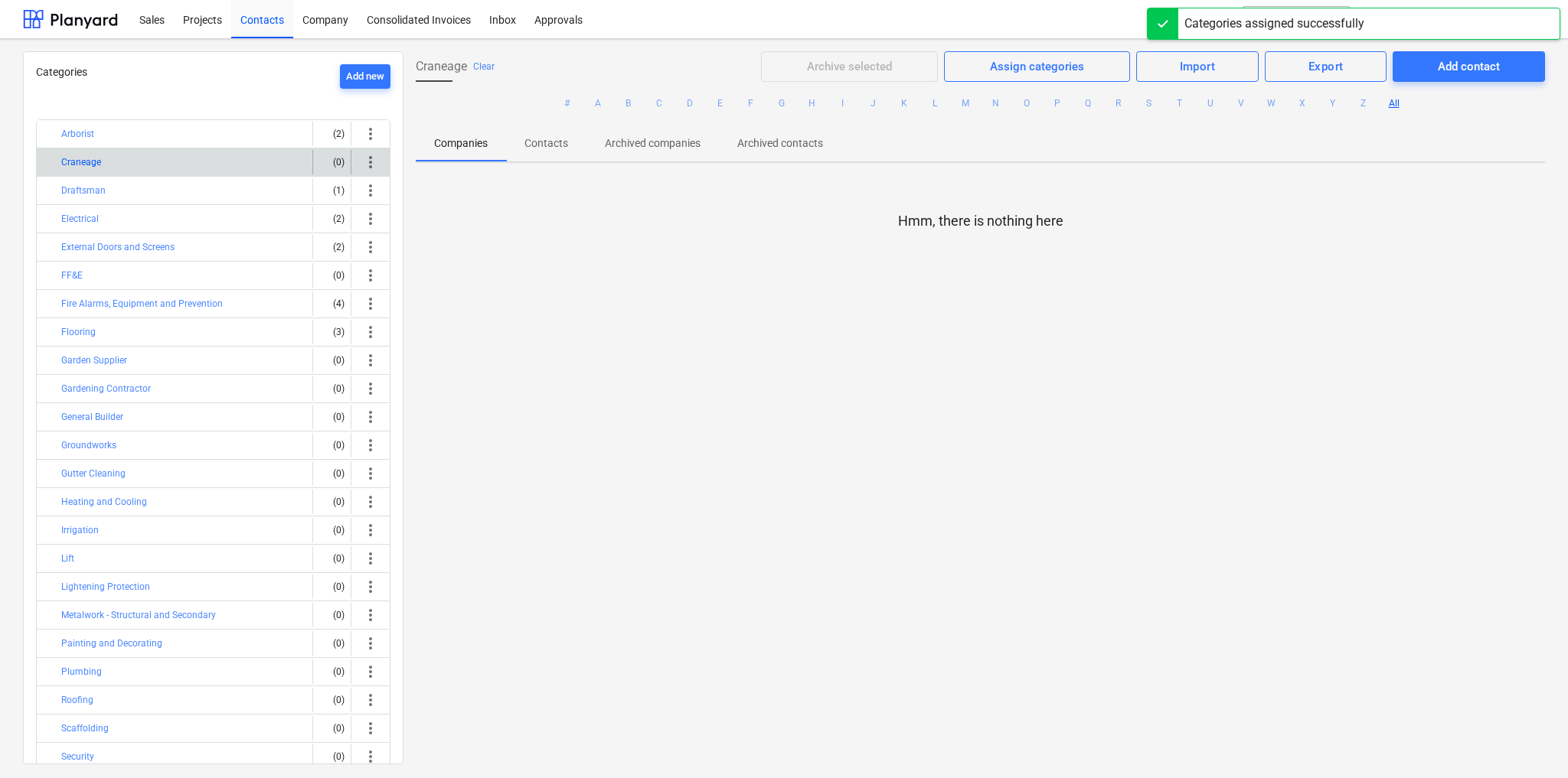
click at [91, 163] on button "Craneage" at bounding box center [81, 162] width 40 height 18
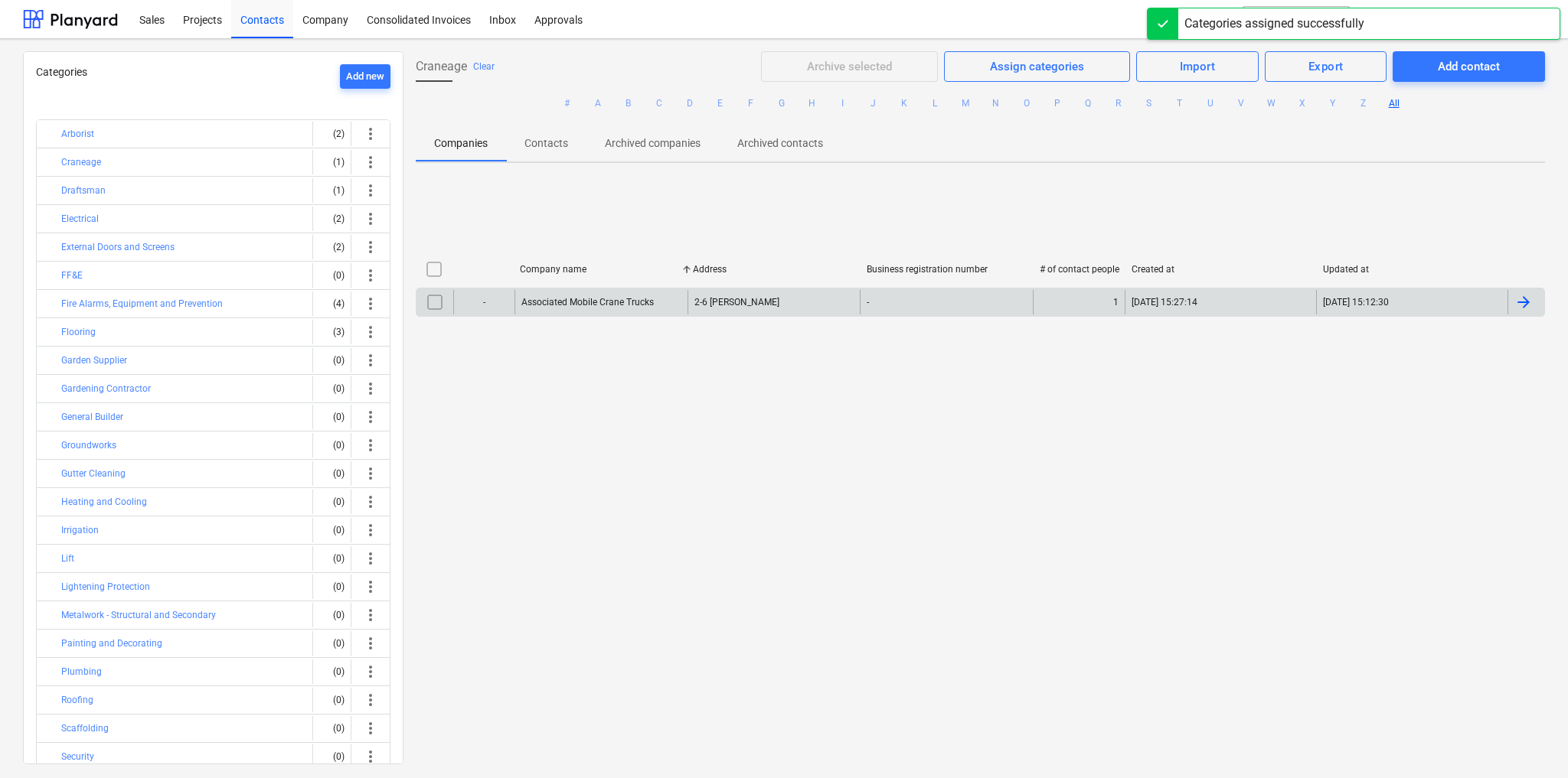
click at [588, 293] on div "Associated Mobile Crane Trucks" at bounding box center [601, 302] width 173 height 25
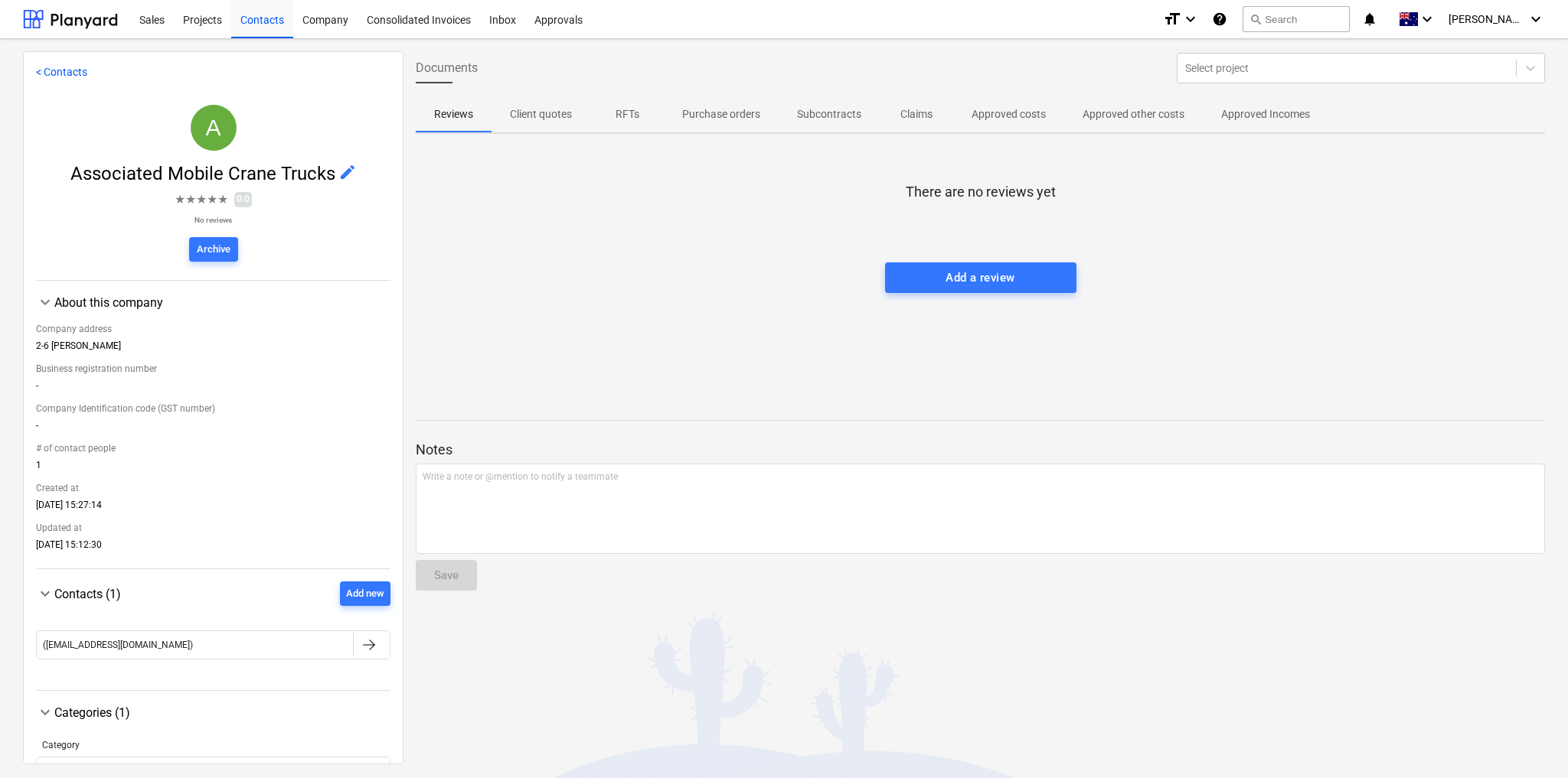
click at [343, 174] on span "edit" at bounding box center [347, 172] width 18 height 18
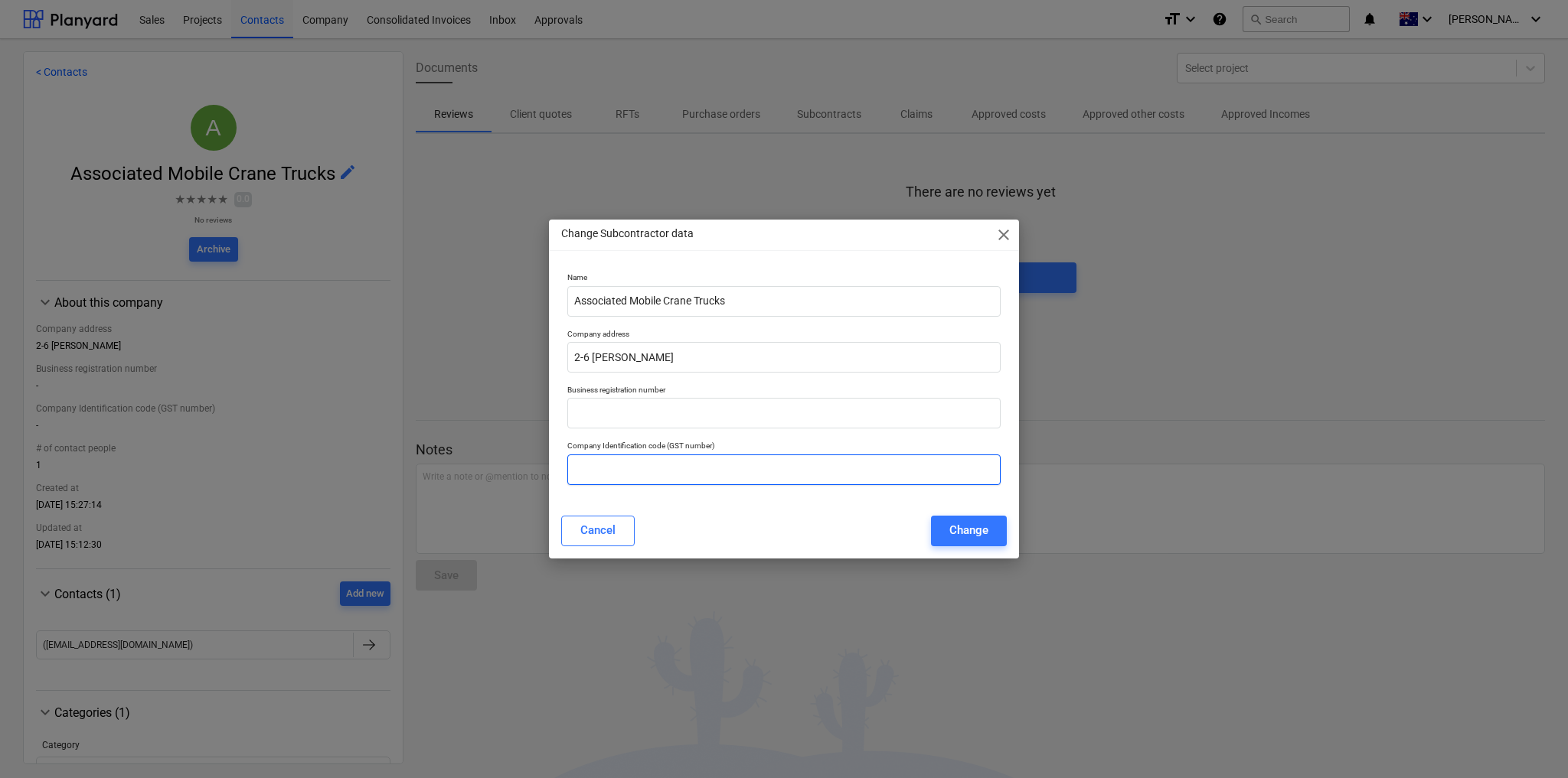
click at [629, 476] on input "text" at bounding box center [784, 469] width 433 height 30
paste input "20 066 634 964"
type input "20 066 634 964"
click at [660, 353] on input "2-6 [PERSON_NAME]" at bounding box center [784, 357] width 433 height 30
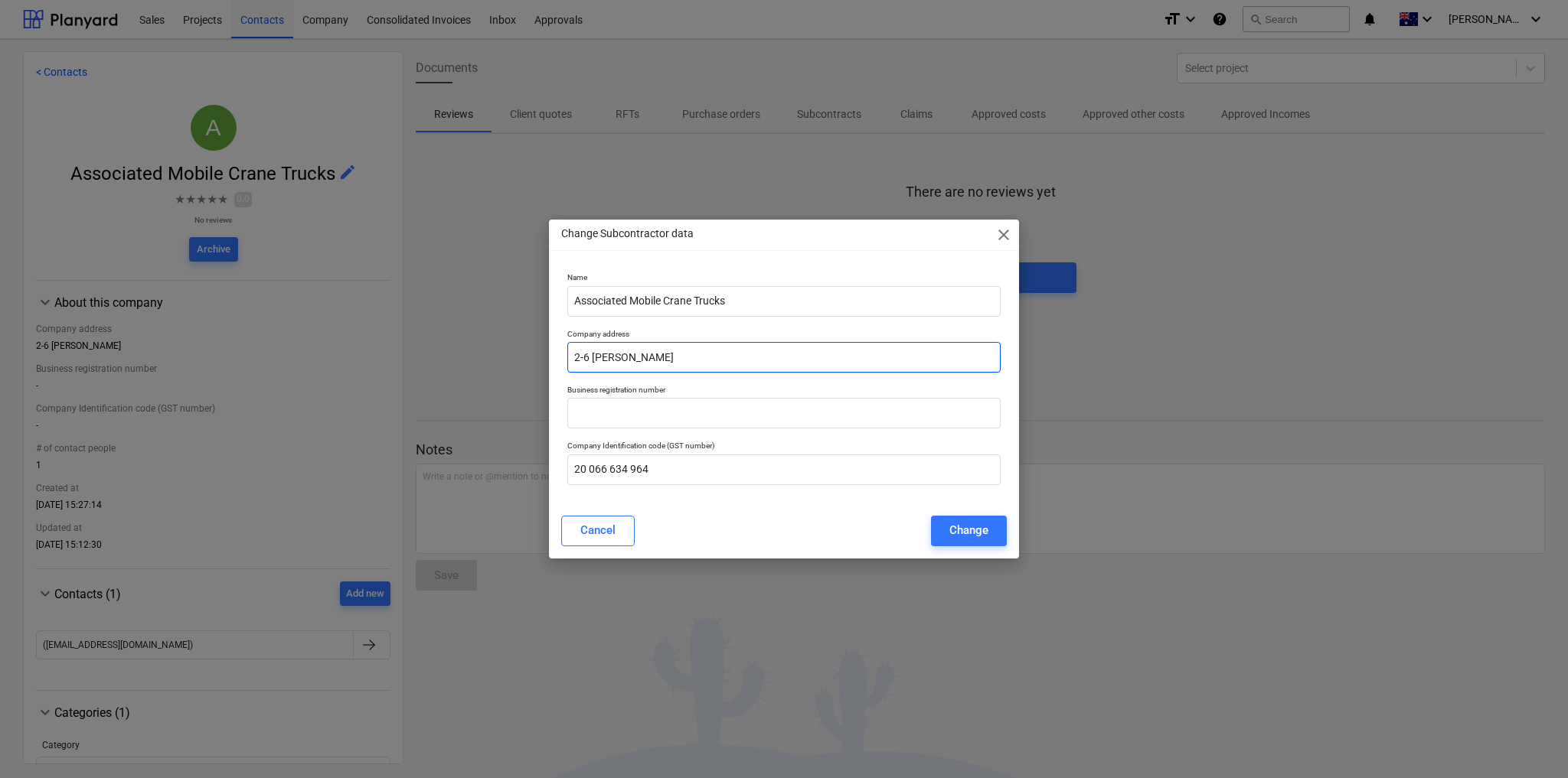
click at [660, 353] on input "2-6 [PERSON_NAME]" at bounding box center [784, 357] width 433 height 30
paste input "arade Broadford 3658"
click at [670, 355] on input "2-6 Cameron Parade Broadford 3658" at bounding box center [784, 357] width 433 height 30
click at [724, 359] on input "2-6 Cameron Parade, Broadford 3658" at bounding box center [784, 357] width 433 height 30
type input "2-6 Cameron Parade, Broadford, VIC 3658"
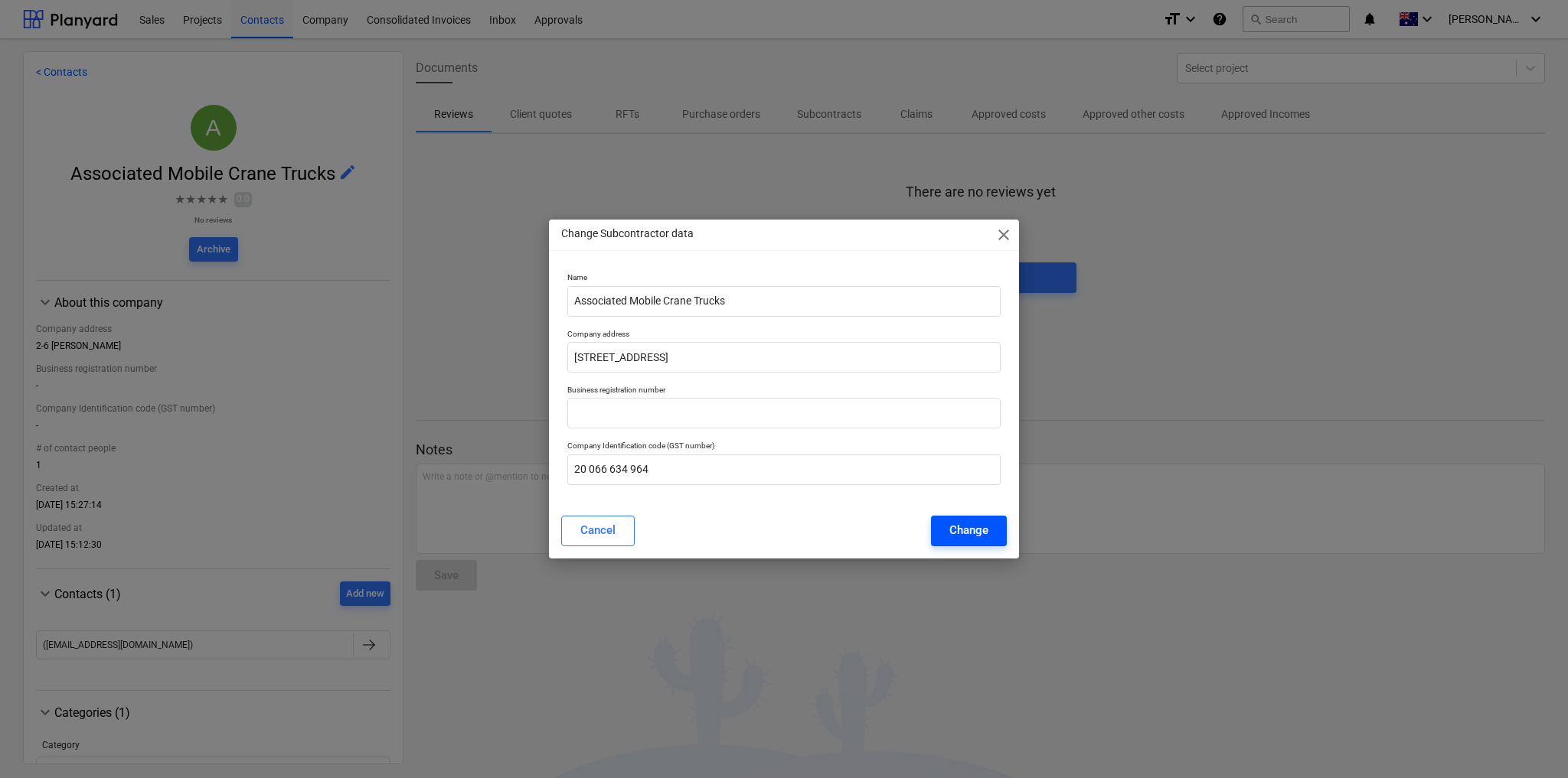
click at [956, 534] on div "Change" at bounding box center [969, 530] width 39 height 20
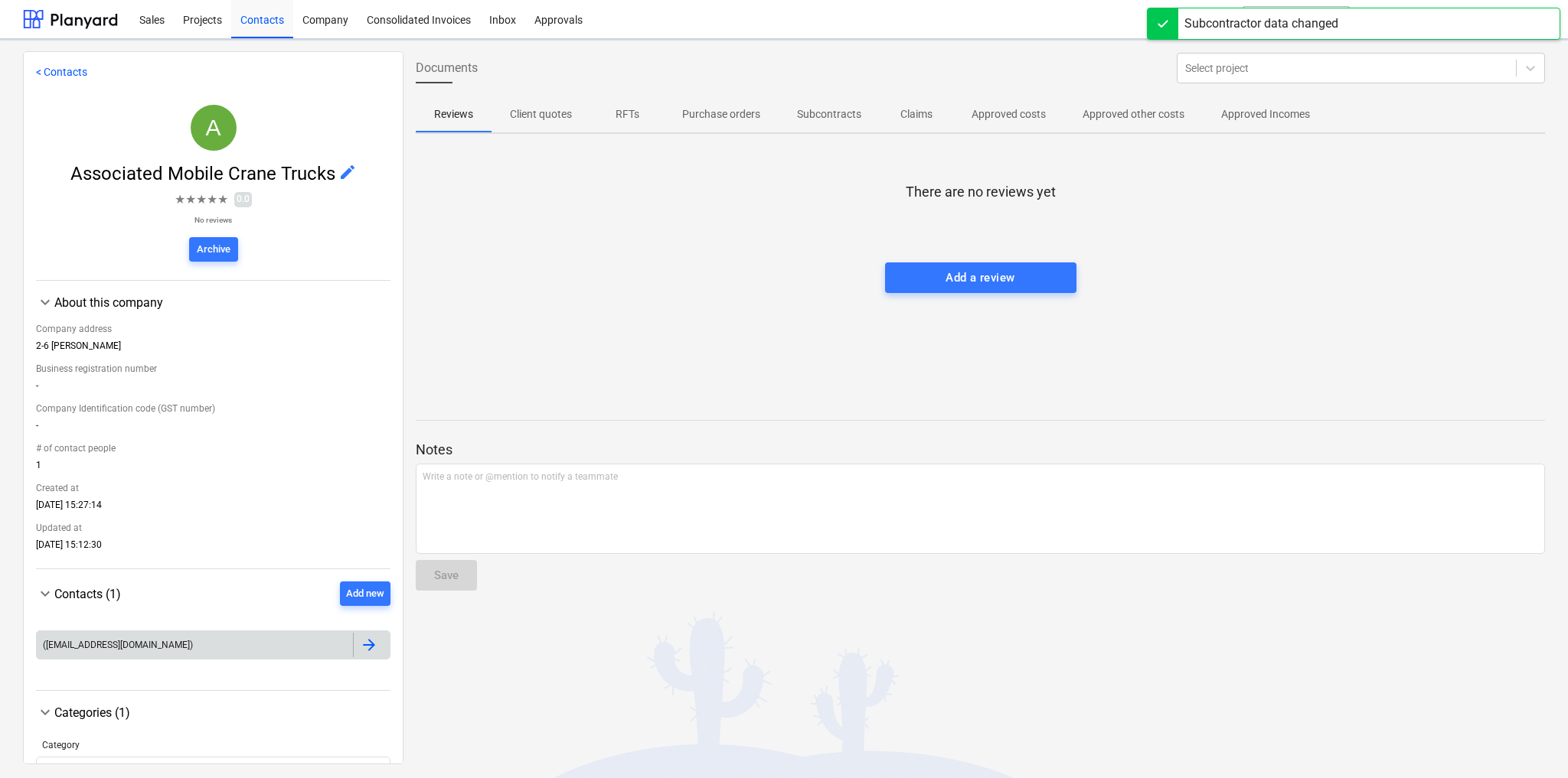
click at [367, 648] on div at bounding box center [369, 645] width 18 height 18
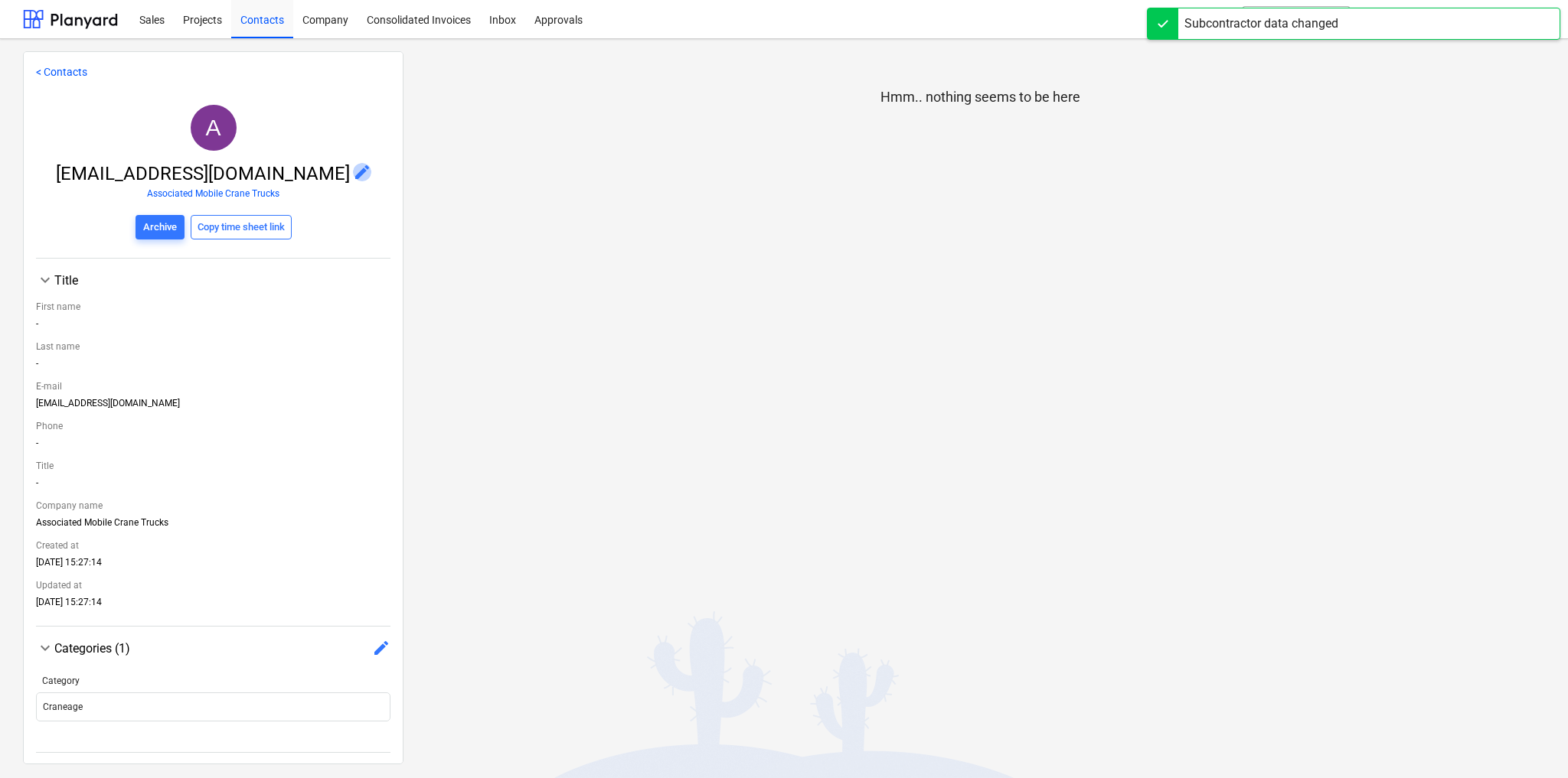
click at [353, 168] on span "edit" at bounding box center [362, 172] width 18 height 18
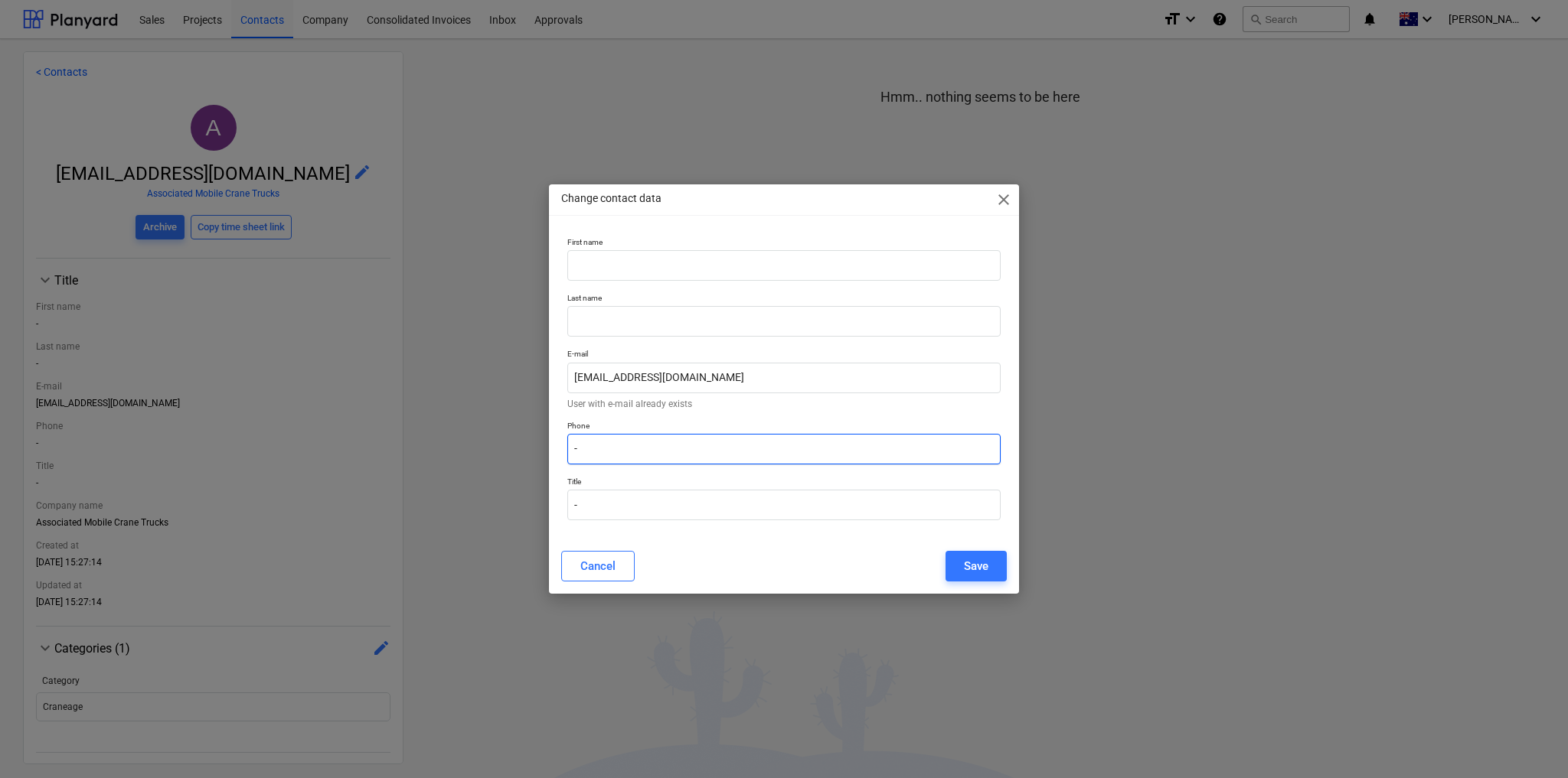
click at [602, 452] on input "-" at bounding box center [784, 449] width 433 height 30
paste input "03 9464 7444"
type input "03 9464 7444"
click at [622, 267] on input "text" at bounding box center [784, 265] width 433 height 30
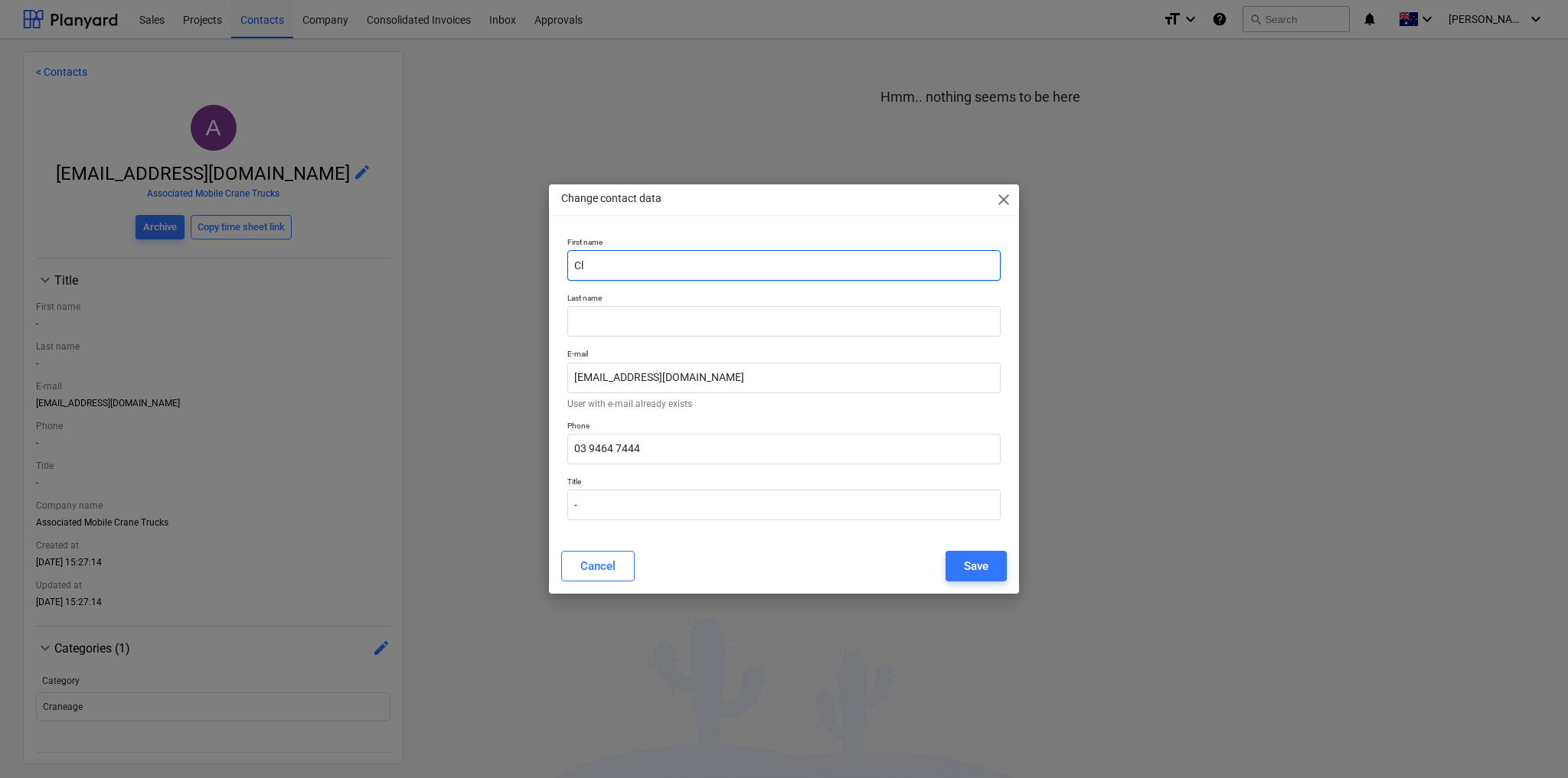
type input "C"
type input "Associated Mobile Cranes"
click at [965, 566] on div "Save" at bounding box center [976, 566] width 25 height 20
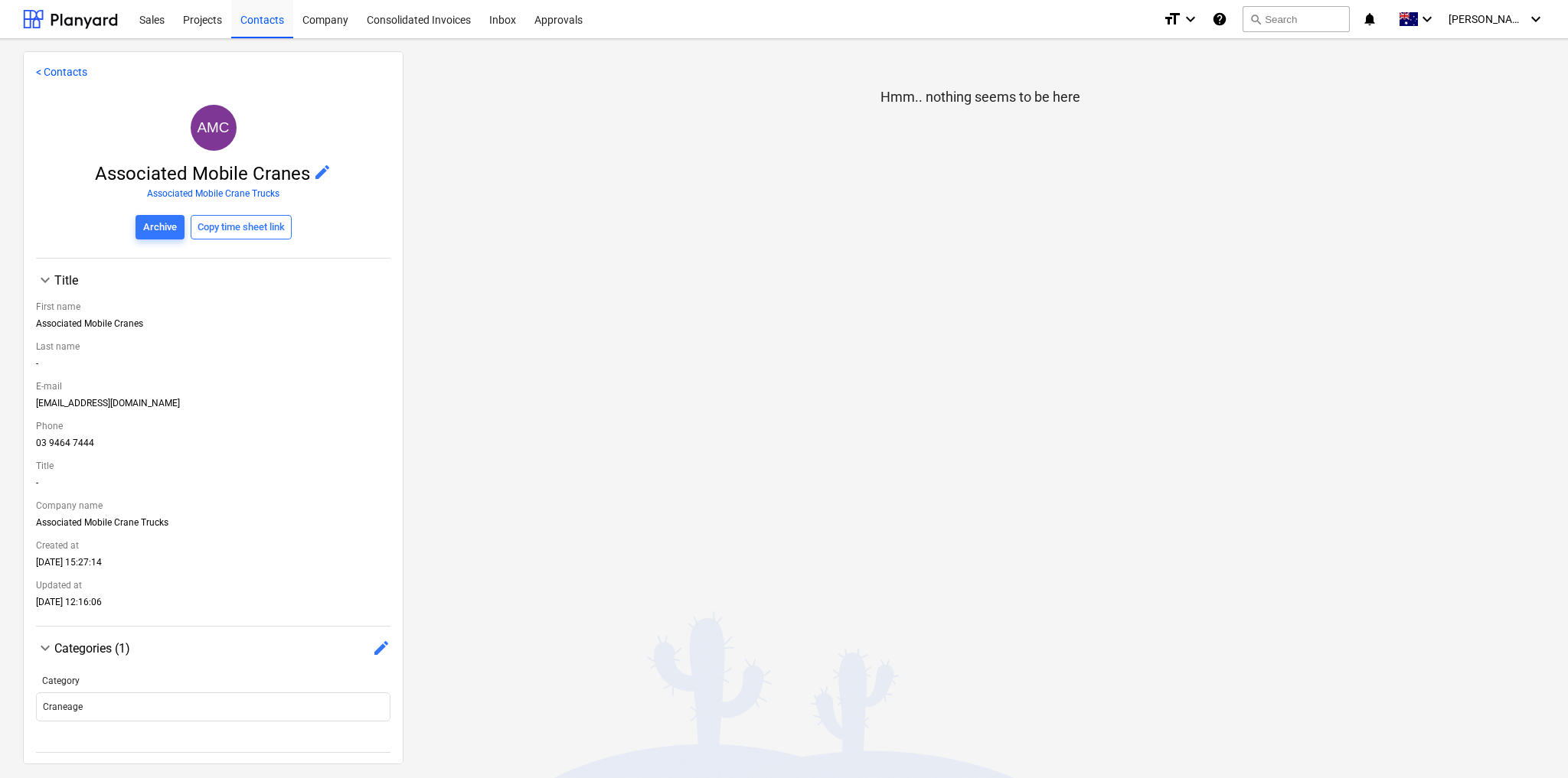
click at [323, 399] on div "[EMAIL_ADDRESS][DOMAIN_NAME]" at bounding box center [213, 406] width 355 height 17
click at [66, 67] on link "< Contacts" at bounding box center [61, 70] width 52 height 12
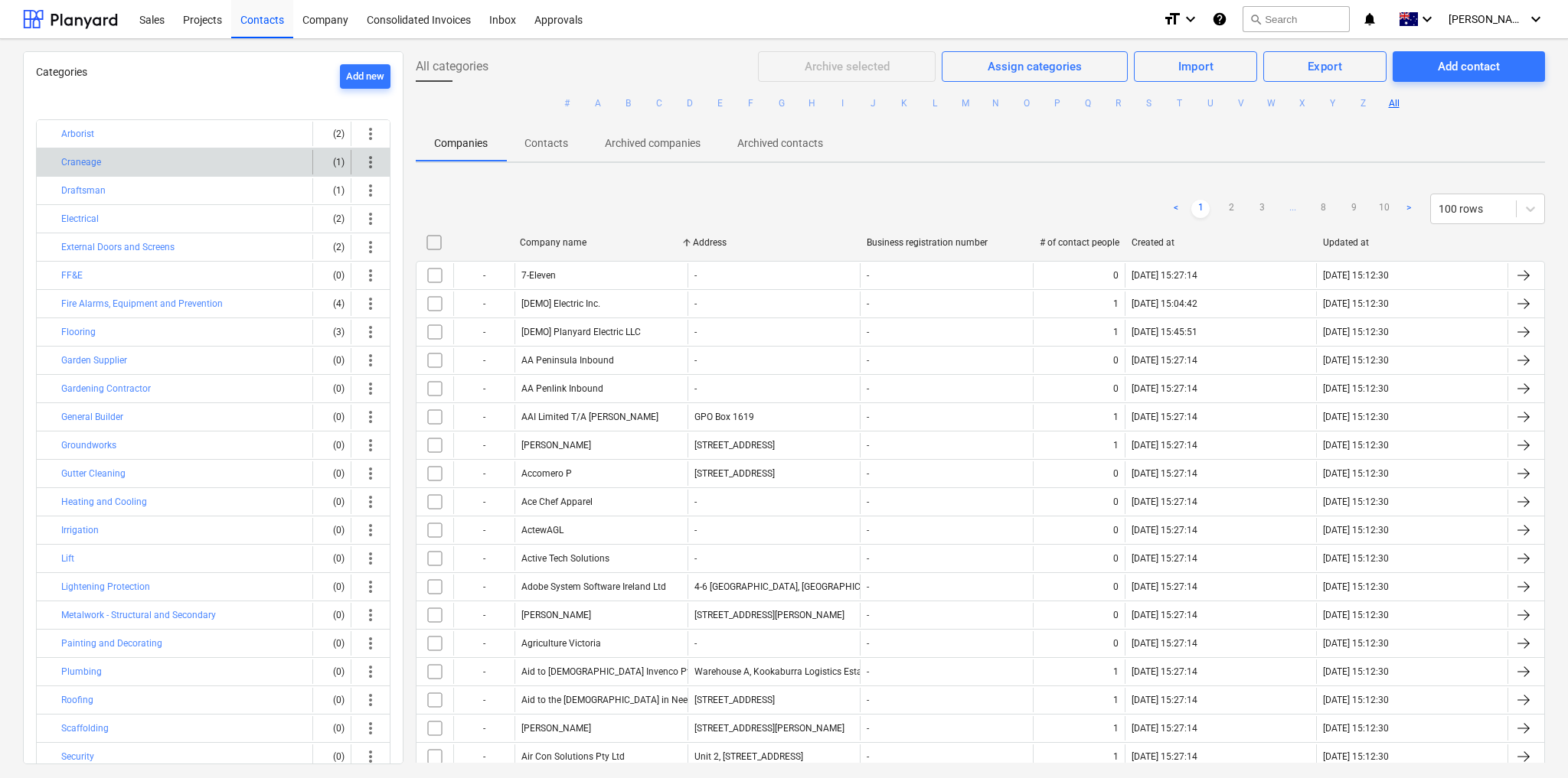
click at [286, 167] on div "Craneage" at bounding box center [184, 163] width 245 height 25
click at [81, 163] on button "Craneage" at bounding box center [81, 162] width 40 height 18
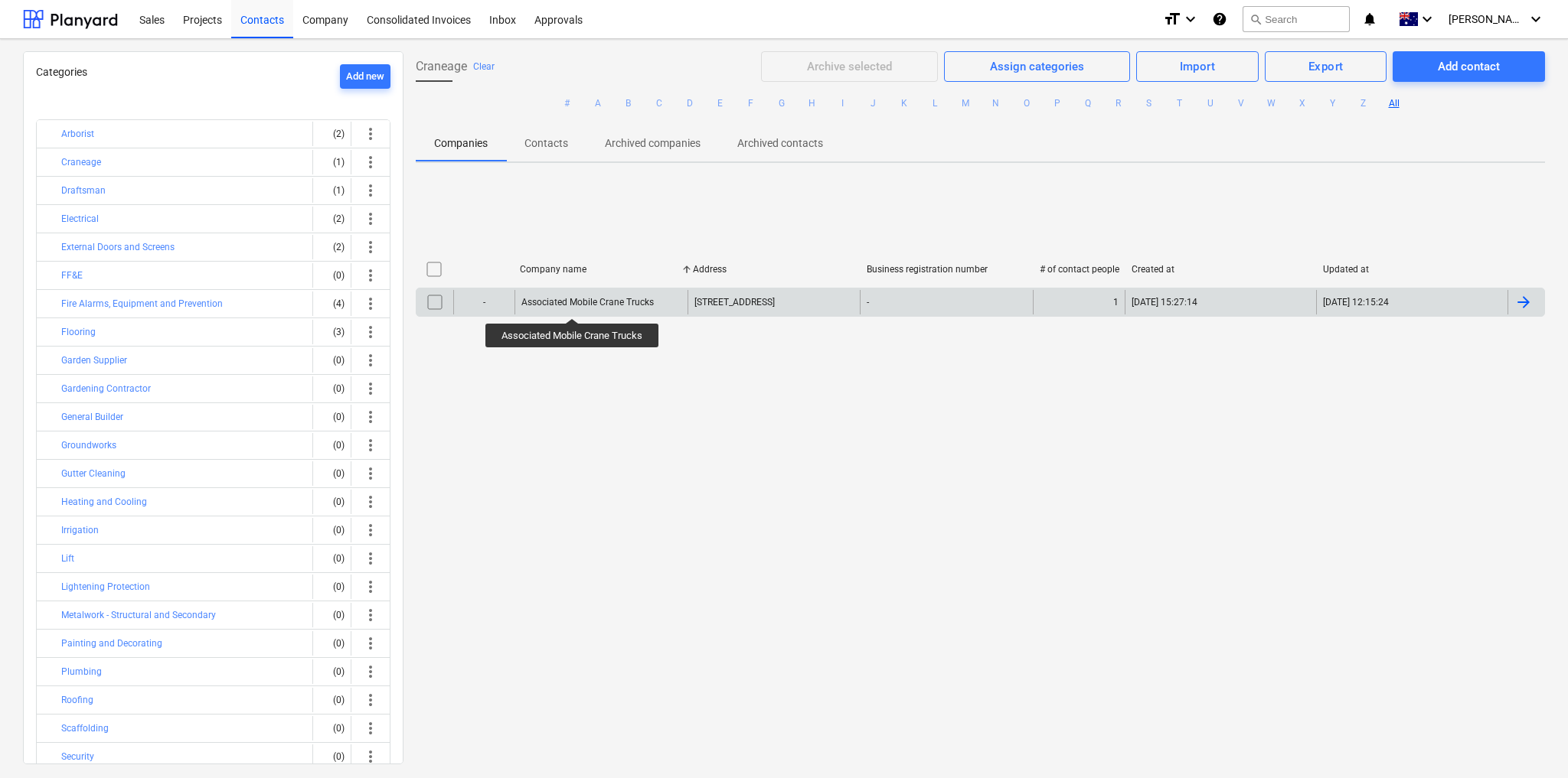
click at [574, 299] on div "Associated Mobile Crane Trucks" at bounding box center [588, 302] width 132 height 11
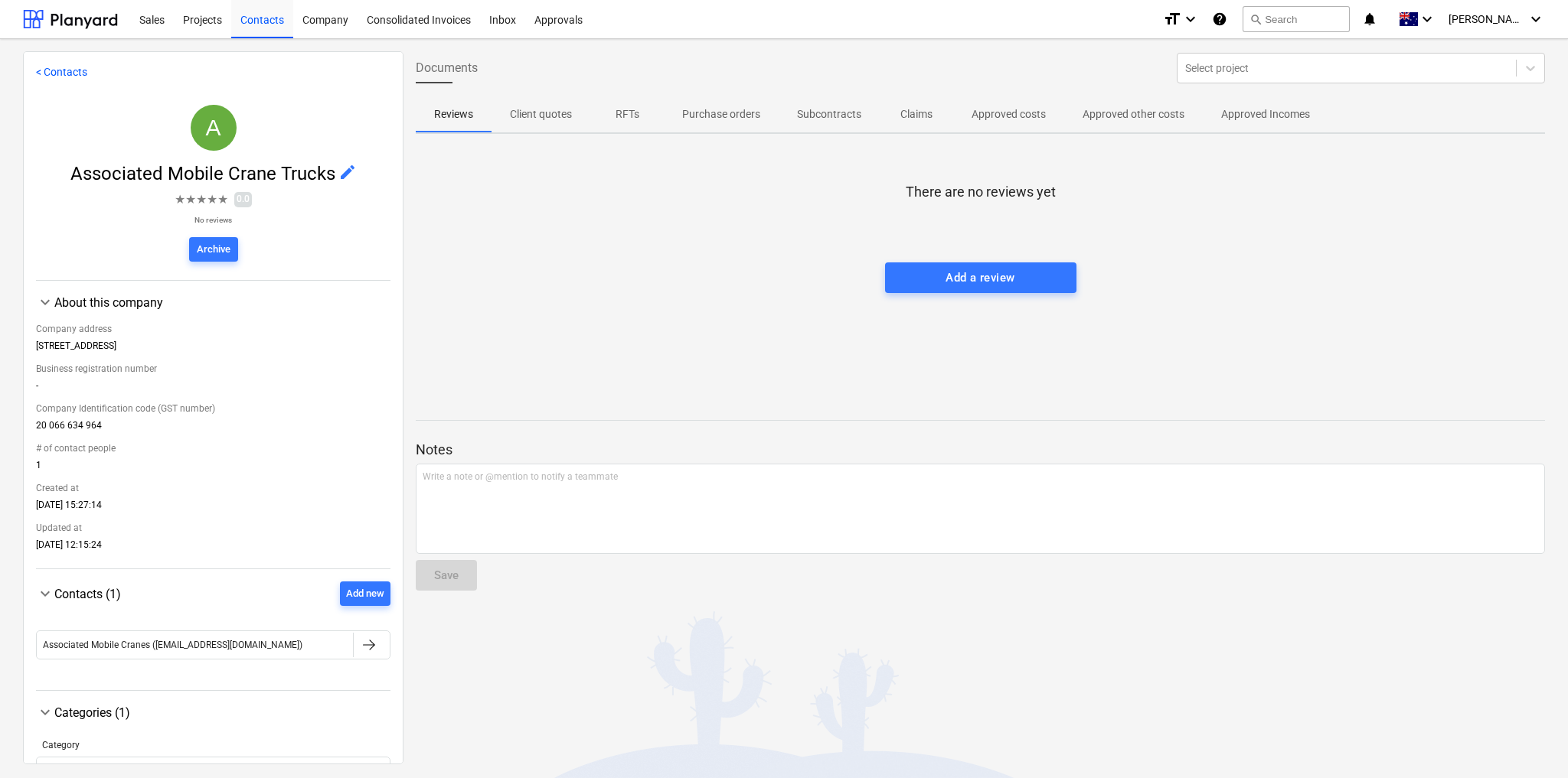
click at [63, 67] on link "< Contacts" at bounding box center [61, 72] width 52 height 12
